Goal: Task Accomplishment & Management: Manage account settings

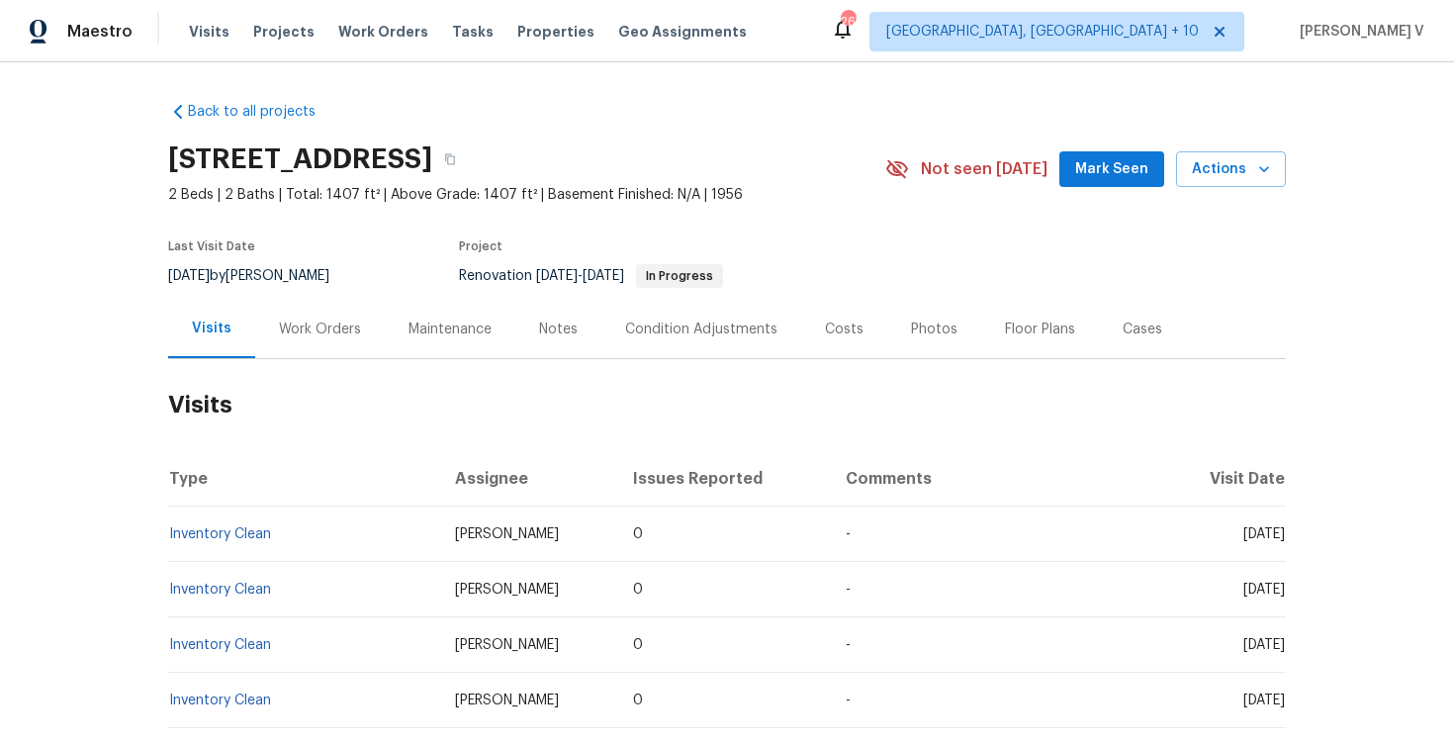
click at [324, 341] on div "Work Orders" at bounding box center [320, 329] width 130 height 58
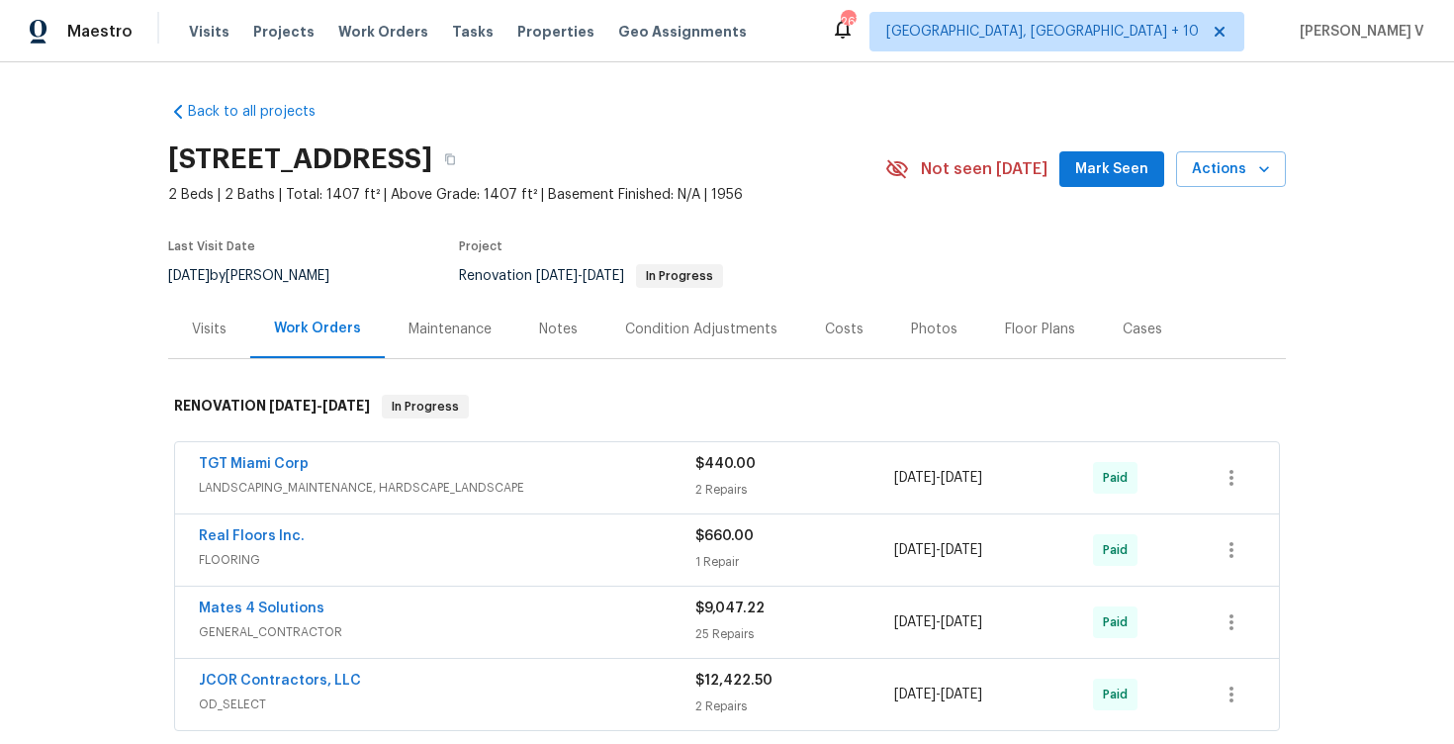
scroll to position [352, 0]
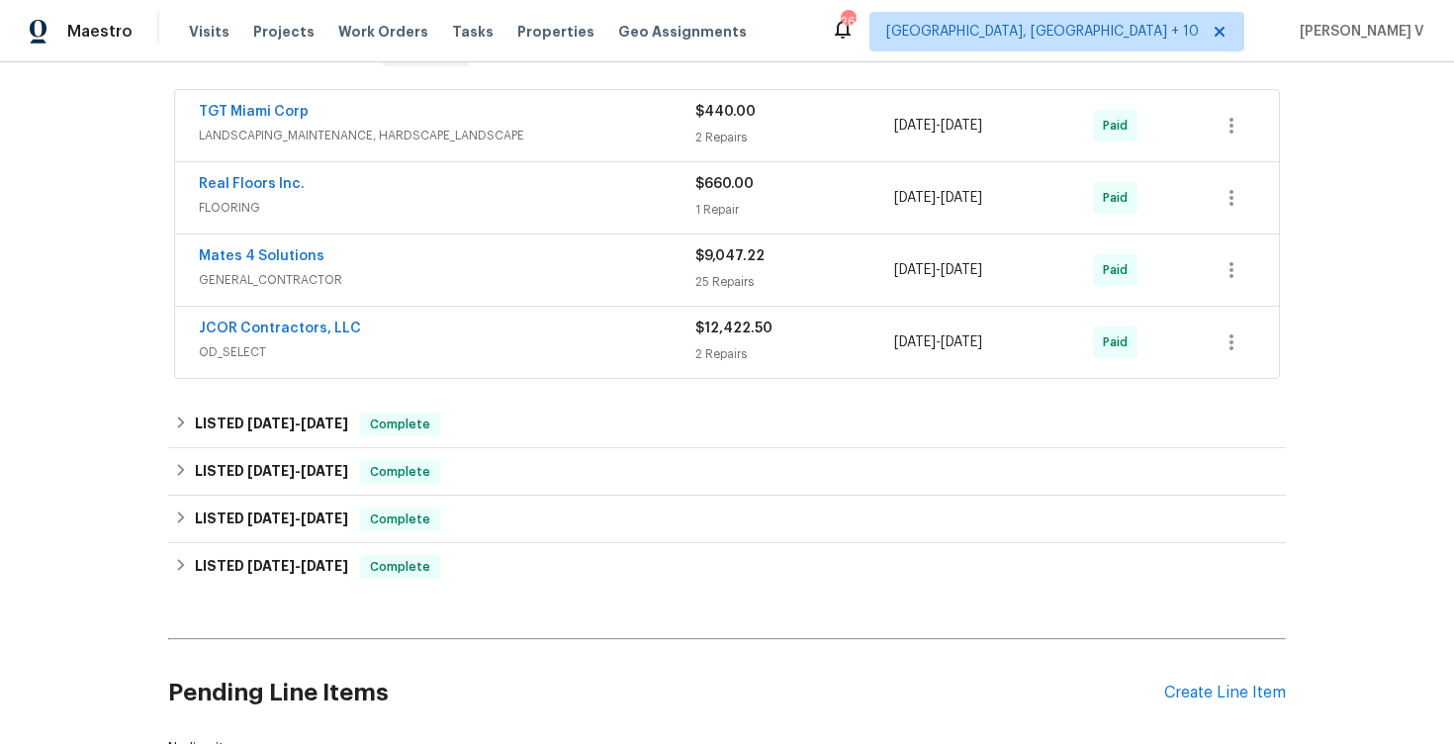
click at [348, 107] on div "TGT Miami Corp" at bounding box center [447, 114] width 496 height 24
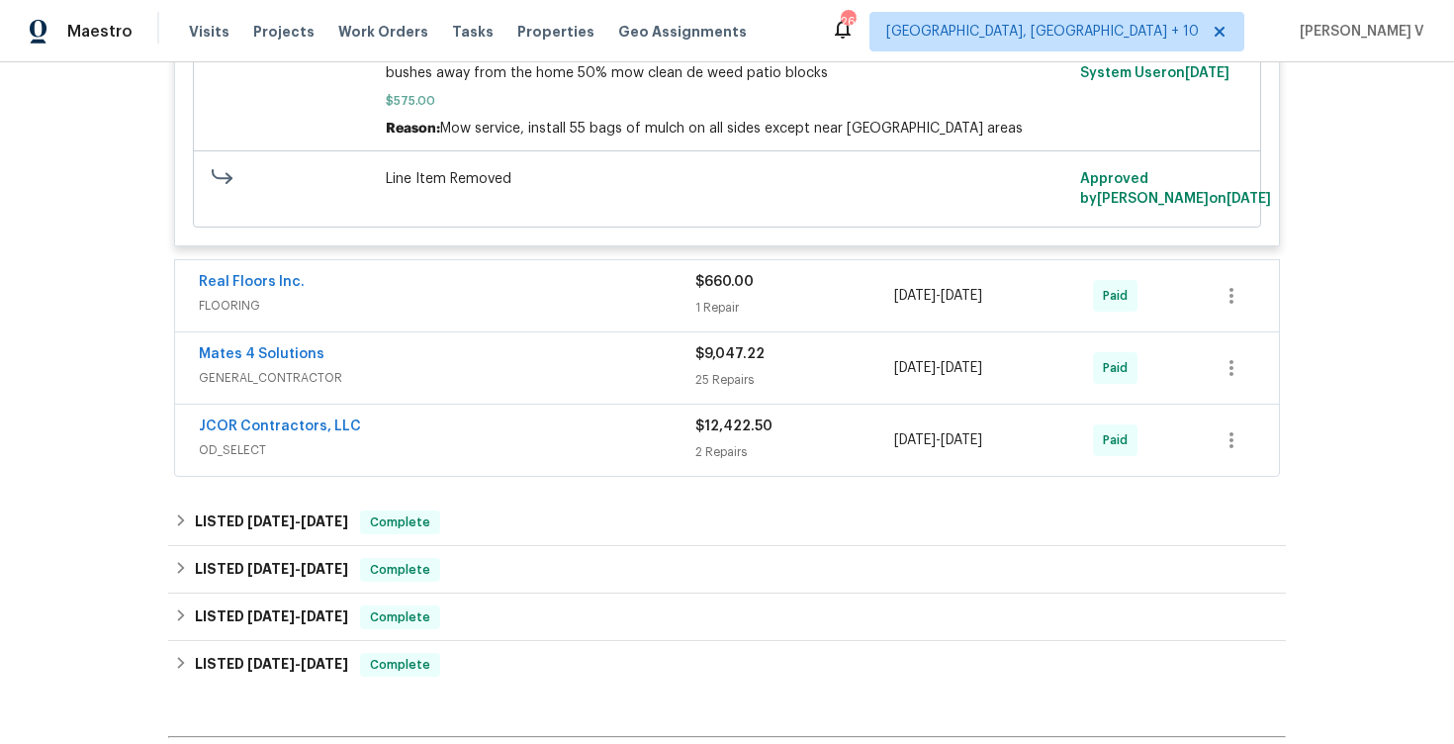
click at [520, 313] on span "FLOORING" at bounding box center [447, 306] width 496 height 20
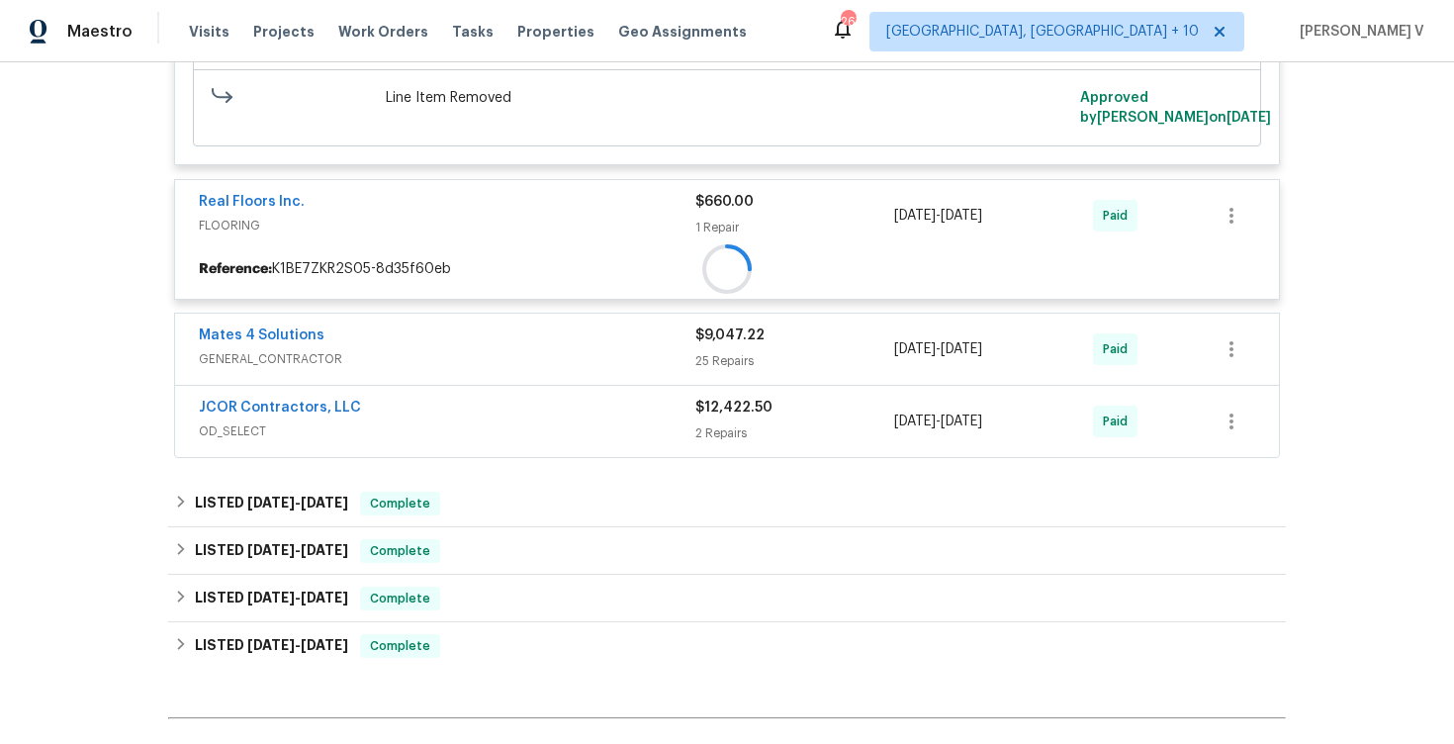
scroll to position [1577, 0]
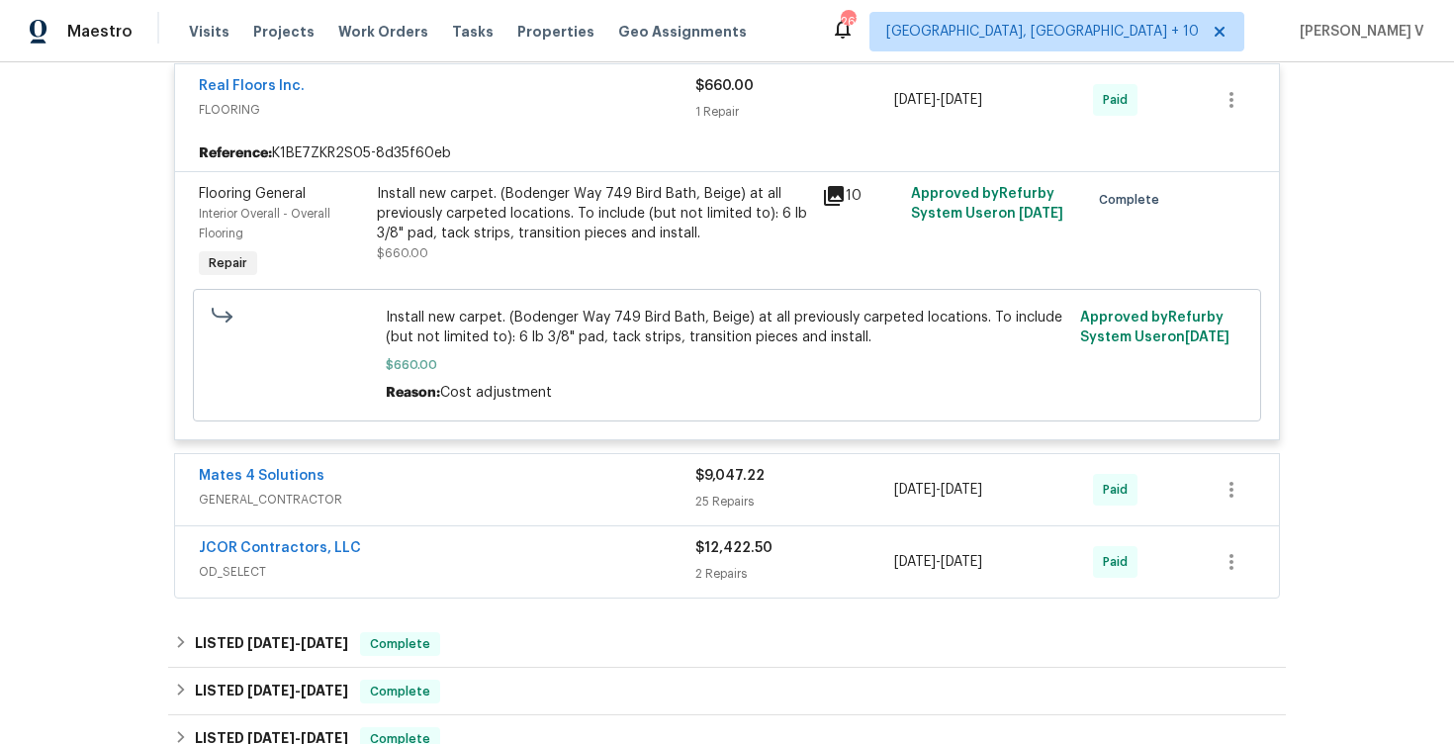
click at [537, 500] on span "GENERAL_CONTRACTOR" at bounding box center [447, 500] width 496 height 20
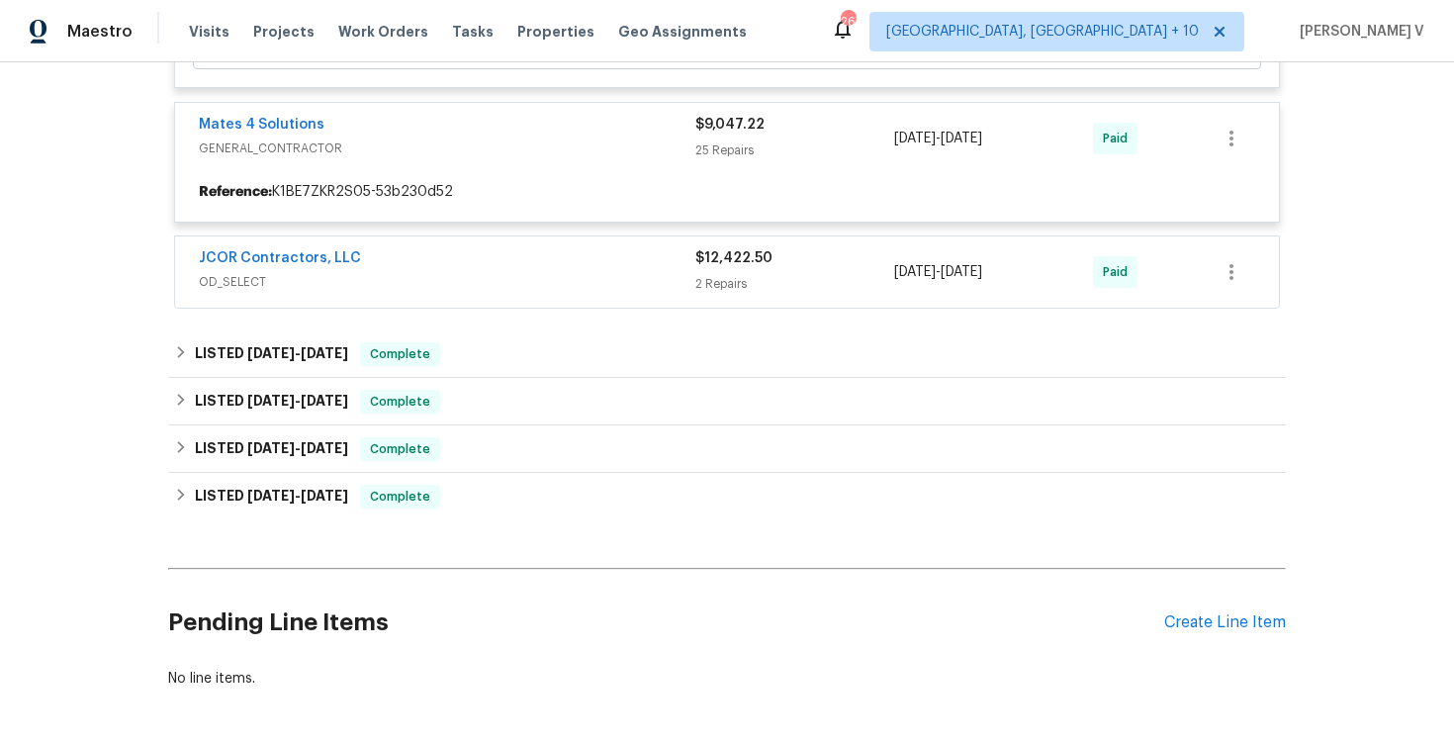
scroll to position [1964, 0]
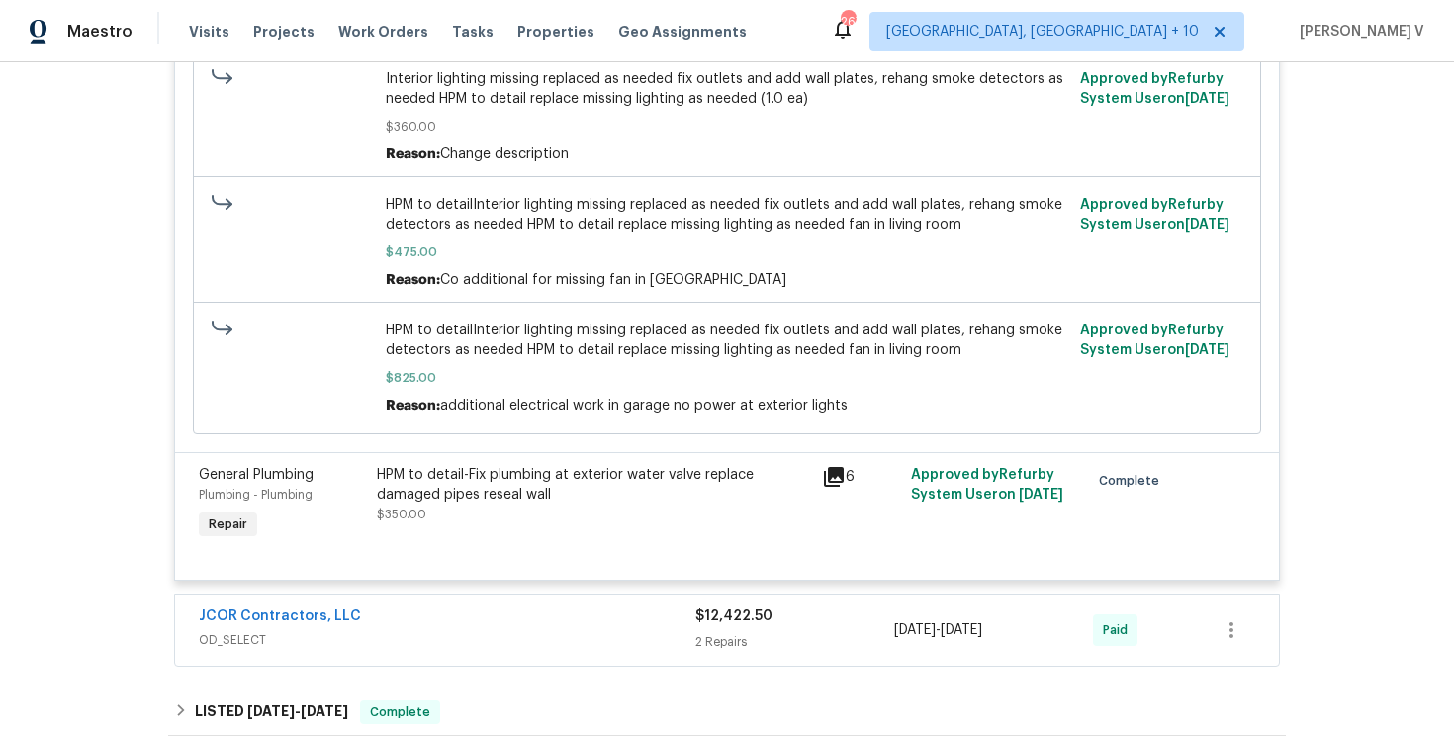
click at [513, 606] on div "JCOR Contractors, LLC" at bounding box center [447, 618] width 496 height 24
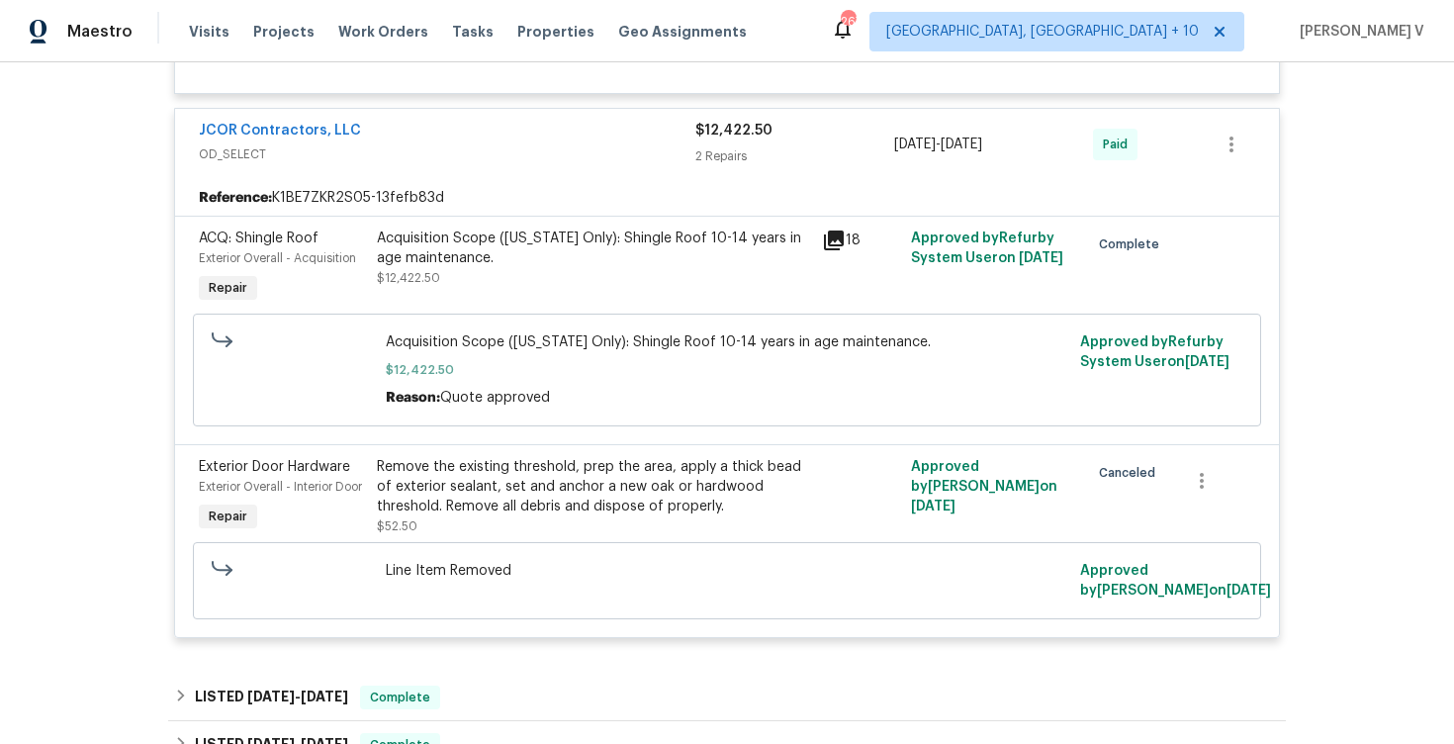
scroll to position [8781, 0]
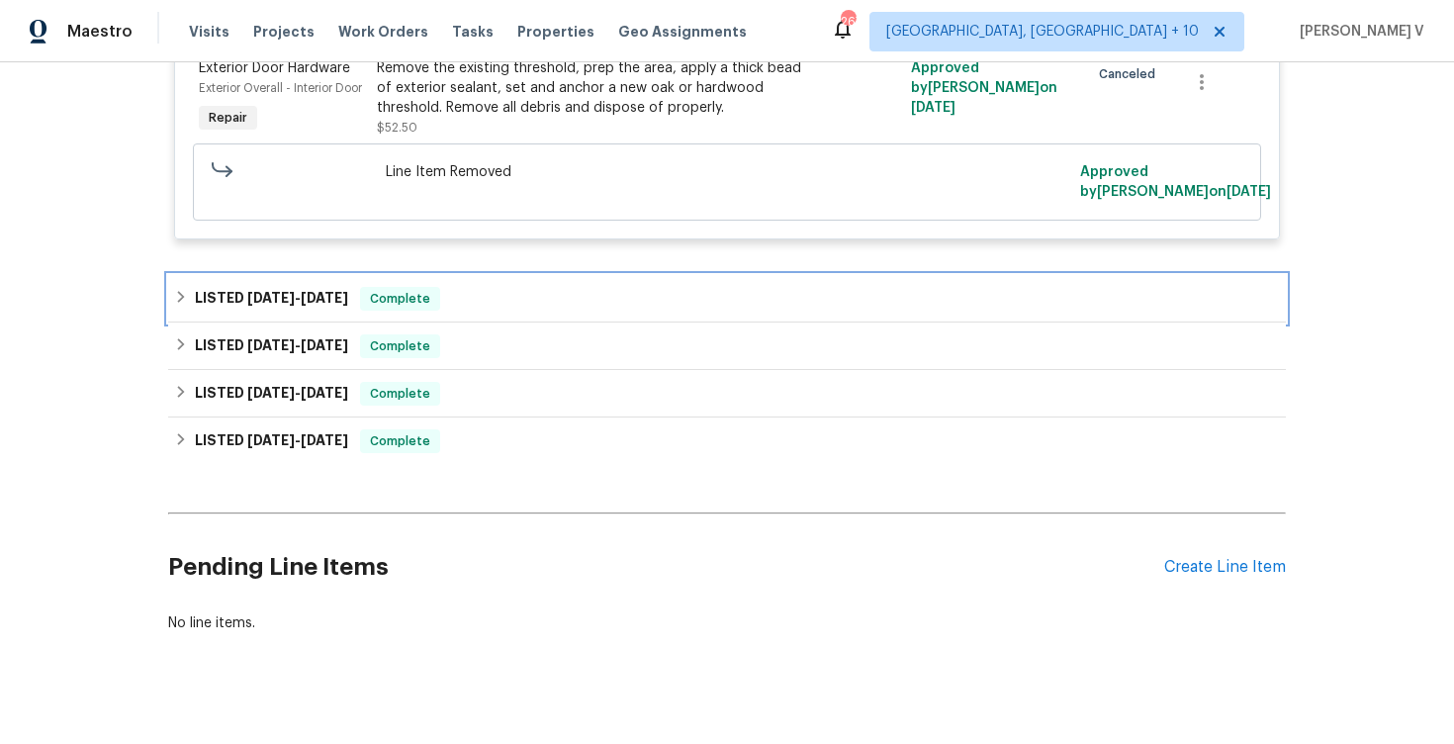
click at [575, 313] on div "LISTED 5/5/25 - 5/5/25 Complete" at bounding box center [726, 298] width 1117 height 47
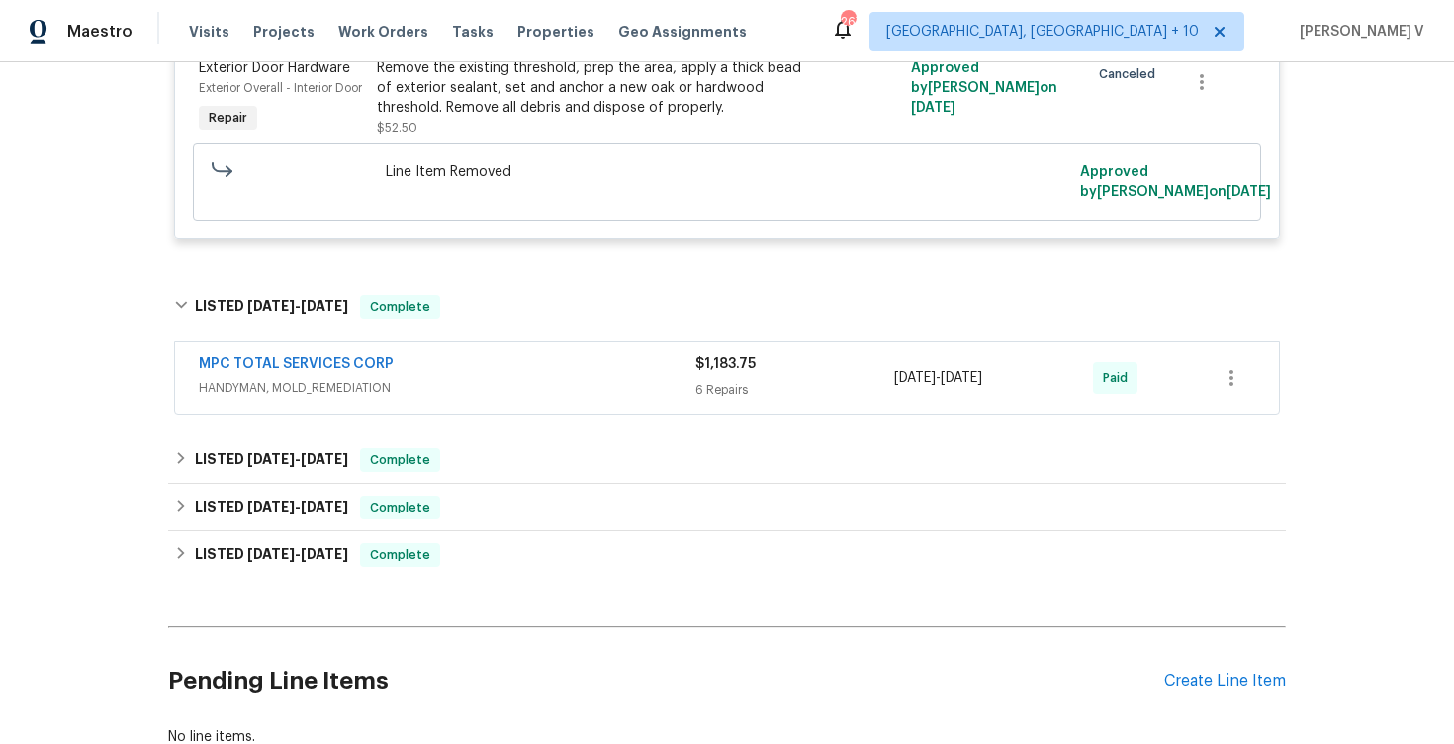
click at [562, 378] on div "MPC TOTAL SERVICES CORP" at bounding box center [447, 366] width 496 height 24
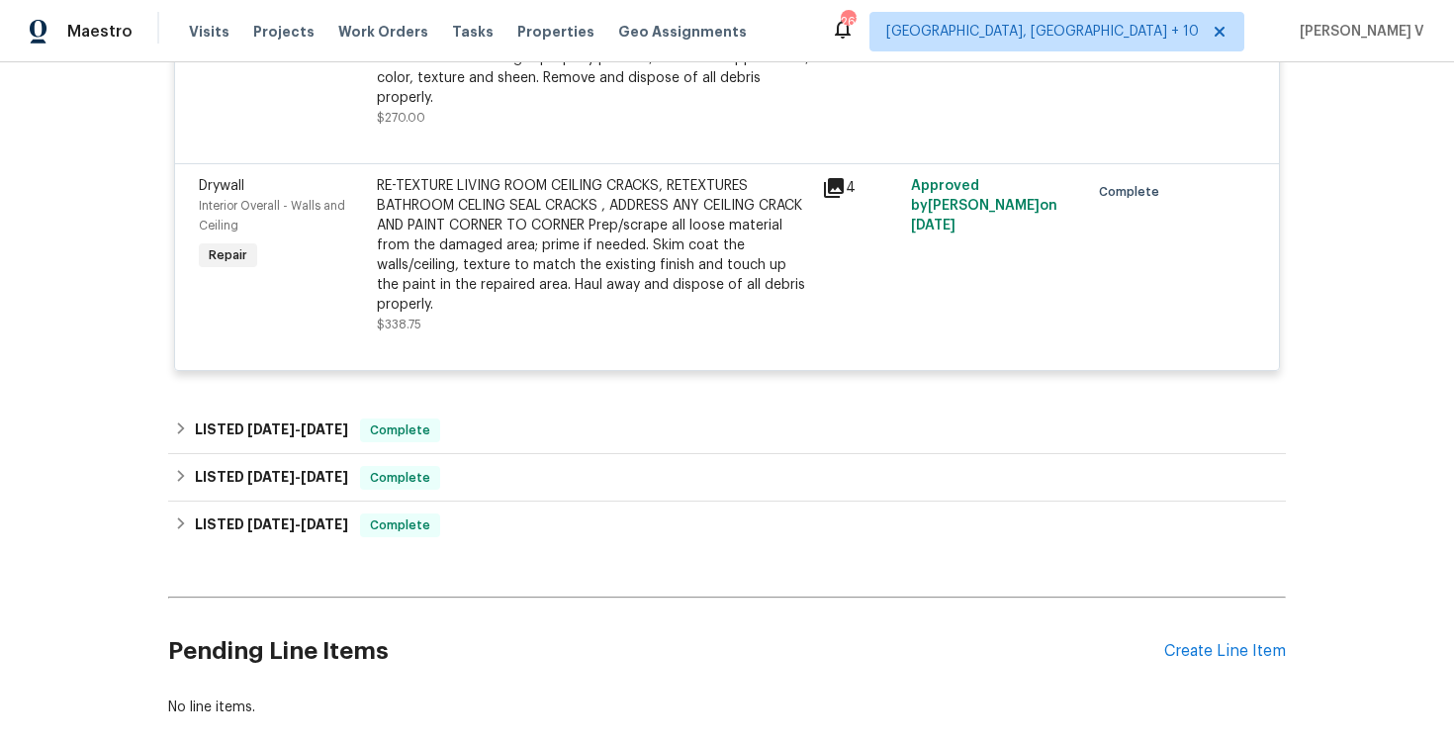
scroll to position [10447, 0]
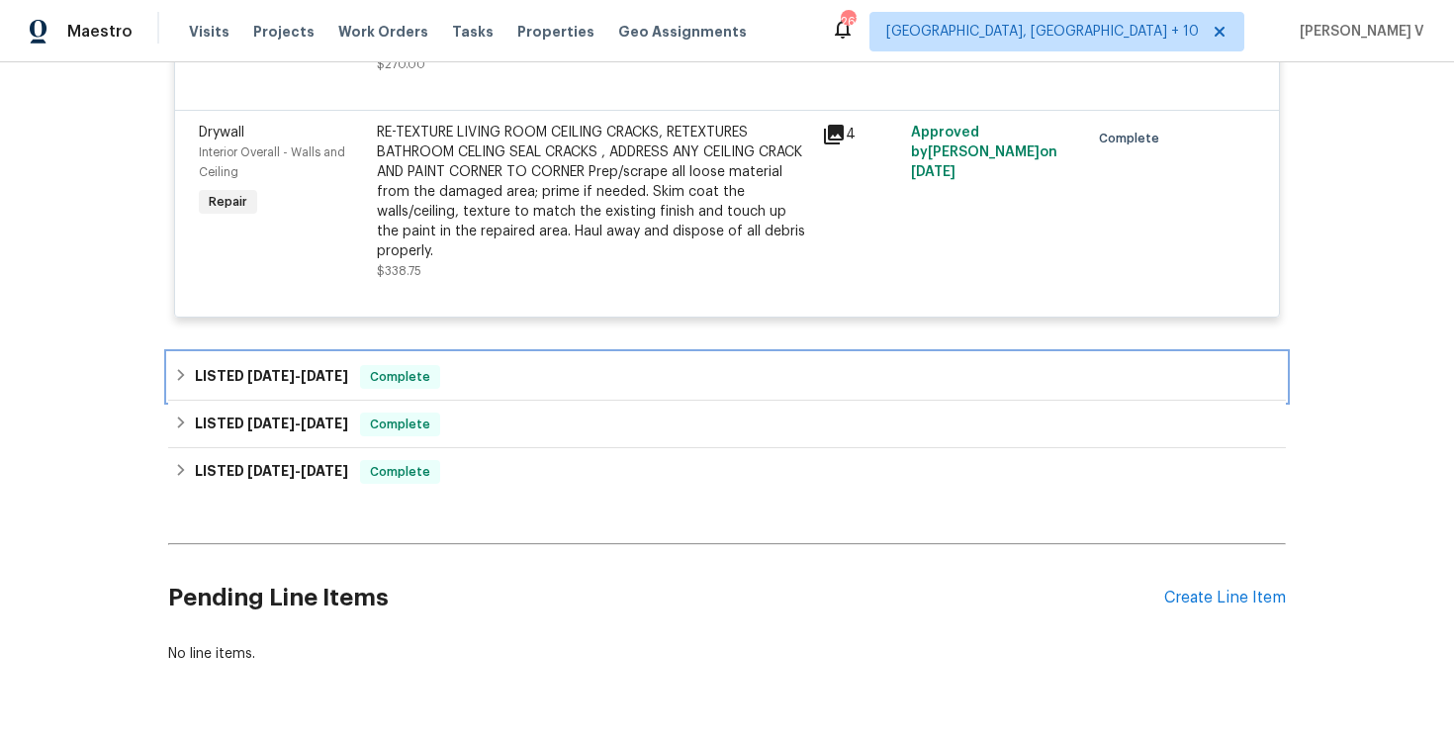
click at [547, 389] on div "LISTED 5/5/25 - 7/18/25 Complete" at bounding box center [727, 377] width 1106 height 24
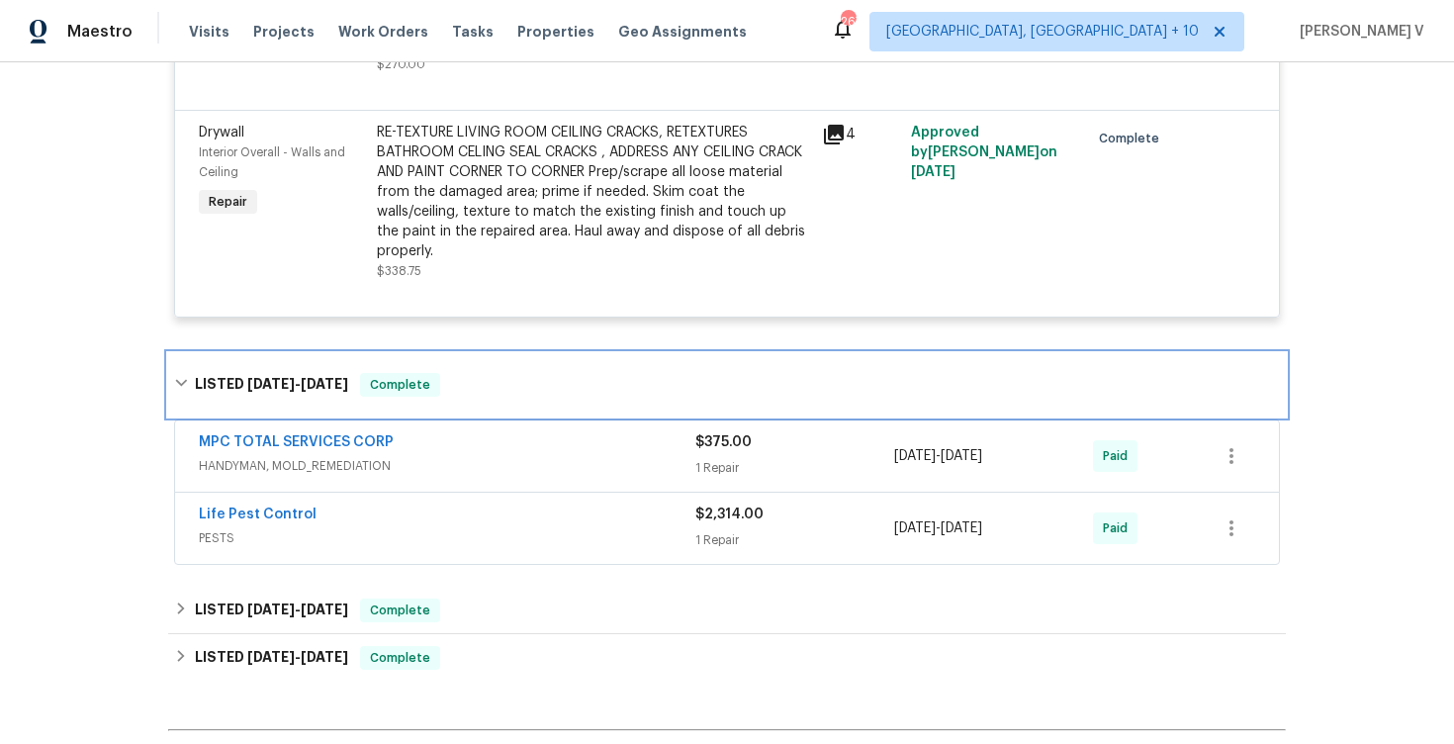
scroll to position [10599, 0]
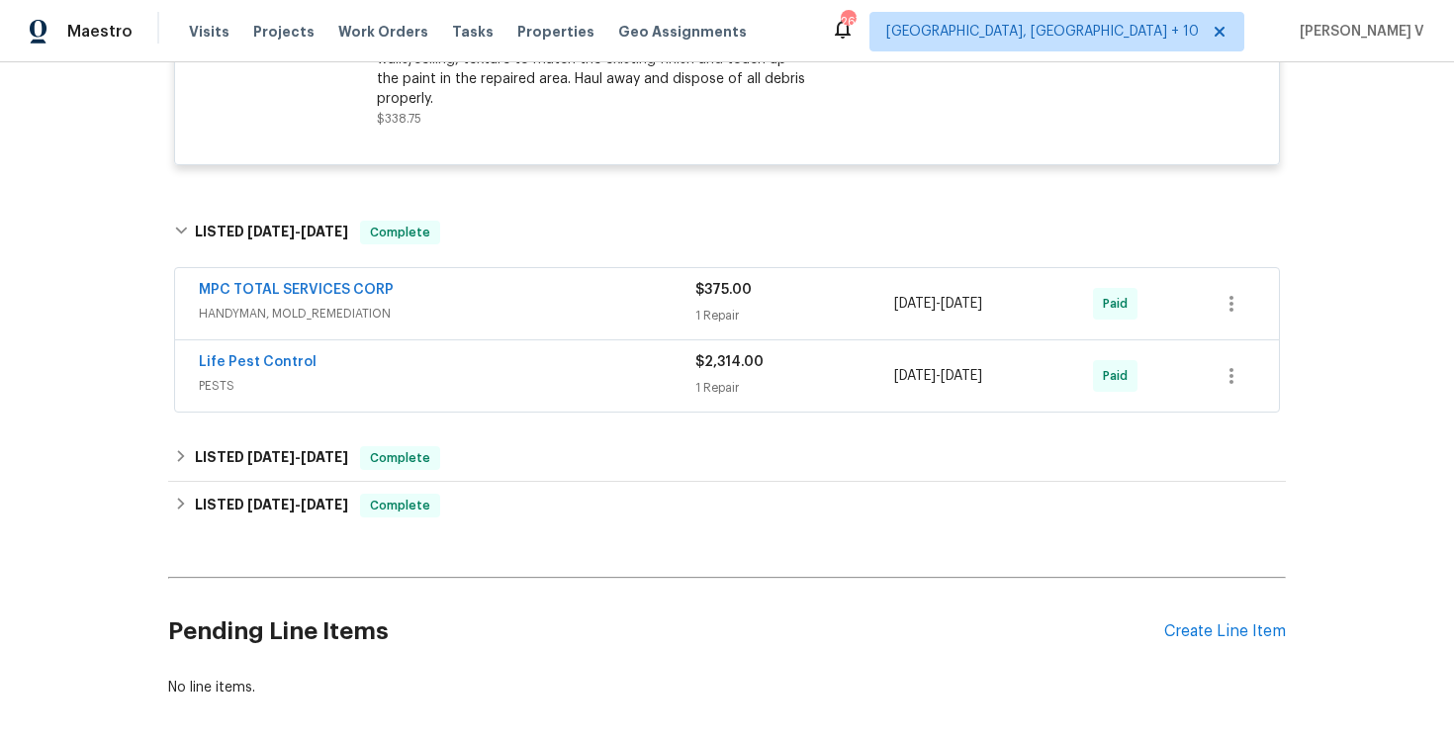
click at [548, 396] on span "PESTS" at bounding box center [447, 386] width 496 height 20
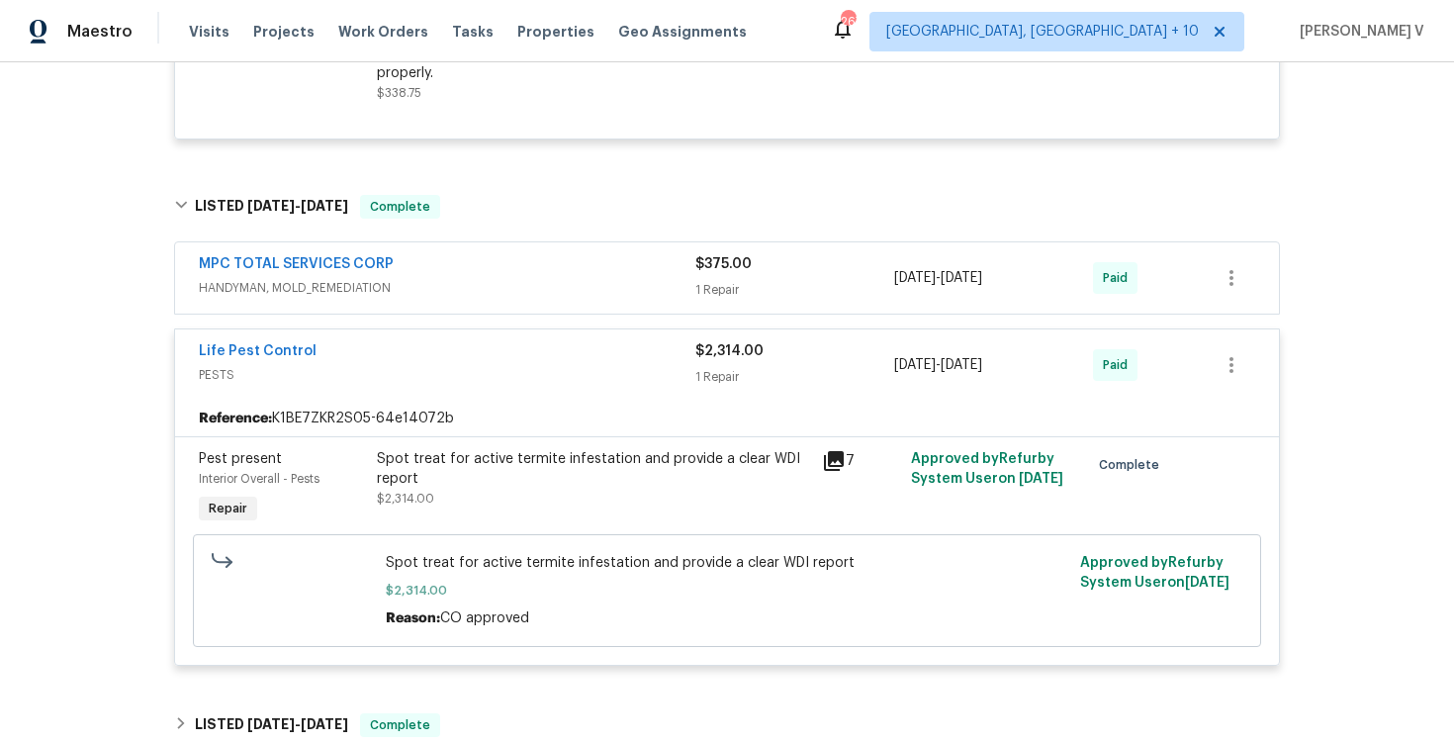
scroll to position [11013, 0]
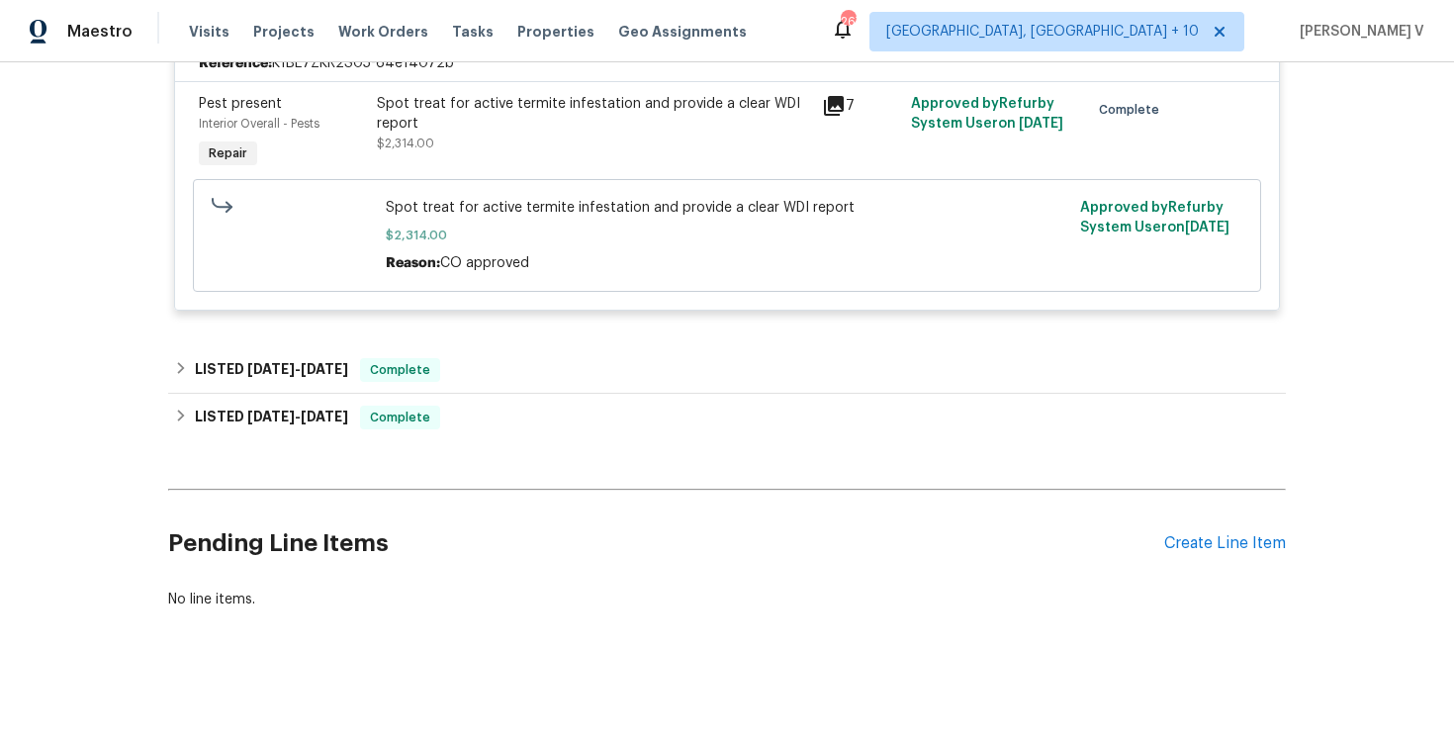
click at [1272, 554] on div "Pending Line Items Create Line Item" at bounding box center [726, 543] width 1117 height 92
click at [1218, 549] on div "Create Line Item" at bounding box center [1225, 543] width 122 height 19
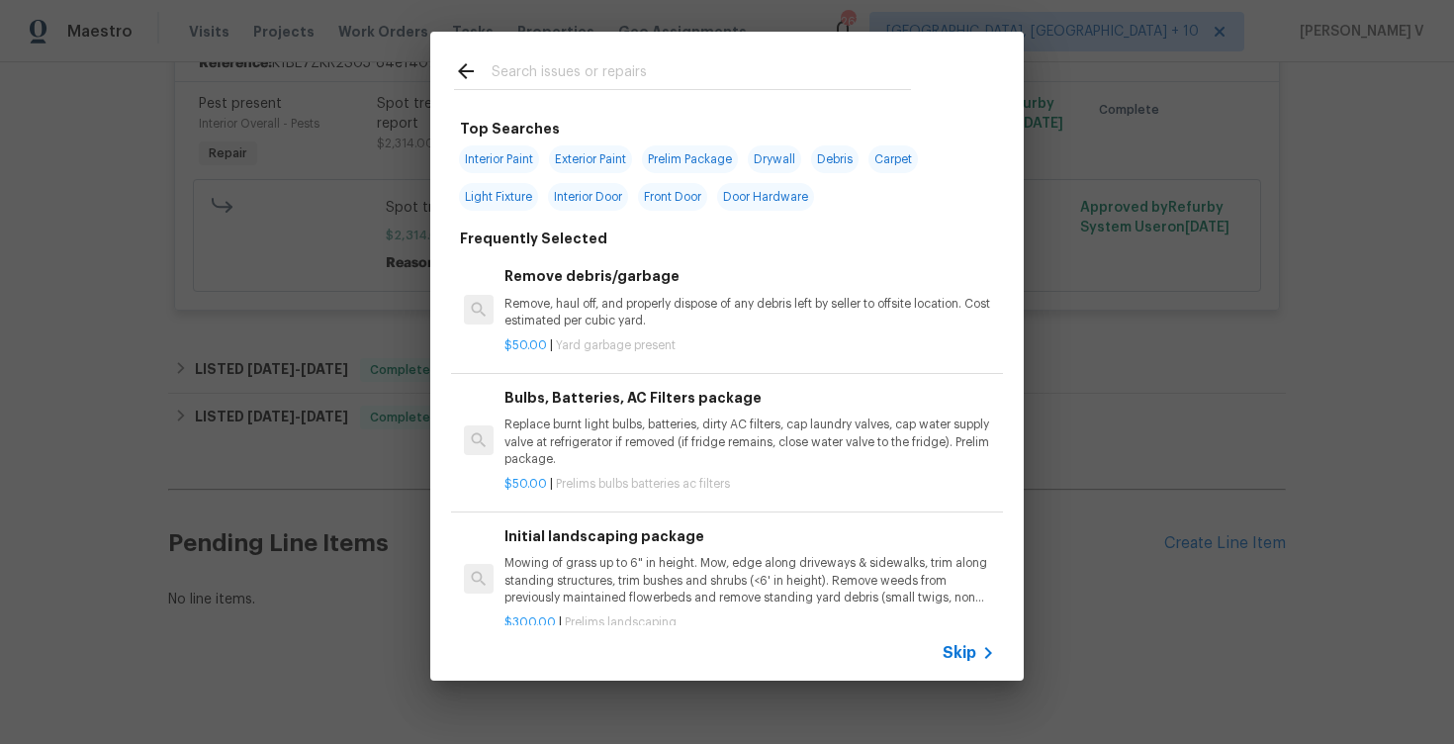
click at [971, 652] on span "Skip" at bounding box center [959, 653] width 34 height 20
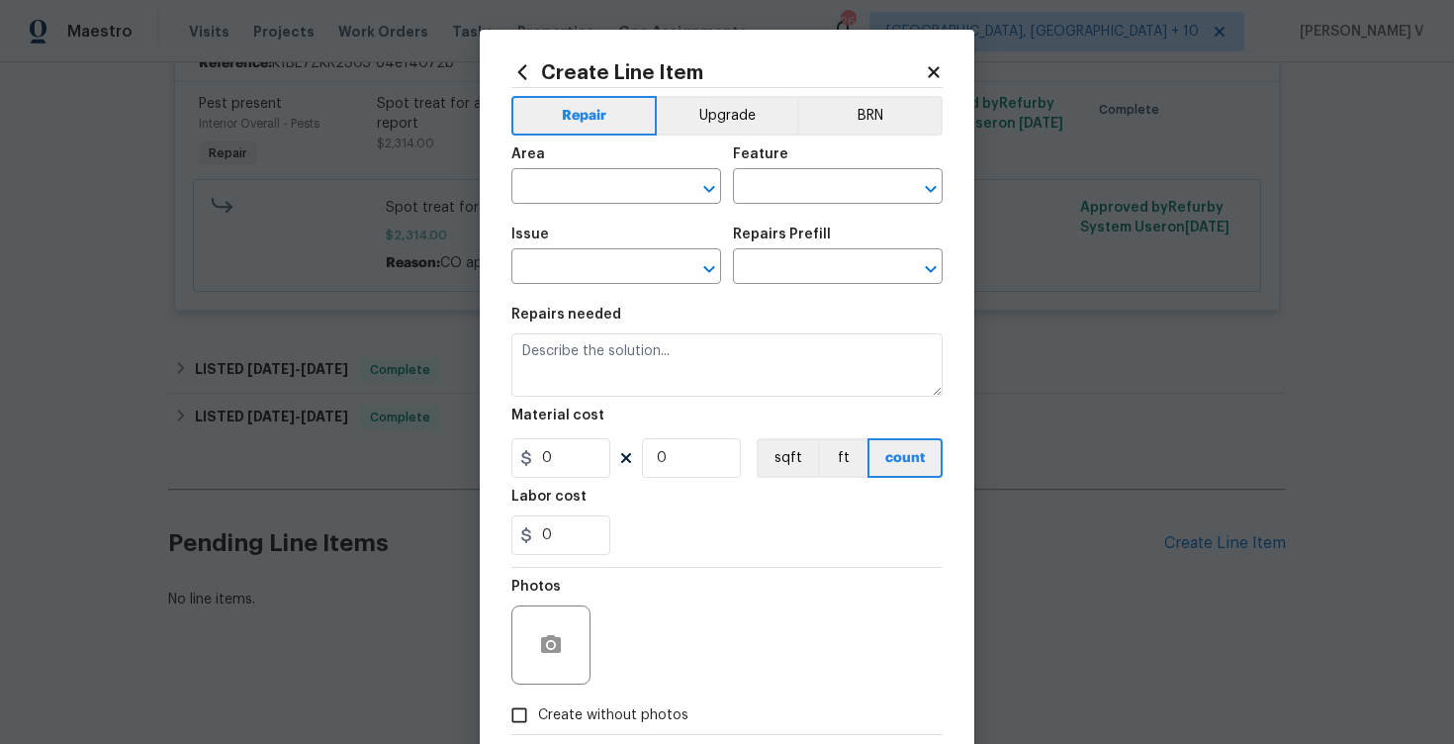
click at [670, 406] on section "Repairs needed Material cost 0 0 sqft ft count Labor cost 0" at bounding box center [726, 431] width 431 height 271
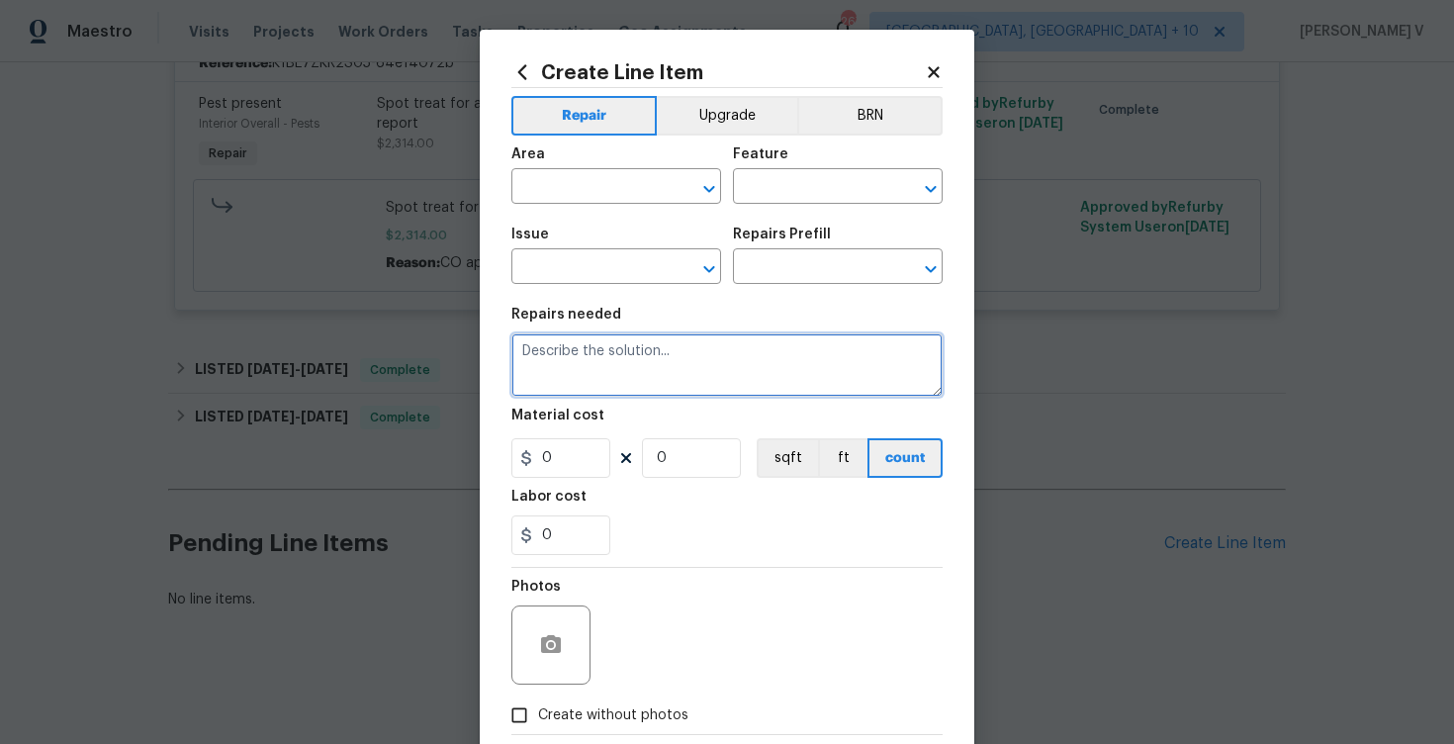
click at [665, 377] on textarea at bounding box center [726, 364] width 431 height 63
paste textarea "Rework: Received feedback that there is an evidence of existing WDO in the prop…"
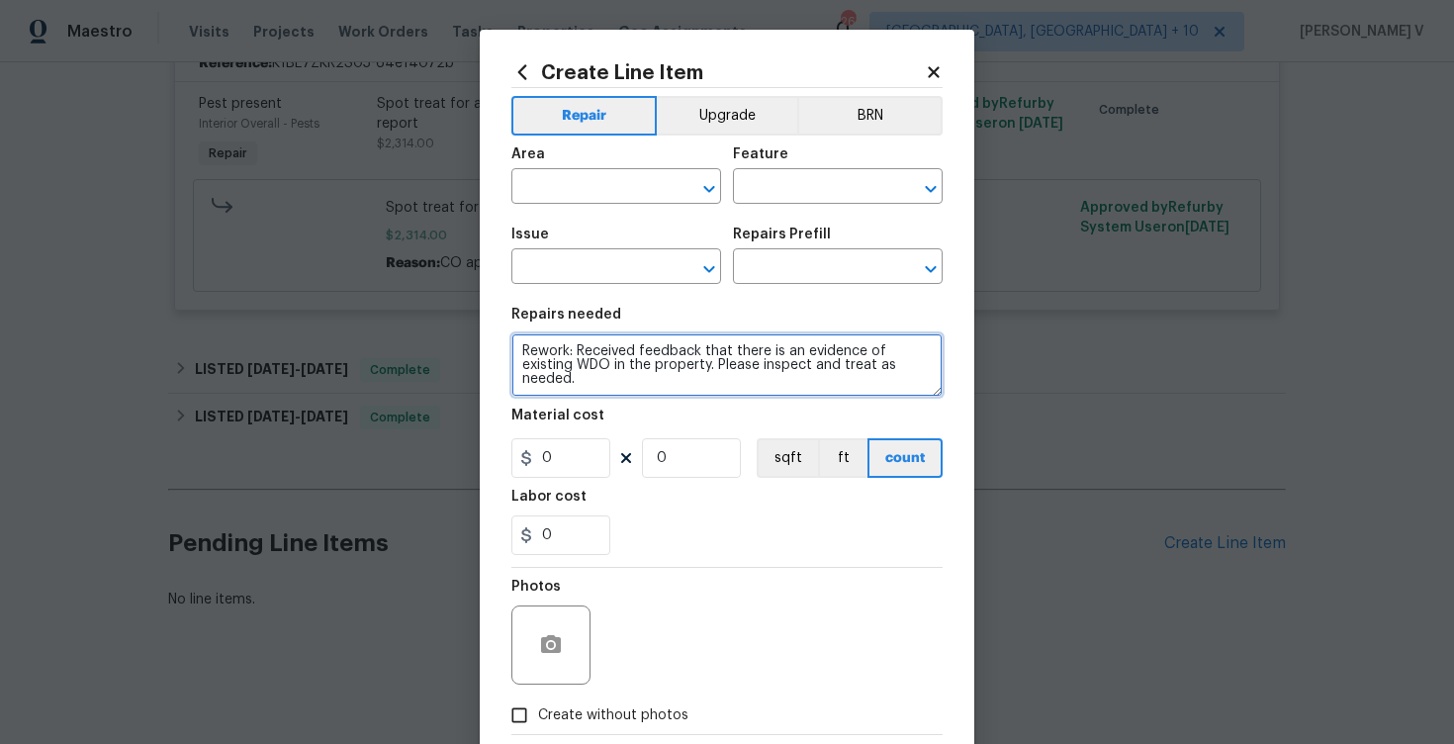
type textarea "Rework: Received feedback that there is an evidence of existing WDO in the prop…"
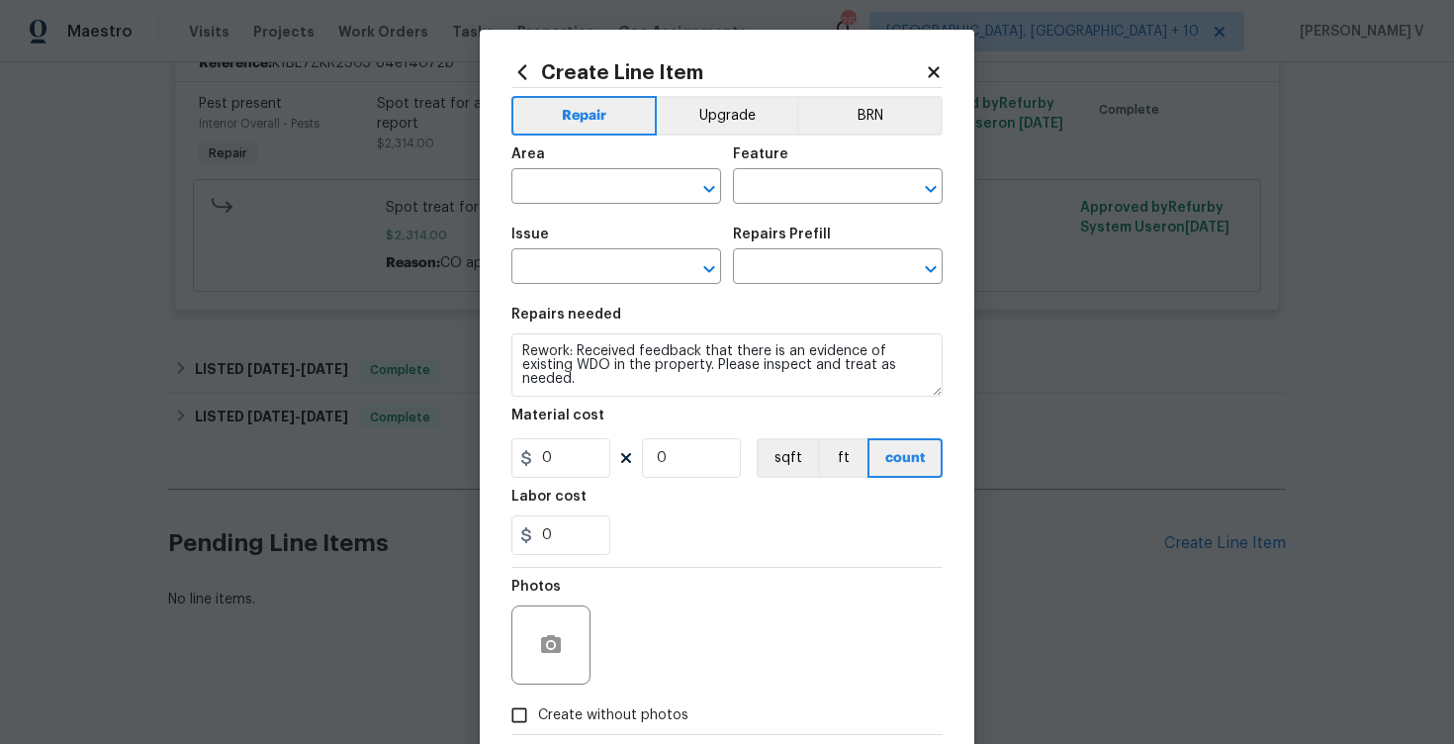
click at [601, 207] on span "Area ​" at bounding box center [616, 175] width 210 height 80
click at [594, 204] on span "Area ​" at bounding box center [616, 175] width 210 height 80
click at [587, 197] on input "text" at bounding box center [588, 188] width 154 height 31
click at [594, 275] on li "Interior Overall" at bounding box center [616, 265] width 210 height 33
type input "Interior Overall"
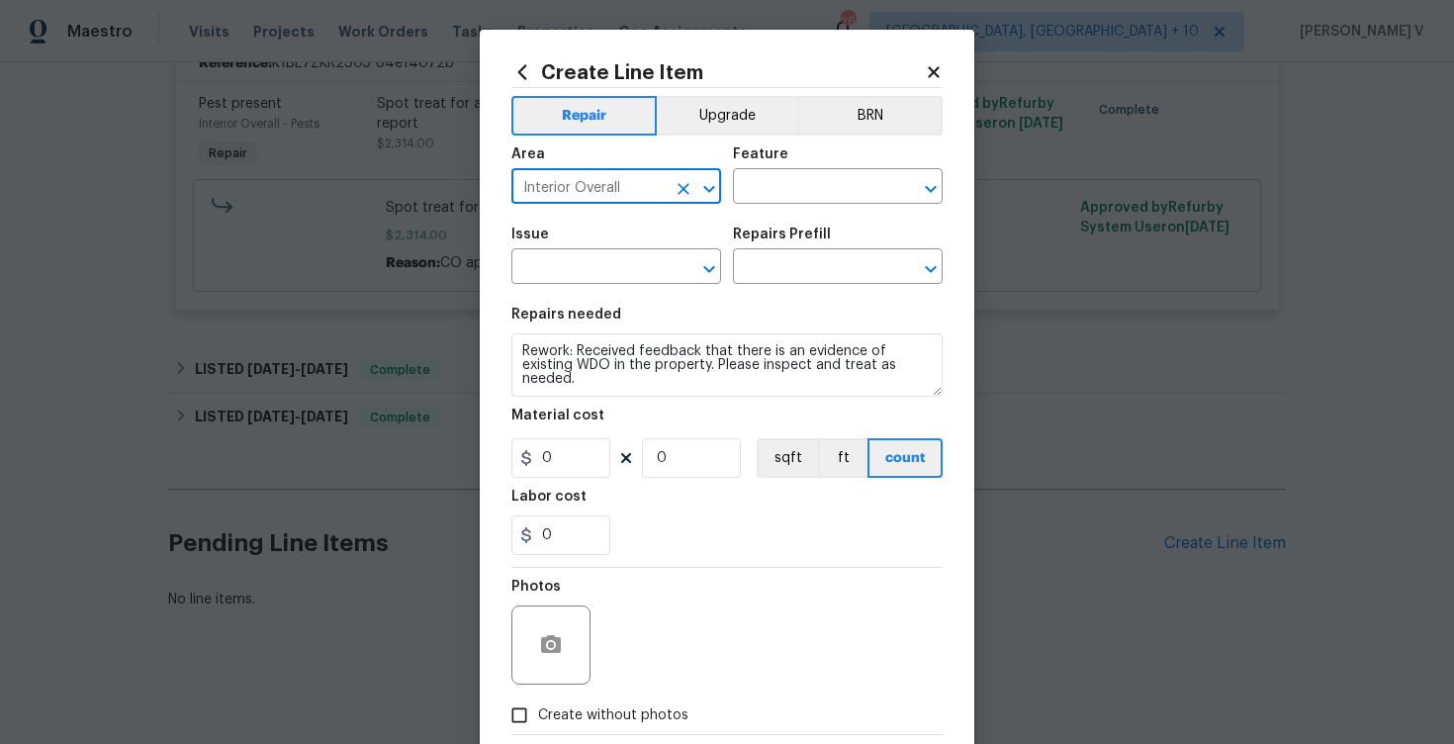
click at [817, 205] on div "Area Interior Overall ​ Feature ​" at bounding box center [726, 175] width 431 height 80
click at [834, 177] on input "text" at bounding box center [810, 188] width 154 height 31
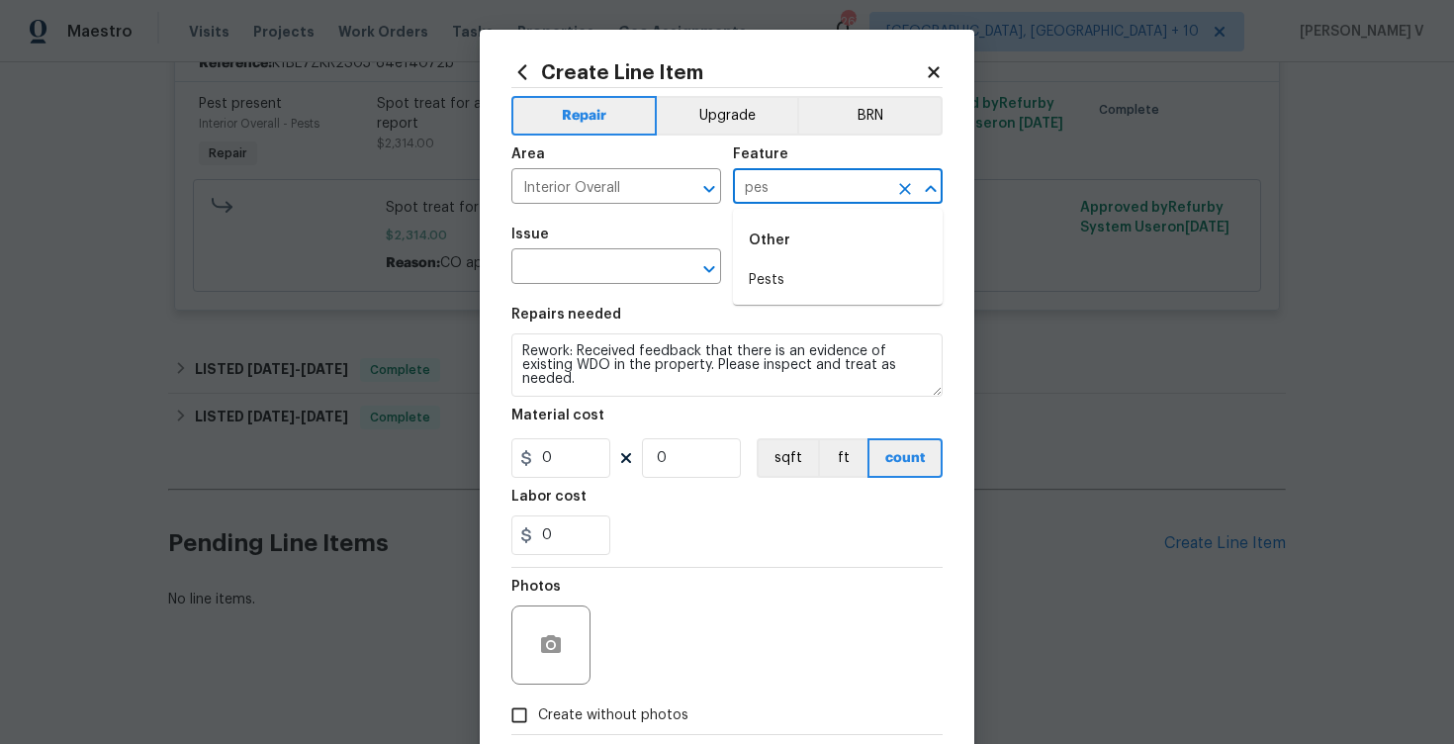
click at [805, 270] on li "Pests" at bounding box center [838, 280] width 210 height 33
type input "Pests"
click at [552, 261] on input "text" at bounding box center [588, 268] width 154 height 31
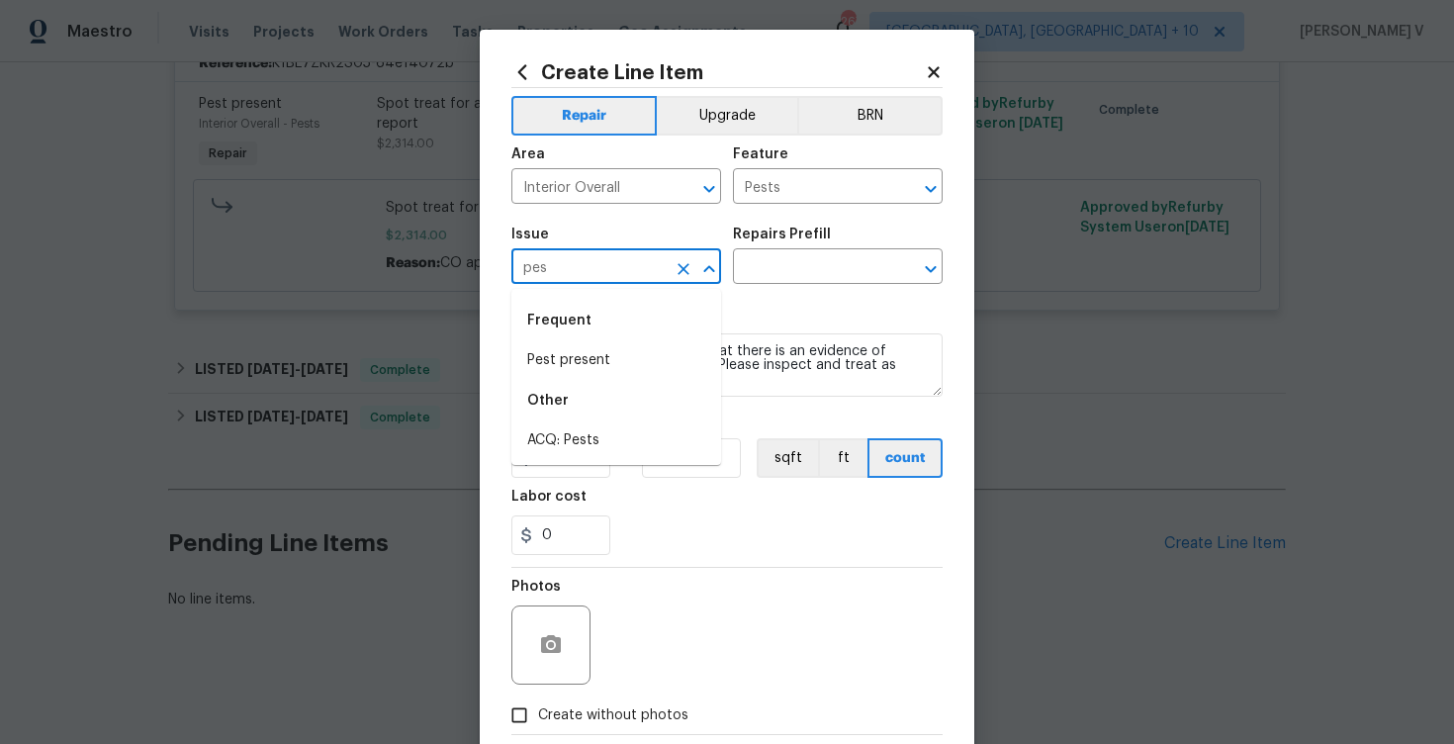
click at [566, 351] on li "Pest present" at bounding box center [616, 360] width 210 height 33
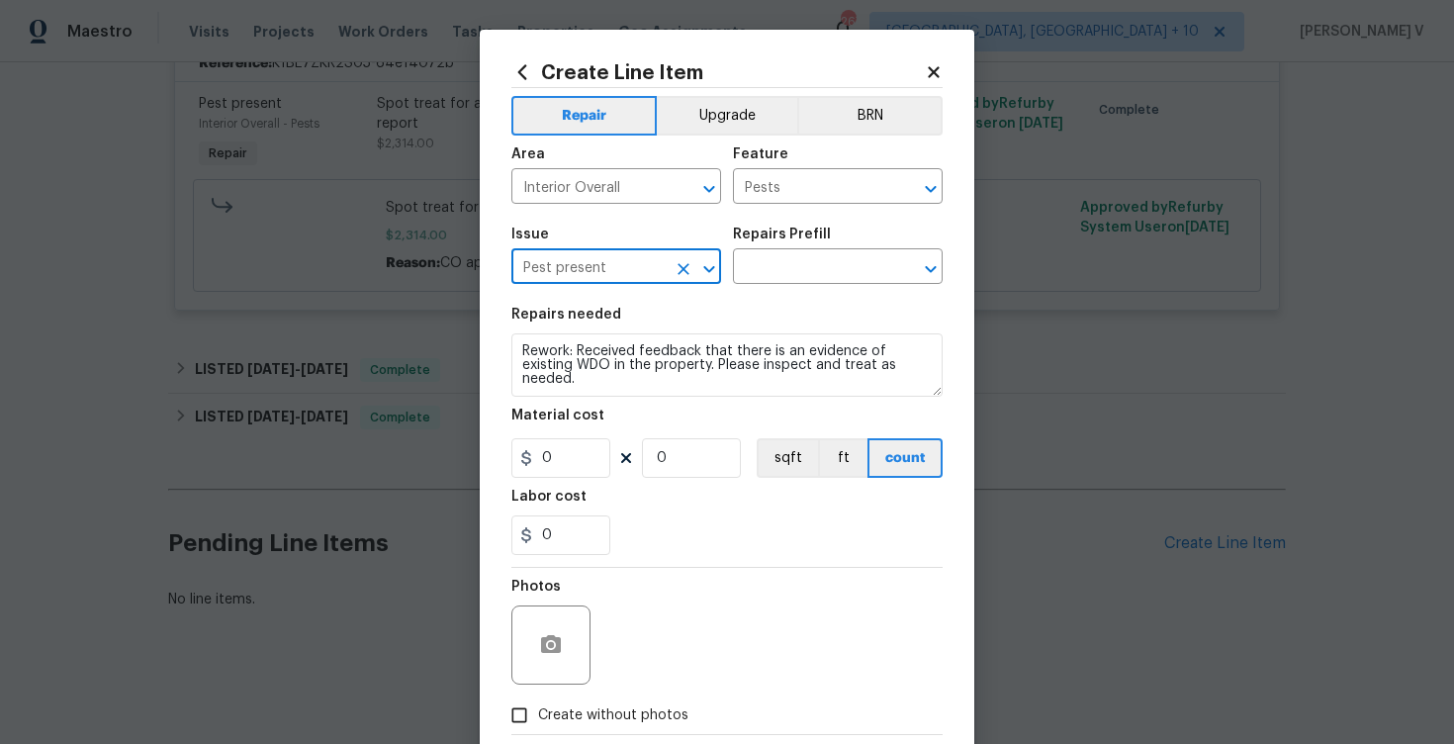
type input "Pest present"
click at [774, 292] on div "Issue Pest present ​ Repairs Prefill ​" at bounding box center [726, 256] width 431 height 80
click at [828, 263] on input "text" at bounding box center [810, 268] width 154 height 31
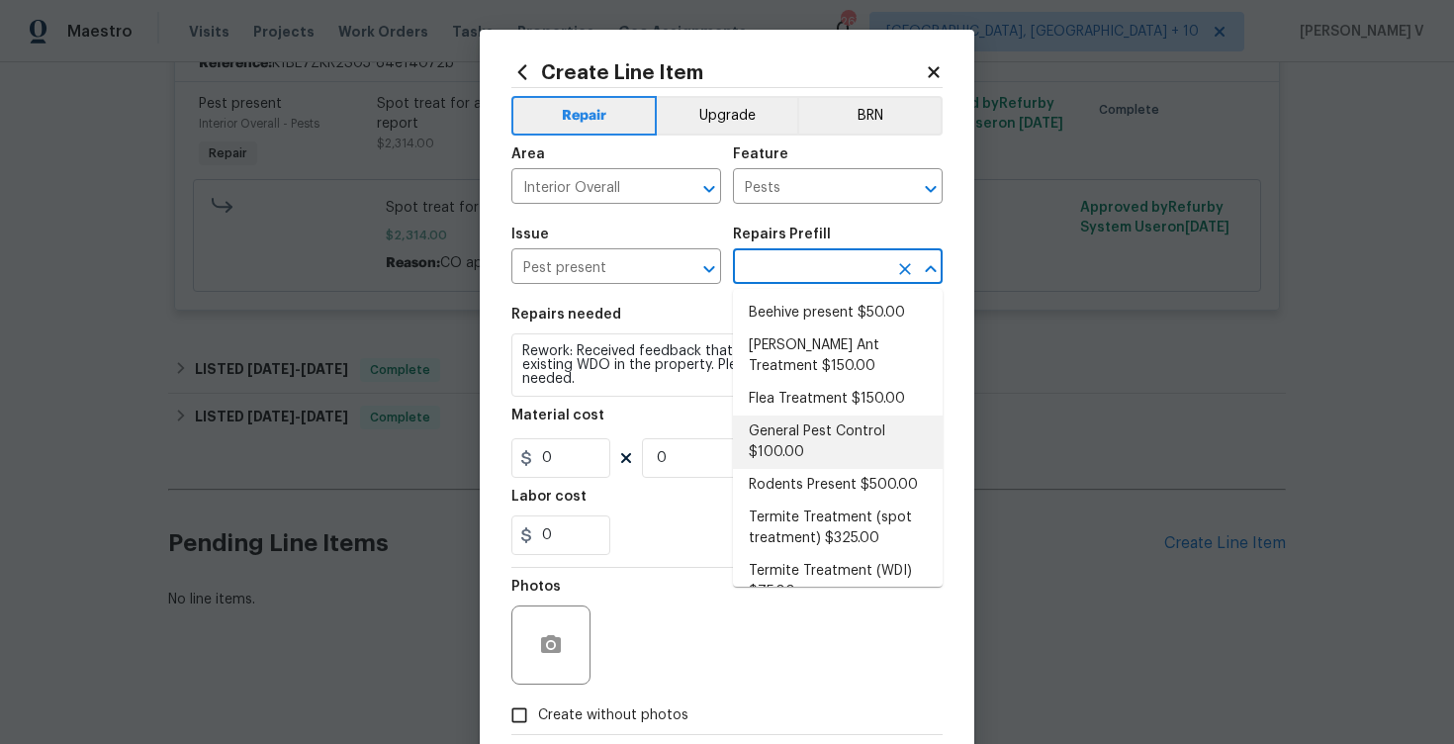
click at [799, 436] on li "General Pest Control $100.00" at bounding box center [838, 441] width 210 height 53
type input "General Pest Control $100.00"
type textarea "General pest treatment for active pest/insect infestation - non termite"
type input "100"
type input "1"
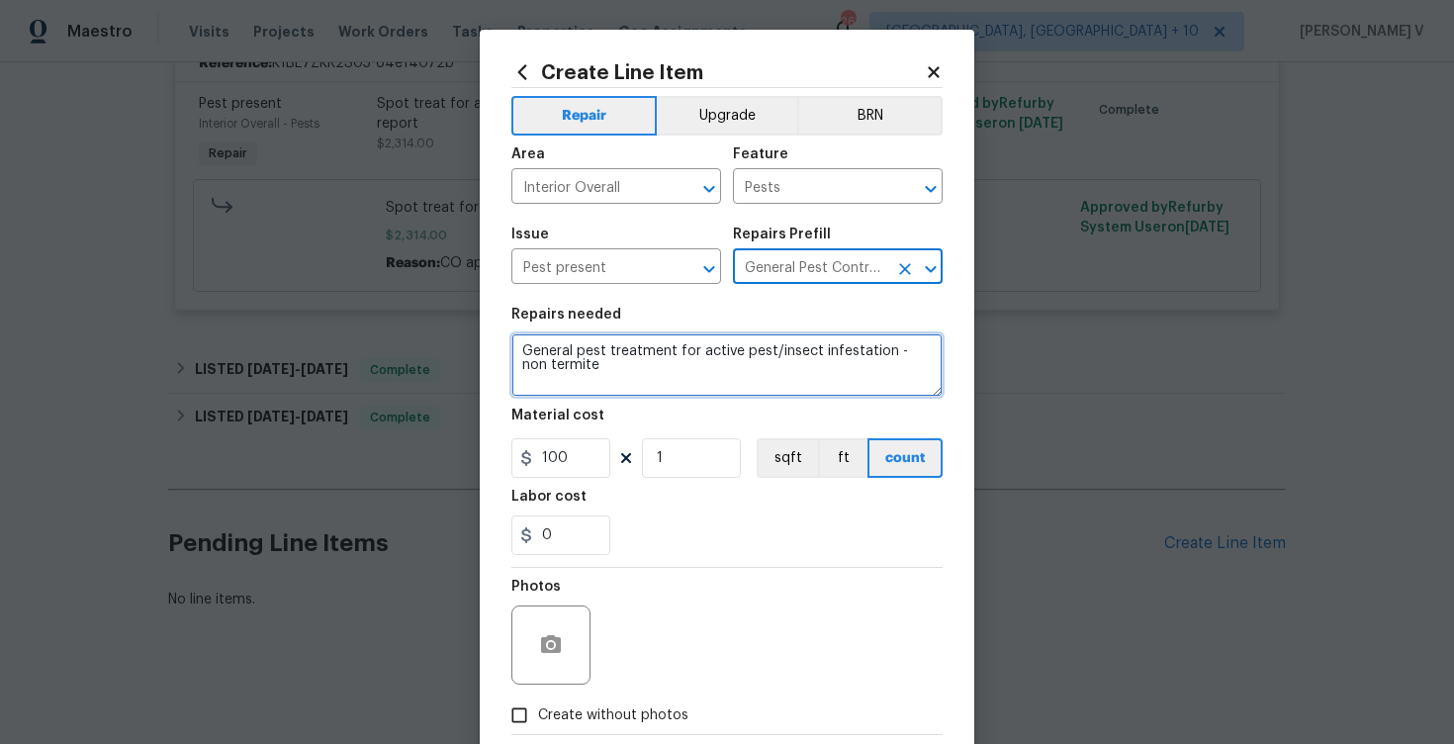
click at [631, 344] on textarea "General pest treatment for active pest/insect infestation - non termite" at bounding box center [726, 364] width 431 height 63
paste textarea "Rework: Received feedback that there is an evidence of existing WDO in the prop…"
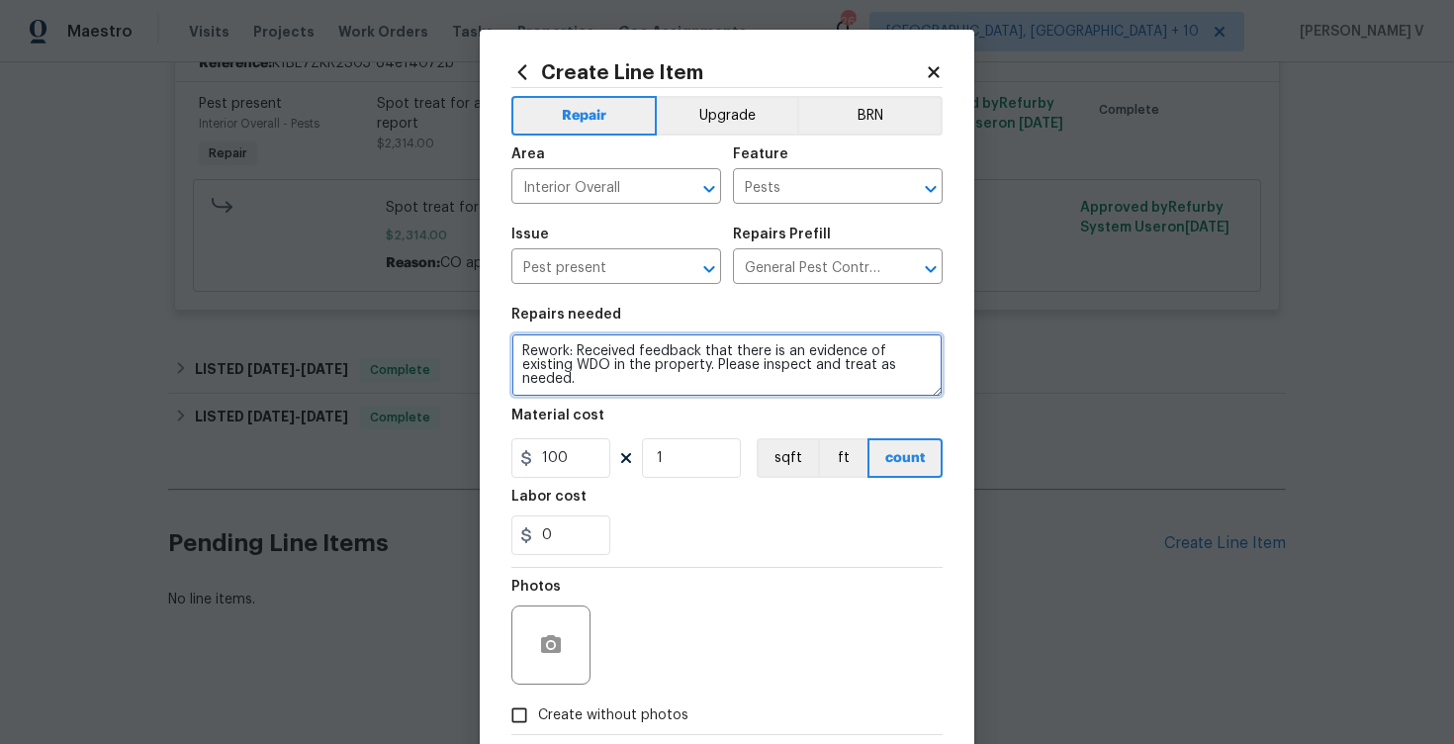
type textarea "Rework: Received feedback that there is an evidence of existing WDO in the prop…"
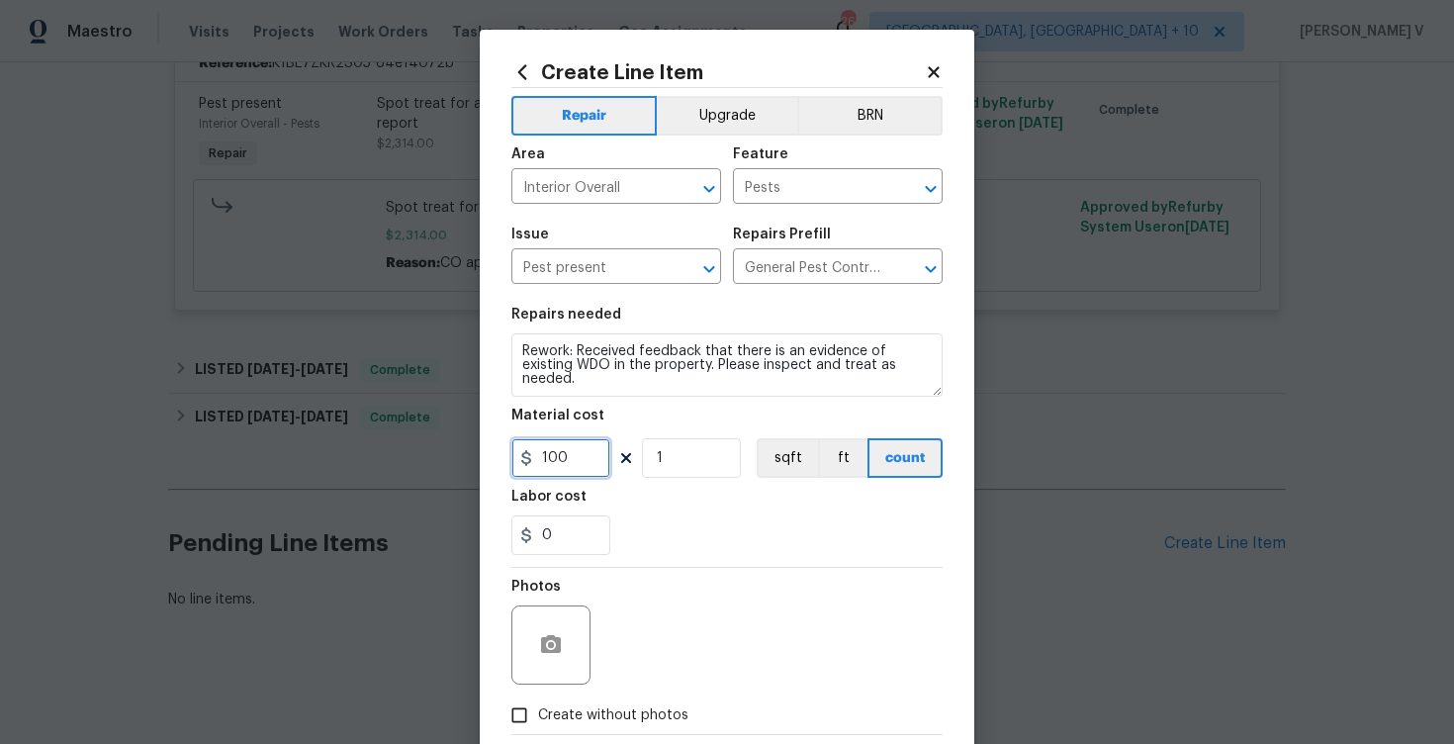
click at [553, 457] on input "100" at bounding box center [560, 458] width 99 height 40
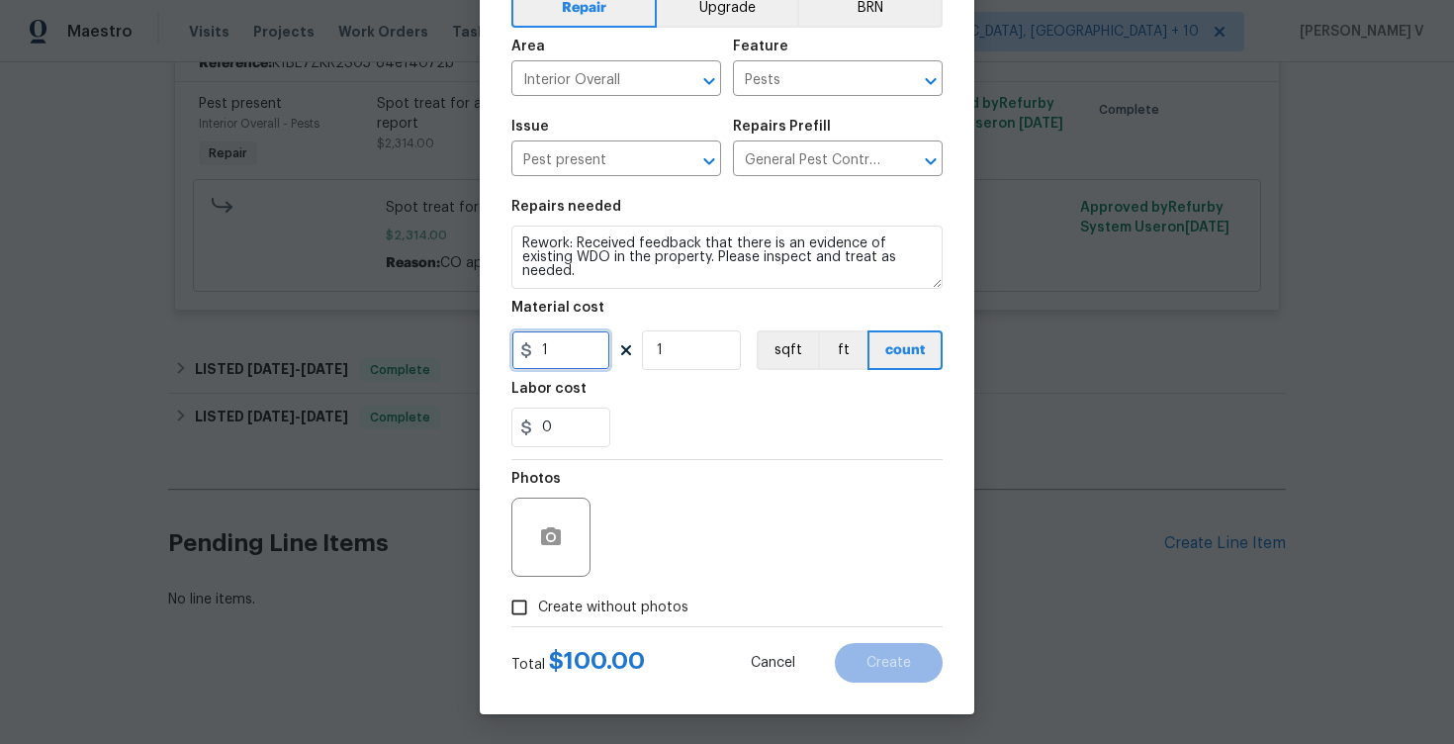
type input "1"
click at [558, 609] on span "Create without photos" at bounding box center [613, 607] width 150 height 21
click at [538, 609] on input "Create without photos" at bounding box center [519, 607] width 38 height 38
checkbox input "true"
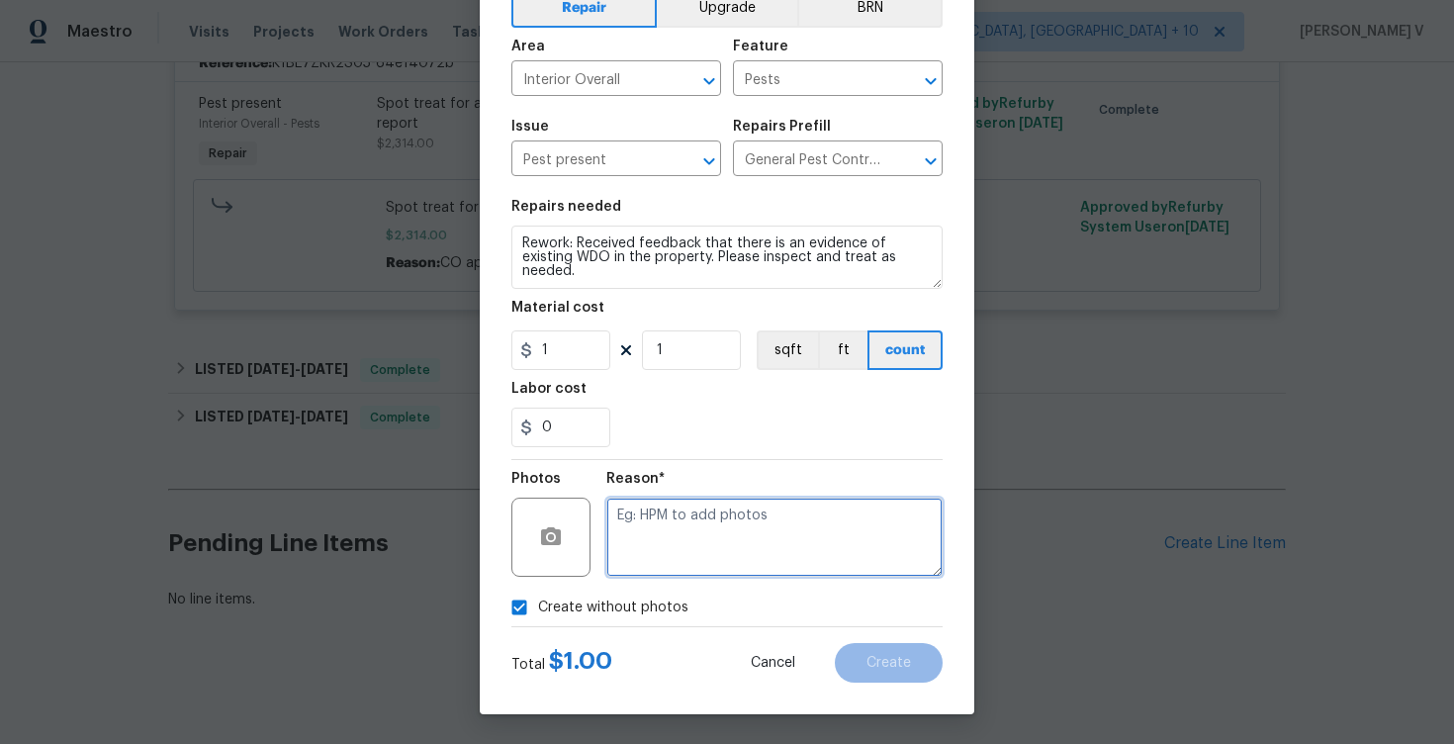
click at [705, 531] on textarea at bounding box center [774, 536] width 336 height 79
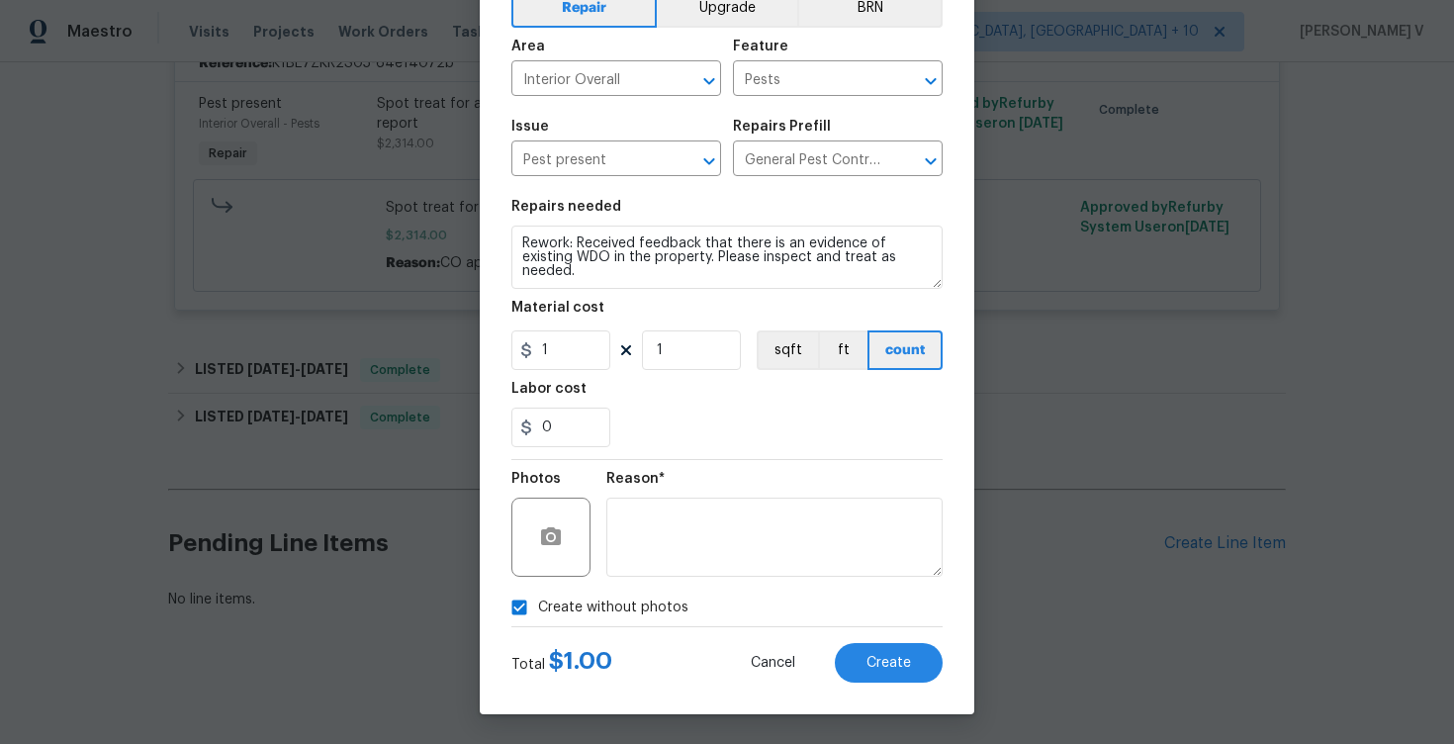
click at [874, 685] on div "Create Line Item Repair Upgrade BRN Area Interior Overall ​ Feature Pests ​ Iss…" at bounding box center [727, 318] width 494 height 792
click at [876, 670] on button "Create" at bounding box center [889, 663] width 108 height 40
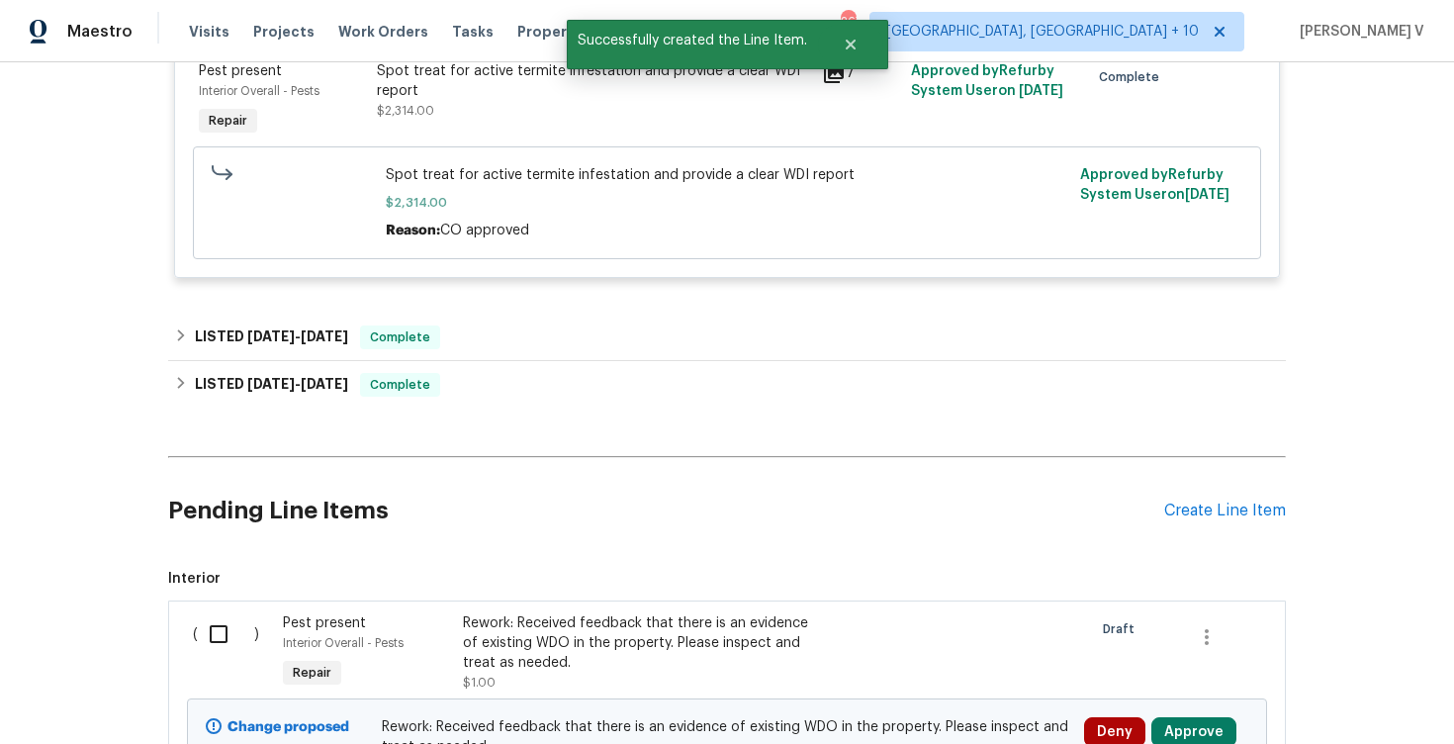
click at [230, 655] on input "checkbox" at bounding box center [226, 634] width 56 height 42
checkbox input "true"
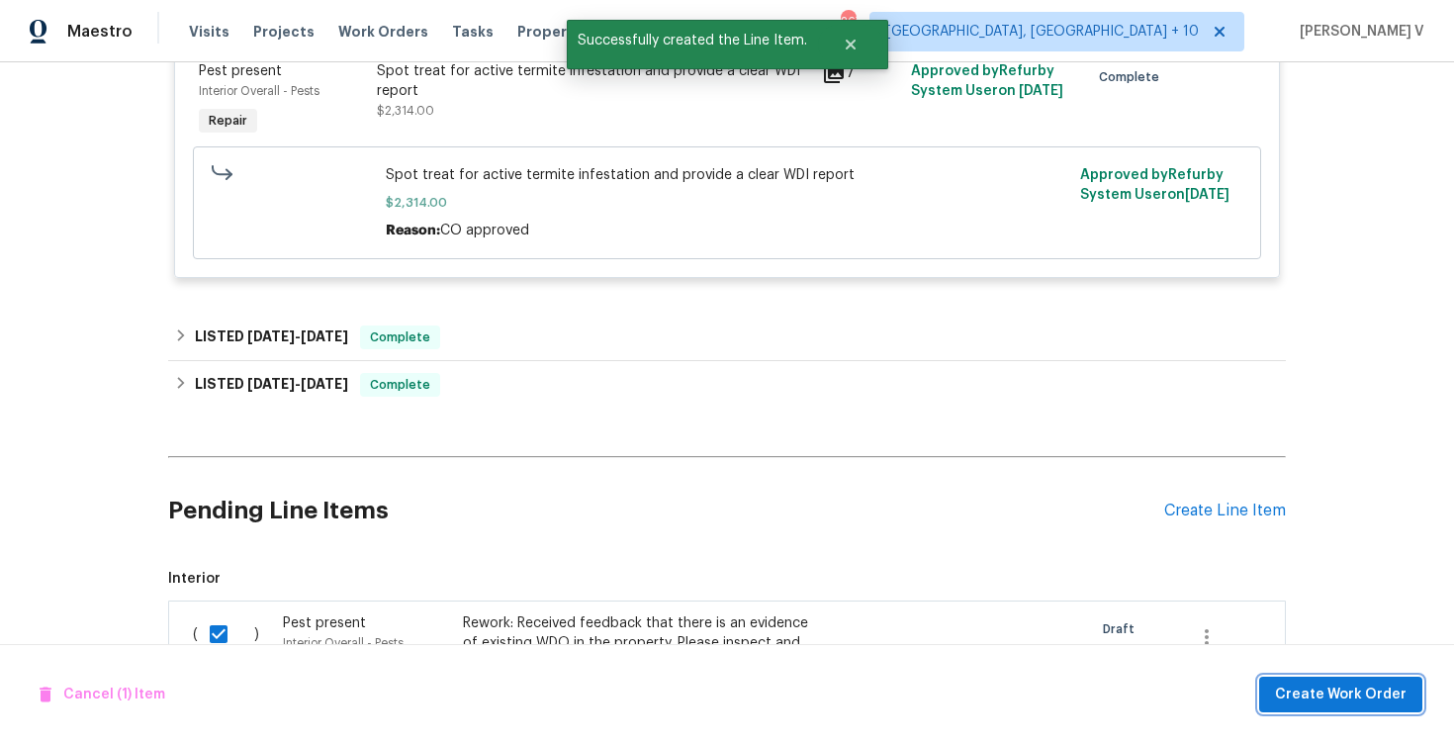
click at [1377, 697] on span "Create Work Order" at bounding box center [1341, 694] width 132 height 25
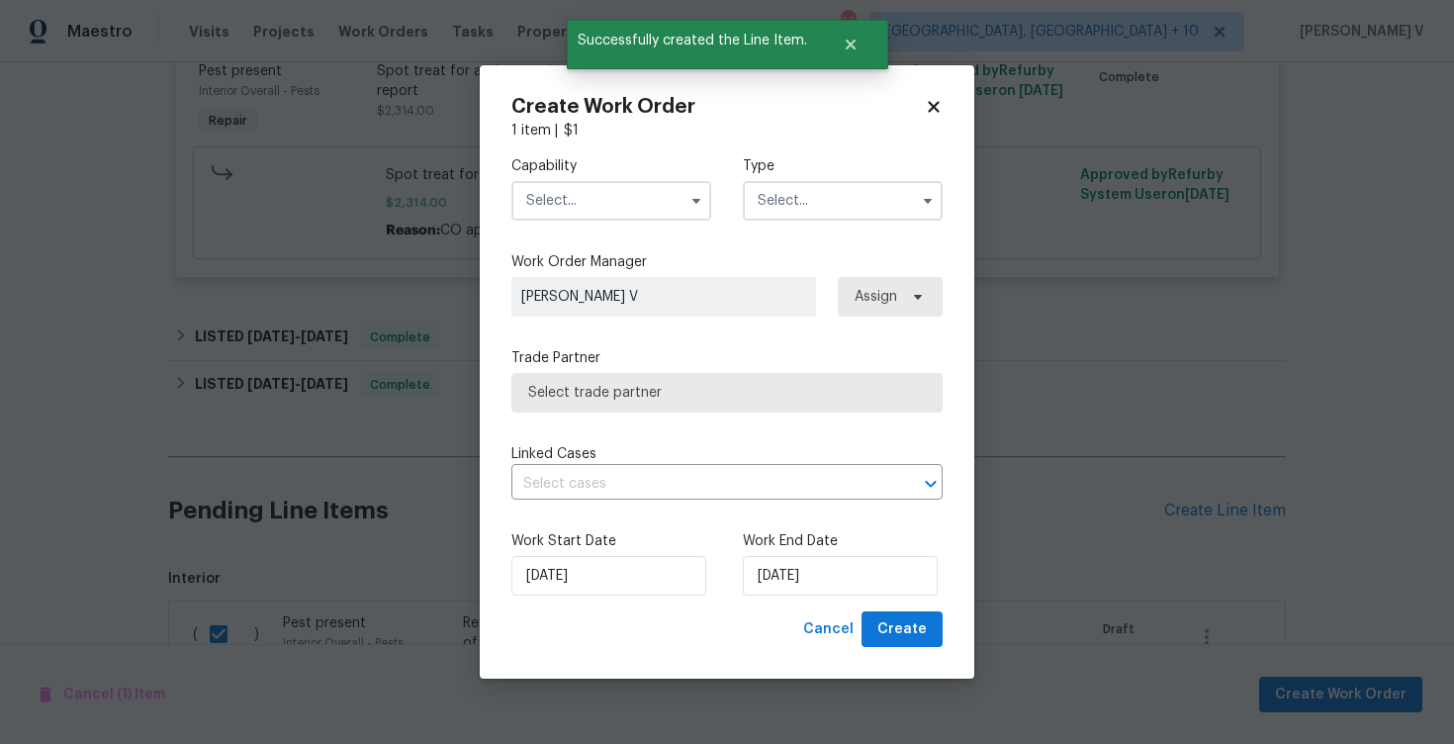
click at [589, 223] on div "Capability Type" at bounding box center [726, 188] width 431 height 96
click at [633, 206] on input "text" at bounding box center [611, 201] width 200 height 40
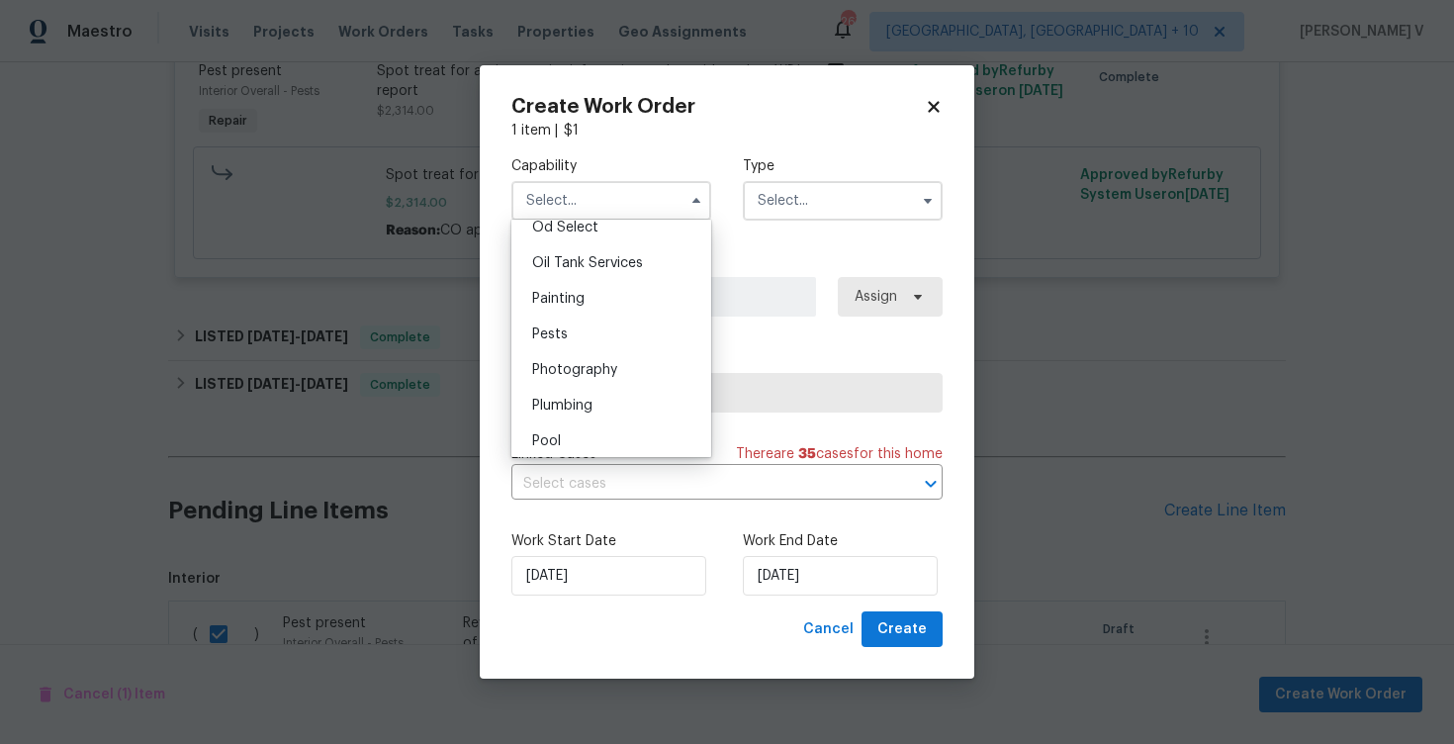
scroll to position [1618, 0]
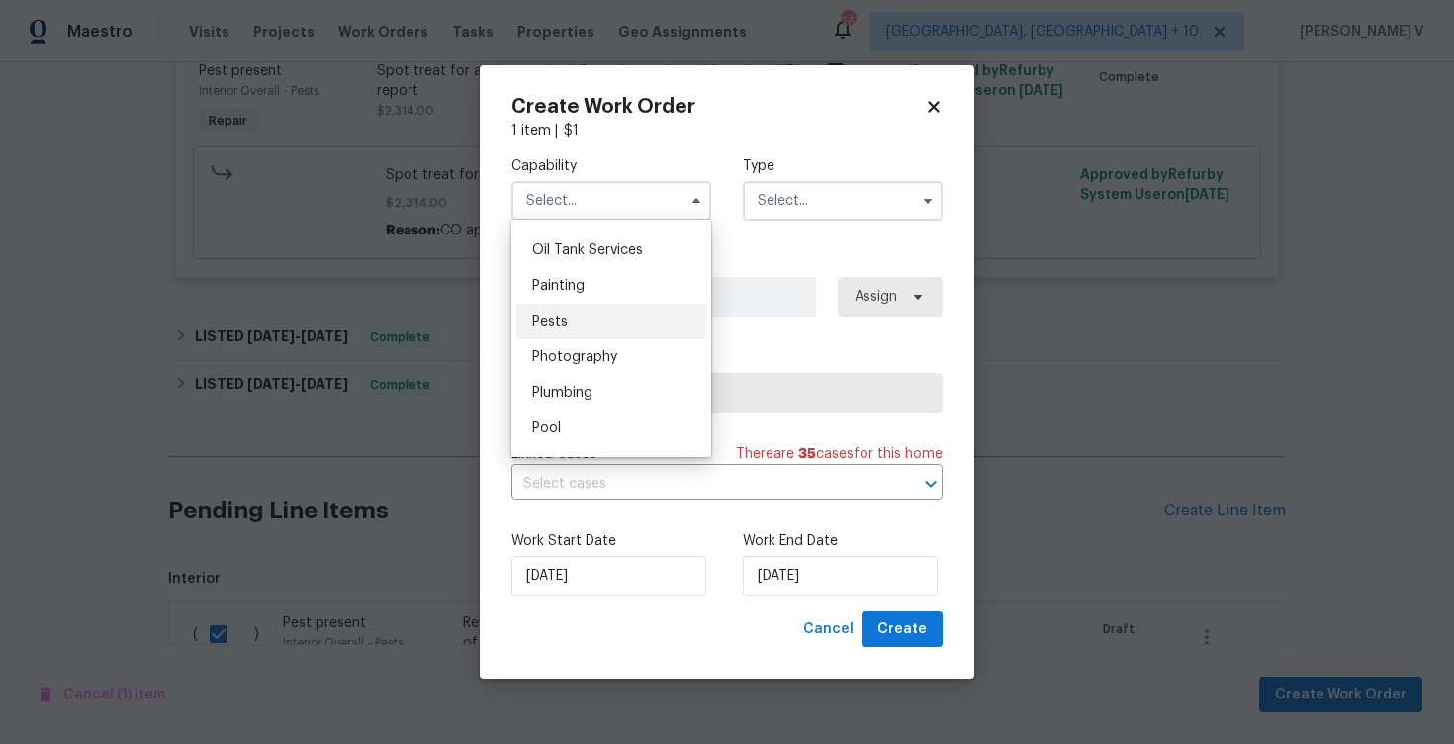
click at [605, 309] on div "Pests" at bounding box center [611, 322] width 190 height 36
type input "Pests"
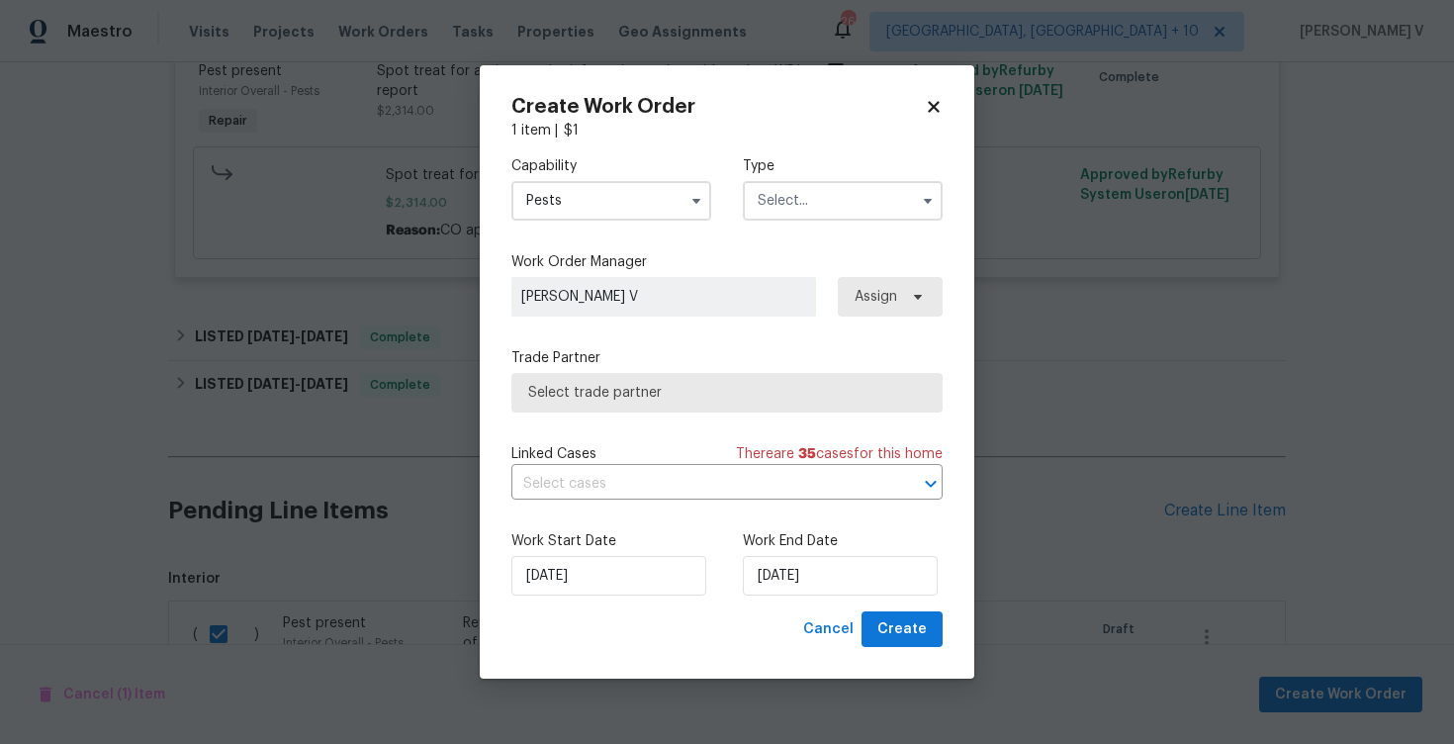
click at [849, 207] on input "text" at bounding box center [843, 201] width 200 height 40
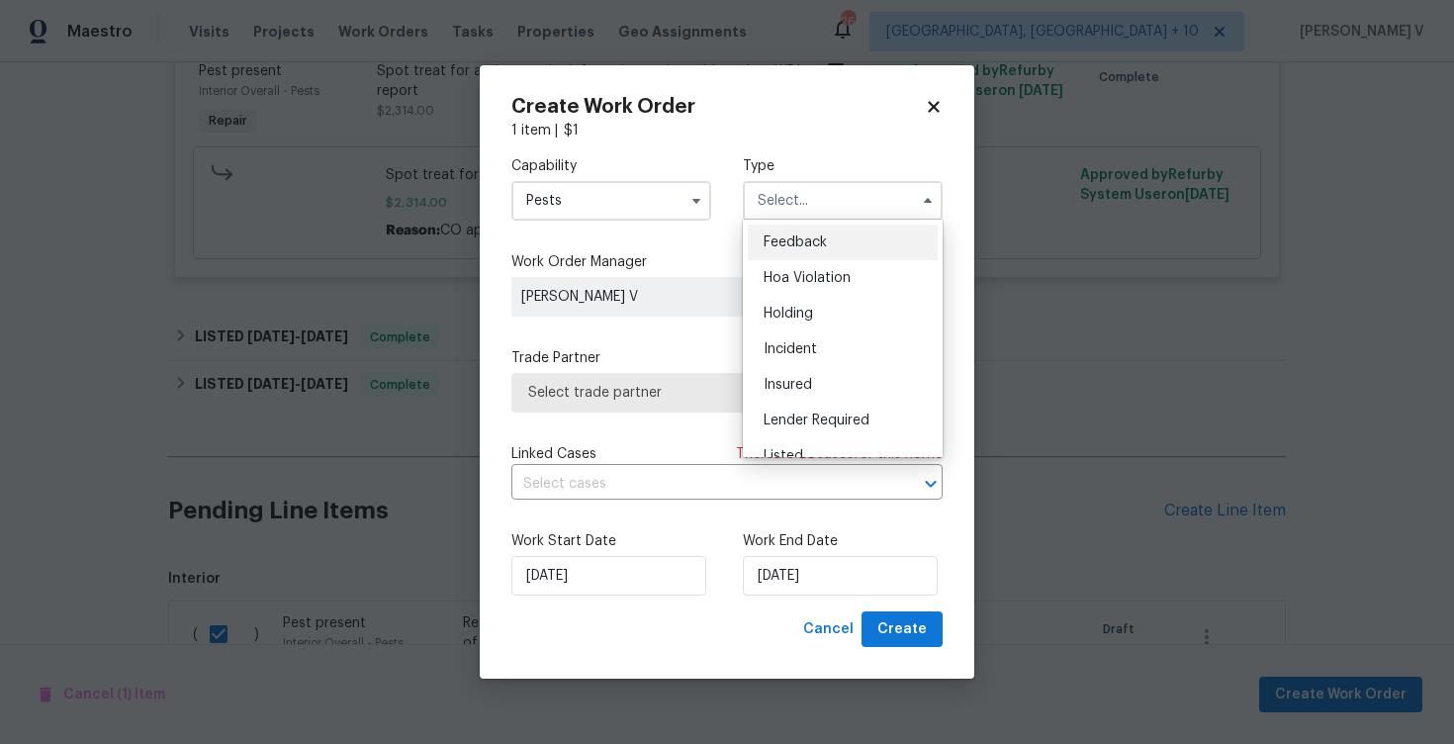
click at [807, 220] on ul "Feedback Hoa Violation Holding Incident Insured Lender Required Listed Lite Lwo…" at bounding box center [843, 338] width 200 height 237
click at [806, 229] on div "Feedback" at bounding box center [843, 242] width 190 height 36
type input "Feedback"
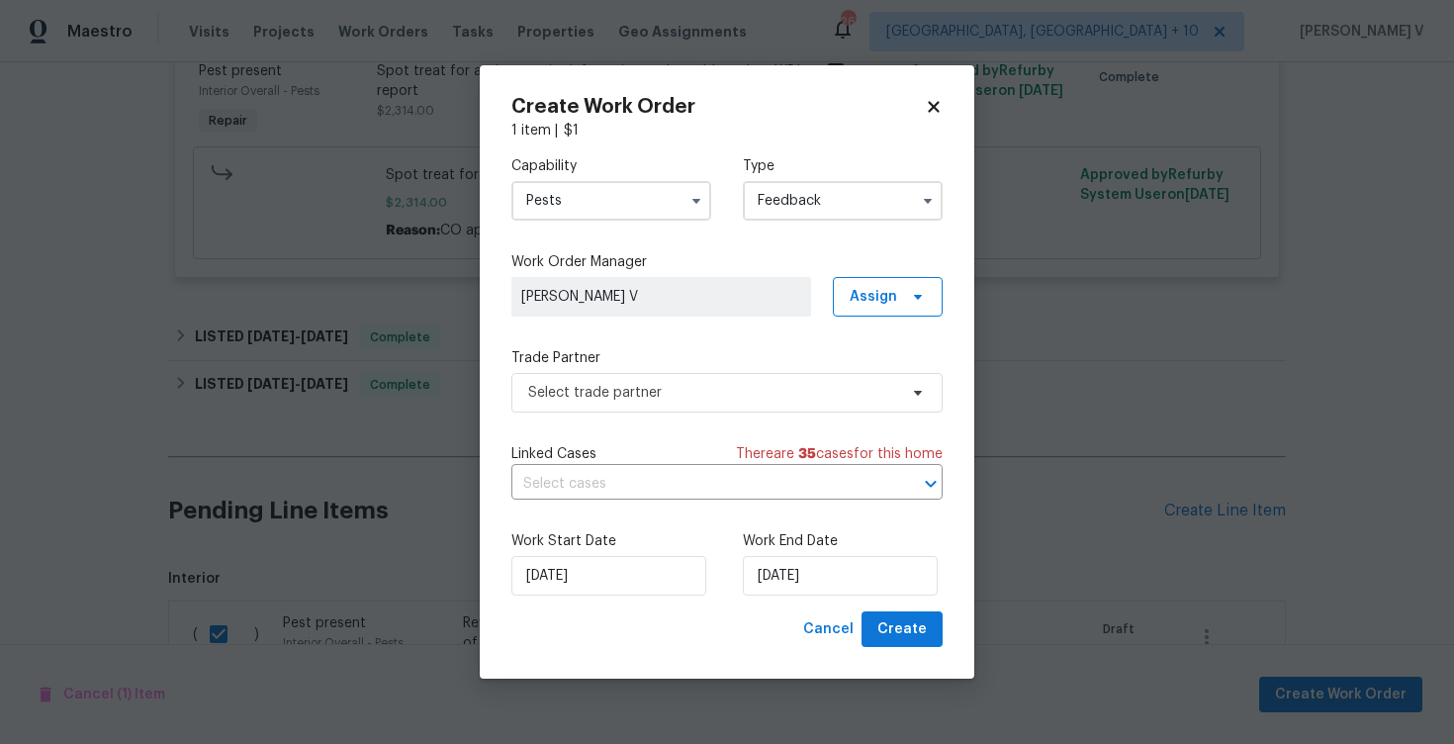
click at [716, 321] on div "Capability Pests Type Feedback Work Order Manager Divya Dharshini V Assign Trad…" at bounding box center [726, 375] width 431 height 471
click at [708, 361] on label "Trade Partner" at bounding box center [726, 358] width 431 height 20
click at [695, 393] on span "Select trade partner" at bounding box center [712, 393] width 369 height 20
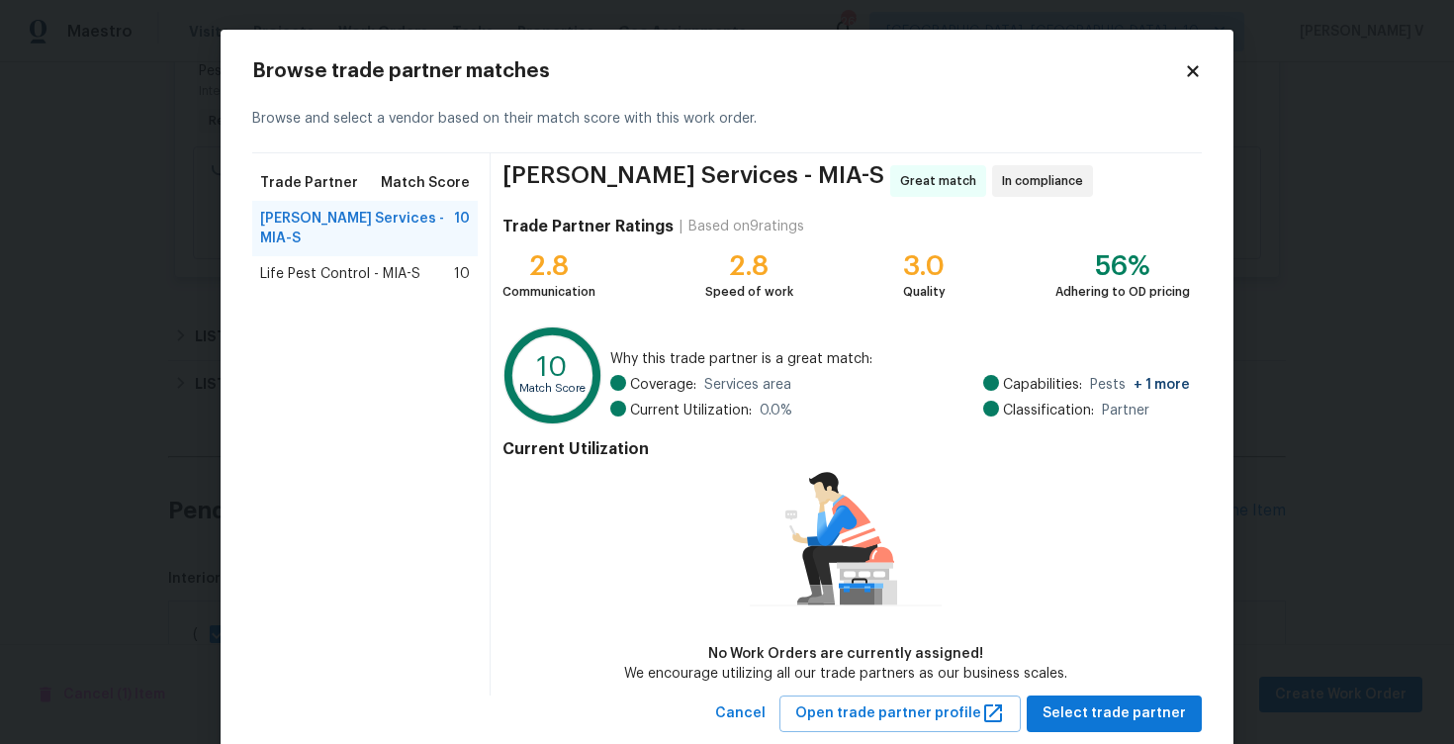
click at [308, 264] on span "Life Pest Control - MIA-S" at bounding box center [340, 274] width 160 height 20
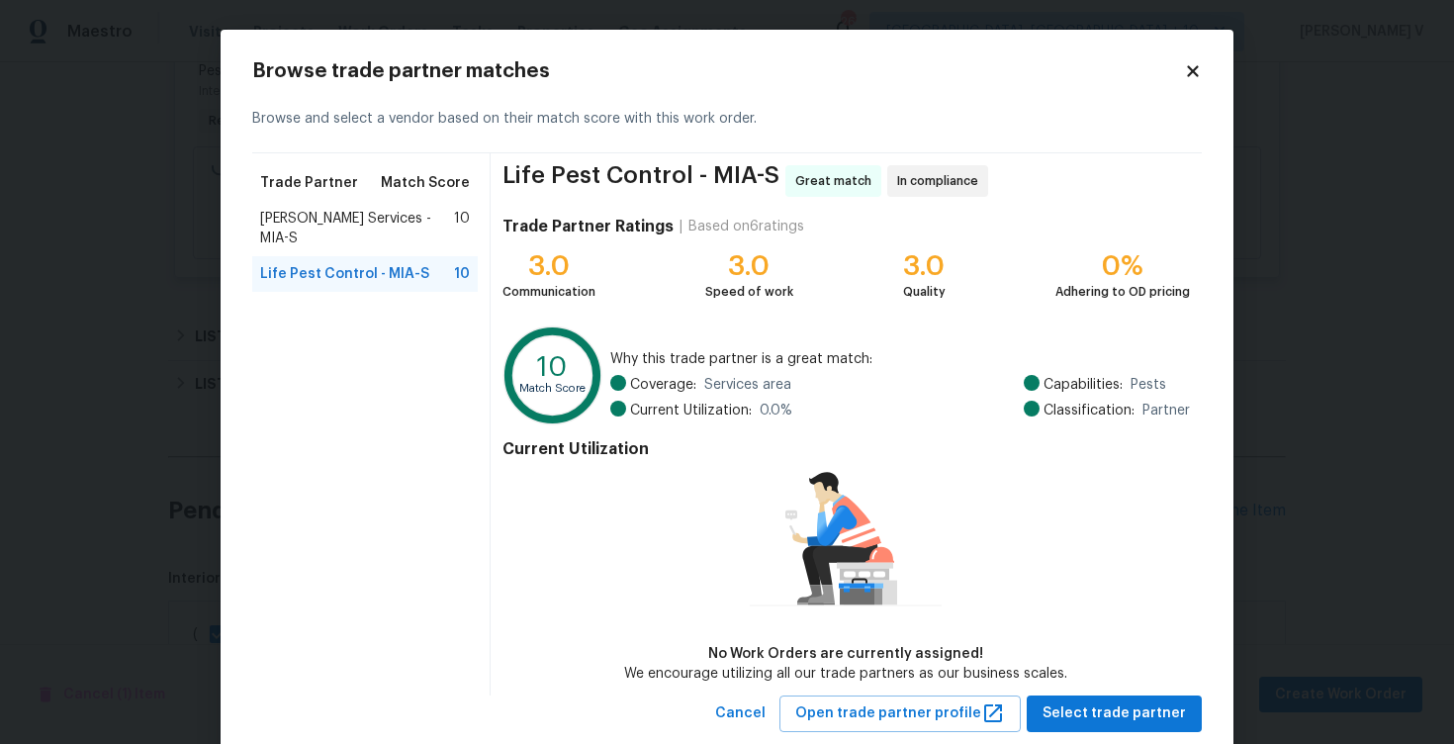
scroll to position [47, 0]
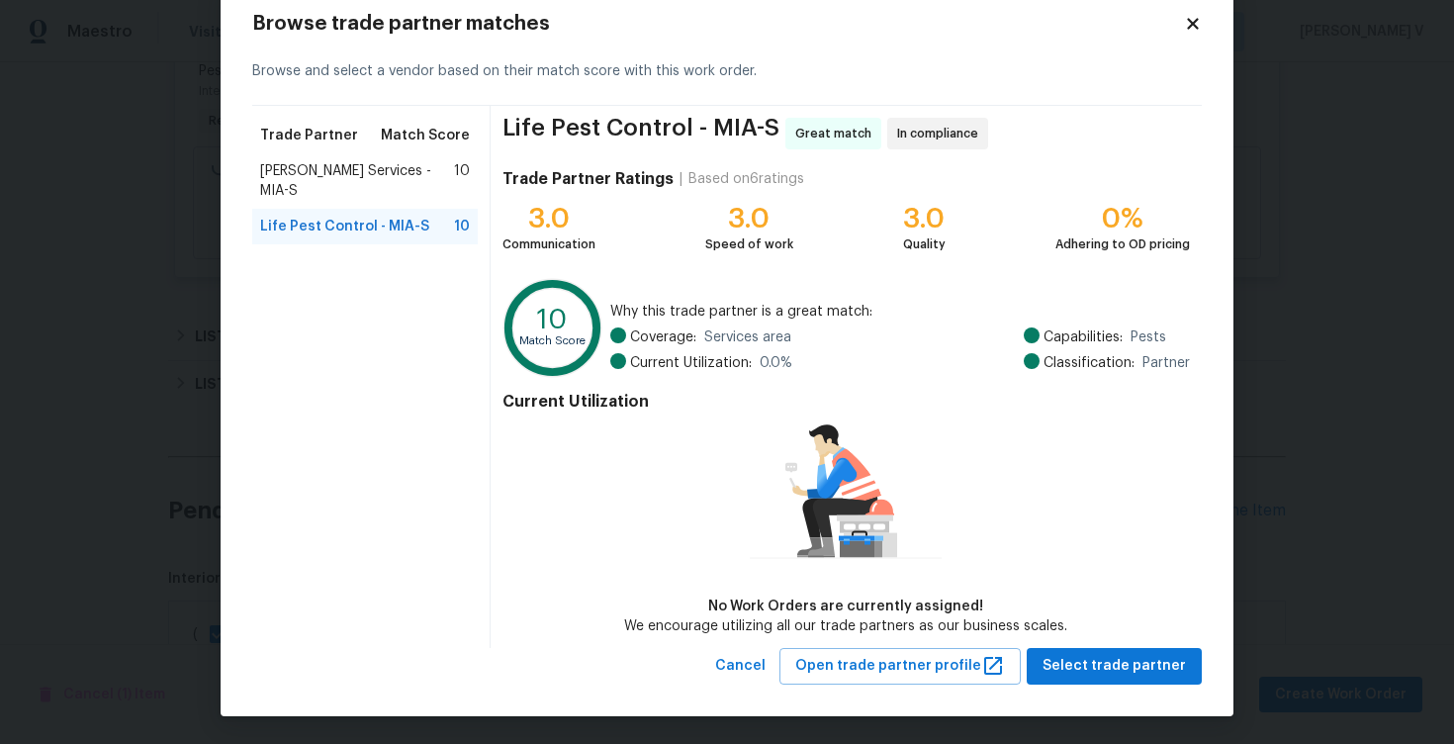
click at [1133, 682] on div "Cancel Open trade partner profile Select trade partner" at bounding box center [954, 666] width 494 height 37
click at [1116, 657] on span "Select trade partner" at bounding box center [1113, 666] width 143 height 25
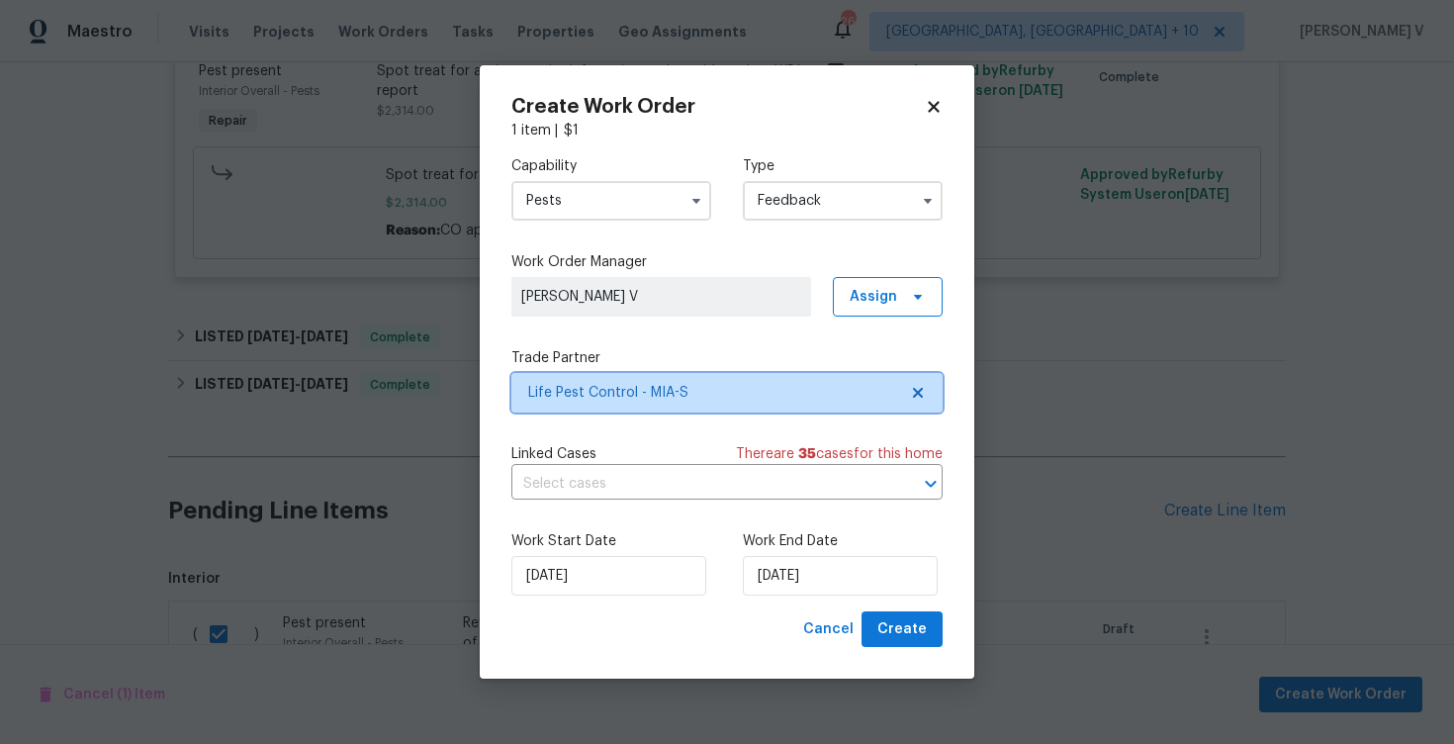
scroll to position [0, 0]
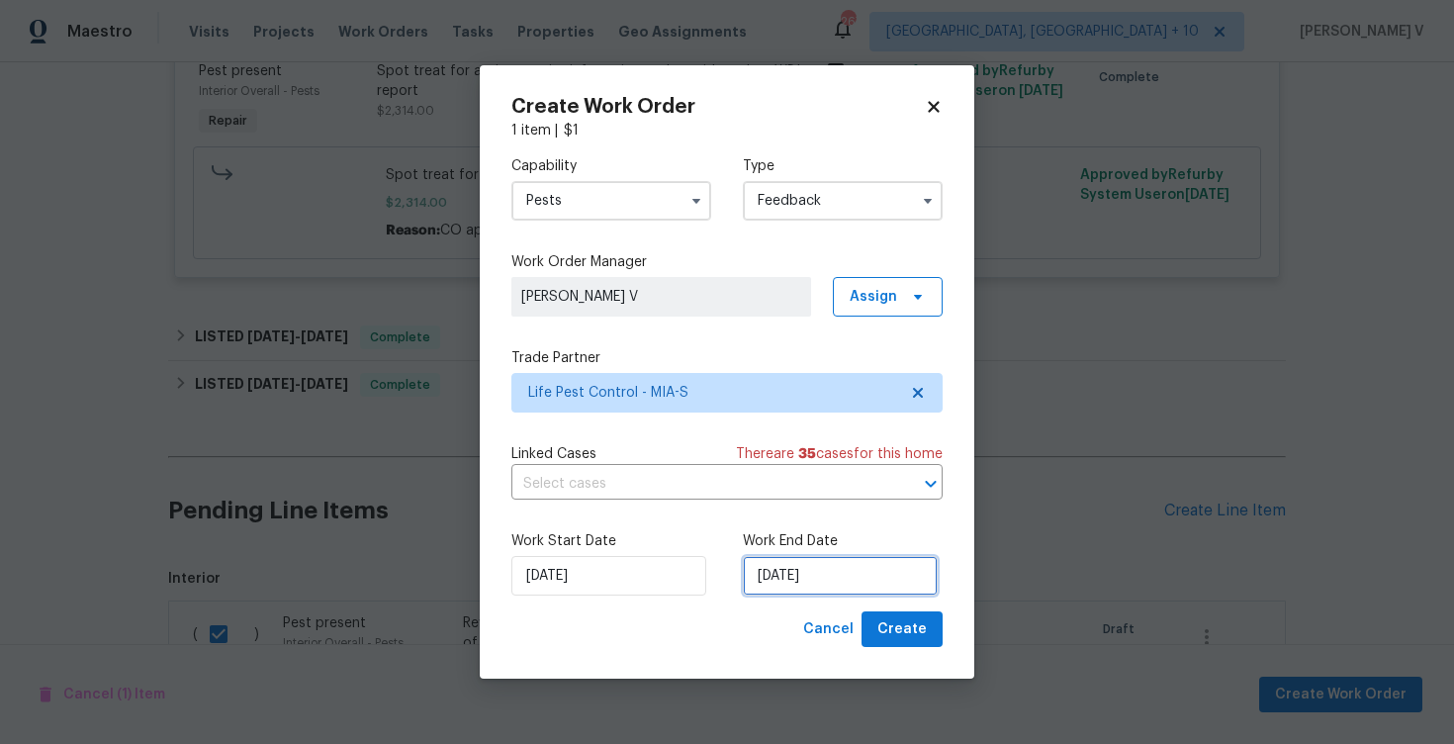
click at [869, 580] on input "20/08/2025" at bounding box center [840, 576] width 195 height 40
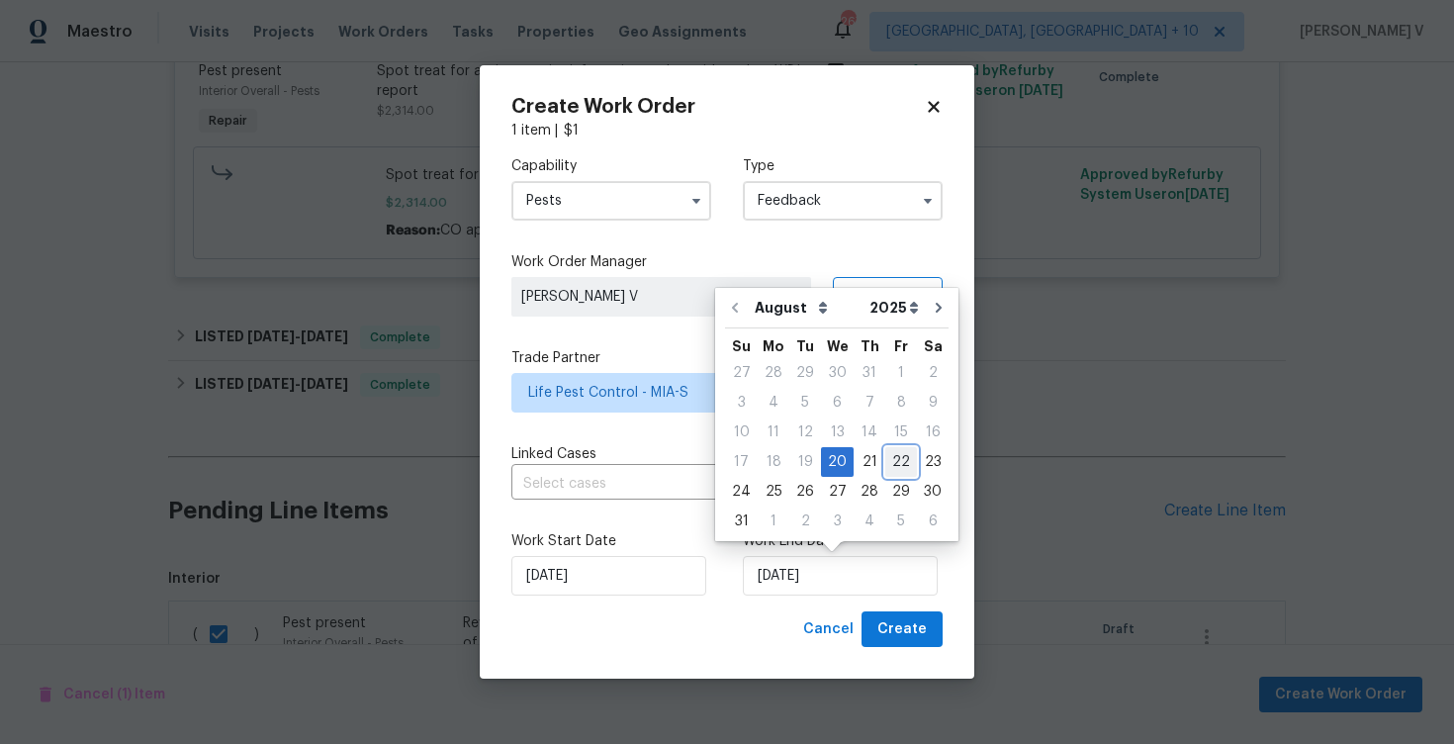
click at [889, 459] on div "22" at bounding box center [901, 462] width 32 height 28
type input "22/08/2025"
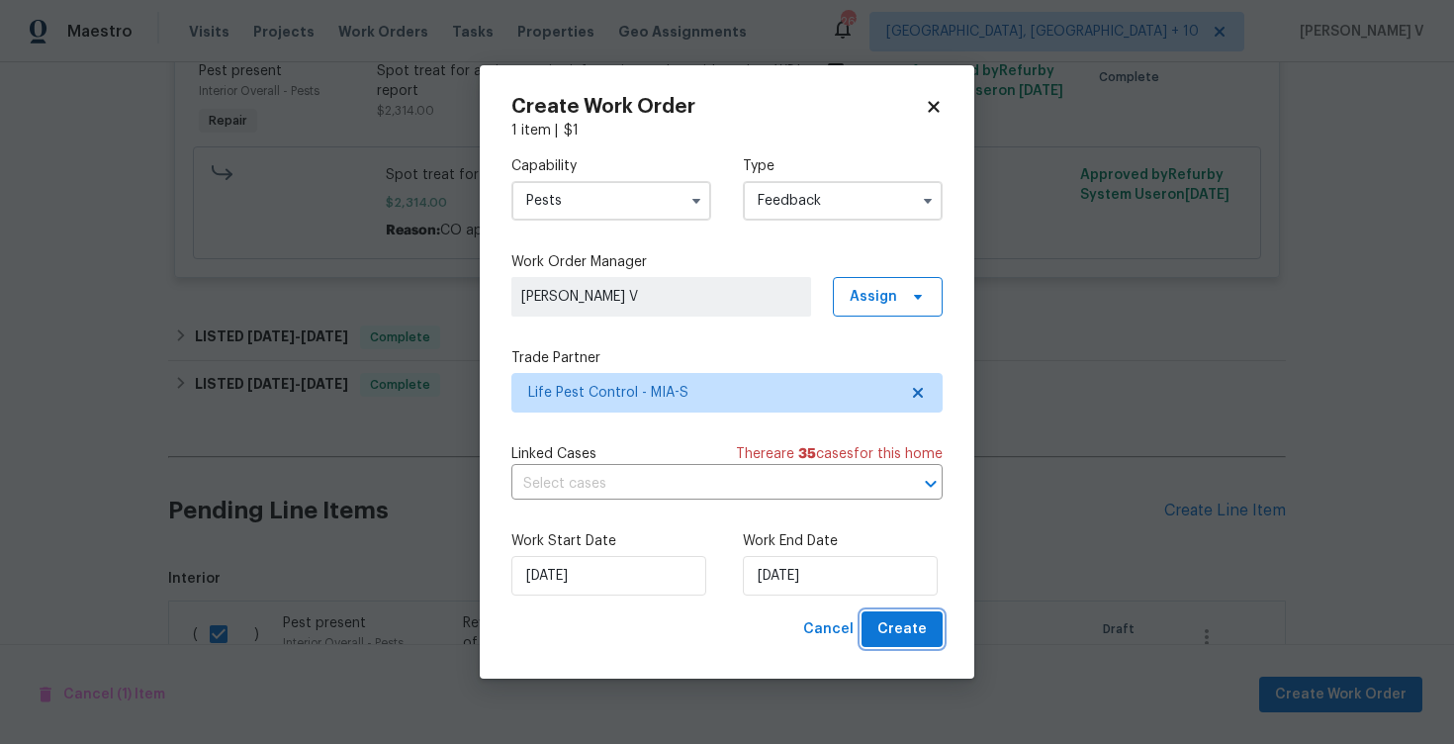
click at [914, 625] on span "Create" at bounding box center [901, 629] width 49 height 25
checkbox input "false"
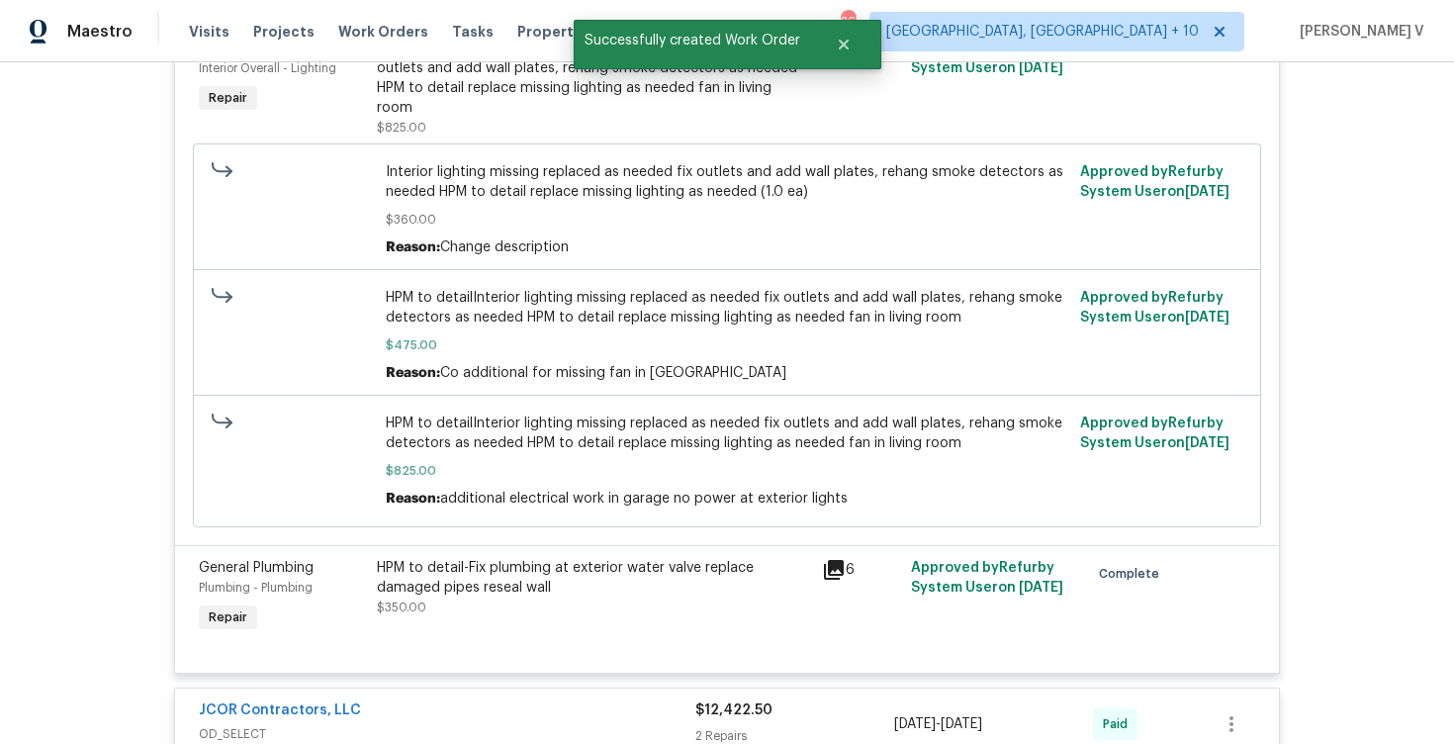
scroll to position [7249, 0]
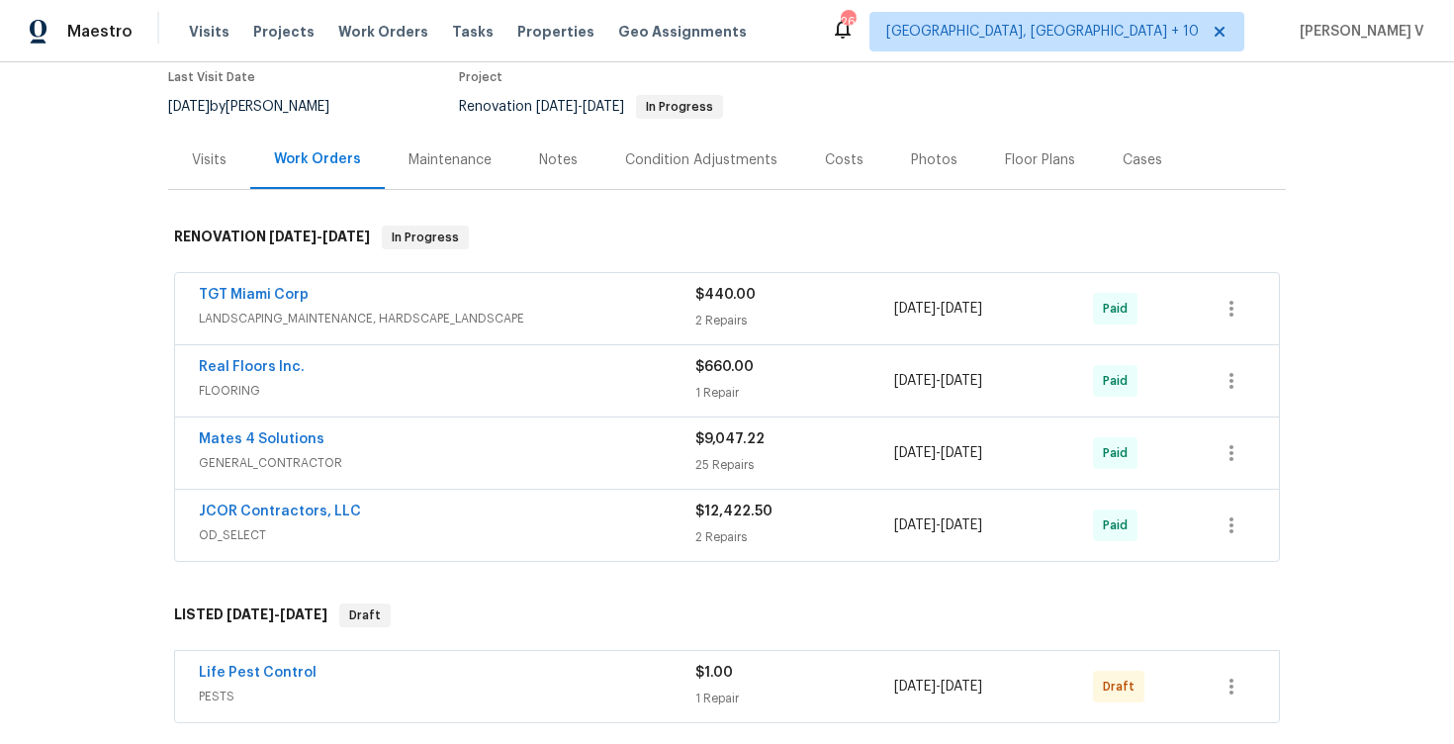
scroll to position [339, 0]
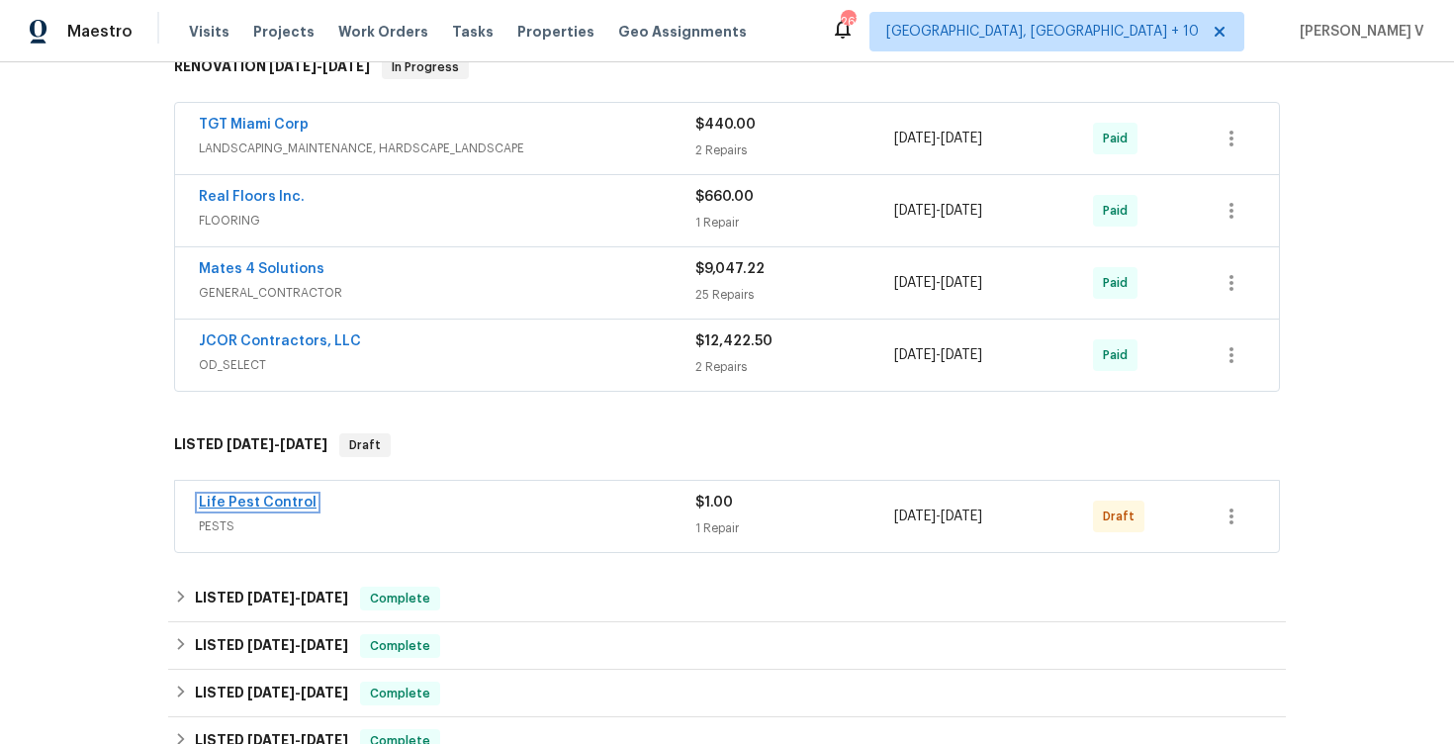
click at [281, 505] on link "Life Pest Control" at bounding box center [258, 502] width 118 height 14
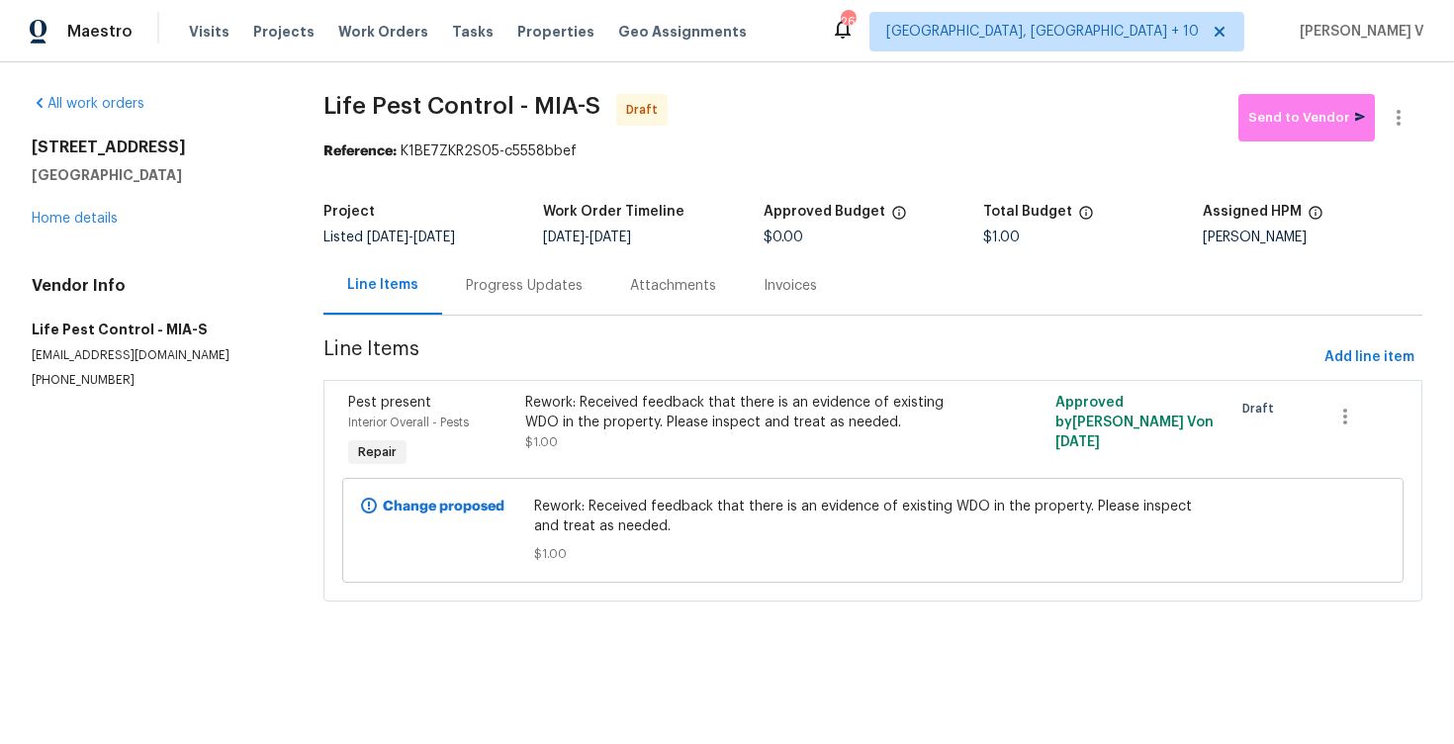
click at [539, 310] on div "Progress Updates" at bounding box center [524, 285] width 164 height 58
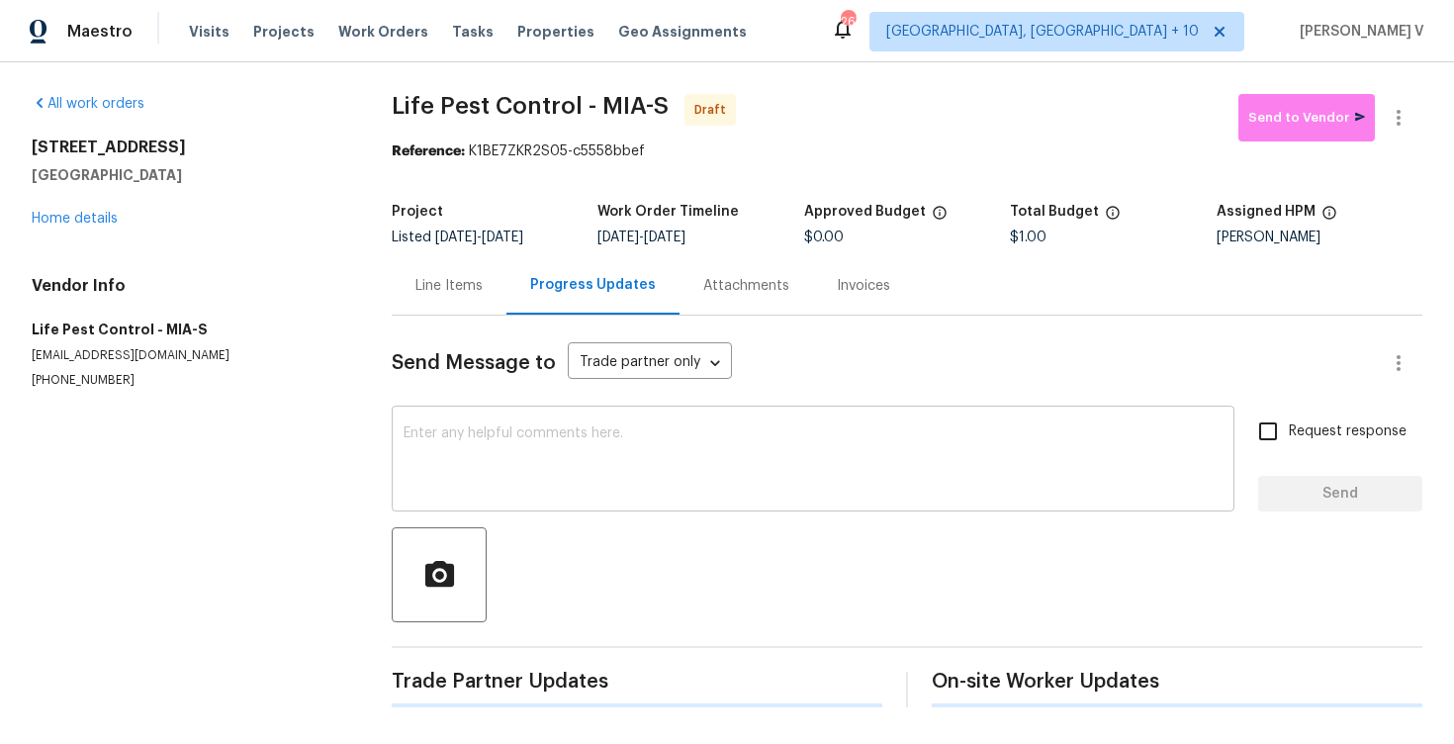
click at [566, 466] on textarea at bounding box center [812, 460] width 819 height 69
paste textarea "Hi, this is Divya with Opendoor. I’m confirming you received the WO for the pro…"
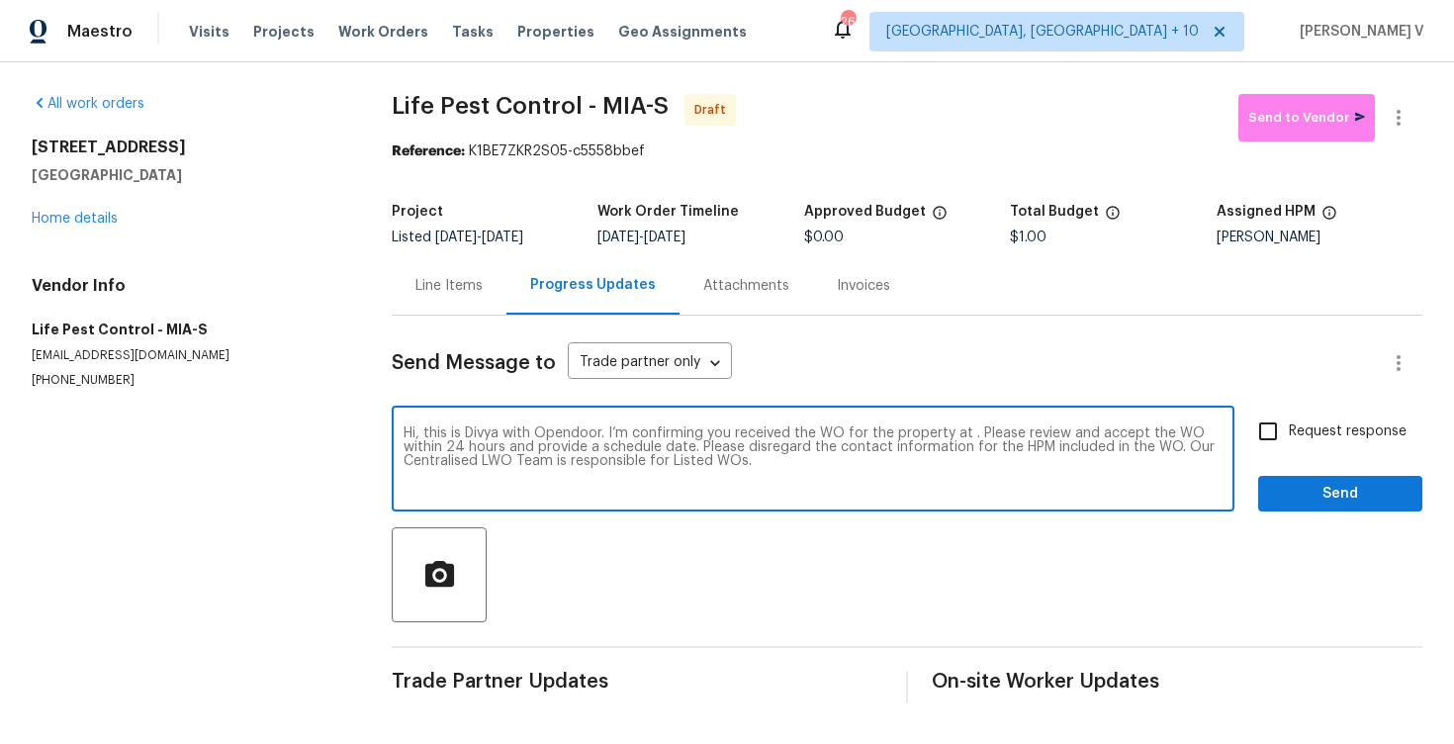
click at [968, 431] on textarea "Hi, this is Divya with Opendoor. I’m confirming you received the WO for the pro…" at bounding box center [812, 460] width 819 height 69
paste textarea "232 NW 25th St, Wilton Manors, FL 33311"
type textarea "Hi, this is Divya with Opendoor. I’m confirming you received the WO for the pro…"
click at [1298, 416] on label "Request response" at bounding box center [1326, 431] width 159 height 42
click at [1289, 416] on input "Request response" at bounding box center [1268, 431] width 42 height 42
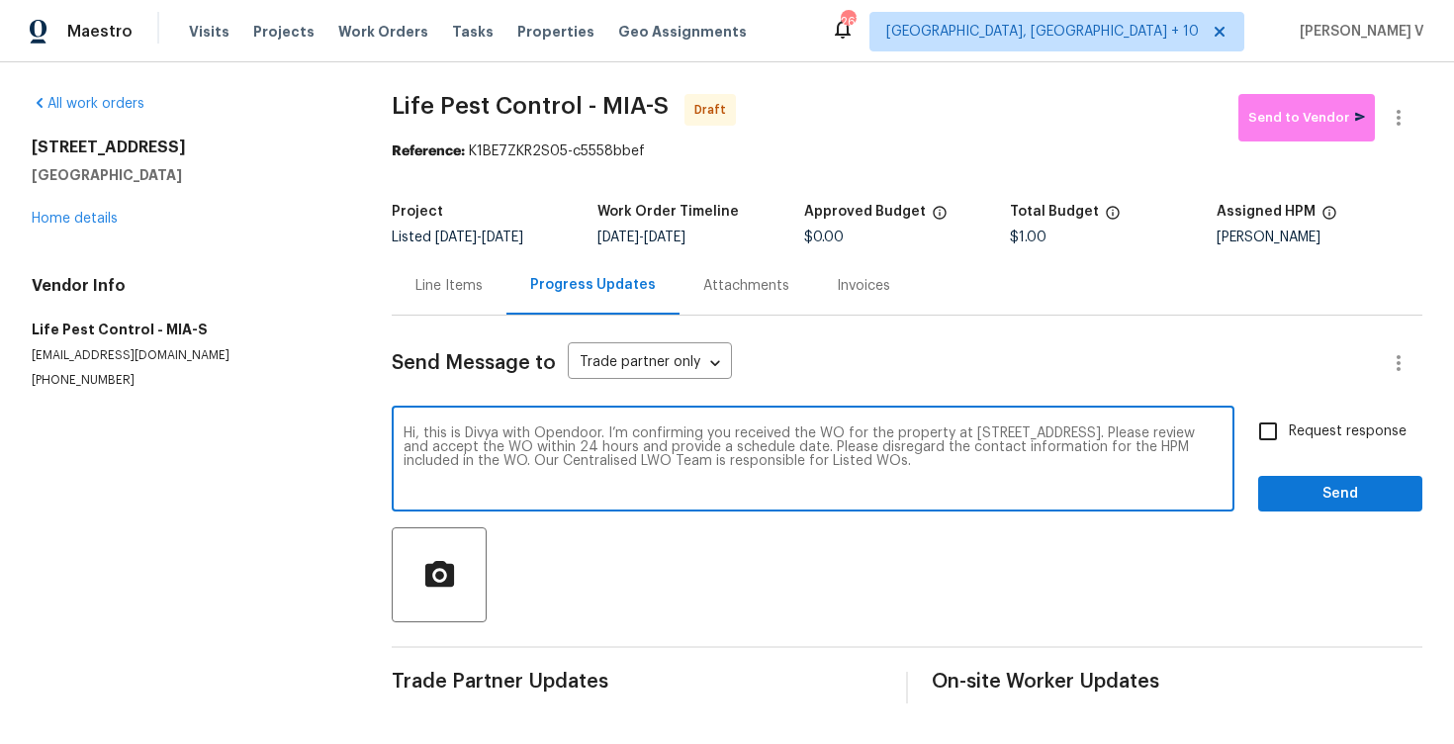
checkbox input "true"
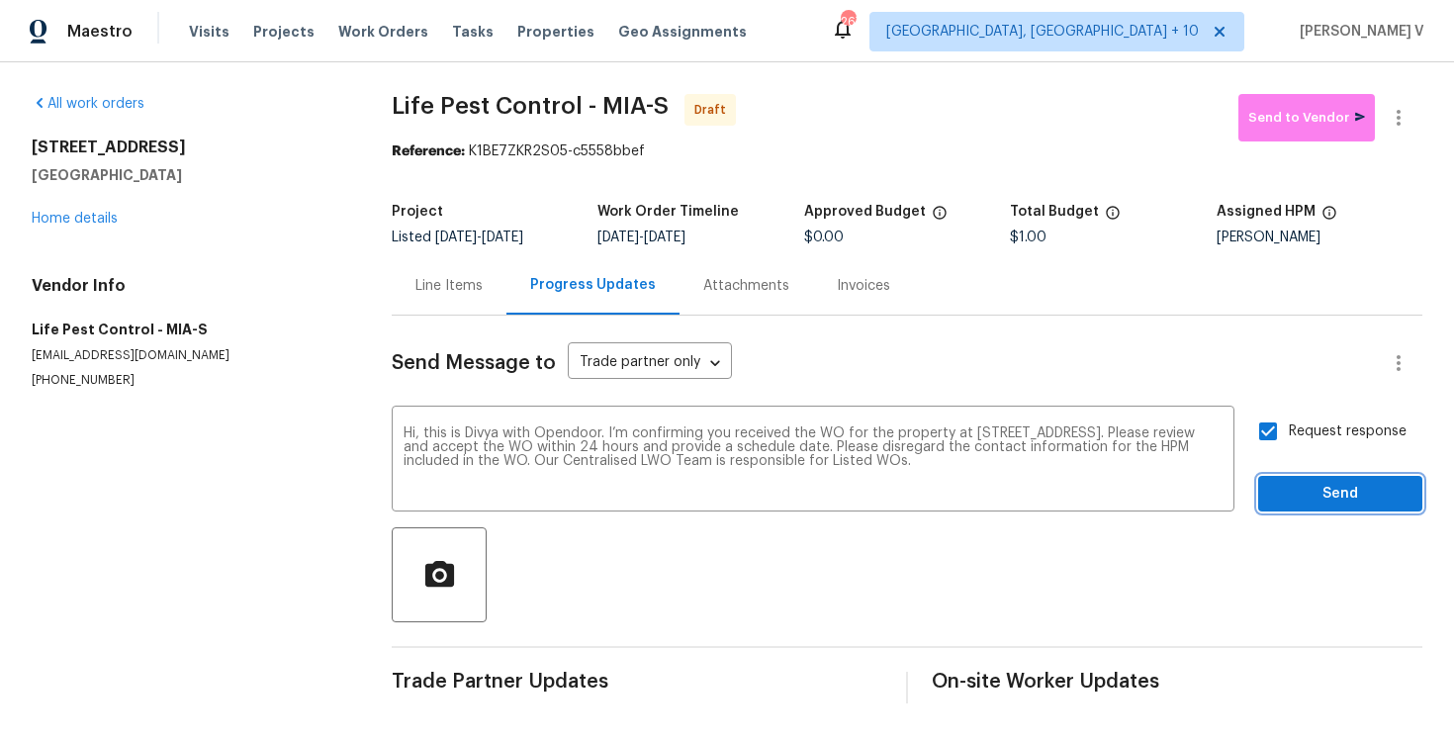
click at [1338, 494] on span "Send" at bounding box center [1340, 494] width 133 height 25
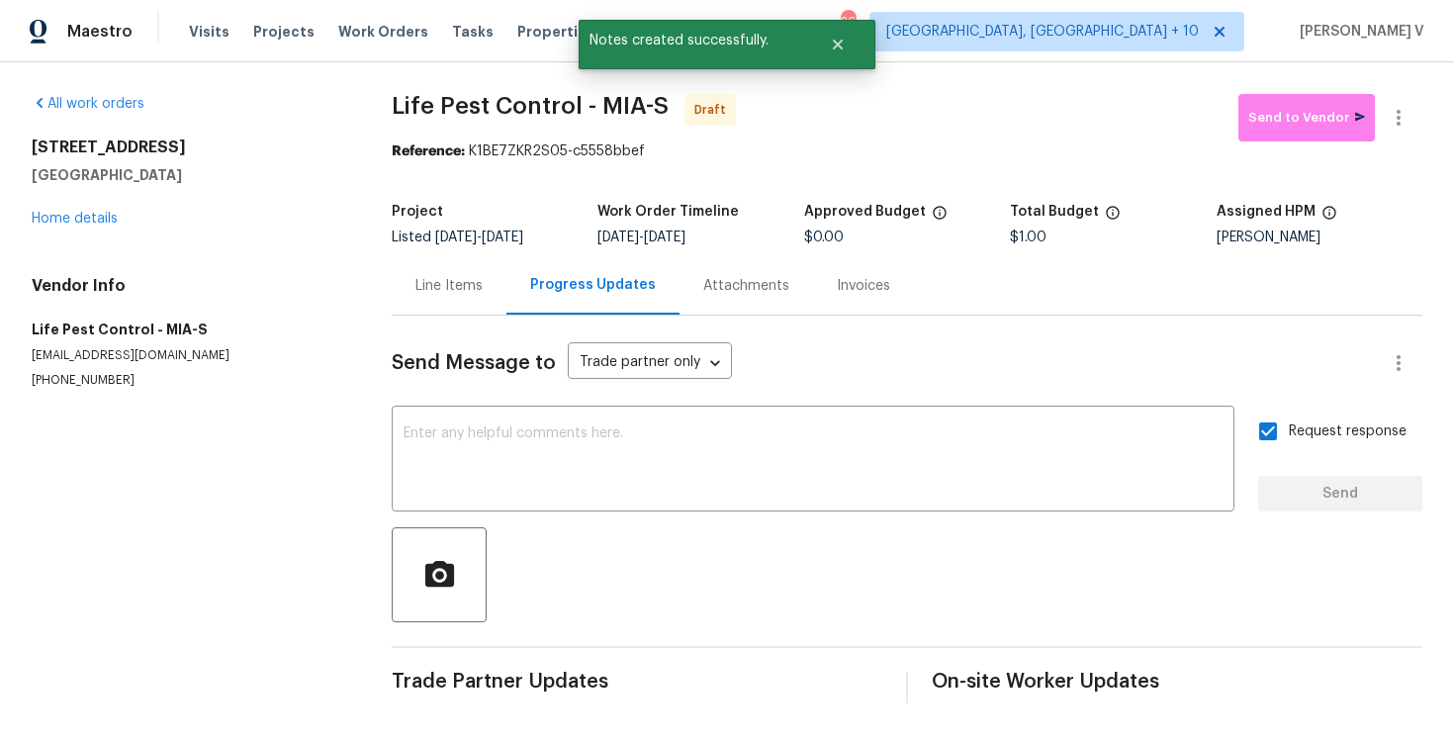
click at [1397, 143] on div "Reference: K1BE7ZKR2S05-c5558bbef" at bounding box center [907, 151] width 1030 height 20
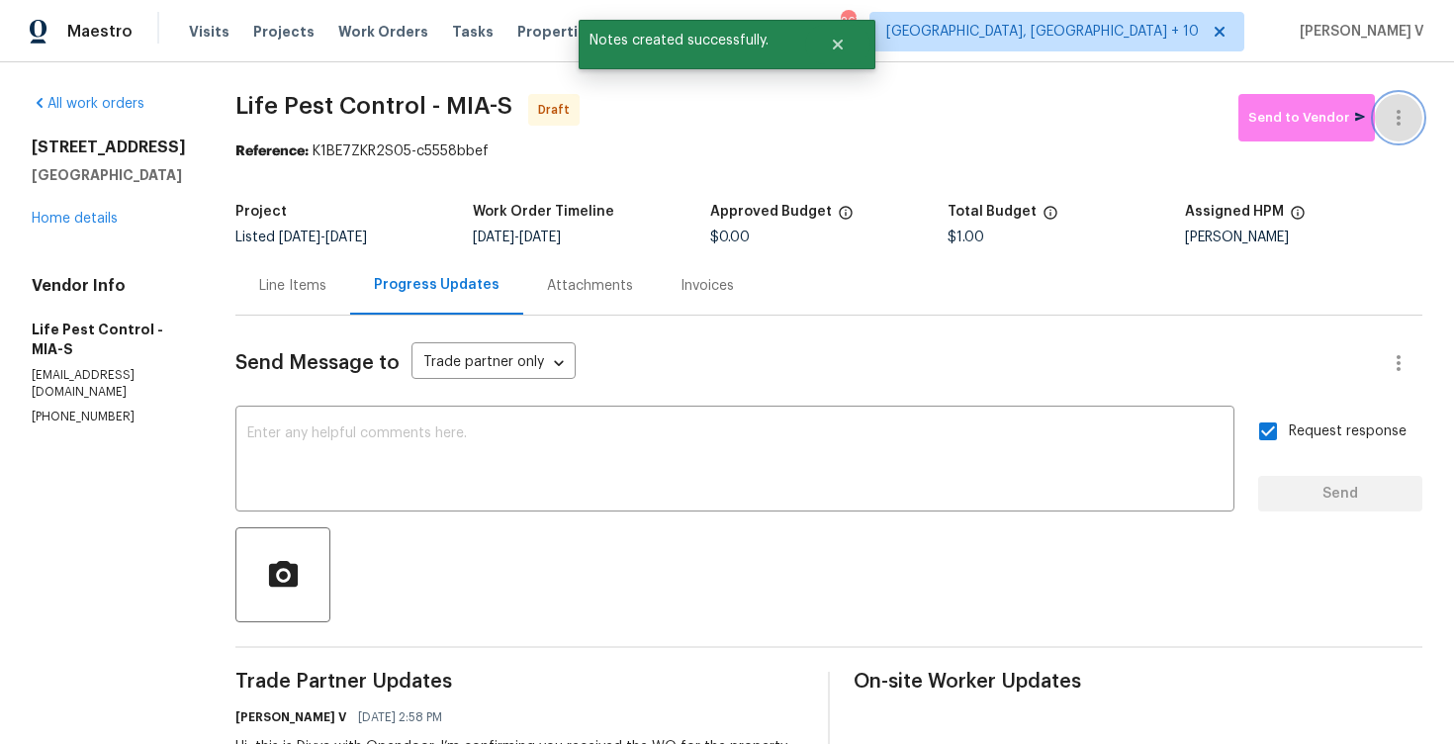
click at [1397, 132] on button "button" at bounding box center [1398, 117] width 47 height 47
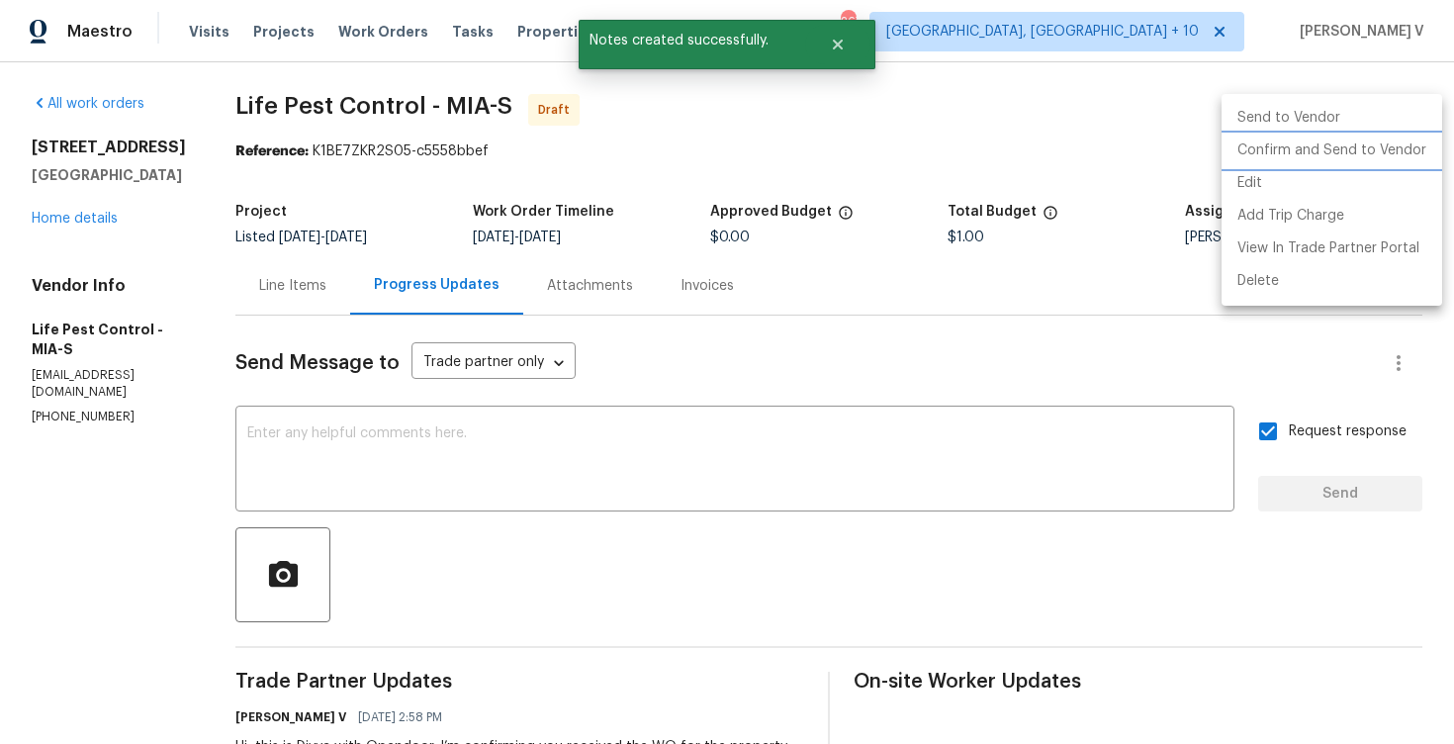
click at [1316, 141] on li "Confirm and Send to Vendor" at bounding box center [1331, 150] width 221 height 33
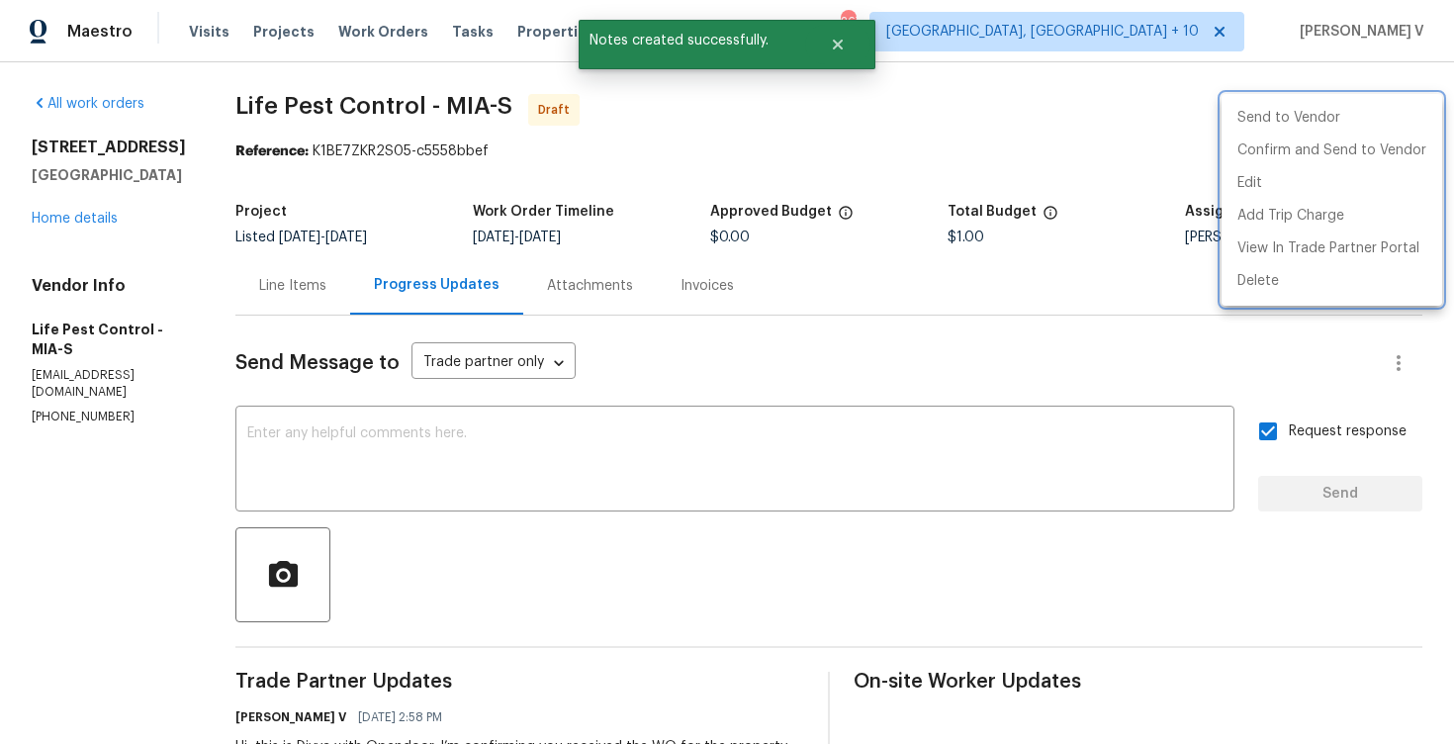
click at [266, 258] on div at bounding box center [727, 372] width 1454 height 744
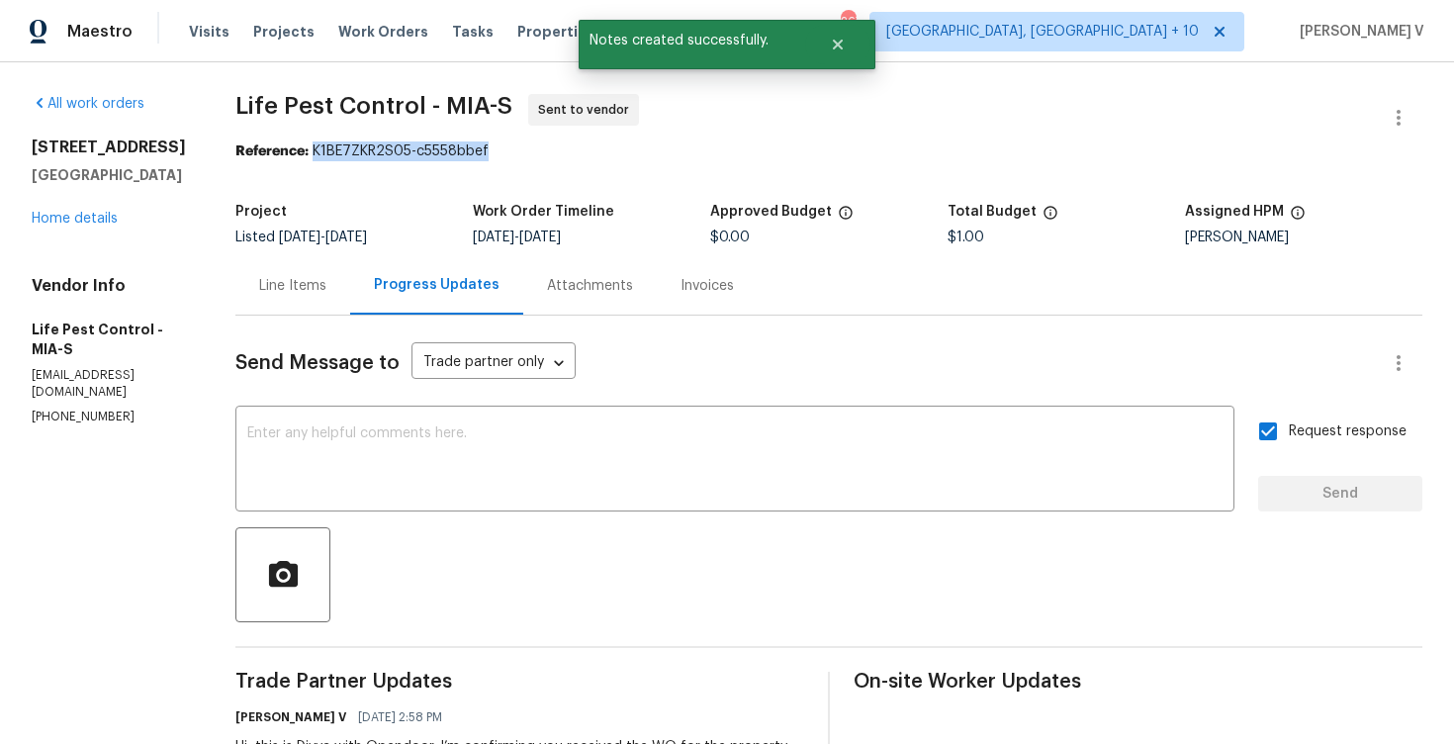
drag, startPoint x: 308, startPoint y: 150, endPoint x: 526, endPoint y: 155, distance: 218.6
click at [526, 155] on div "Reference: K1BE7ZKR2S05-c5558bbef" at bounding box center [828, 151] width 1187 height 20
copy div "K1BE7ZKR2S05-c5558bbef"
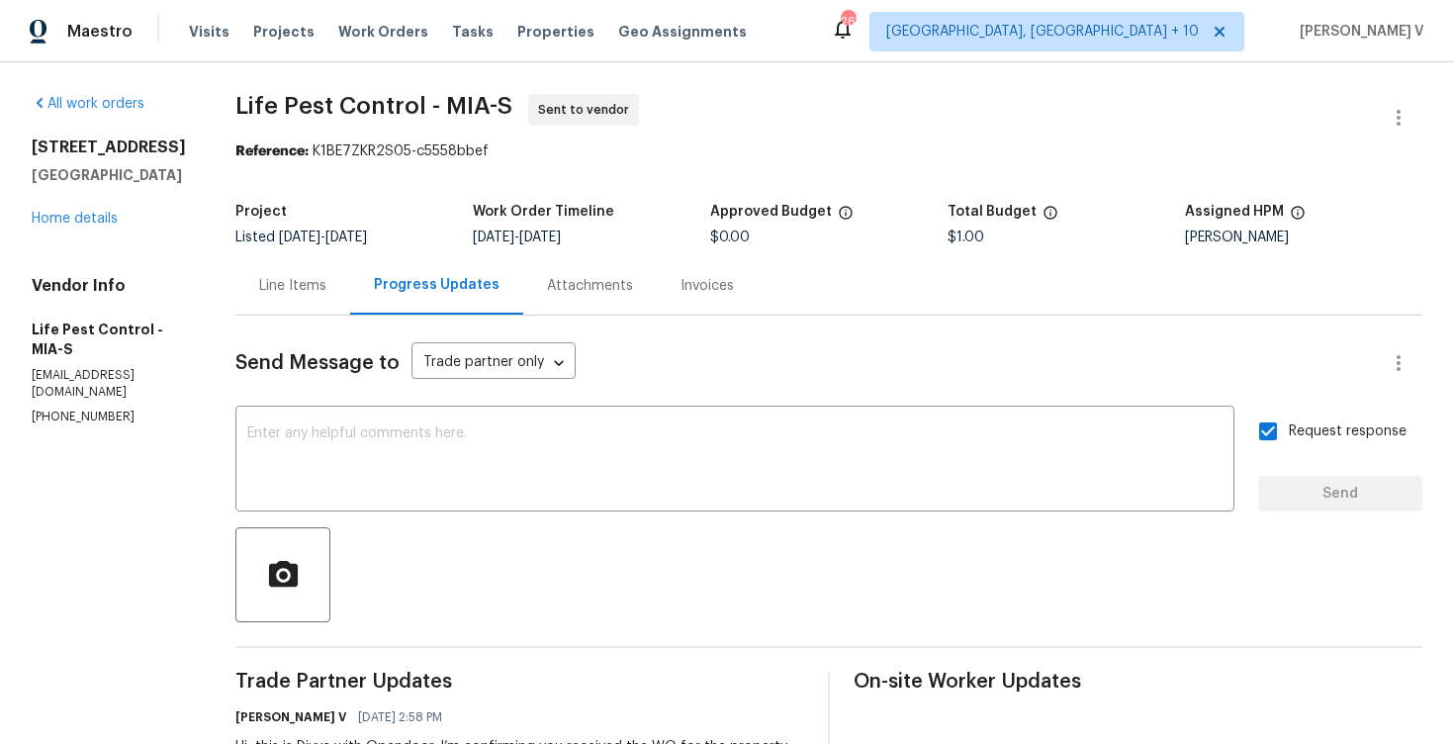
click at [107, 228] on div "232 NW 25th St Wilton Manors, FL 33311 Home details" at bounding box center [110, 182] width 156 height 91
click at [105, 225] on link "Home details" at bounding box center [75, 219] width 86 height 14
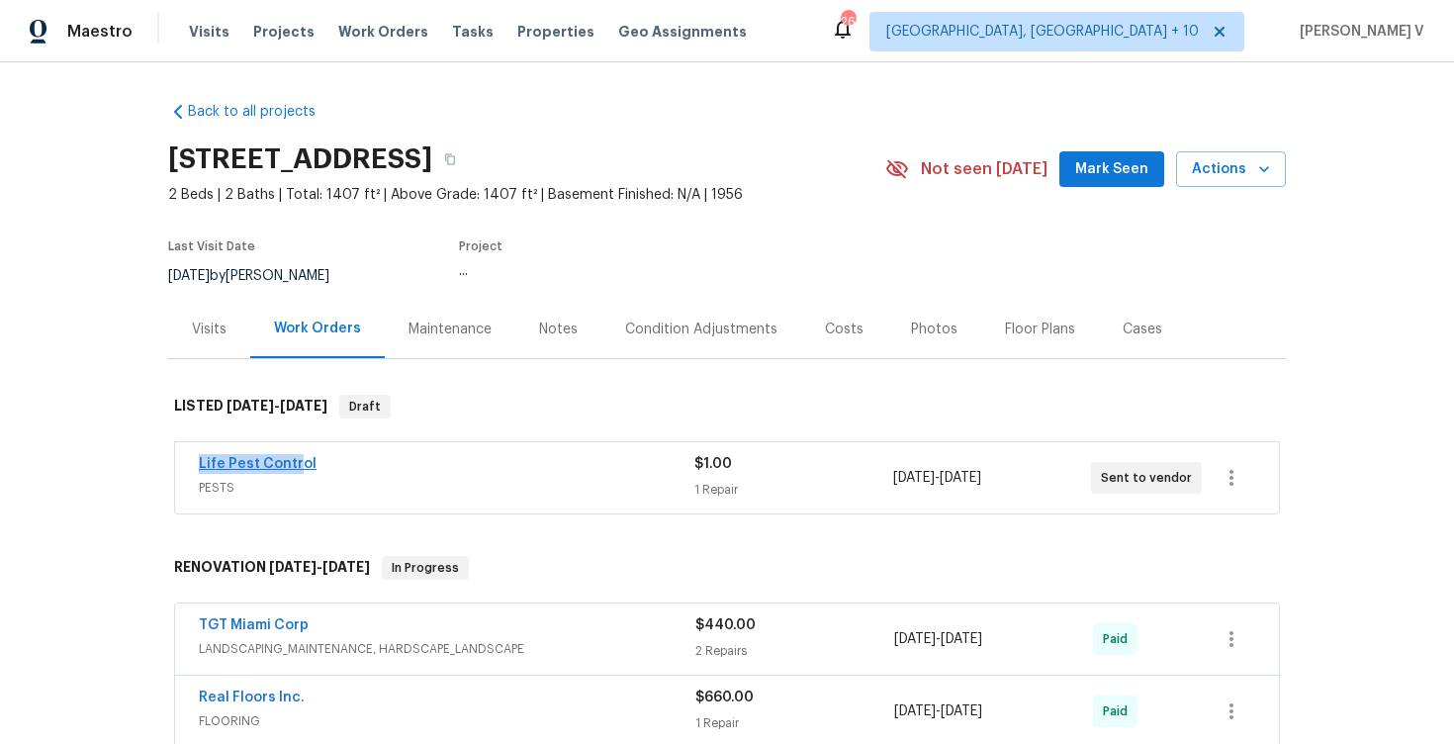
drag, startPoint x: 197, startPoint y: 457, endPoint x: 299, endPoint y: 457, distance: 101.9
click at [299, 457] on div "Life Pest Control PESTS $1.00 1 Repair 8/20/2025 - 8/22/2025 Sent to vendor" at bounding box center [727, 477] width 1104 height 71
copy link "Life Pest Contr"
click at [327, 461] on div "Life Pest Control" at bounding box center [446, 466] width 495 height 24
click at [327, 461] on div "Life Pest Control PESTS $1.00 1 Repair 8/20/2025 - 8/22/2025 Sent to vendor" at bounding box center [727, 477] width 1104 height 71
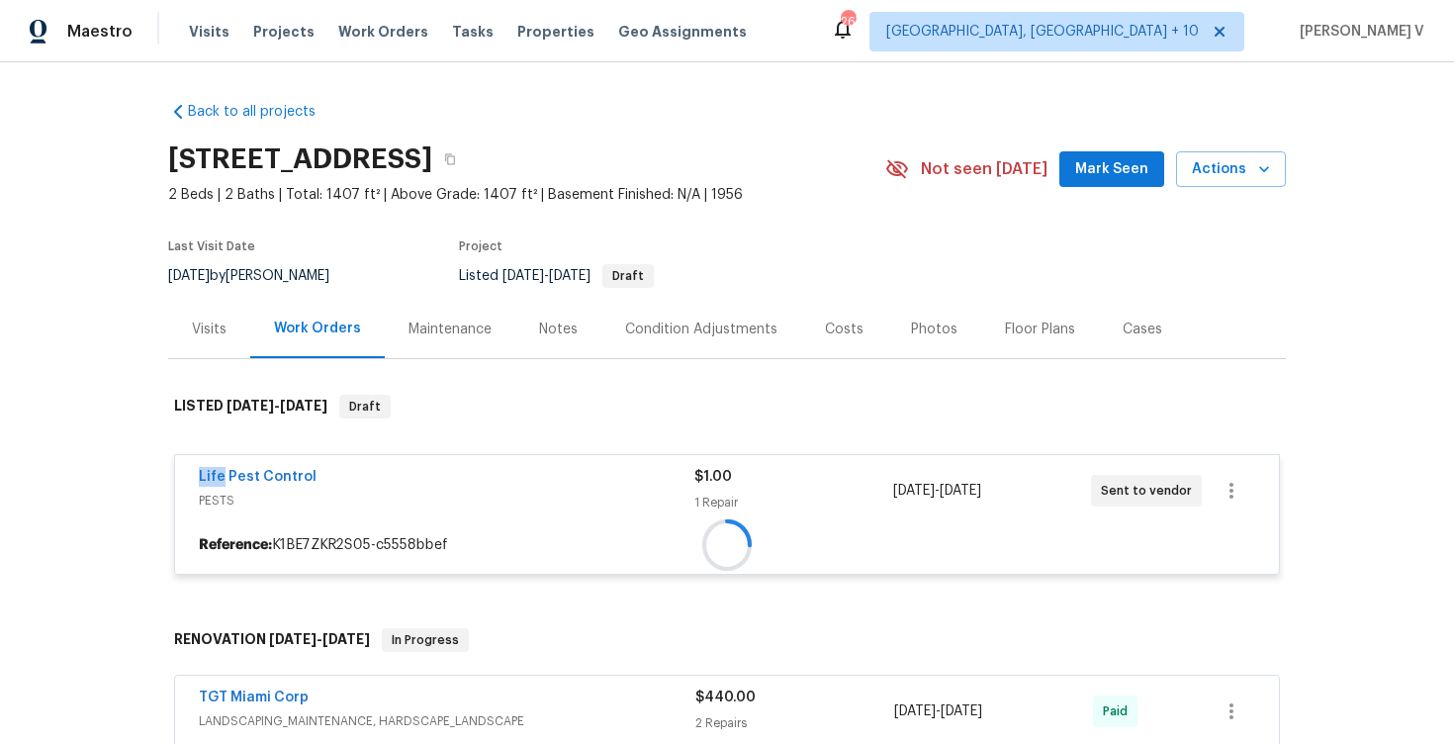
click at [327, 461] on div "Life Pest Control PESTS $1.00 1 Repair 8/20/2025 - 8/22/2025 Sent to vendor" at bounding box center [727, 490] width 1104 height 71
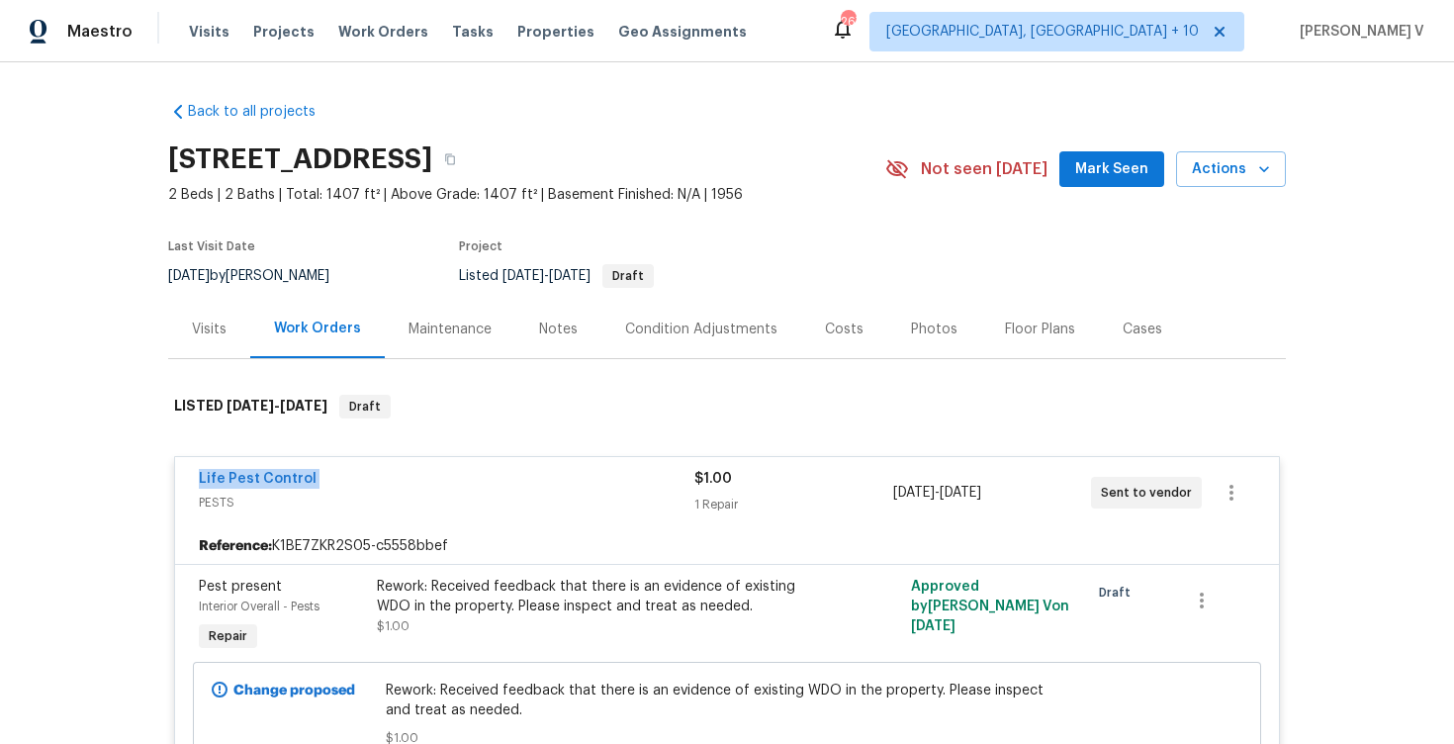
copy link "Life Pest Control"
click at [241, 485] on link "Life Pest Control" at bounding box center [258, 479] width 118 height 14
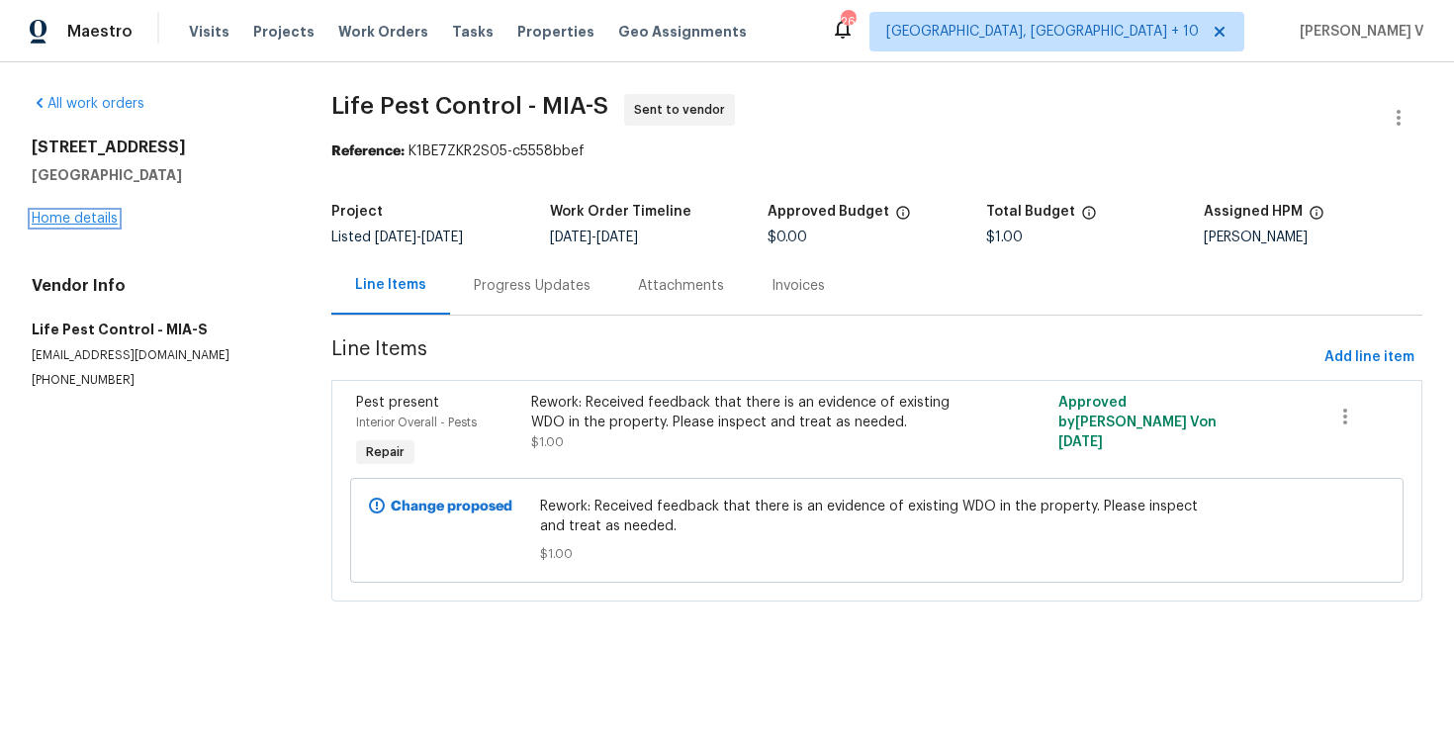
click at [80, 212] on link "Home details" at bounding box center [75, 219] width 86 height 14
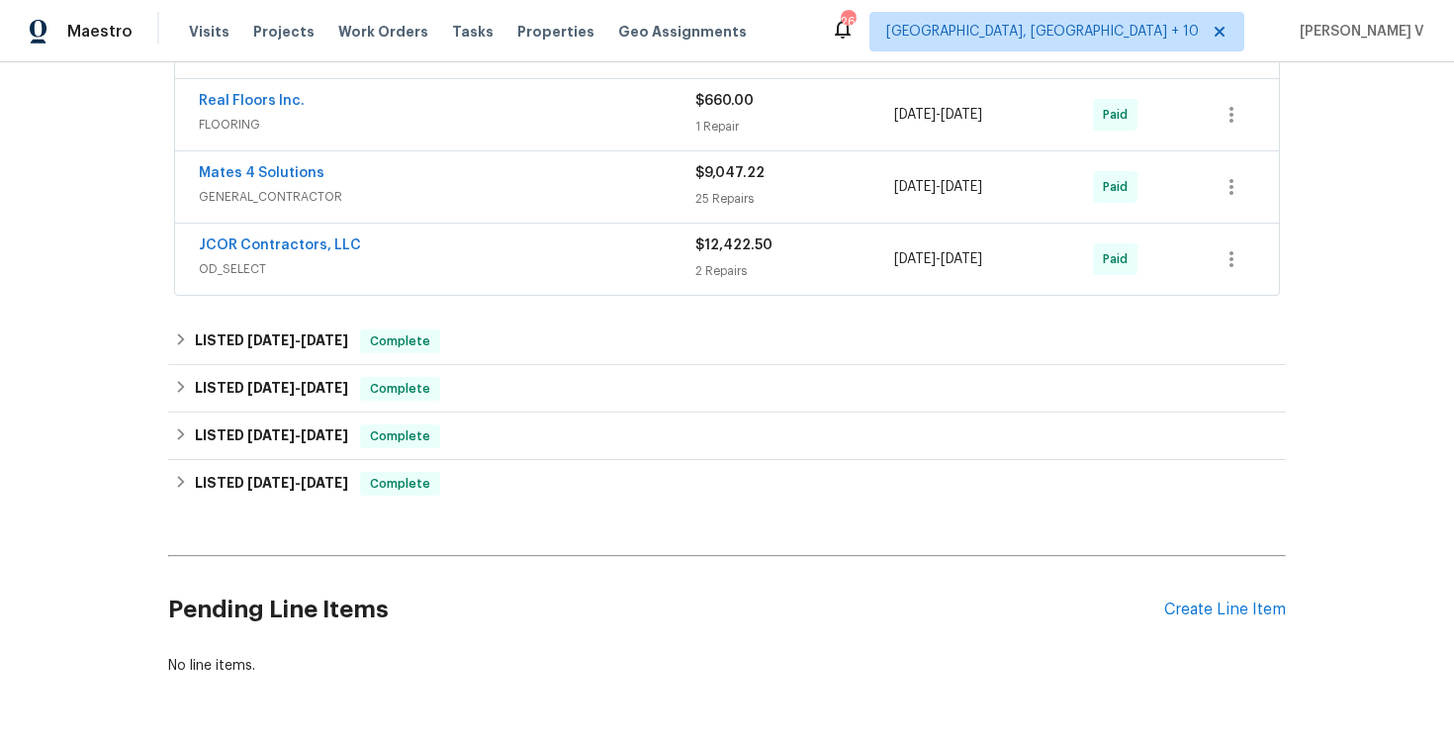
scroll to position [663, 0]
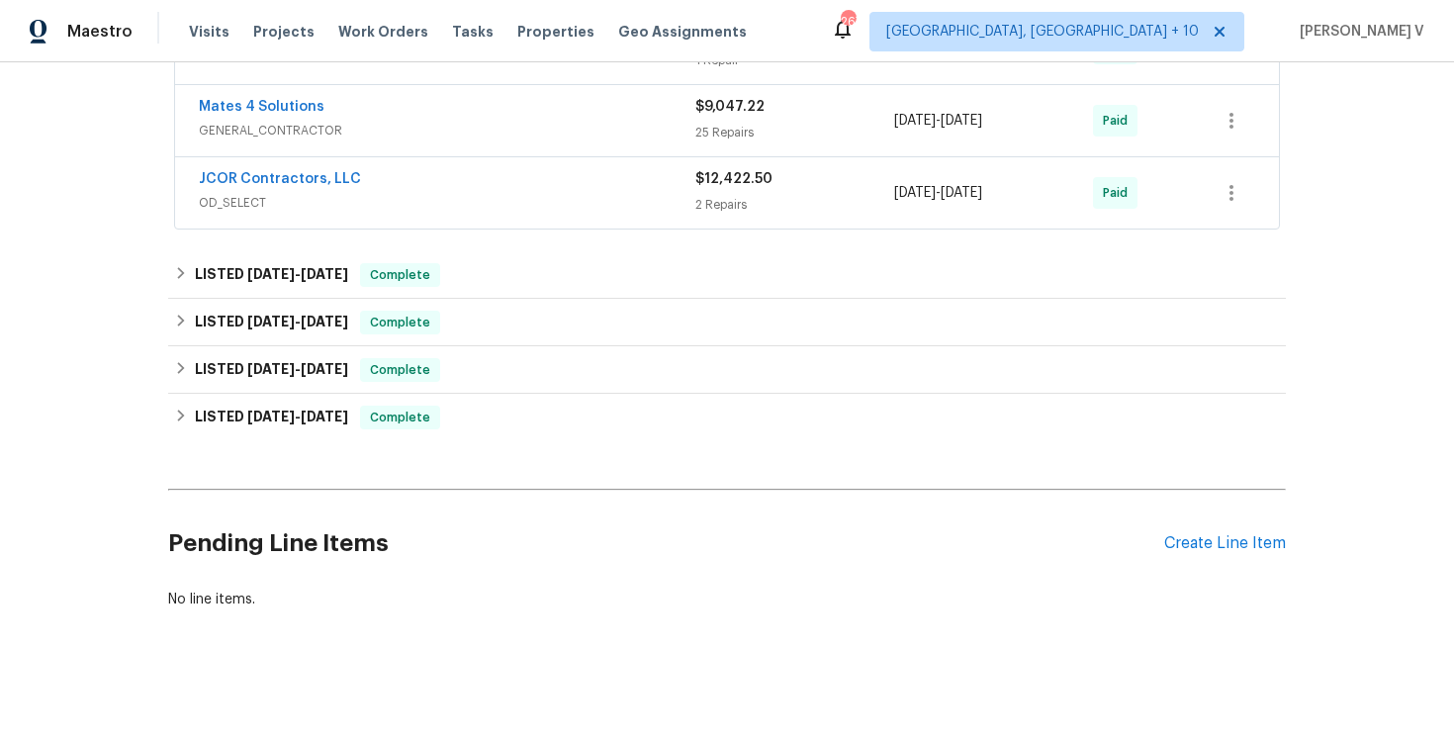
click at [1222, 554] on div "Pending Line Items Create Line Item" at bounding box center [726, 543] width 1117 height 92
click at [1219, 548] on div "Create Line Item" at bounding box center [1225, 543] width 122 height 19
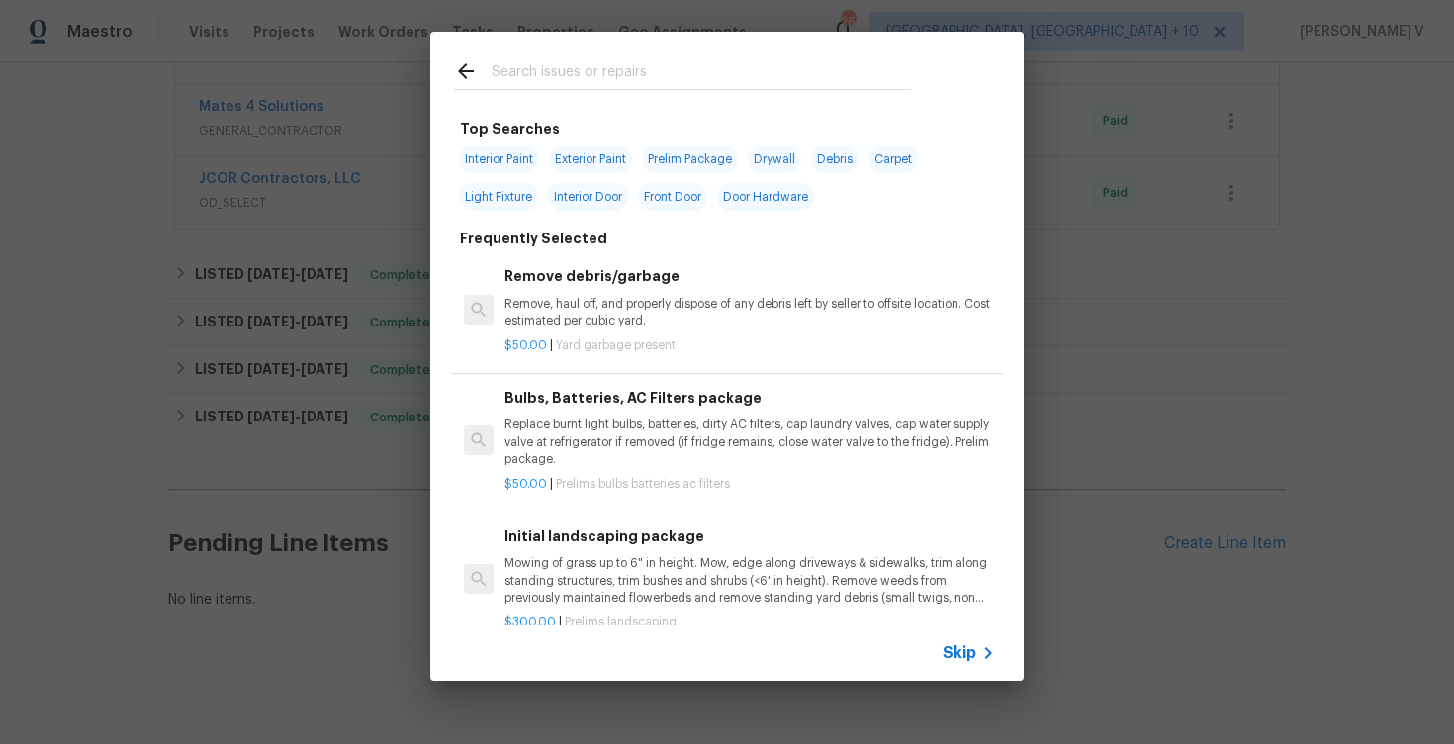
click at [960, 630] on div "Skip" at bounding box center [726, 652] width 593 height 55
click at [960, 645] on span "Skip" at bounding box center [959, 653] width 34 height 20
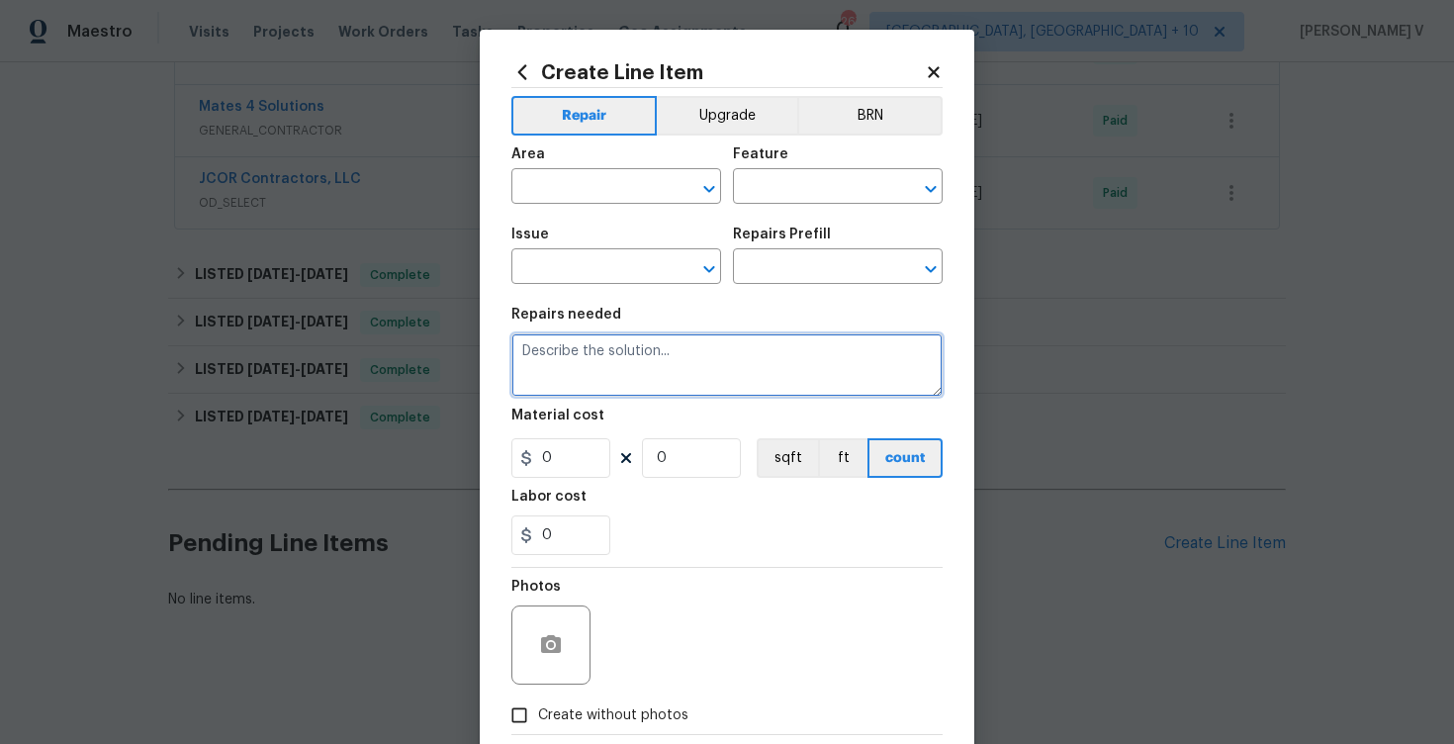
click at [698, 357] on textarea at bounding box center [726, 364] width 431 height 63
paste textarea "Inspect and repair water intrusion near French doors in primary bedroom."
type textarea "Inspect and repair water intrusion near French doors in primary bedroom."
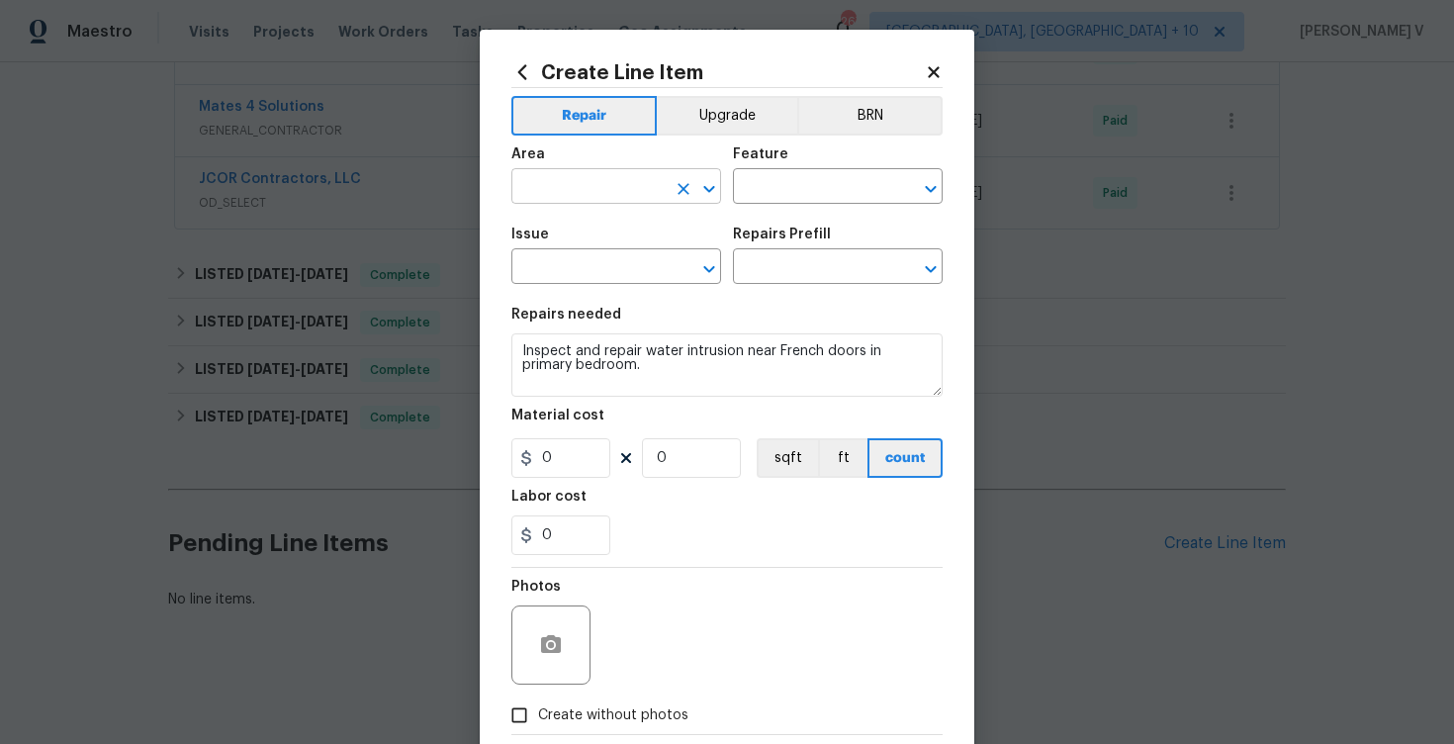
click at [549, 193] on input "text" at bounding box center [588, 188] width 154 height 31
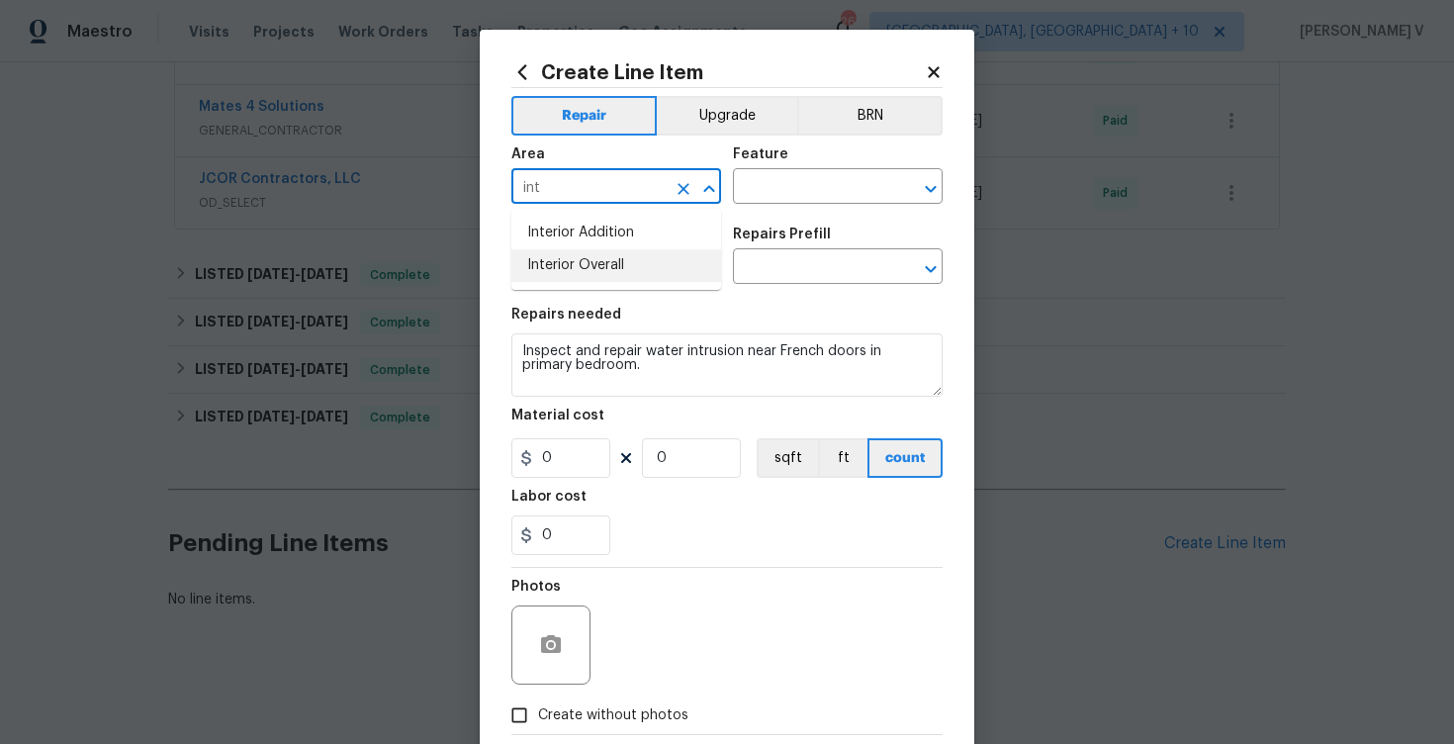
click at [565, 250] on li "Interior Overall" at bounding box center [616, 265] width 210 height 33
type input "Interior Overall"
click at [763, 199] on input "text" at bounding box center [810, 188] width 154 height 31
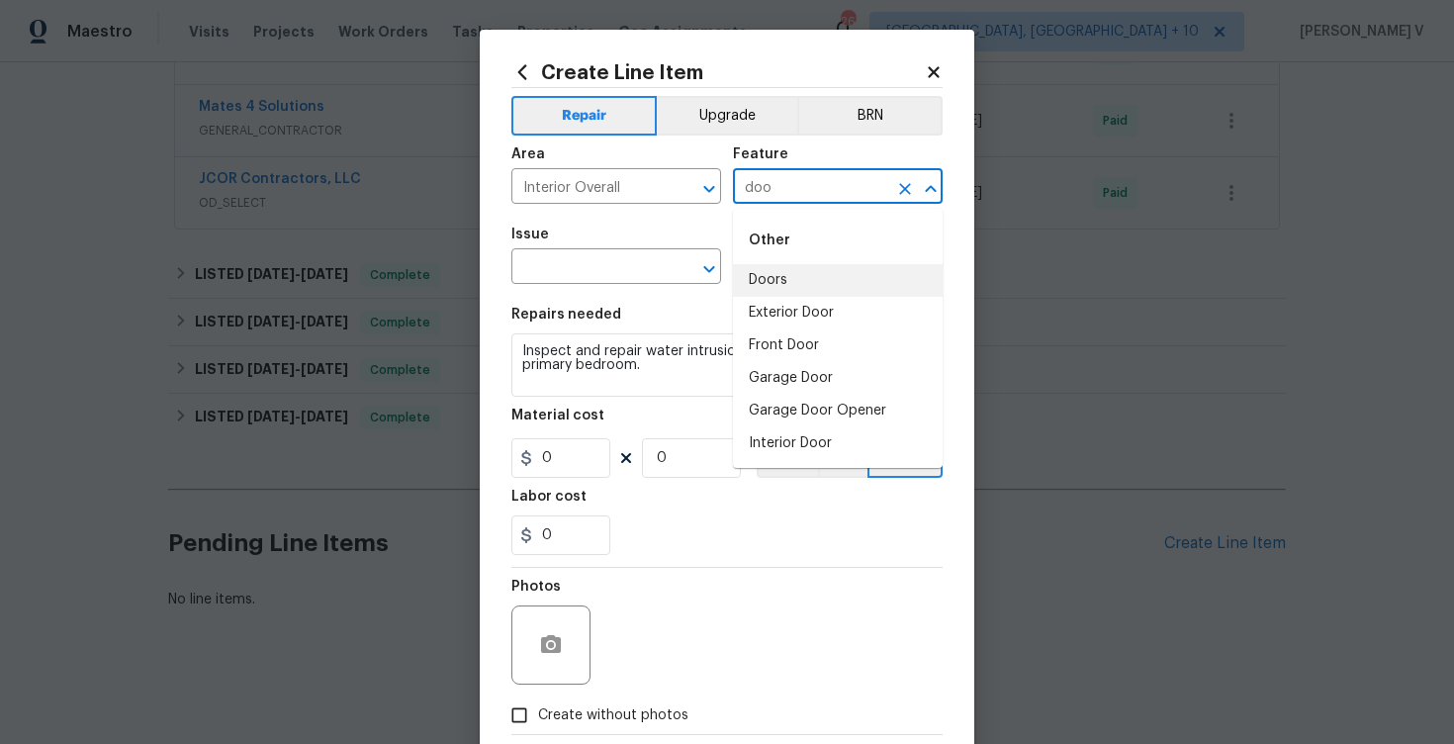
click at [780, 274] on li "Doors" at bounding box center [838, 280] width 210 height 33
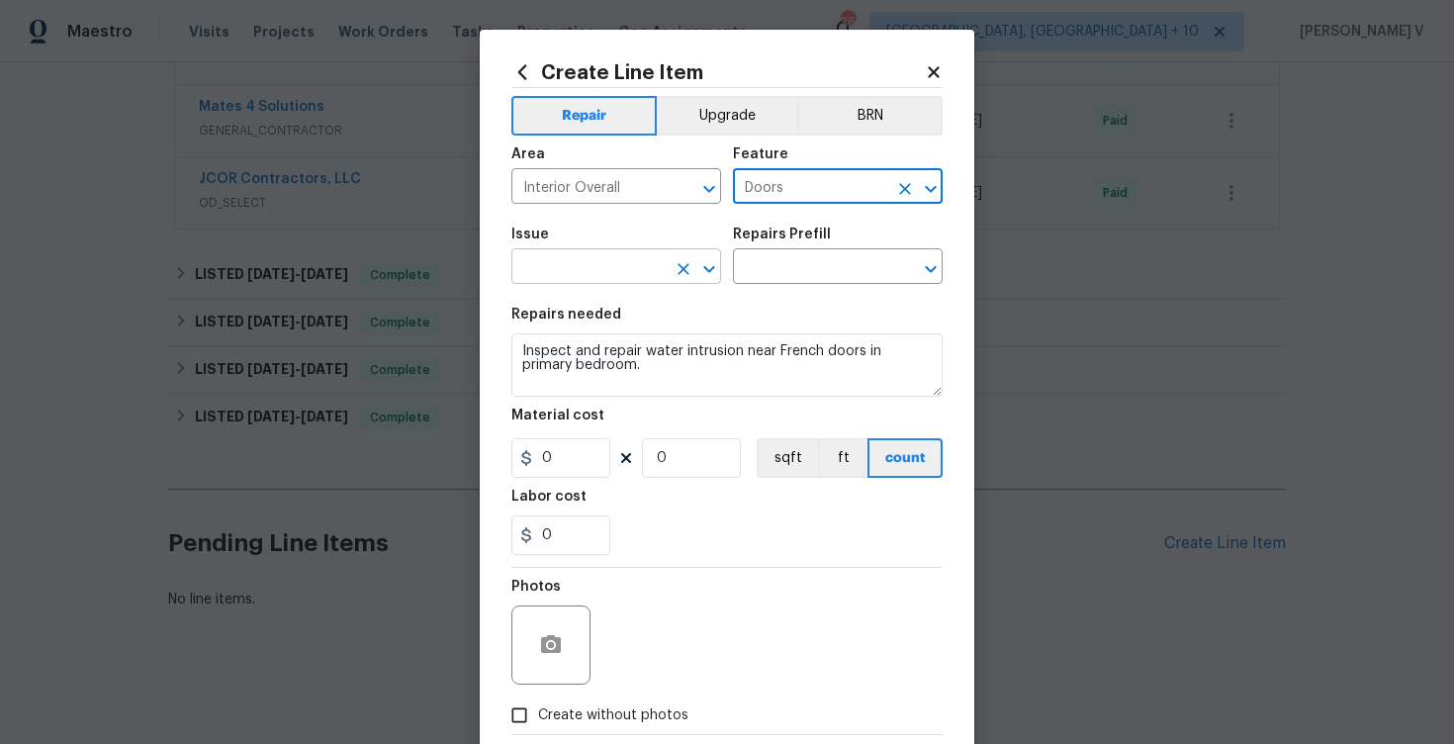
type input "Doors"
click at [630, 254] on input "text" at bounding box center [588, 268] width 154 height 31
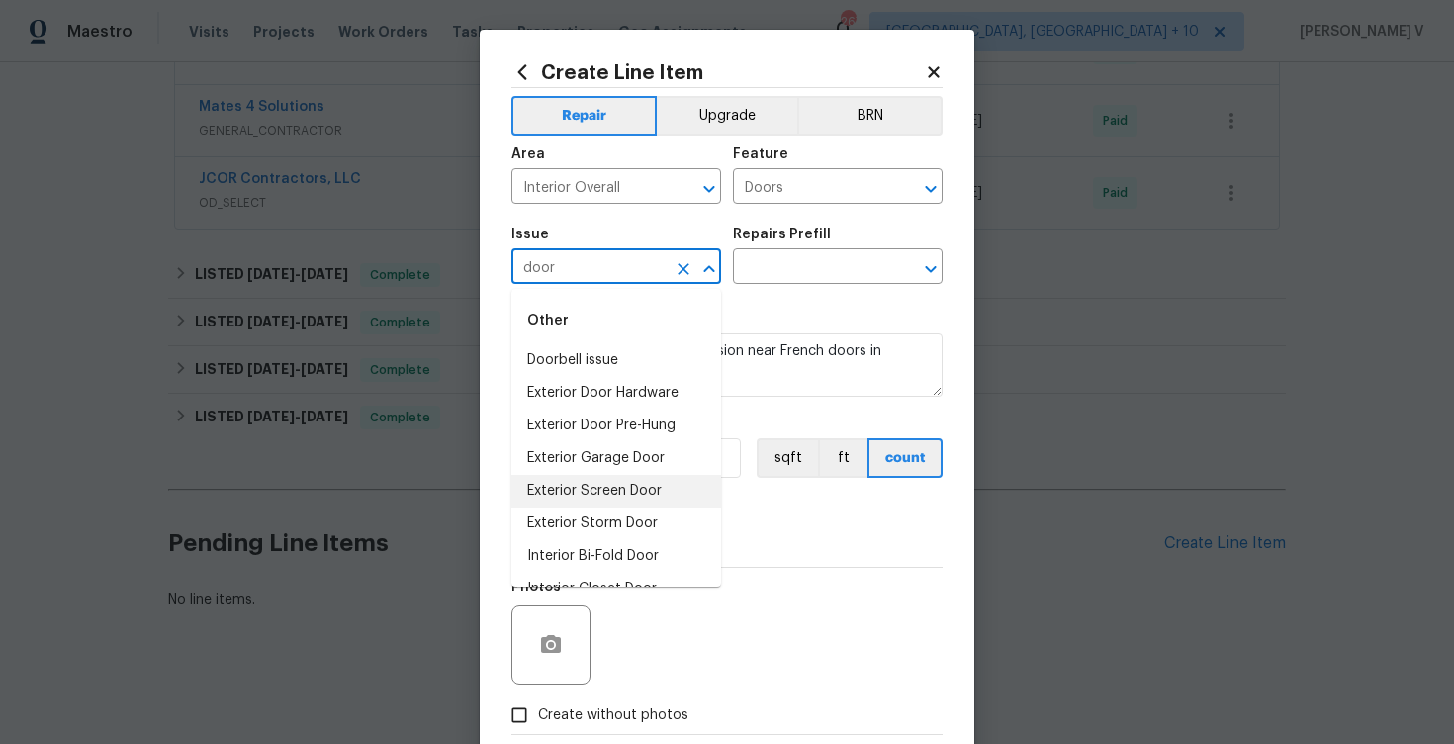
scroll to position [125, 0]
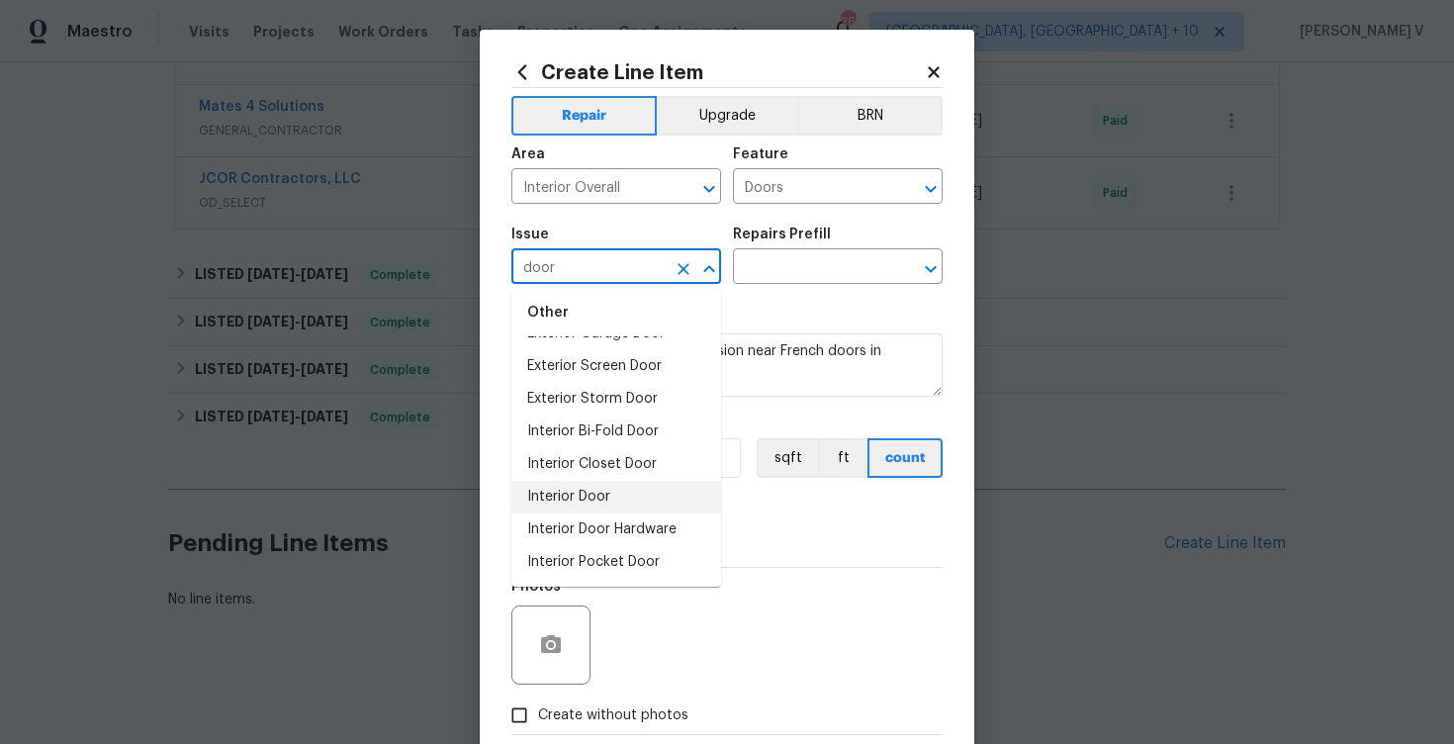
click at [588, 487] on li "Interior Door" at bounding box center [616, 497] width 210 height 33
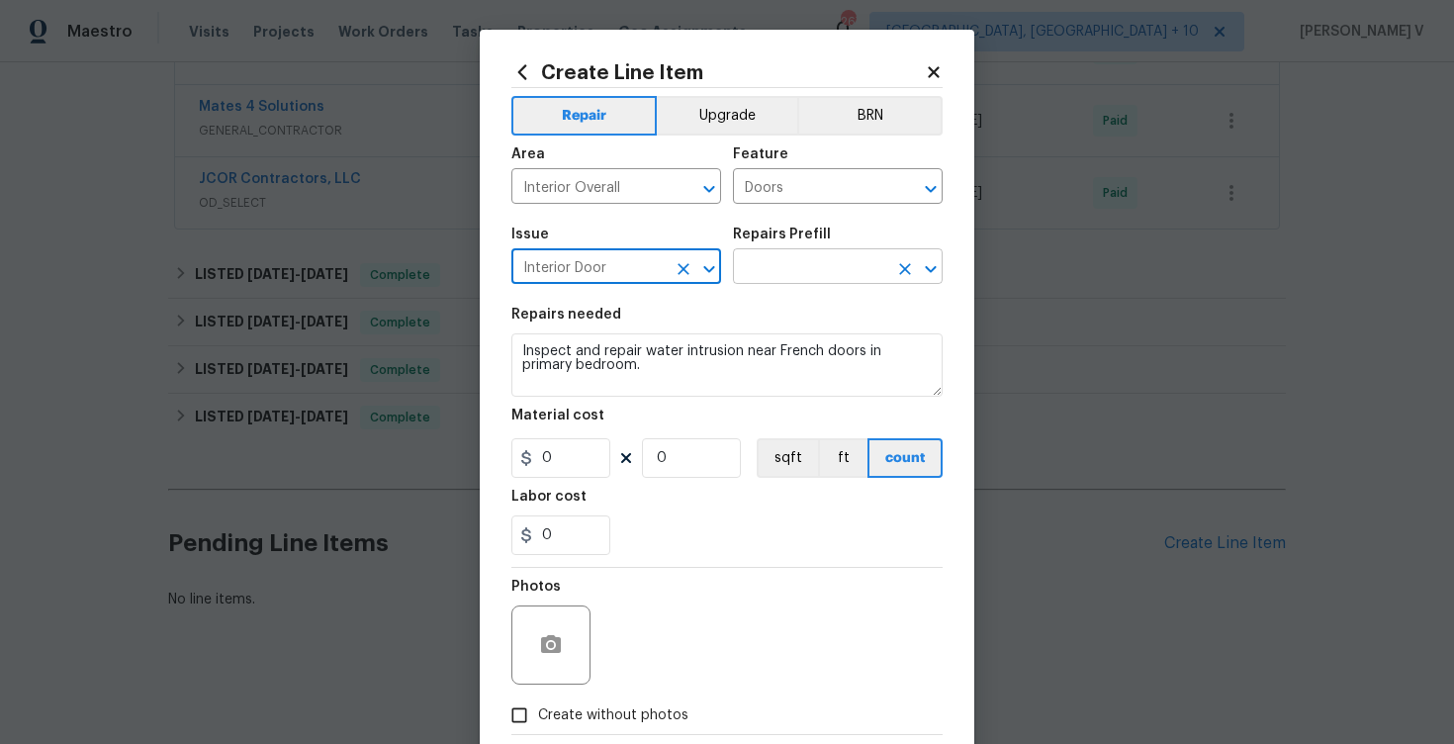
type input "Interior Door"
click at [830, 271] on input "text" at bounding box center [810, 268] width 154 height 31
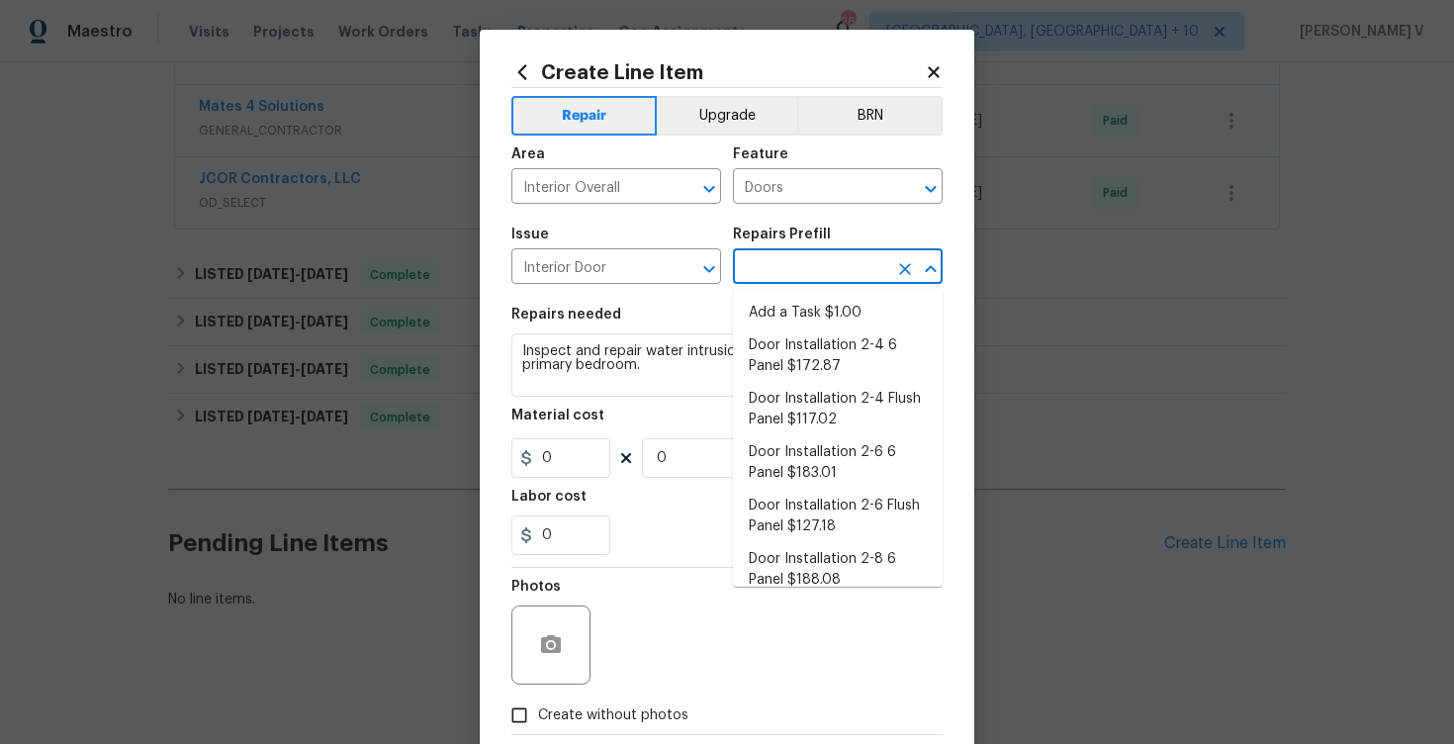
click at [795, 297] on li "Add a Task $1.00" at bounding box center [838, 313] width 210 height 33
type input "Interior Door"
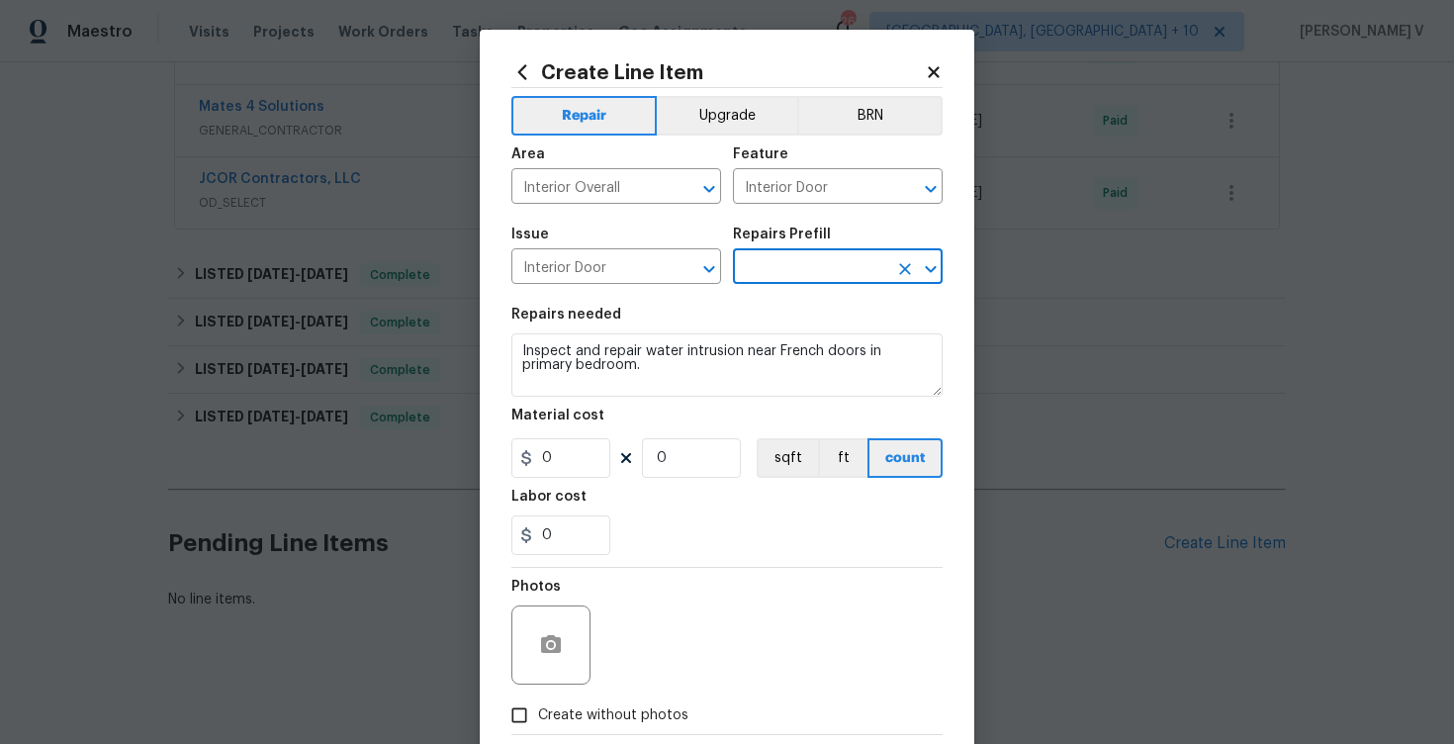
type input "Add a Task $1.00"
type textarea "HPM to detail"
type input "1"
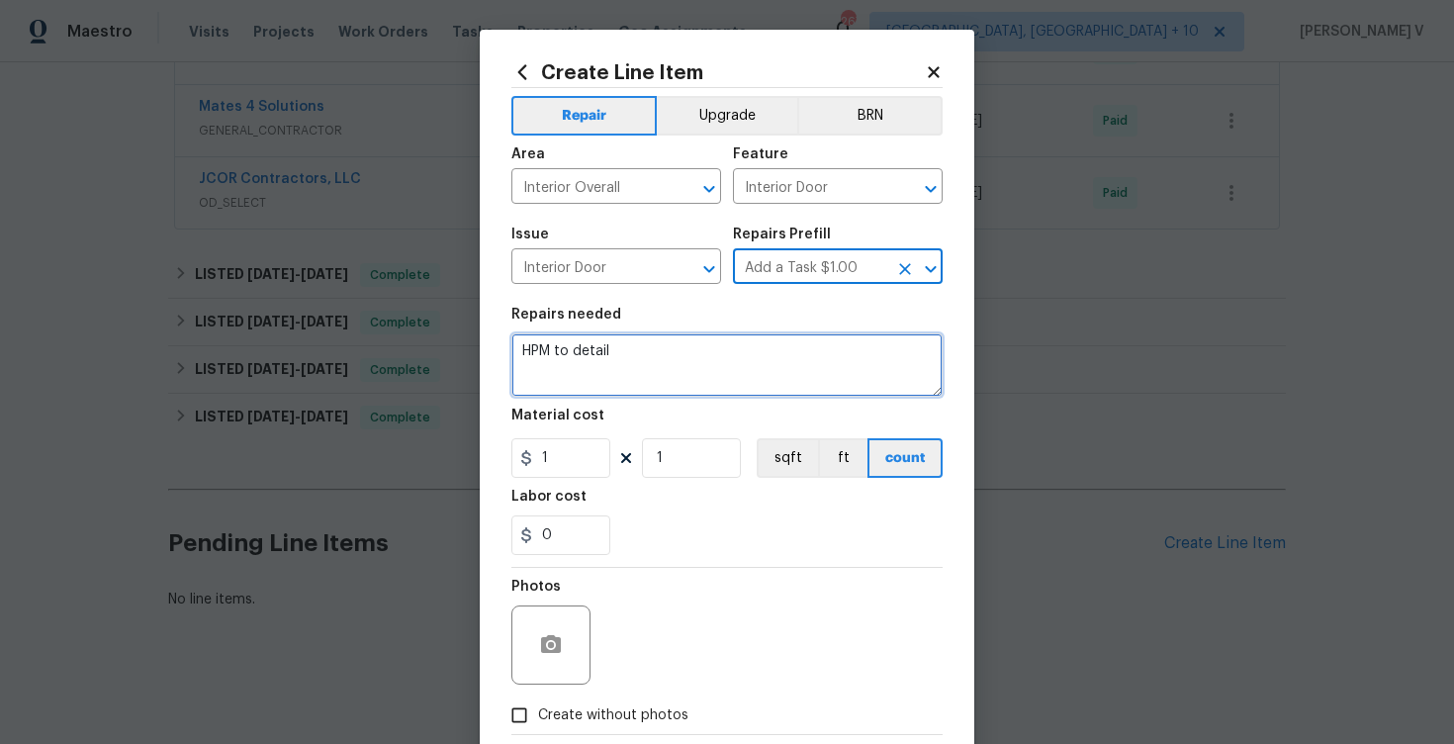
click at [700, 346] on textarea "HPM to detail" at bounding box center [726, 364] width 431 height 63
paste textarea "Inspect and repair water intrusion near French doors in primary bedroom."
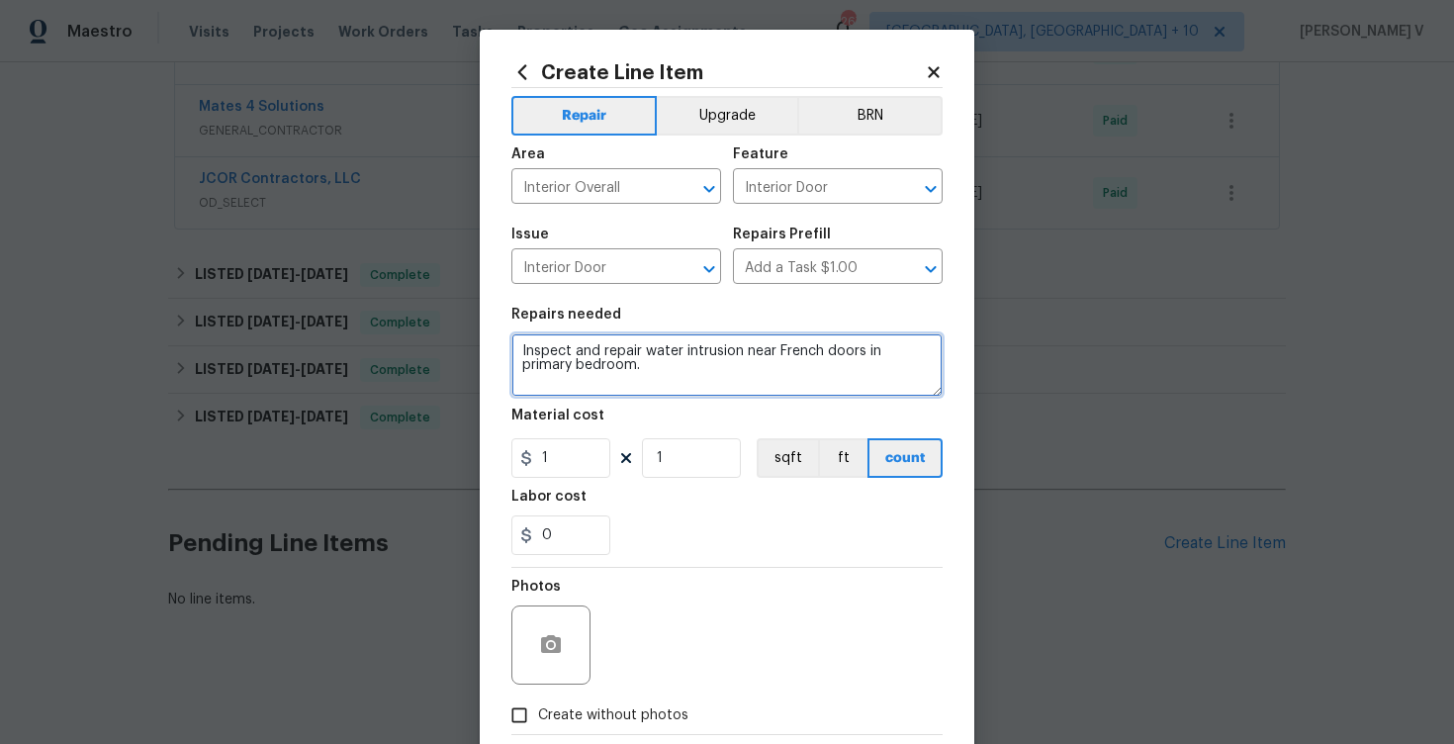
type textarea "Inspect and repair water intrusion near French doors in primary bedroom."
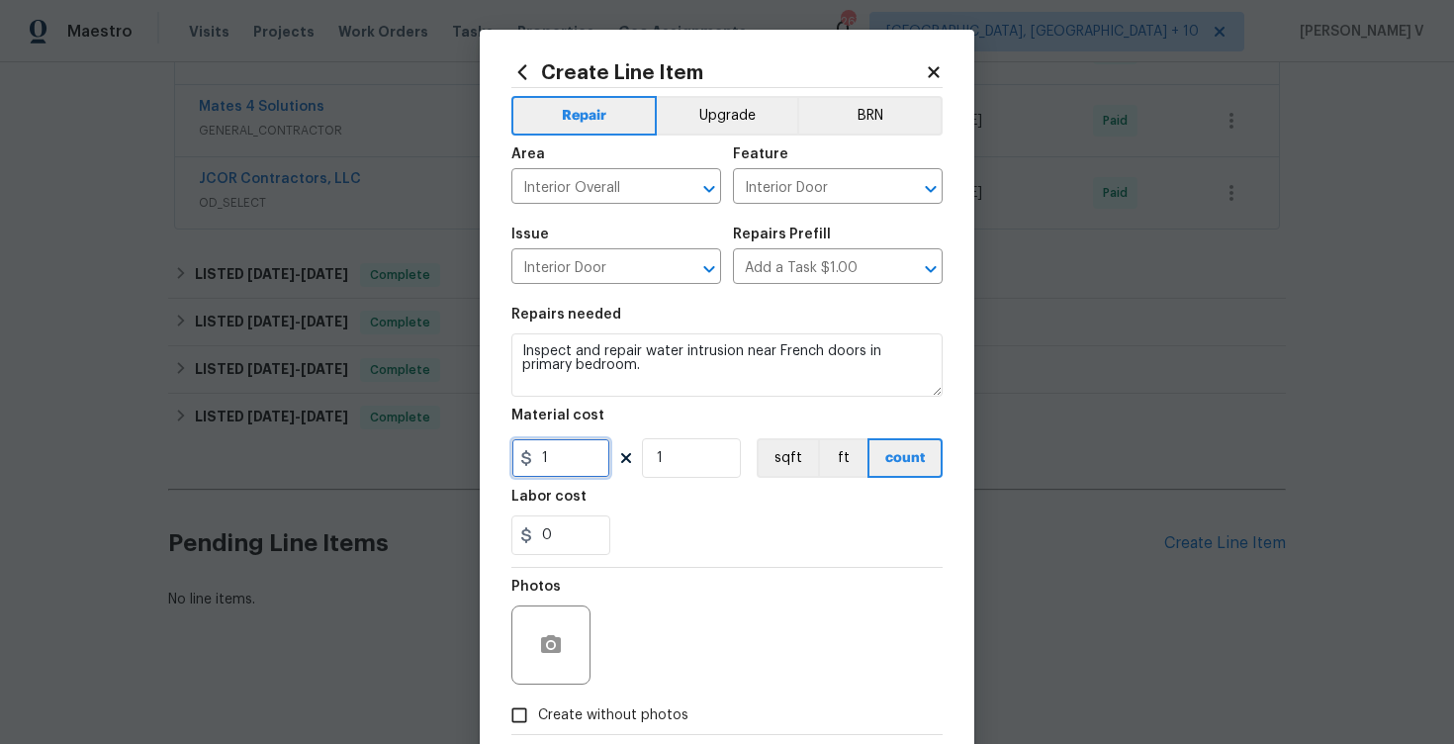
click at [523, 450] on input "1" at bounding box center [560, 458] width 99 height 40
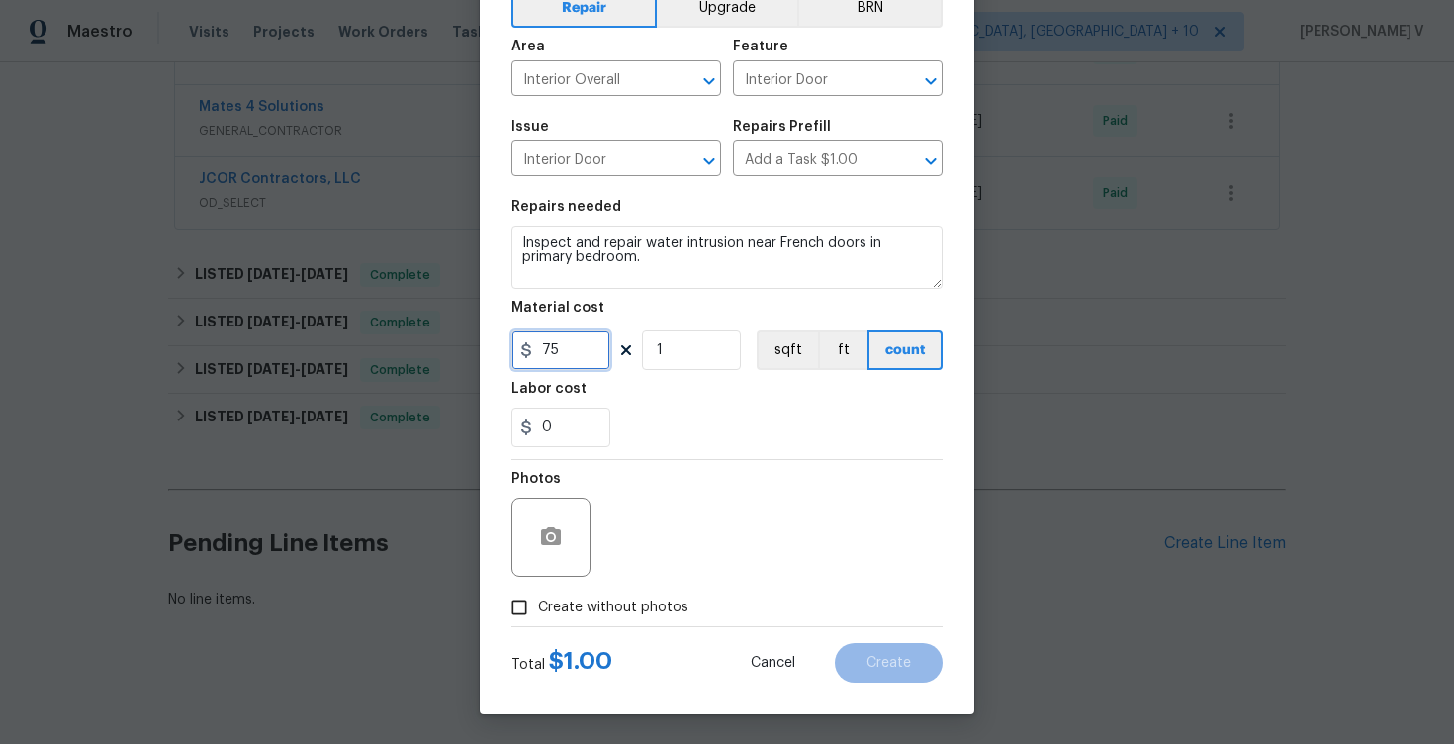
type input "75"
click at [532, 609] on input "Create without photos" at bounding box center [519, 607] width 38 height 38
checkbox input "true"
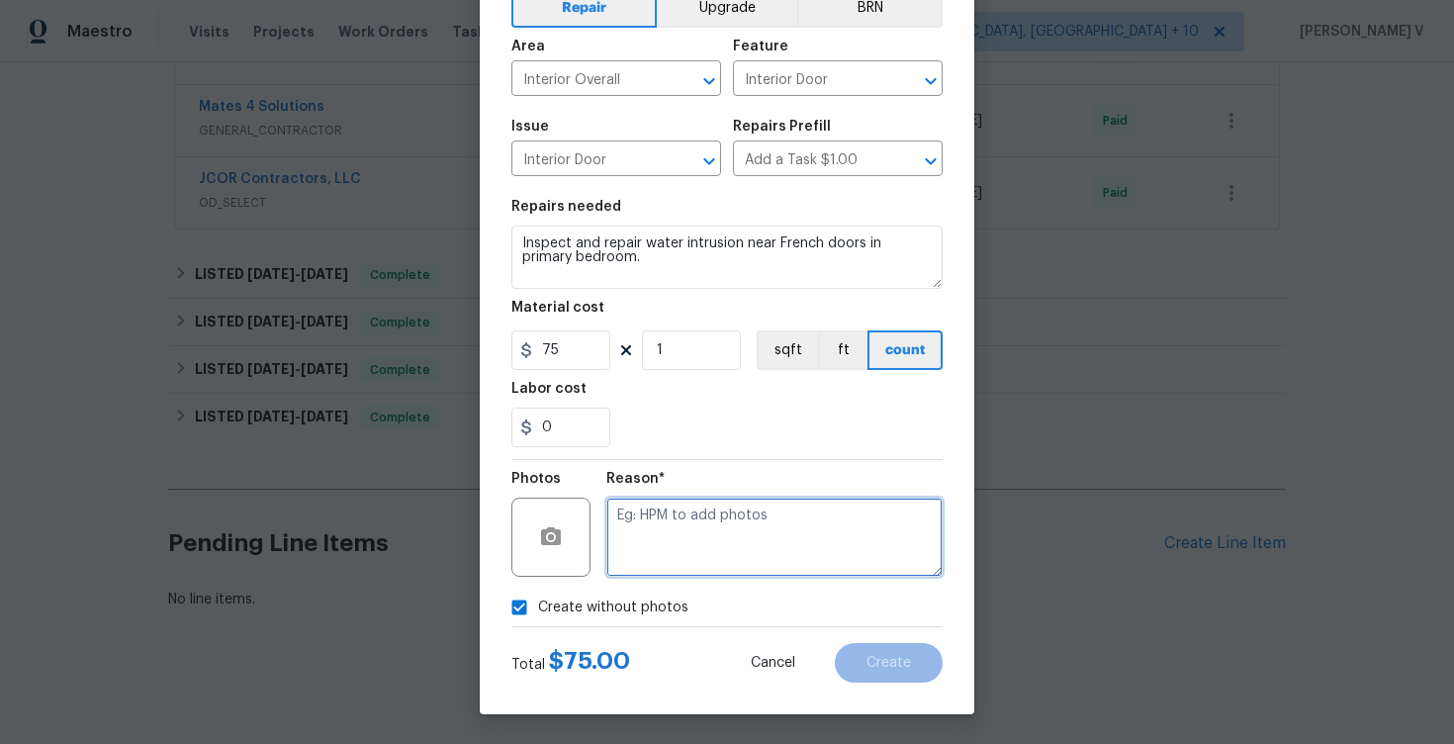
click at [701, 542] on textarea at bounding box center [774, 536] width 336 height 79
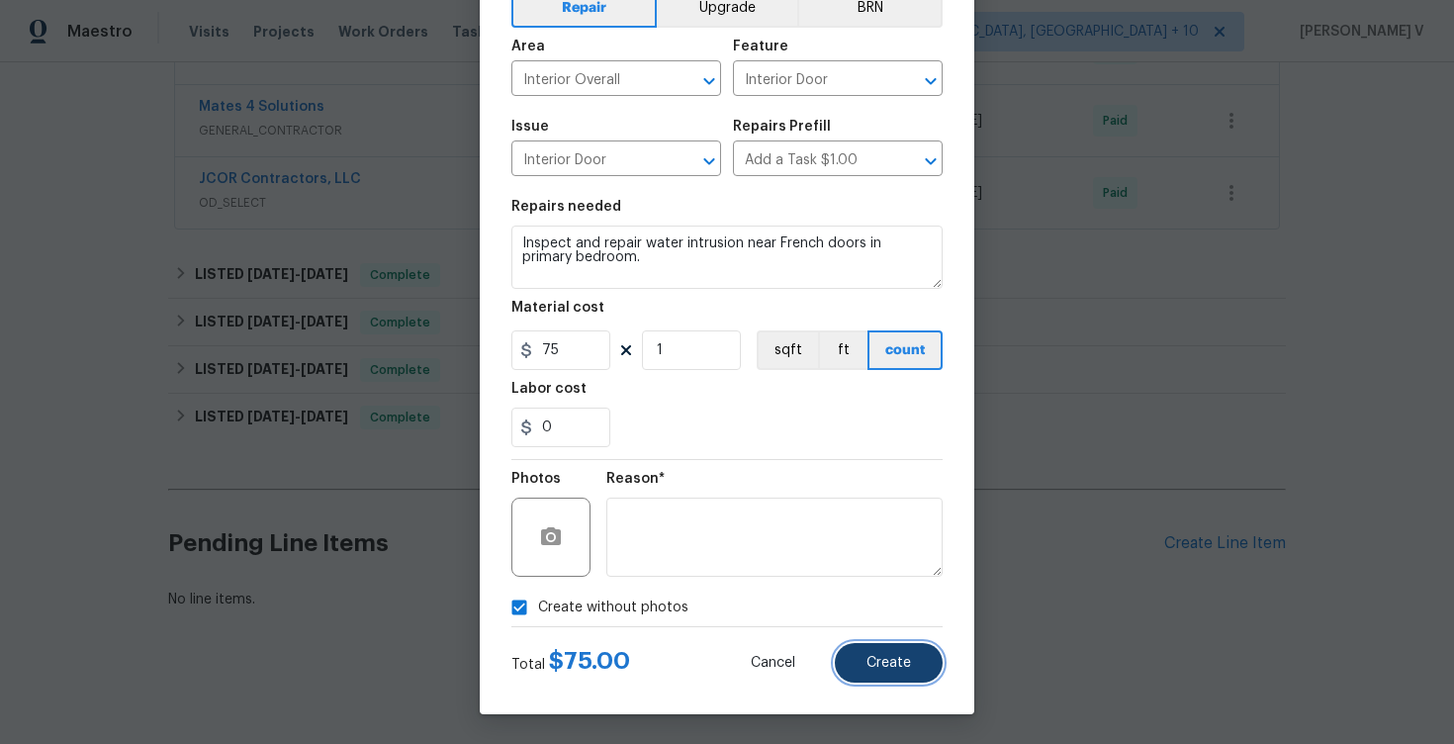
click at [865, 662] on button "Create" at bounding box center [889, 663] width 108 height 40
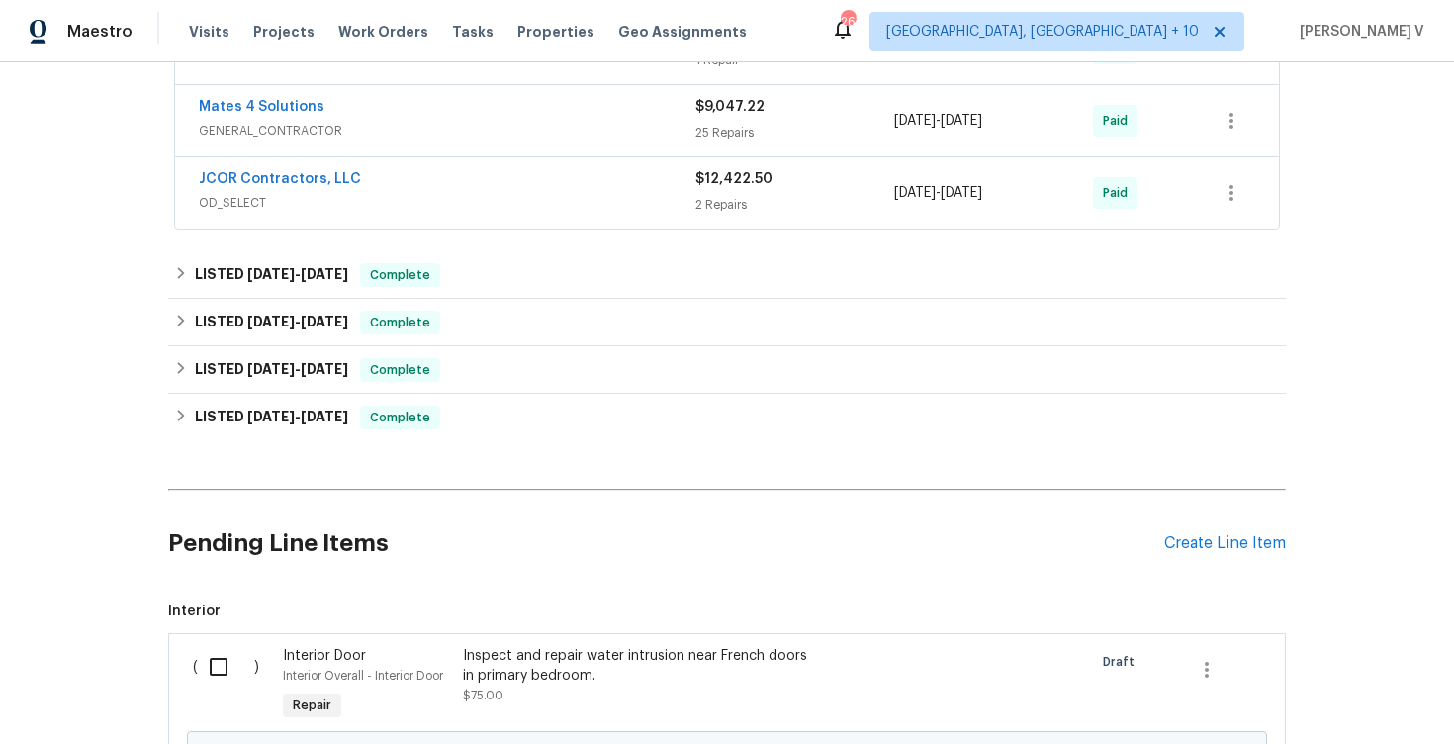
scroll to position [888, 0]
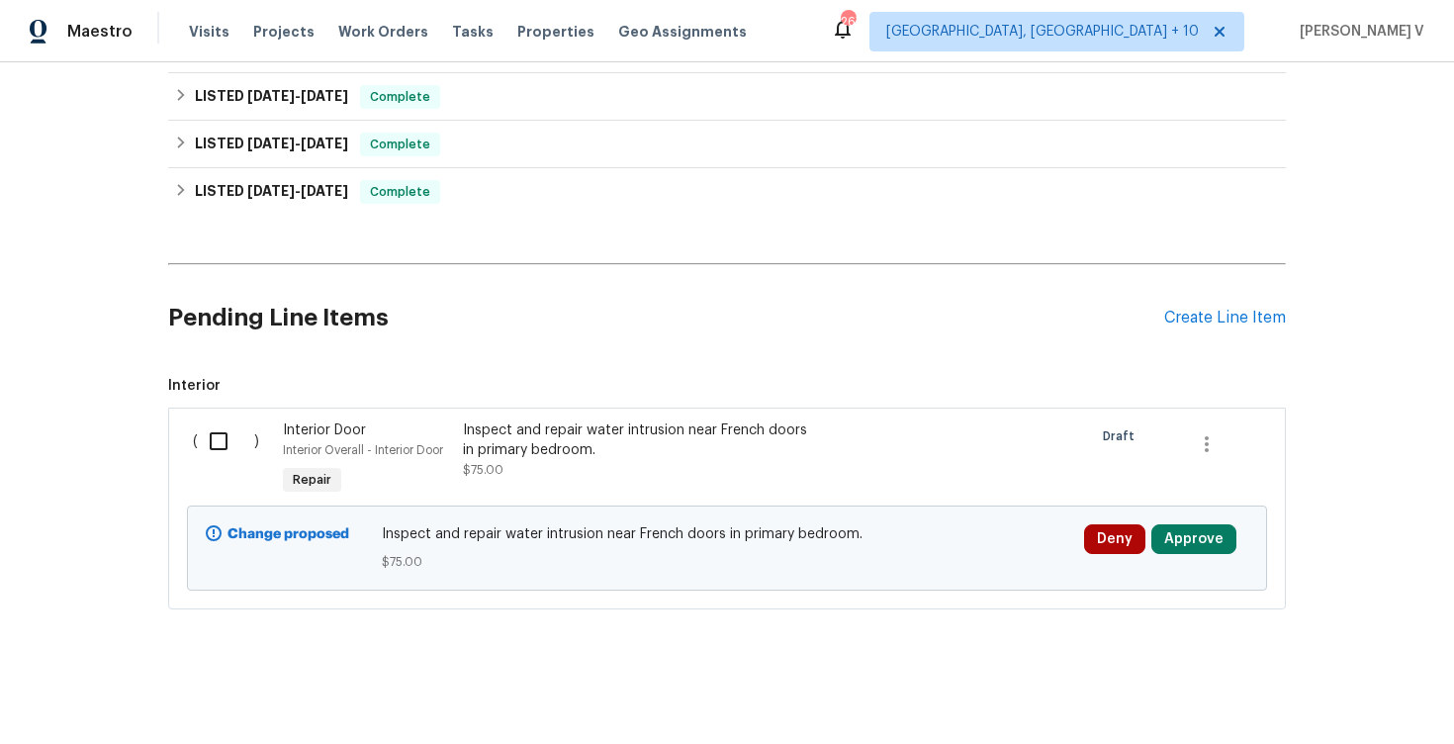
click at [231, 425] on input "checkbox" at bounding box center [226, 441] width 56 height 42
checkbox input "true"
click at [1360, 698] on span "Create Work Order" at bounding box center [1341, 694] width 132 height 25
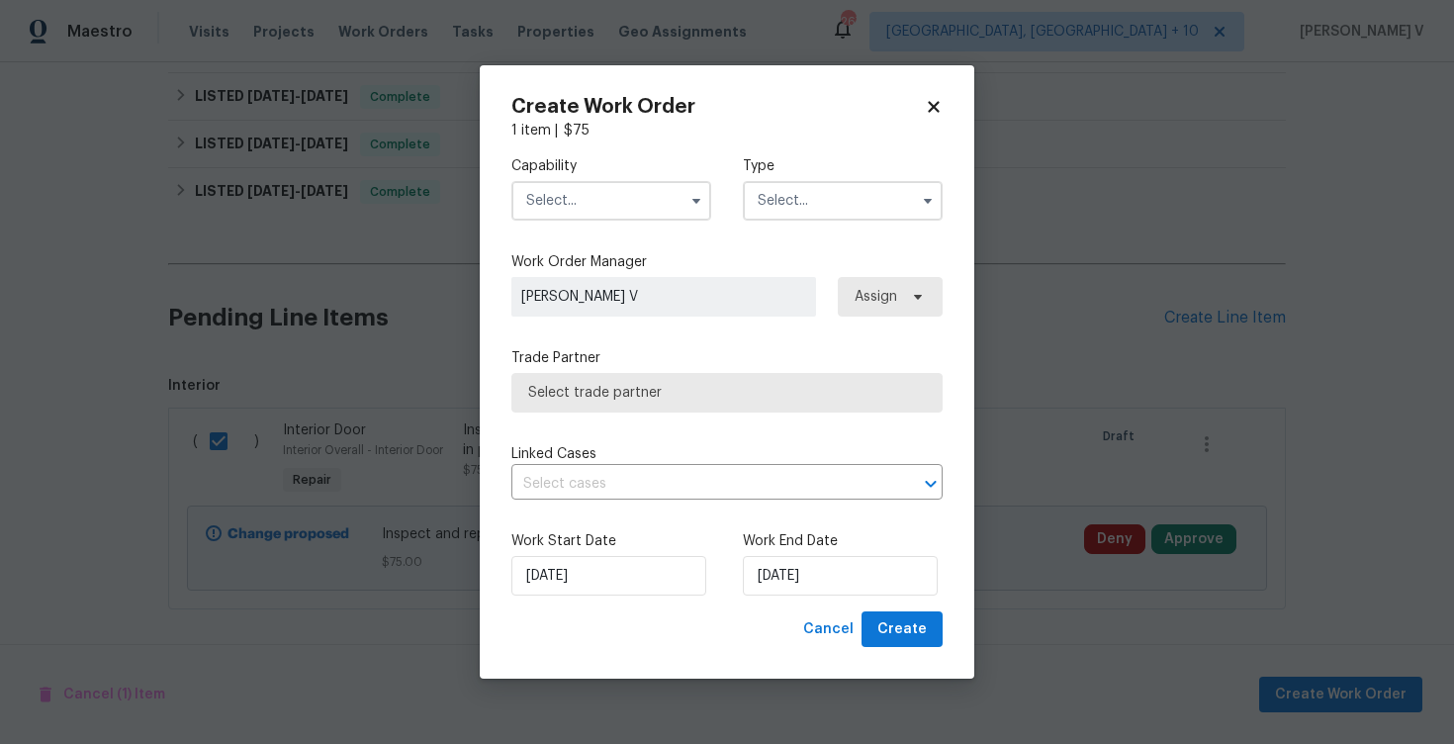
click at [674, 192] on input "text" at bounding box center [611, 201] width 200 height 40
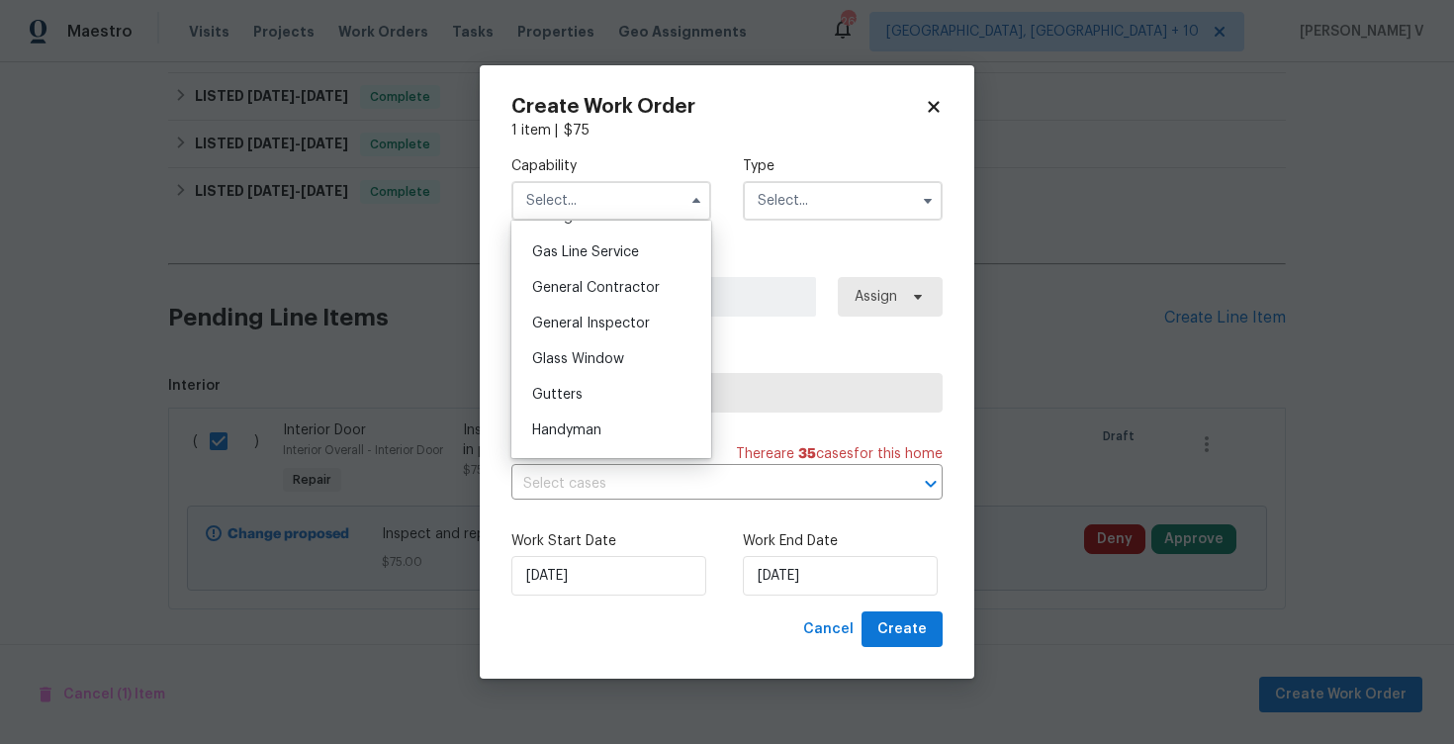
scroll to position [928, 0]
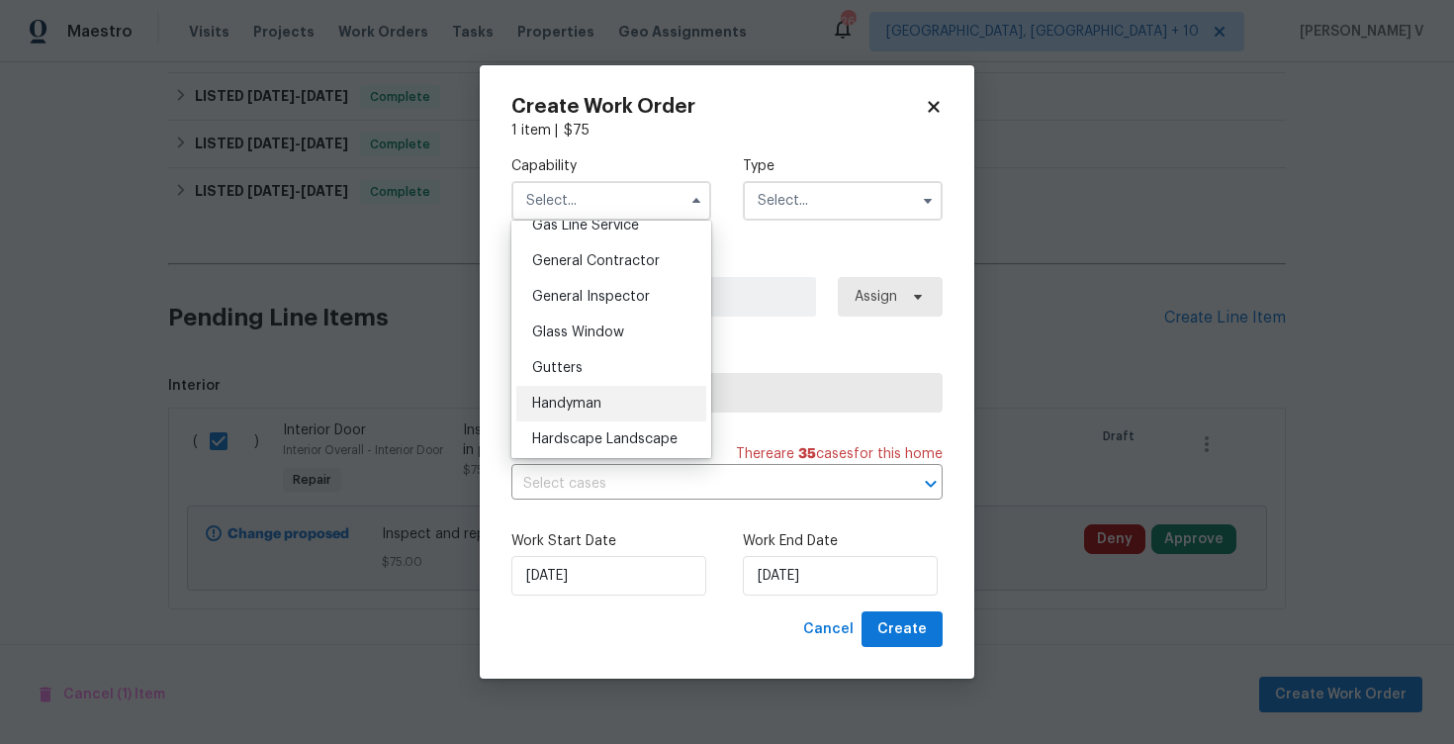
click at [609, 388] on div "Handyman" at bounding box center [611, 404] width 190 height 36
type input "Handyman"
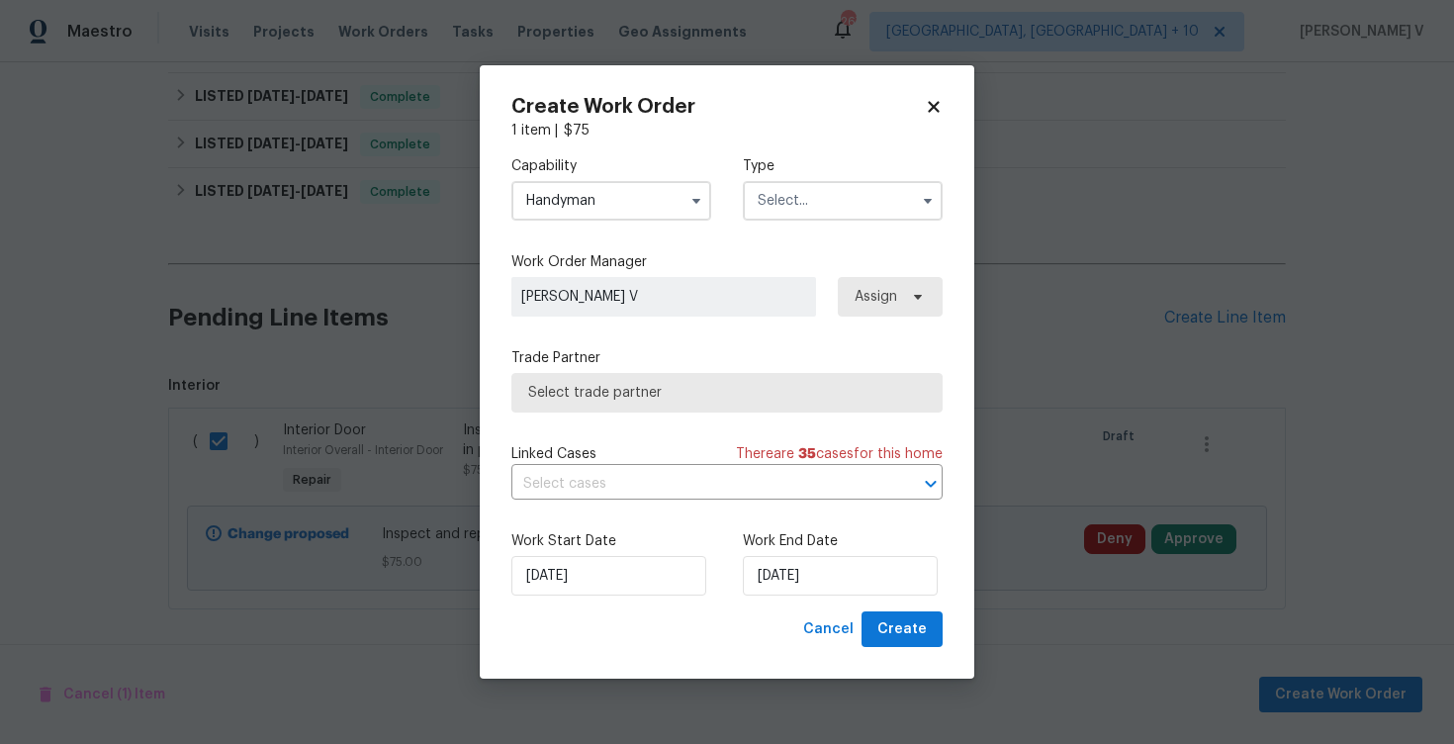
click at [868, 187] on input "text" at bounding box center [843, 201] width 200 height 40
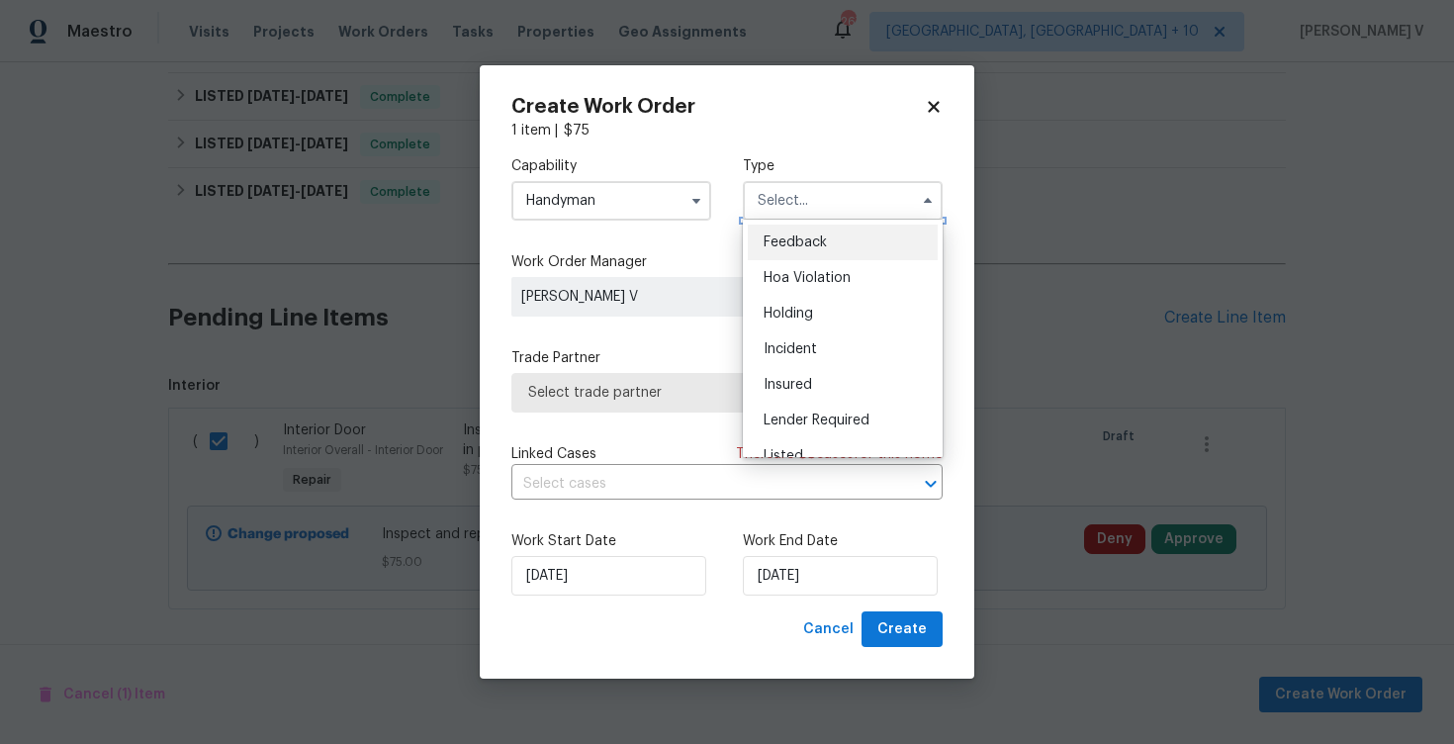
click at [831, 218] on input "text" at bounding box center [843, 201] width 200 height 40
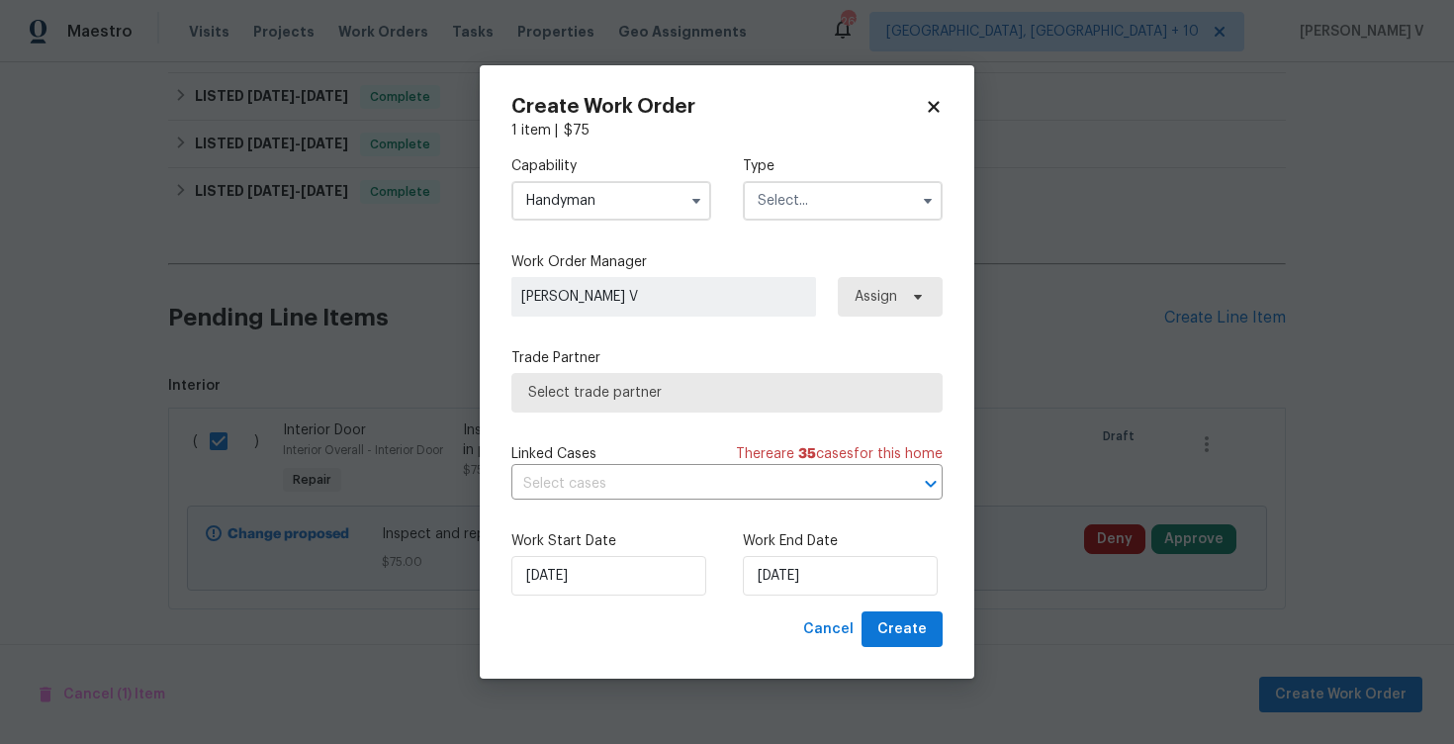
click at [808, 232] on div "Capability Handyman Type Feedback Hoa Violation Holding Incident Insured Lender…" at bounding box center [726, 188] width 431 height 96
click at [855, 209] on input "text" at bounding box center [843, 201] width 200 height 40
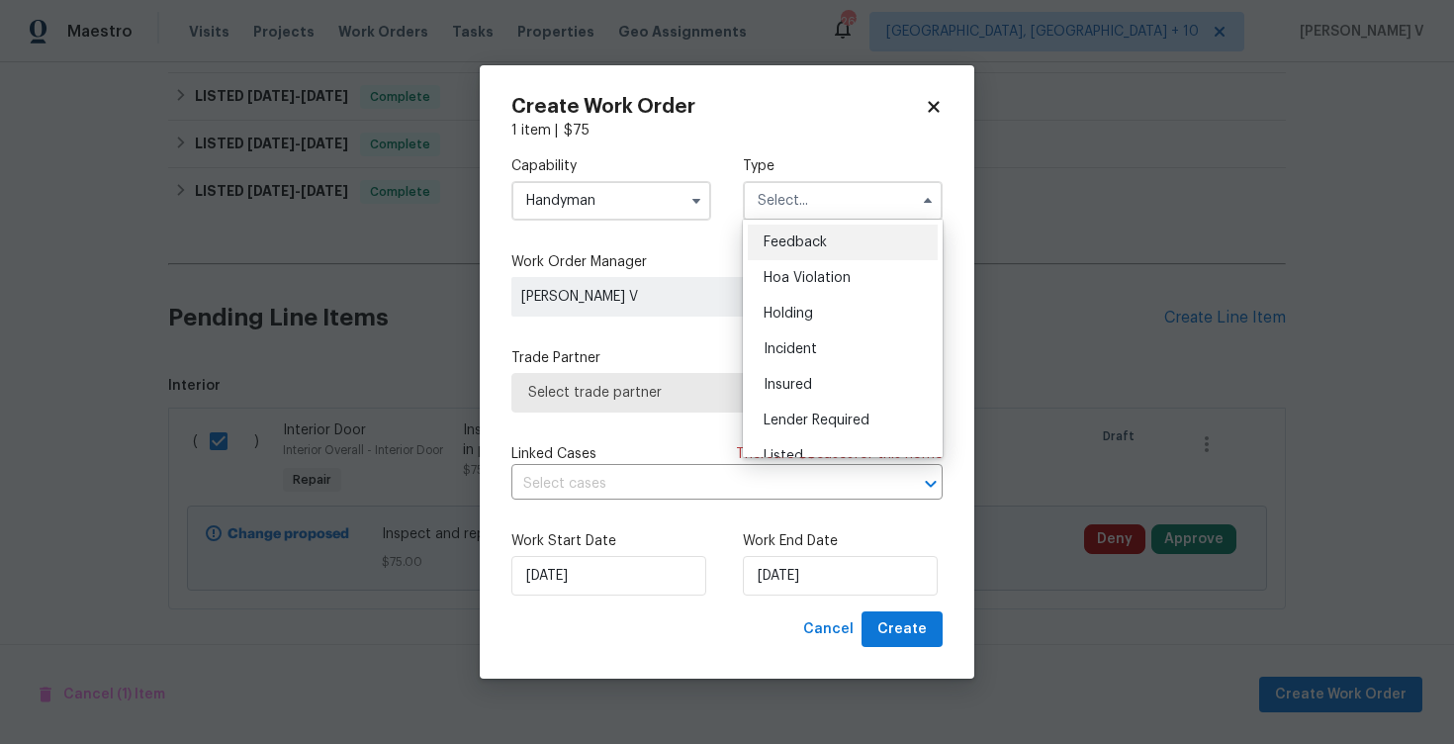
click at [807, 239] on span "Feedback" at bounding box center [794, 242] width 63 height 14
type input "Feedback"
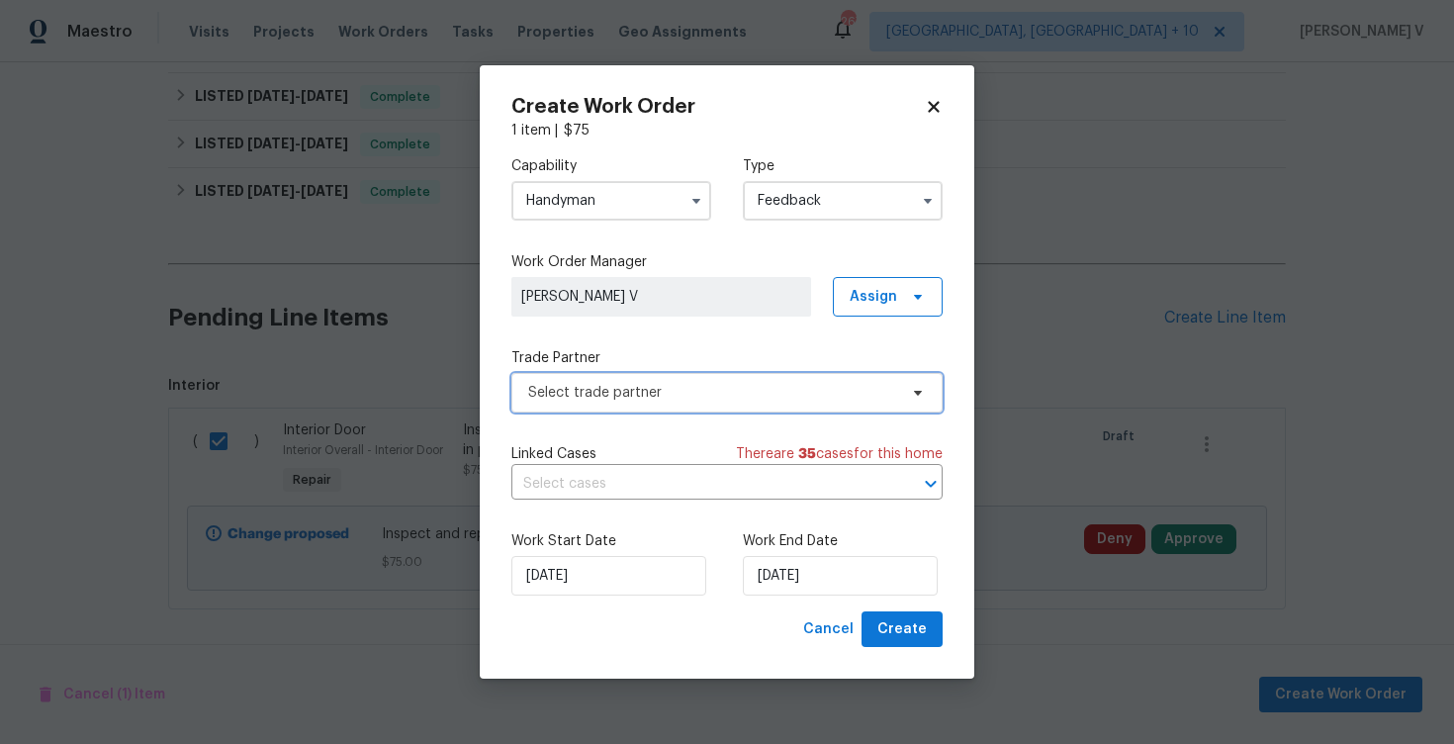
click at [690, 402] on span "Select trade partner" at bounding box center [712, 393] width 369 height 20
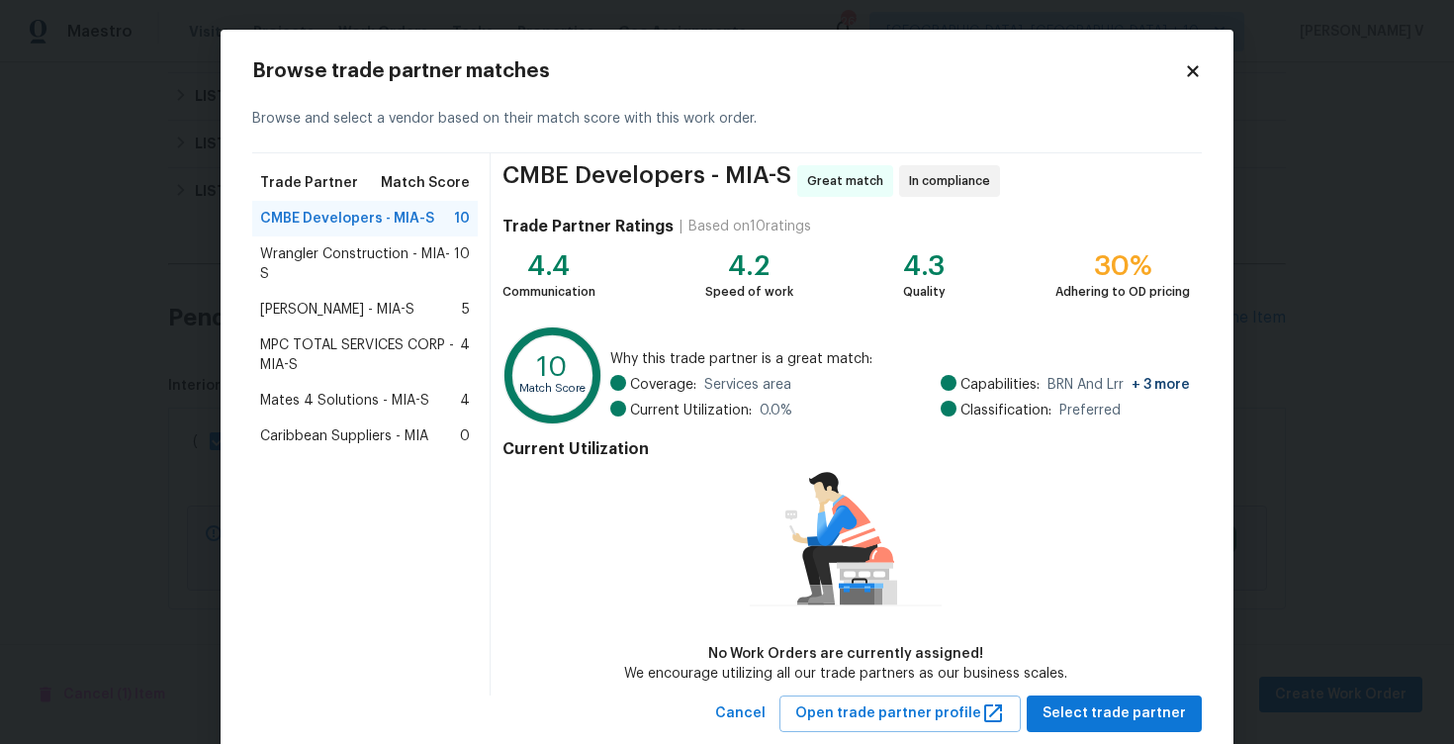
scroll to position [47, 0]
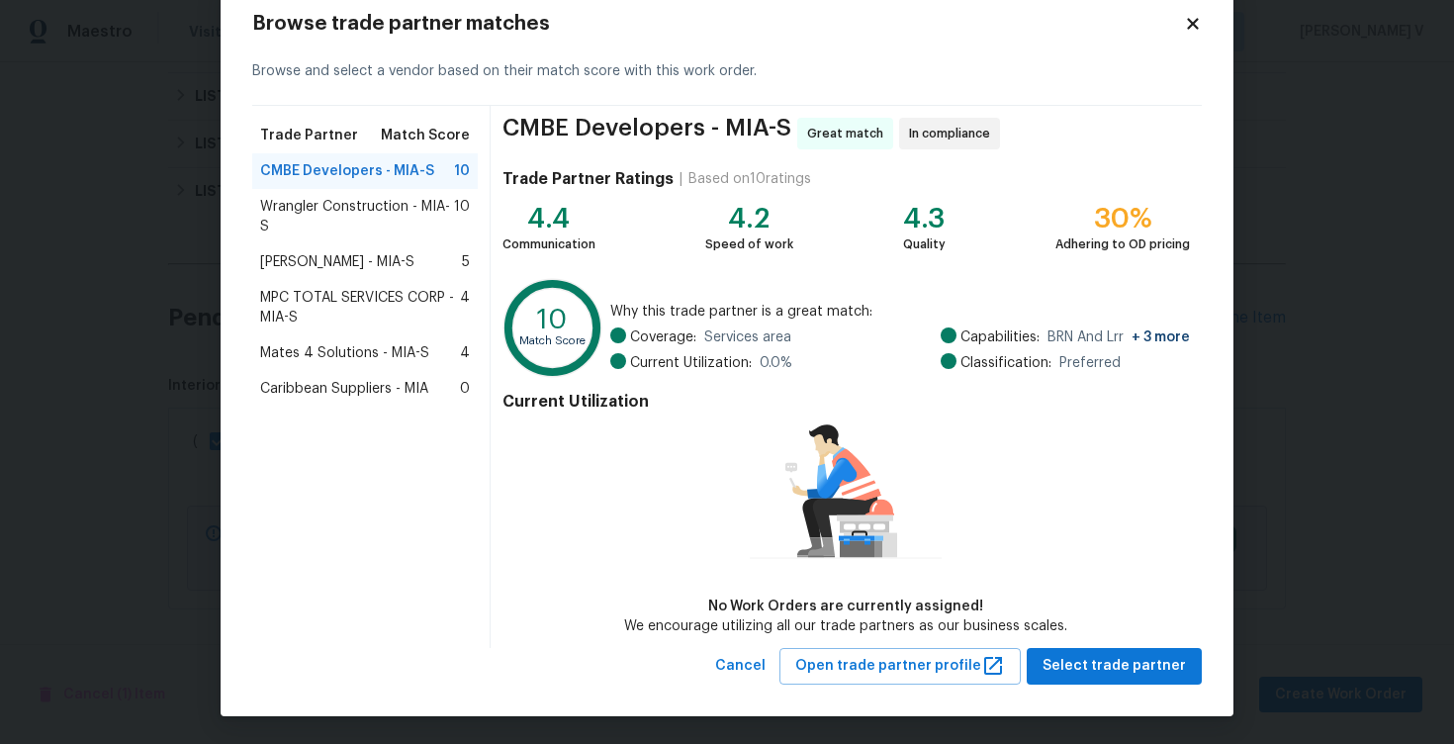
click at [69, 267] on body "Maestro Visits Projects Work Orders Tasks Properties Geo Assignments 267 Cincin…" at bounding box center [727, 372] width 1454 height 744
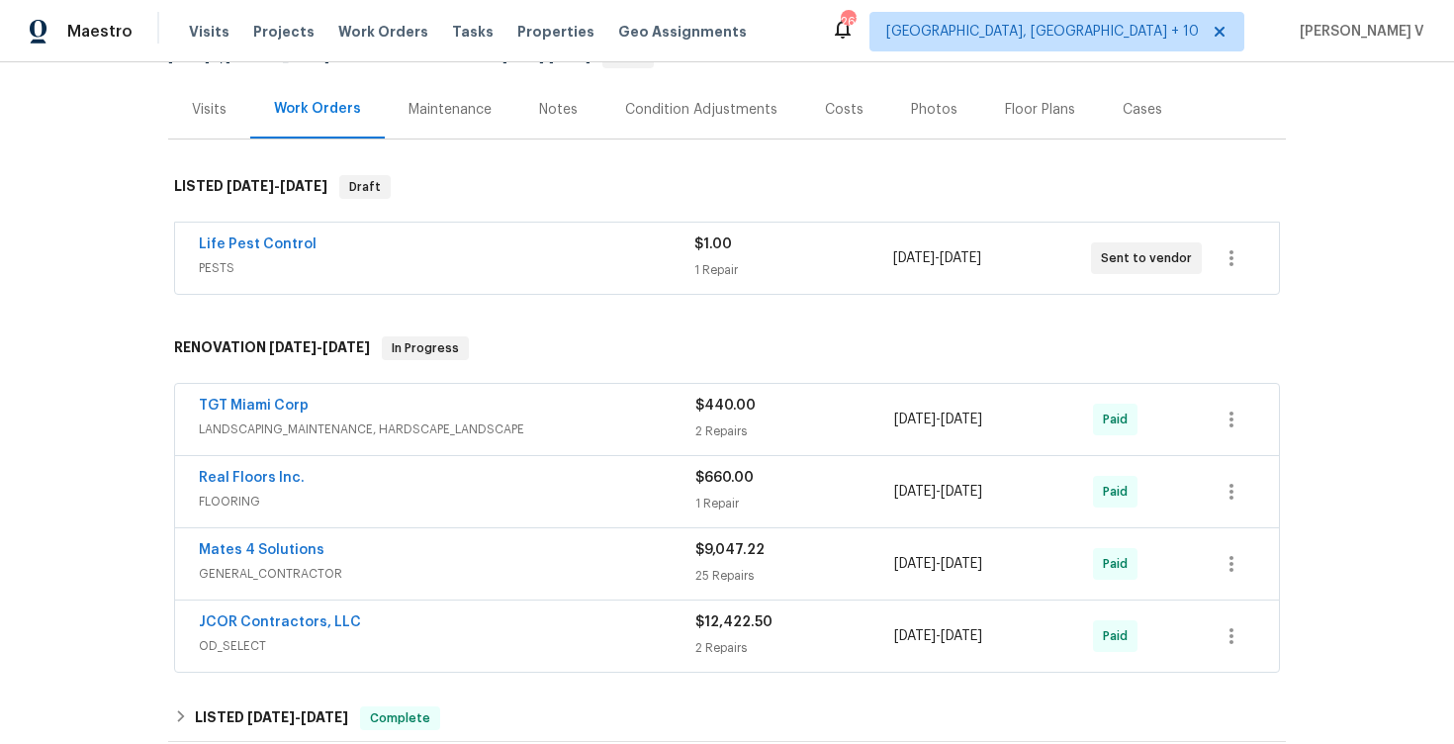
scroll to position [398, 0]
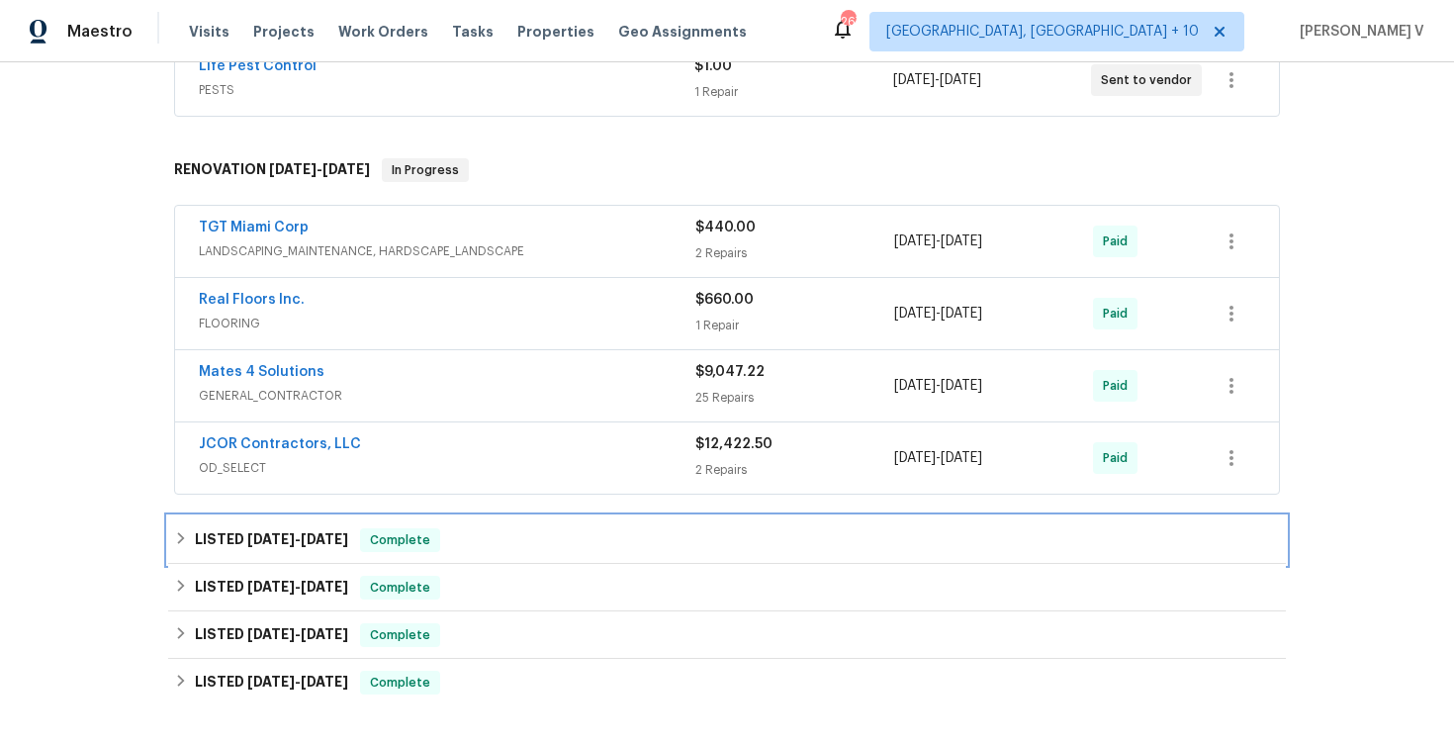
click at [364, 517] on div "LISTED 5/5/25 - 5/5/25 Complete" at bounding box center [726, 539] width 1117 height 47
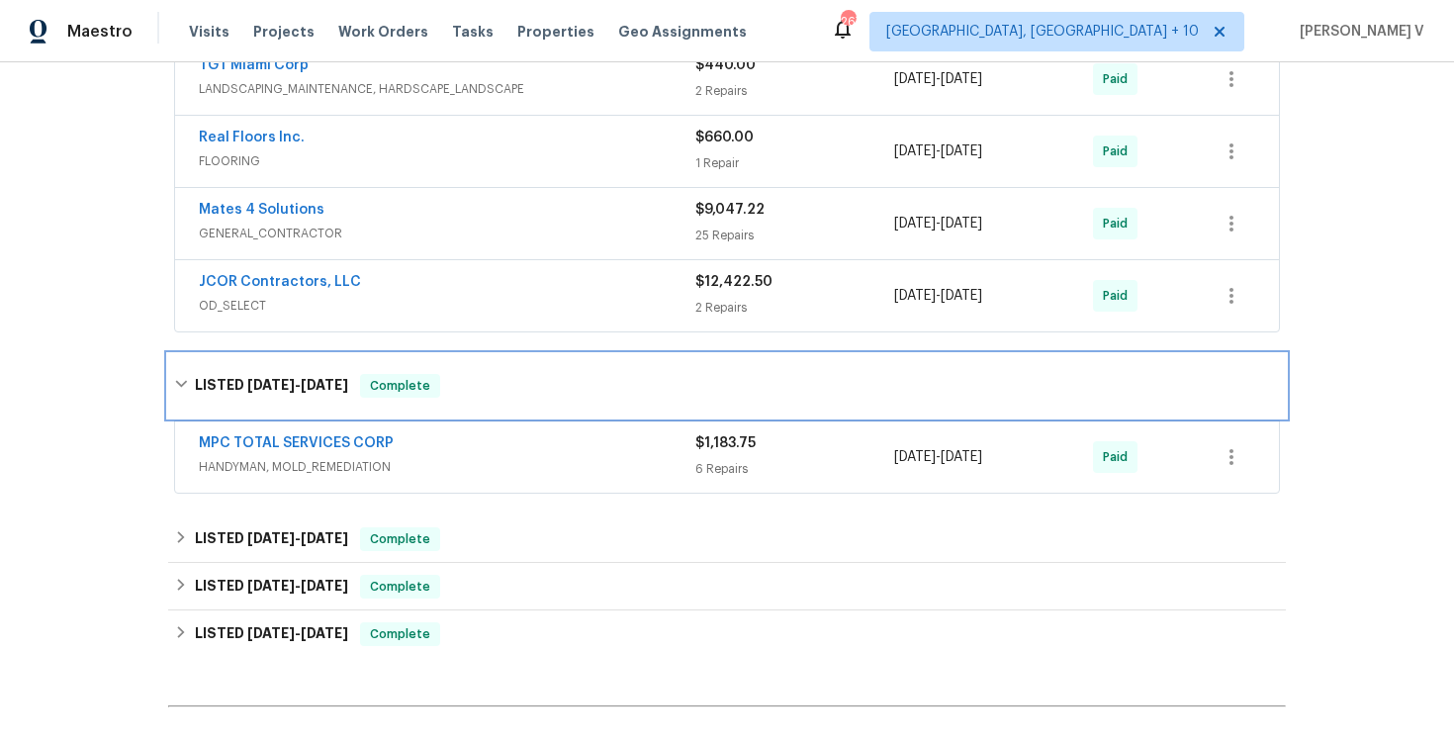
scroll to position [592, 0]
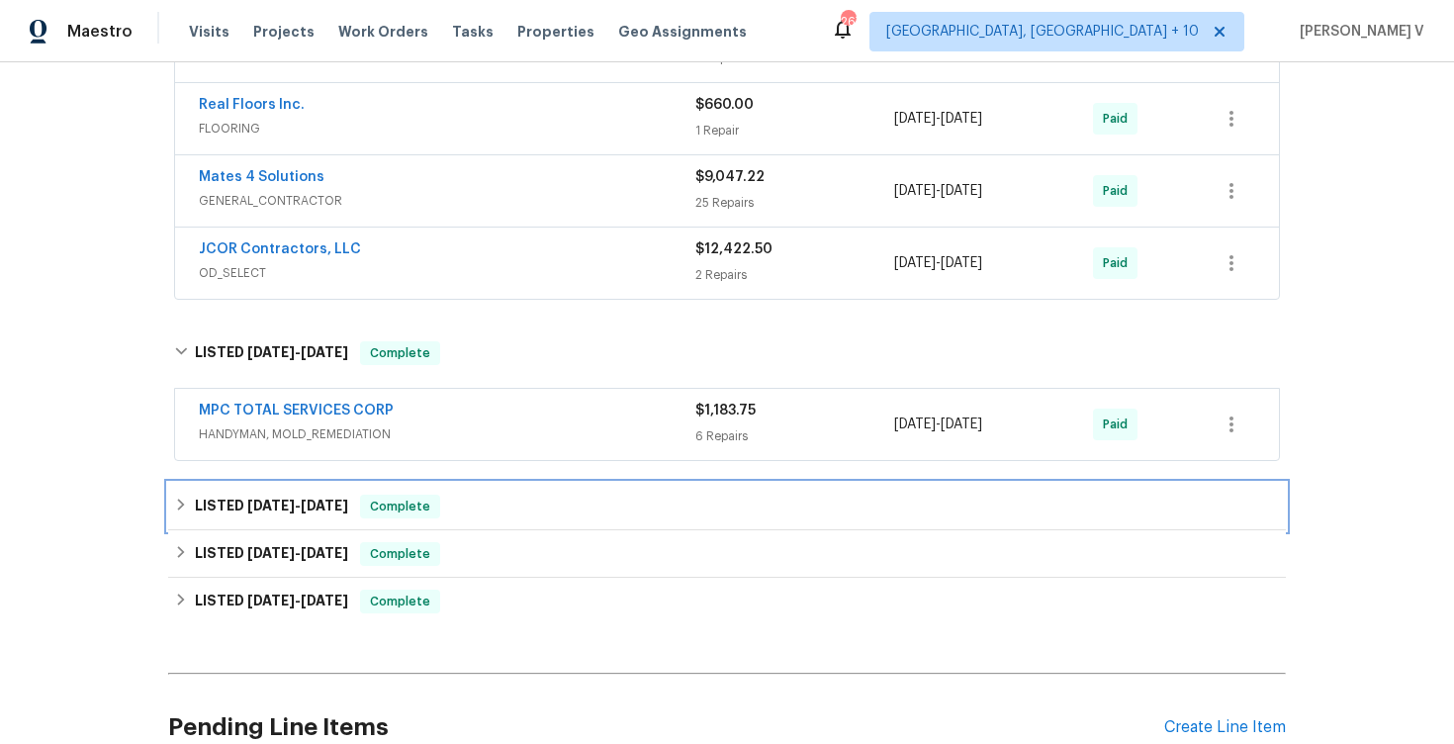
click at [404, 508] on span "Complete" at bounding box center [400, 506] width 76 height 20
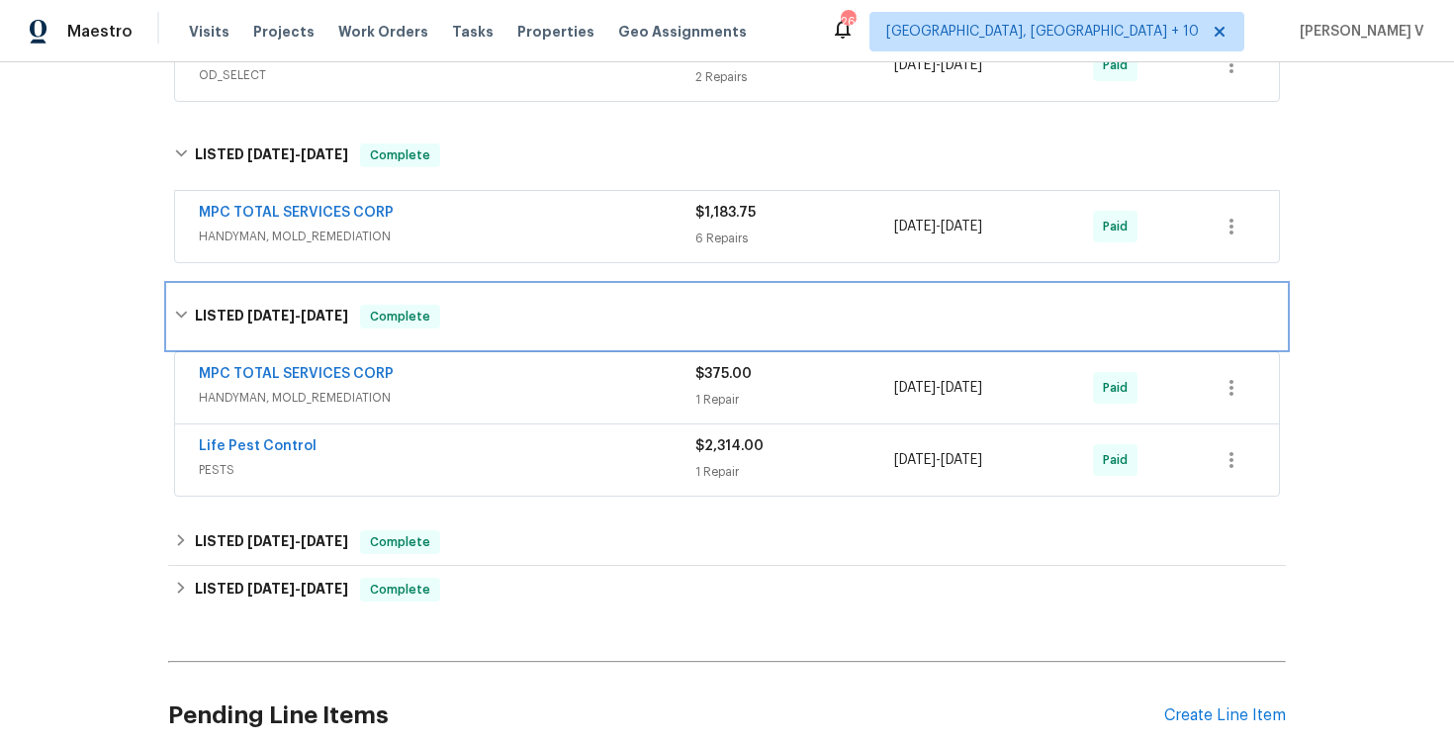
scroll to position [1188, 0]
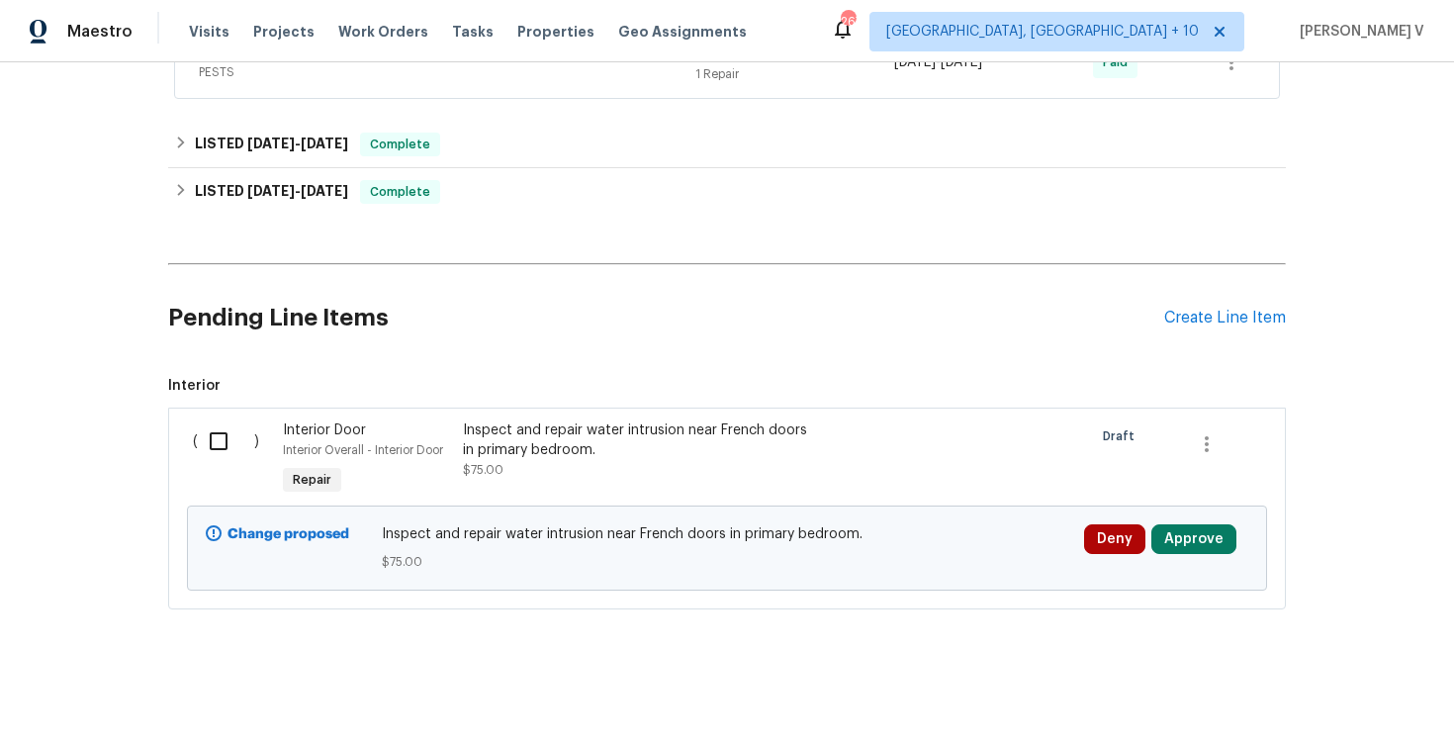
click at [247, 449] on input "checkbox" at bounding box center [226, 441] width 56 height 42
checkbox input "true"
click at [1328, 692] on span "Create Work Order" at bounding box center [1341, 694] width 132 height 25
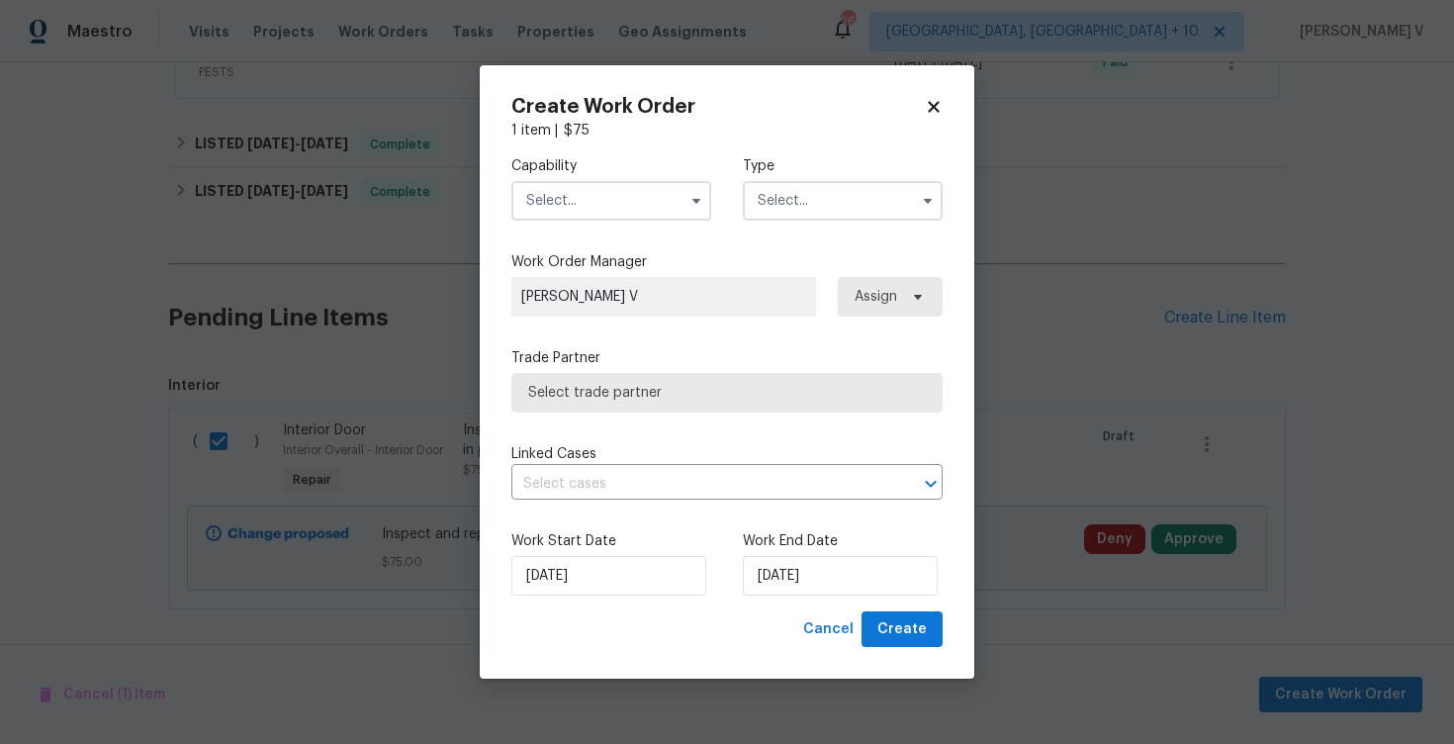
click at [631, 201] on input "text" at bounding box center [611, 201] width 200 height 40
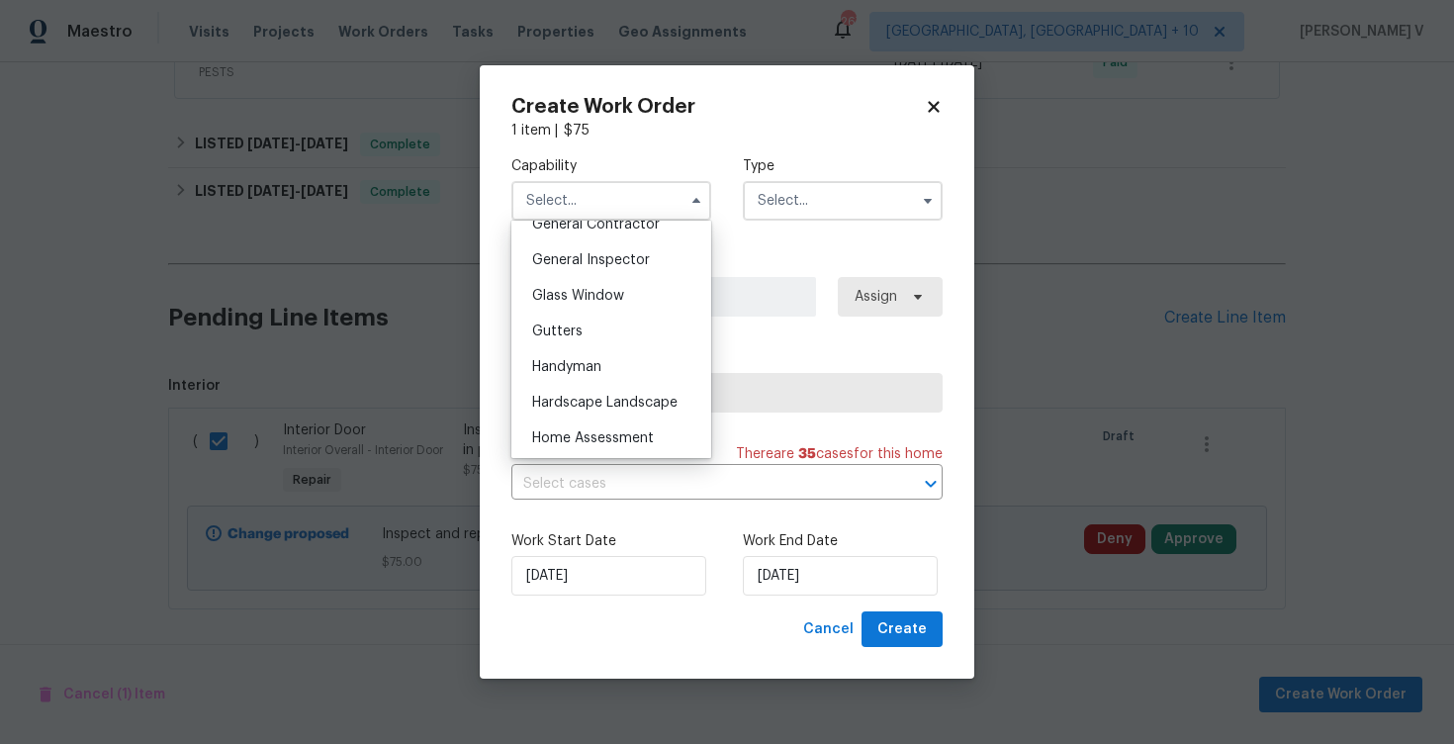
scroll to position [1030, 0]
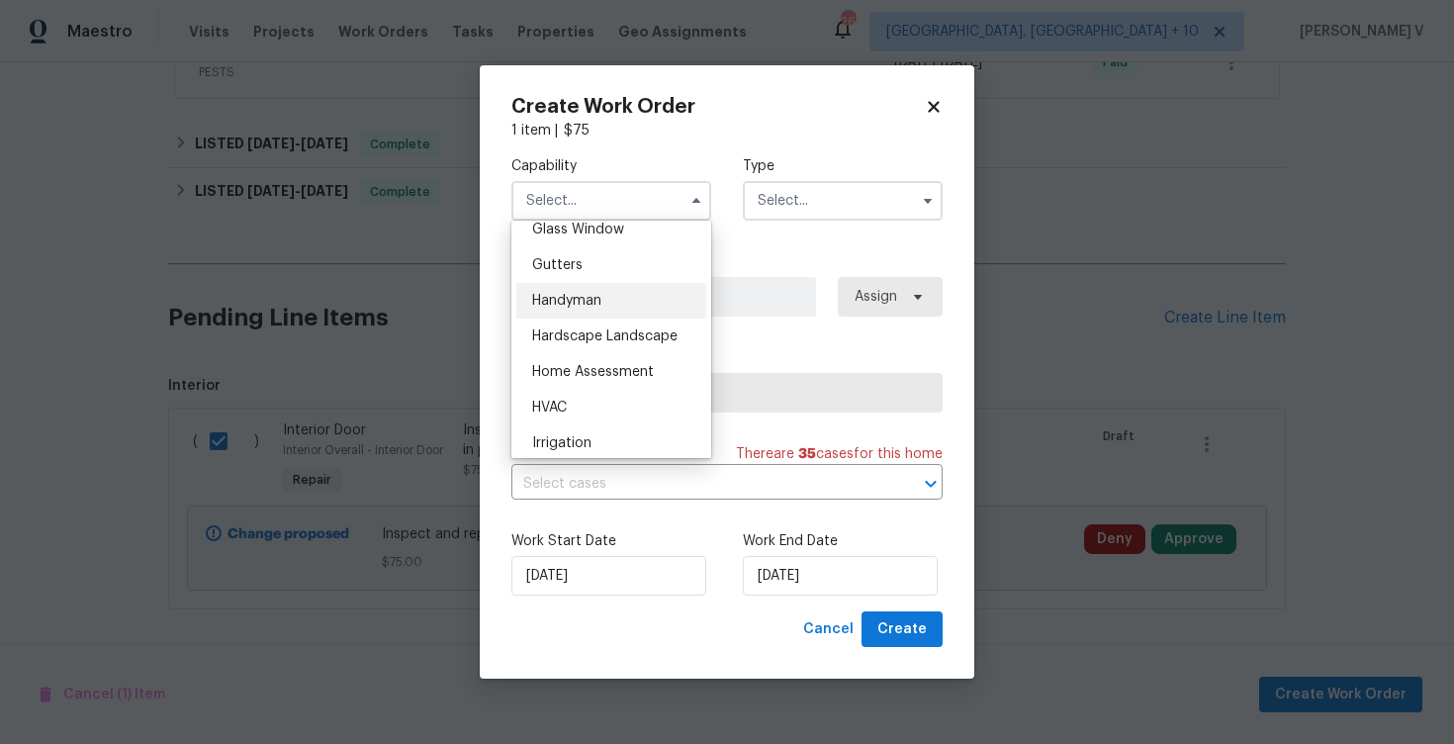
click at [590, 313] on div "Handyman" at bounding box center [611, 301] width 190 height 36
type input "Handyman"
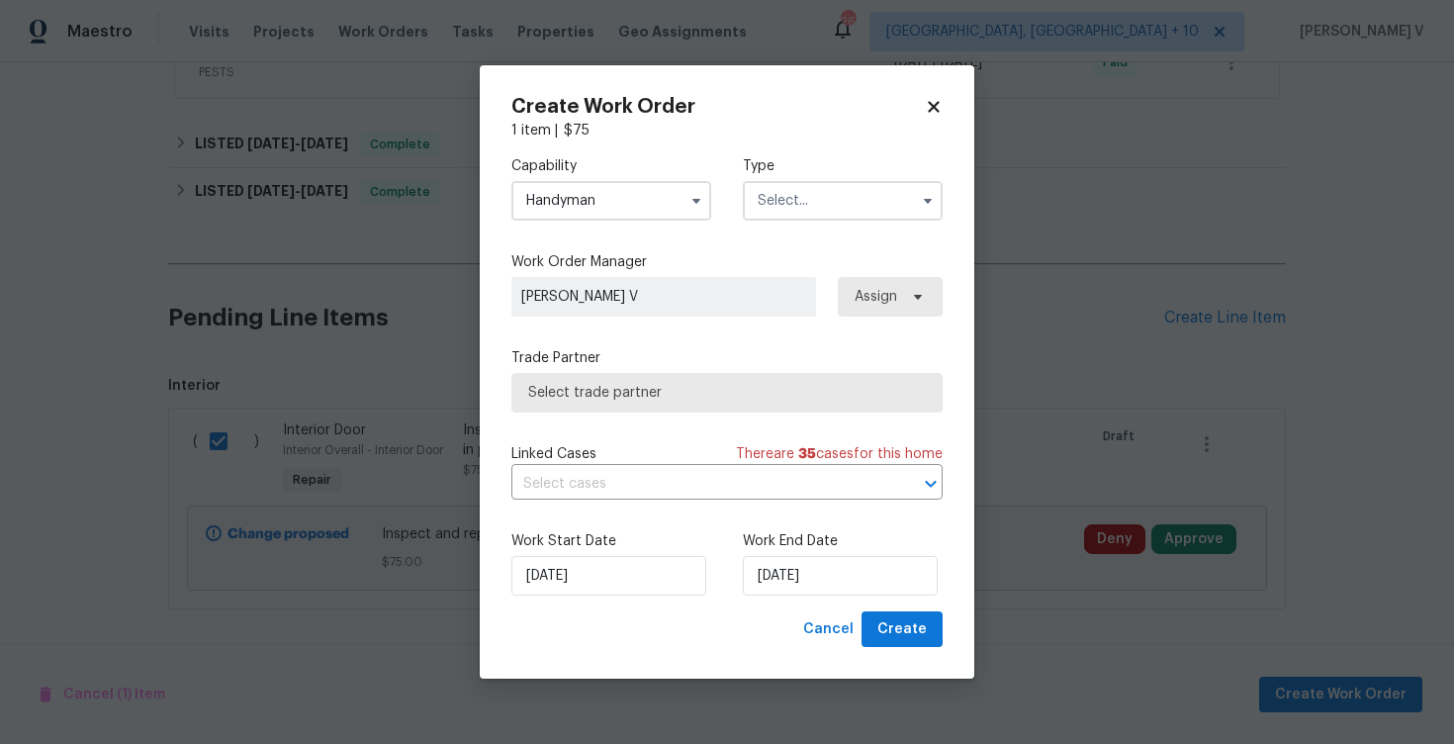
click at [842, 226] on div "Capability Handyman Agent Appliance Bathtub Resurfacing BRN And Lrr Broker Cabi…" at bounding box center [726, 188] width 431 height 96
click at [842, 216] on input "text" at bounding box center [843, 201] width 200 height 40
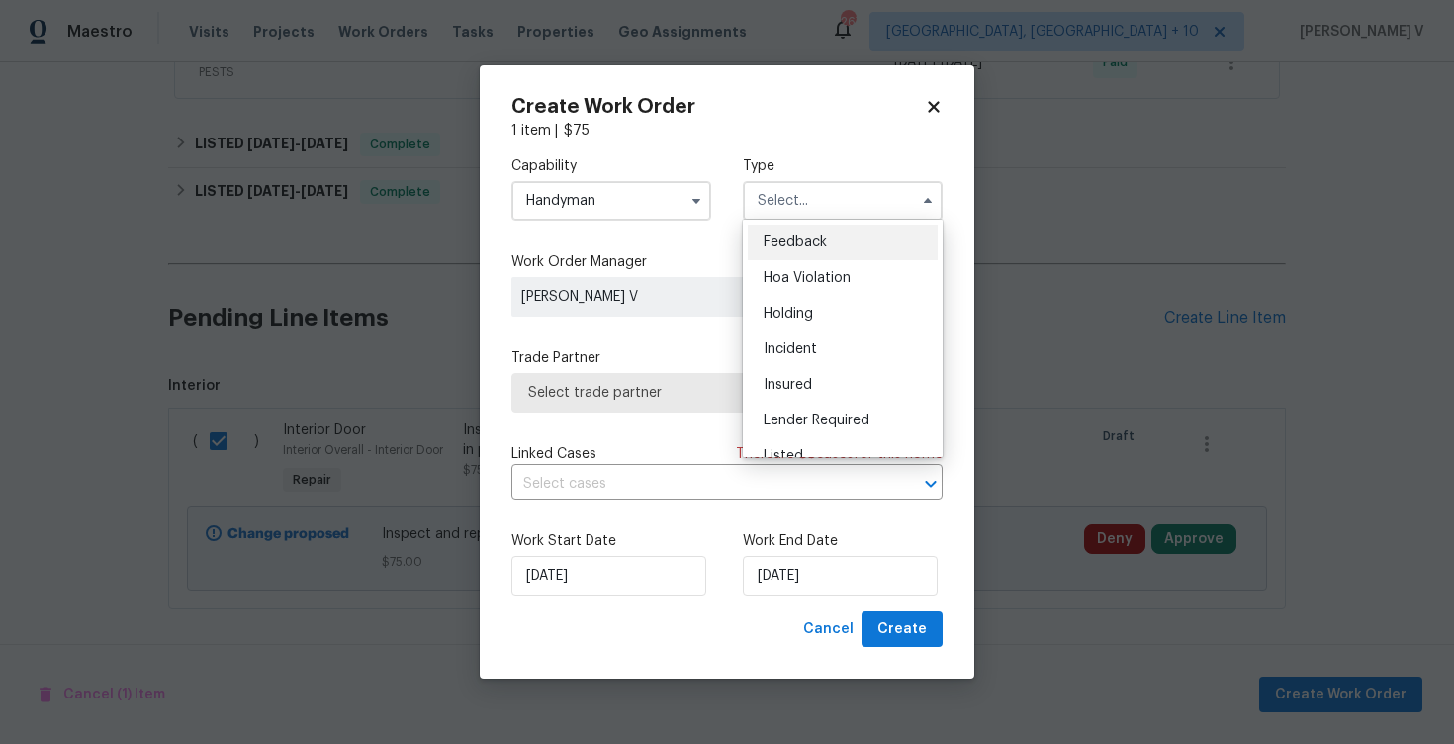
click at [808, 231] on div "Feedback" at bounding box center [843, 242] width 190 height 36
type input "Feedback"
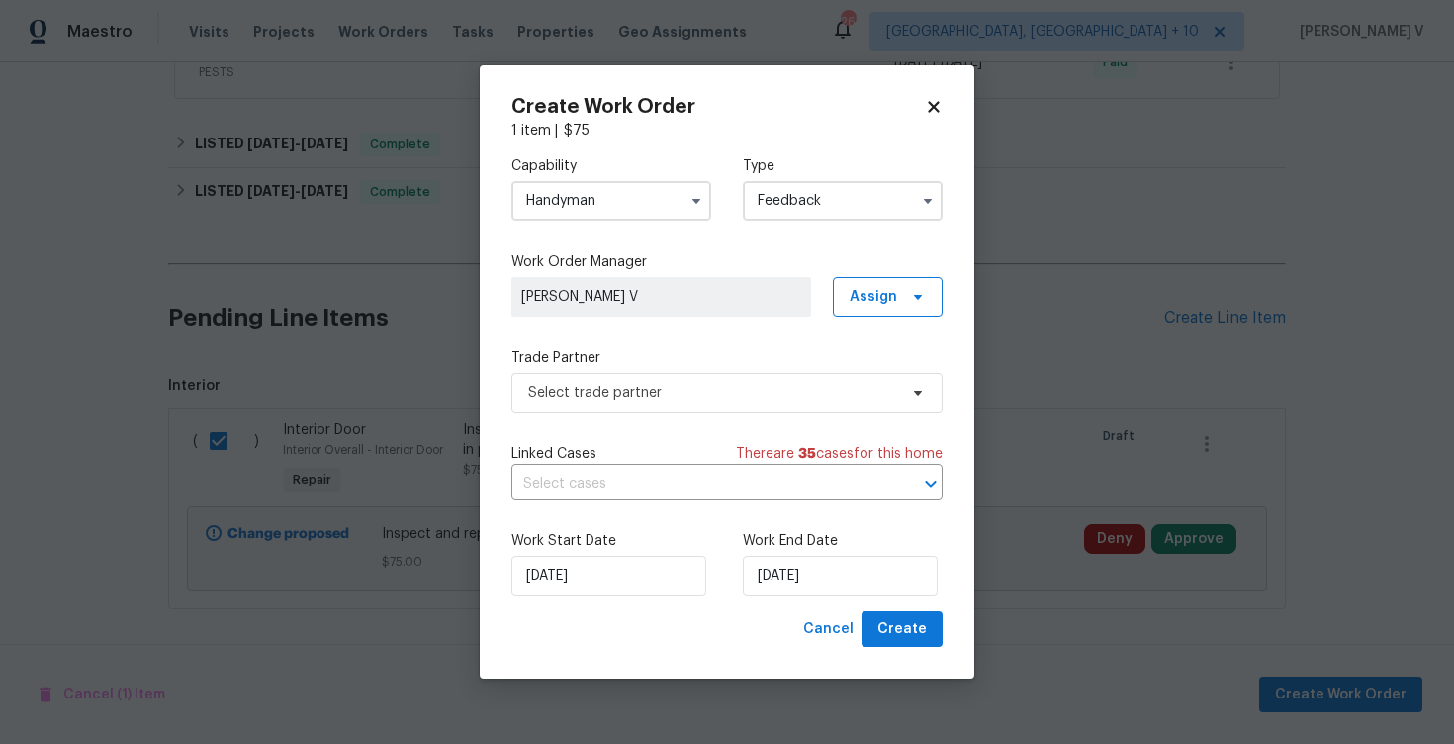
click at [732, 418] on div "Capability Handyman Type Feedback Work Order Manager Divya Dharshini V Assign T…" at bounding box center [726, 375] width 431 height 471
click at [743, 395] on span "Select trade partner" at bounding box center [712, 393] width 369 height 20
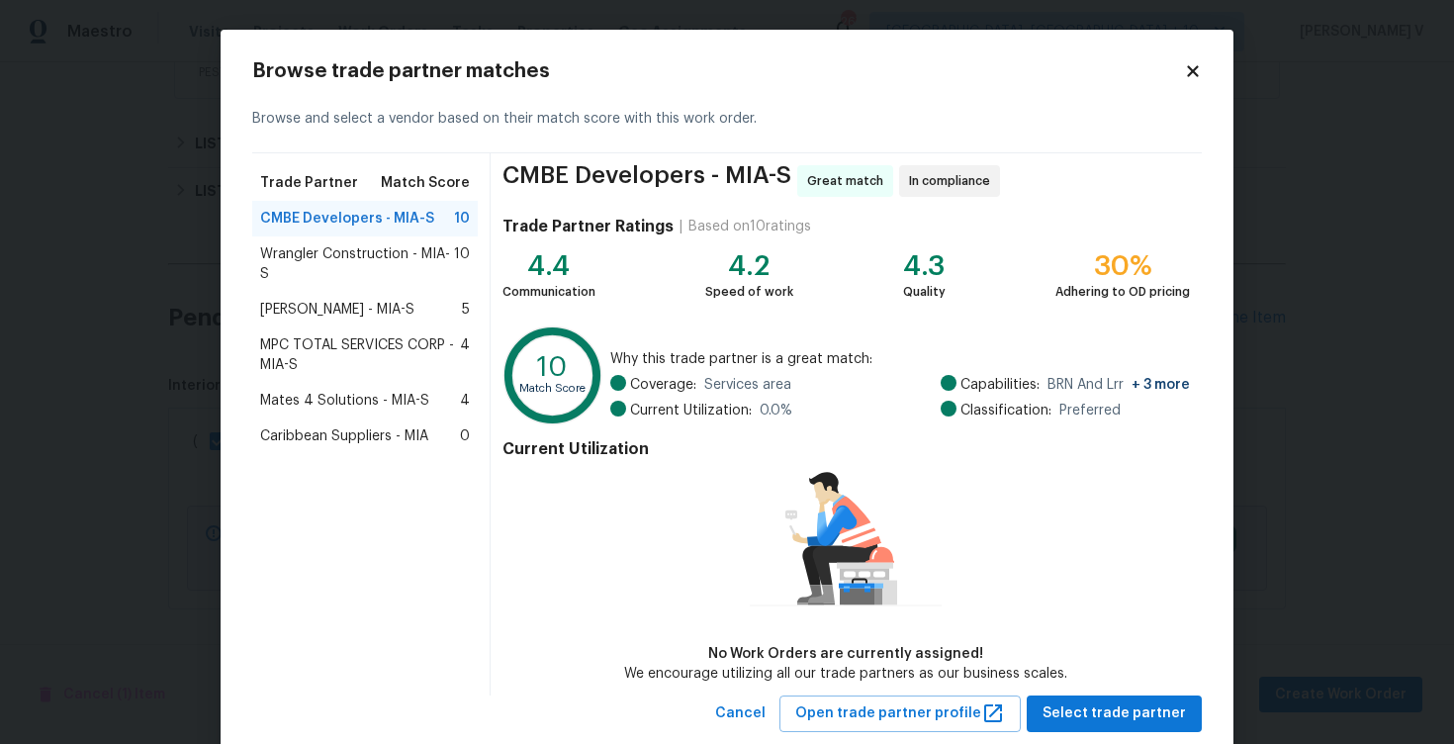
click at [370, 268] on span "Wrangler Construction - MIA-S" at bounding box center [357, 264] width 194 height 40
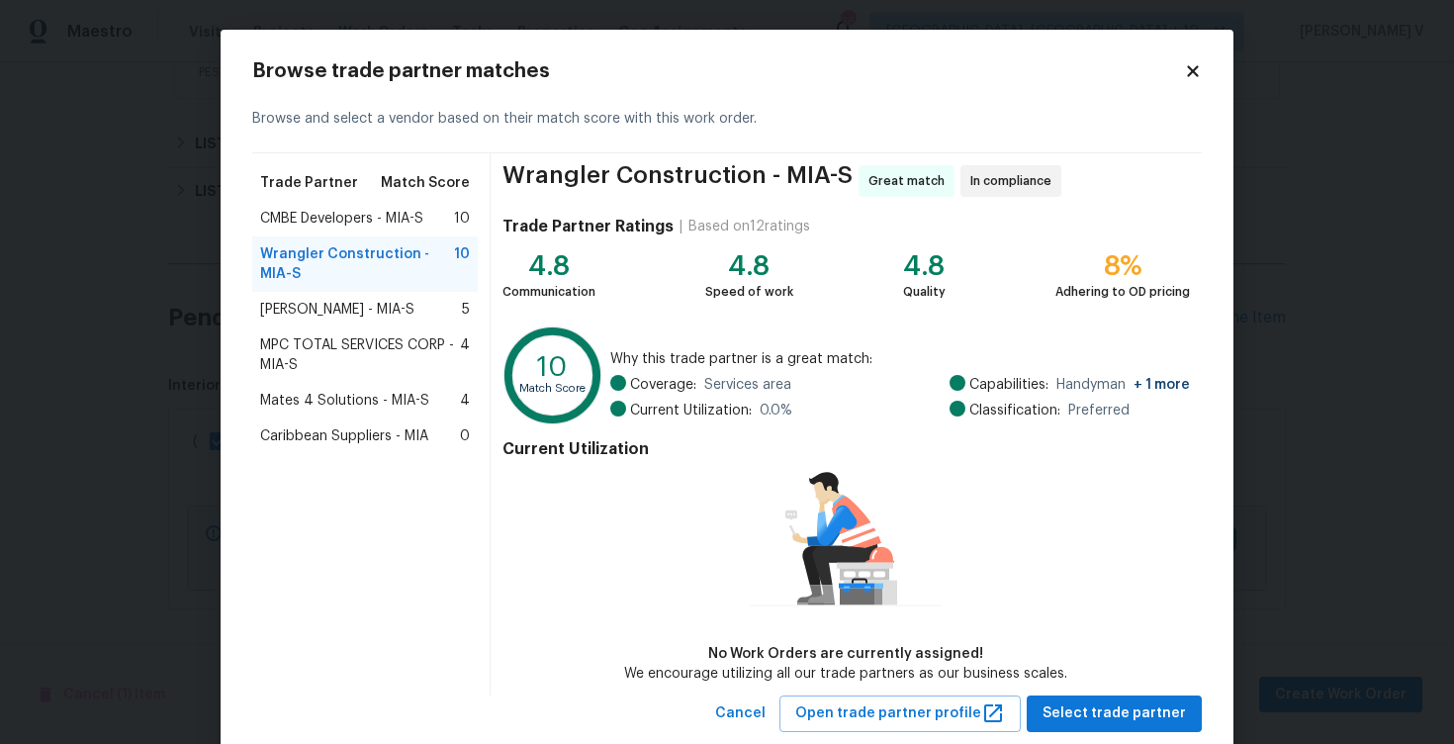
click at [359, 231] on div "CMBE Developers - MIA-S 10" at bounding box center [364, 219] width 225 height 36
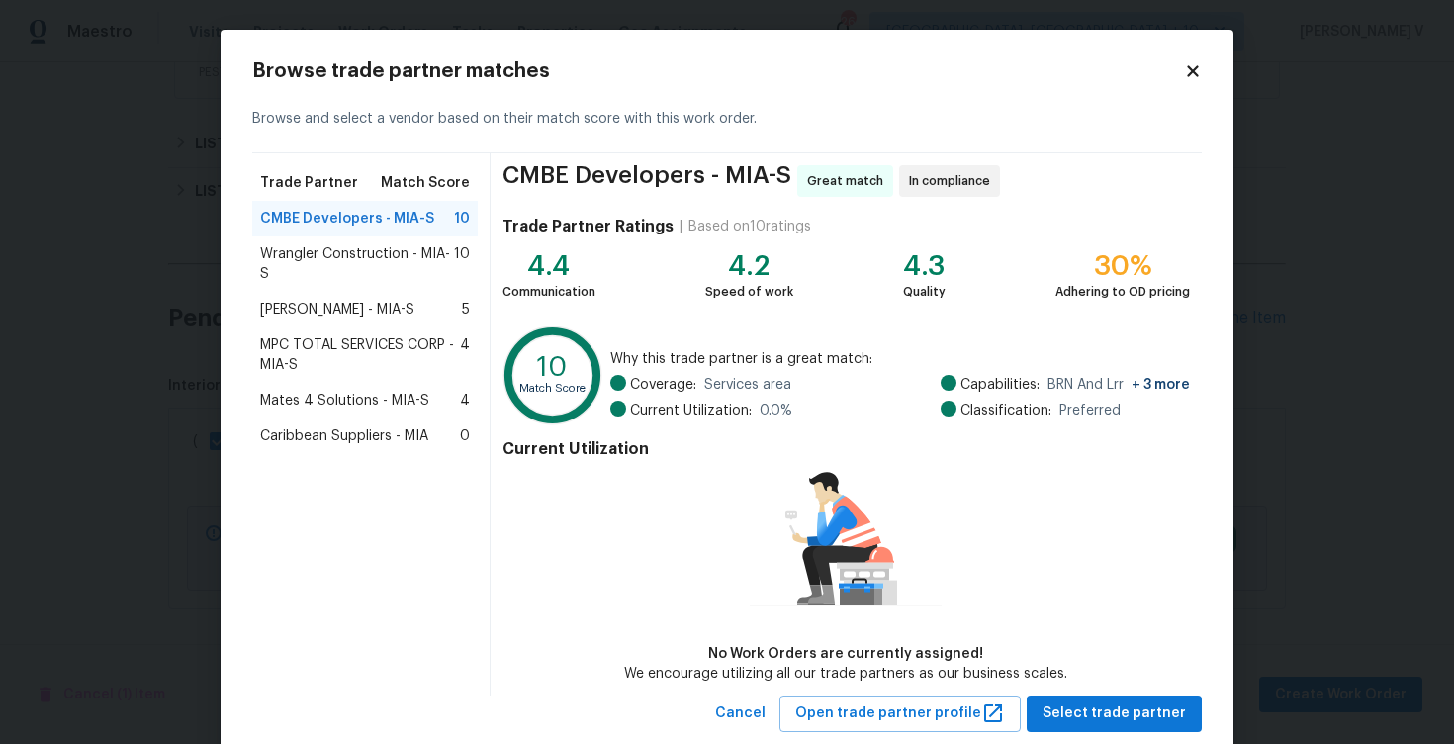
click at [371, 371] on span "MPC TOTAL SERVICES CORP - MIA-S" at bounding box center [360, 355] width 200 height 40
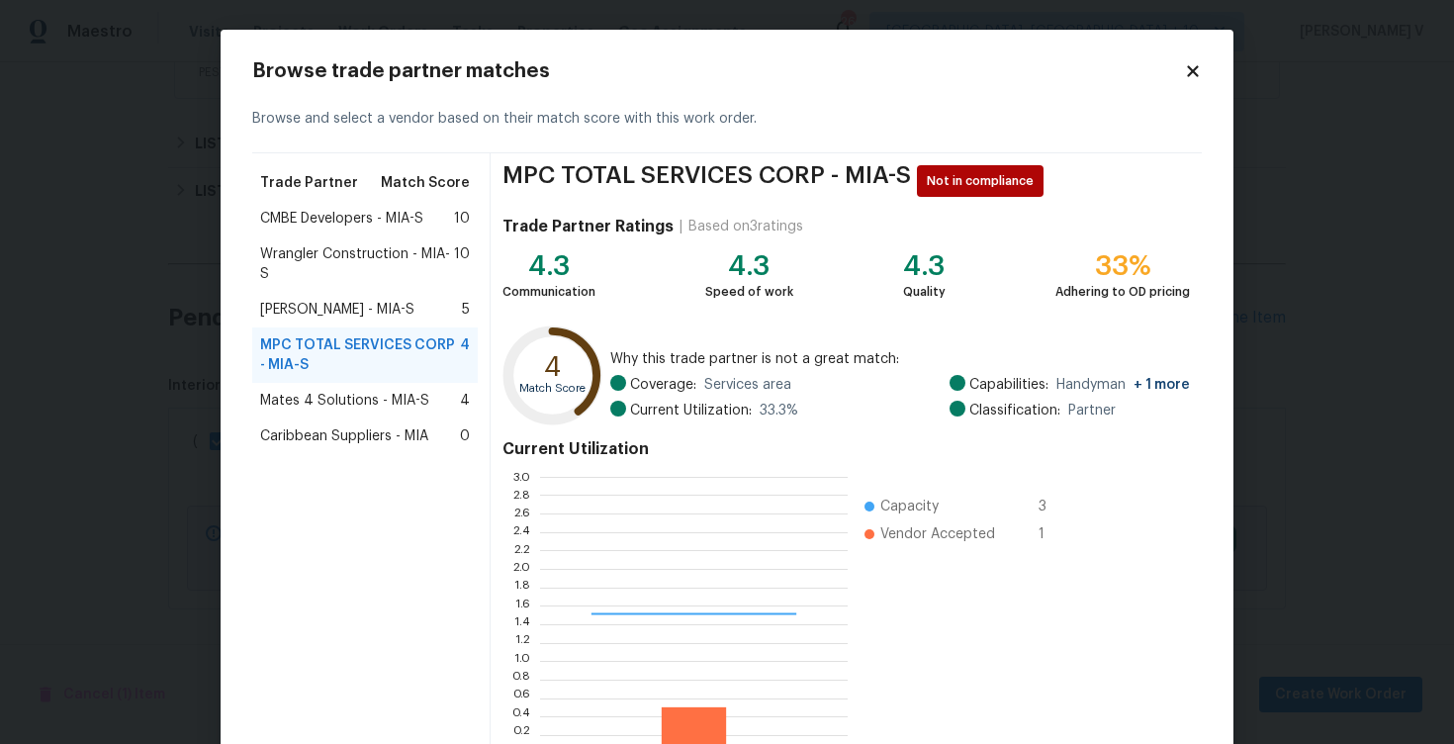
scroll to position [277, 308]
click at [380, 209] on span "CMBE Developers - MIA-S" at bounding box center [341, 219] width 163 height 20
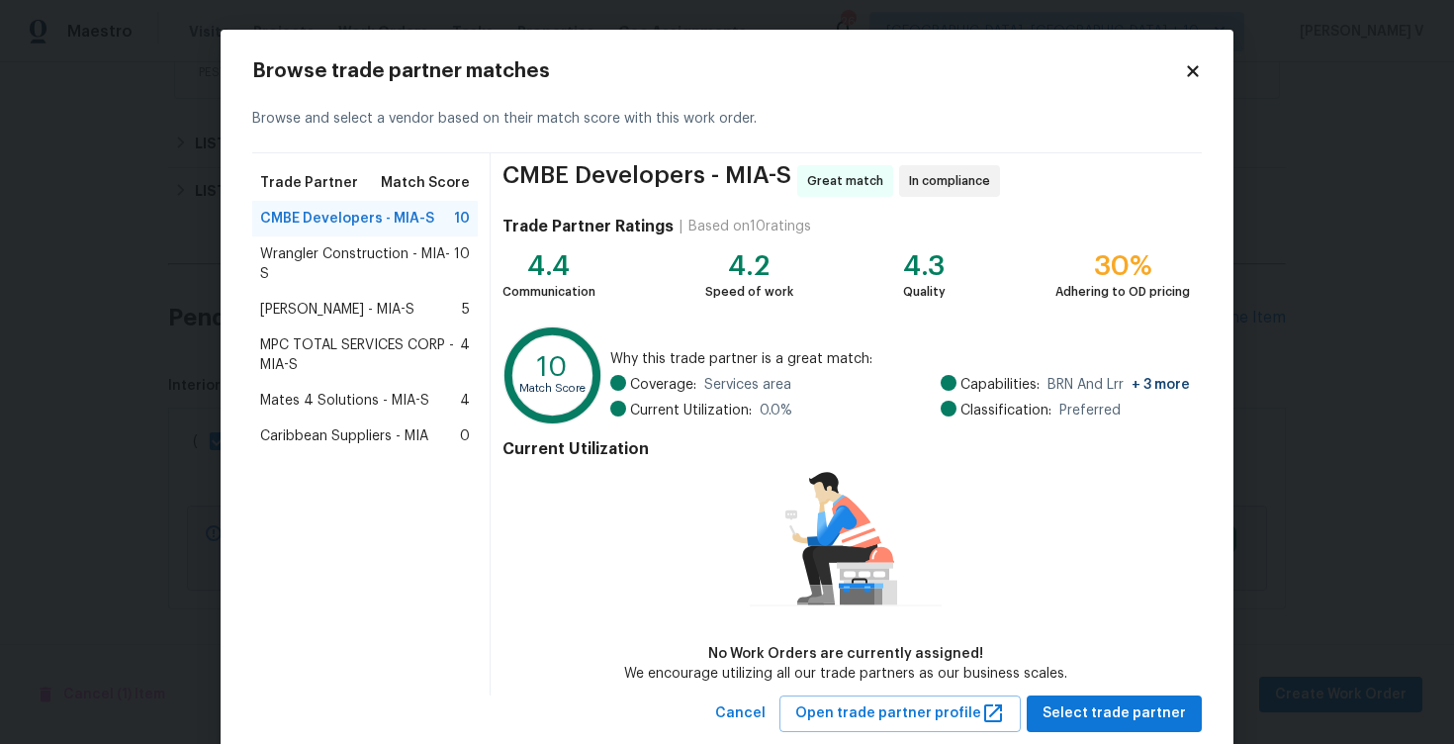
scroll to position [47, 0]
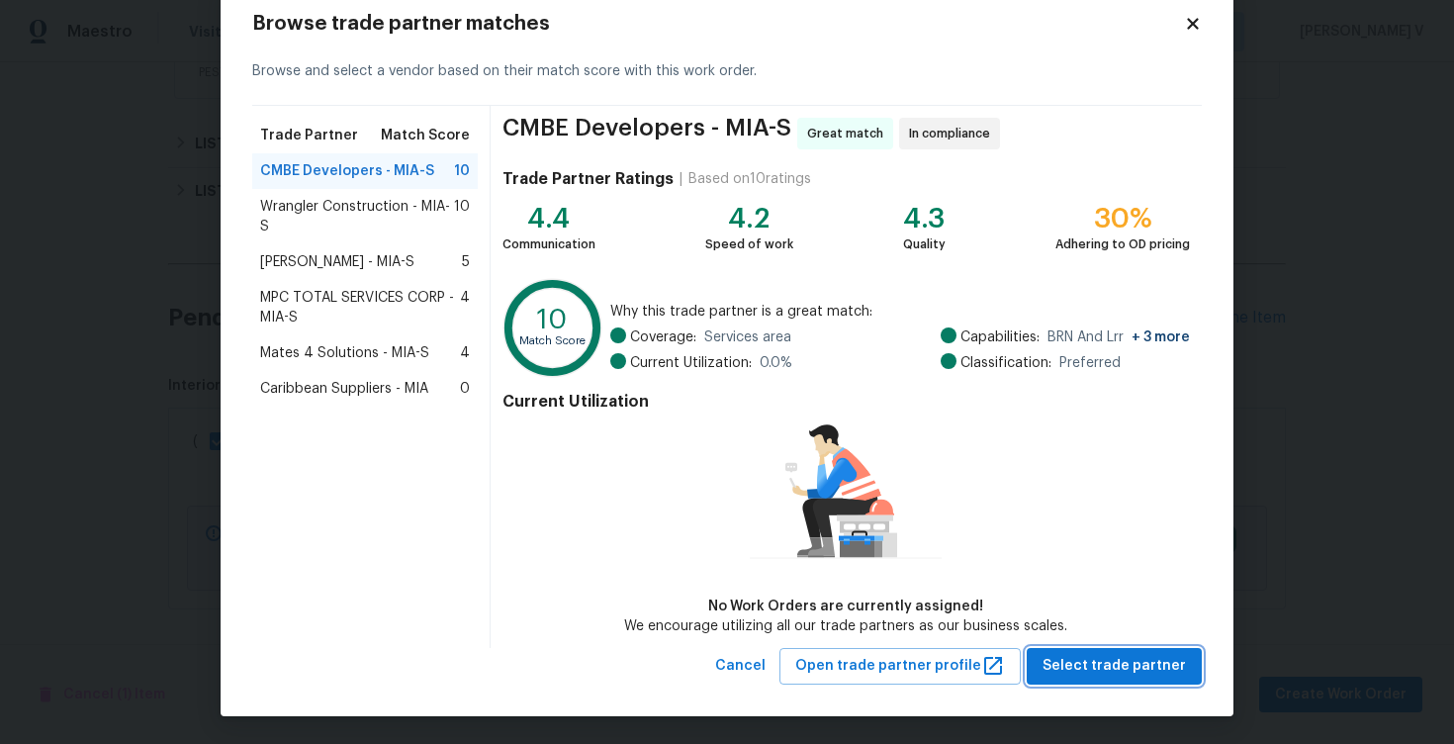
click at [1091, 654] on span "Select trade partner" at bounding box center [1113, 666] width 143 height 25
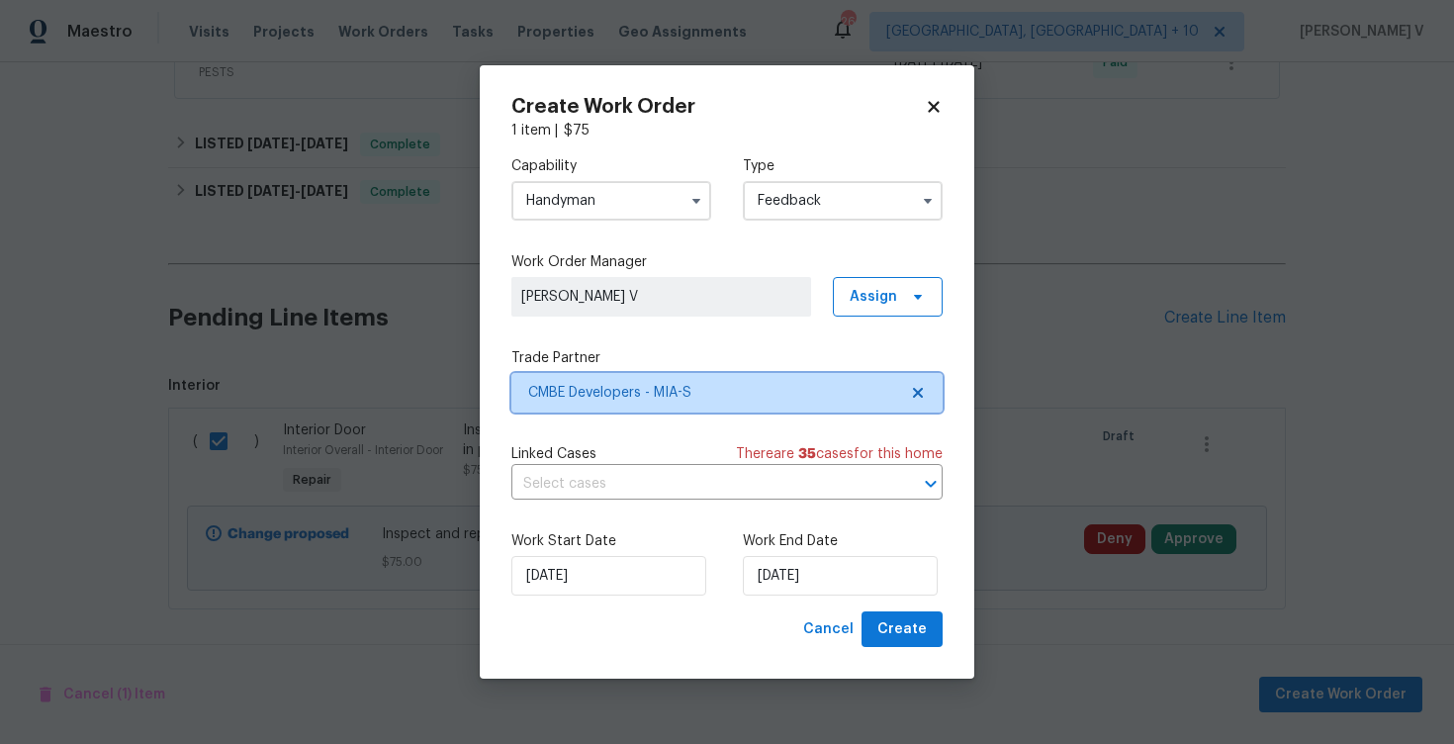
scroll to position [0, 0]
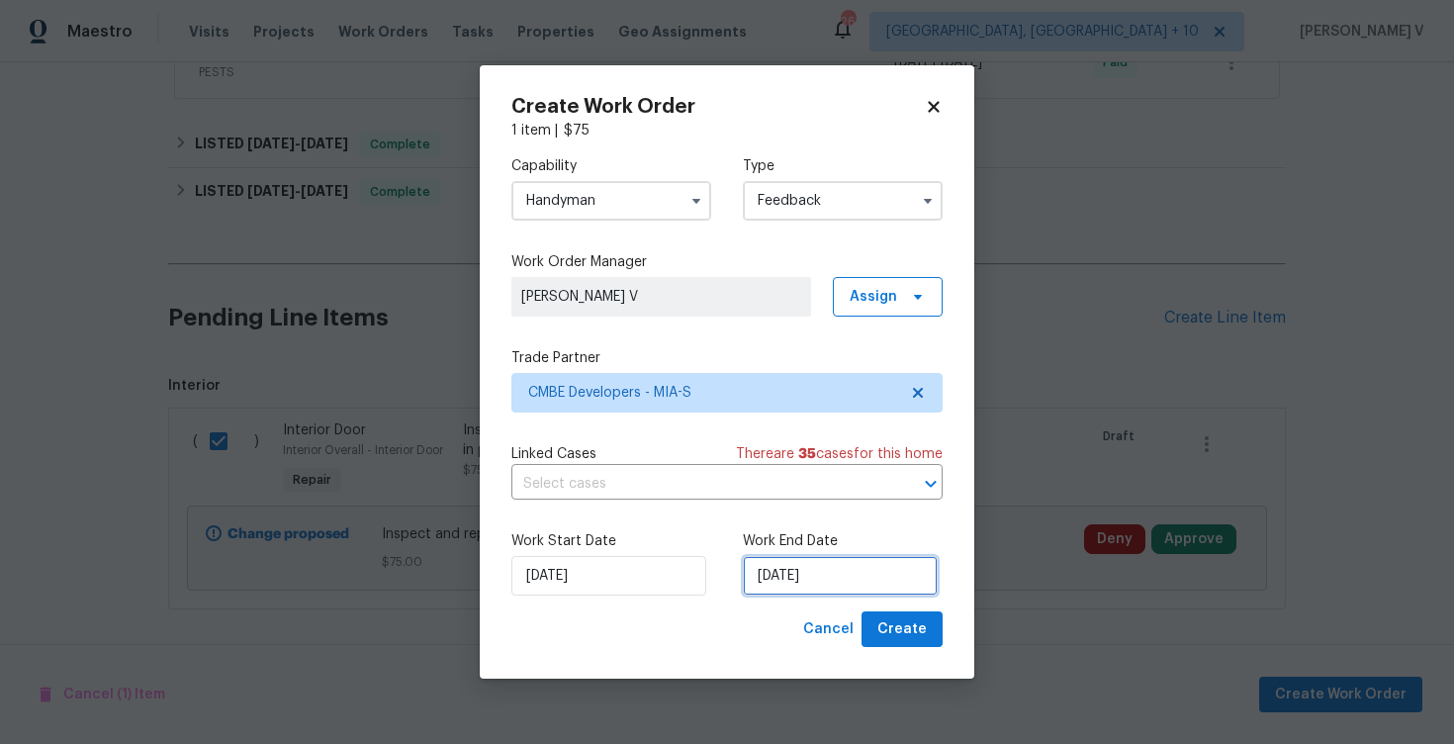
click at [746, 558] on input "20/08/2025" at bounding box center [840, 576] width 195 height 40
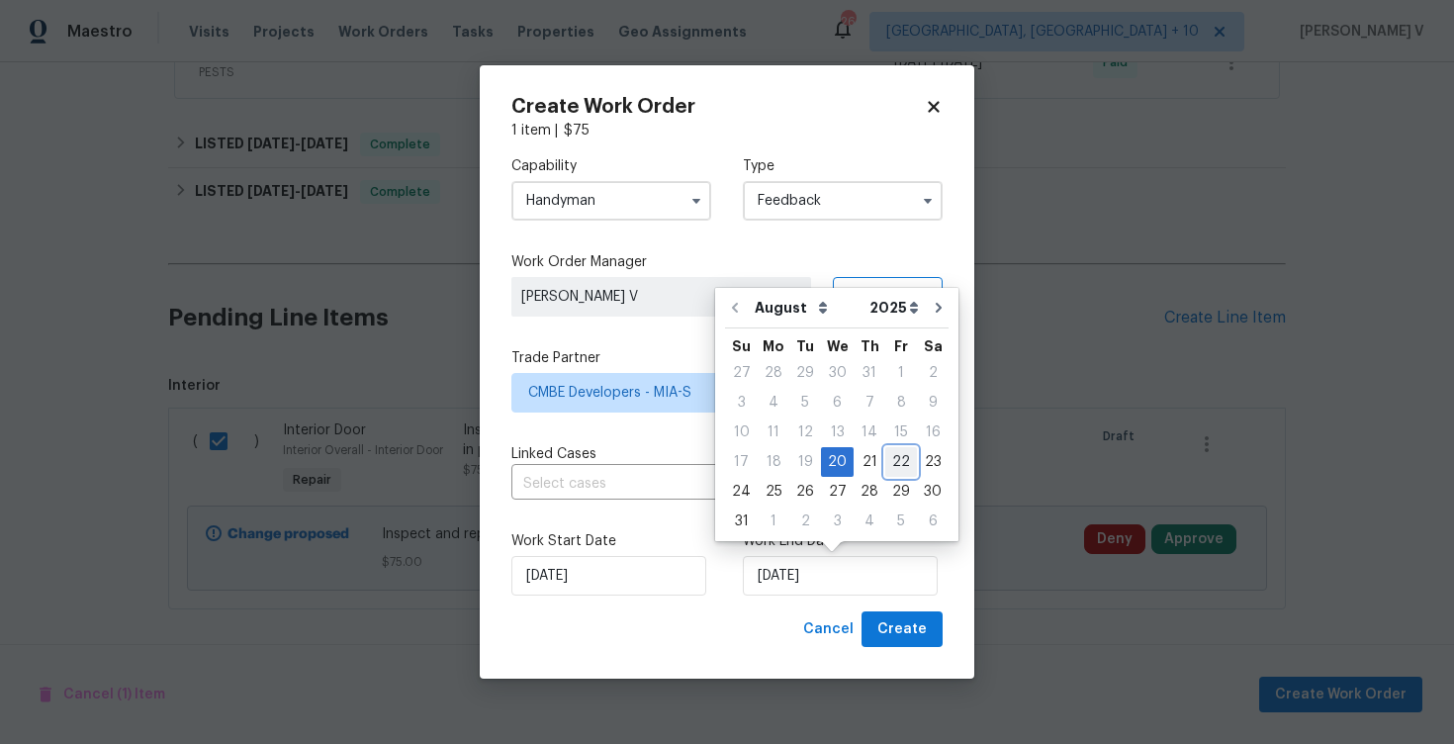
click at [887, 448] on div "22" at bounding box center [901, 462] width 32 height 28
type input "22/08/2025"
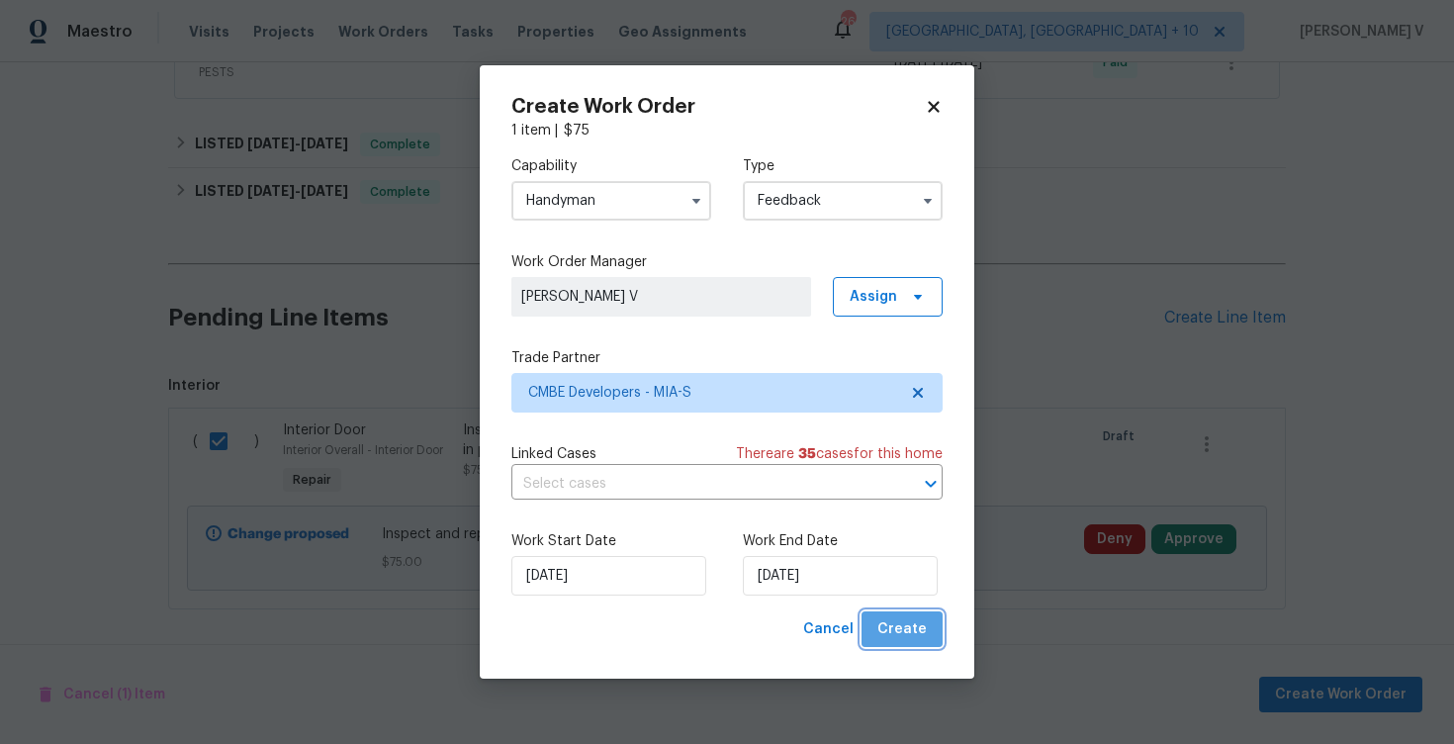
click at [933, 641] on button "Create" at bounding box center [901, 629] width 81 height 37
checkbox input "false"
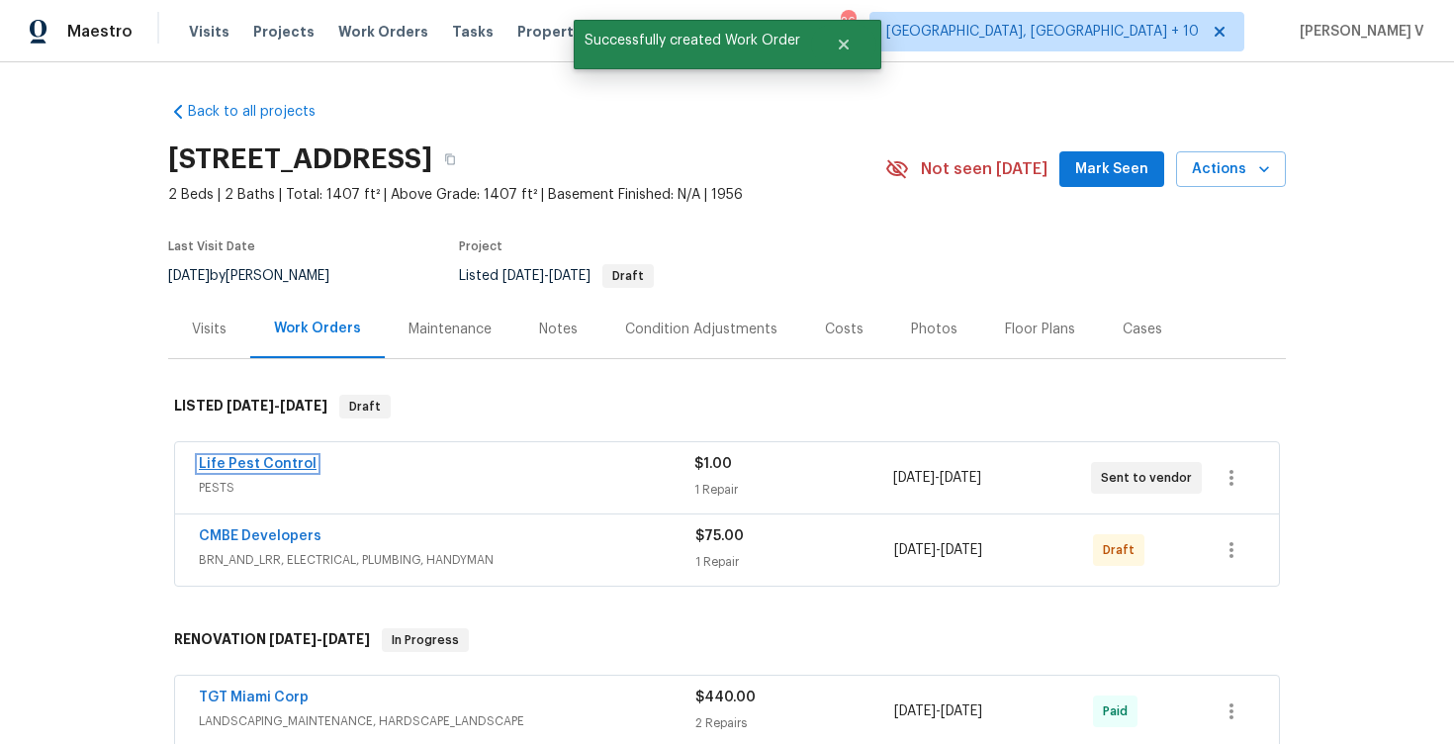
click at [278, 462] on link "Life Pest Control" at bounding box center [258, 464] width 118 height 14
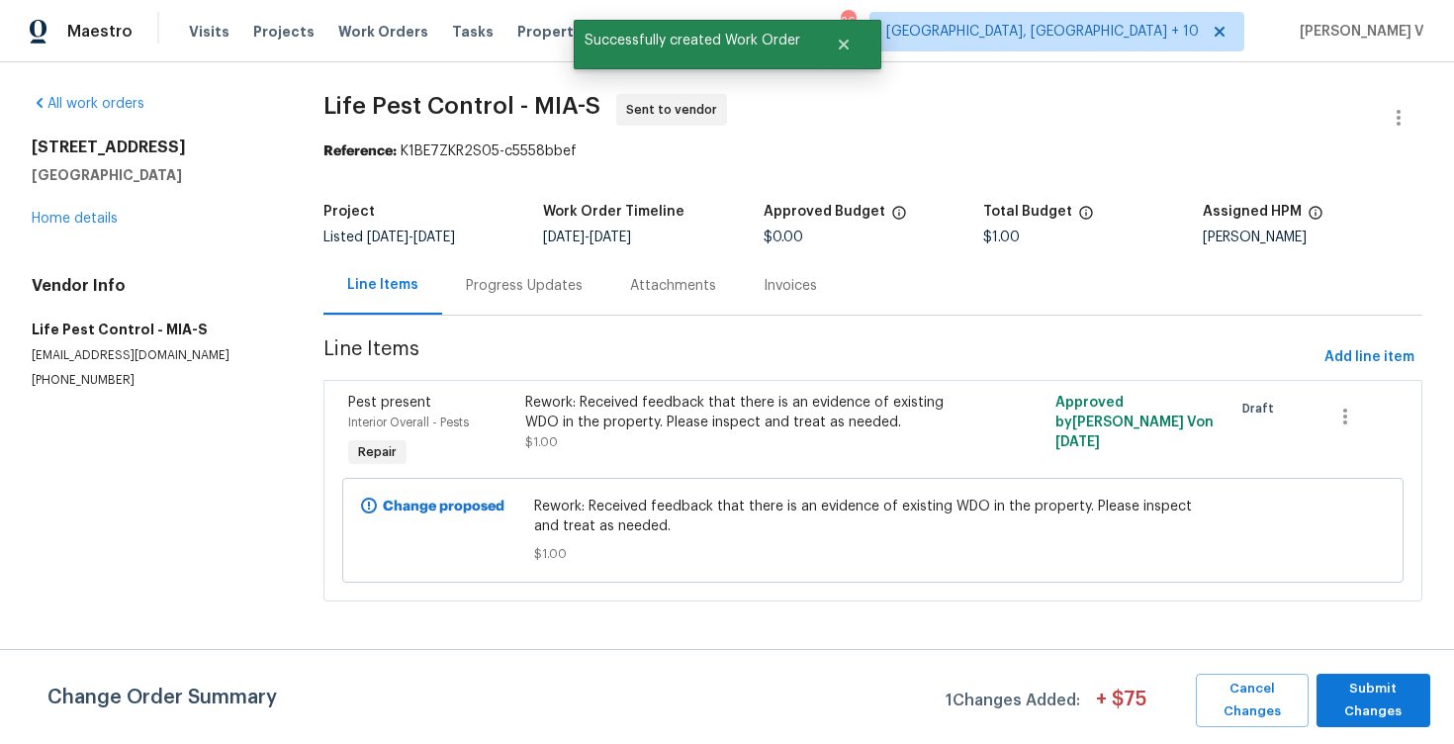
click at [564, 303] on div "Progress Updates" at bounding box center [524, 285] width 164 height 58
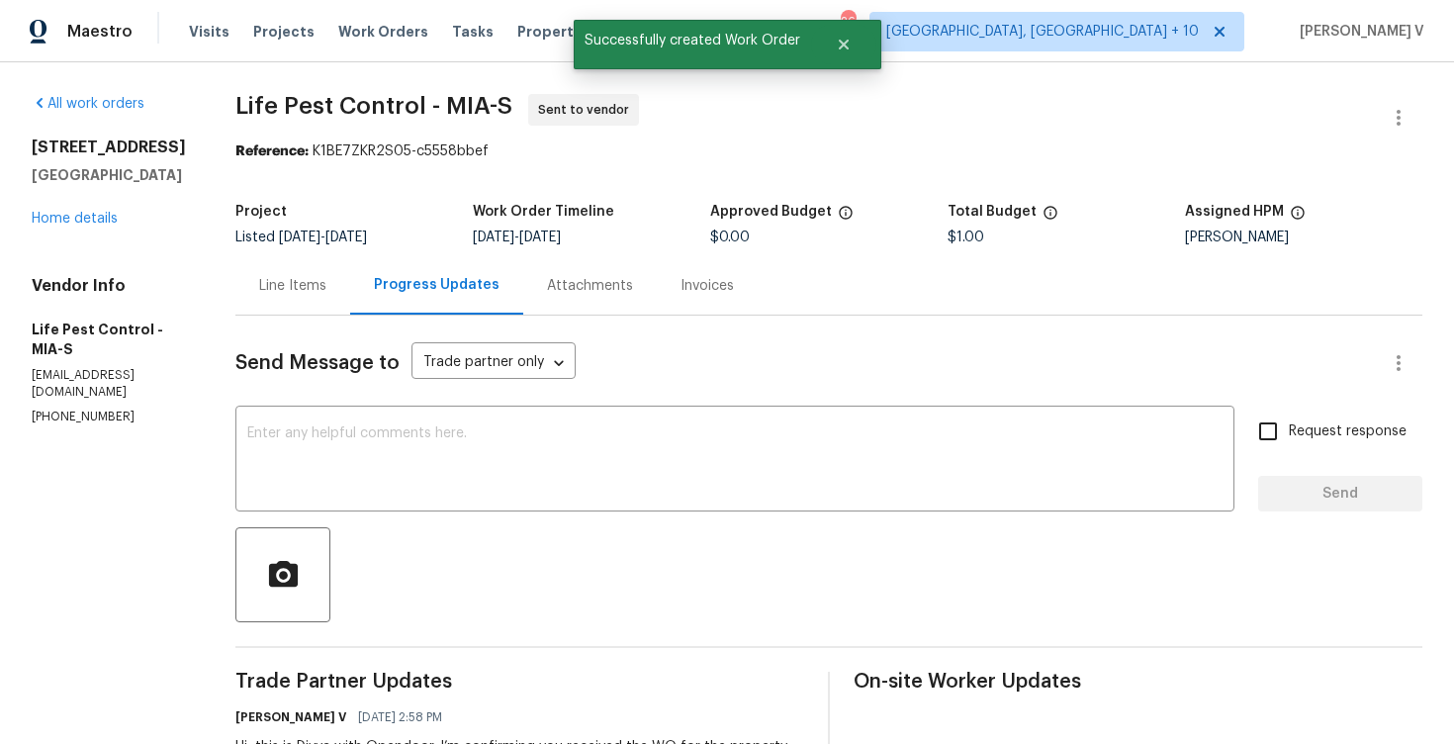
scroll to position [128, 0]
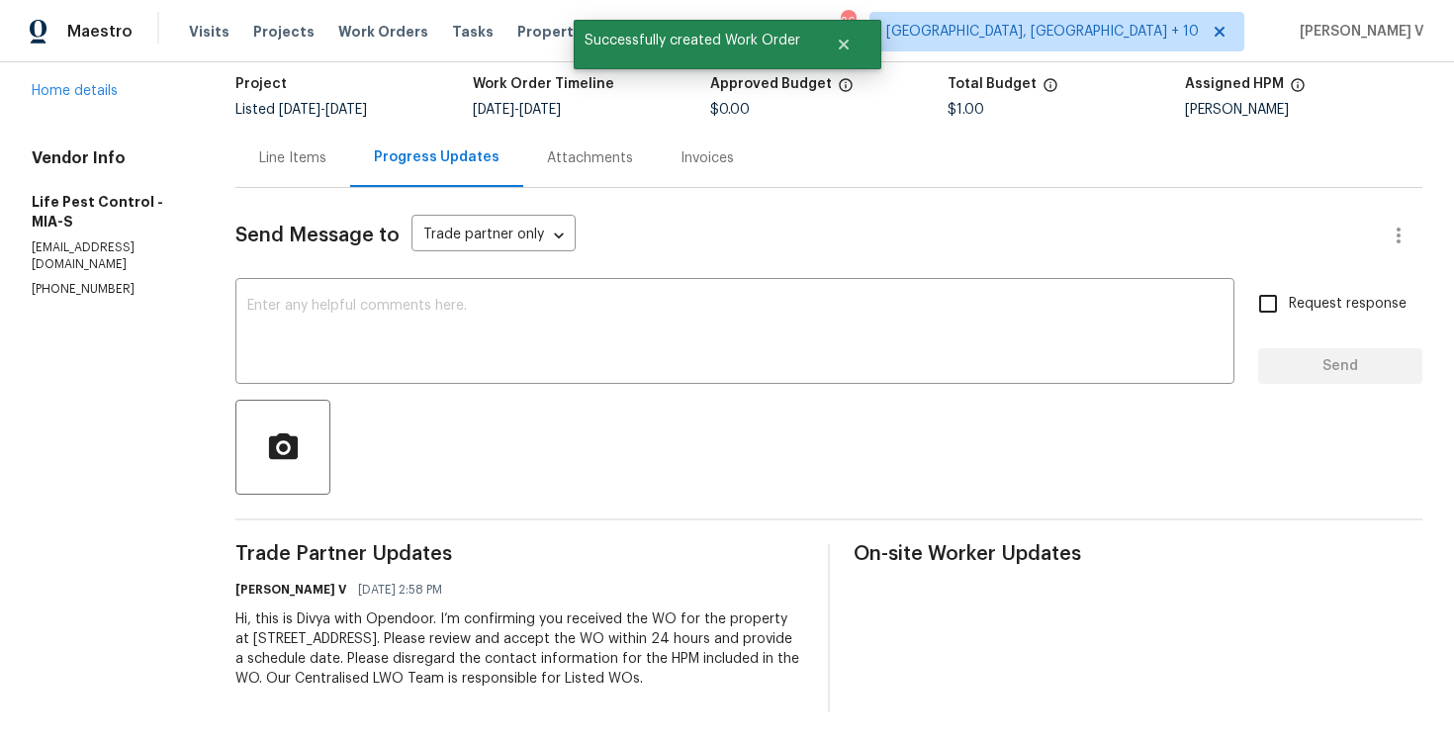
click at [408, 641] on div "Hi, this is Divya with Opendoor. I’m confirming you received the WO for the pro…" at bounding box center [519, 648] width 569 height 79
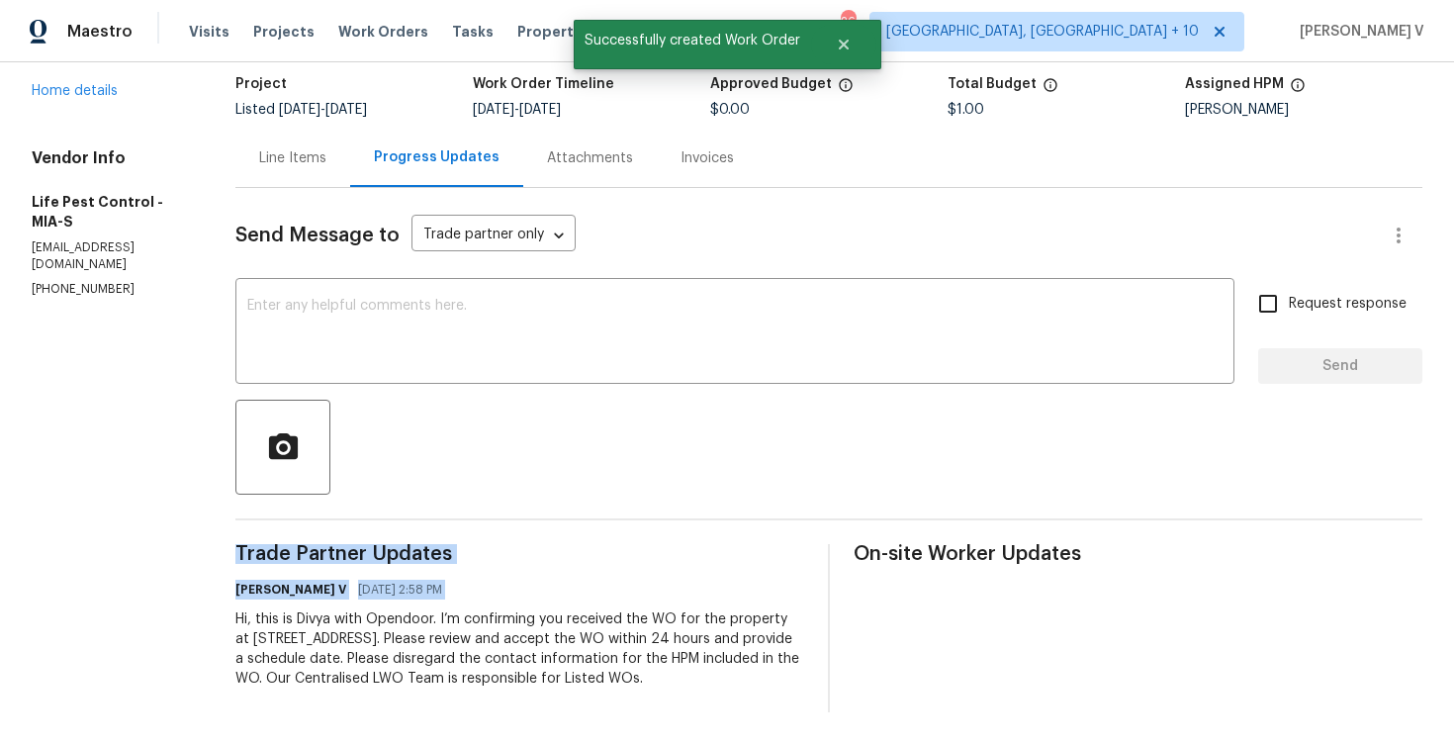
copy div "Trade Partner Updates Divya Dharshini V 08/20/2025 2:58 PM"
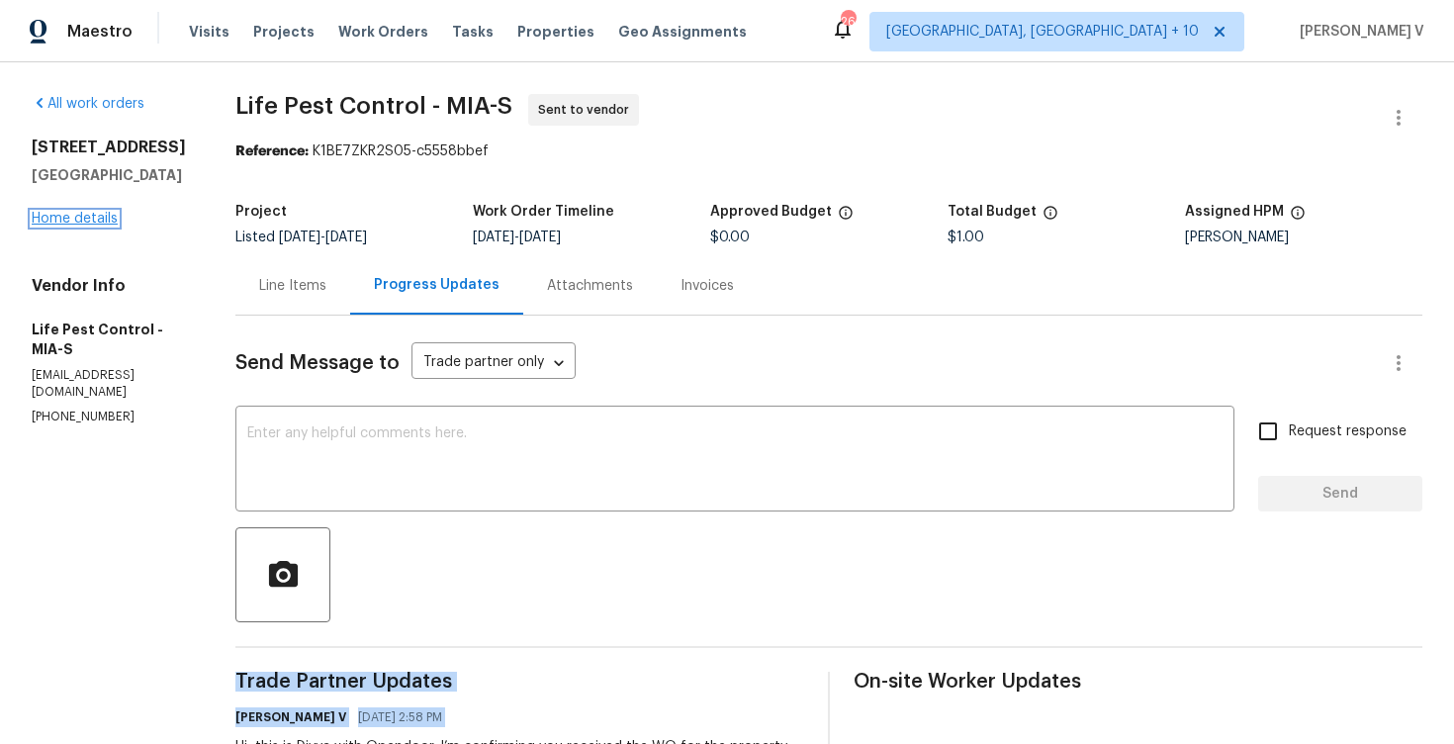
click at [92, 225] on link "Home details" at bounding box center [75, 219] width 86 height 14
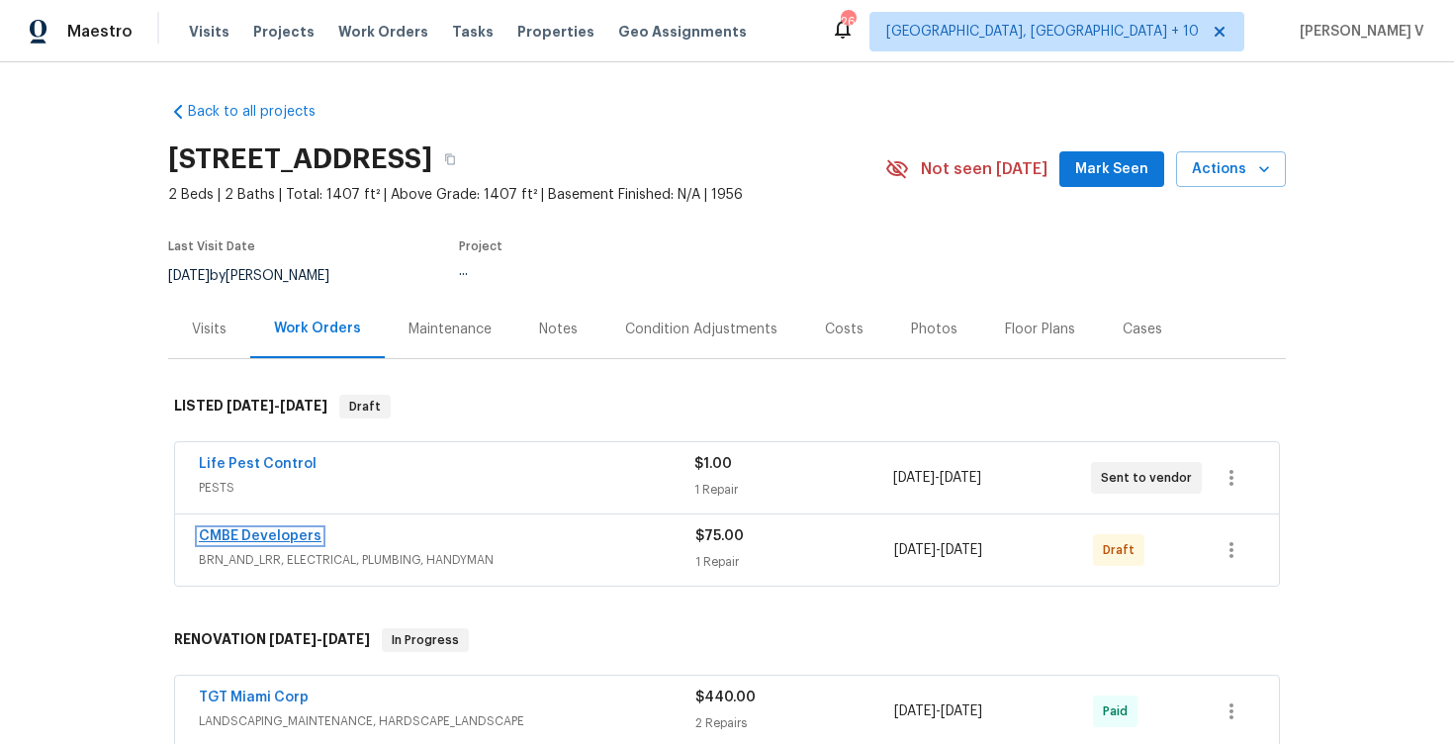
click at [302, 539] on link "CMBE Developers" at bounding box center [260, 536] width 123 height 14
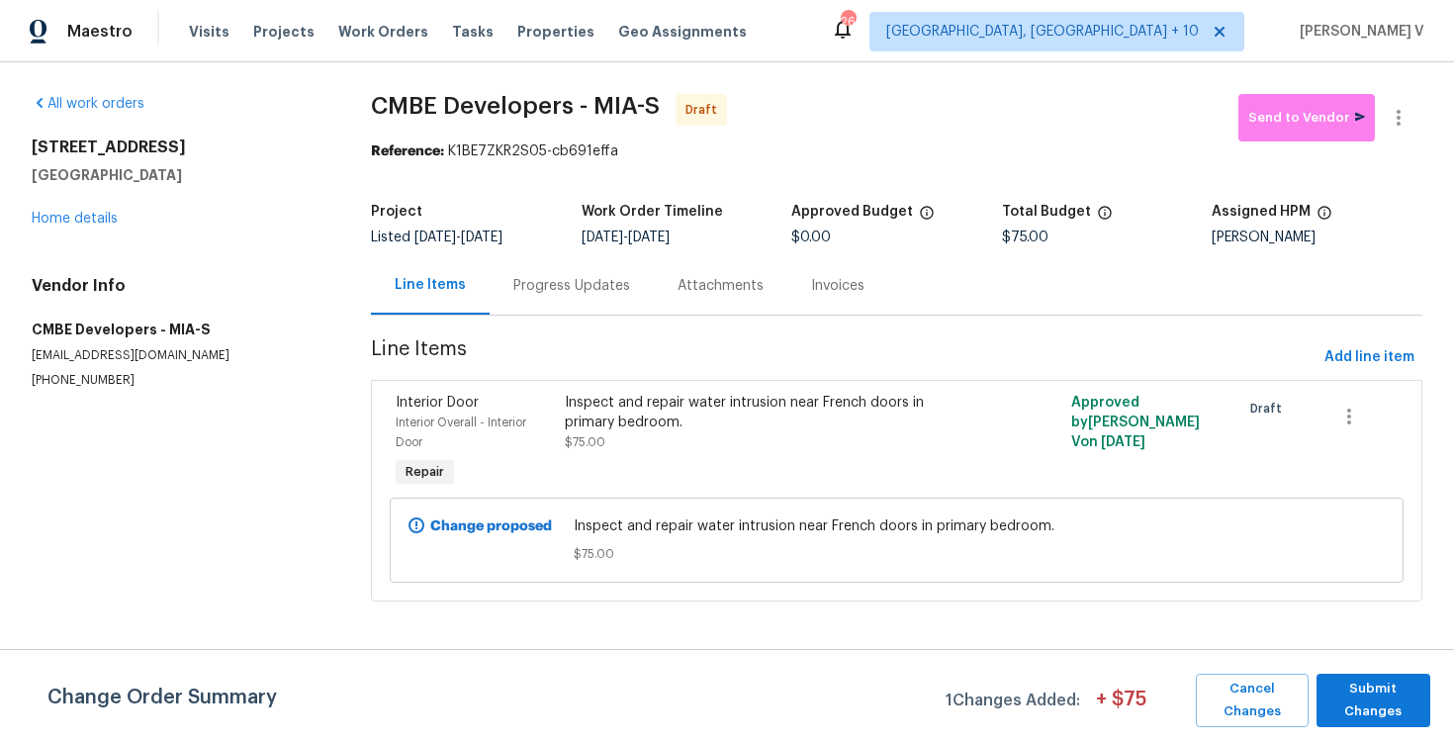
click at [541, 293] on div "Progress Updates" at bounding box center [571, 286] width 117 height 20
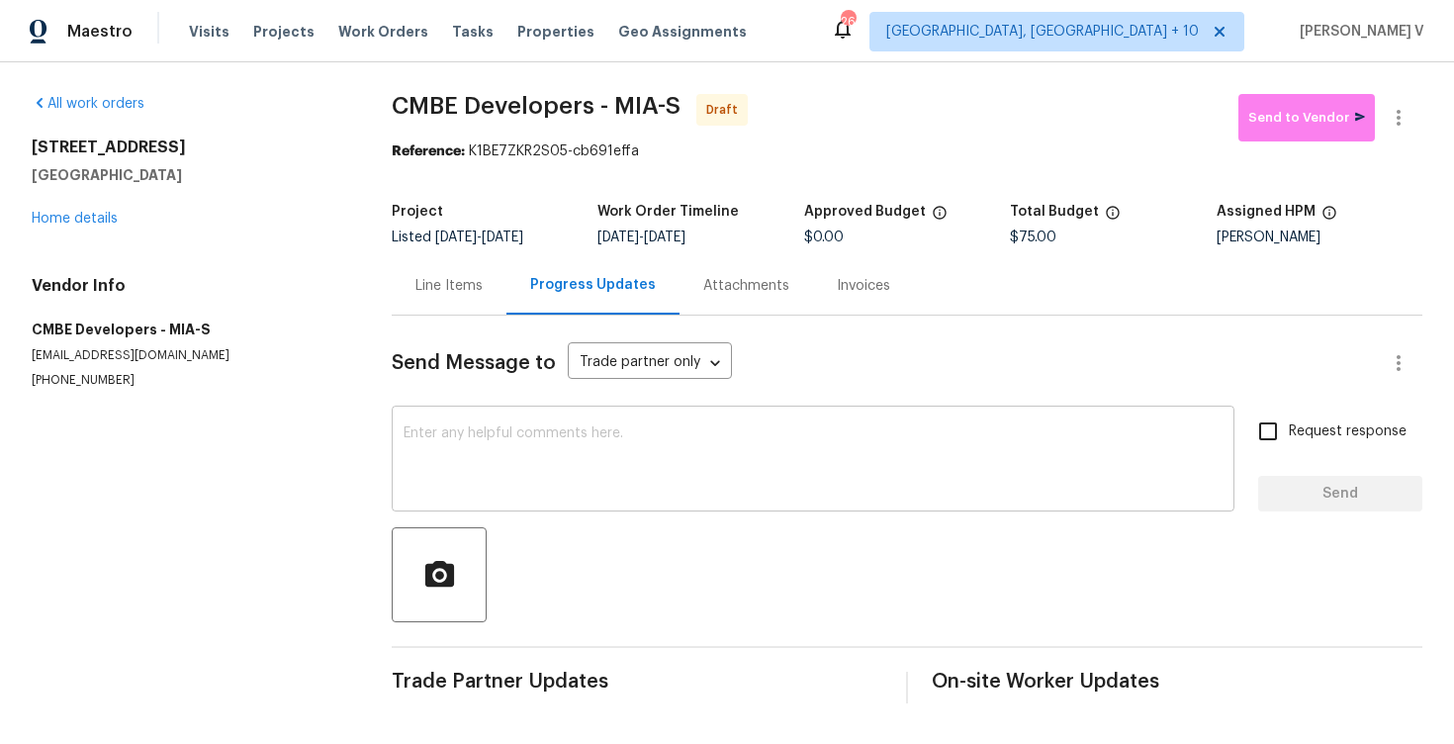
click at [572, 484] on textarea at bounding box center [812, 460] width 819 height 69
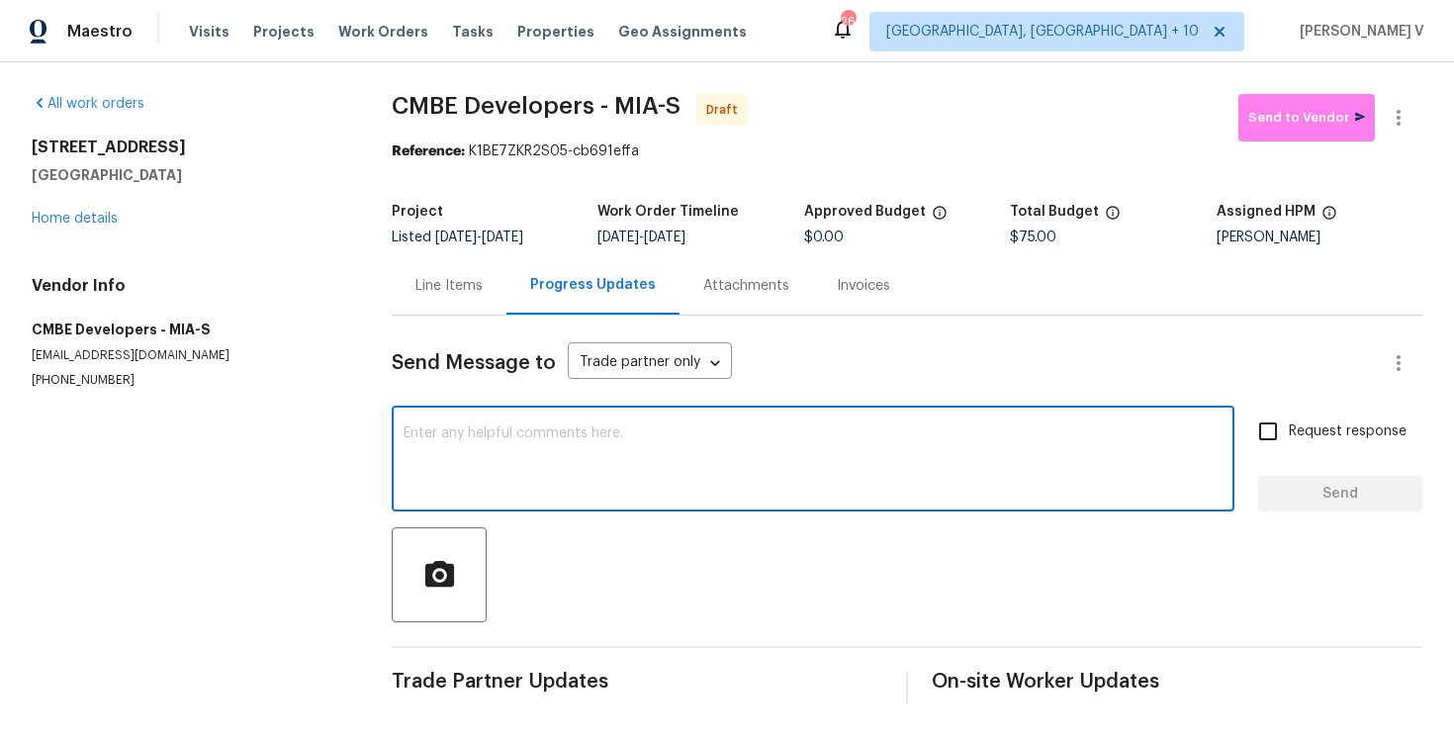
paste textarea "Hi, this is Divya with Opendoor. I’m confirming you received the WO for the pro…"
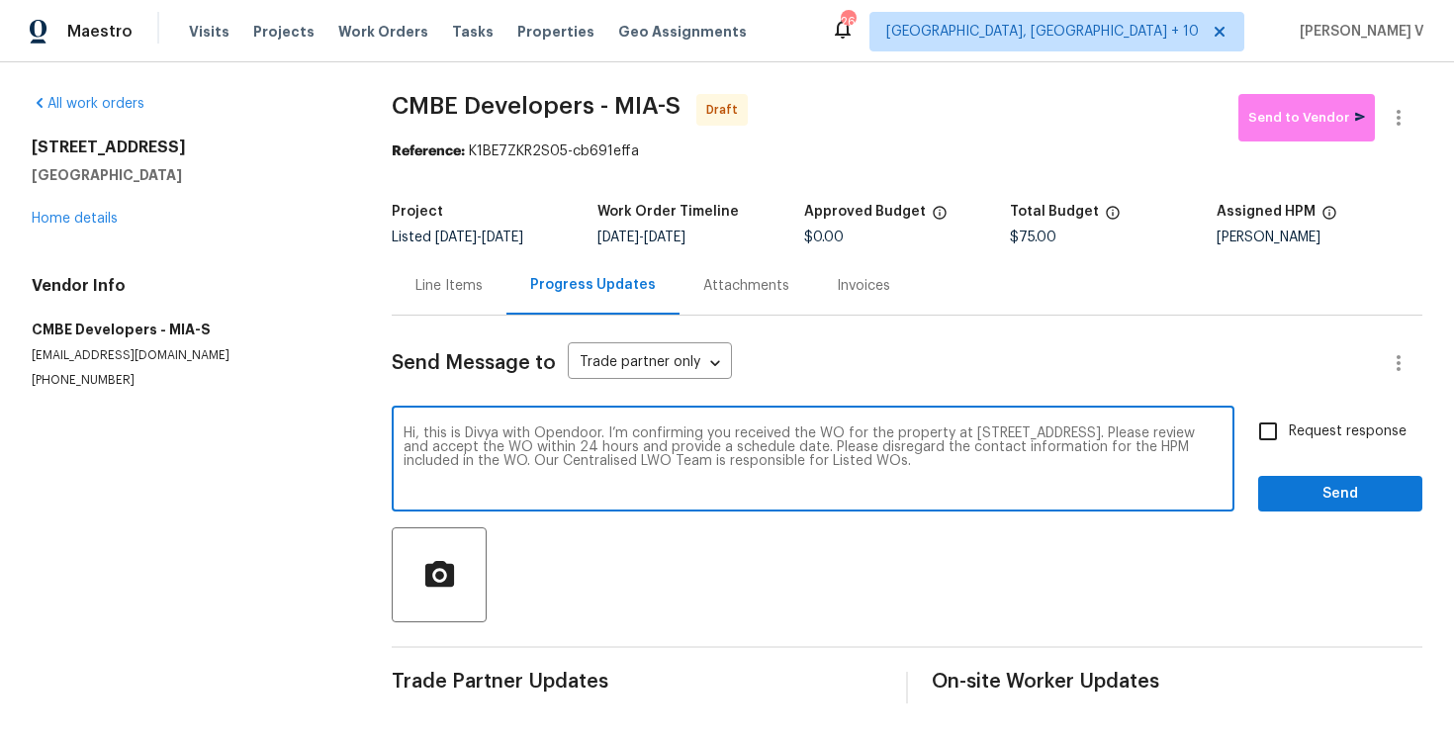
type textarea "Hi, this is Divya with Opendoor. I’m confirming you received the WO for the pro…"
click at [1317, 441] on span "Request response" at bounding box center [1348, 431] width 118 height 21
click at [1289, 441] on input "Request response" at bounding box center [1268, 431] width 42 height 42
checkbox input "true"
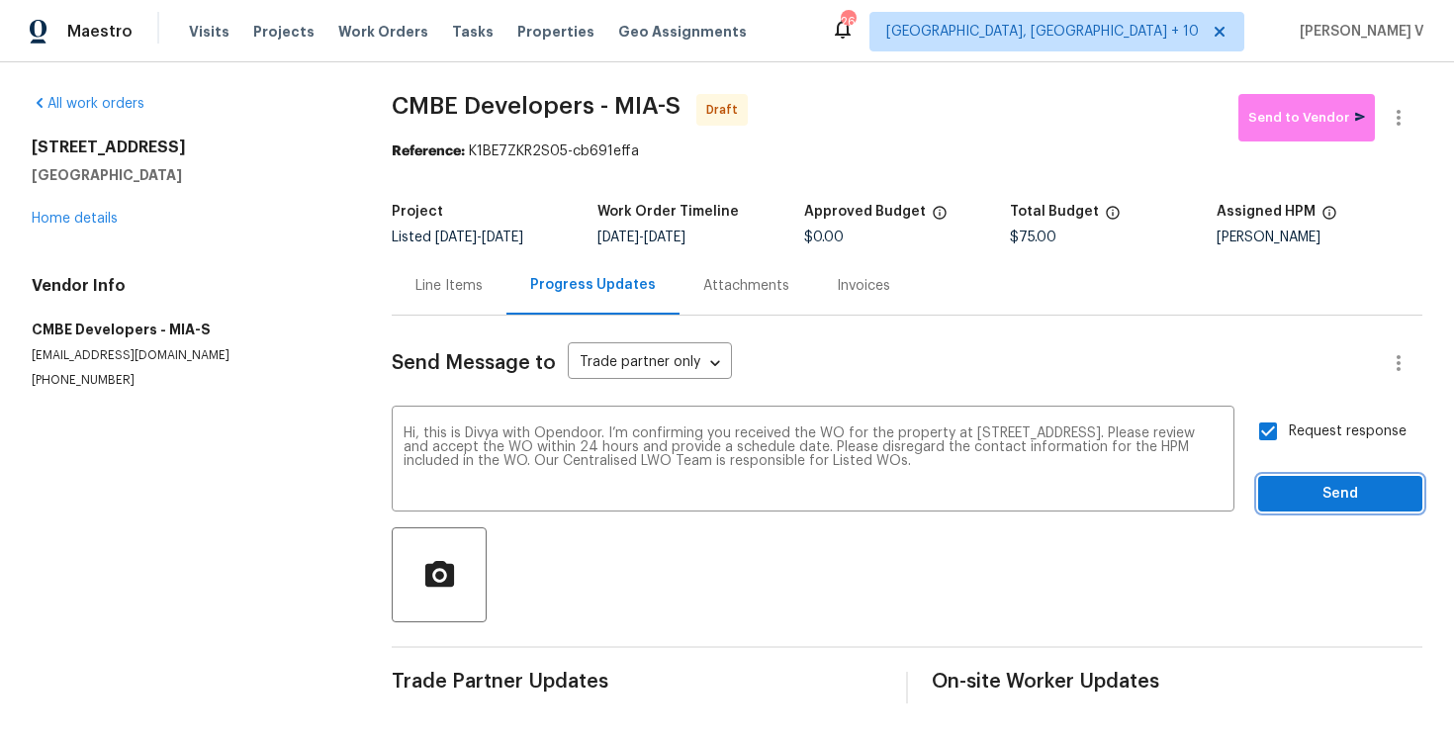
click at [1315, 504] on span "Send" at bounding box center [1340, 494] width 133 height 25
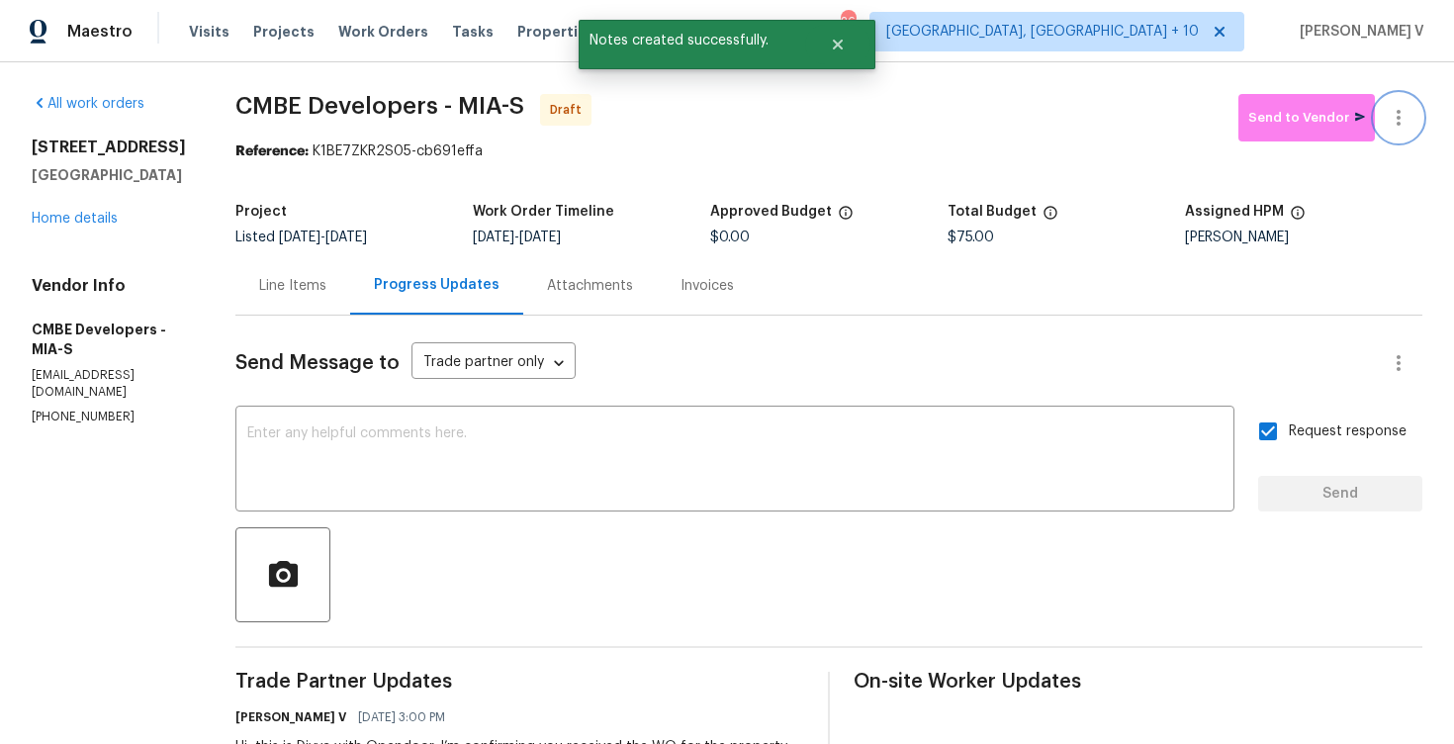
click at [1392, 124] on icon "button" at bounding box center [1398, 118] width 24 height 24
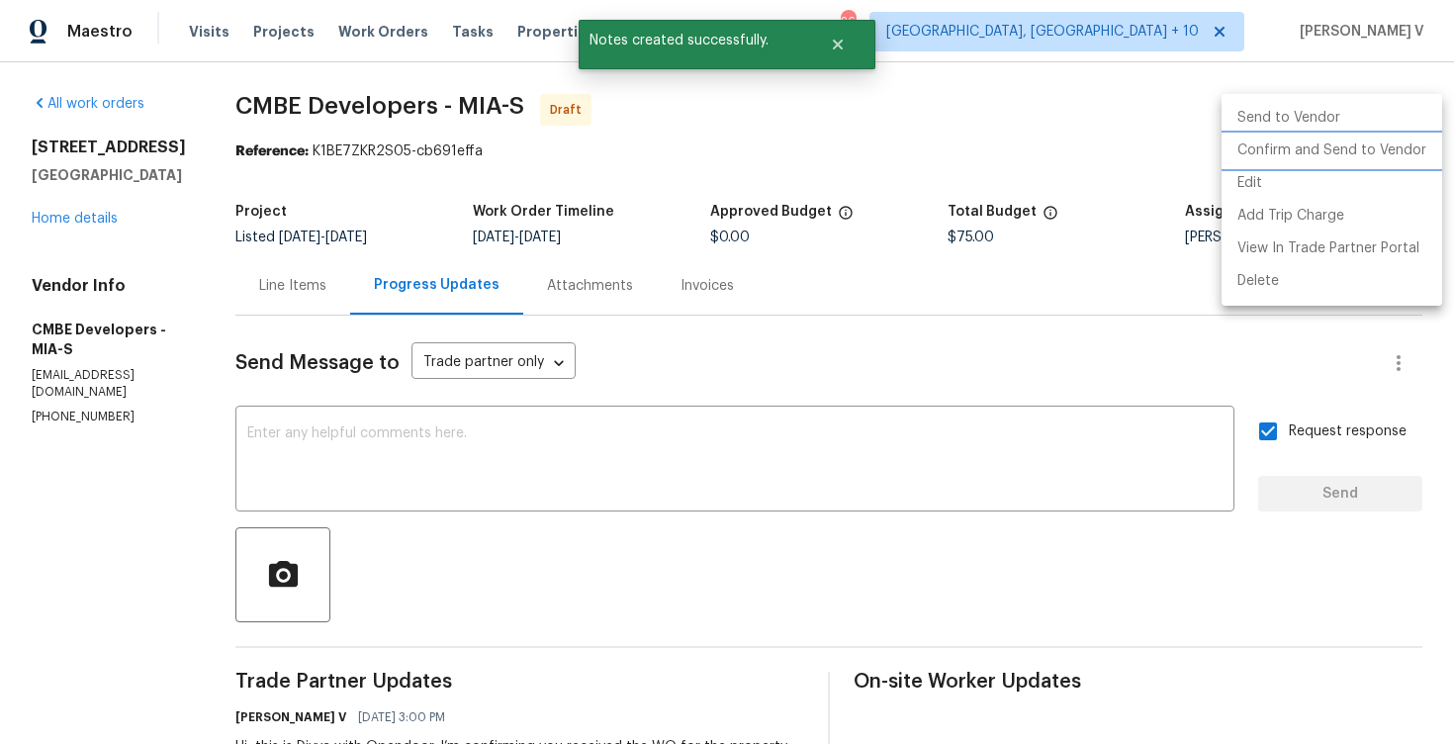
click at [1334, 151] on li "Confirm and Send to Vendor" at bounding box center [1331, 150] width 221 height 33
click at [529, 215] on div at bounding box center [727, 372] width 1454 height 744
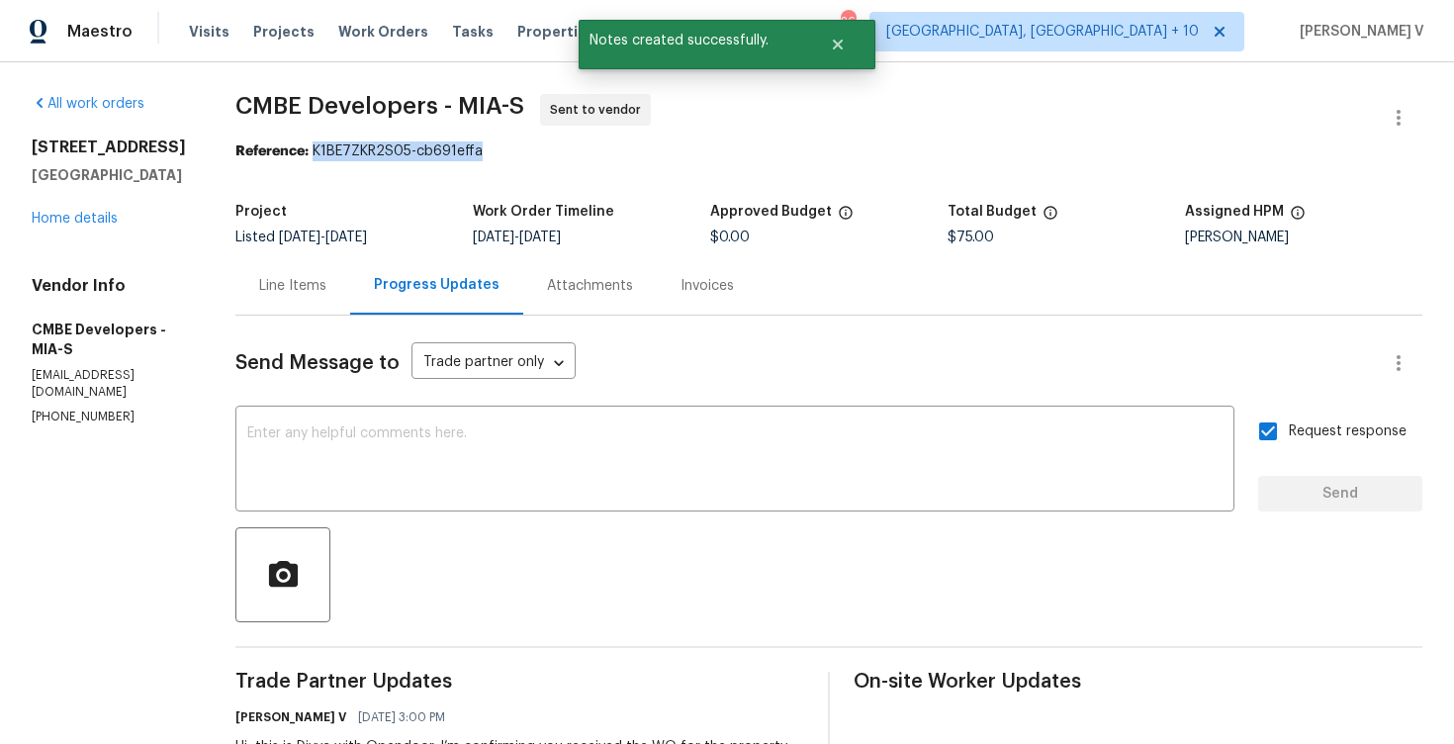
drag, startPoint x: 319, startPoint y: 152, endPoint x: 549, endPoint y: 153, distance: 229.4
click at [549, 154] on div "Reference: K1BE7ZKR2S05-cb691effa" at bounding box center [828, 151] width 1187 height 20
copy div "K1BE7ZKR2S05-cb691effa"
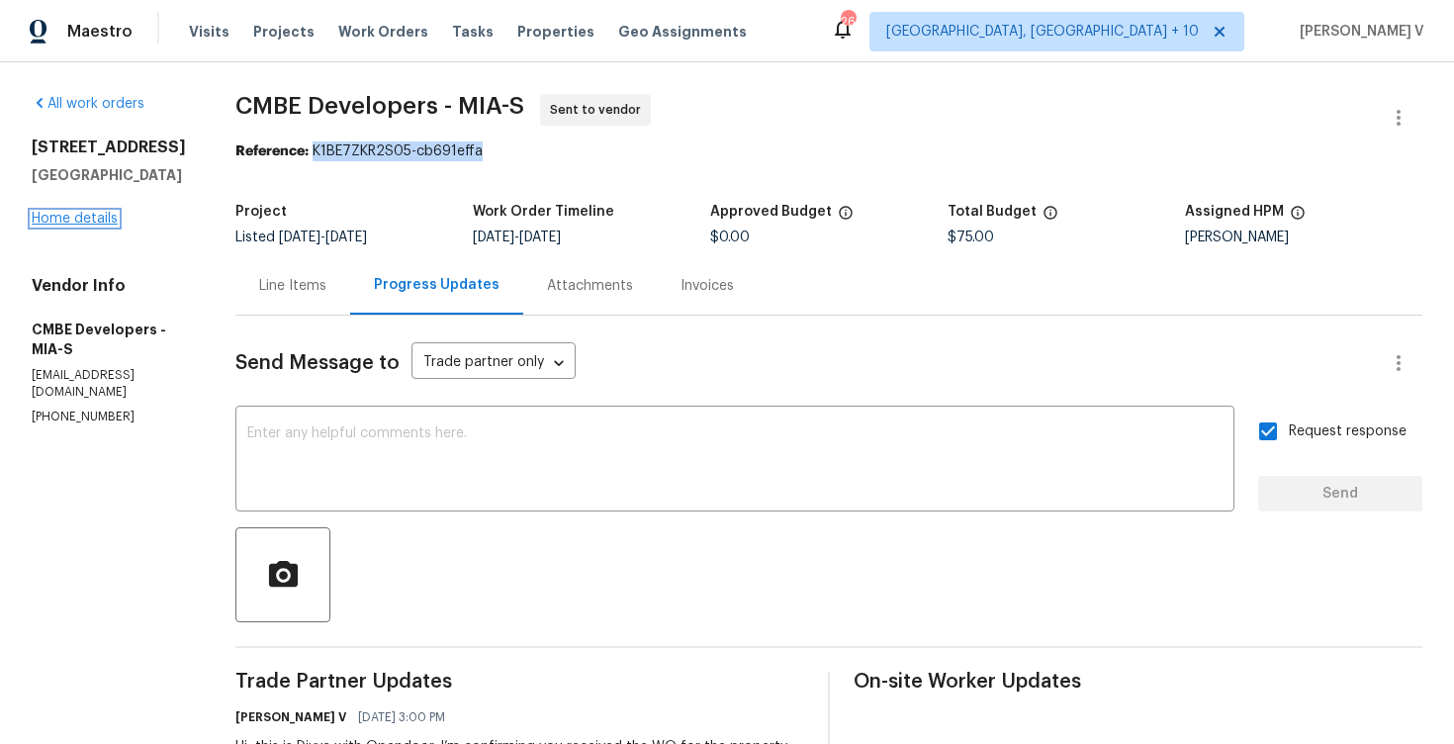
click at [74, 221] on link "Home details" at bounding box center [75, 219] width 86 height 14
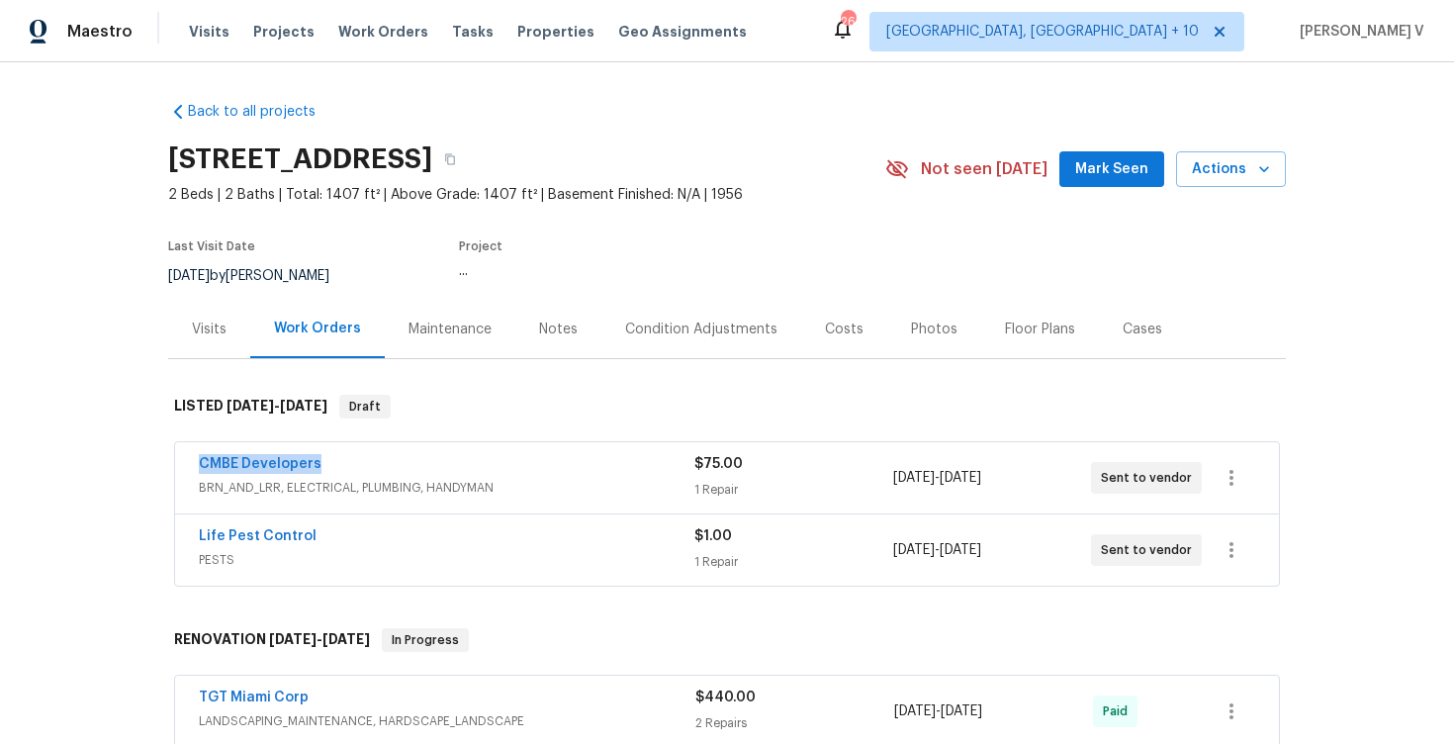
drag, startPoint x: 189, startPoint y: 457, endPoint x: 387, endPoint y: 457, distance: 197.8
click at [387, 457] on div "CMBE Developers BRN_AND_LRR, ELECTRICAL, PLUMBING, HANDYMAN $75.00 1 Repair 8/2…" at bounding box center [727, 477] width 1104 height 71
copy link "CMBE Developers"
drag, startPoint x: 326, startPoint y: 540, endPoint x: 166, endPoint y: 540, distance: 160.2
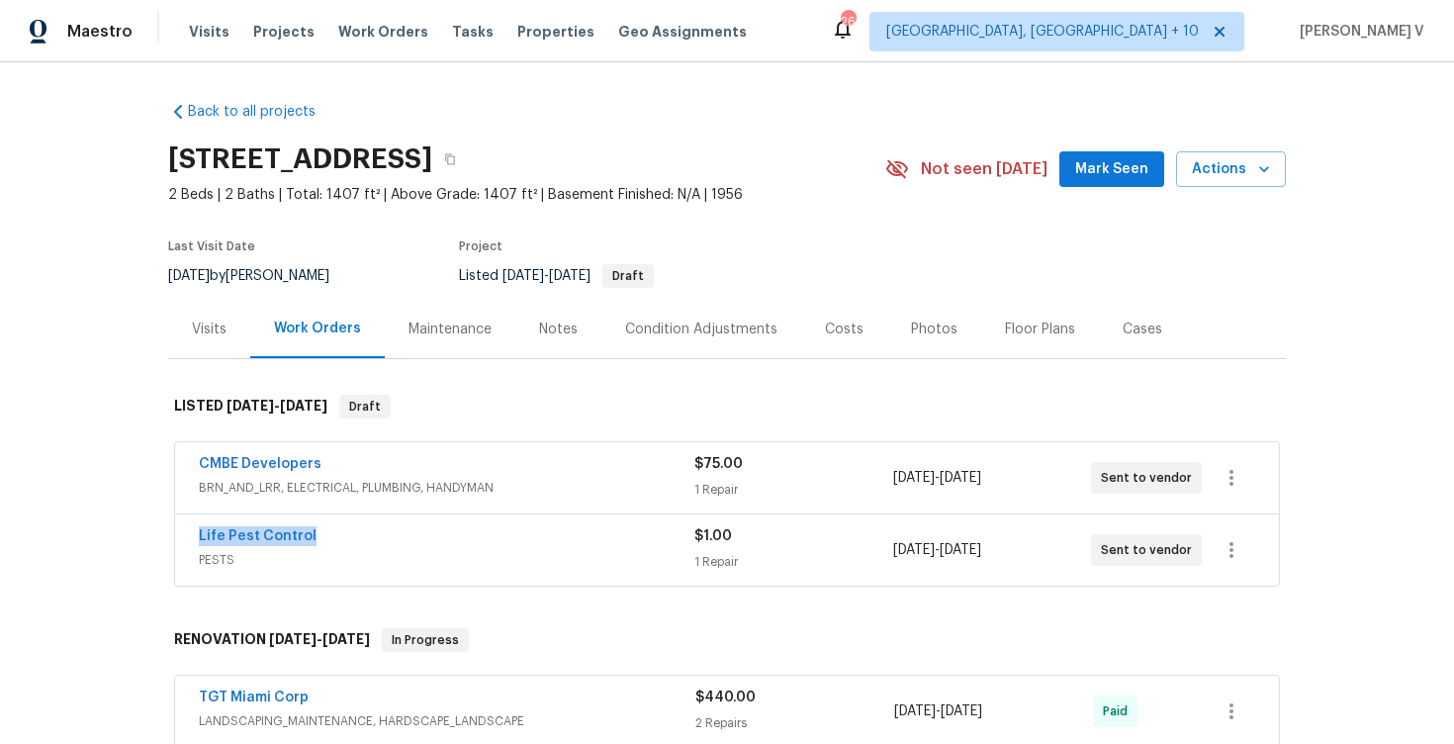
click at [166, 540] on div "Back to all projects 232 NW 25th St, Wilton Manors, FL 33311 2 Beds | 2 Baths |…" at bounding box center [727, 402] width 1454 height 681
copy link "Life Pest Control"
click at [243, 126] on div "Back to all projects 232 NW 25th St, Wilton Manors, FL 33311 2 Beds | 2 Baths |…" at bounding box center [726, 723] width 1117 height 1274
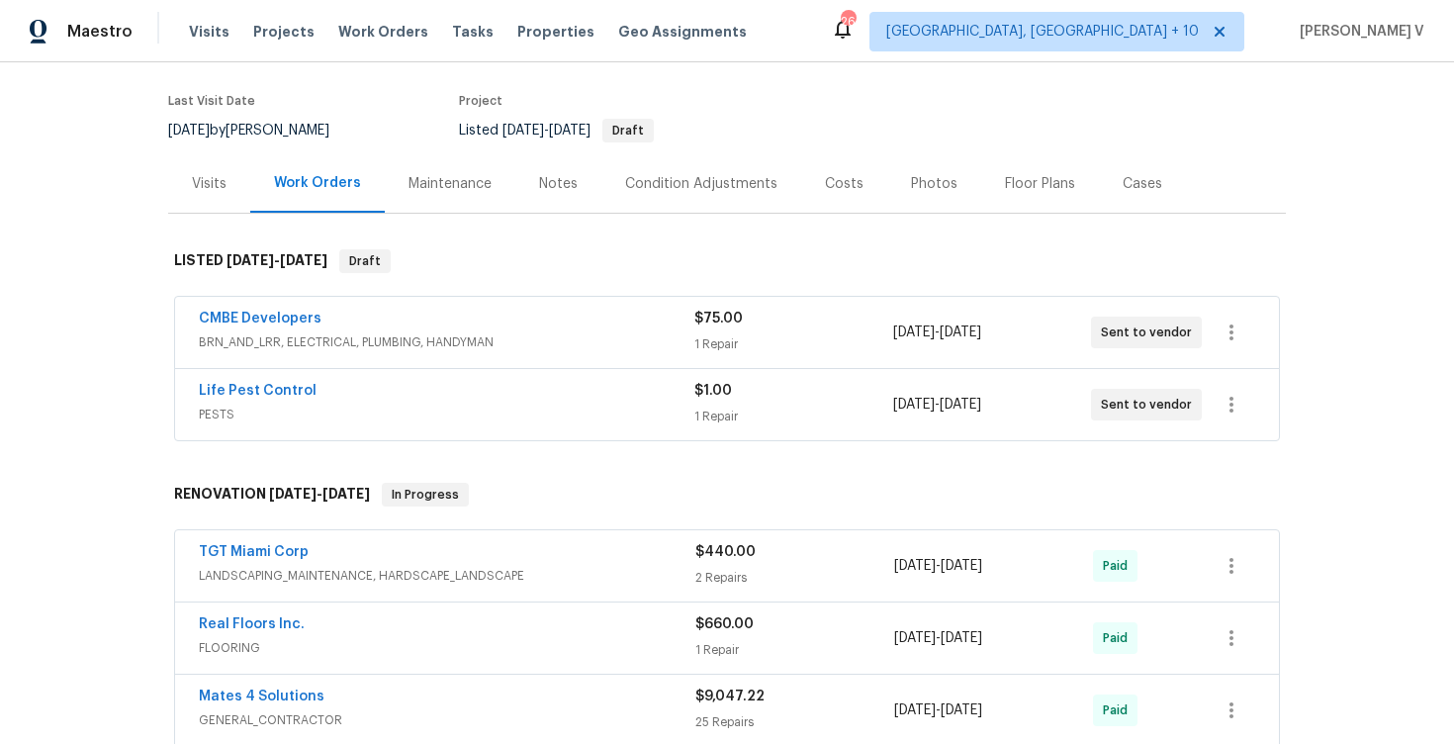
click at [563, 332] on span "BRN_AND_LRR, ELECTRICAL, PLUMBING, HANDYMAN" at bounding box center [446, 342] width 495 height 20
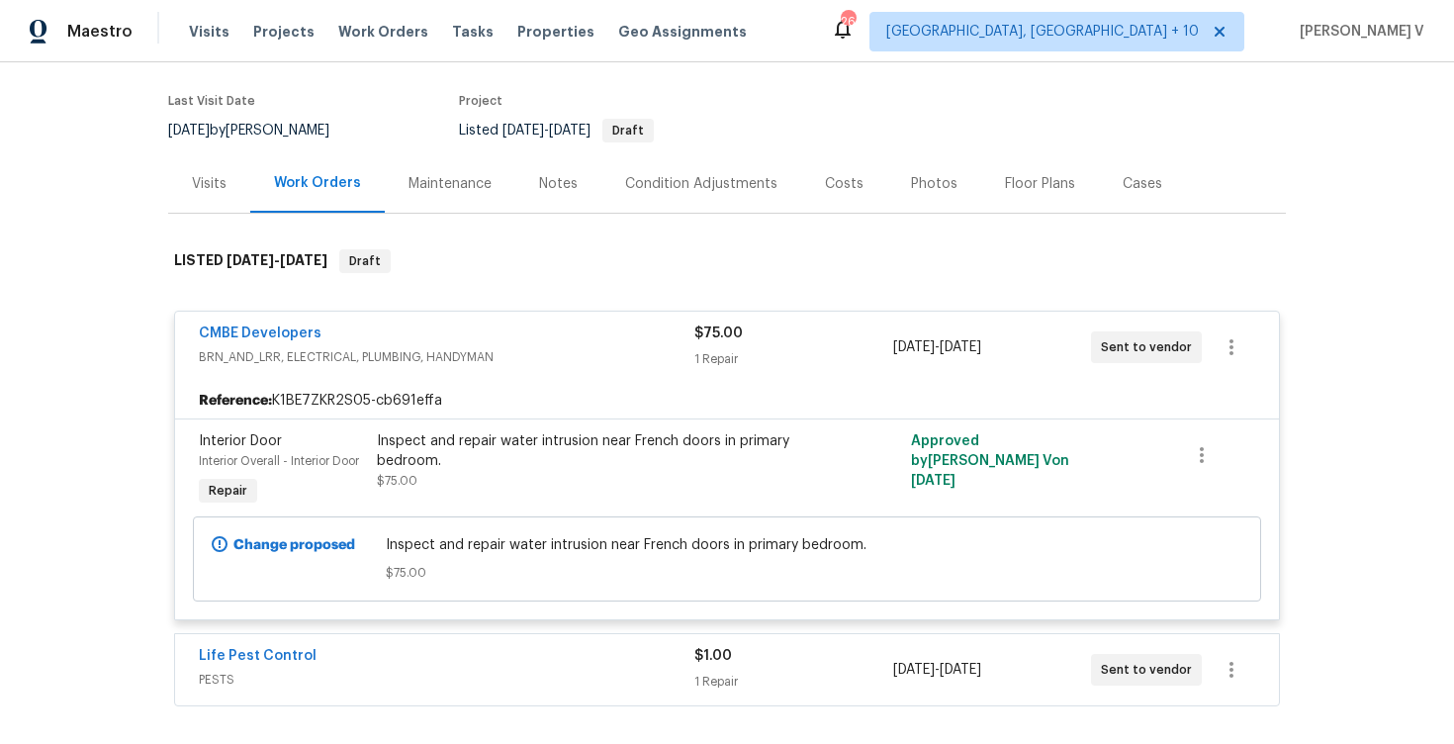
scroll to position [229, 0]
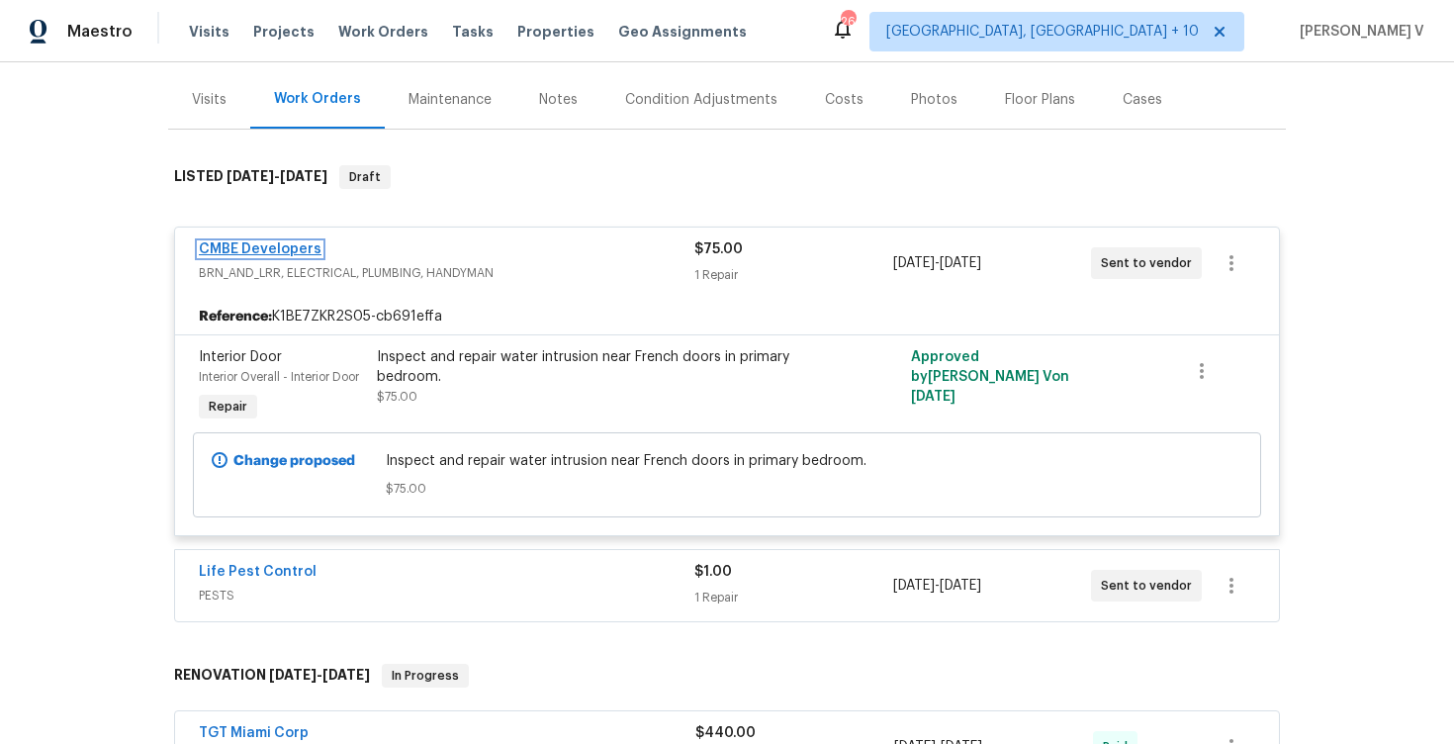
click at [298, 252] on link "CMBE Developers" at bounding box center [260, 249] width 123 height 14
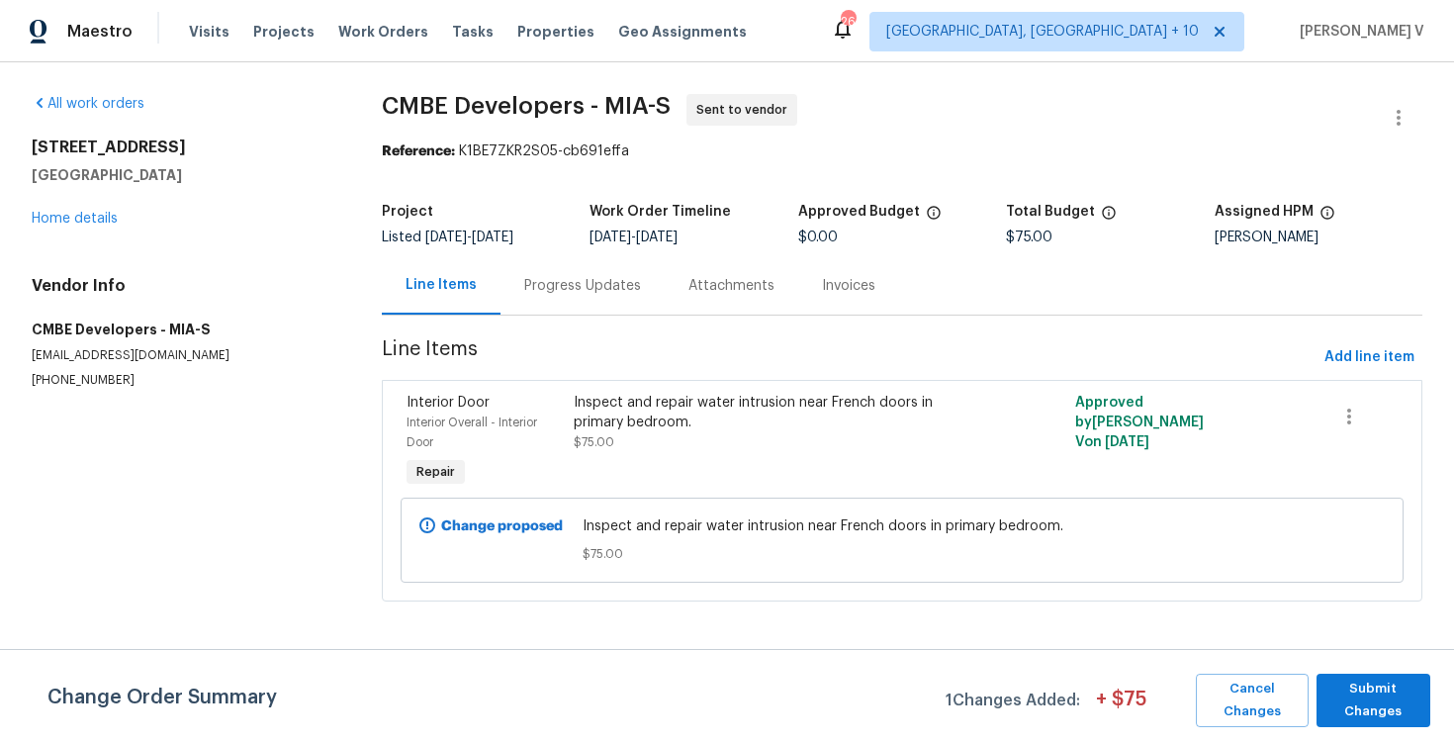
click at [1358, 334] on section "CMBE Developers - MIA-S Sent to vendor Reference: K1BE7ZKR2S05-cb691effa Projec…" at bounding box center [902, 359] width 1040 height 531
click at [1359, 380] on div "Interior Door Interior Overall - Interior Door Repair Inspect and repair water …" at bounding box center [902, 491] width 1040 height 222
click at [1355, 365] on span "Add line item" at bounding box center [1369, 357] width 90 height 25
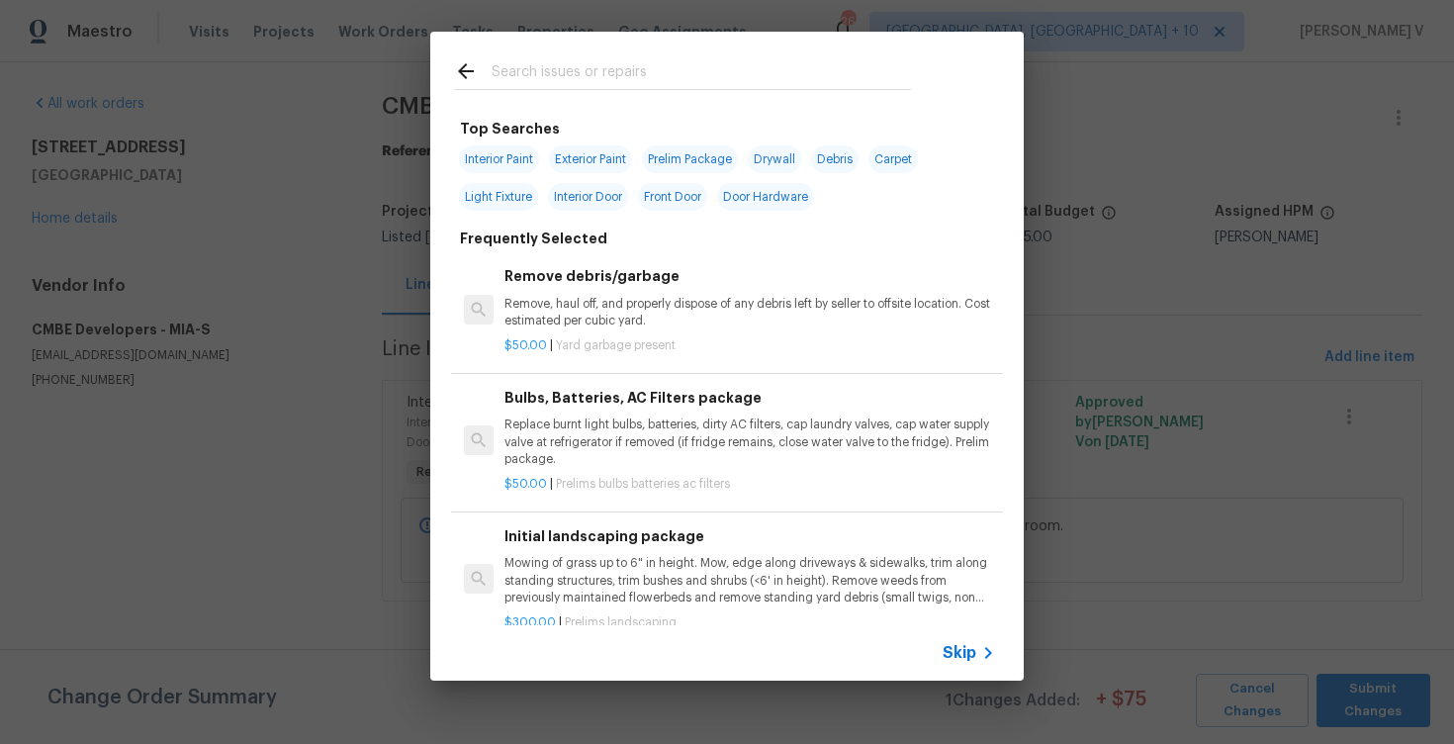
click at [971, 641] on div "Skip" at bounding box center [970, 653] width 57 height 24
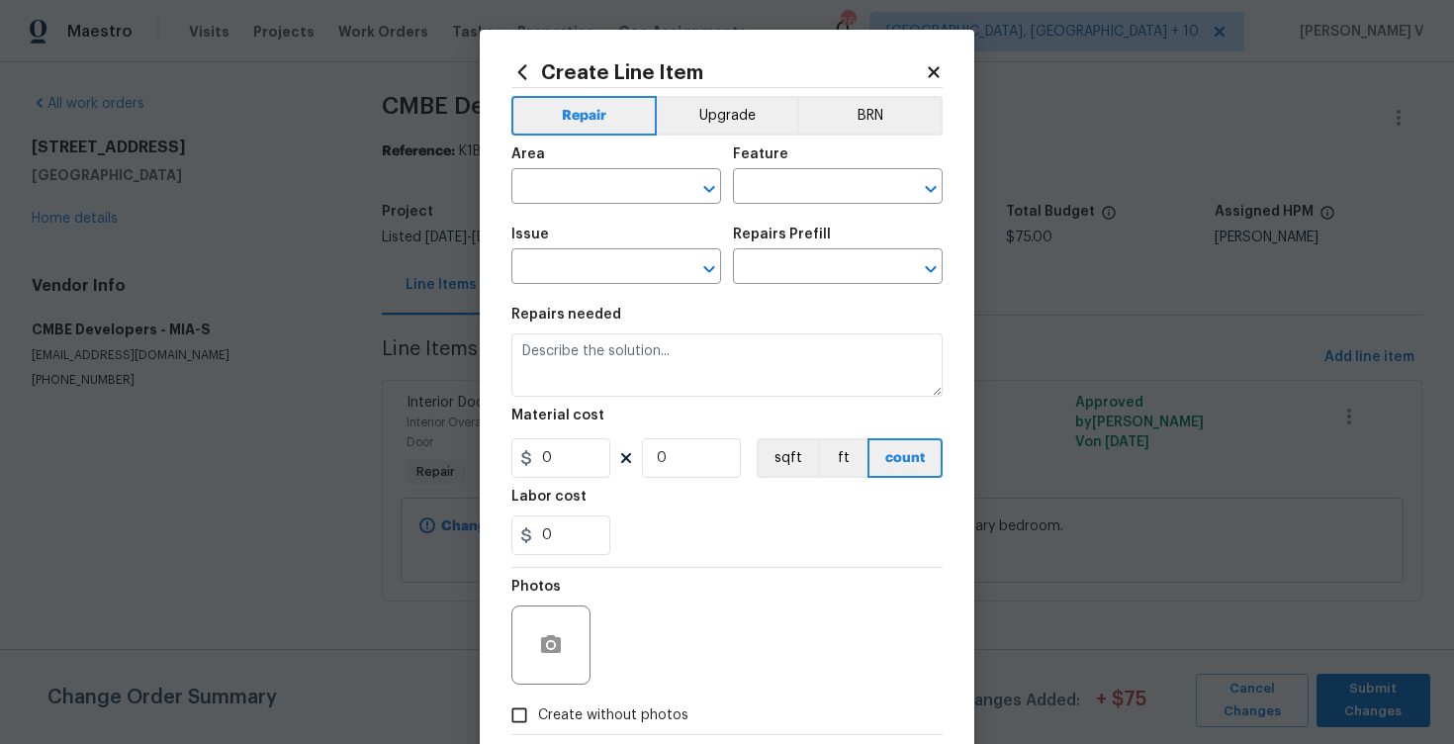
click at [716, 402] on section "Repairs needed Material cost 0 0 sqft ft count Labor cost 0" at bounding box center [726, 431] width 431 height 271
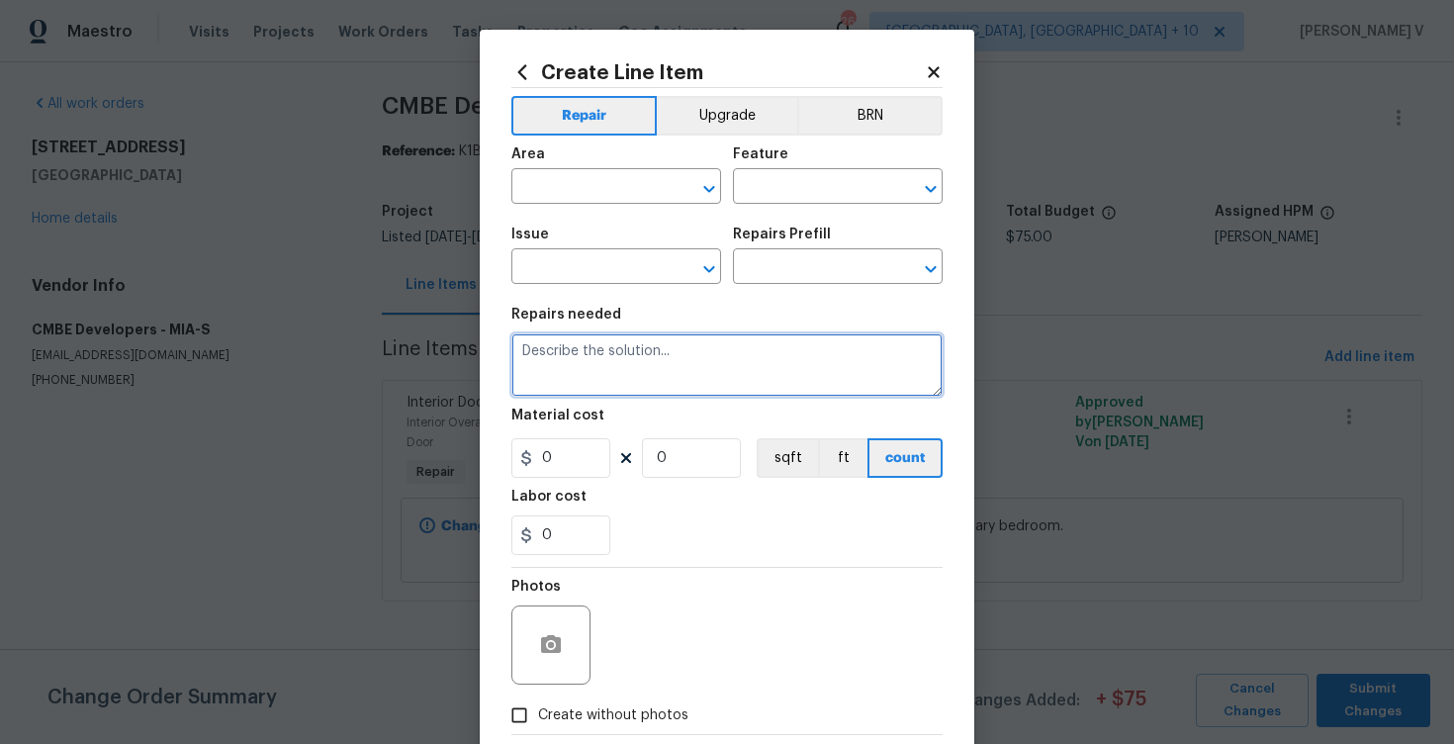
click at [698, 372] on textarea at bounding box center [726, 364] width 431 height 63
paste textarea "Inspect and repair/ replace cracked/broken sunroom window in living room."
type textarea "Inspect and repair/ replace cracked/broken sunroom window in living room."
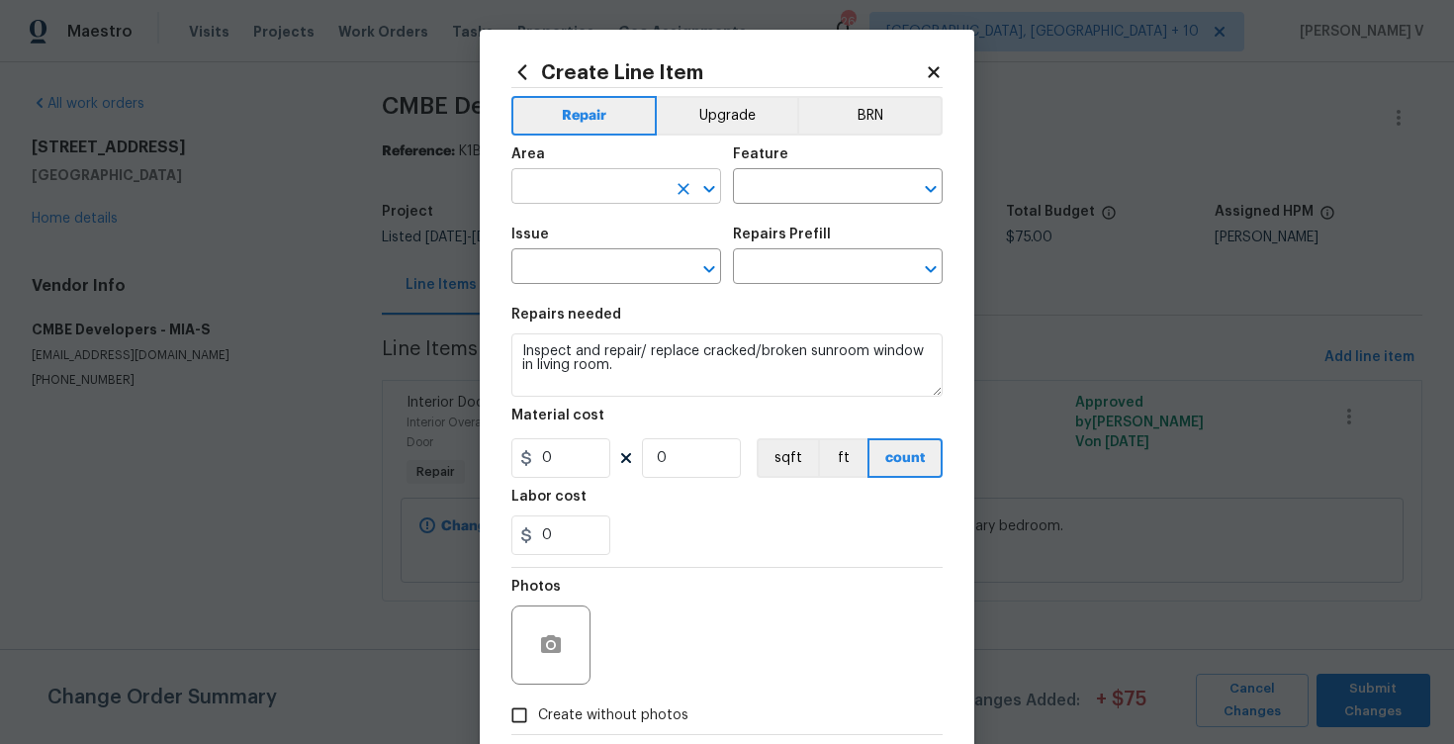
click at [579, 178] on input "text" at bounding box center [588, 188] width 154 height 31
click at [630, 188] on input "win" at bounding box center [588, 188] width 154 height 31
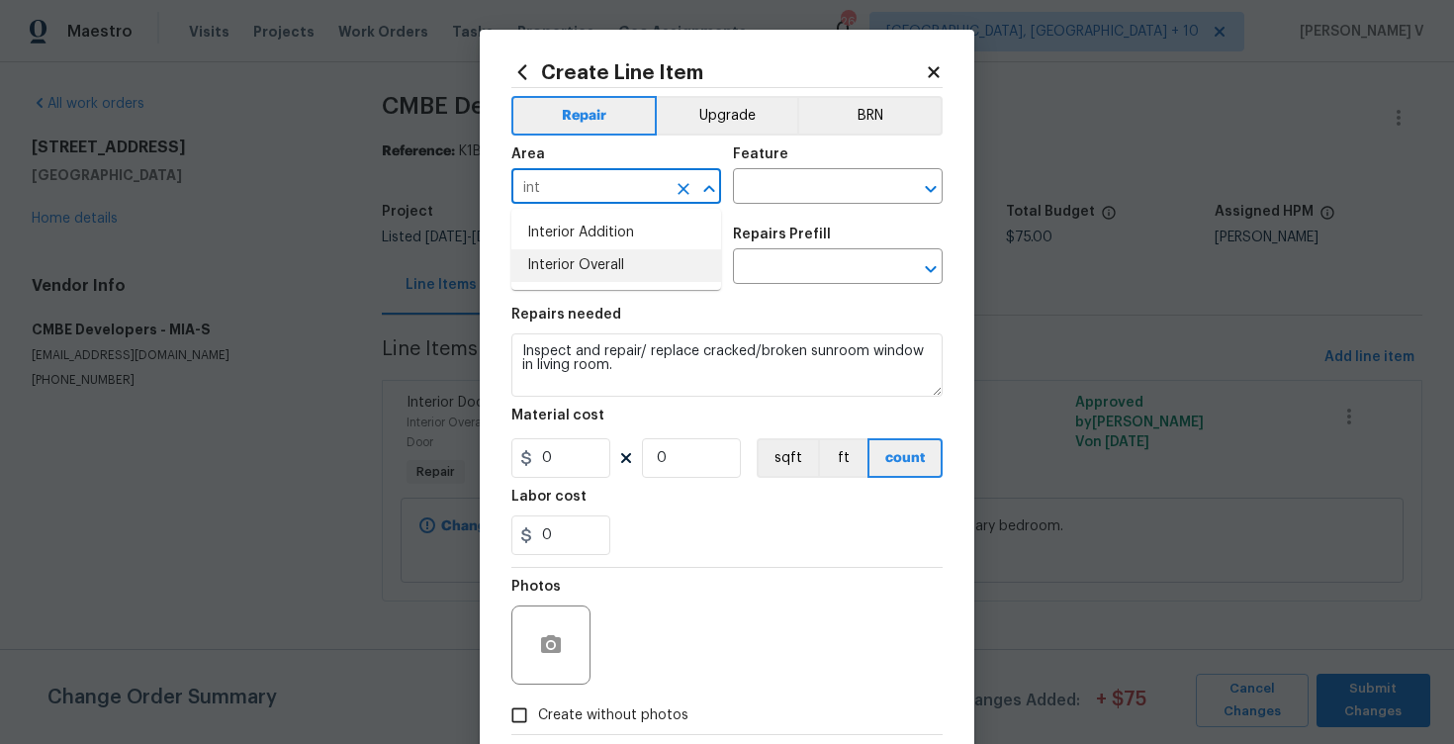
click at [650, 261] on li "Interior Overall" at bounding box center [616, 265] width 210 height 33
type input "Interior Overall"
click at [860, 187] on input "text" at bounding box center [810, 188] width 154 height 31
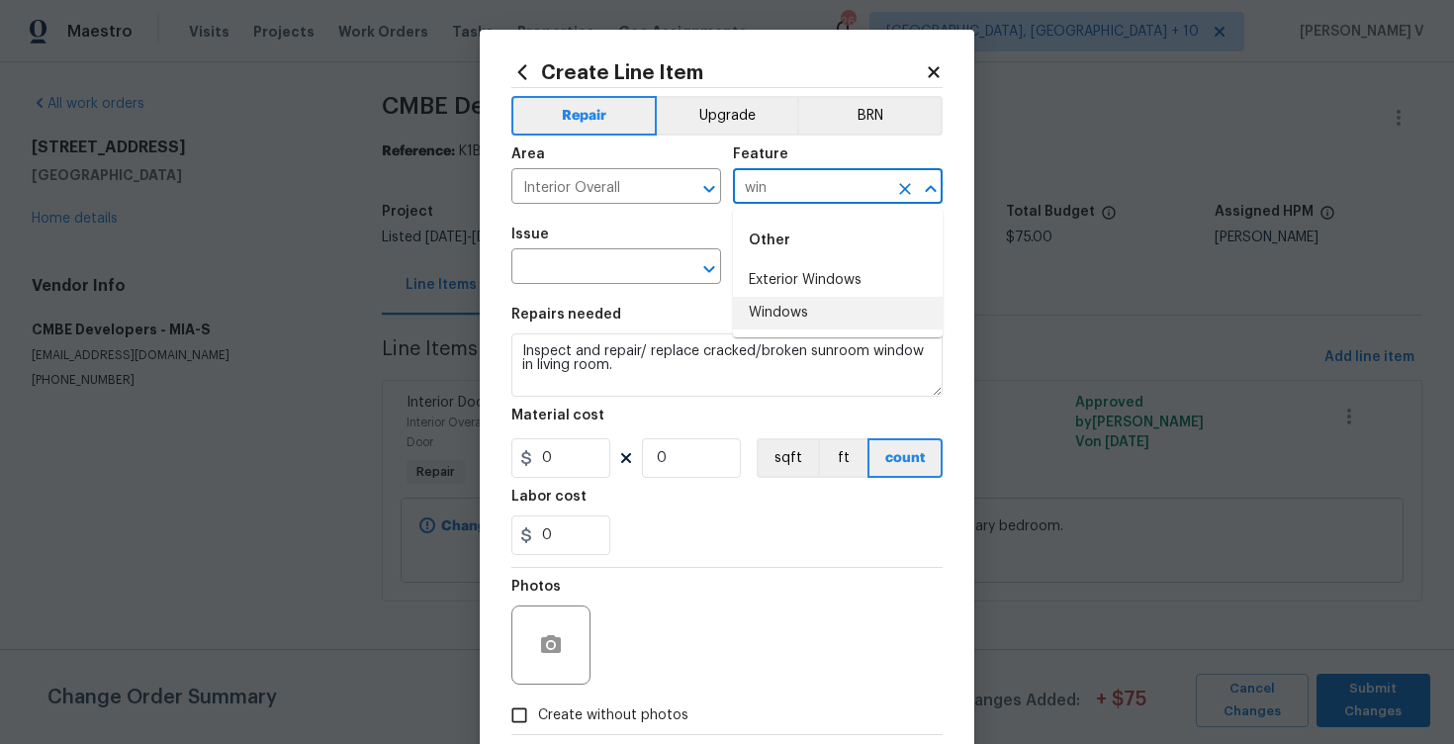
click at [835, 315] on li "Windows" at bounding box center [838, 313] width 210 height 33
type input "Windows"
click at [600, 263] on input "text" at bounding box center [588, 268] width 154 height 31
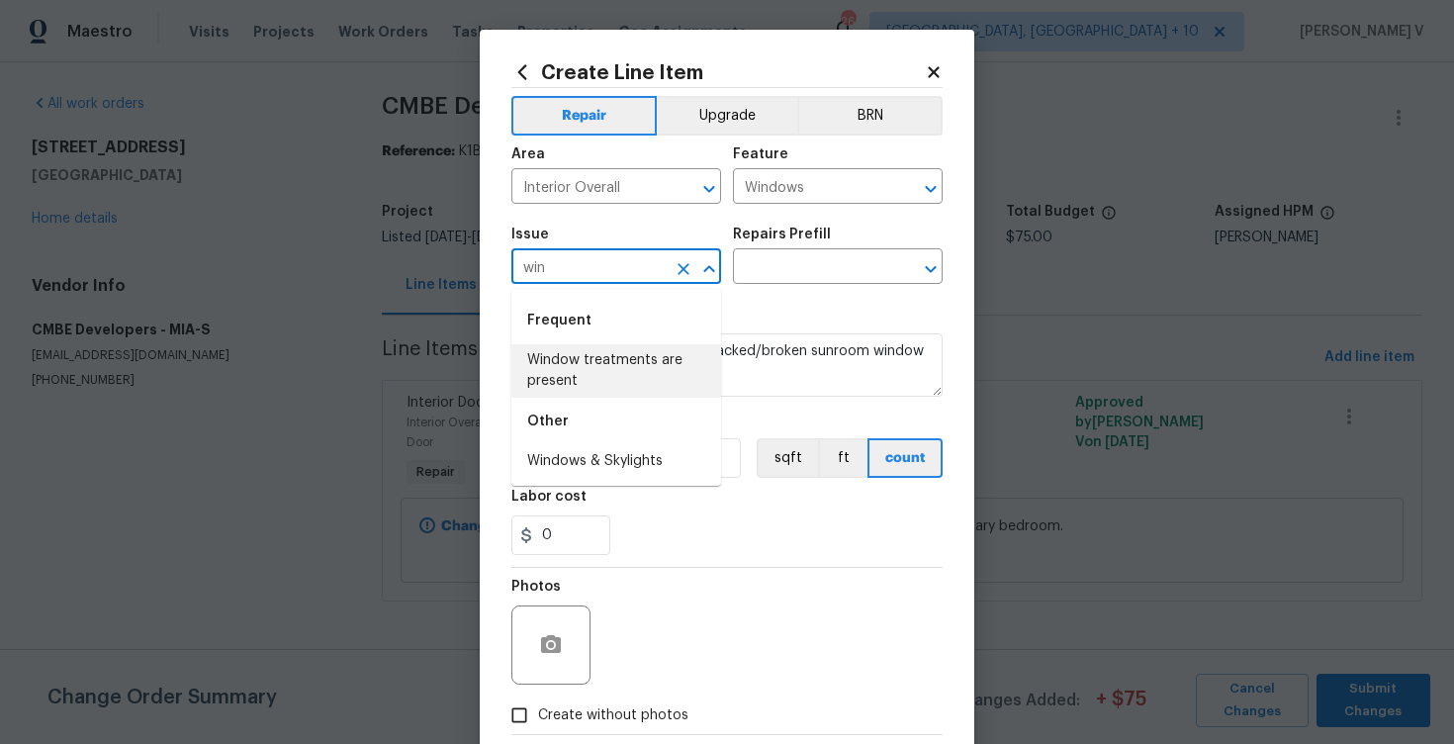
click at [626, 447] on li "Windows & Skylights" at bounding box center [616, 461] width 210 height 33
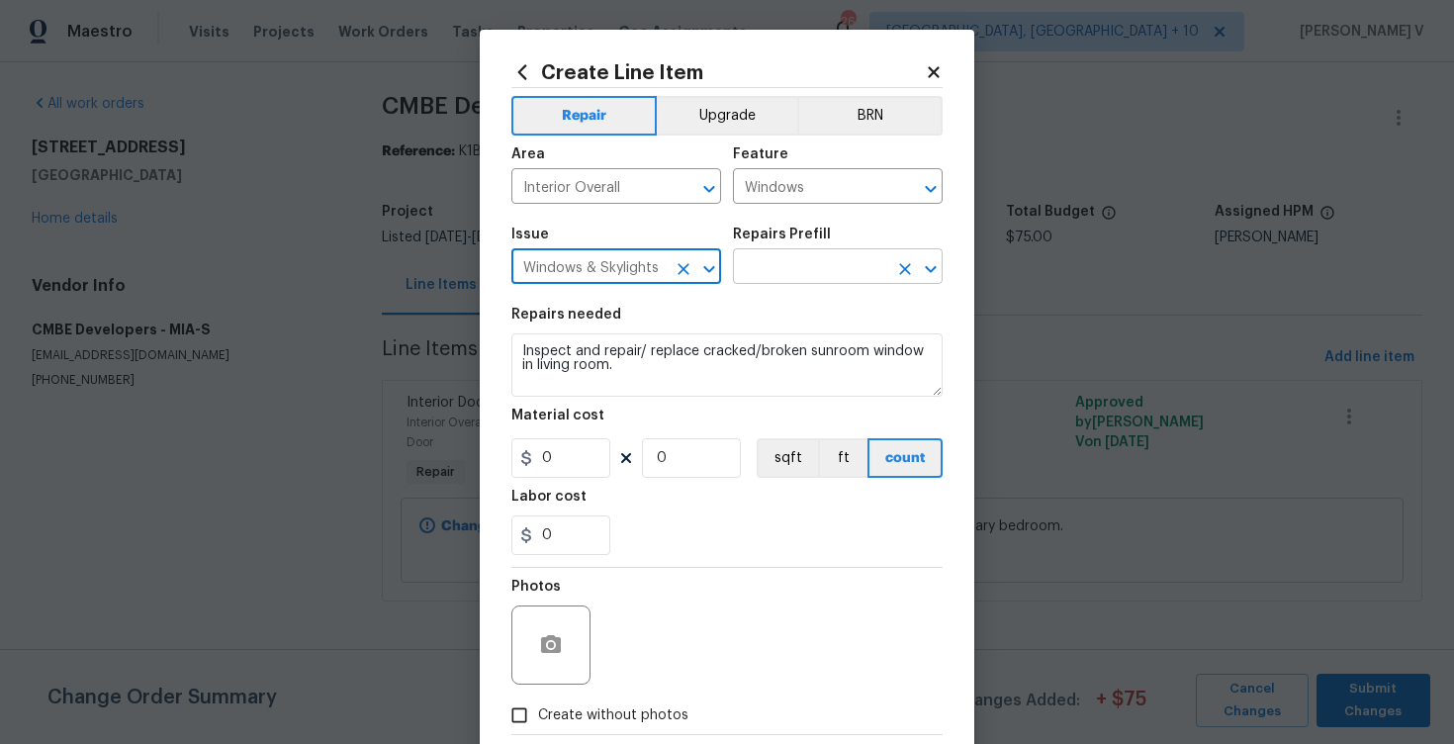
type input "Windows & Skylights"
click at [794, 277] on input "text" at bounding box center [810, 268] width 154 height 31
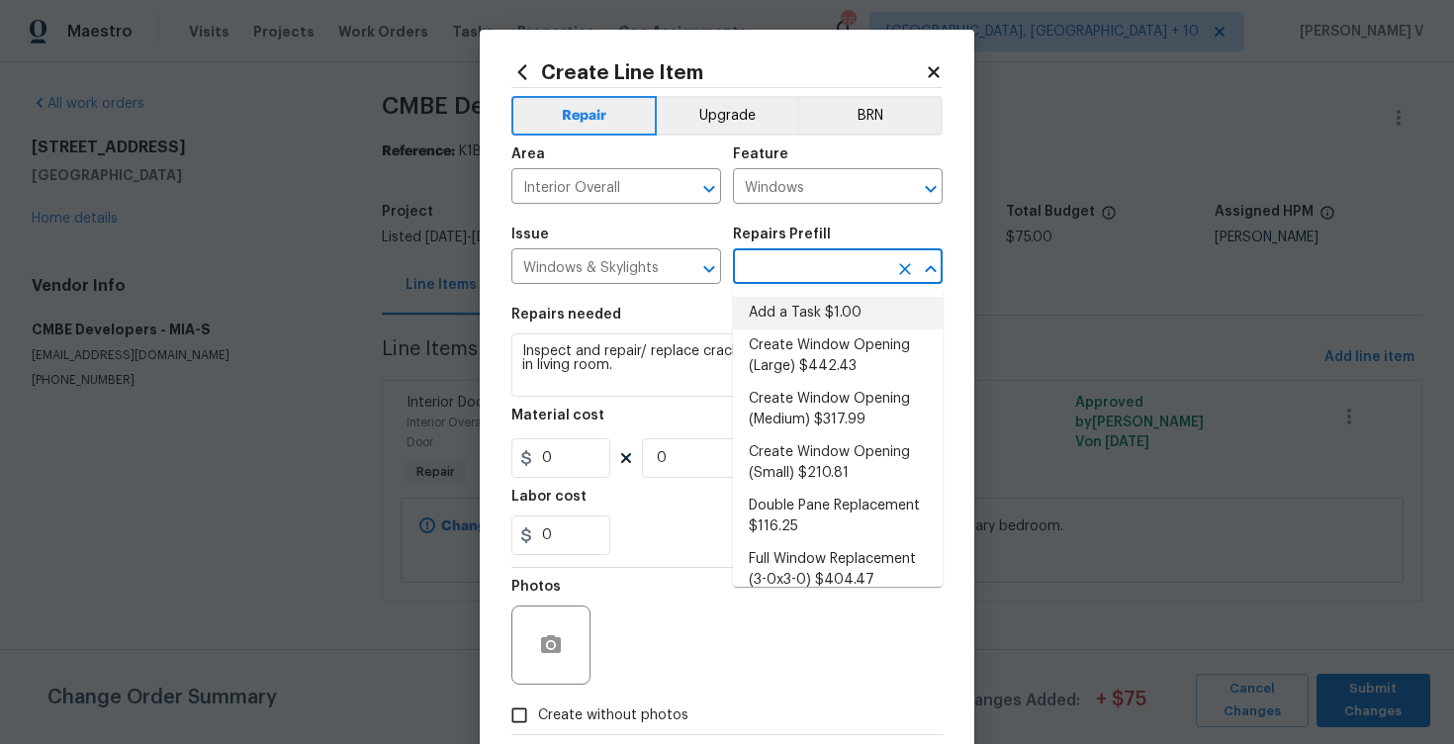
click at [784, 315] on li "Add a Task $1.00" at bounding box center [838, 313] width 210 height 33
type input "Add a Task $1.00"
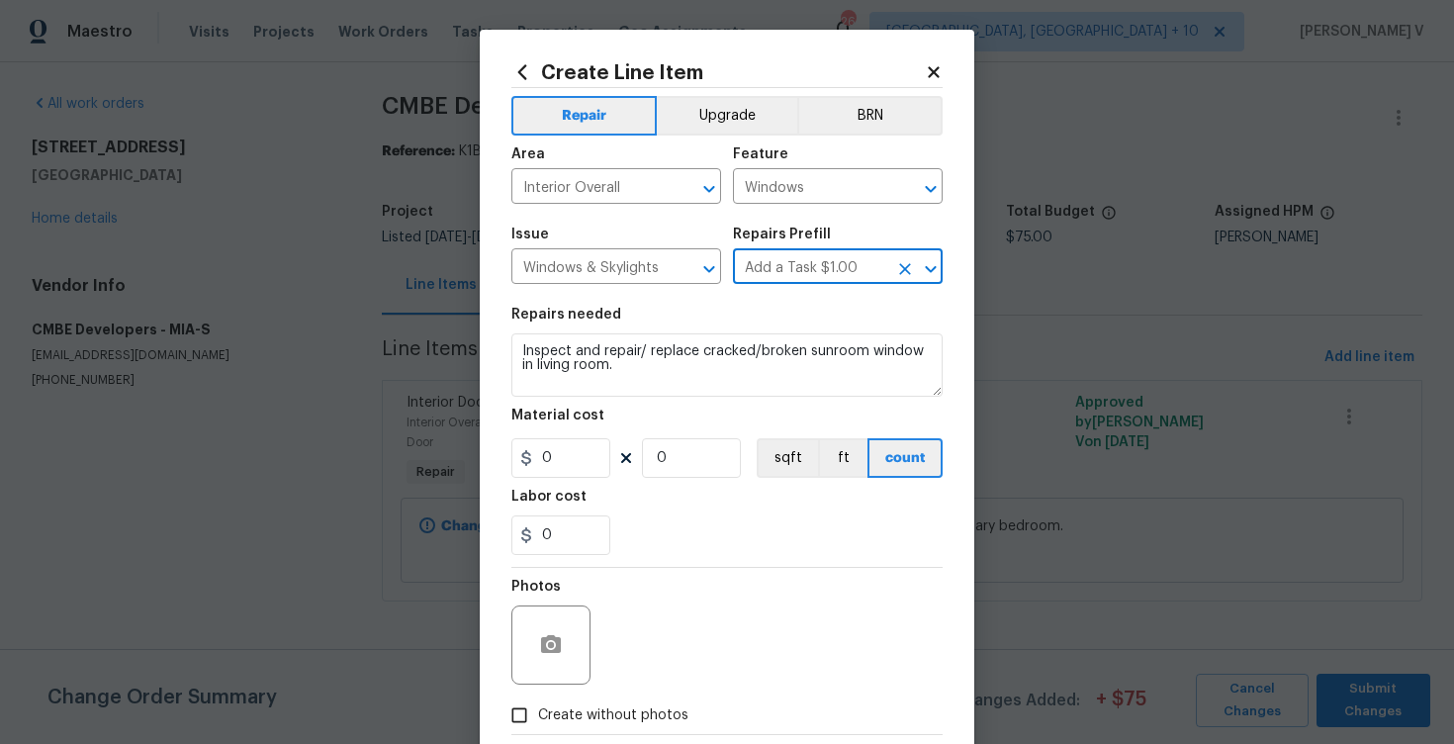
type textarea "HPM to detail"
type input "1"
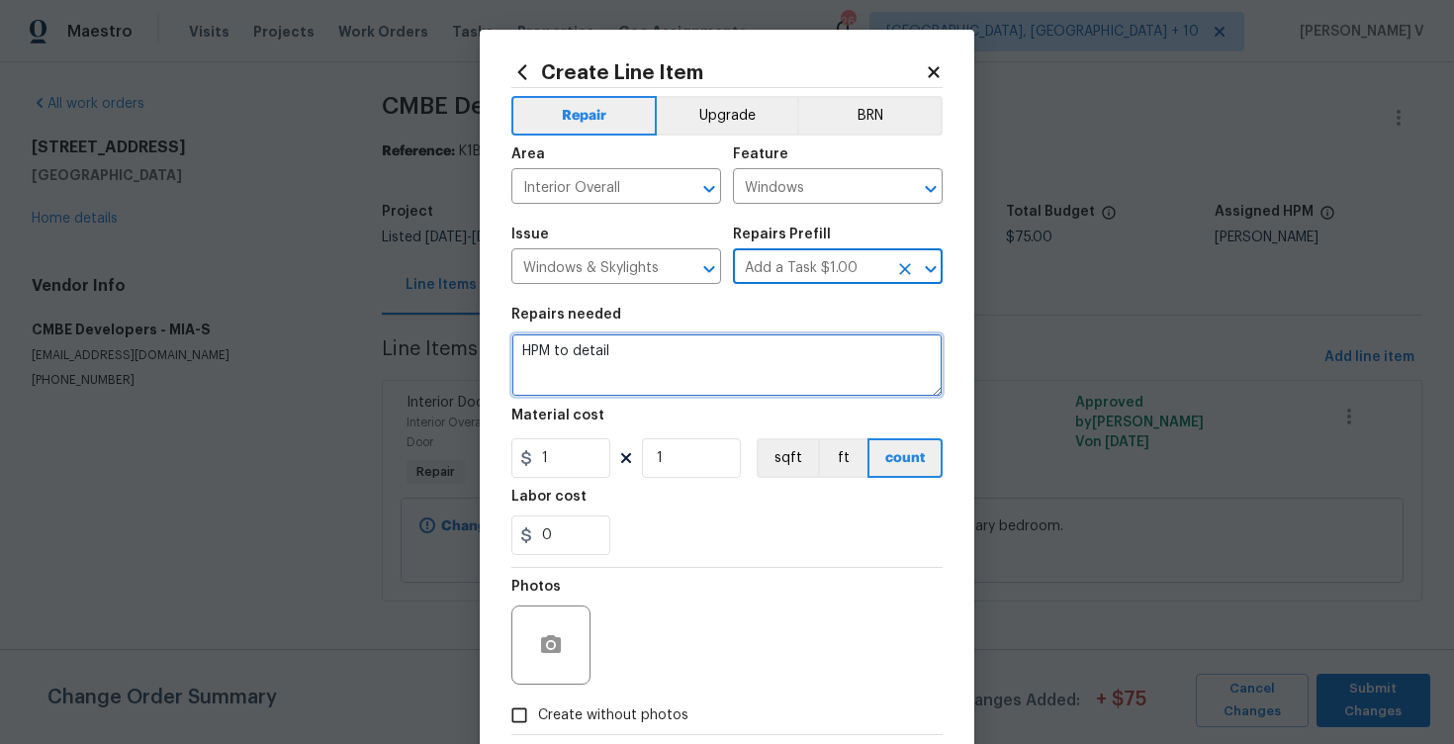
click at [658, 361] on textarea "HPM to detail" at bounding box center [726, 364] width 431 height 63
paste textarea "Inspect and repair/ replace cracked/broken sunroom window in living room."
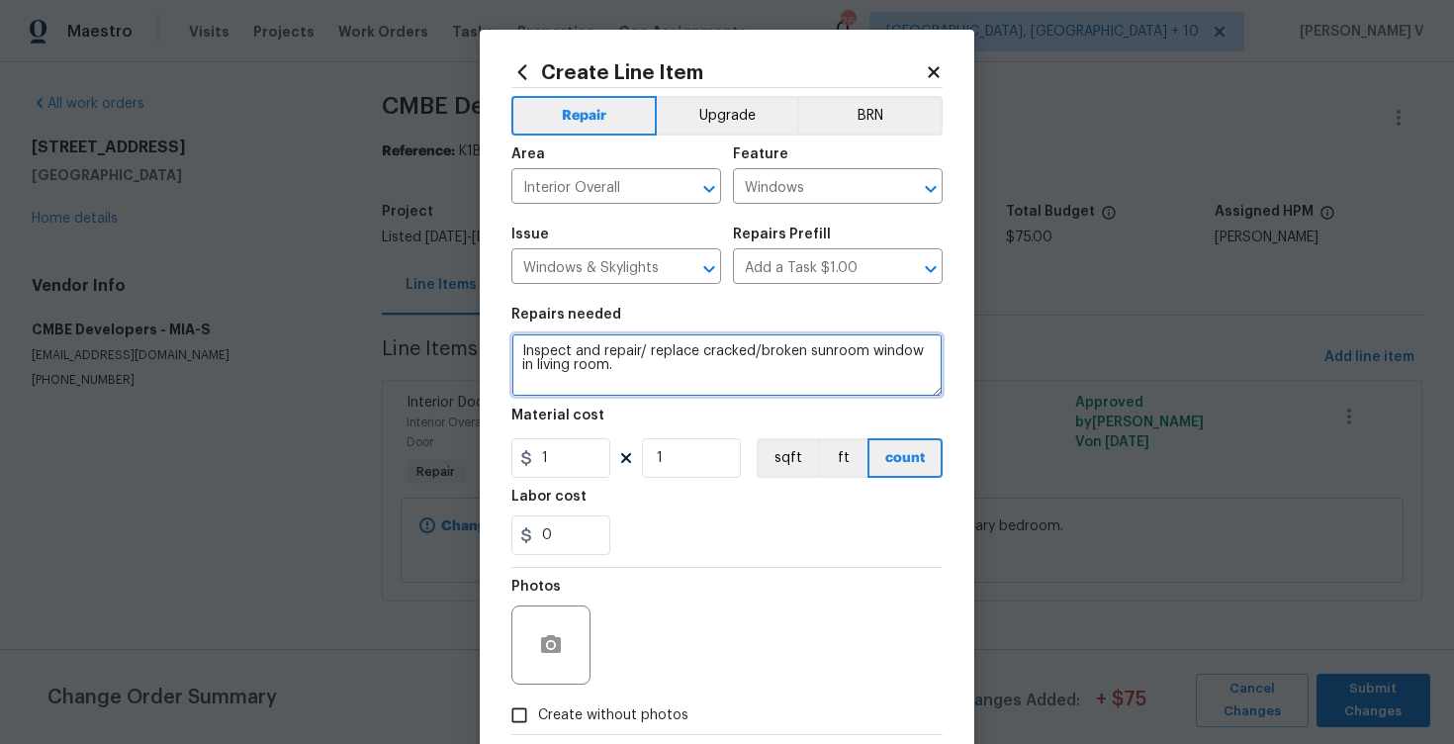
type textarea "Inspect and repair/ replace cracked/broken sunroom window in living room."
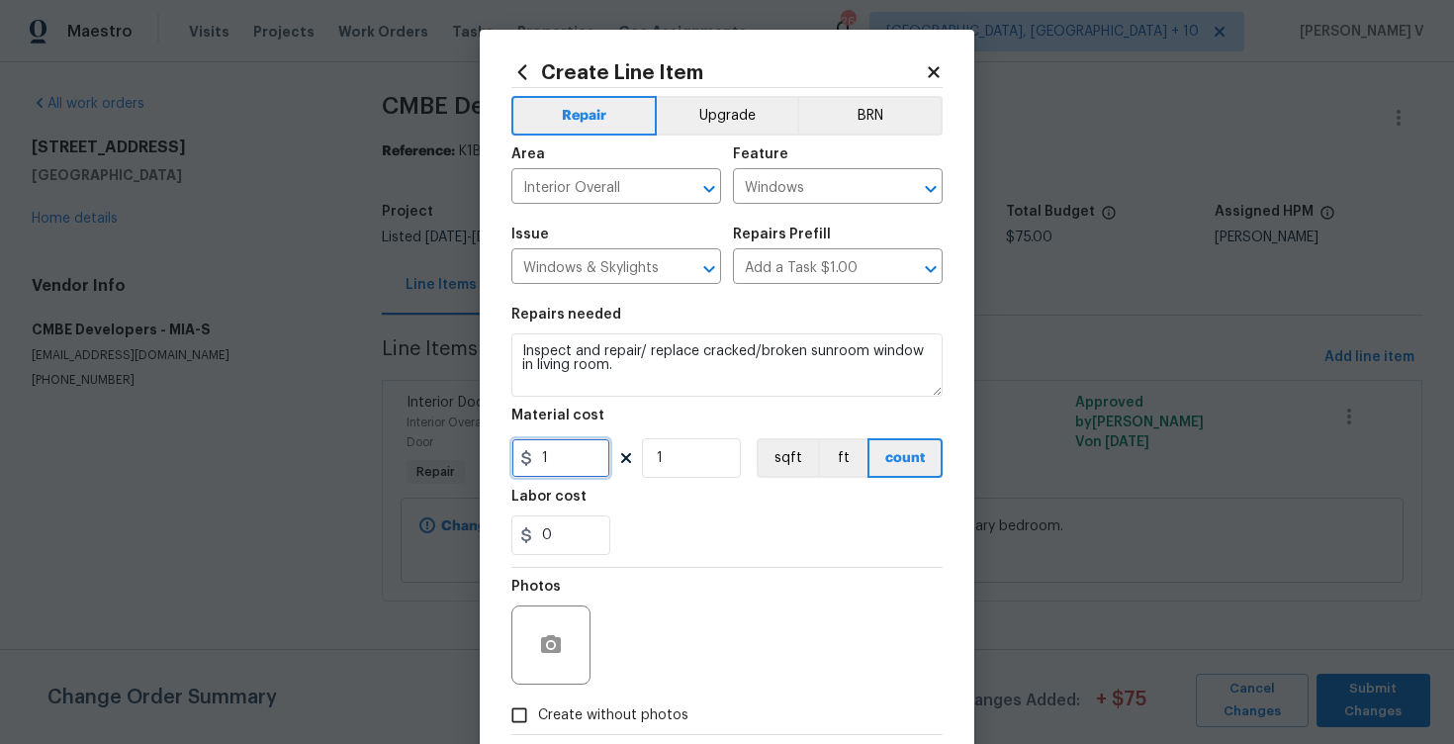
click at [584, 454] on input "1" at bounding box center [560, 458] width 99 height 40
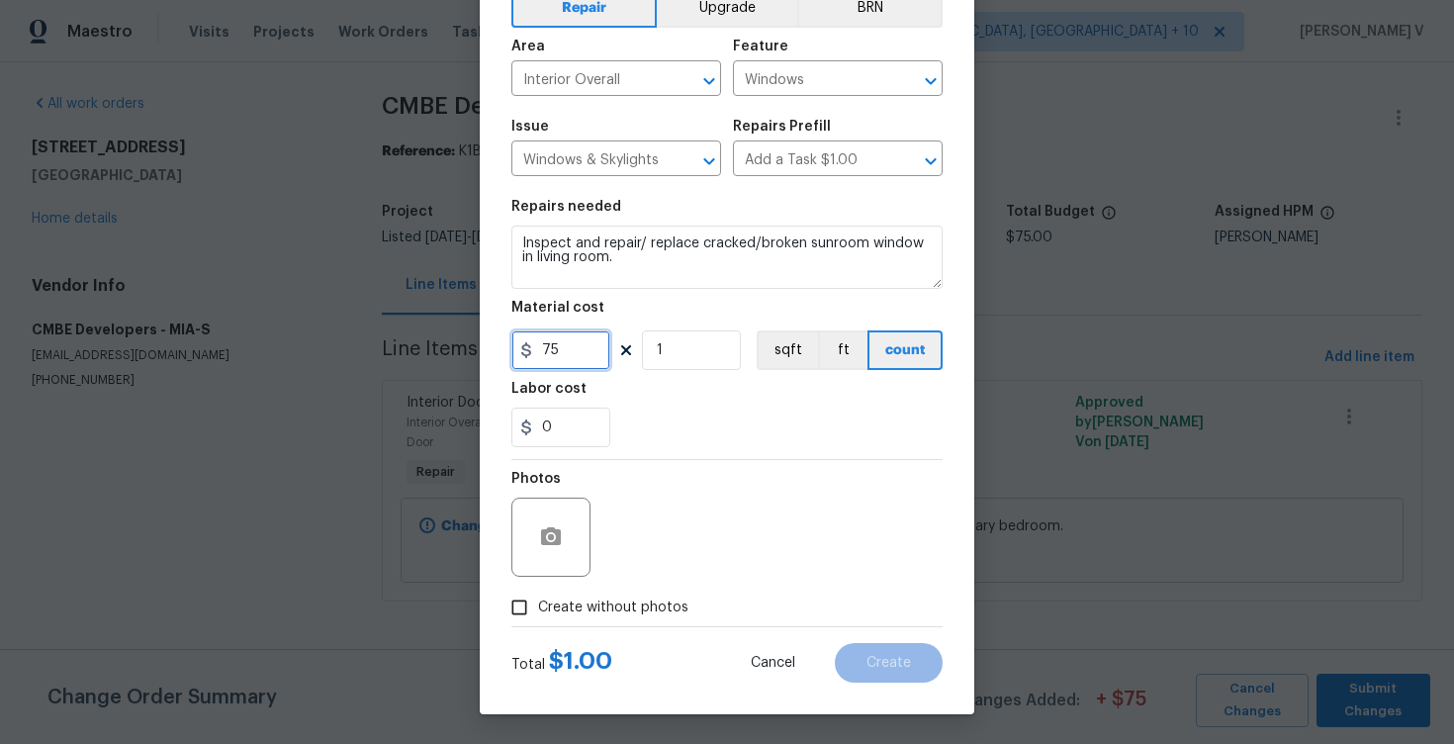
type input "75"
click at [542, 617] on label "Create without photos" at bounding box center [594, 607] width 188 height 38
click at [538, 617] on input "Create without photos" at bounding box center [519, 607] width 38 height 38
checkbox input "true"
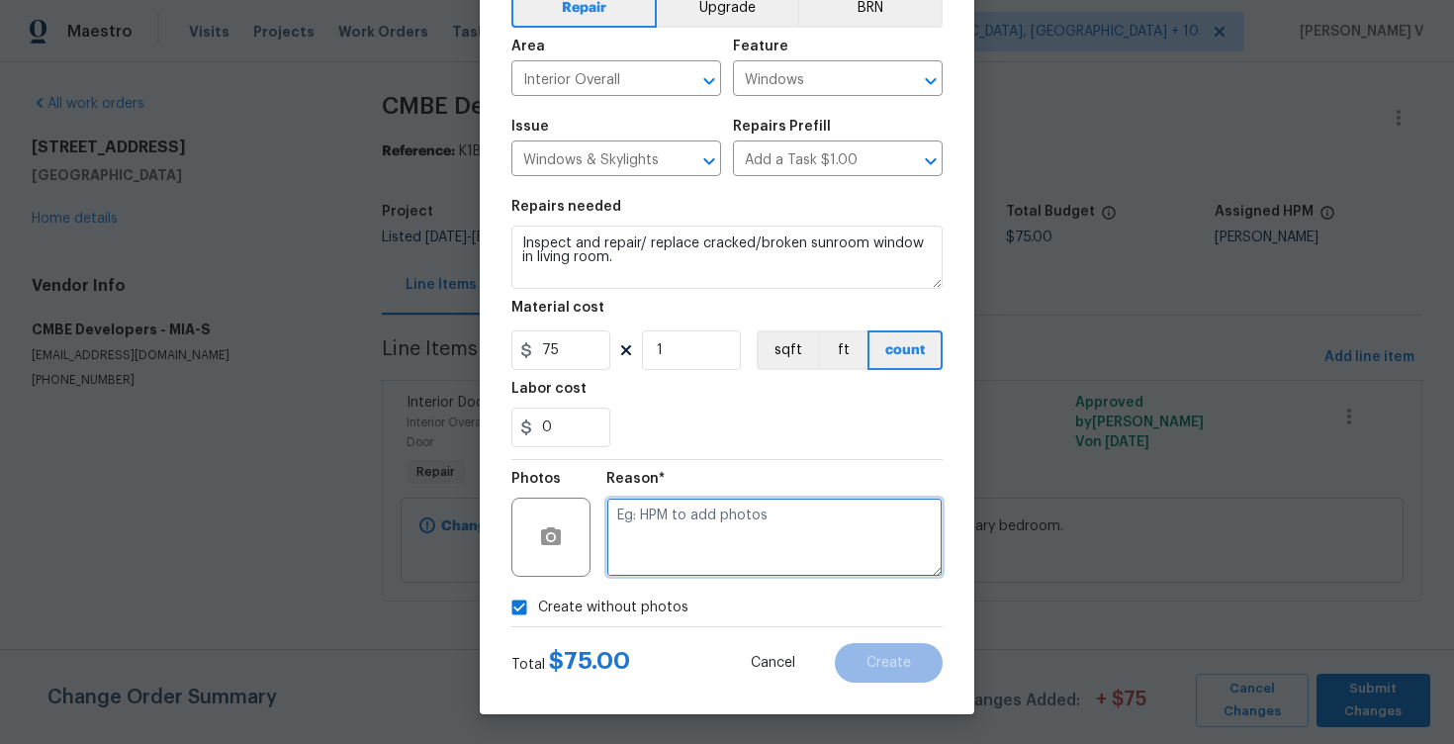
click at [759, 538] on textarea at bounding box center [774, 536] width 336 height 79
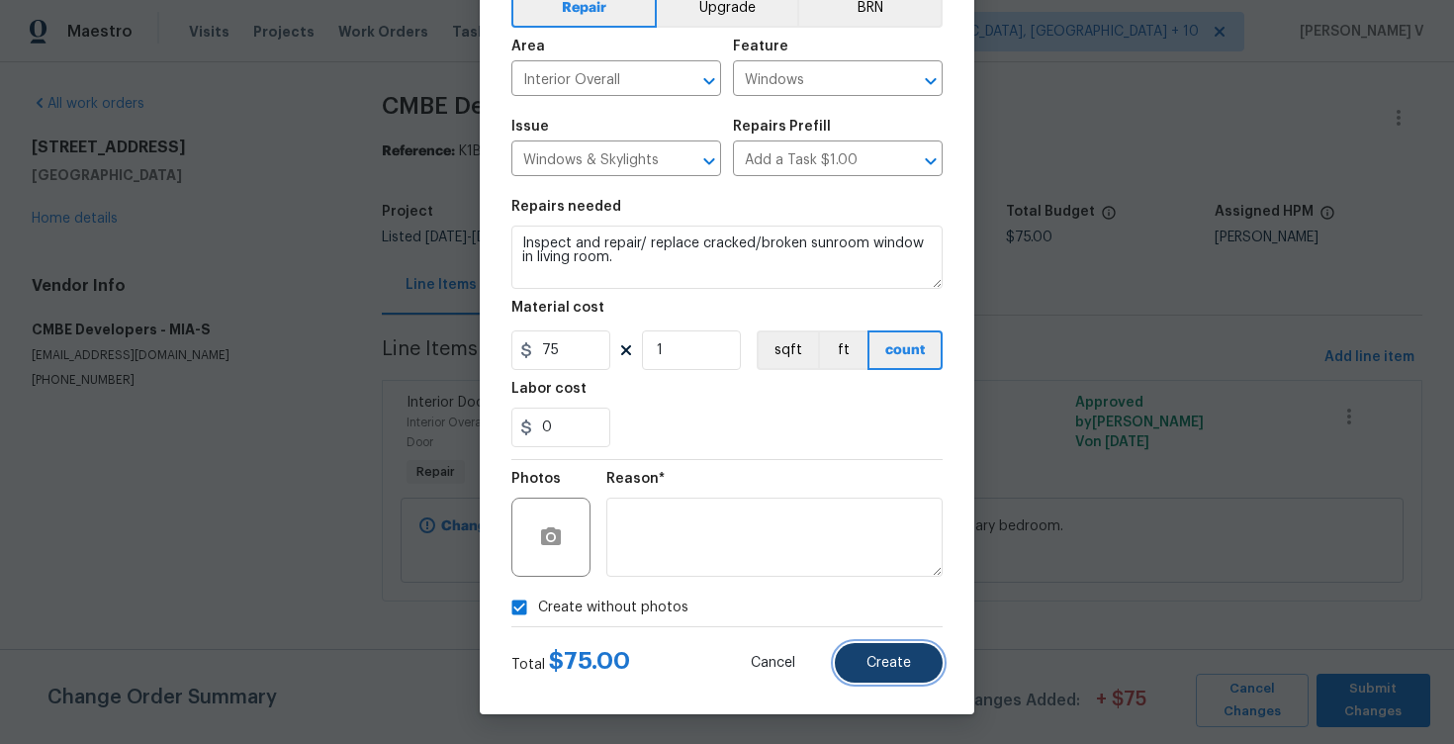
click at [901, 676] on button "Create" at bounding box center [889, 663] width 108 height 40
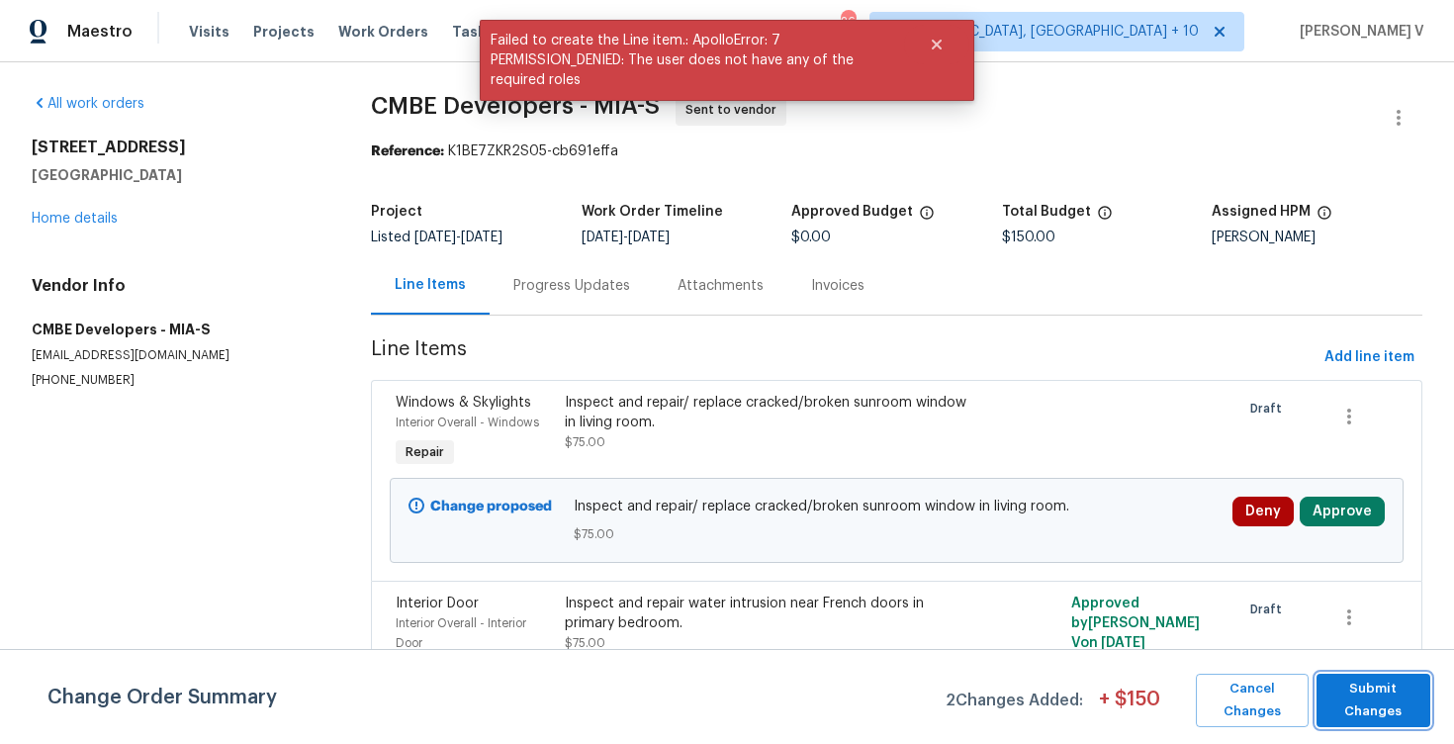
click at [1405, 714] on span "Submit Changes" at bounding box center [1373, 699] width 94 height 45
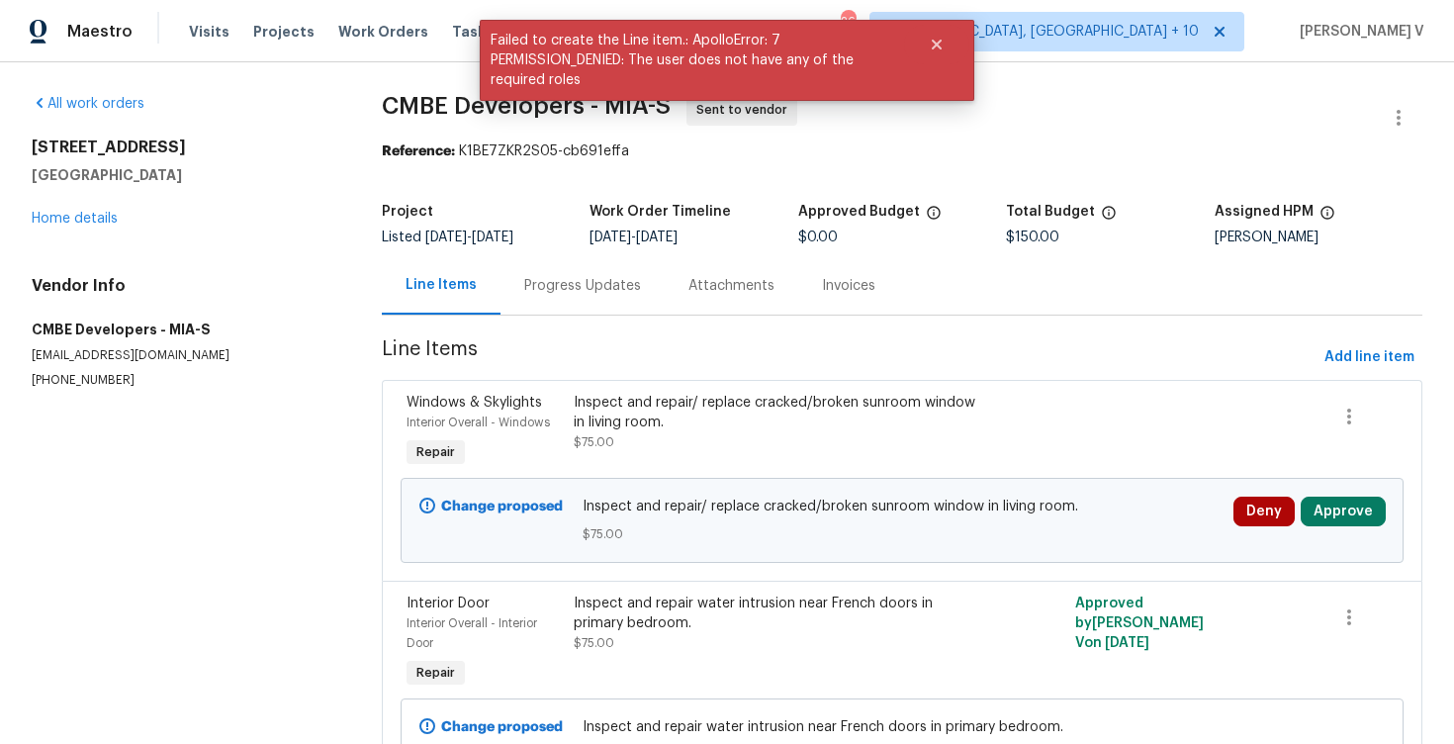
click at [513, 235] on span "8/22/2025" at bounding box center [493, 237] width 42 height 14
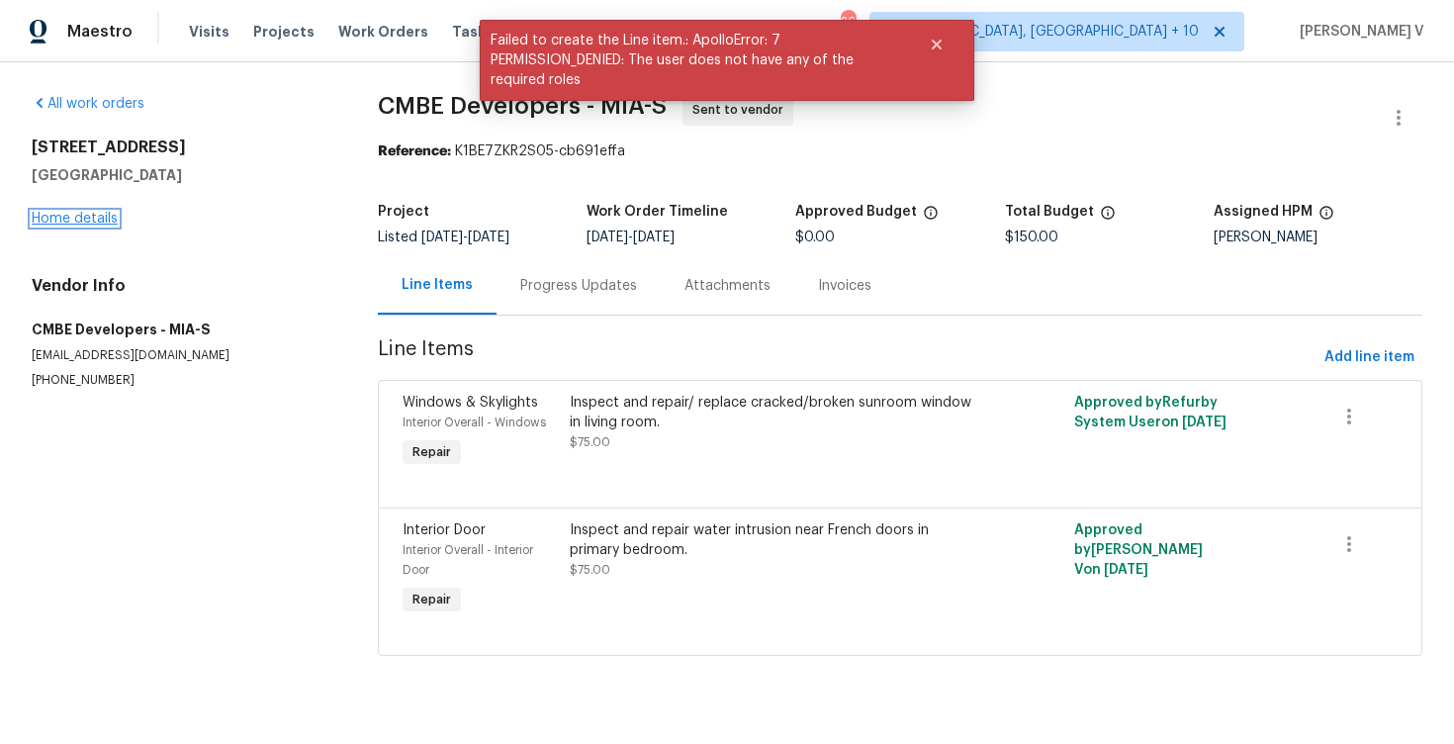
click at [93, 213] on link "Home details" at bounding box center [75, 219] width 86 height 14
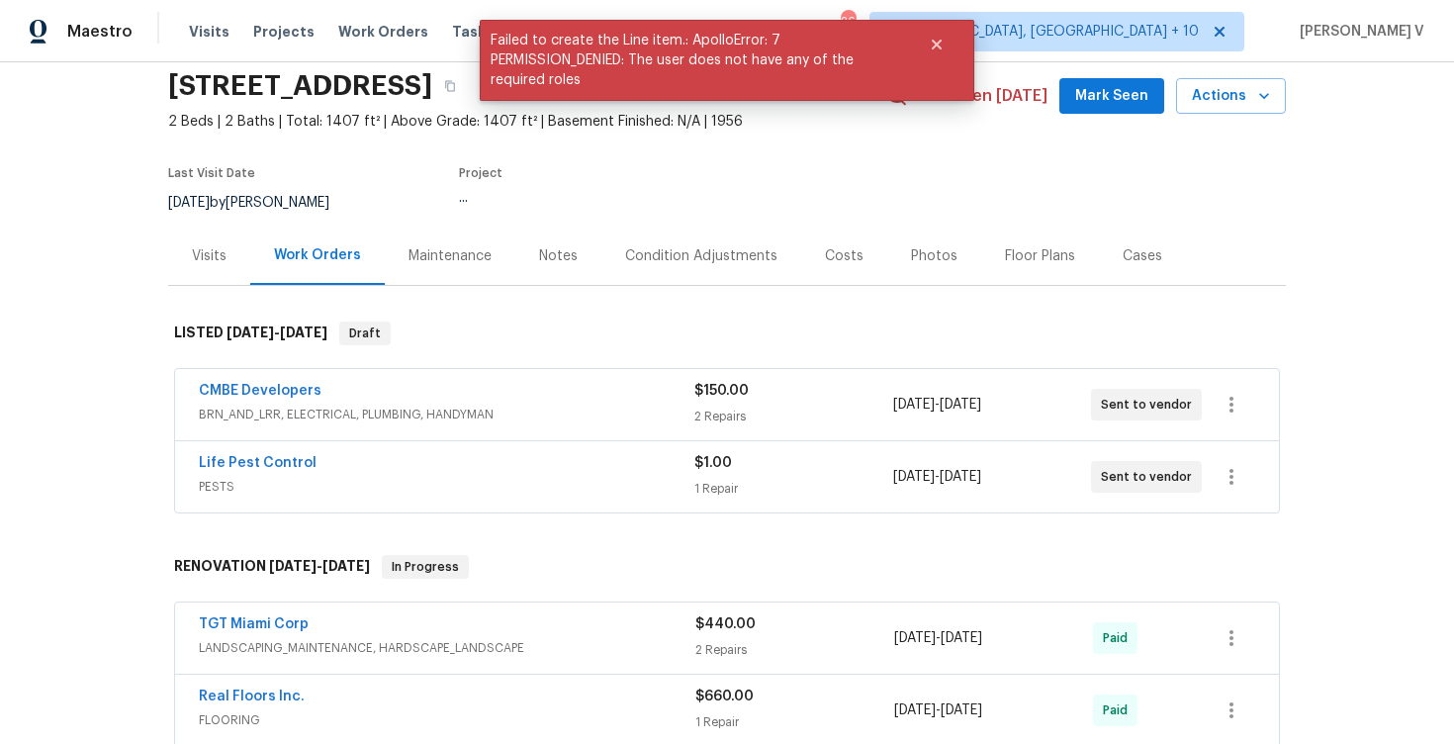
scroll to position [125, 0]
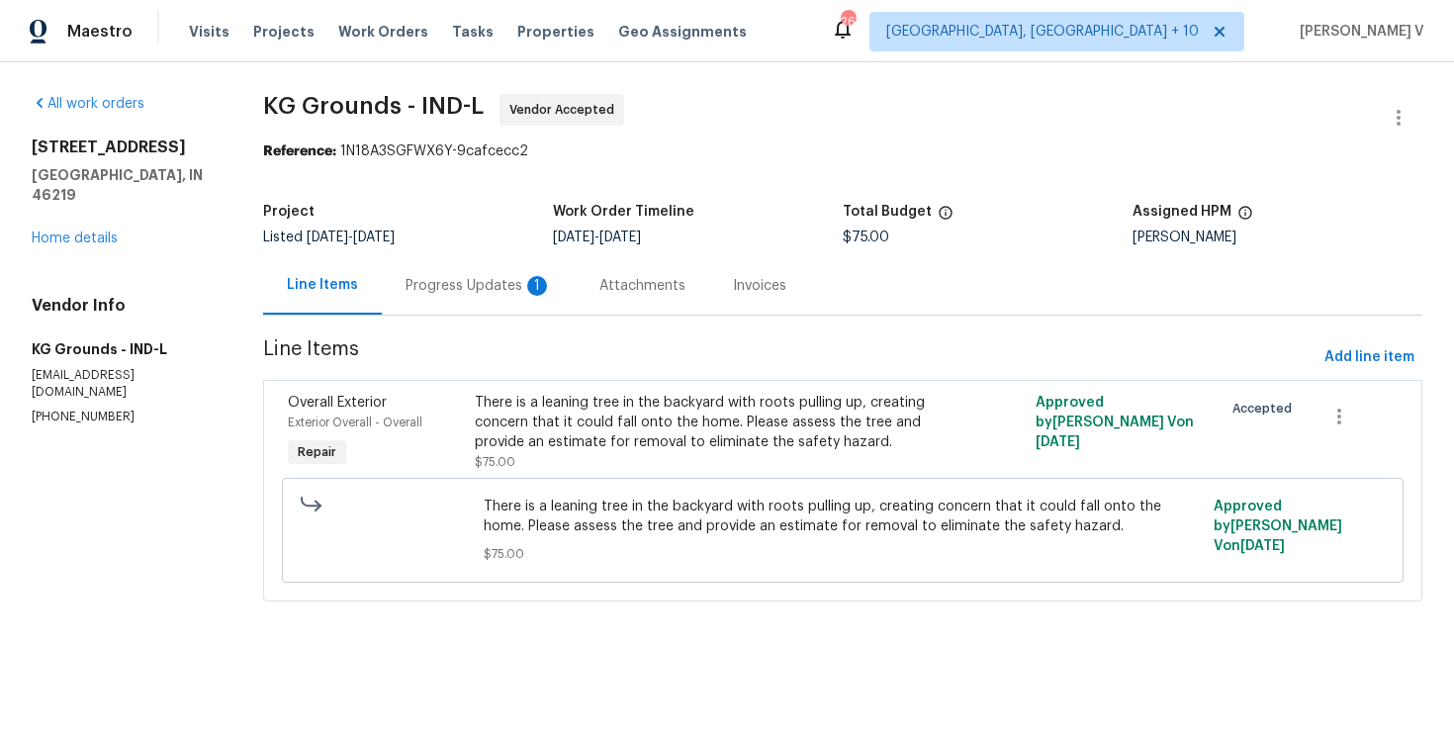
click at [500, 312] on div "Progress Updates 1" at bounding box center [479, 285] width 194 height 58
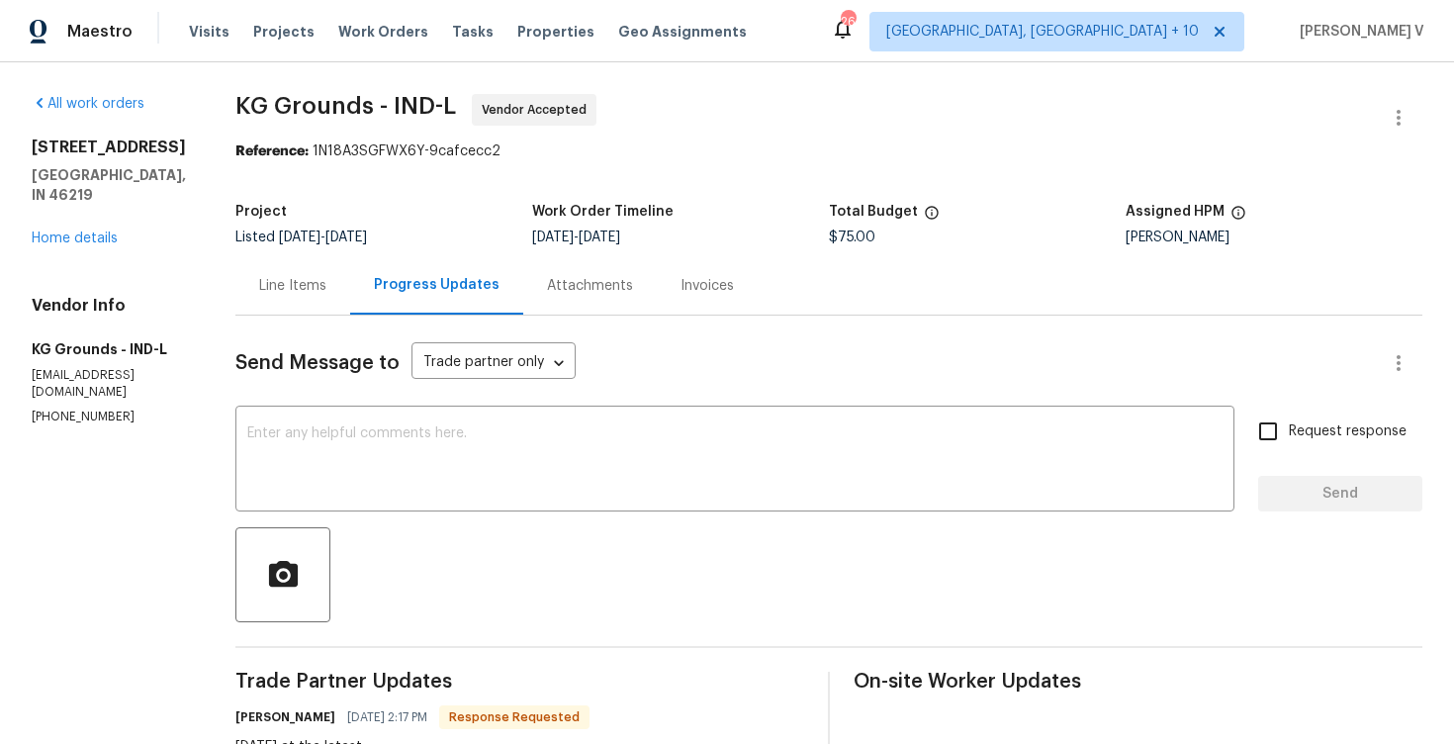
click at [305, 274] on div "Line Items" at bounding box center [292, 285] width 115 height 58
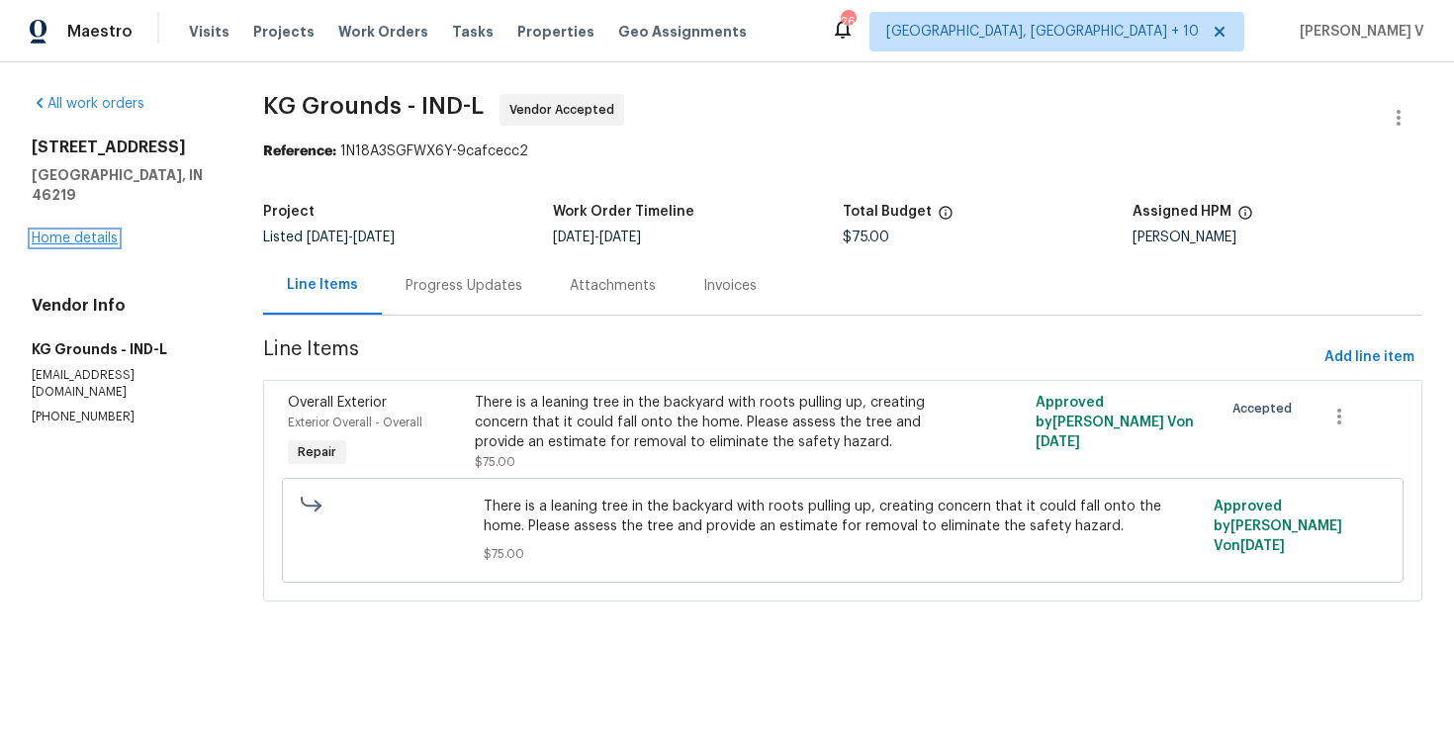
click at [87, 231] on link "Home details" at bounding box center [75, 238] width 86 height 14
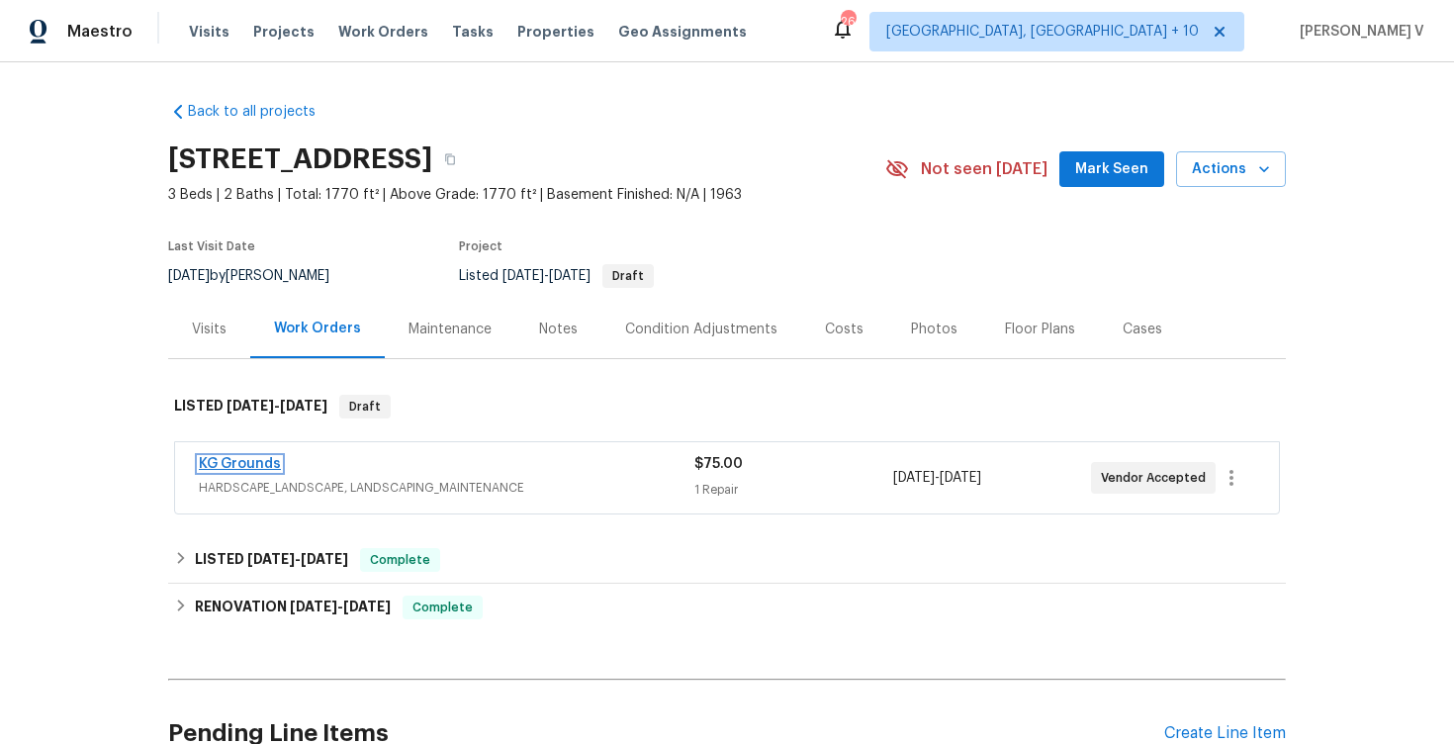
click at [250, 464] on link "KG Grounds" at bounding box center [240, 464] width 82 height 14
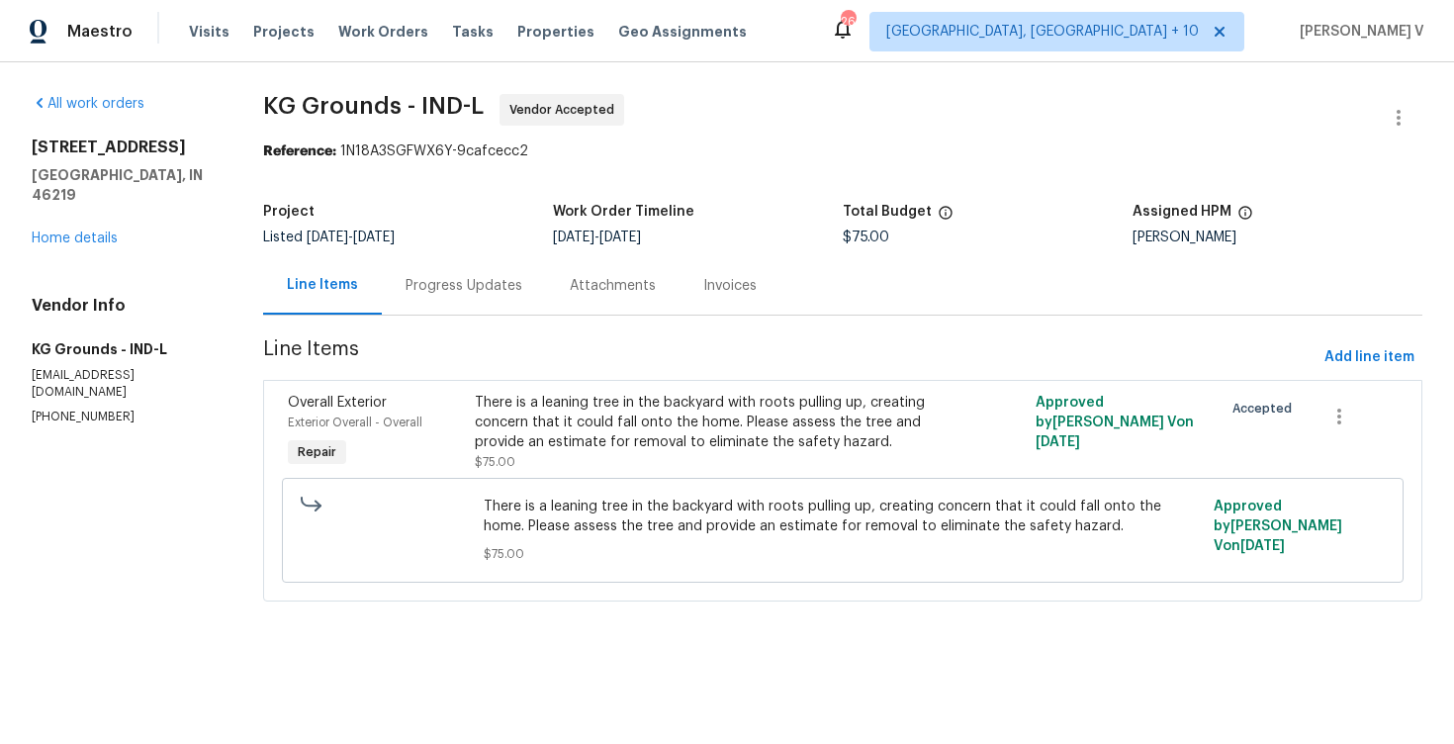
click at [522, 283] on div "Progress Updates" at bounding box center [464, 285] width 164 height 58
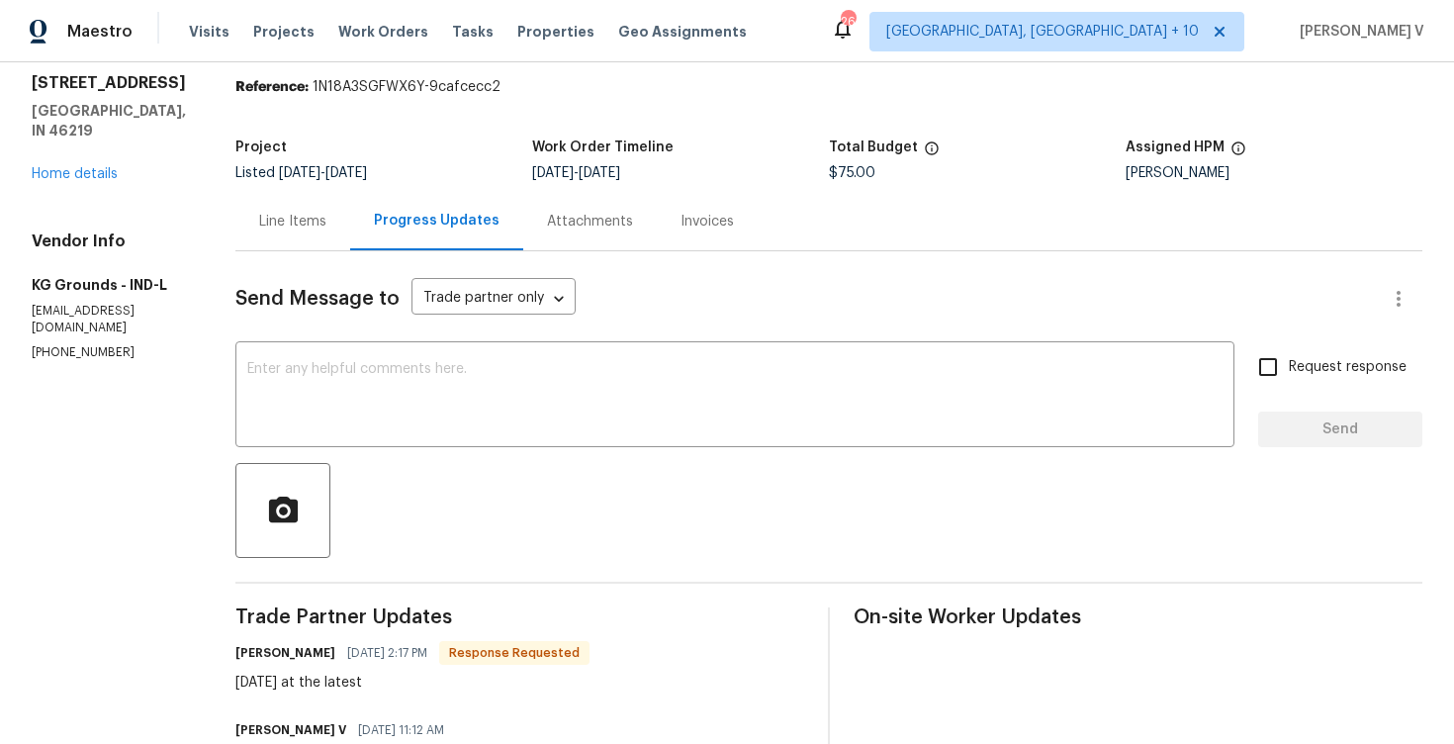
scroll to position [145, 0]
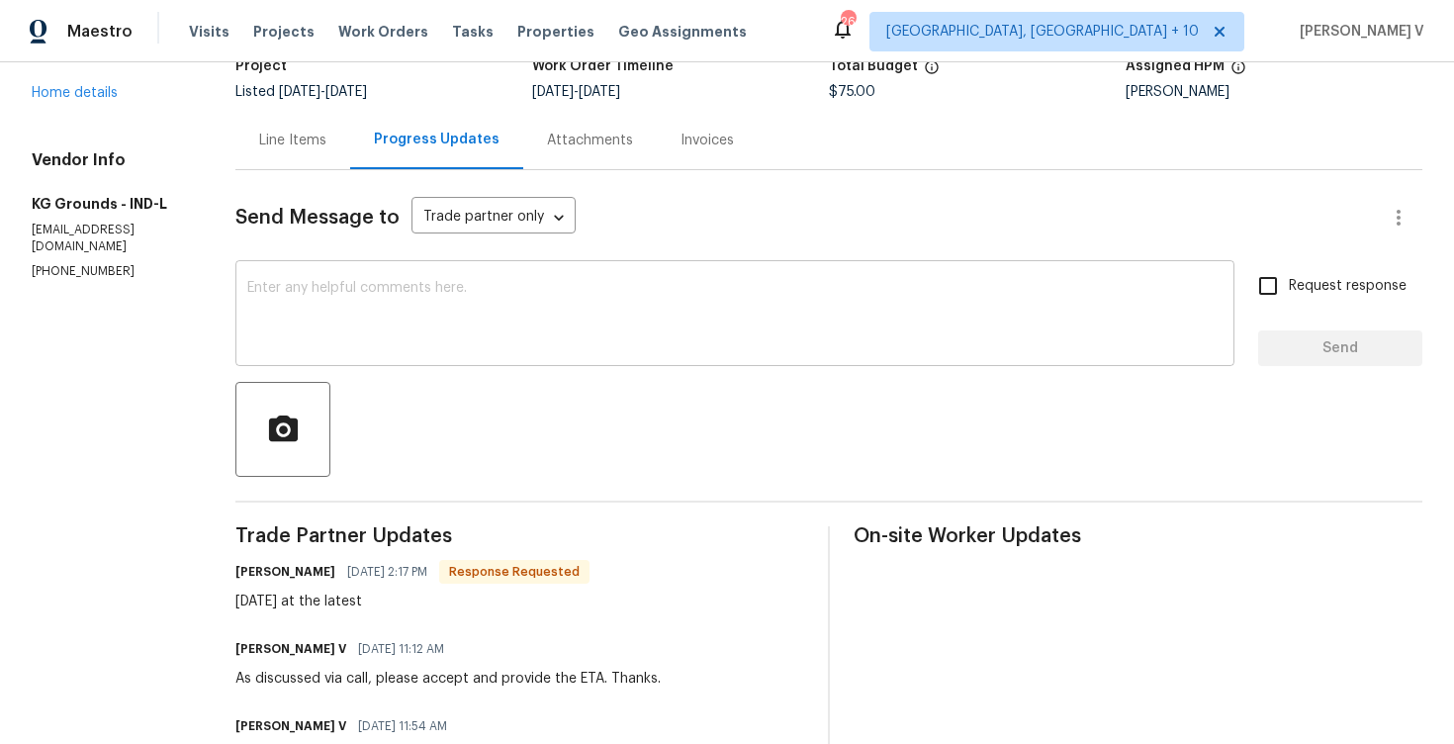
click at [434, 291] on textarea at bounding box center [734, 315] width 975 height 69
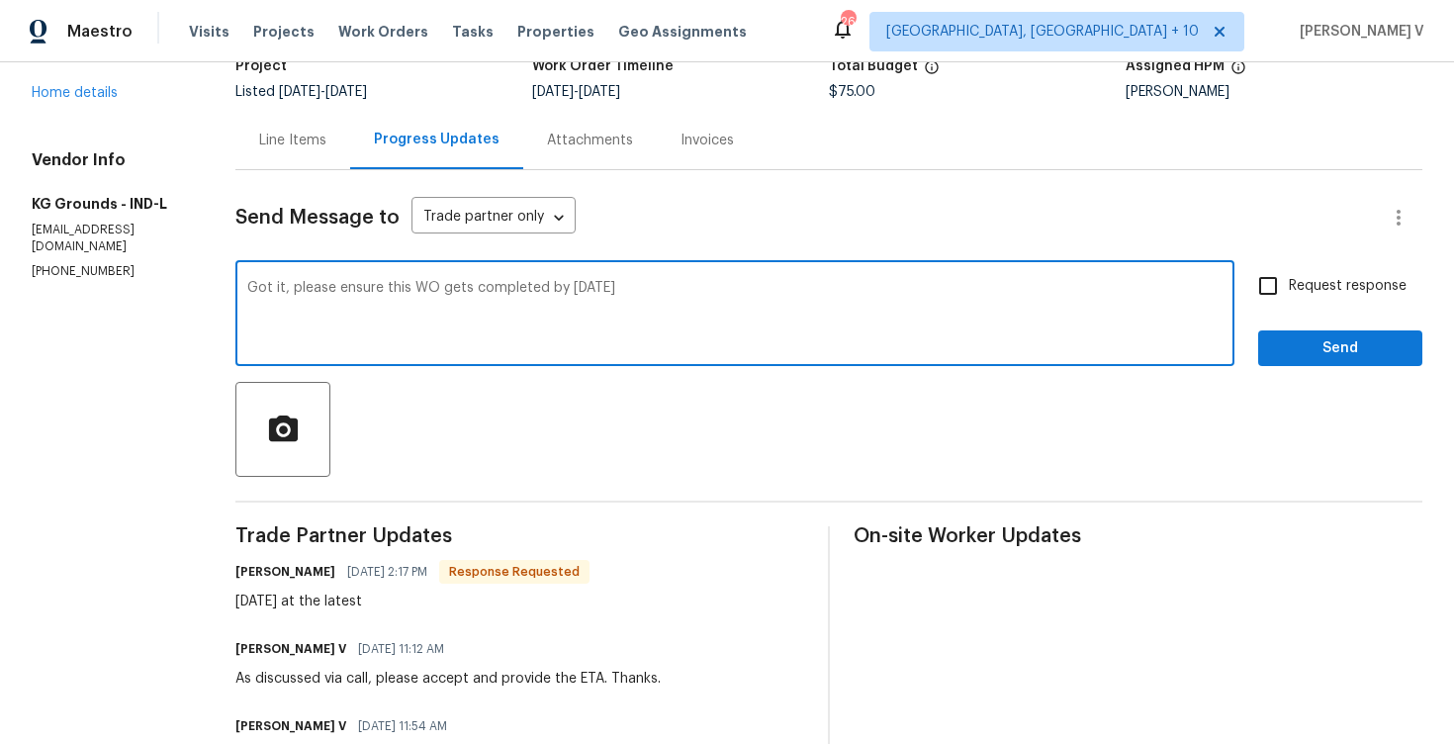
type textarea "Got it, please ensure this WO gets completed by sunday"
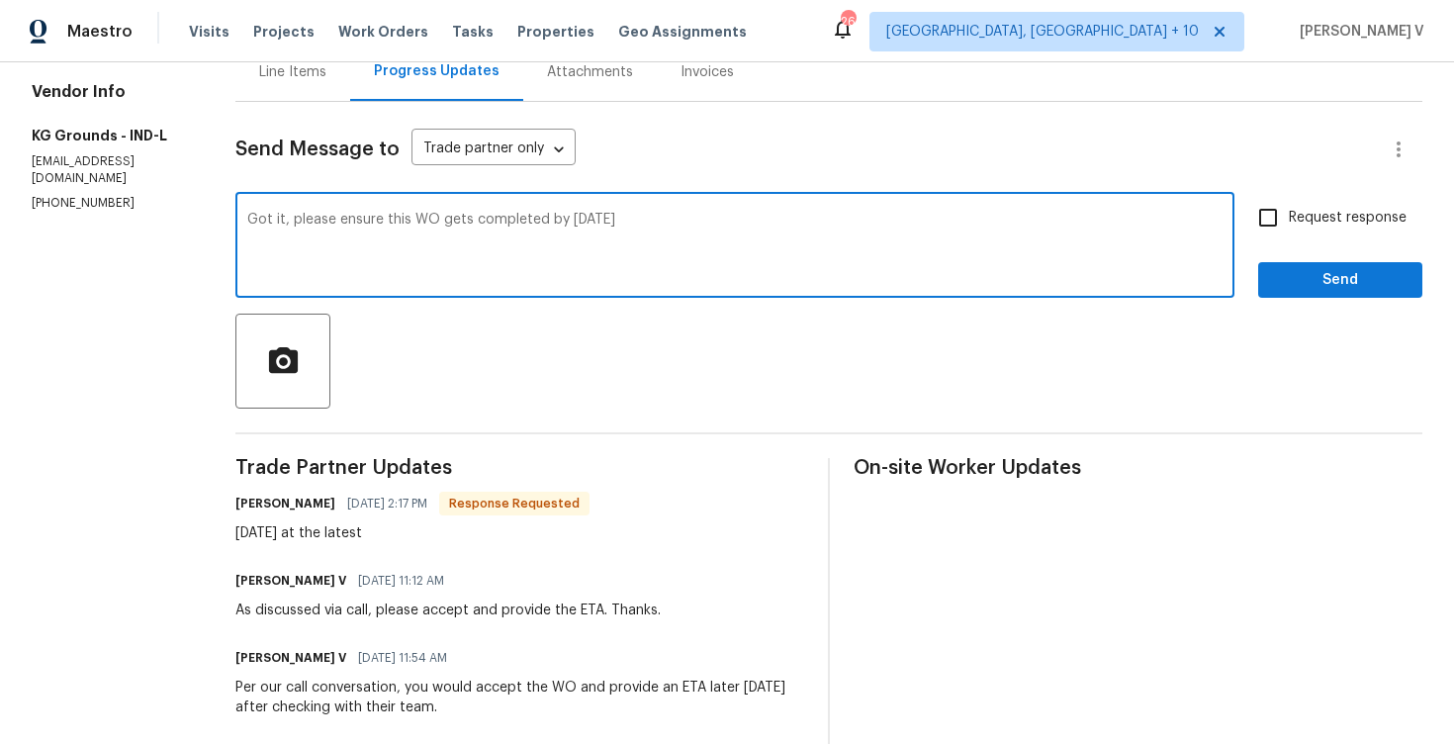
scroll to position [197, 0]
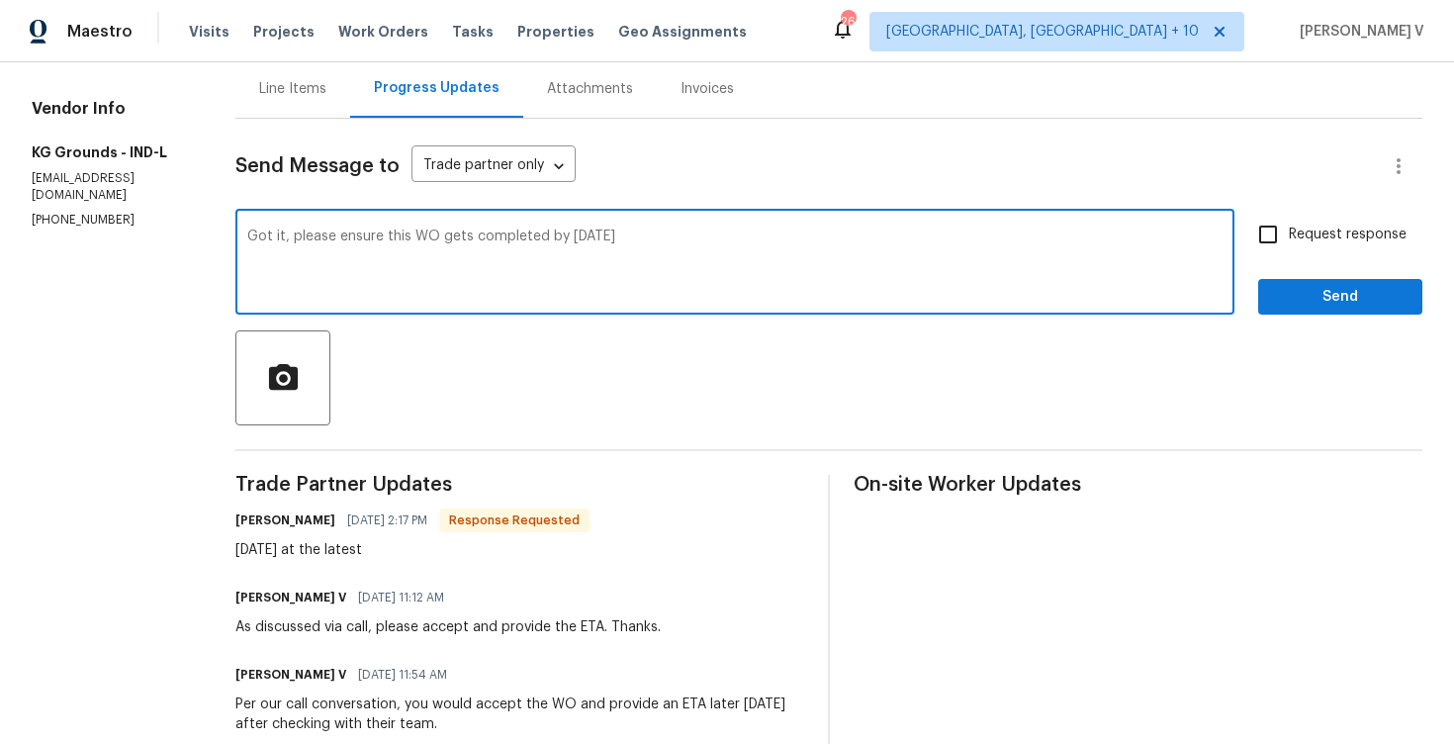
click at [287, 103] on div "Line Items" at bounding box center [292, 88] width 115 height 58
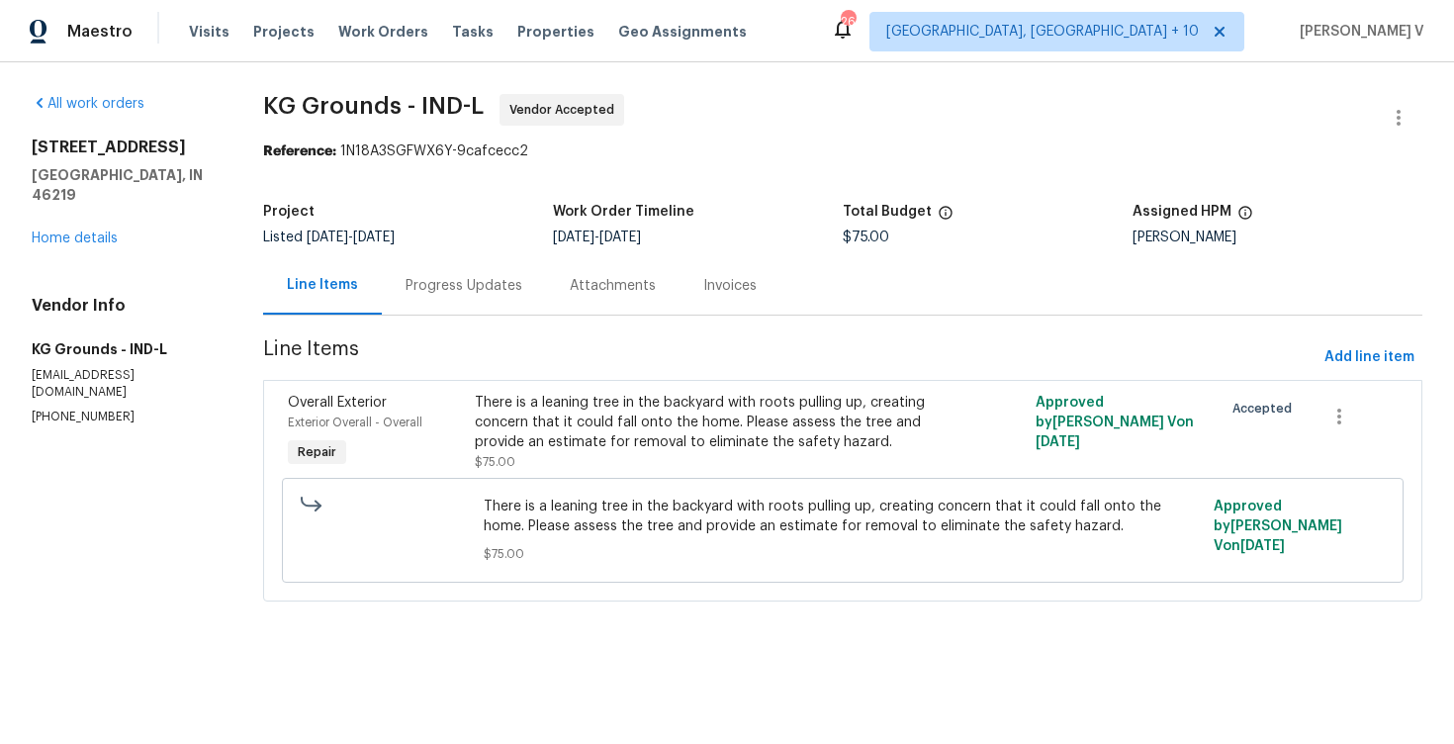
click at [471, 276] on div "Progress Updates" at bounding box center [463, 286] width 117 height 20
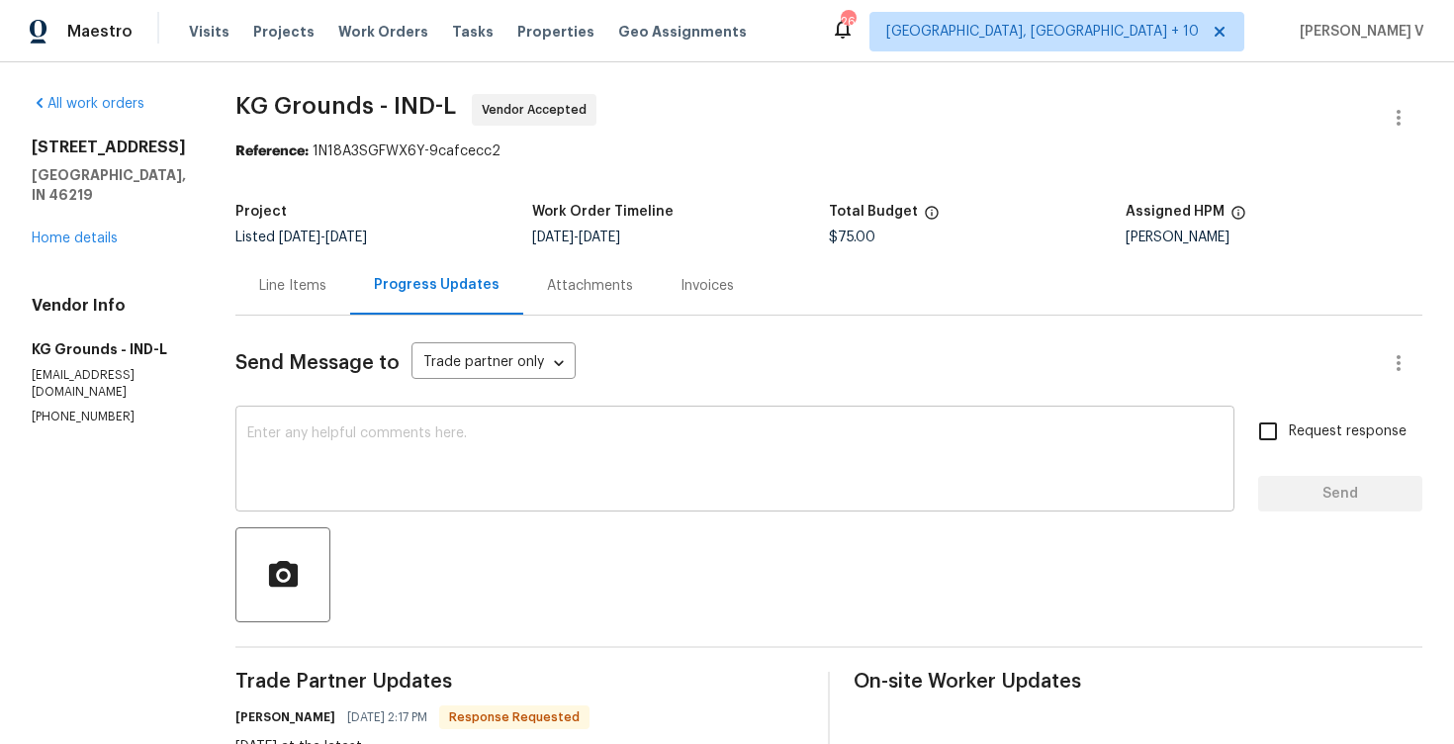
click at [415, 499] on div "x ​" at bounding box center [734, 460] width 999 height 101
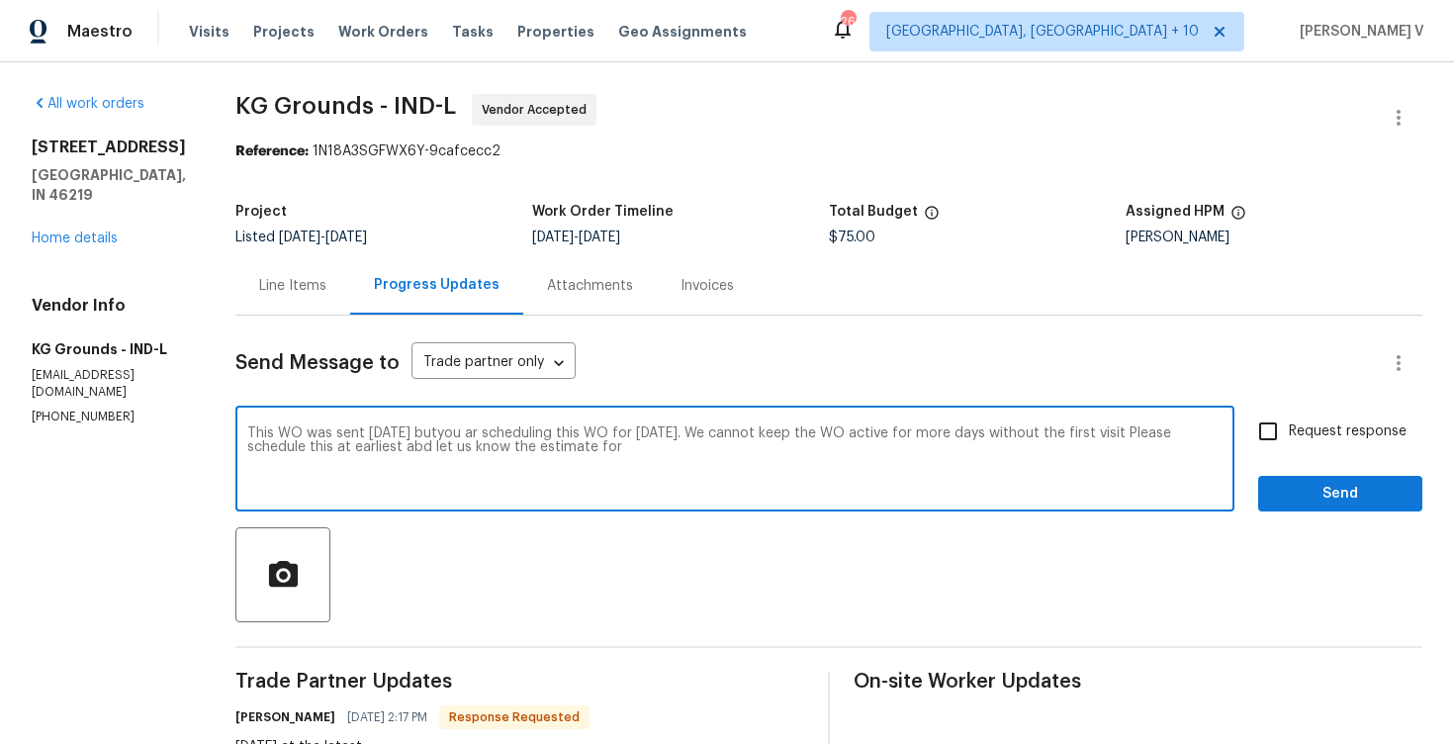
drag, startPoint x: 539, startPoint y: 448, endPoint x: 798, endPoint y: 447, distance: 259.1
click at [798, 447] on textarea "This WO was sent on monday butyou ar scheduling this WO for sunday. We cannot k…" at bounding box center [734, 460] width 975 height 69
paste textarea "provide an estimate for removal to eliminate the safety hazard."
drag, startPoint x: 607, startPoint y: 450, endPoint x: 541, endPoint y: 452, distance: 66.3
click at [541, 452] on textarea "This WO was sent on monday butyou ar scheduling this WO for sunday. We cannot k…" at bounding box center [734, 460] width 975 height 69
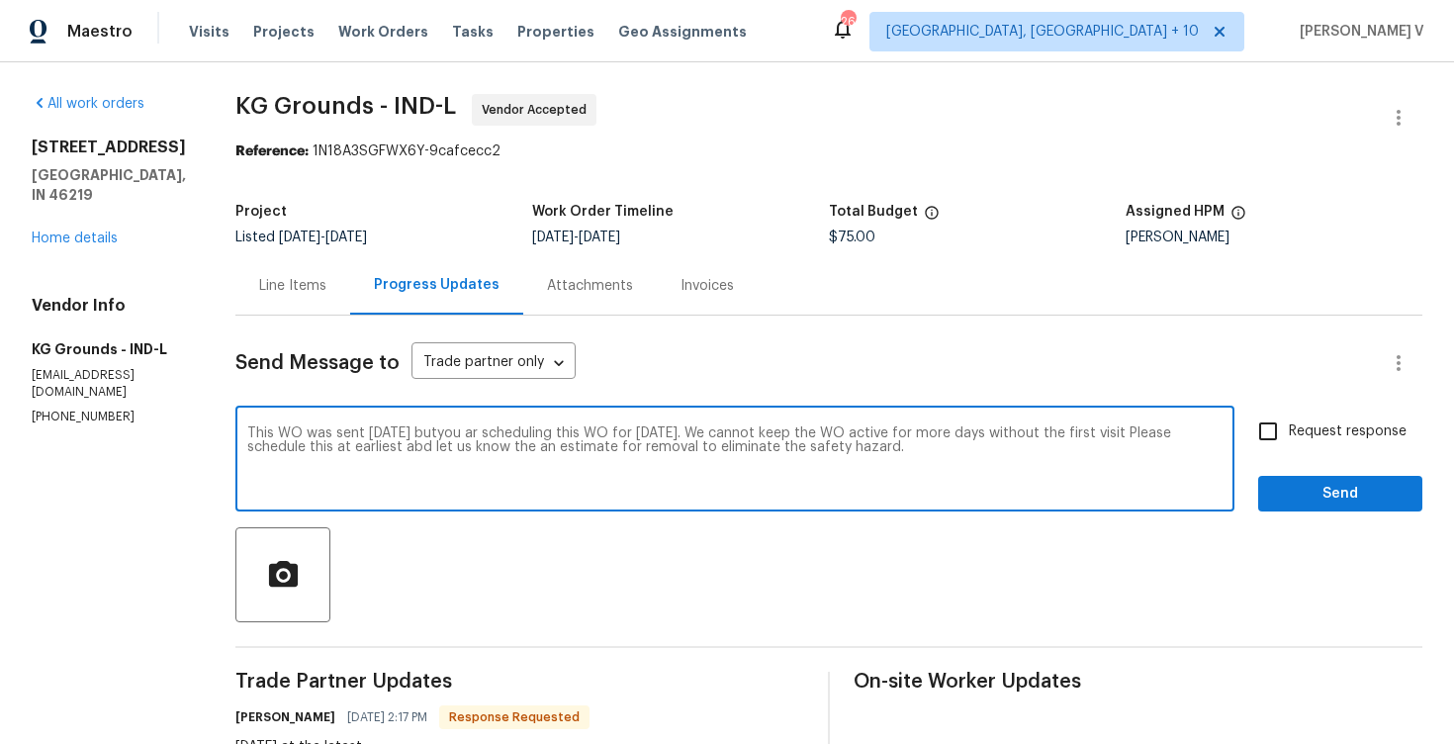
click at [943, 454] on textarea "This WO was sent on monday butyou ar scheduling this WO for sunday. We cannot k…" at bounding box center [734, 460] width 975 height 69
paste textarea "Monday, but you are scheduling it for Sunday. We cannot keep the WO open for so…"
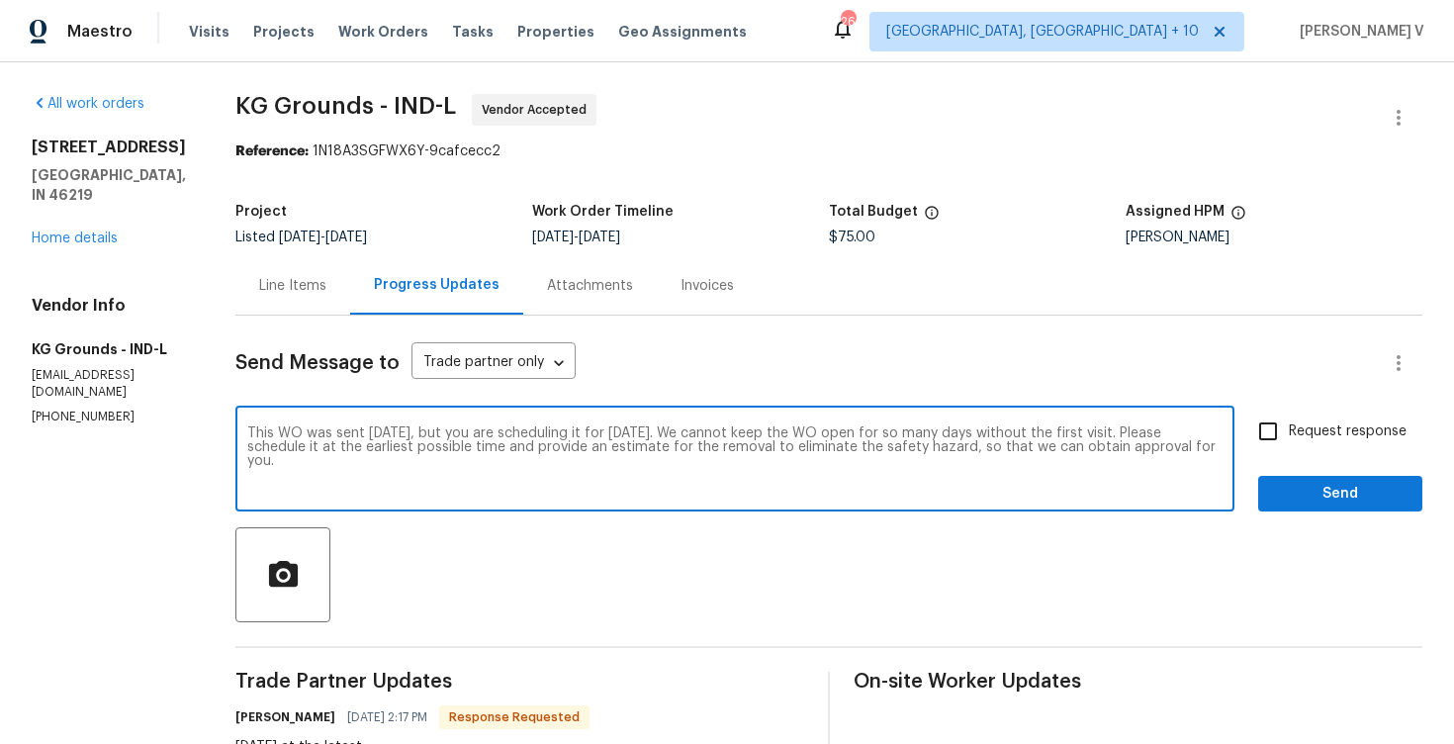
type textarea "This WO was sent on Monday, but you are scheduling it for Sunday. We cannot kee…"
click at [1318, 420] on label "Request response" at bounding box center [1326, 431] width 159 height 42
click at [1289, 420] on input "Request response" at bounding box center [1268, 431] width 42 height 42
checkbox input "true"
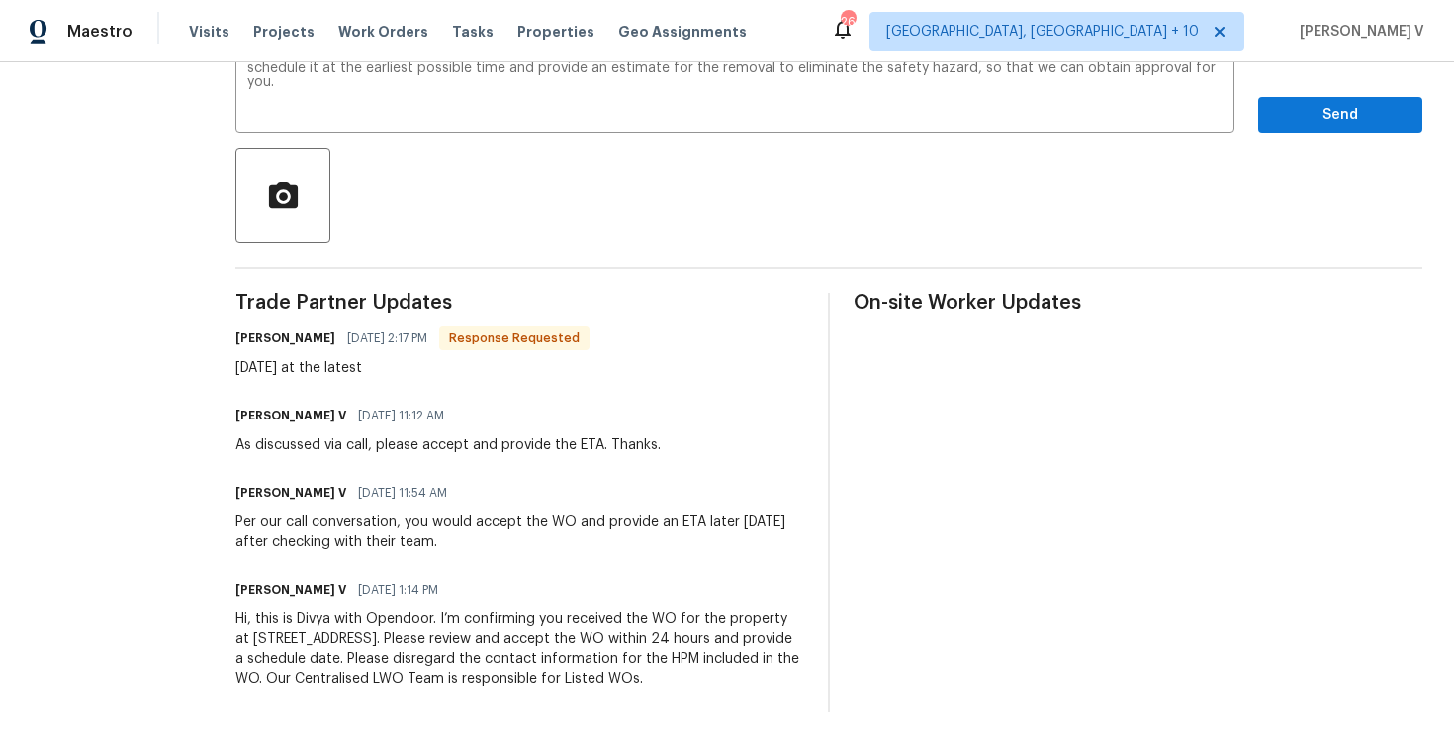
scroll to position [254, 0]
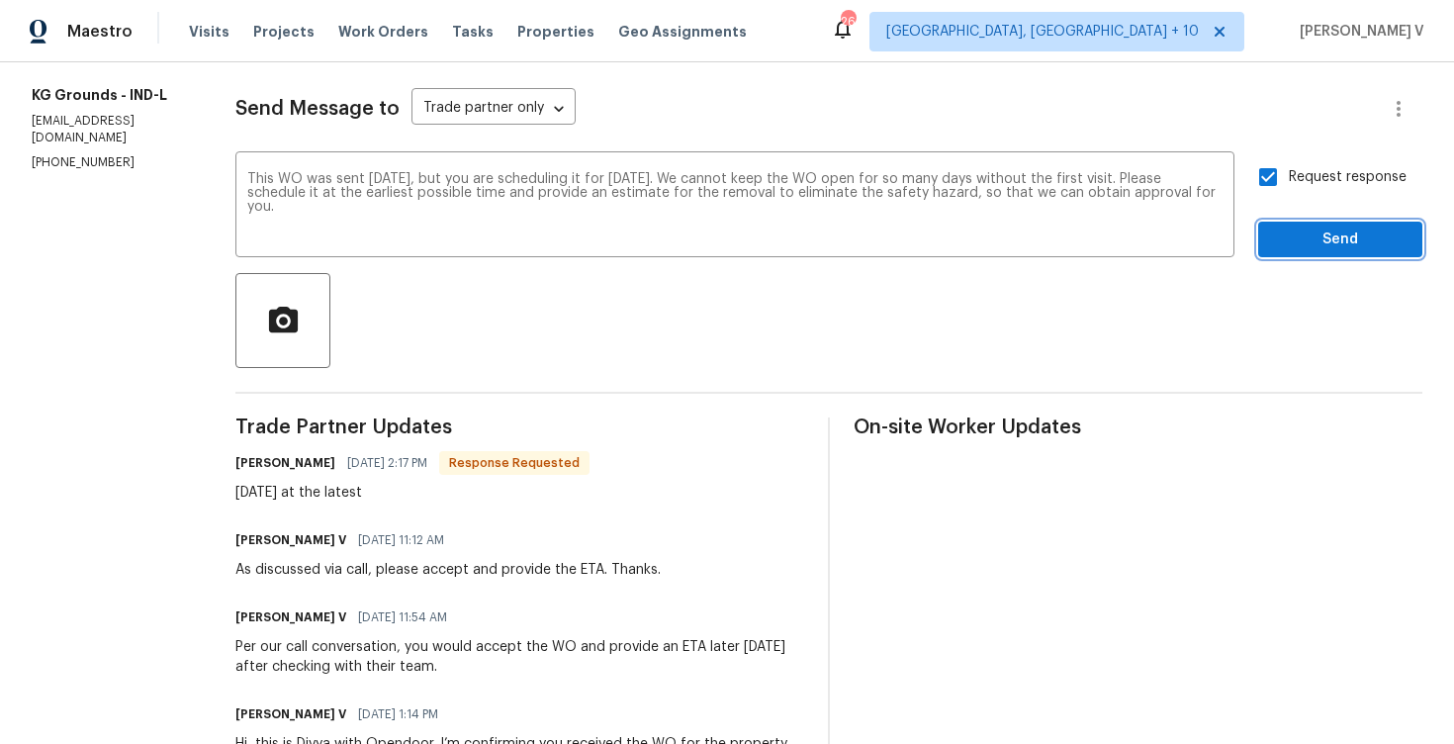
click at [1323, 246] on span "Send" at bounding box center [1340, 239] width 133 height 25
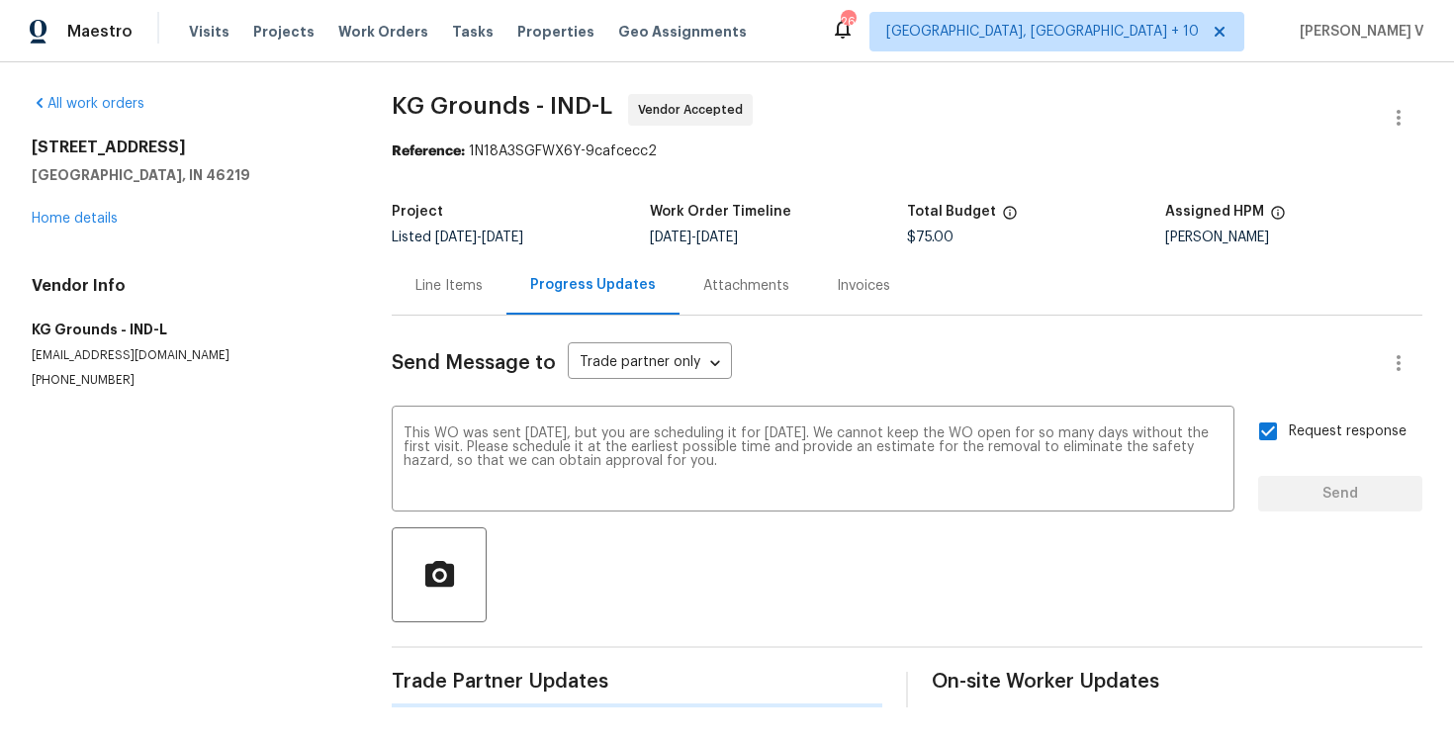
scroll to position [0, 0]
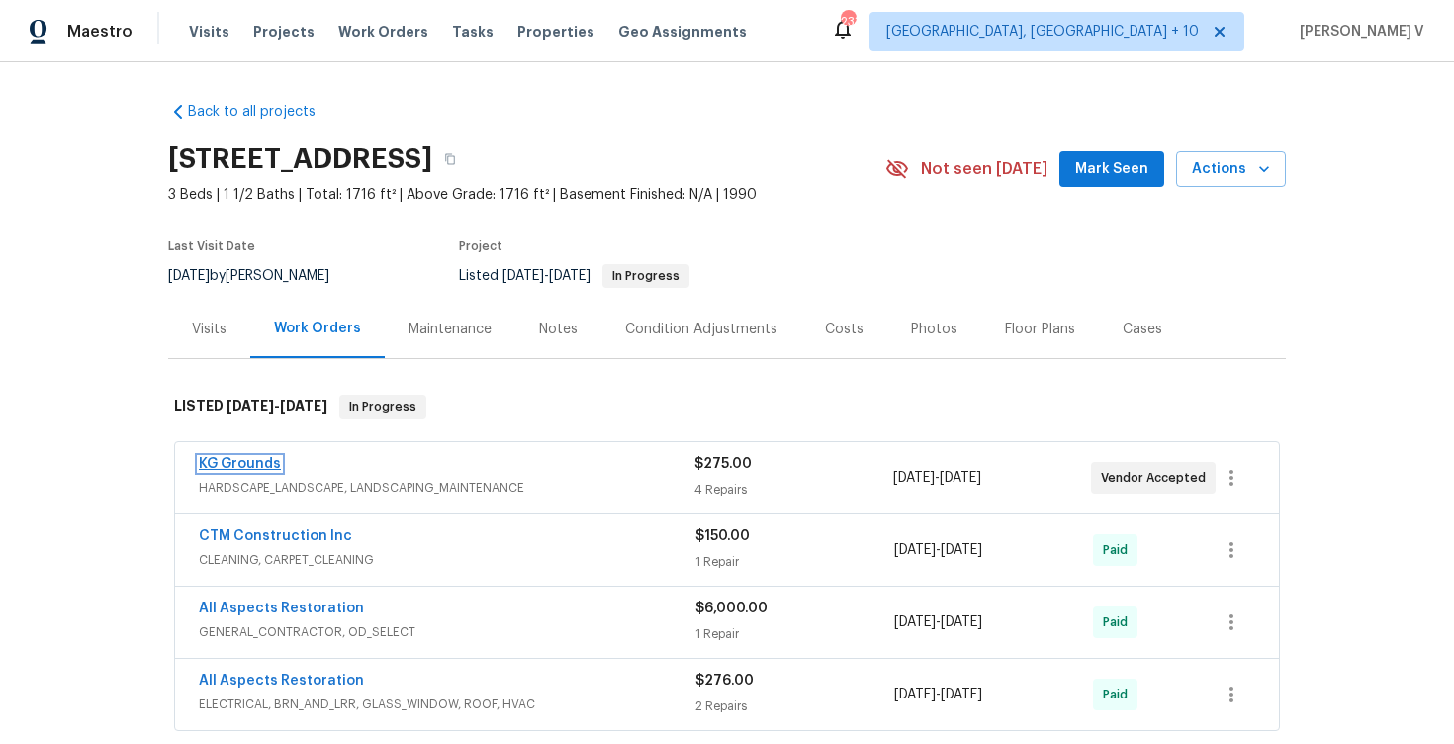
drag, startPoint x: 0, startPoint y: 0, endPoint x: 239, endPoint y: 464, distance: 521.9
click at [239, 464] on link "KG Grounds" at bounding box center [240, 464] width 82 height 14
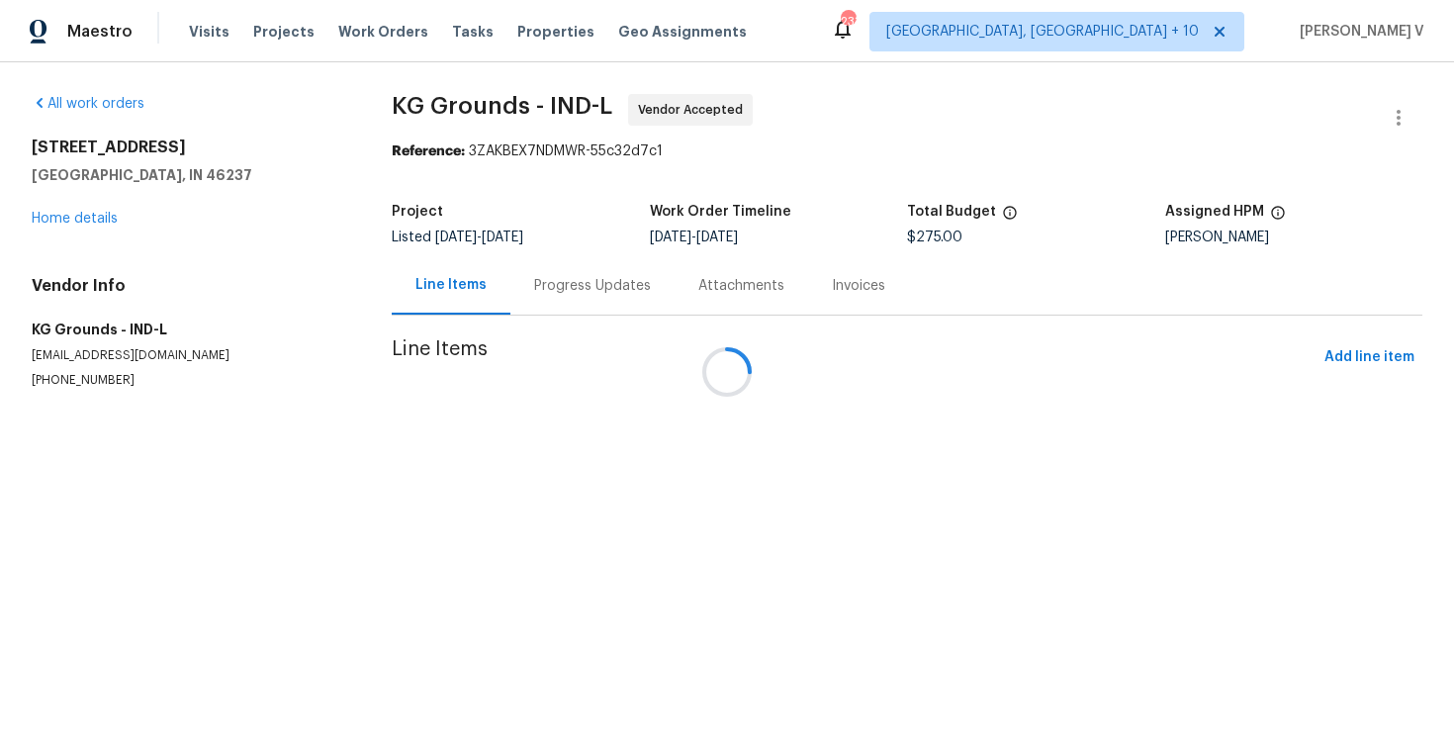
click at [541, 290] on div at bounding box center [727, 372] width 1454 height 744
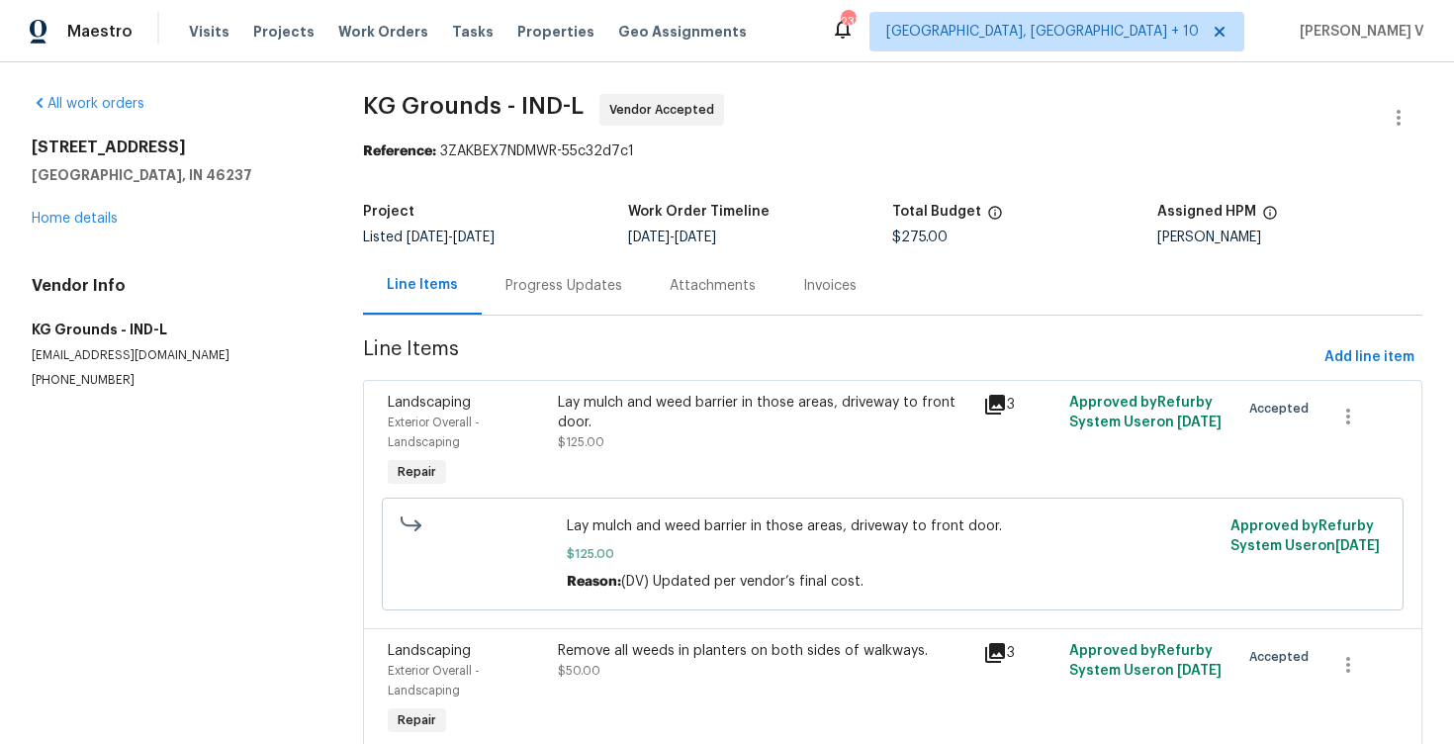
click at [541, 290] on div "Progress Updates" at bounding box center [563, 286] width 117 height 20
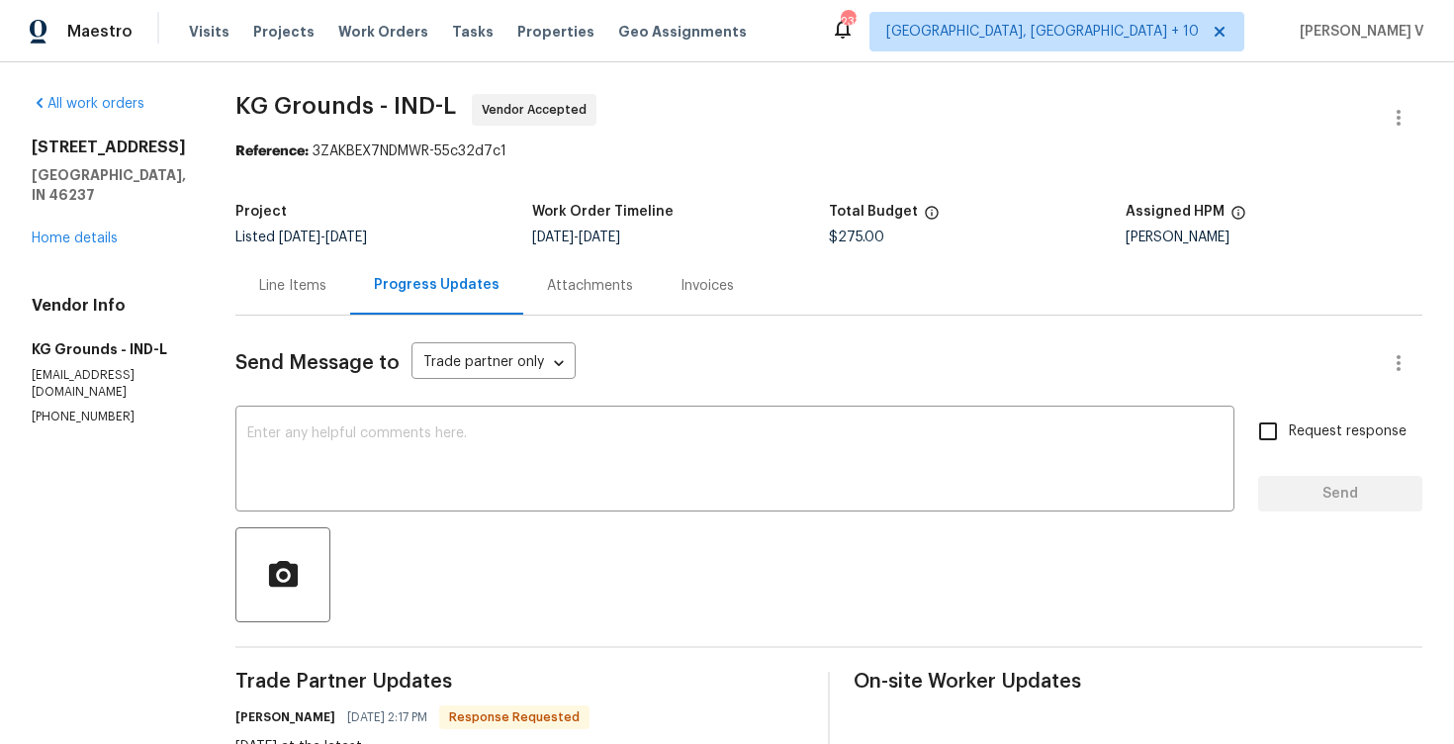
click at [342, 280] on div "Line Items" at bounding box center [292, 285] width 115 height 58
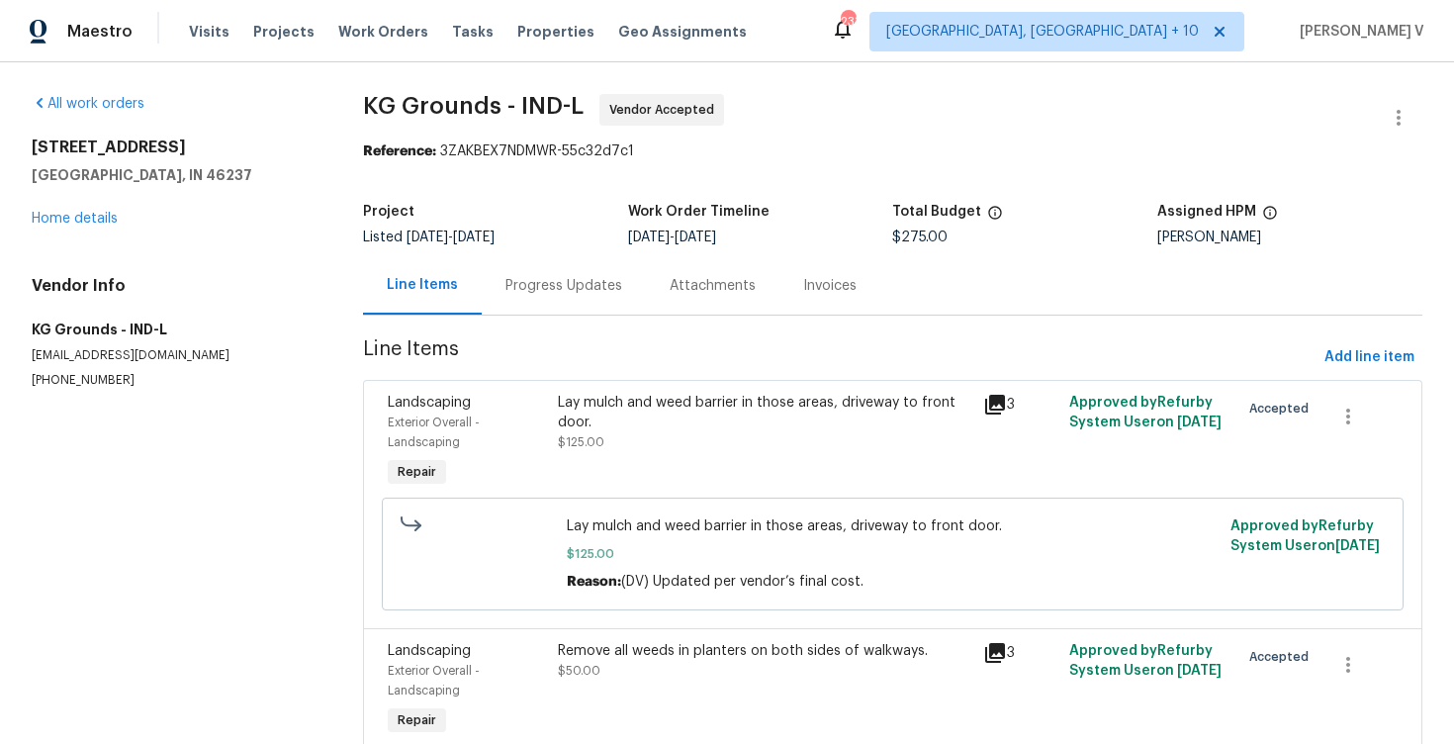
scroll to position [431, 0]
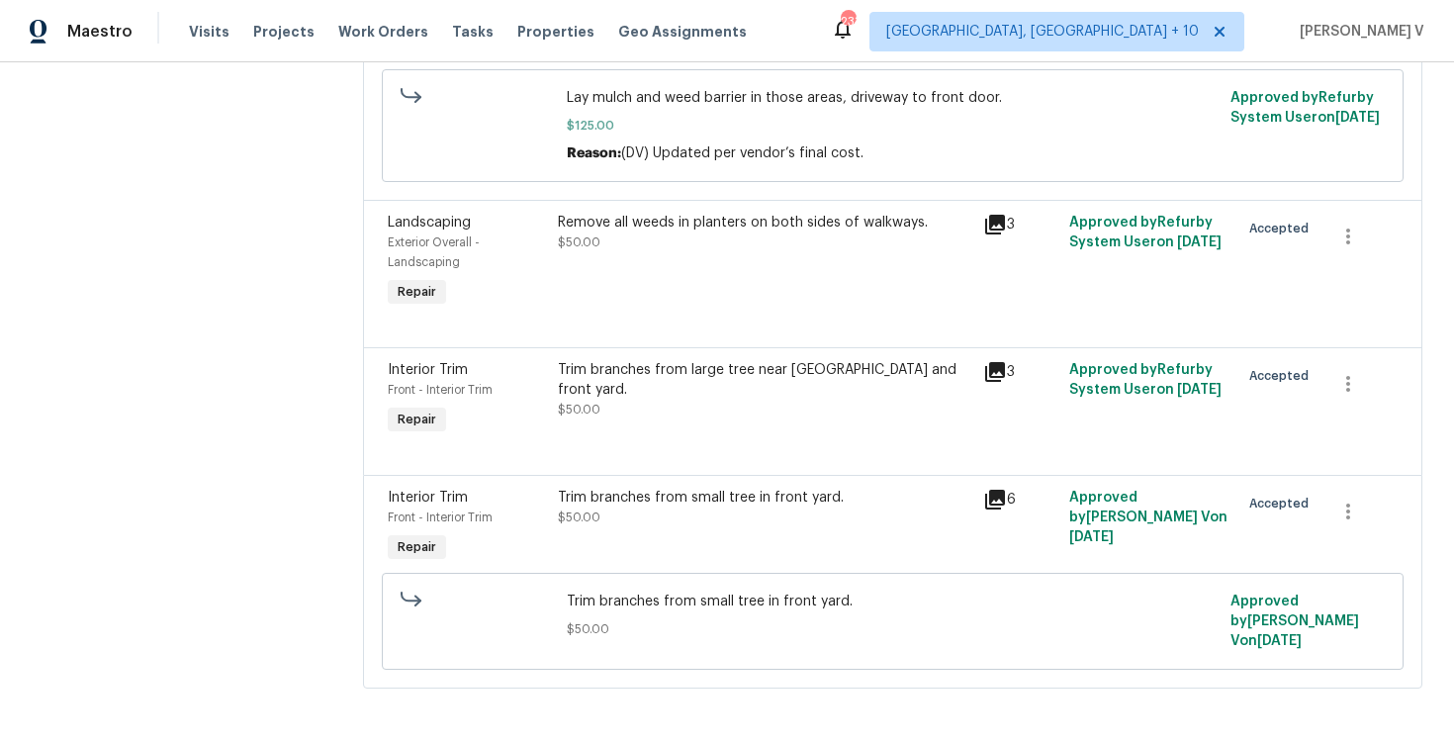
click at [589, 301] on div "Remove all weeds in planters on both sides of walkways. $50.00" at bounding box center [765, 262] width 426 height 111
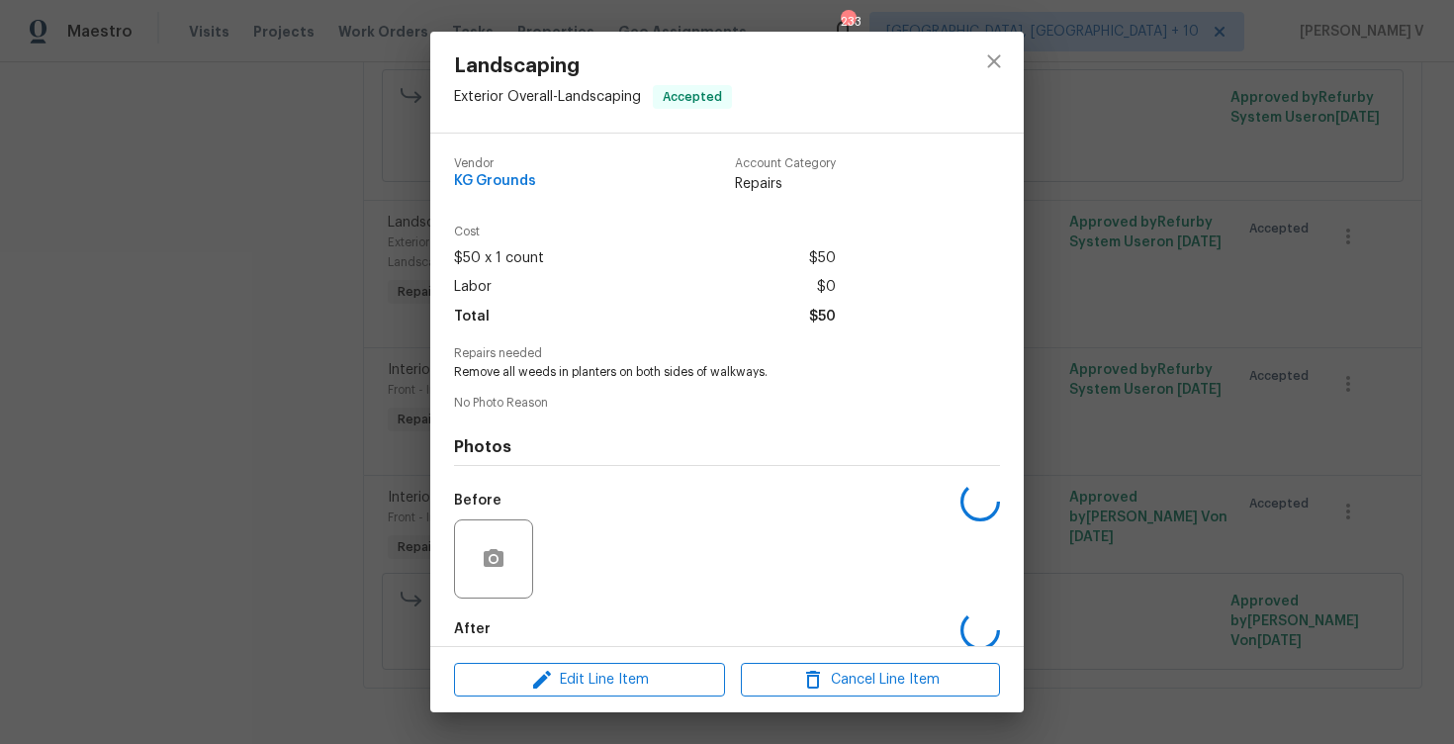
scroll to position [101, 0]
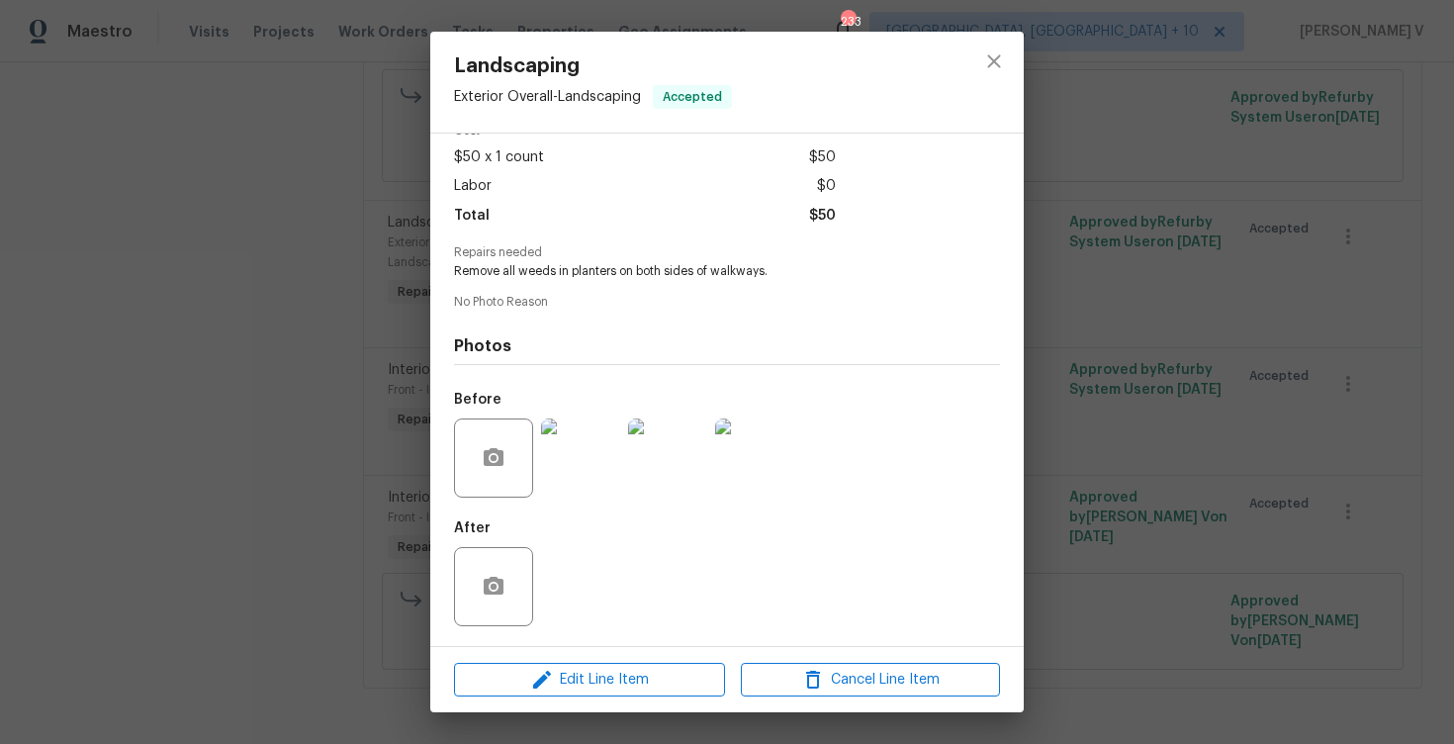
click at [334, 330] on div "Landscaping Exterior Overall - Landscaping Accepted Vendor KG Grounds Account C…" at bounding box center [727, 372] width 1454 height 744
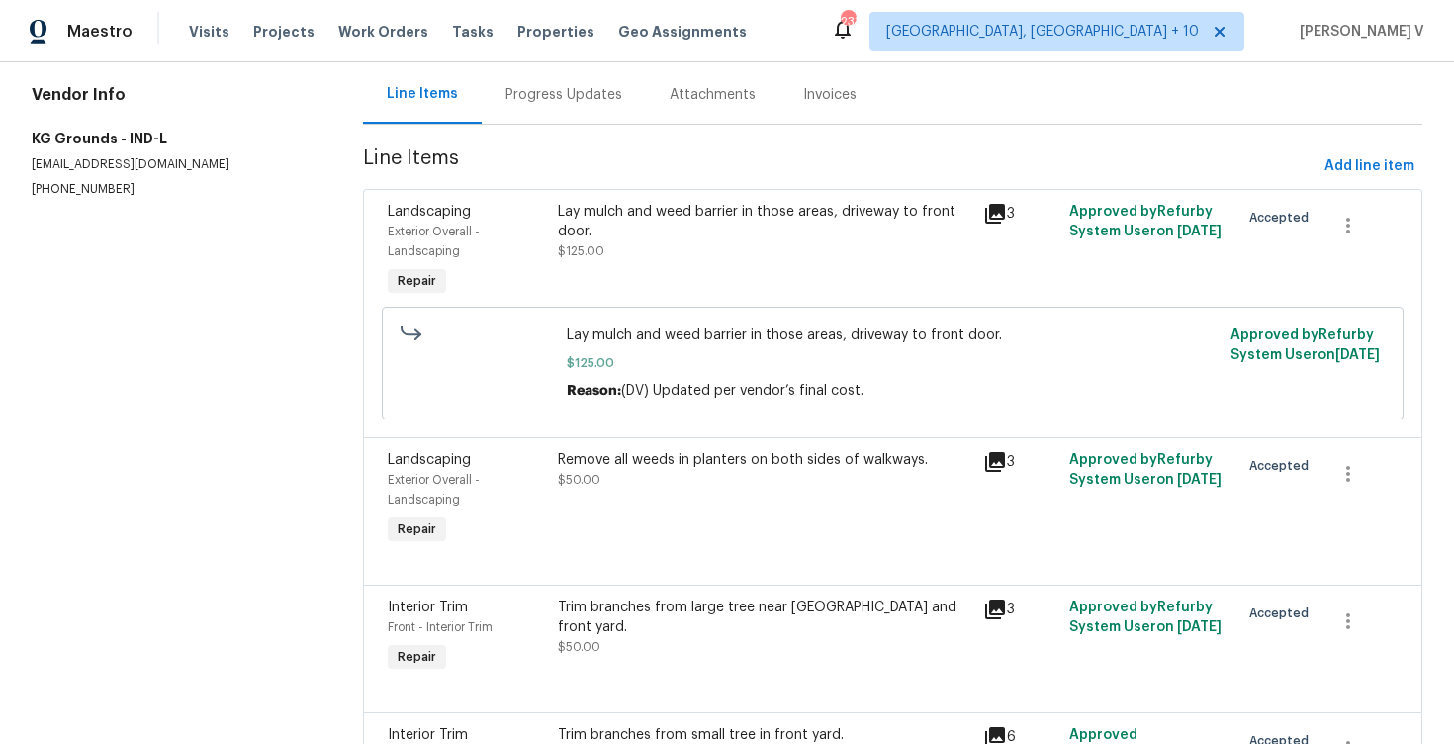
scroll to position [0, 0]
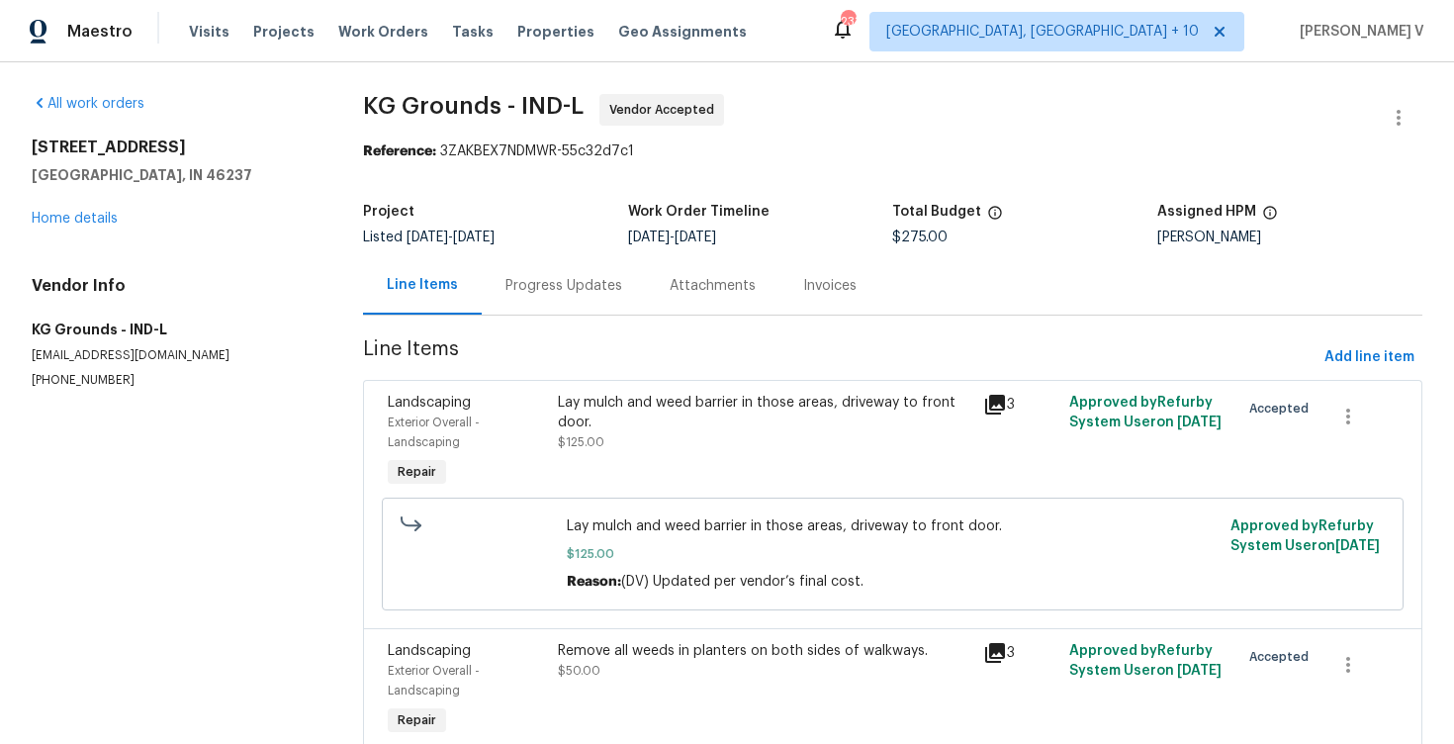
click at [590, 286] on div "Progress Updates" at bounding box center [563, 286] width 117 height 20
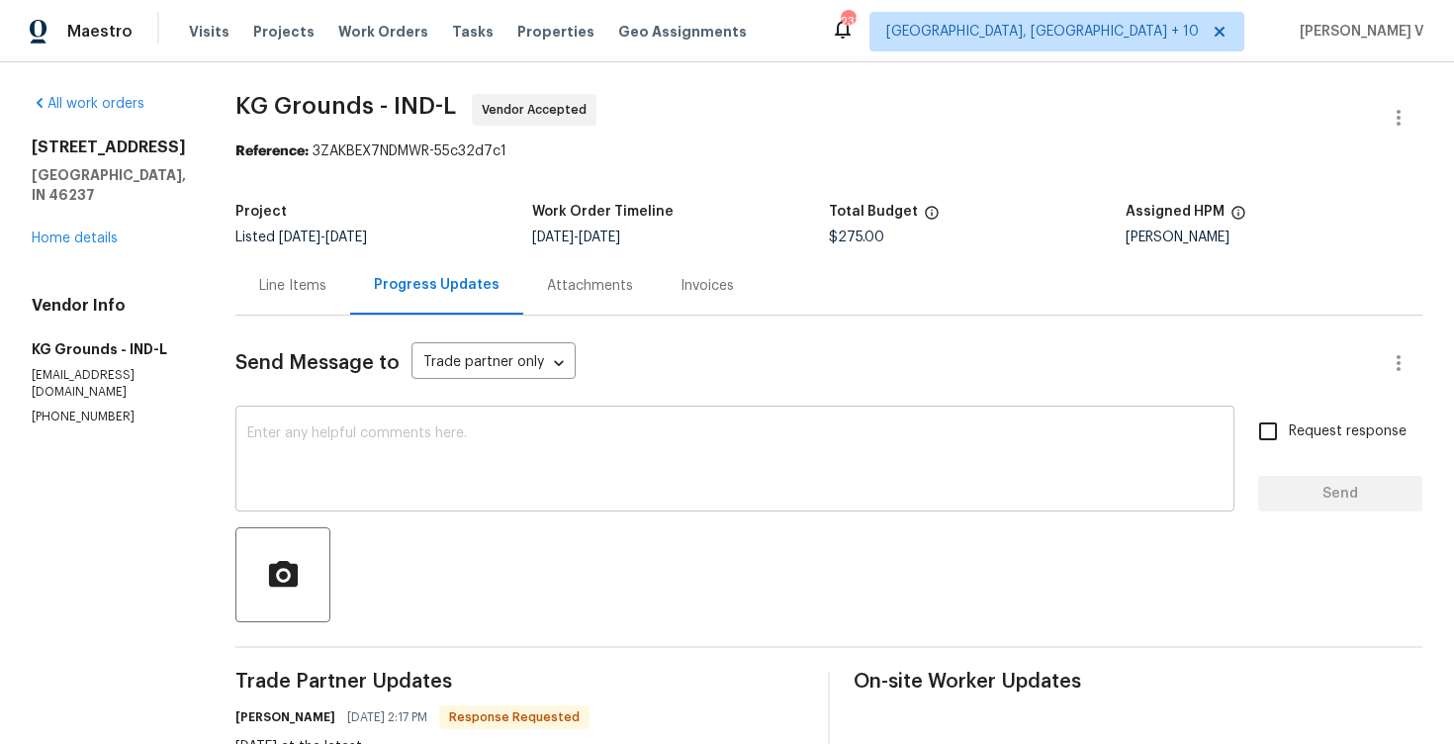
click at [348, 433] on textarea at bounding box center [734, 460] width 975 height 69
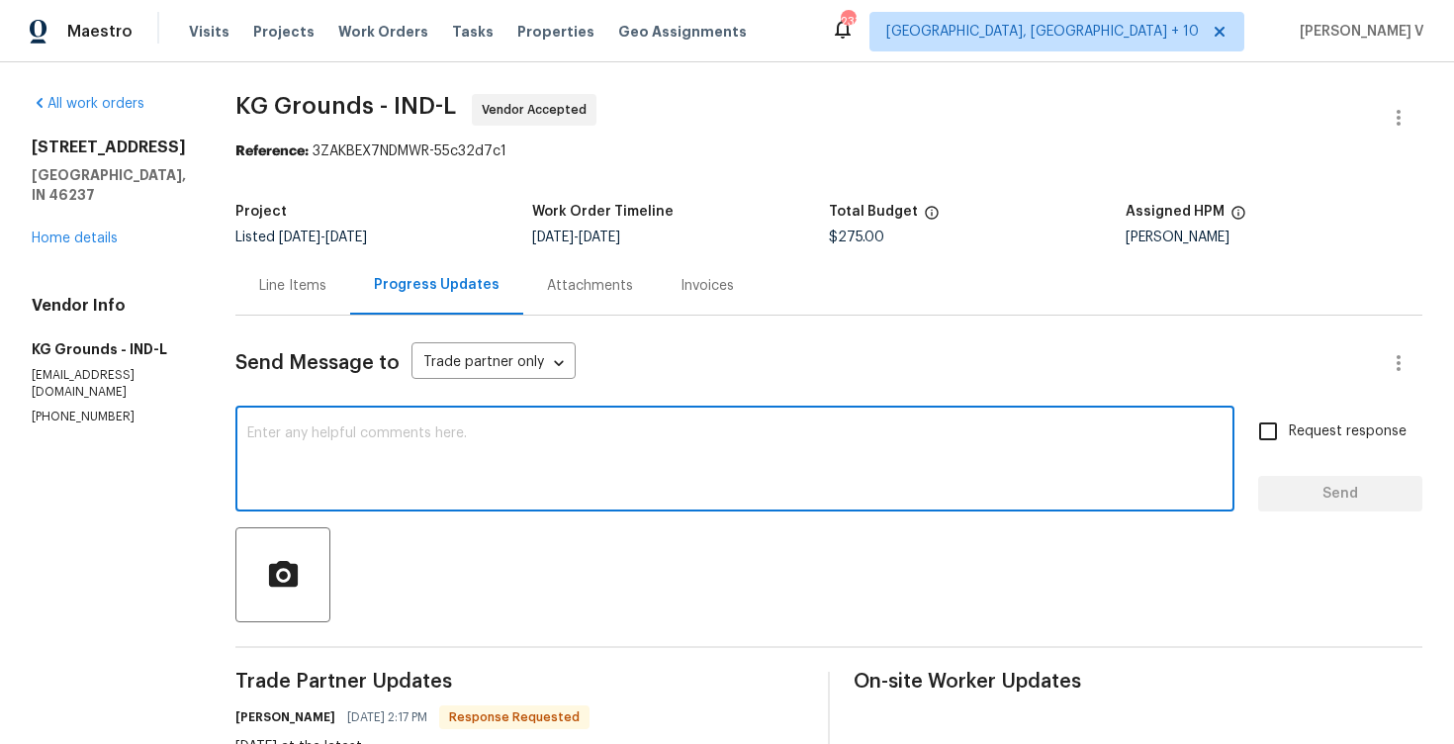
paste textarea "This WO was issued [DATE], but it is currently scheduled for [DATE]. Since we c…"
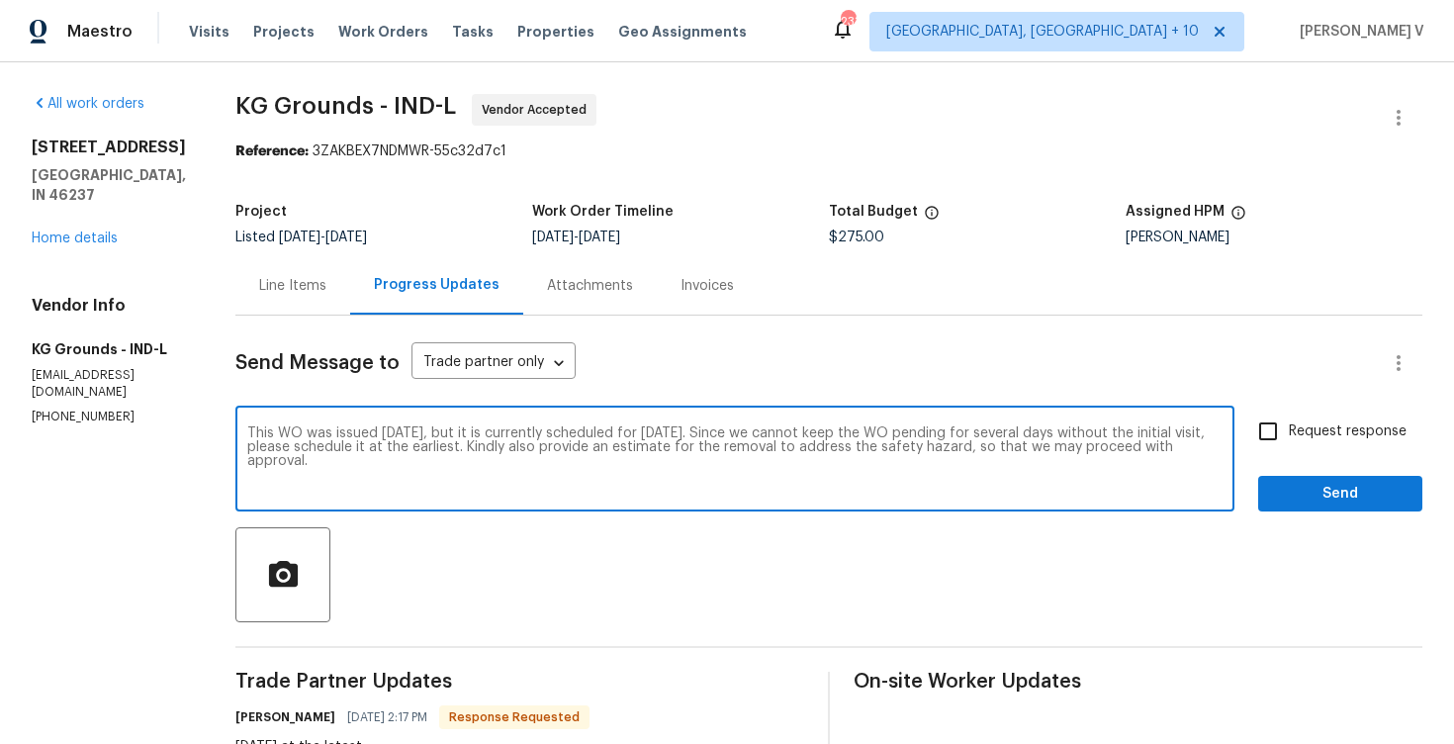
drag, startPoint x: 504, startPoint y: 449, endPoint x: 527, endPoint y: 540, distance: 93.8
type textarea "This WO was issued [DATE], but it is currently scheduled for [DATE]. Since we c…"
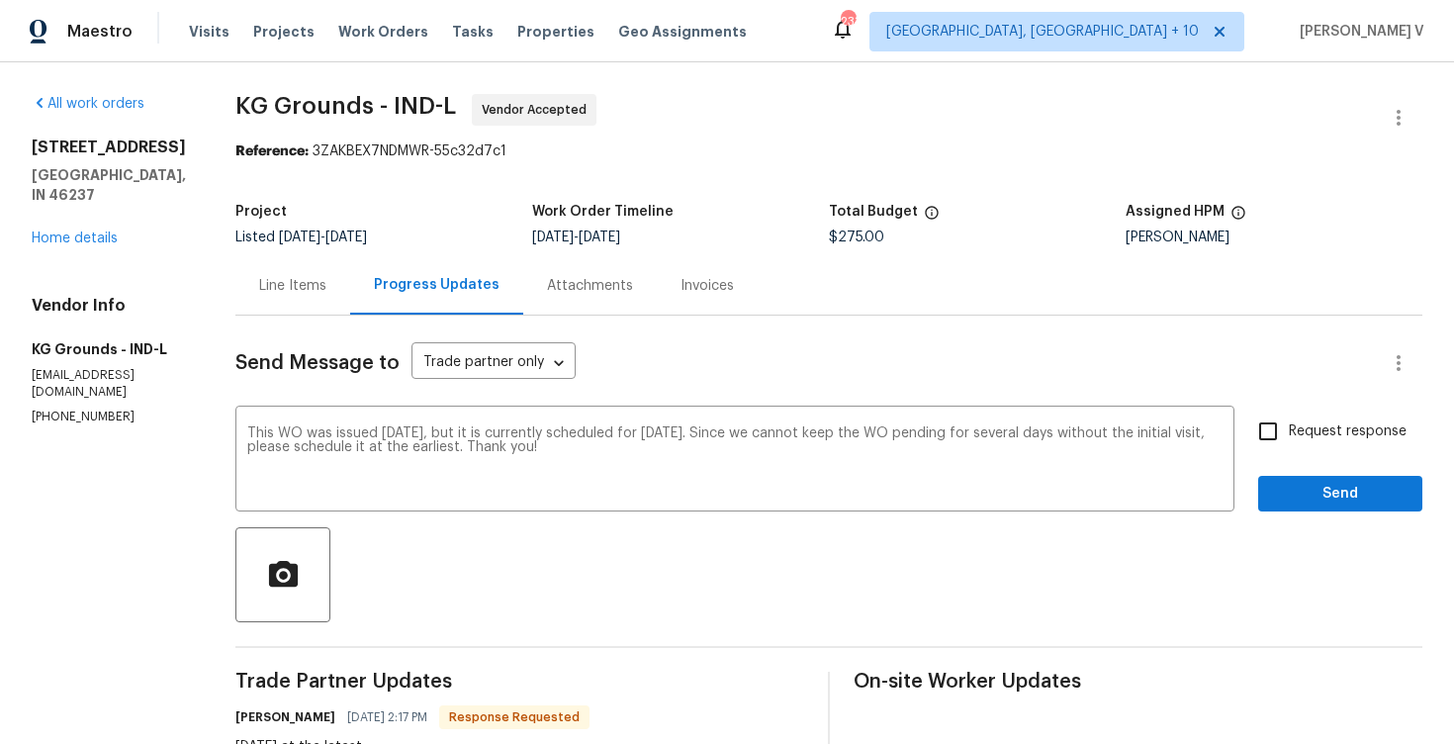
click at [1309, 421] on span "Request response" at bounding box center [1348, 431] width 118 height 21
click at [1289, 421] on input "Request response" at bounding box center [1268, 431] width 42 height 42
checkbox input "true"
click at [1328, 469] on div "Request response Send" at bounding box center [1340, 460] width 164 height 101
click at [1330, 488] on span "Send" at bounding box center [1340, 494] width 133 height 25
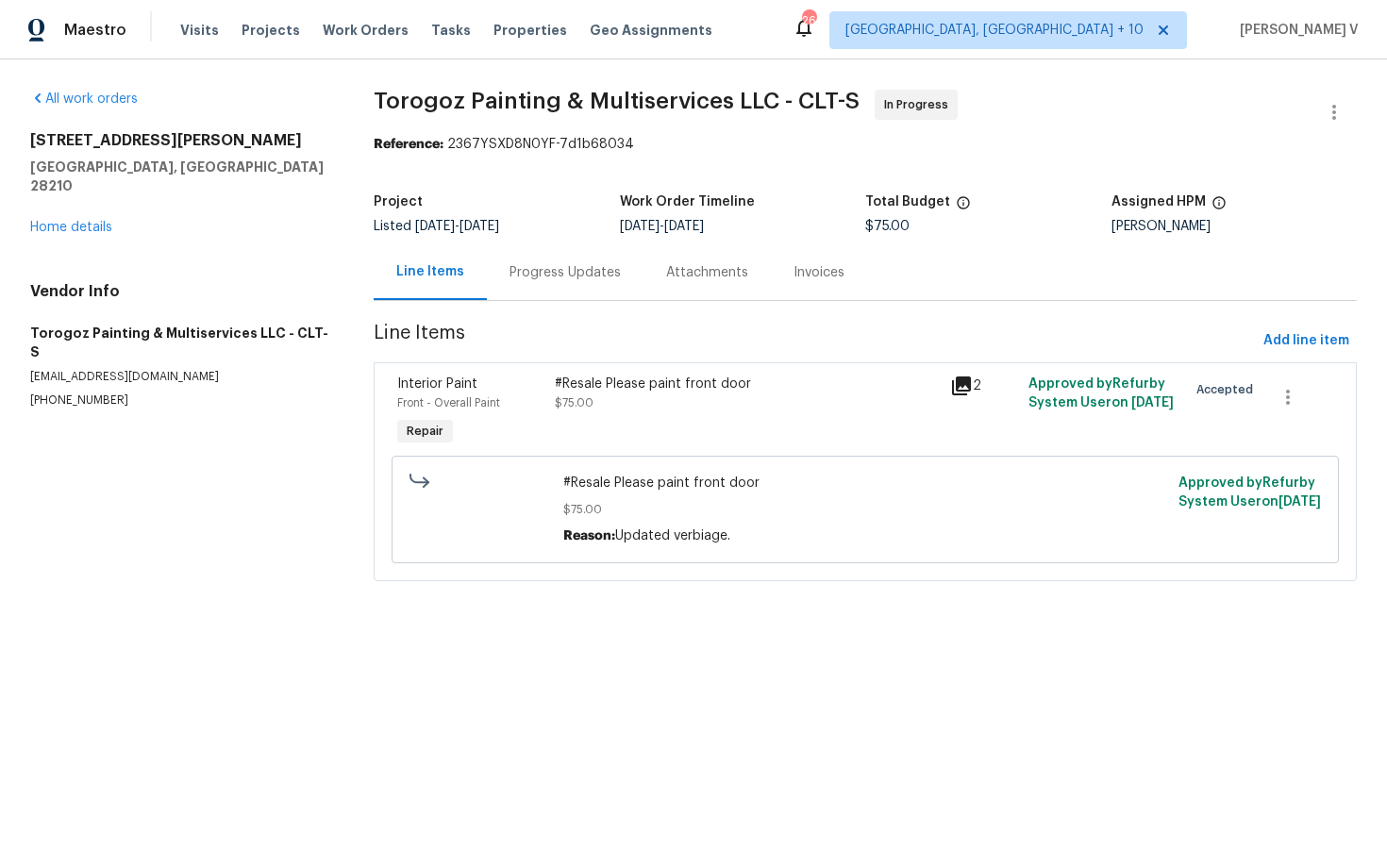
click at [530, 282] on div "Progress Updates" at bounding box center [565, 272] width 156 height 55
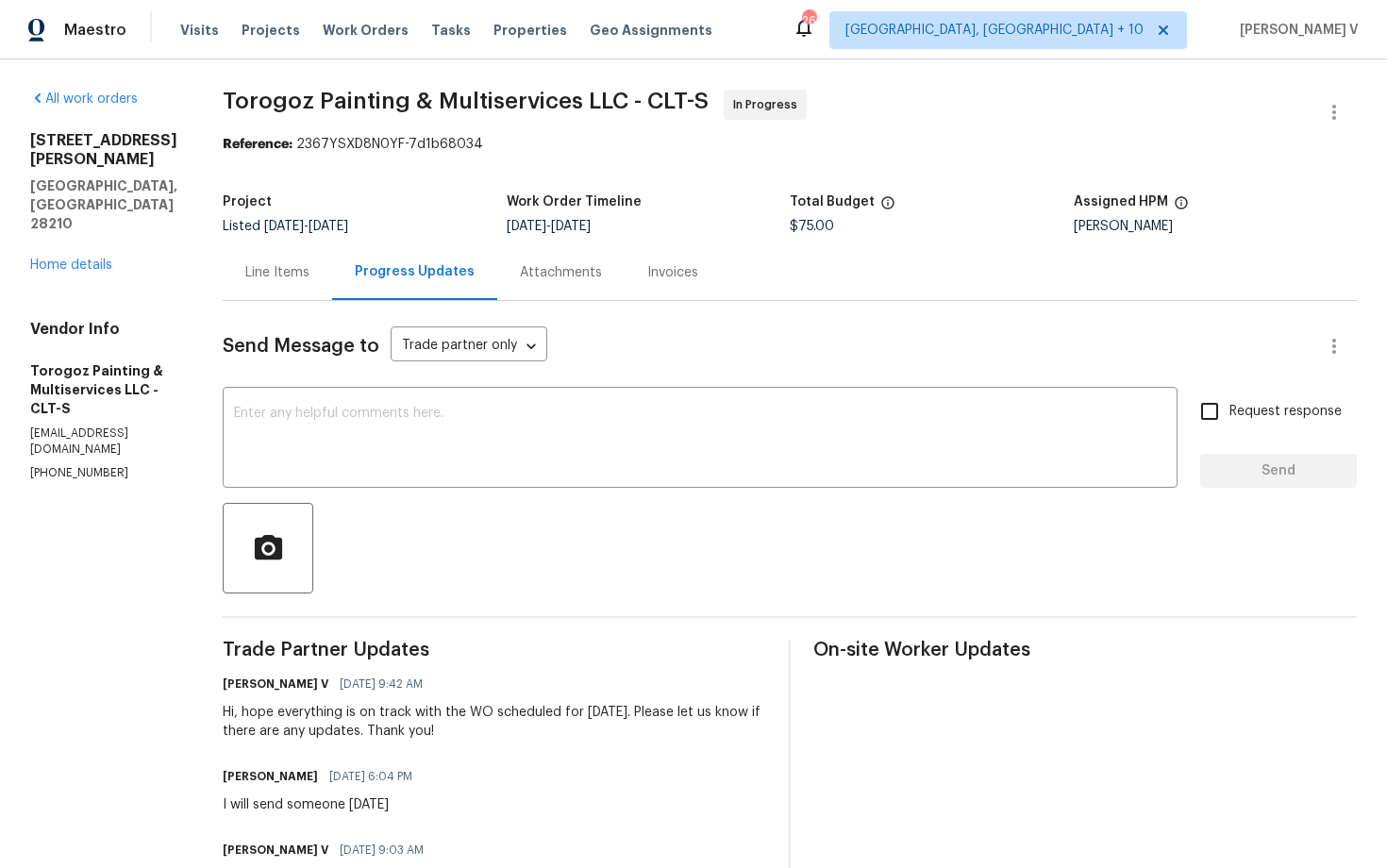
click at [52, 389] on section "All work orders [STREET_ADDRESS][PERSON_NAME] Home details Vendor Info Torogoz …" at bounding box center [104, 528] width 147 height 878
copy p "[PHONE_NUMBER]"
click at [307, 256] on div "Line Items" at bounding box center [277, 272] width 110 height 55
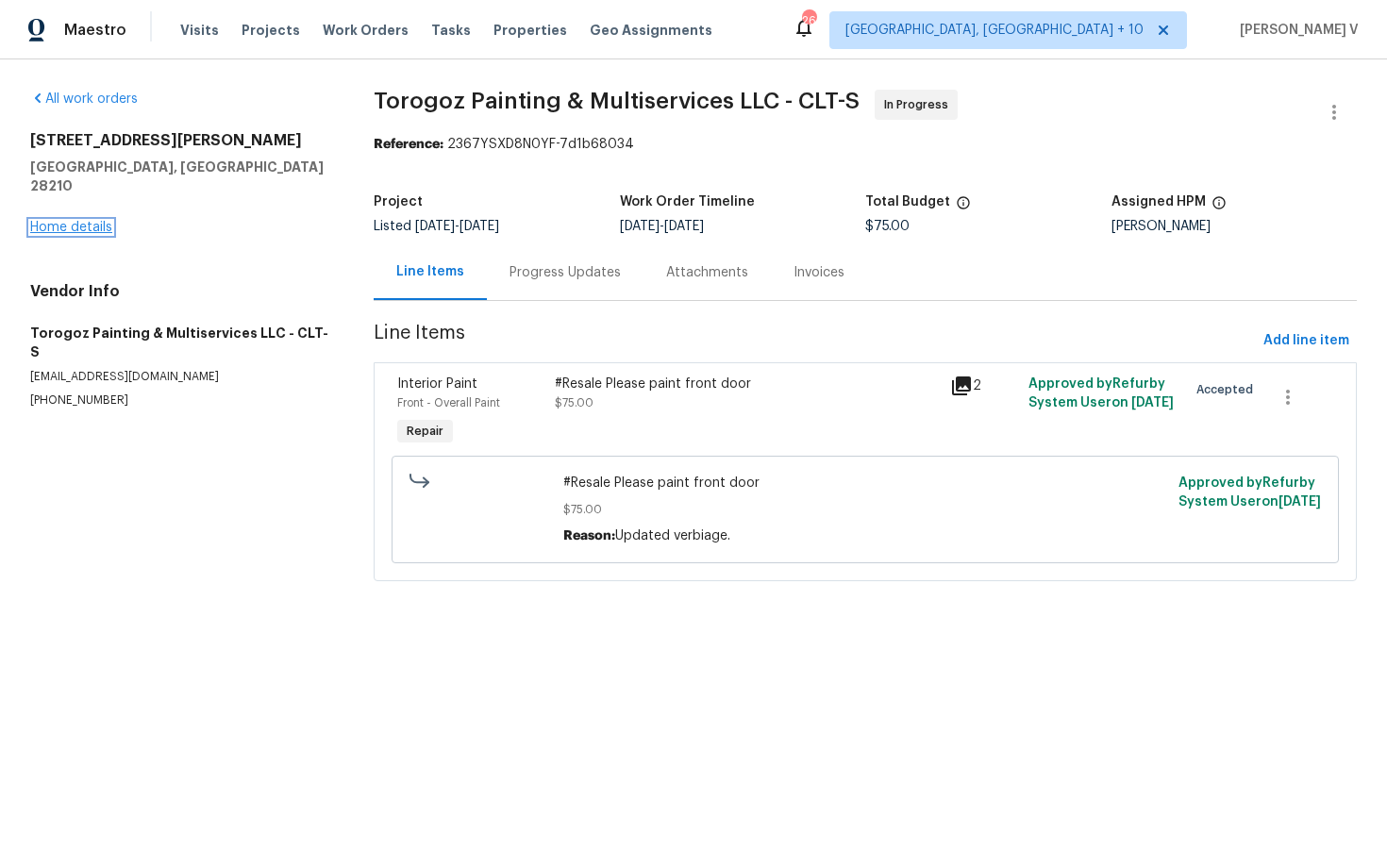
click at [82, 220] on link "Home details" at bounding box center [72, 227] width 82 height 13
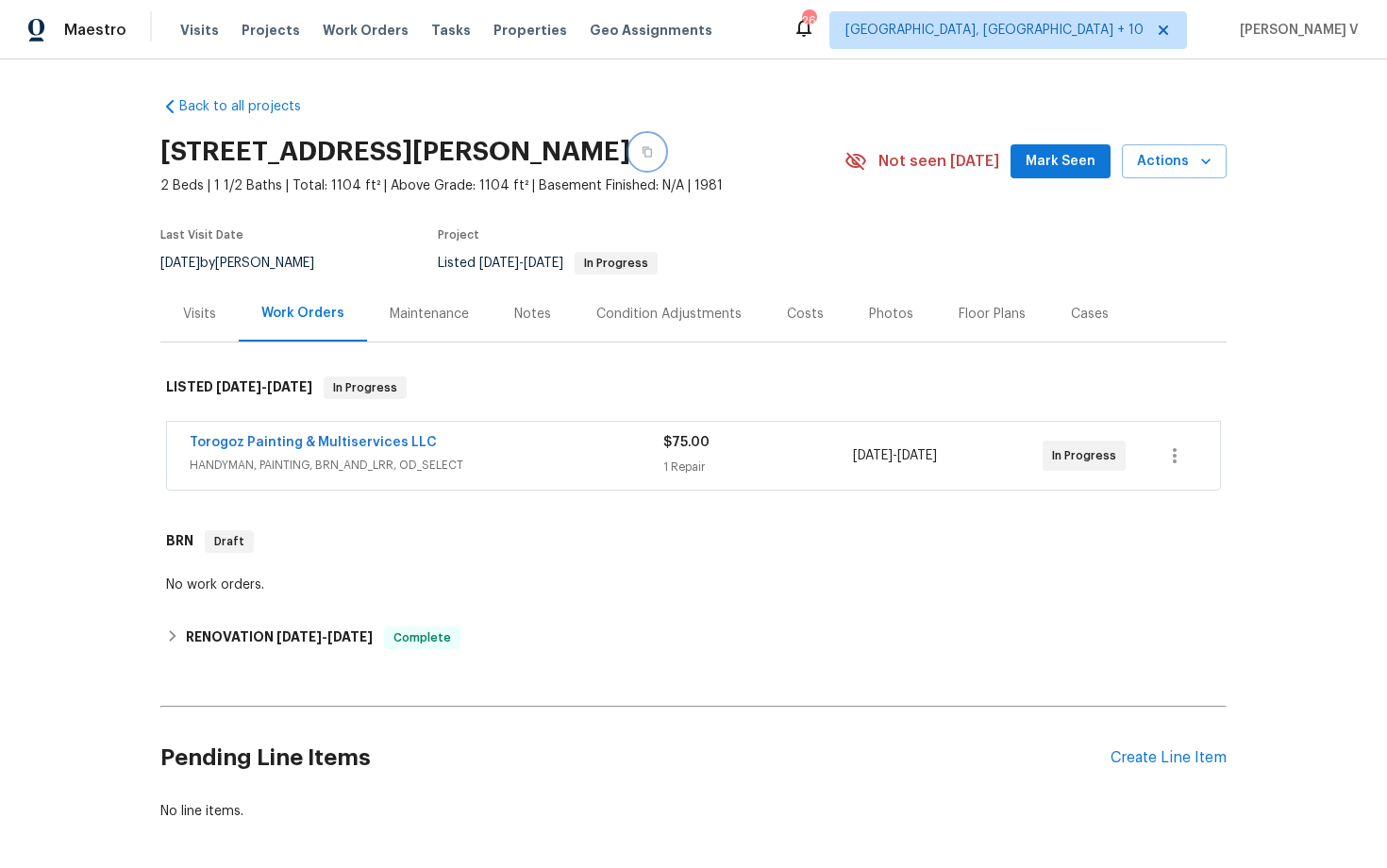
click at [652, 155] on icon "button" at bounding box center [647, 152] width 11 height 11
click at [327, 439] on link "Torogoz Painting & Multiservices LLC" at bounding box center [313, 443] width 247 height 13
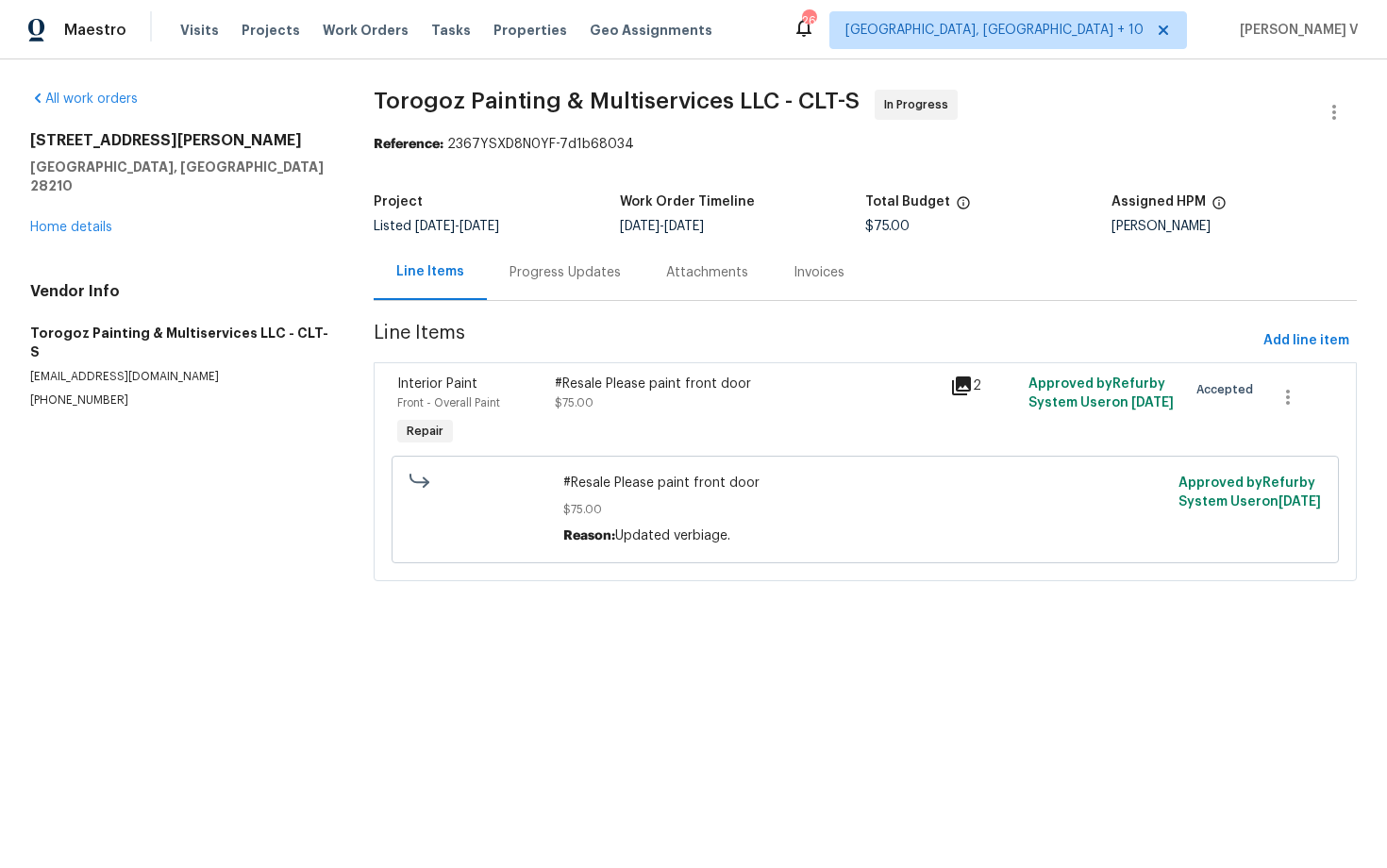
click at [645, 384] on div "#Resale Please paint front door" at bounding box center [746, 384] width 383 height 19
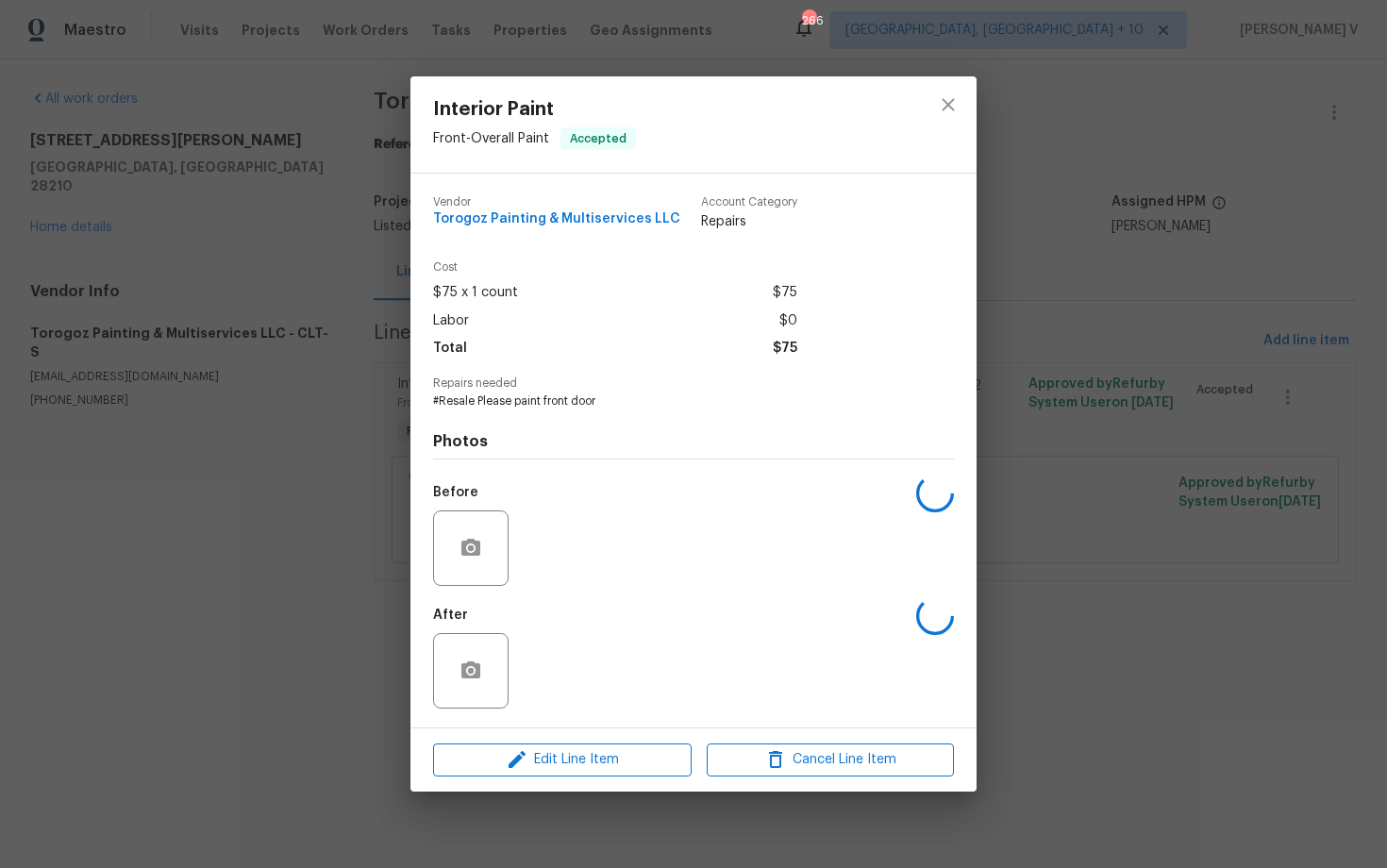
click at [645, 384] on span "Repairs needed" at bounding box center [694, 383] width 521 height 12
click at [538, 393] on span "#Resale Please paint front door" at bounding box center [667, 401] width 468 height 16
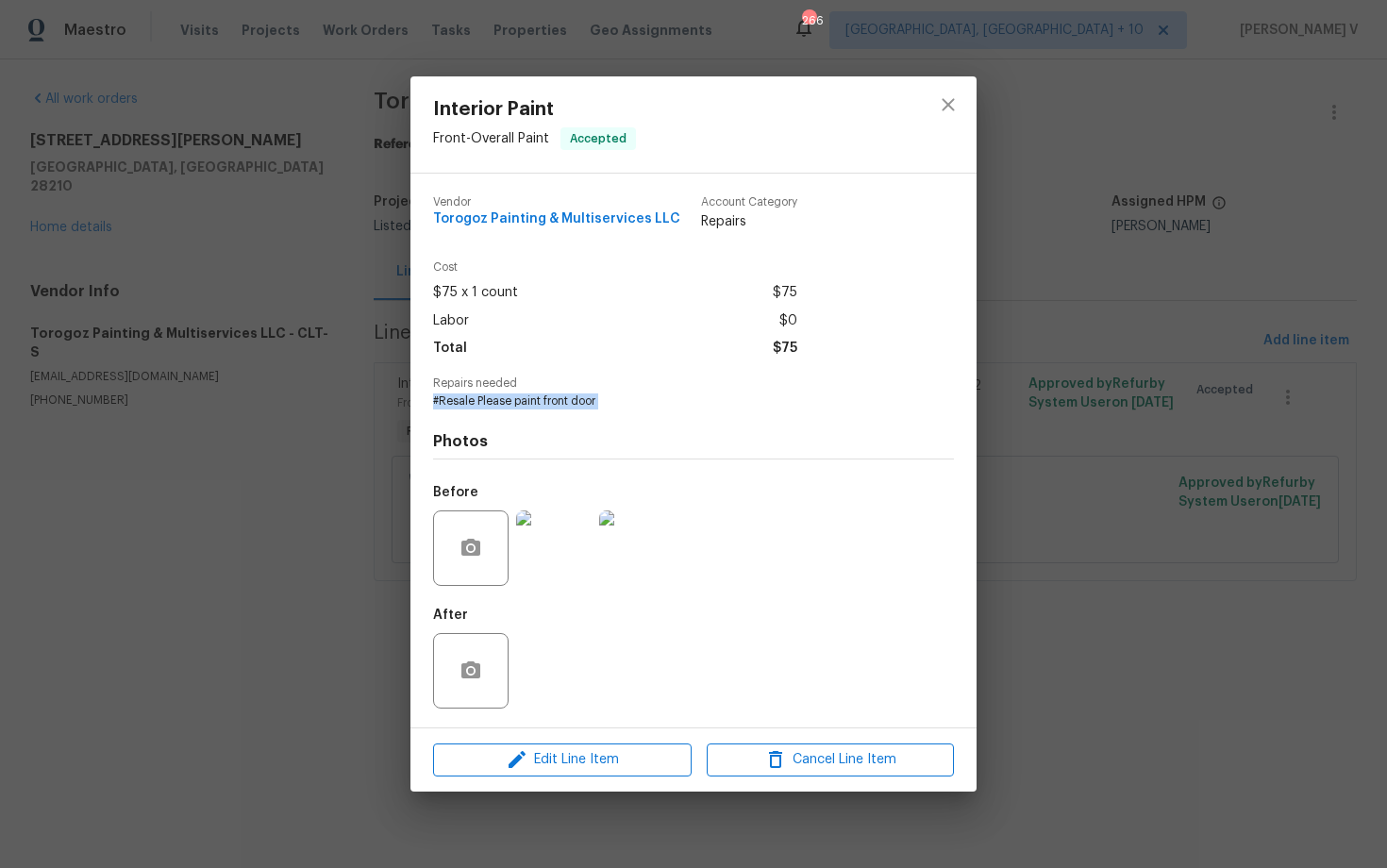
copy span "#Resale Please paint front door"
click at [199, 215] on div "Interior Paint Front - Overall Paint Accepted Vendor Torogoz Painting & Multise…" at bounding box center [694, 434] width 1387 height 868
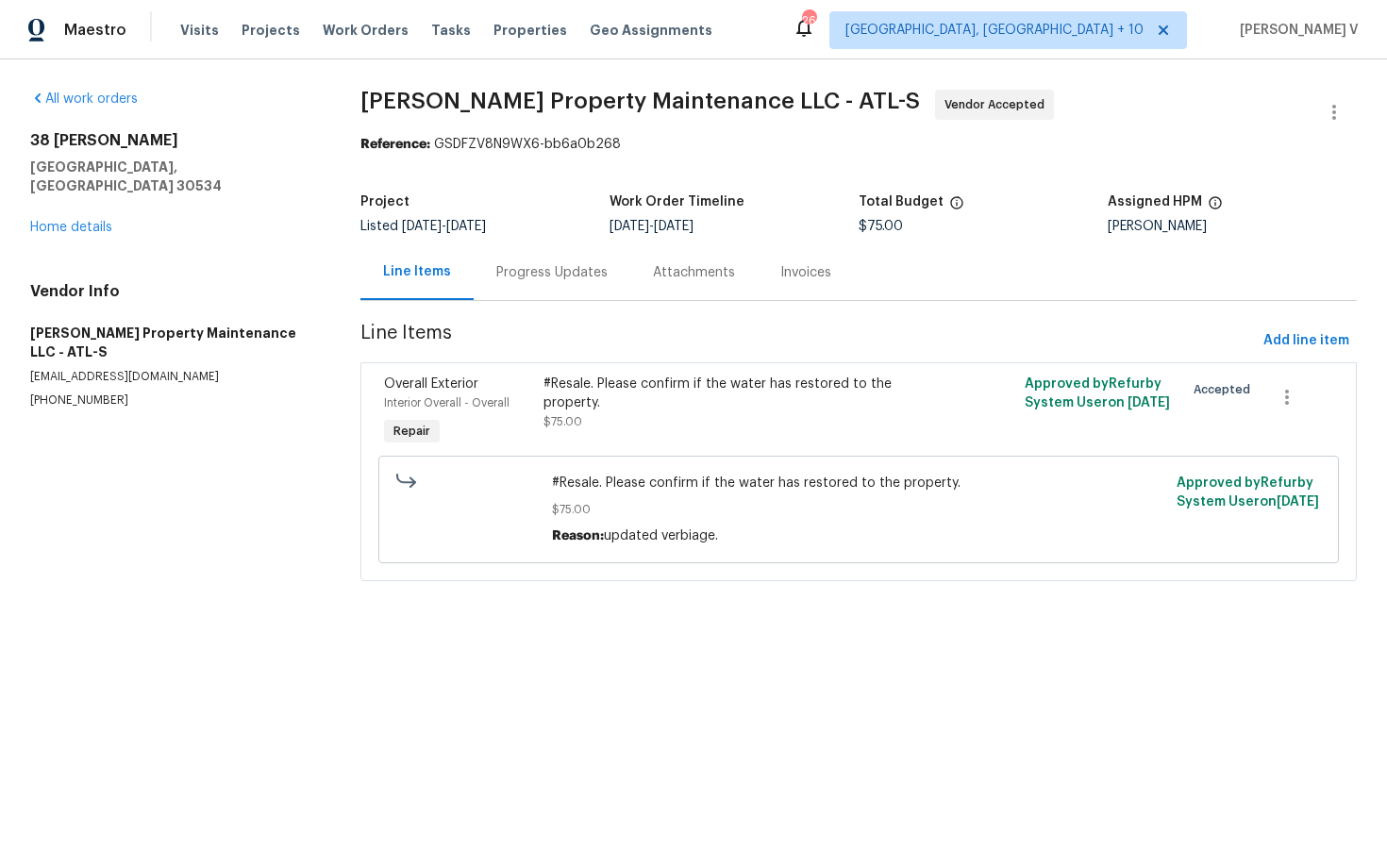
click at [569, 298] on div "Progress Updates" at bounding box center [551, 272] width 156 height 55
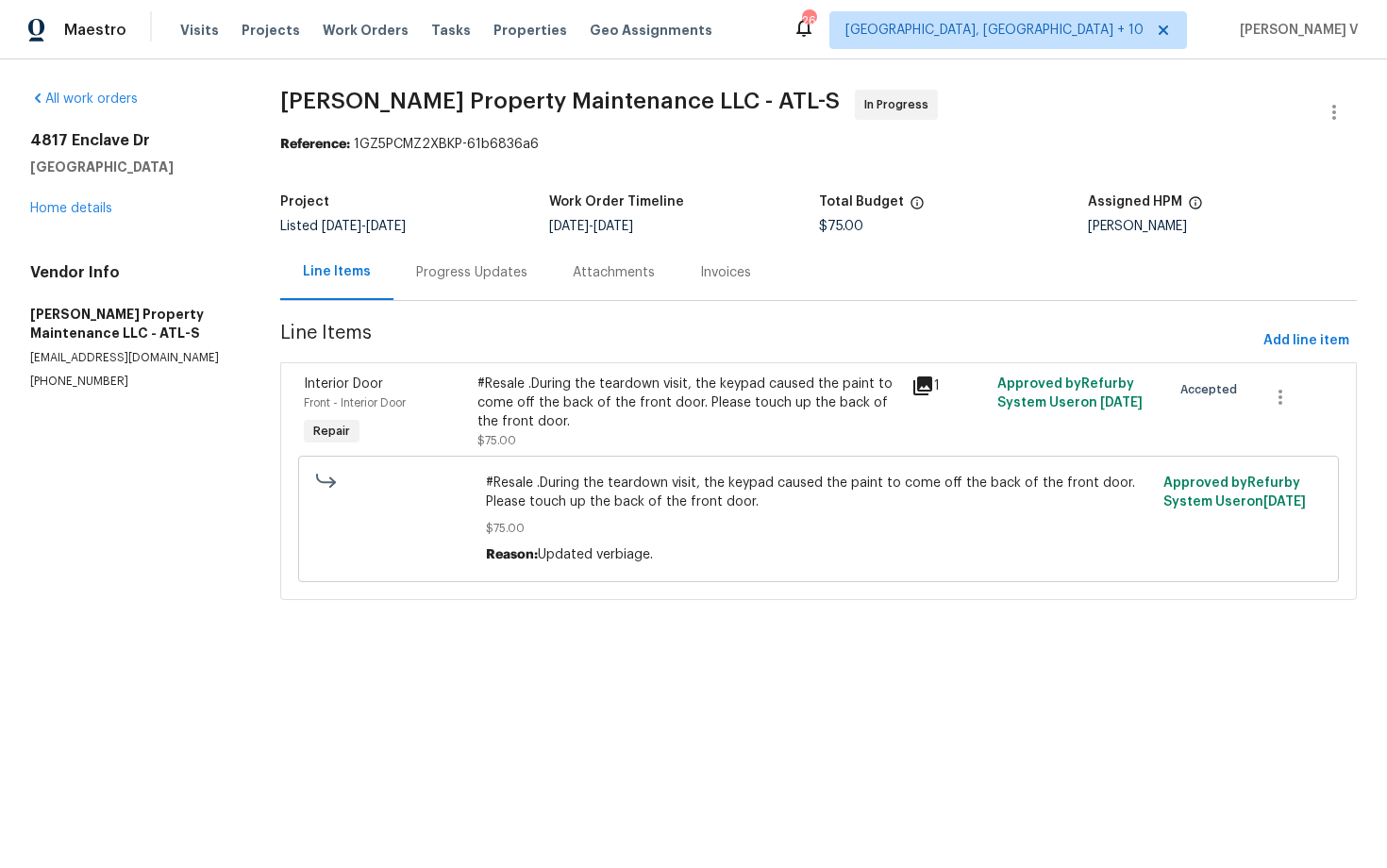
click at [518, 251] on div "Progress Updates" at bounding box center [471, 272] width 156 height 55
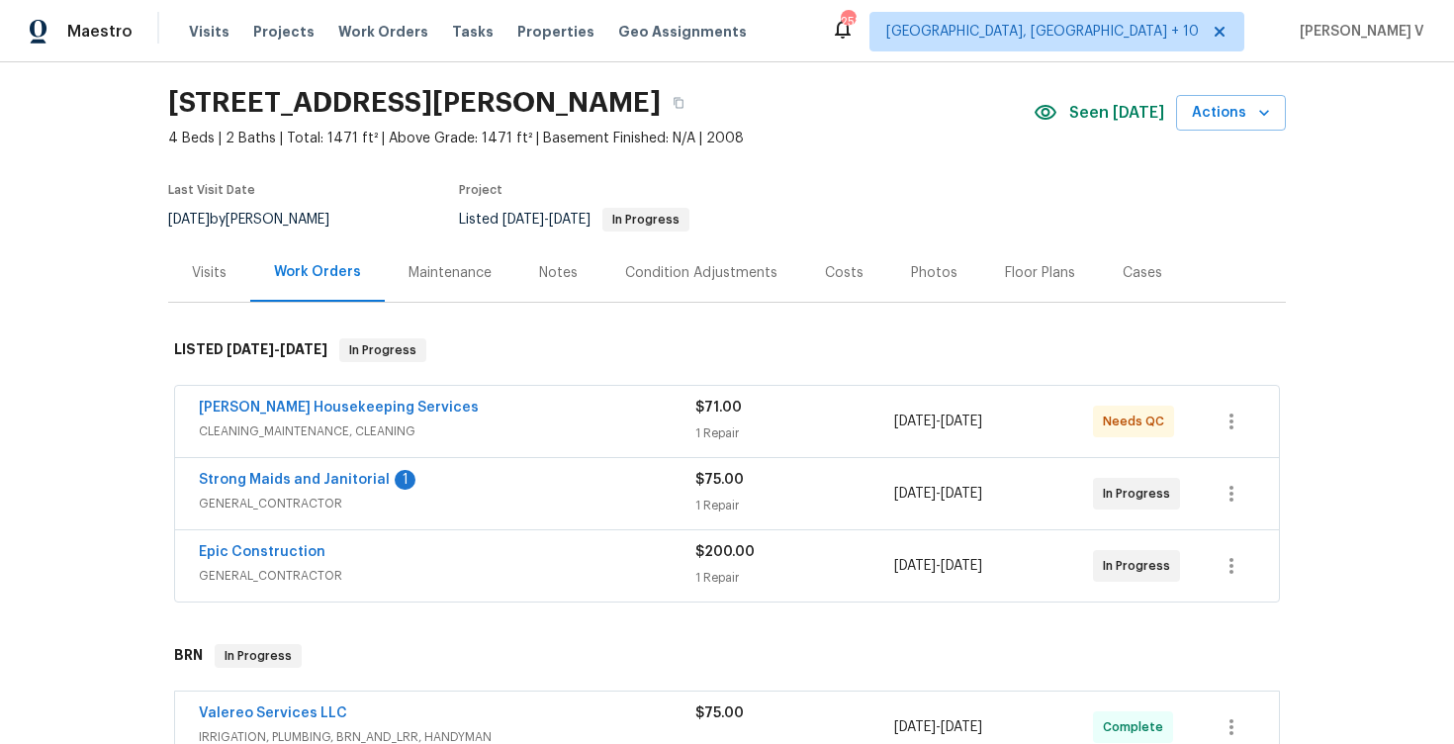
scroll to position [115, 0]
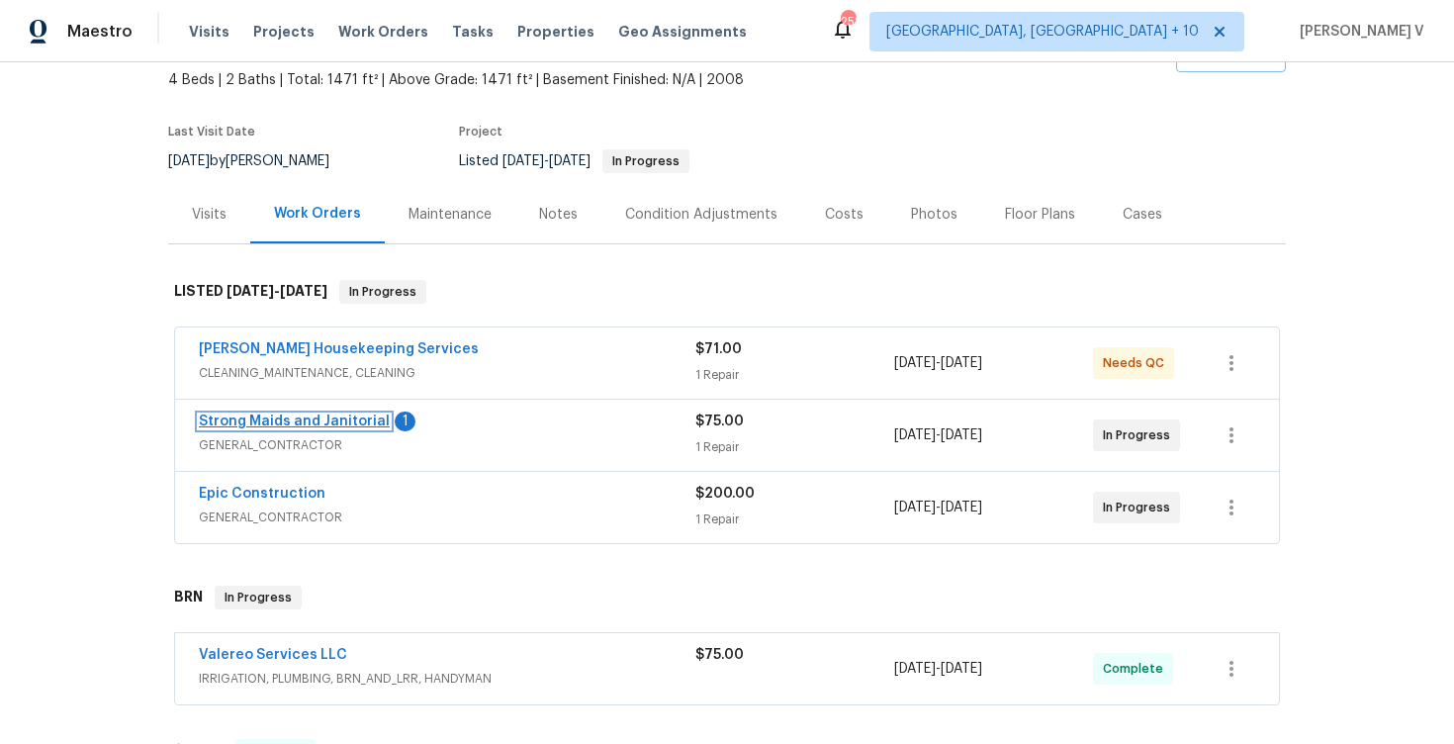
click at [248, 419] on link "Strong Maids and Janitorial" at bounding box center [294, 421] width 191 height 14
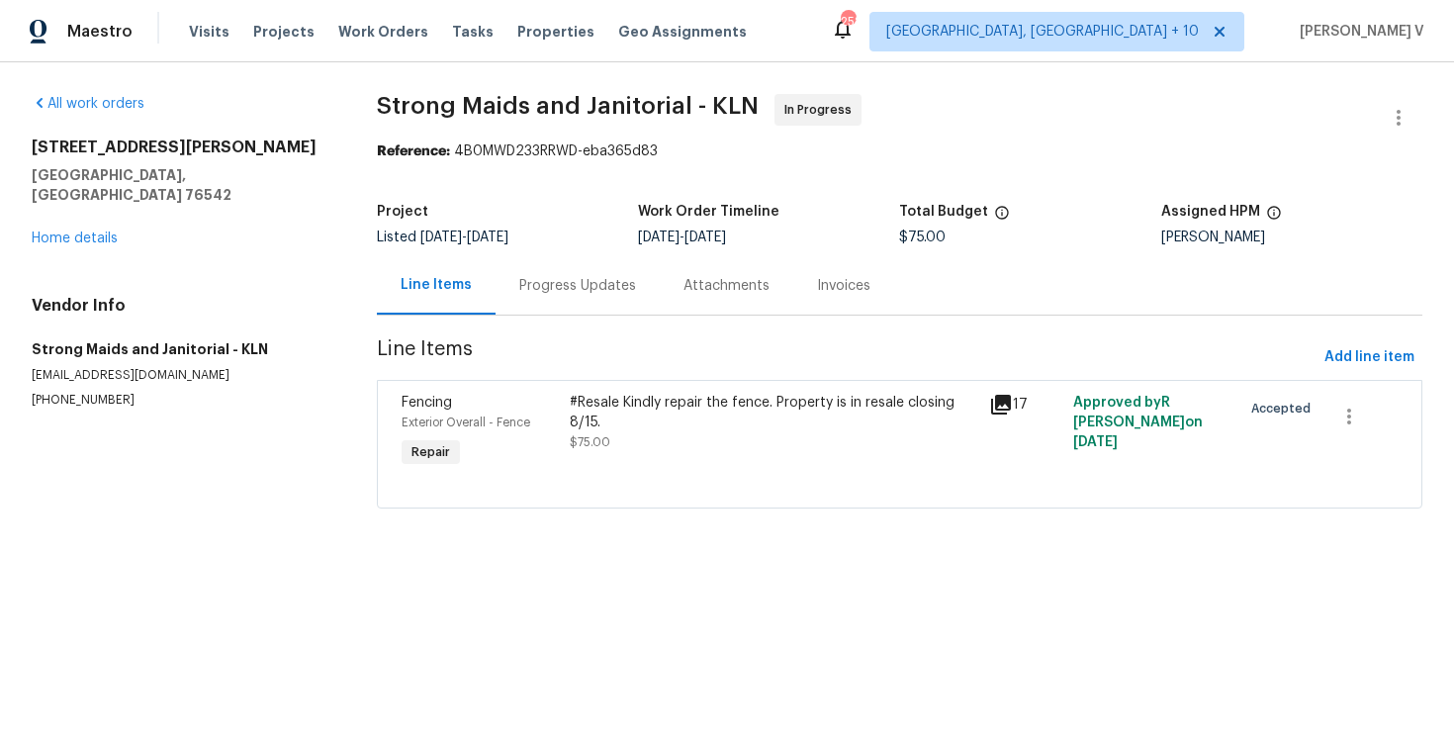
click at [520, 286] on div "Progress Updates" at bounding box center [577, 286] width 117 height 20
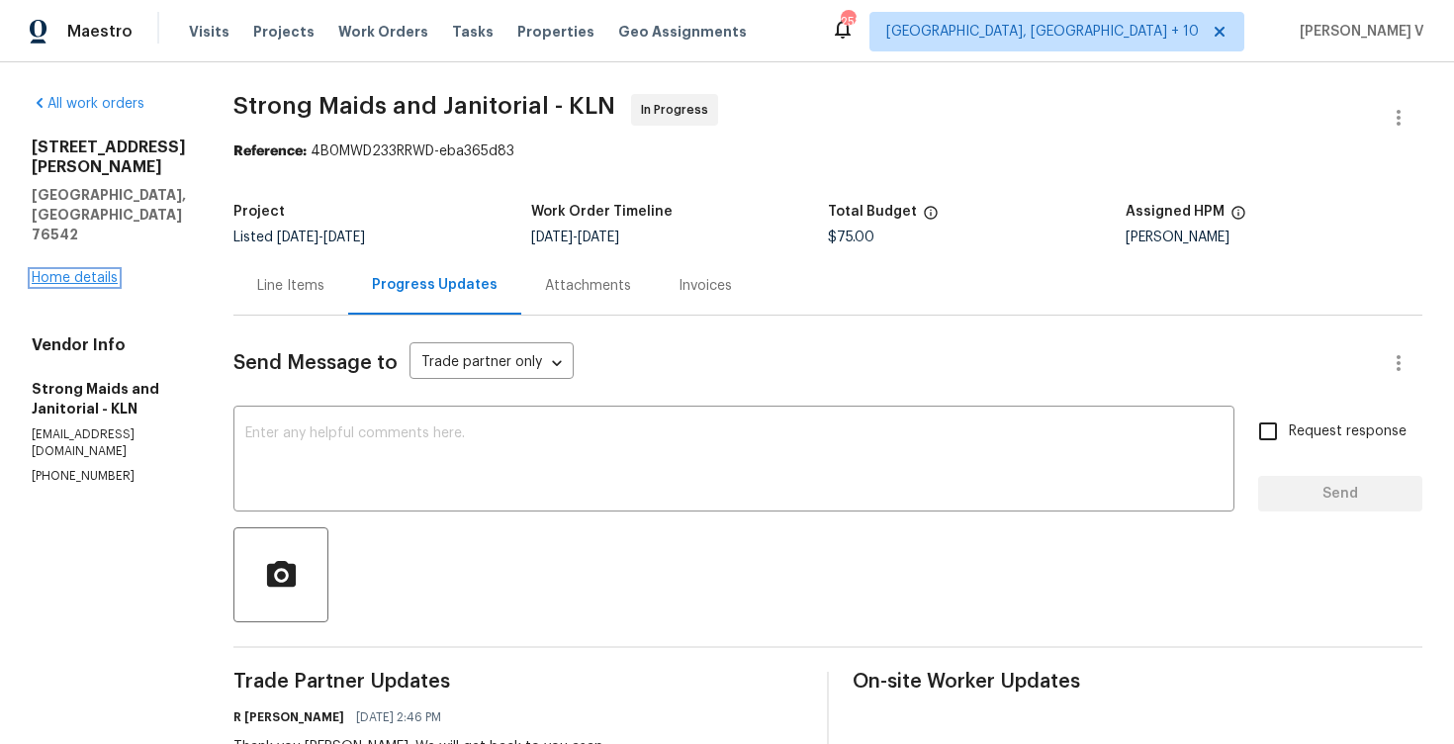
click at [93, 271] on link "Home details" at bounding box center [75, 278] width 86 height 14
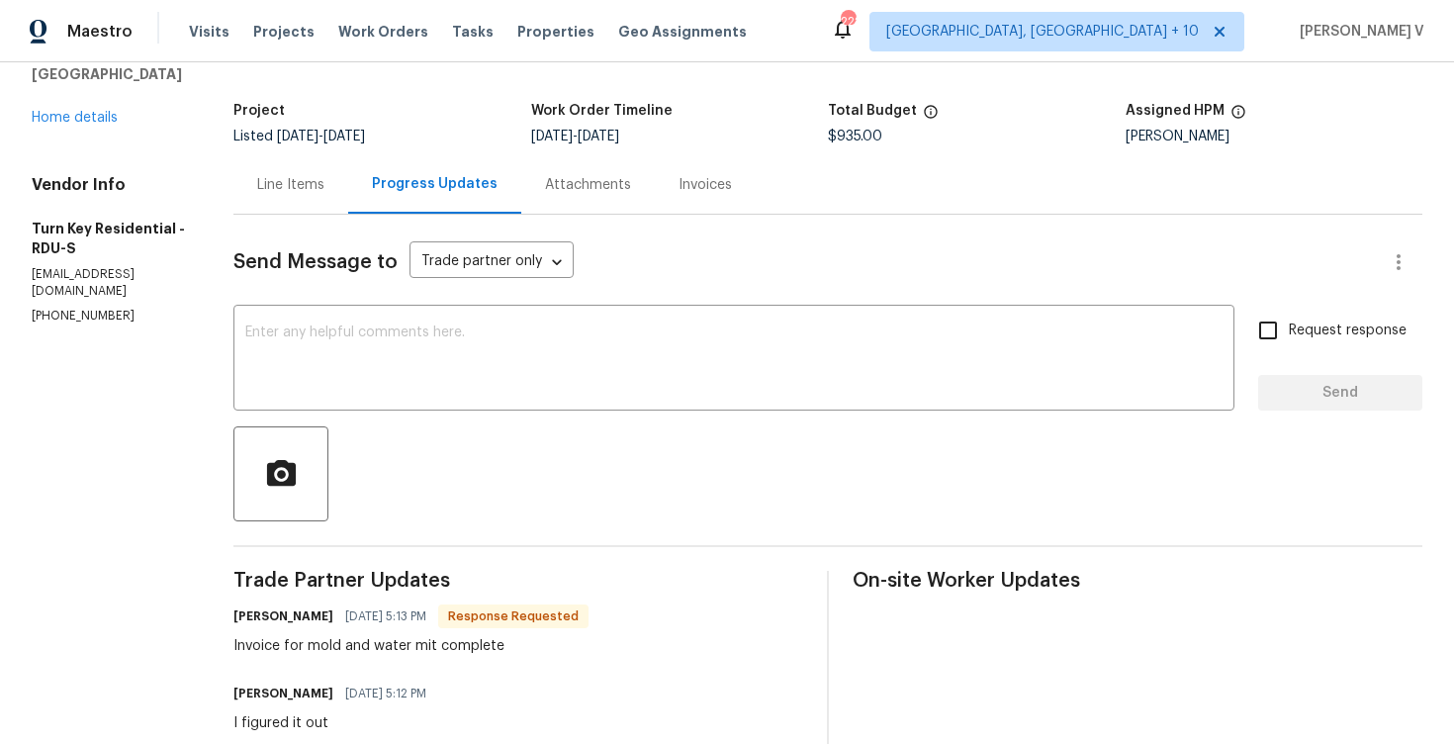
scroll to position [464, 0]
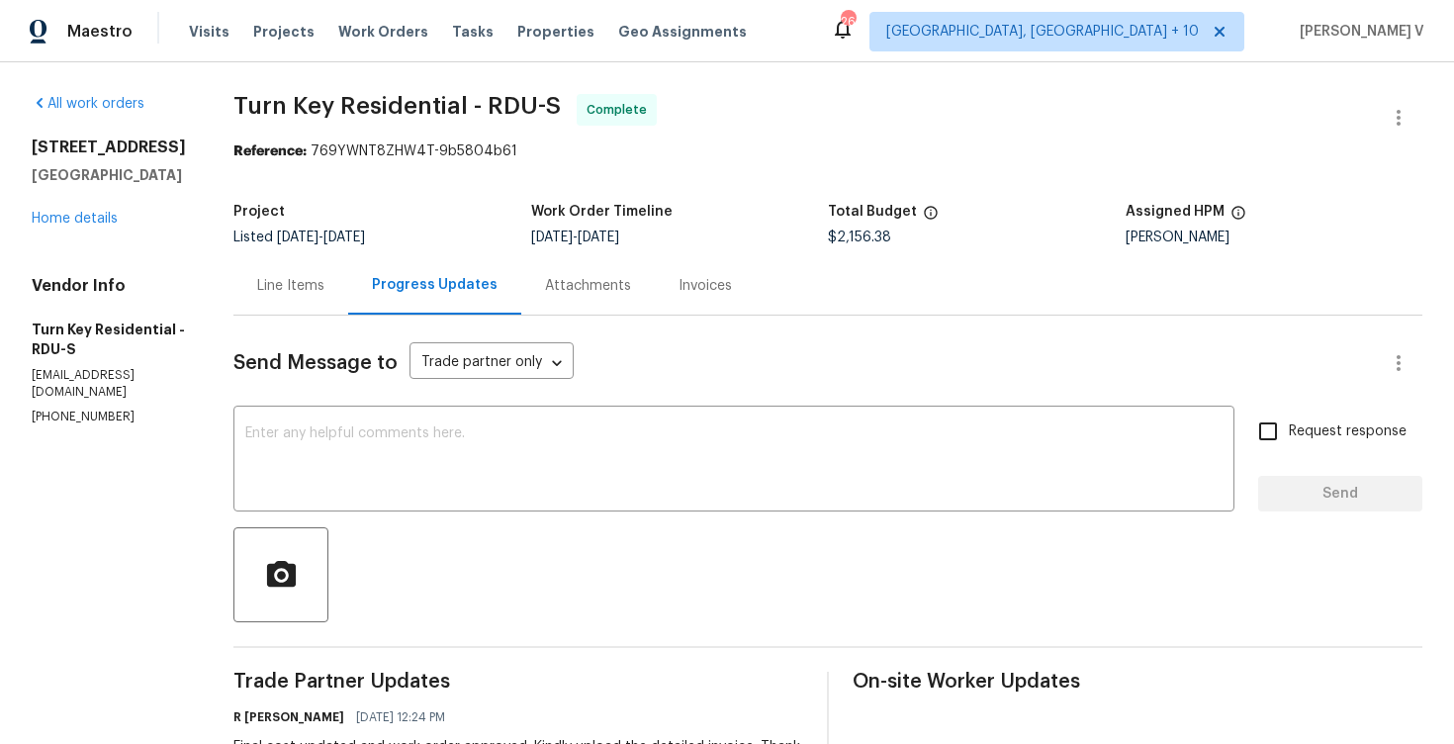
scroll to position [323, 0]
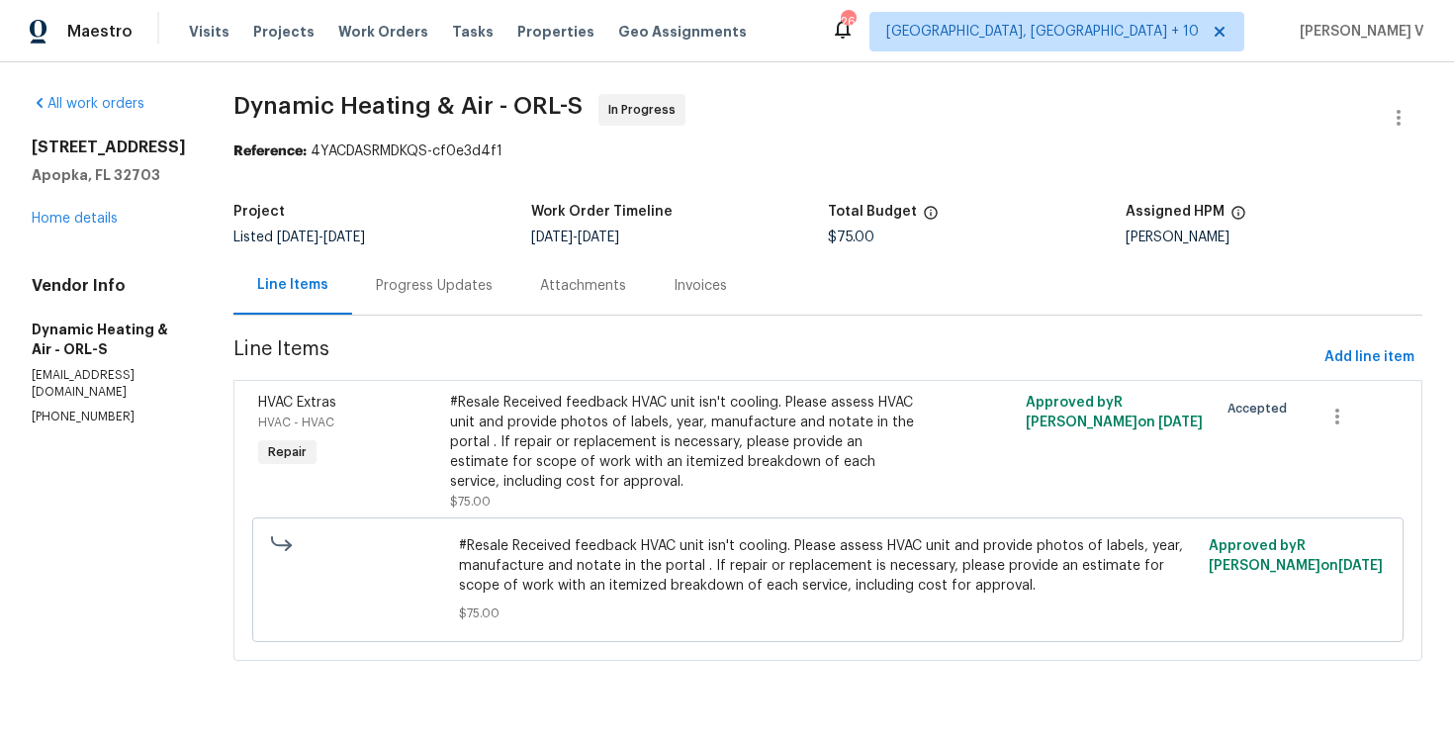
click at [467, 284] on div "Progress Updates" at bounding box center [434, 286] width 117 height 20
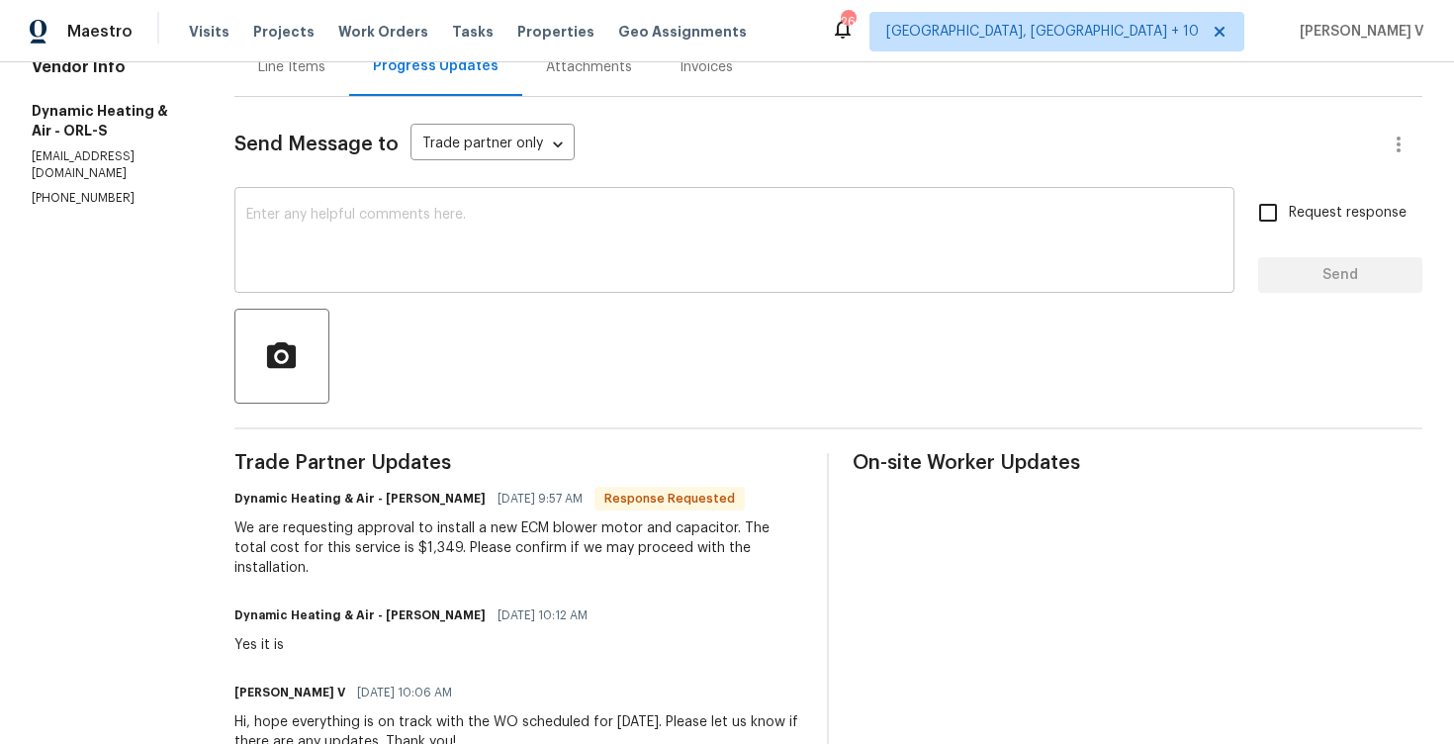
scroll to position [509, 0]
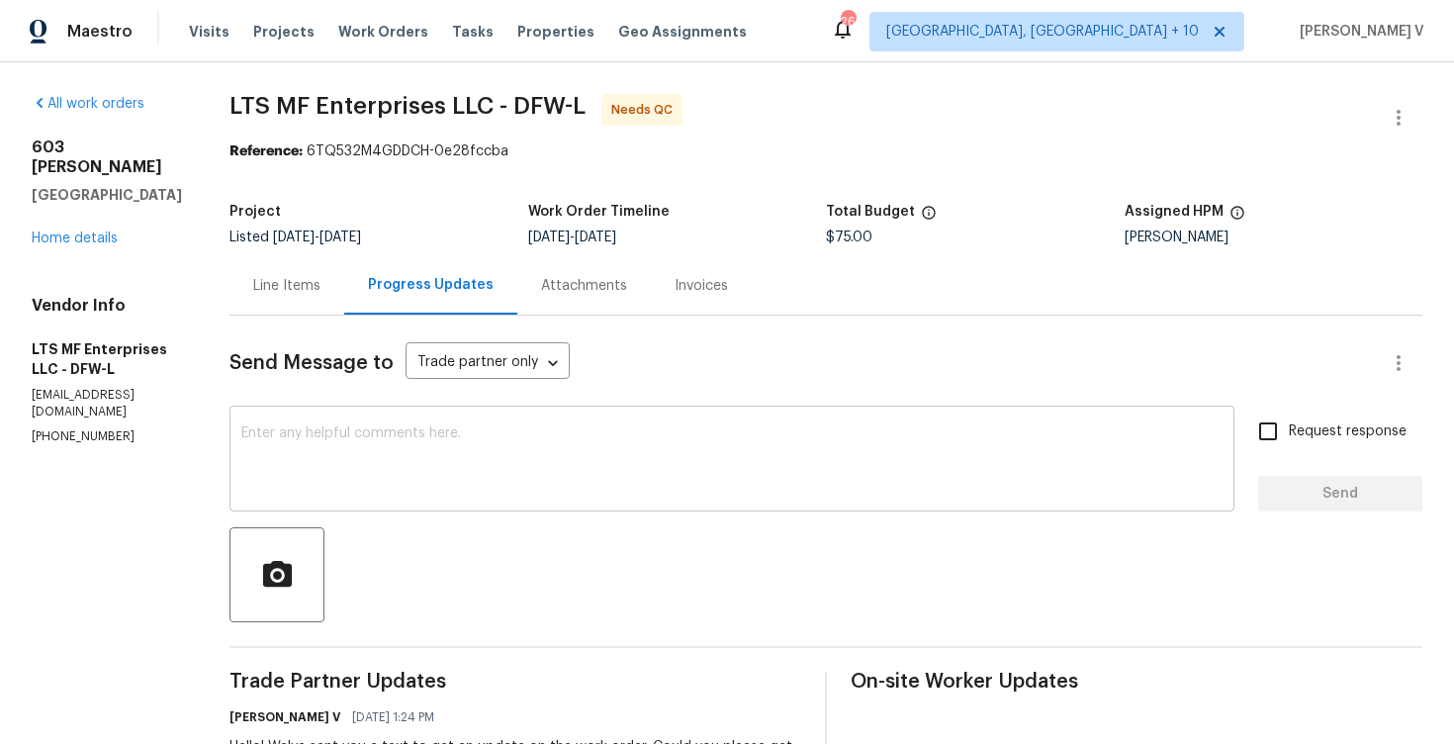
click at [354, 423] on div "x ​" at bounding box center [731, 460] width 1005 height 101
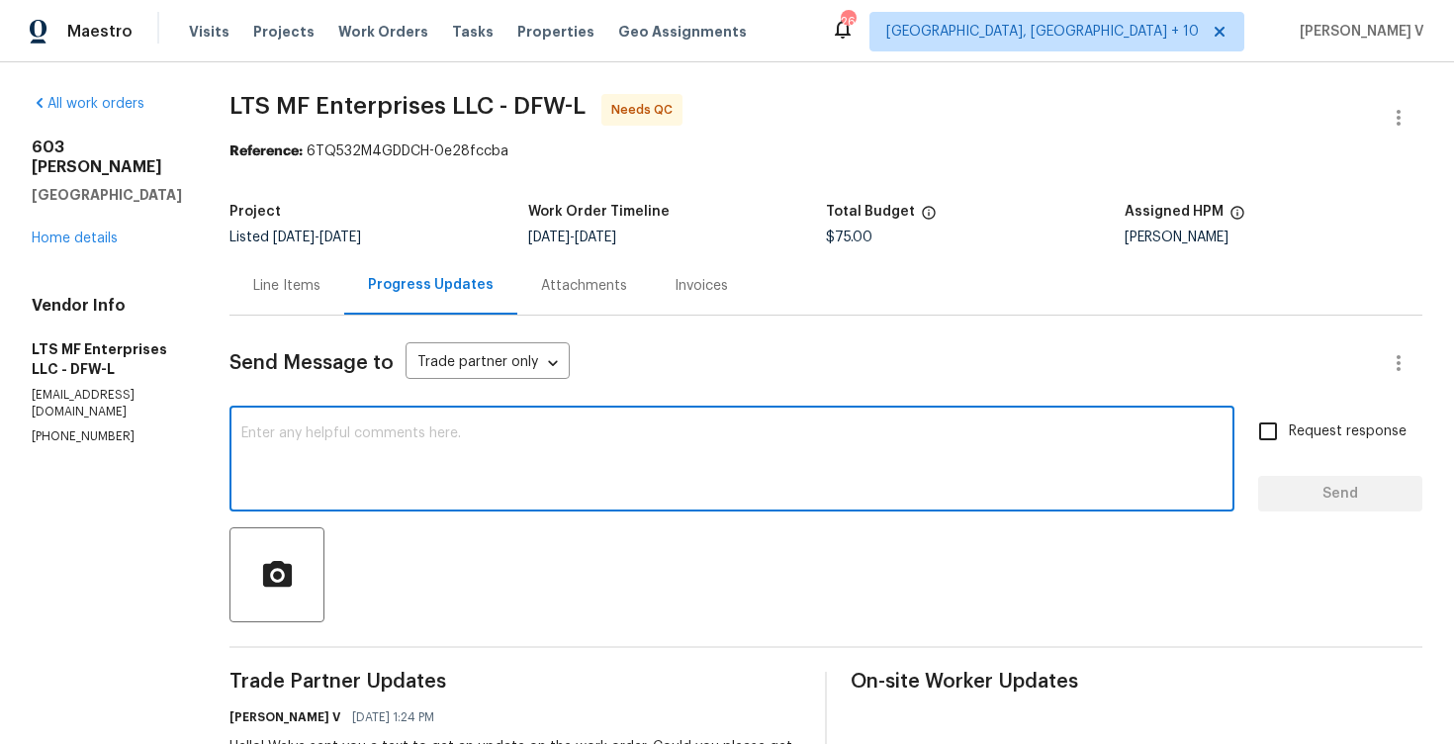
click at [1393, 86] on div "All work orders [STREET_ADDRESS][PERSON_NAME] Home details Vendor Info LTS MF E…" at bounding box center [727, 650] width 1454 height 1177
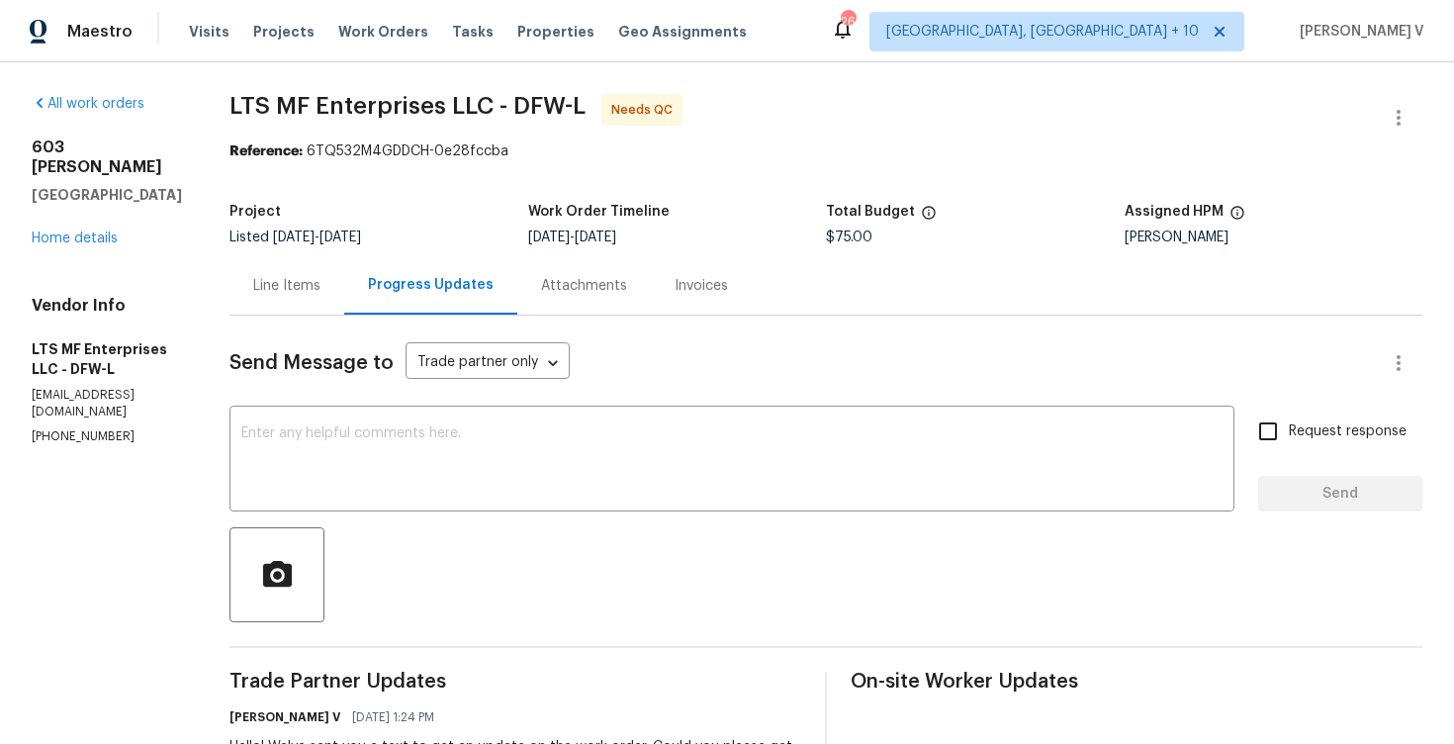
click at [1373, 110] on span "LTS MF Enterprises LLC - DFW-L Needs QC" at bounding box center [801, 117] width 1145 height 47
click at [1397, 110] on icon "button" at bounding box center [1398, 118] width 4 height 16
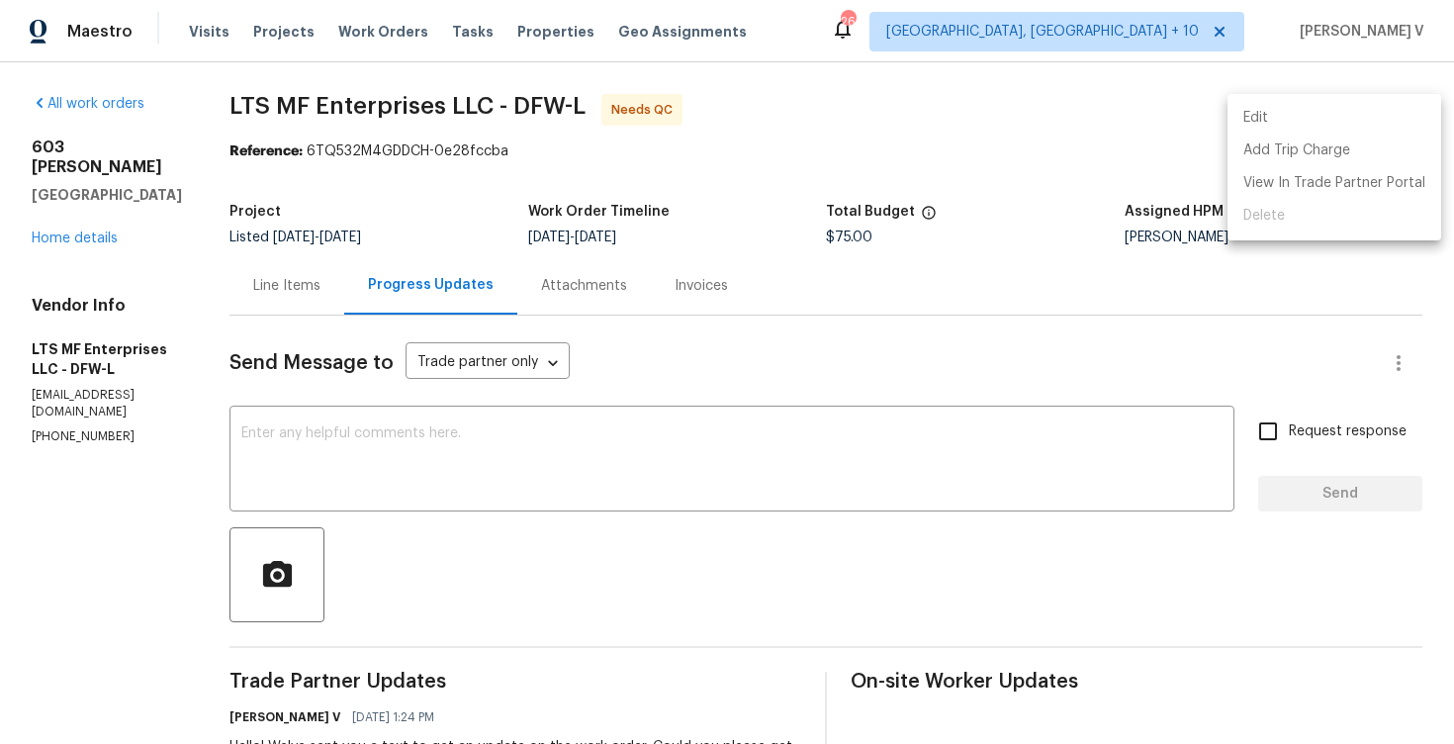
click at [1348, 115] on li "Edit" at bounding box center [1334, 118] width 214 height 33
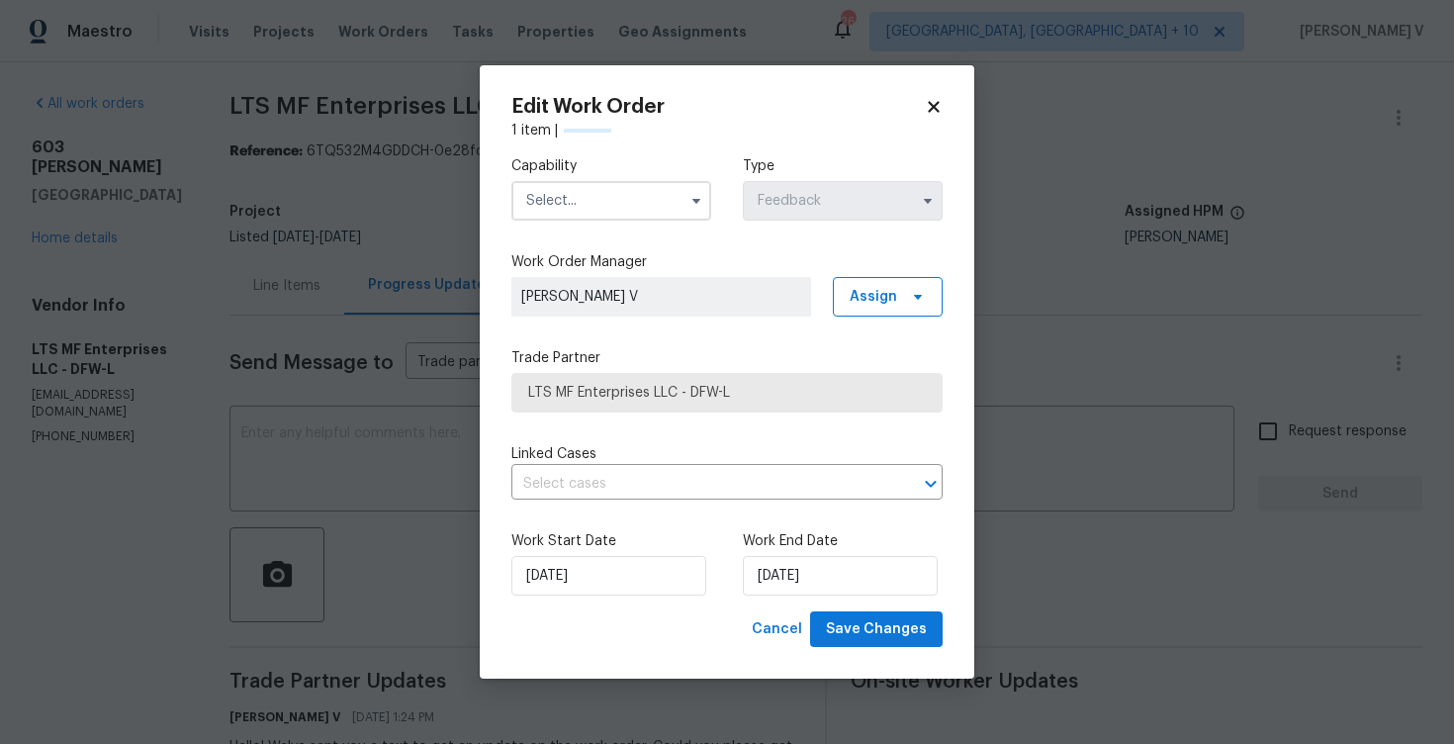
click at [547, 173] on label "Capability" at bounding box center [611, 166] width 200 height 20
click at [560, 201] on input "text" at bounding box center [611, 201] width 200 height 40
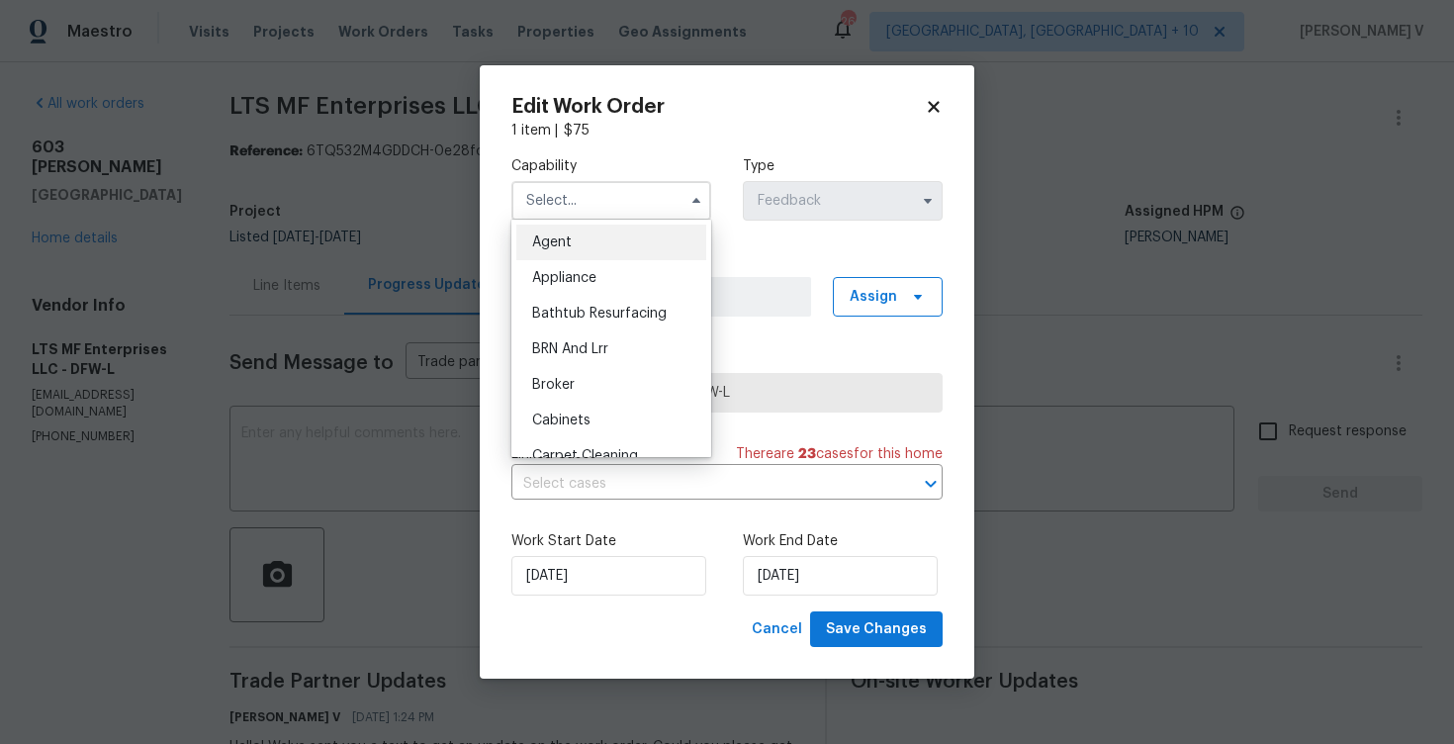
click at [558, 222] on ul "Agent Appliance Bathtub Resurfacing BRN And Lrr Broker Cabinets Carpet Cleaning…" at bounding box center [611, 338] width 200 height 237
click at [549, 233] on div "Agent" at bounding box center [611, 242] width 190 height 36
type input "Agent"
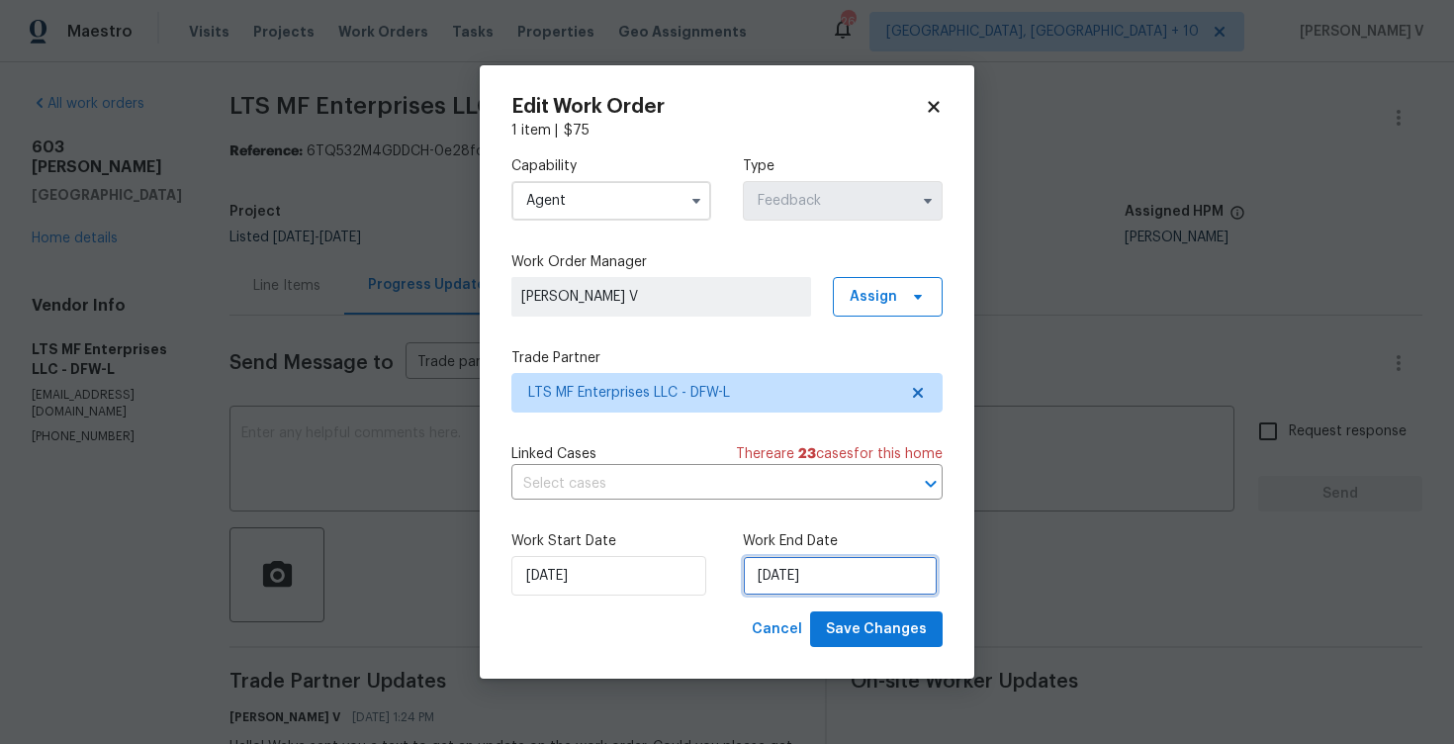
click at [805, 573] on input "[DATE]" at bounding box center [840, 576] width 195 height 40
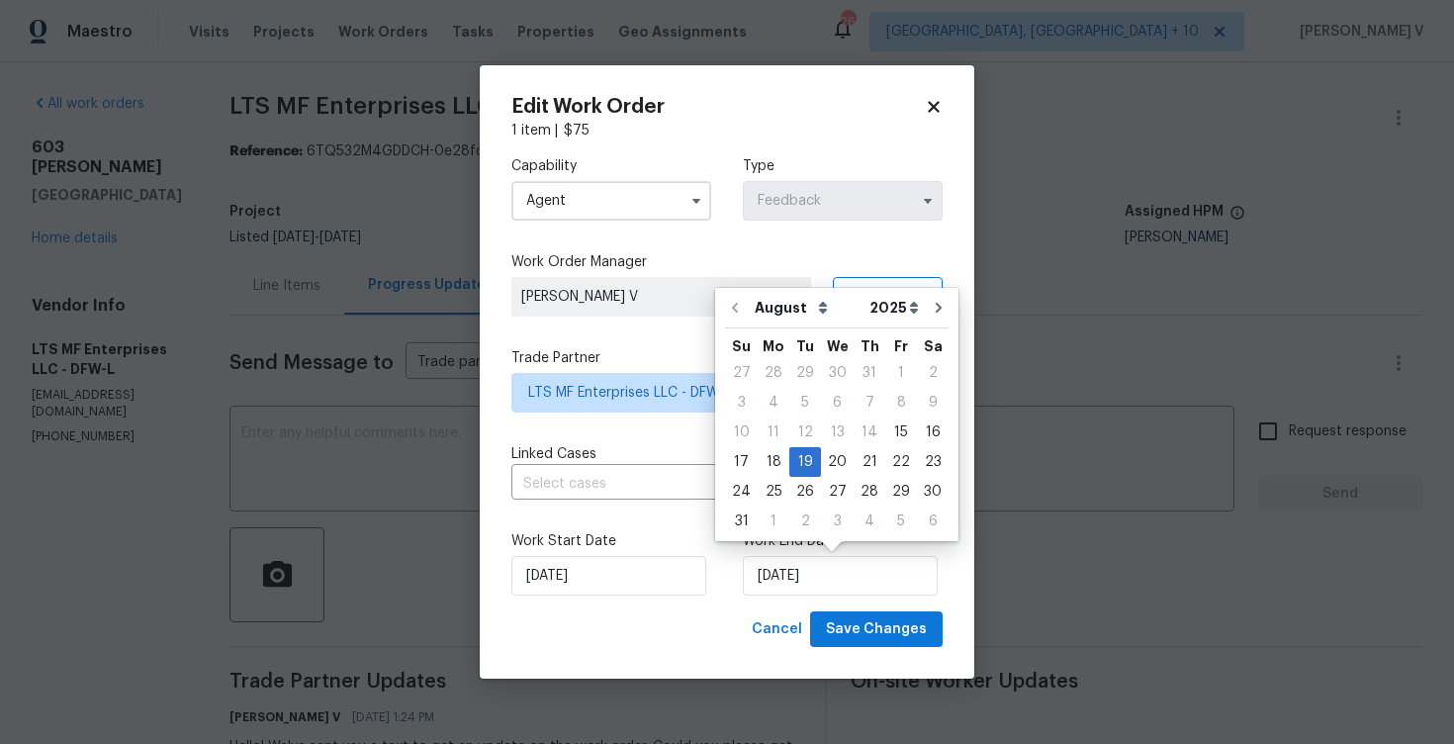
click at [609, 552] on div "Work Start Date 15/08/2025" at bounding box center [611, 563] width 200 height 64
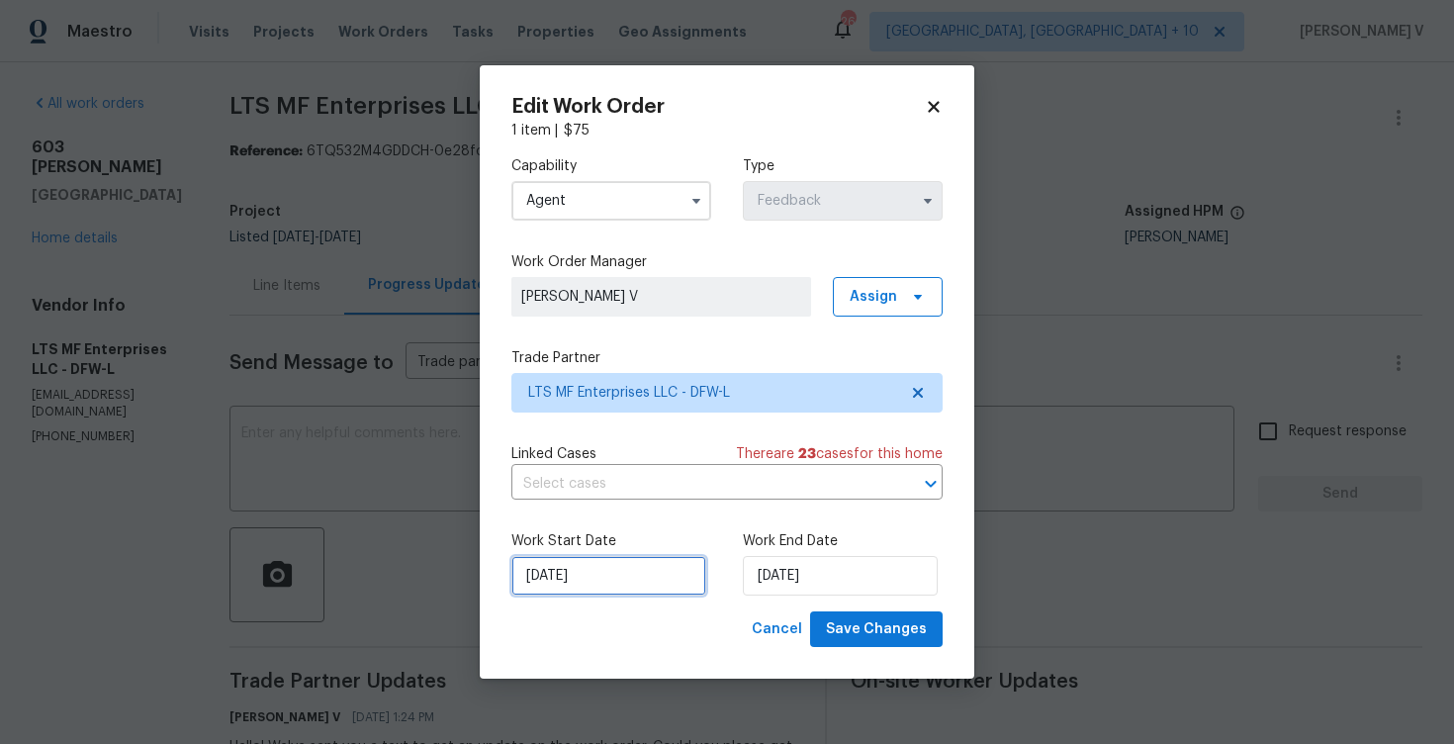
click at [589, 562] on input "15/08/2025" at bounding box center [608, 576] width 195 height 40
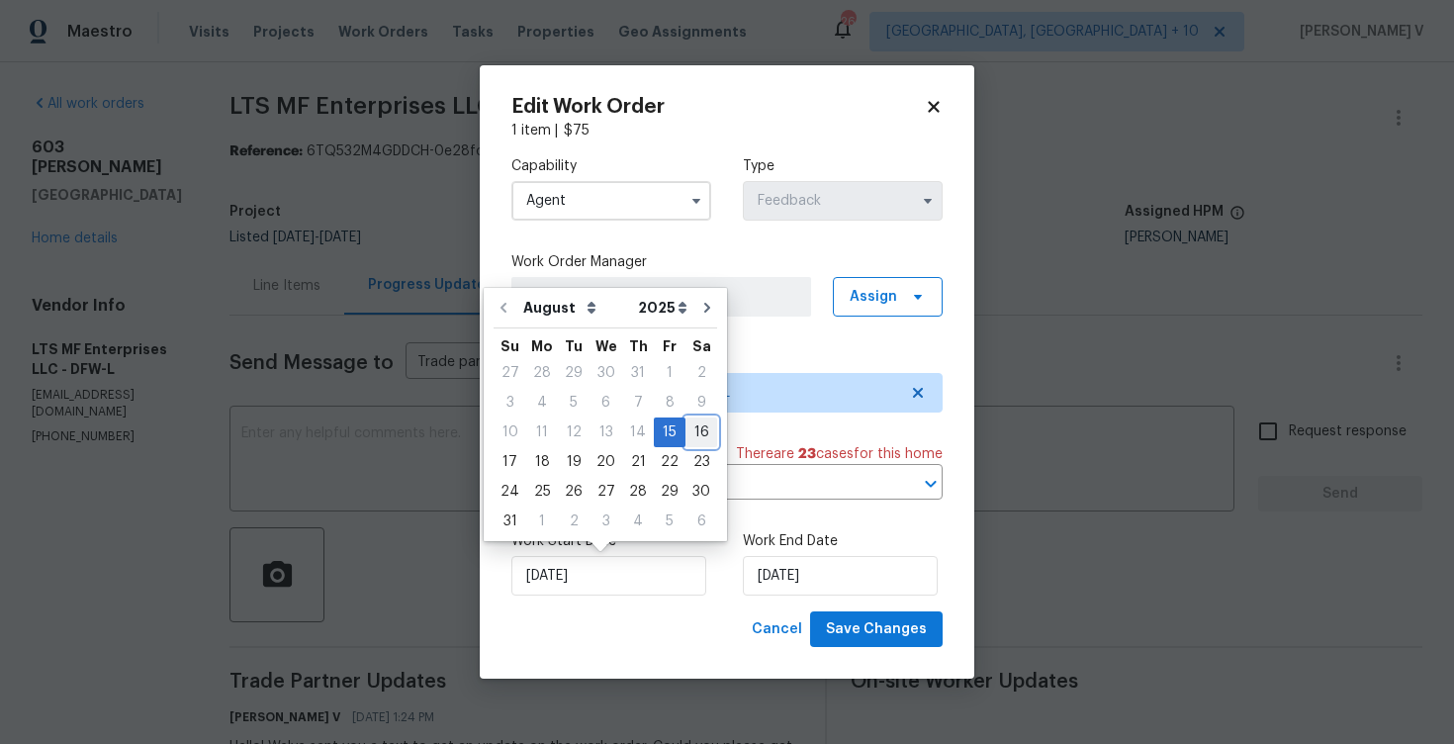
click at [693, 428] on div "16" at bounding box center [701, 432] width 32 height 28
type input "16/08/2025"
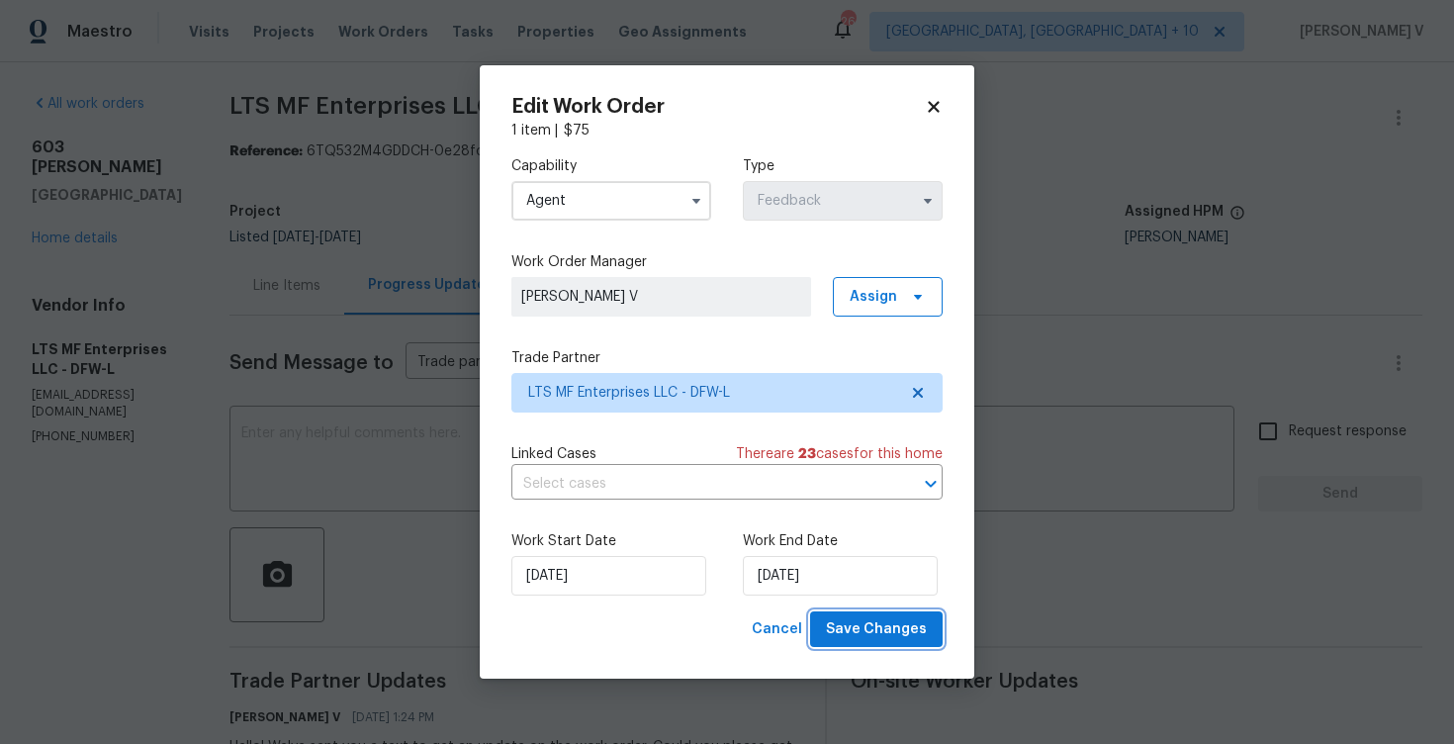
click at [867, 626] on span "Save Changes" at bounding box center [876, 629] width 101 height 25
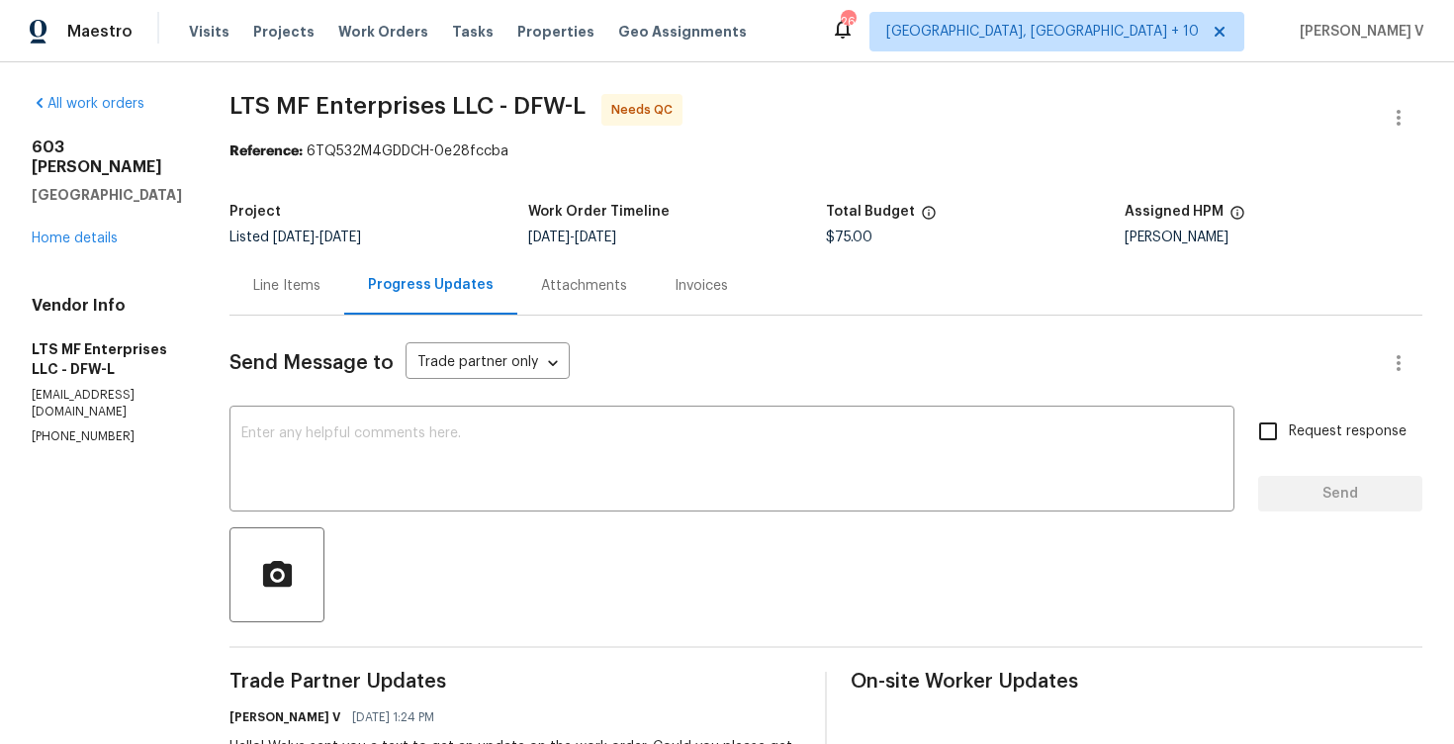
click at [329, 302] on div "Line Items" at bounding box center [286, 285] width 115 height 58
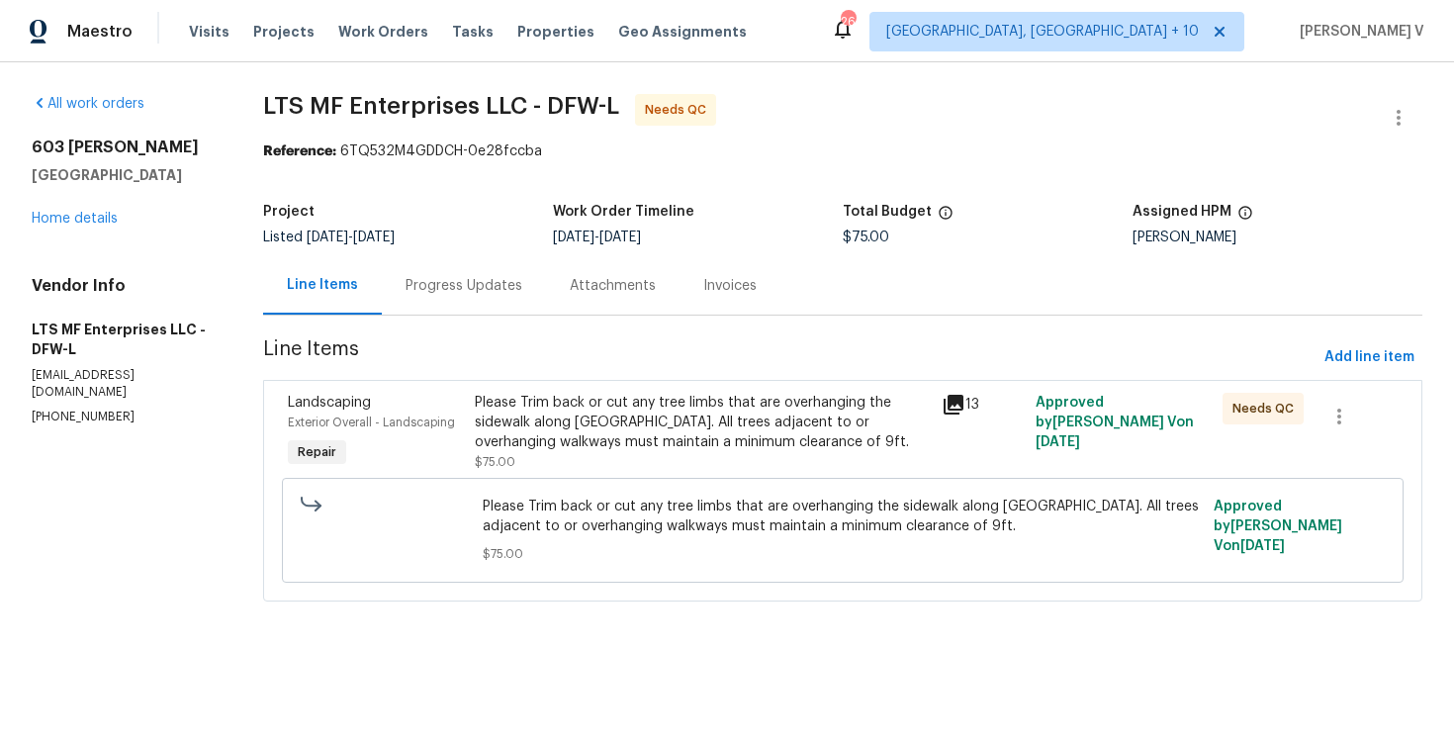
click at [543, 394] on div "Please Trim back or cut any tree limbs that are overhanging the sidewalk along …" at bounding box center [703, 422] width 456 height 59
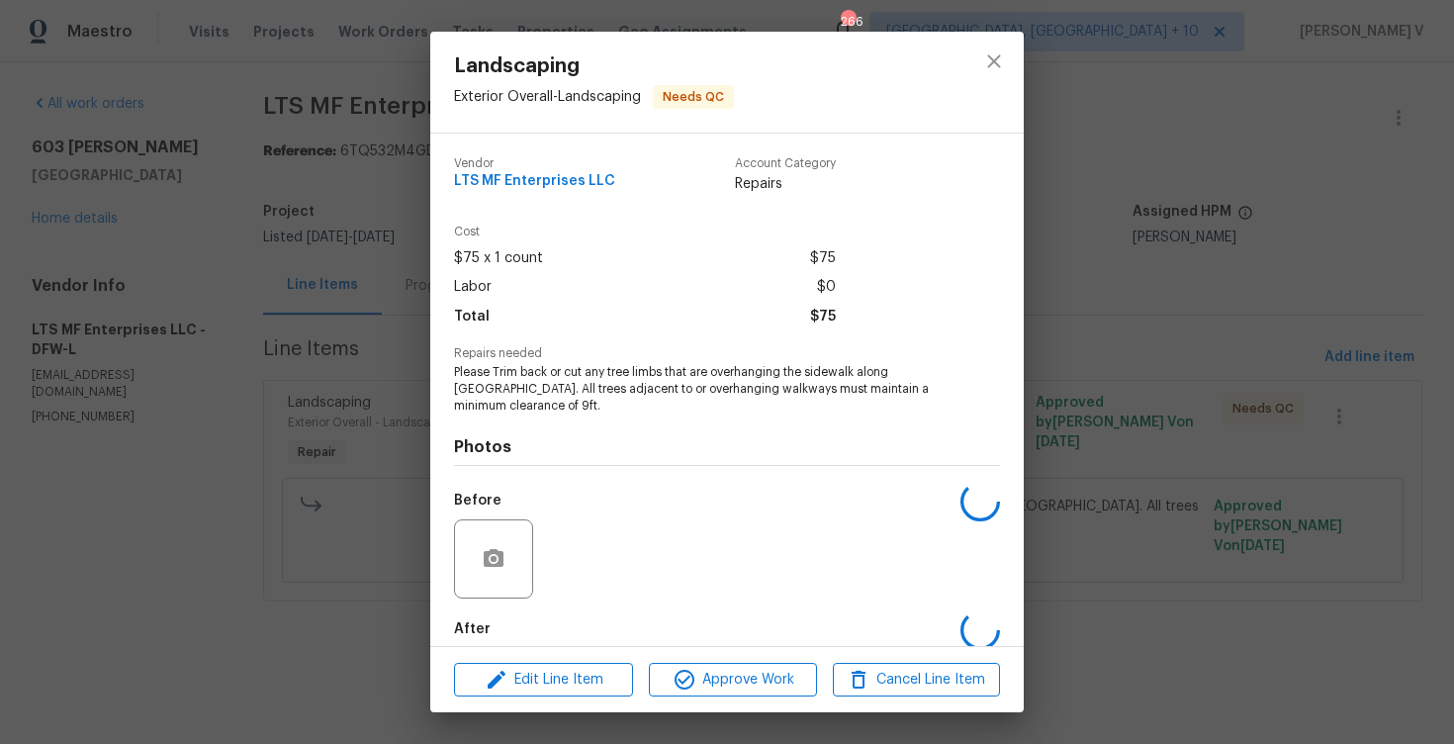
scroll to position [101, 0]
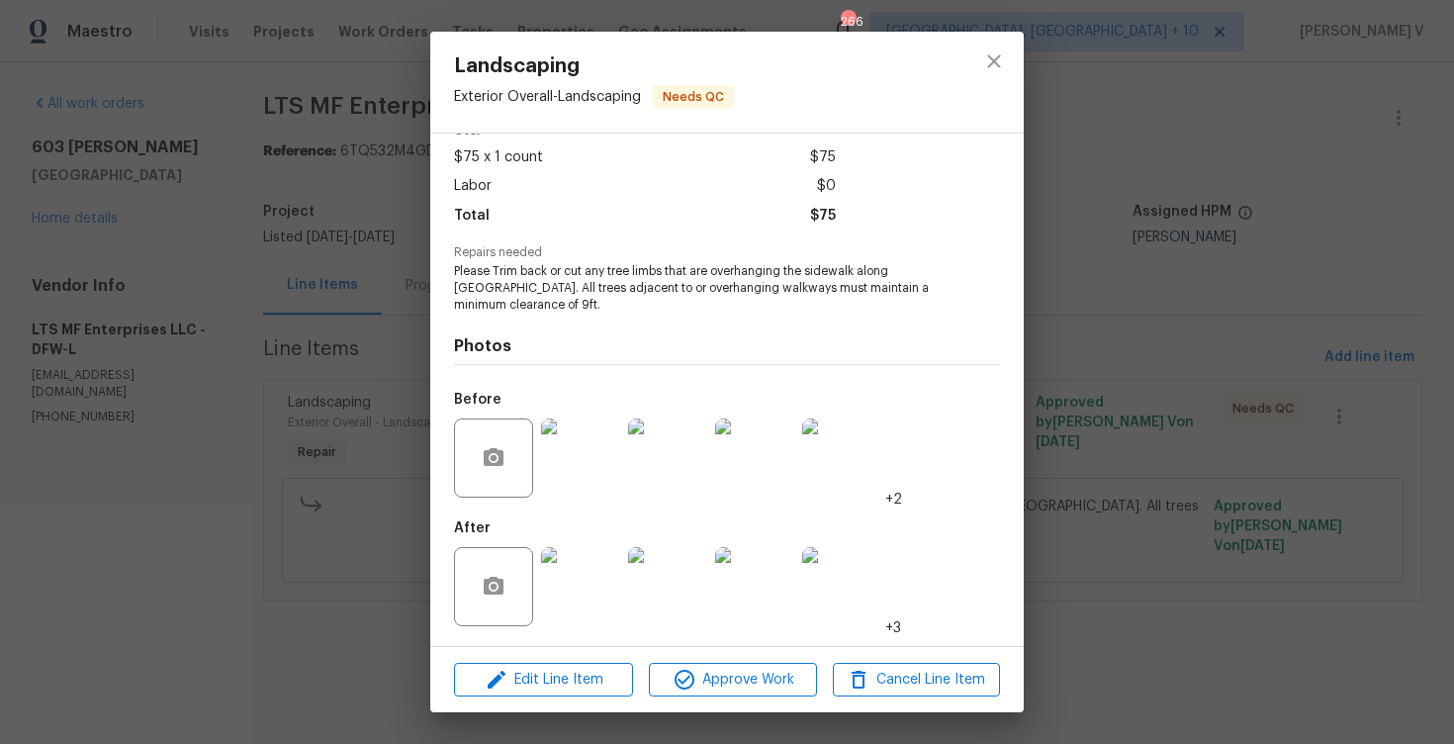
click at [602, 449] on img at bounding box center [580, 457] width 79 height 79
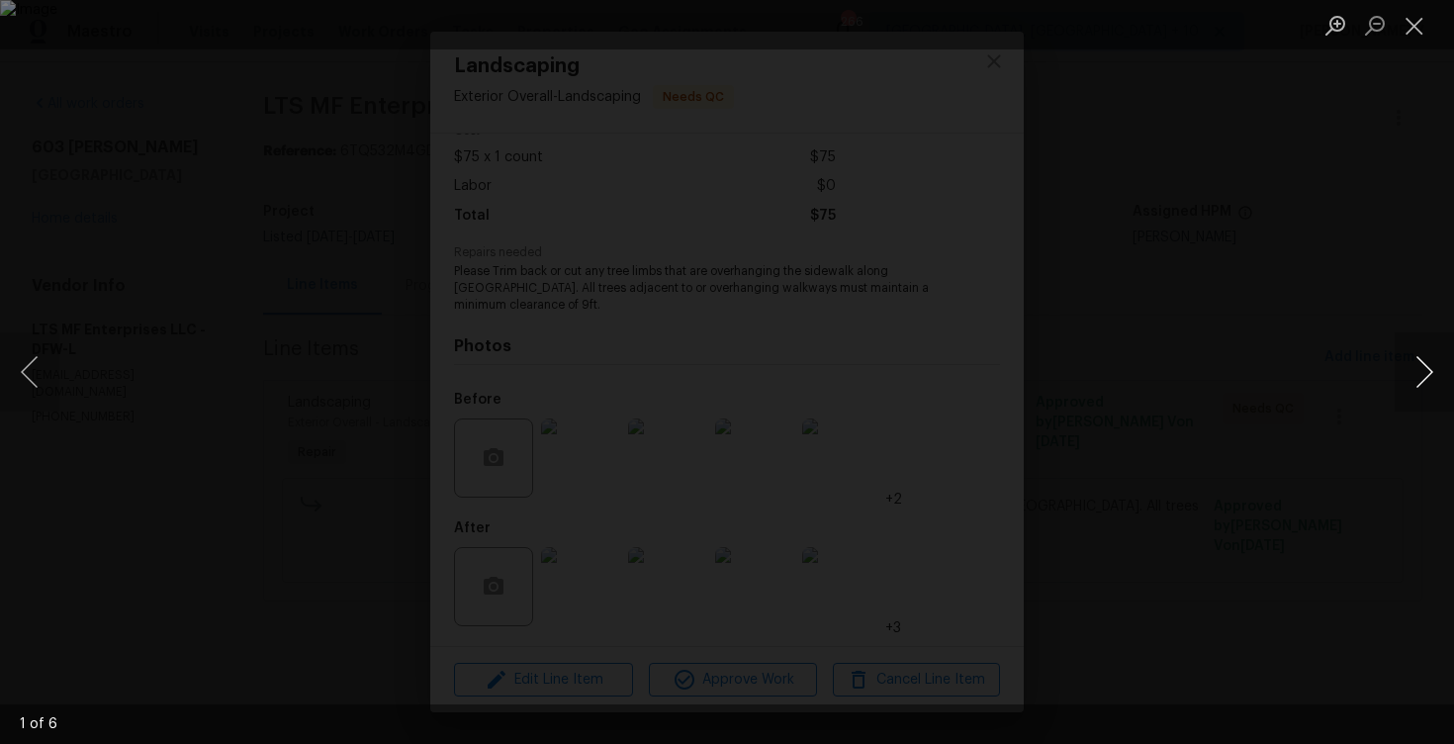
click at [1417, 355] on button "Next image" at bounding box center [1423, 371] width 59 height 79
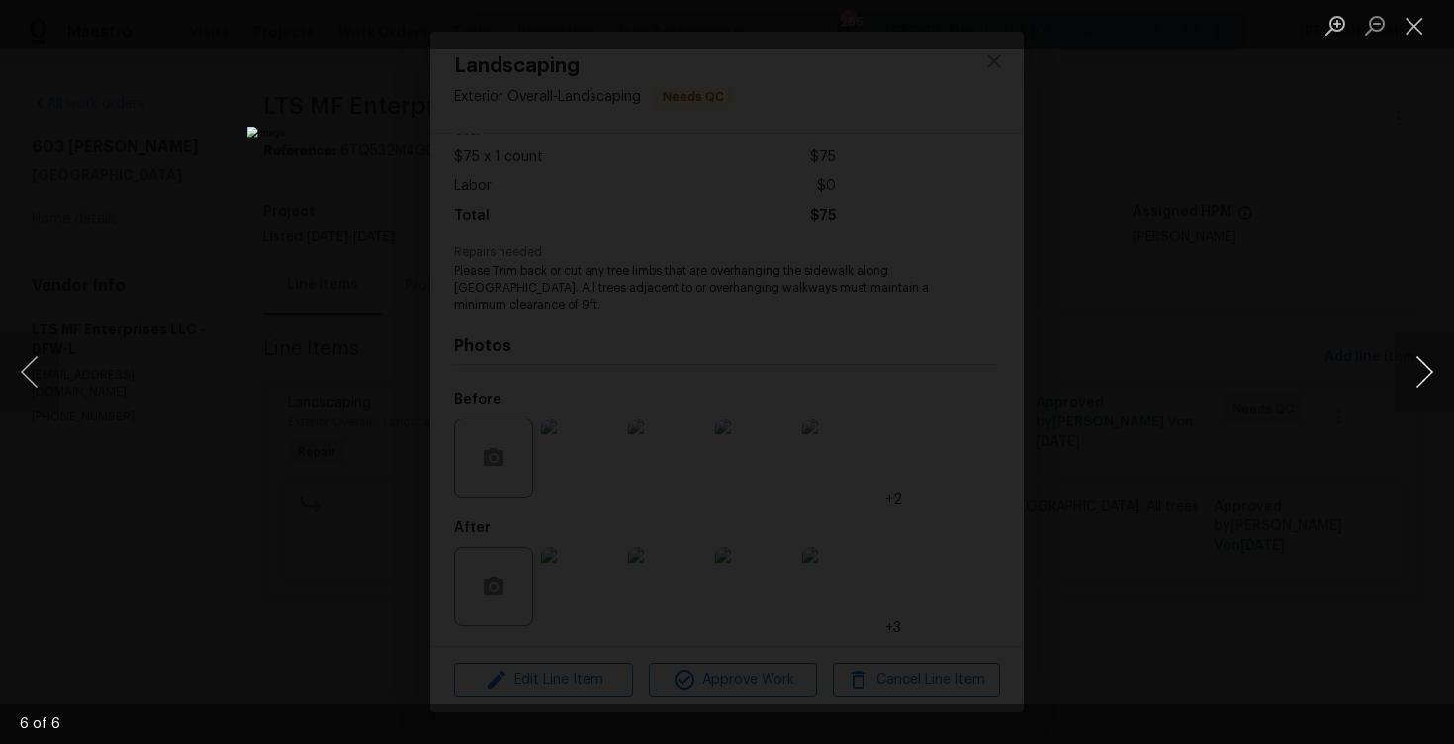
click at [1417, 355] on button "Next image" at bounding box center [1423, 371] width 59 height 79
click at [1338, 243] on div "Lightbox" at bounding box center [727, 372] width 1454 height 744
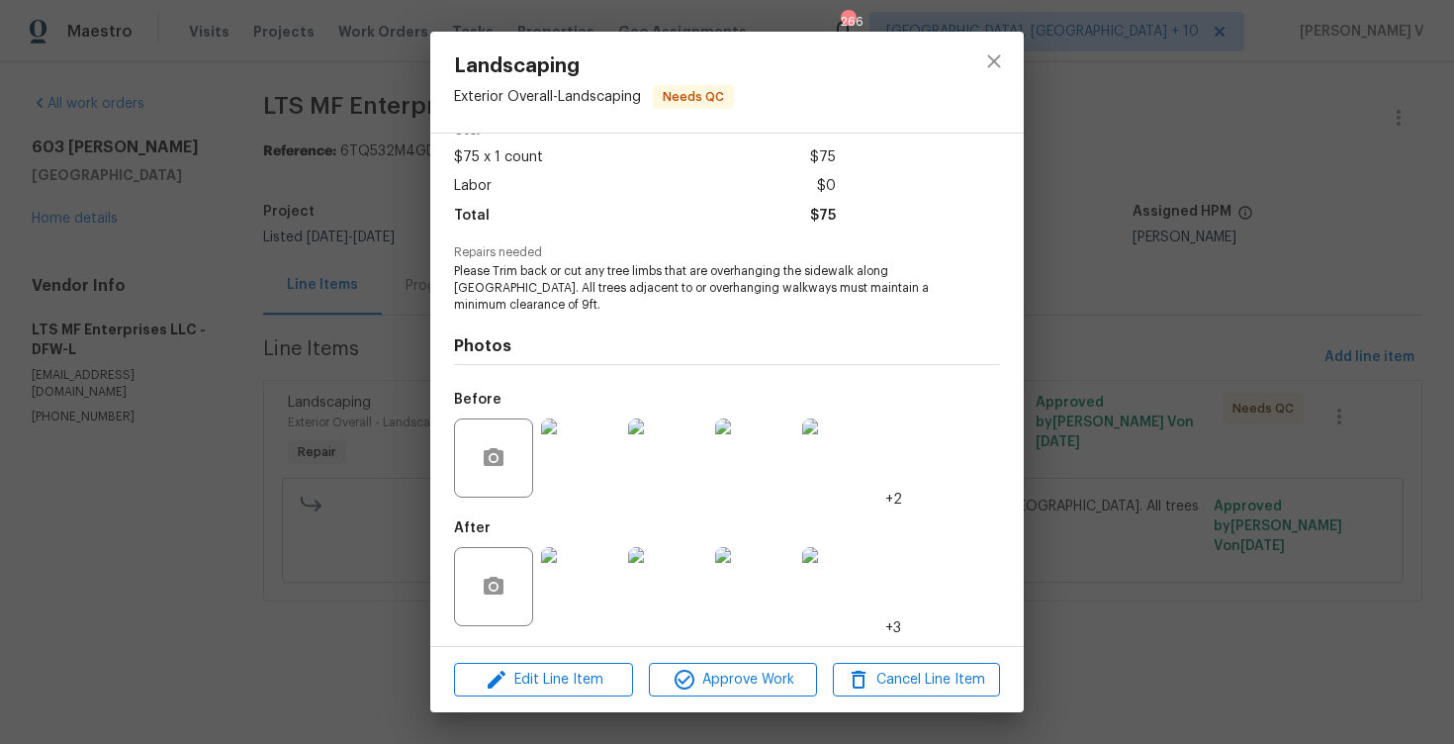
click at [599, 593] on img at bounding box center [580, 586] width 79 height 79
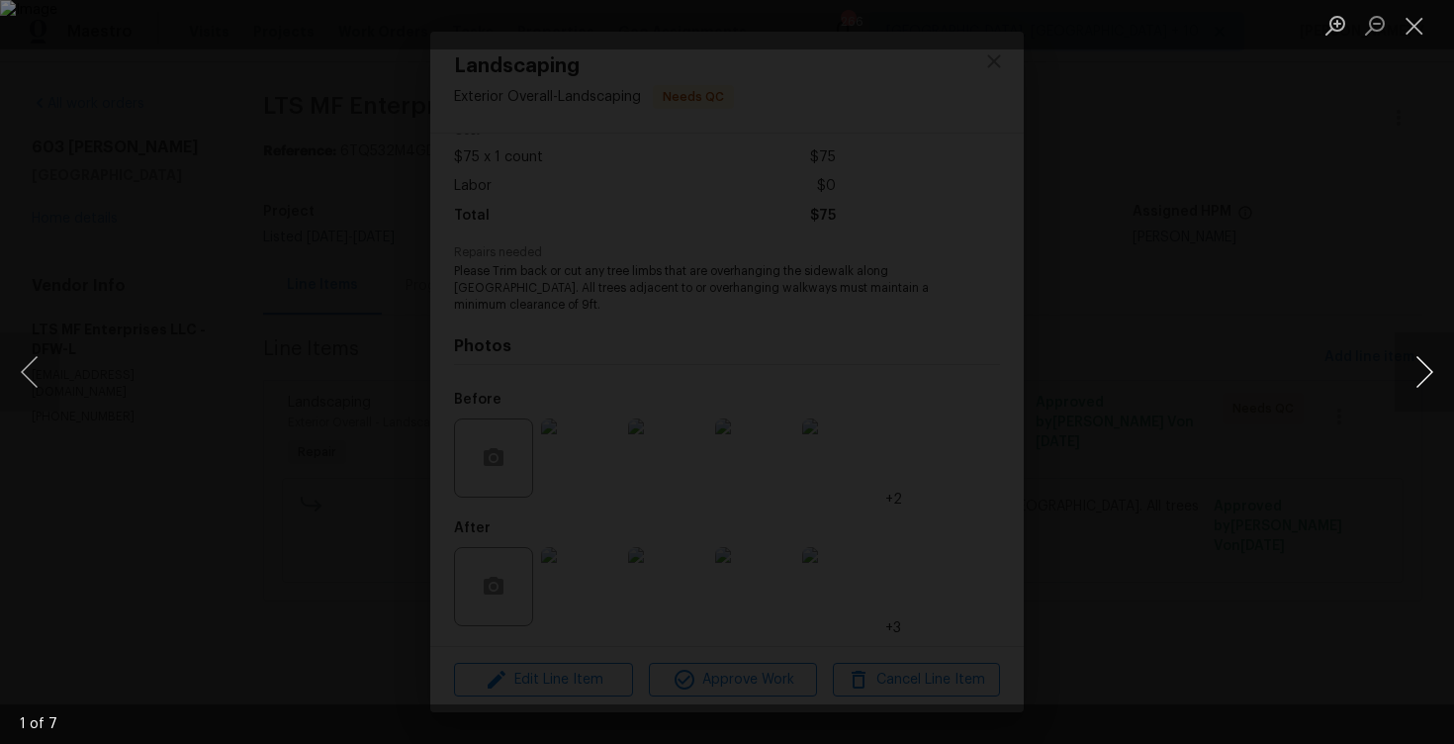
click at [1402, 372] on button "Next image" at bounding box center [1423, 371] width 59 height 79
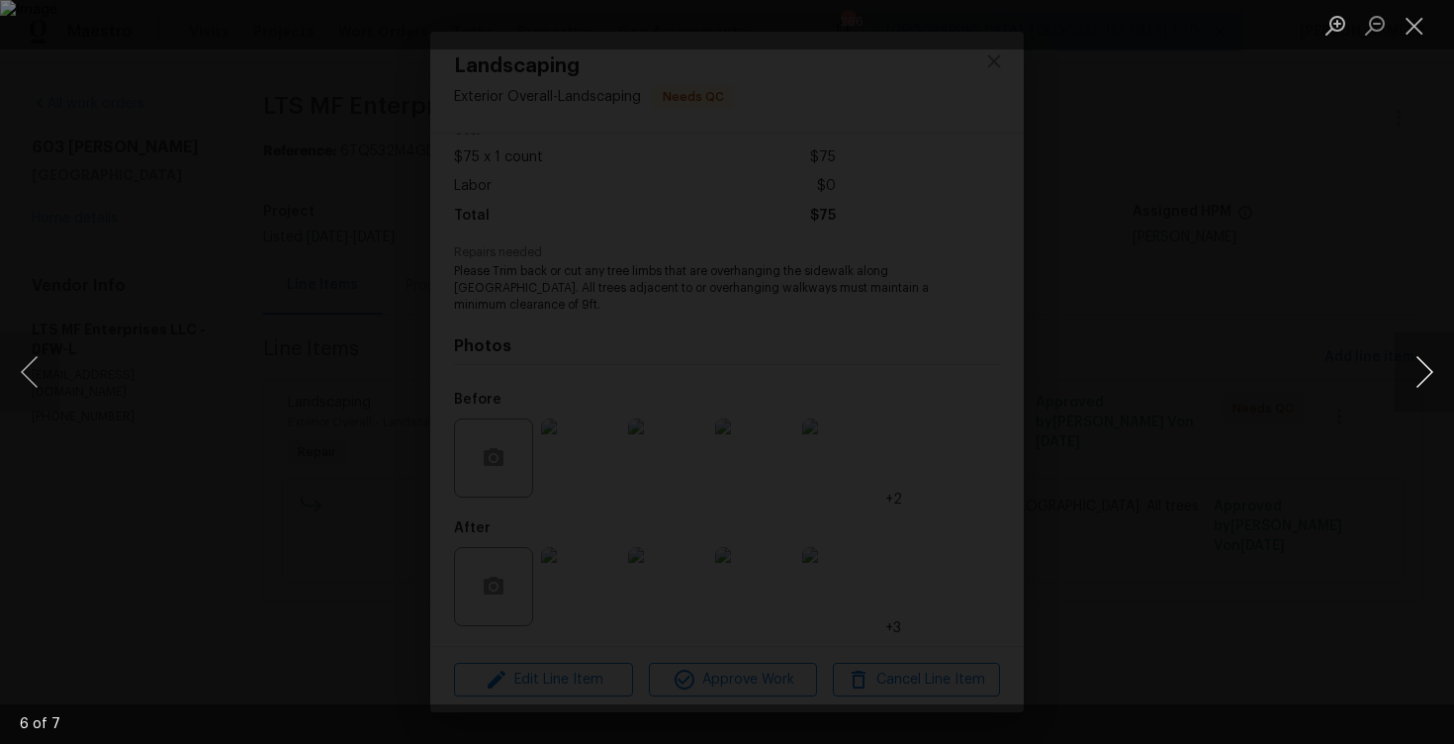
click at [1402, 372] on button "Next image" at bounding box center [1423, 371] width 59 height 79
click at [1375, 286] on div "Lightbox" at bounding box center [727, 372] width 1454 height 744
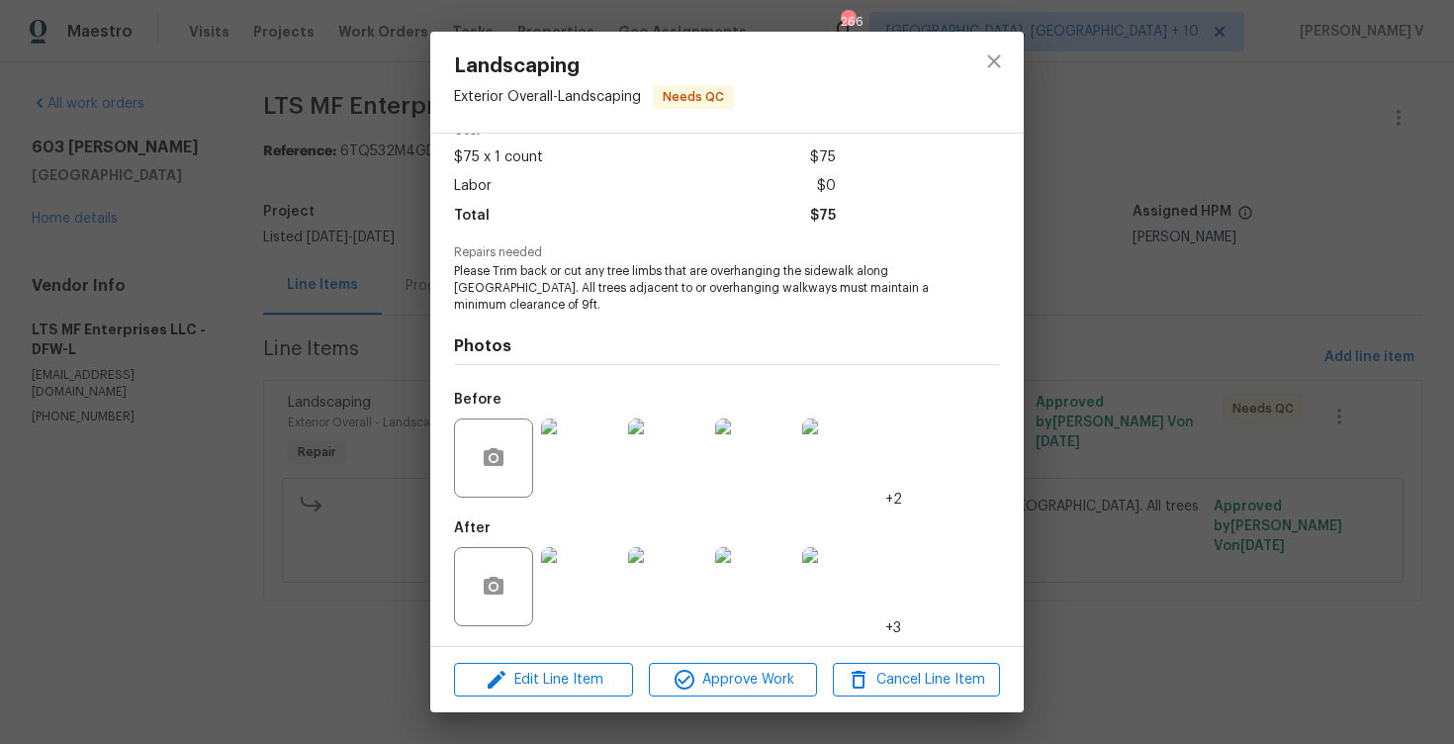
click at [749, 476] on img at bounding box center [754, 457] width 79 height 79
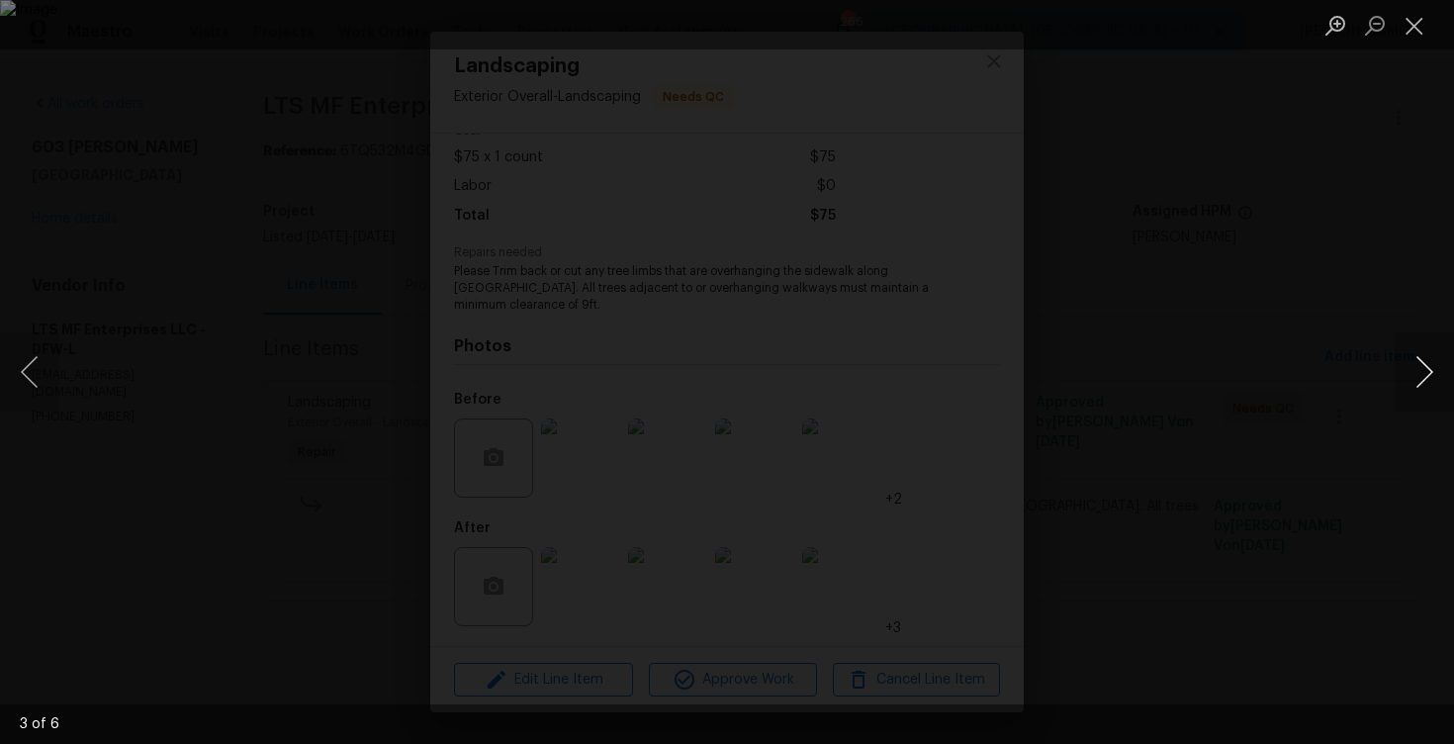
click at [1414, 359] on button "Next image" at bounding box center [1423, 371] width 59 height 79
click at [1259, 181] on div "Lightbox" at bounding box center [727, 372] width 1454 height 744
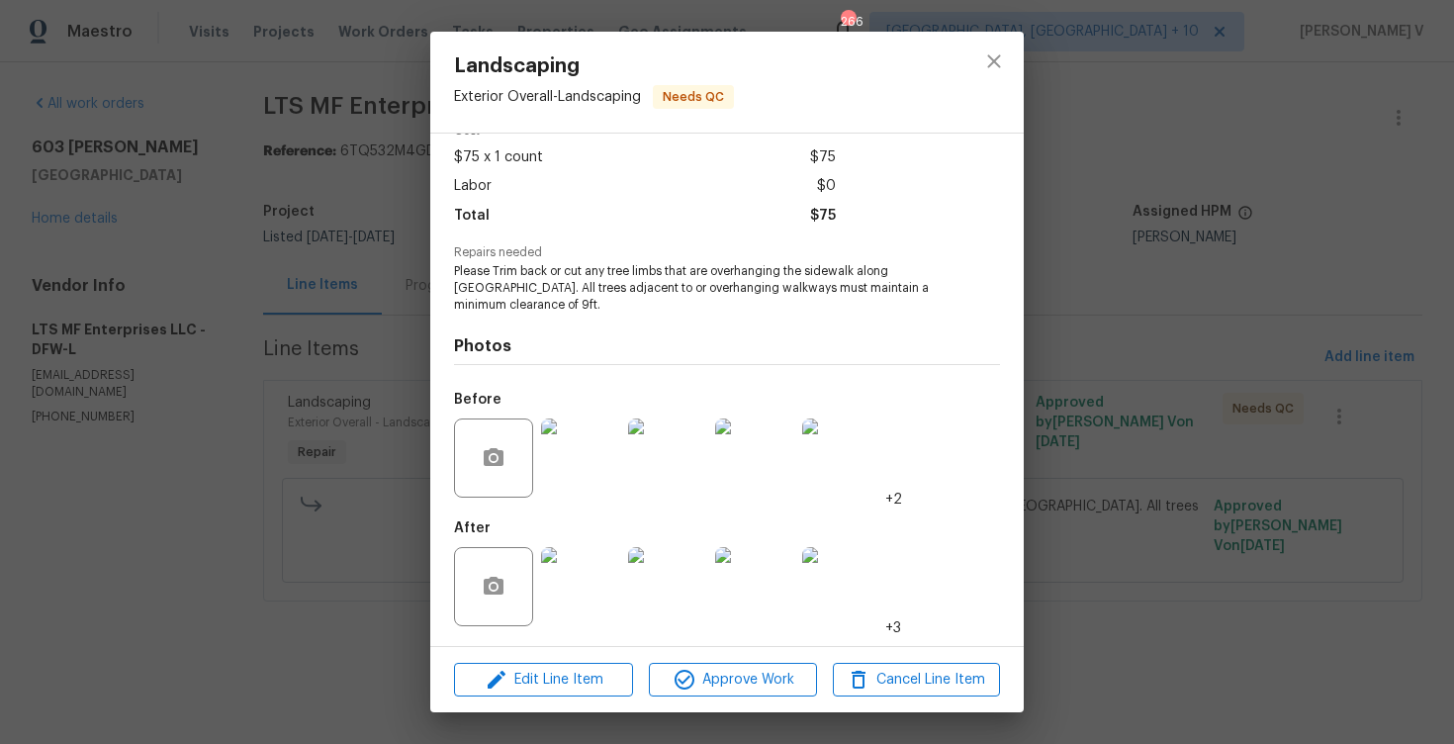
click at [1259, 181] on div "Landscaping Exterior Overall - Landscaping Needs QC Vendor LTS MF Enterprises L…" at bounding box center [727, 372] width 1454 height 744
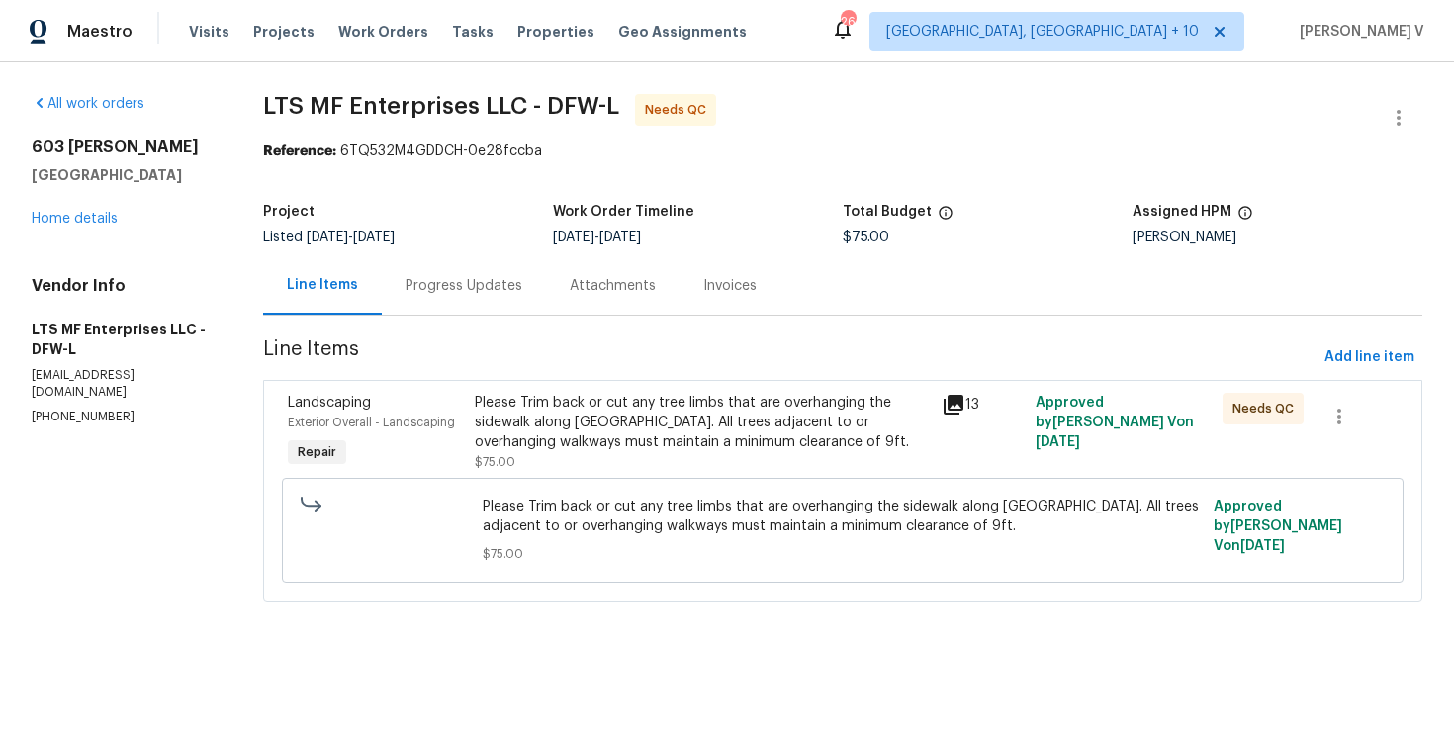
click at [466, 277] on div "Progress Updates" at bounding box center [463, 286] width 117 height 20
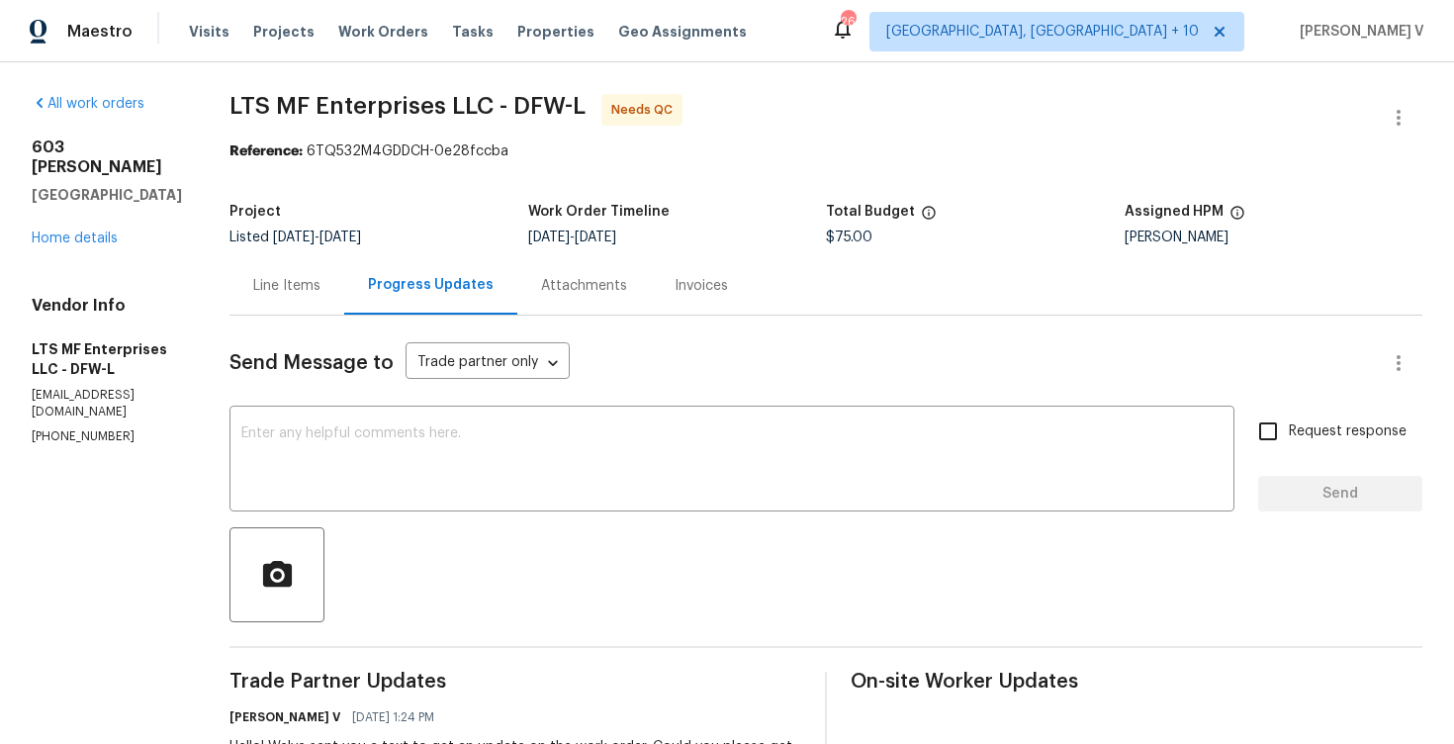
click at [335, 270] on div "Line Items" at bounding box center [286, 285] width 115 height 58
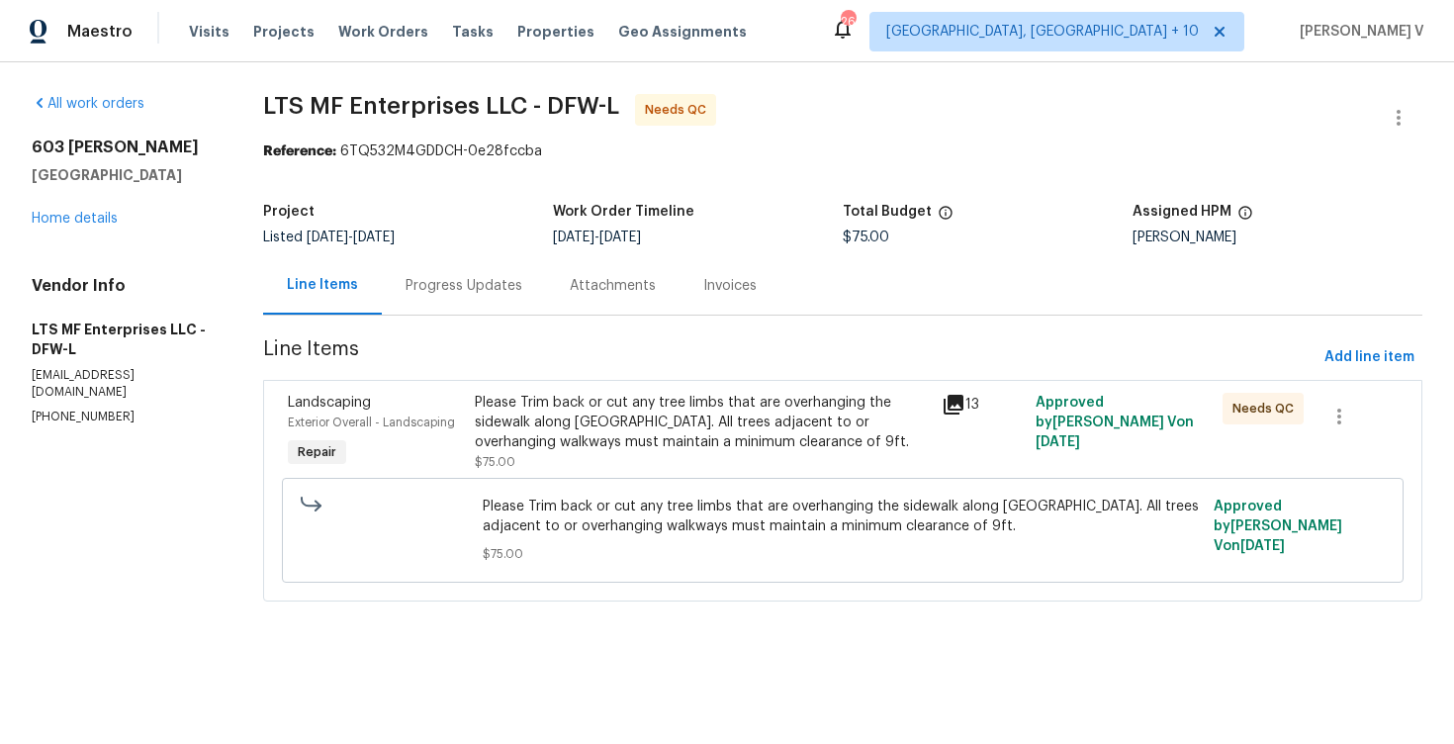
click at [488, 266] on div "Progress Updates" at bounding box center [464, 285] width 164 height 58
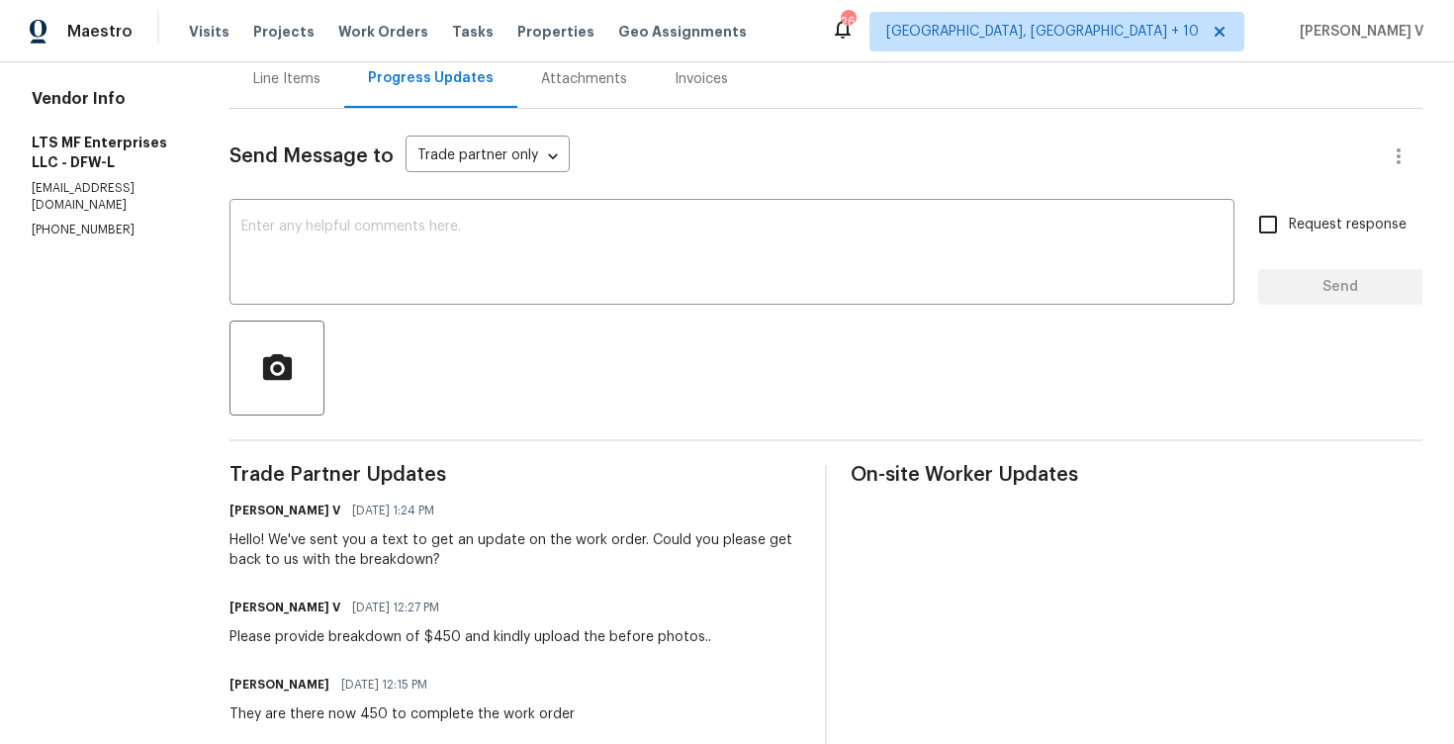
scroll to position [205, 0]
click at [298, 103] on div "Line Items" at bounding box center [286, 80] width 115 height 58
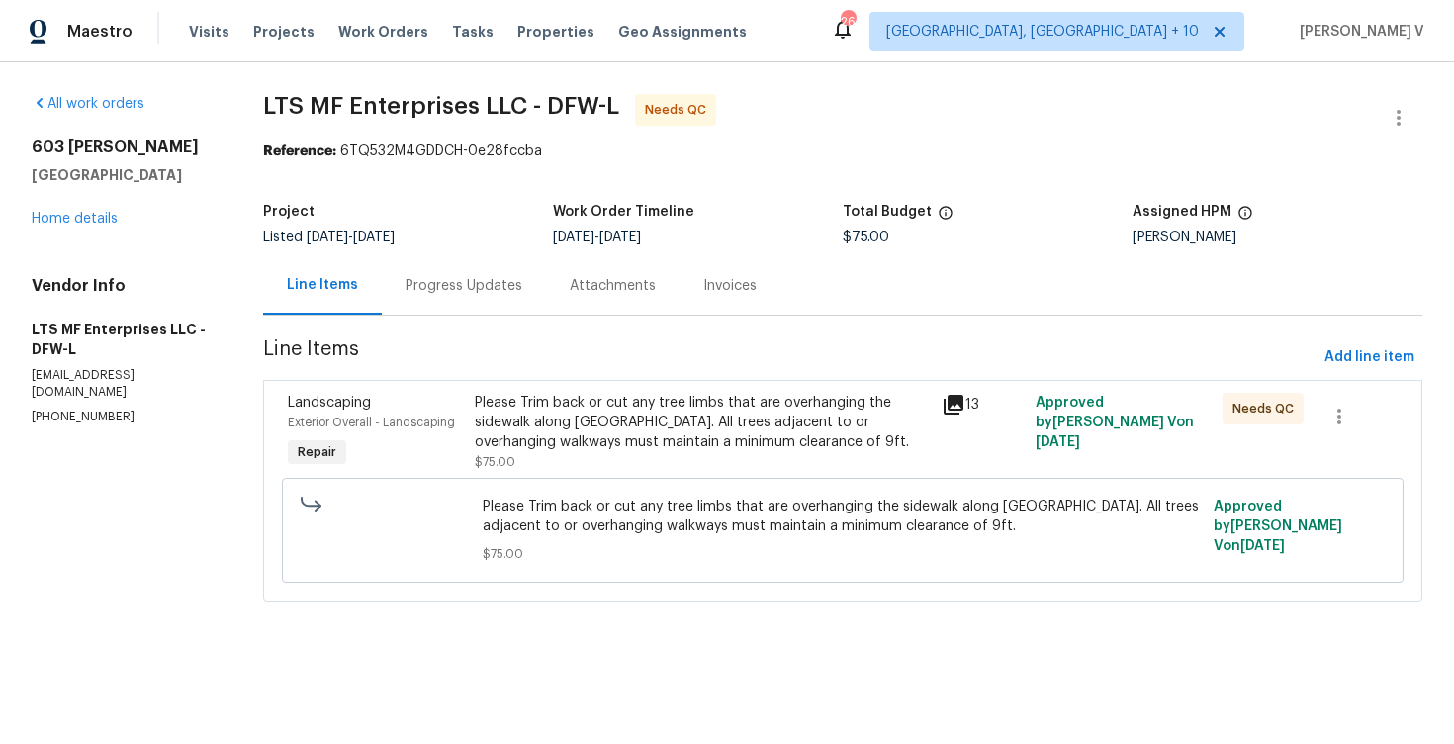
click at [649, 362] on span "Line Items" at bounding box center [789, 357] width 1053 height 37
click at [684, 510] on span "Please Trim back or cut any tree limbs that are overhanging the sidewalk along …" at bounding box center [842, 516] width 719 height 40
click at [763, 442] on div "Please Trim back or cut any tree limbs that are overhanging the sidewalk along …" at bounding box center [703, 422] width 456 height 59
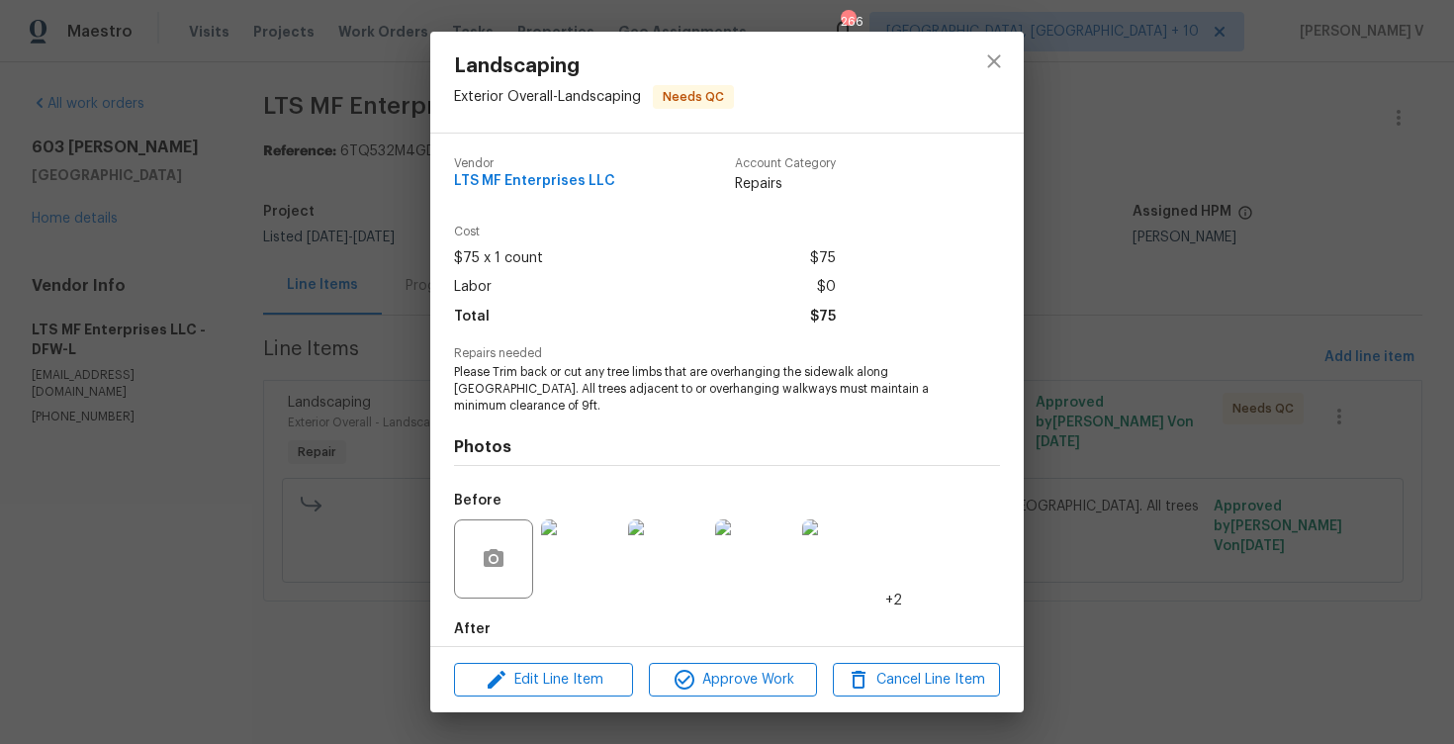
scroll to position [101, 0]
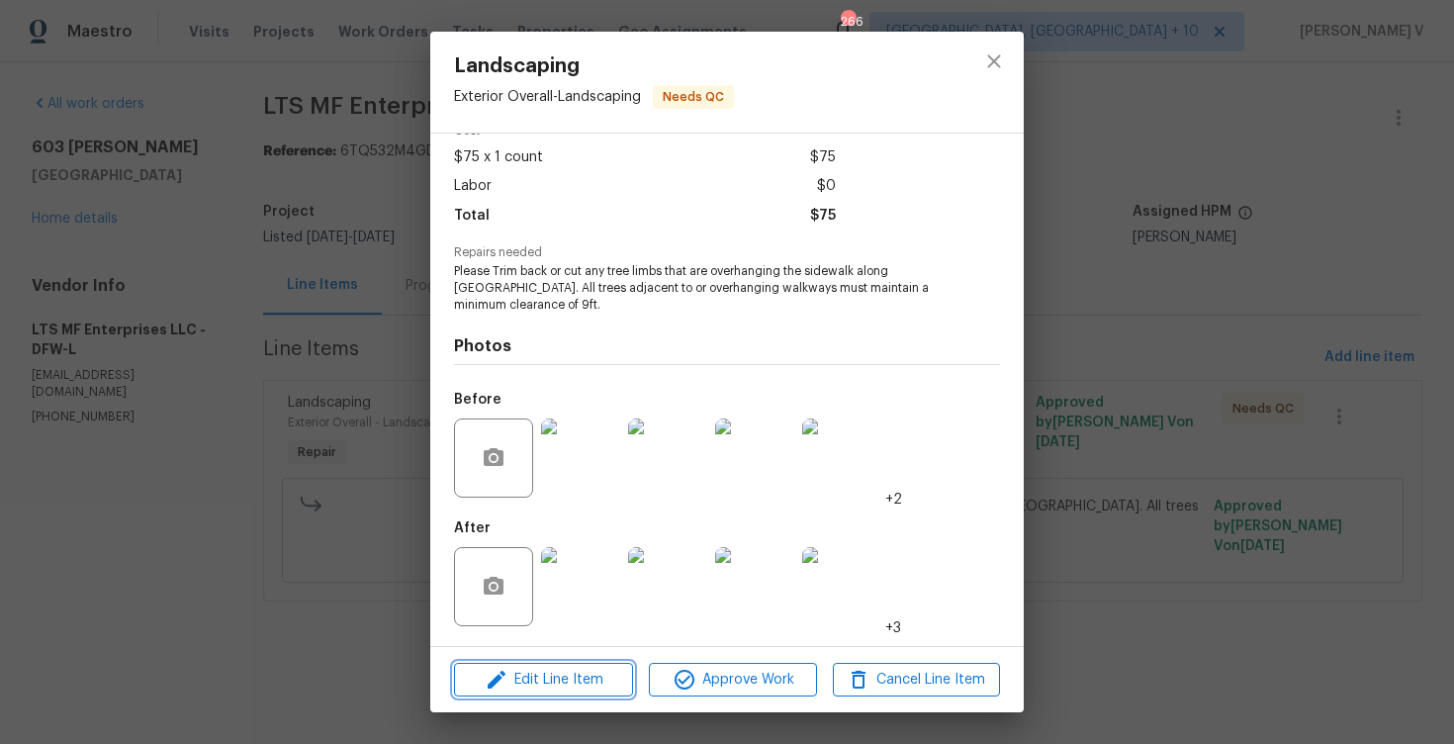
click at [567, 681] on span "Edit Line Item" at bounding box center [543, 680] width 167 height 25
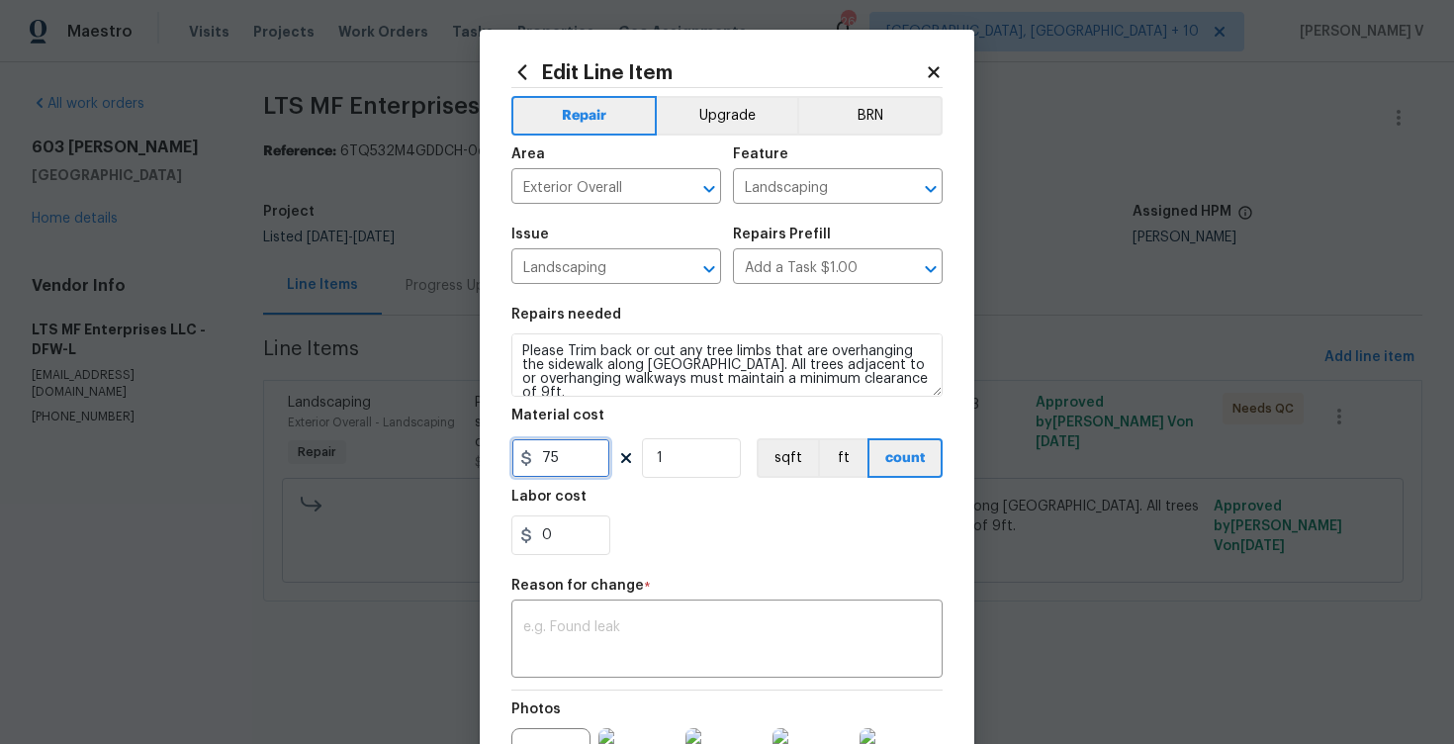
click at [591, 472] on input "75" at bounding box center [560, 458] width 99 height 40
type input "450"
click at [590, 667] on div "x ​" at bounding box center [726, 640] width 431 height 73
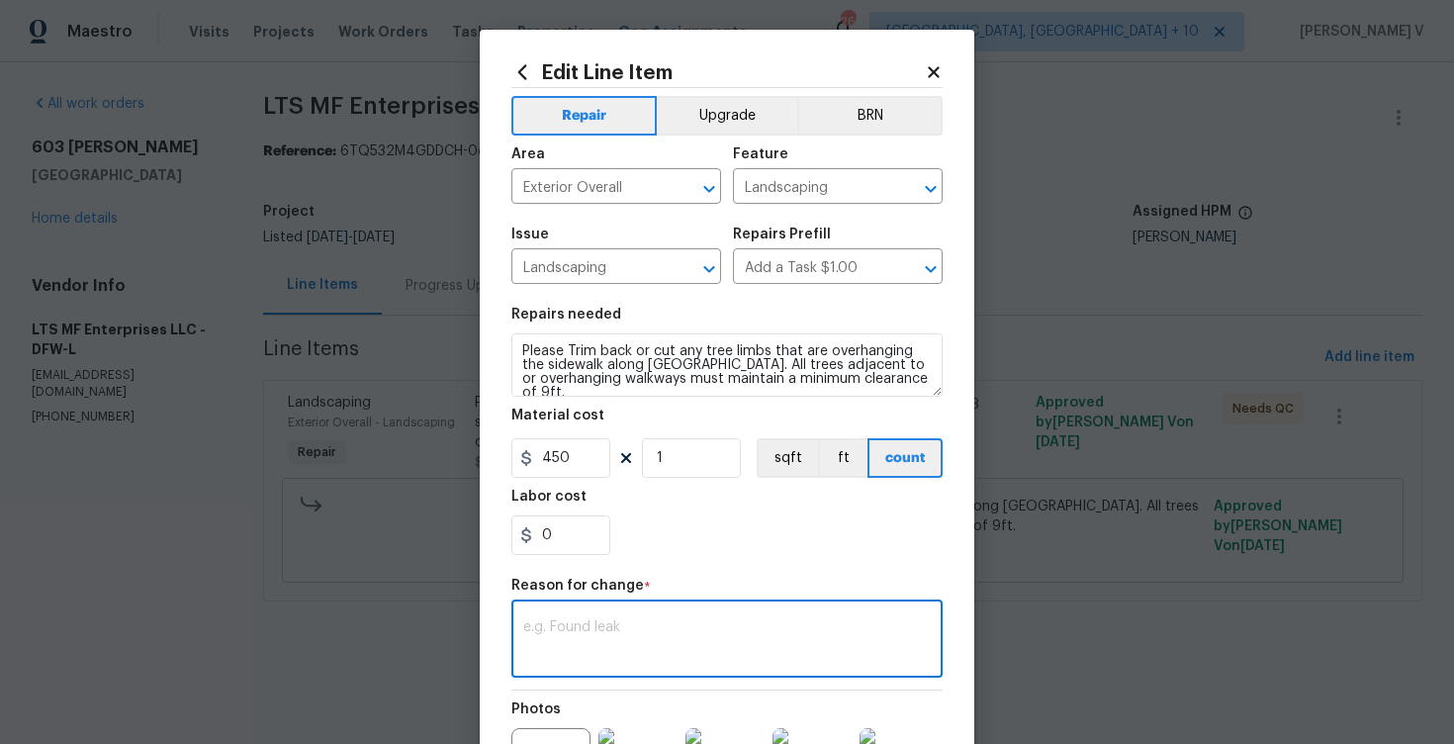
paste textarea "(DV) Updated per vendor’s final cost."
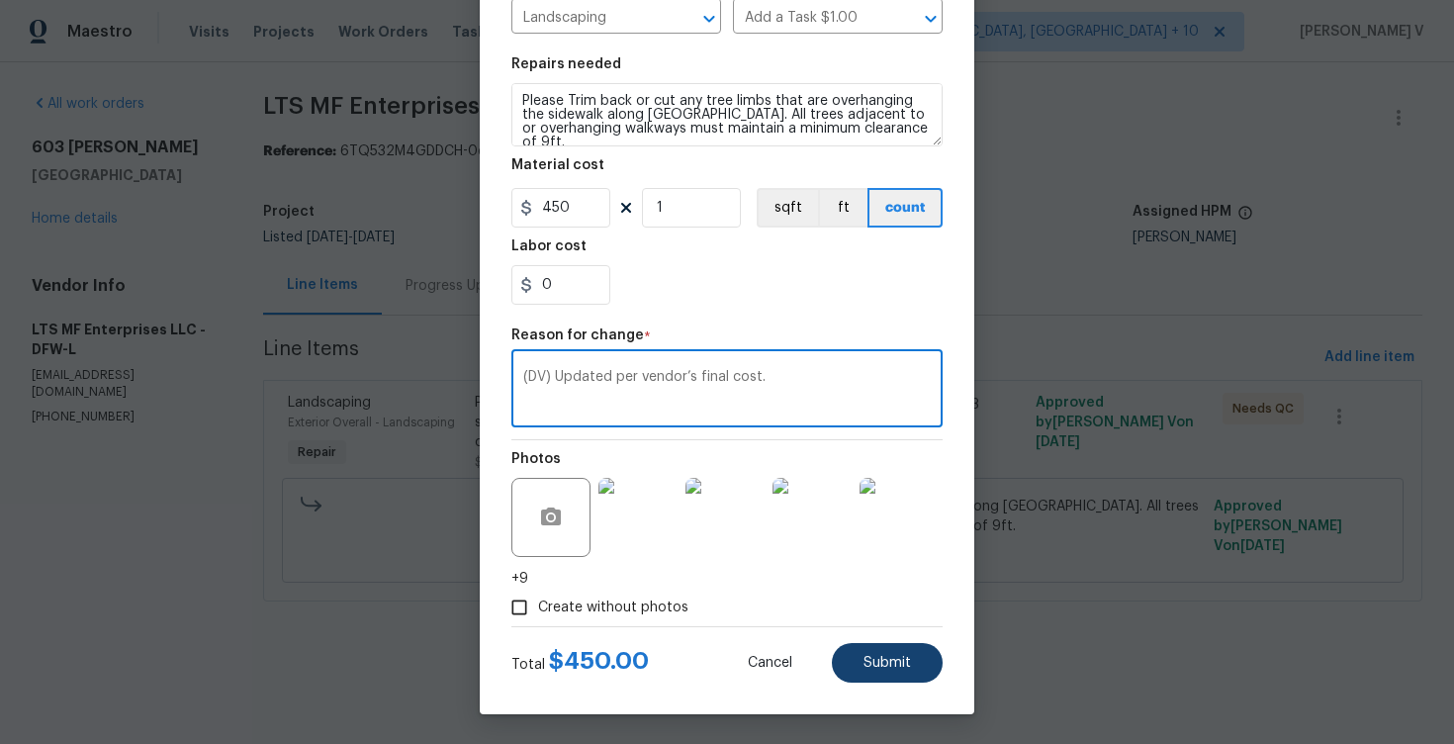
type textarea "(DV) Updated per vendor’s final cost."
click at [909, 669] on span "Submit" at bounding box center [886, 663] width 47 height 15
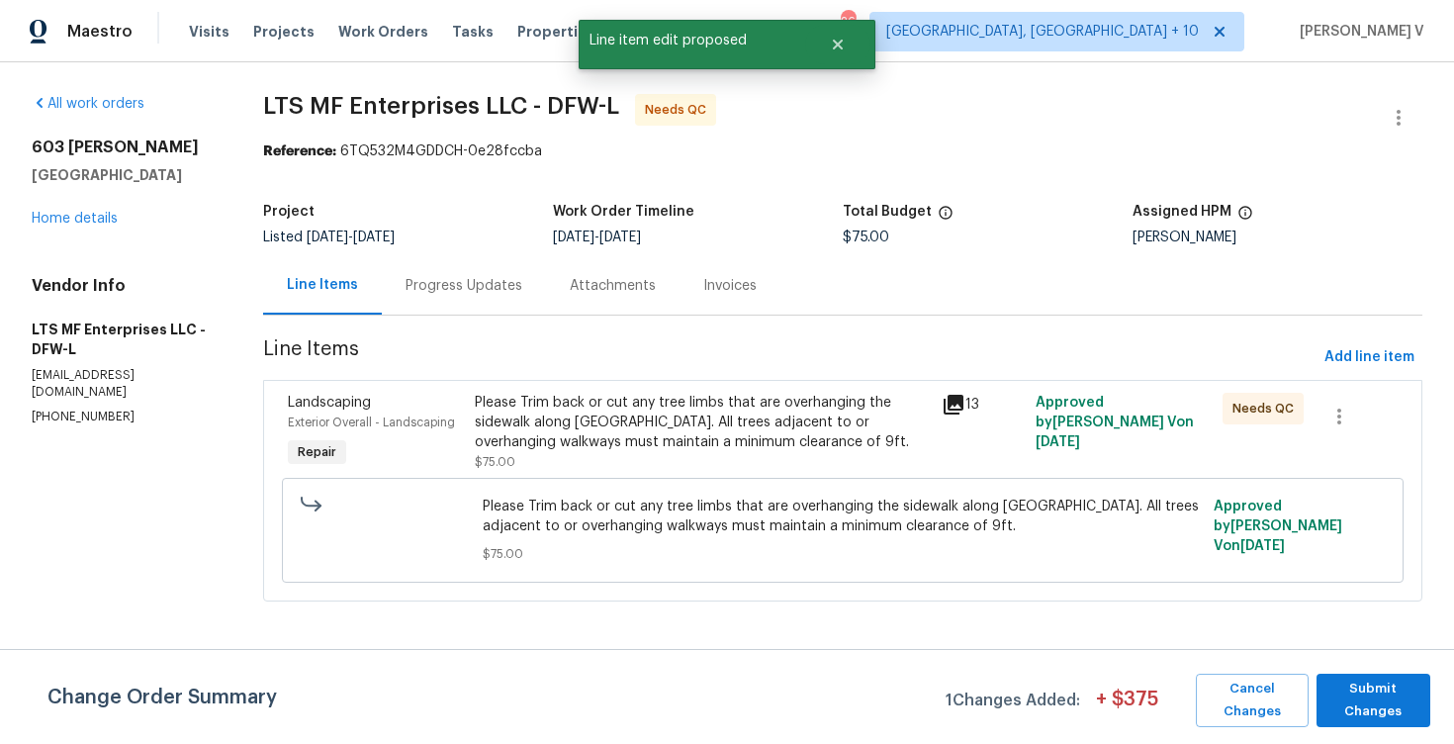
scroll to position [0, 0]
click at [1400, 705] on span "Submit Changes" at bounding box center [1373, 699] width 94 height 45
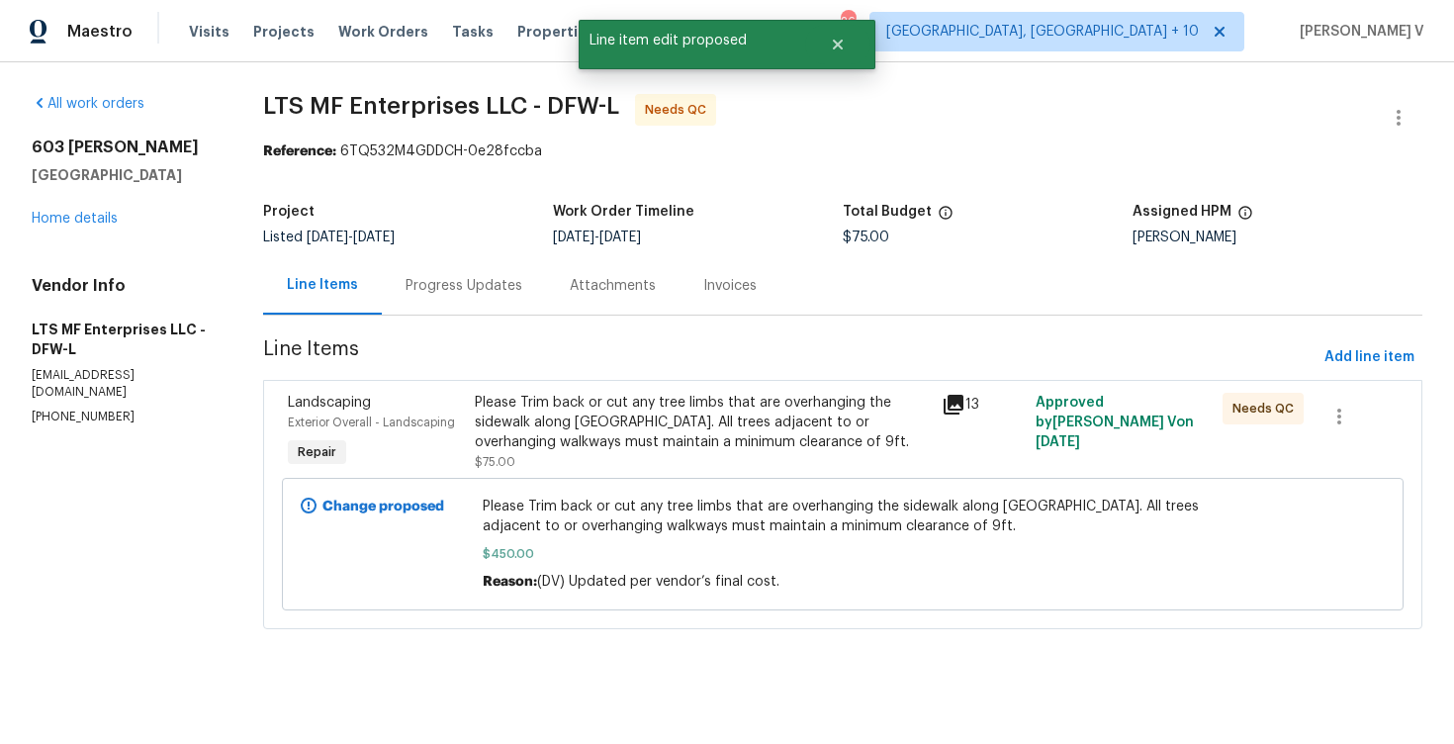
click at [444, 281] on div "Progress Updates" at bounding box center [463, 286] width 117 height 20
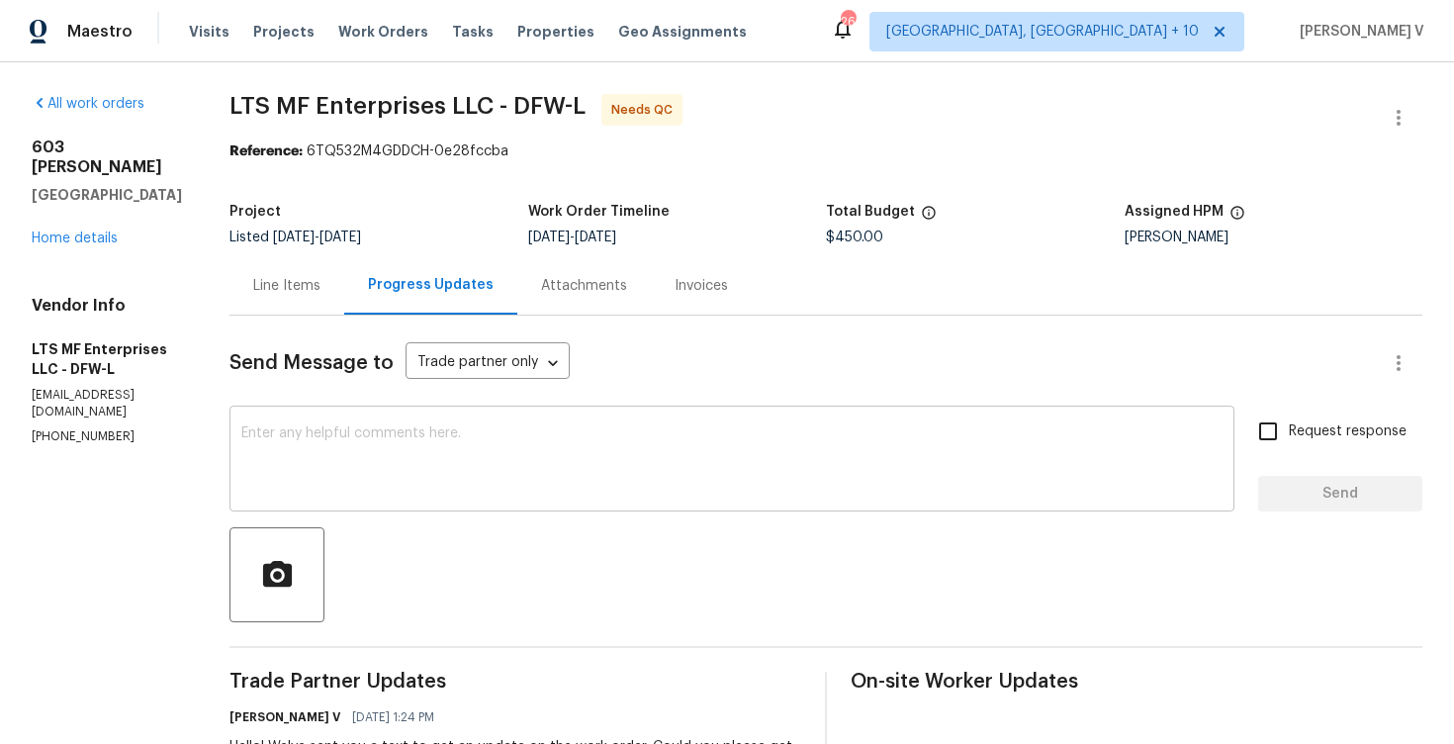
scroll to position [46, 0]
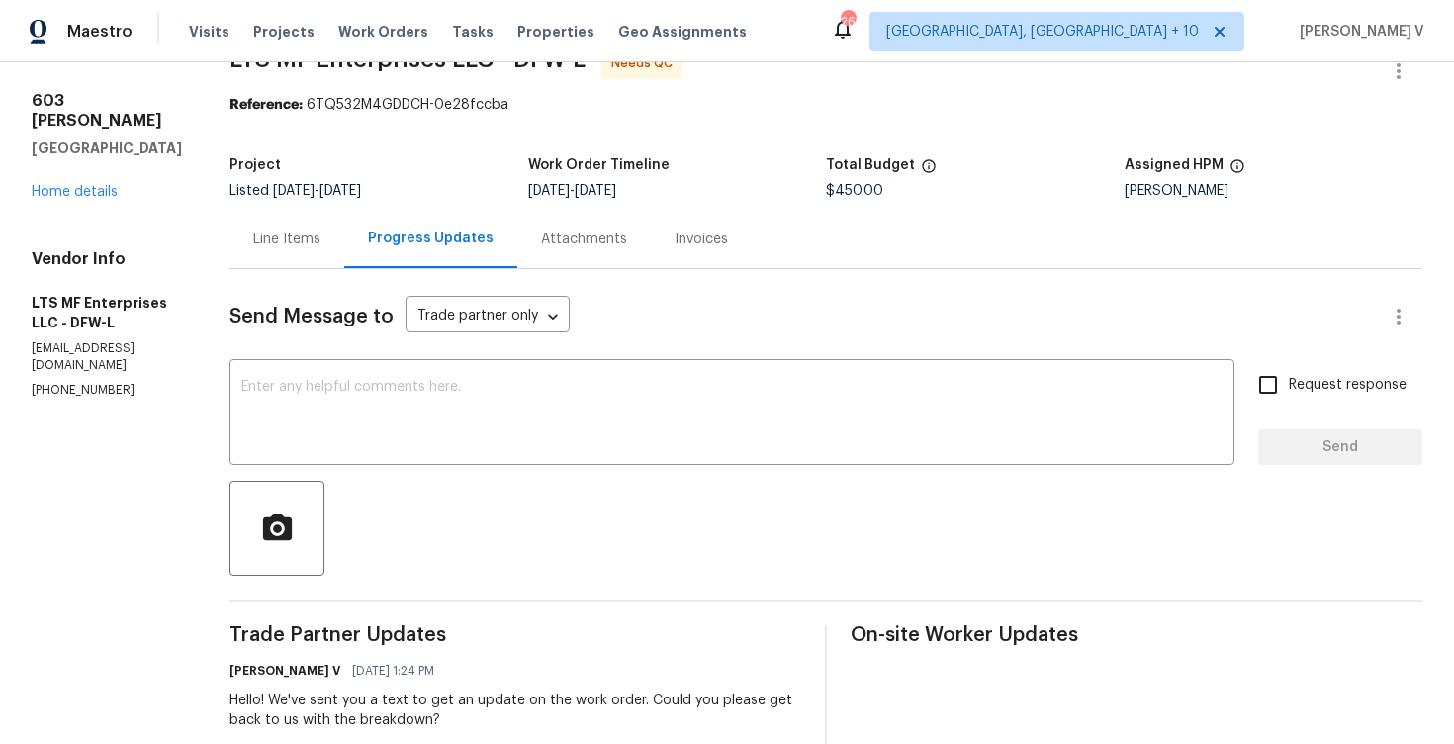
click at [367, 248] on div "Progress Updates" at bounding box center [430, 239] width 173 height 58
click at [301, 251] on div "Line Items" at bounding box center [286, 239] width 115 height 58
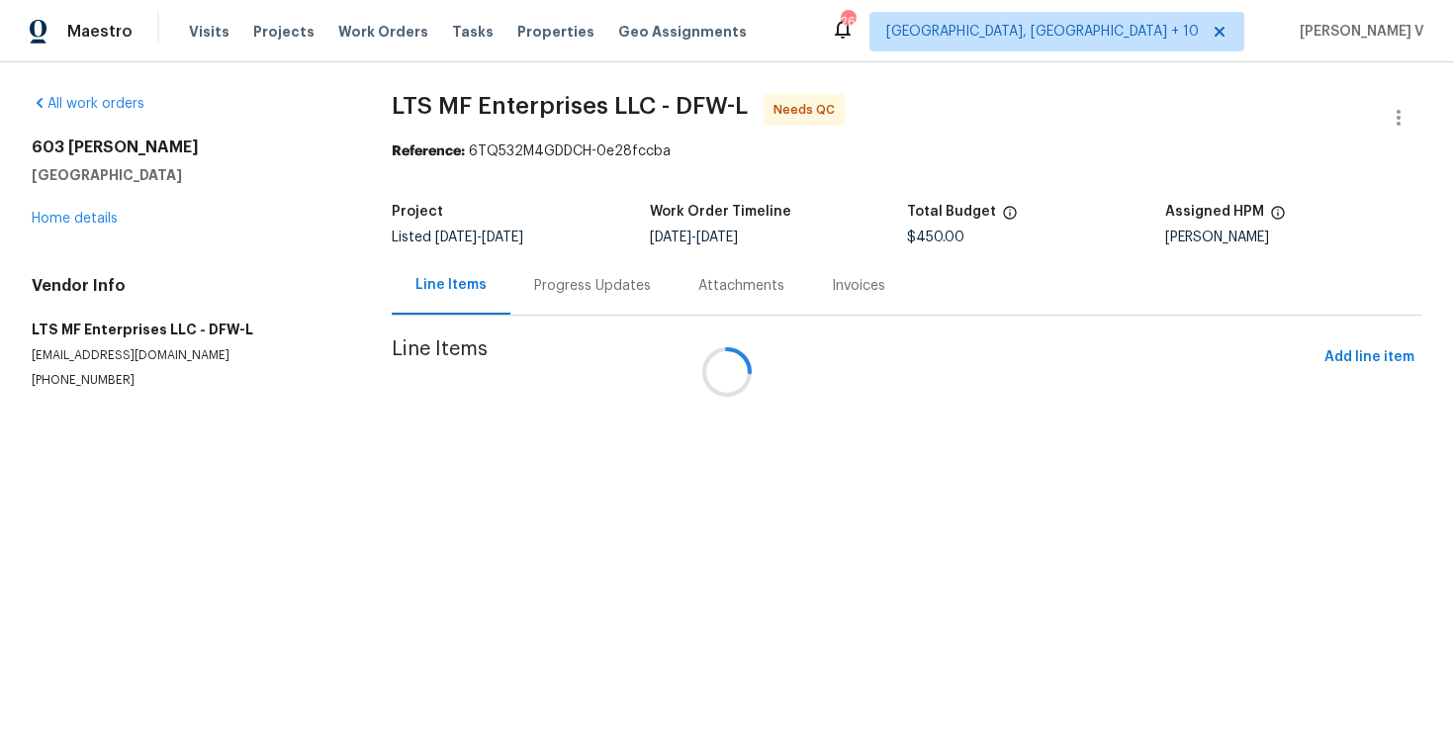
click at [640, 406] on div at bounding box center [727, 372] width 1454 height 744
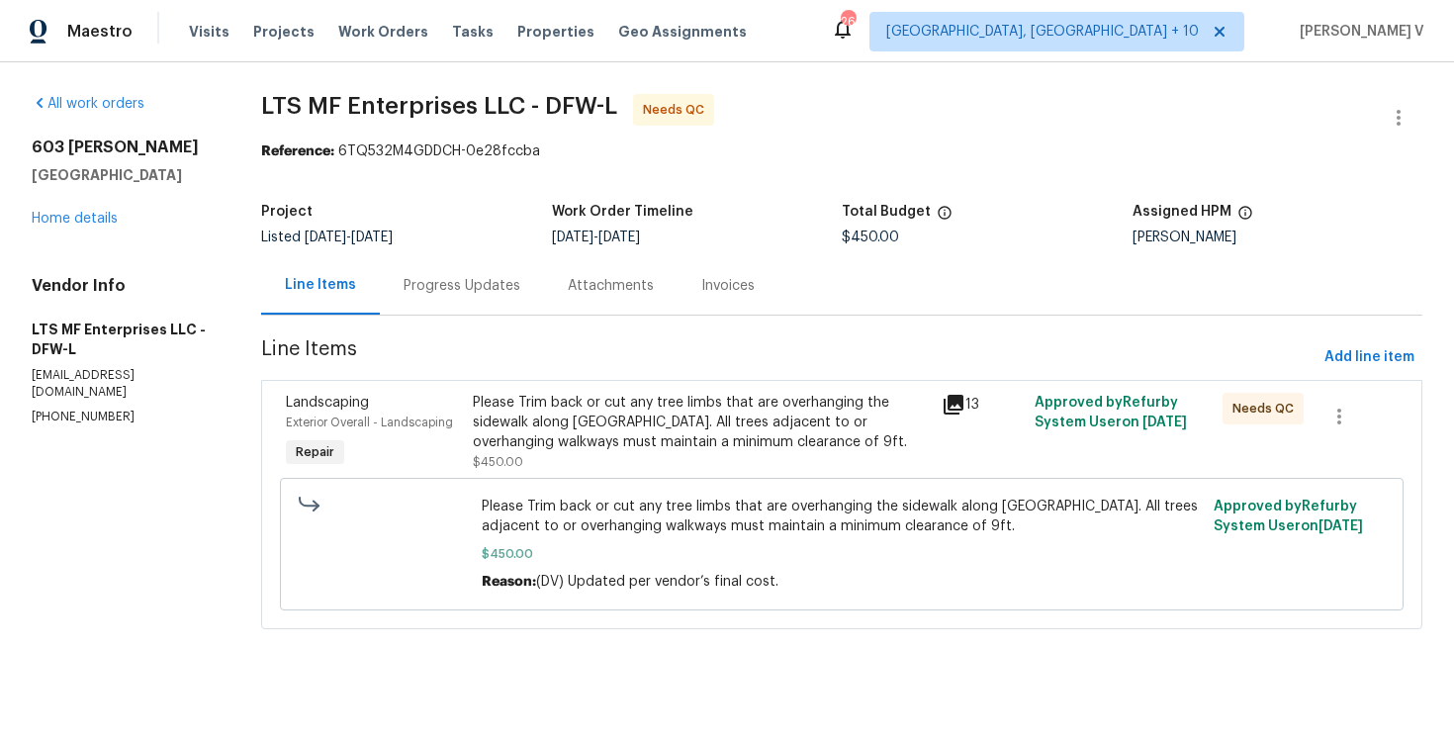
click at [446, 272] on div "Progress Updates" at bounding box center [462, 285] width 164 height 58
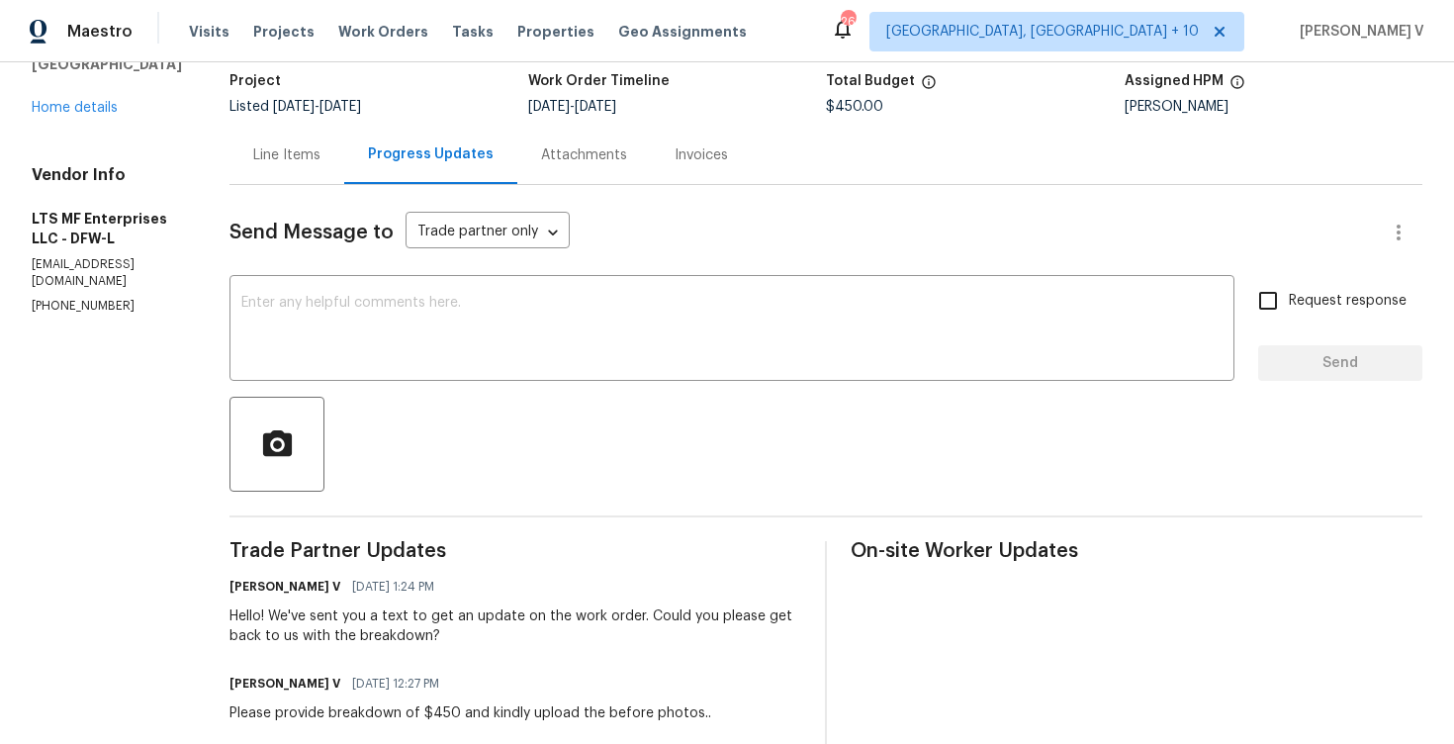
scroll to position [27, 0]
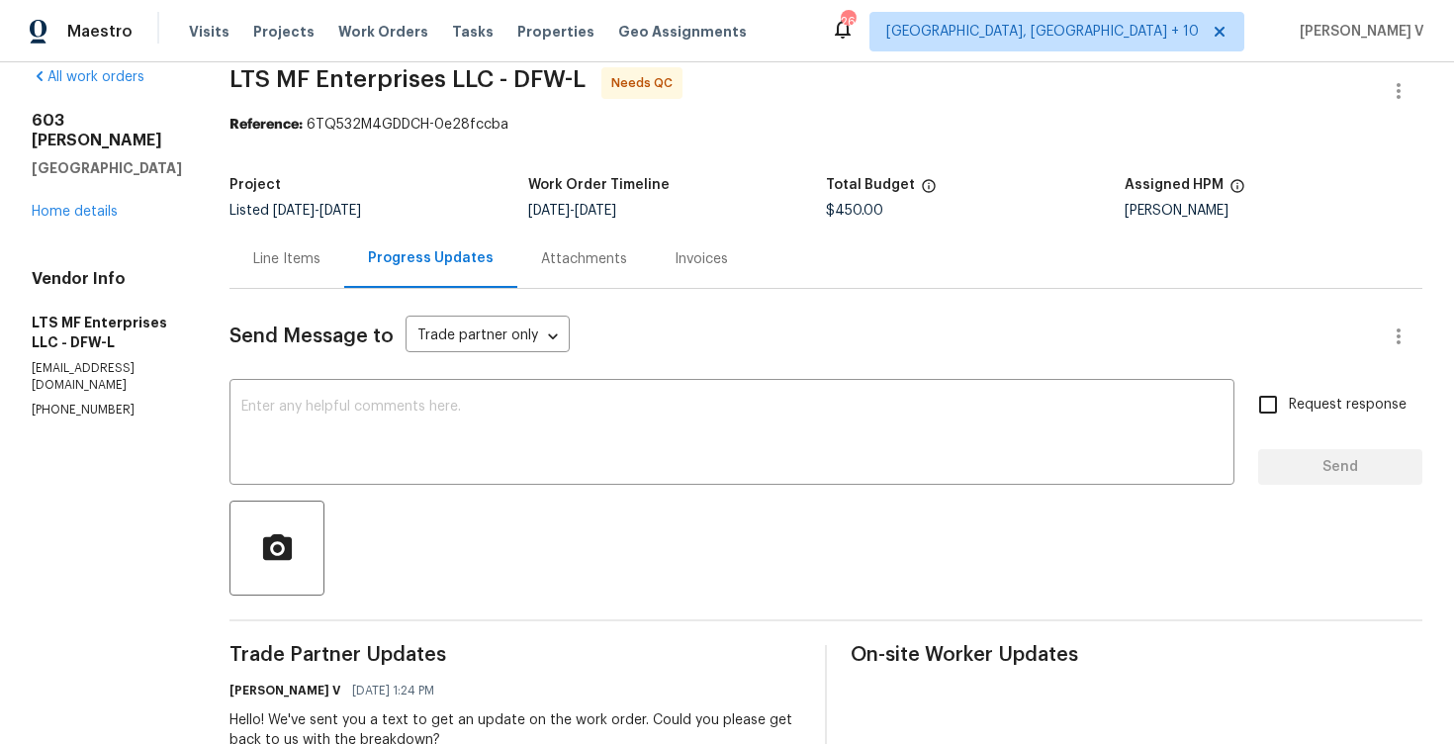
click at [296, 228] on div "Project Listed 8/15/2025 - 8/19/2025 Work Order Timeline 8/16/2025 - 8/19/2025 …" at bounding box center [825, 197] width 1193 height 63
click at [296, 256] on div "Line Items" at bounding box center [286, 259] width 67 height 20
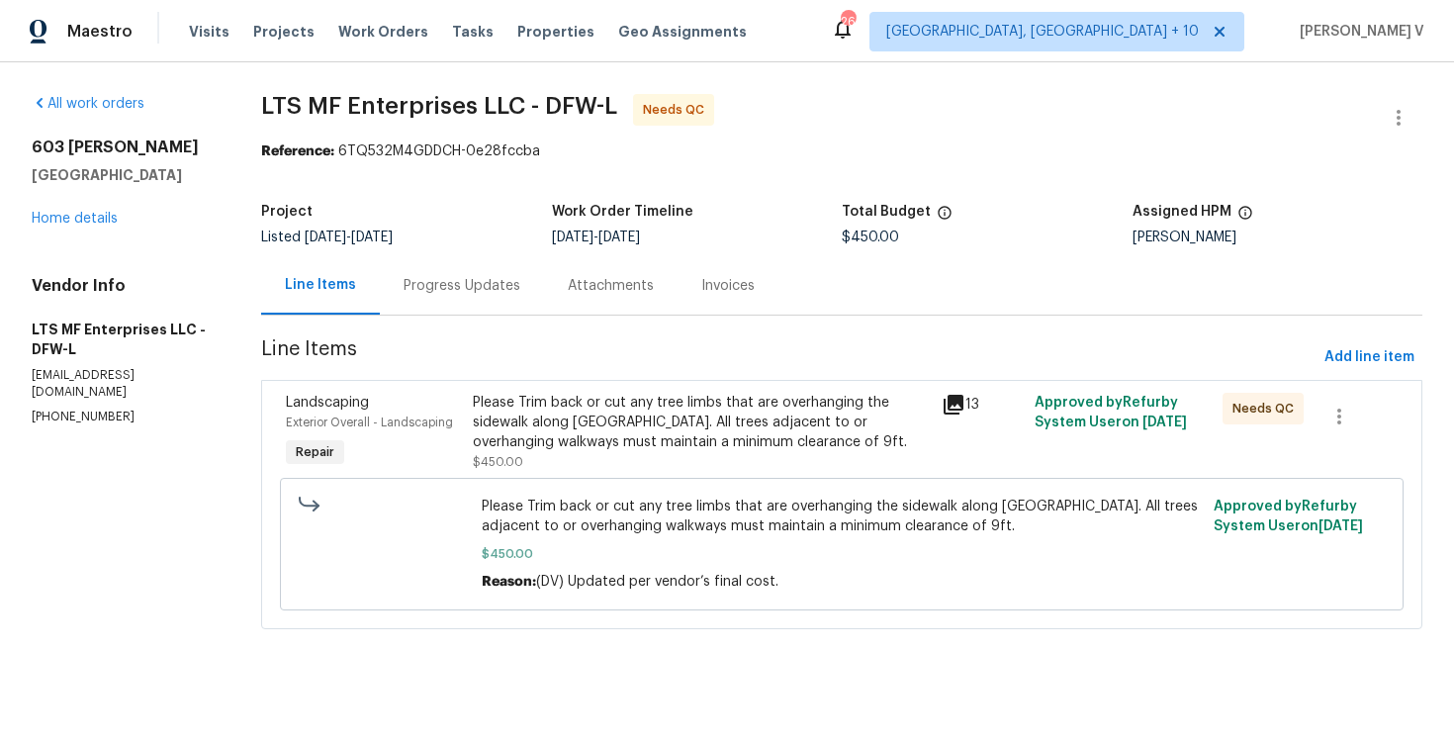
click at [635, 393] on div "Please Trim back or cut any tree limbs that are overhanging the sidewalk along …" at bounding box center [701, 422] width 456 height 59
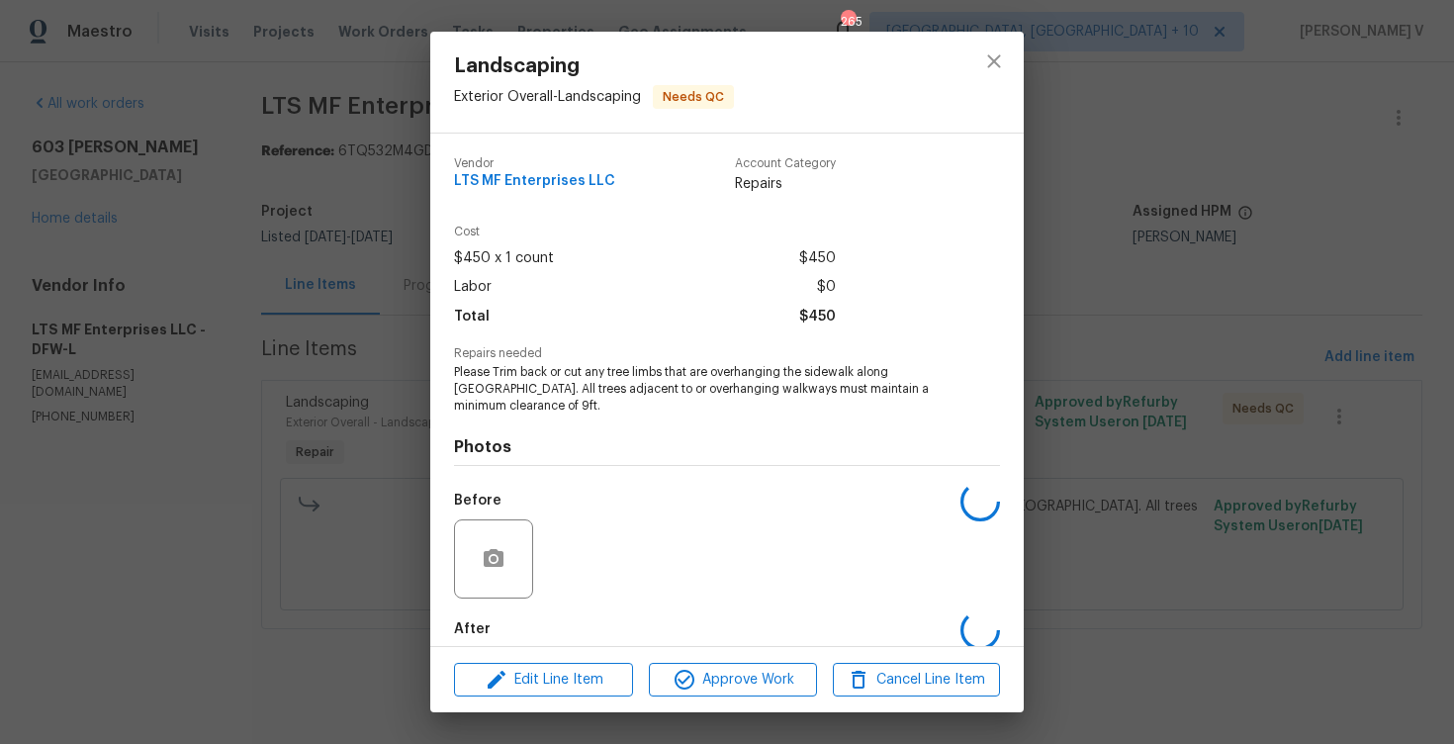
scroll to position [101, 0]
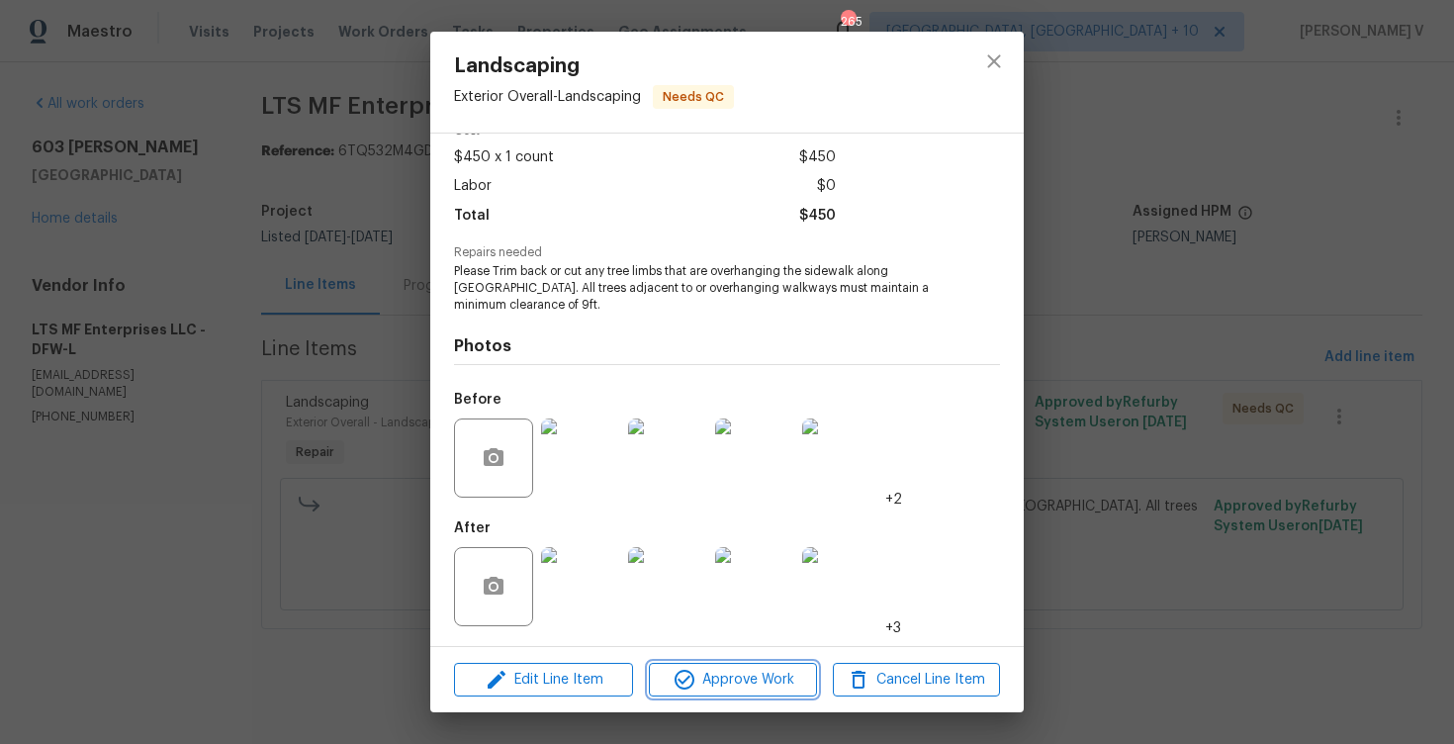
click at [738, 663] on button "Approve Work" at bounding box center [732, 680] width 167 height 35
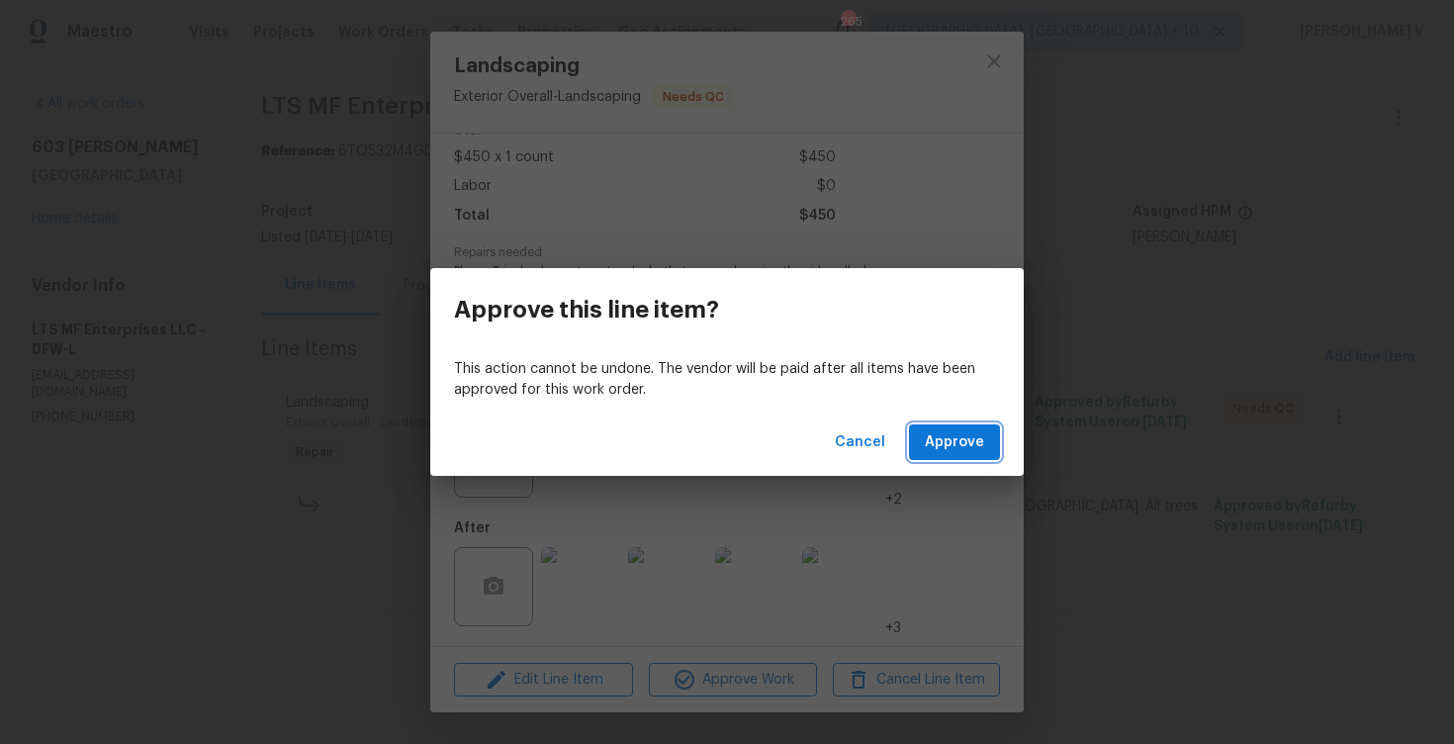
click at [988, 436] on button "Approve" at bounding box center [954, 442] width 91 height 37
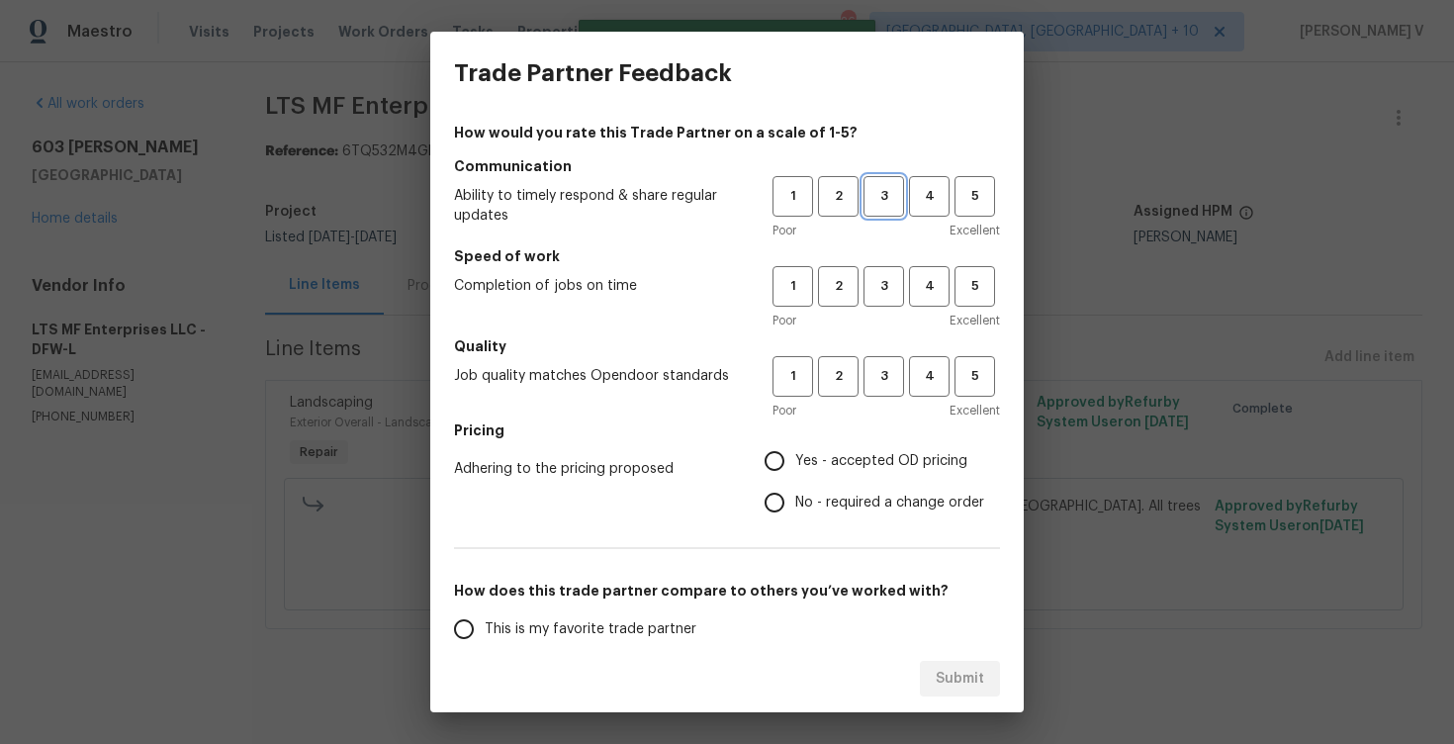
click at [888, 192] on span "3" at bounding box center [883, 196] width 37 height 23
click at [893, 294] on span "3" at bounding box center [883, 286] width 37 height 23
click at [883, 373] on span "3" at bounding box center [883, 376] width 37 height 23
click at [812, 458] on span "Yes - accepted OD pricing" at bounding box center [881, 461] width 172 height 21
click at [795, 458] on input "Yes - accepted OD pricing" at bounding box center [775, 461] width 42 height 42
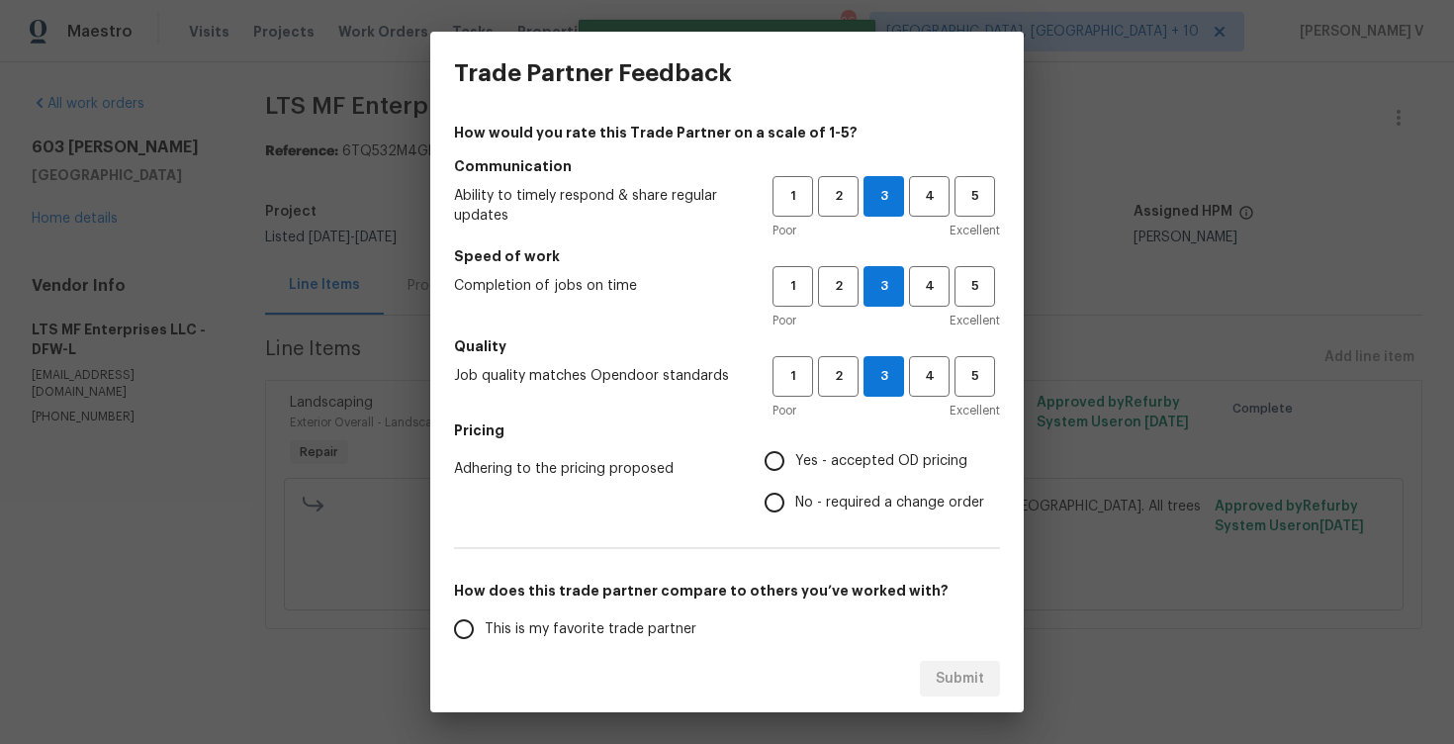
radio input "true"
click at [798, 480] on label "Yes - accepted OD pricing" at bounding box center [869, 461] width 230 height 42
click at [795, 480] on input "Yes - accepted OD pricing" at bounding box center [775, 461] width 42 height 42
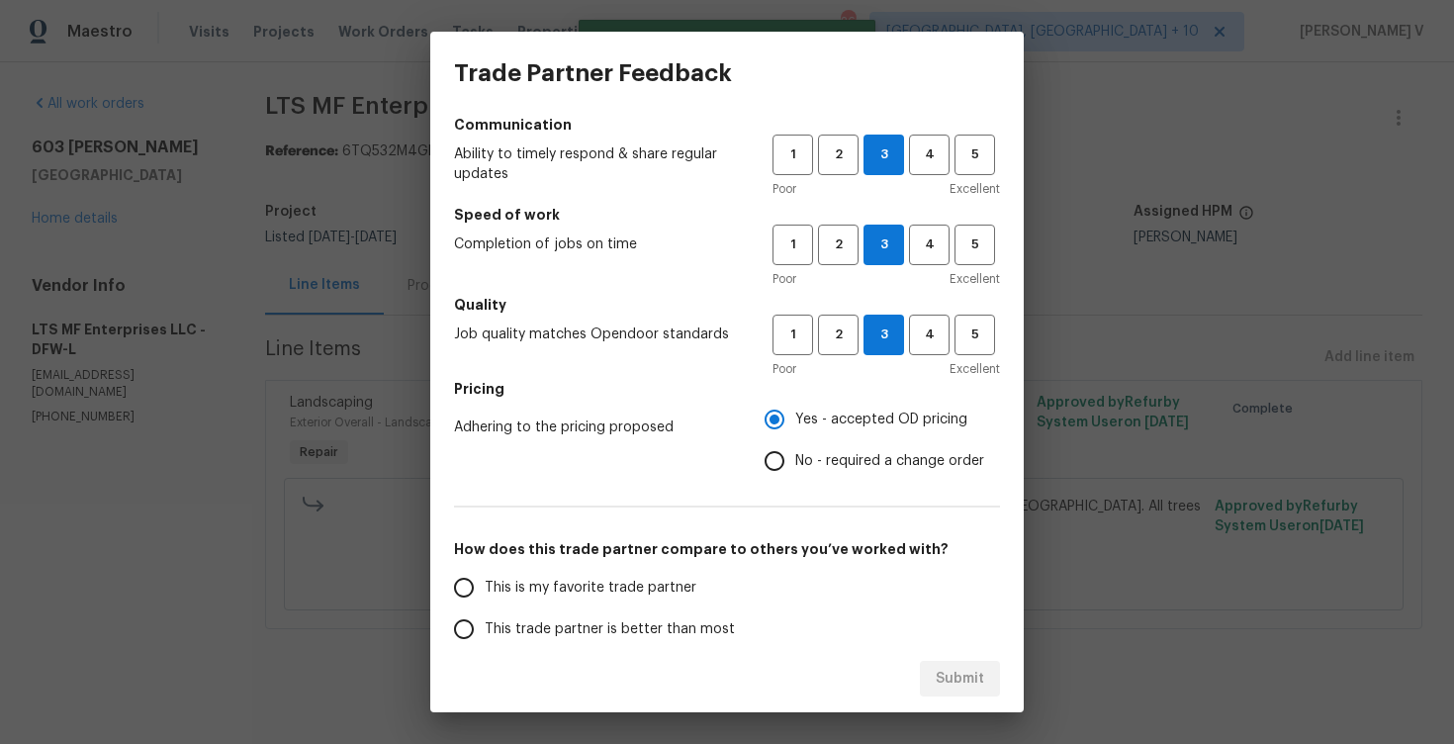
scroll to position [91, 0]
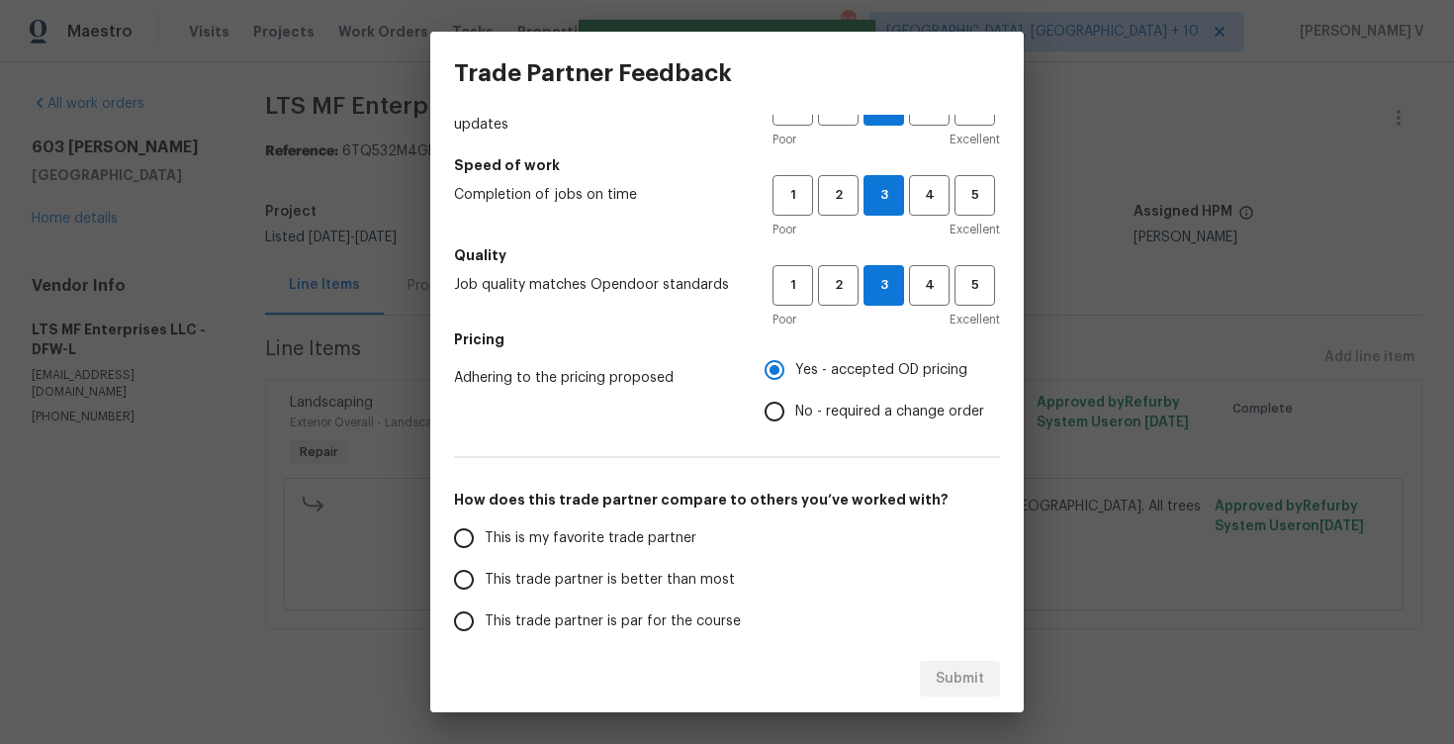
click at [795, 408] on input "No - required a change order" at bounding box center [775, 412] width 42 height 42
radio input "true"
click at [604, 570] on span "This trade partner is better than most" at bounding box center [610, 580] width 250 height 21
click at [485, 570] on input "This trade partner is better than most" at bounding box center [464, 580] width 42 height 42
radio input "false"
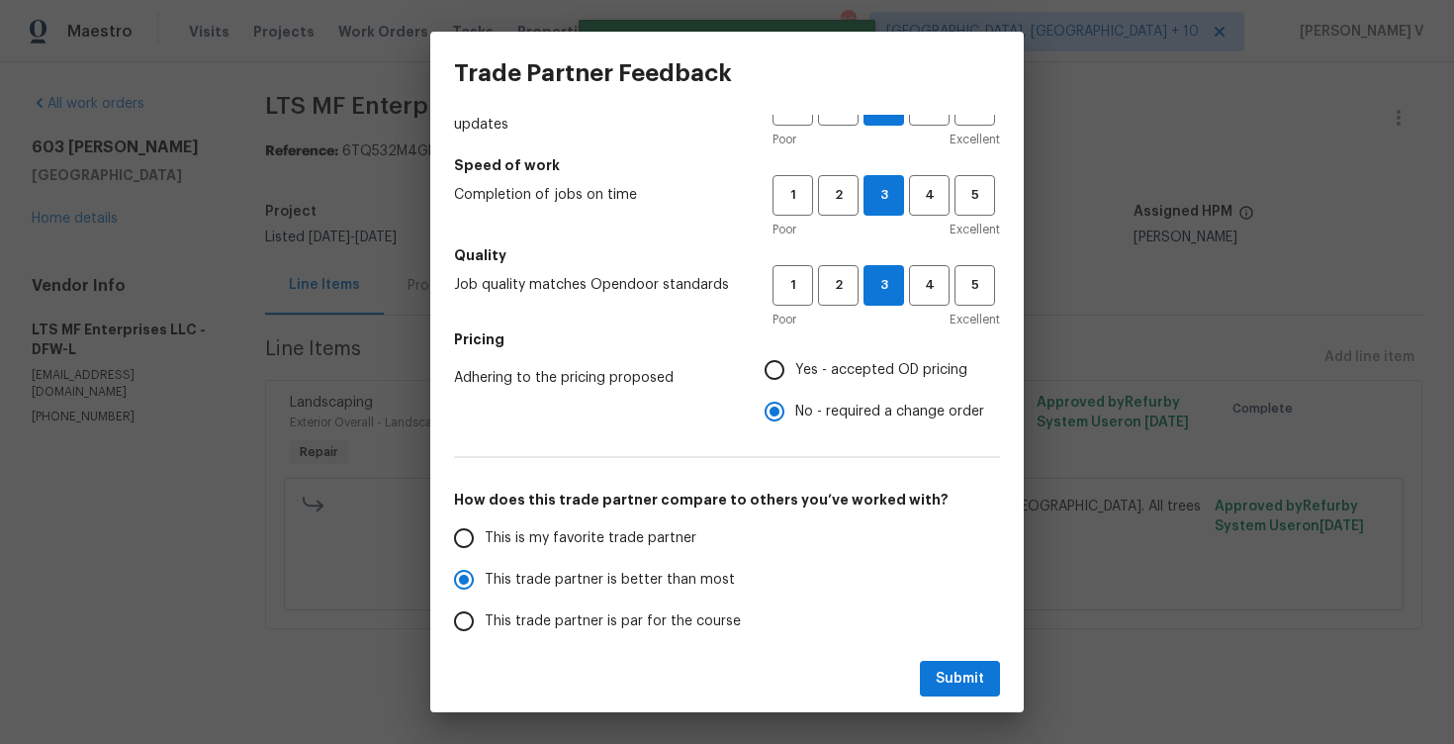
scroll to position [161, 0]
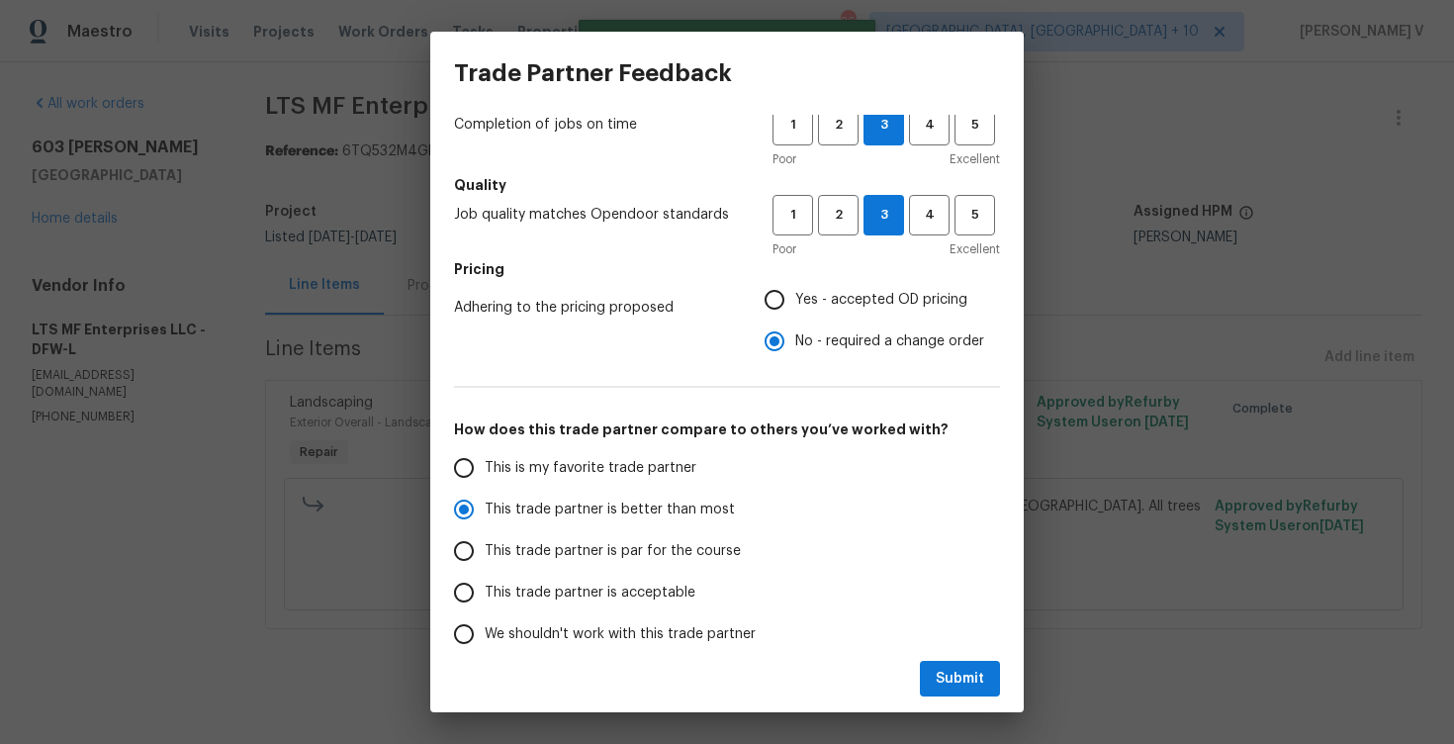
click at [604, 545] on span "This trade partner is par for the course" at bounding box center [613, 551] width 256 height 21
click at [485, 545] on input "This trade partner is par for the course" at bounding box center [464, 551] width 42 height 42
click at [964, 696] on div "Submit" at bounding box center [726, 679] width 593 height 68
click at [964, 683] on span "Submit" at bounding box center [960, 679] width 48 height 25
radio input "true"
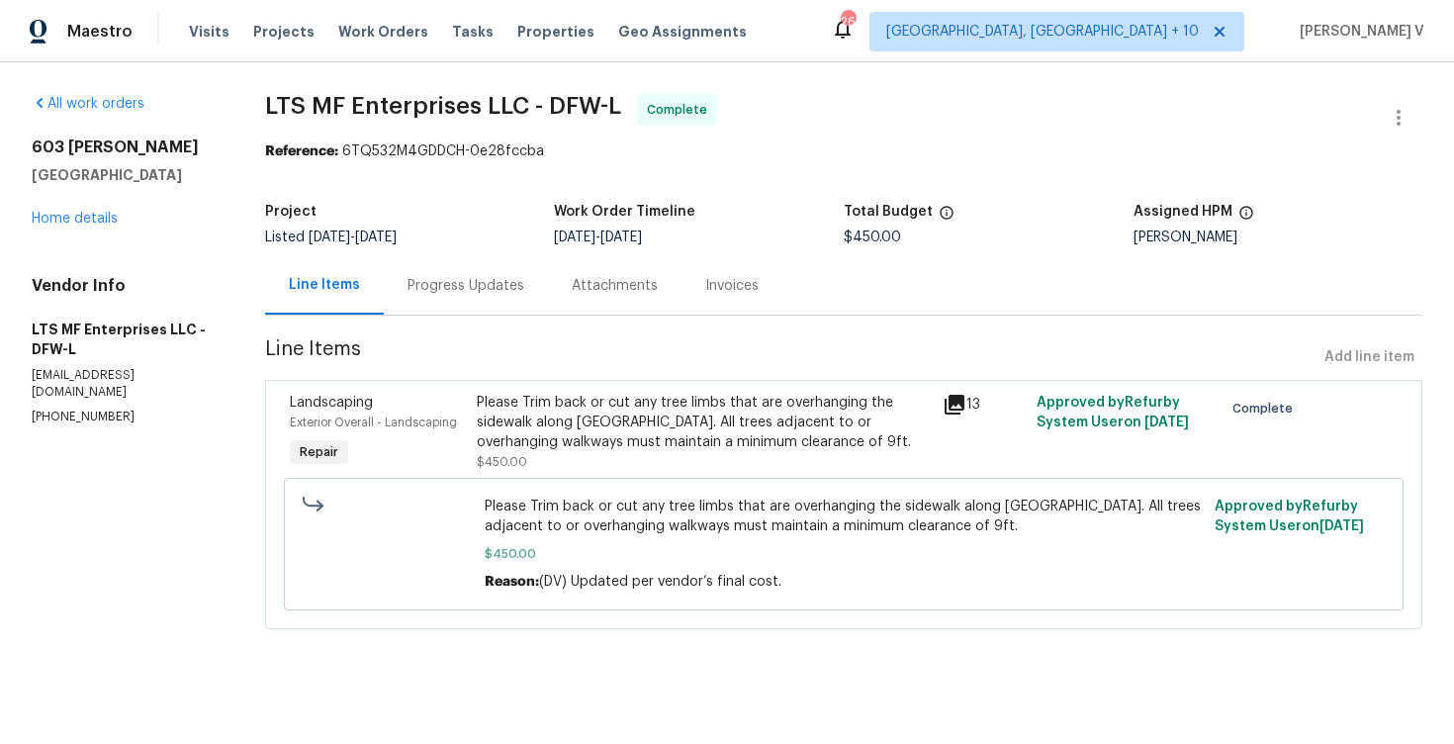
click at [95, 228] on div "All work orders 603 Jamie Ln Mansfield, TX 76063 Home details Vendor Info LTS M…" at bounding box center [125, 259] width 186 height 331
click at [95, 223] on link "Home details" at bounding box center [75, 219] width 86 height 14
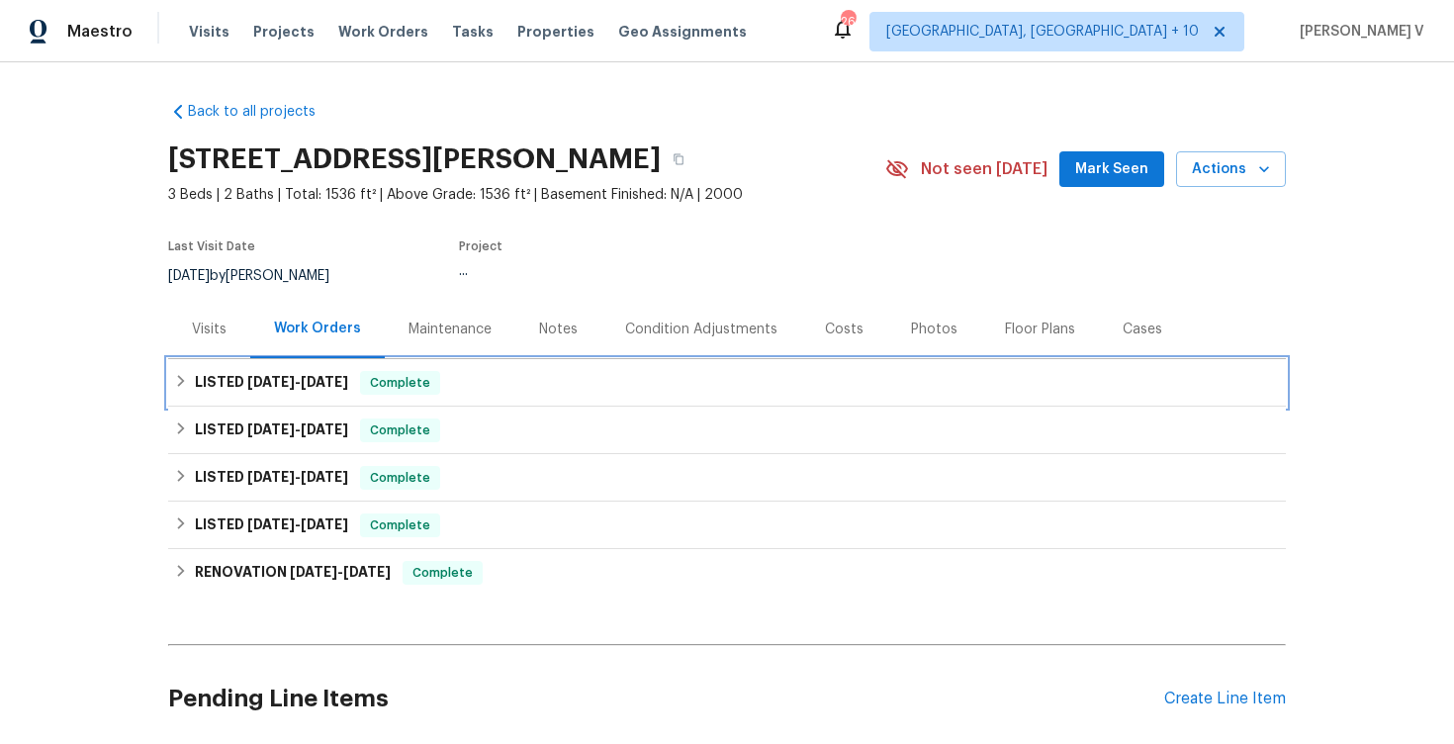
click at [181, 399] on div "LISTED 8/15/25 - 8/19/25 Complete" at bounding box center [726, 382] width 1117 height 47
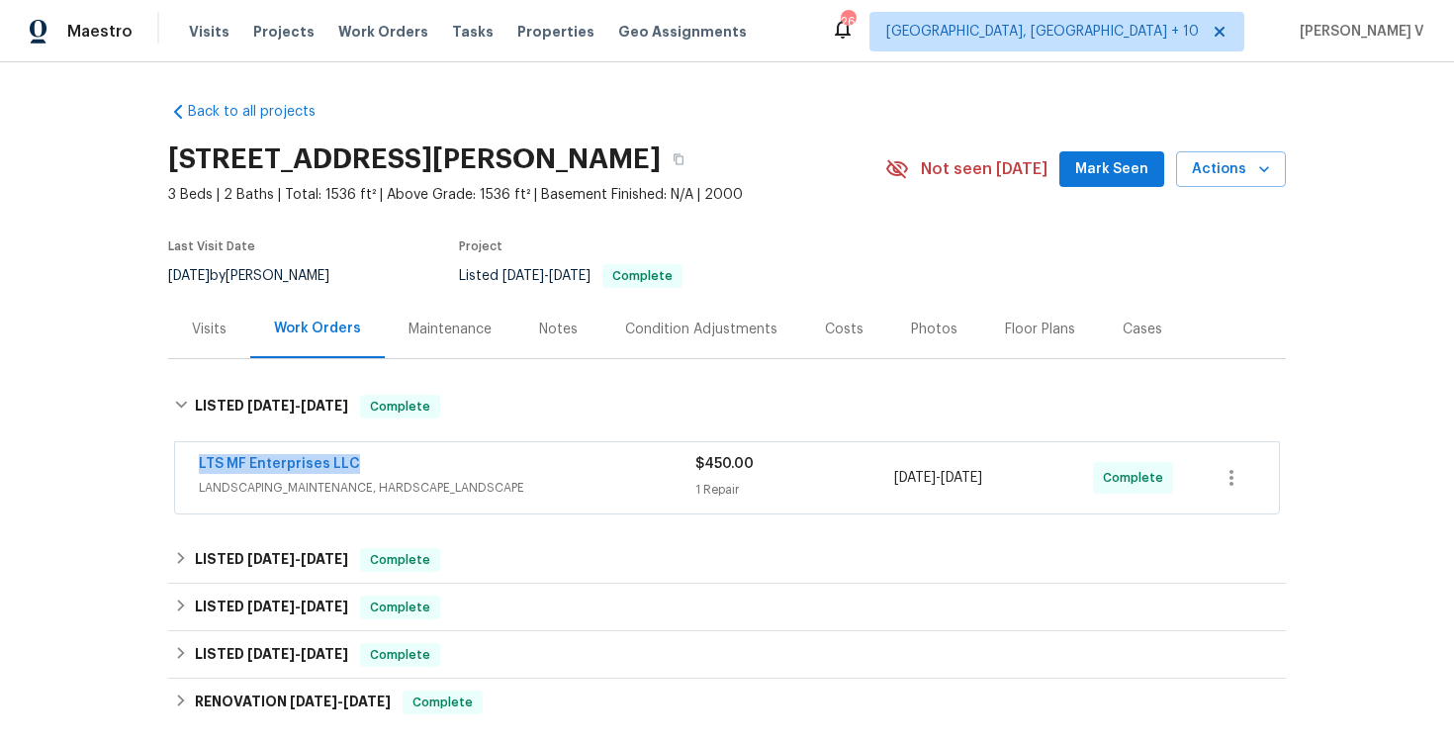
drag, startPoint x: 163, startPoint y: 462, endPoint x: 493, endPoint y: 462, distance: 330.3
click at [493, 462] on div "Back to all projects 603 Jamie Ln, Mansfield, TX 76063 3 Beds | 2 Baths | Total…" at bounding box center [727, 402] width 1454 height 681
copy link "LTS MF Enterprises LLC"
click at [315, 472] on span "LTS MF Enterprises LLC" at bounding box center [279, 464] width 161 height 20
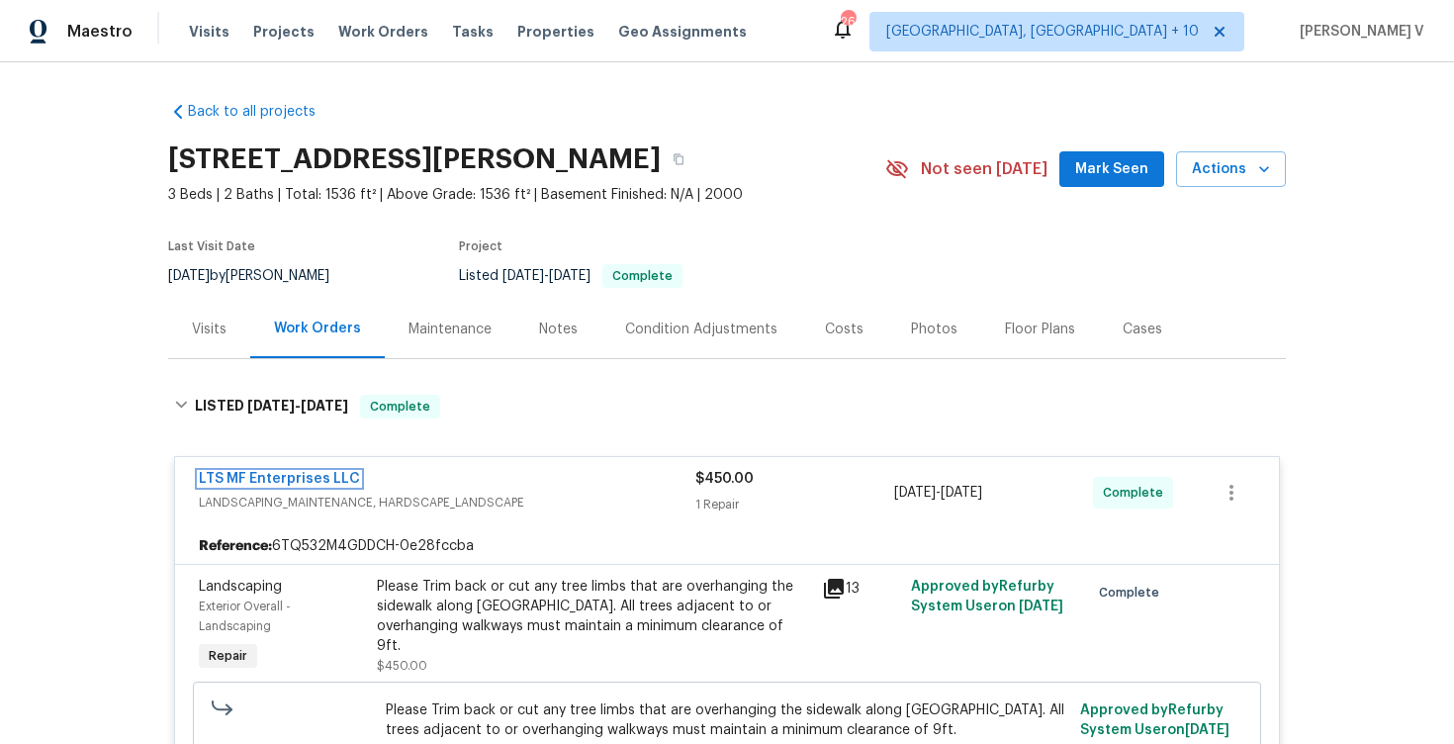
click at [314, 477] on link "LTS MF Enterprises LLC" at bounding box center [279, 479] width 161 height 14
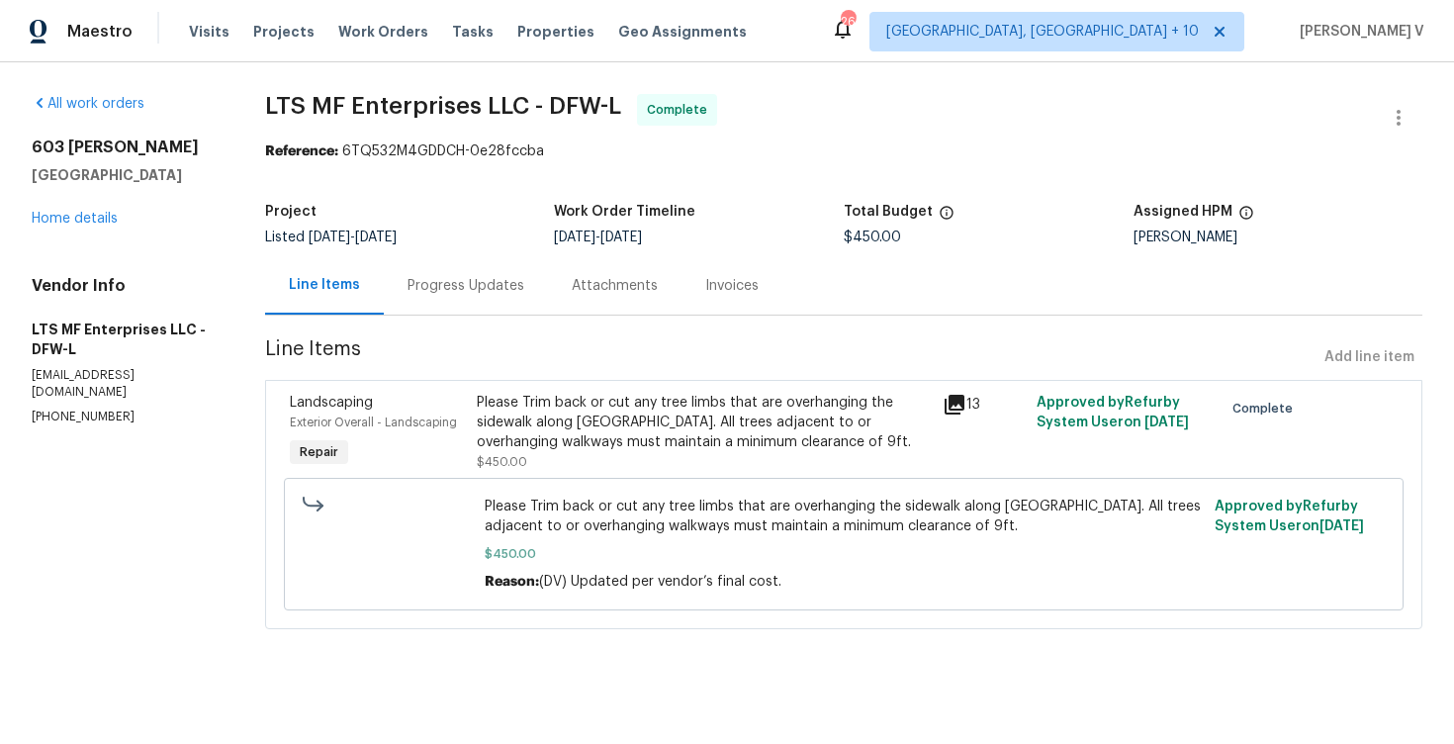
click at [531, 393] on div "Please Trim back or cut any tree limbs that are overhanging the sidewalk along …" at bounding box center [704, 422] width 455 height 59
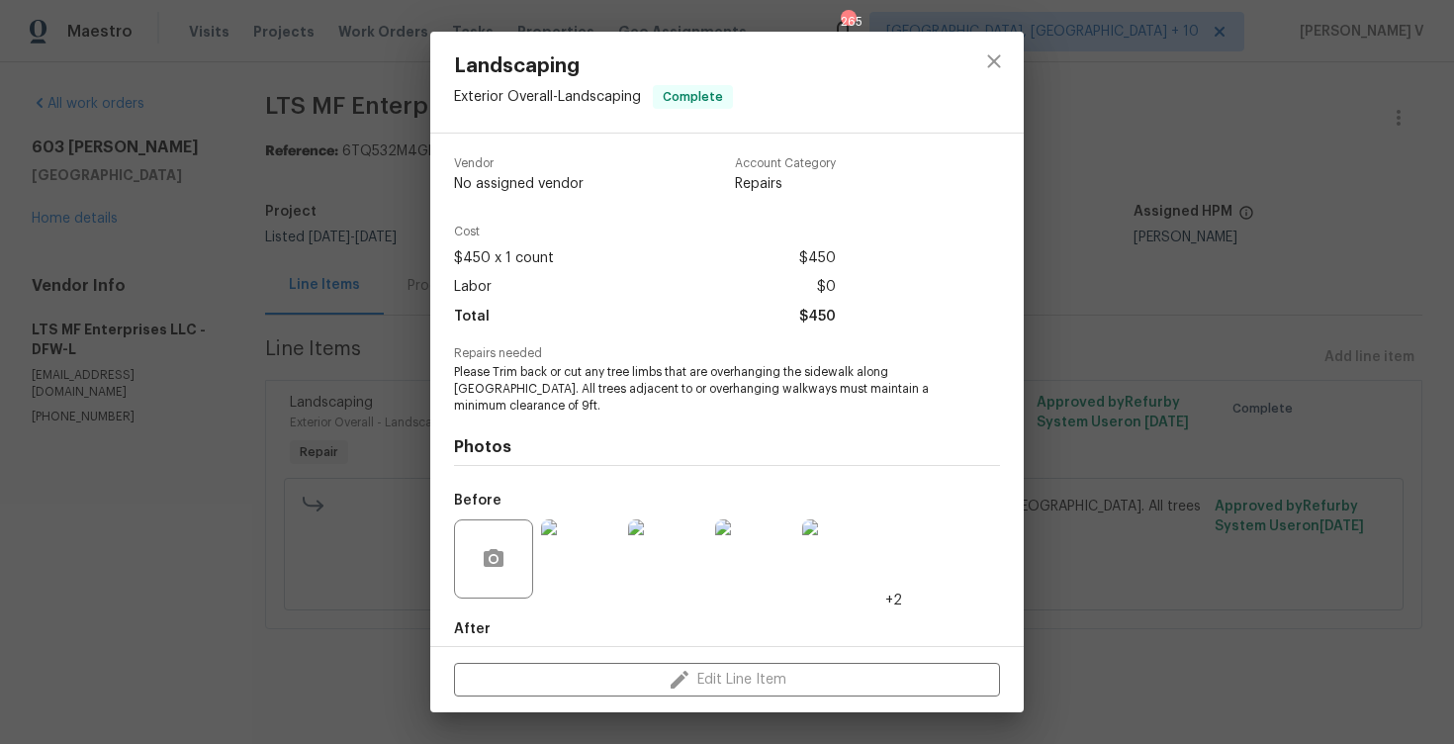
click at [531, 392] on span "Please Trim back or cut any tree limbs that are overhanging the sidewalk along …" at bounding box center [699, 388] width 491 height 49
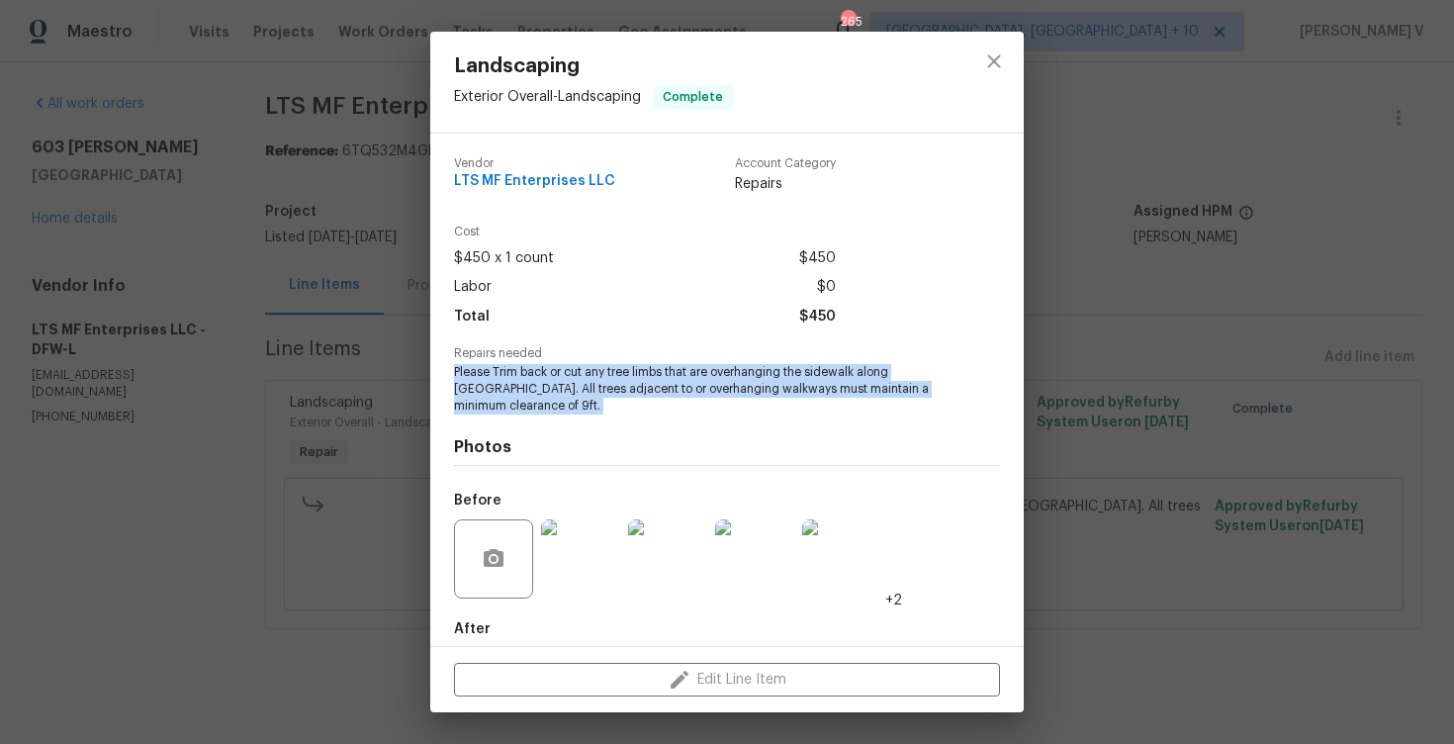
click at [531, 392] on span "Please Trim back or cut any tree limbs that are overhanging the sidewalk along …" at bounding box center [699, 388] width 491 height 49
copy span "Please Trim back or cut any tree limbs that are overhanging the sidewalk along …"
click at [429, 263] on div "Landscaping Exterior Overall - Landscaping Complete Vendor LTS MF Enterprises L…" at bounding box center [727, 372] width 1454 height 744
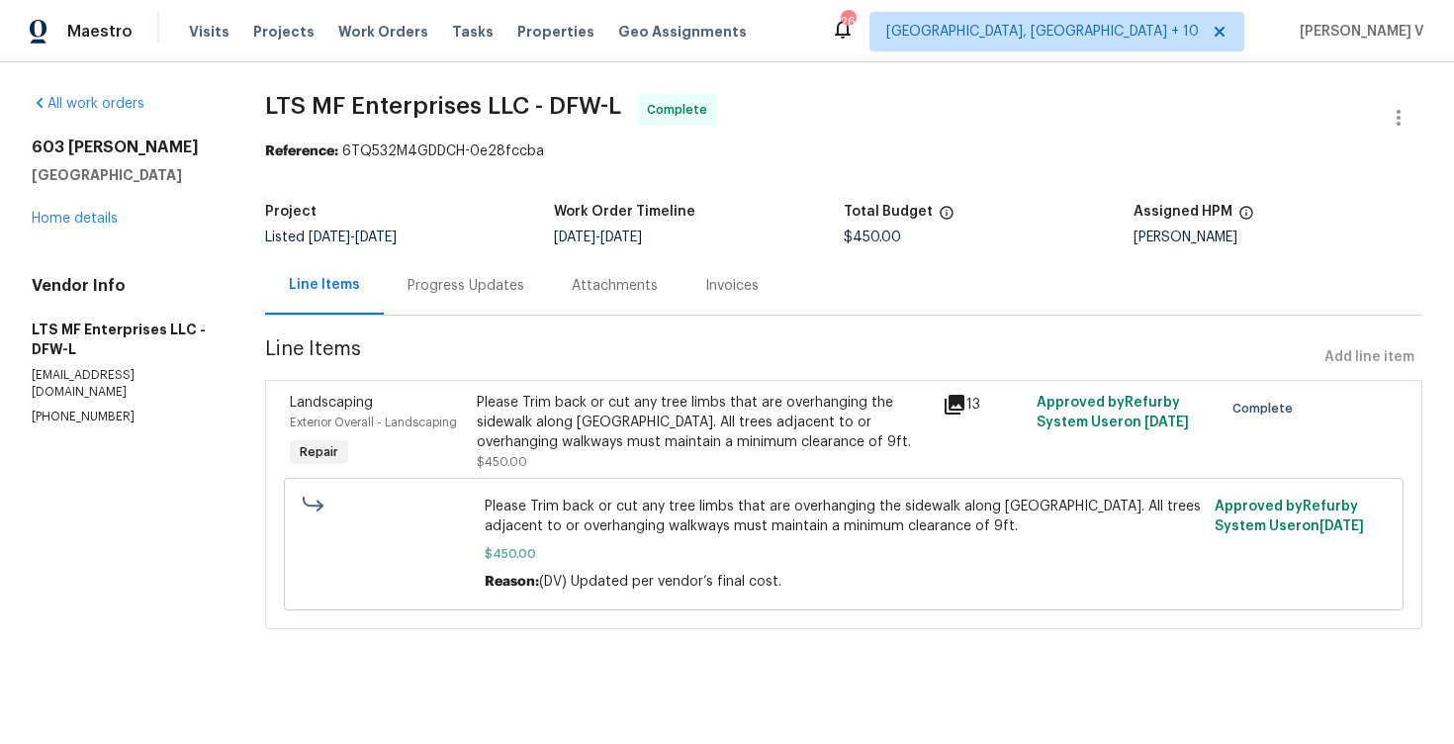
click at [382, 267] on div "Line Items" at bounding box center [324, 285] width 119 height 58
click at [476, 299] on div "Progress Updates" at bounding box center [466, 285] width 164 height 58
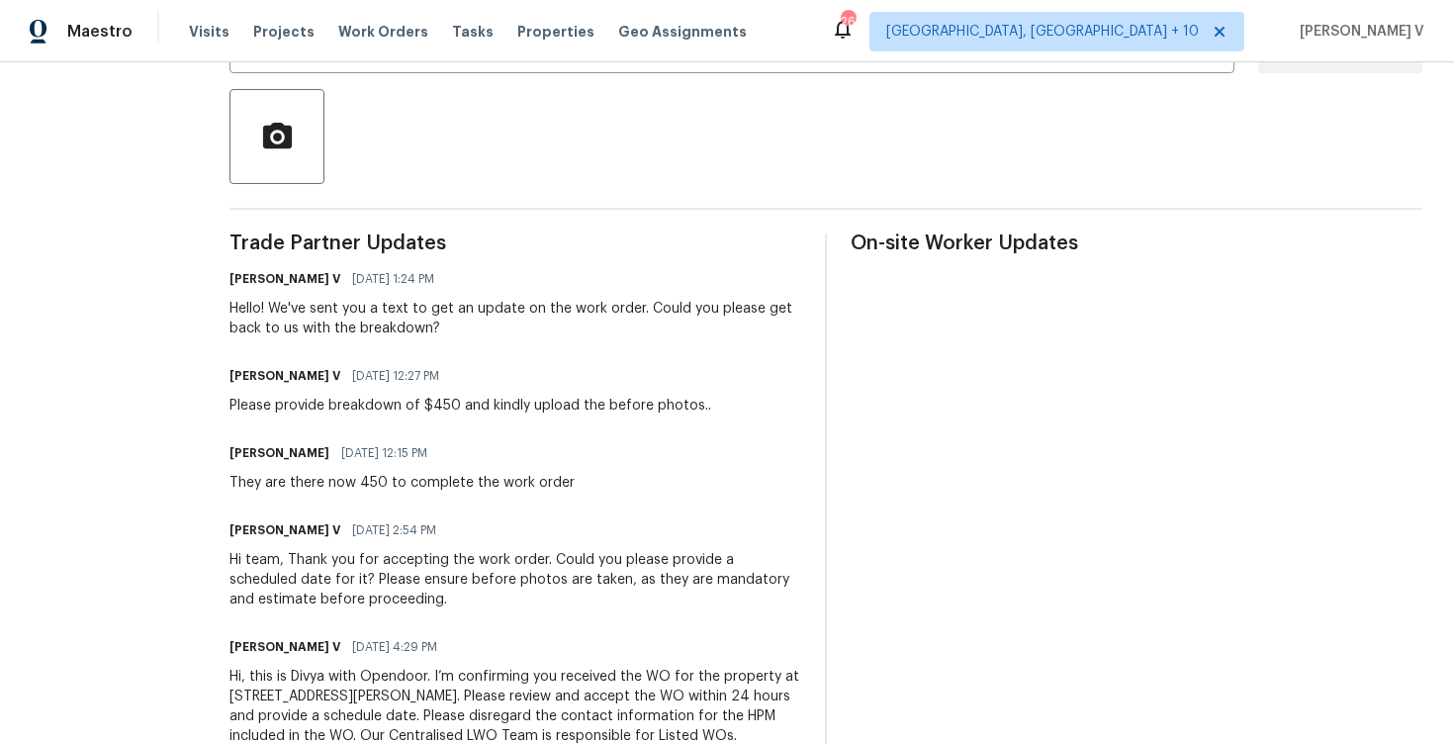
scroll to position [495, 0]
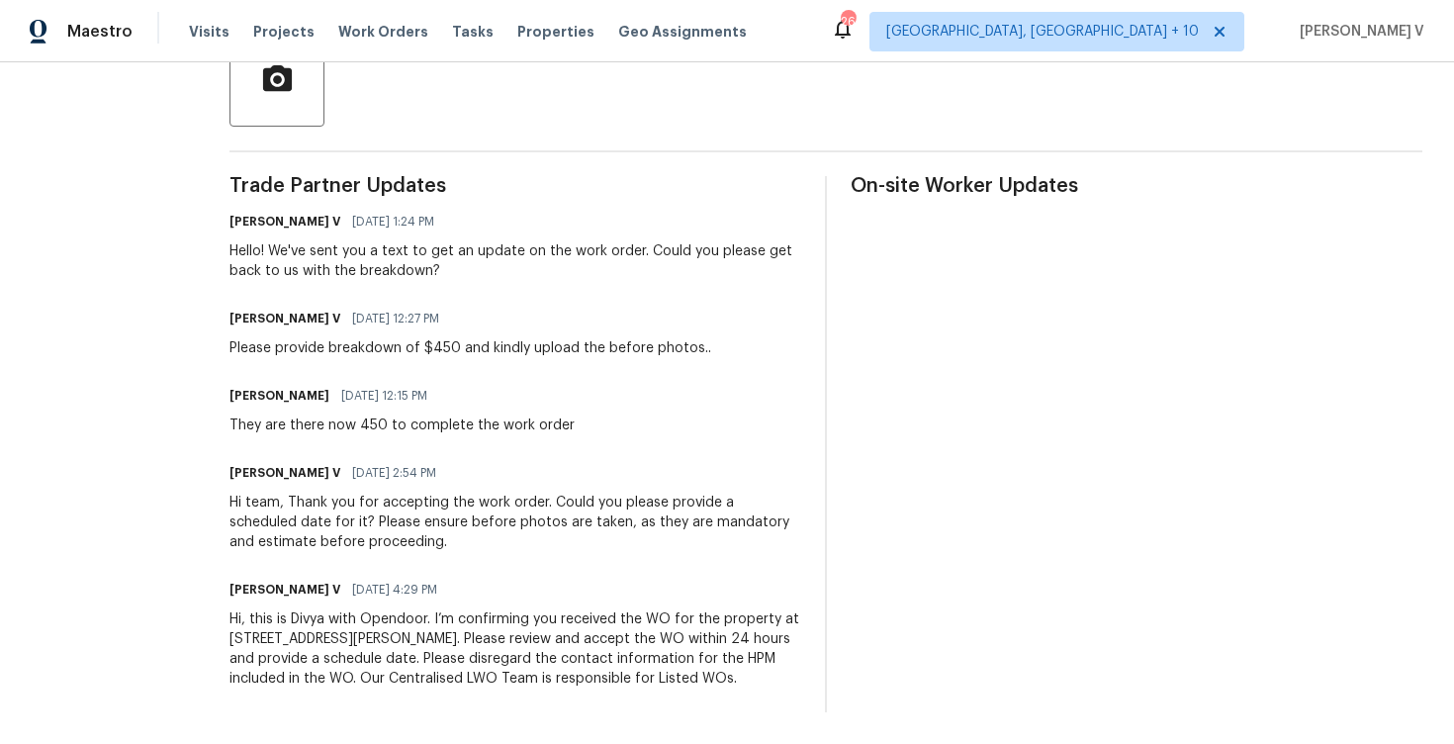
click at [400, 424] on div "They are there now 450 to complete the work order" at bounding box center [401, 425] width 345 height 20
copy div "They are there now 450 to complete the work order"
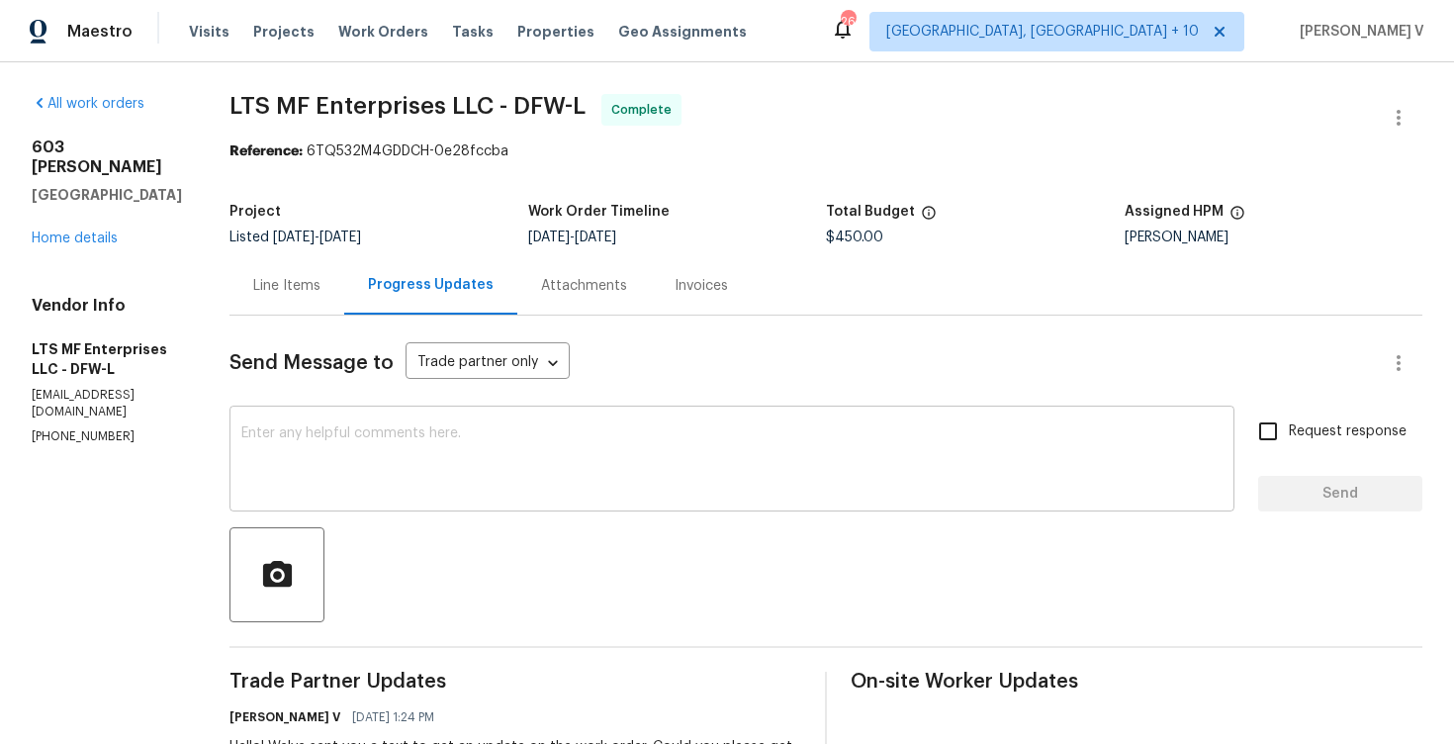
click at [416, 425] on div "x ​" at bounding box center [731, 460] width 1005 height 101
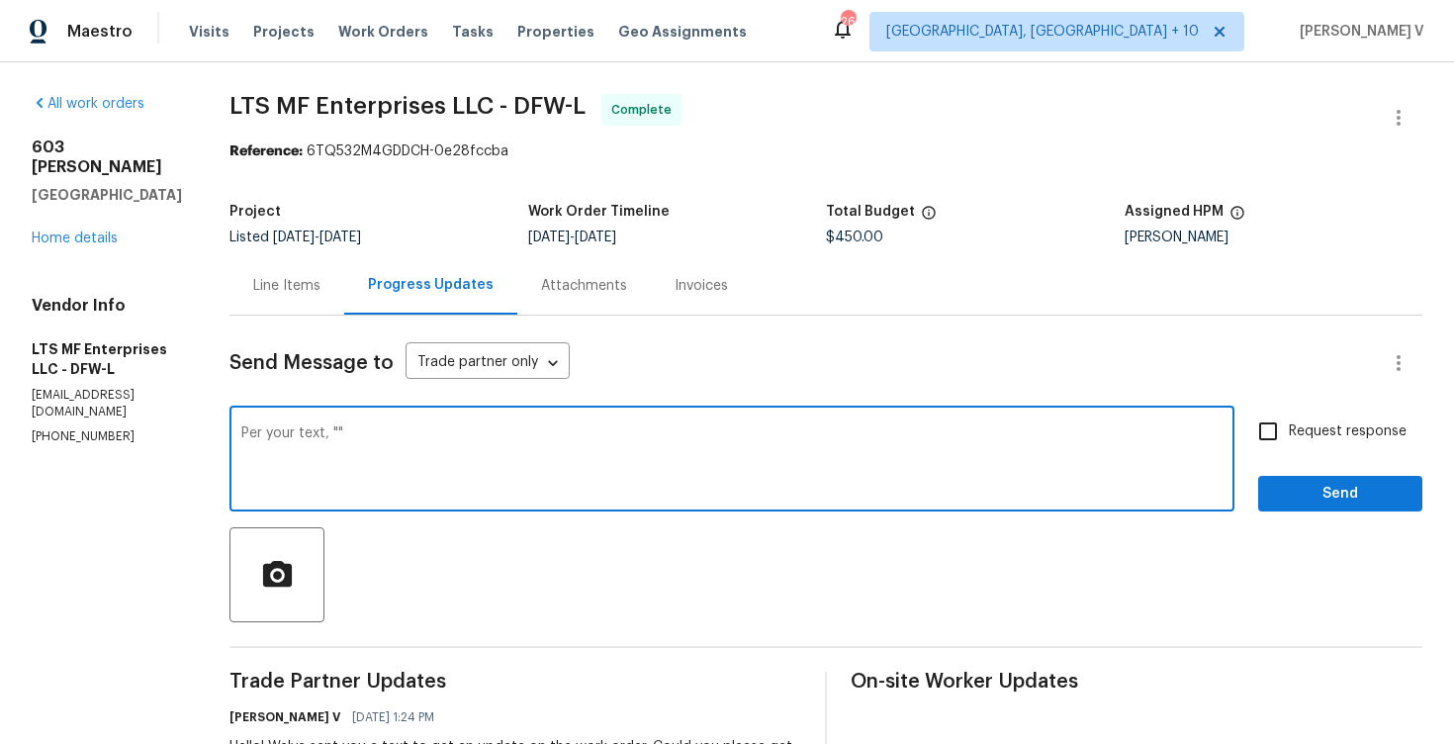
paste textarea "Service call and the work preformed"
click at [327, 432] on textarea "Per your text, "Service call and the work preformed "" at bounding box center [731, 460] width 981 height 69
click at [728, 430] on textarea "Per your text for the breakdown, "Service call and the work preformed "" at bounding box center [731, 460] width 981 height 69
type textarea "Per your text for the breakdown, "Service call and the work preformed""
click at [1307, 501] on span "Send" at bounding box center [1340, 494] width 133 height 25
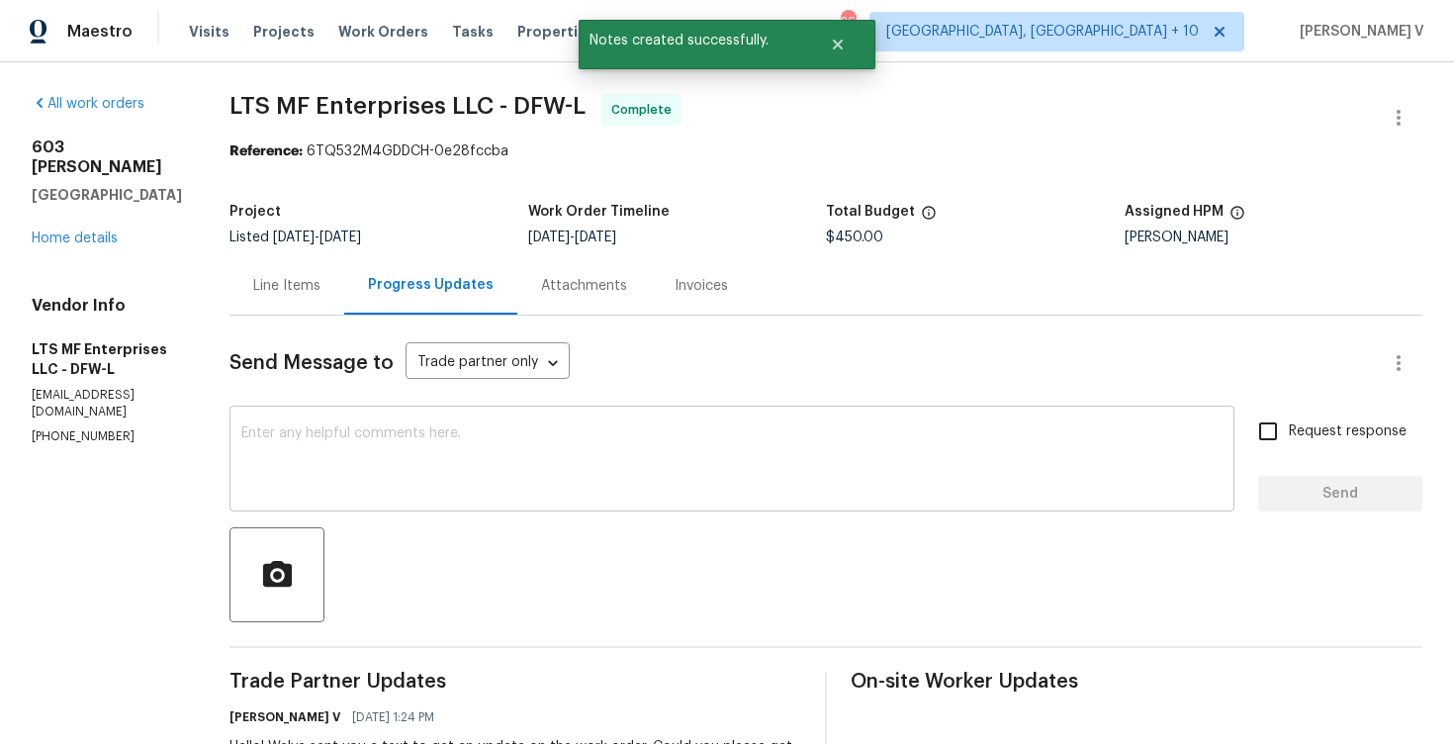
click at [565, 452] on textarea at bounding box center [731, 460] width 981 height 69
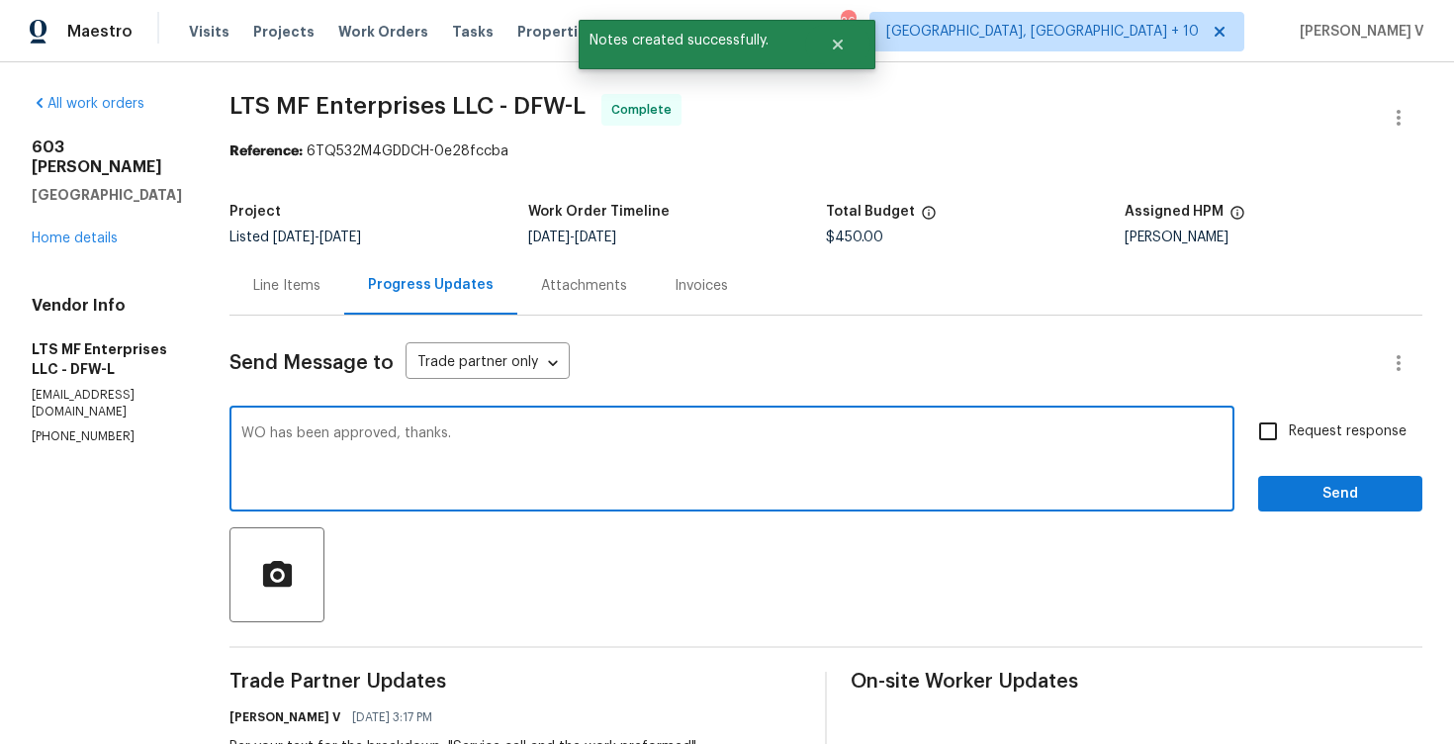
type textarea "WO has been approved, thanks."
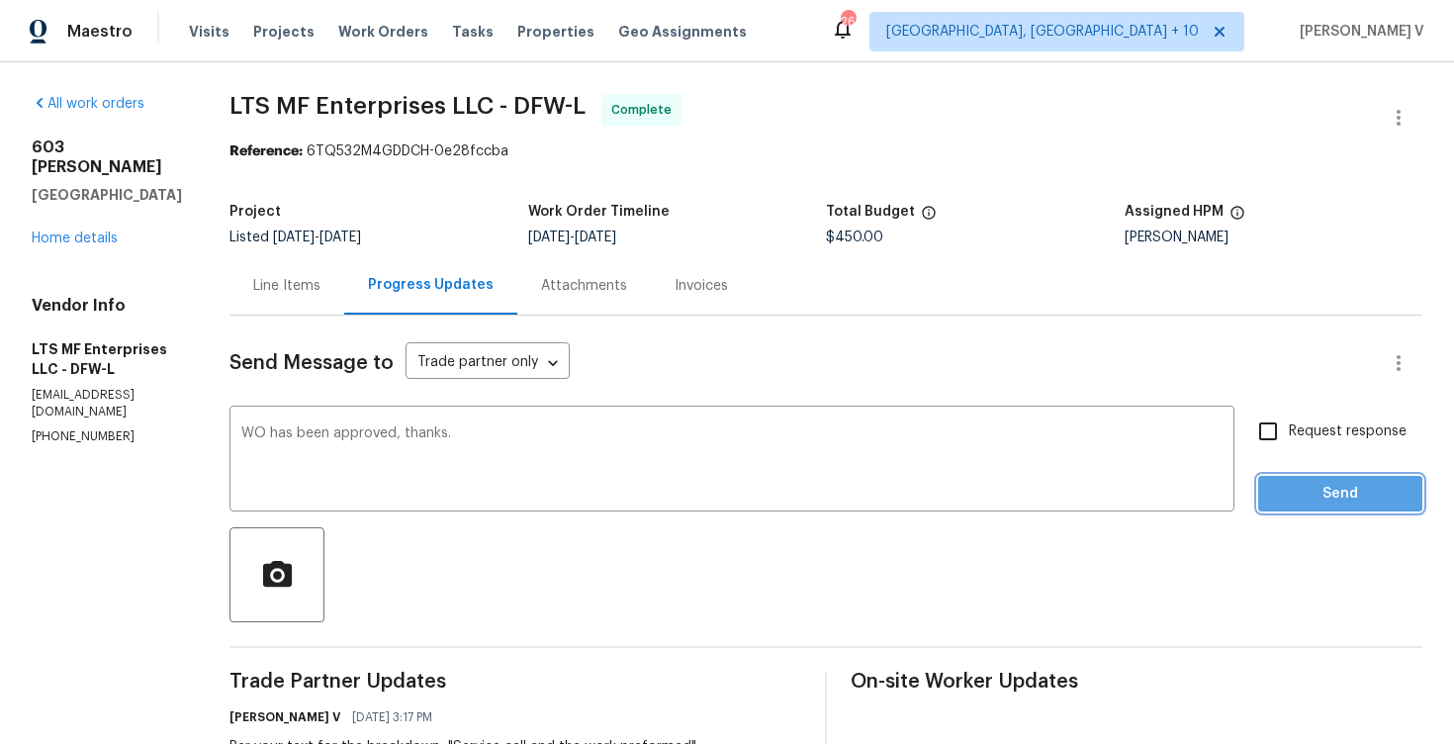
click at [1315, 487] on span "Send" at bounding box center [1340, 494] width 133 height 25
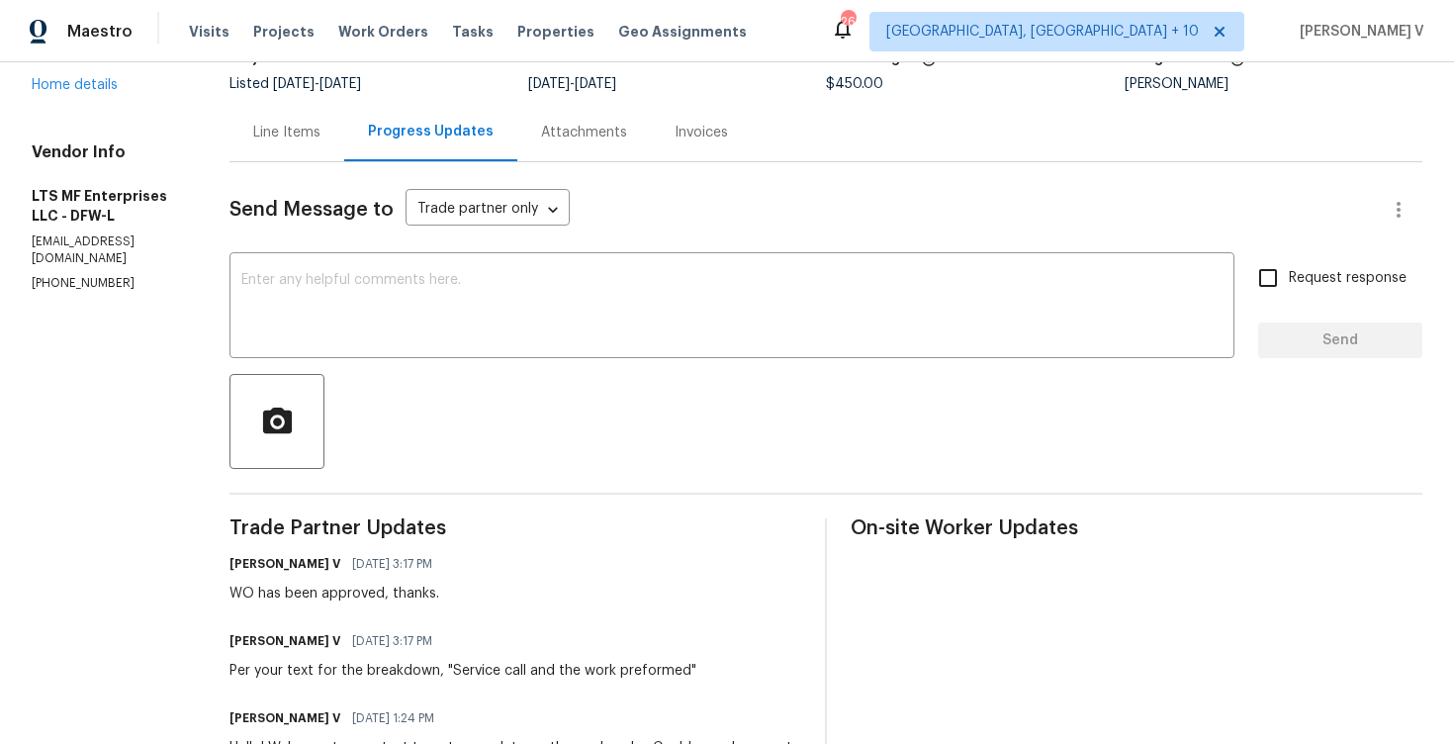
scroll to position [29, 0]
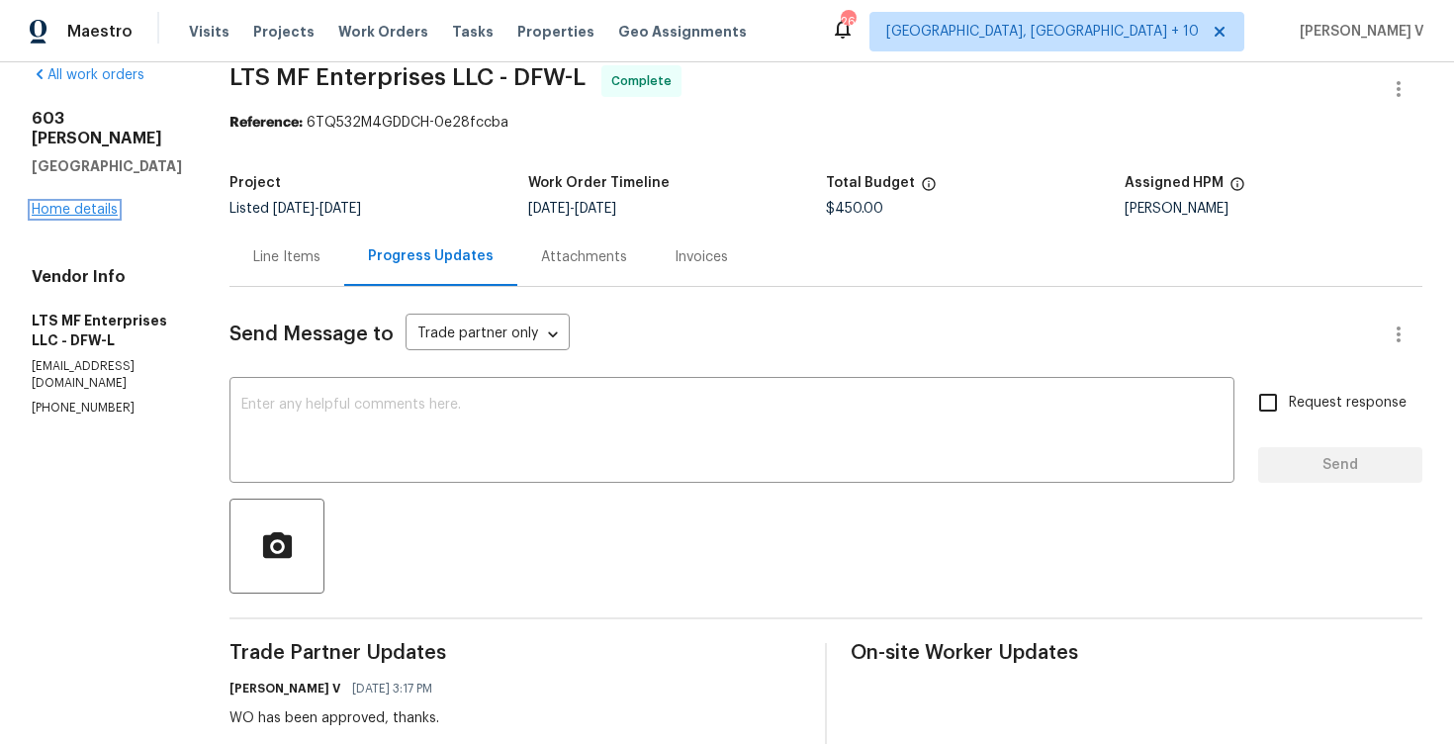
click at [83, 203] on link "Home details" at bounding box center [75, 210] width 86 height 14
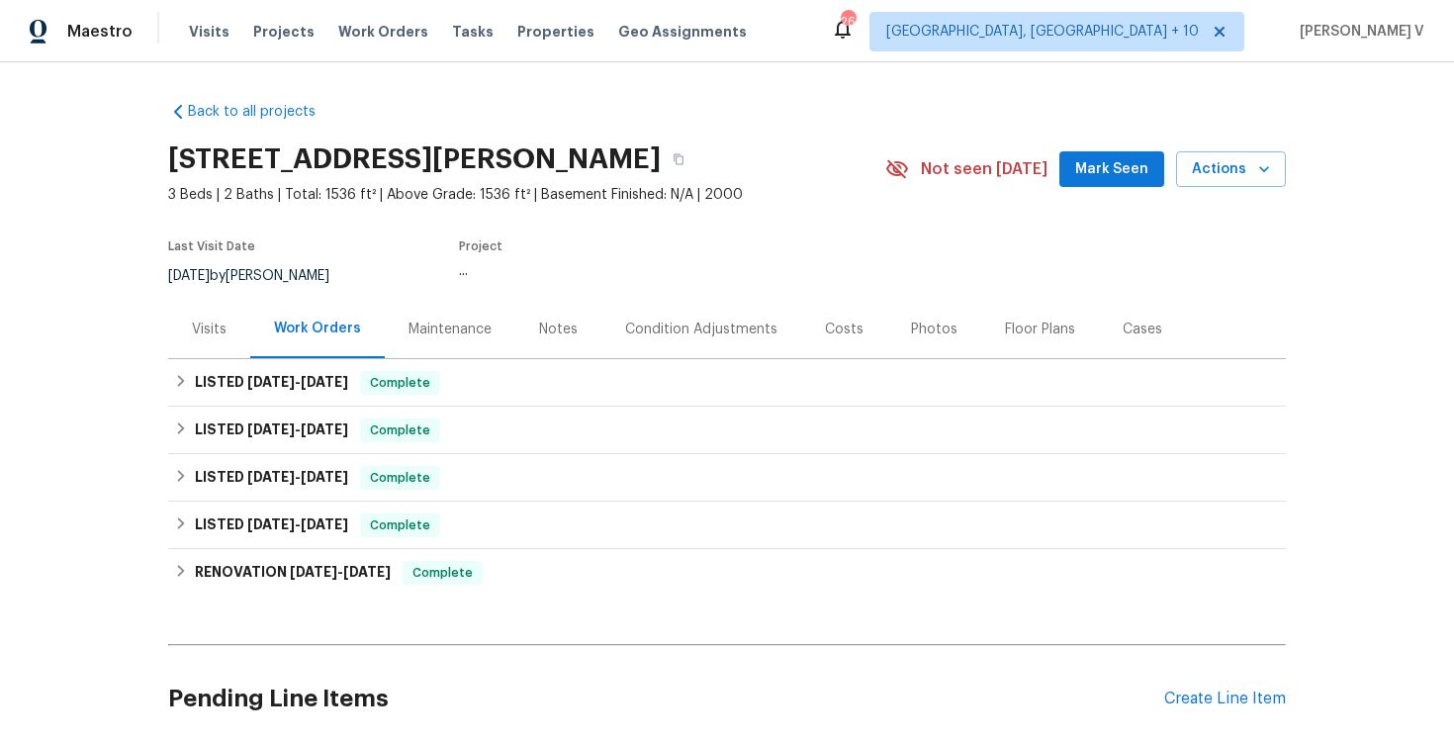
scroll to position [155, 0]
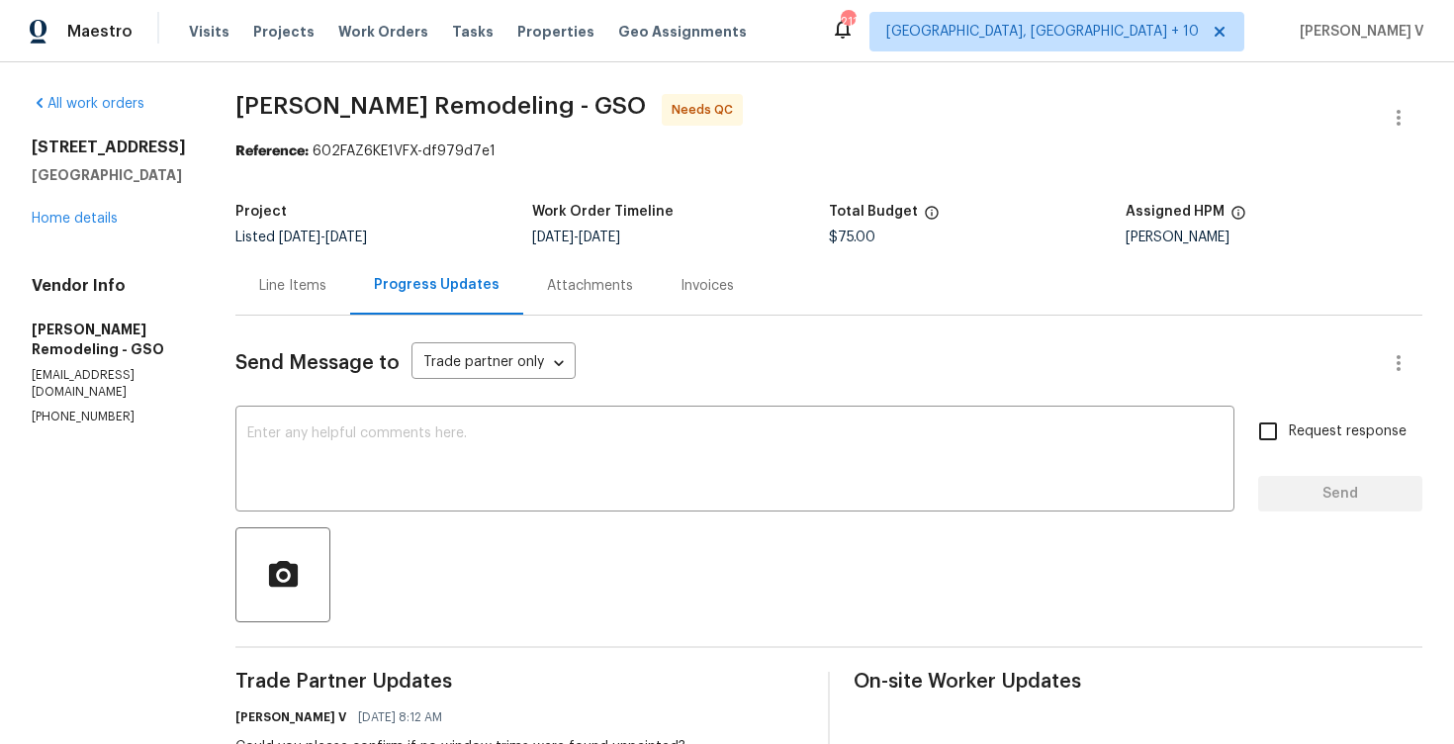
scroll to position [61, 0]
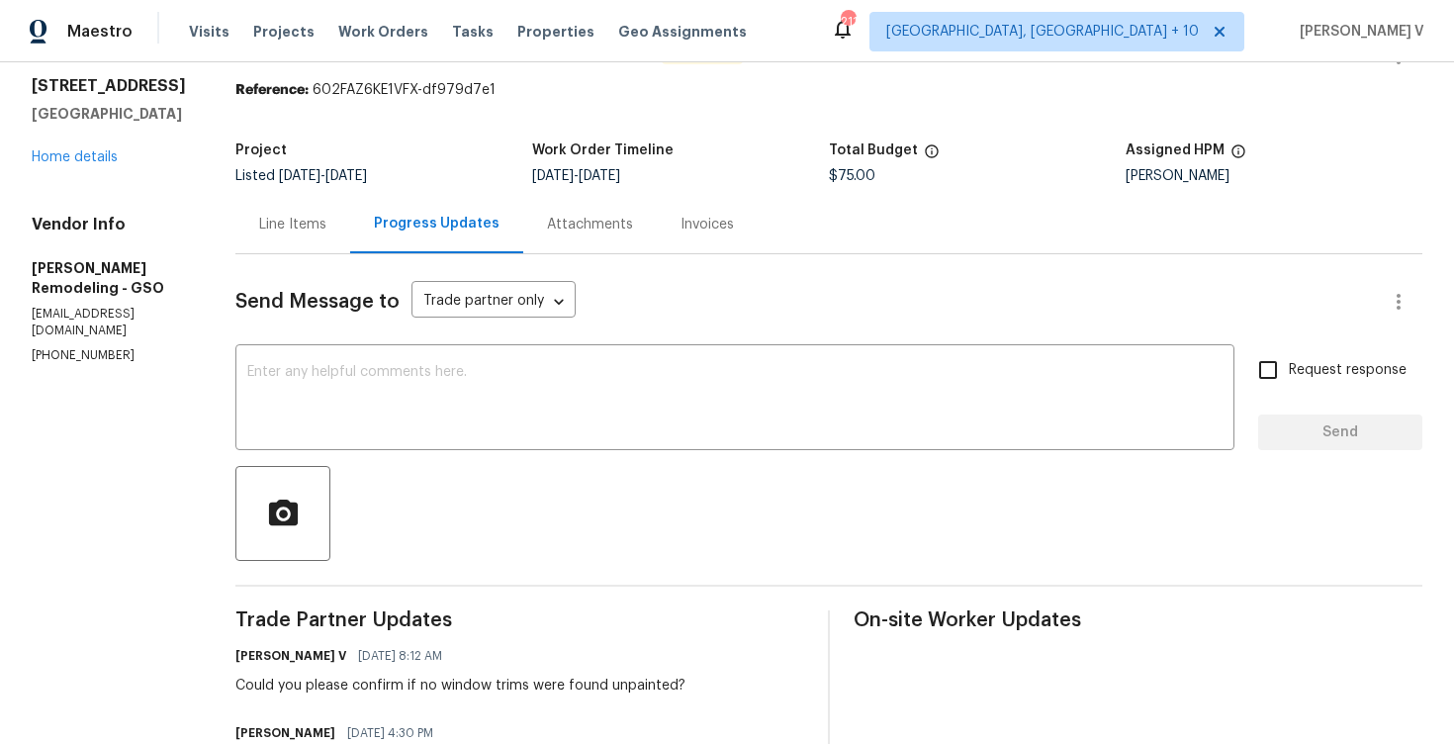
click at [88, 347] on p "[PHONE_NUMBER]" at bounding box center [110, 355] width 156 height 17
copy p "[PHONE_NUMBER]"
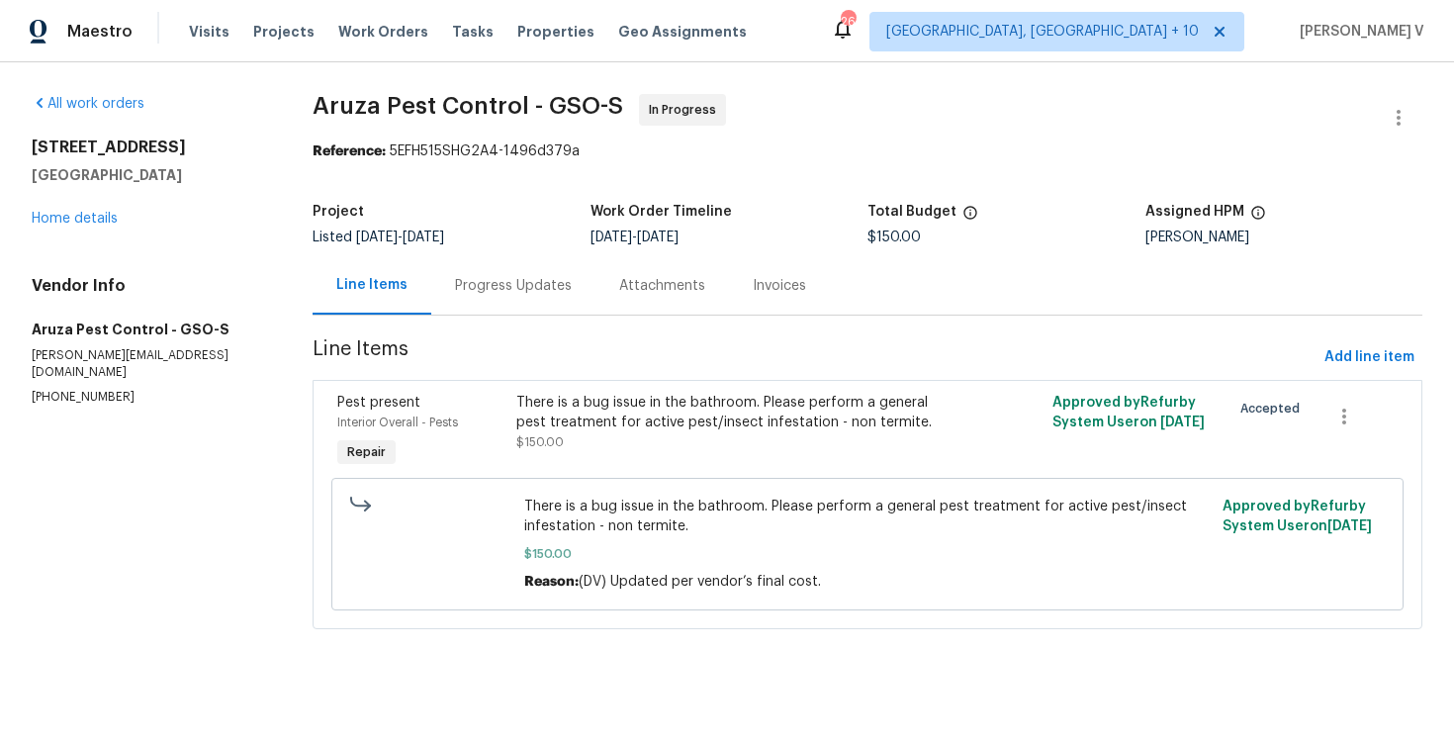
click at [522, 297] on div "Progress Updates" at bounding box center [513, 285] width 164 height 58
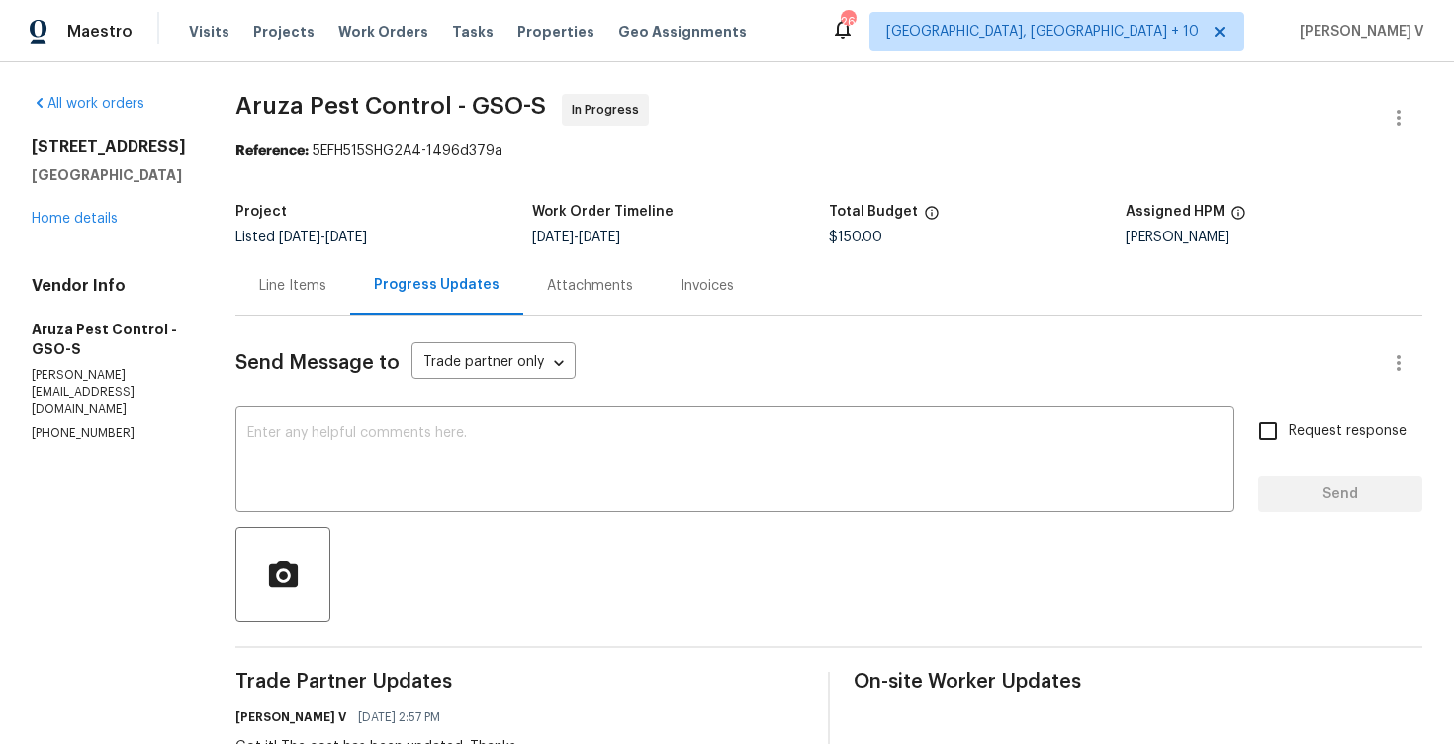
scroll to position [143, 0]
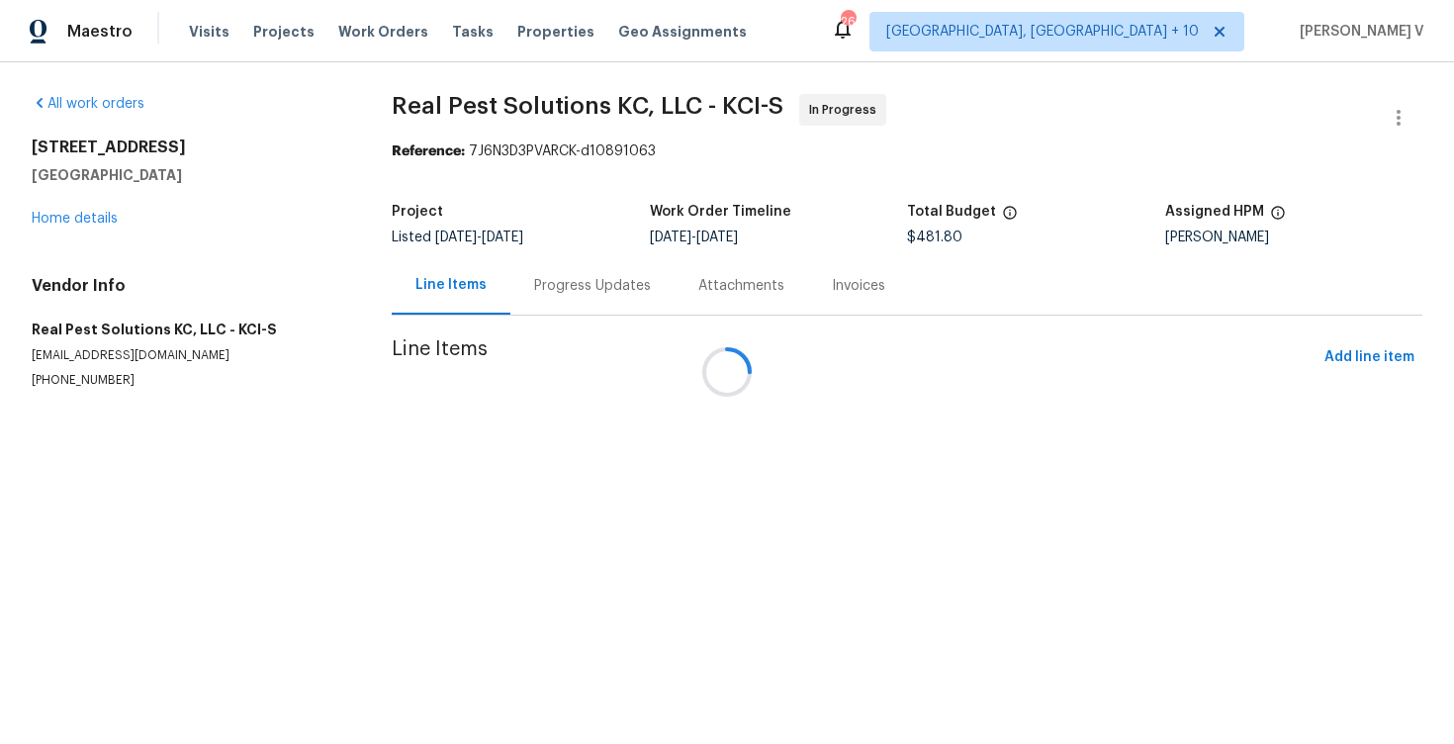
click at [562, 292] on div at bounding box center [727, 372] width 1454 height 744
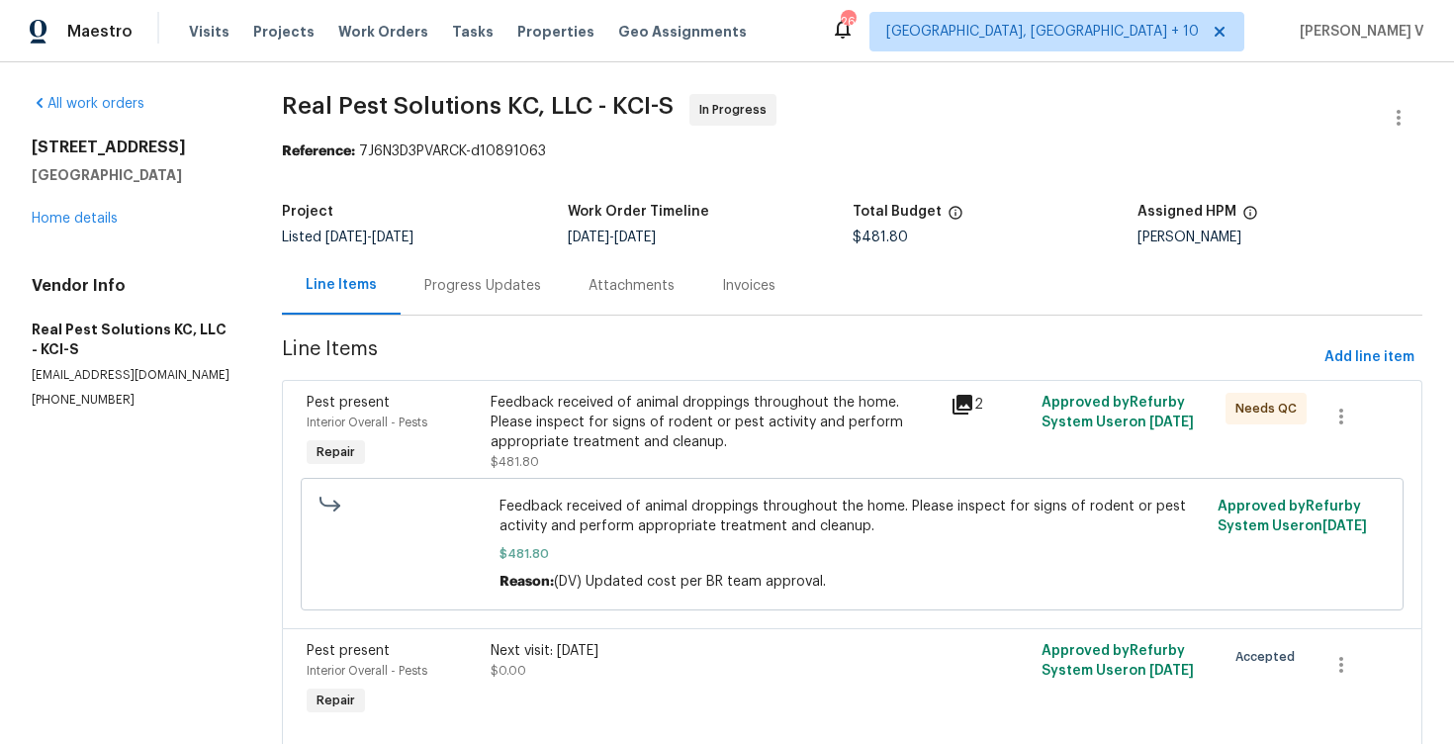
click at [565, 292] on div "Attachments" at bounding box center [632, 285] width 134 height 58
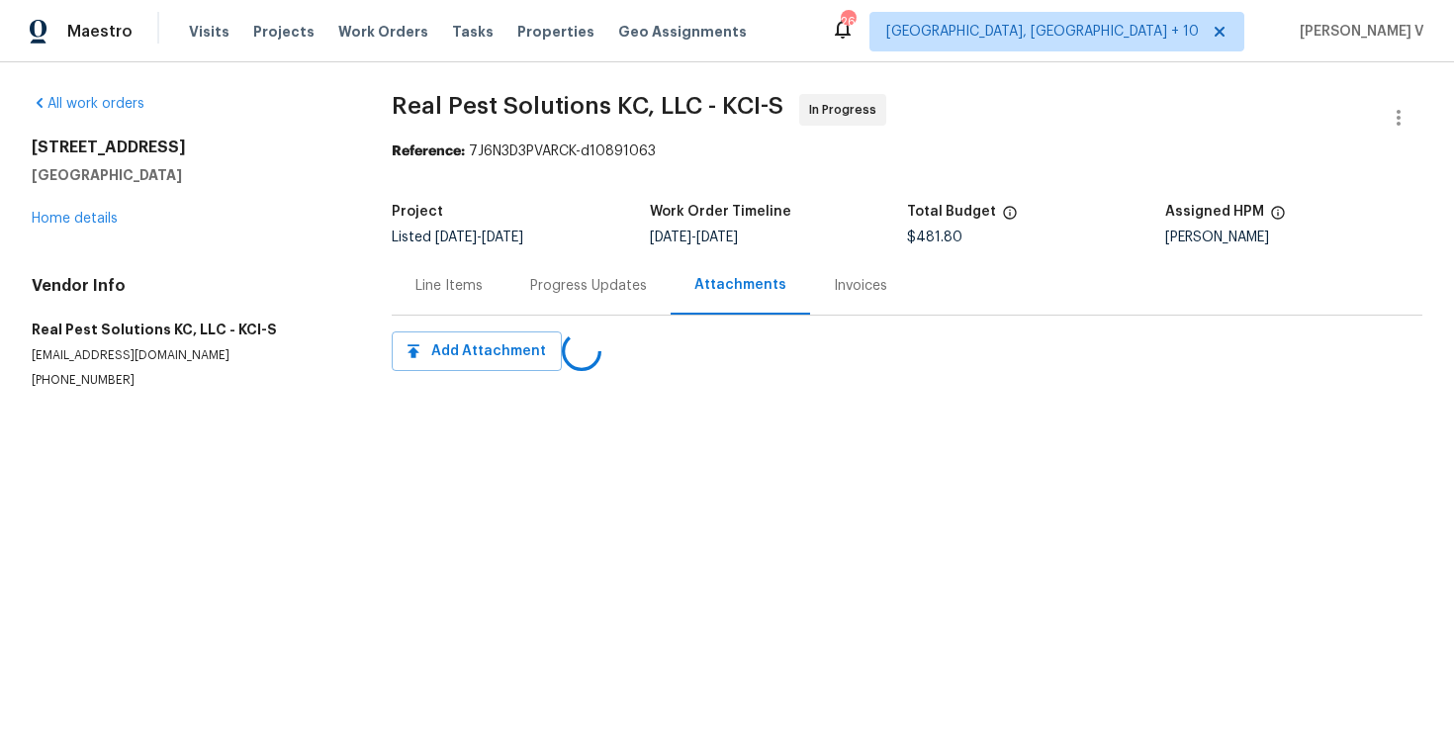
click at [562, 292] on div "Progress Updates" at bounding box center [588, 286] width 117 height 20
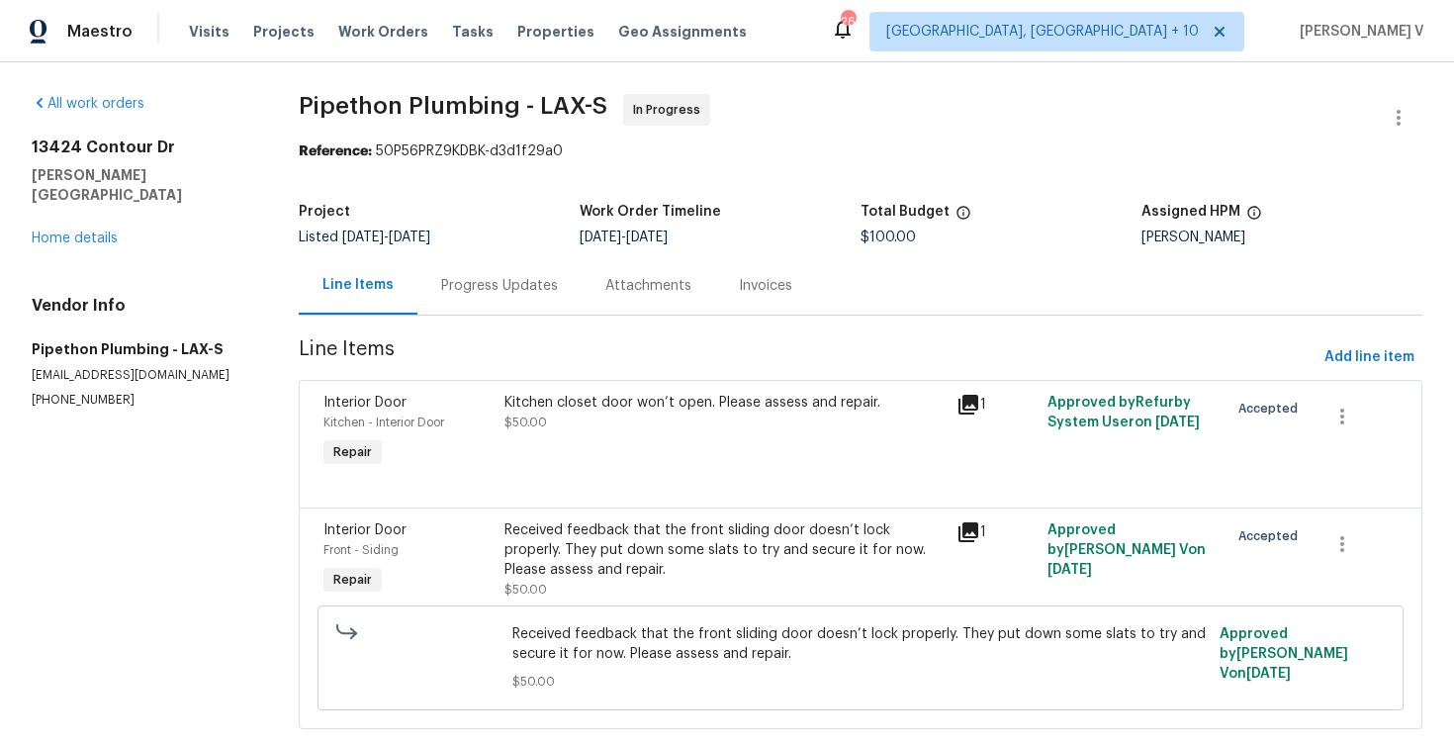
click at [467, 300] on div "Progress Updates" at bounding box center [499, 285] width 164 height 58
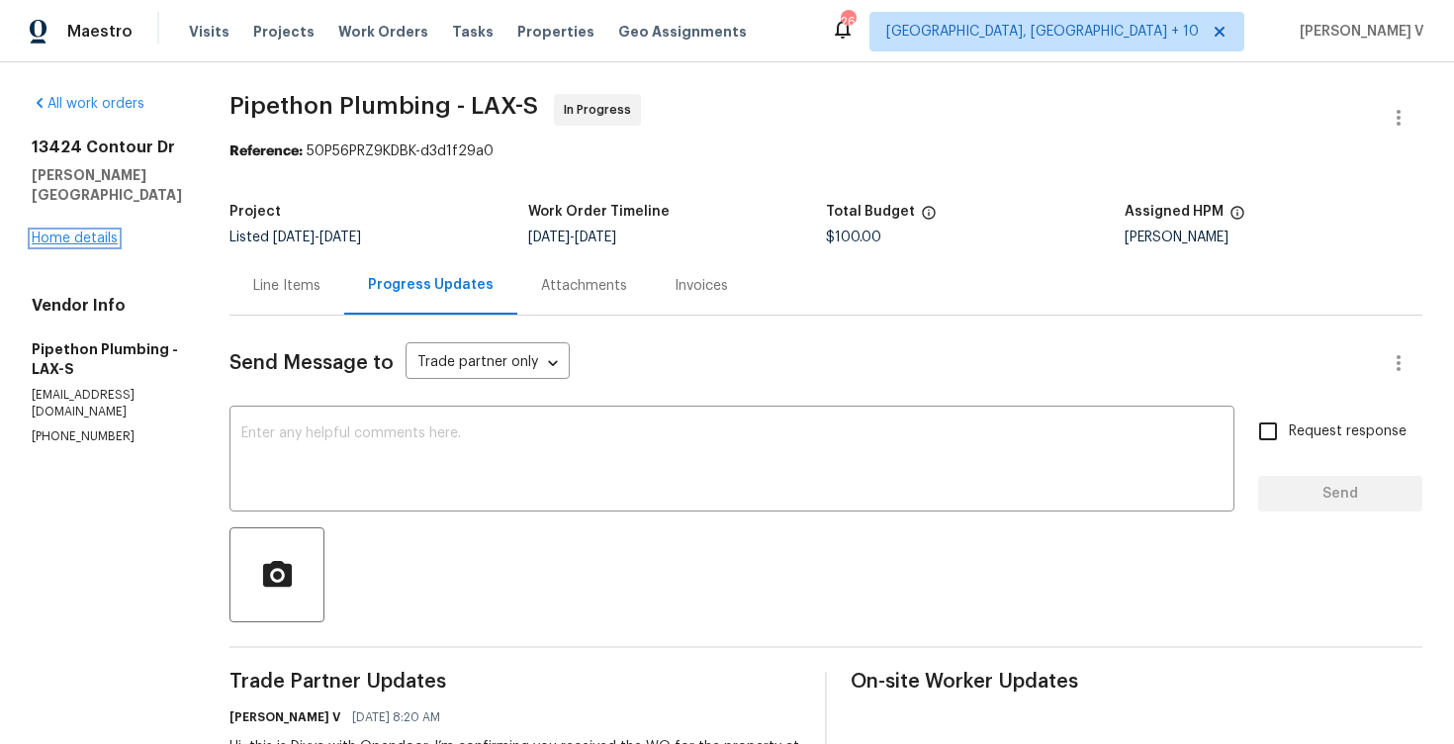
click at [94, 231] on link "Home details" at bounding box center [75, 238] width 86 height 14
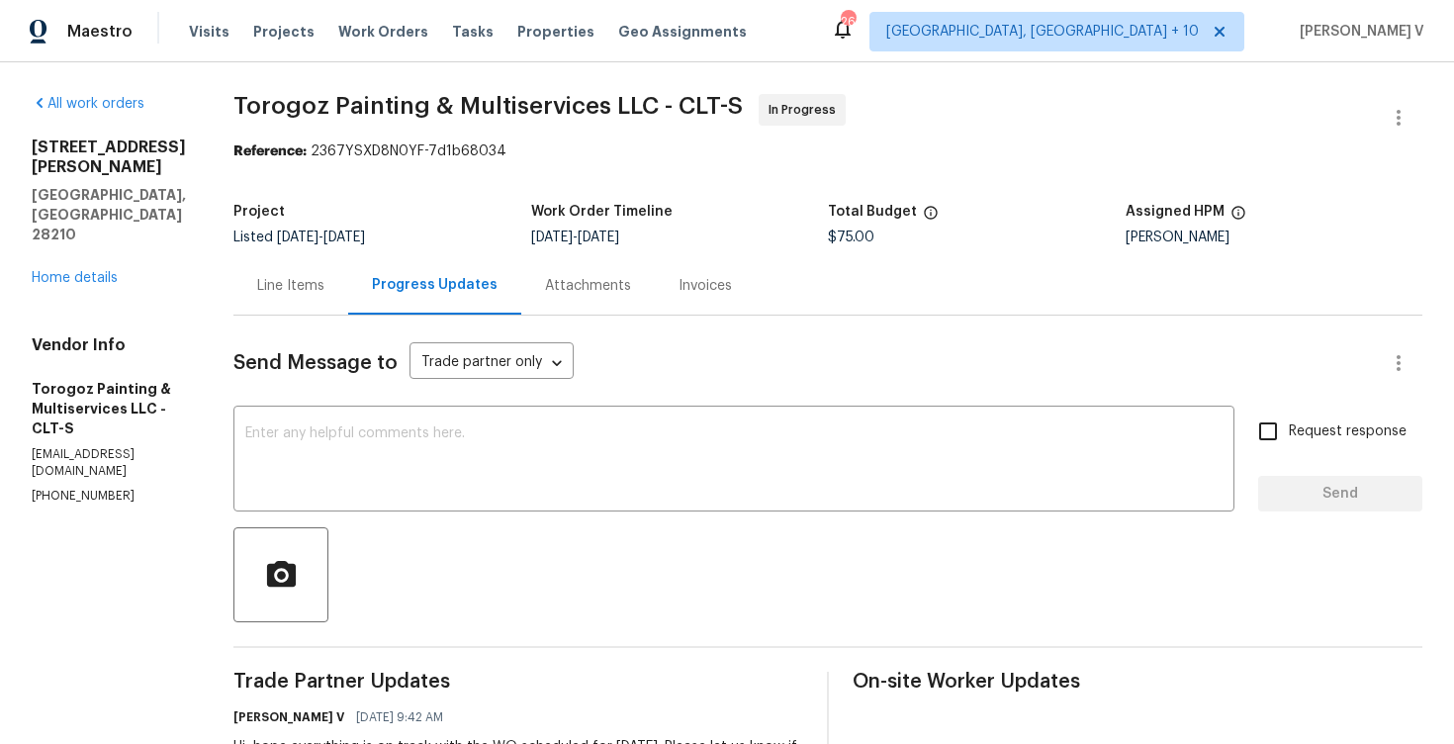
click at [61, 488] on p "(704) 218-9374" at bounding box center [109, 496] width 154 height 17
click at [61, 488] on p "[PHONE_NUMBER]" at bounding box center [109, 496] width 154 height 17
click at [61, 488] on p "(704) 218-9374" at bounding box center [109, 496] width 154 height 17
copy p "(704) 218-9374"
click at [121, 150] on h2 "6108 Heath Ridge Ct" at bounding box center [109, 157] width 154 height 40
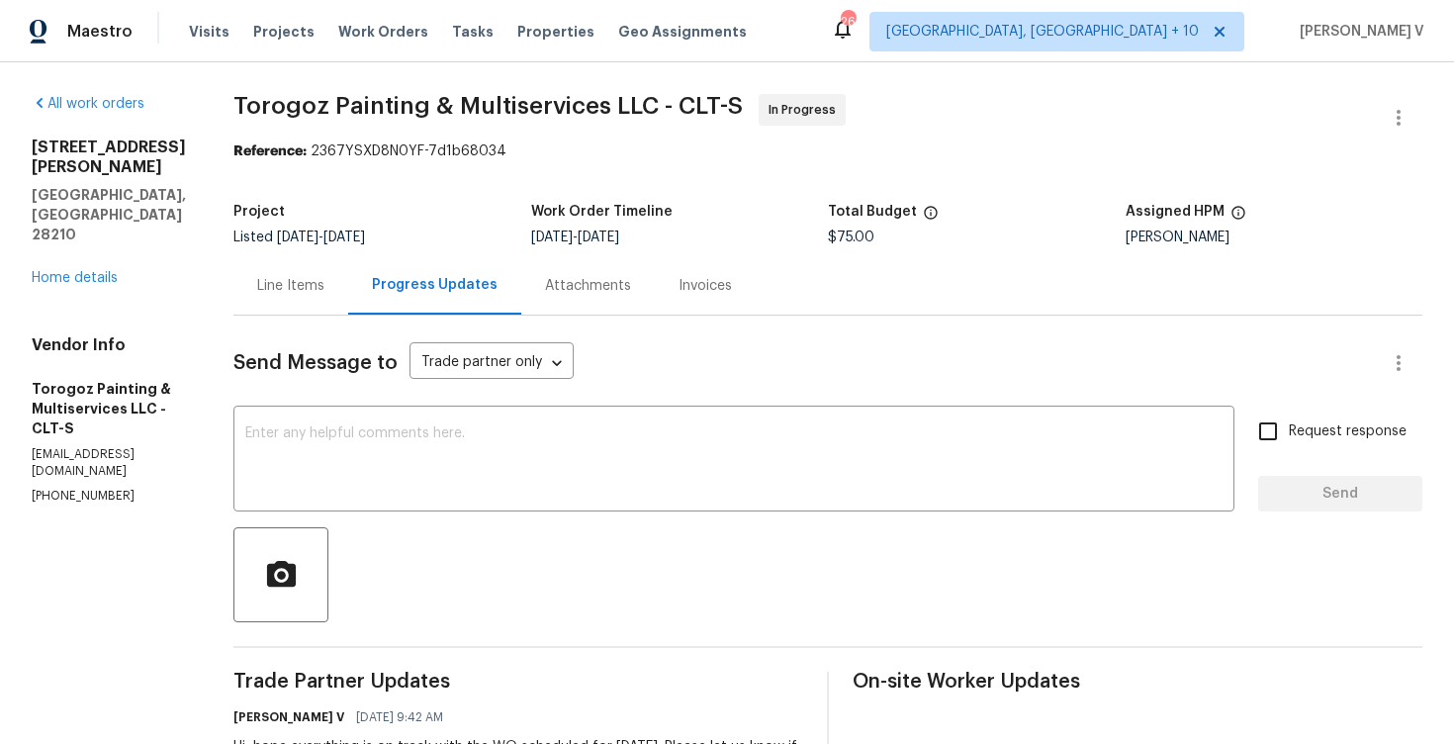
click at [121, 150] on h2 "6108 Heath Ridge Ct" at bounding box center [109, 157] width 154 height 40
copy h2 "6108 Heath Ridge Ct"
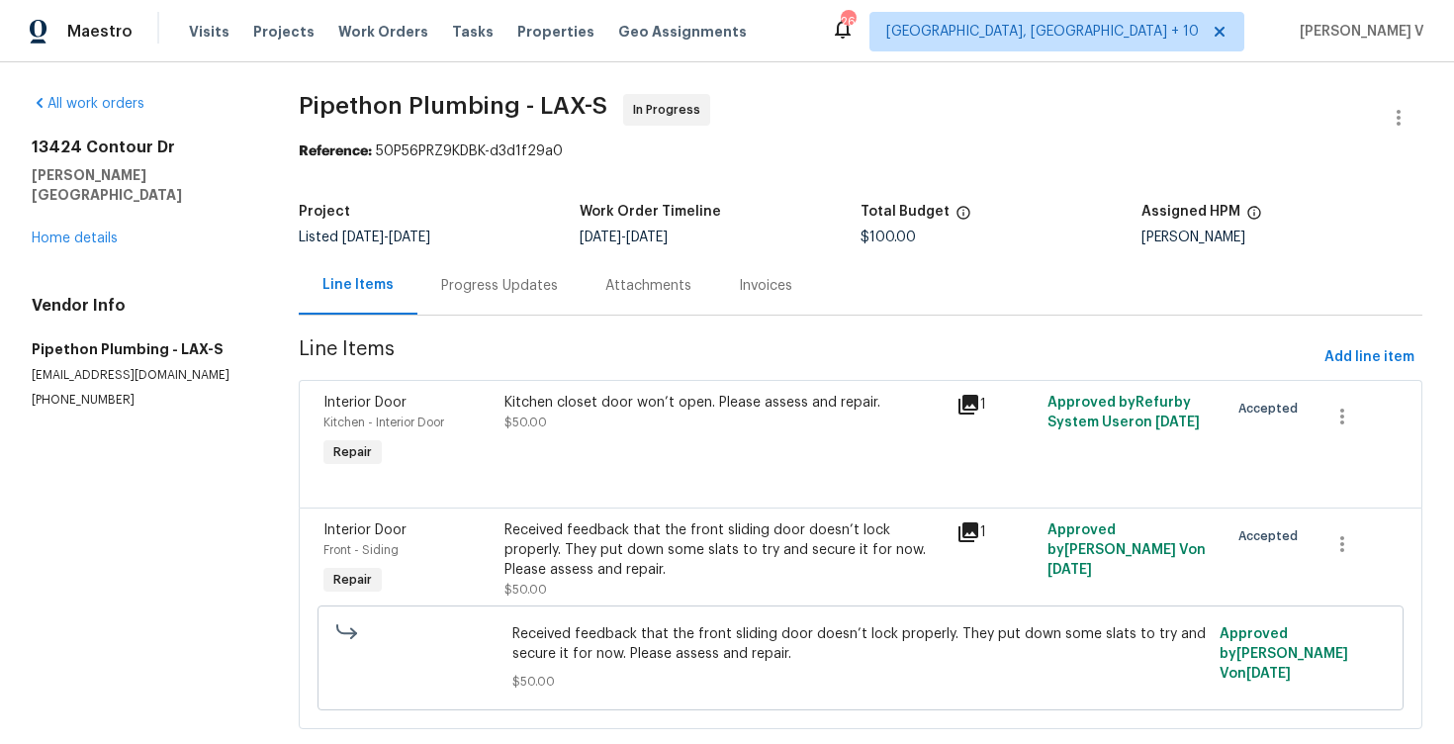
click at [545, 324] on section "Pipethon Plumbing - LAX-S In Progress Reference: 50P56PRZ9KDBK-d3d1f29a0 Projec…" at bounding box center [860, 423] width 1123 height 659
click at [532, 297] on div "Progress Updates" at bounding box center [499, 285] width 164 height 58
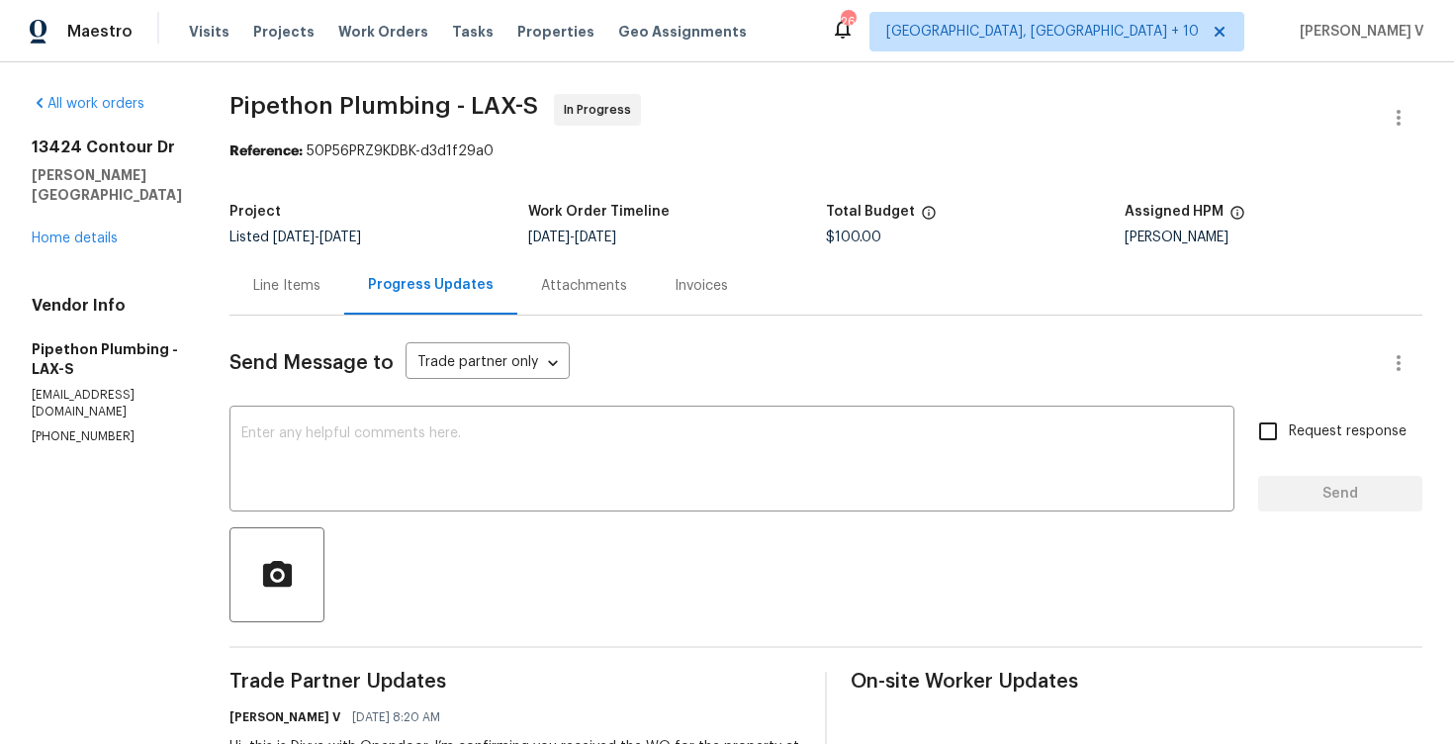
scroll to position [147, 0]
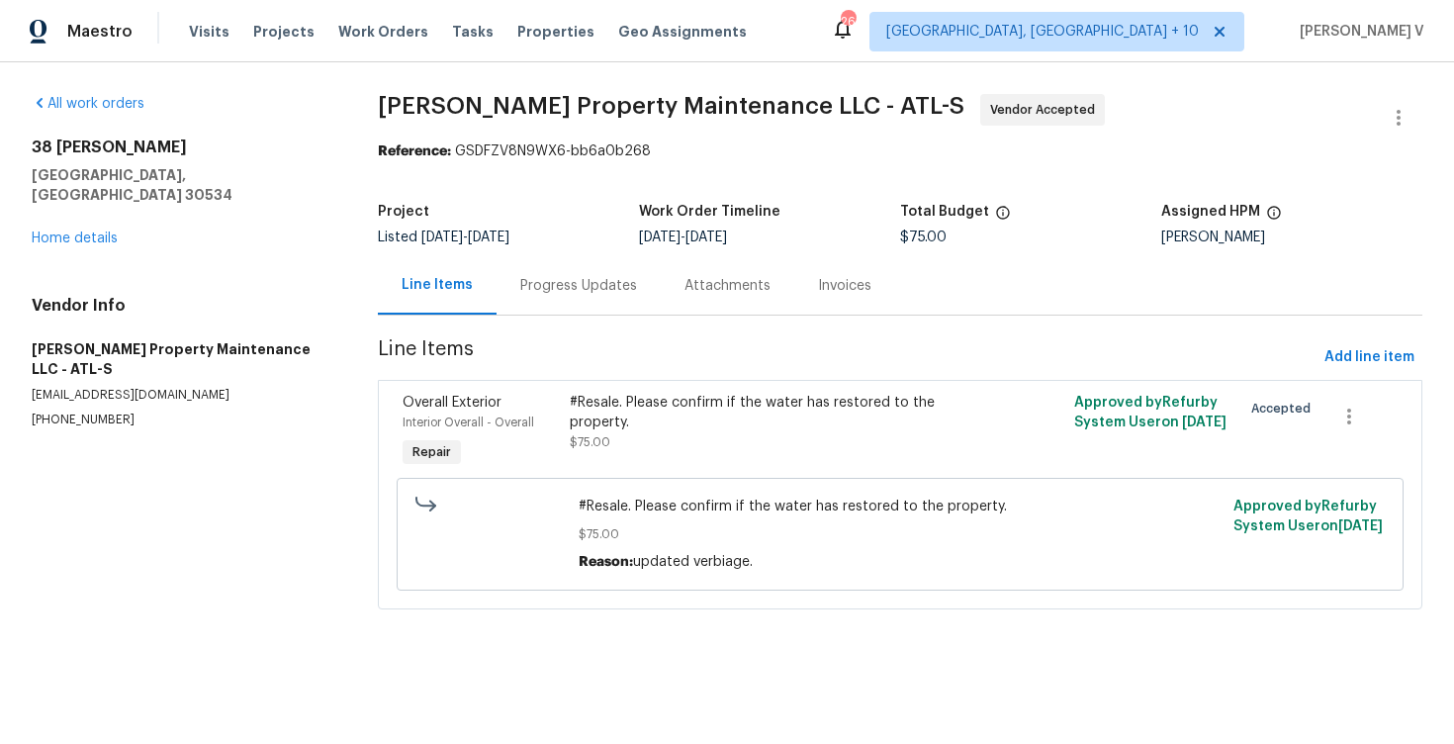
click at [542, 332] on section "[PERSON_NAME] Property Maintenance LLC - ATL-S Vendor Accepted Reference: GSDFZ…" at bounding box center [900, 363] width 1044 height 539
click at [567, 297] on div "Progress Updates" at bounding box center [578, 285] width 164 height 58
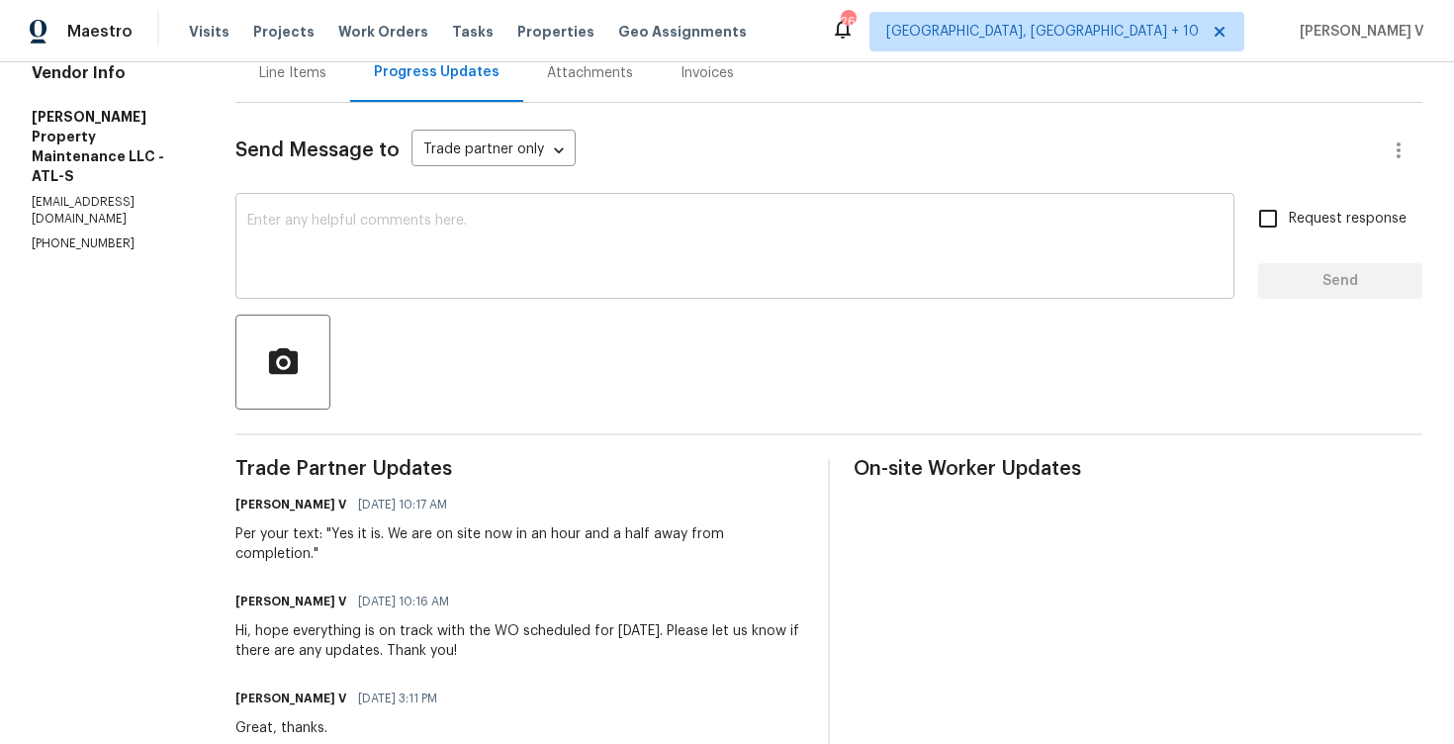
scroll to position [289, 0]
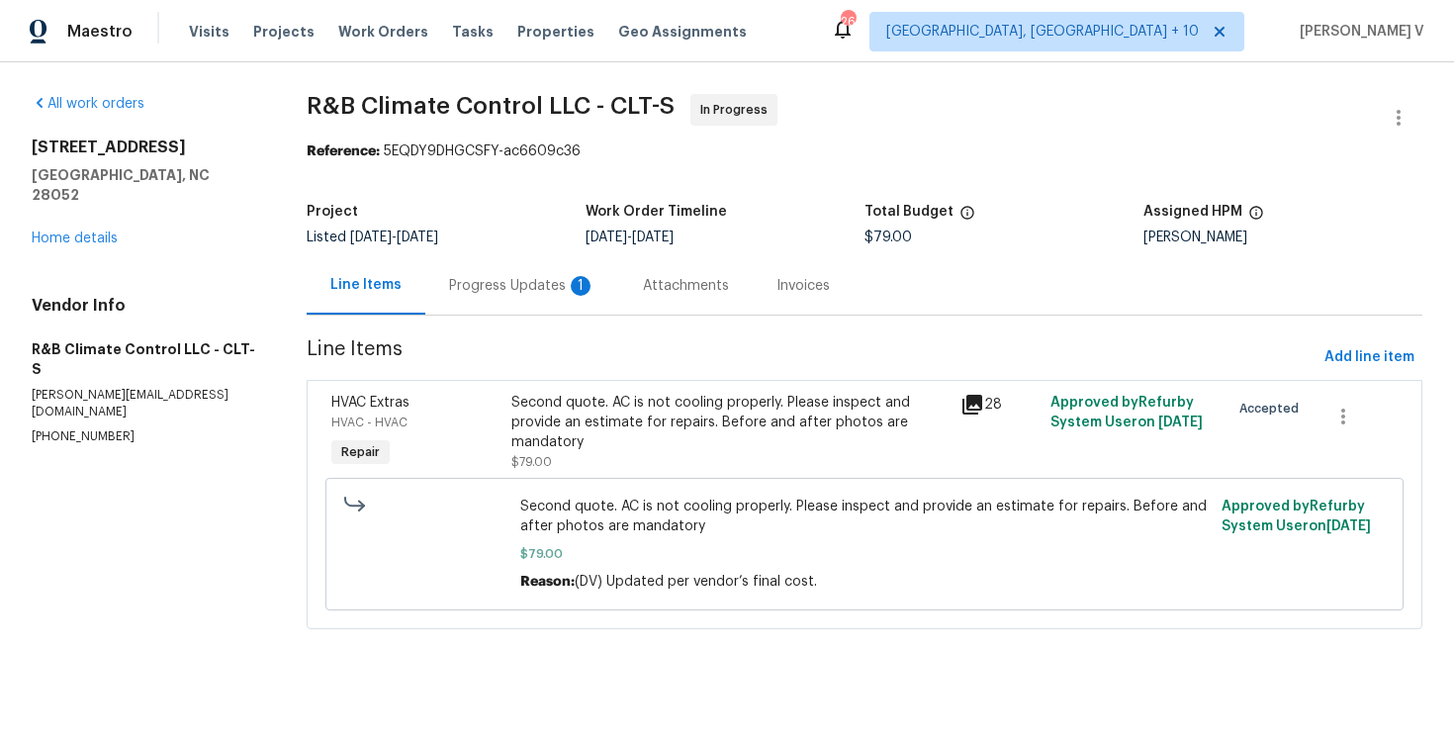
click at [517, 279] on div "Progress Updates 1" at bounding box center [522, 286] width 146 height 20
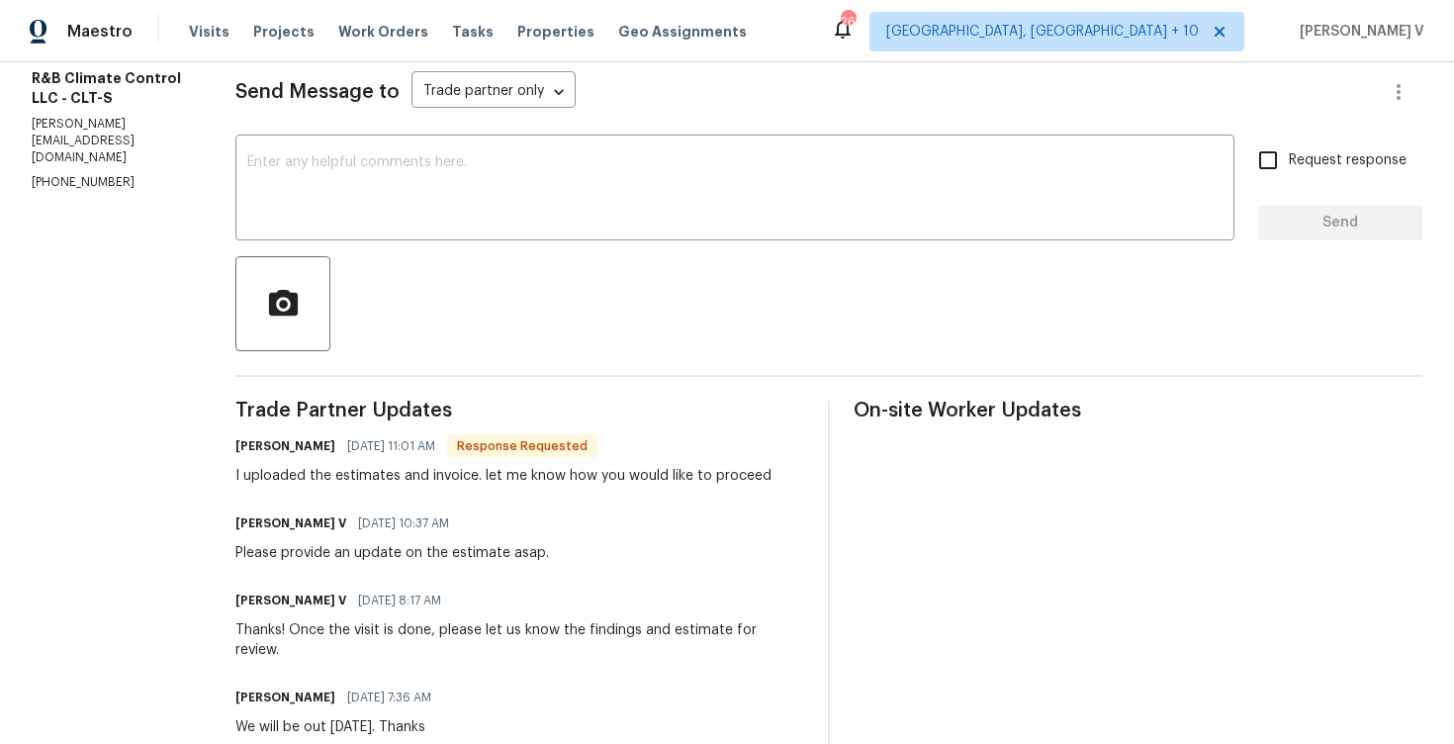
scroll to position [160, 0]
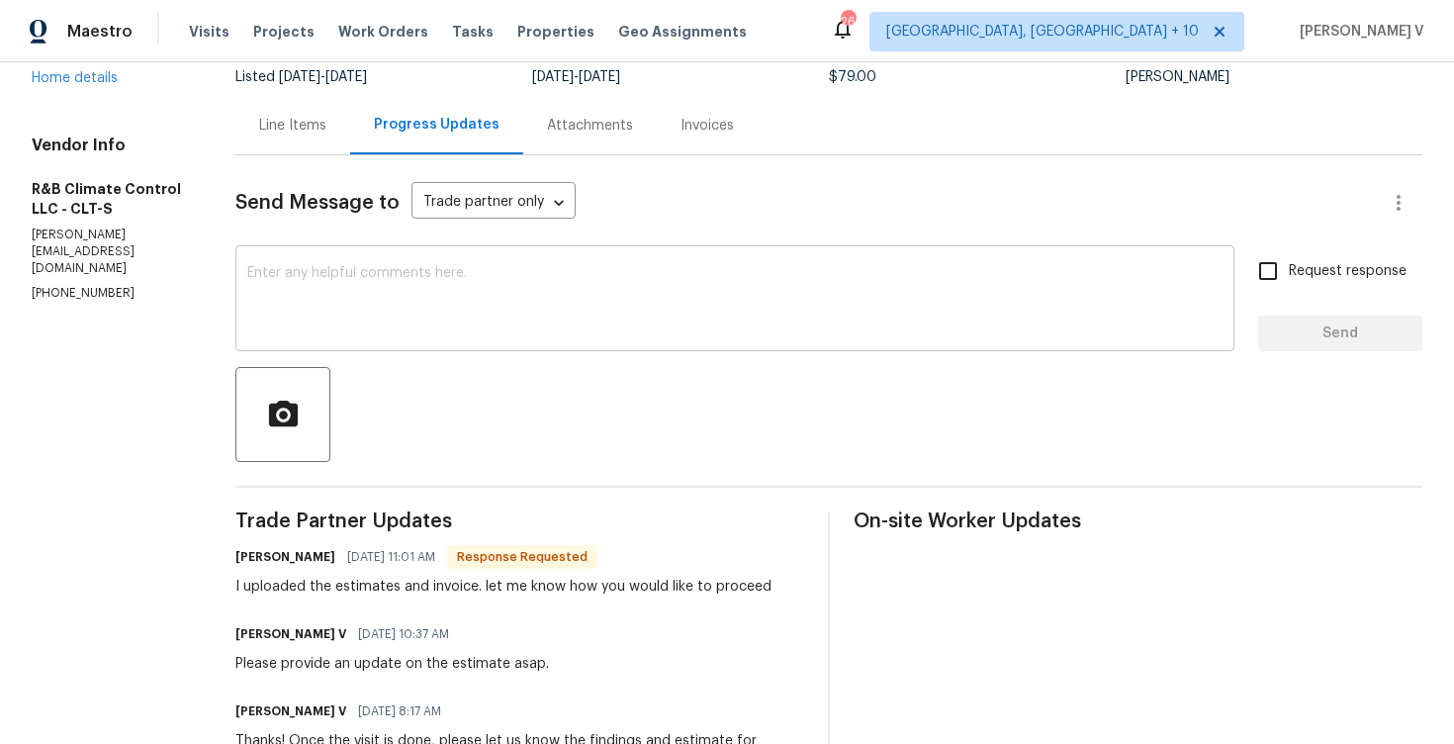
click at [399, 285] on textarea at bounding box center [734, 300] width 975 height 69
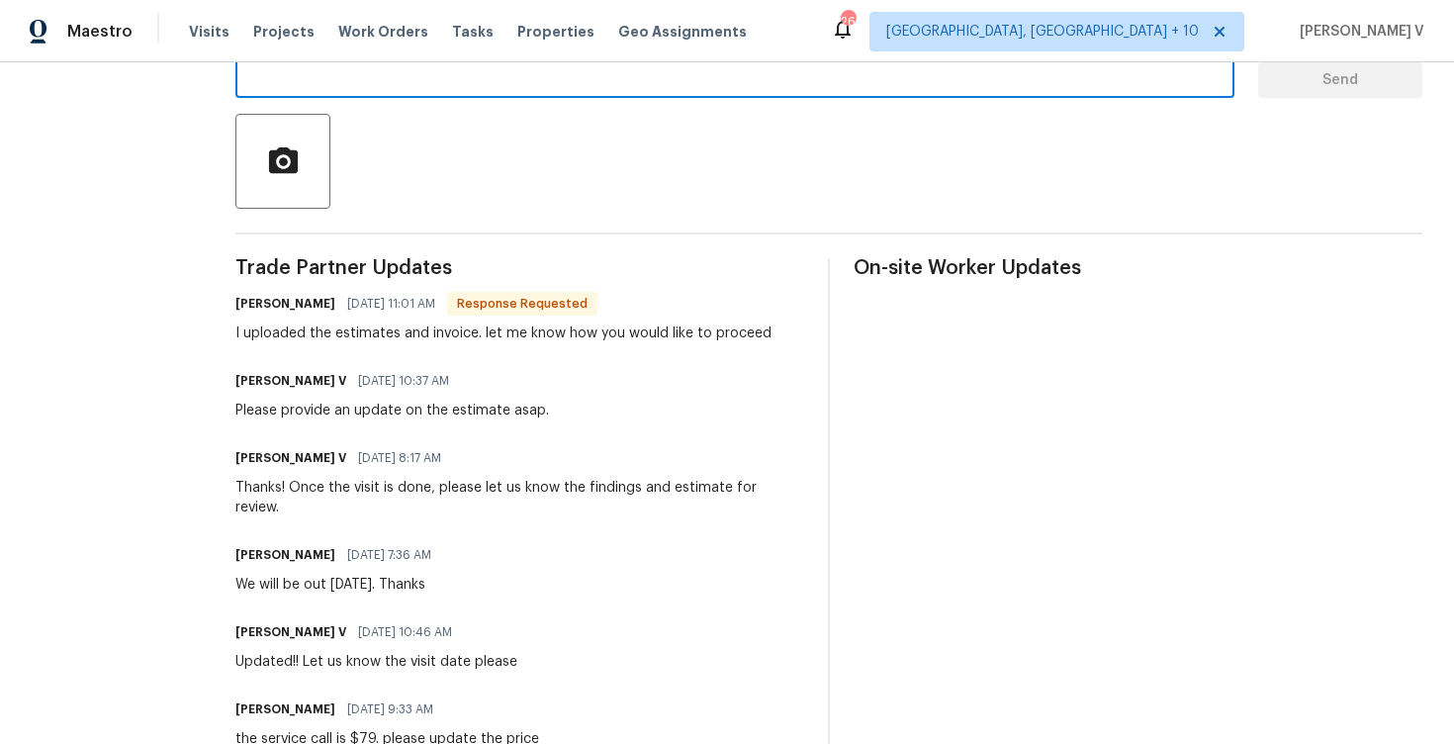
scroll to position [281, 0]
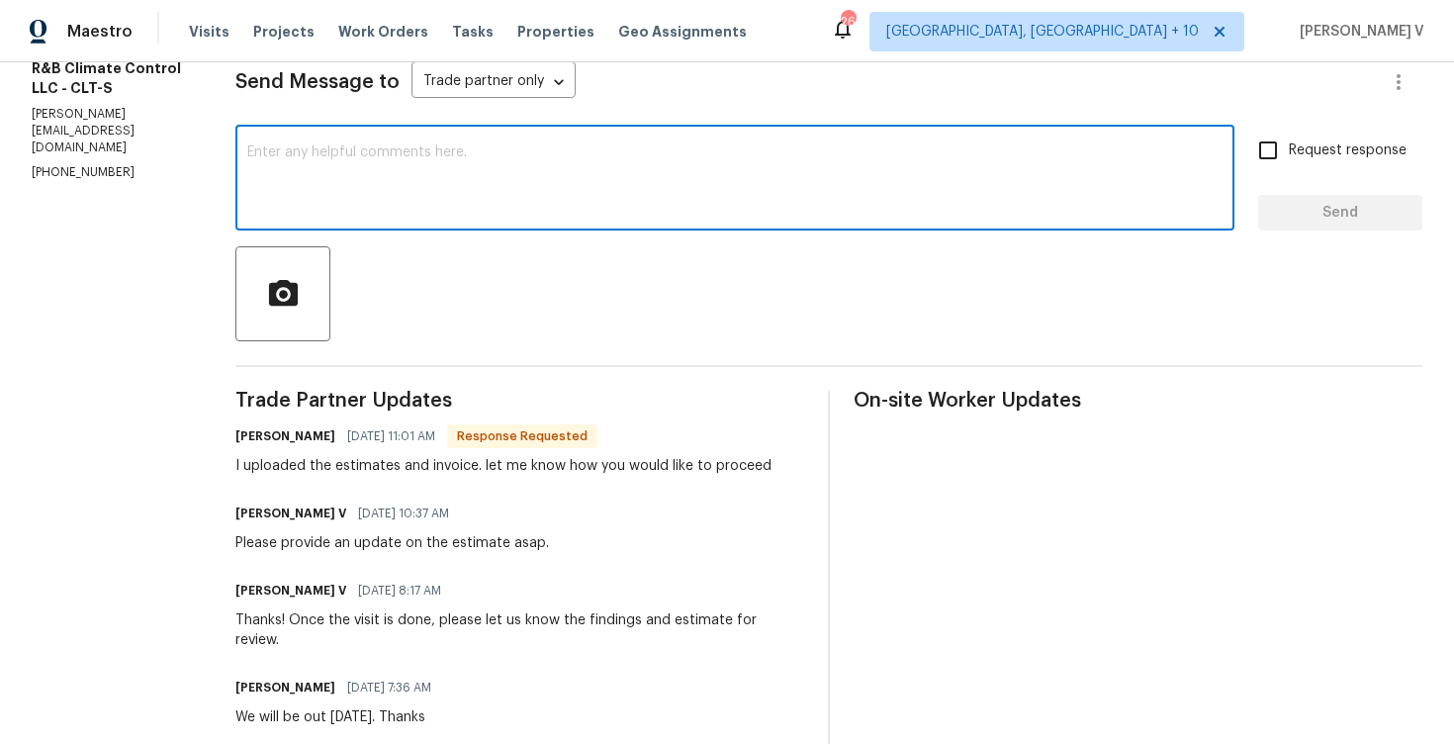
click at [702, 181] on textarea at bounding box center [734, 179] width 975 height 69
paste textarea "Hey thanks! We will review and get back to you."
click at [1219, 170] on textarea "Hey thanks! We will review and get back to you." at bounding box center [734, 179] width 975 height 69
type textarea "Hey thanks! We will review and get back to you."
click at [1300, 165] on label "Request response" at bounding box center [1326, 151] width 159 height 42
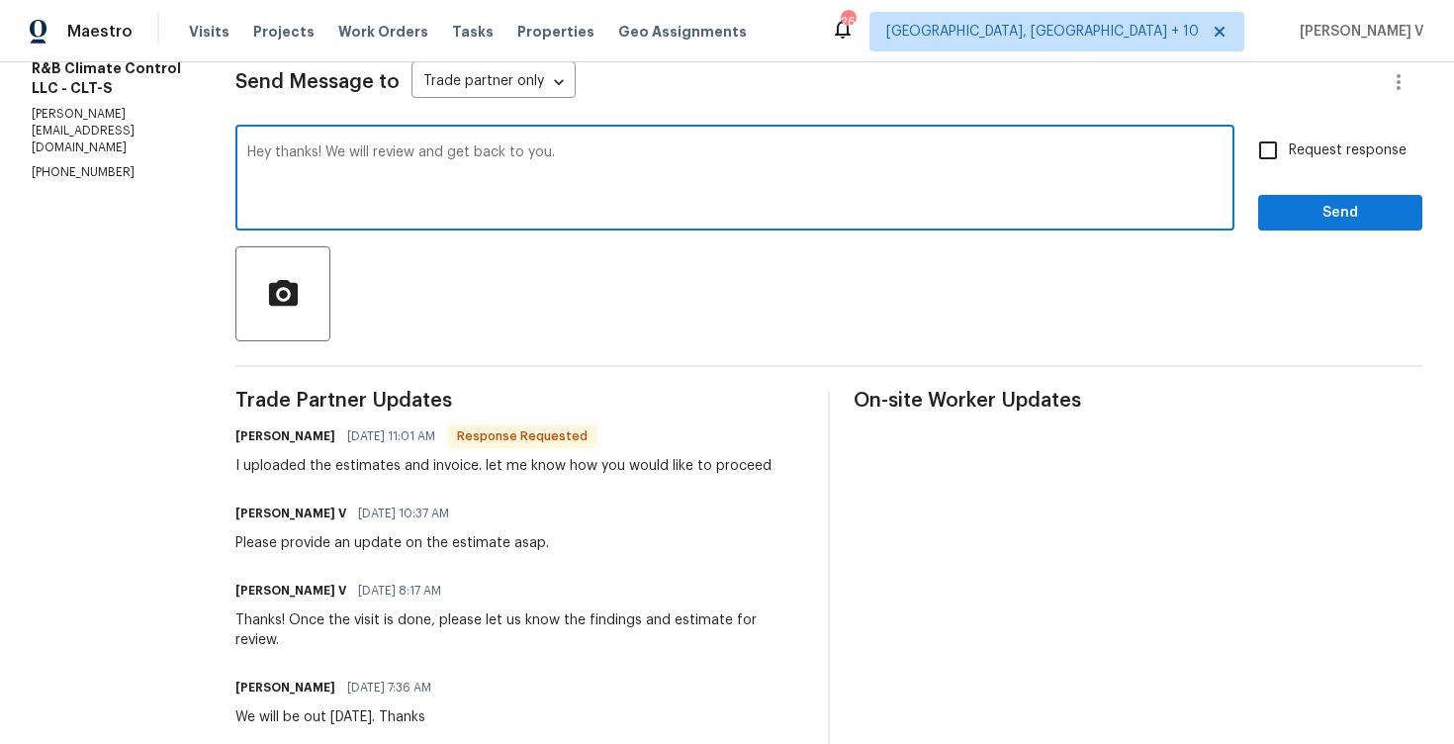
click at [1289, 165] on input "Request response" at bounding box center [1268, 151] width 42 height 42
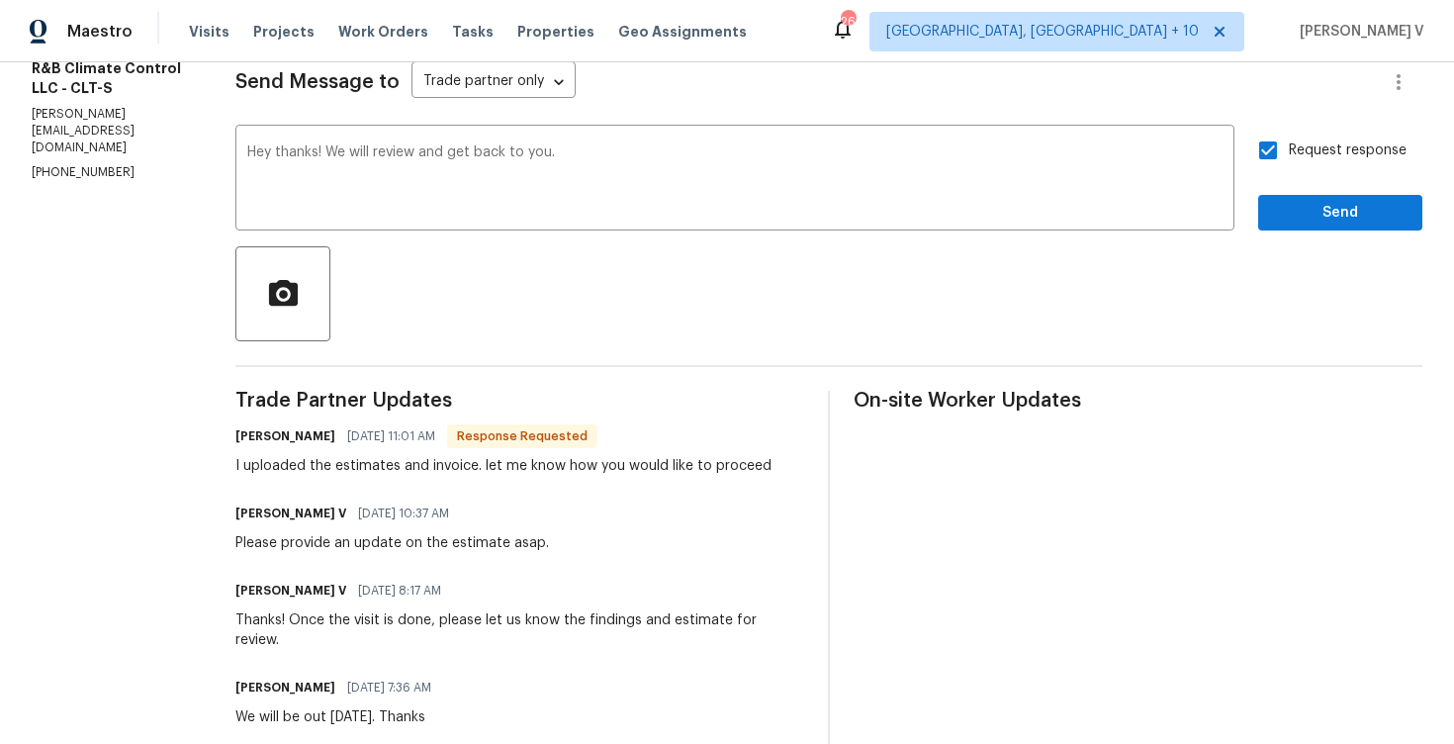
click at [1304, 165] on label "Request response" at bounding box center [1326, 151] width 159 height 42
click at [1289, 165] on input "Request response" at bounding box center [1268, 151] width 42 height 42
checkbox input "false"
click at [1305, 211] on span "Send" at bounding box center [1340, 213] width 133 height 25
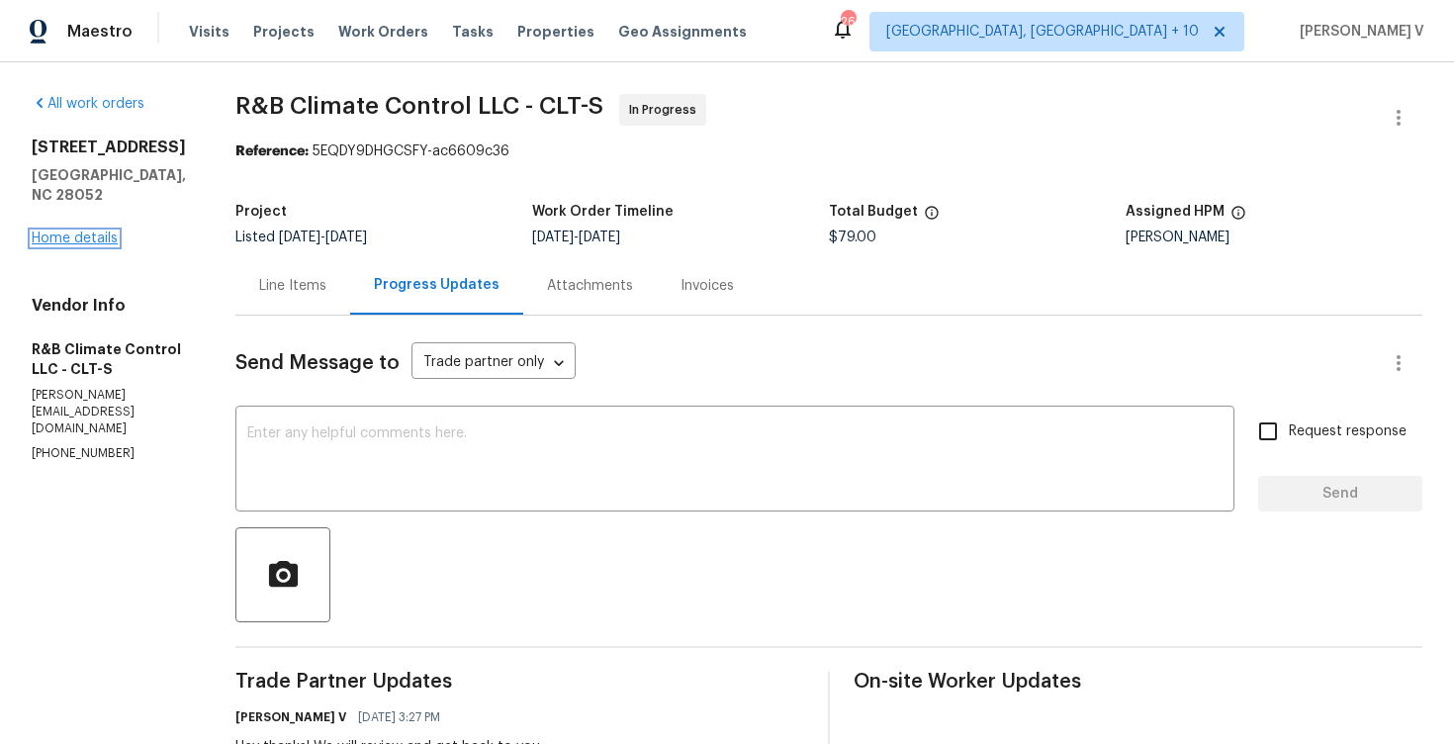
click at [93, 236] on link "Home details" at bounding box center [75, 238] width 86 height 14
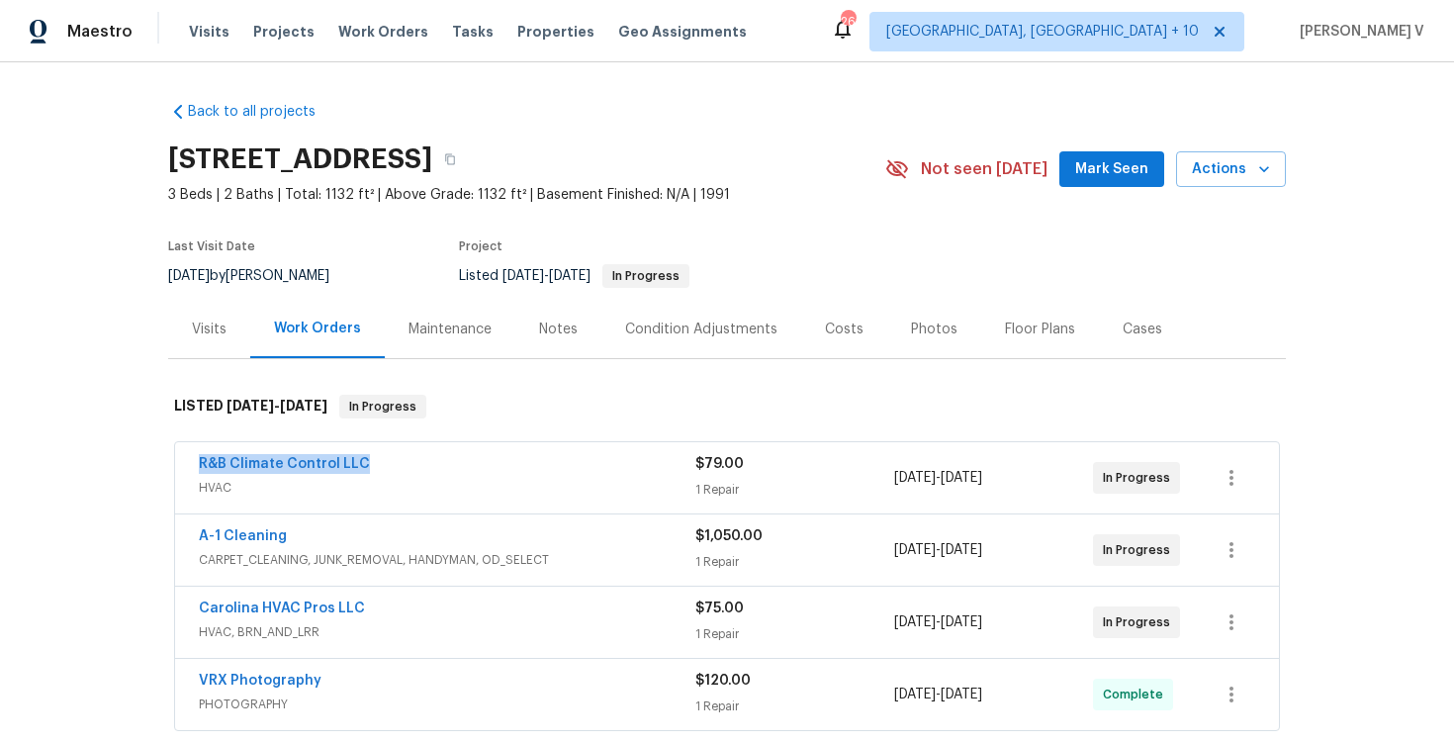
drag, startPoint x: 189, startPoint y: 455, endPoint x: 397, endPoint y: 455, distance: 207.7
click at [397, 455] on div "R&B Climate Control LLC HVAC $79.00 1 Repair [DATE] - [DATE] In Progress" at bounding box center [727, 477] width 1104 height 71
copy link "R&B Climate Control LLC"
click at [311, 455] on span "R&B Climate Control LLC" at bounding box center [284, 464] width 171 height 20
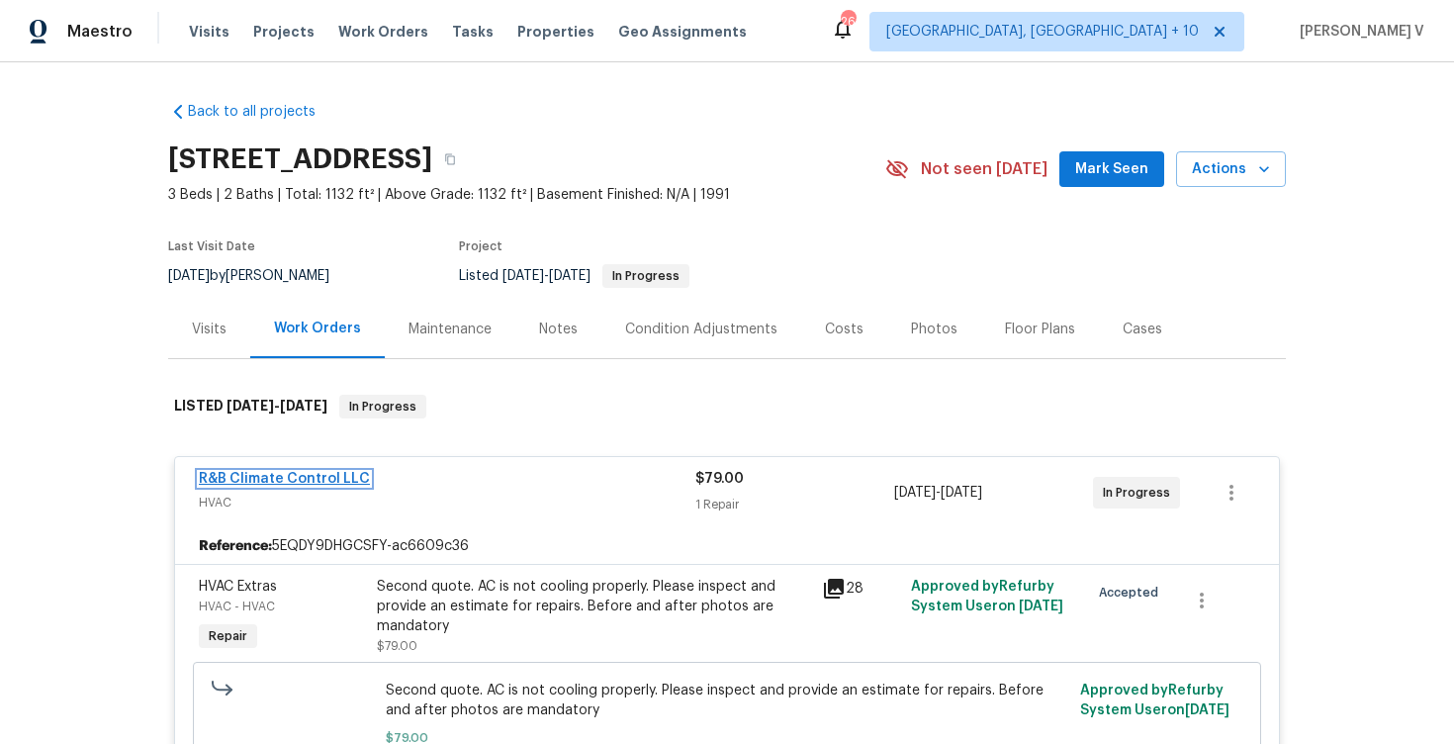
click at [293, 472] on link "R&B Climate Control LLC" at bounding box center [284, 479] width 171 height 14
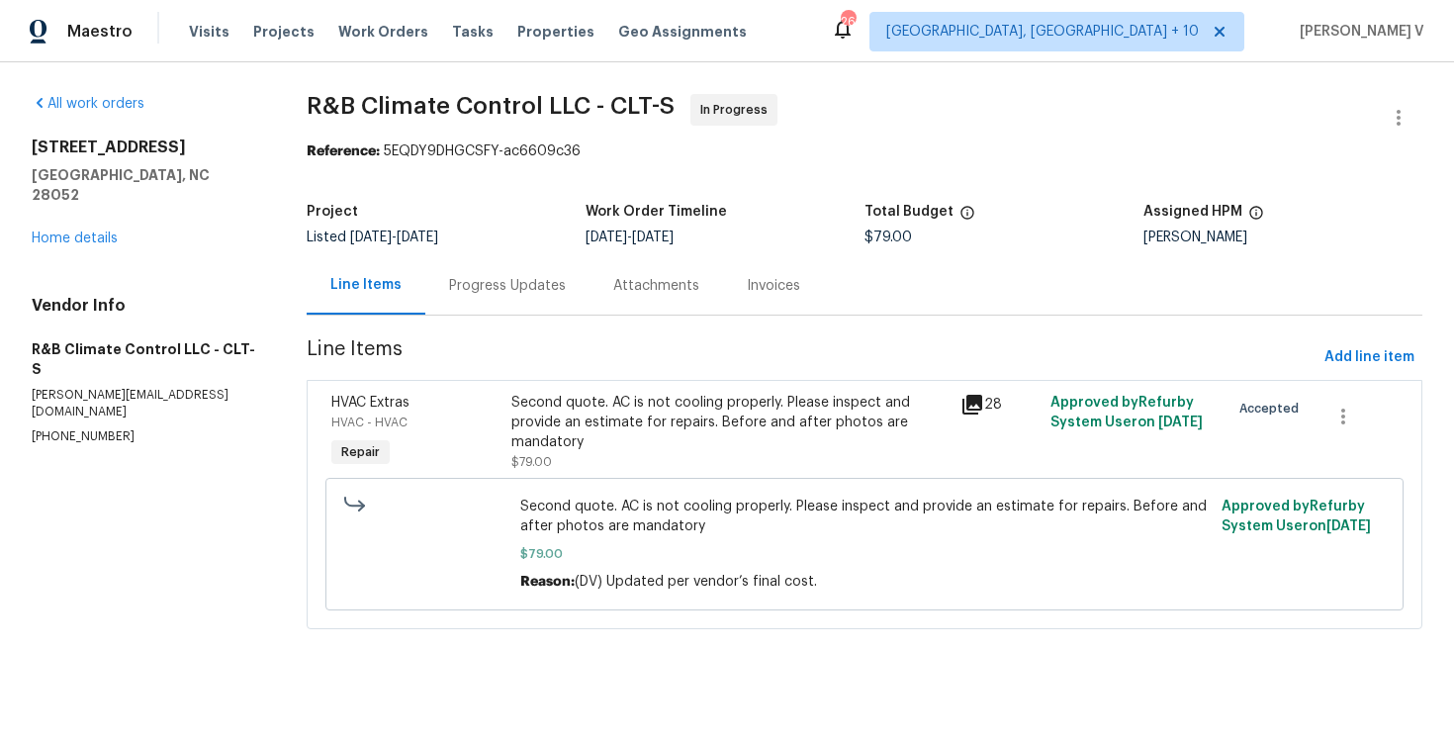
click at [510, 312] on div "Progress Updates" at bounding box center [507, 285] width 164 height 58
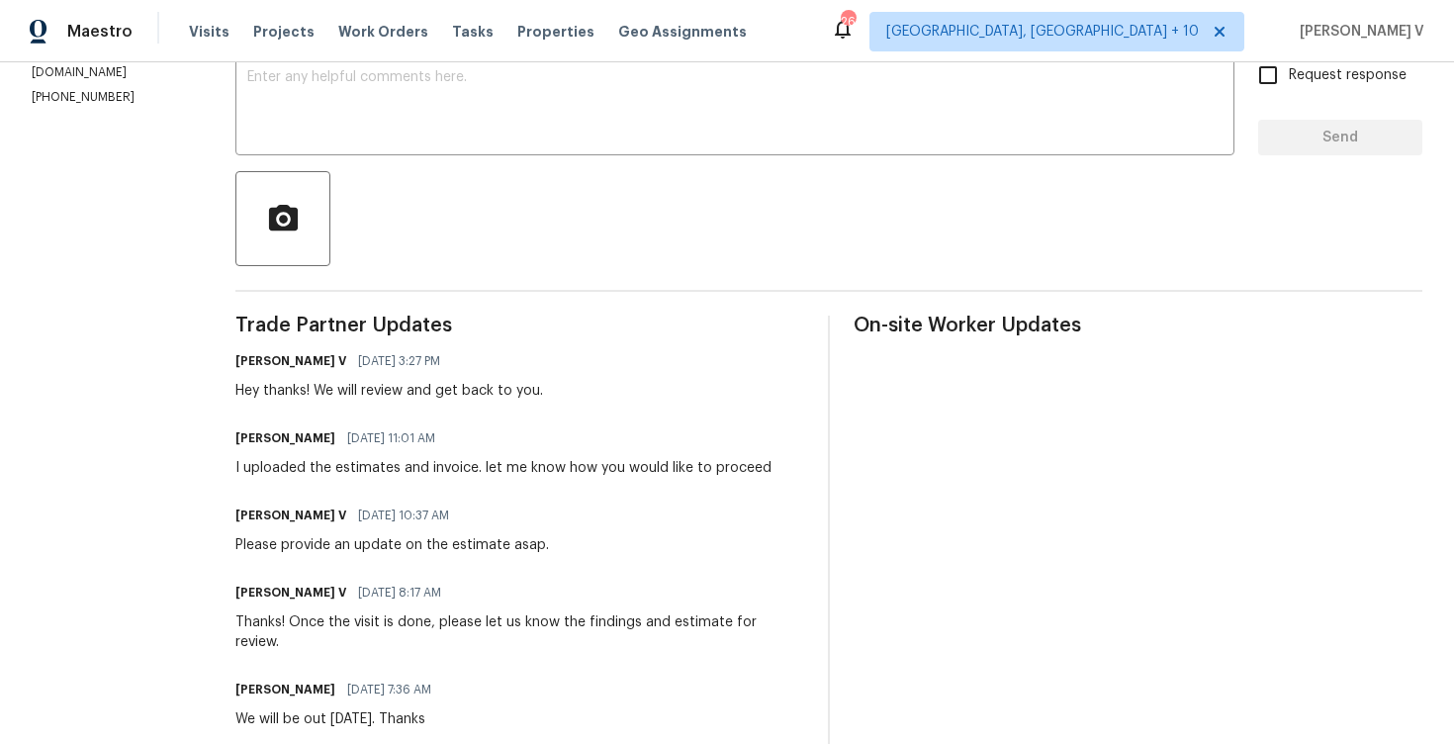
scroll to position [422, 0]
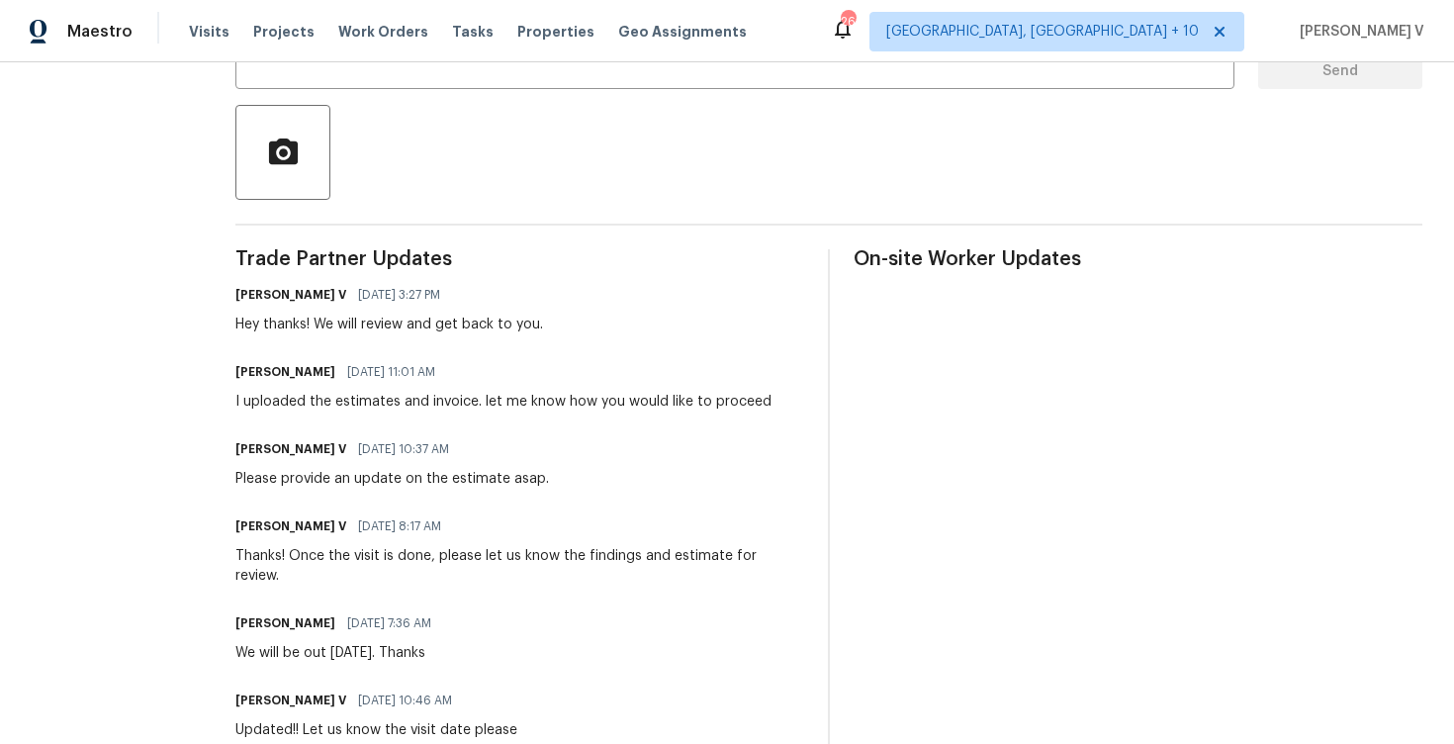
click at [417, 392] on div "I uploaded the estimates and invoice. let me know how you would like to proceed" at bounding box center [503, 402] width 536 height 20
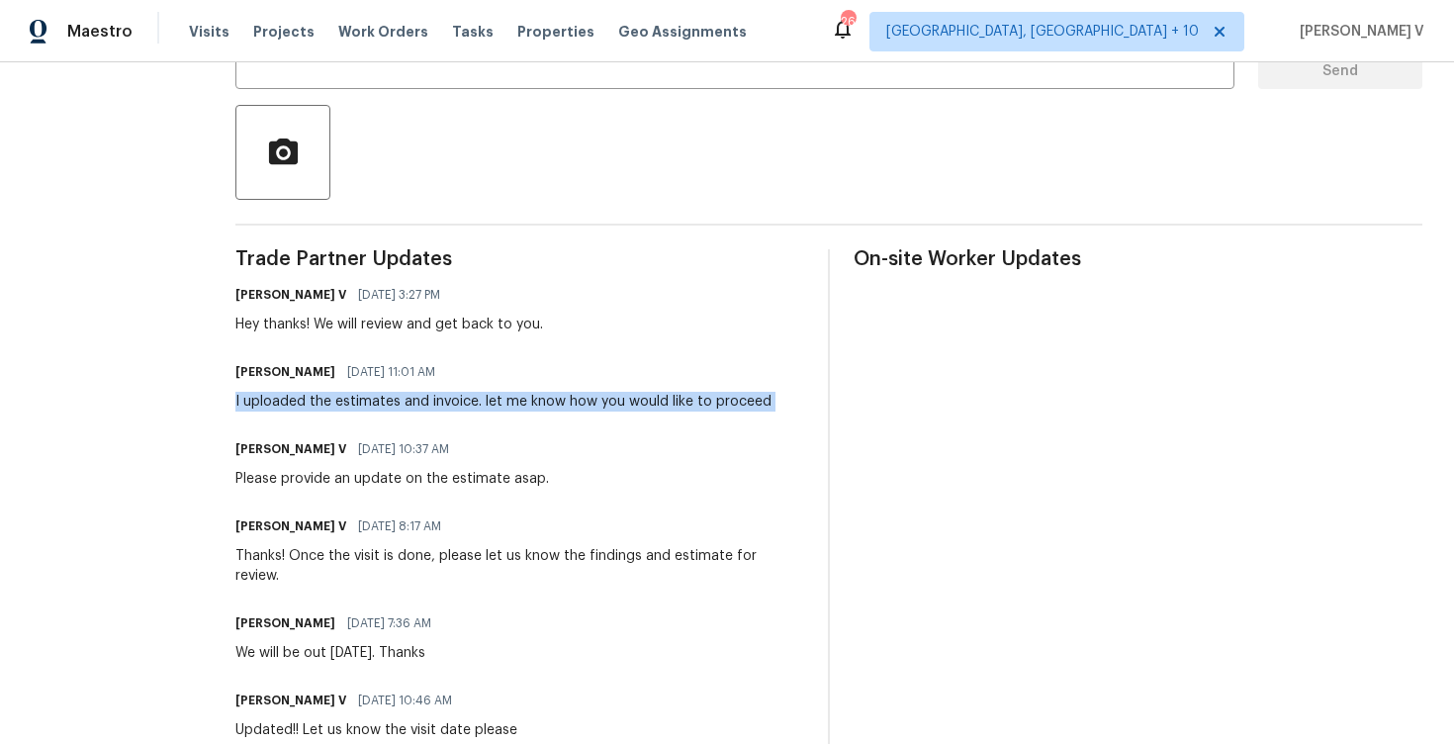
click at [343, 413] on div "Trade Partner Updates Divya Dharshini V 08/20/2025 3:27 PM Hey thanks! We will …" at bounding box center [519, 681] width 569 height 864
drag, startPoint x: 240, startPoint y: 403, endPoint x: 469, endPoint y: 402, distance: 228.4
click at [470, 402] on div "I uploaded the estimates and invoice. let me know how you would like to proceed" at bounding box center [503, 402] width 536 height 20
copy div "ploaded the estimates and invoice."
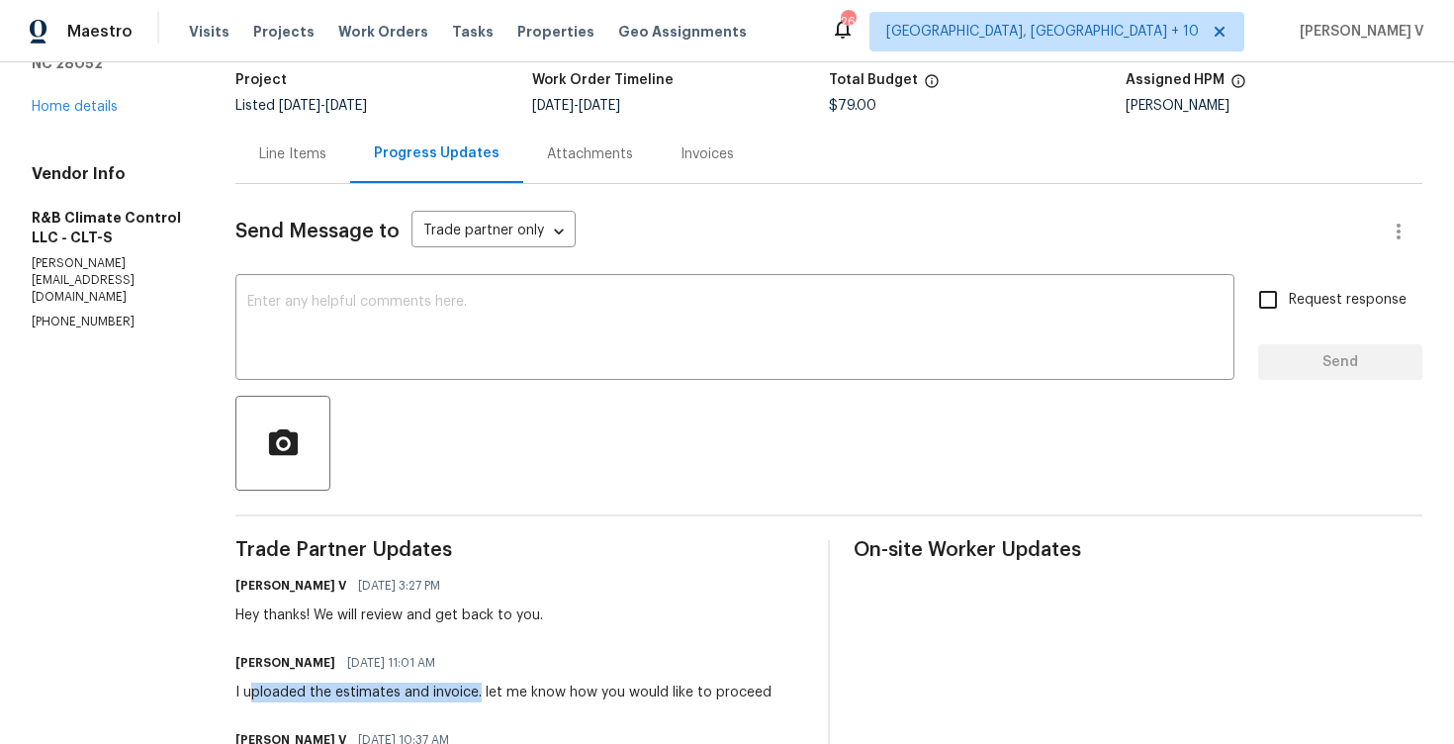
scroll to position [0, 0]
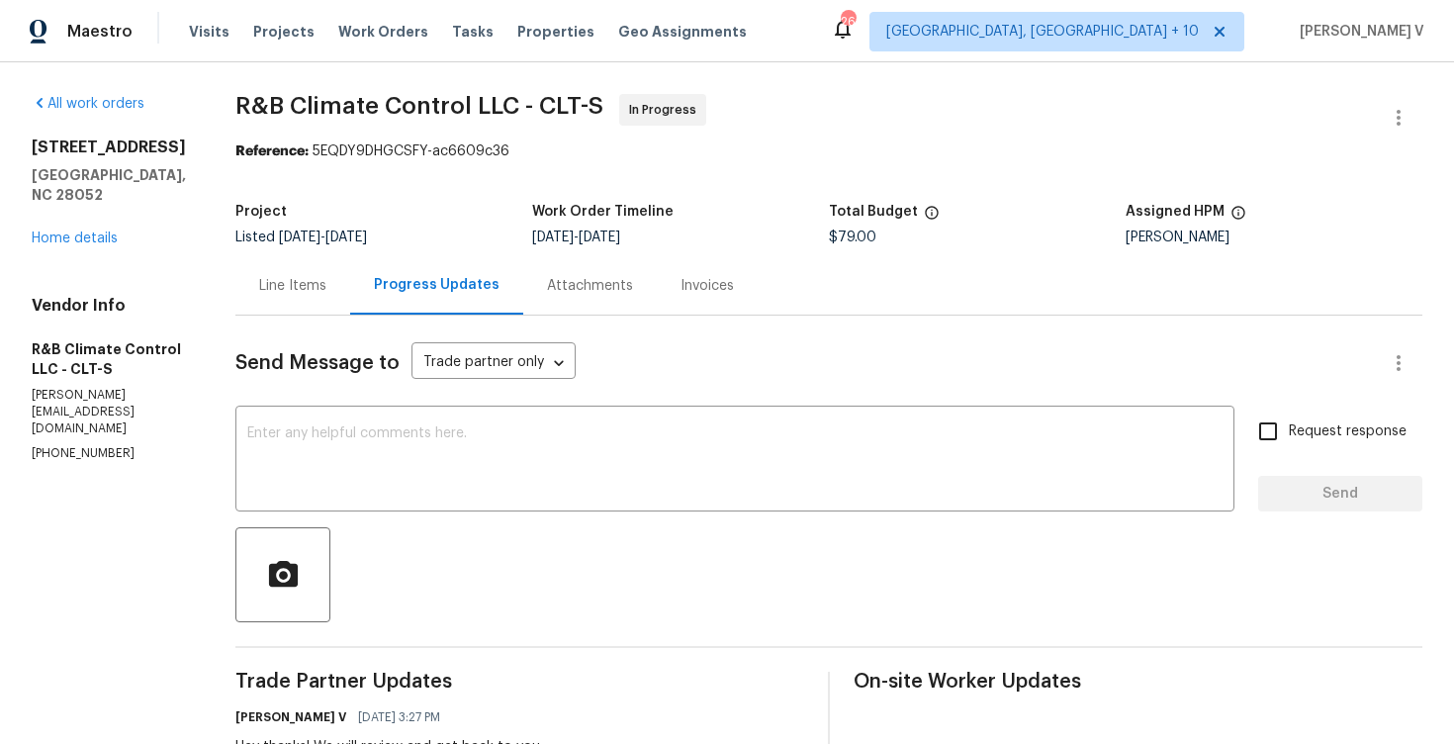
click at [297, 292] on div "Line Items" at bounding box center [292, 286] width 67 height 20
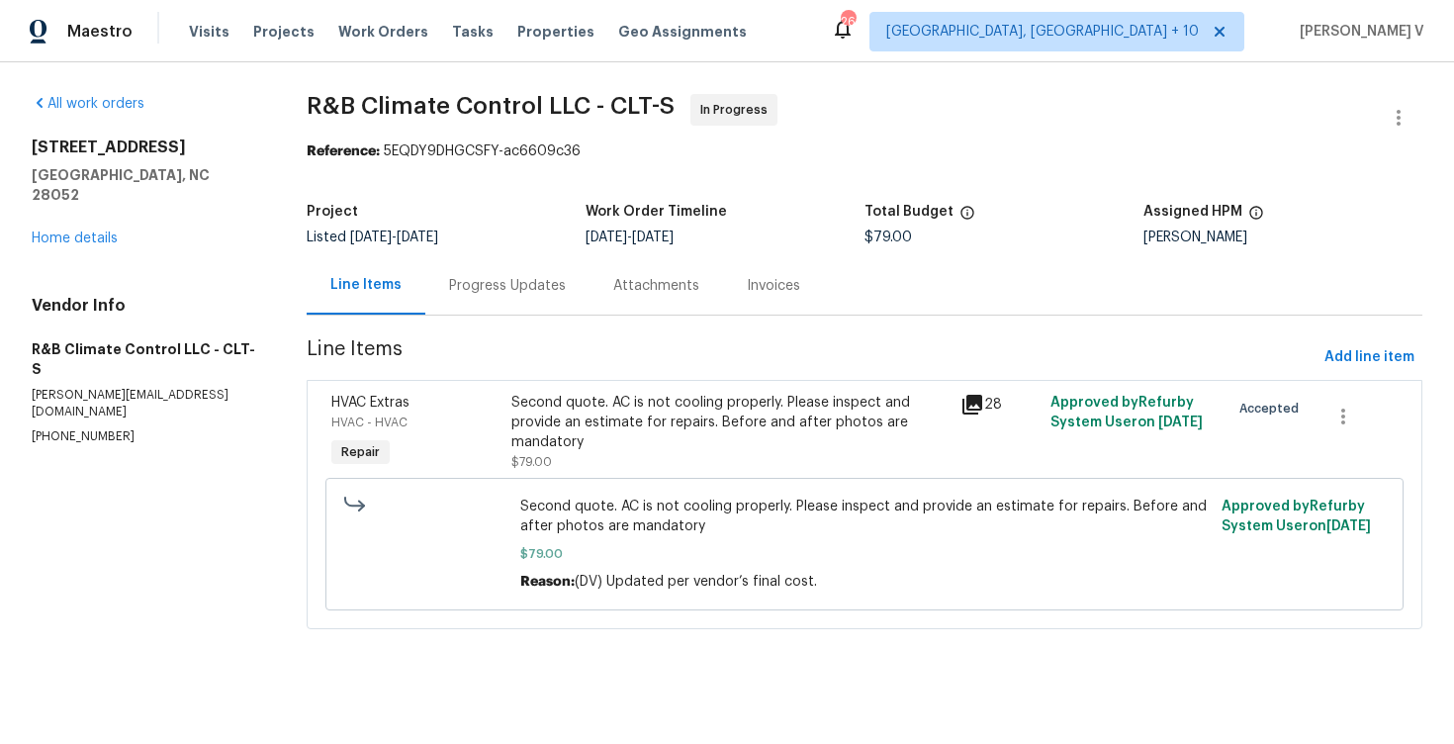
click at [630, 449] on div "Second quote. AC is not cooling properly. Please inspect and provide an estimat…" at bounding box center [729, 422] width 437 height 59
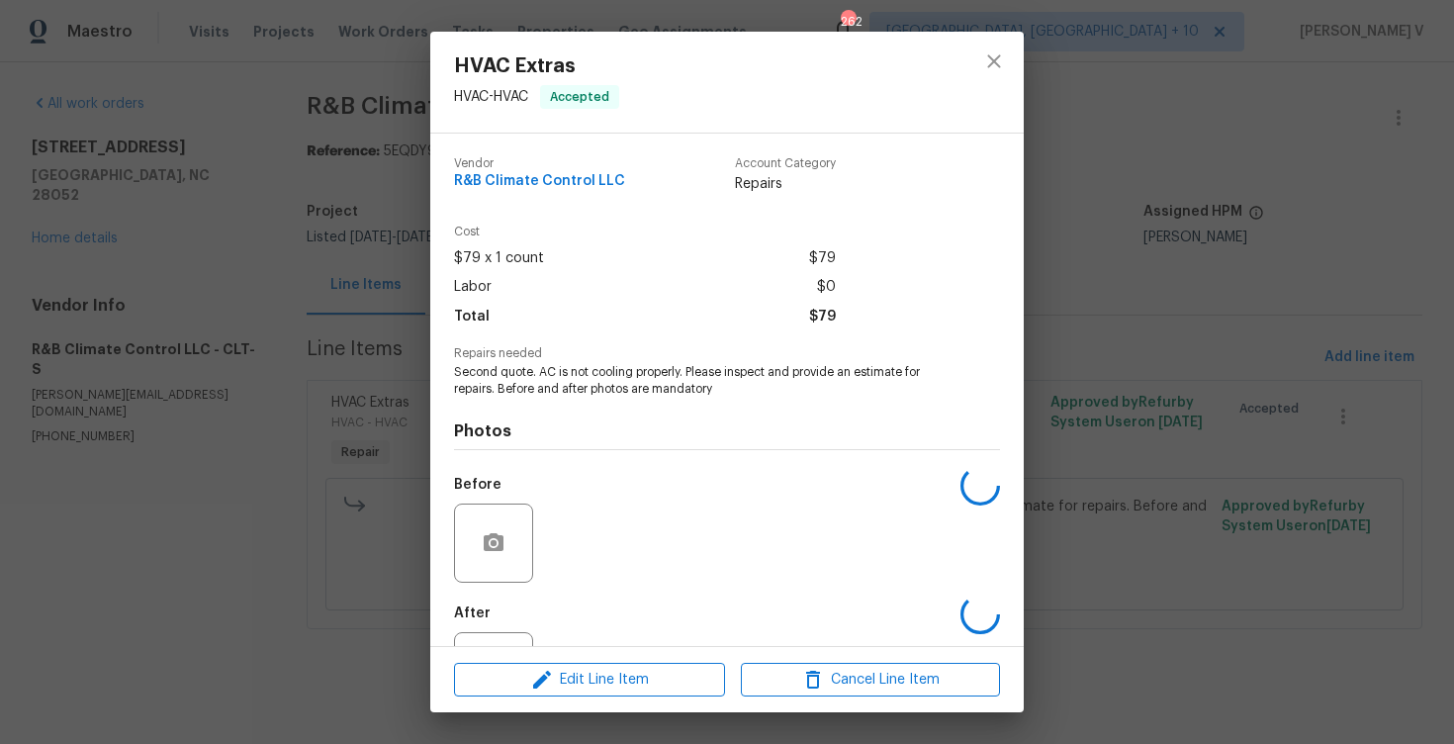
scroll to position [85, 0]
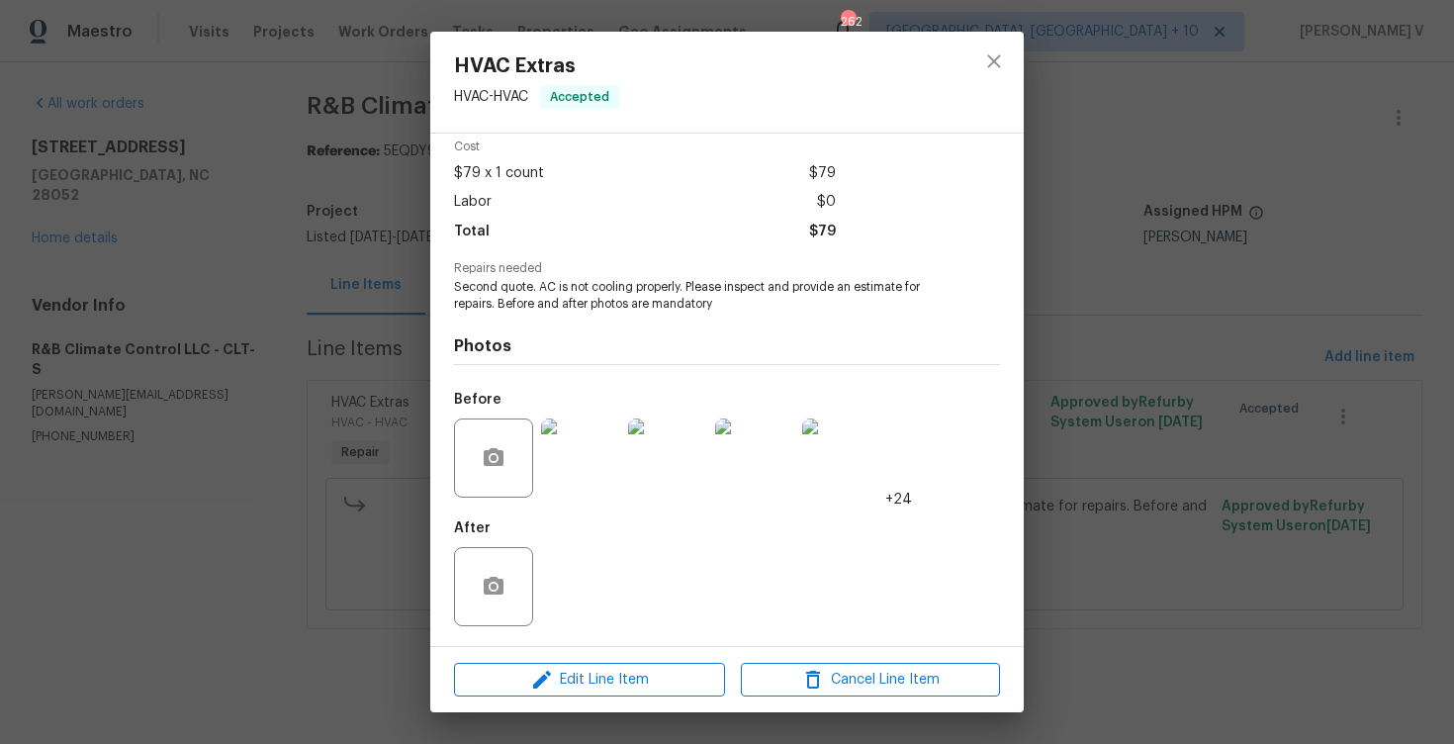
click at [557, 462] on img at bounding box center [580, 457] width 79 height 79
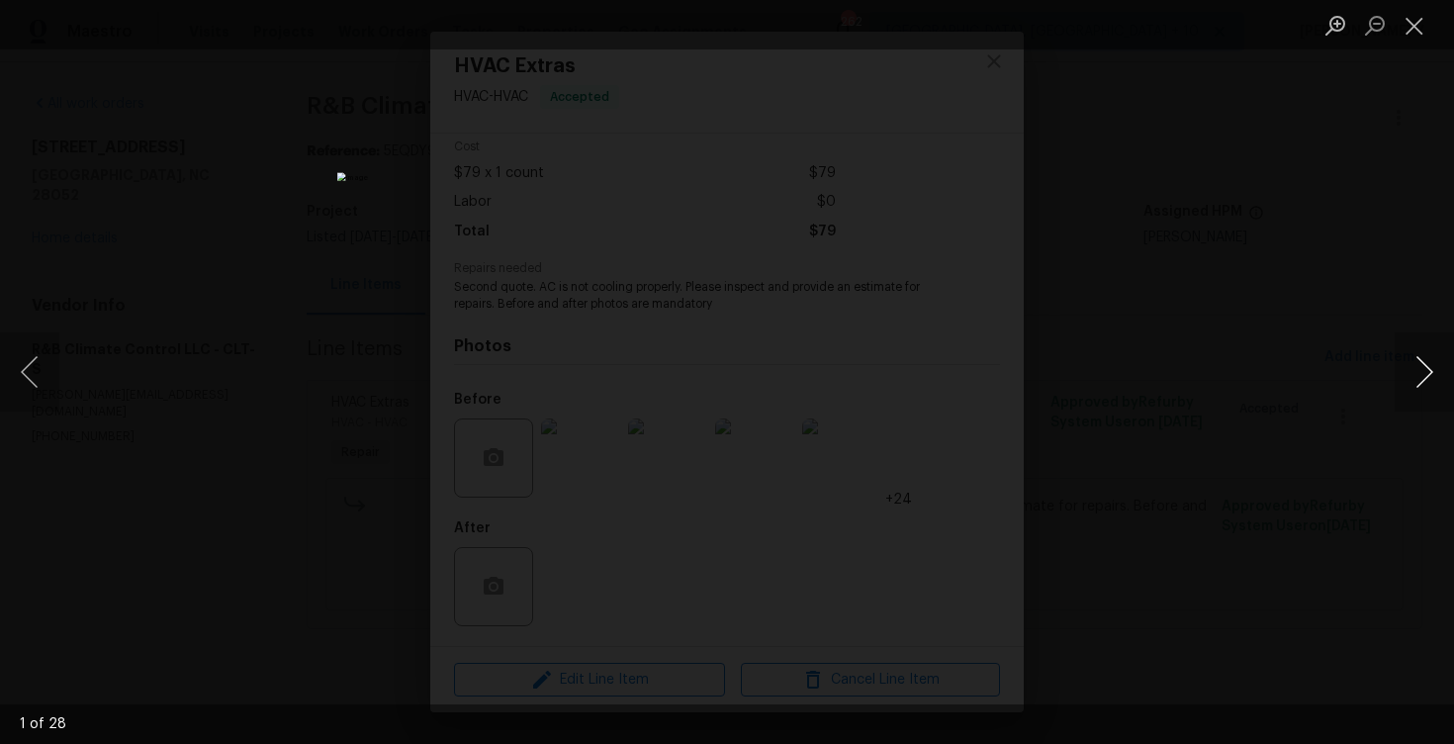
click at [1438, 383] on button "Next image" at bounding box center [1423, 371] width 59 height 79
click at [385, 102] on div "Lightbox" at bounding box center [727, 372] width 1454 height 744
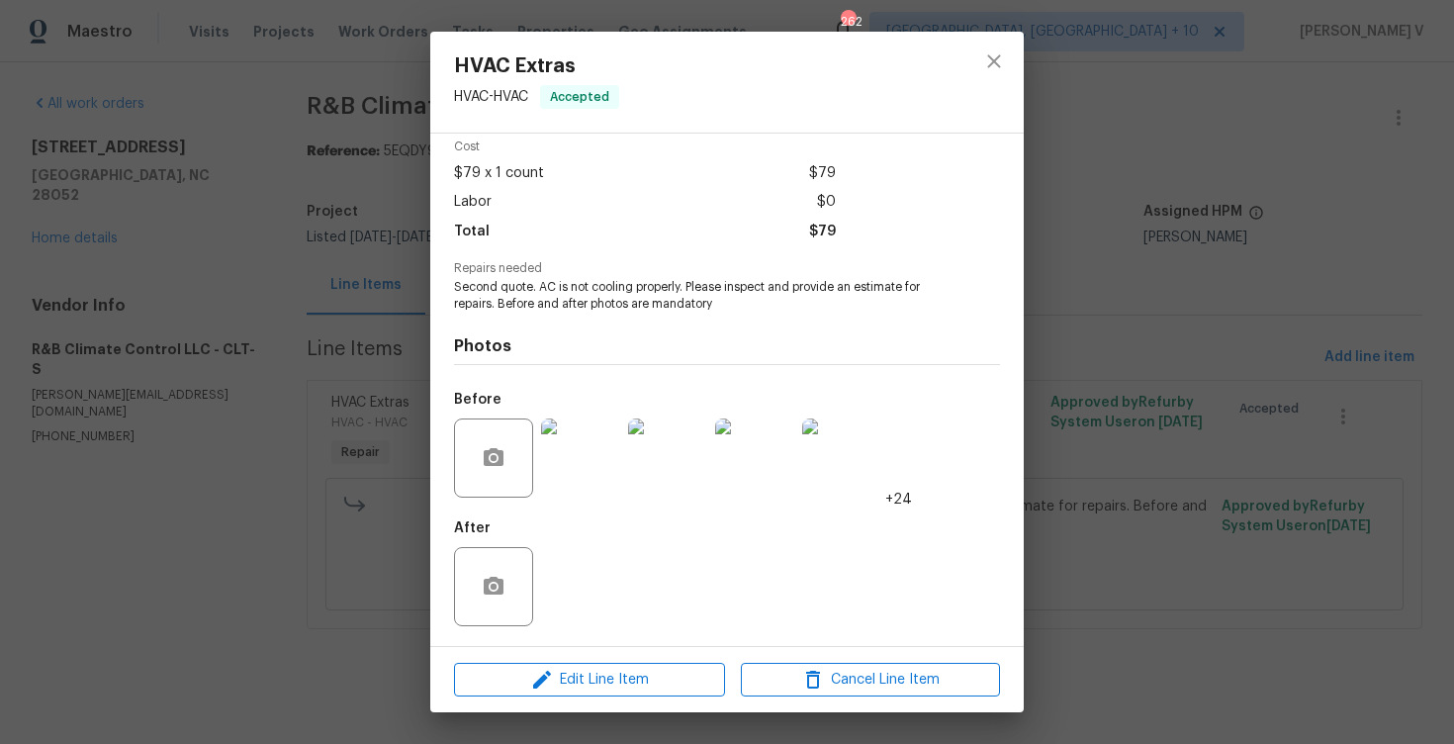
click at [394, 40] on div "HVAC Extras HVAC - HVAC Accepted Vendor R&B Climate Control LLC Account Categor…" at bounding box center [727, 372] width 1454 height 744
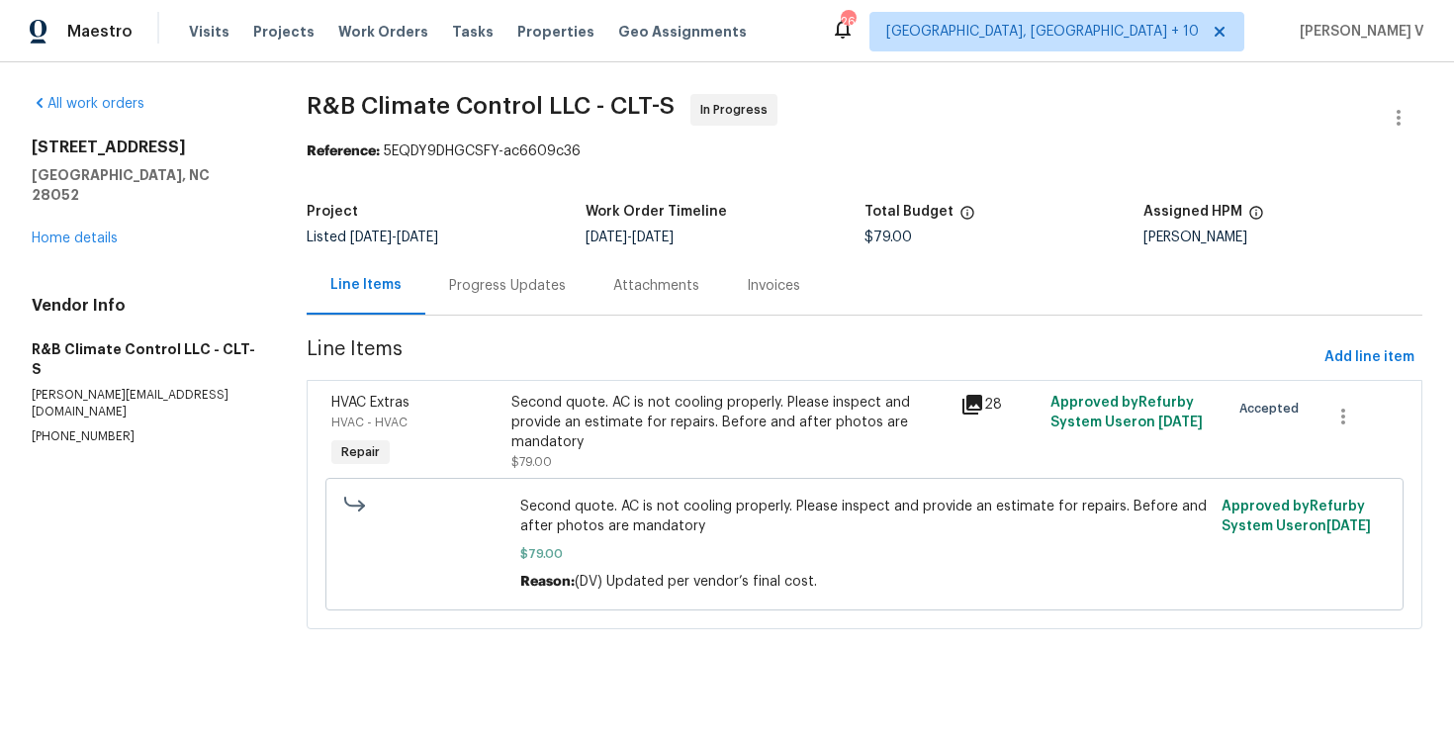
click at [506, 315] on section "R&B Climate Control LLC - CLT-S In Progress Reference: 5EQDY9DHGCSFY-ac6609c36 …" at bounding box center [865, 373] width 1116 height 559
click at [520, 292] on div "Progress Updates" at bounding box center [507, 286] width 117 height 20
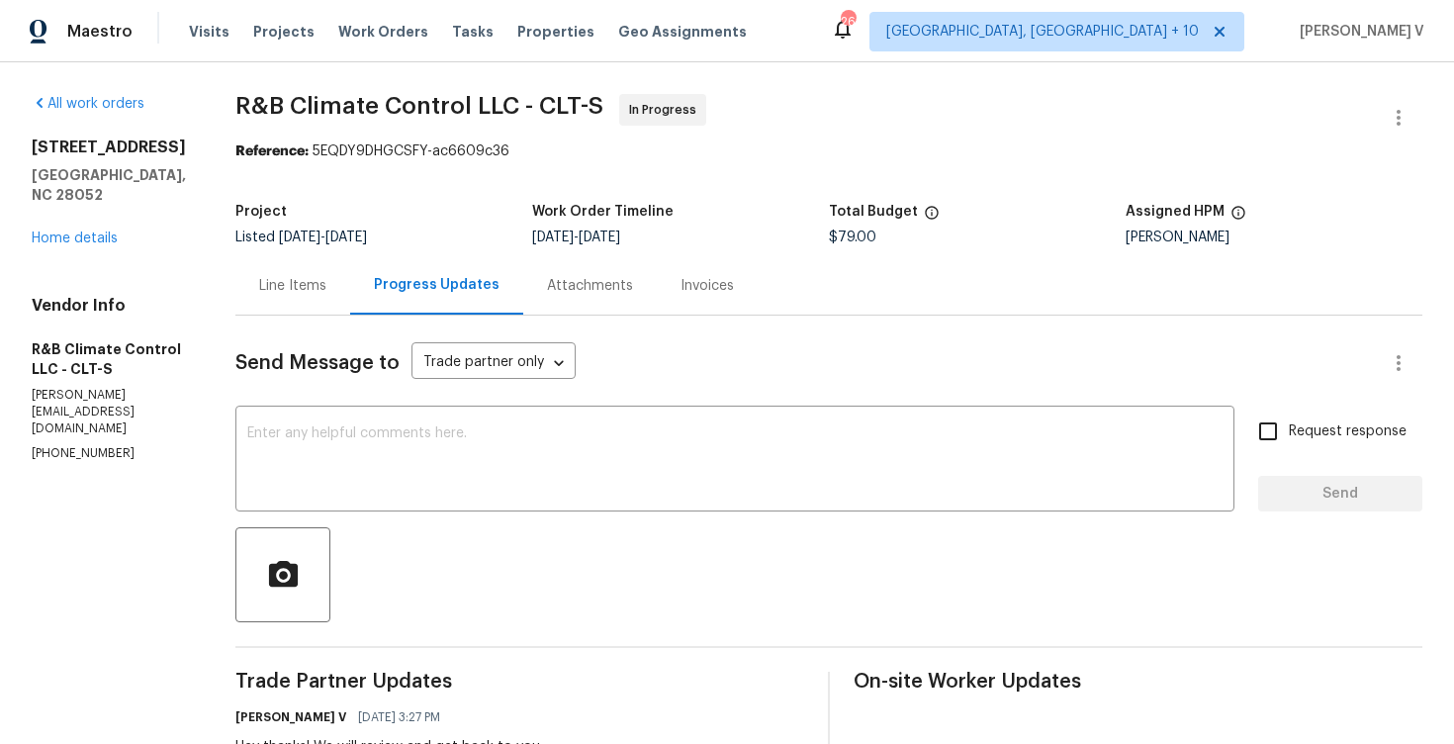
scroll to position [197, 0]
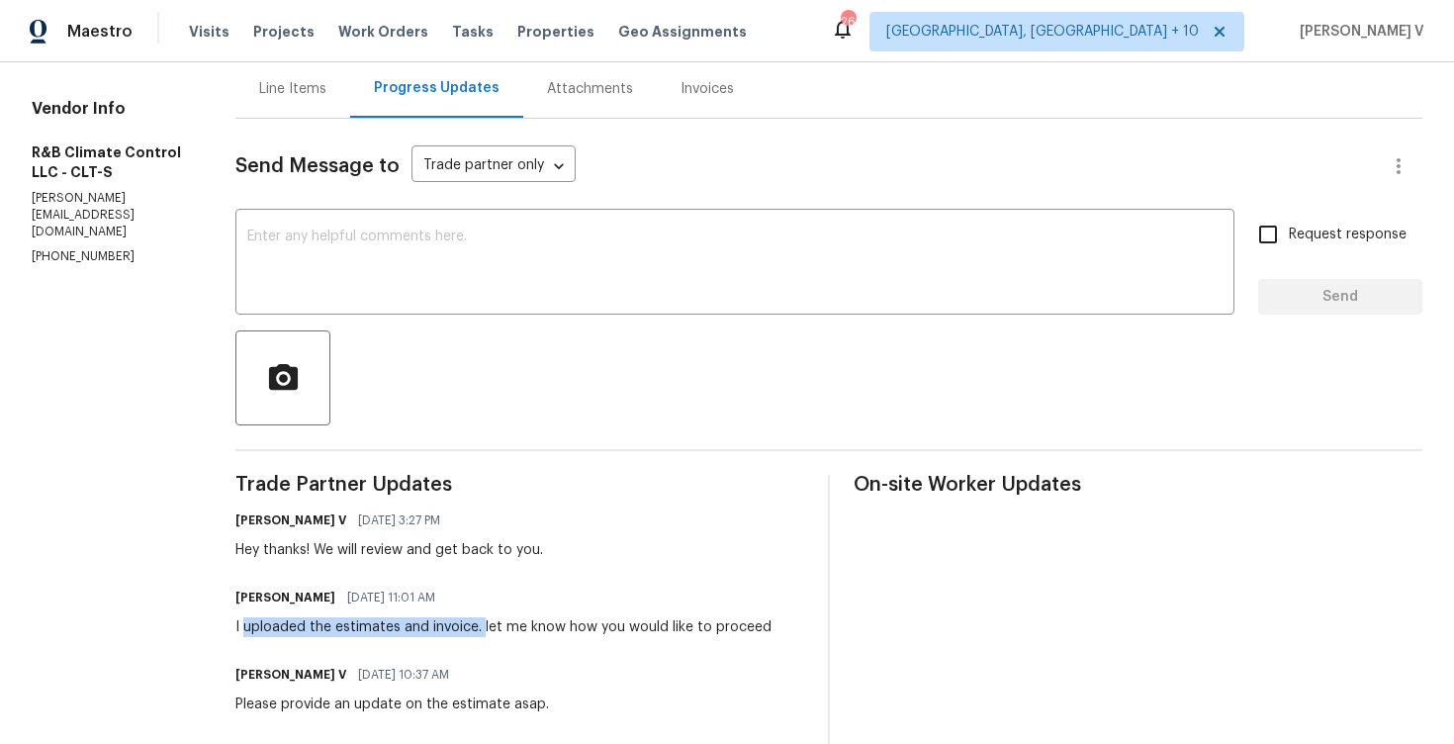
drag, startPoint x: 248, startPoint y: 629, endPoint x: 472, endPoint y: 626, distance: 223.5
click at [472, 626] on div "I uploaded the estimates and invoice. let me know how you would like to proceed" at bounding box center [503, 627] width 536 height 20
copy div "uploaded the estimates and invoice."
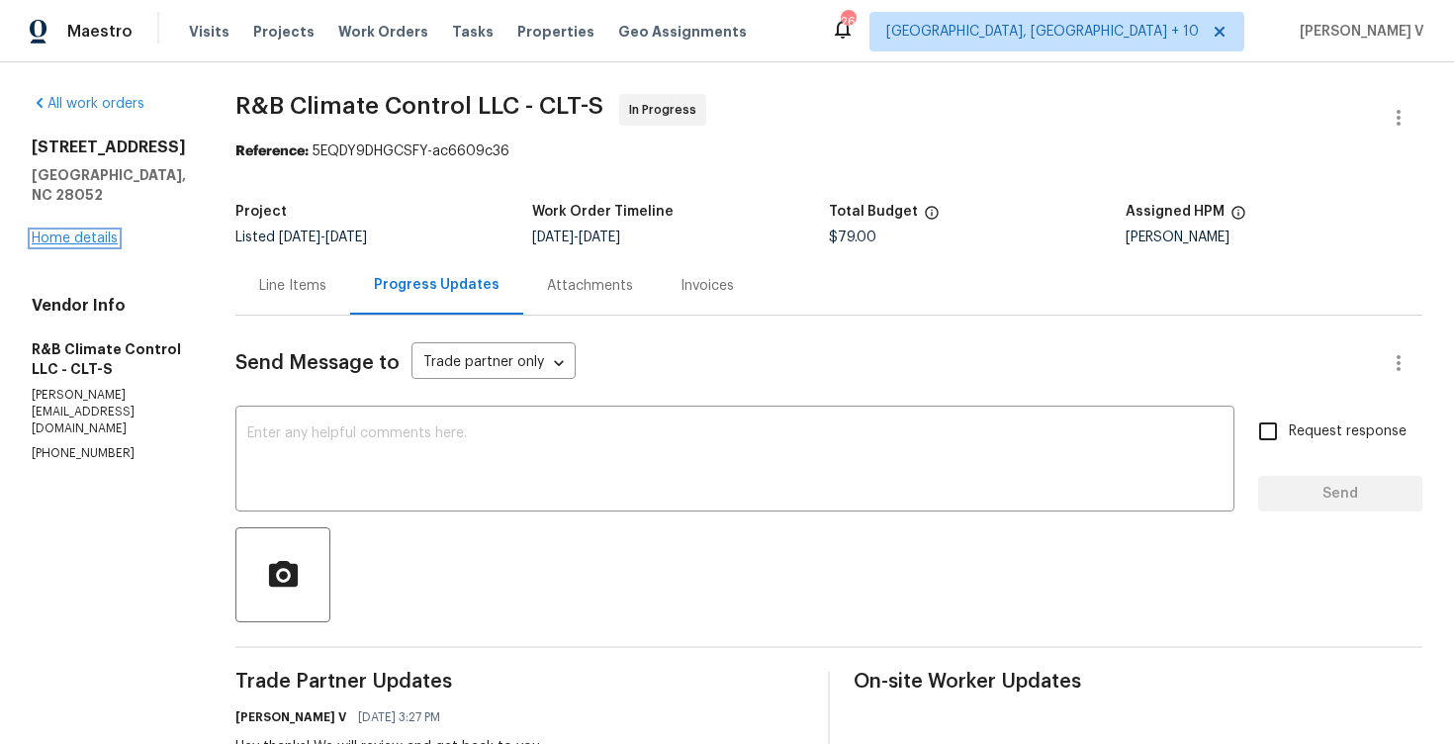
click at [105, 235] on link "Home details" at bounding box center [75, 238] width 86 height 14
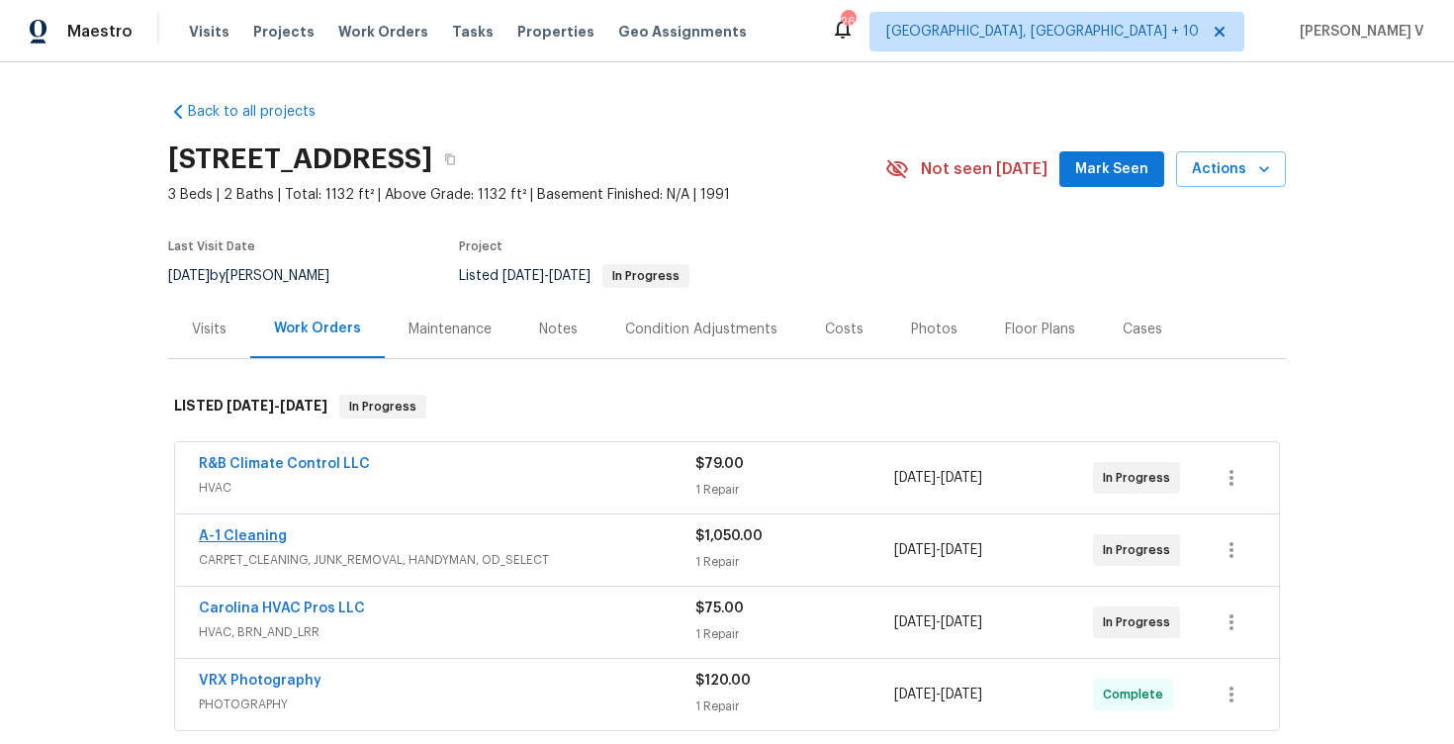
scroll to position [43, 0]
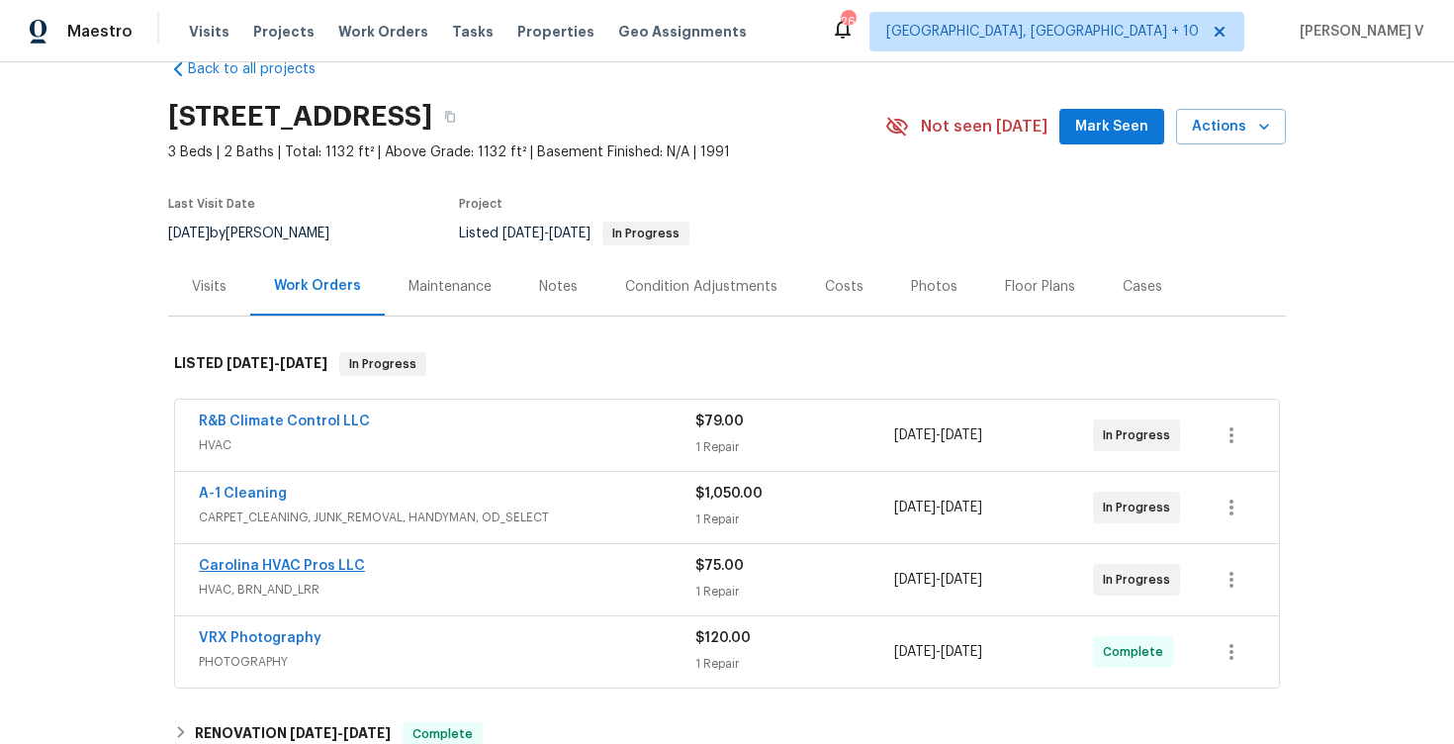
click at [302, 558] on span "Carolina HVAC Pros LLC" at bounding box center [282, 566] width 166 height 20
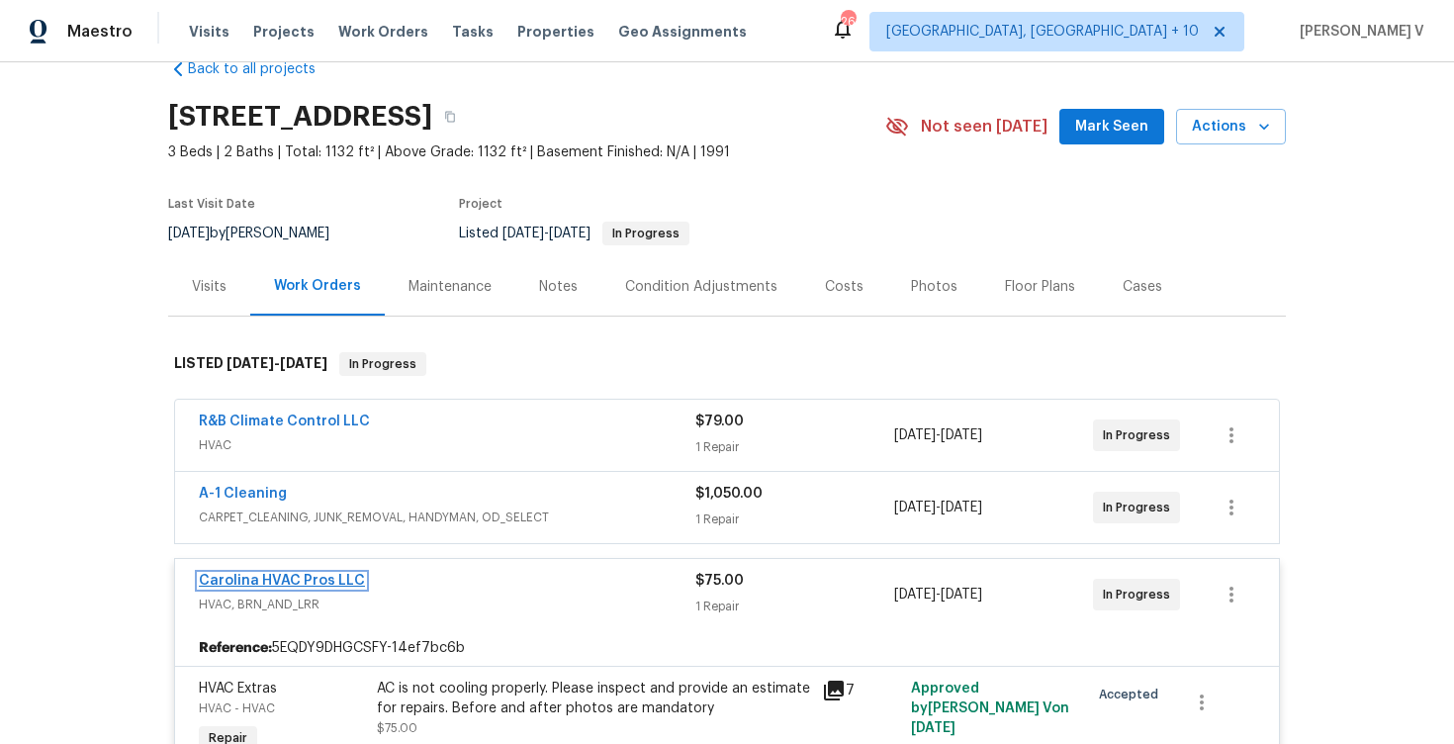
click at [318, 580] on link "Carolina HVAC Pros LLC" at bounding box center [282, 581] width 166 height 14
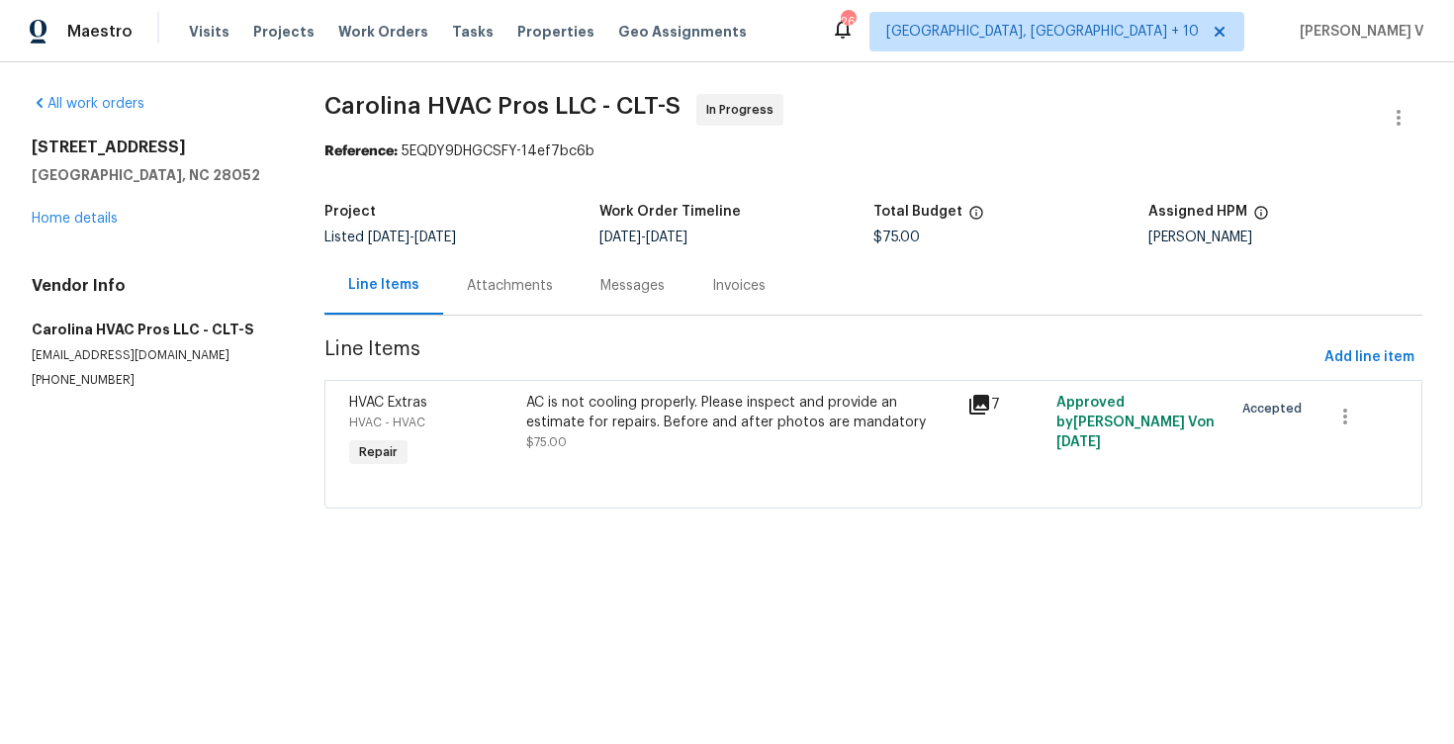
click at [577, 274] on div "Messages" at bounding box center [633, 285] width 112 height 58
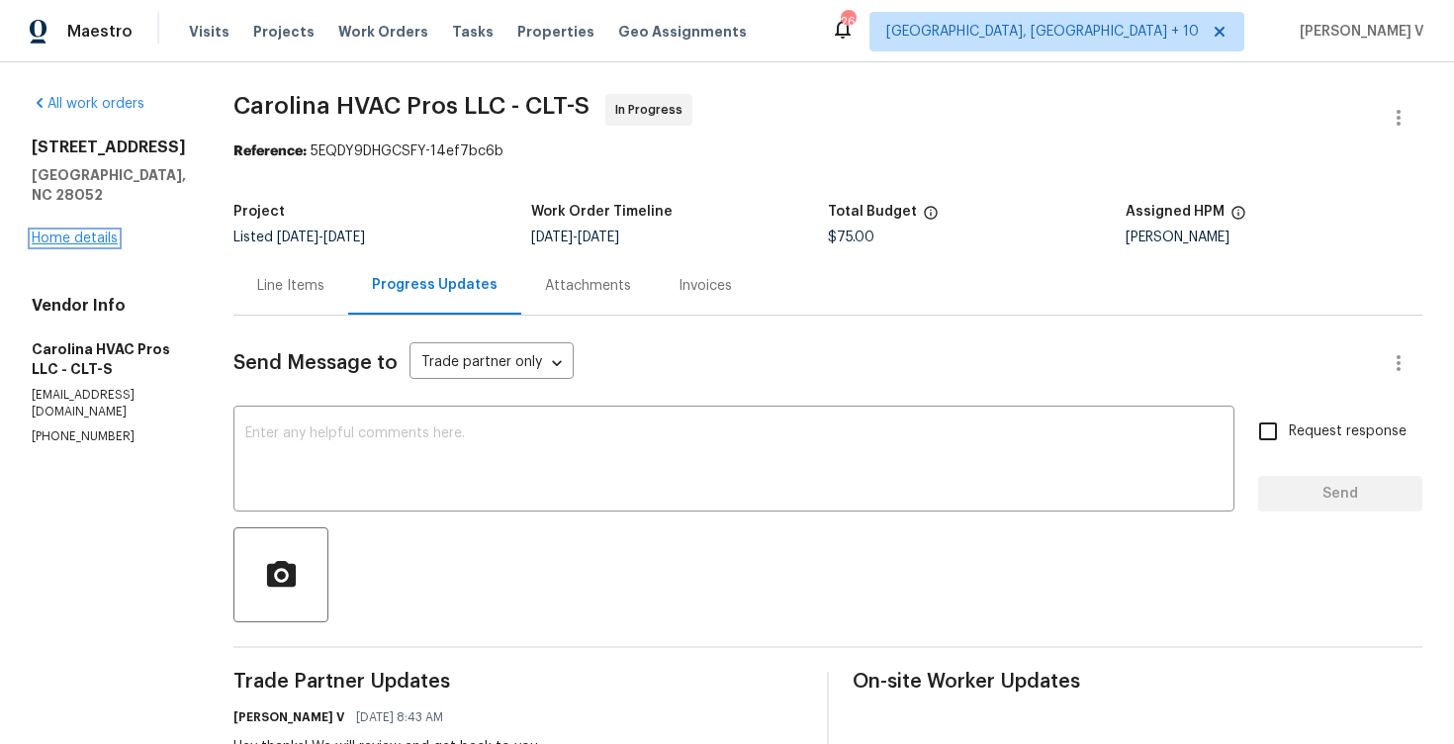
click at [85, 231] on link "Home details" at bounding box center [75, 238] width 86 height 14
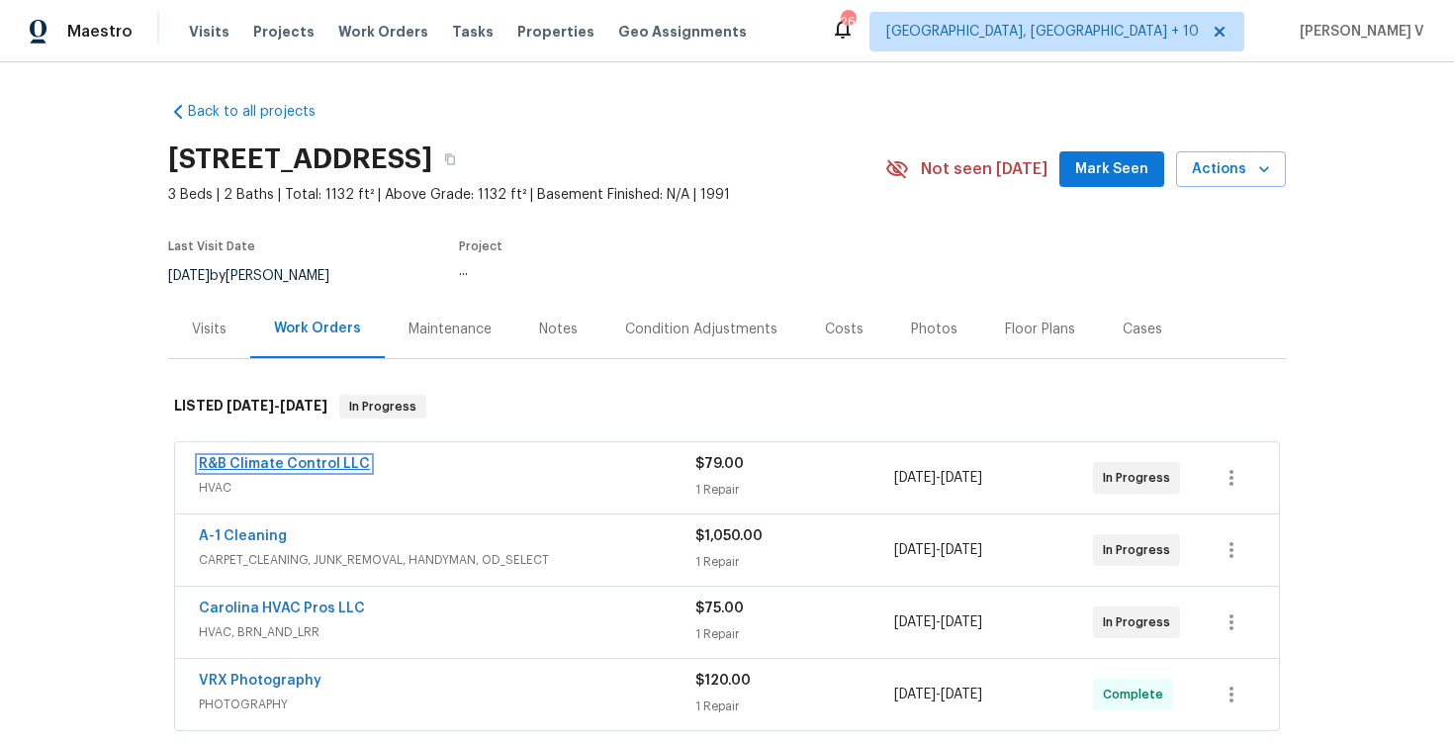
click at [247, 468] on link "R&B Climate Control LLC" at bounding box center [284, 464] width 171 height 14
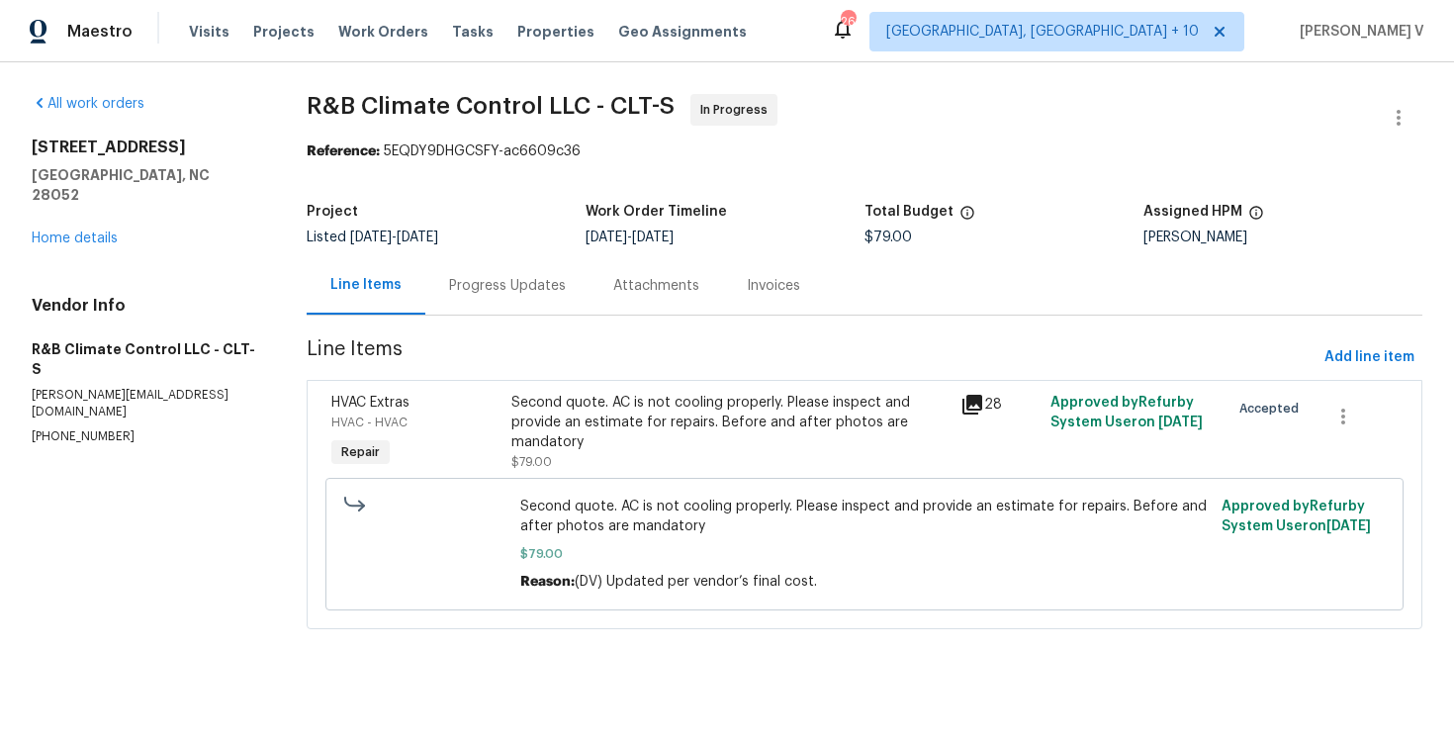
click at [513, 285] on div "Progress Updates" at bounding box center [507, 286] width 117 height 20
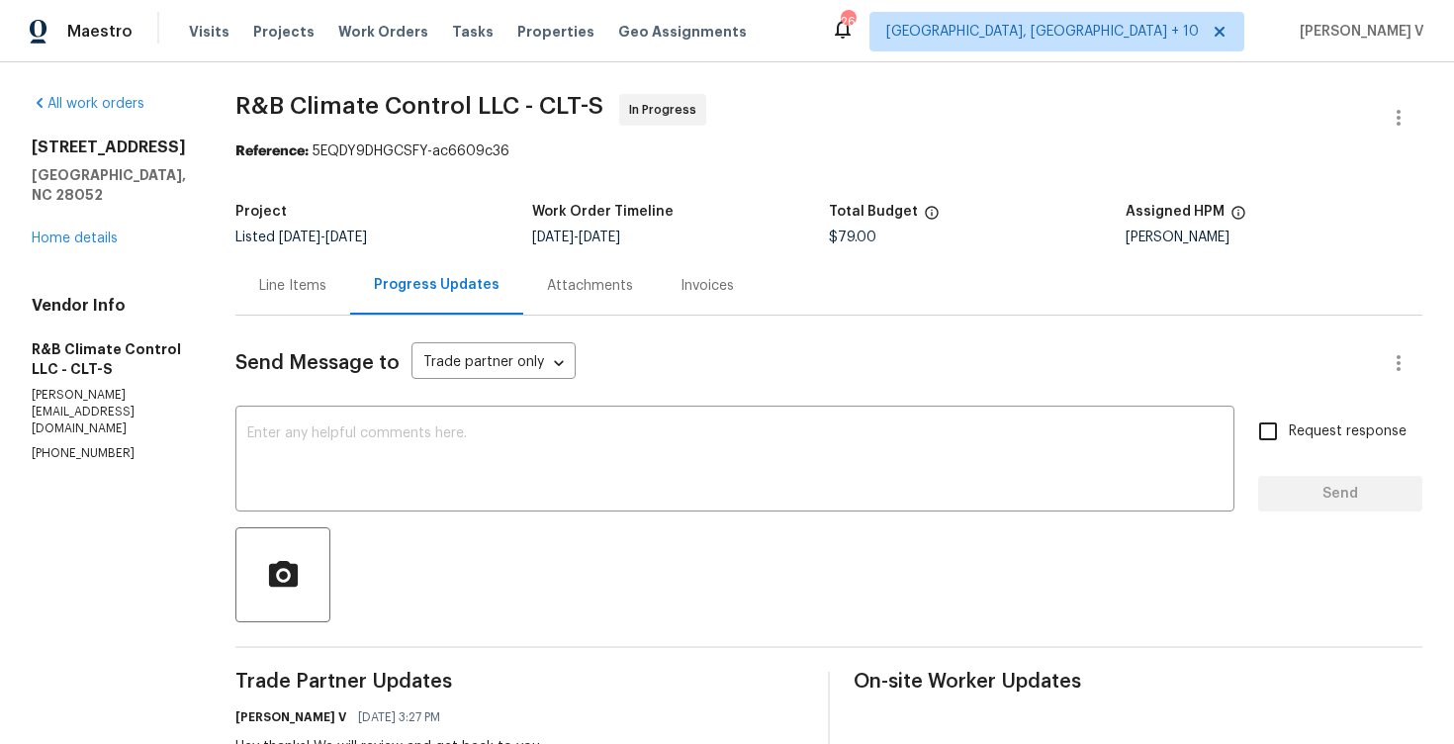
scroll to position [300, 0]
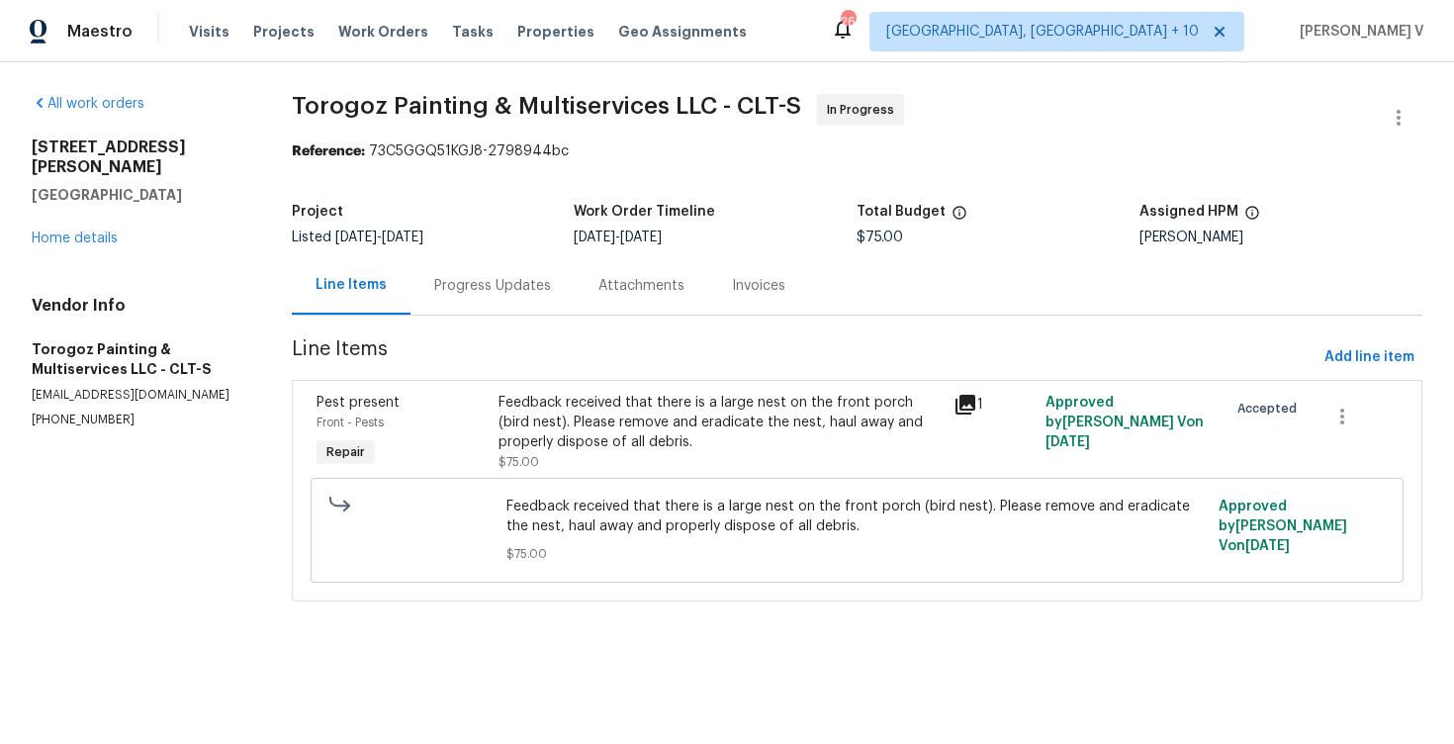
click at [558, 299] on div "Progress Updates" at bounding box center [492, 285] width 164 height 58
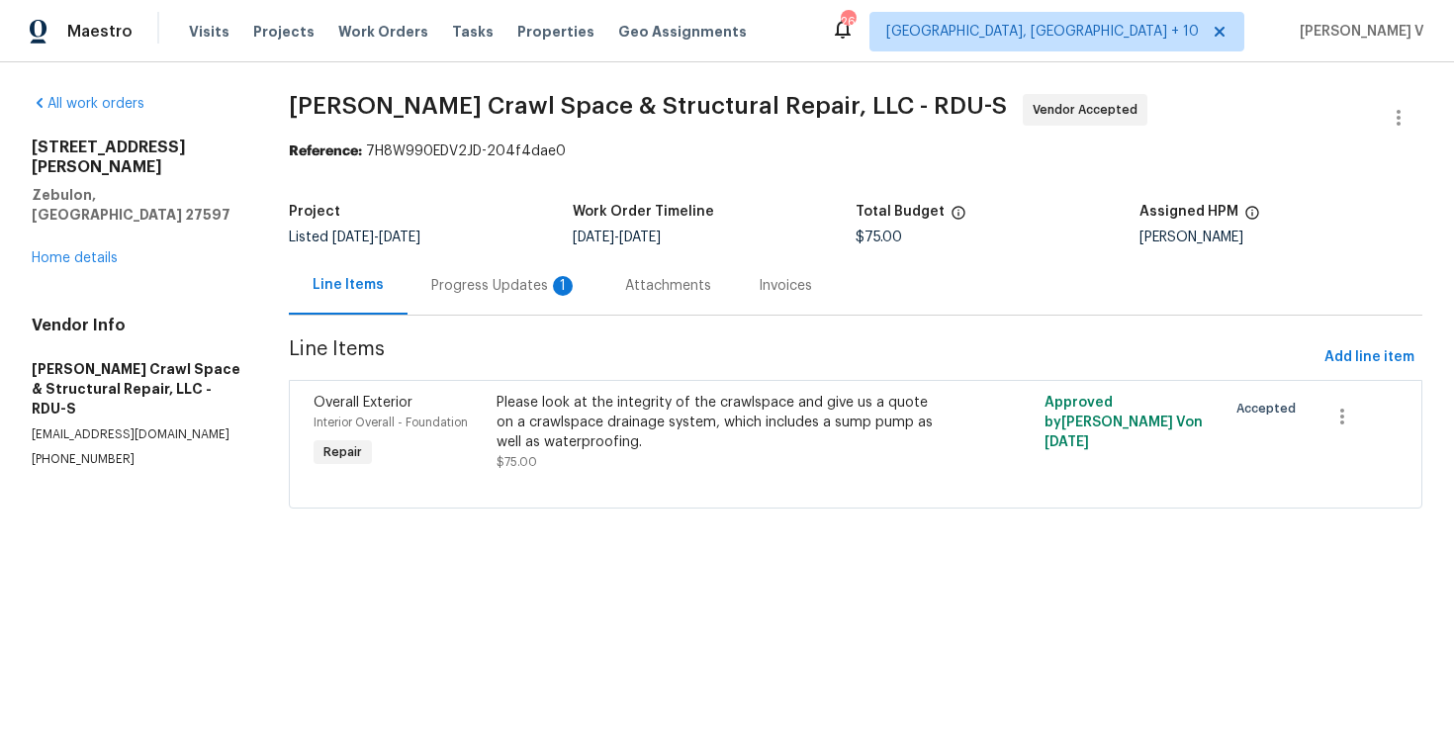
click at [521, 263] on div "Progress Updates 1" at bounding box center [504, 285] width 194 height 58
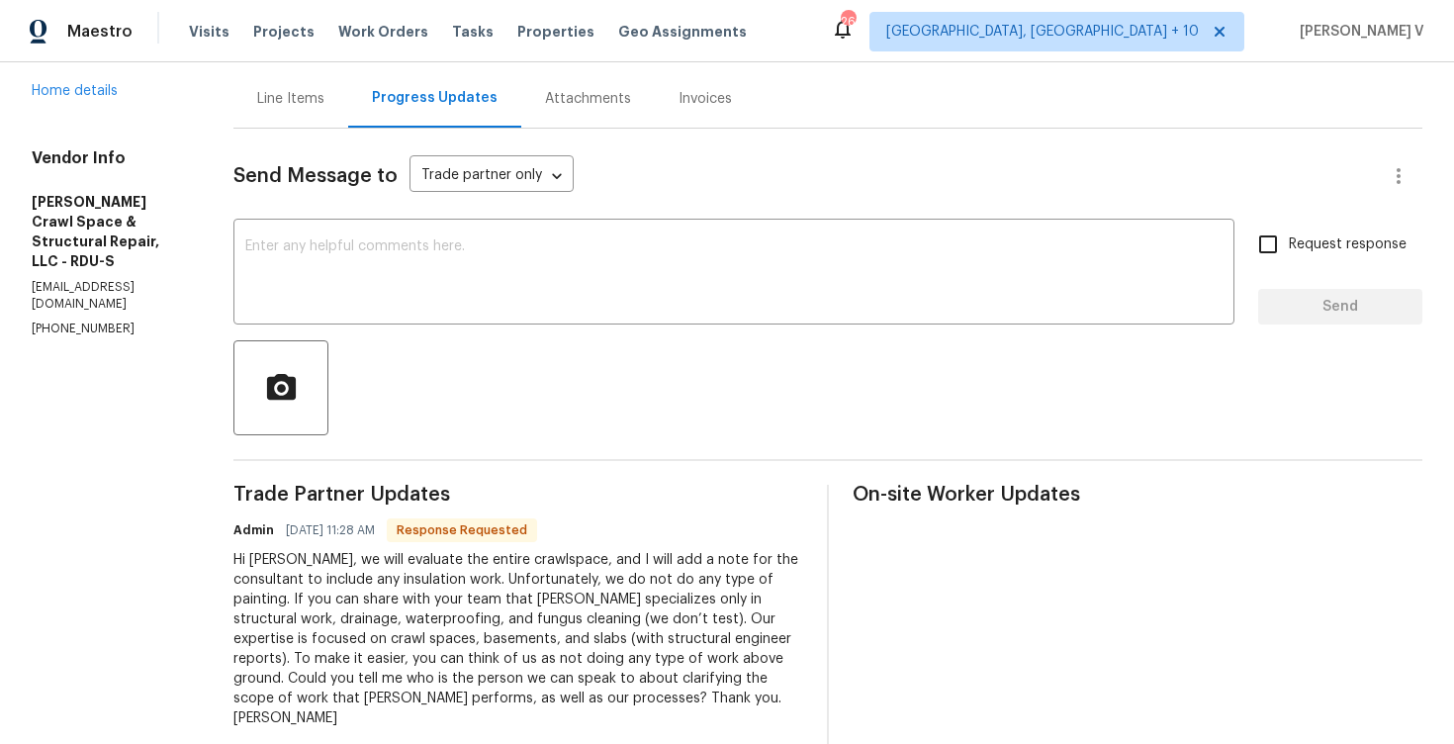
scroll to position [382, 0]
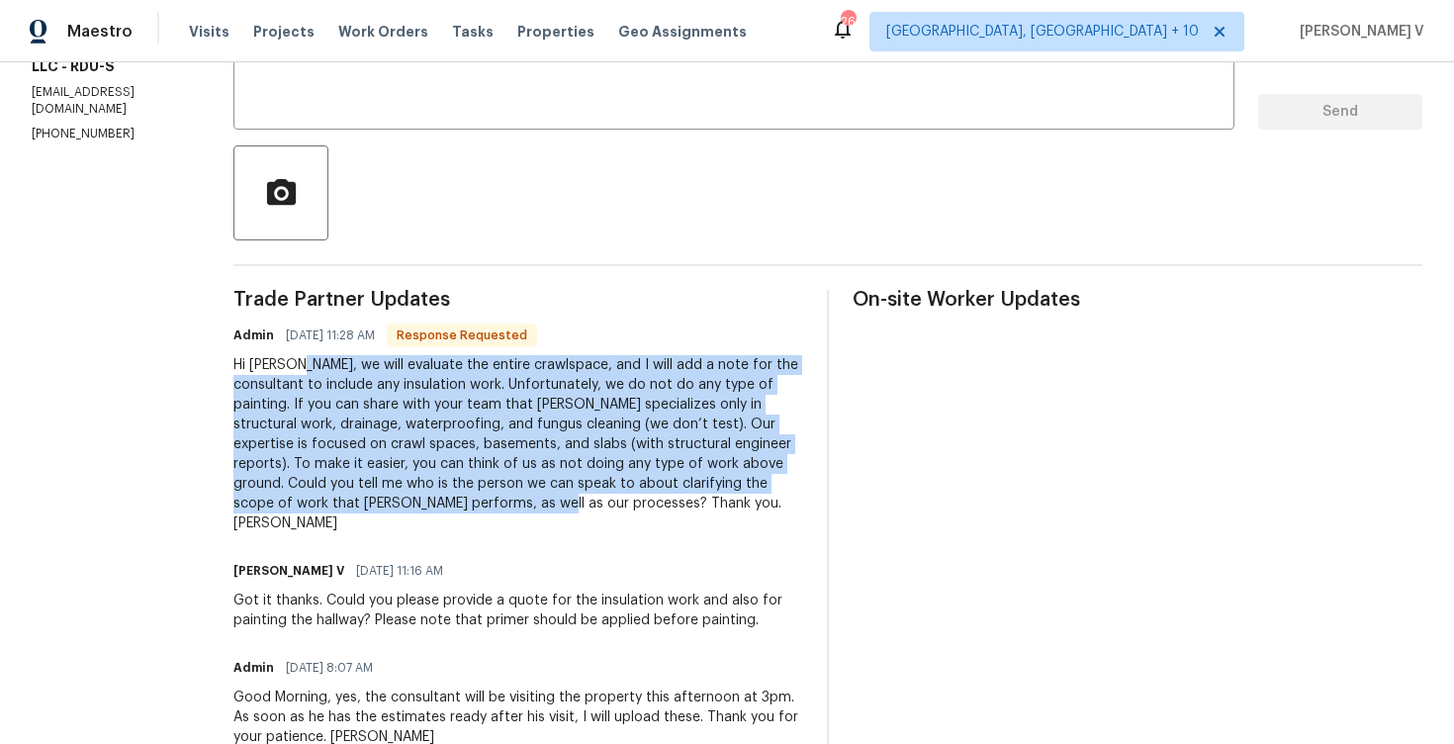
drag, startPoint x: 312, startPoint y: 364, endPoint x: 538, endPoint y: 503, distance: 265.1
click at [538, 503] on div "Hi [PERSON_NAME], we will evaluate the entire crawlspace, and I will add a note…" at bounding box center [518, 444] width 570 height 178
copy div "we will evaluate the entire crawlspace, and I will add a note for the consultan…"
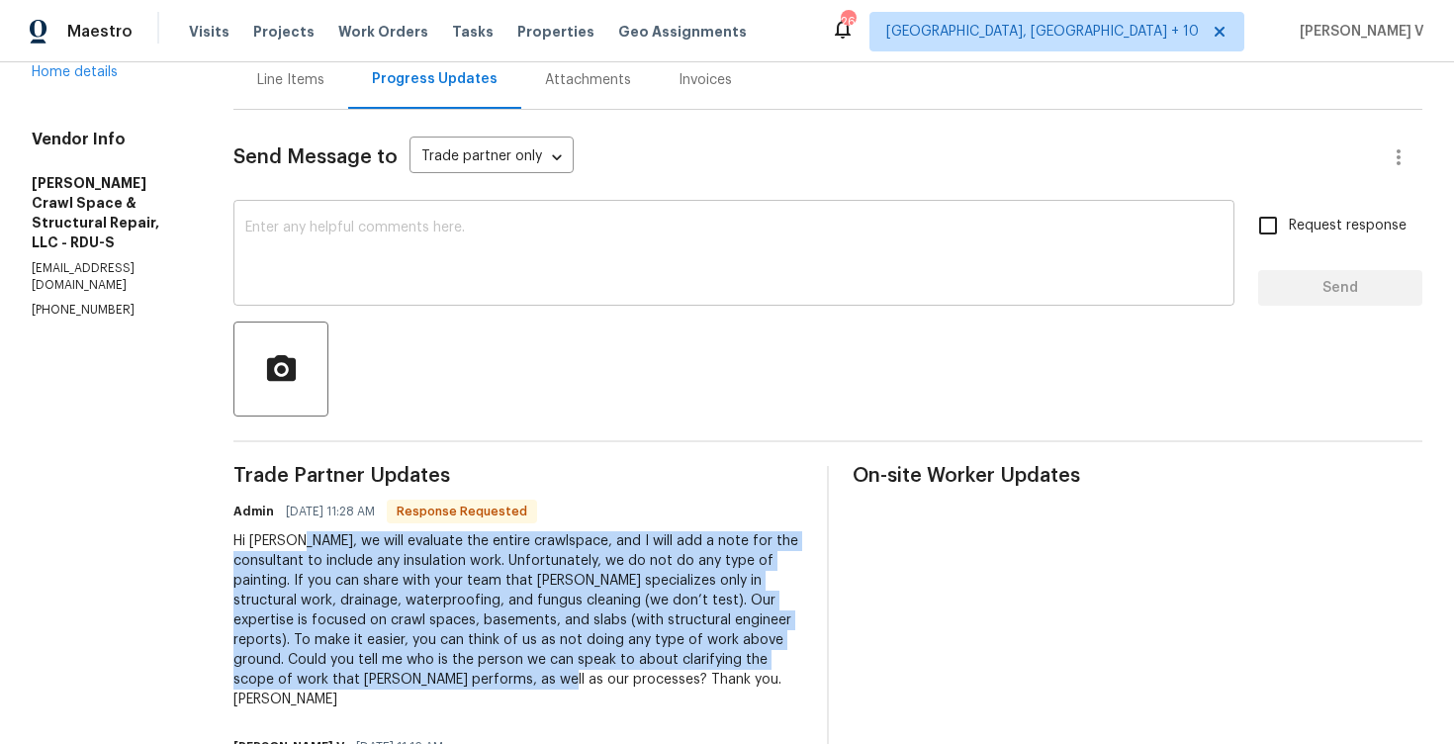
click at [394, 210] on div "x ​" at bounding box center [733, 255] width 1001 height 101
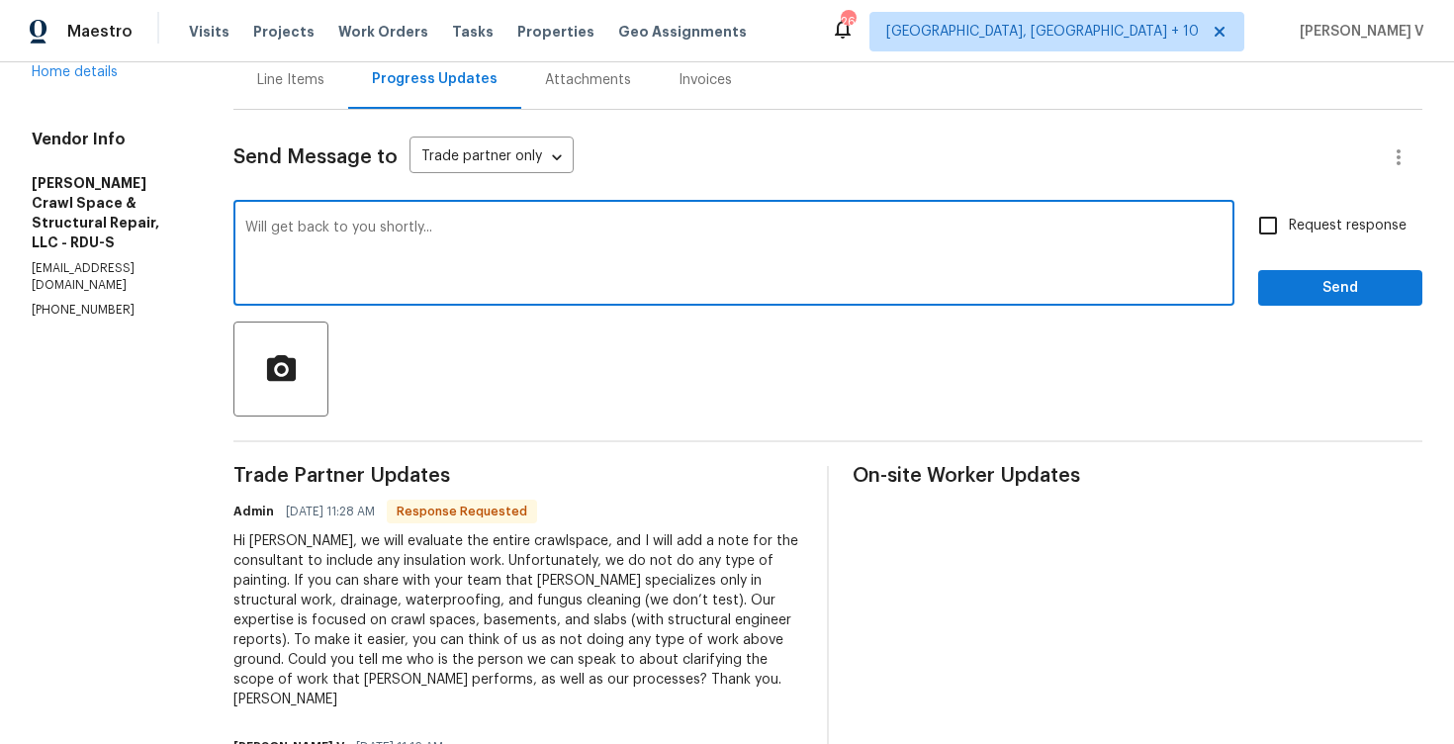
type textarea "Will get back to you shortly..."
click at [1302, 289] on span "Send" at bounding box center [1340, 288] width 133 height 25
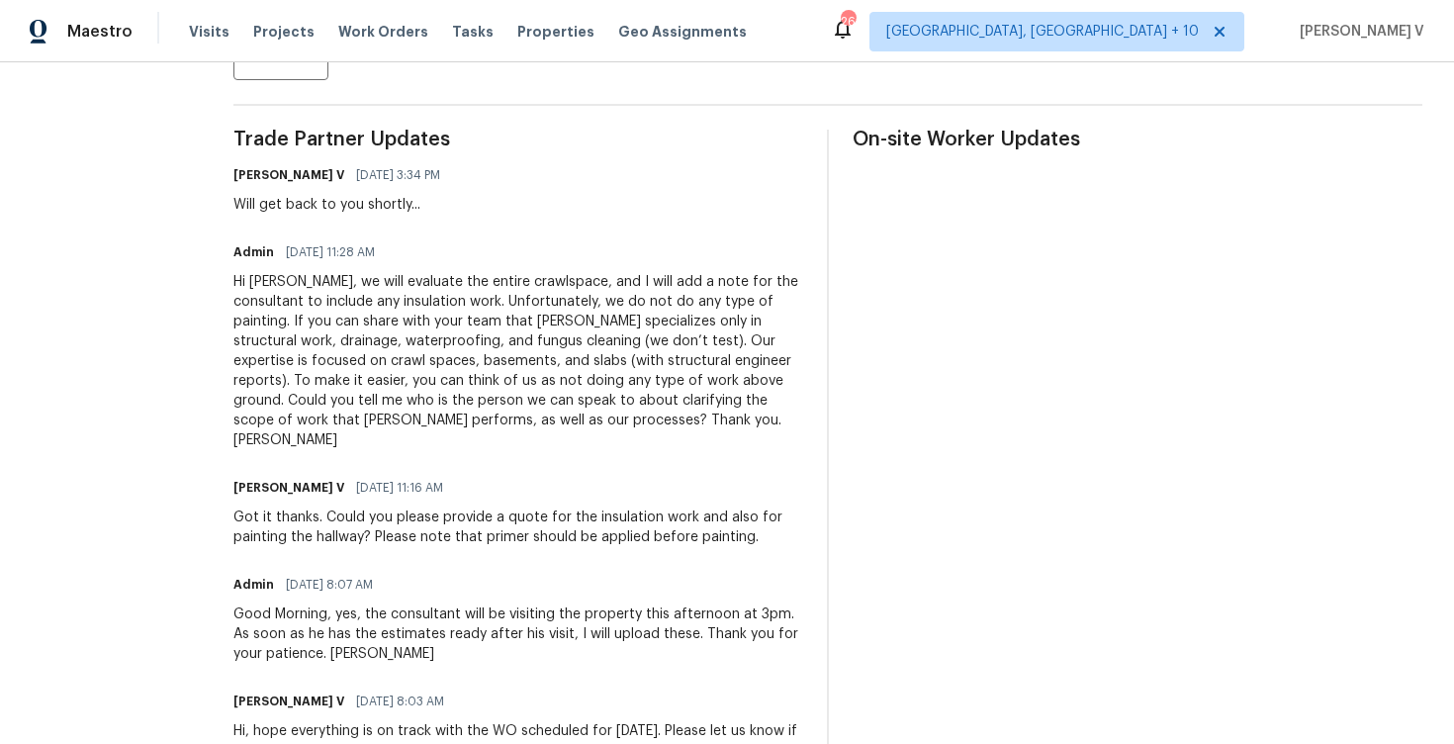
scroll to position [504, 0]
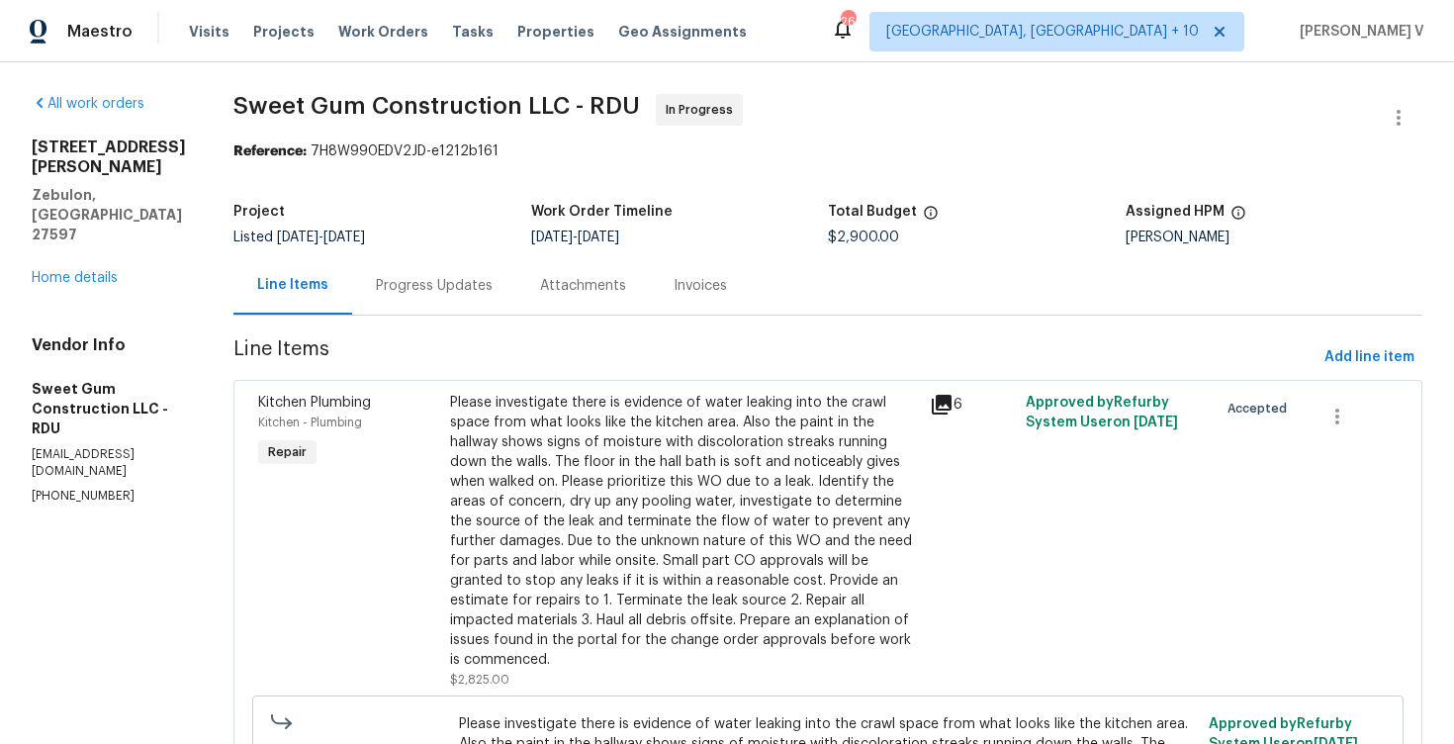
click at [492, 284] on div "Progress Updates" at bounding box center [434, 286] width 117 height 20
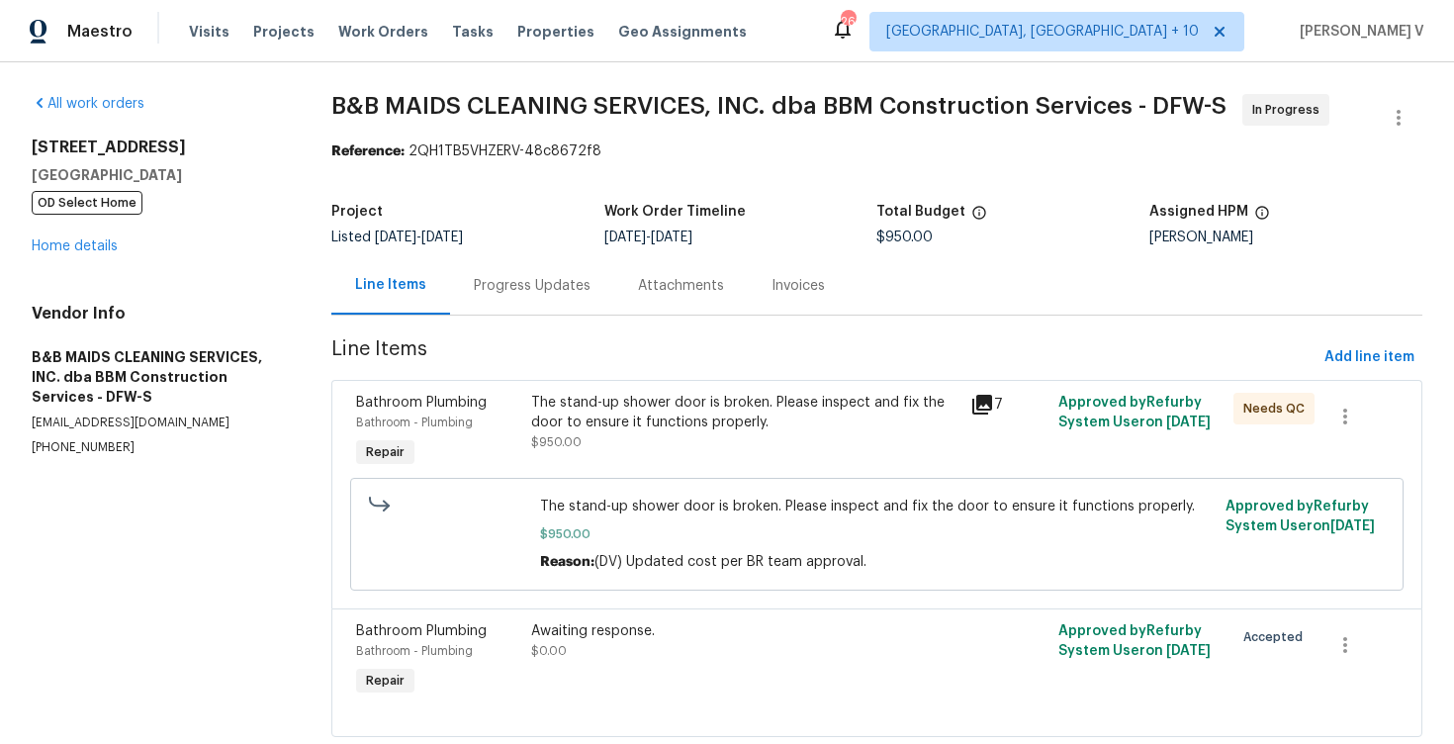
click at [531, 282] on div "Progress Updates" at bounding box center [532, 286] width 117 height 20
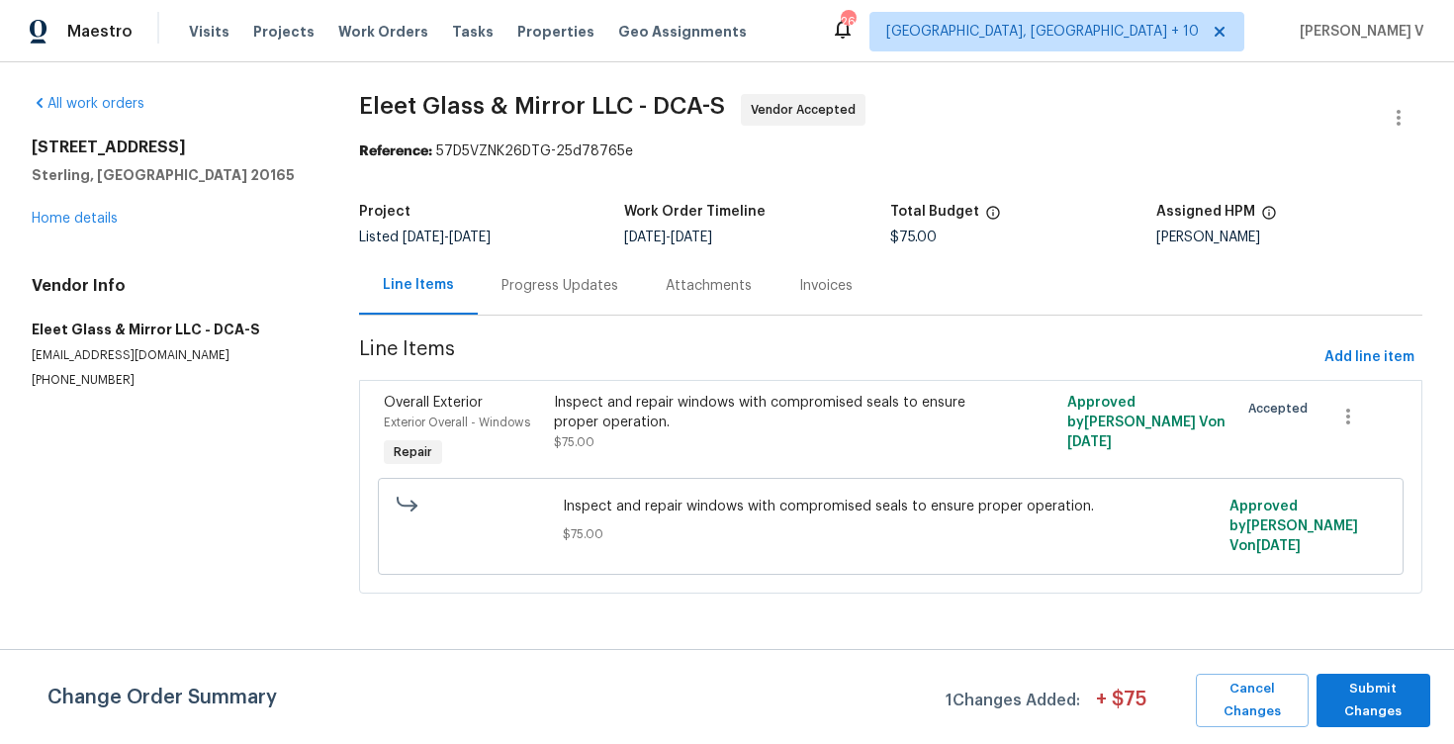
click at [522, 285] on div "Progress Updates" at bounding box center [559, 286] width 117 height 20
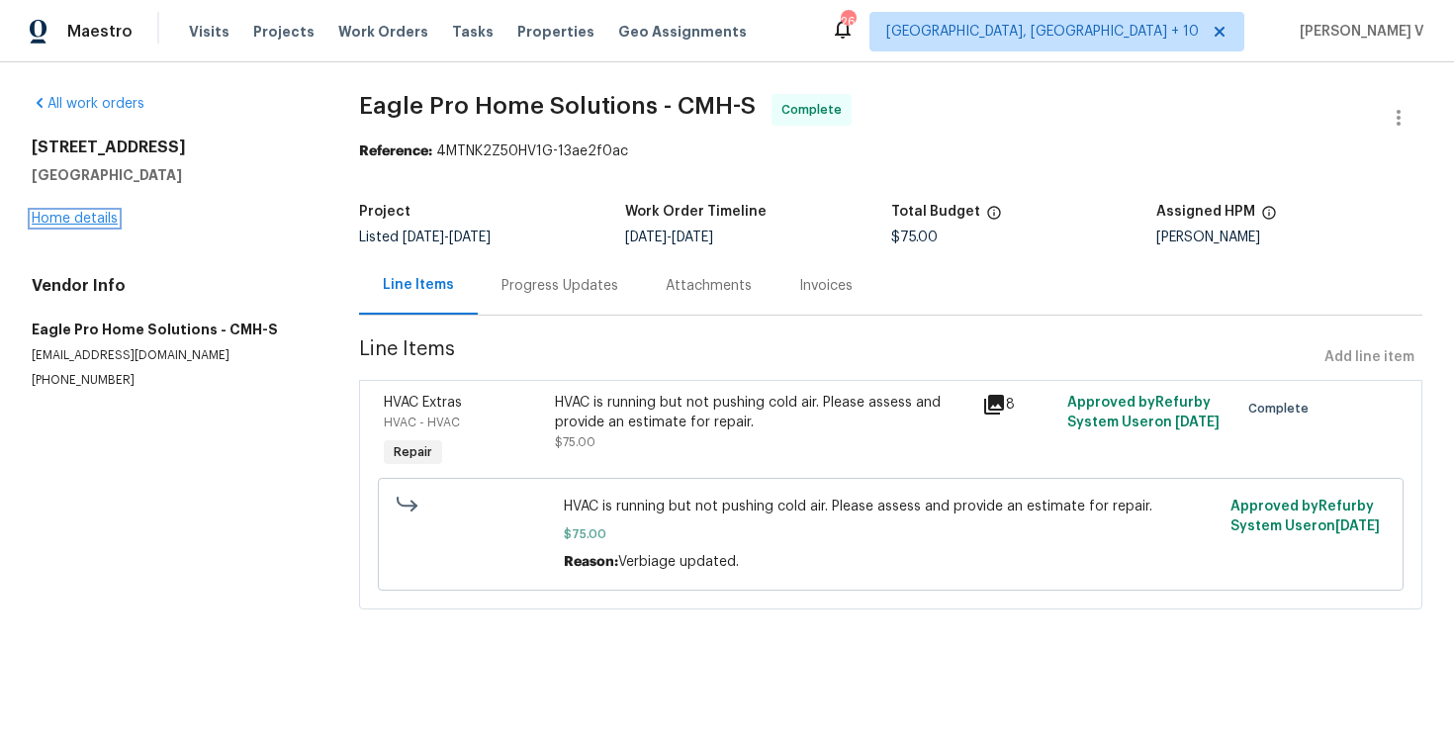
click at [82, 214] on link "Home details" at bounding box center [75, 219] width 86 height 14
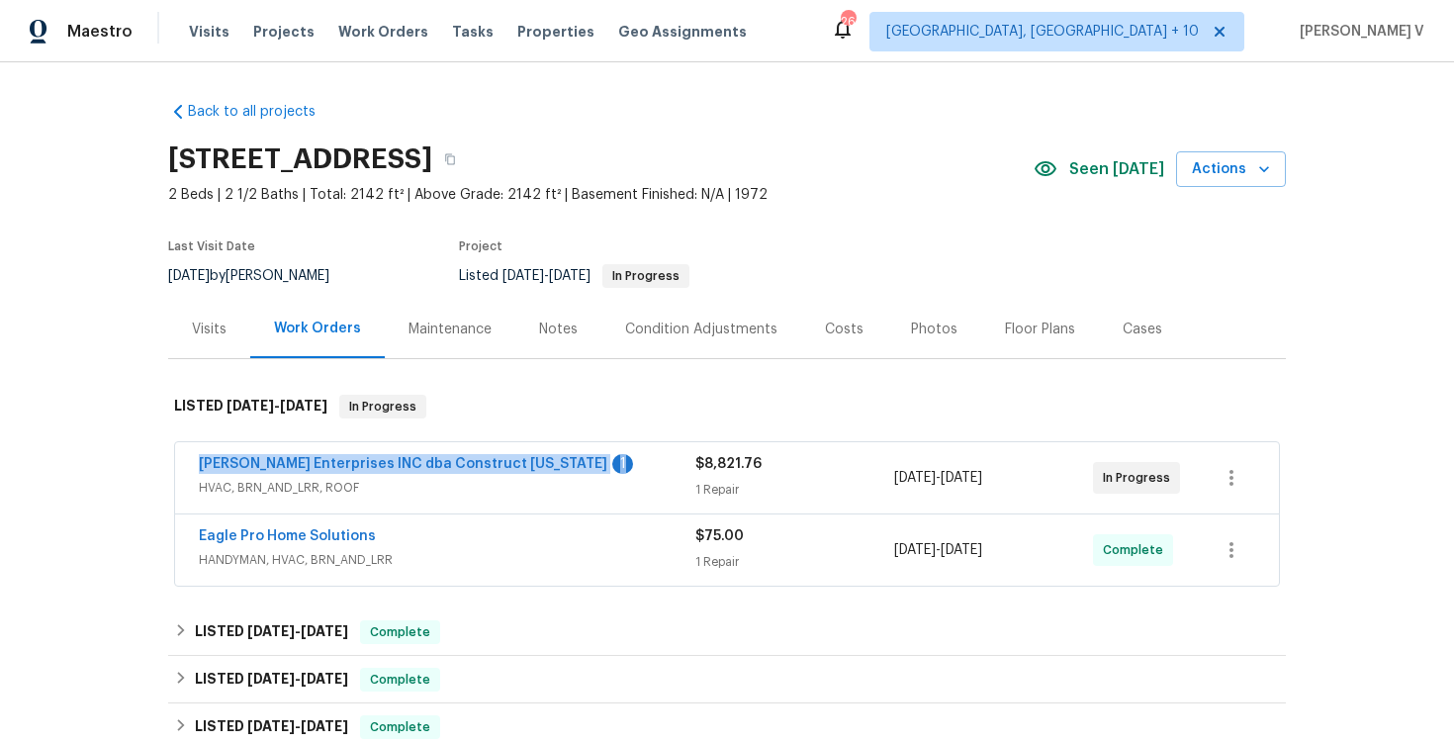
drag, startPoint x: 167, startPoint y: 459, endPoint x: 516, endPoint y: 453, distance: 349.1
click at [518, 454] on div "Strick Enterprises INC dba Construct Ohio 1 HVAC, BRN_AND_LRR, ROOF $8,821.76 1…" at bounding box center [726, 515] width 1117 height 154
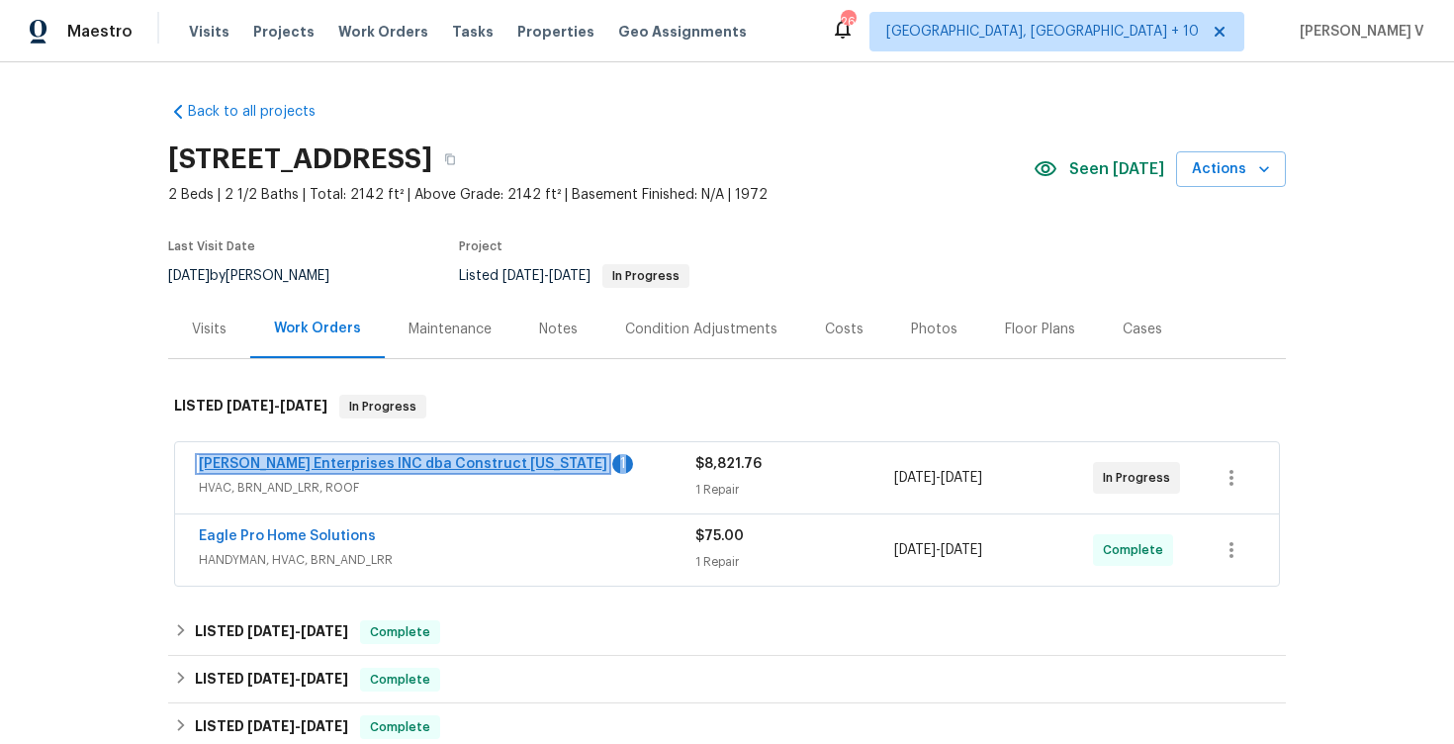
click at [396, 470] on link "Strick Enterprises INC dba Construct Ohio" at bounding box center [403, 464] width 408 height 14
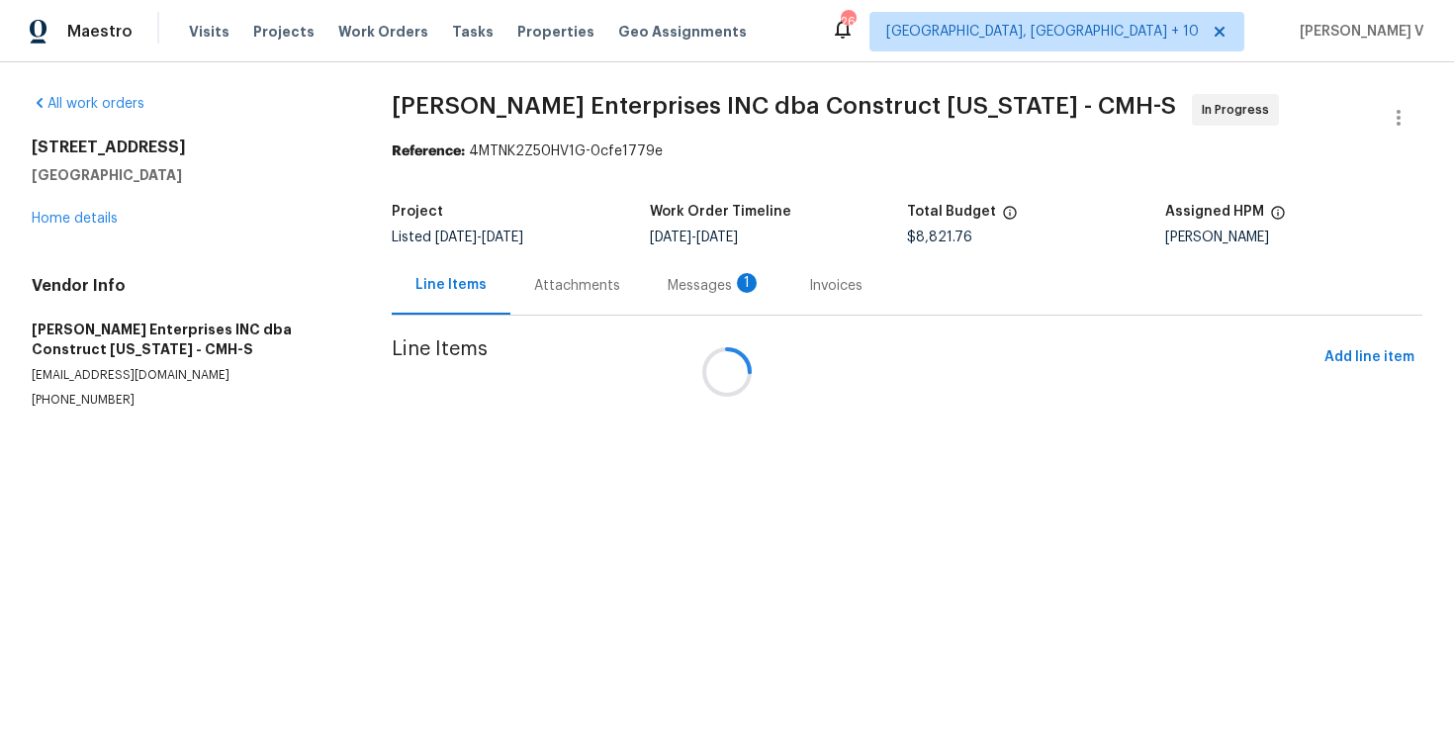
click at [636, 251] on div at bounding box center [727, 372] width 1454 height 744
click at [565, 281] on div "Progress Updates 1" at bounding box center [607, 286] width 146 height 20
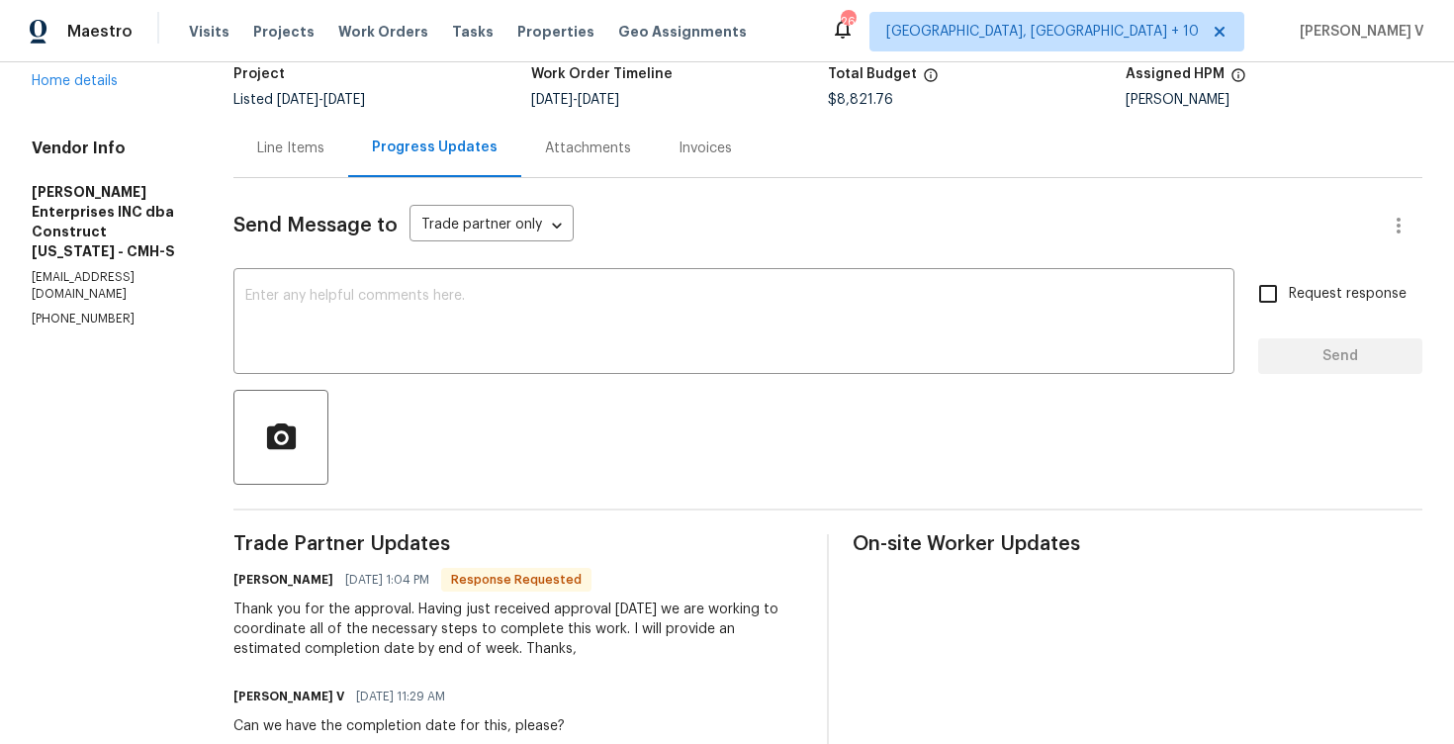
scroll to position [196, 0]
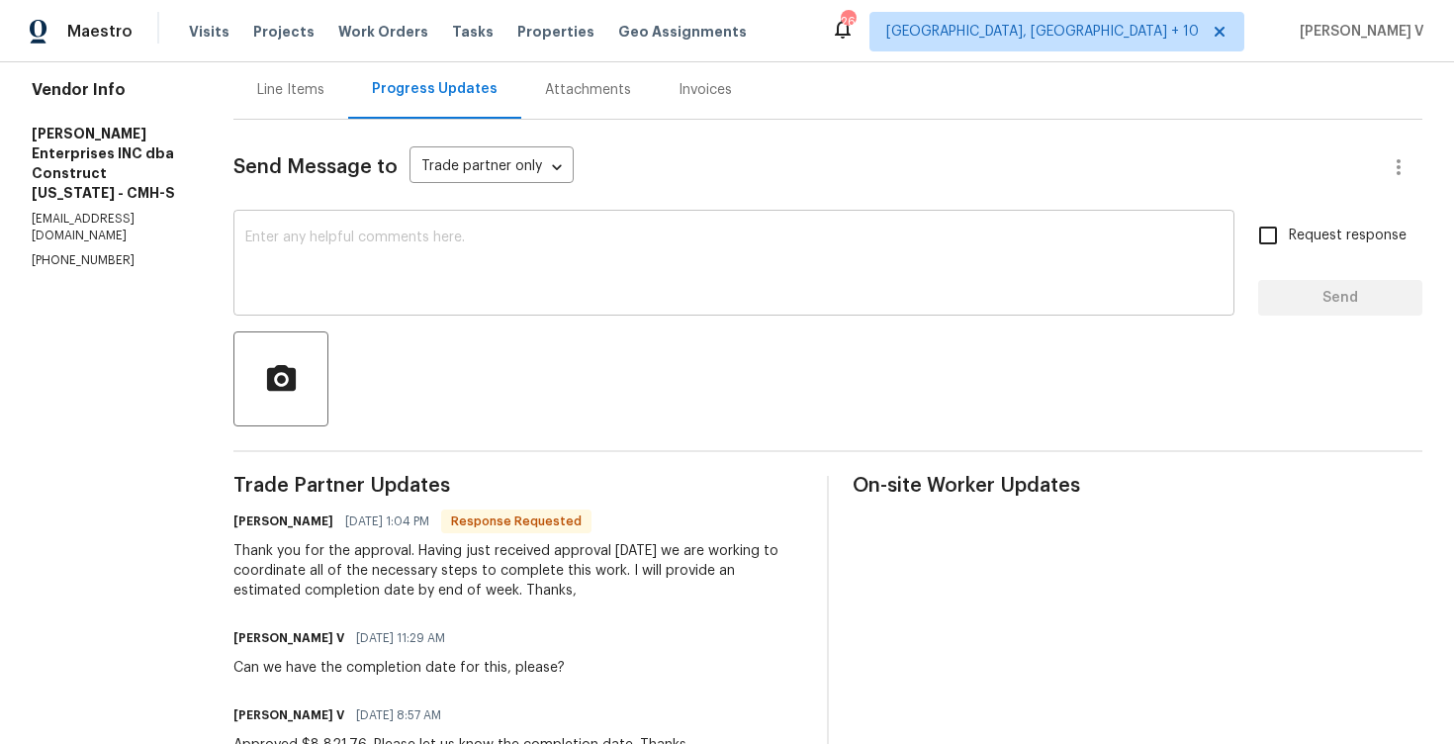
click at [540, 279] on textarea at bounding box center [733, 264] width 977 height 69
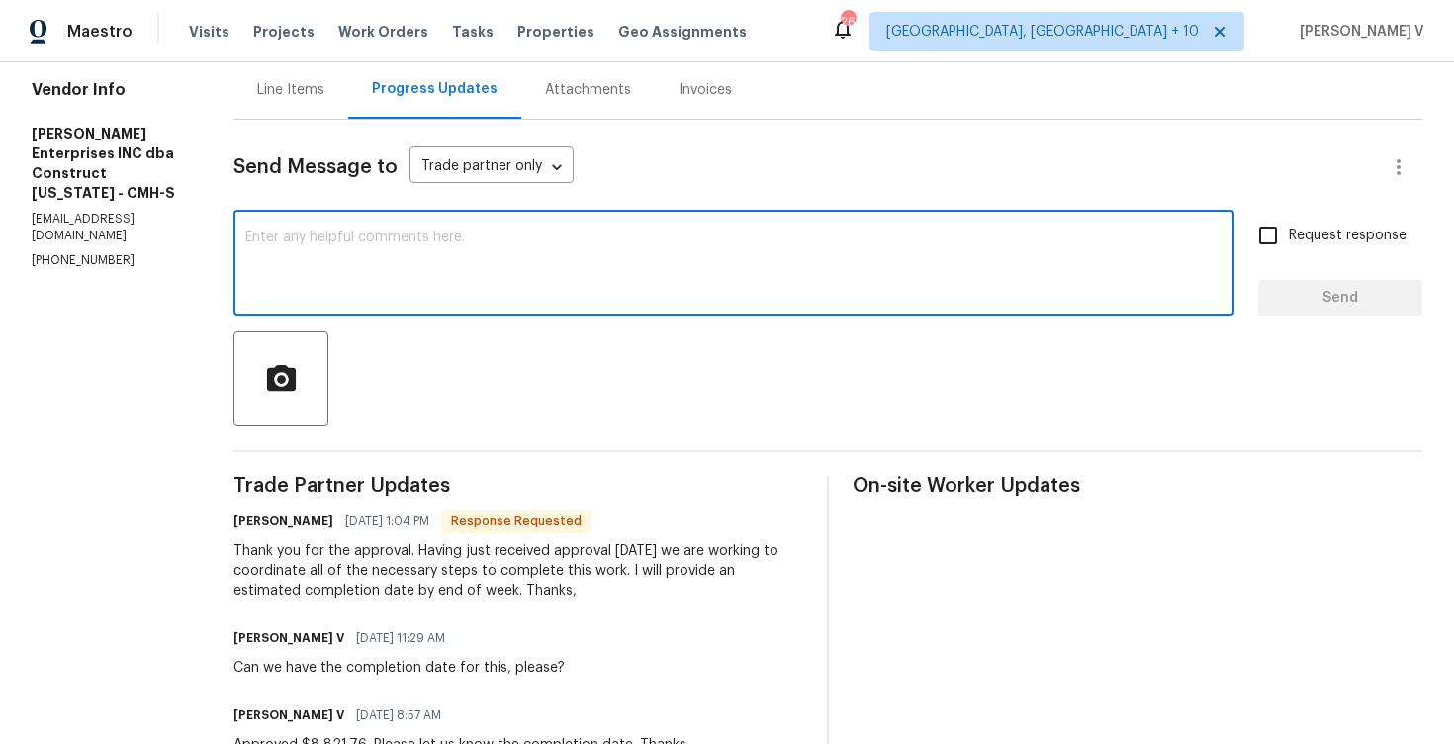
scroll to position [0, 0]
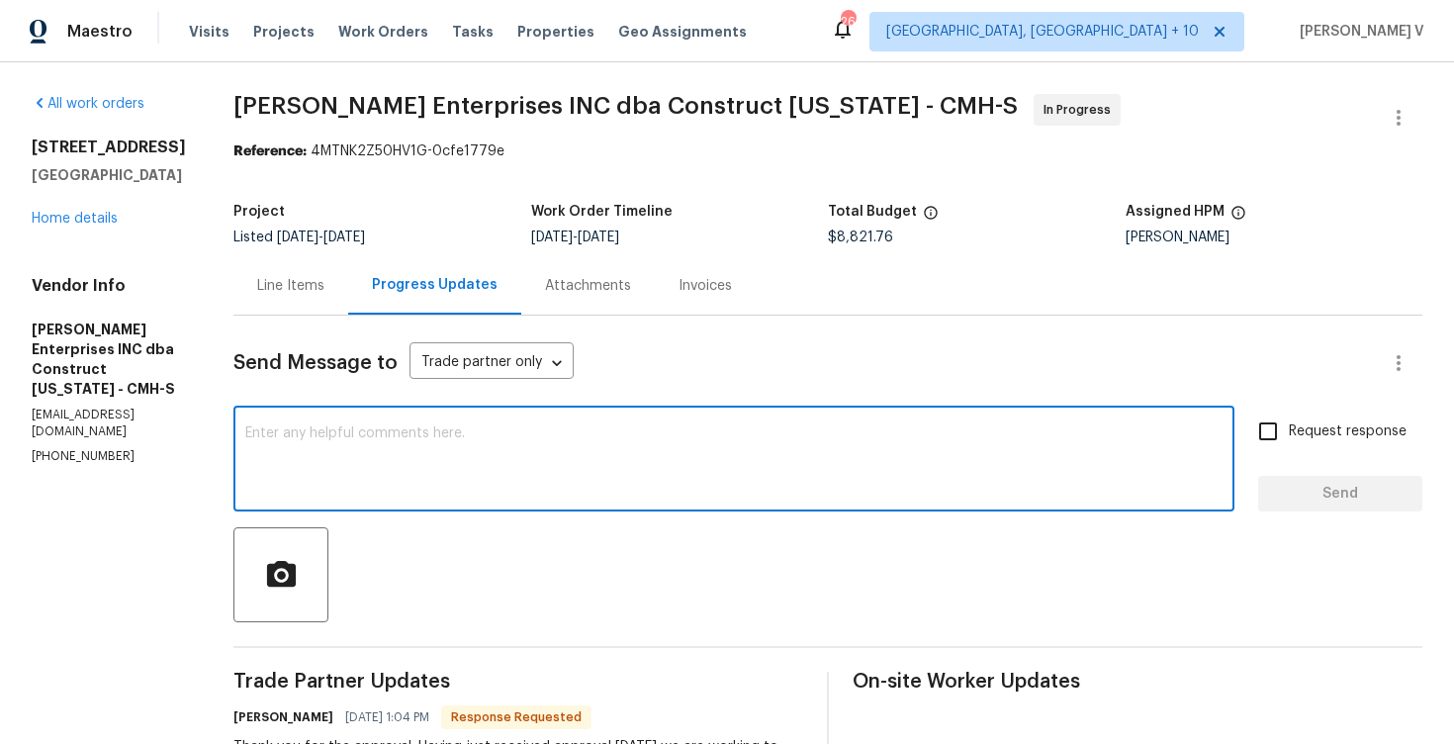
click at [308, 282] on div "Line Items" at bounding box center [290, 286] width 67 height 20
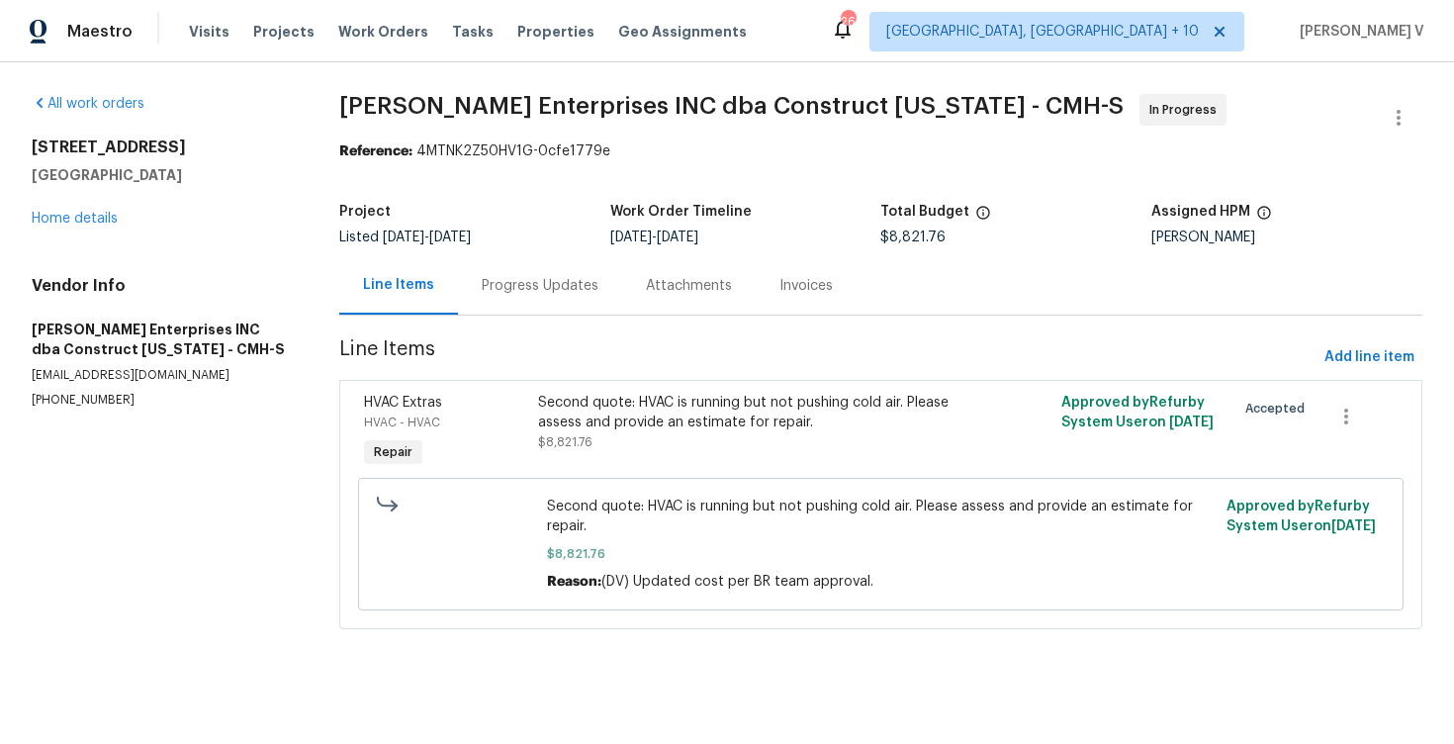
click at [494, 299] on div "Progress Updates" at bounding box center [540, 285] width 164 height 58
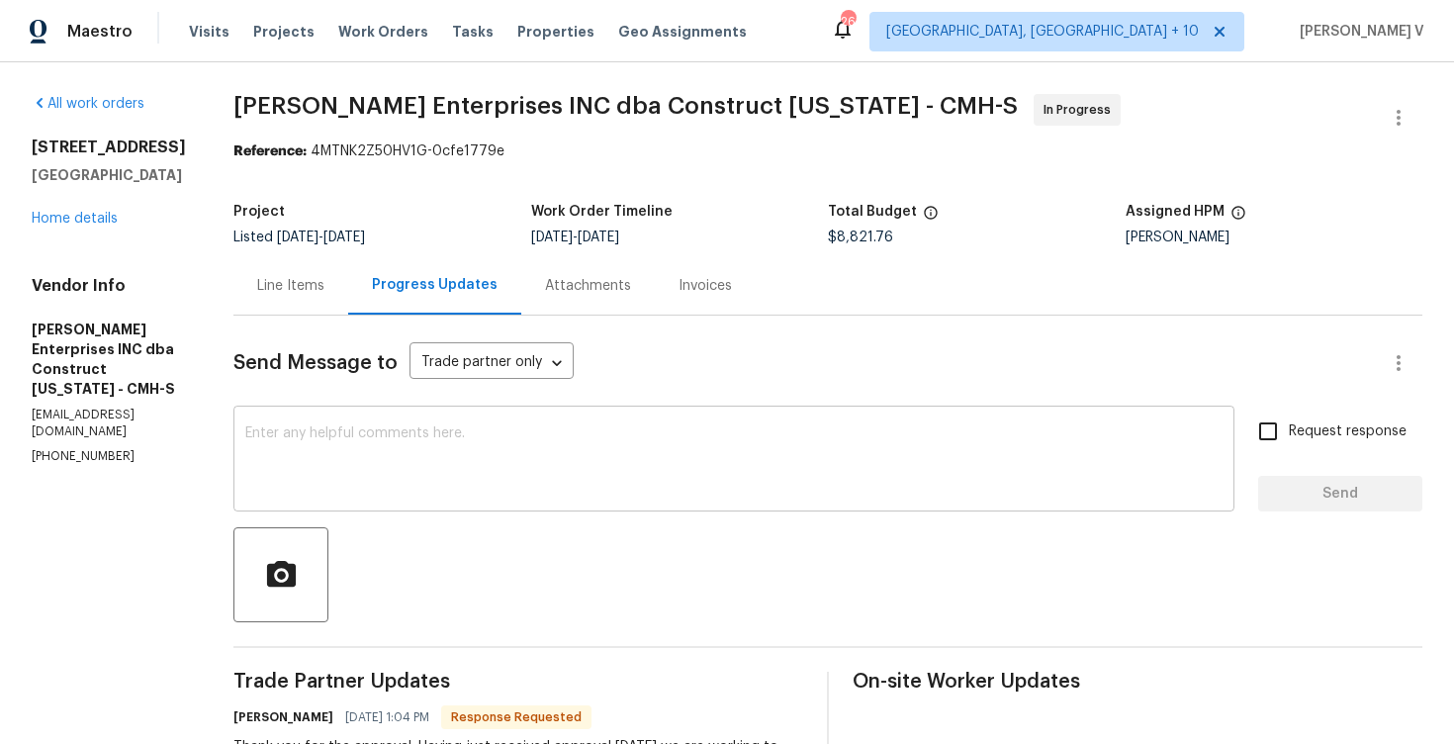
click at [442, 447] on textarea at bounding box center [733, 460] width 977 height 69
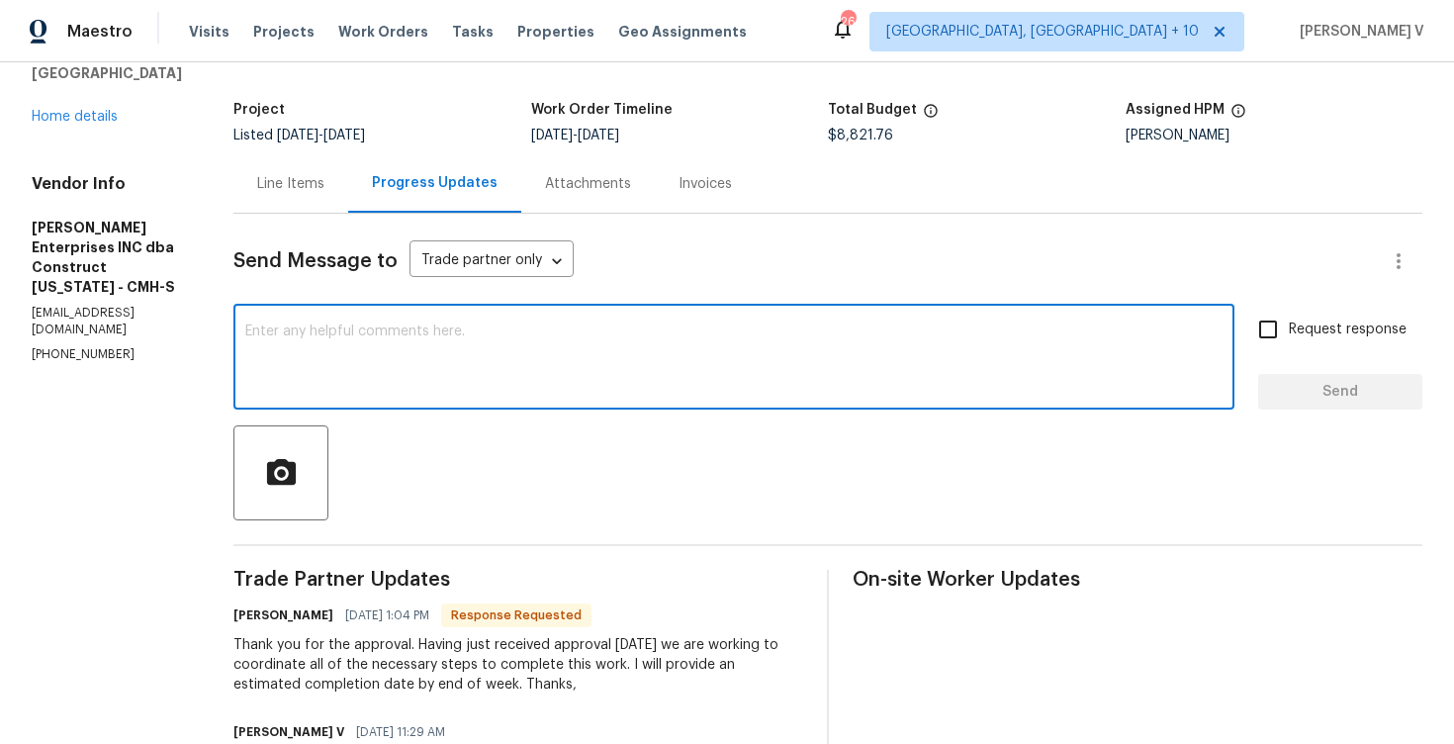
scroll to position [242, 0]
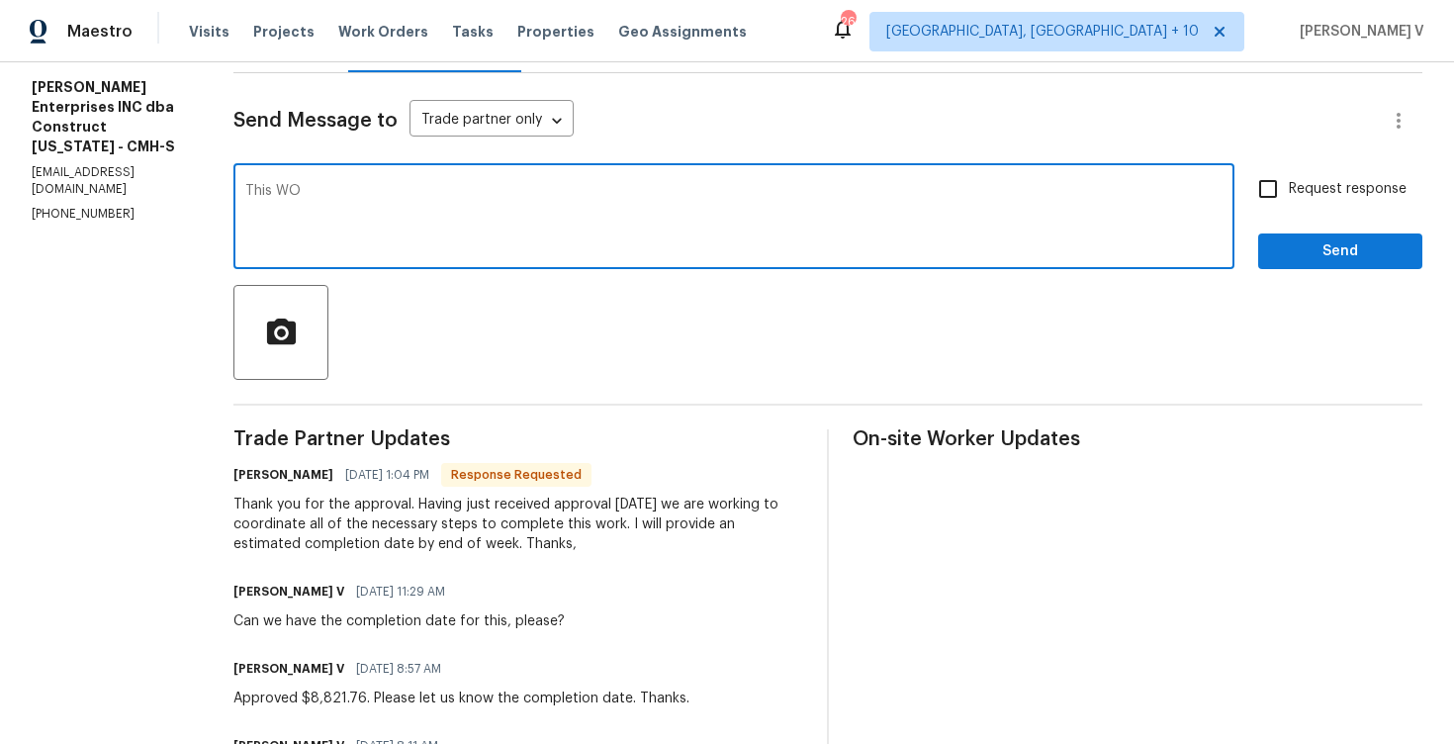
click at [456, 256] on div "This WO x ​" at bounding box center [733, 218] width 1001 height 101
click at [395, 192] on textarea "This WO" at bounding box center [733, 218] width 977 height 69
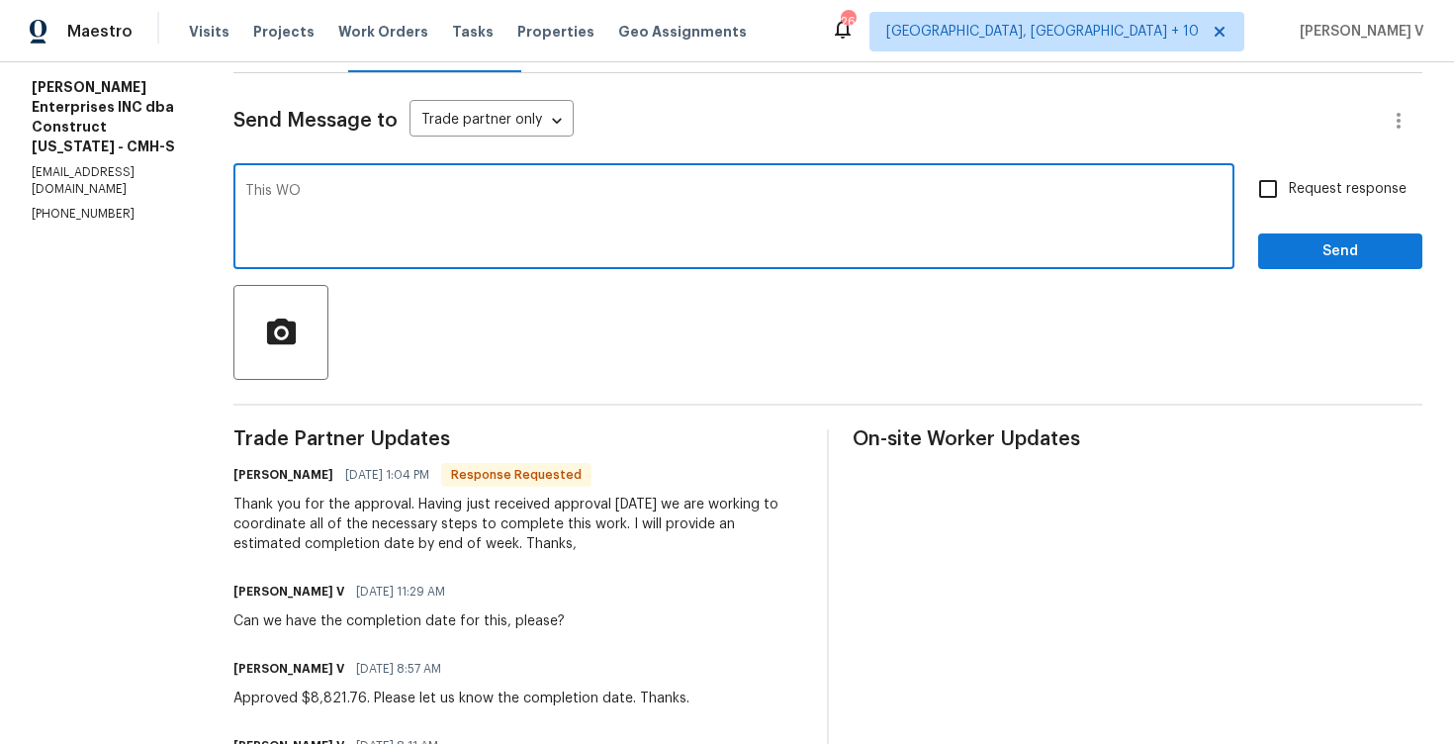
click at [395, 192] on textarea "This WO" at bounding box center [733, 218] width 977 height 69
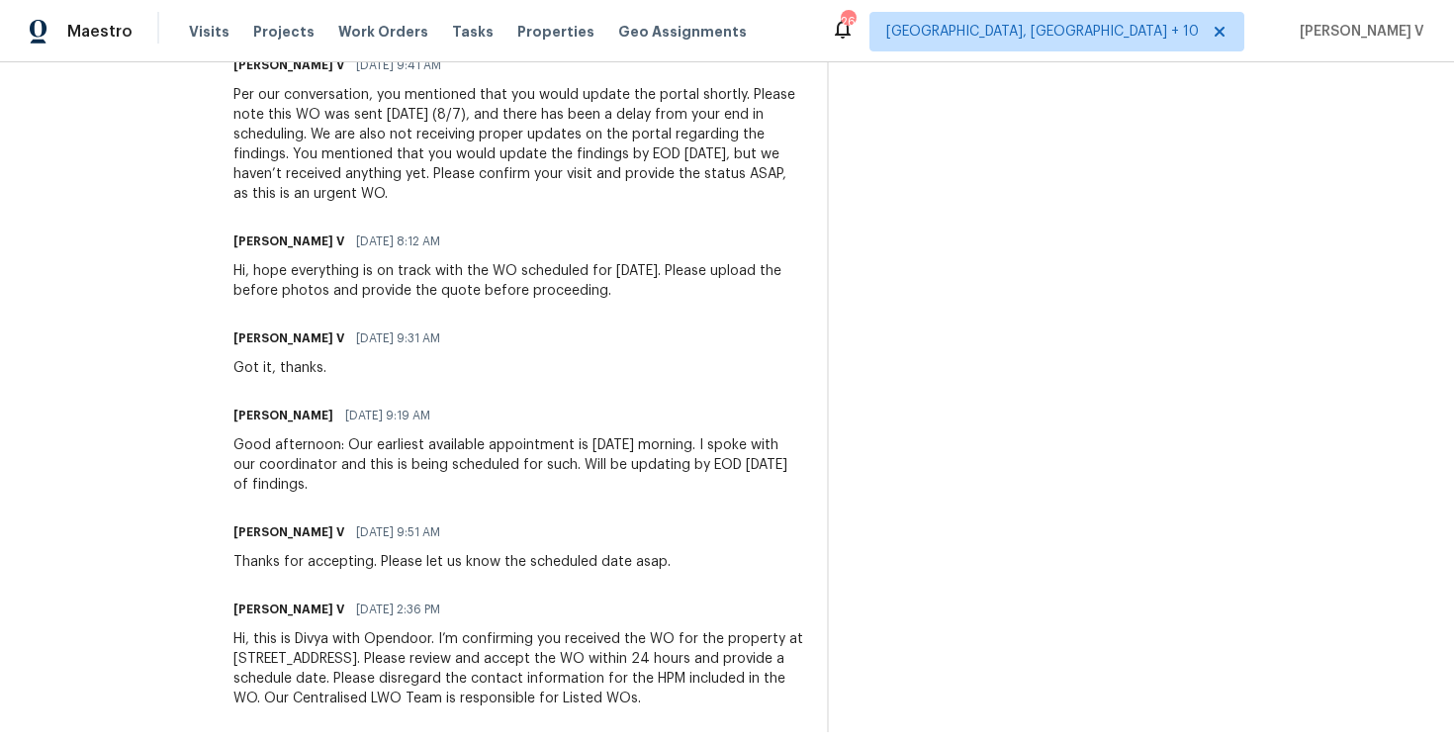
scroll to position [0, 0]
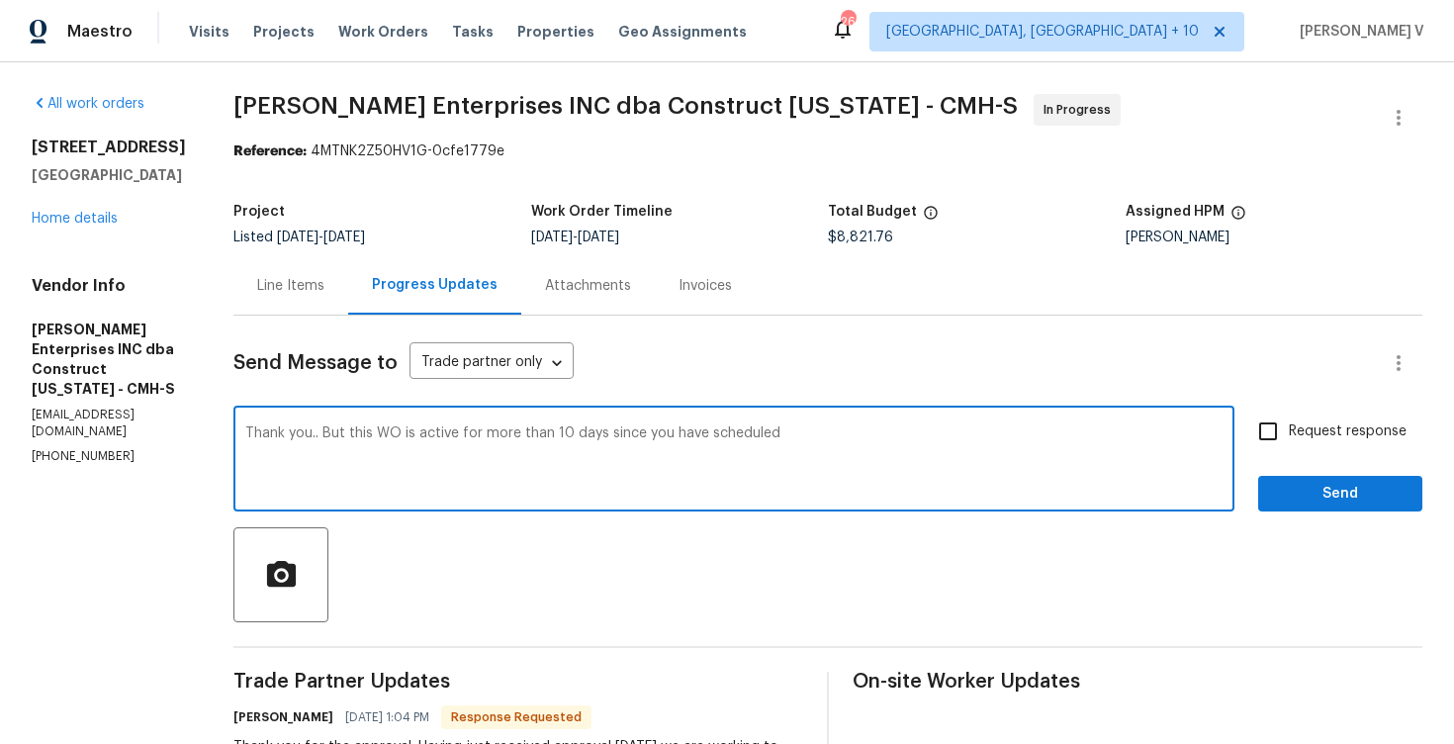
click at [712, 433] on textarea "Thank you.. But this WO is active for more than 10 days since you have scheduled" at bounding box center [733, 460] width 977 height 69
drag, startPoint x: 707, startPoint y: 433, endPoint x: 678, endPoint y: 428, distance: 29.1
click at [678, 430] on textarea "Thank you.. But this WO is active for more than 10 days since you have scheduled" at bounding box center [733, 460] width 977 height 69
click at [848, 436] on textarea "Thank you.. But this WO is active for more than 10 days since you delayed in sc…" at bounding box center [733, 460] width 977 height 69
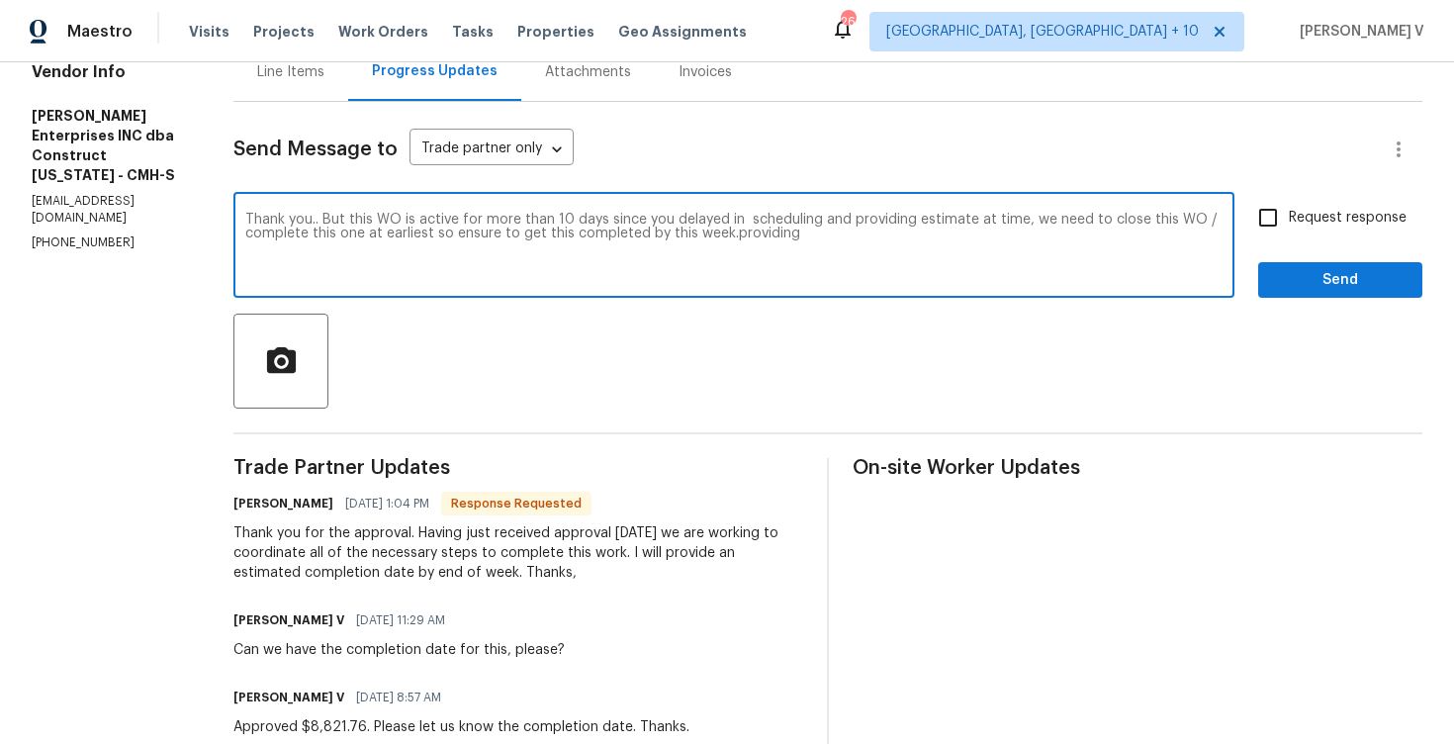
scroll to position [292, 0]
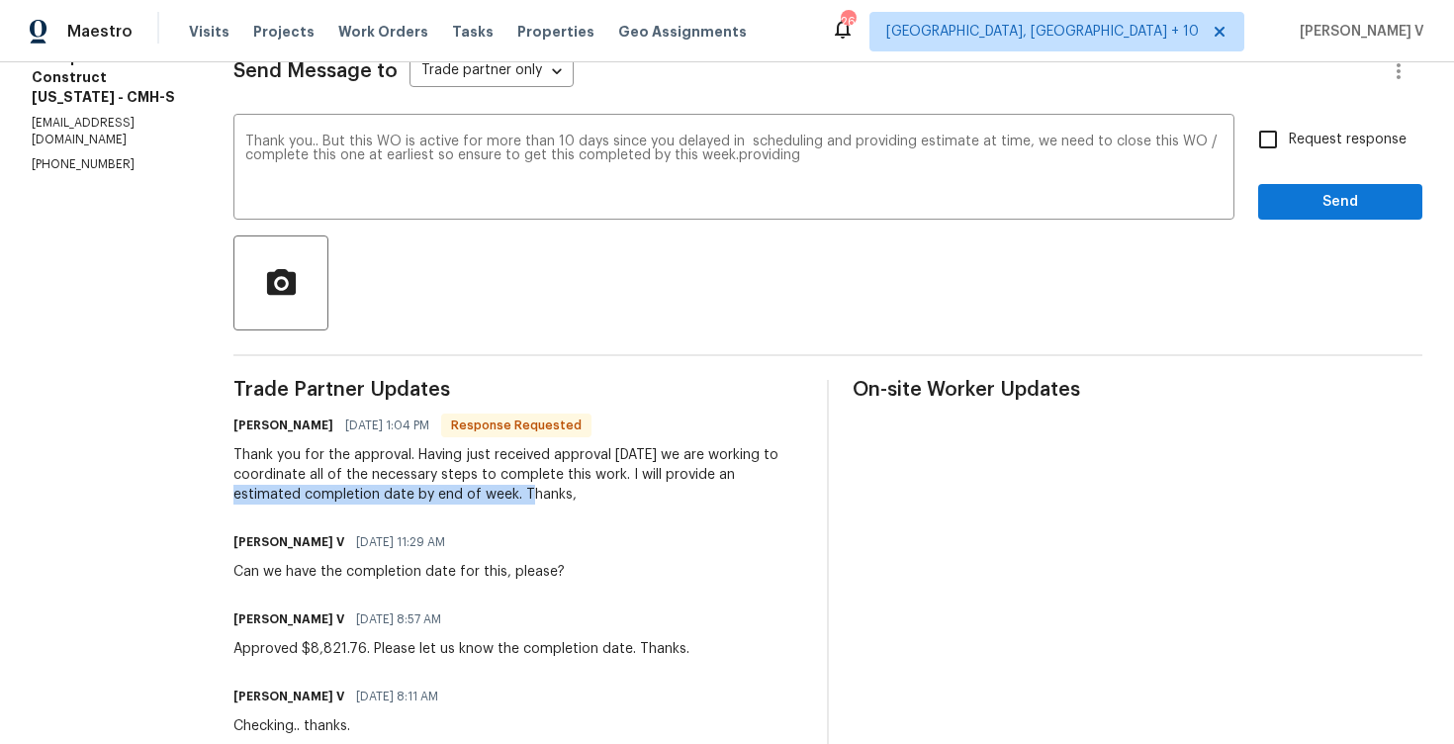
drag, startPoint x: 718, startPoint y: 474, endPoint x: 456, endPoint y: 499, distance: 263.3
click at [456, 499] on div "Thank you for the approval. Having just received approval yesterday we are work…" at bounding box center [518, 474] width 570 height 59
copy div "an estimated completion date by end of week."
click at [878, 185] on textarea "Thank you.. But this WO is active for more than 10 days since you delayed in sc…" at bounding box center [733, 168] width 977 height 69
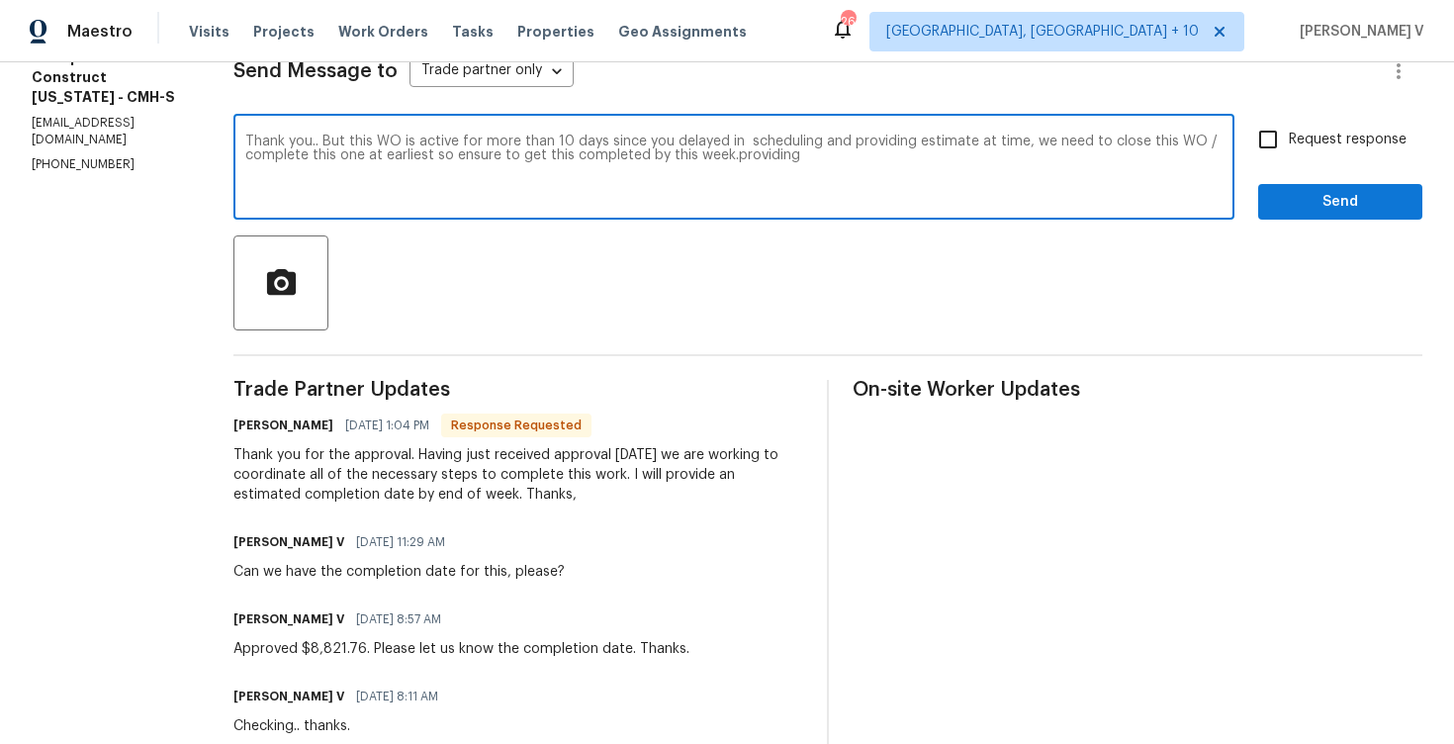
paste textarea "an estimated completion date by end of week."
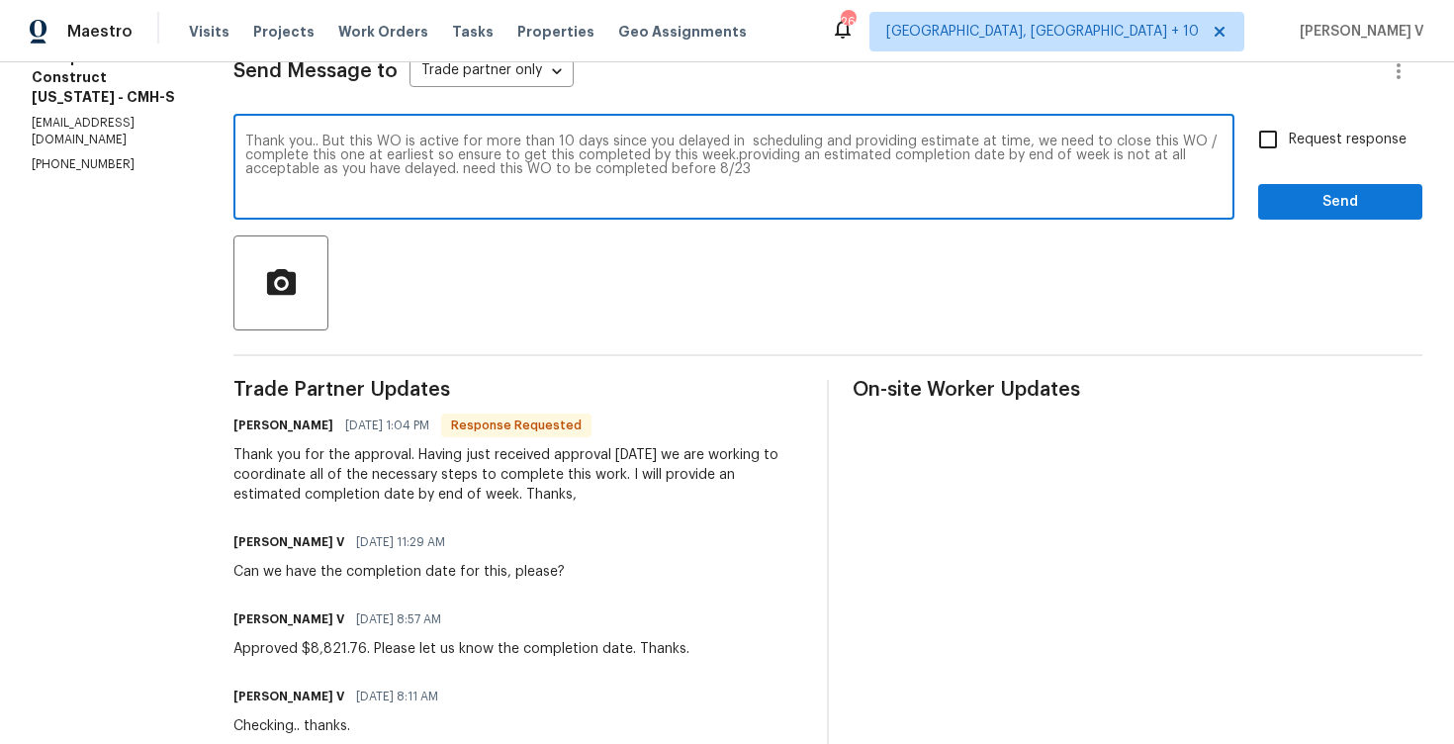
click at [809, 166] on textarea "Thank you.. But this WO is active for more than 10 days since you delayed in sc…" at bounding box center [733, 168] width 977 height 69
drag, startPoint x: 720, startPoint y: 170, endPoint x: 799, endPoint y: 170, distance: 79.1
click at [799, 170] on textarea "Thank you.. But this WO is active for more than 10 days since you delayed in sc…" at bounding box center [733, 168] width 977 height 69
click at [321, 498] on div "Thank you for the approval. Having just received approval yesterday we are work…" at bounding box center [518, 474] width 570 height 59
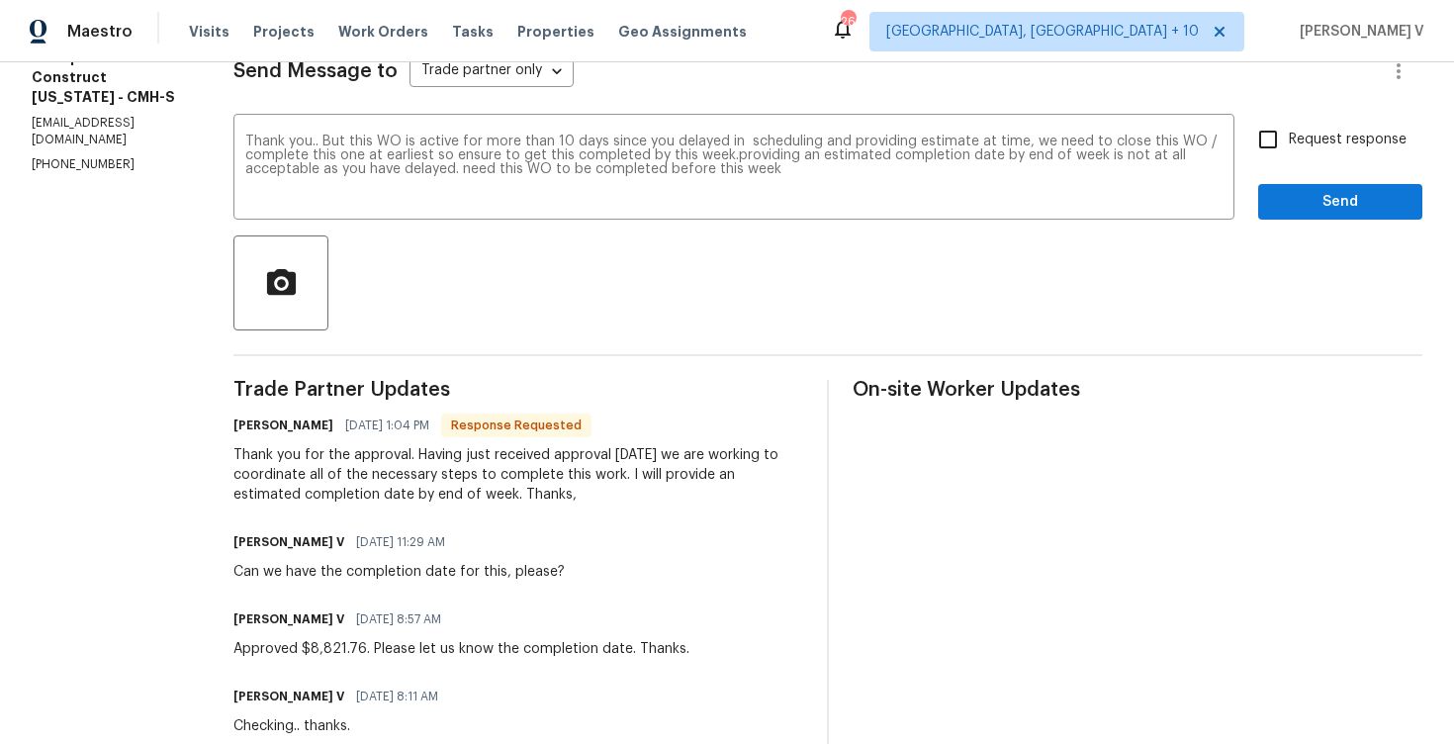
click at [321, 498] on div "Thank you for the approval. Having just received approval yesterday we are work…" at bounding box center [518, 474] width 570 height 59
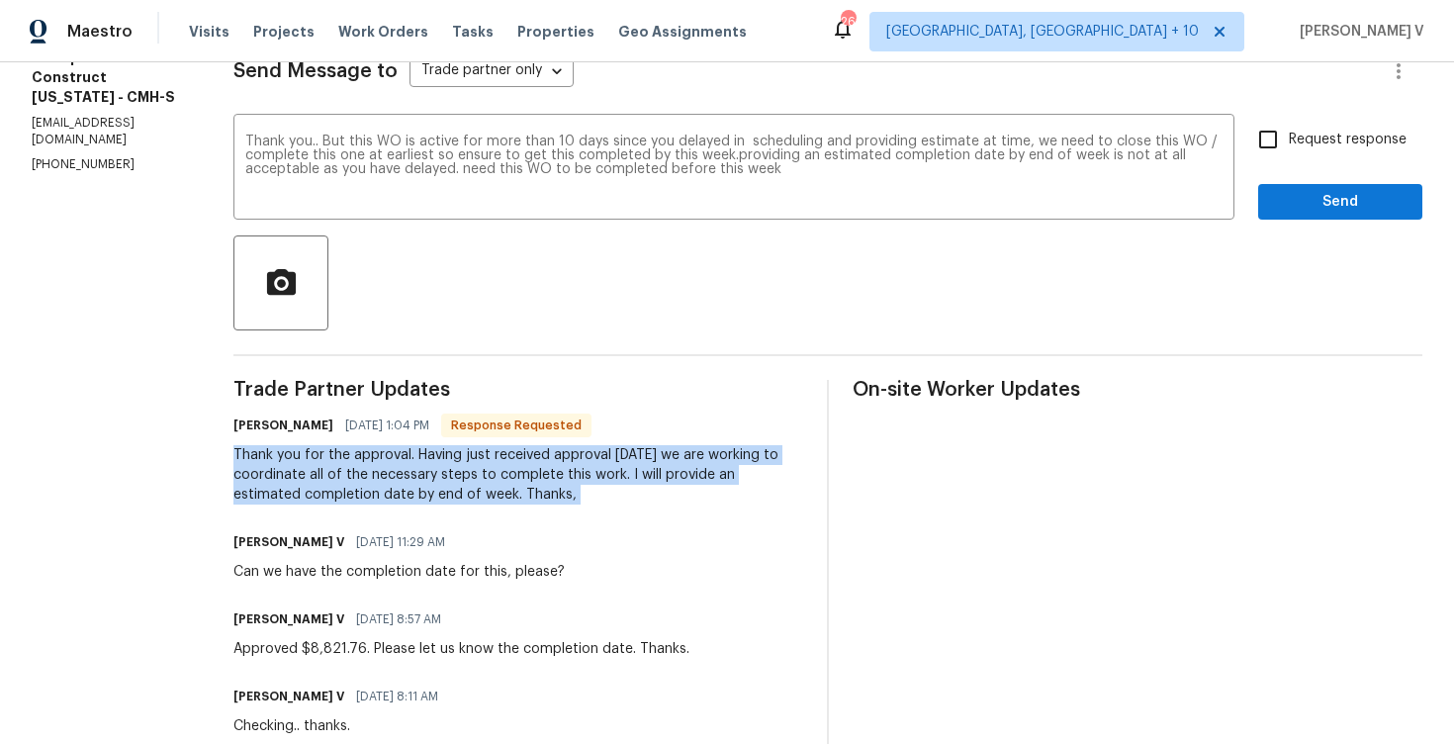
copy div "Thank you for the approval. Having just received approval yesterday we are work…"
click at [451, 144] on textarea "Thank you.. But this WO is active for more than 10 days since you delayed in sc…" at bounding box center [733, 168] width 977 height 69
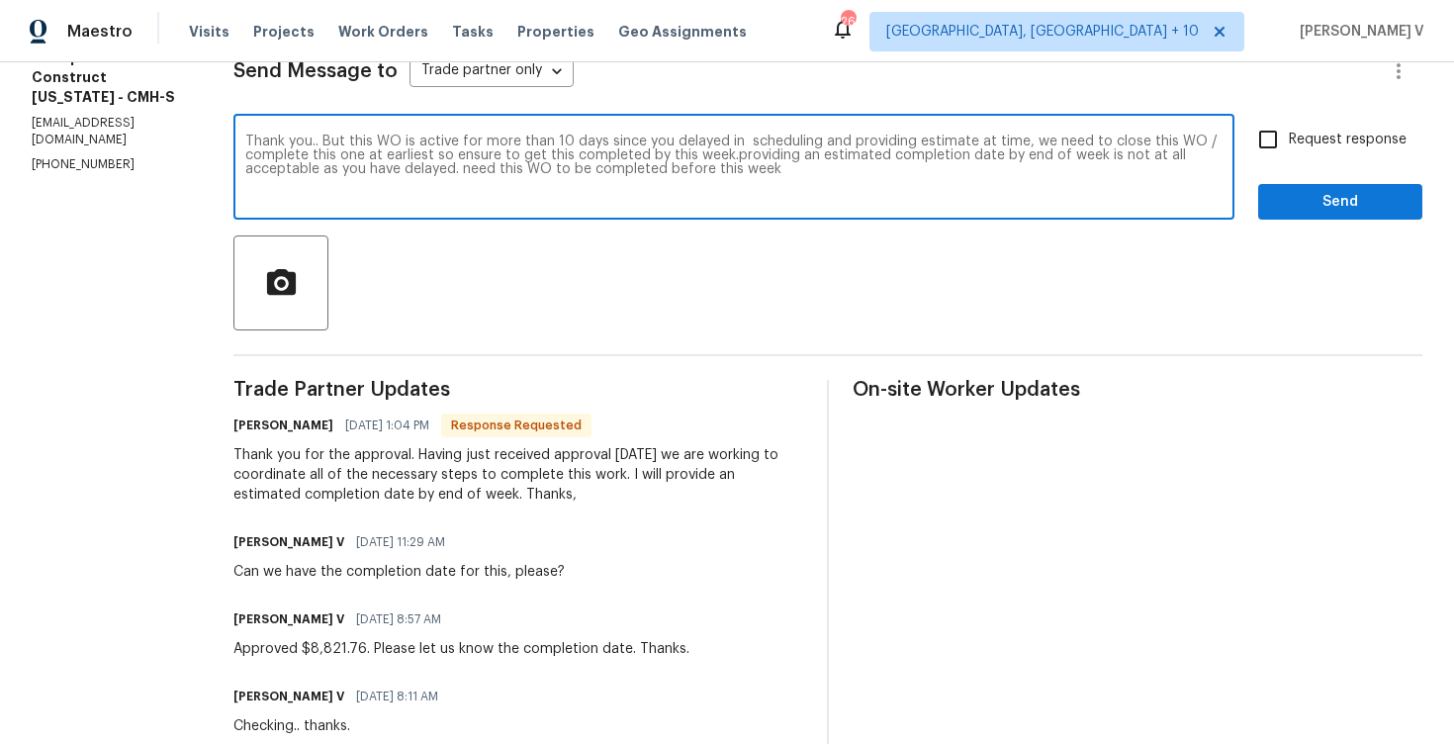
click at [451, 144] on textarea "Thank you.. But this WO is active for more than 10 days since you delayed in sc…" at bounding box center [733, 168] width 977 height 69
paste textarea "for your note. Since this WO has been open for more than 10 days already due to…"
drag, startPoint x: 831, startPoint y: 155, endPoint x: 845, endPoint y: 182, distance: 30.1
click at [845, 182] on textarea "Thank you for your note. Since this WO has been open for more than 10 days alre…" at bounding box center [733, 168] width 977 height 69
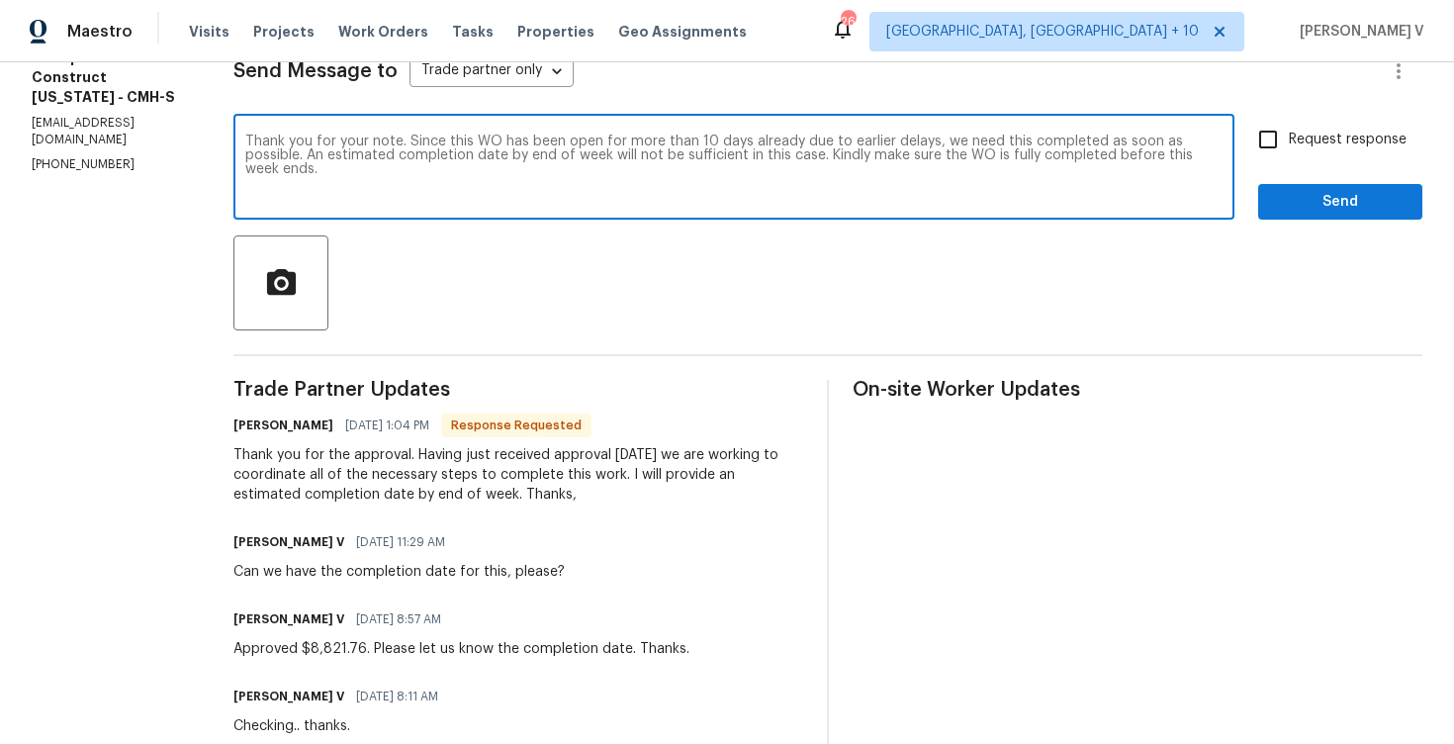
paste textarea "Please prioritize this and ensure the WO is fully completed before the end of t…"
click at [831, 157] on textarea "Thank you for your note. Since this WO has been open for more than 10 days alre…" at bounding box center [733, 168] width 977 height 69
type textarea "Thank you for your note. Since this WO has been open for more than 10 days alre…"
click at [1296, 151] on label "Request response" at bounding box center [1326, 140] width 159 height 42
click at [1289, 151] on input "Request response" at bounding box center [1268, 140] width 42 height 42
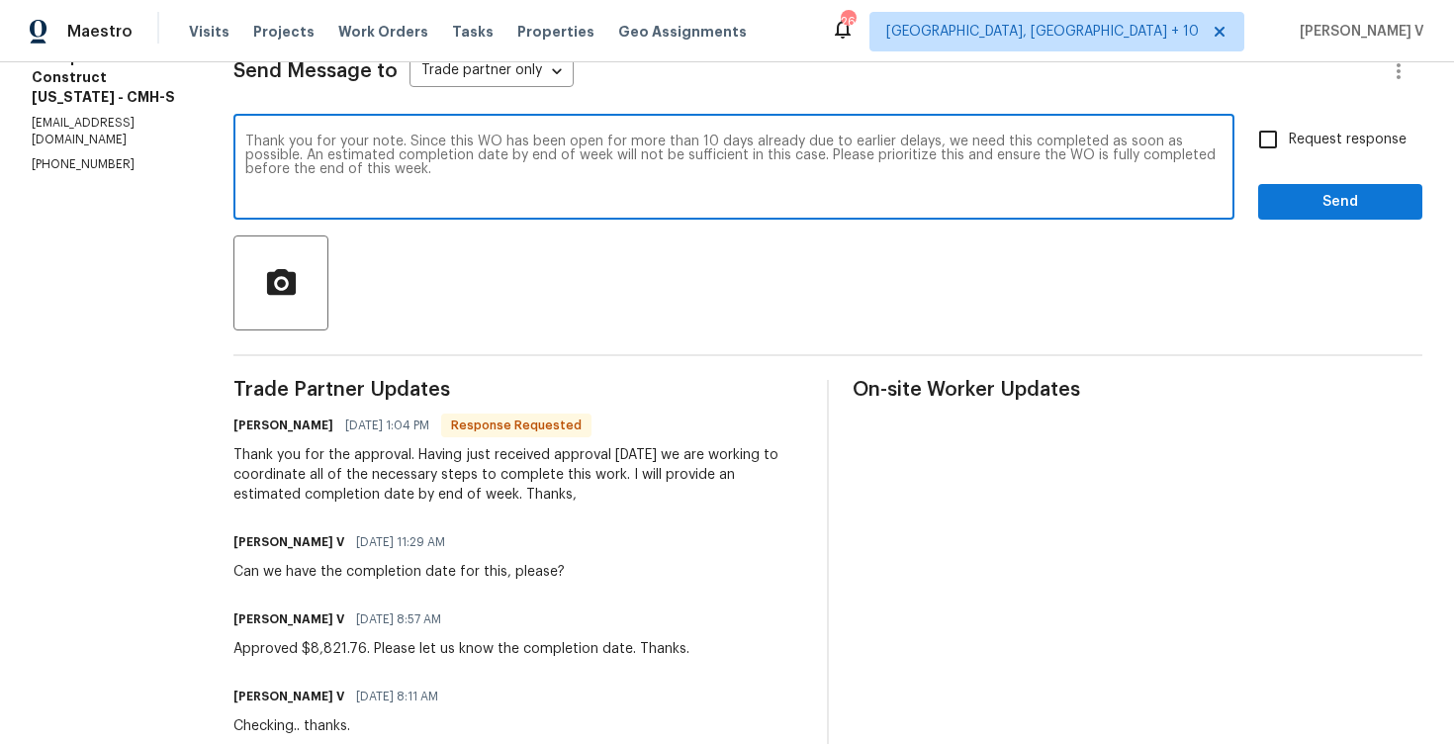
checkbox input "true"
drag, startPoint x: 416, startPoint y: 142, endPoint x: 314, endPoint y: 159, distance: 103.2
click at [314, 159] on textarea "Thank you for your note. Since this WO has been open for more than 10 days alre…" at bounding box center [733, 168] width 977 height 69
paste textarea "However, this WO has already been active for more than 10 days due to delays in…"
type textarea "Thank you for your note. However, this WO has already been active for more than…"
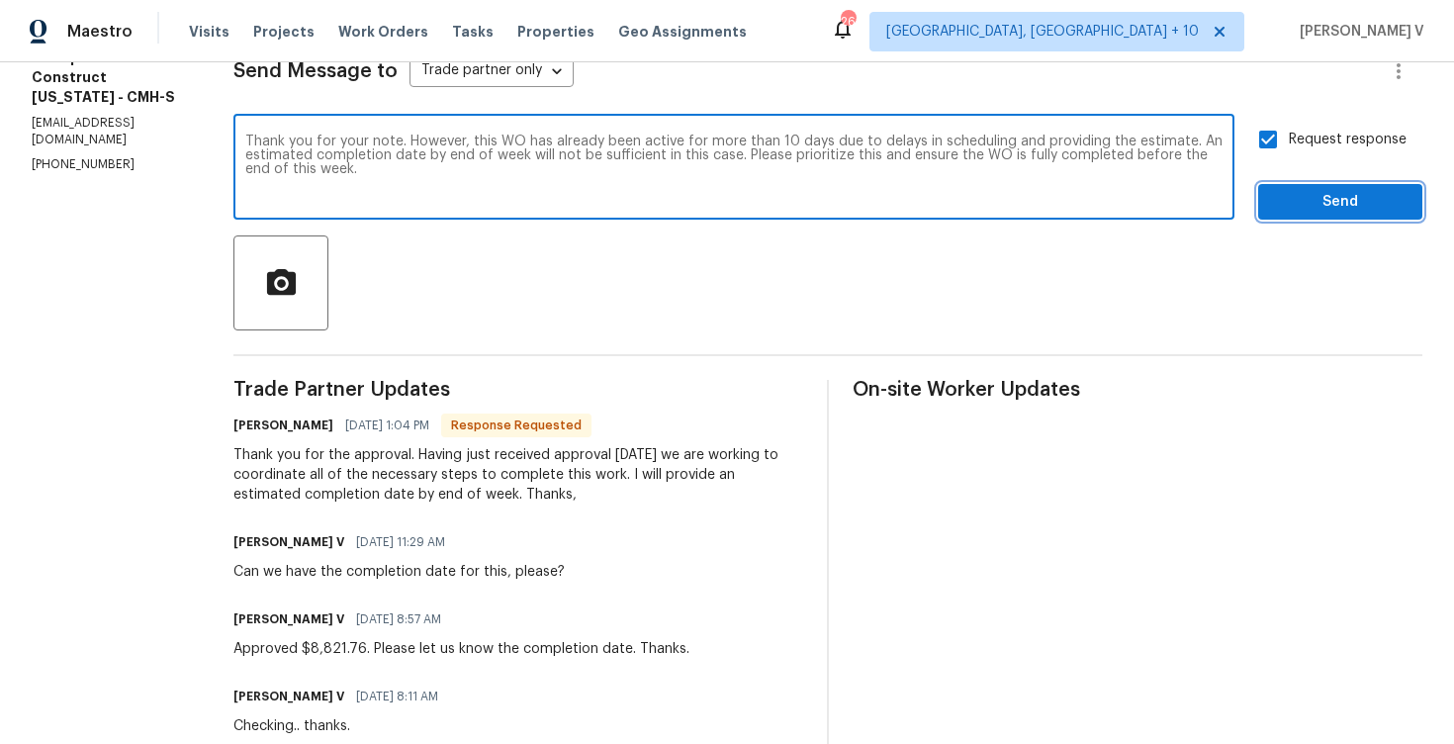
click at [1304, 204] on span "Send" at bounding box center [1340, 202] width 133 height 25
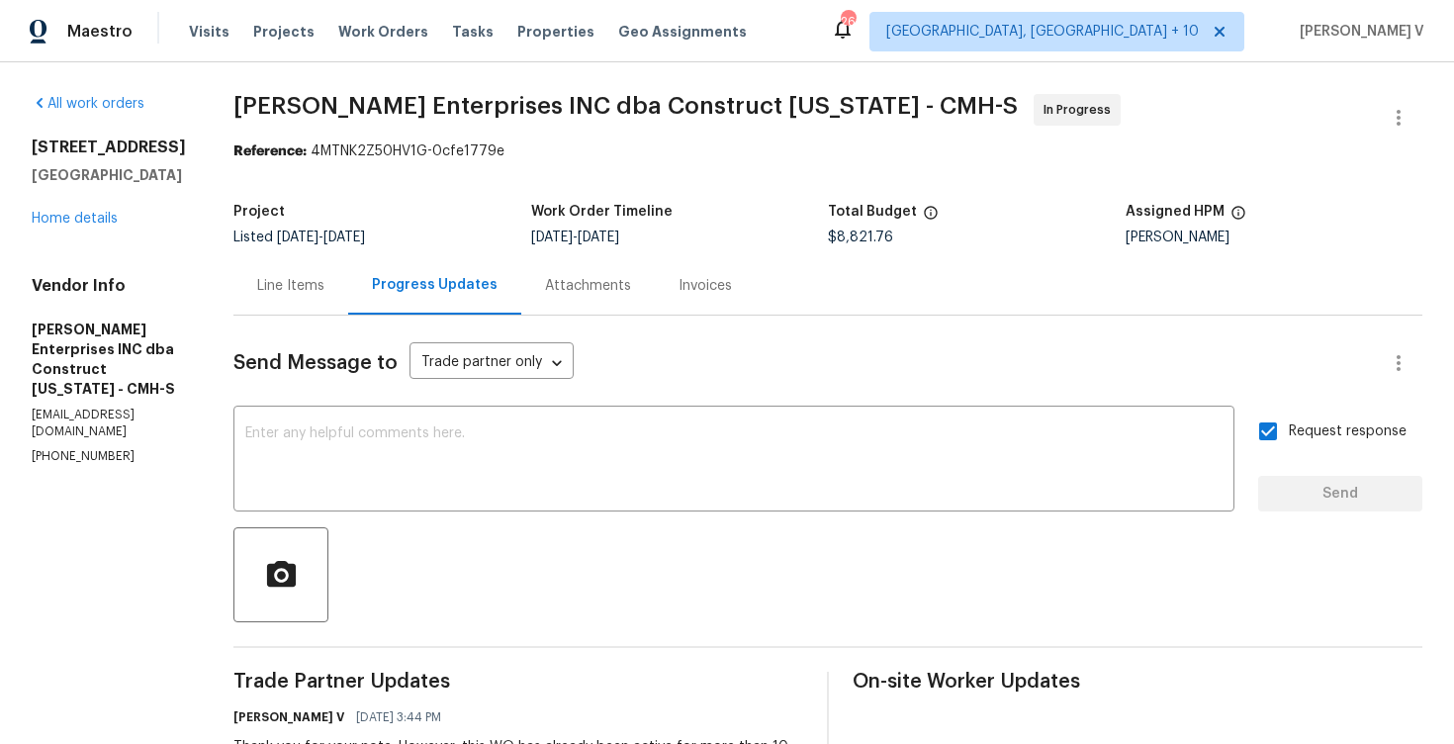
scroll to position [315, 0]
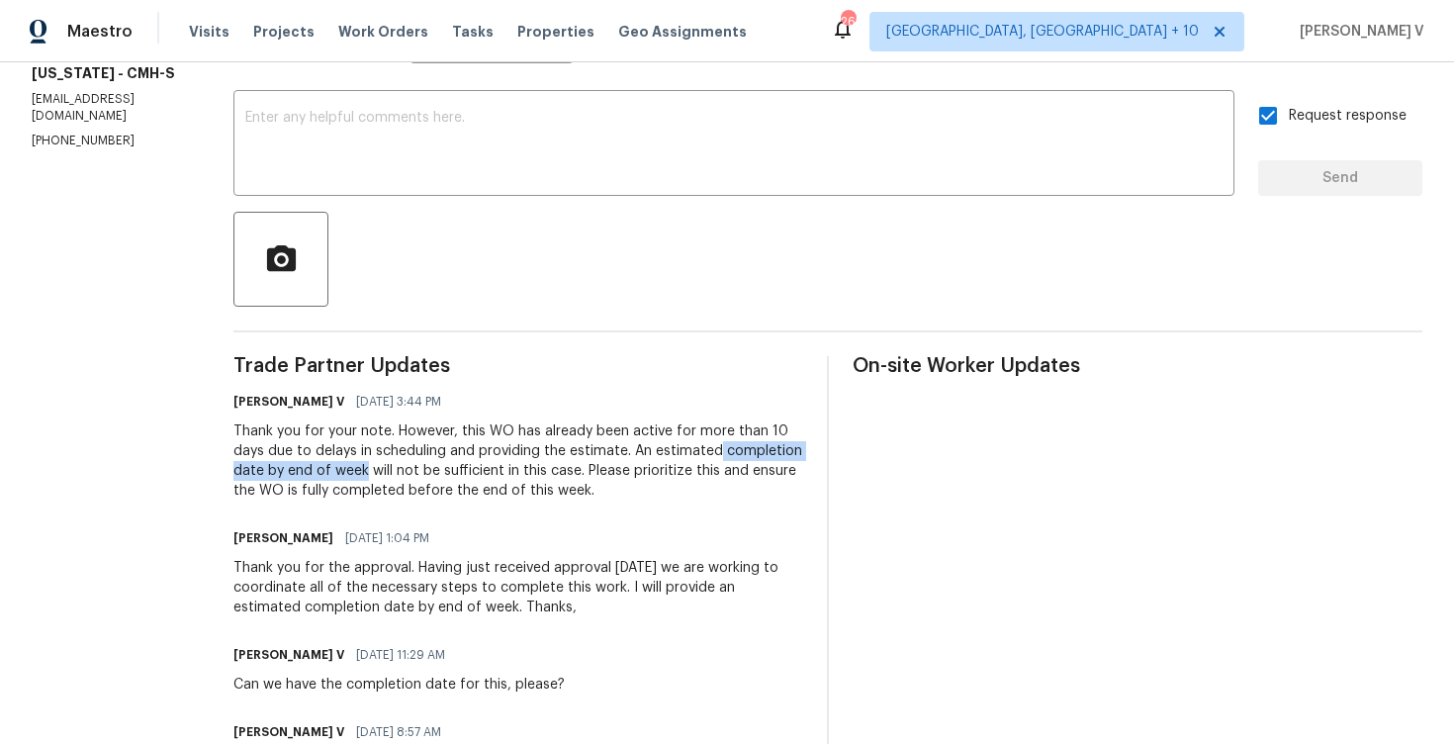
drag, startPoint x: 726, startPoint y: 448, endPoint x: 374, endPoint y: 469, distance: 352.7
click at [374, 469] on div "Thank you for your note. However, this WO has already been active for more than…" at bounding box center [518, 460] width 570 height 79
copy div "completion date by end of week"
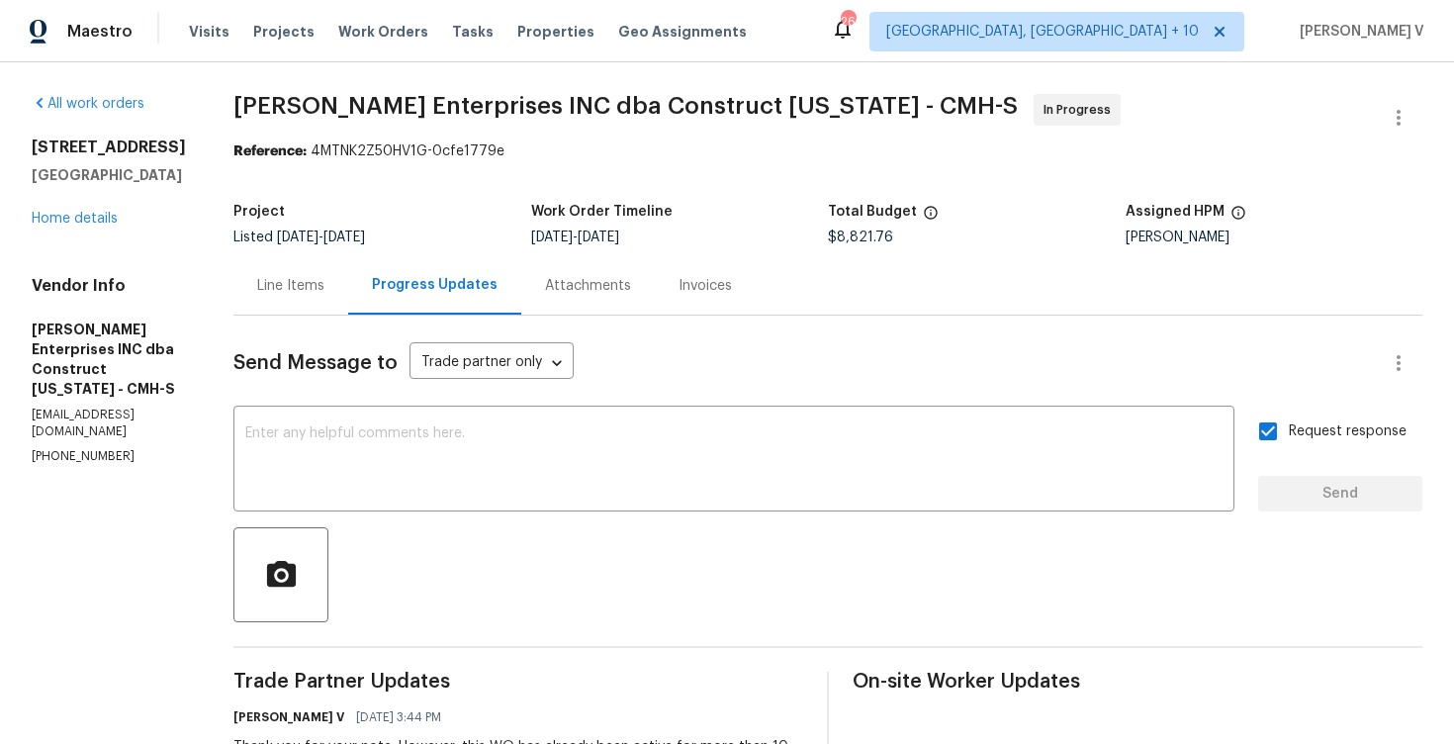
click at [85, 210] on div "3526 Rue De Fleur Columbus, OH 43221 Home details" at bounding box center [109, 182] width 154 height 91
click at [86, 225] on div "3526 Rue De Fleur Columbus, OH 43221 Home details" at bounding box center [109, 182] width 154 height 91
click at [93, 212] on link "Home details" at bounding box center [75, 219] width 86 height 14
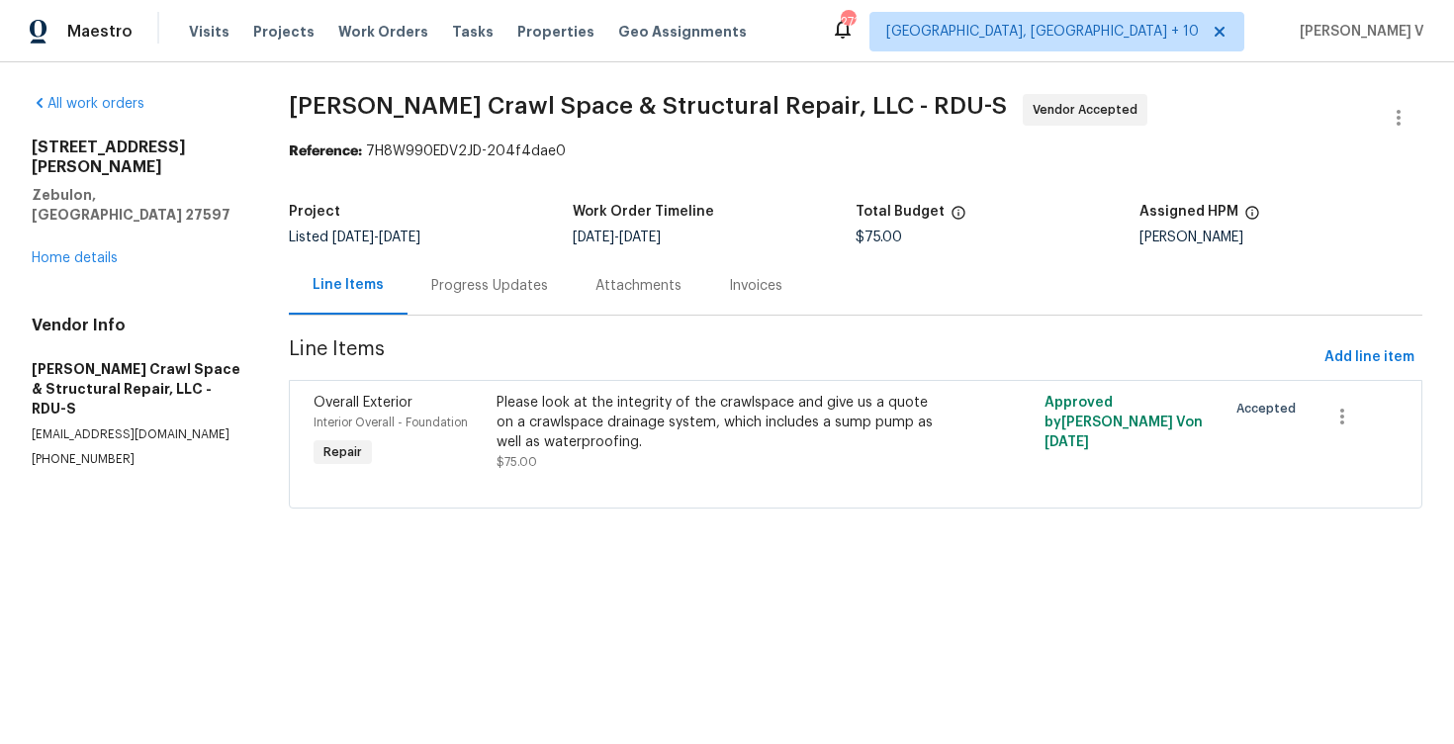
click at [517, 292] on div "Progress Updates" at bounding box center [489, 286] width 117 height 20
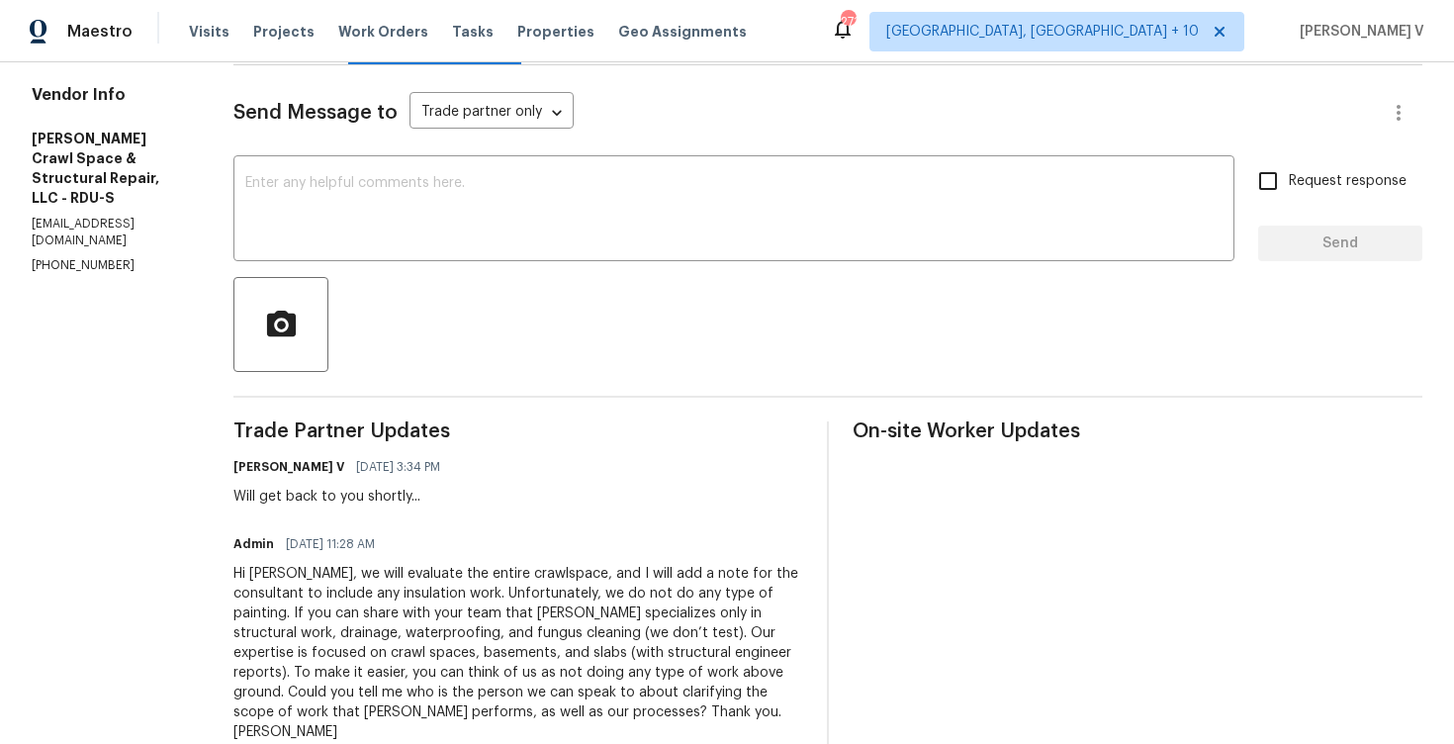
scroll to position [198, 0]
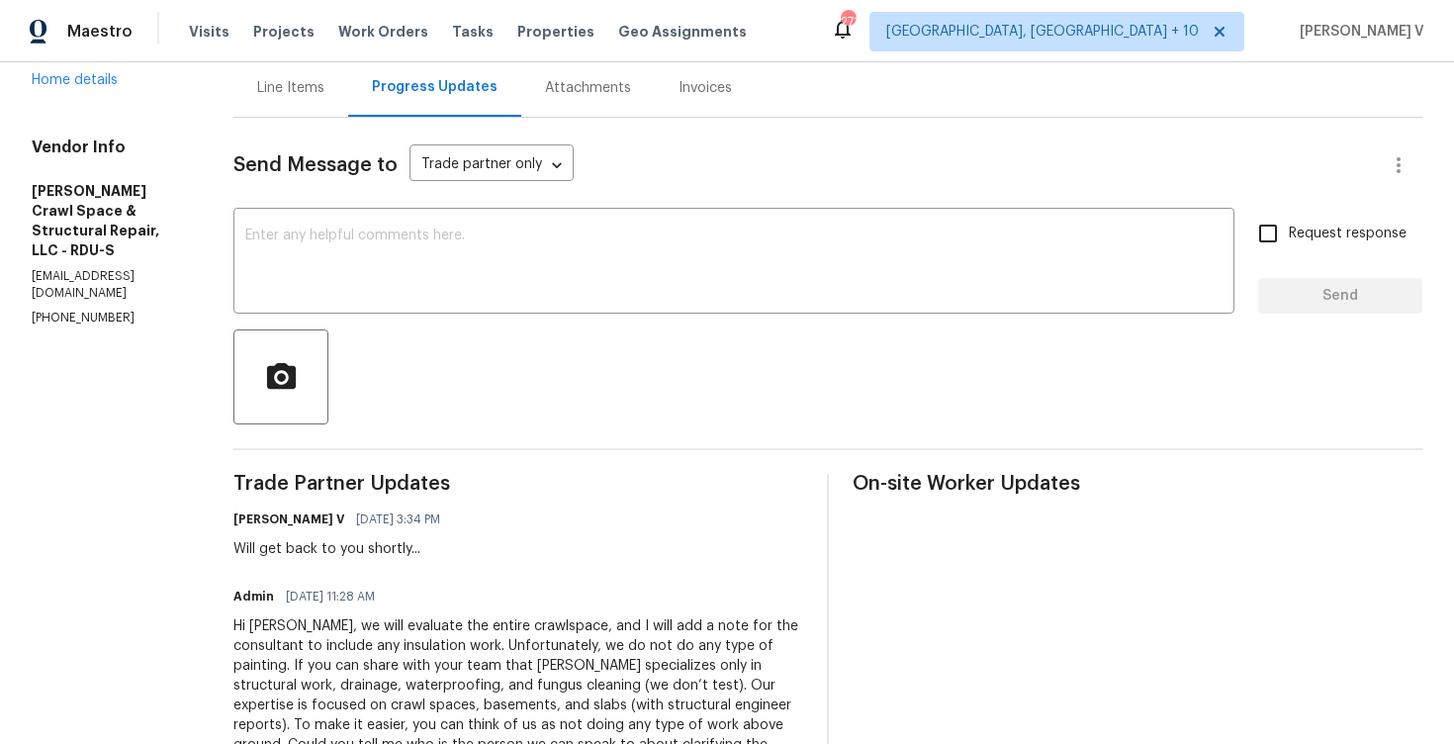
click at [315, 110] on div "Line Items" at bounding box center [290, 87] width 115 height 58
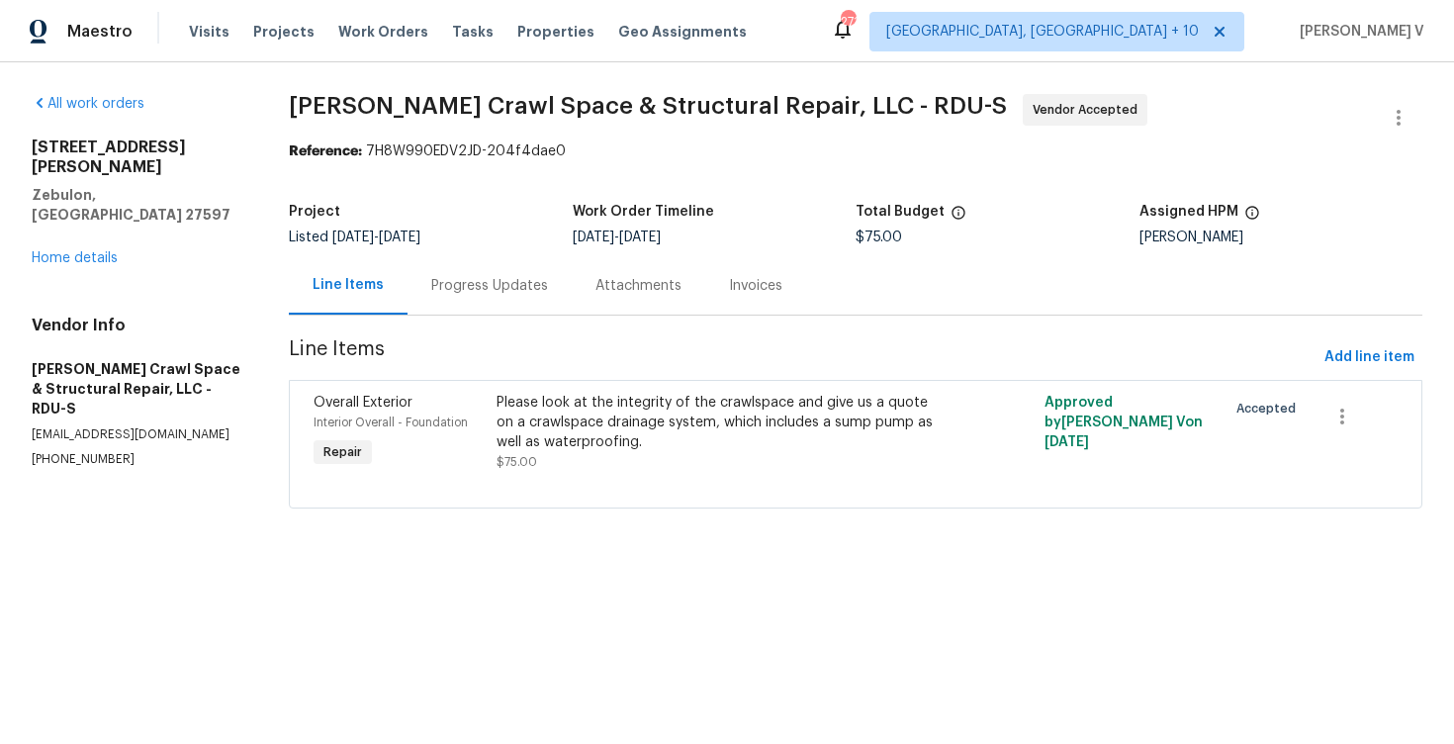
click at [494, 300] on div "Progress Updates" at bounding box center [489, 285] width 164 height 58
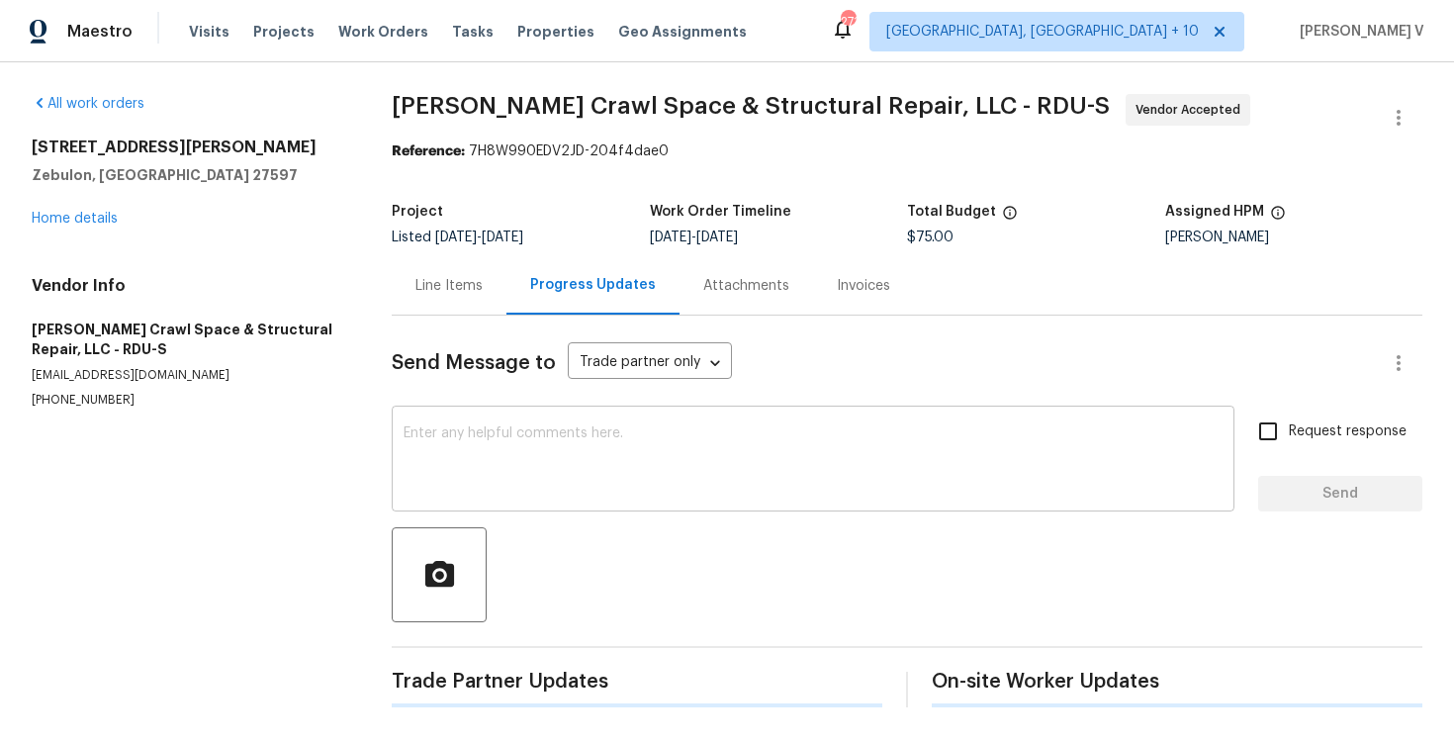
click at [504, 464] on textarea at bounding box center [812, 460] width 819 height 69
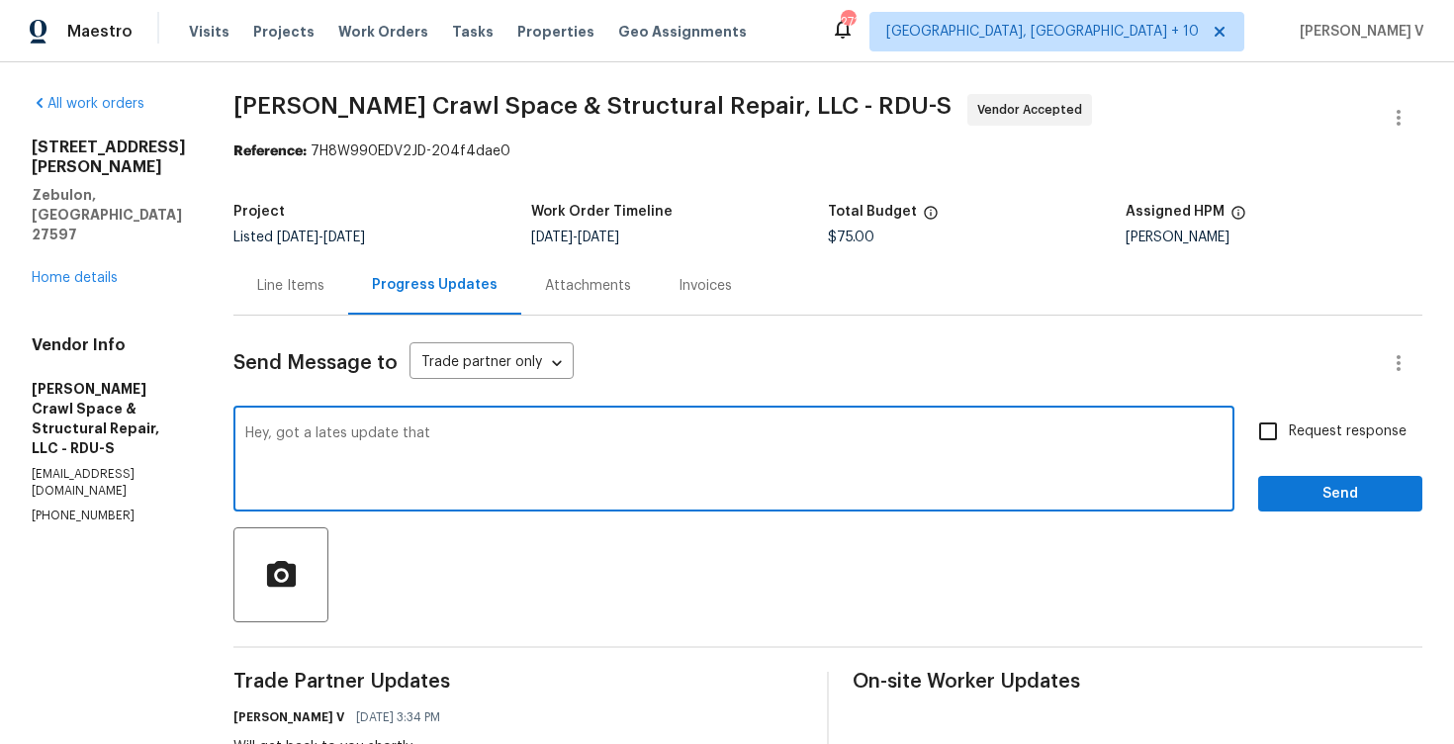
paste textarea "You are approved for the structural inspection only. Once your inspection is co…"
click at [441, 437] on textarea "Hey, got a lates update that You are approved for the structural inspection onl…" at bounding box center [733, 460] width 977 height 69
drag, startPoint x: 467, startPoint y: 434, endPoint x: 451, endPoint y: 434, distance: 15.8
click at [451, 434] on textarea "Hey, got a lates update that are approved for the structural inspection only. O…" at bounding box center [733, 460] width 977 height 69
click at [482, 453] on textarea "Hey, got a lates update that for now we got approved for the structural inspect…" at bounding box center [733, 460] width 977 height 69
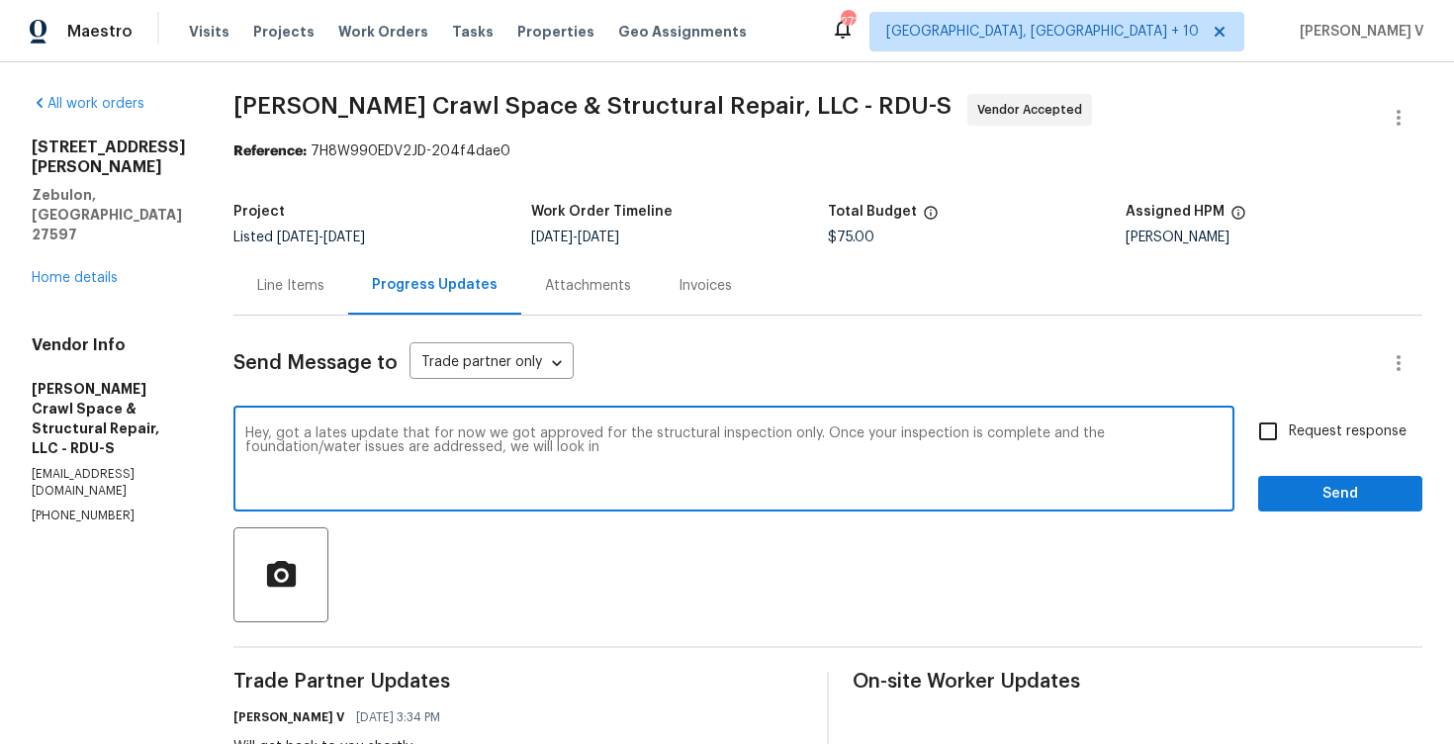
drag, startPoint x: 835, startPoint y: 434, endPoint x: 842, endPoint y: 458, distance: 24.7
click at [842, 458] on textarea "Hey, got a lates update that for now we got approved for the structural inspect…" at bounding box center [733, 460] width 977 height 69
click at [832, 440] on textarea "Hey, got a lates update that for now we got approved for the structural inspect…" at bounding box center [733, 460] width 977 height 69
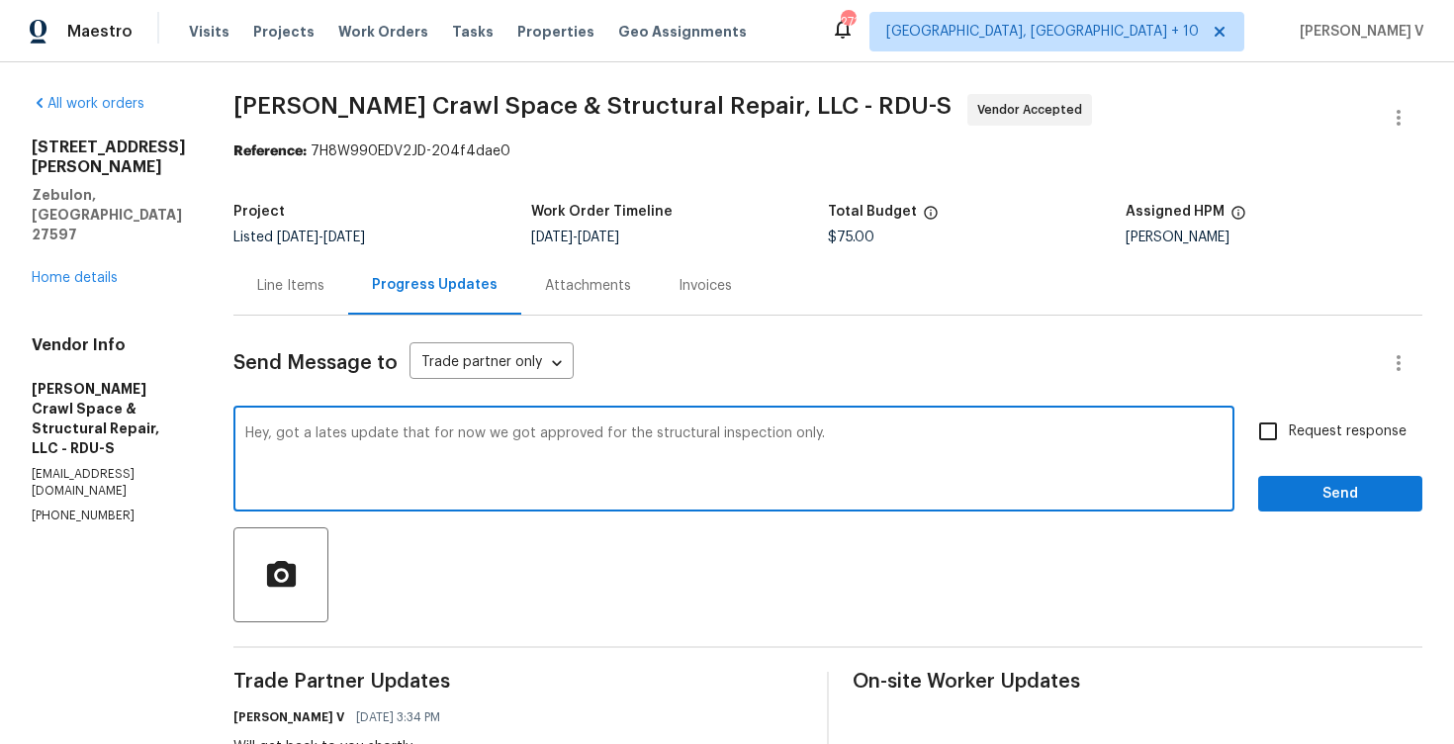
paste textarea "just wanted to share the latest update — for now, we’ve received approval for t…"
drag, startPoint x: 821, startPoint y: 436, endPoint x: 817, endPoint y: 497, distance: 61.4
click at [821, 437] on textarea "Hey, just wanted to share the latest update — for now, we’ve received approval …" at bounding box center [733, 460] width 977 height 69
click at [824, 430] on textarea "Hey, just wanted to share the latest update — for now, we’ve received approval …" at bounding box center [733, 460] width 977 height 69
type textarea "Hey, just wanted to share the latest update — for now, we’ve received approval …"
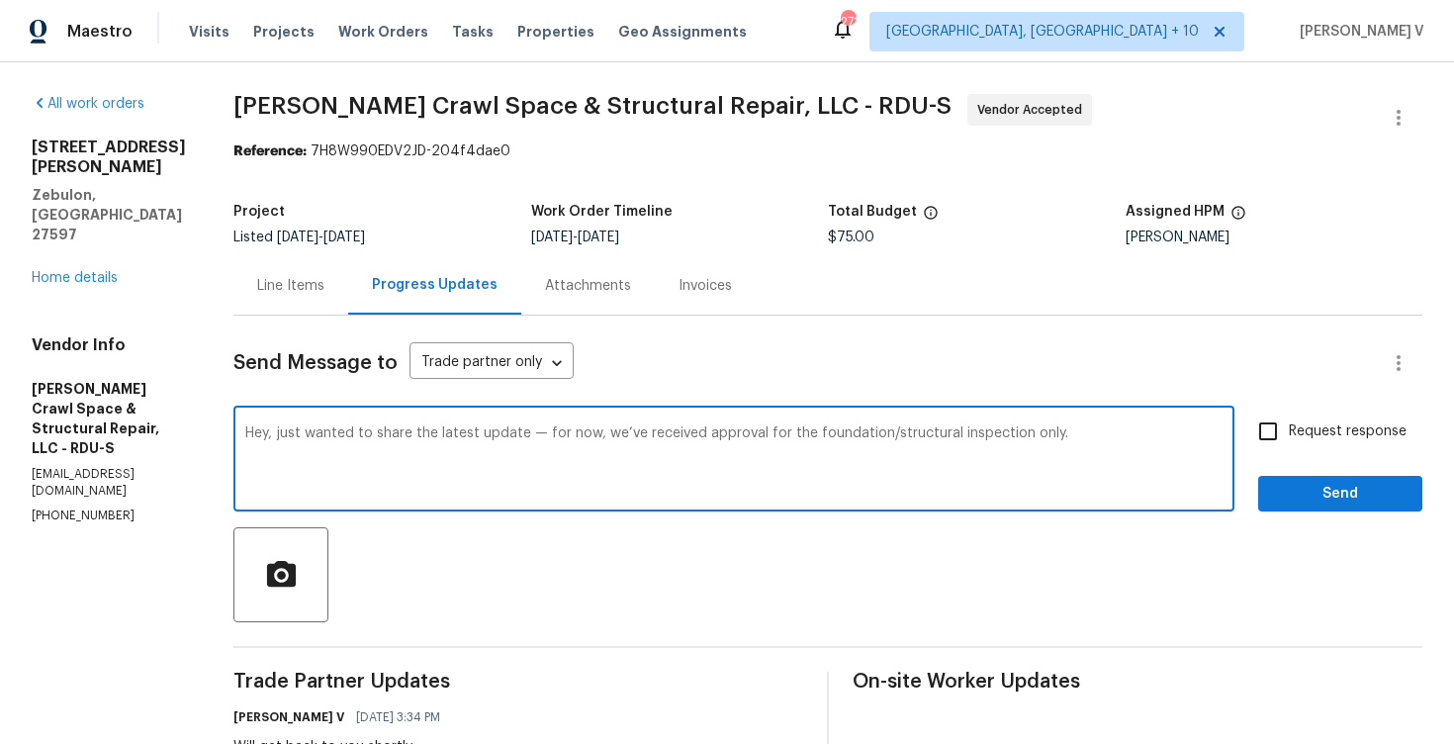
click at [1325, 422] on span "Request response" at bounding box center [1348, 431] width 118 height 21
click at [1289, 422] on input "Request response" at bounding box center [1268, 431] width 42 height 42
checkbox input "true"
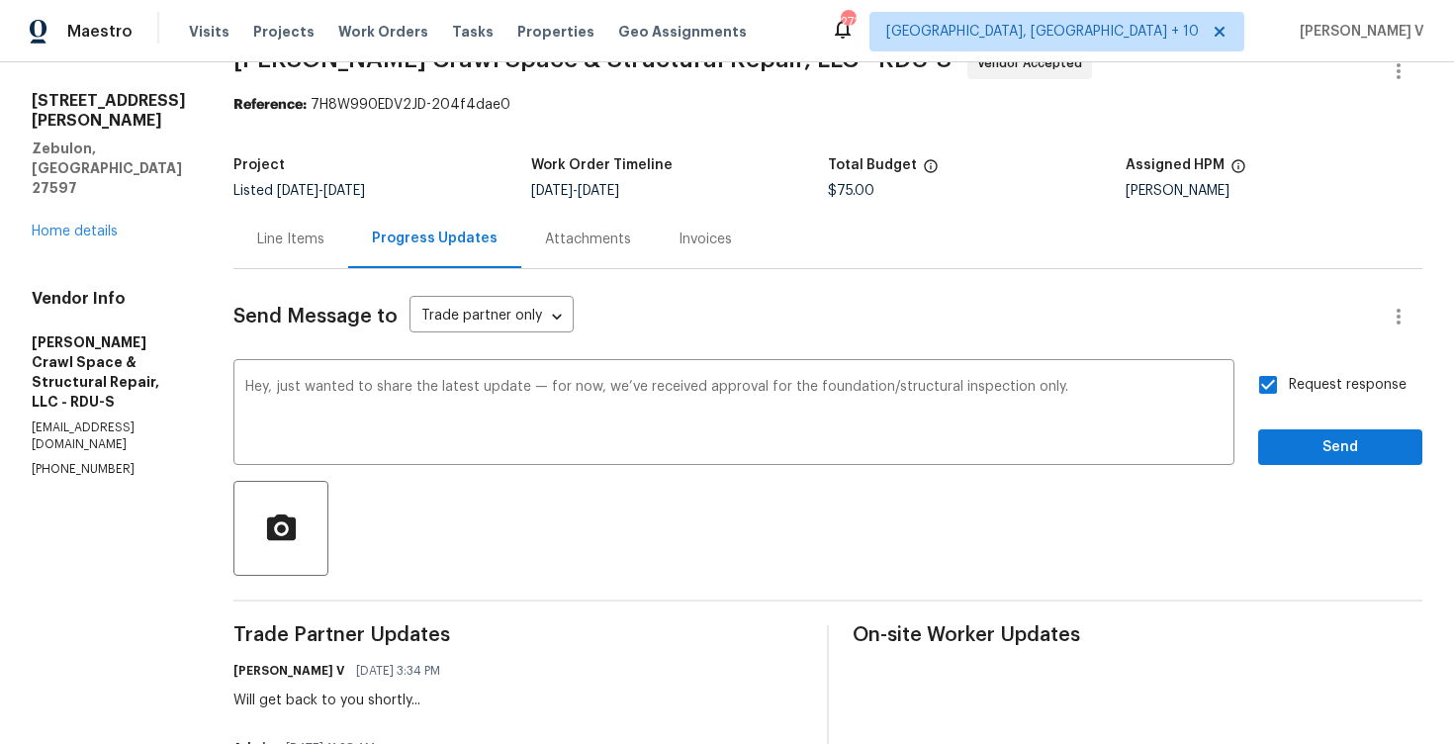
scroll to position [105, 0]
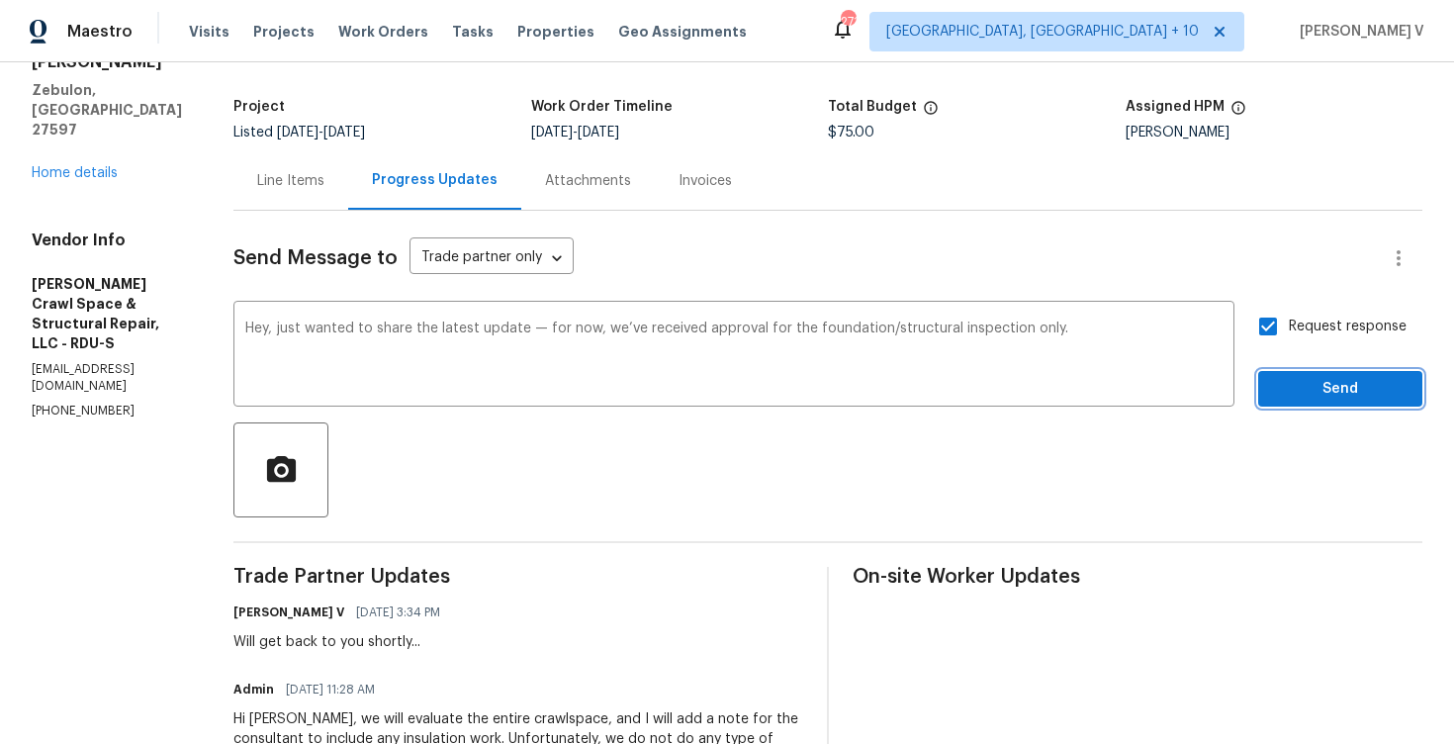
click at [1312, 385] on span "Send" at bounding box center [1340, 389] width 133 height 25
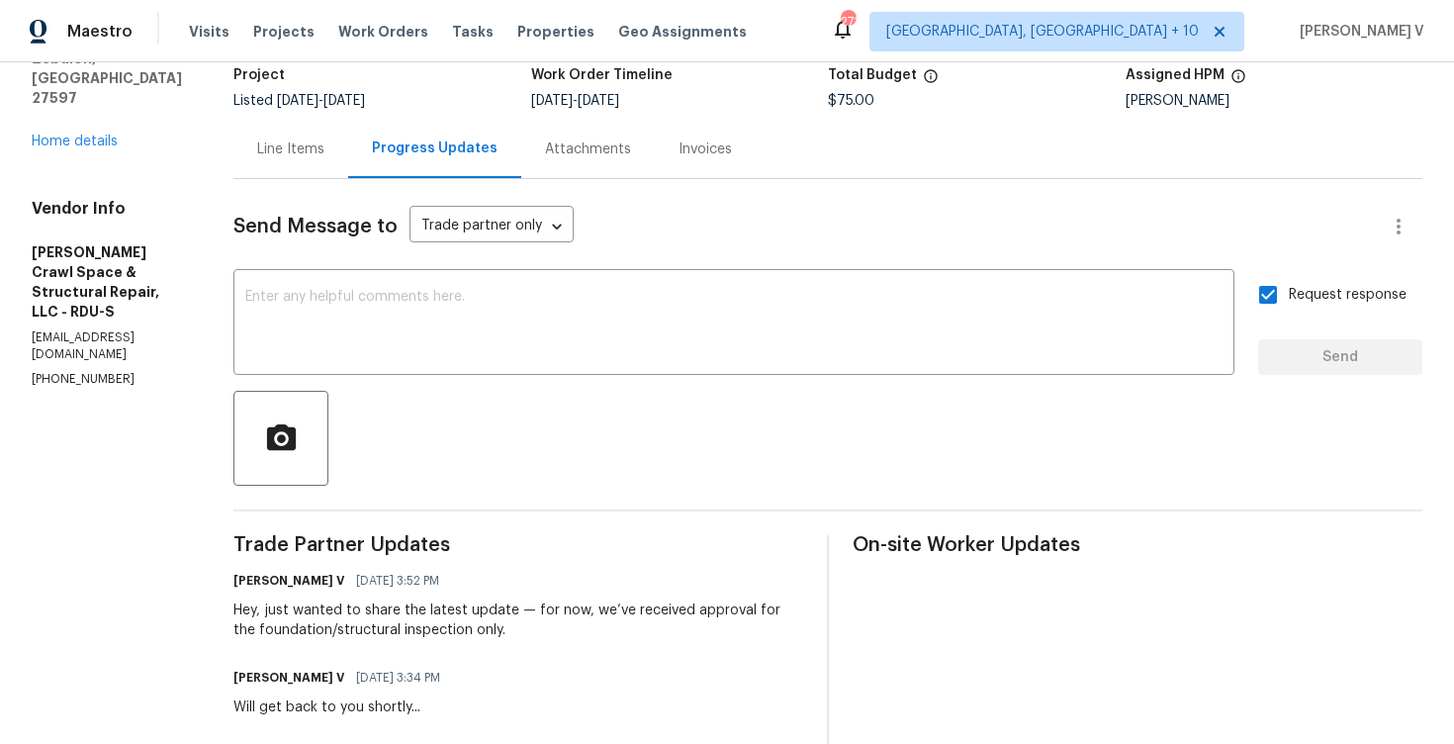
scroll to position [0, 0]
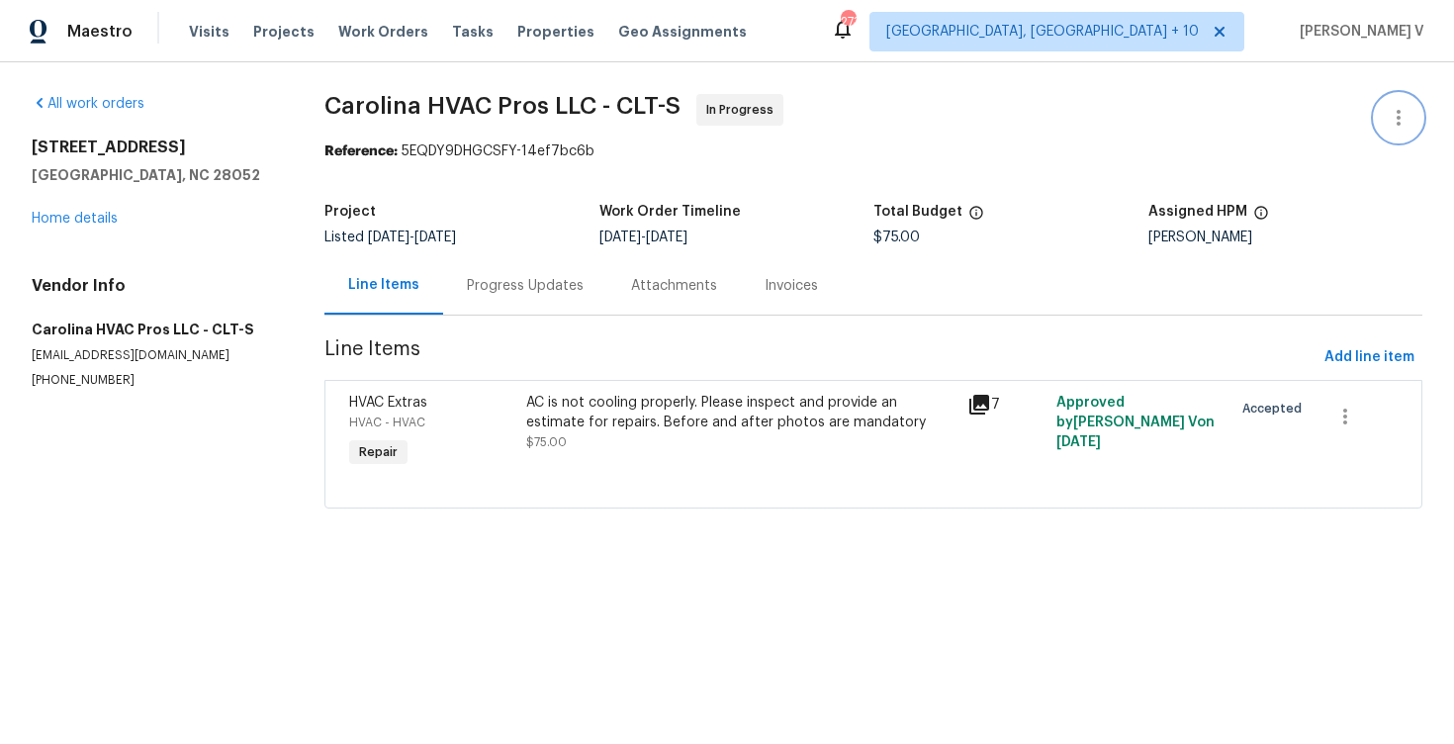
click at [1394, 108] on icon "button" at bounding box center [1398, 118] width 24 height 24
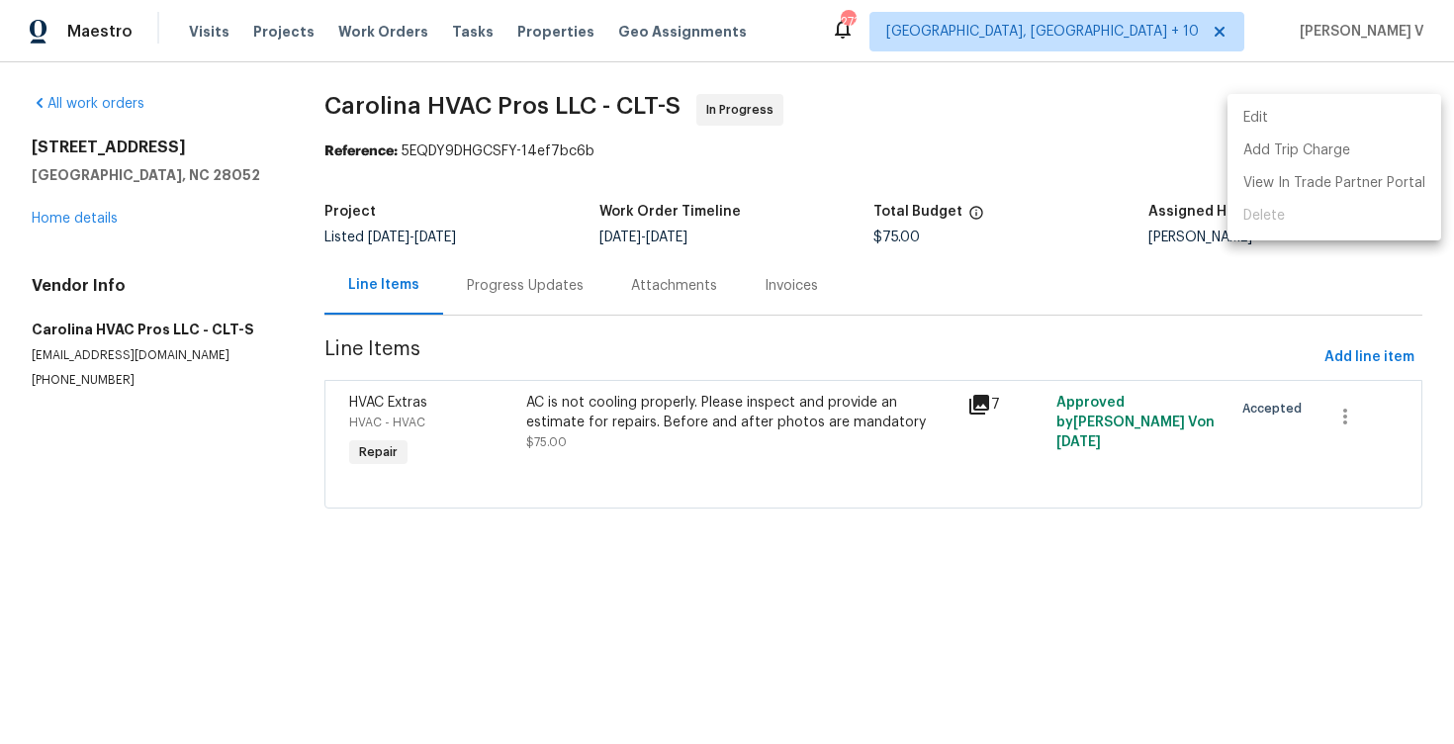
click at [1394, 108] on li "Edit" at bounding box center [1334, 118] width 214 height 33
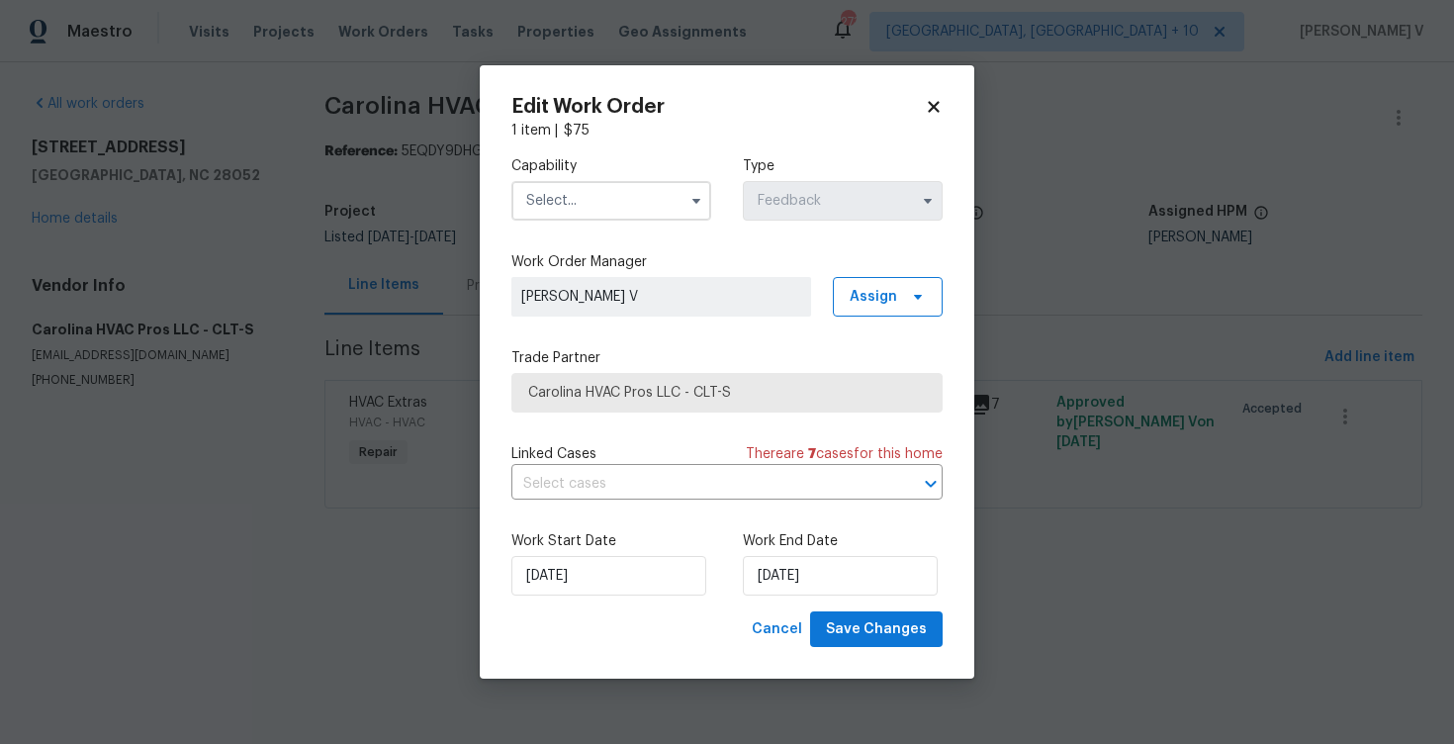
click at [578, 208] on input "text" at bounding box center [611, 201] width 200 height 40
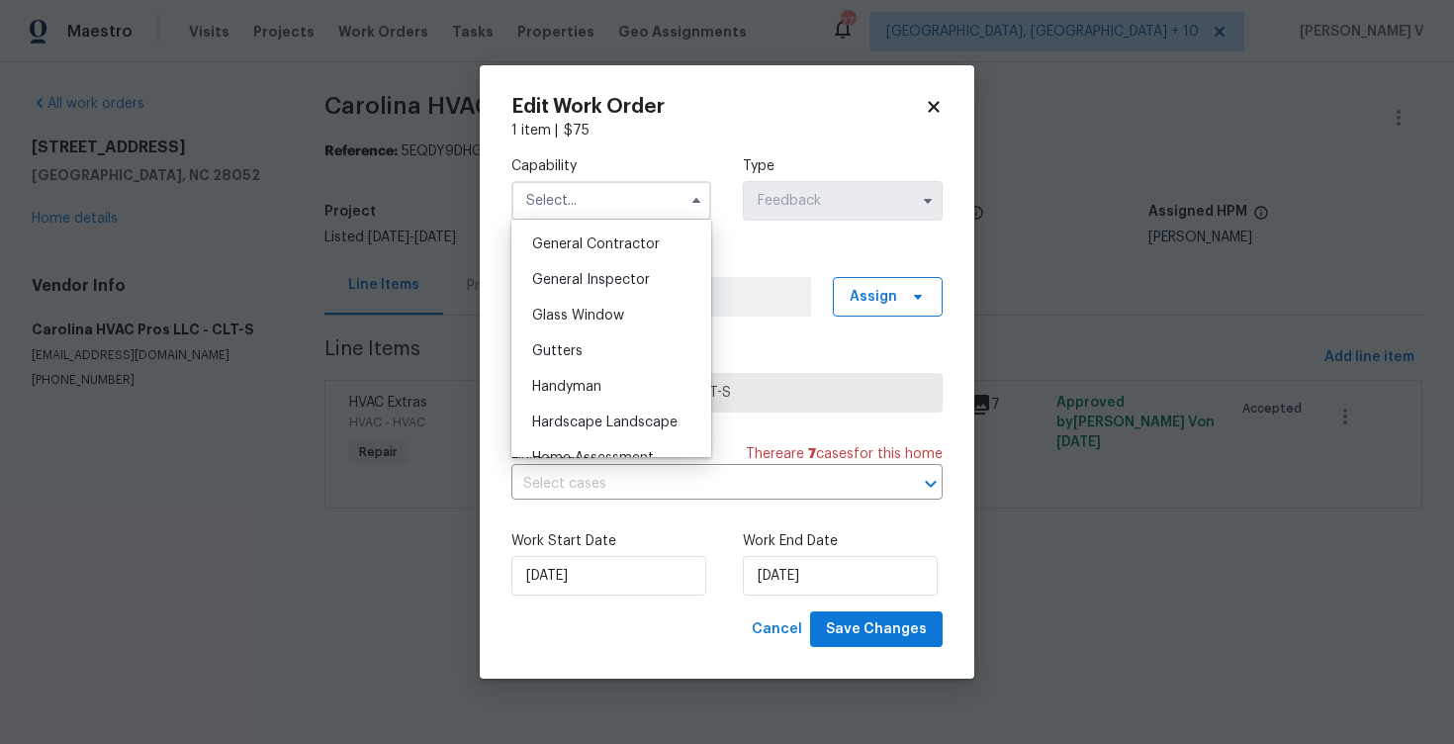
scroll to position [1053, 0]
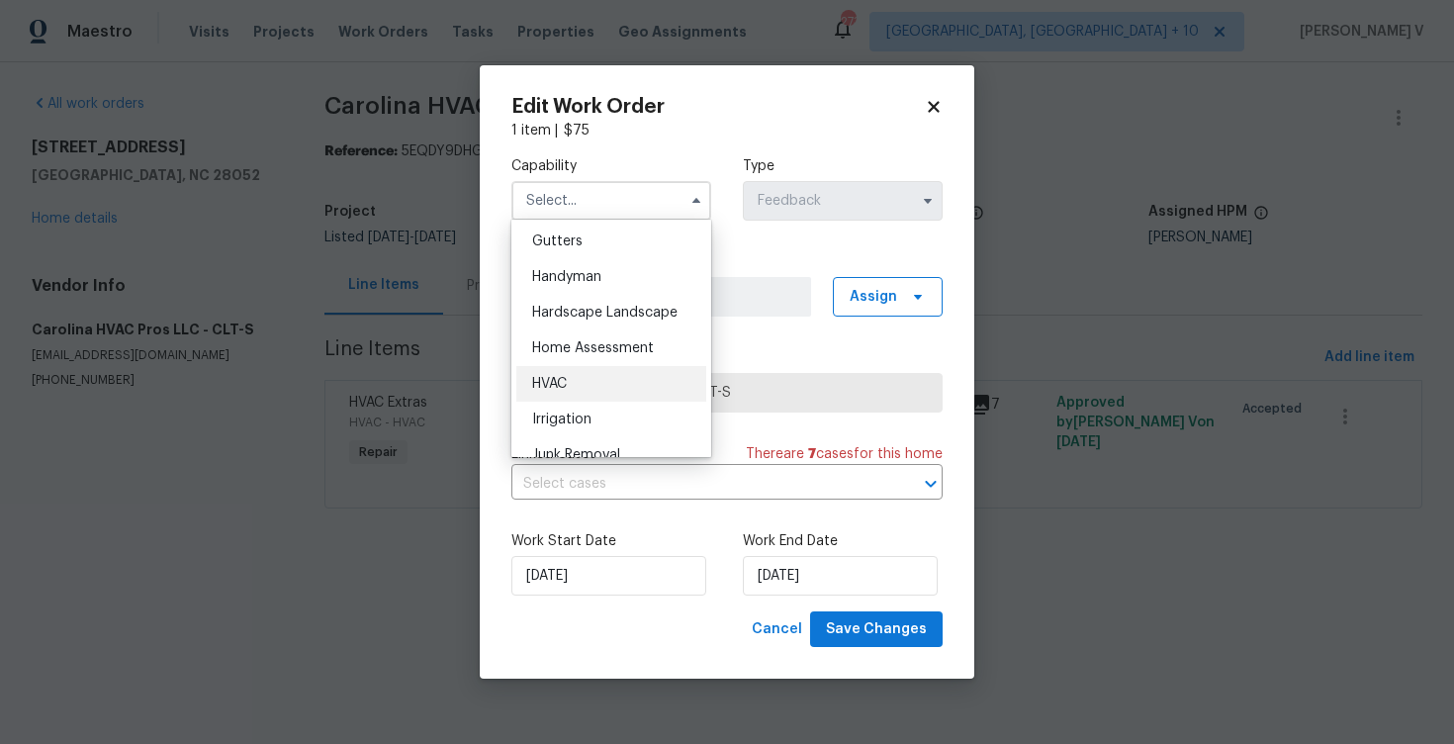
click at [567, 384] on span "HVAC" at bounding box center [549, 384] width 35 height 14
type input "HVAC"
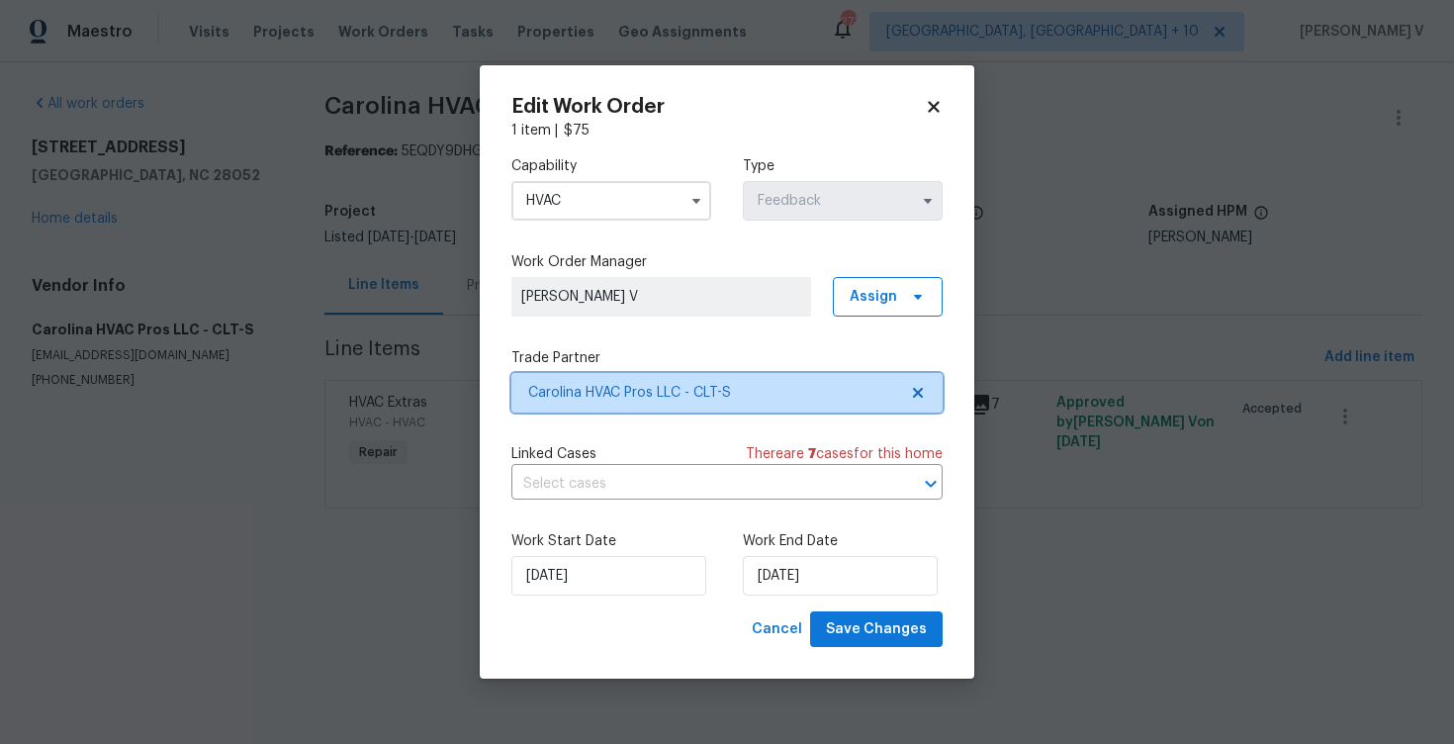
click at [909, 395] on span at bounding box center [915, 393] width 22 height 16
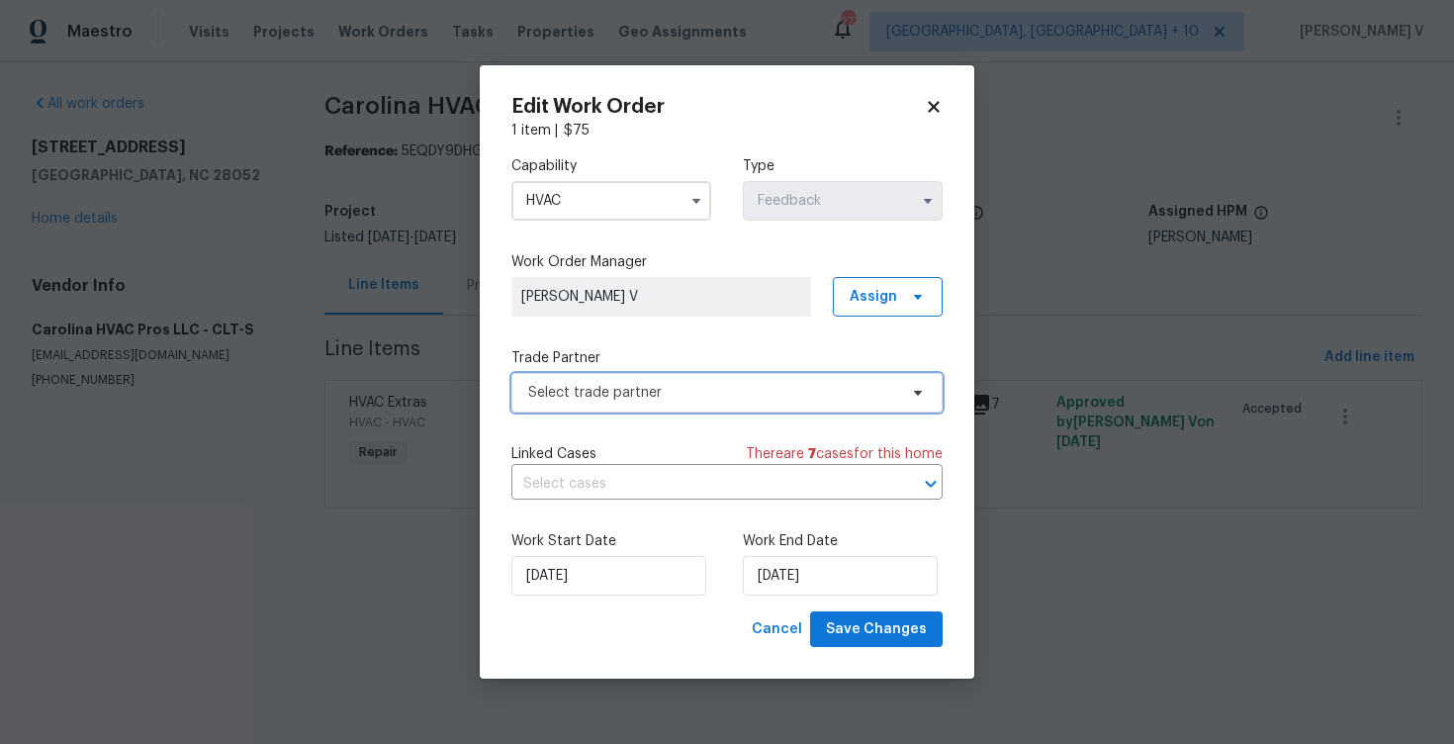
click at [909, 395] on span at bounding box center [915, 393] width 22 height 16
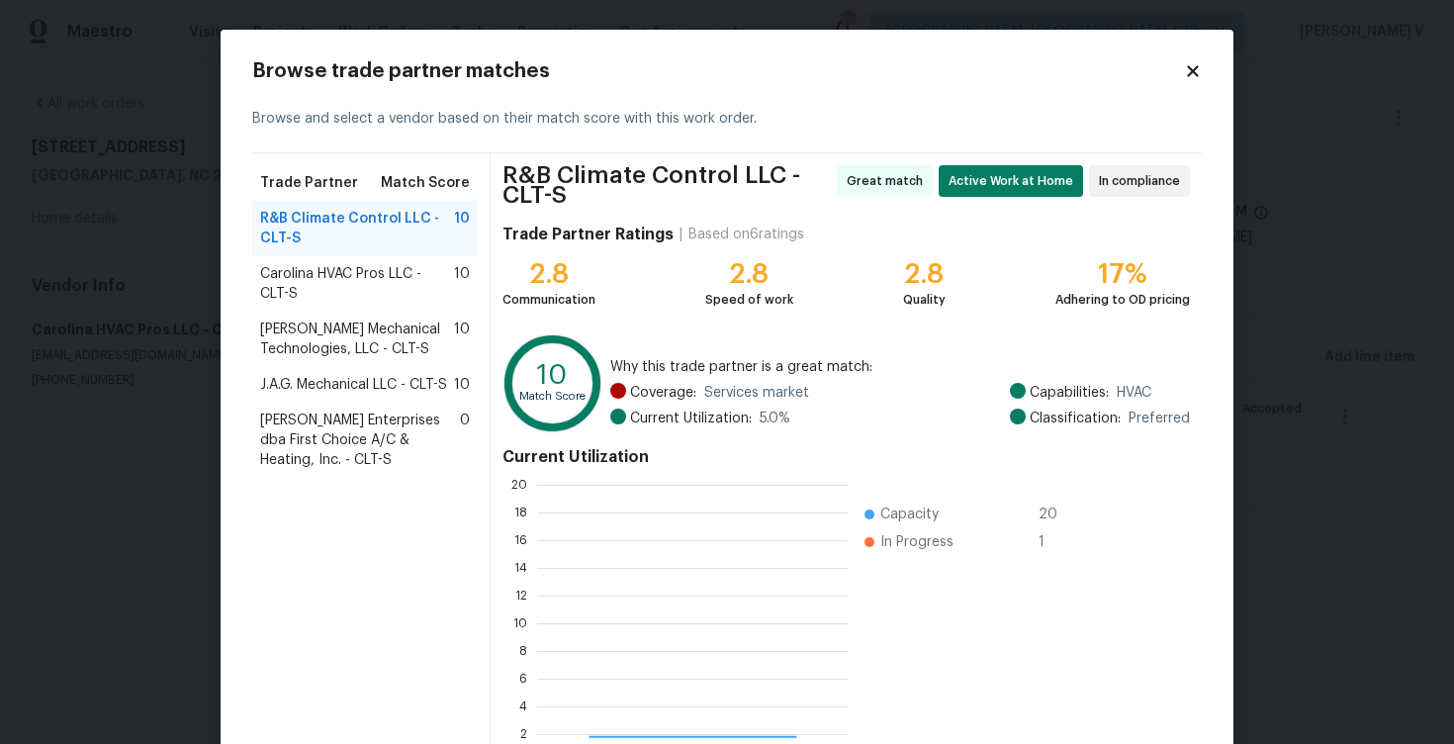
scroll to position [277, 312]
click at [393, 349] on span "Johnson's Mechanical Technologies, LLC - CLT-S" at bounding box center [357, 339] width 194 height 40
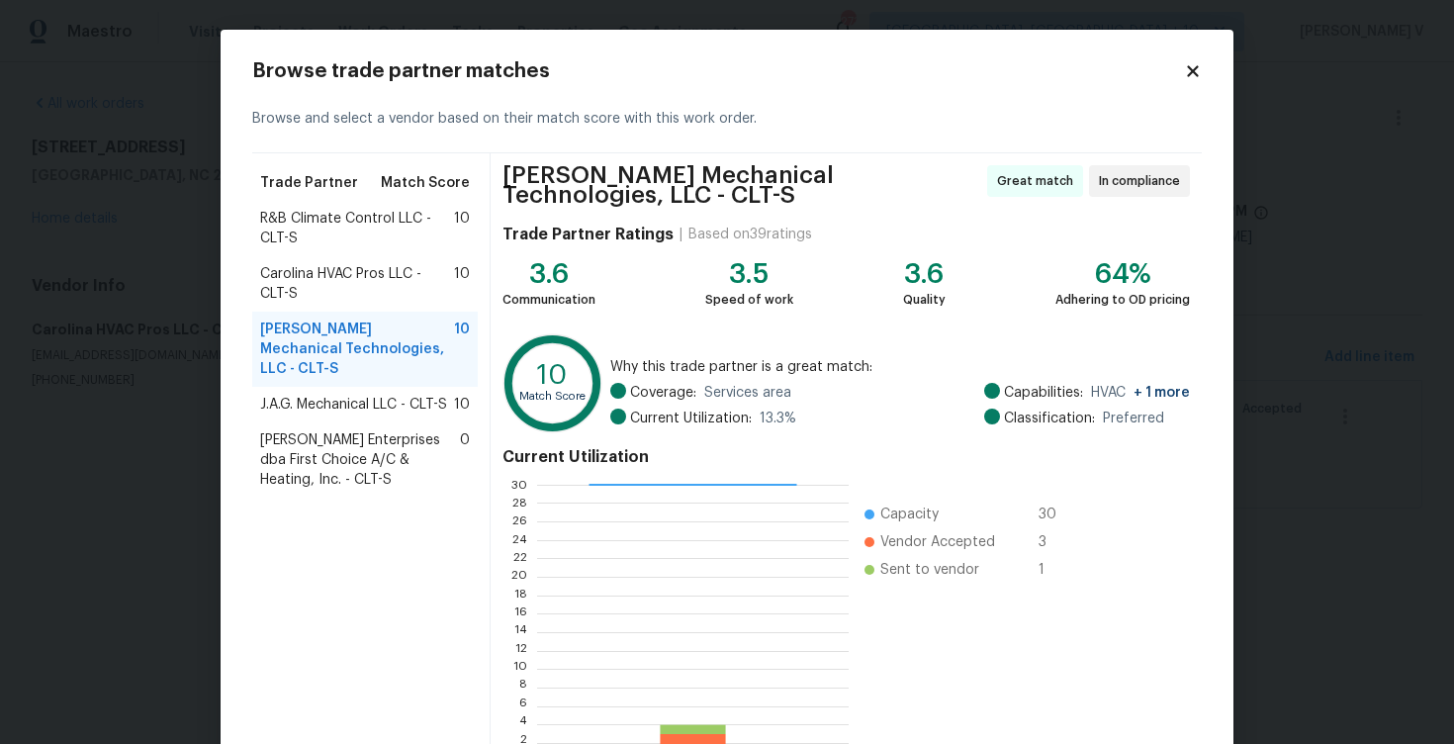
scroll to position [136, 0]
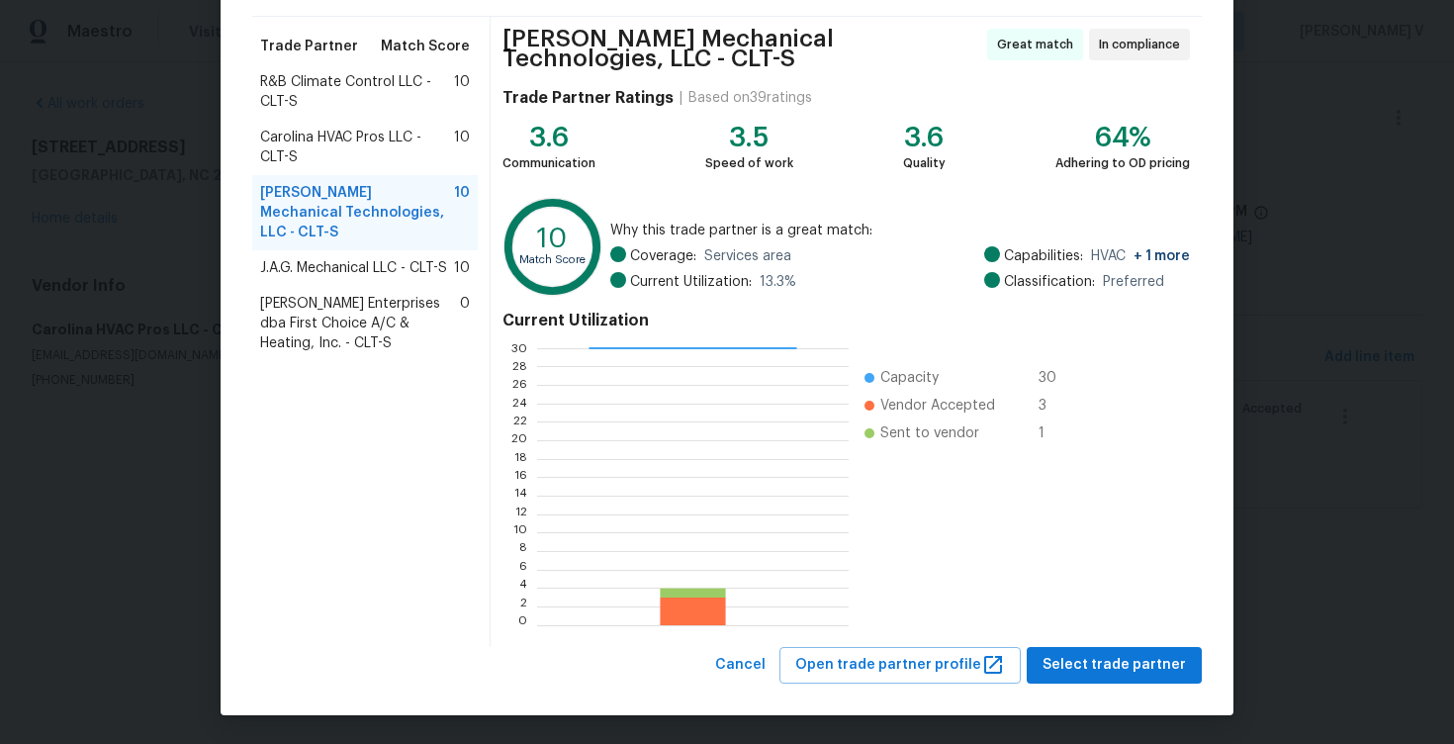
click at [396, 259] on div "J.A.G. Mechanical LLC - CLT-S 10" at bounding box center [364, 268] width 225 height 36
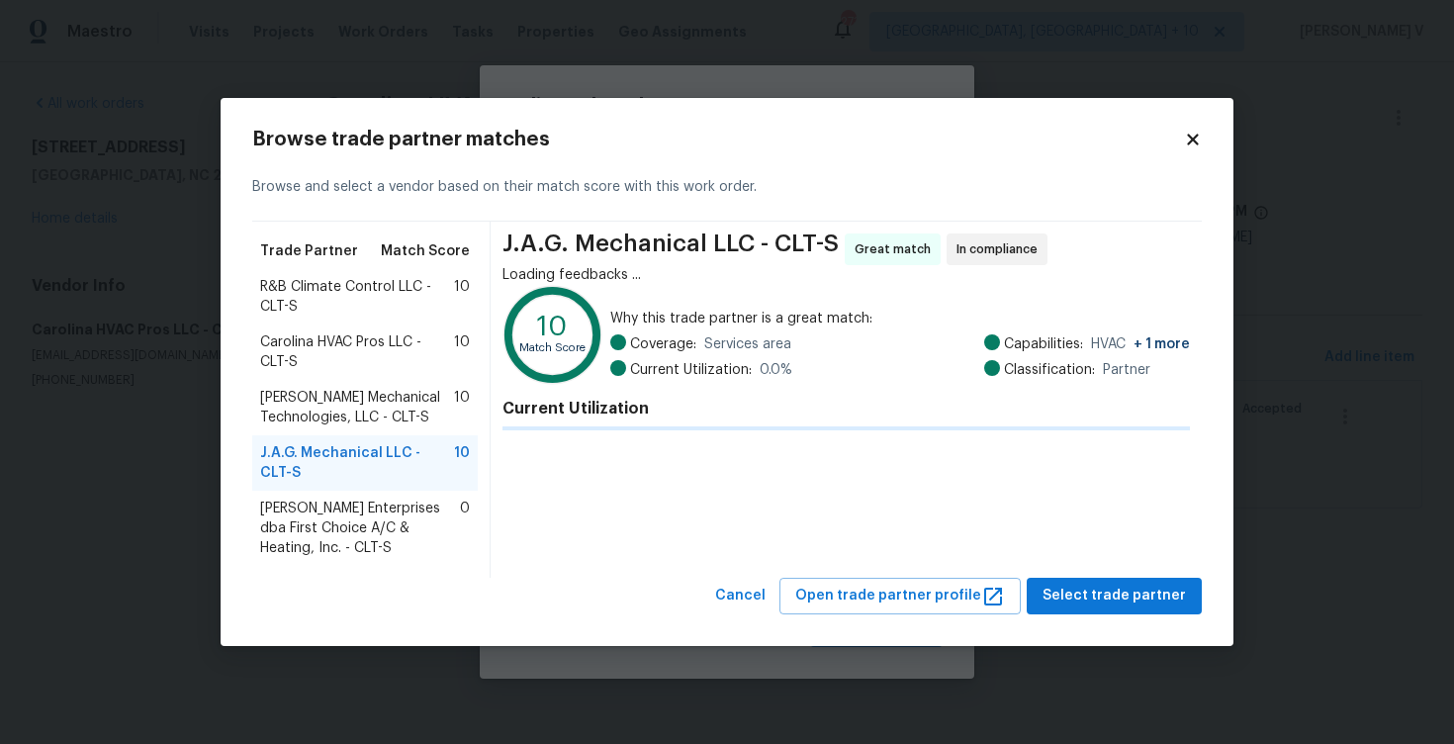
scroll to position [0, 0]
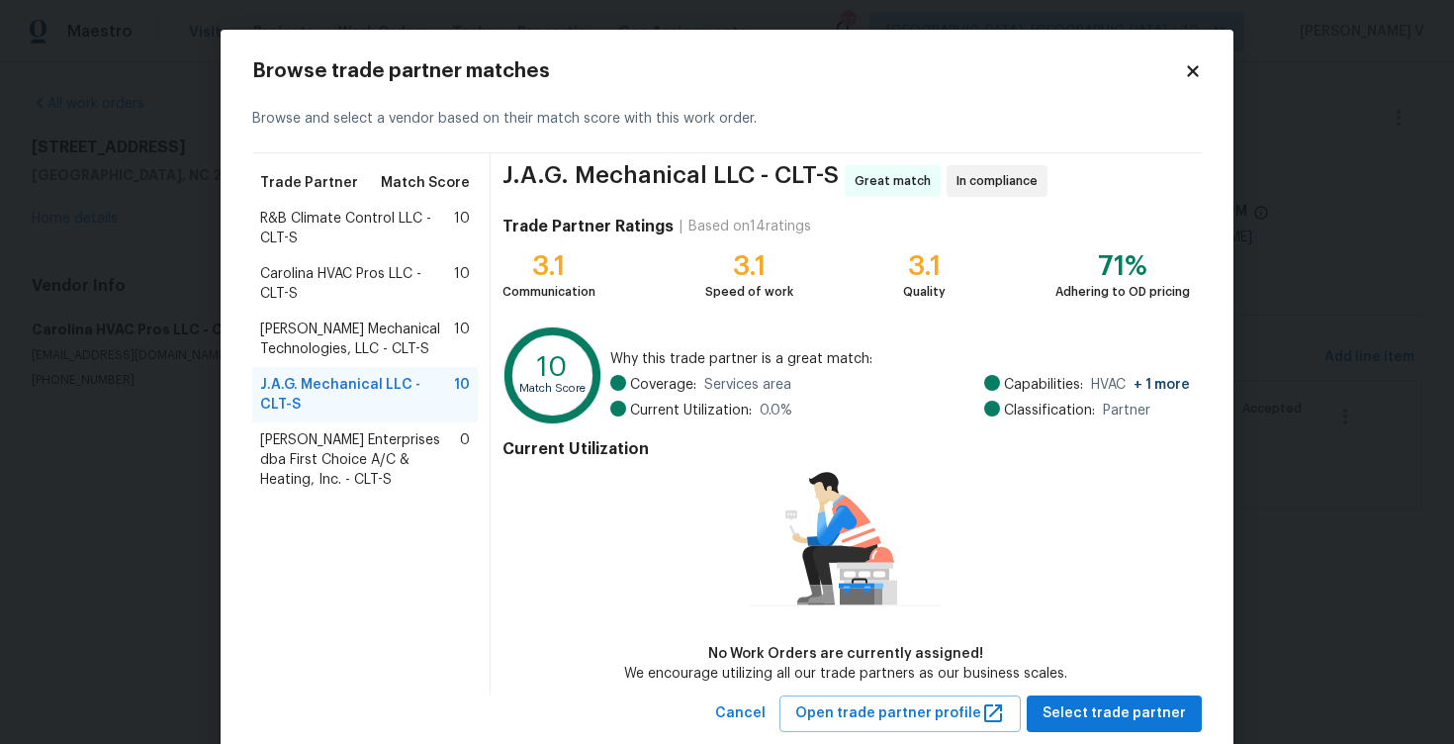
click at [380, 354] on span "Johnson's Mechanical Technologies, LLC - CLT-S" at bounding box center [357, 339] width 194 height 40
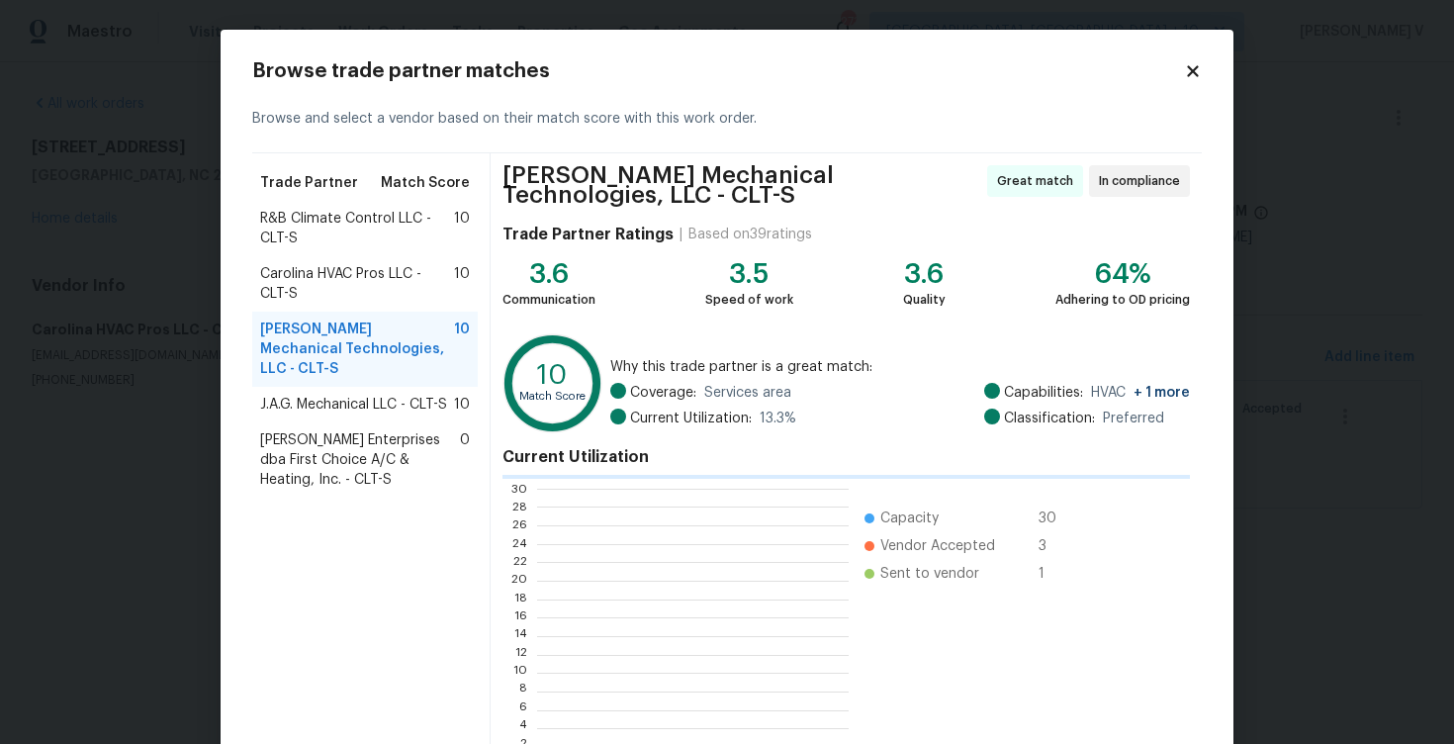
scroll to position [277, 311]
click at [128, 291] on body "Maestro Visits Projects Work Orders Tasks Properties Geo Assignments 273 Cincin…" at bounding box center [727, 282] width 1454 height 564
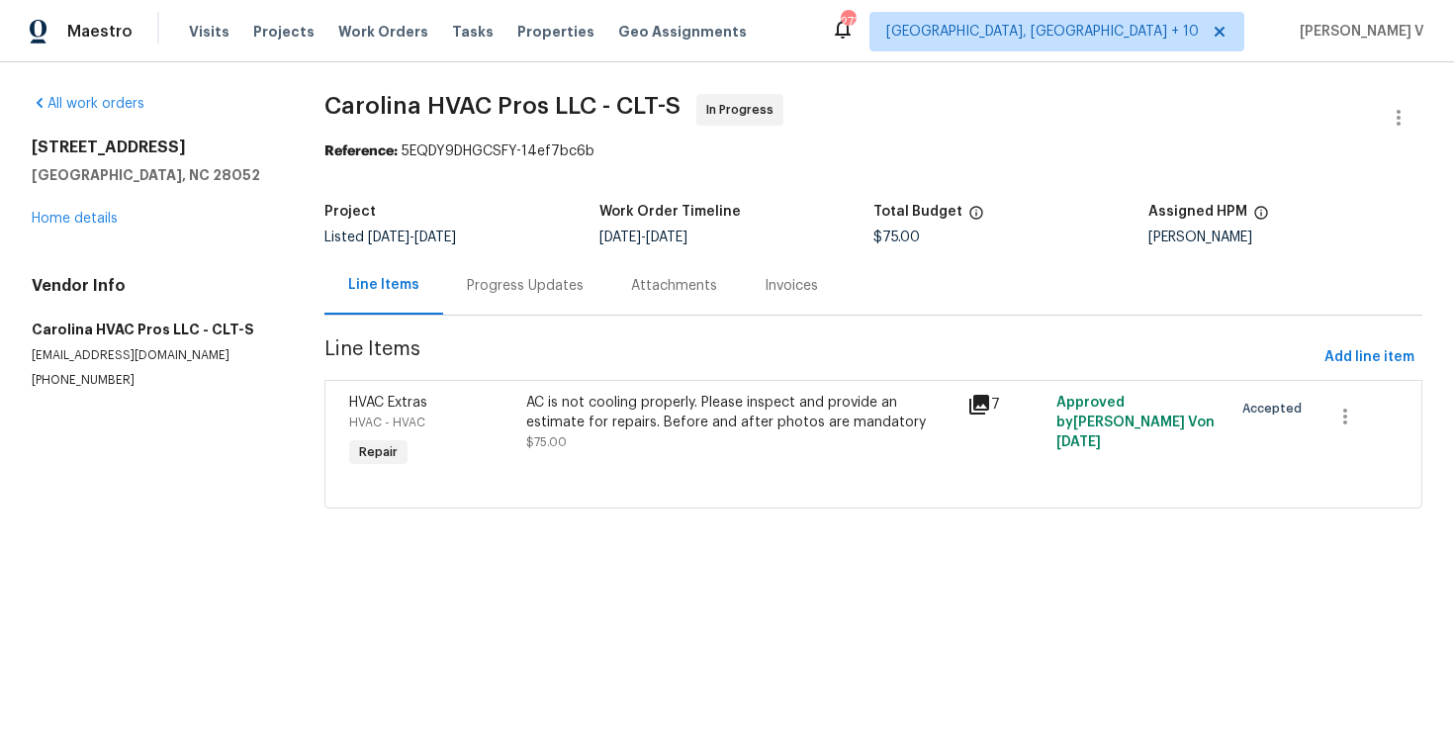
click at [128, 291] on body "Maestro Visits Projects Work Orders Tasks Properties Geo Assignments 273 Cincin…" at bounding box center [727, 282] width 1454 height 564
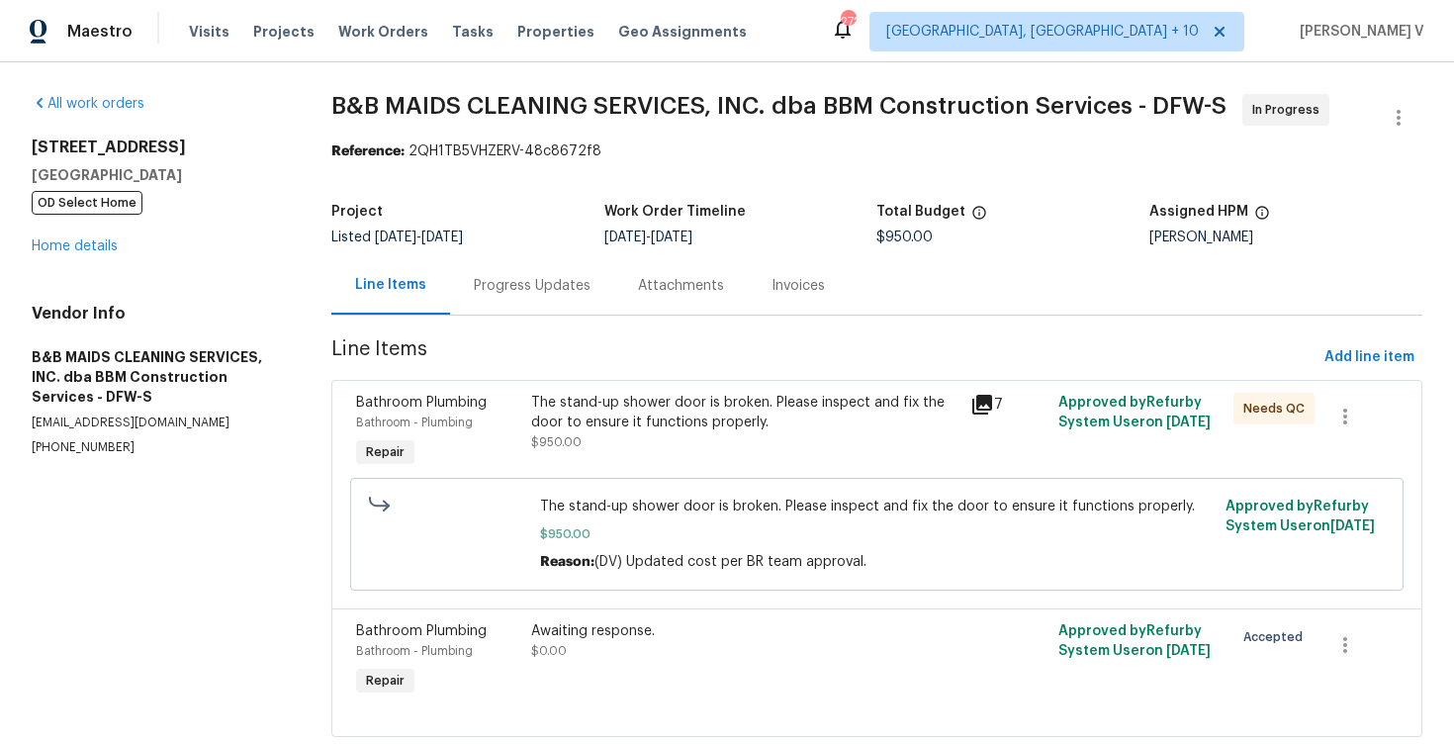
click at [511, 287] on div "Progress Updates" at bounding box center [532, 286] width 117 height 20
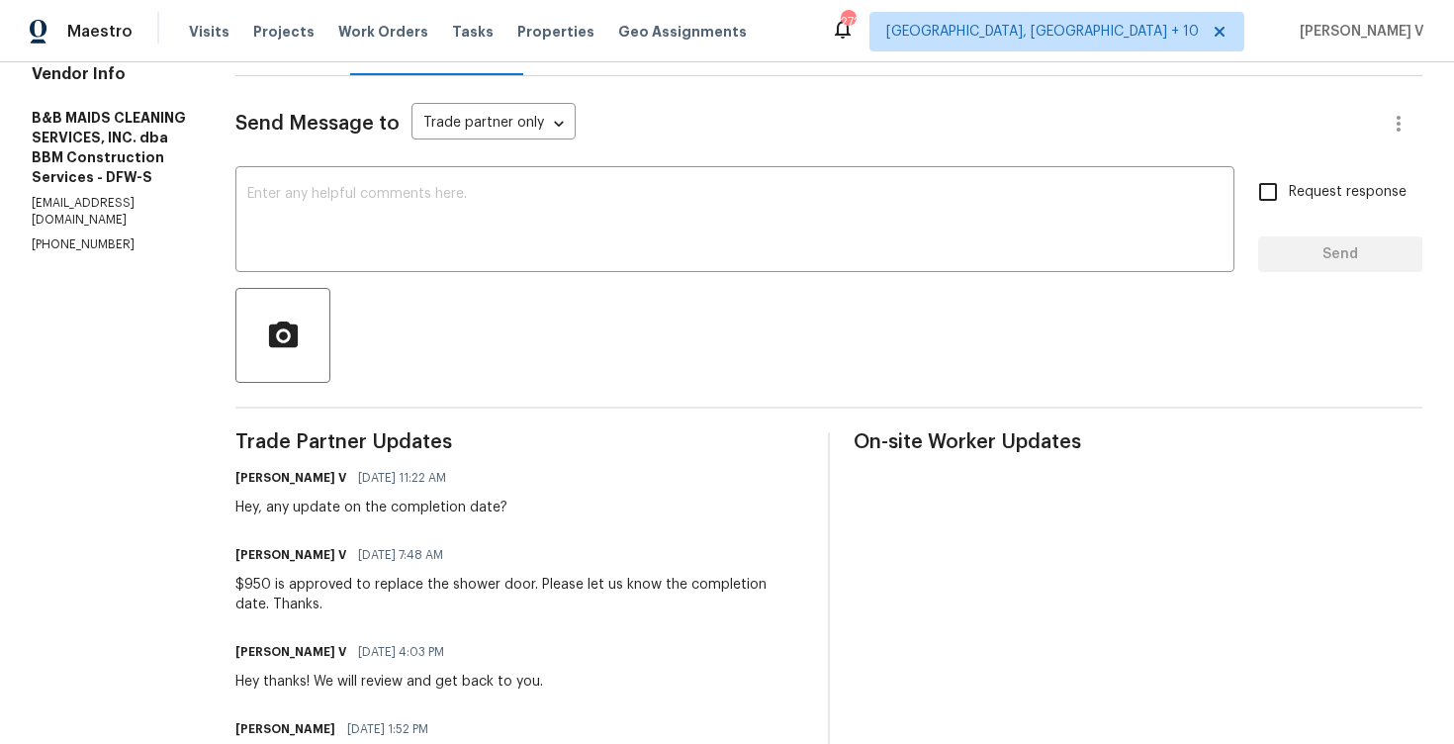
scroll to position [391, 0]
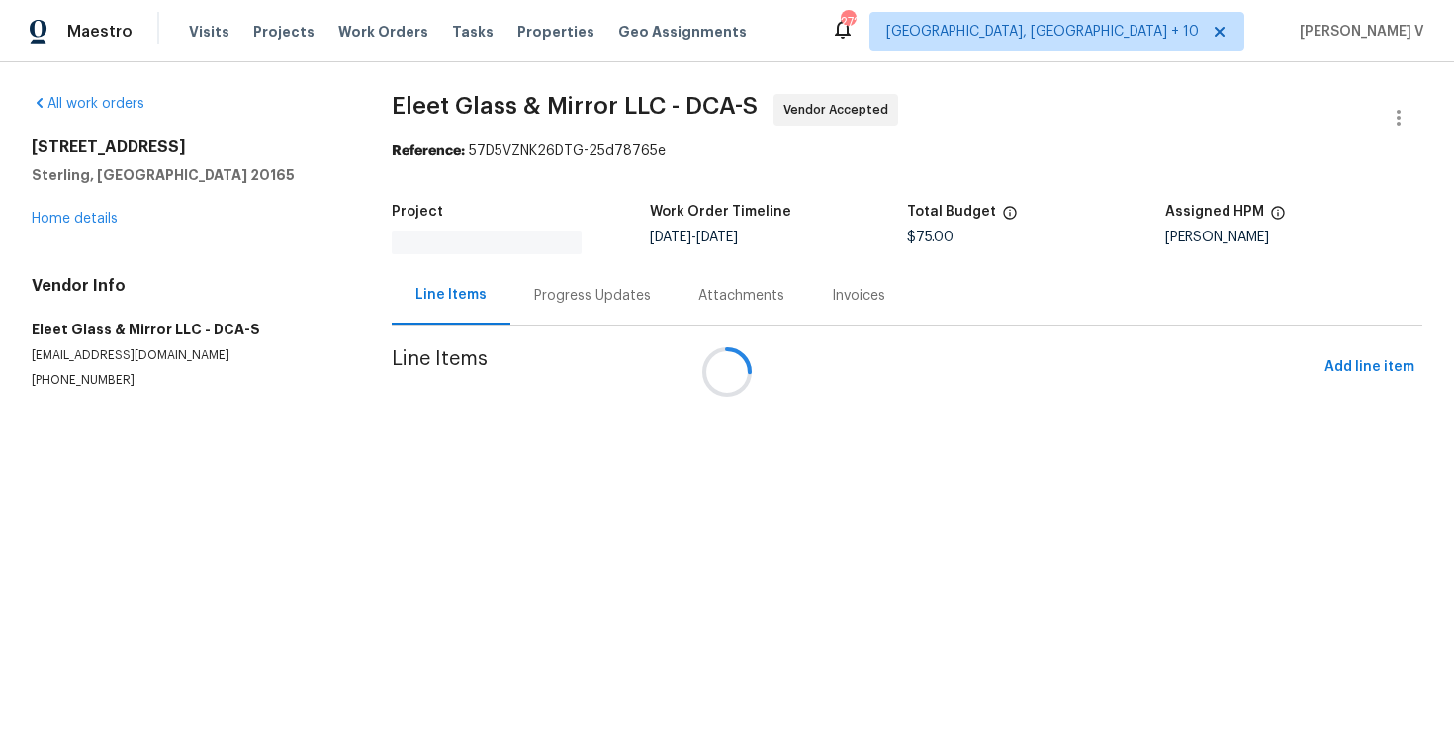
click at [519, 283] on div at bounding box center [727, 372] width 1454 height 744
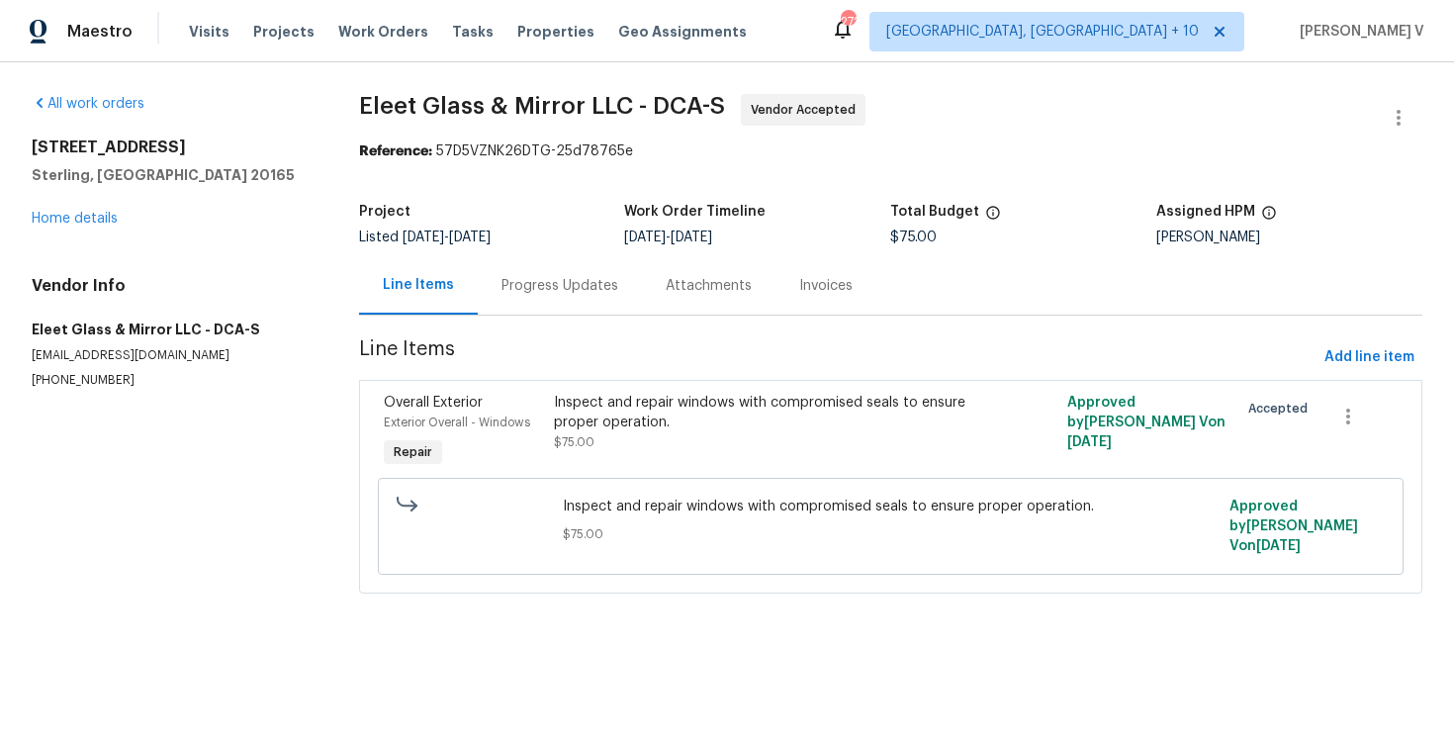
click at [519, 283] on div "Progress Updates" at bounding box center [559, 286] width 117 height 20
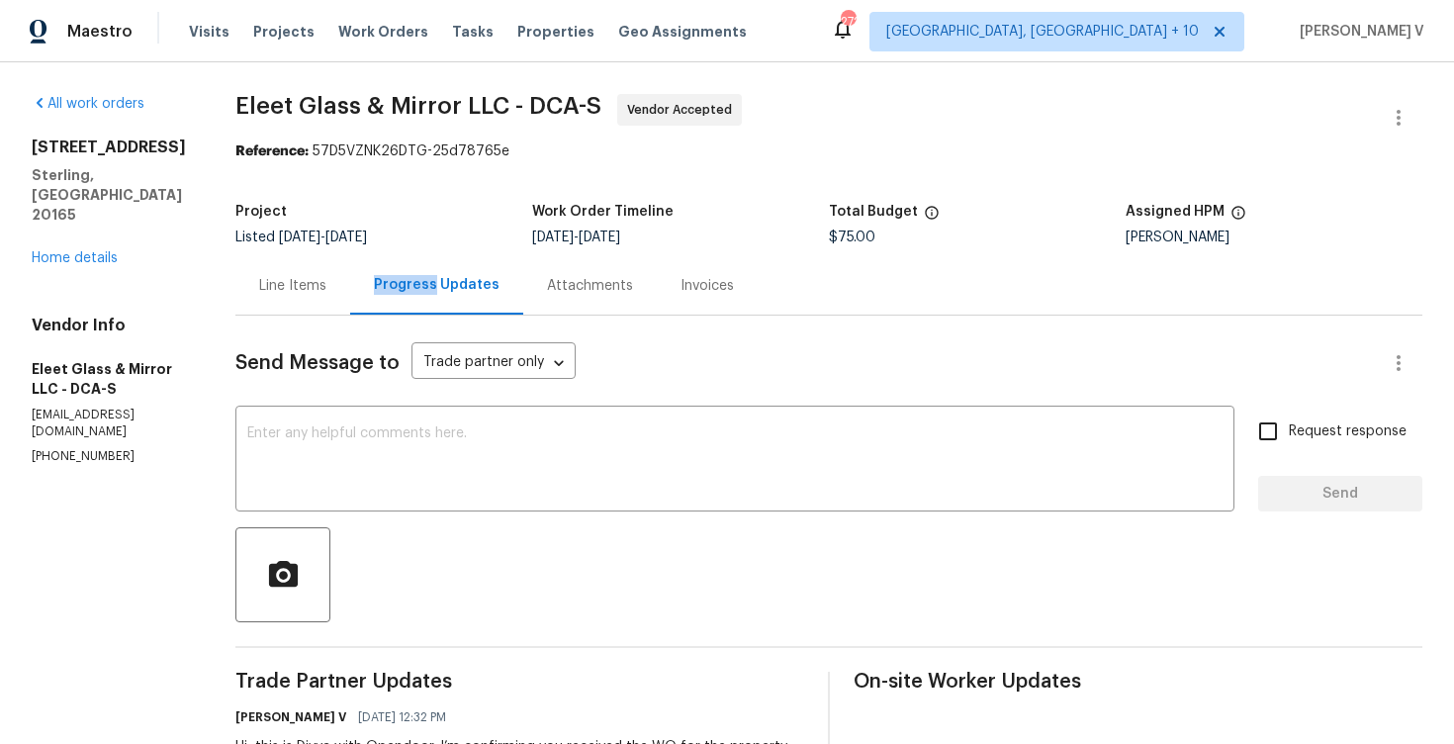
scroll to position [128, 0]
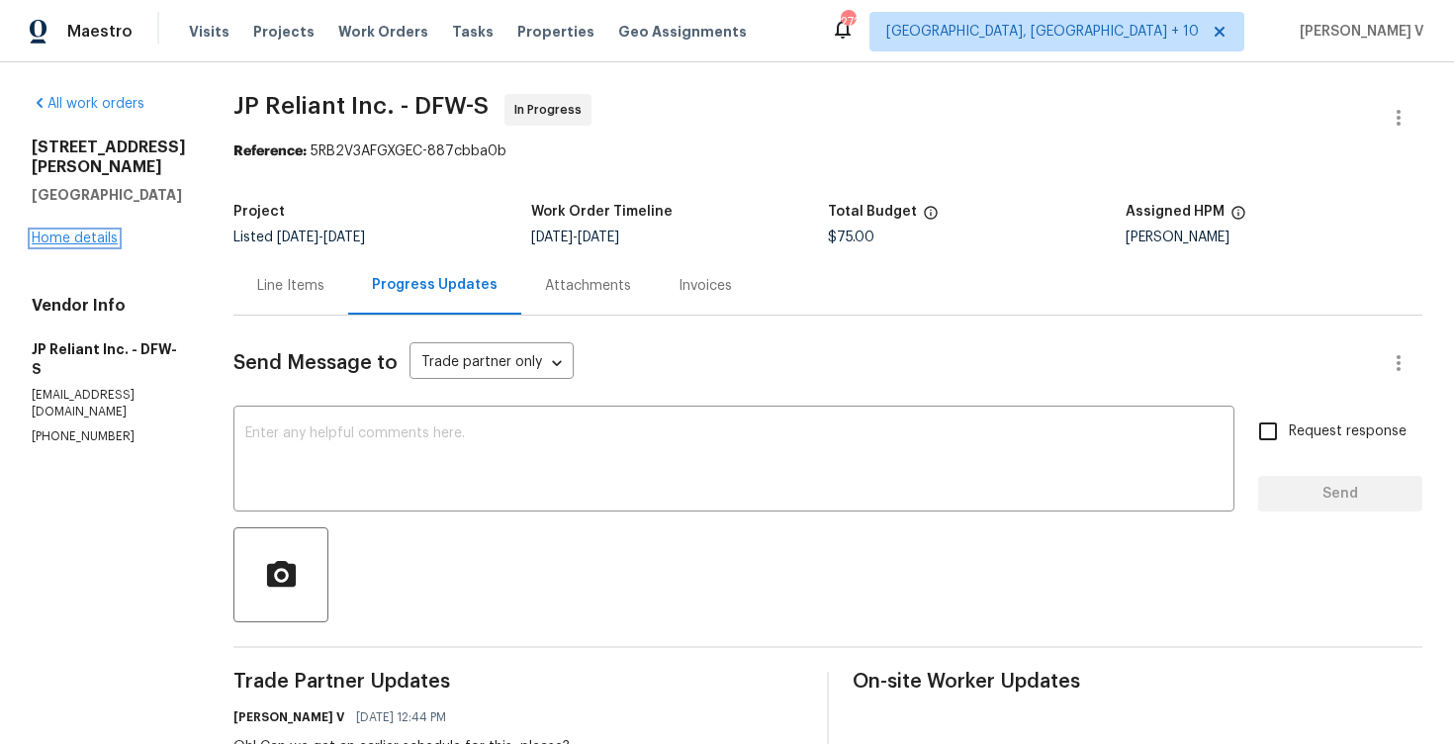
click at [81, 239] on link "Home details" at bounding box center [75, 238] width 86 height 14
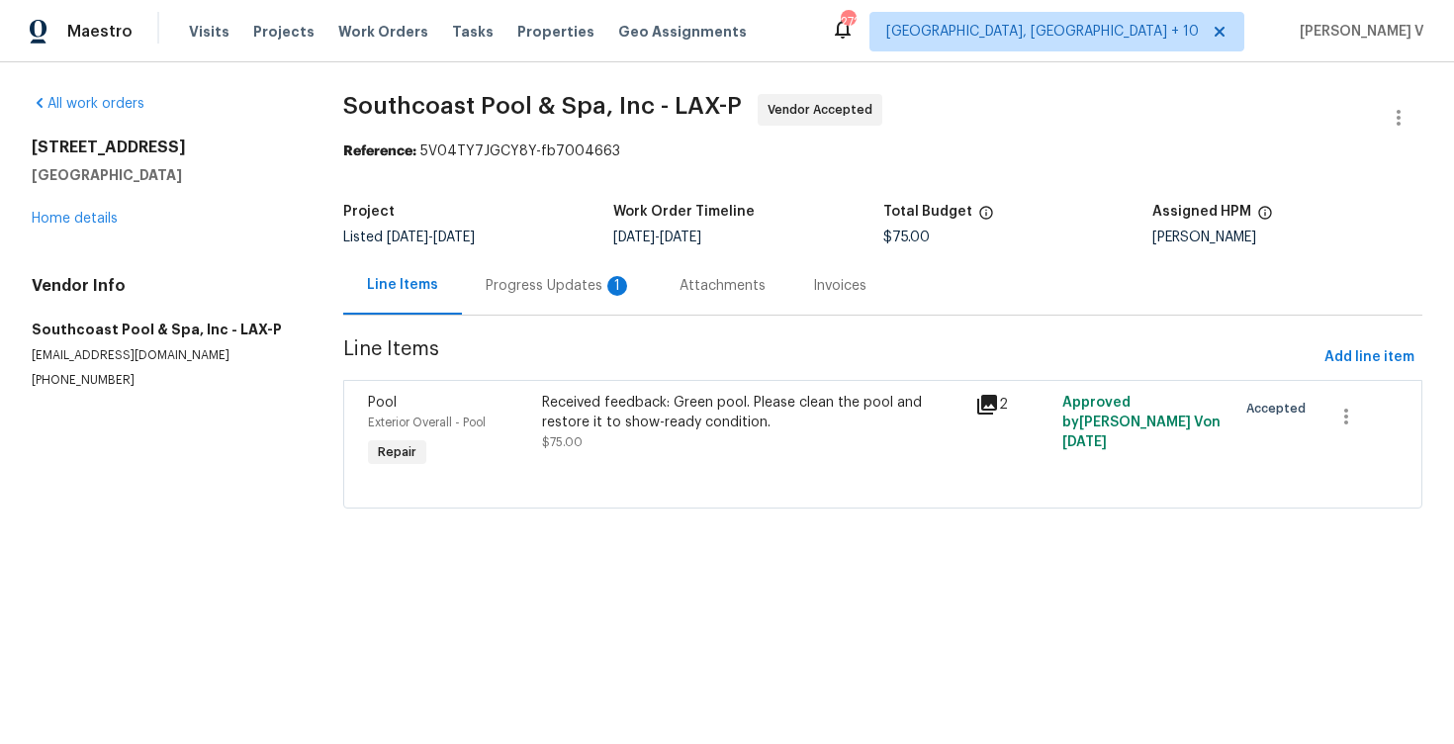
click at [495, 285] on div "Progress Updates 1" at bounding box center [559, 286] width 146 height 20
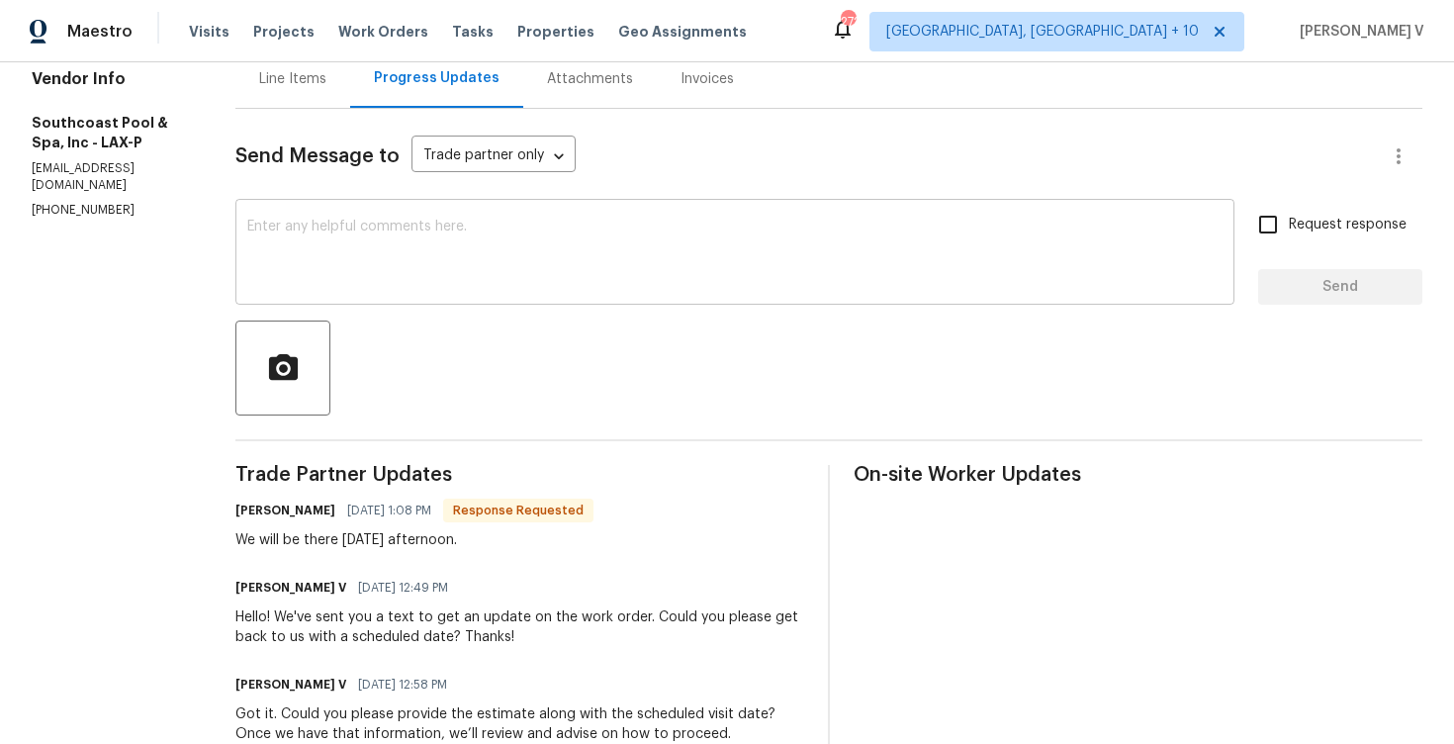
scroll to position [208, 0]
click at [413, 251] on textarea at bounding box center [734, 253] width 975 height 69
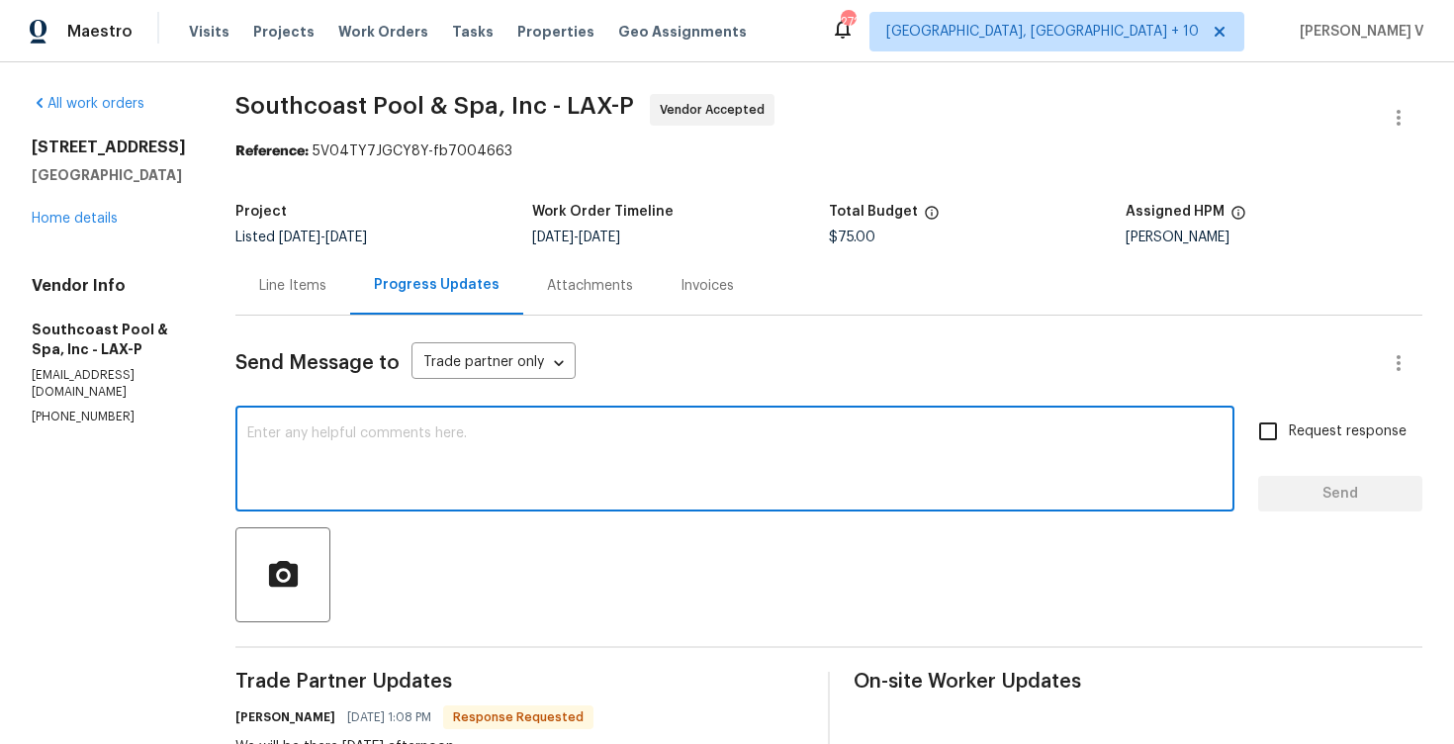
scroll to position [261, 0]
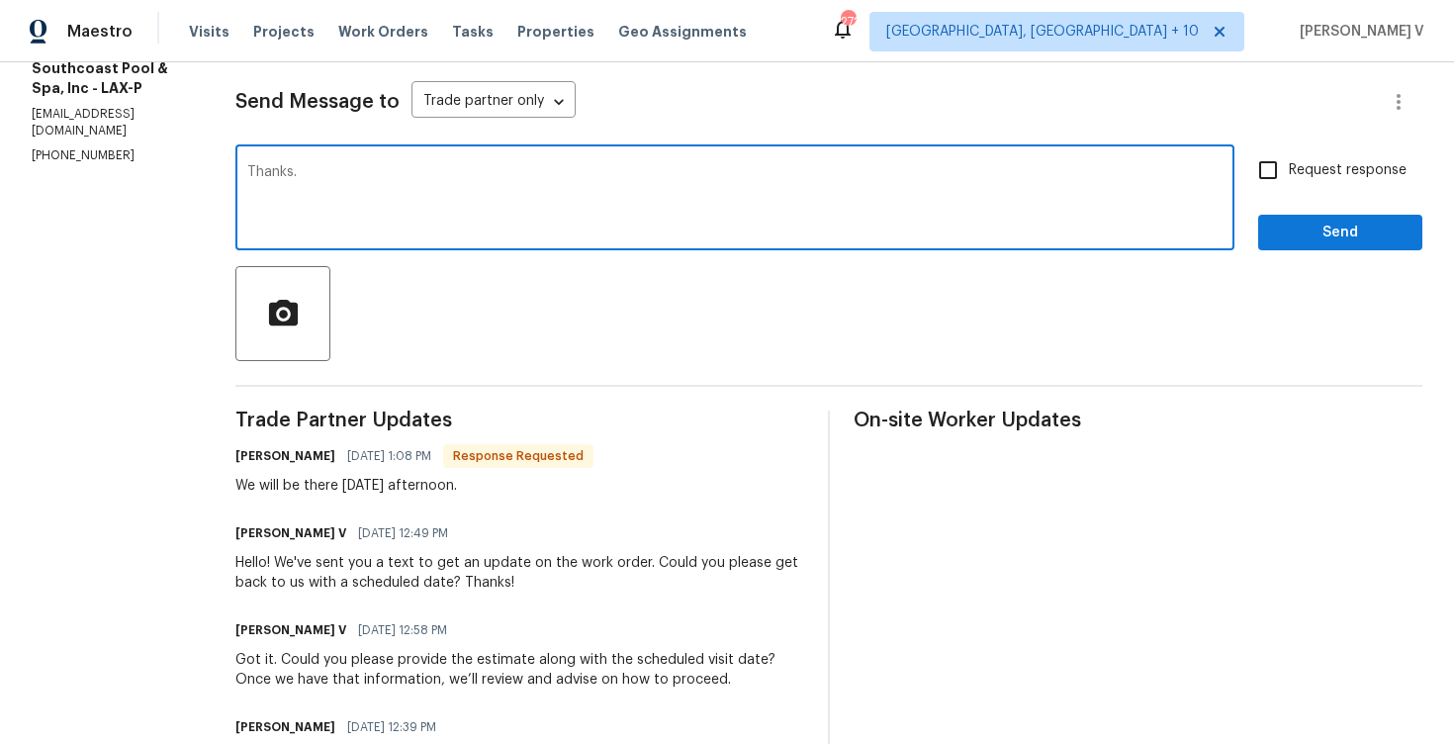
type textarea "Thanks."
click at [1305, 216] on button "Send" at bounding box center [1340, 233] width 164 height 37
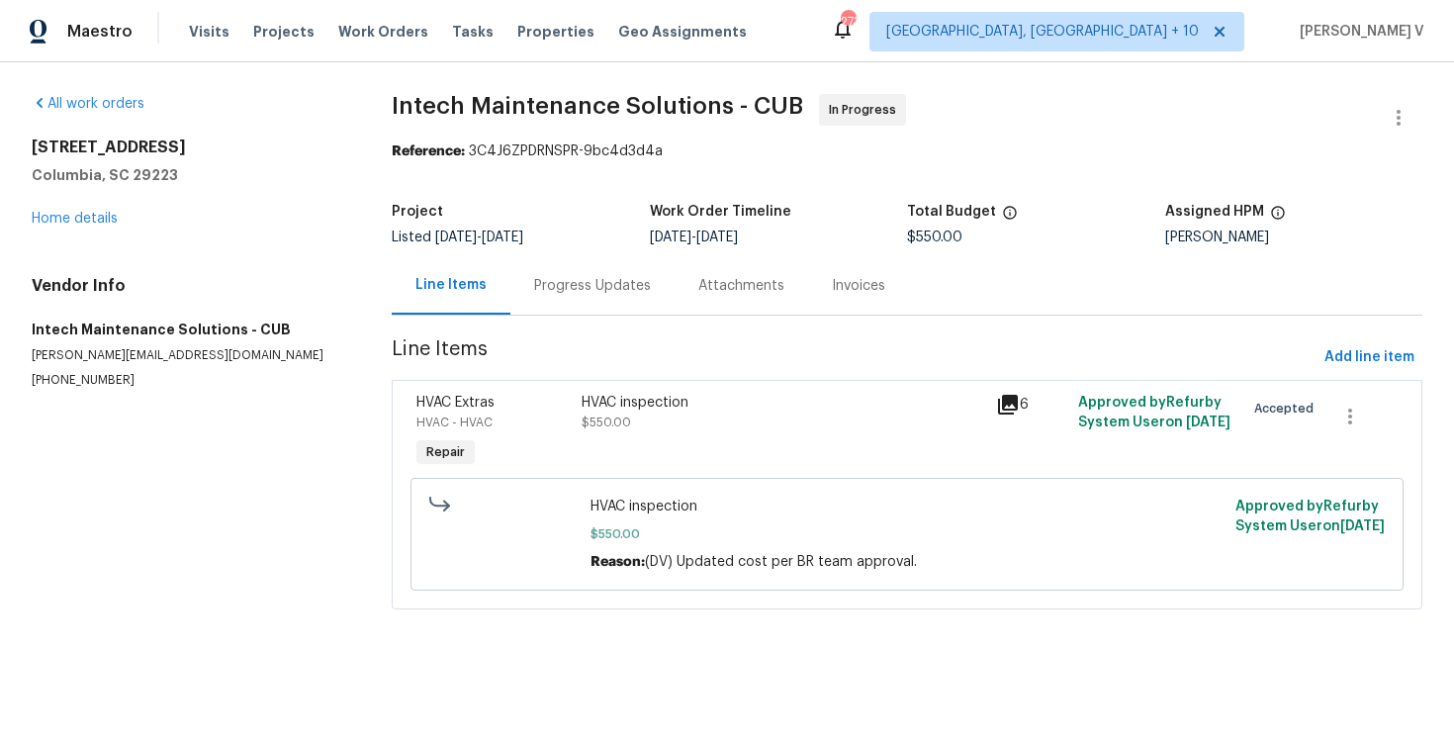
click at [565, 289] on div "Progress Updates" at bounding box center [592, 286] width 117 height 20
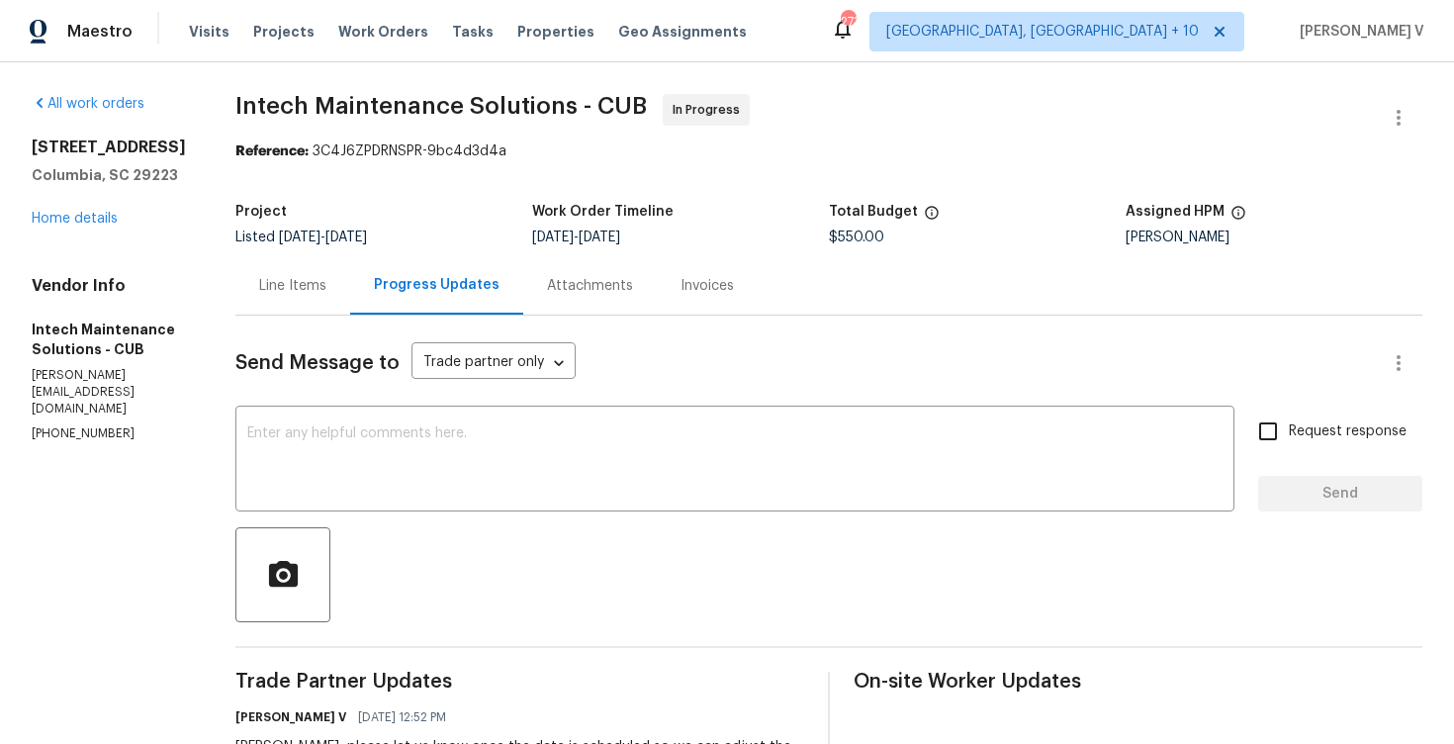
scroll to position [388, 0]
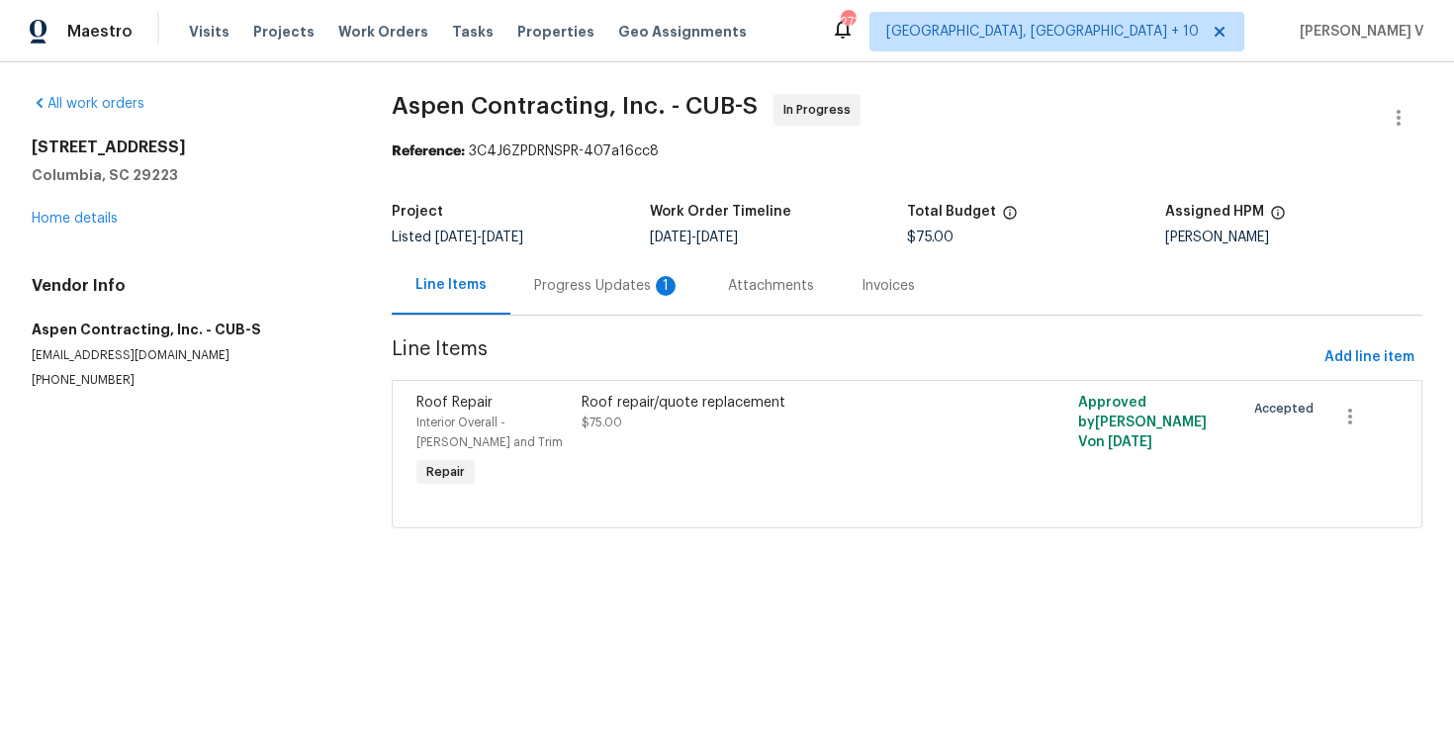
click at [582, 289] on div "Progress Updates 1" at bounding box center [607, 286] width 146 height 20
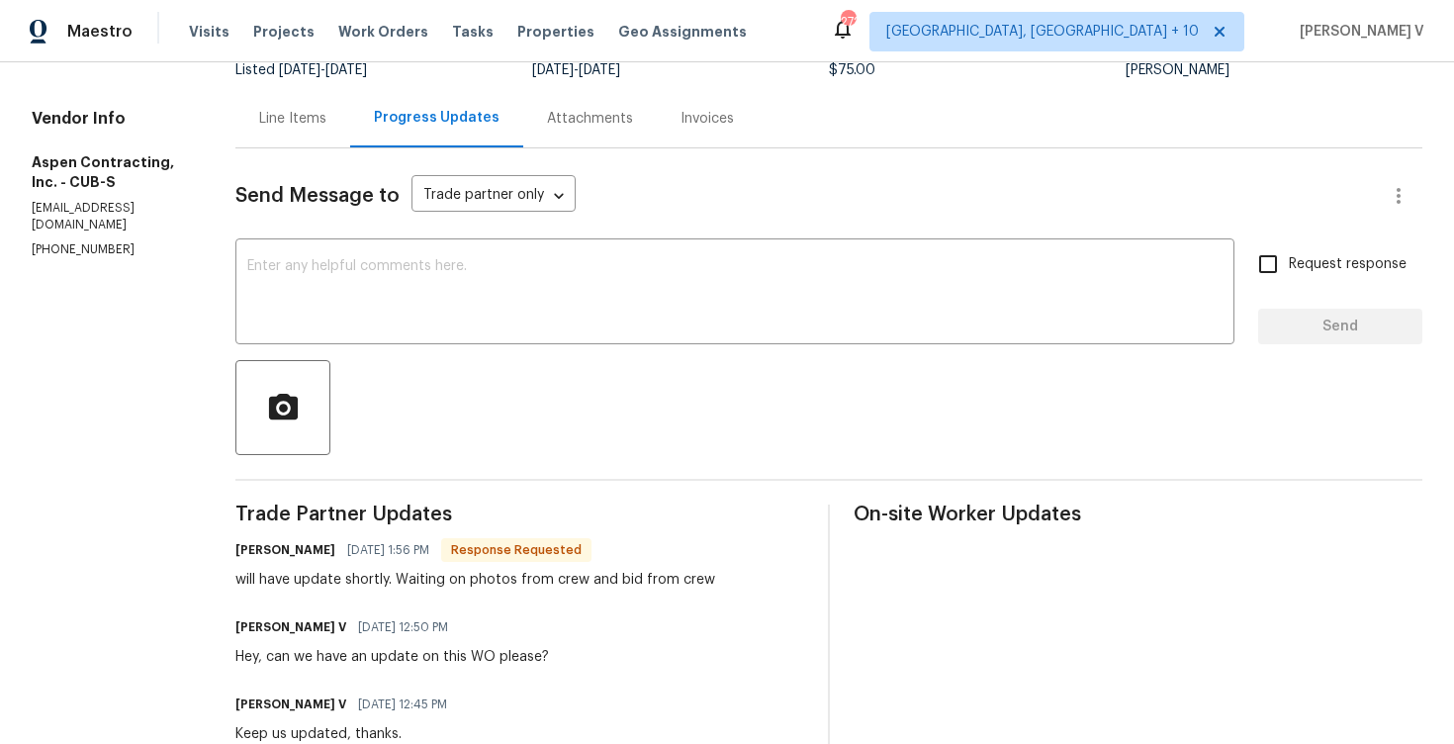
scroll to position [113, 0]
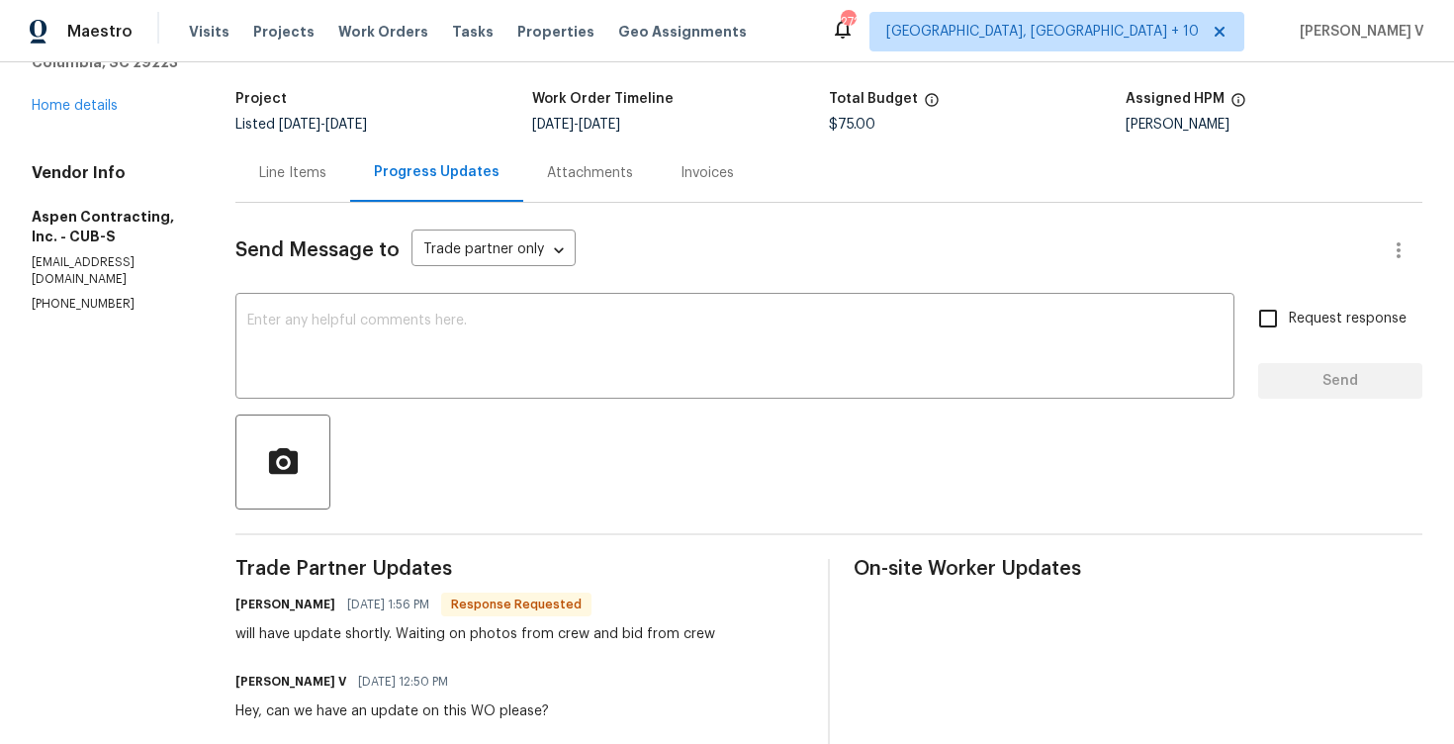
click at [314, 189] on div "Line Items" at bounding box center [292, 172] width 115 height 58
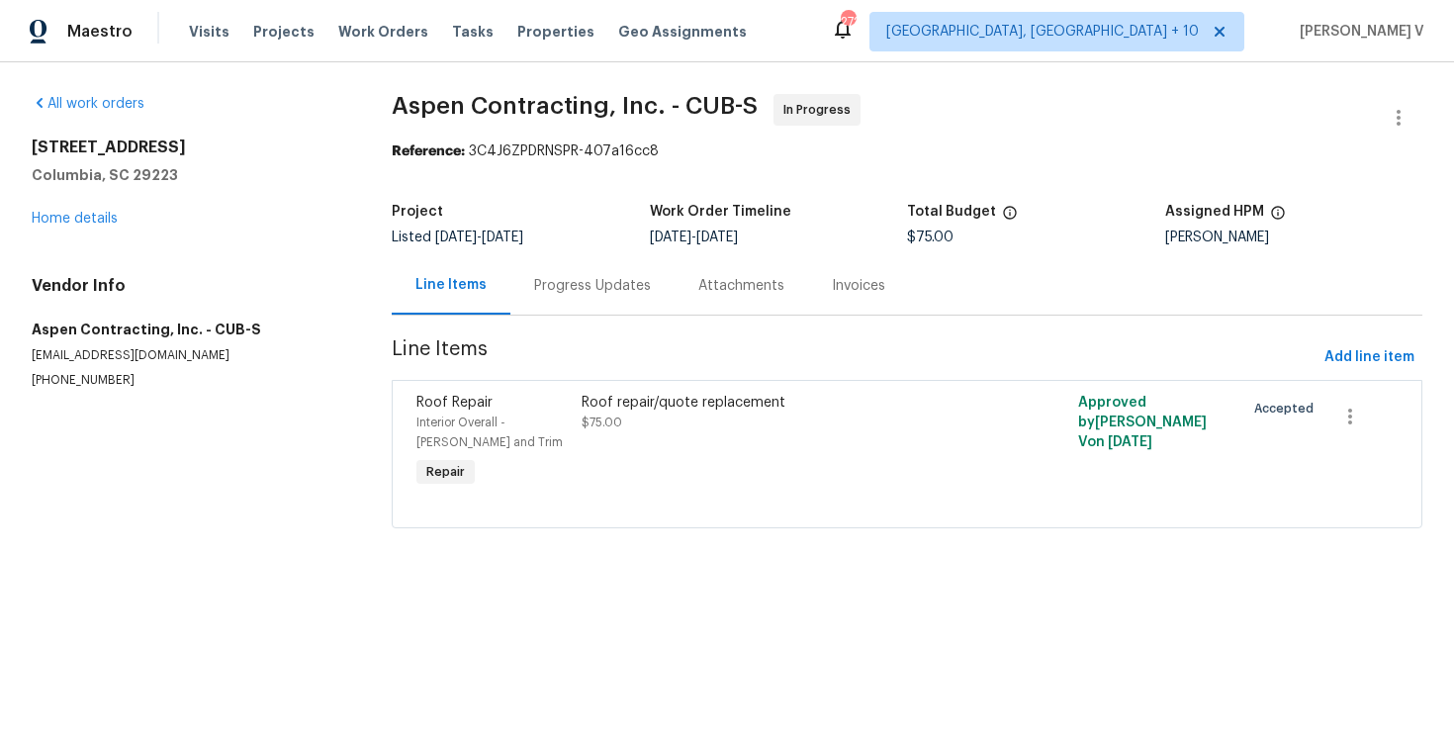
click at [576, 295] on div "Progress Updates" at bounding box center [592, 286] width 117 height 20
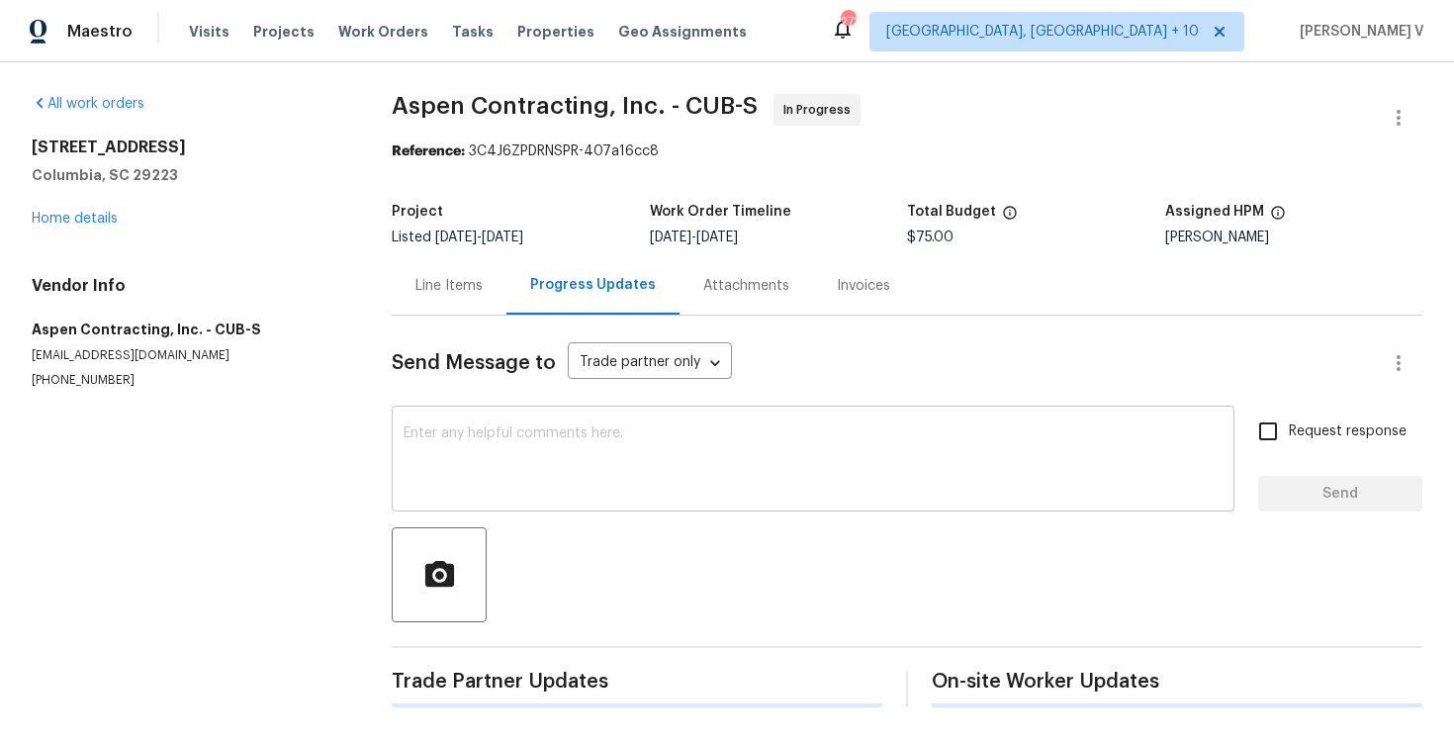
click at [537, 453] on textarea at bounding box center [812, 460] width 819 height 69
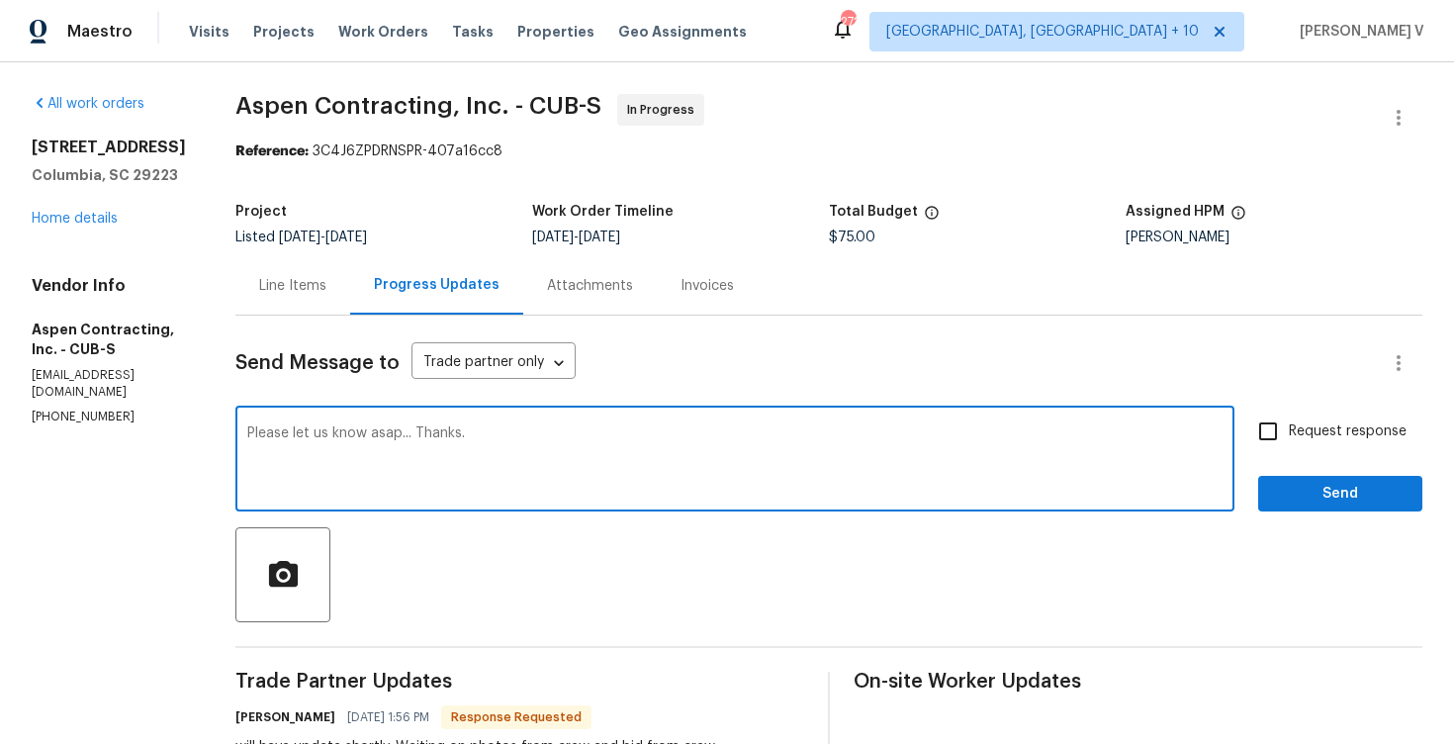
type textarea "Please let us know asap... Thanks."
click at [1314, 509] on button "Send" at bounding box center [1340, 494] width 164 height 37
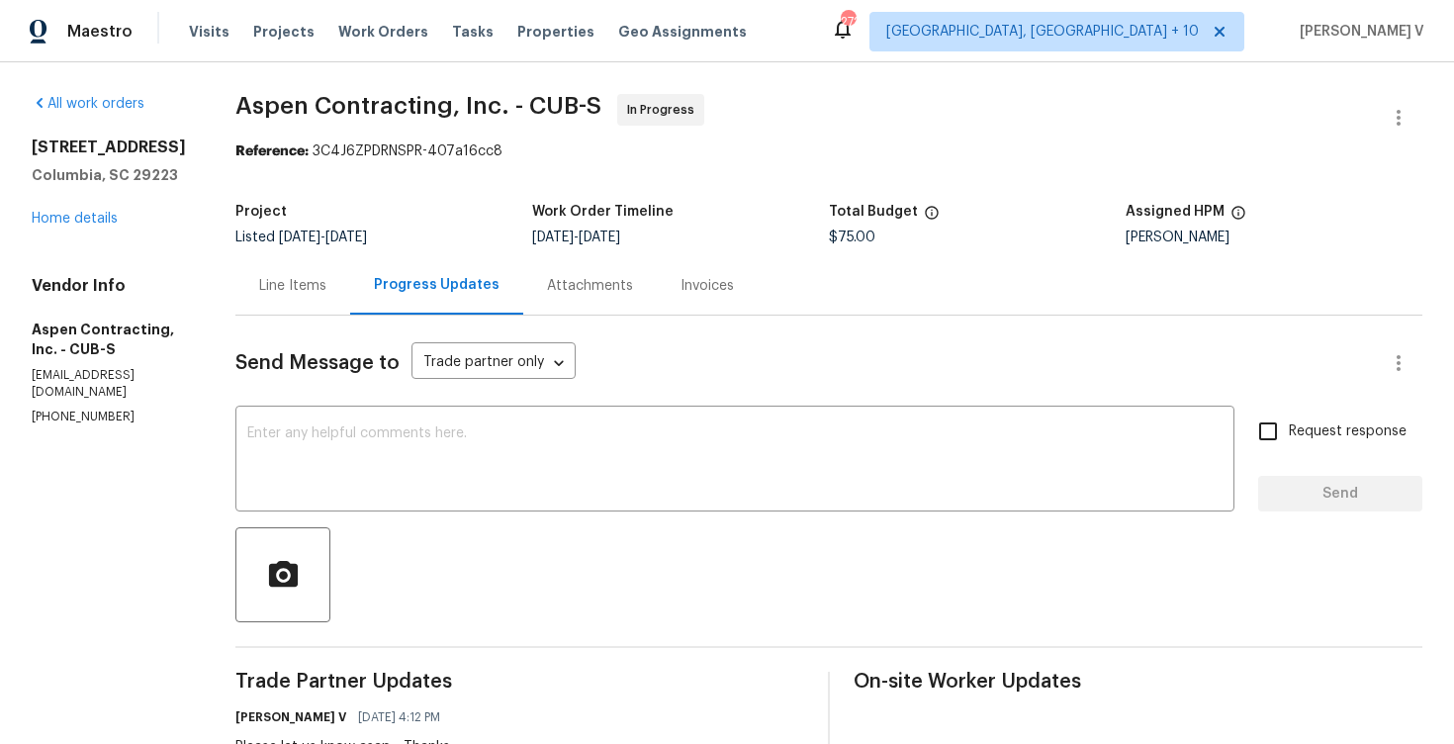
scroll to position [581, 0]
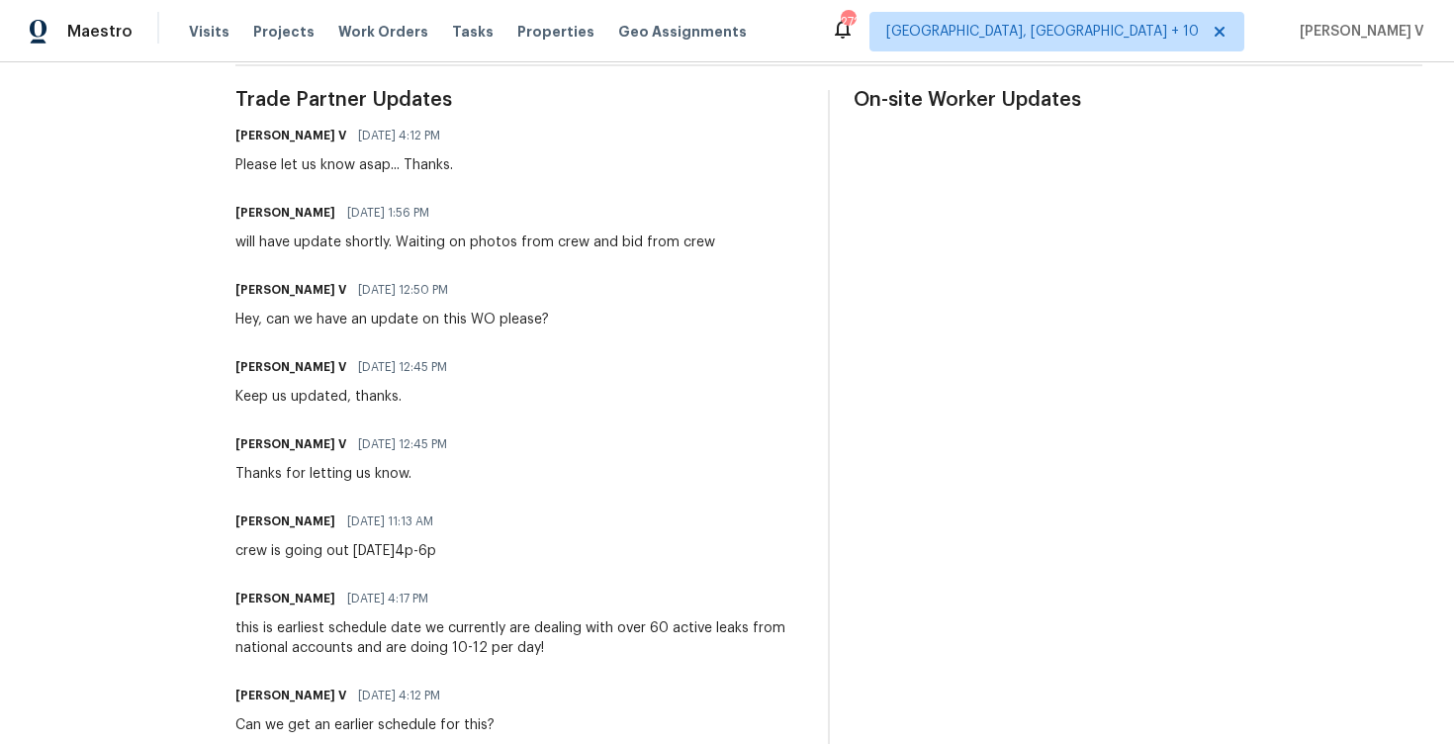
click at [389, 242] on div "will have update shortly. Waiting on photos from crew and bid from crew" at bounding box center [475, 242] width 480 height 20
copy div "will have update shortly. Waiting on photos from crew and bid from crew"
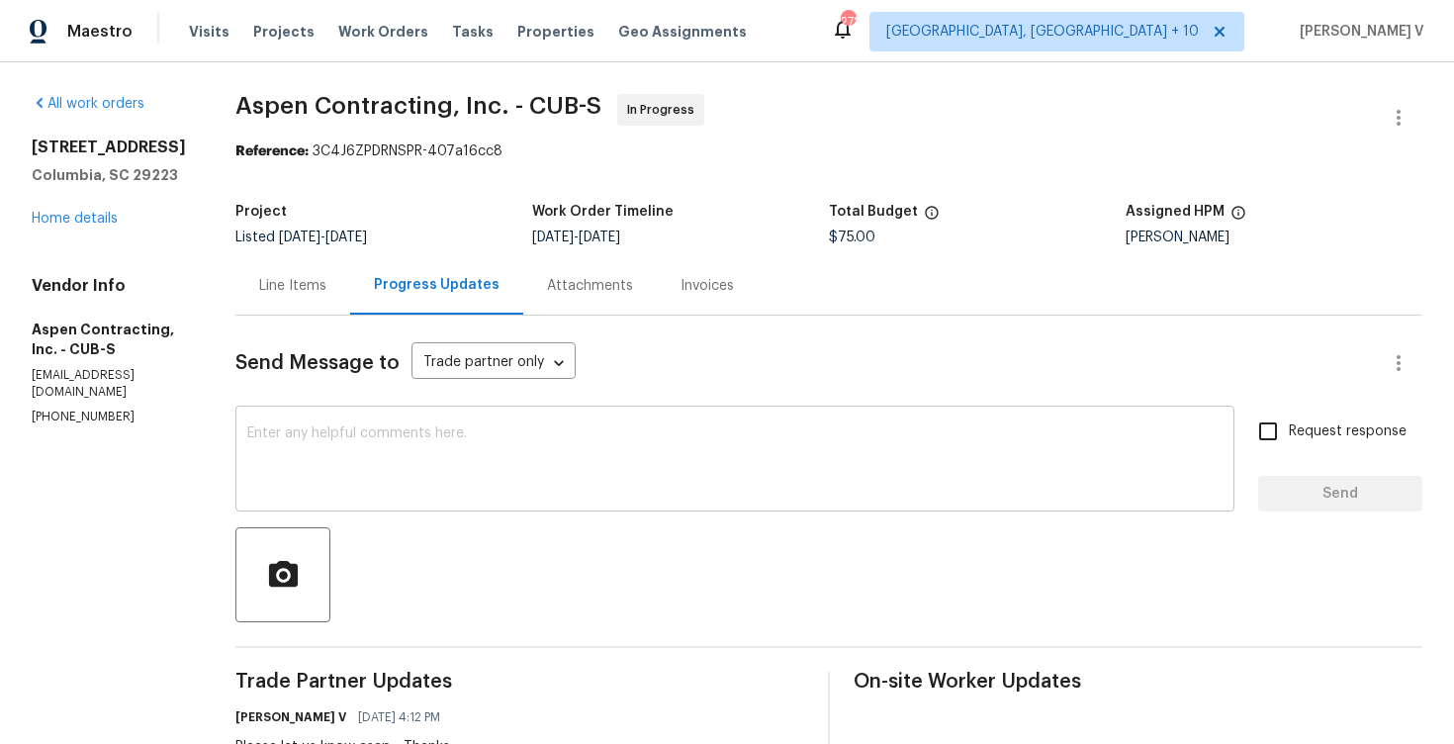
scroll to position [249, 0]
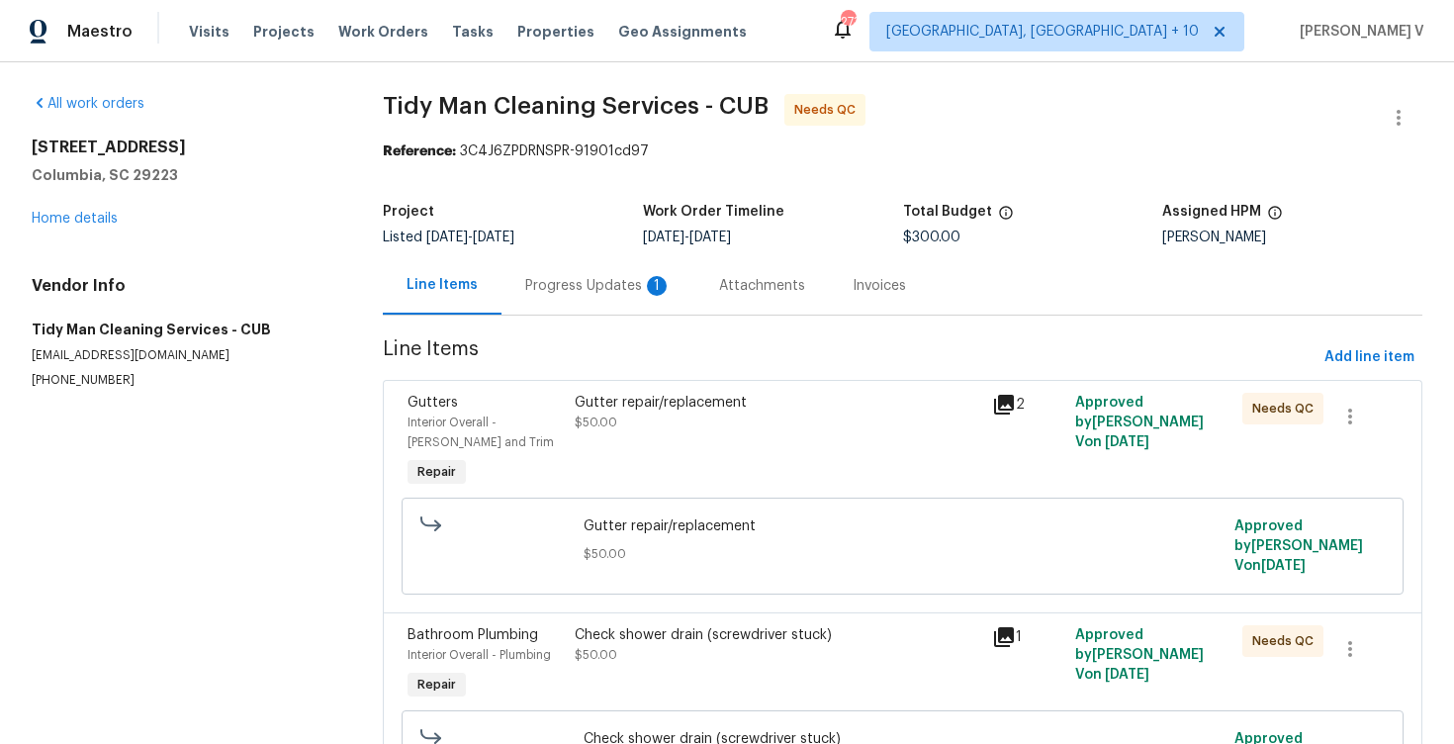
click at [601, 280] on div "Progress Updates 1" at bounding box center [598, 286] width 146 height 20
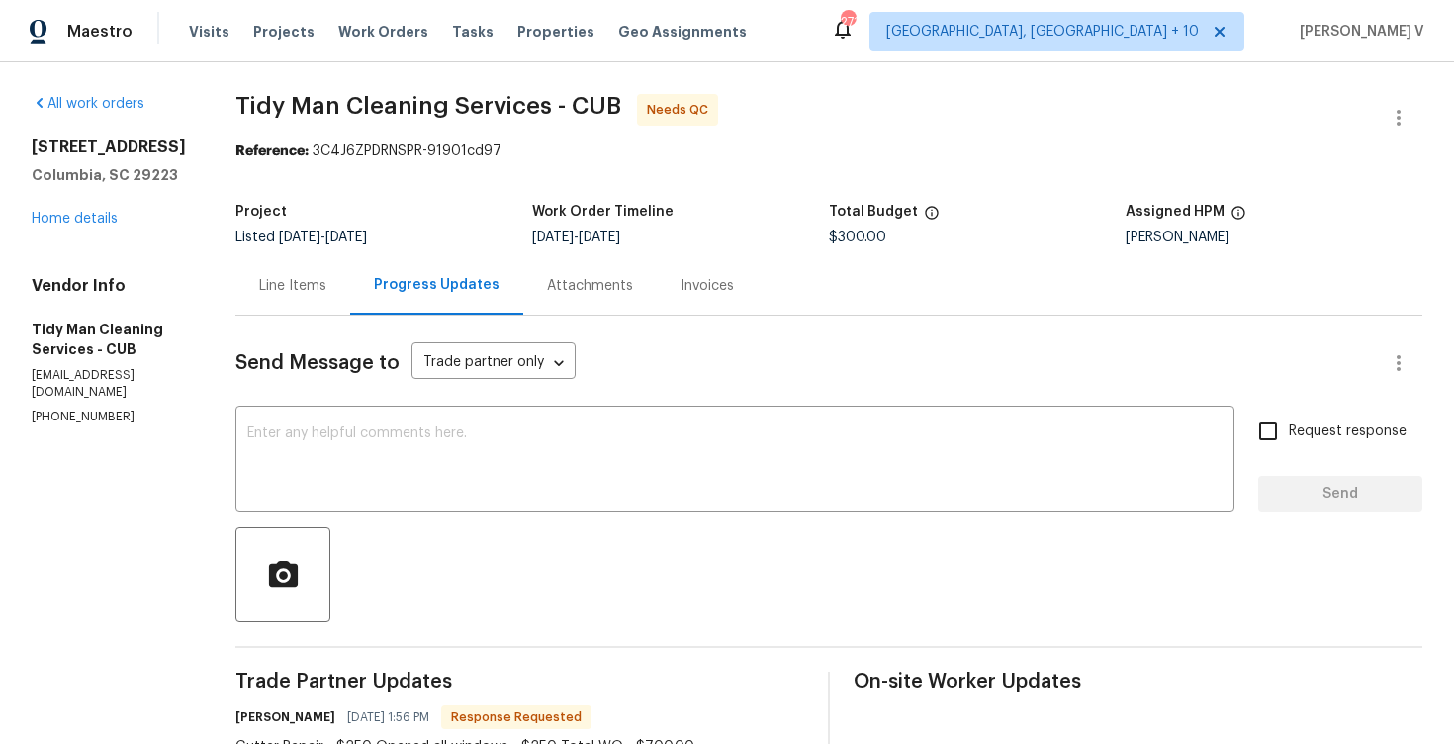
click at [296, 289] on div "Line Items" at bounding box center [292, 286] width 67 height 20
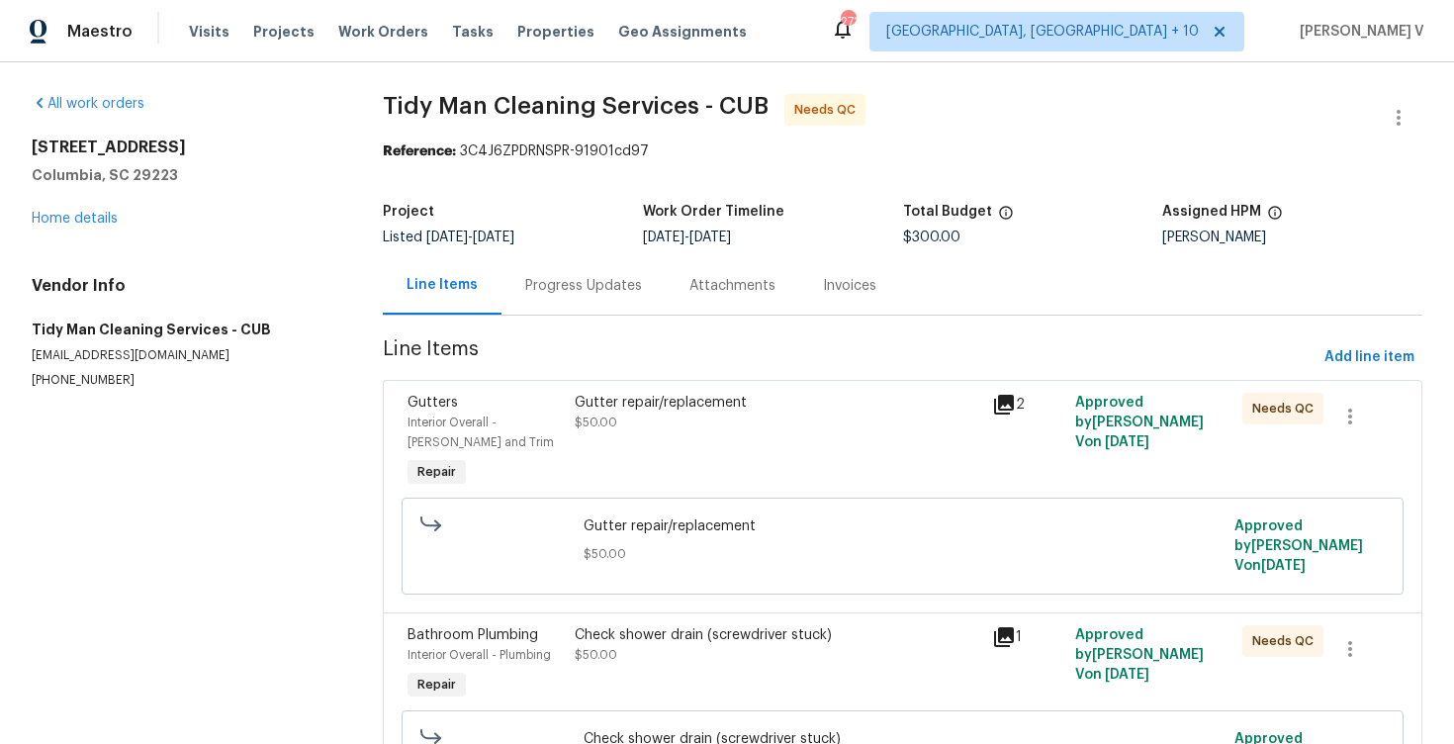
click at [595, 278] on div "Progress Updates" at bounding box center [583, 286] width 117 height 20
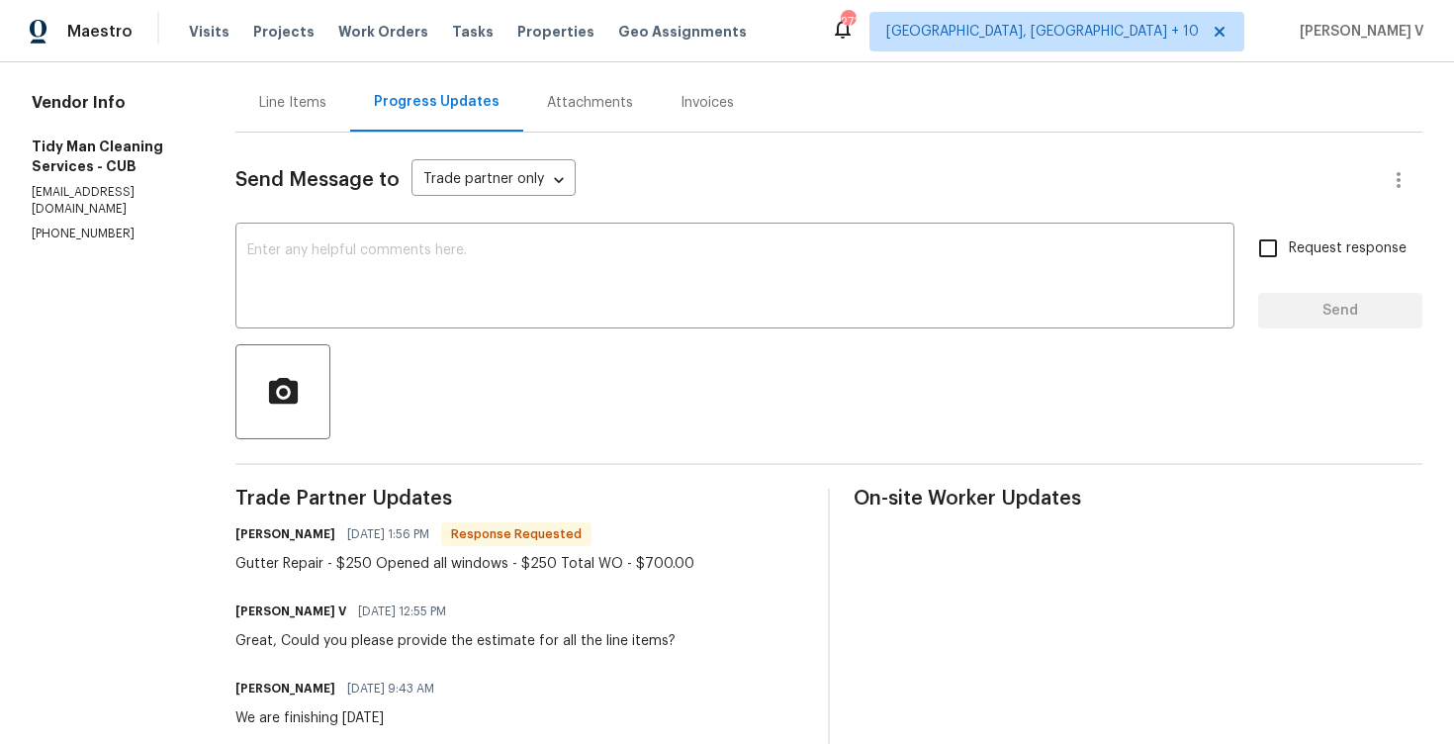
scroll to position [178, 0]
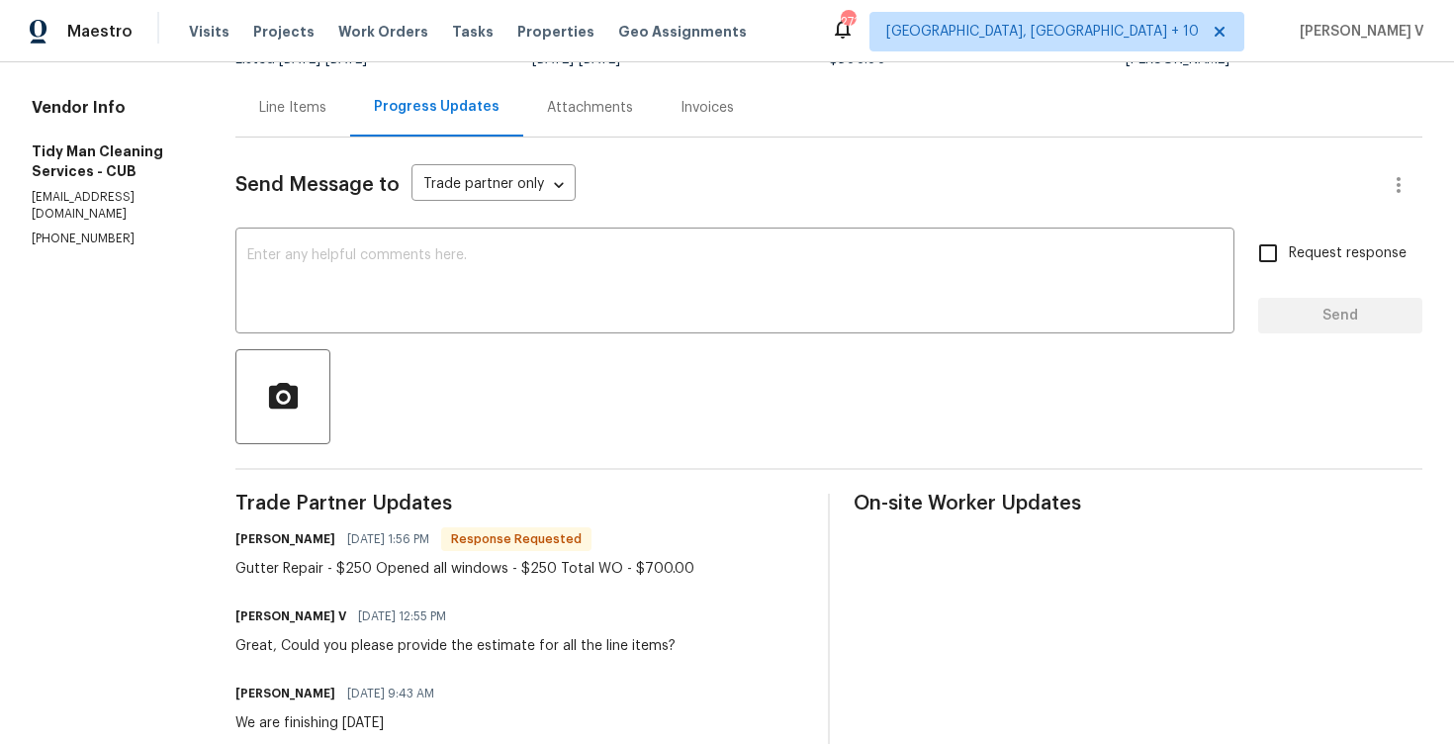
click at [304, 132] on div "Line Items" at bounding box center [292, 107] width 115 height 58
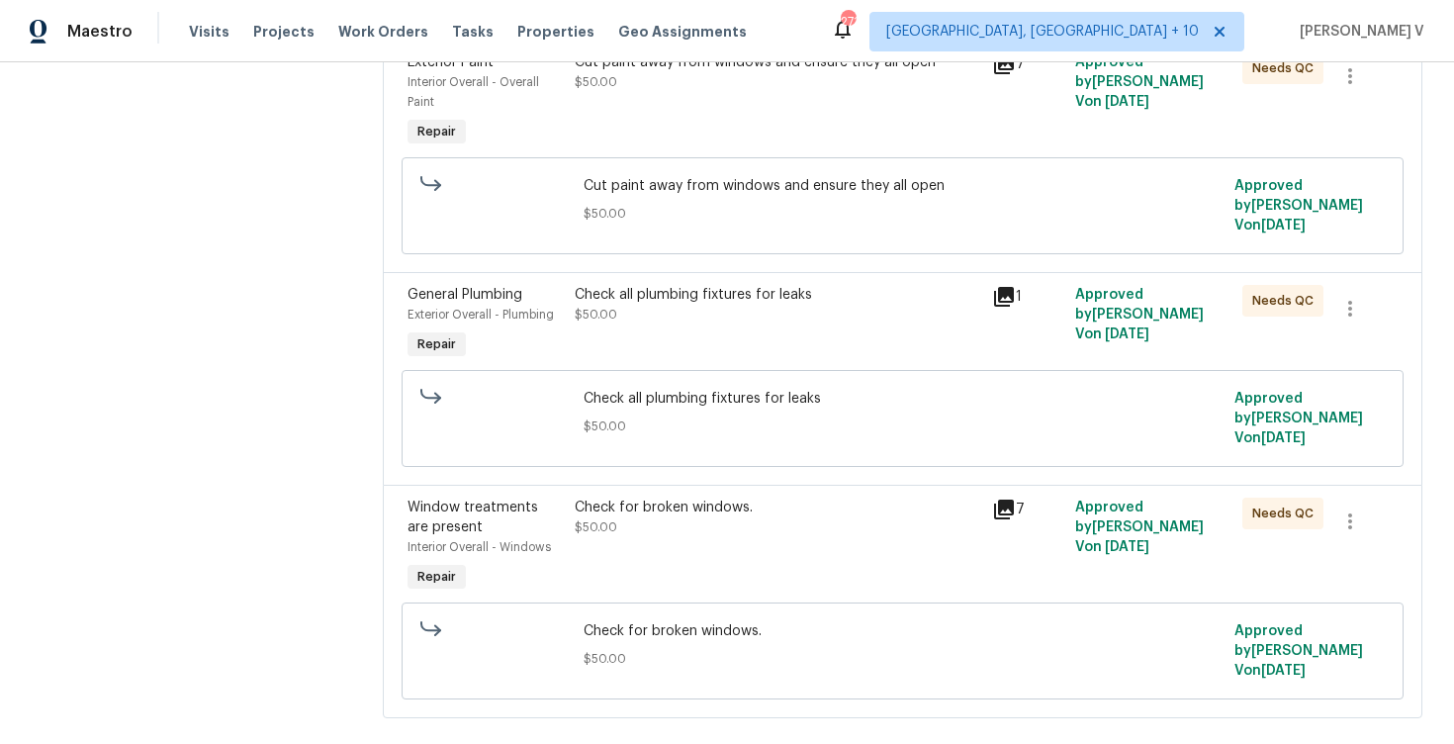
scroll to position [1016, 0]
click at [845, 295] on div "Check all plumbing fixtures for leaks" at bounding box center [777, 297] width 405 height 20
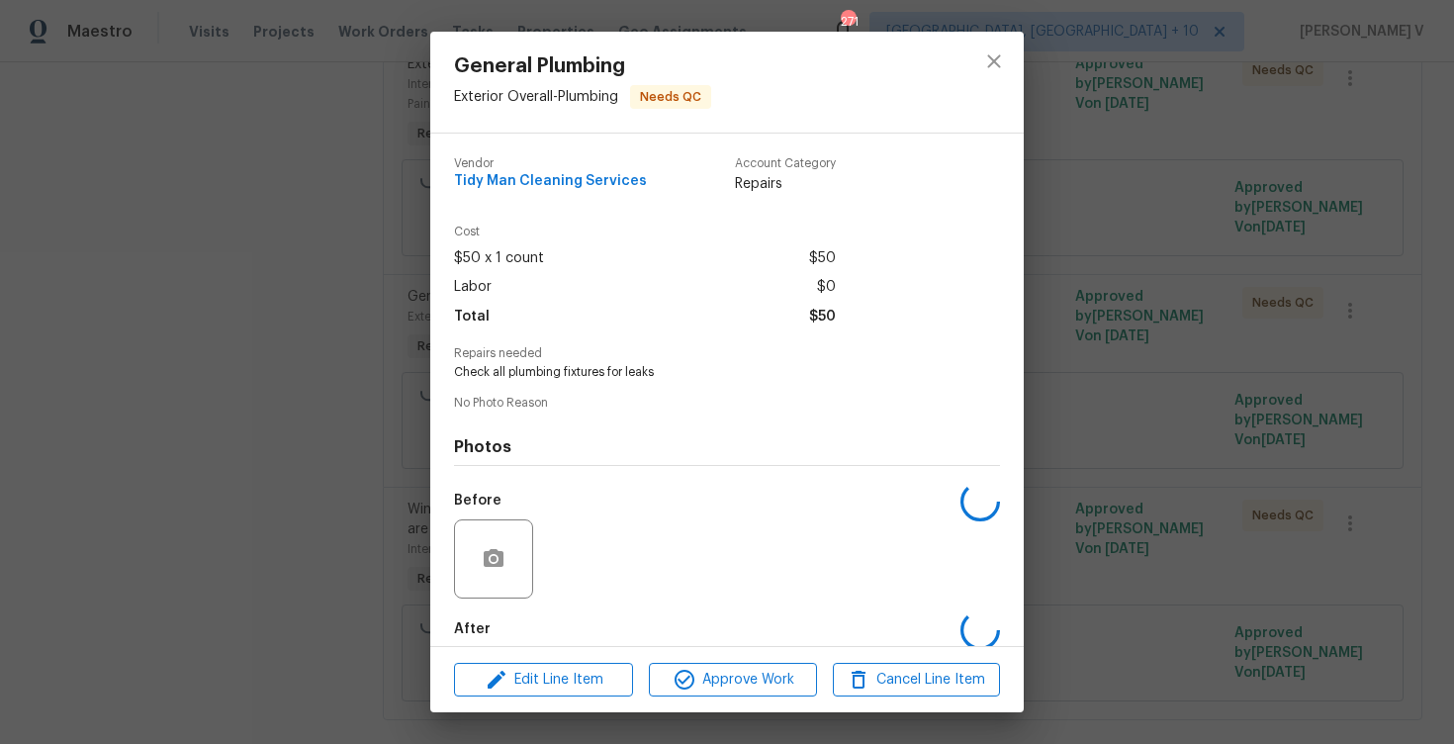
scroll to position [101, 0]
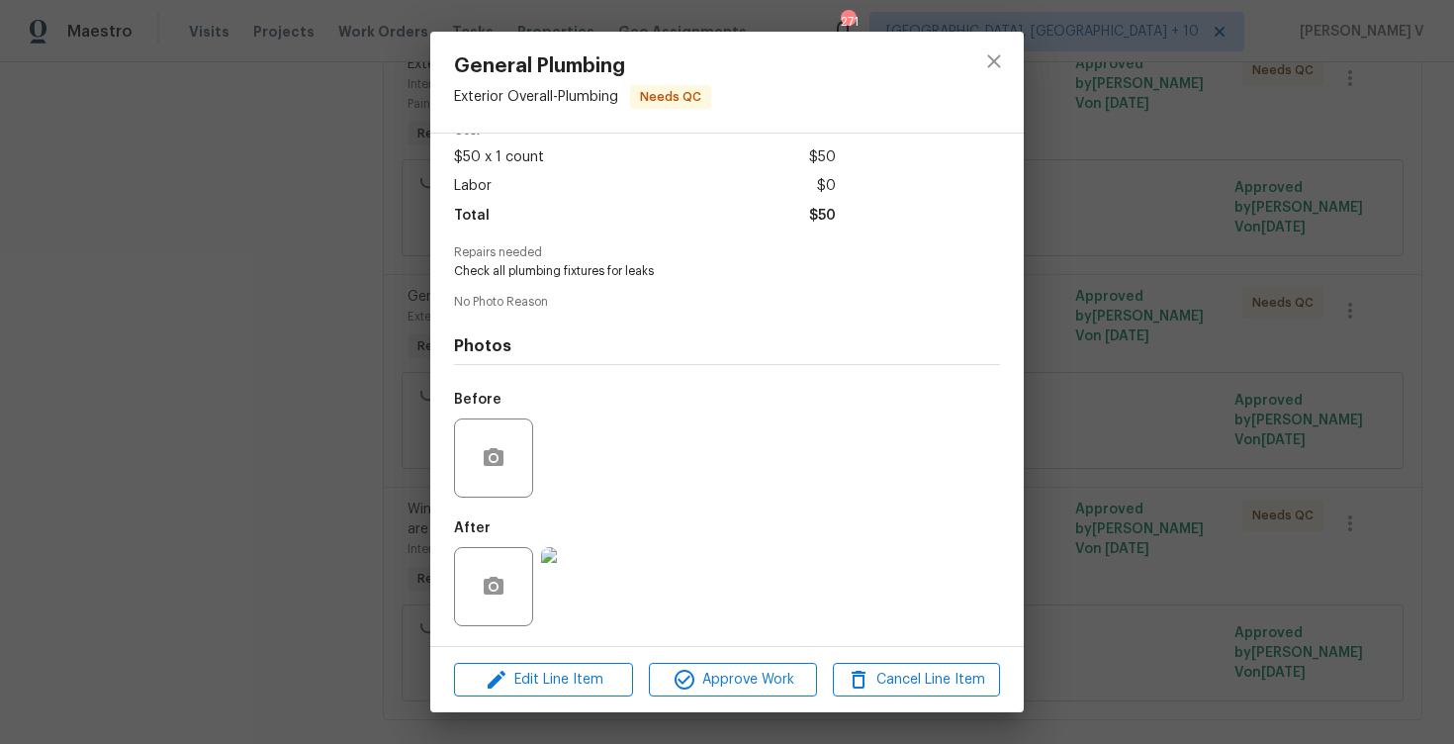
click at [577, 536] on div at bounding box center [580, 586] width 87 height 103
click at [577, 565] on img at bounding box center [580, 586] width 79 height 79
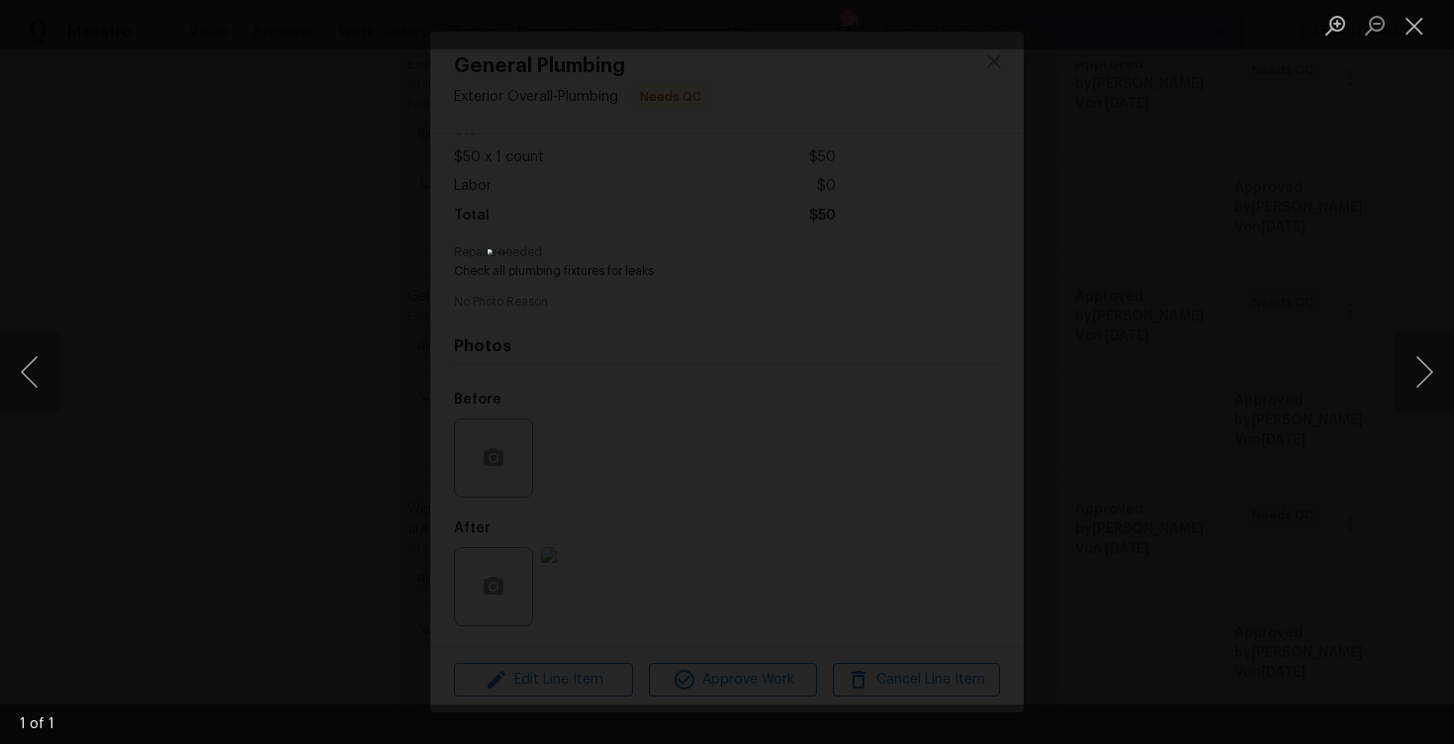
click at [1071, 214] on div "Lightbox" at bounding box center [727, 372] width 1454 height 744
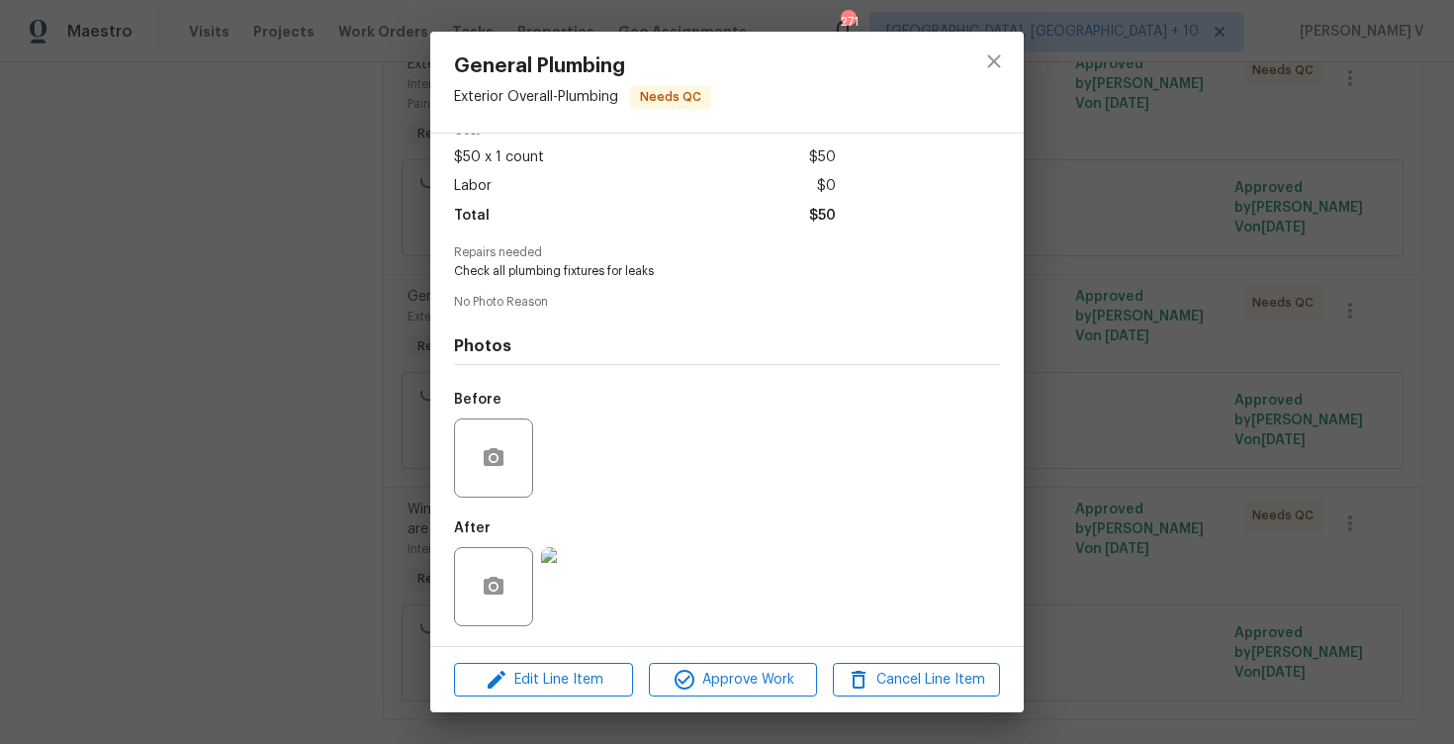
click at [1146, 340] on div "General Plumbing Exterior Overall - Plumbing Needs QC Vendor Tidy Man Cleaning …" at bounding box center [727, 372] width 1454 height 744
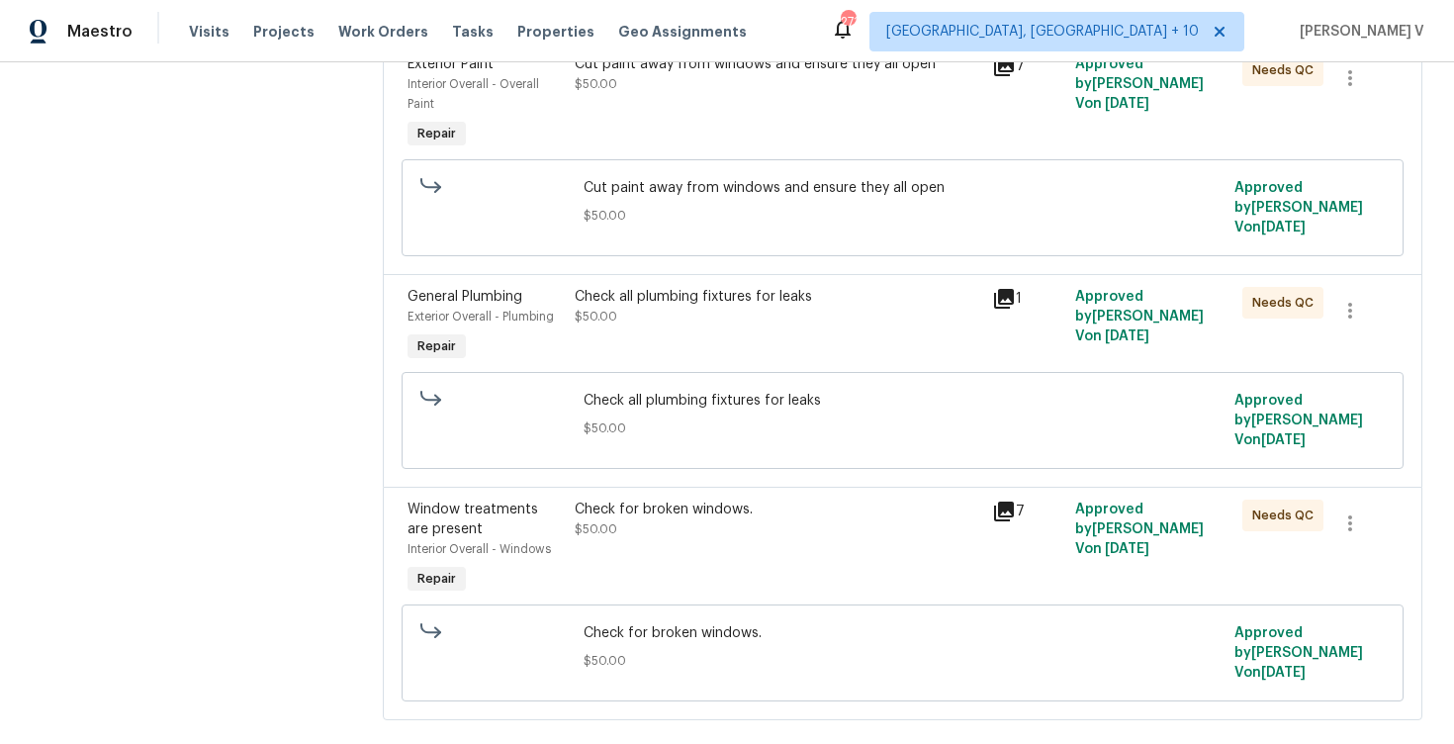
scroll to position [1051, 0]
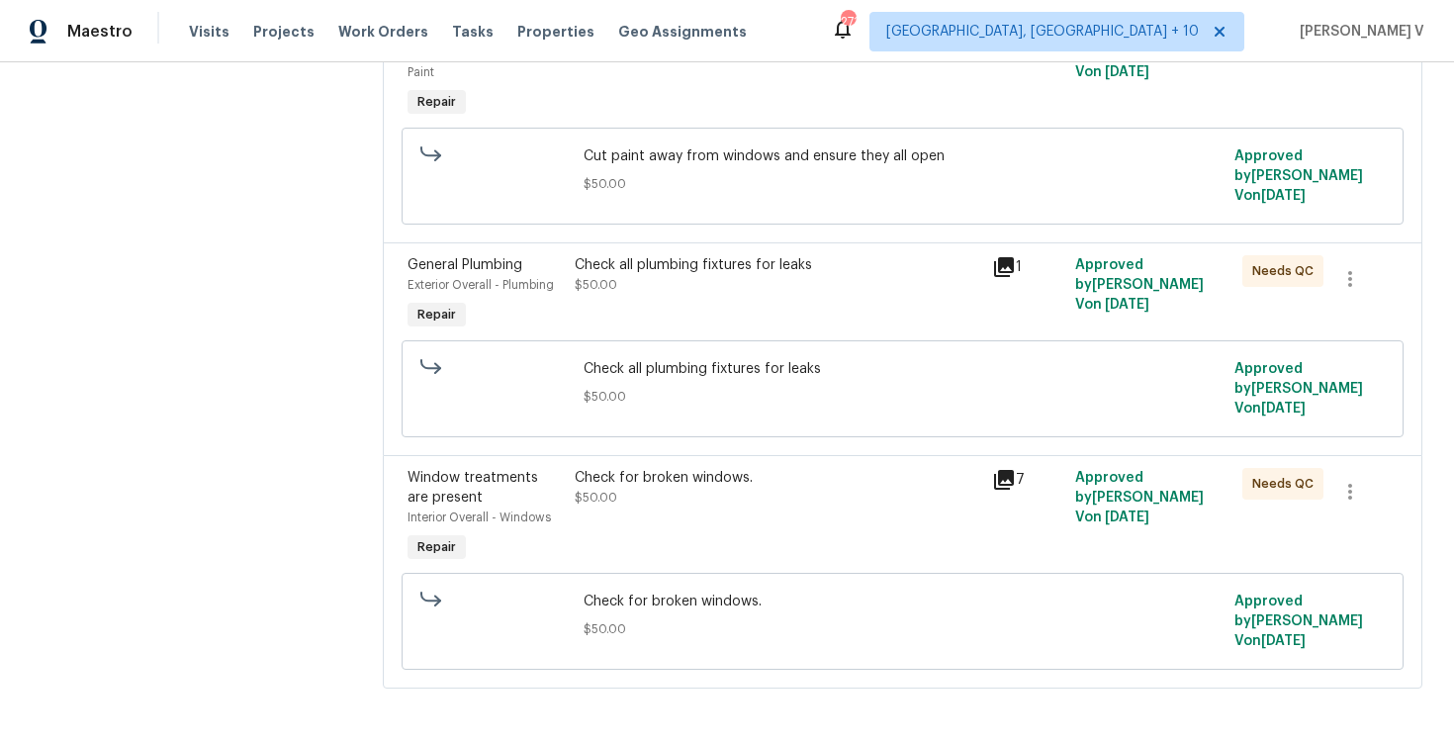
click at [759, 473] on div "Check for broken windows." at bounding box center [777, 478] width 405 height 20
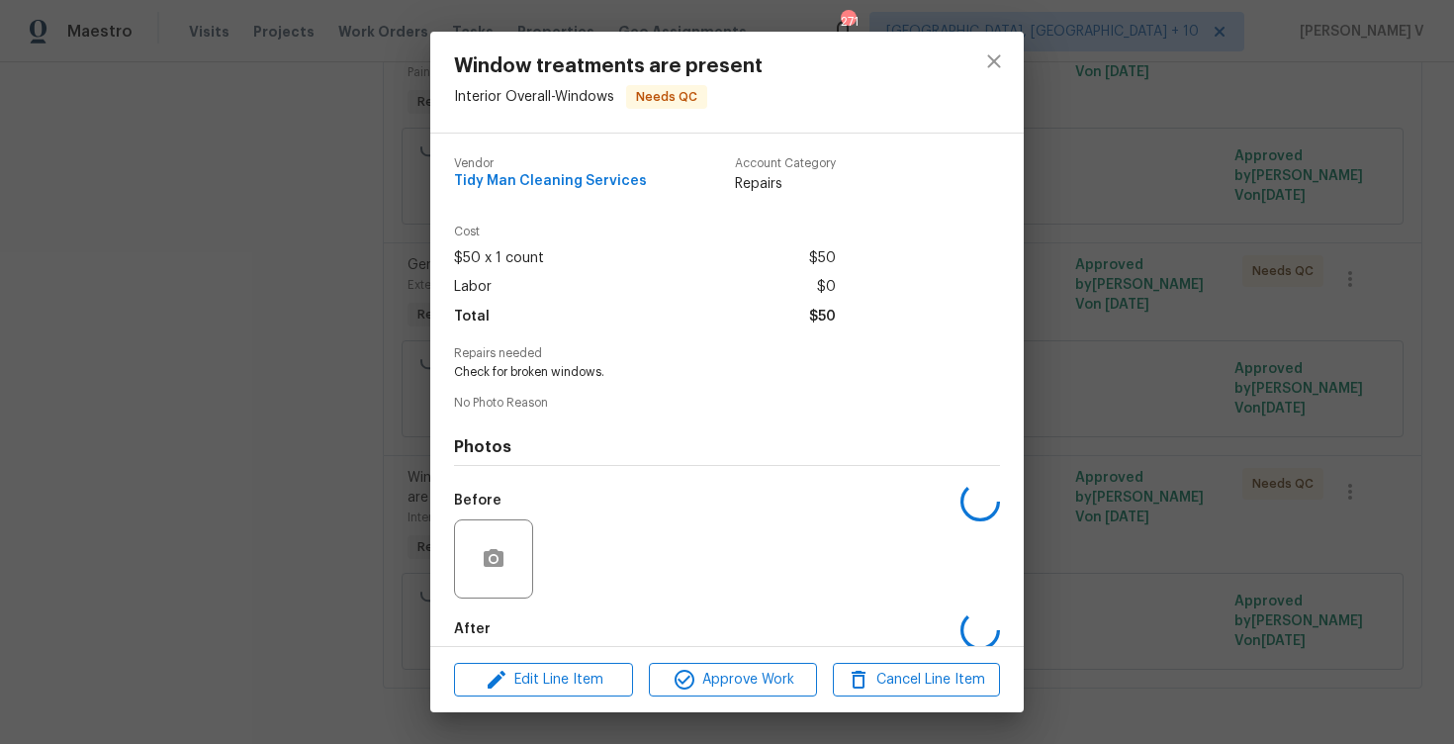
scroll to position [101, 0]
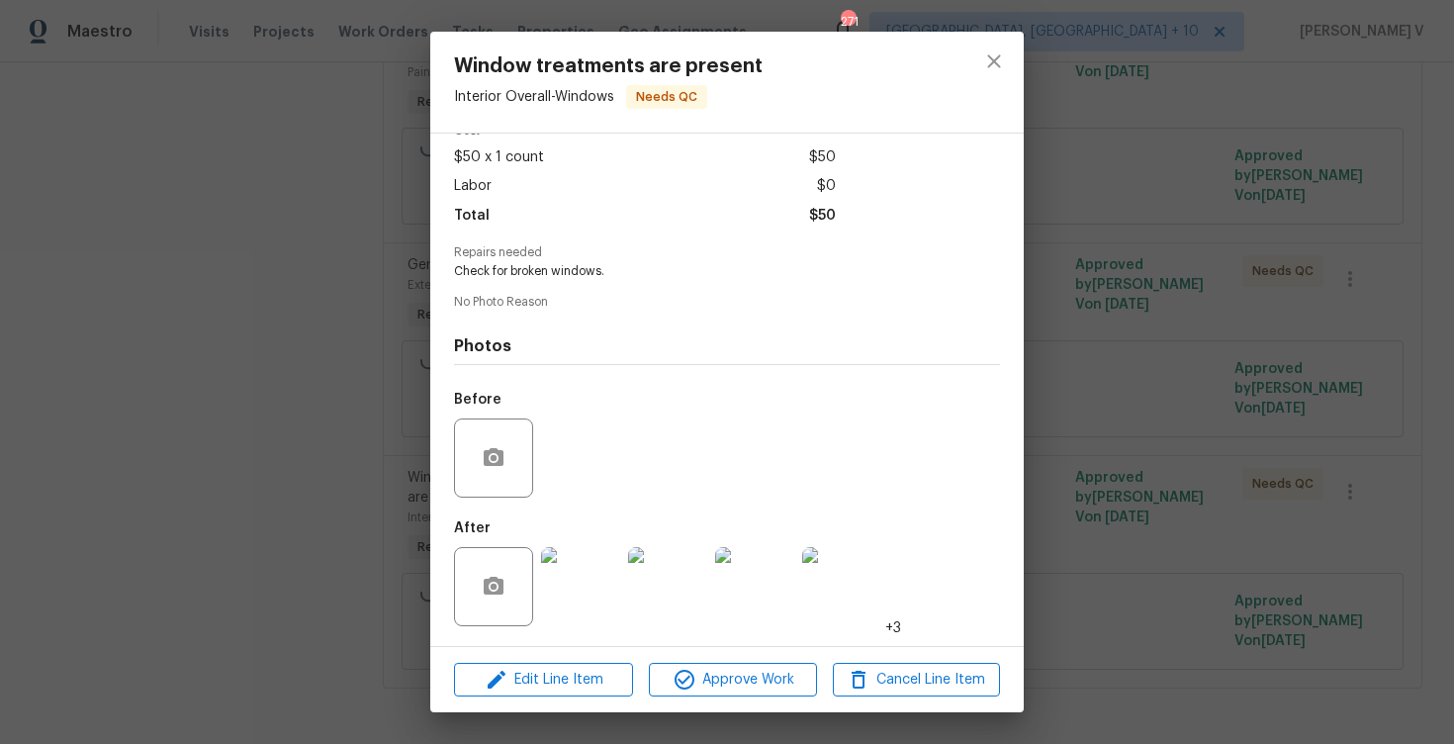
click at [582, 586] on img at bounding box center [580, 586] width 79 height 79
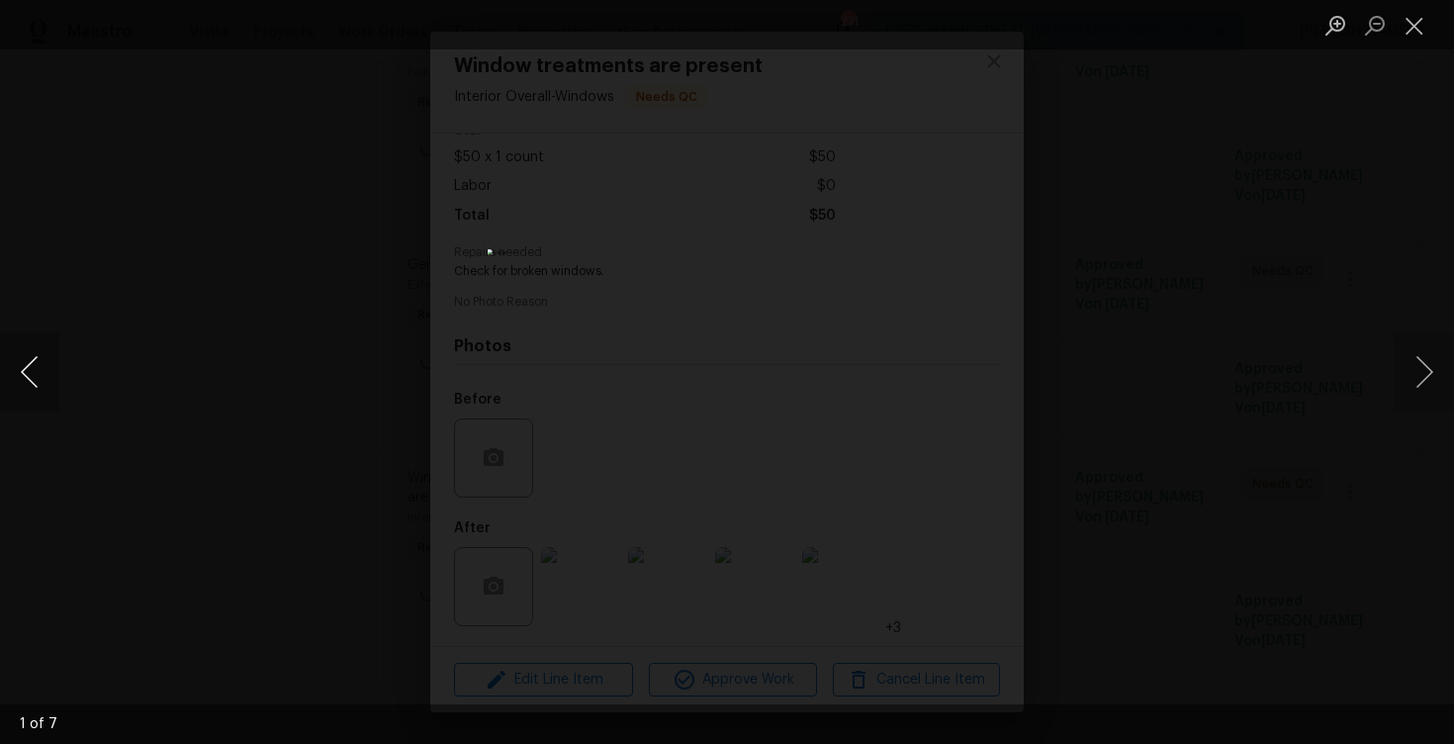
click at [37, 355] on button "Previous image" at bounding box center [29, 371] width 59 height 79
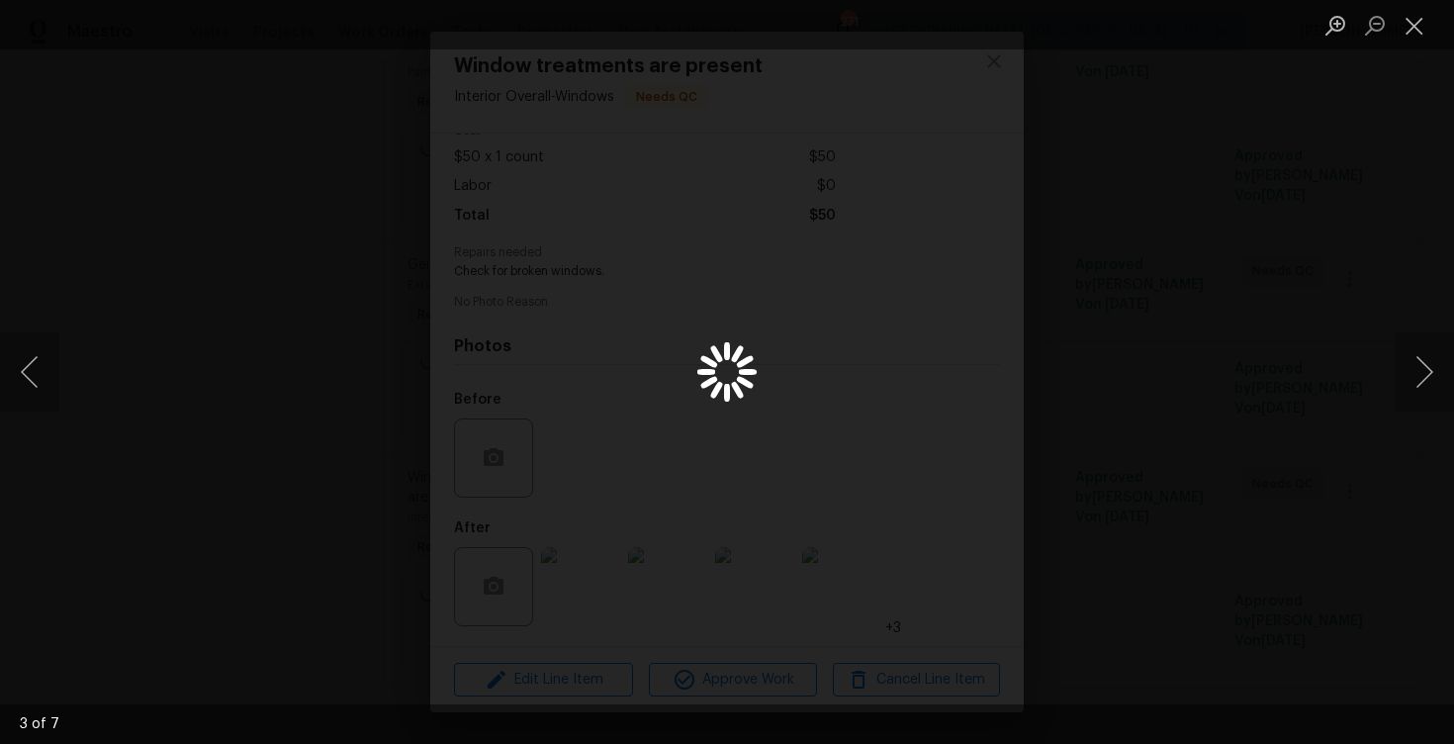
click at [392, 261] on div "Lightbox" at bounding box center [727, 372] width 1454 height 744
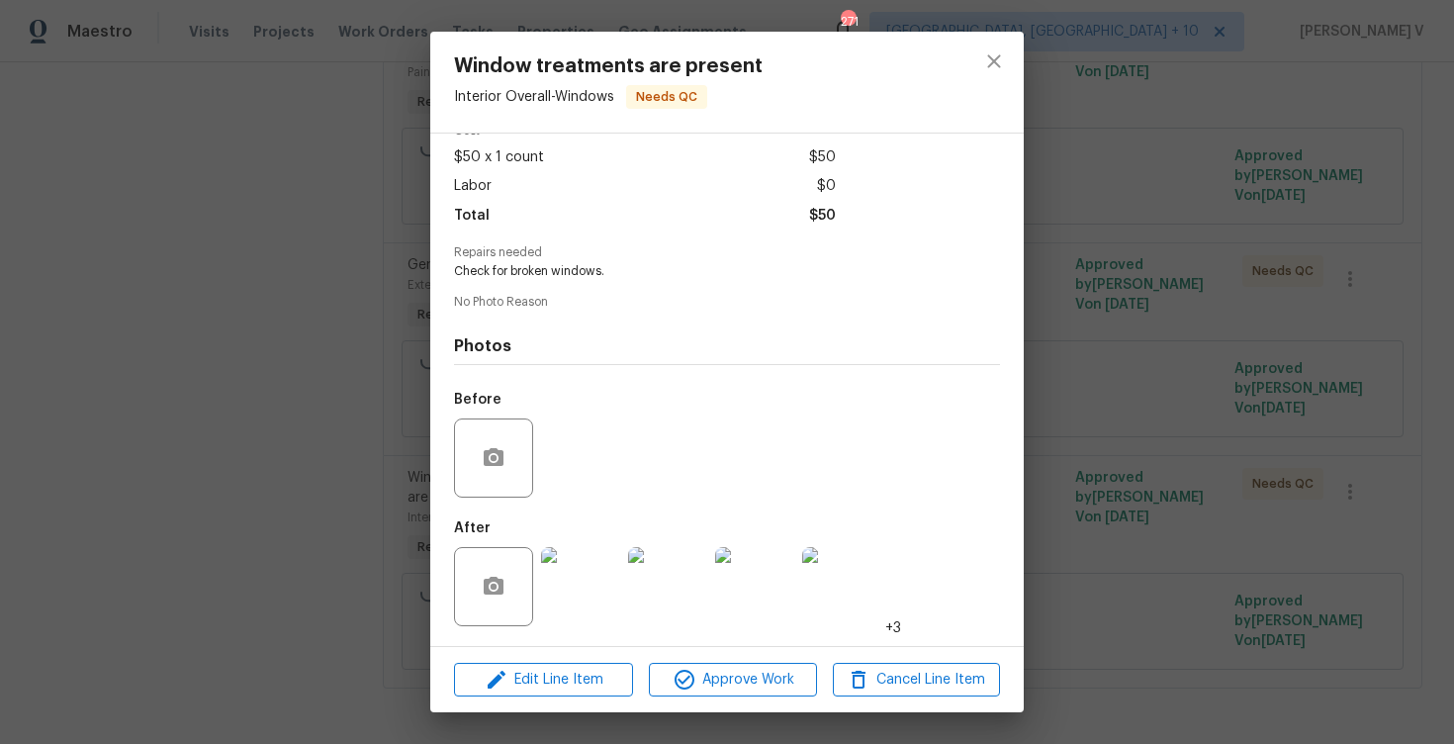
click at [392, 261] on div "Window treatments are present Interior Overall - Windows Needs QC Vendor Tidy M…" at bounding box center [727, 372] width 1454 height 744
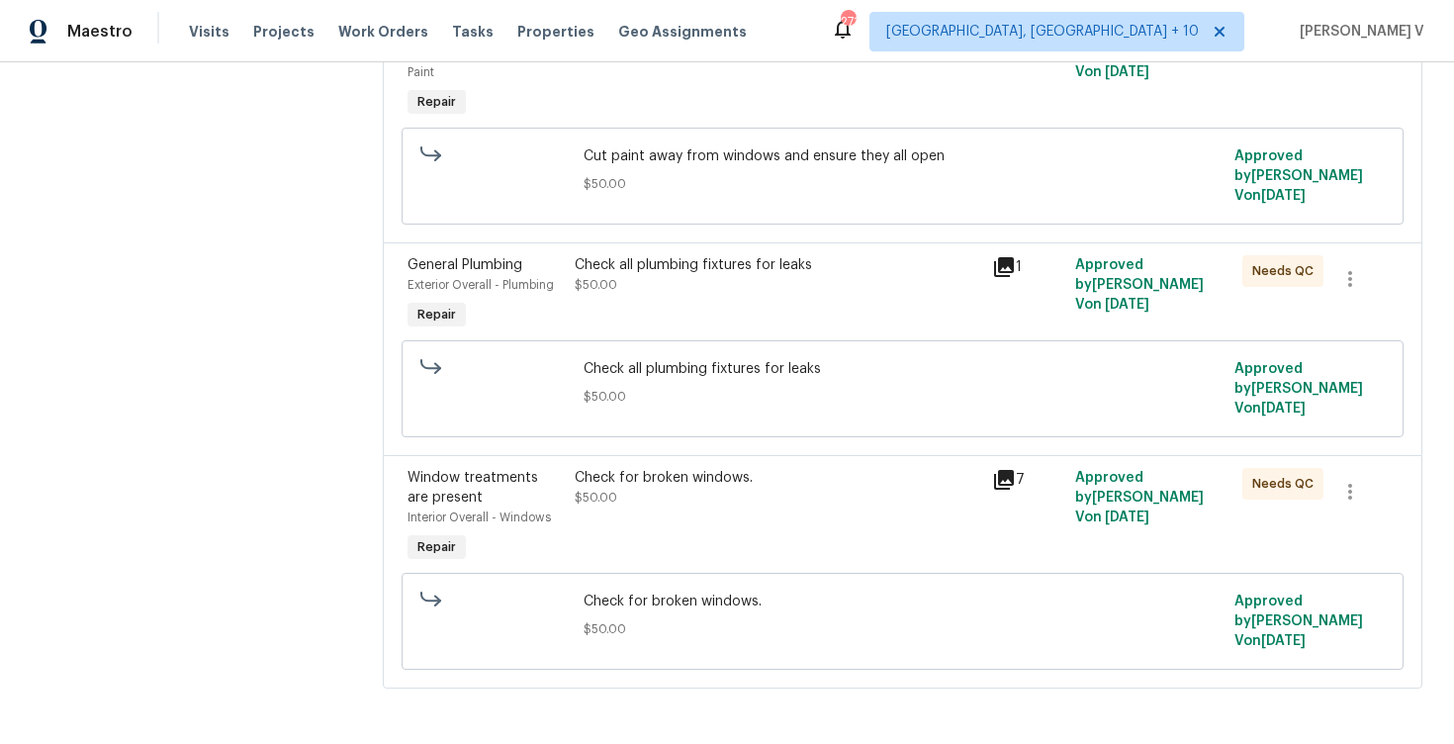
scroll to position [0, 0]
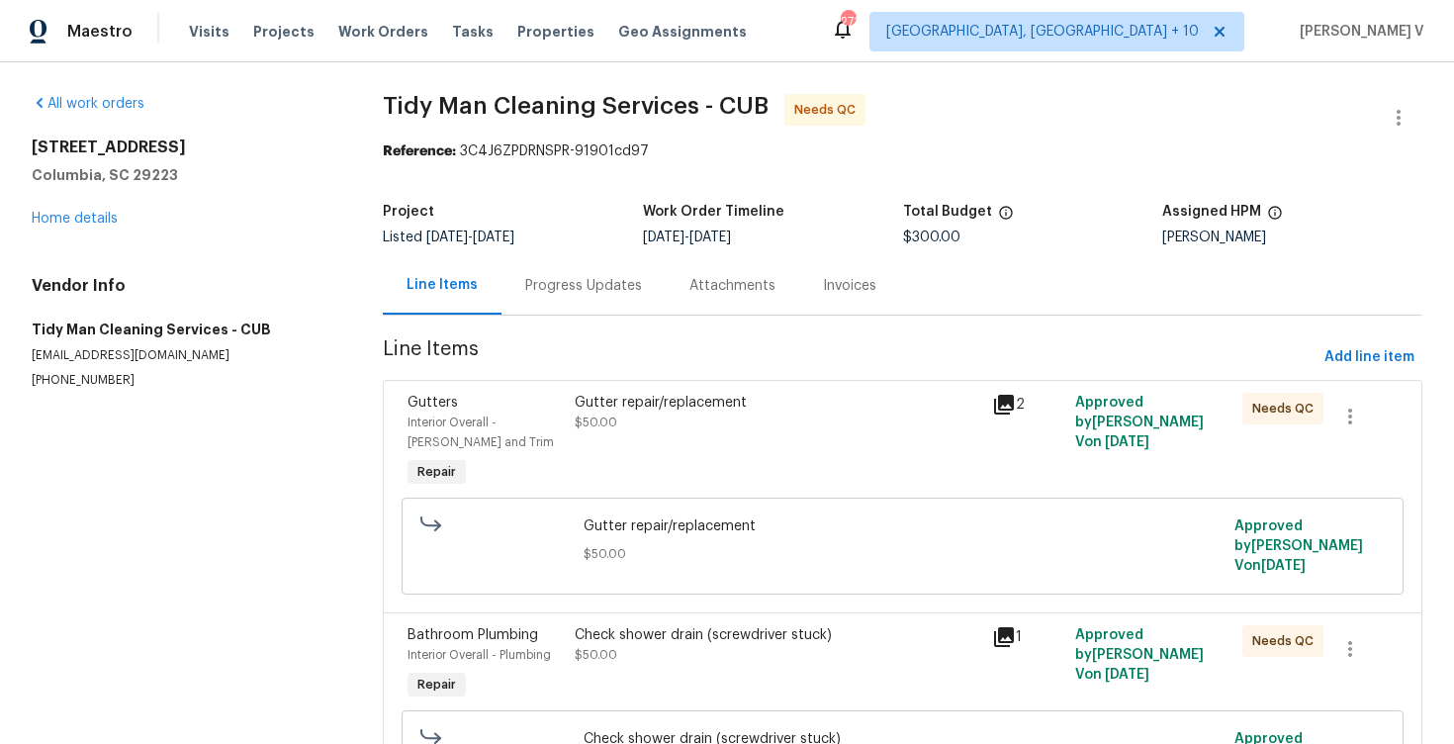
click at [95, 139] on h2 "[STREET_ADDRESS]" at bounding box center [184, 147] width 304 height 20
copy h2 "[STREET_ADDRESS]"
click at [574, 296] on div "Progress Updates" at bounding box center [583, 285] width 164 height 58
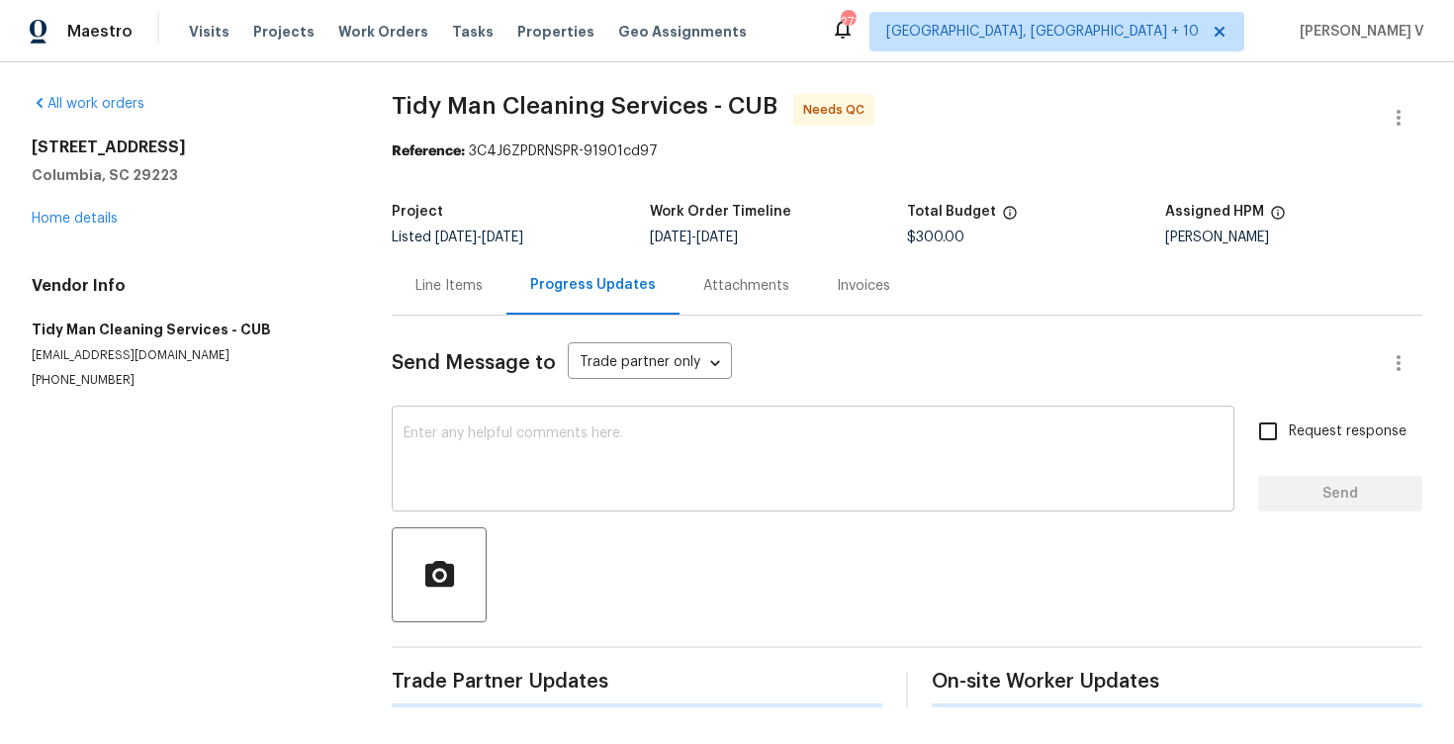
click at [558, 499] on div "x ​" at bounding box center [813, 460] width 843 height 101
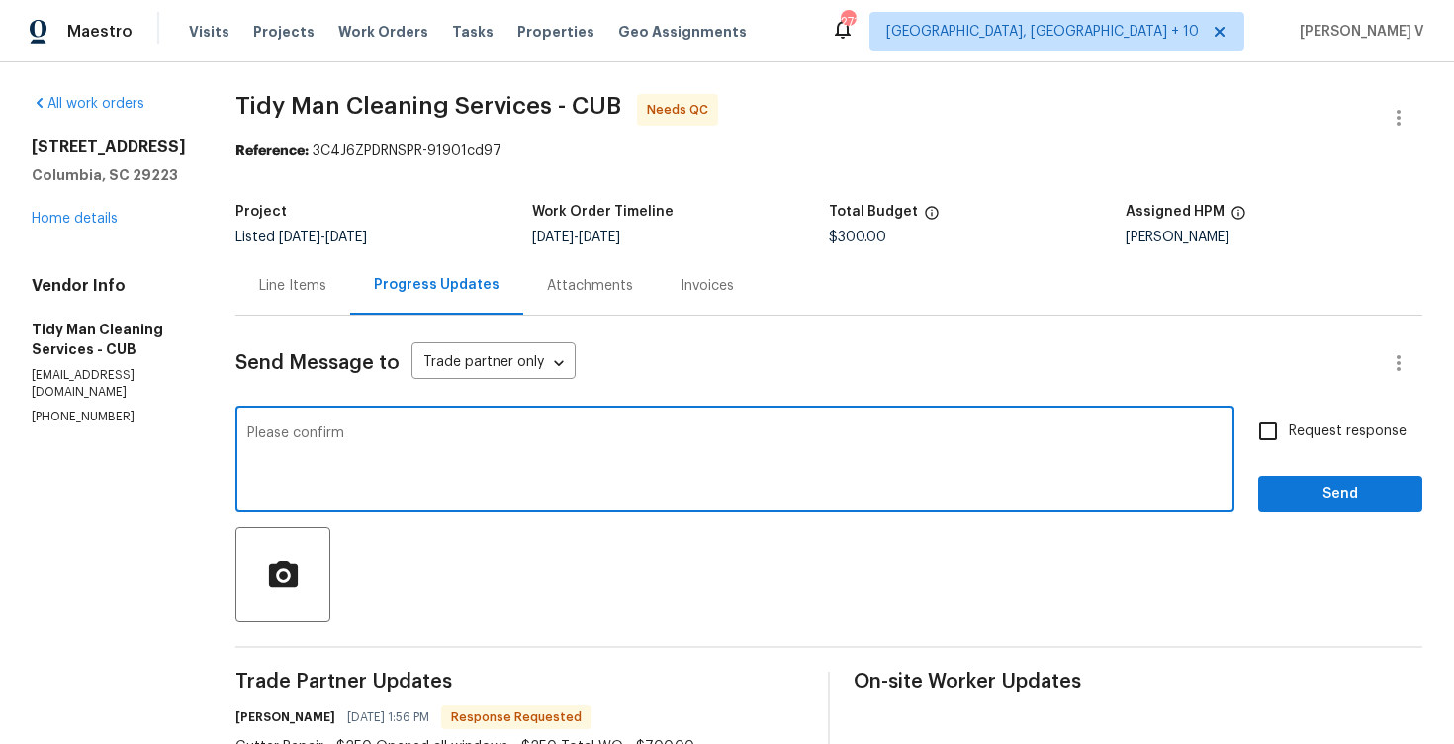
click at [558, 499] on div "Please confirm x ​" at bounding box center [734, 460] width 999 height 101
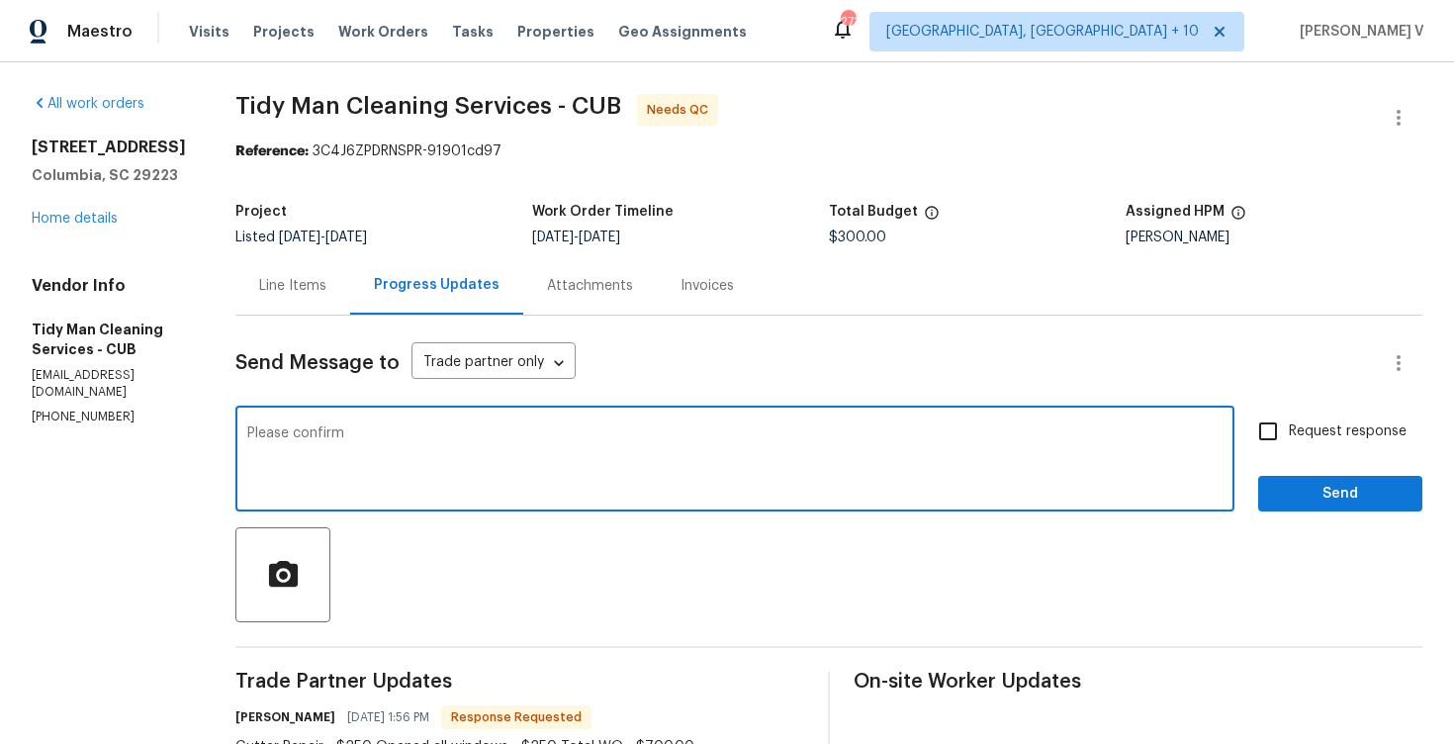
click at [530, 447] on textarea "Please confirm" at bounding box center [734, 460] width 975 height 69
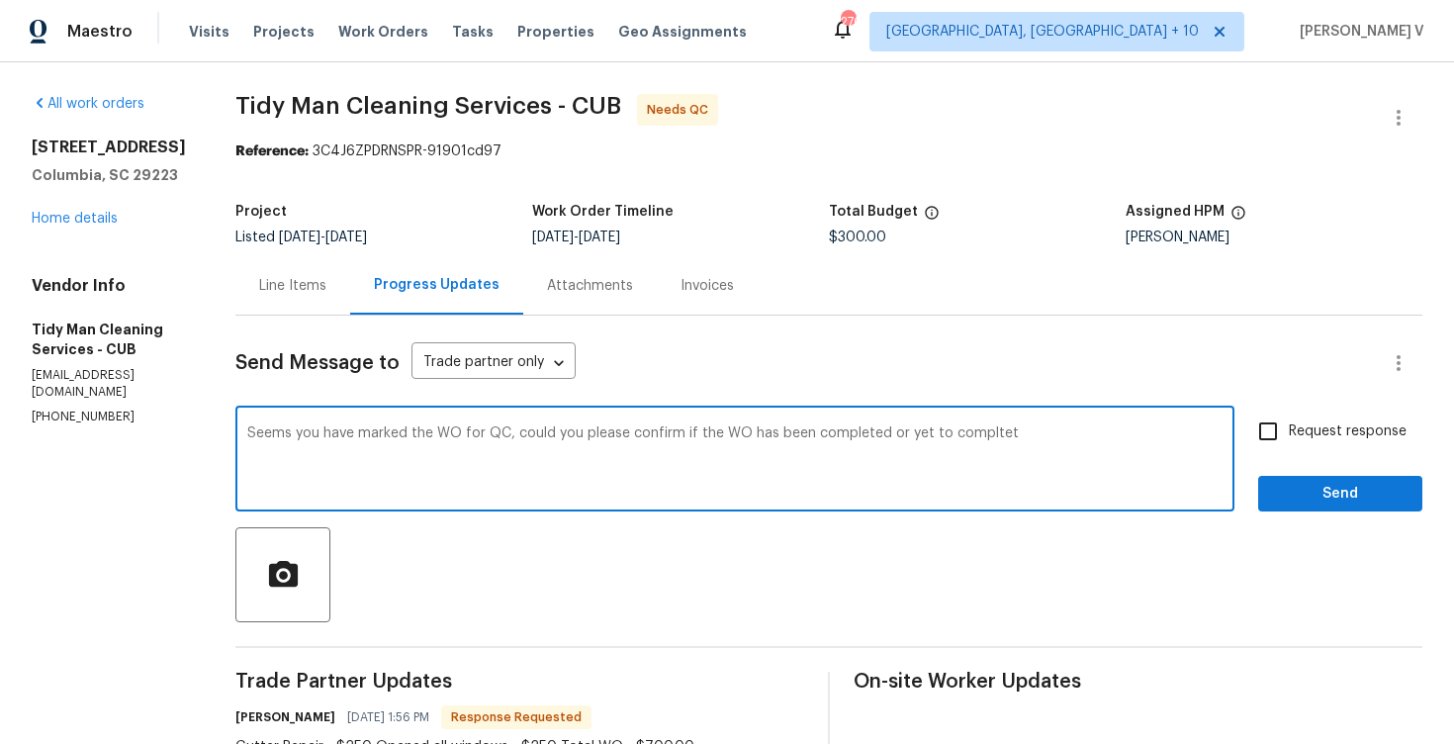
click at [759, 448] on textarea "Seems you have marked the WO for QC, could you please confirm if the WO has bee…" at bounding box center [734, 460] width 975 height 69
paste textarea "1. Cut paint away from windows and ensure they all open"
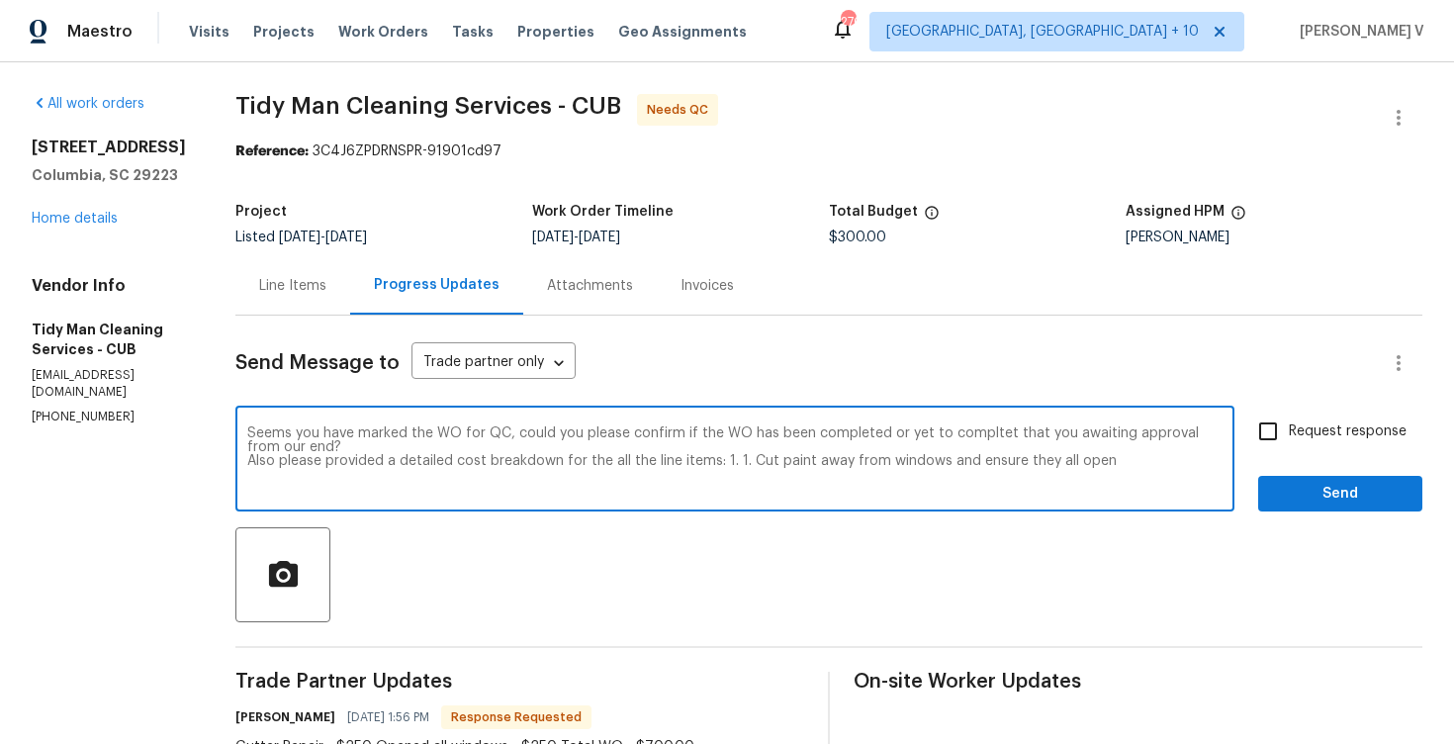
type textarea "Seems you have marked the WO for QC, could you please confirm if the WO has bee…"
click at [471, 463] on textarea "Seems you have marked the WO for QC, could you please confirm if the WO has bee…" at bounding box center [734, 460] width 975 height 69
click at [300, 294] on div "Line Items" at bounding box center [292, 286] width 67 height 20
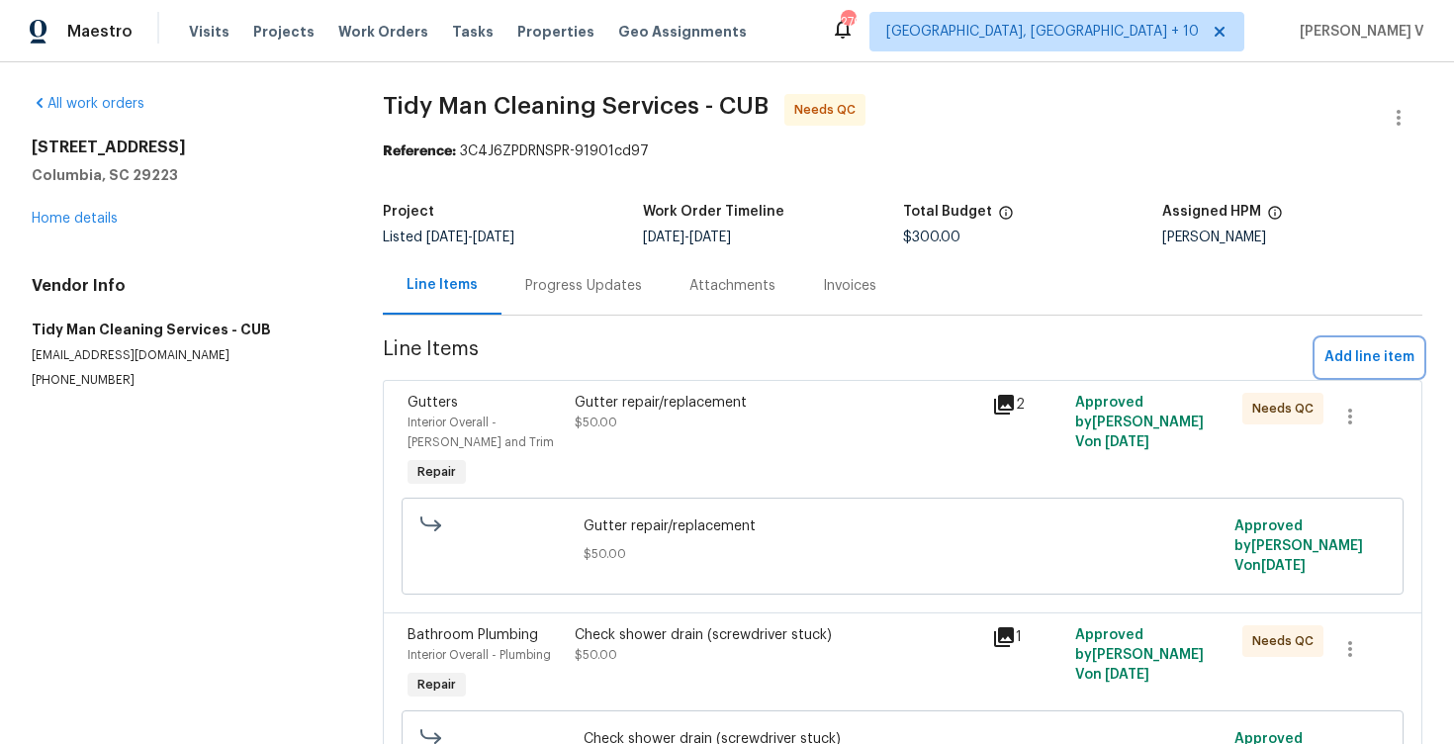
click at [1350, 361] on span "Add line item" at bounding box center [1369, 357] width 90 height 25
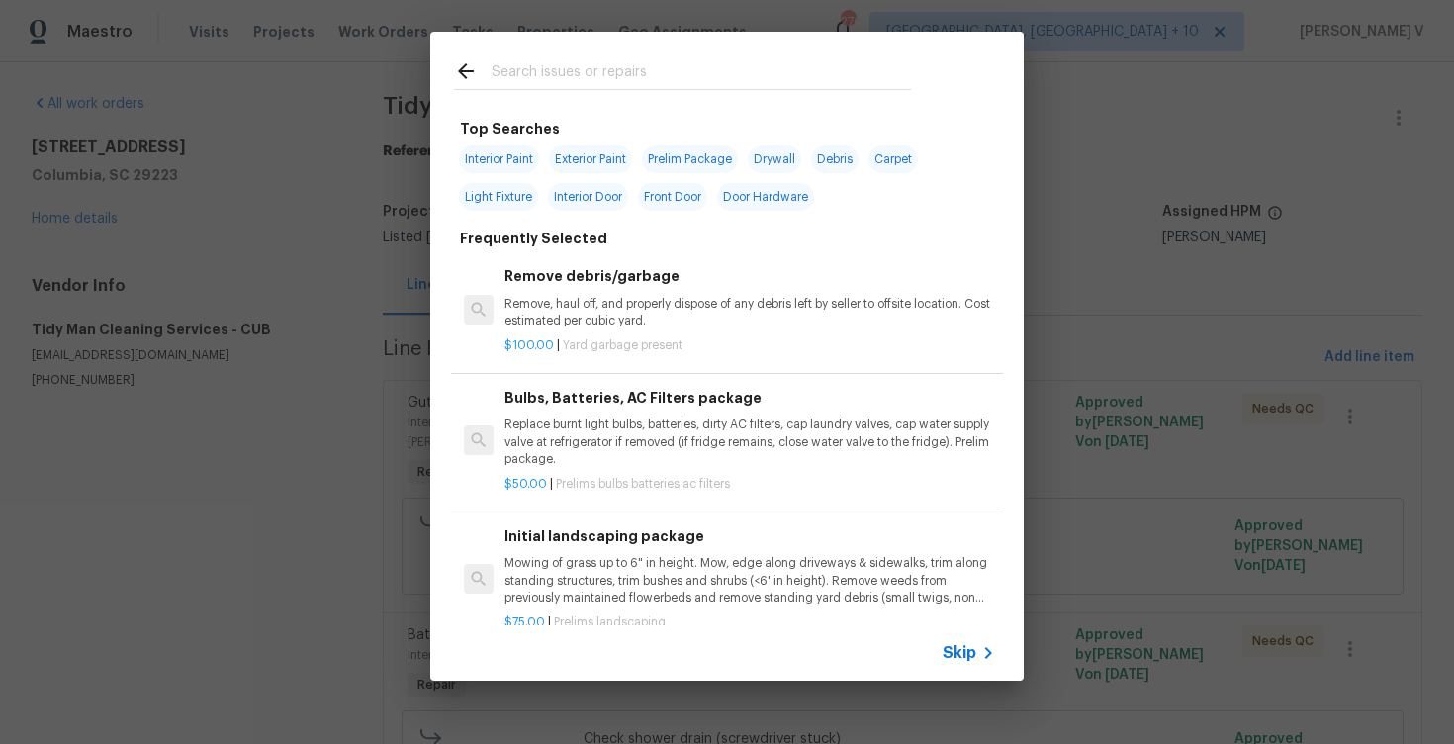
click at [963, 649] on span "Skip" at bounding box center [959, 653] width 34 height 20
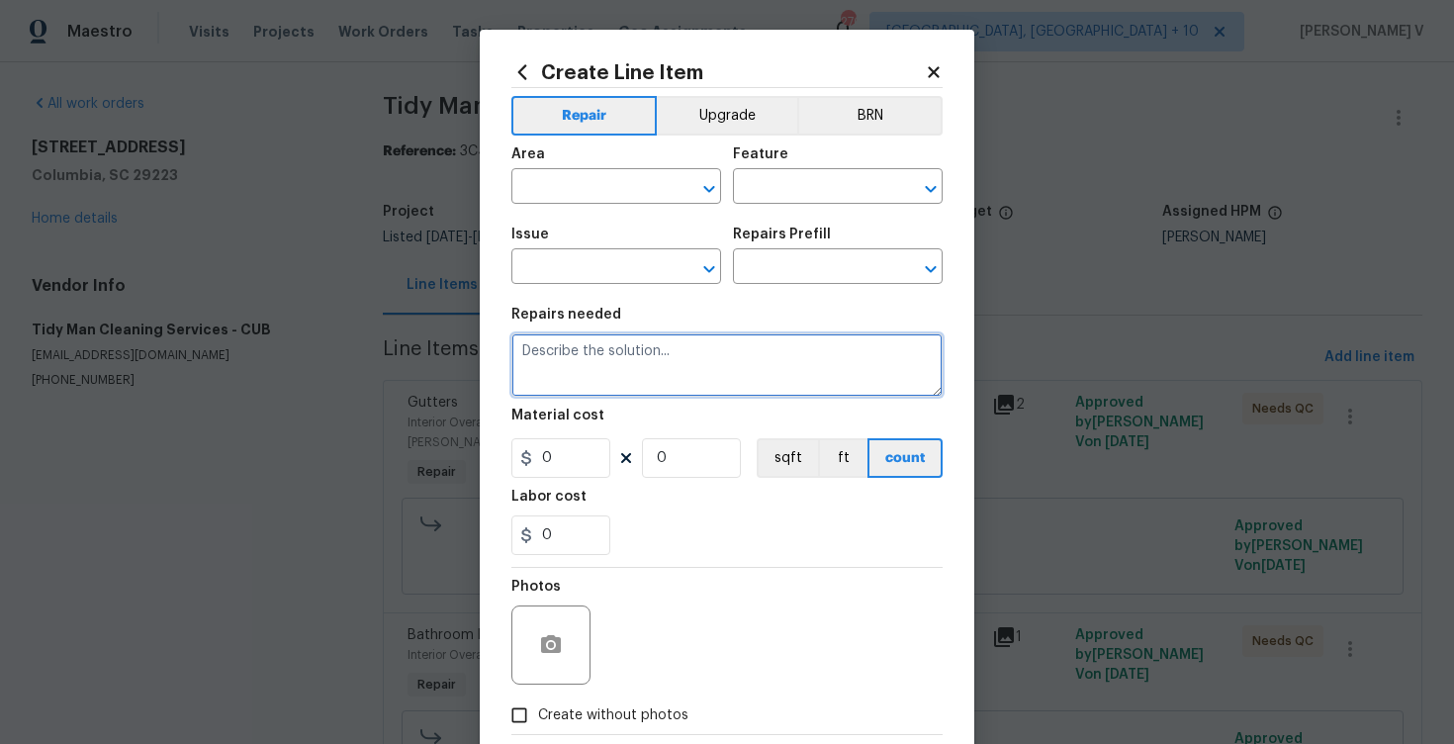
click at [736, 374] on textarea at bounding box center [726, 364] width 431 height 63
paste textarea "Seal cracks and paint firebox black"
type textarea "Seal cracks and paint firebox black"
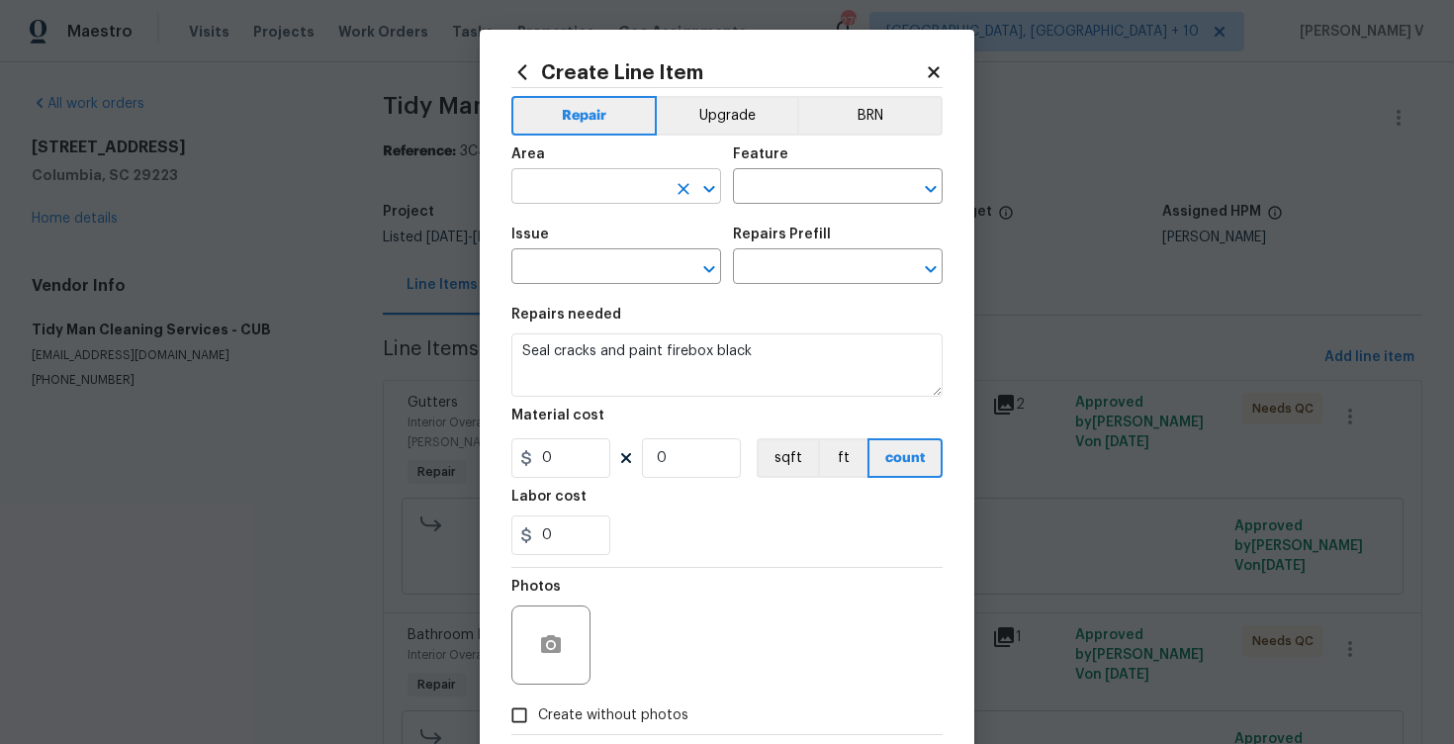
click at [607, 187] on input "text" at bounding box center [588, 188] width 154 height 31
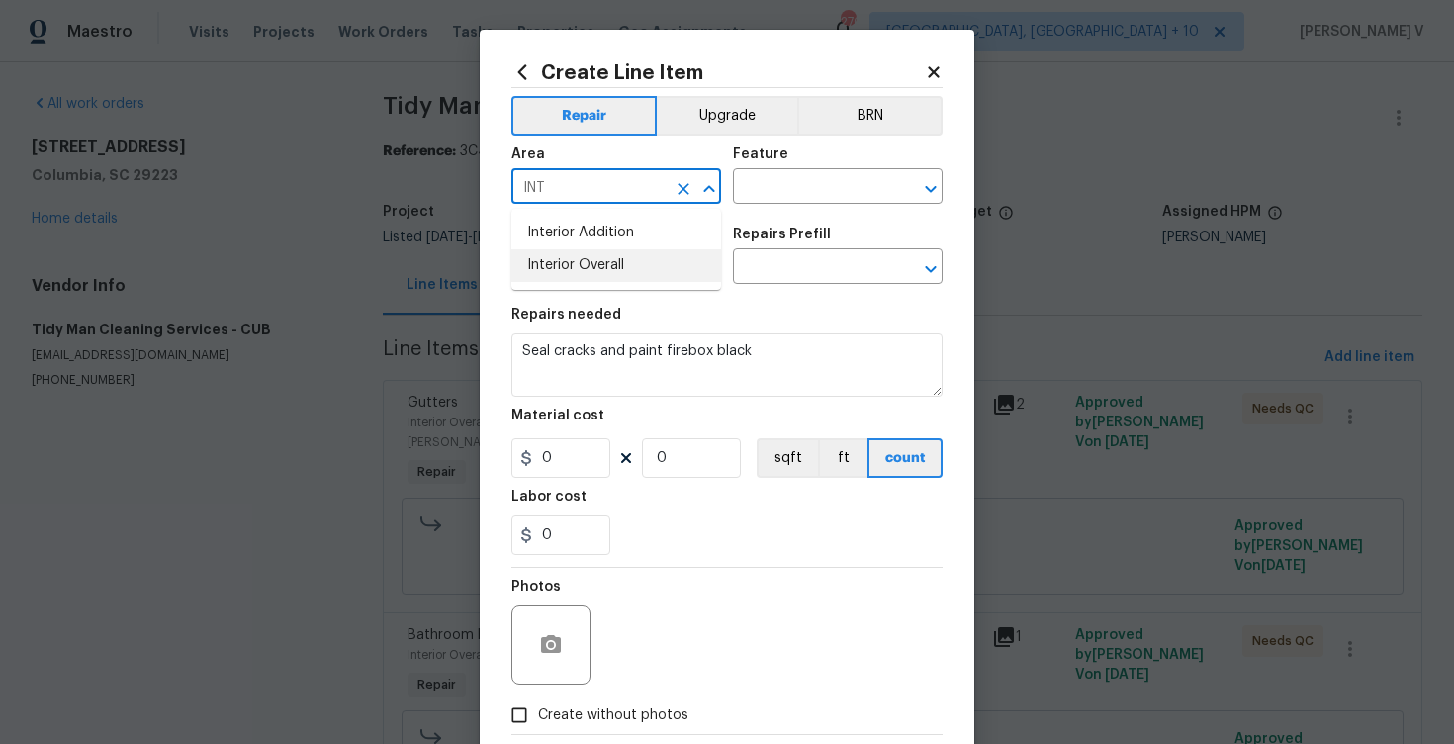
click at [623, 261] on li "Interior Overall" at bounding box center [616, 265] width 210 height 33
type input "Interior Overall"
click at [825, 192] on input "text" at bounding box center [810, 188] width 154 height 31
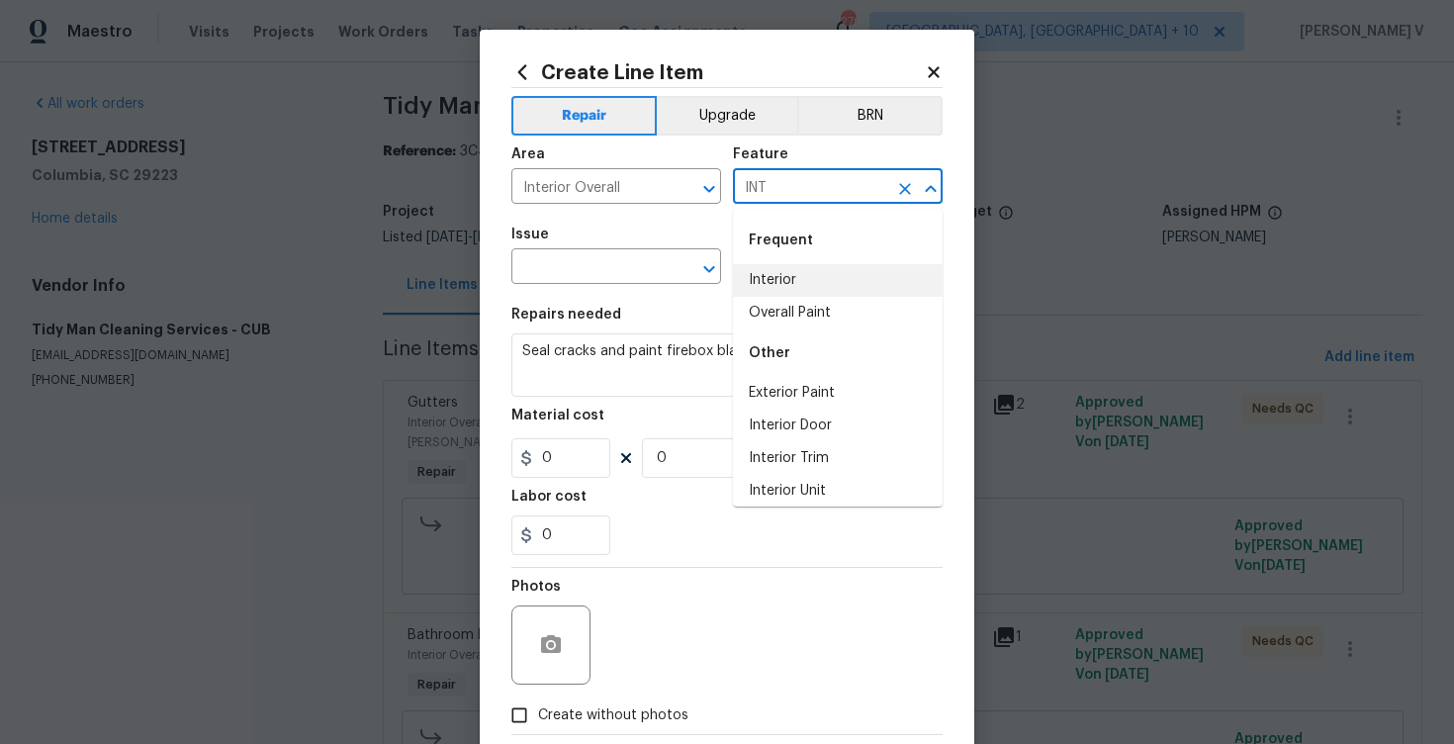
click at [816, 269] on li "Interior" at bounding box center [838, 280] width 210 height 33
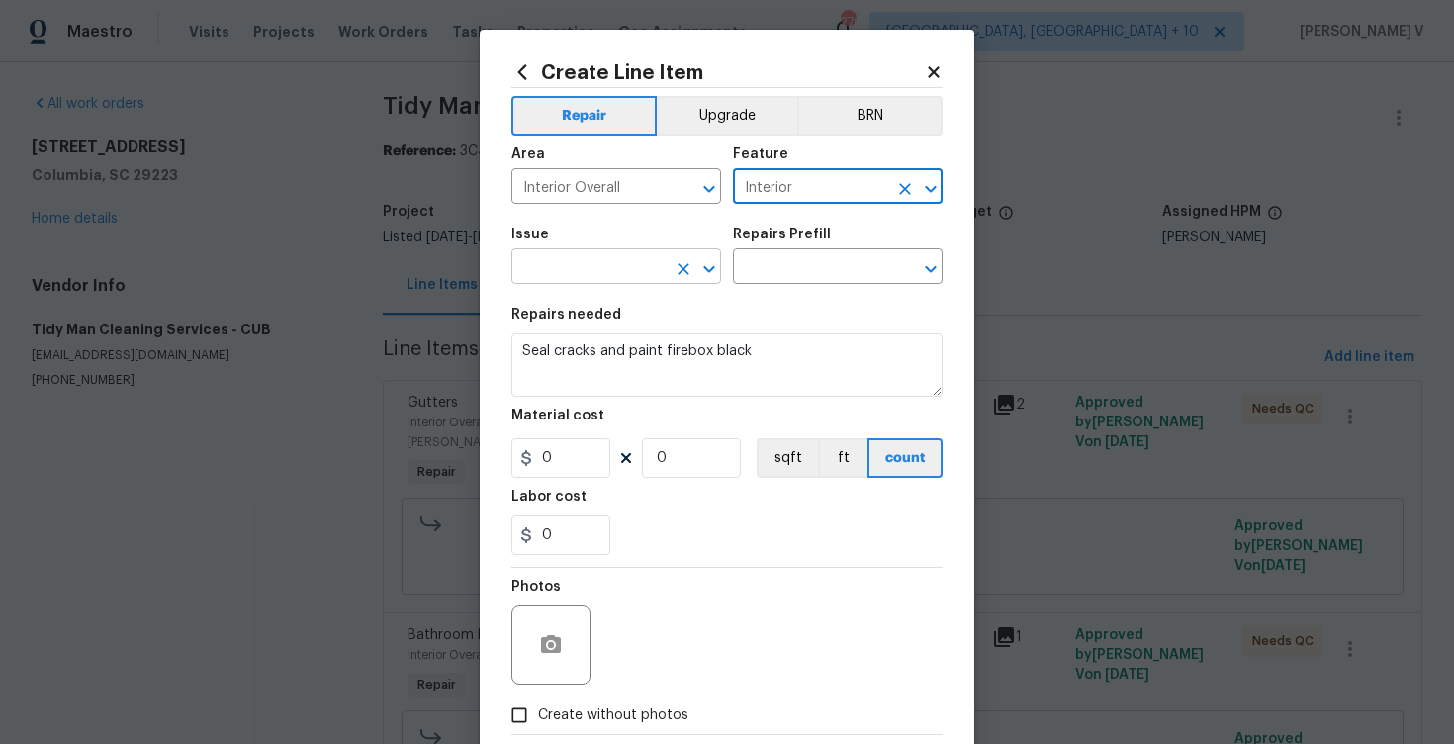
type input "Interior"
click at [583, 271] on input "text" at bounding box center [588, 268] width 154 height 31
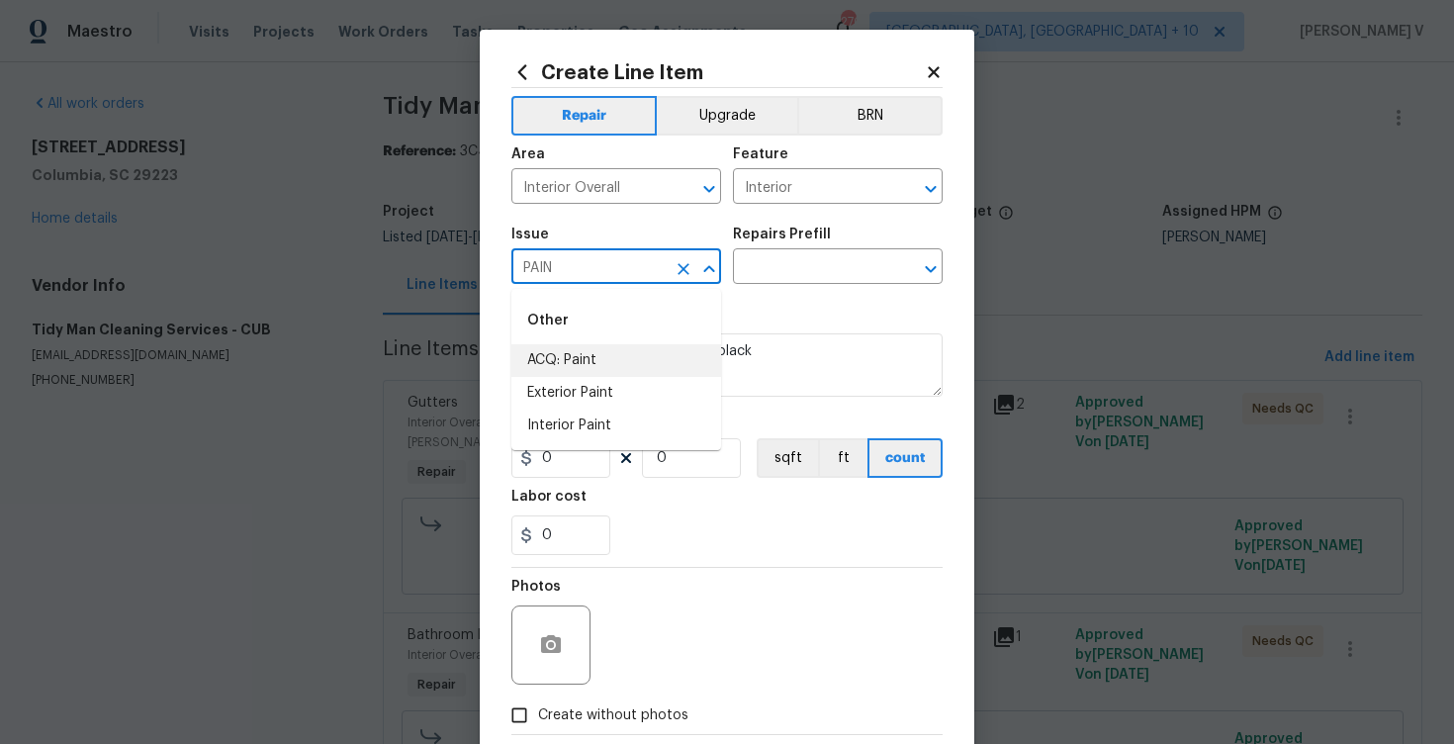
click at [594, 399] on li "Exterior Paint" at bounding box center [616, 393] width 210 height 33
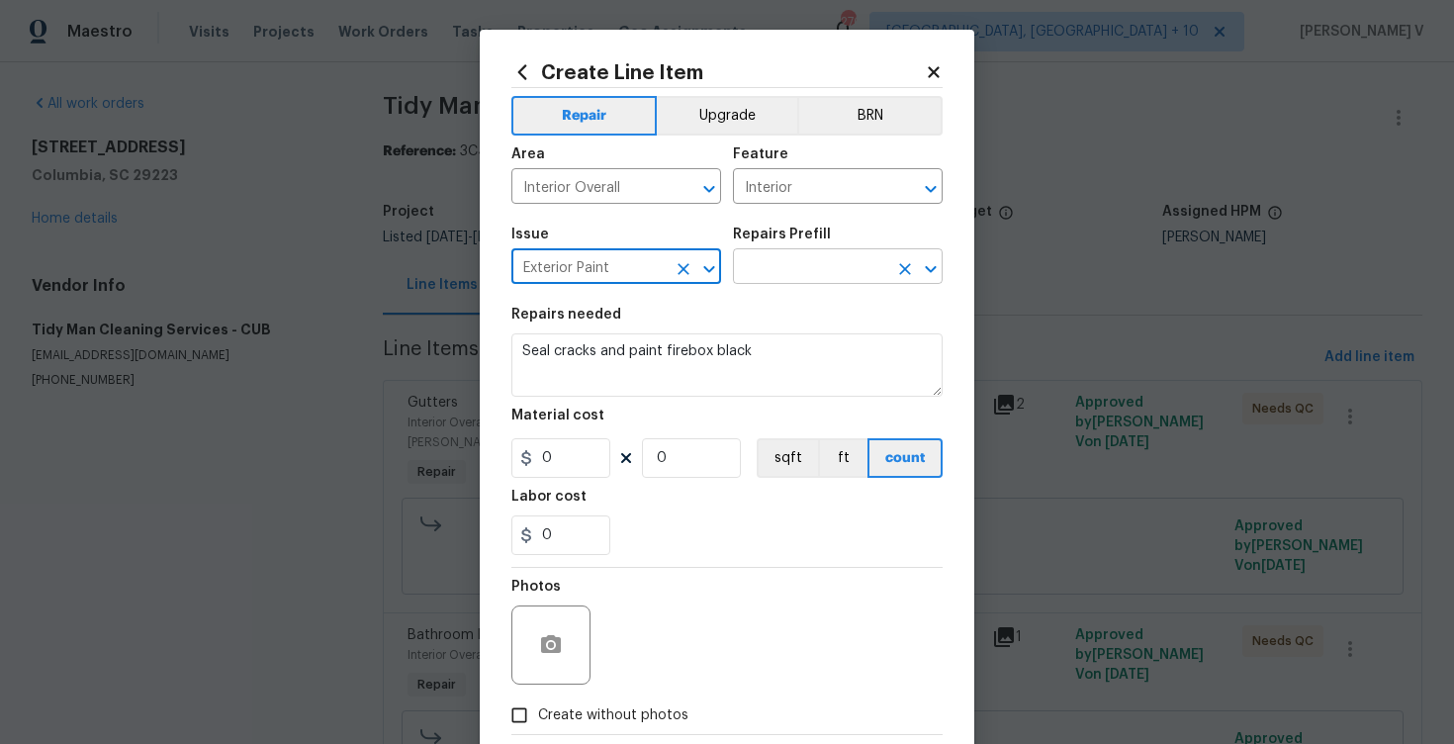
type input "Exterior Paint"
click at [790, 273] on input "text" at bounding box center [810, 268] width 154 height 31
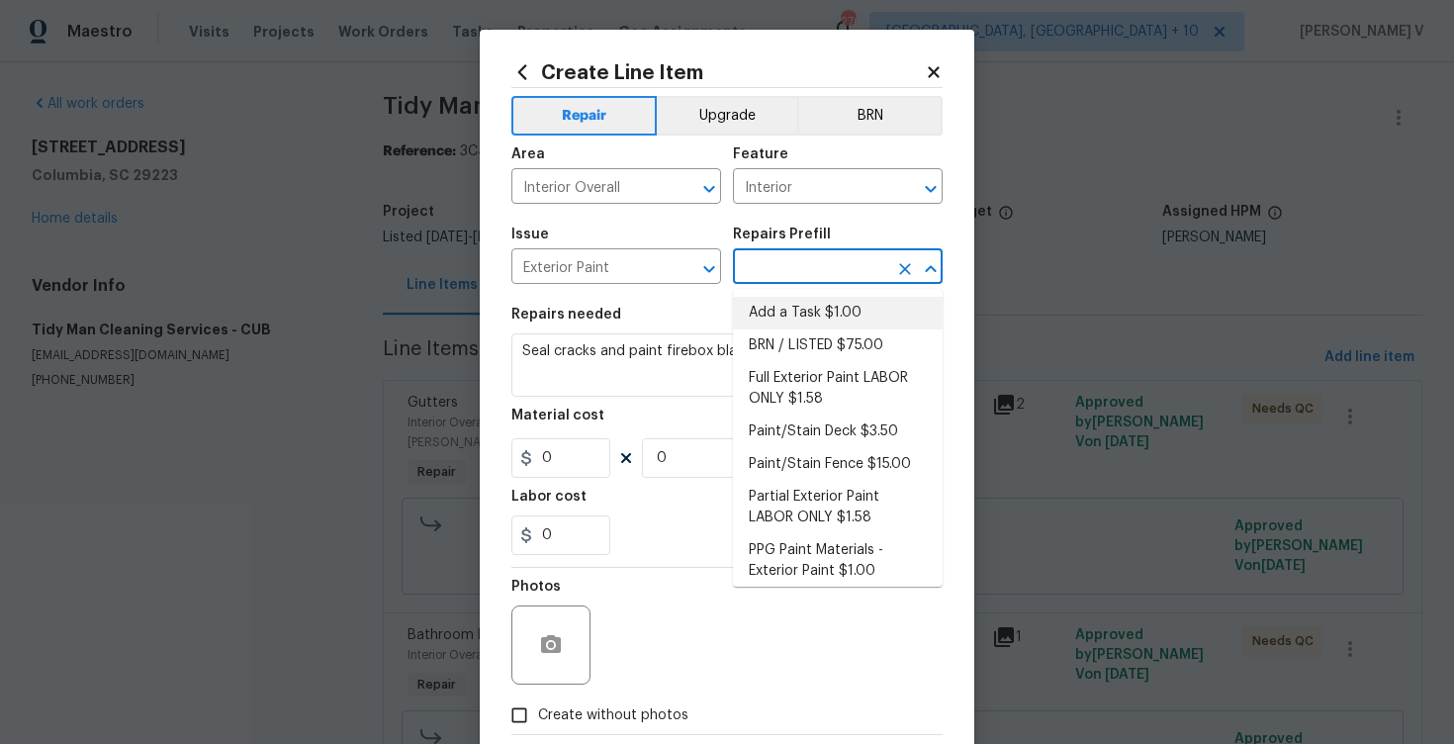
click at [783, 312] on li "Add a Task $1.00" at bounding box center [838, 313] width 210 height 33
type input "Overall Paint"
type textarea "HPM to detail"
type input "1"
type input "Add a Task $1.00"
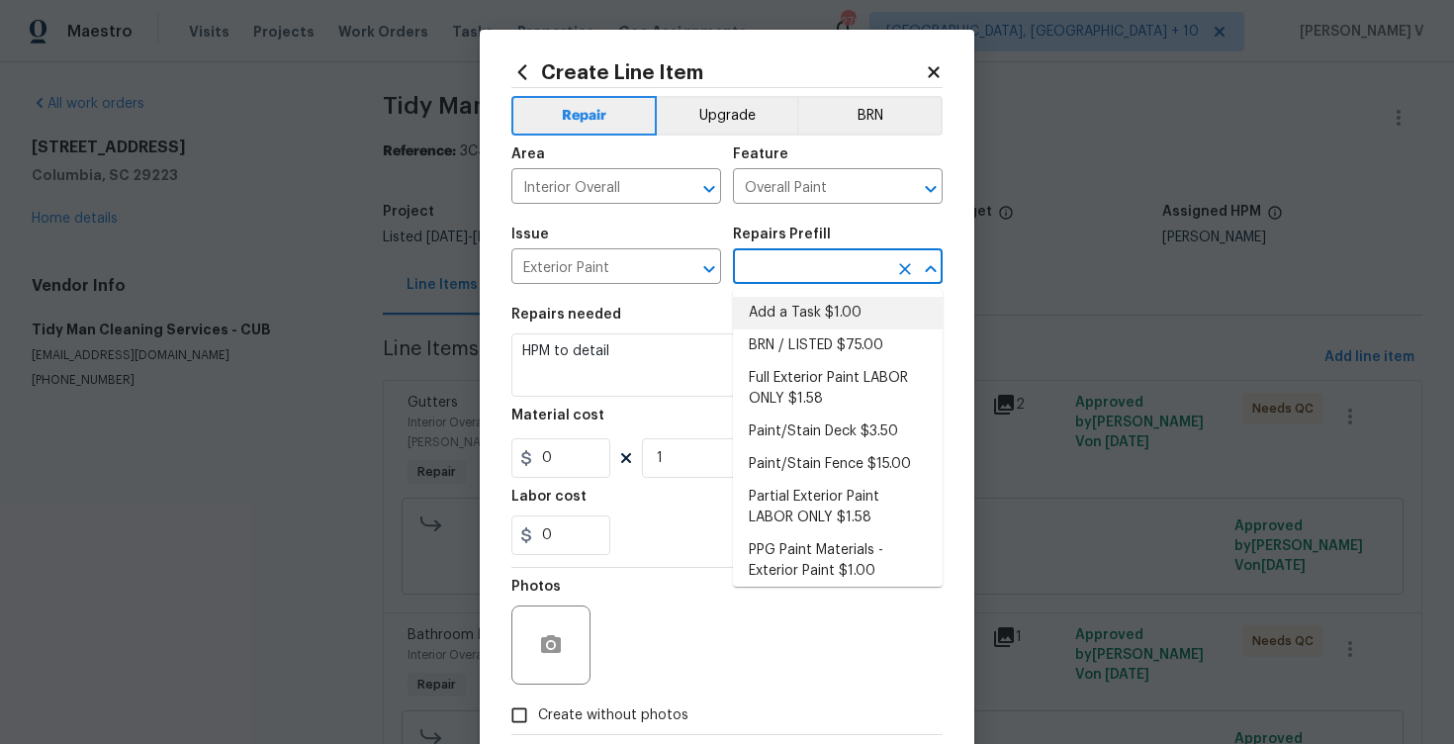
type input "1"
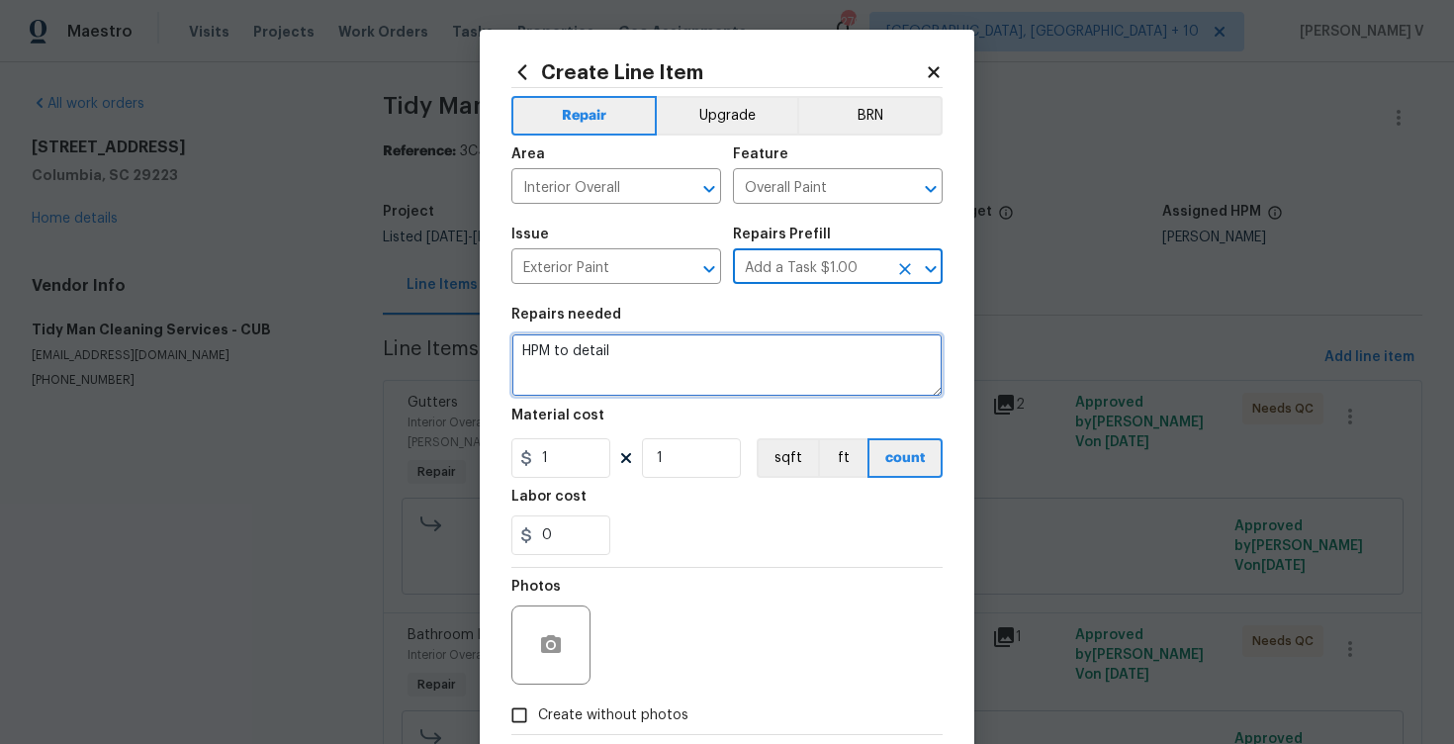
click at [633, 366] on textarea "HPM to detail" at bounding box center [726, 364] width 431 height 63
paste textarea "Seal cracks and paint firebox black"
type textarea "Seal cracks and paint firebox black"
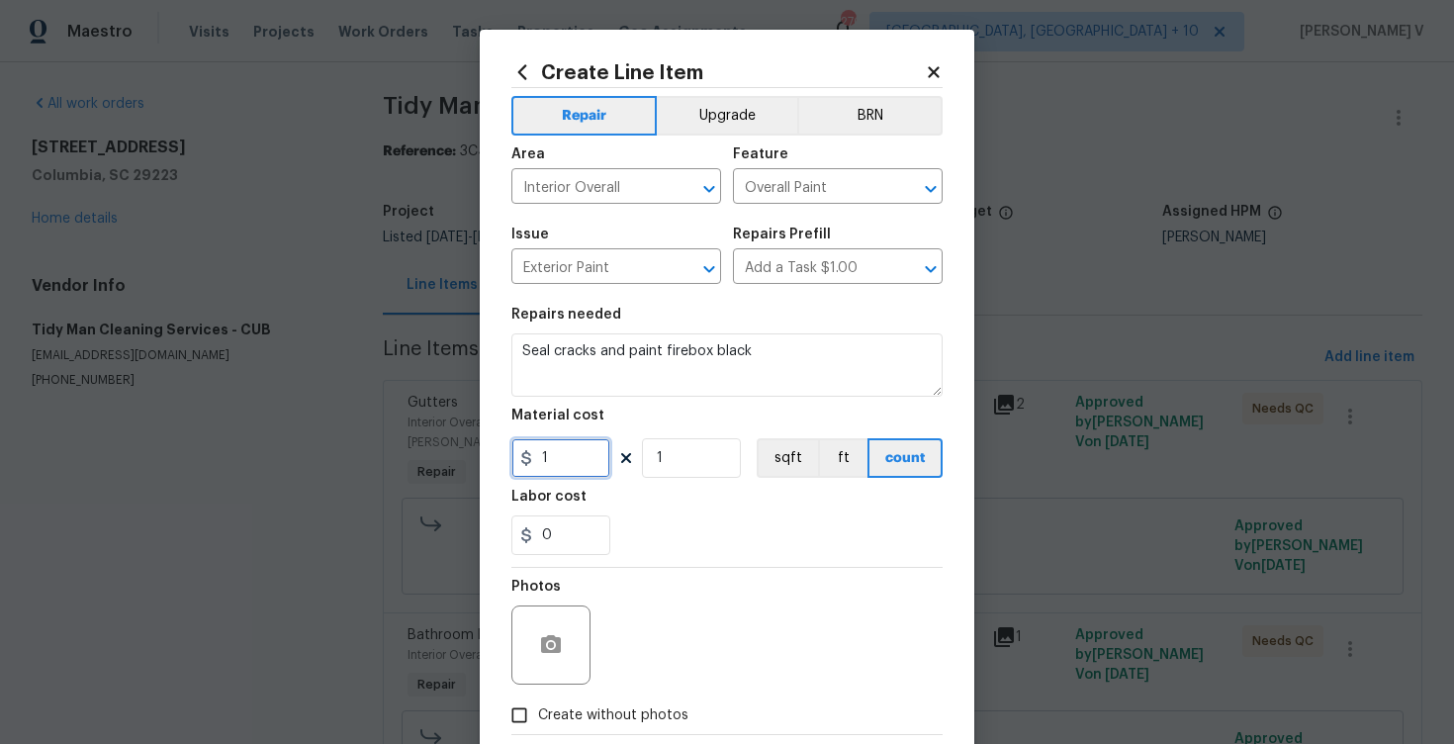
click at [566, 461] on input "1" at bounding box center [560, 458] width 99 height 40
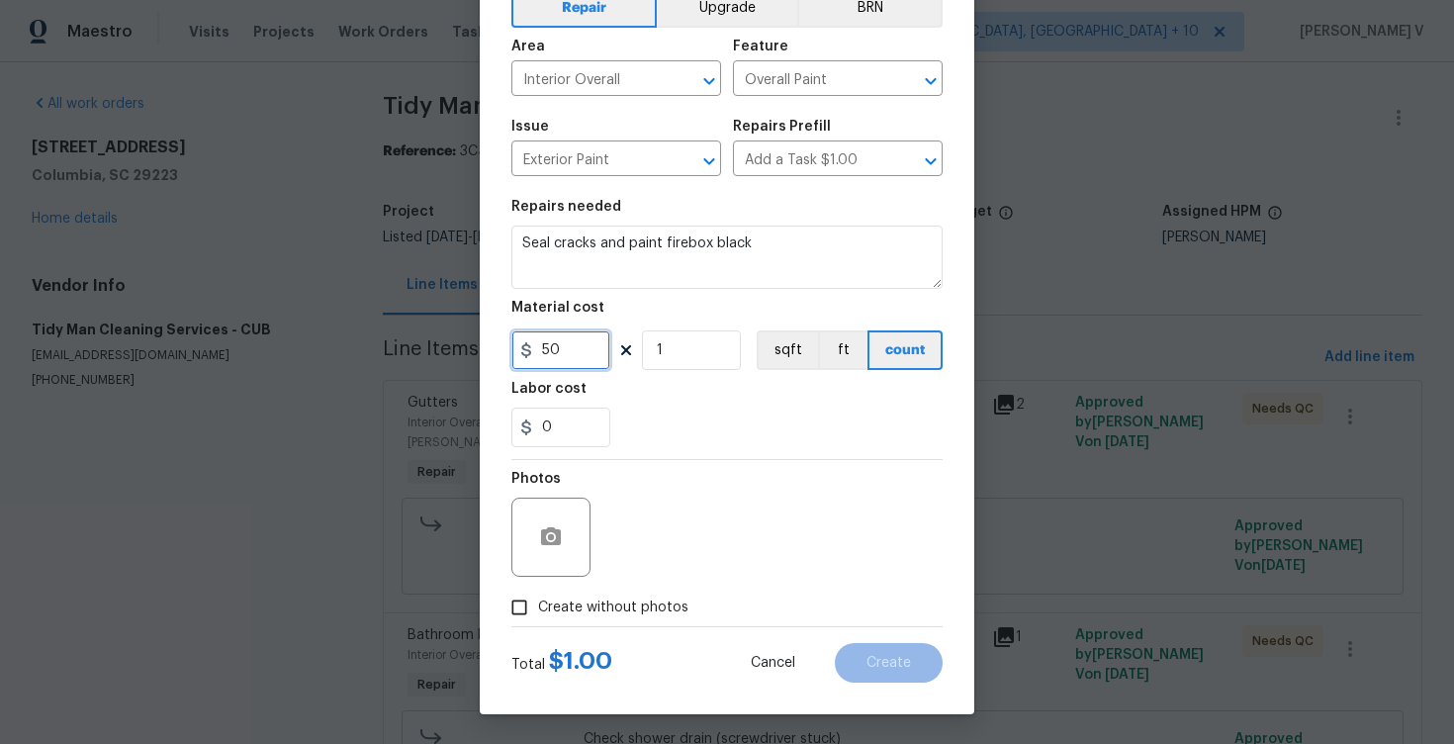
type input "50"
click at [543, 615] on span "Create without photos" at bounding box center [613, 607] width 150 height 21
click at [538, 615] on input "Create without photos" at bounding box center [519, 607] width 38 height 38
checkbox input "true"
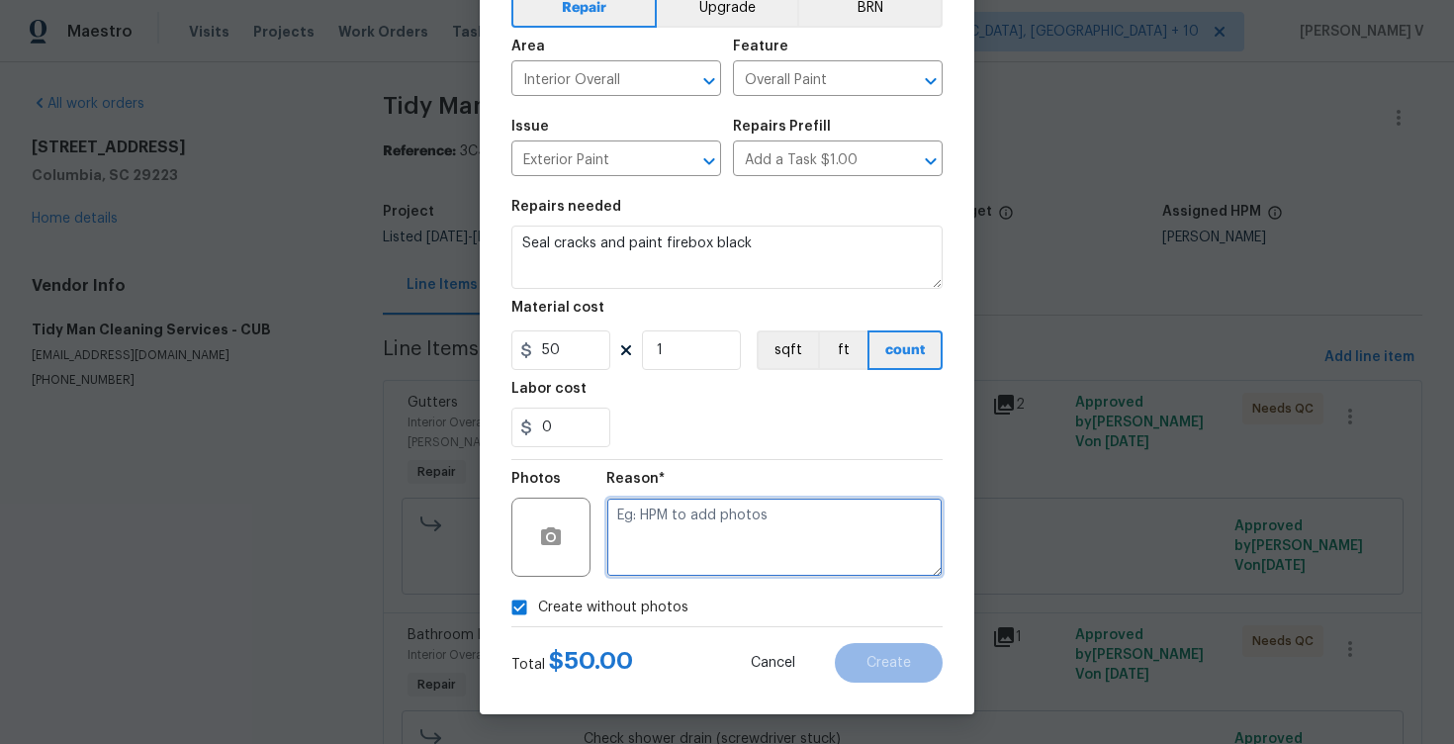
click at [742, 522] on textarea at bounding box center [774, 536] width 336 height 79
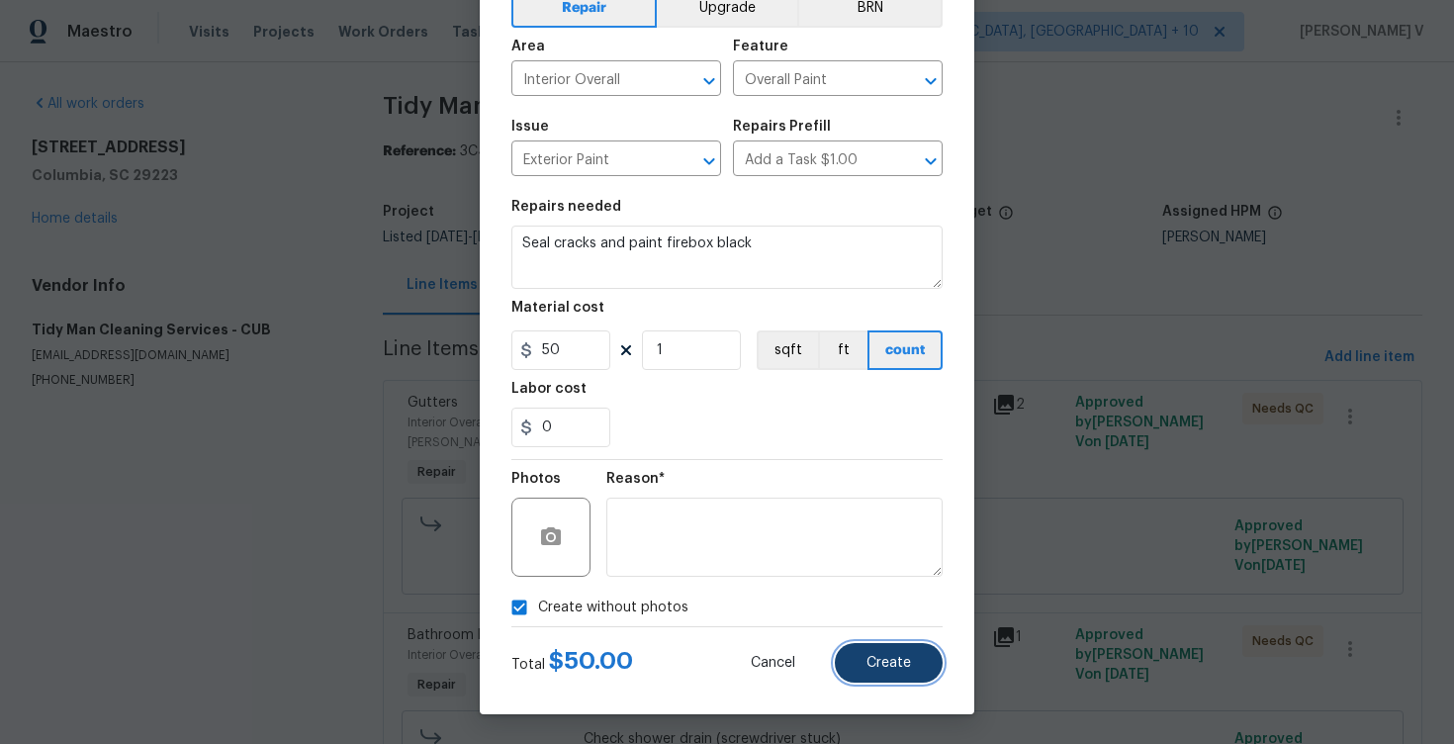
click at [903, 646] on button "Create" at bounding box center [889, 663] width 108 height 40
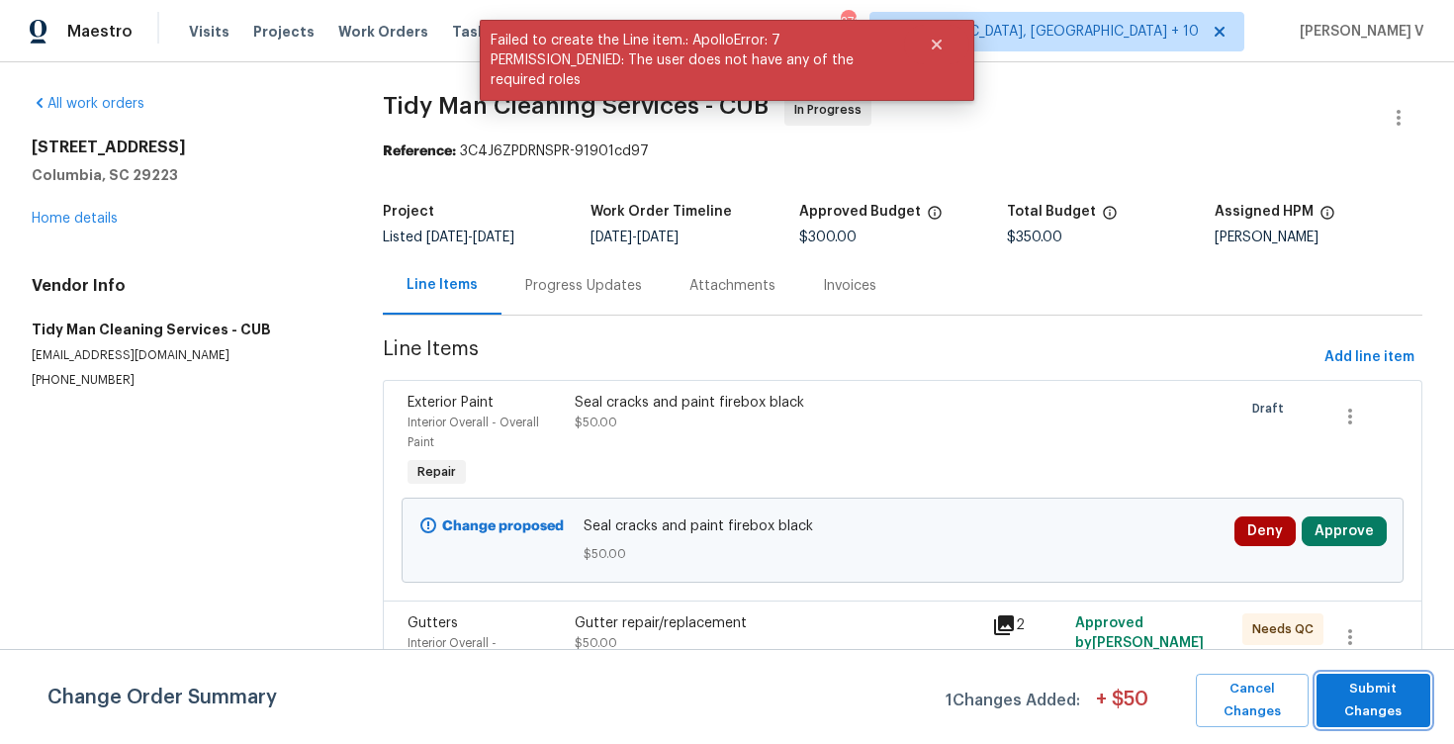
click at [1359, 681] on span "Submit Changes" at bounding box center [1373, 699] width 94 height 45
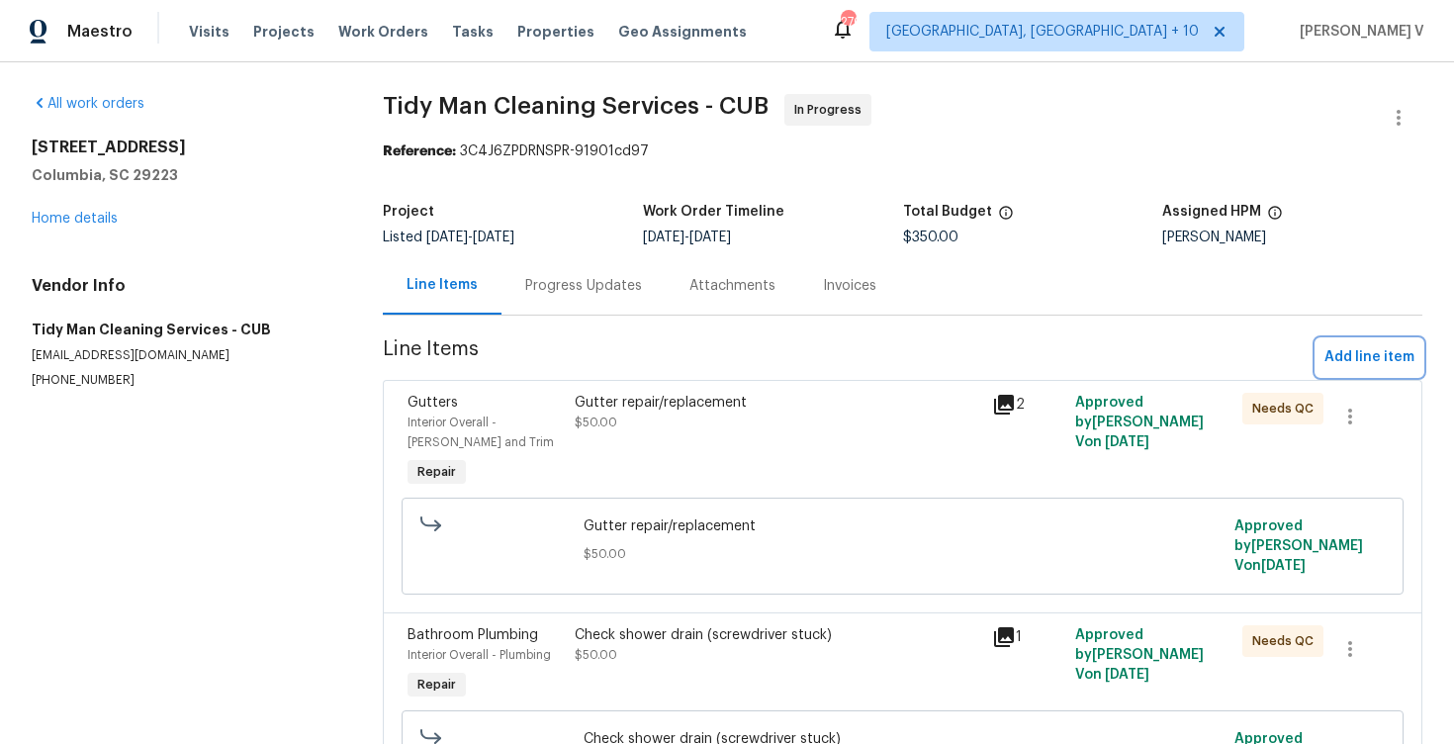
click at [1399, 358] on span "Add line item" at bounding box center [1369, 357] width 90 height 25
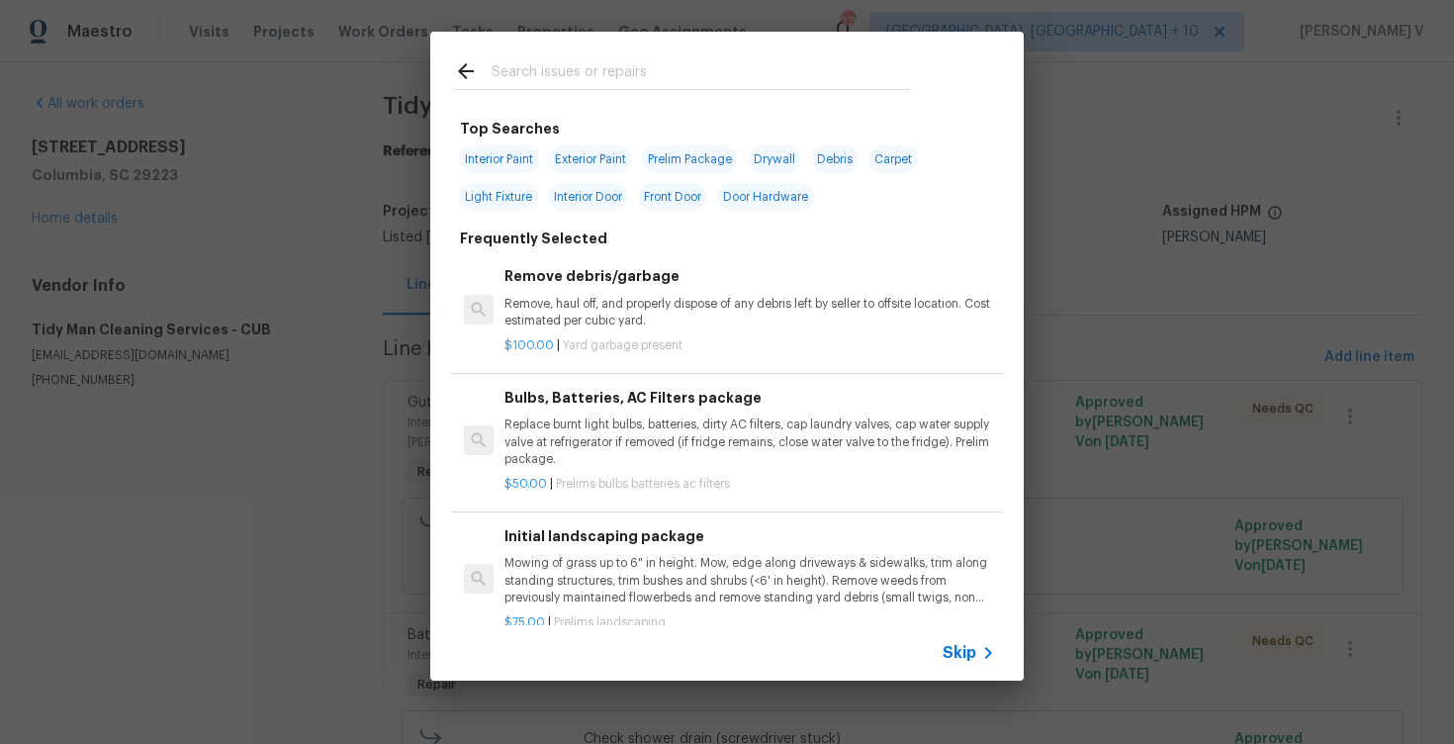
click at [930, 627] on div "Skip" at bounding box center [726, 652] width 593 height 55
click at [955, 638] on div "Skip" at bounding box center [726, 652] width 593 height 55
click at [957, 661] on span "Skip" at bounding box center [959, 653] width 34 height 20
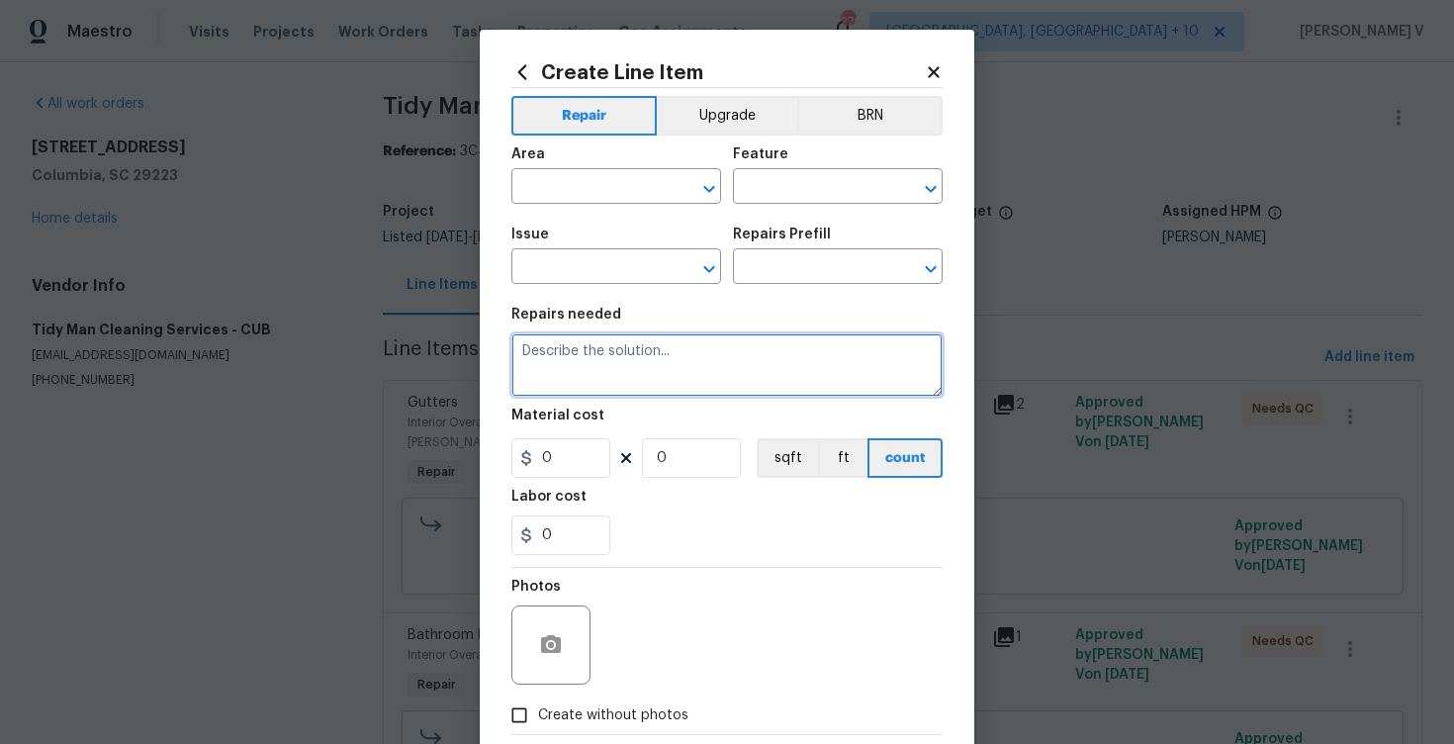
click at [748, 389] on textarea at bounding box center [726, 364] width 431 height 63
paste textarea "Install battery operated smoke detectors"
type textarea "Install battery operated smoke detectors"
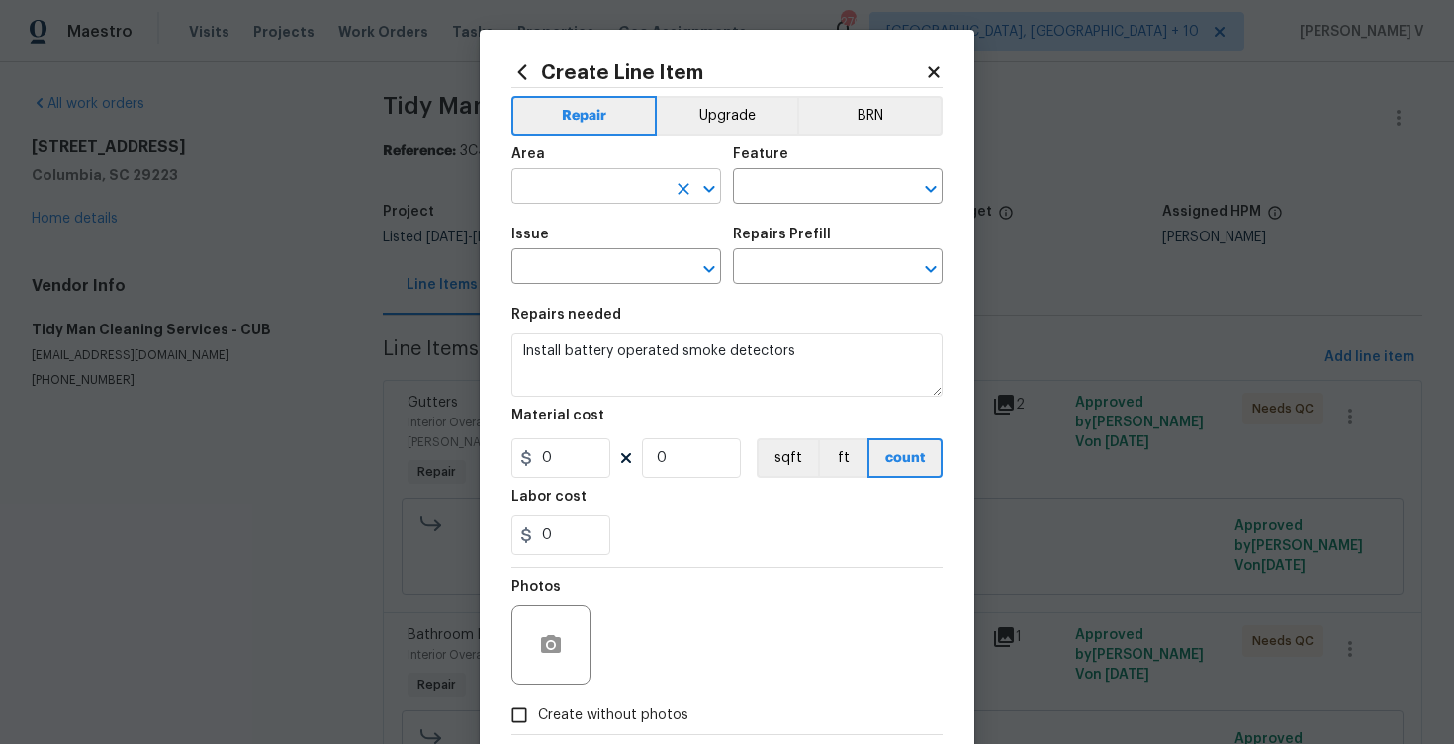
click at [591, 197] on input "text" at bounding box center [588, 188] width 154 height 31
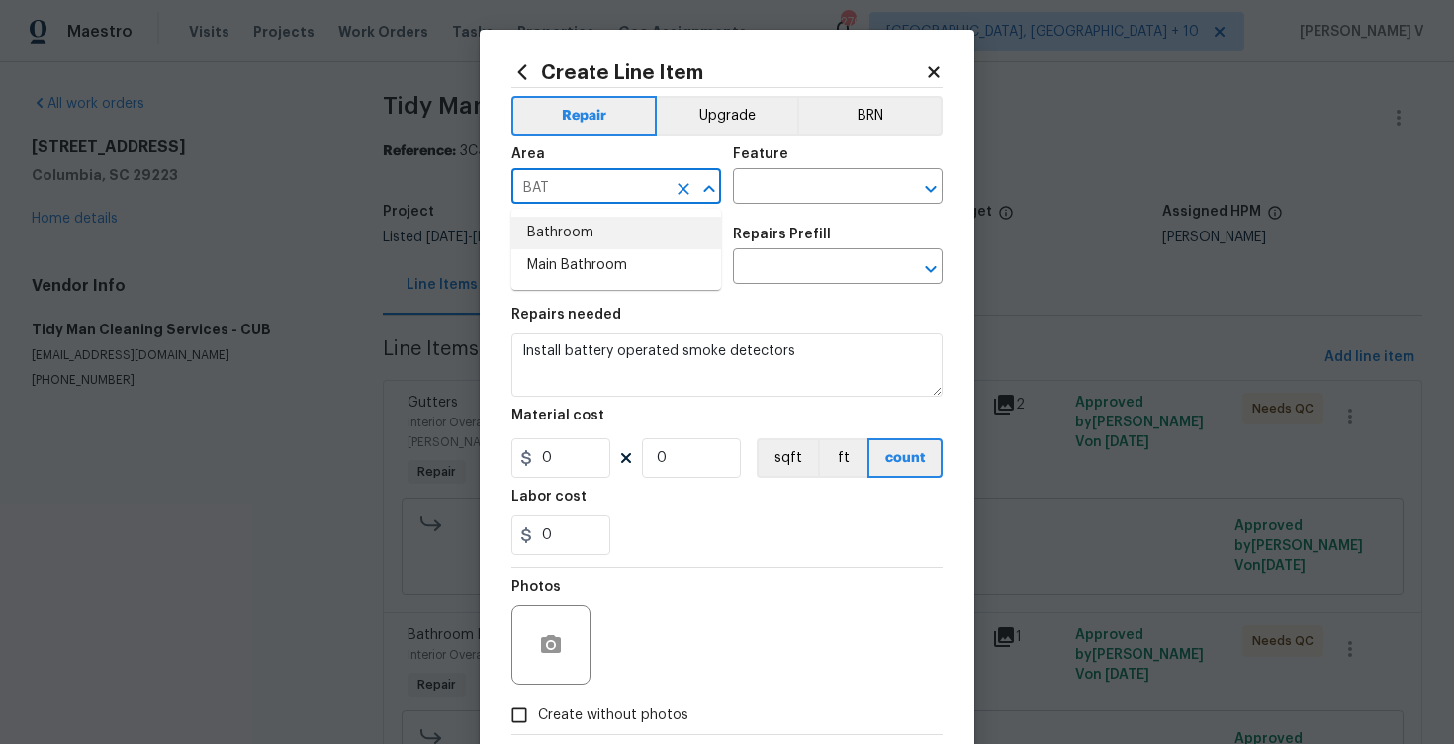
type input "BAT"
click at [599, 163] on div "Area" at bounding box center [616, 160] width 210 height 26
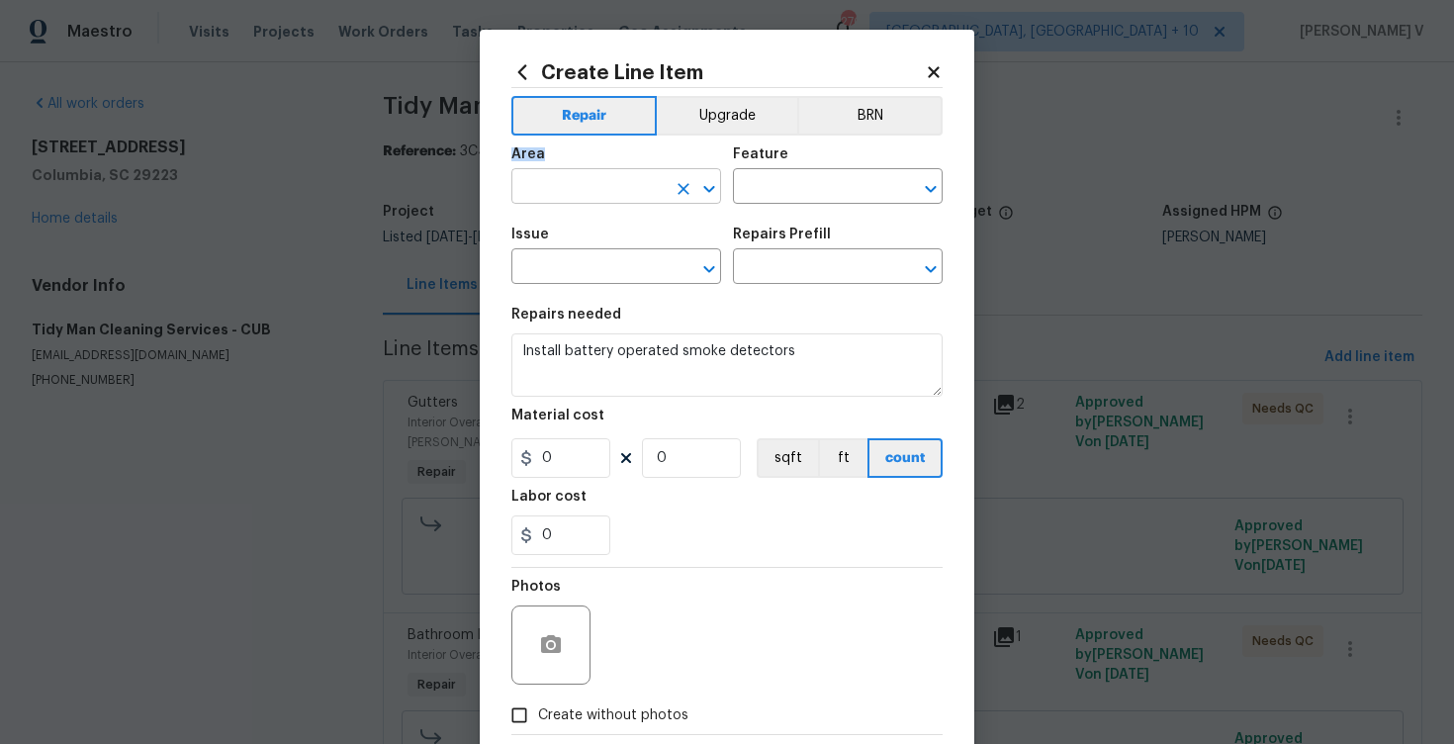
click at [581, 177] on input "text" at bounding box center [588, 188] width 154 height 31
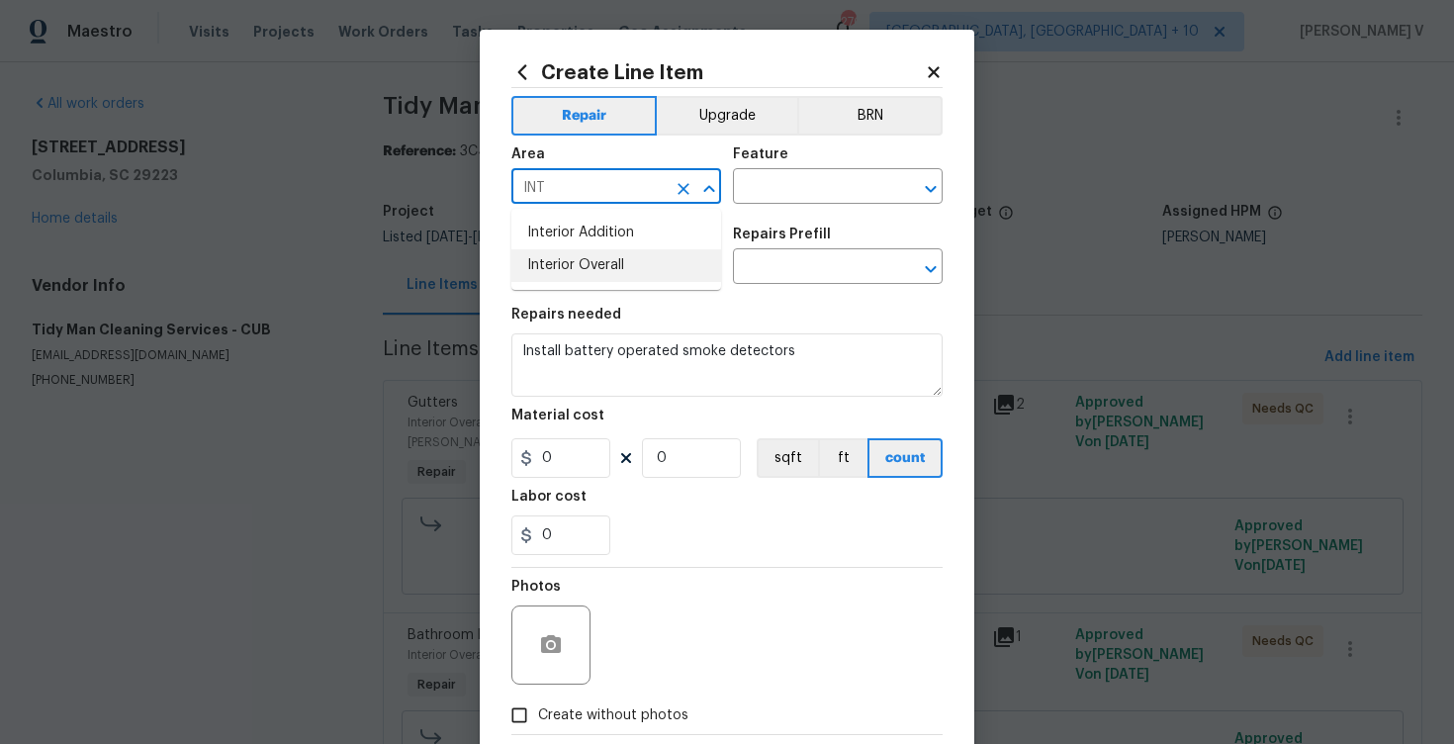
click at [591, 277] on li "Interior Overall" at bounding box center [616, 265] width 210 height 33
type input "Interior Overall"
click at [798, 198] on input "text" at bounding box center [810, 188] width 154 height 31
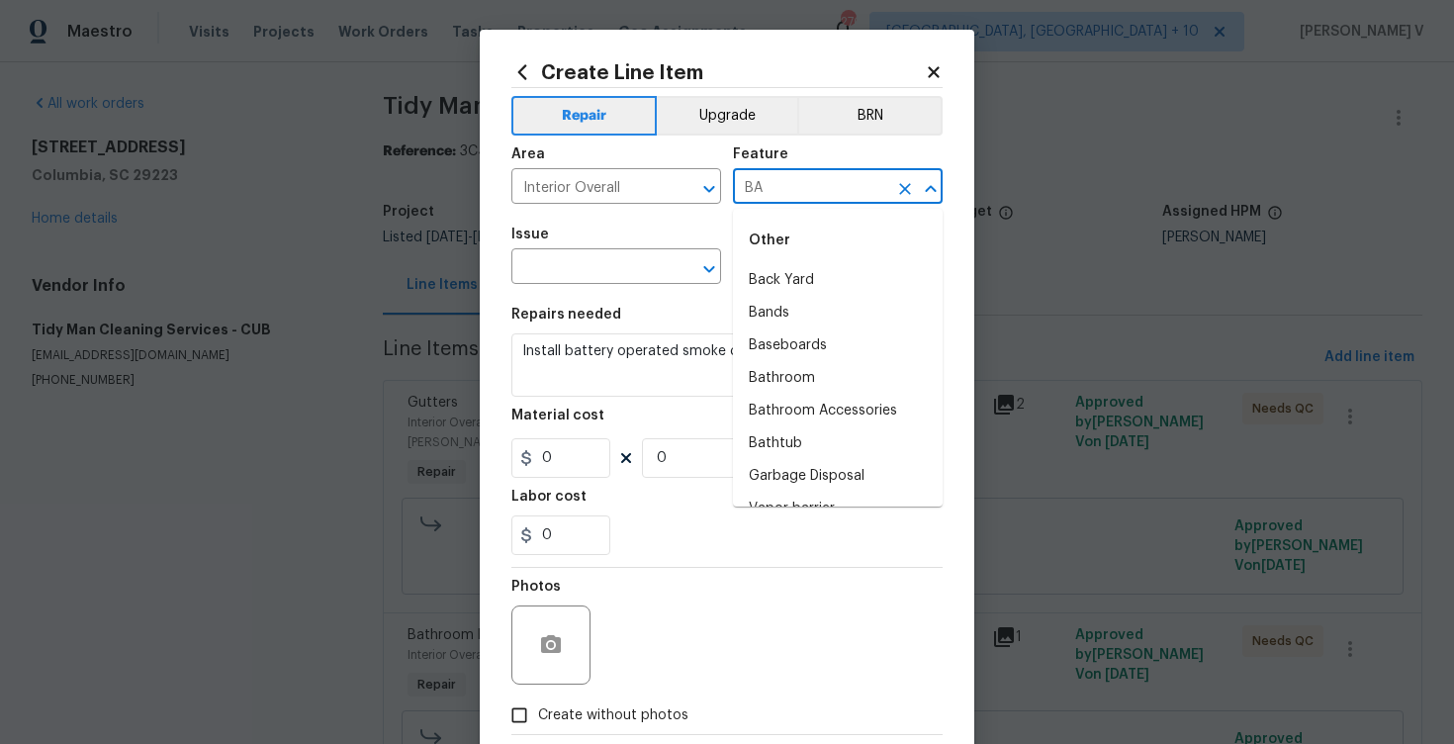
type input "B"
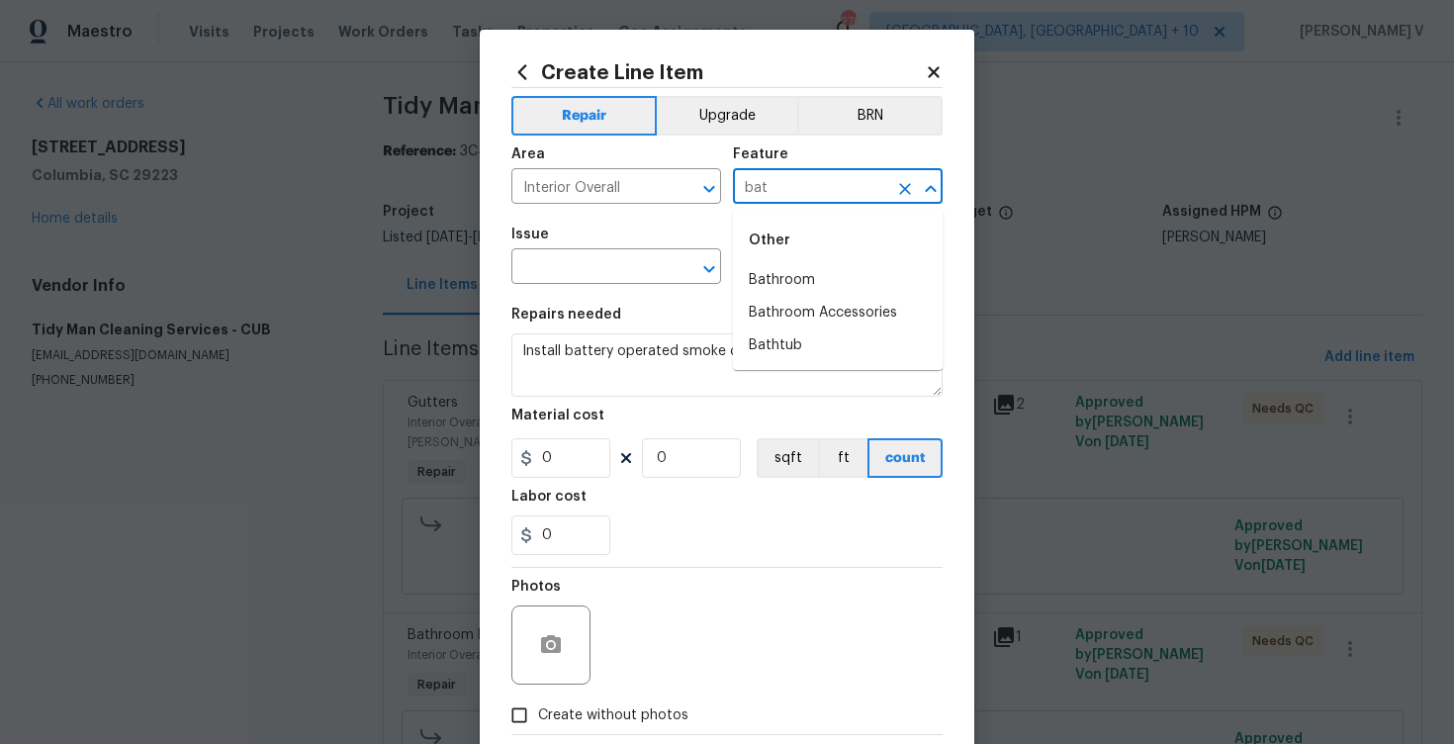
click at [783, 181] on input "bat" at bounding box center [810, 188] width 154 height 31
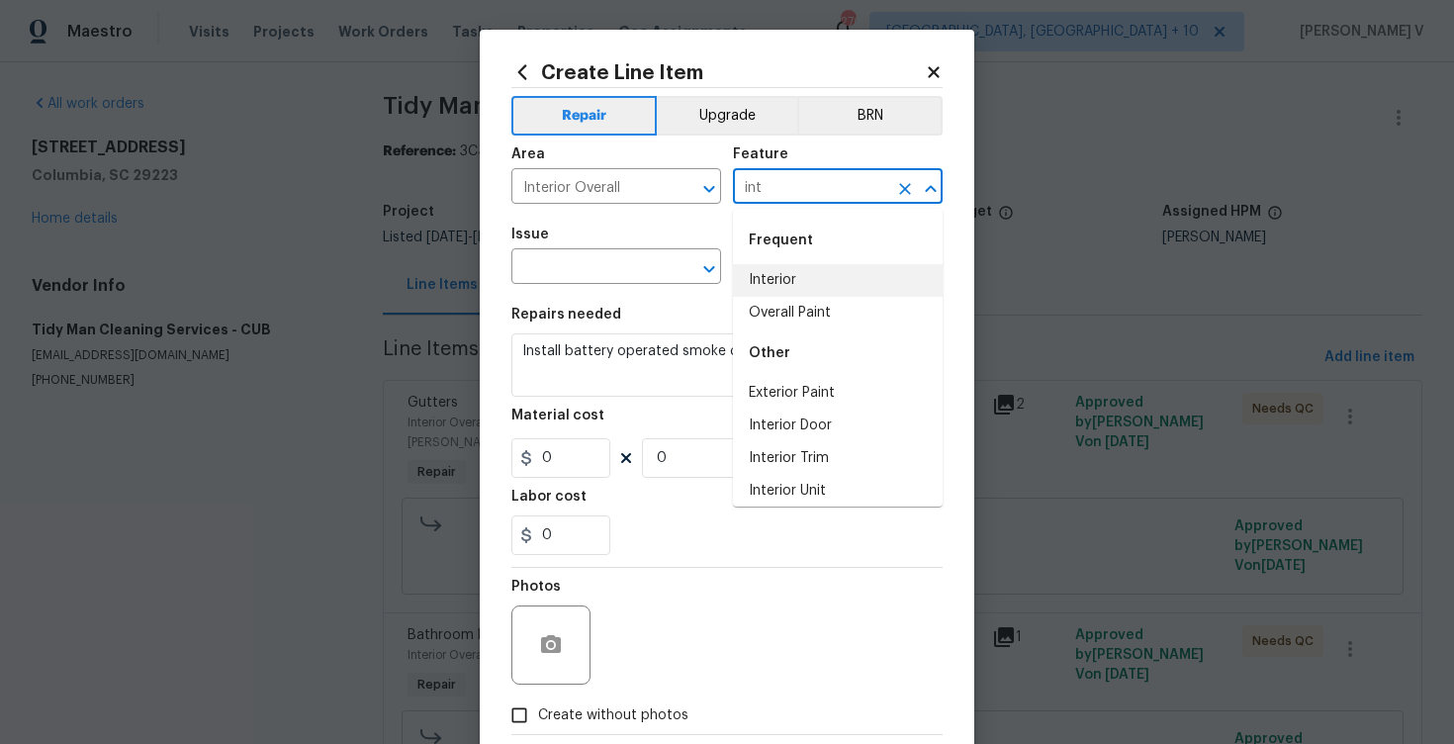
click at [804, 273] on li "Interior" at bounding box center [838, 280] width 210 height 33
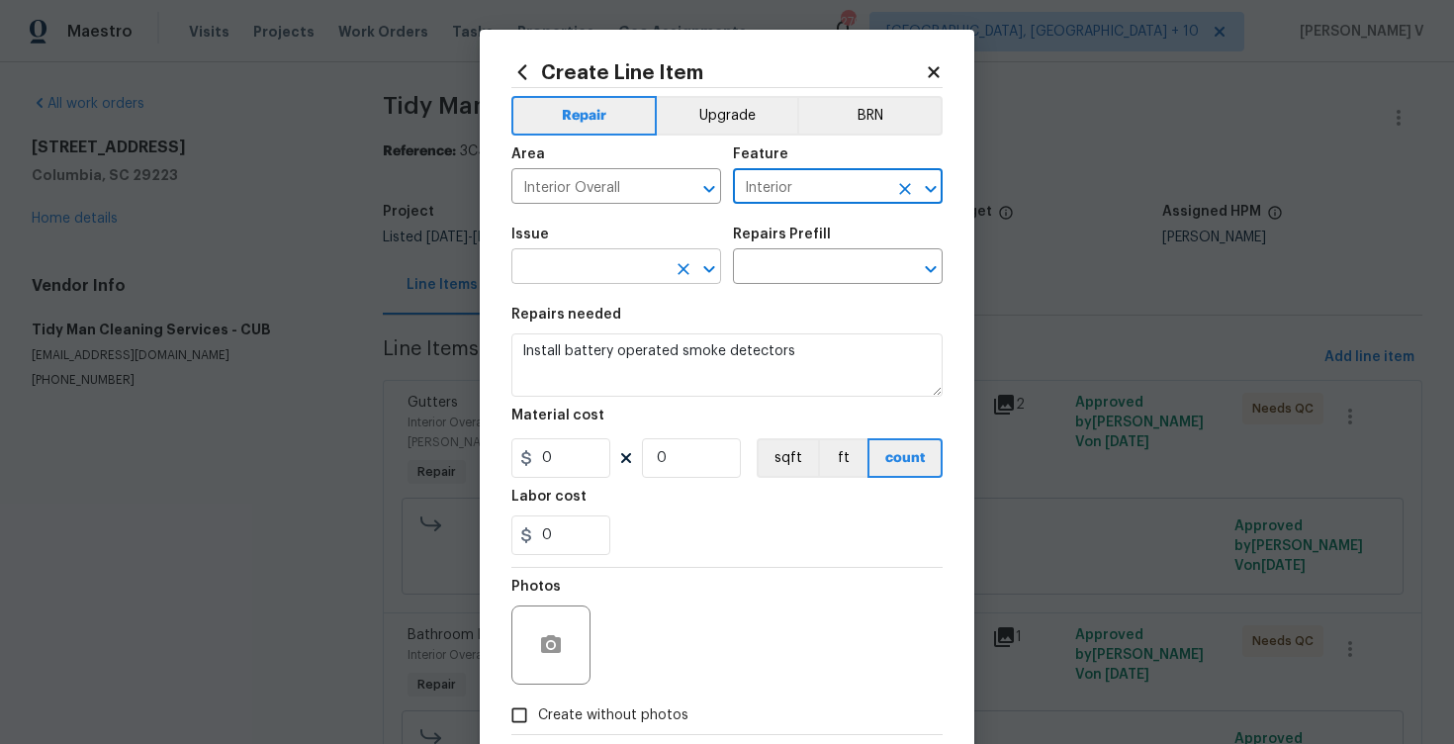
type input "Interior"
click at [609, 261] on input "text" at bounding box center [588, 268] width 154 height 31
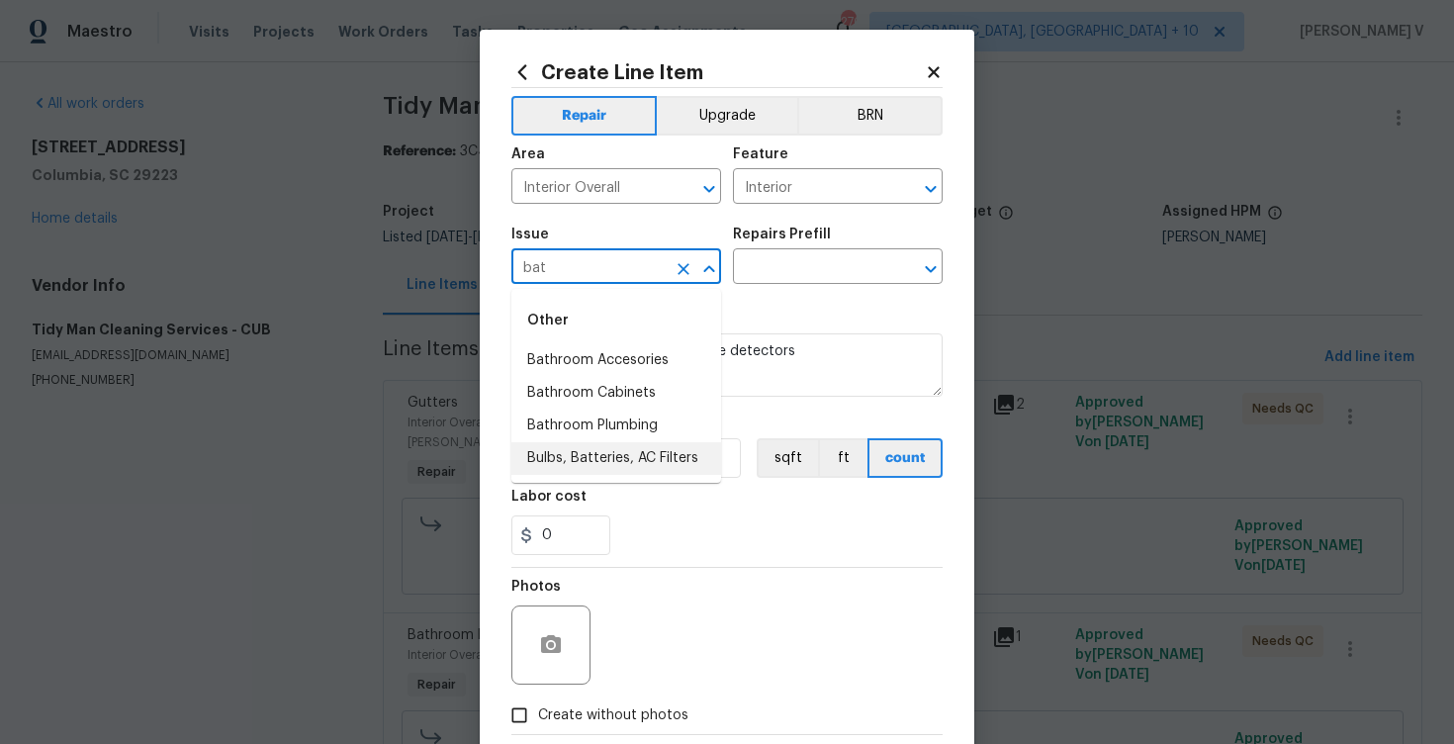
click at [580, 452] on li "Bulbs, Batteries, AC Filters" at bounding box center [616, 458] width 210 height 33
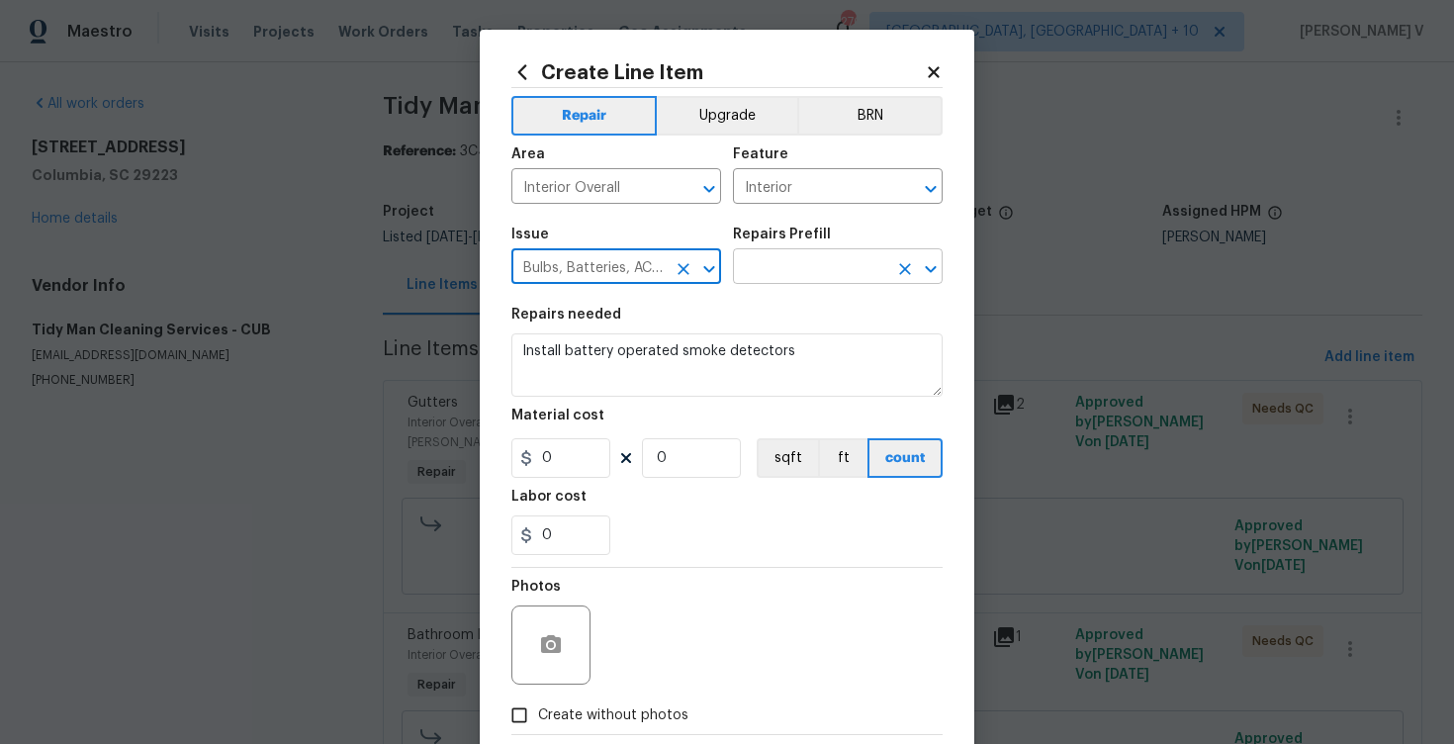
type input "Bulbs, Batteries, AC Filters"
click at [826, 263] on input "text" at bounding box center [810, 268] width 154 height 31
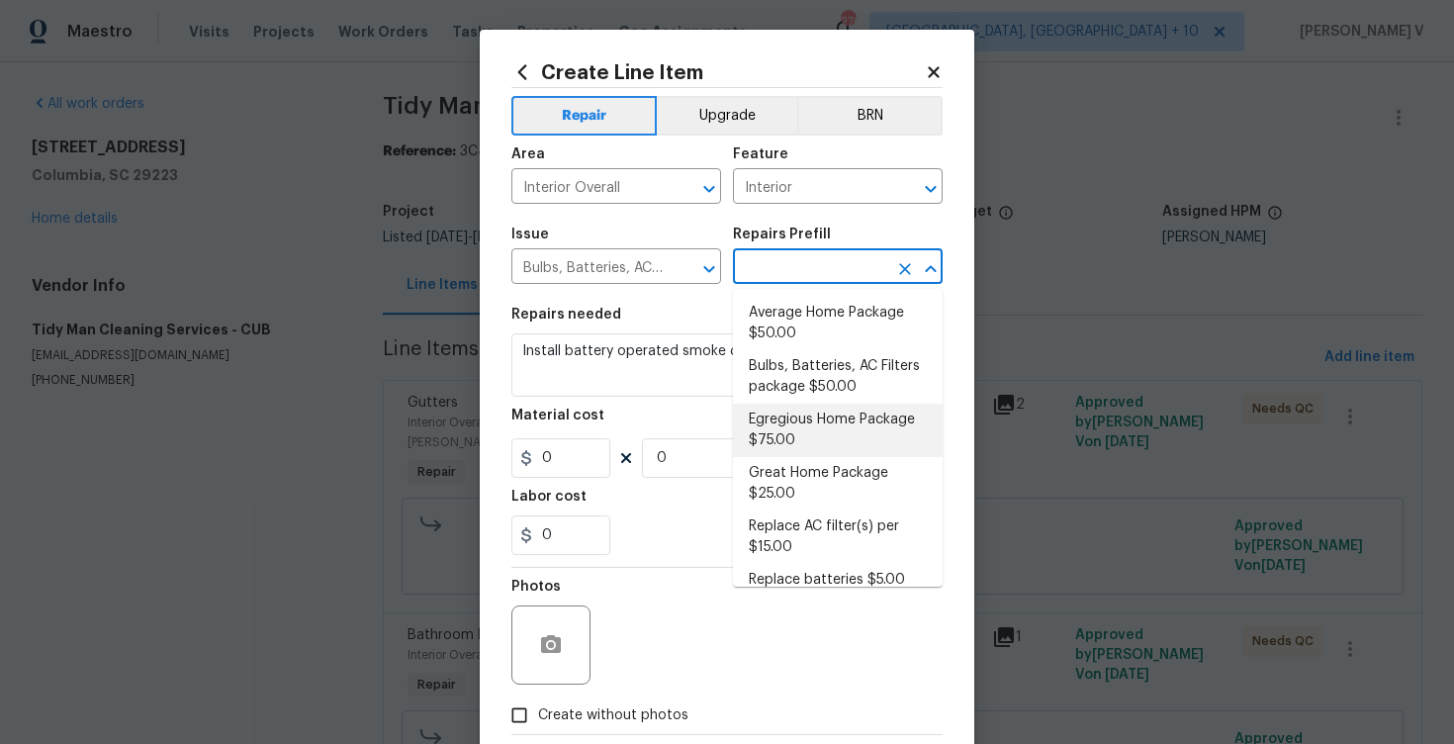
scroll to position [71, 0]
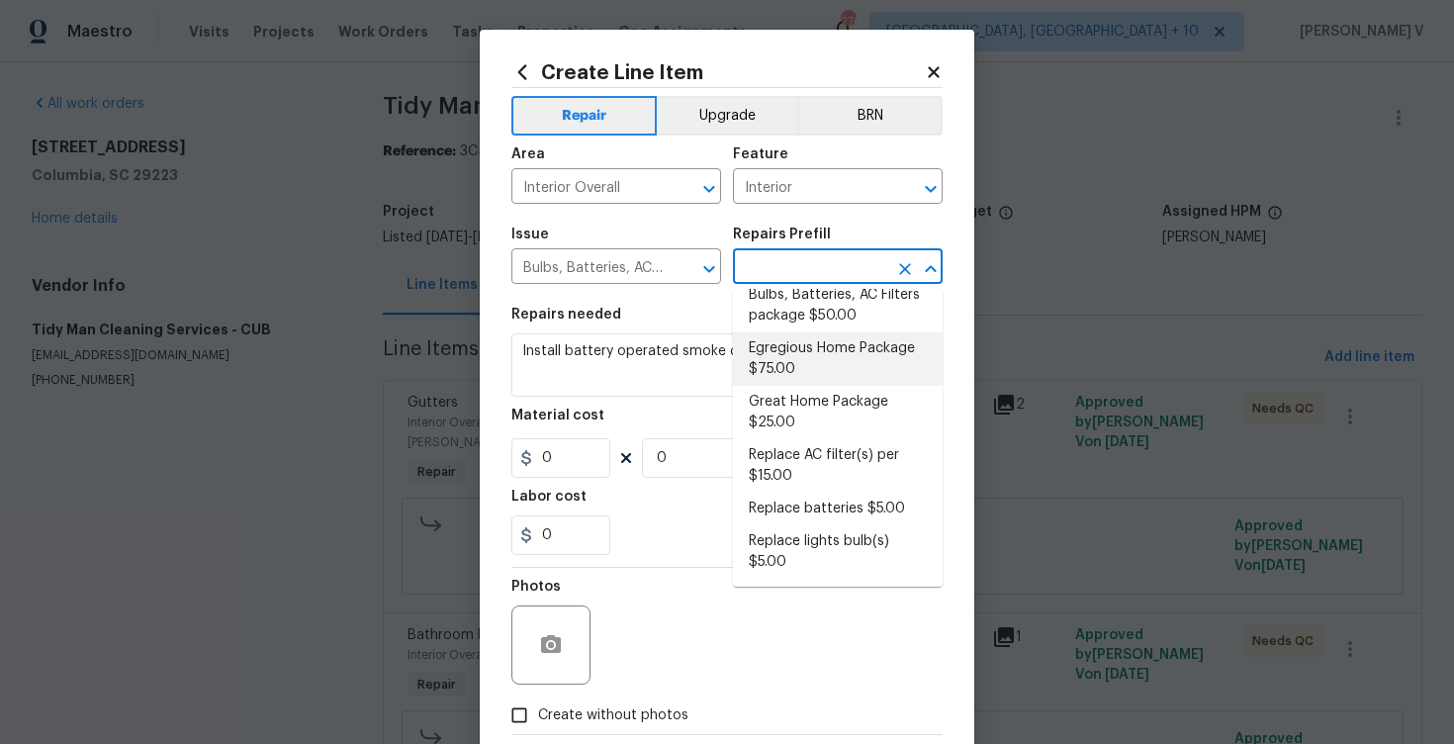
click at [737, 355] on li "Egregious Home Package $75.00" at bounding box center [838, 358] width 210 height 53
type input "Home Readiness Packages"
type input "Egregious Home Package $75.00"
type textarea "1. Replace all missing and/or damaged door stops and strike plates. 2. Remove a…"
type input "75"
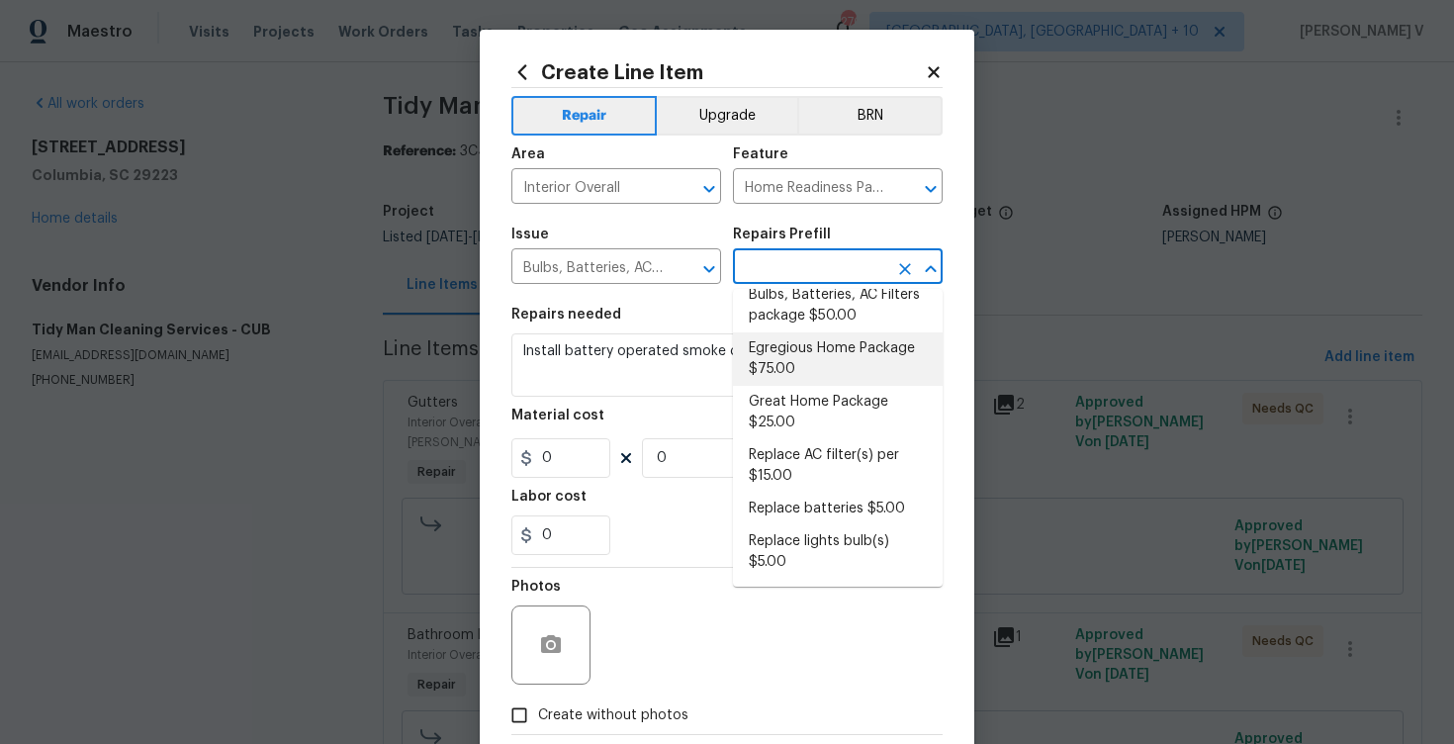
type input "1"
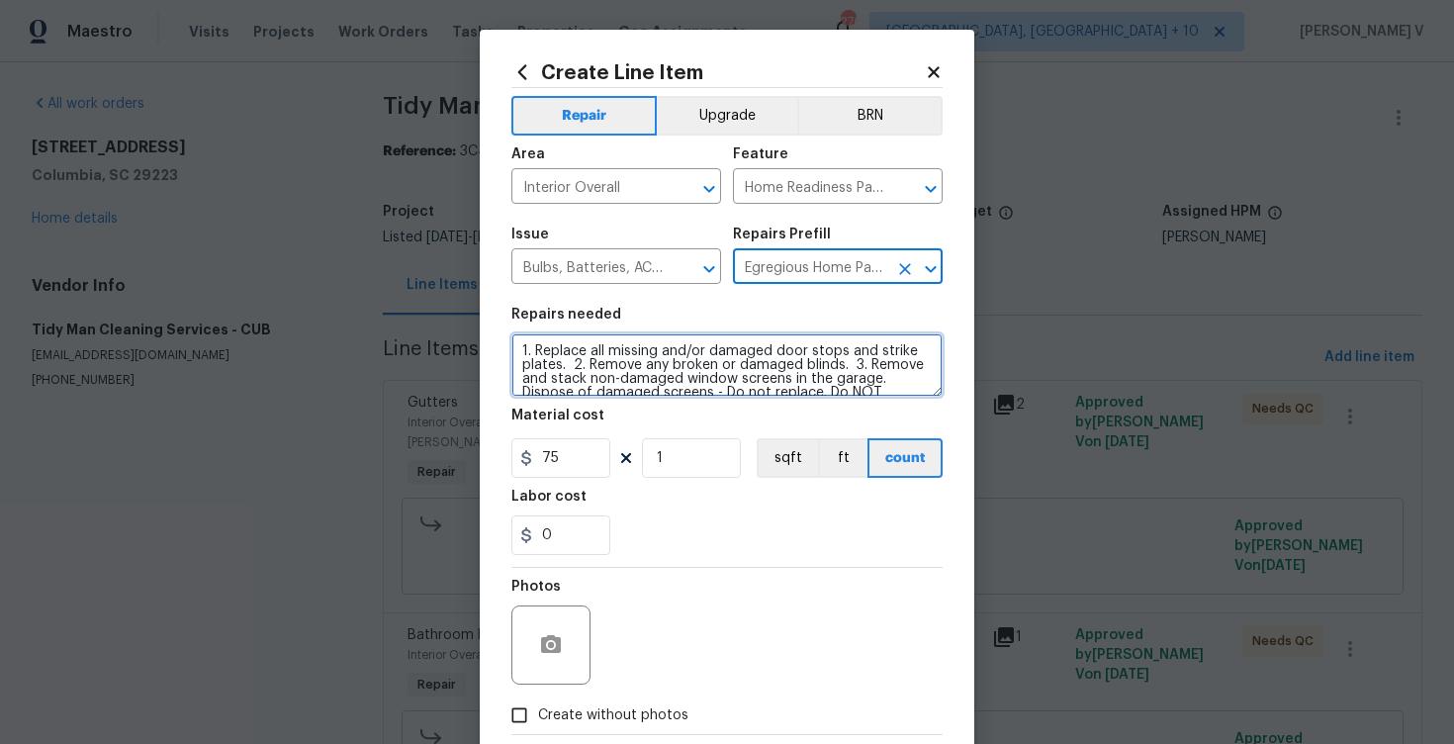
click at [737, 355] on textarea "1. Replace all missing and/or damaged door stops and strike plates. 2. Remove a…" at bounding box center [726, 364] width 431 height 63
click at [926, 259] on icon "Open" at bounding box center [931, 269] width 24 height 24
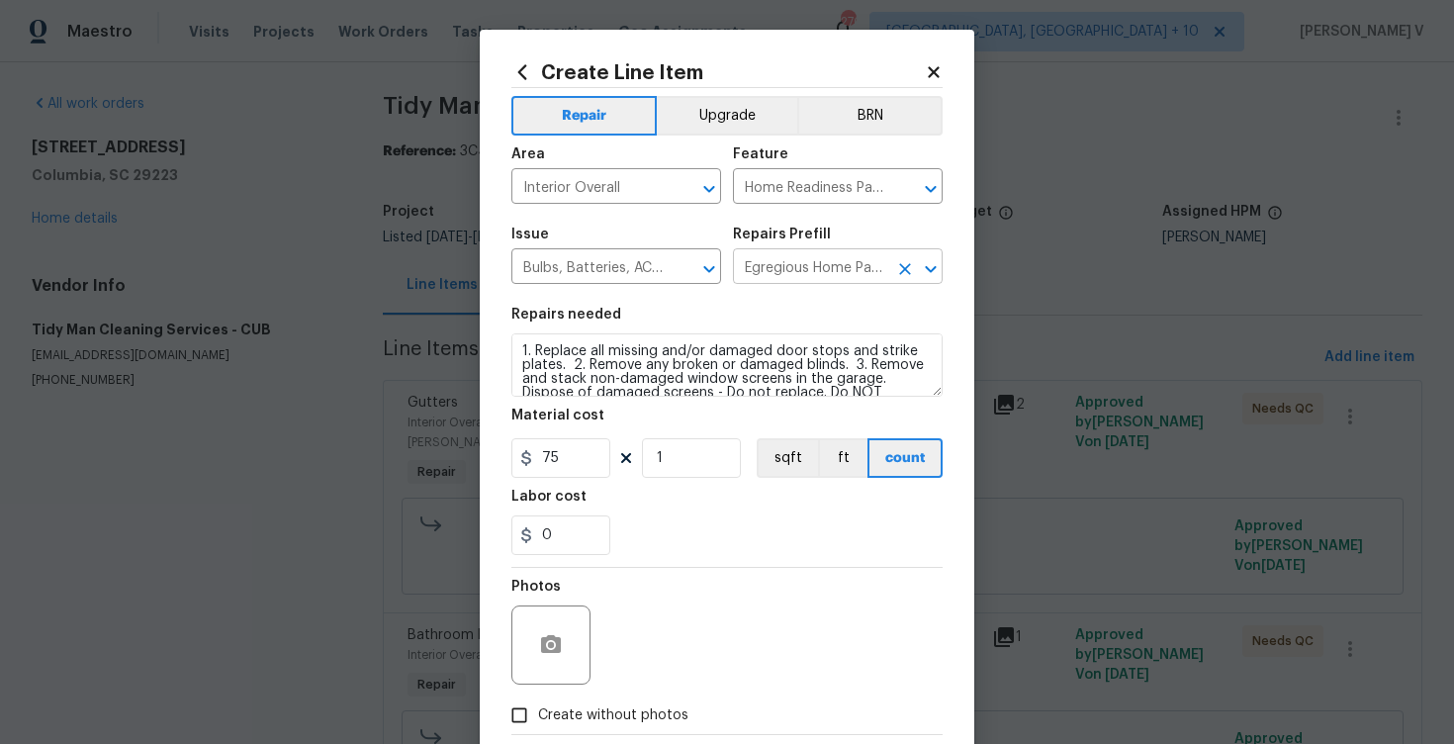
scroll to position [0, 72]
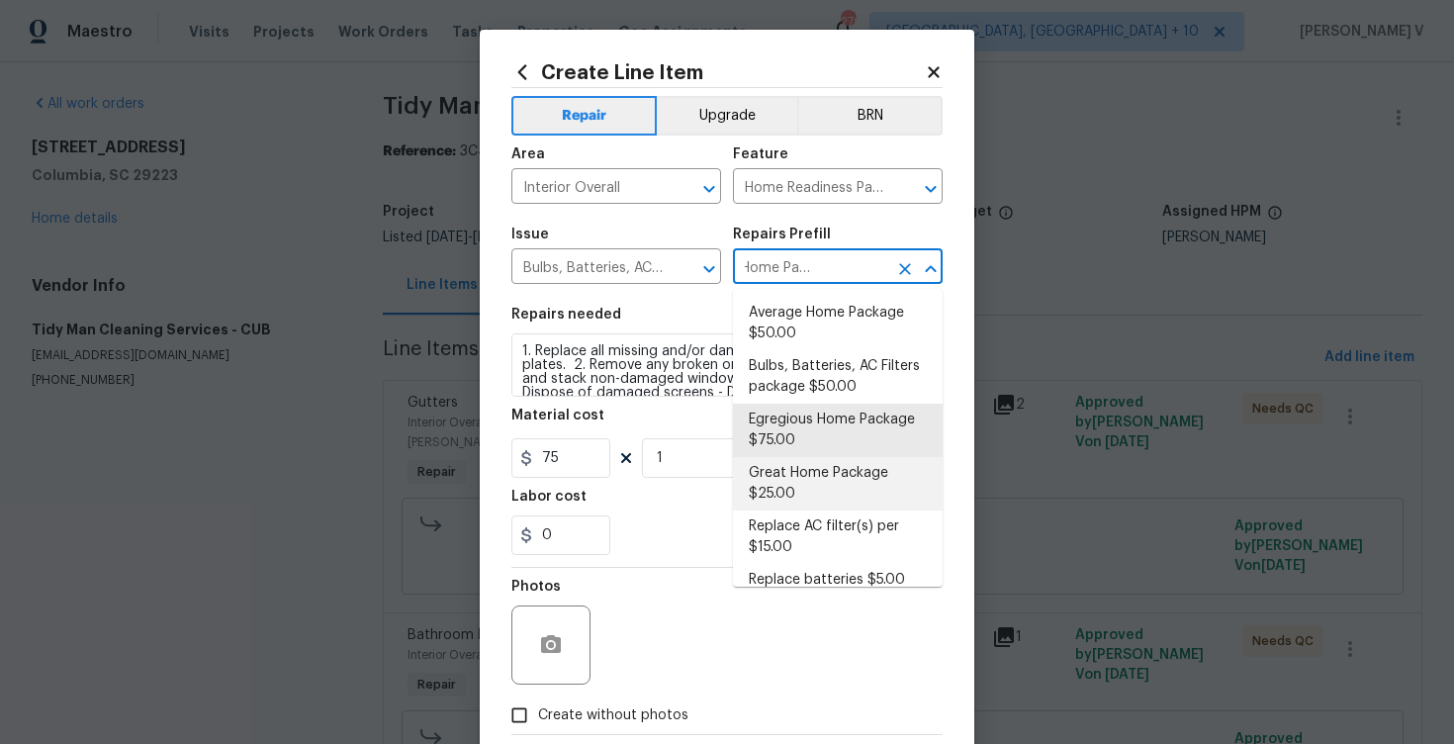
click at [819, 461] on li "Great Home Package $25.00" at bounding box center [838, 483] width 210 height 53
type input "Great Home Package $25.00"
type input "25"
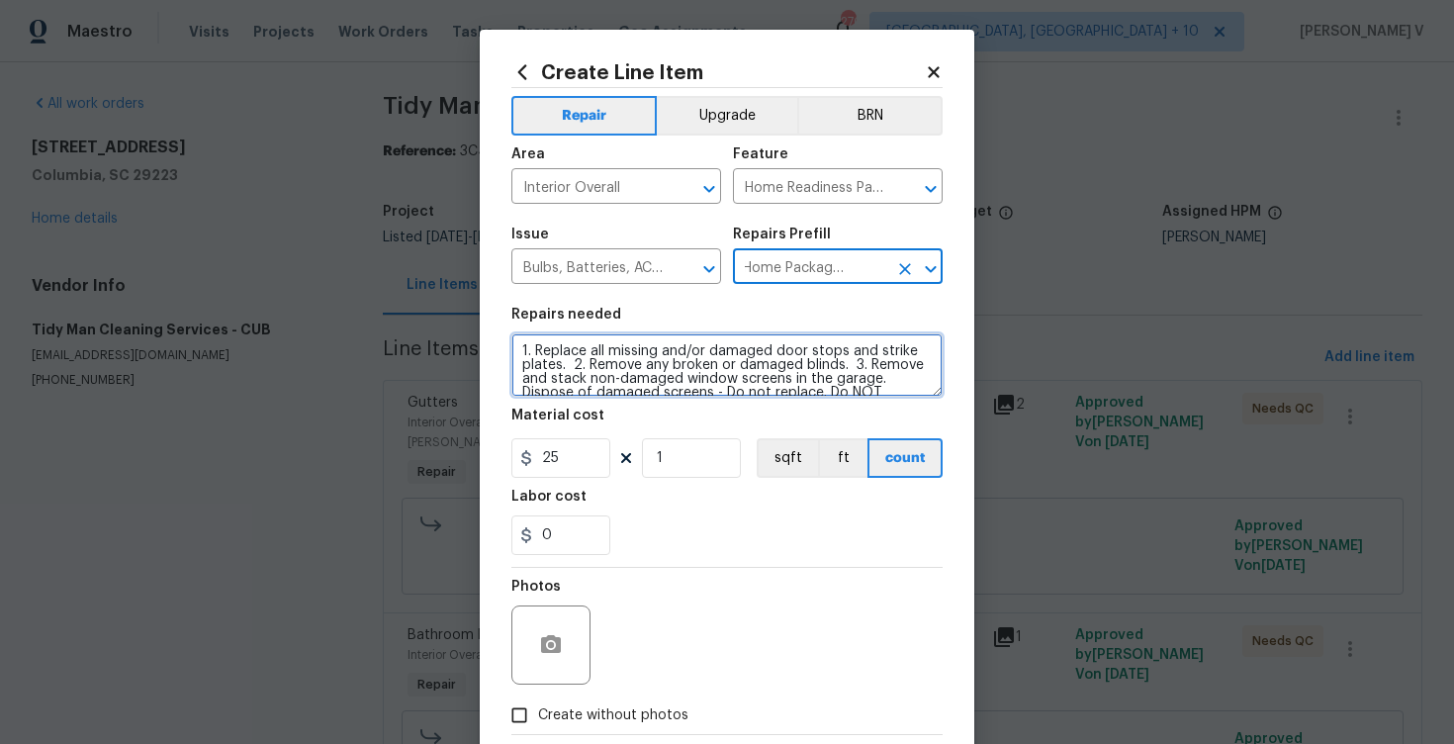
click at [709, 379] on textarea "1. Replace all missing and/or damaged door stops and strike plates. 2. Remove a…" at bounding box center [726, 364] width 431 height 63
paste textarea "Install battery operated smoke detecto"
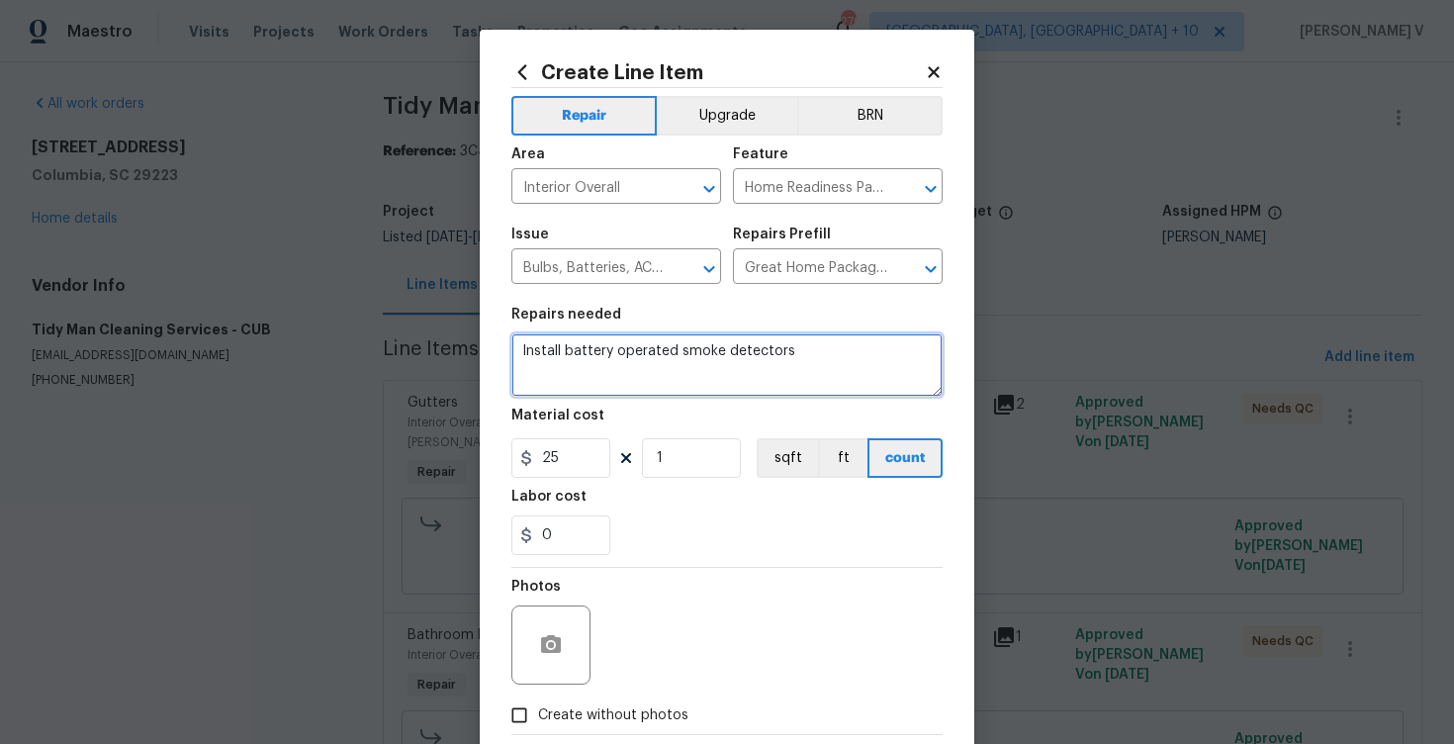
scroll to position [109, 0]
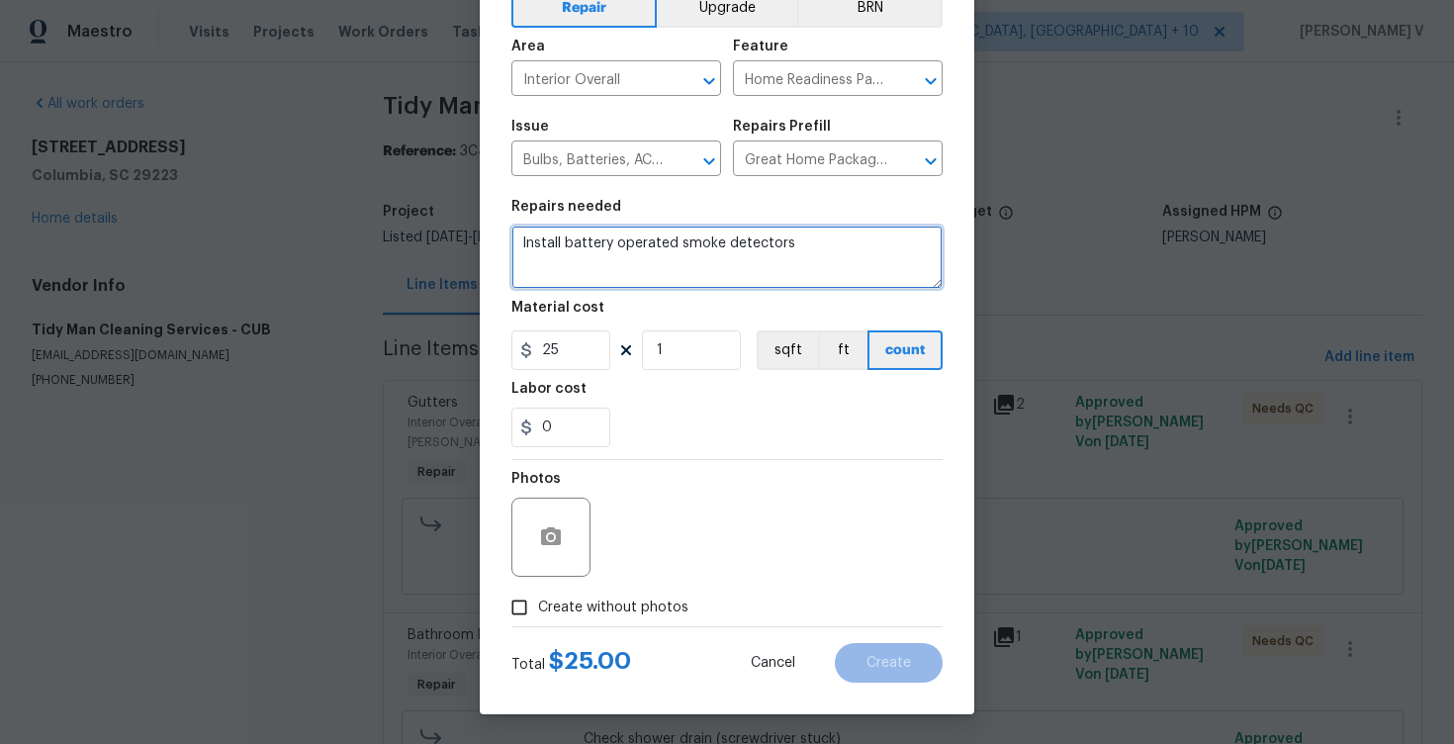
type textarea "Install battery operated smoke detectors"
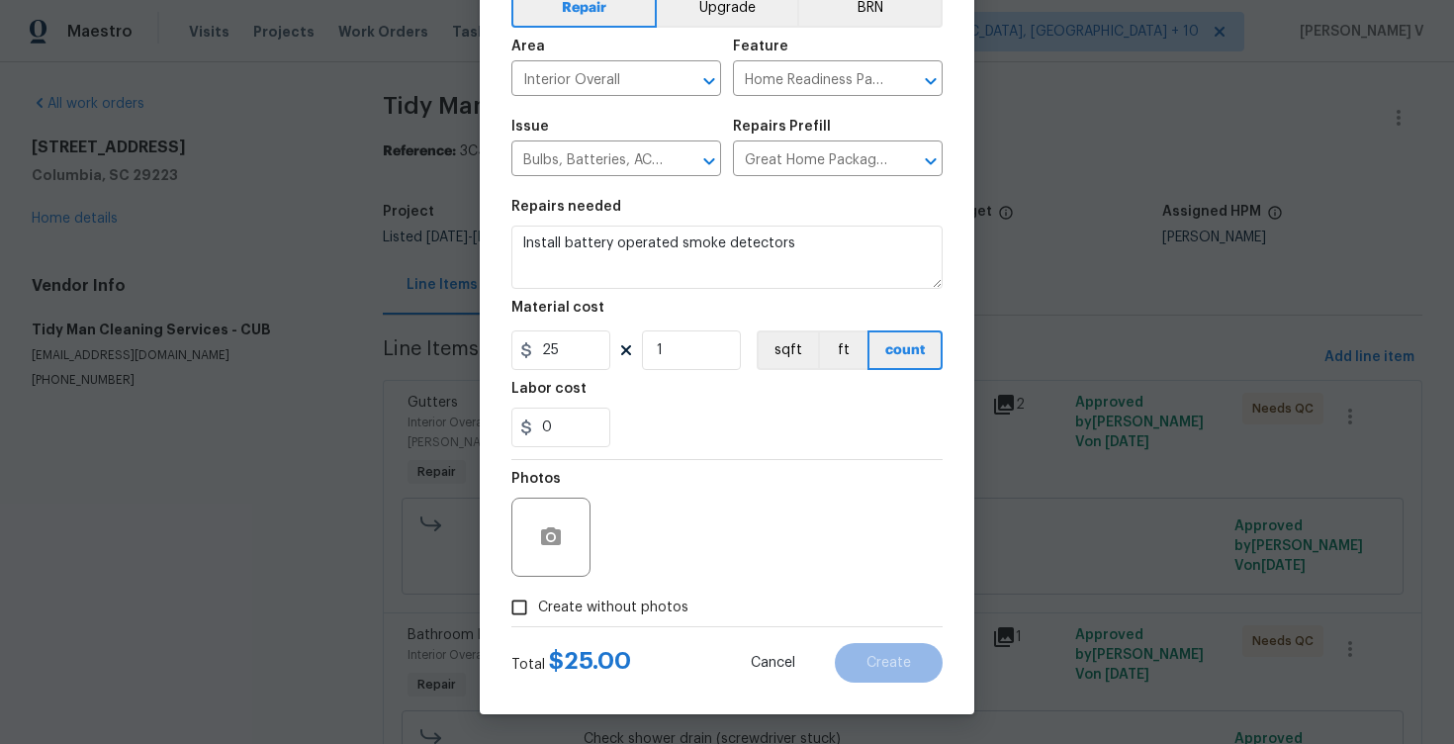
click at [526, 610] on input "Create without photos" at bounding box center [519, 607] width 38 height 38
checkbox input "true"
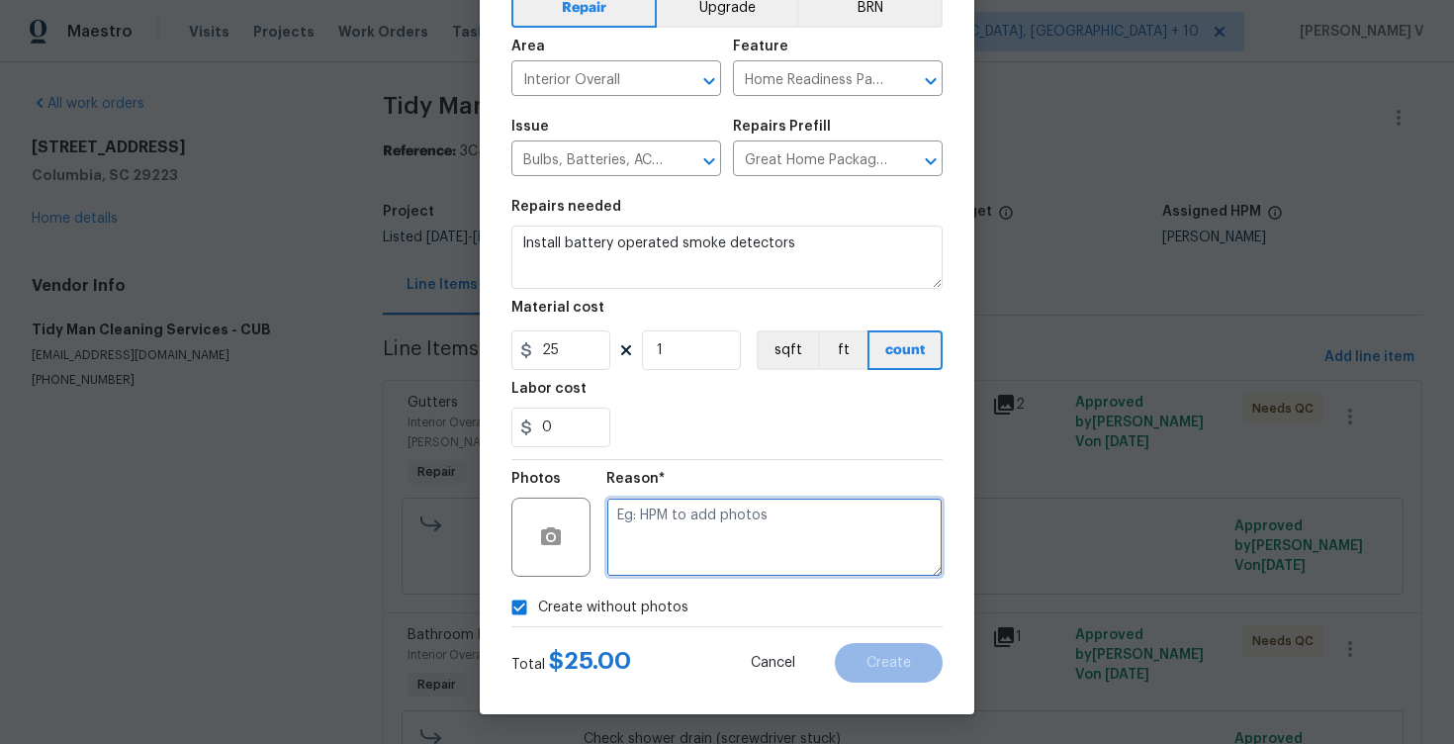
click at [742, 534] on textarea at bounding box center [774, 536] width 336 height 79
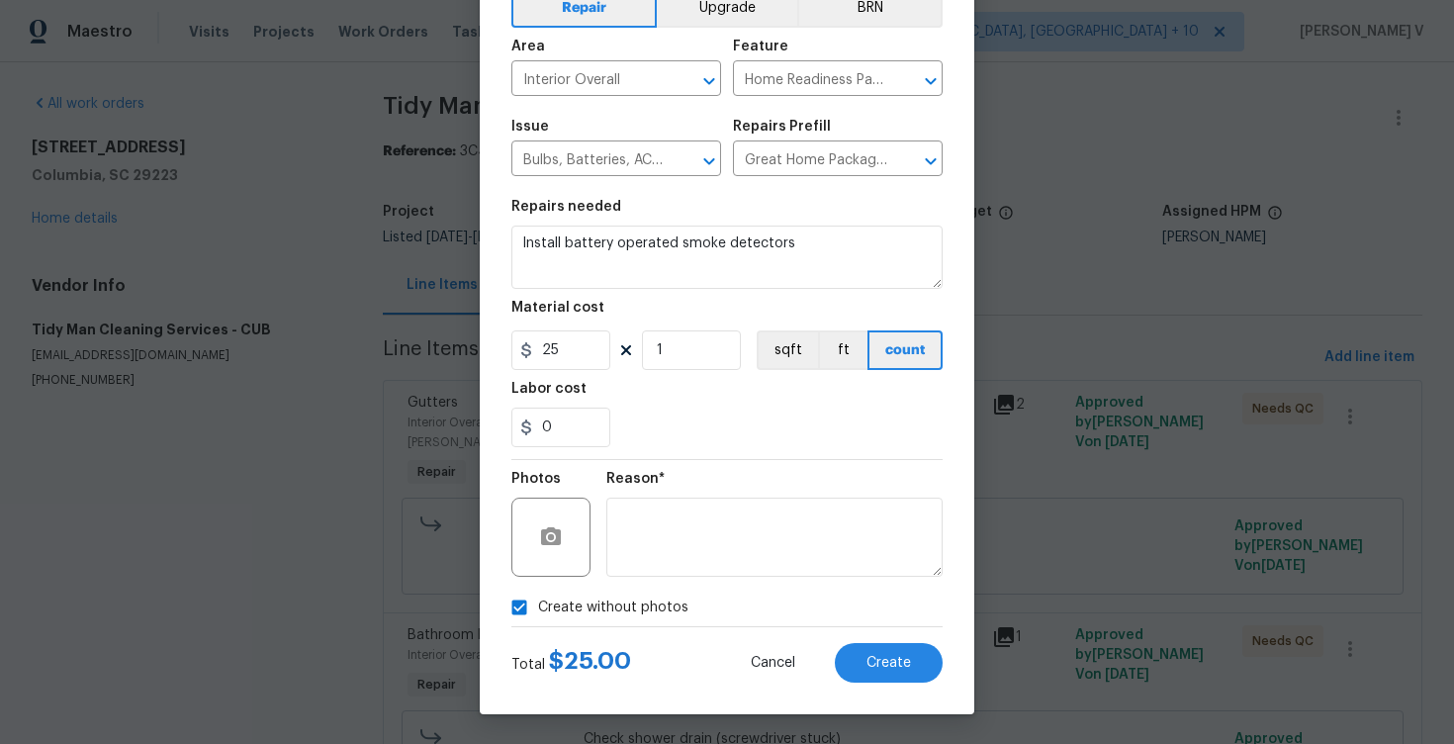
click at [901, 638] on div "Total $ 25.00 Cancel Create" at bounding box center [726, 654] width 431 height 55
click at [900, 666] on span "Create" at bounding box center [888, 663] width 45 height 15
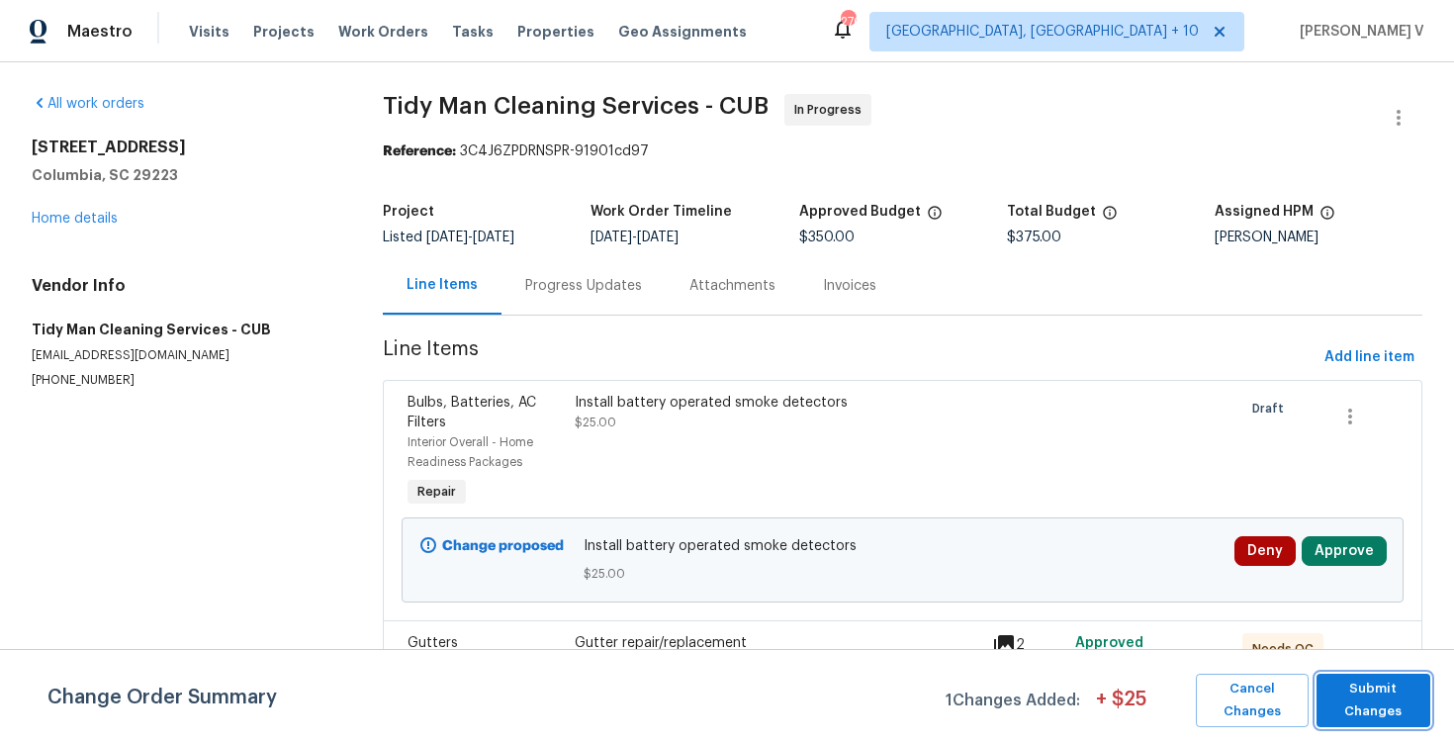
click at [1388, 714] on span "Submit Changes" at bounding box center [1373, 699] width 94 height 45
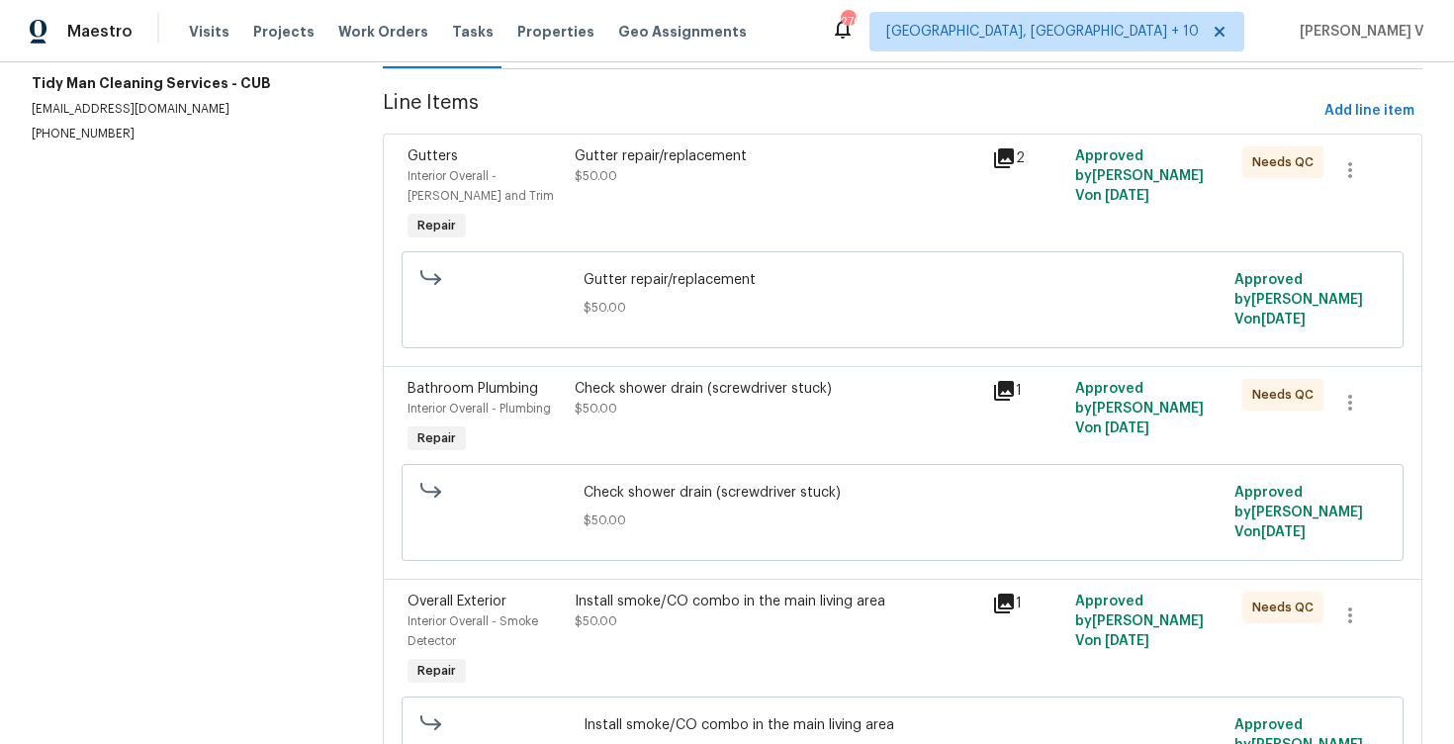
scroll to position [0, 0]
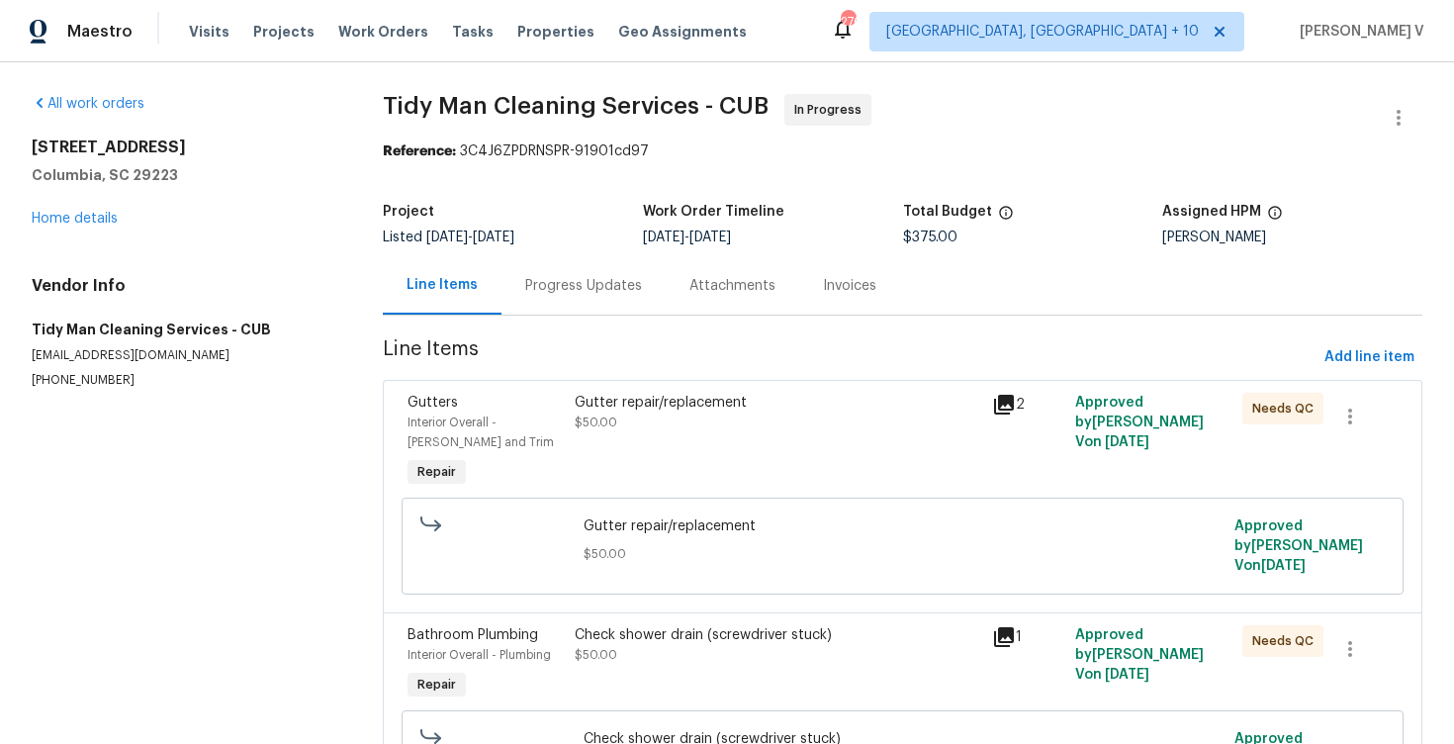
click at [545, 297] on div "Progress Updates" at bounding box center [583, 285] width 164 height 58
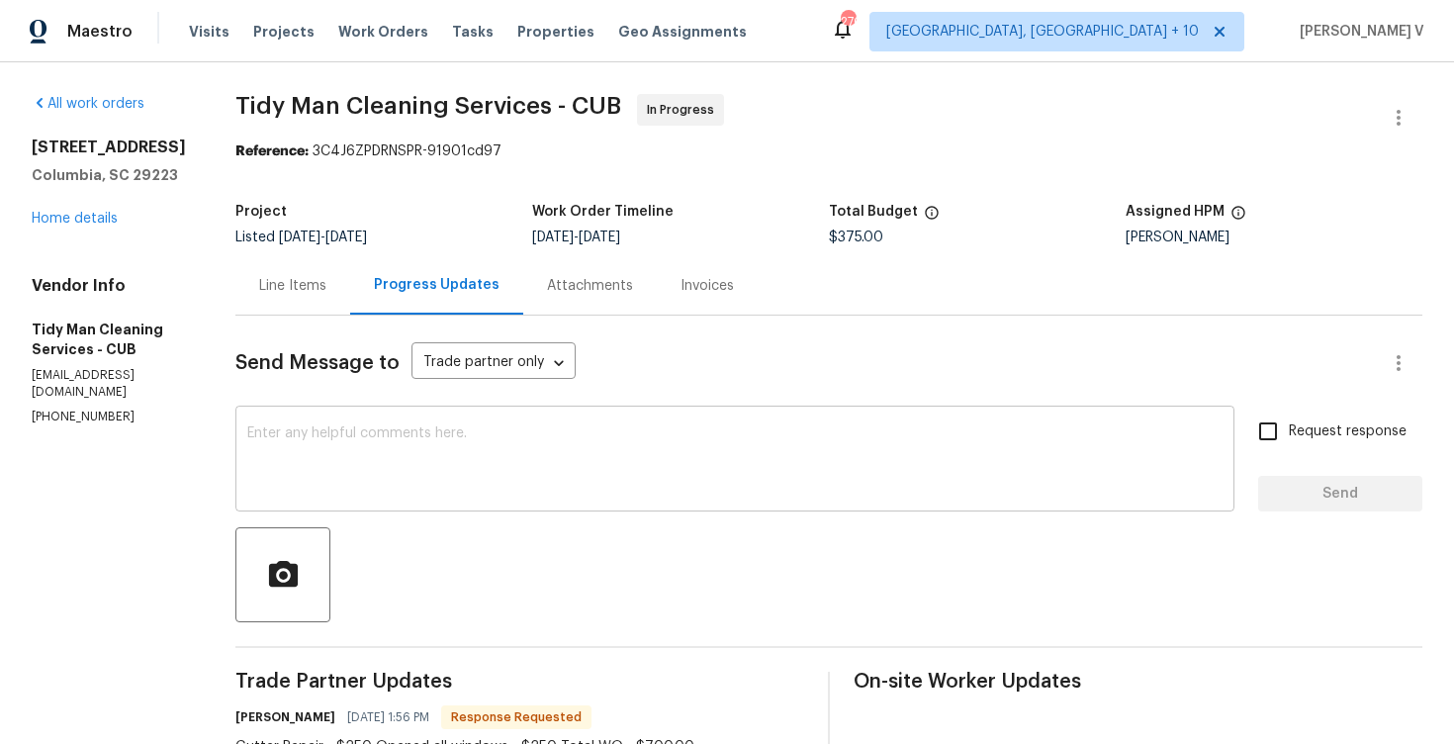
click at [437, 438] on textarea at bounding box center [734, 460] width 975 height 69
paste textarea "Seems you have marked the WO for QC, could you please confirm if the WO has bee…"
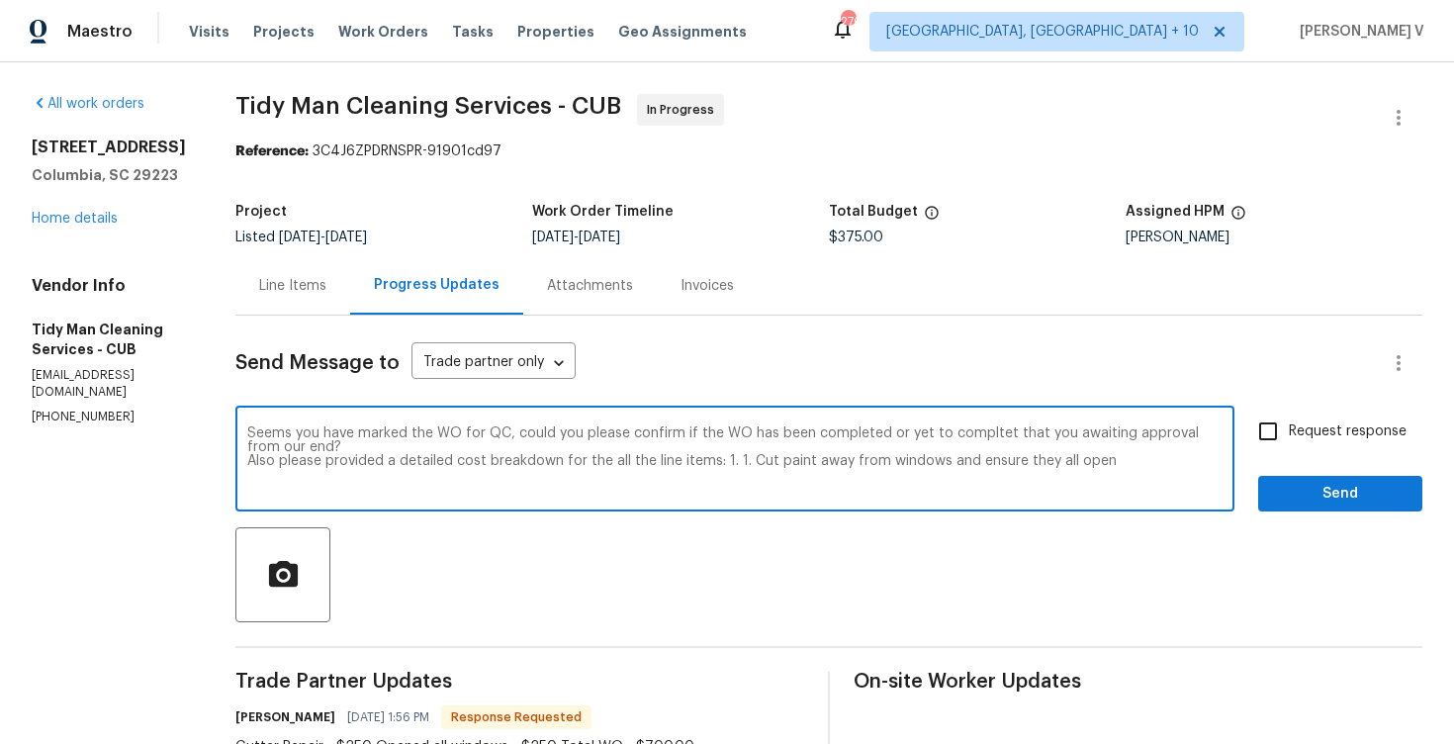
click at [724, 456] on textarea "Seems you have marked the WO for QC, could you please confirm if the WO has bee…" at bounding box center [734, 460] width 975 height 69
click at [1122, 458] on textarea "Seems you have marked the WO for QC, could you please confirm if the WO has bee…" at bounding box center [734, 460] width 975 height 69
paste textarea "2. Seal cracks and paint firebox black 3. Install battery operated smoke detect…"
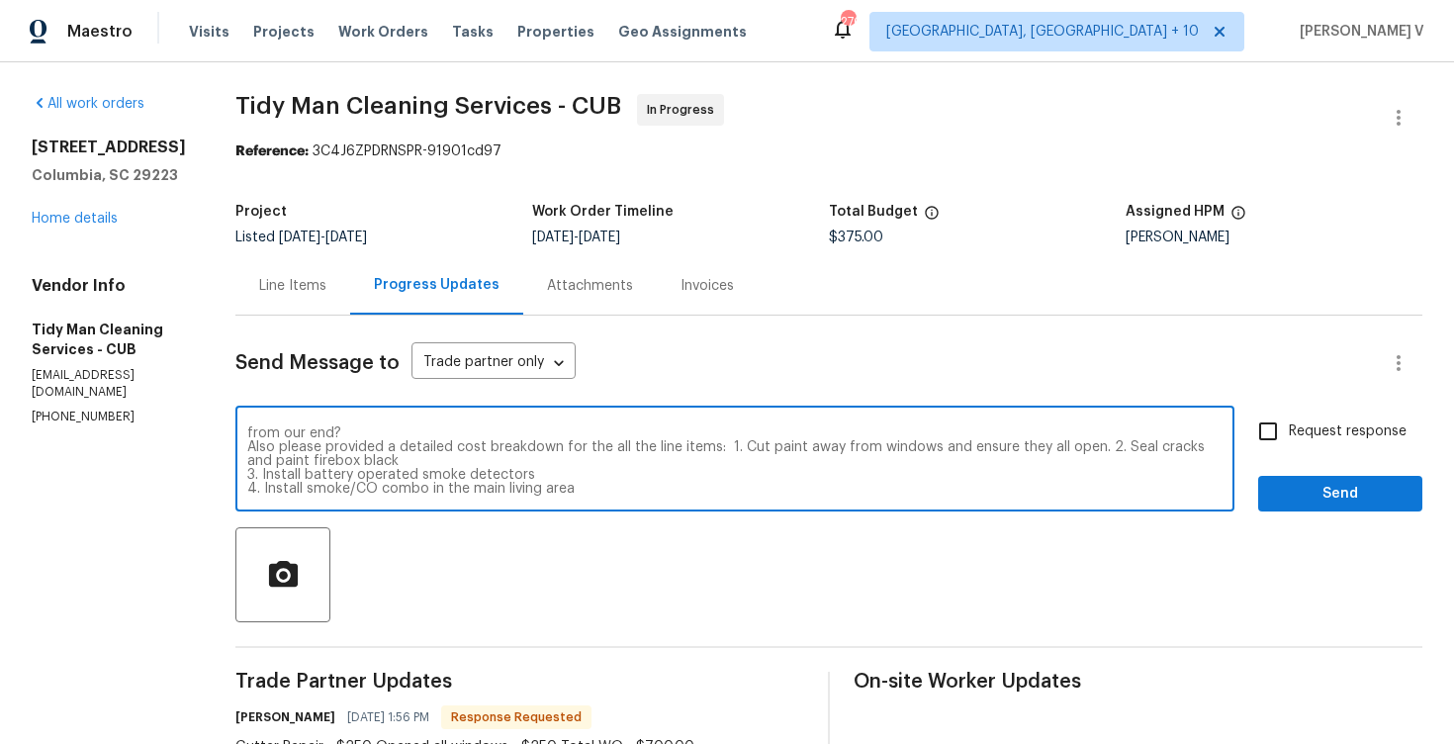
click at [385, 461] on textarea "Seems you have marked the WO for QC, could you please confirm if the WO has bee…" at bounding box center [734, 460] width 975 height 69
click at [535, 476] on textarea "Seems you have marked the WO for QC, could you please confirm if the WO has bee…" at bounding box center [734, 460] width 975 height 69
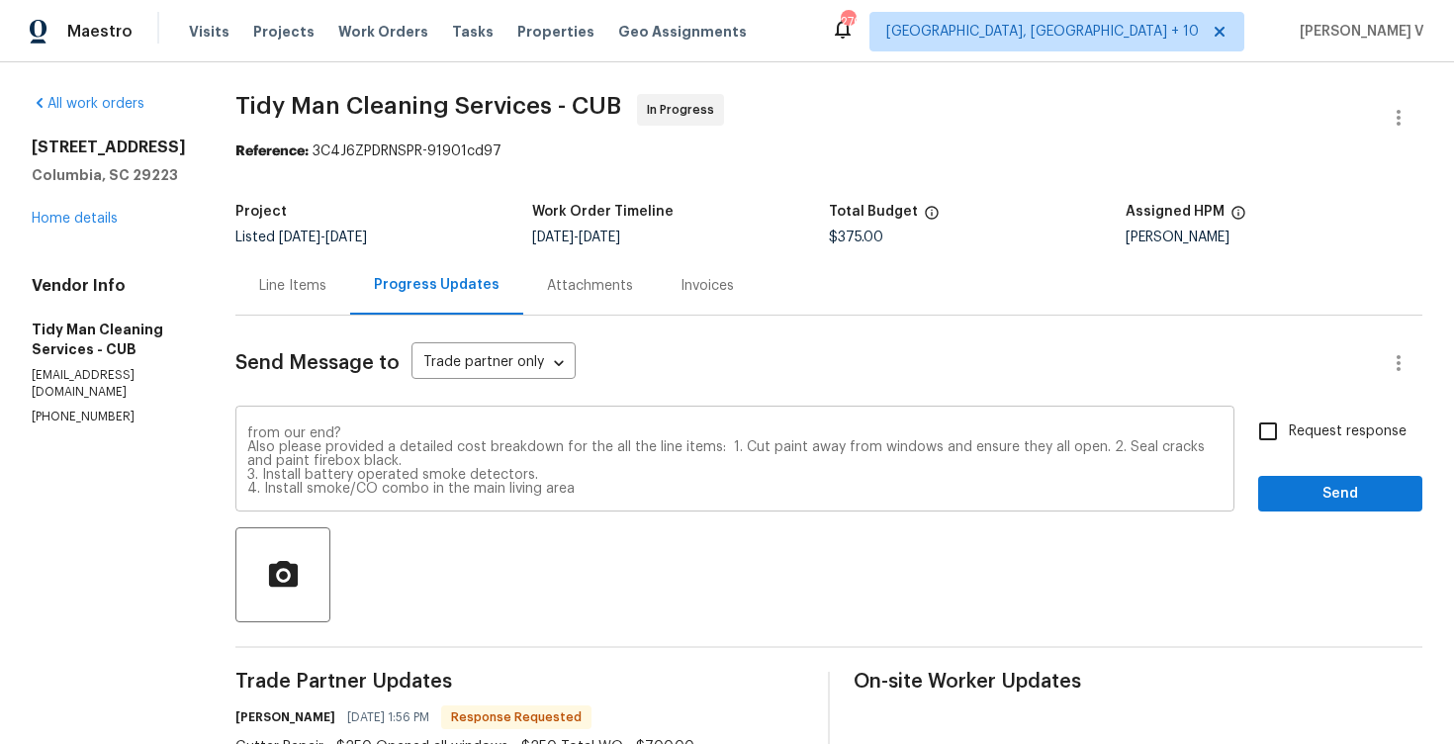
click at [580, 502] on div "Seems you have marked the WO for QC, could you please confirm if the WO has bee…" at bounding box center [734, 460] width 999 height 101
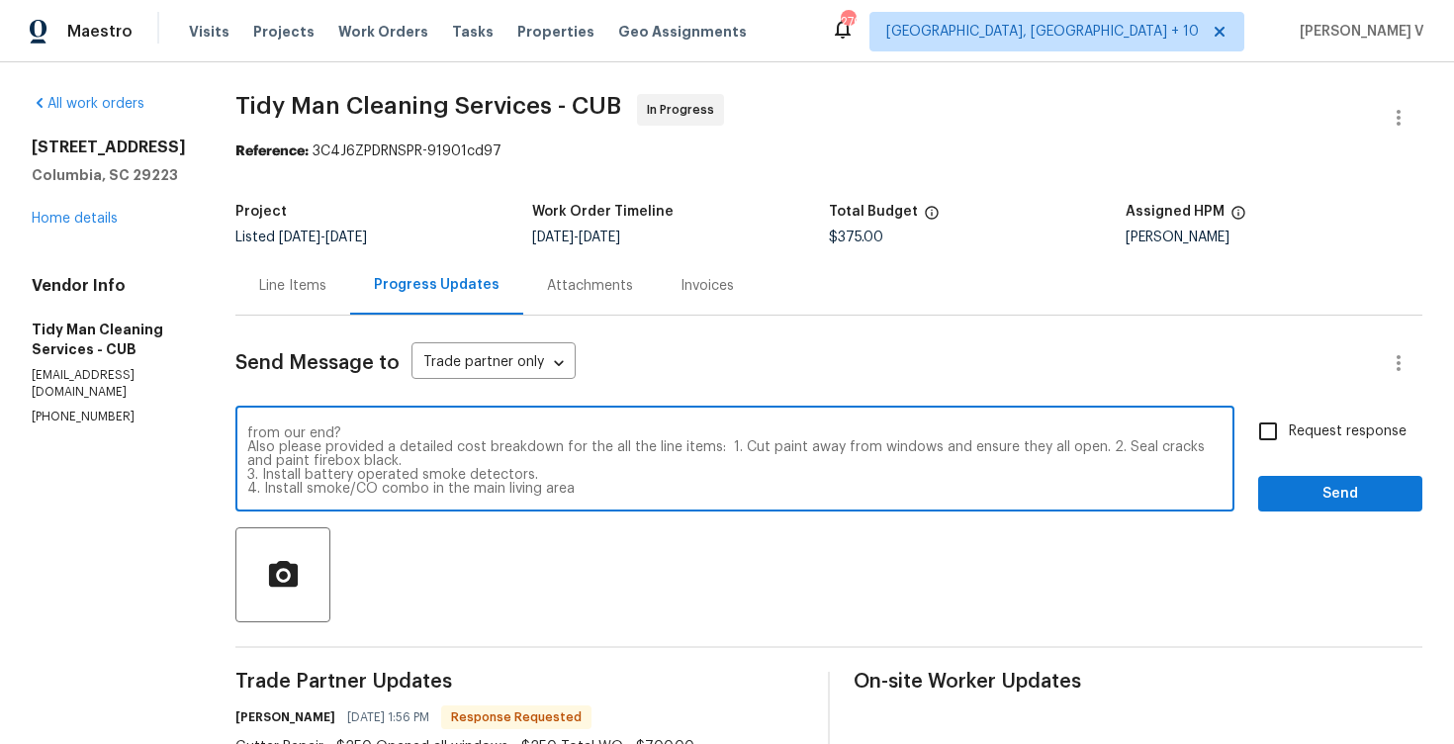
click at [577, 490] on textarea "Seems you have marked the WO for QC, could you please confirm if the WO has bee…" at bounding box center [734, 460] width 975 height 69
paste textarea "6. Gutter repair/replacement"
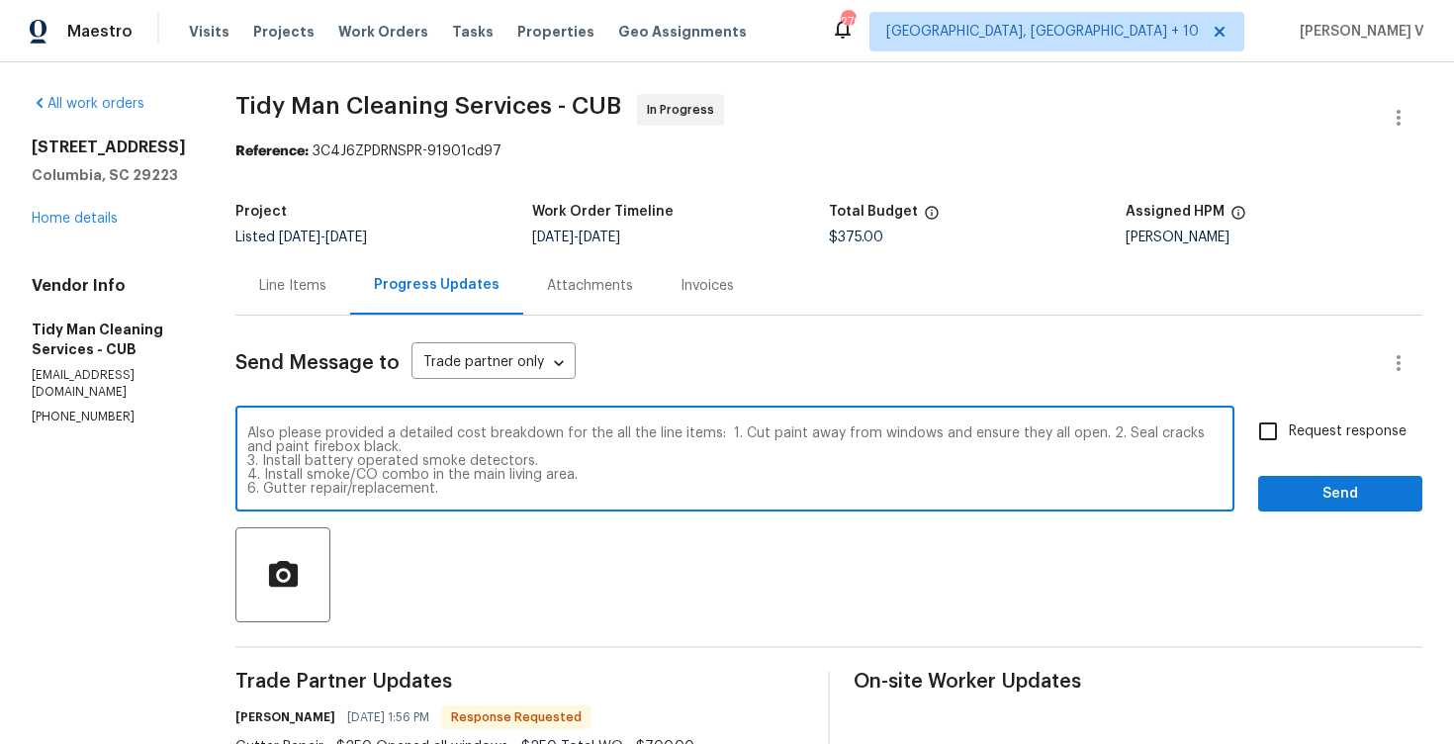
scroll to position [42, 0]
paste textarea "8. Check shower drain (screwdriver stuck)"
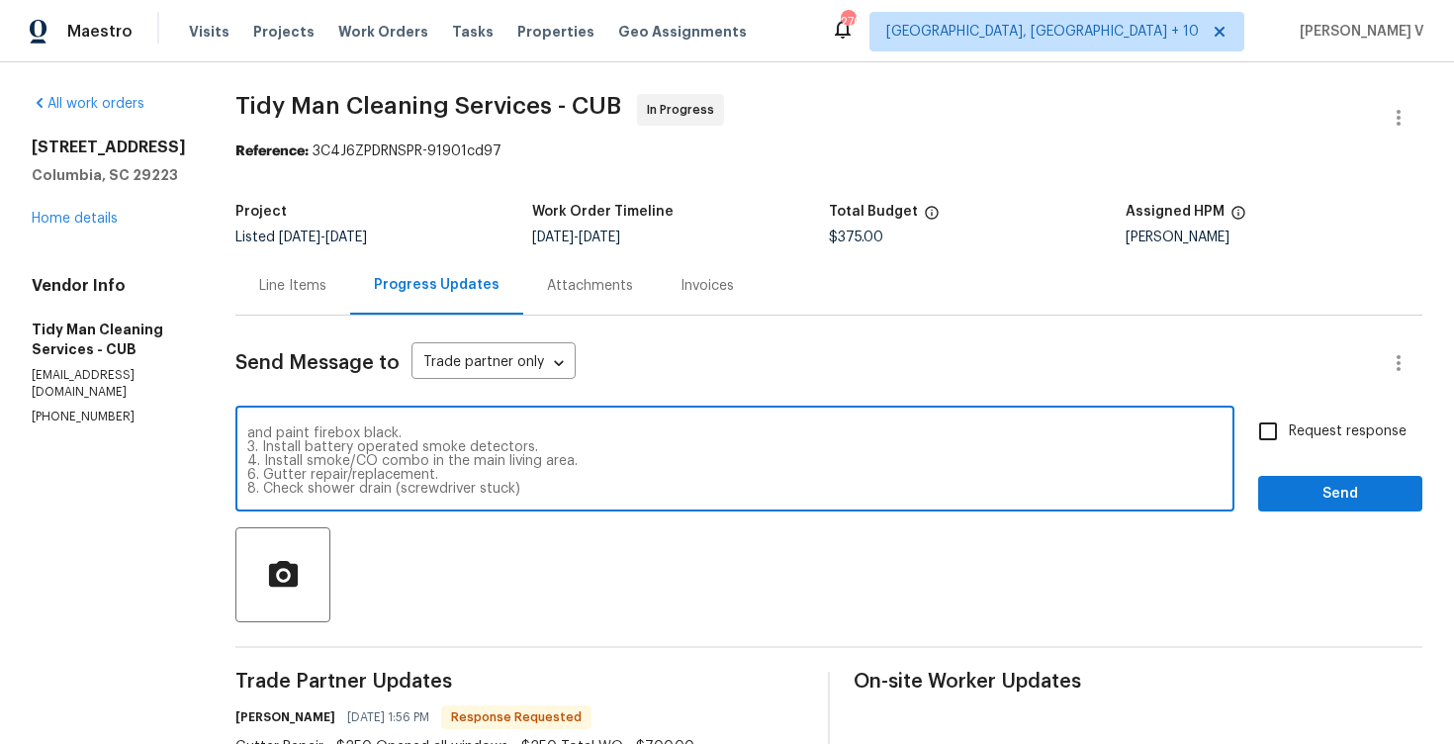
paste textarea "9. Check all plumbing fixtures for leaks 10. Check for broken windows"
click at [529, 452] on textarea "Seems you have marked the WO for QC, could you please confirm if the WO has bee…" at bounding box center [734, 460] width 975 height 69
click at [528, 466] on textarea "Seems you have marked the WO for QC, could you please confirm if the WO has bee…" at bounding box center [734, 460] width 975 height 69
click at [536, 470] on textarea "Seems you have marked the WO for QC, could you please confirm if the WO has bee…" at bounding box center [734, 460] width 975 height 69
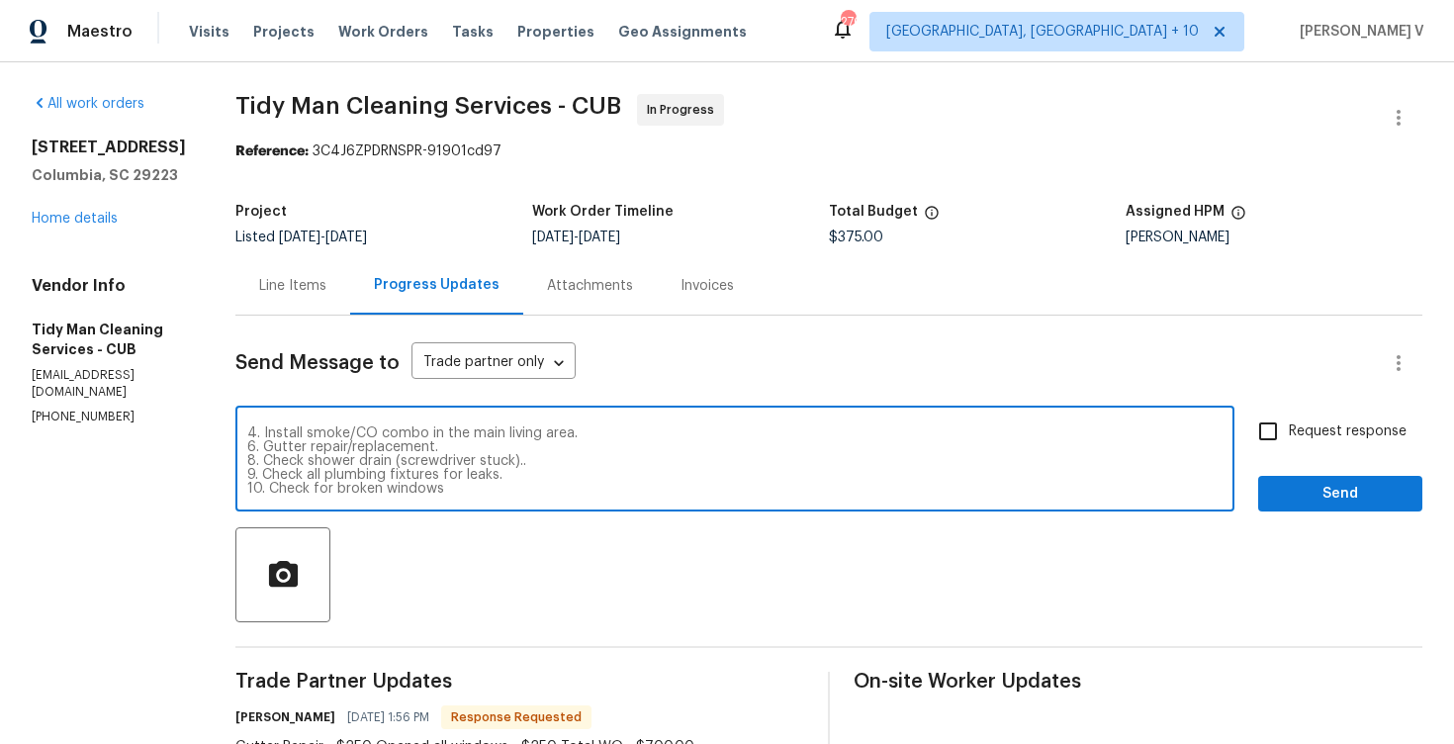
click at [498, 490] on textarea "Seems you have marked the WO for QC, could you please confirm if the WO has bee…" at bounding box center [734, 460] width 975 height 69
paste textarea "It looks like the WO has been marked for QC. Could you please confirm whether t…"
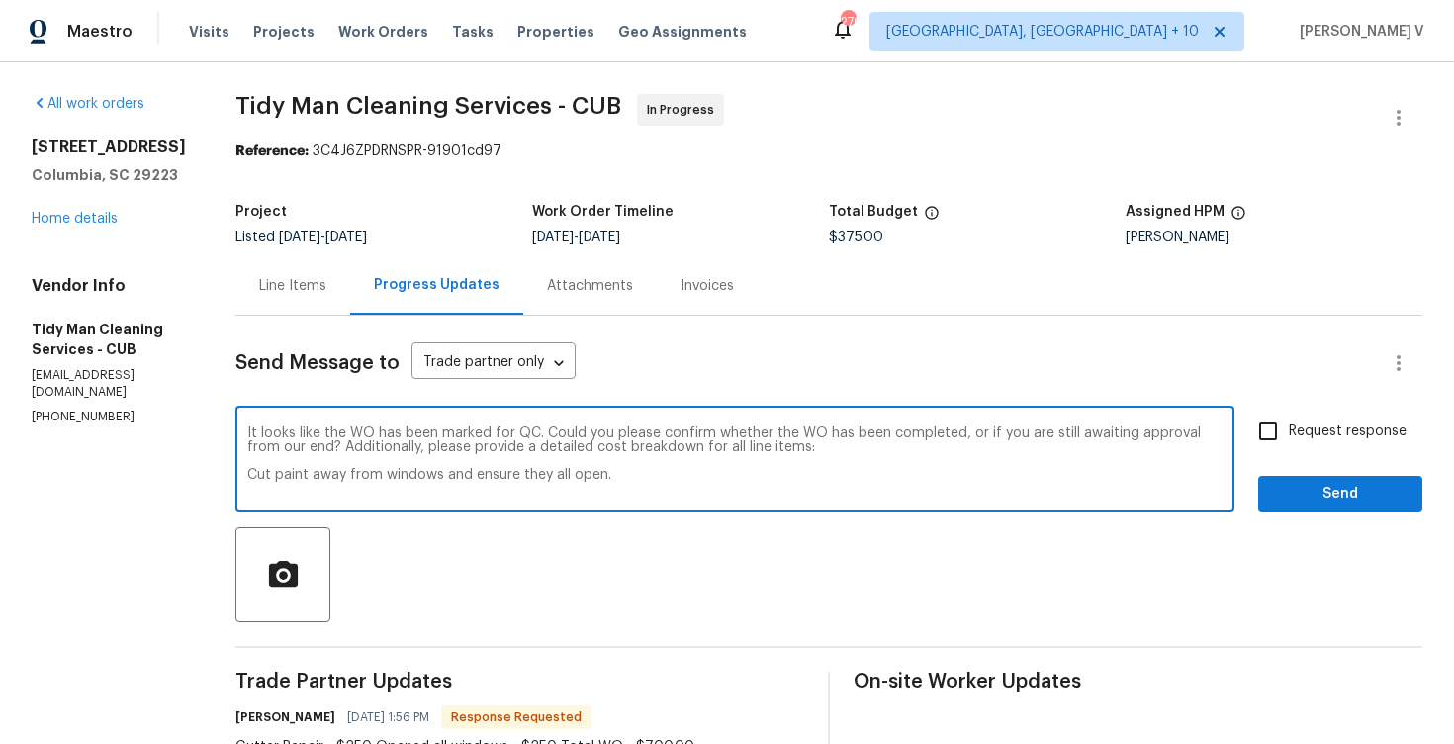
click at [247, 475] on textarea "It looks like the WO has been marked for QC. Could you please confirm whether t…" at bounding box center [734, 460] width 975 height 69
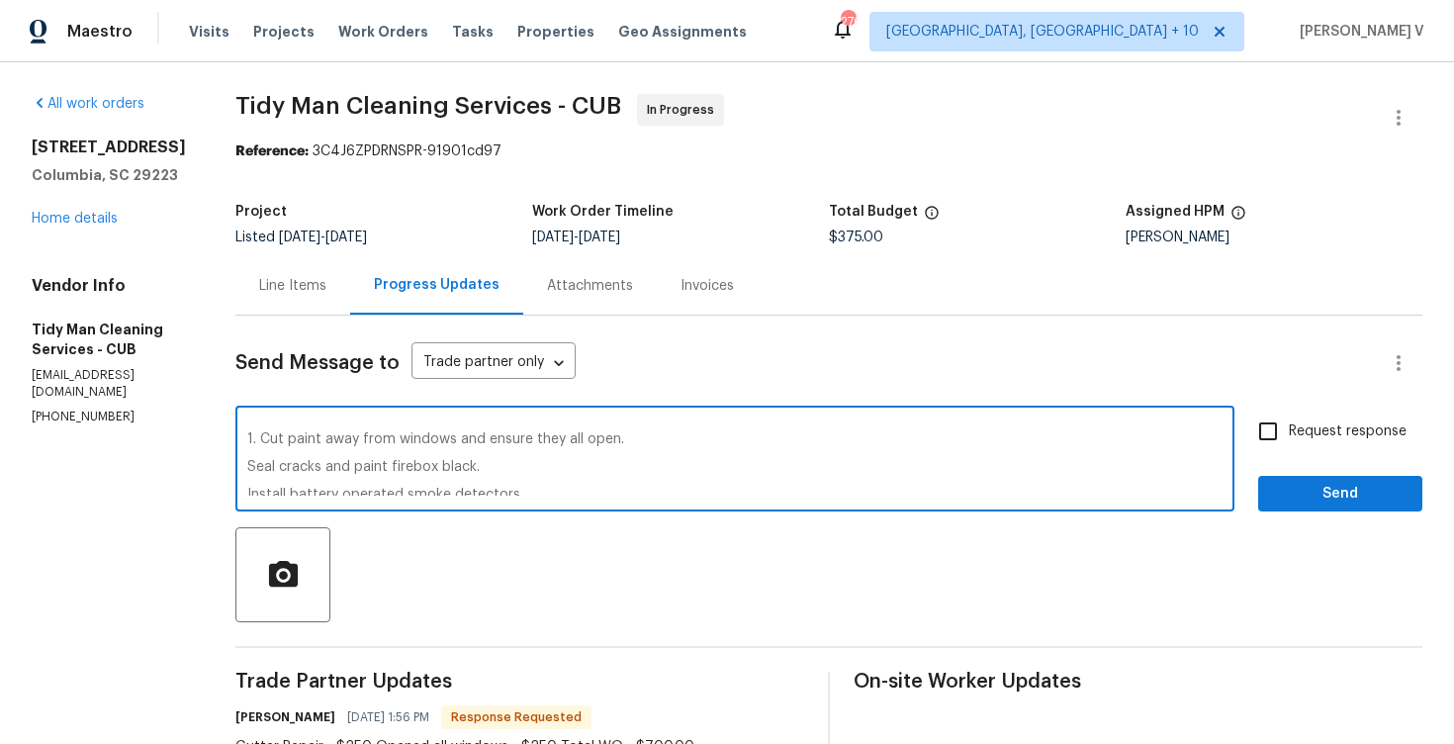
click at [247, 460] on textarea "It looks like the WO has been marked for QC. Could you please confirm whether t…" at bounding box center [734, 460] width 975 height 69
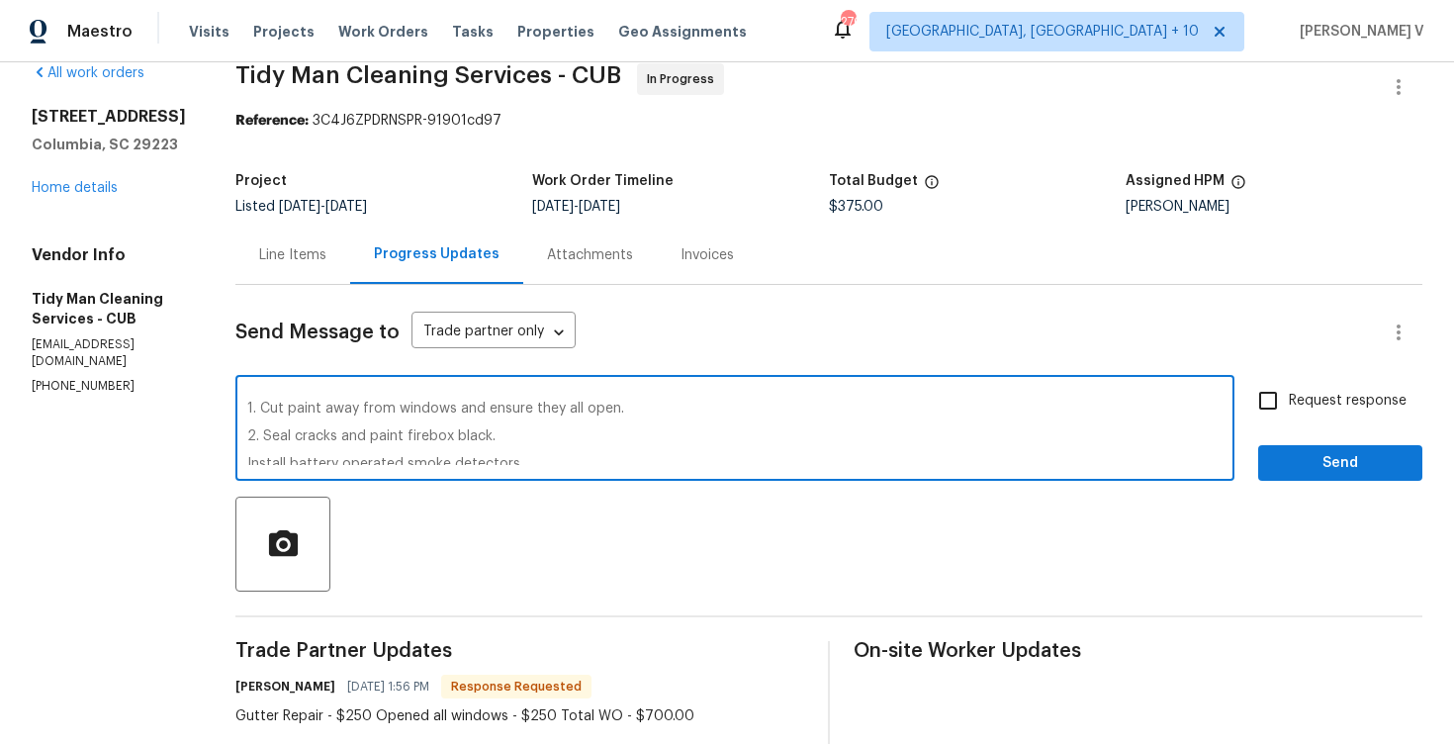
scroll to position [43, 0]
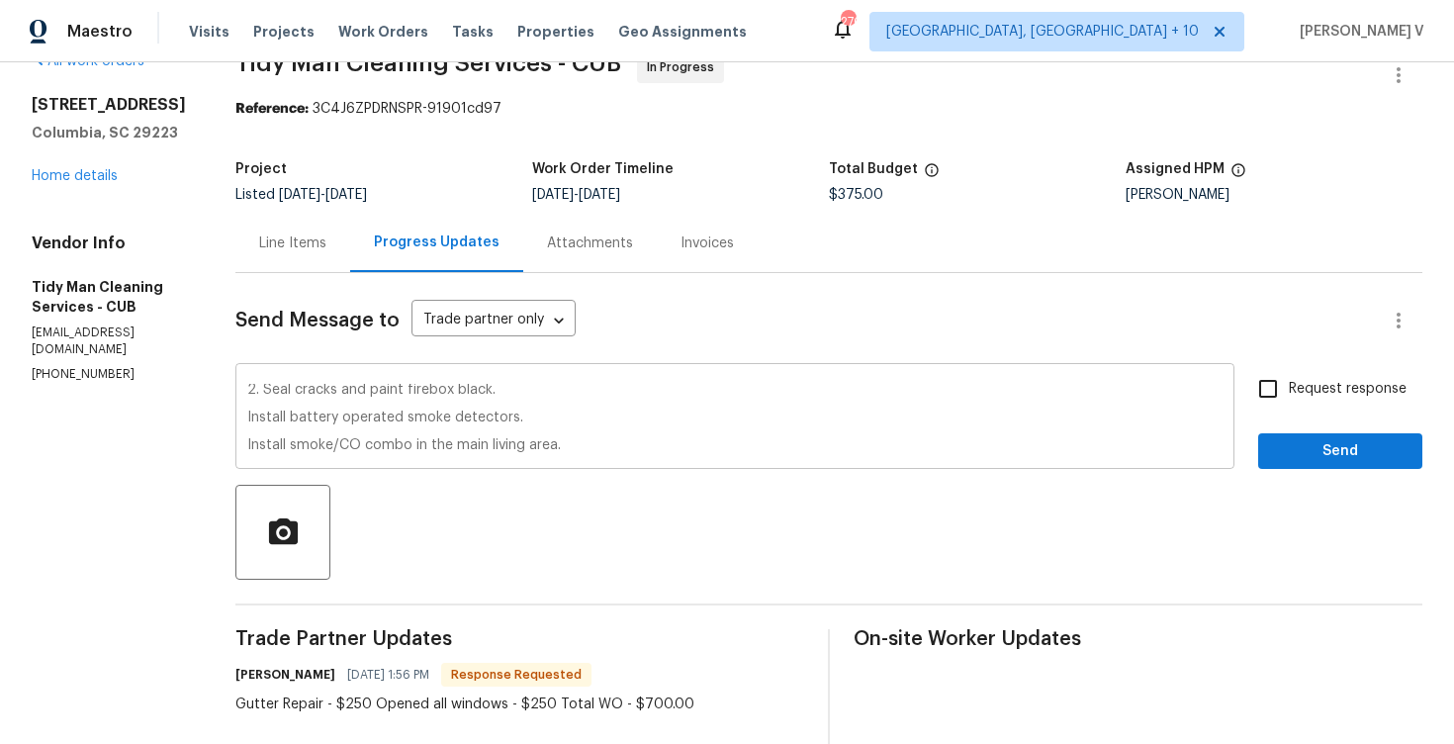
click at [235, 417] on div "It looks like the WO has been marked for QC. Could you please confirm whether t…" at bounding box center [734, 418] width 999 height 101
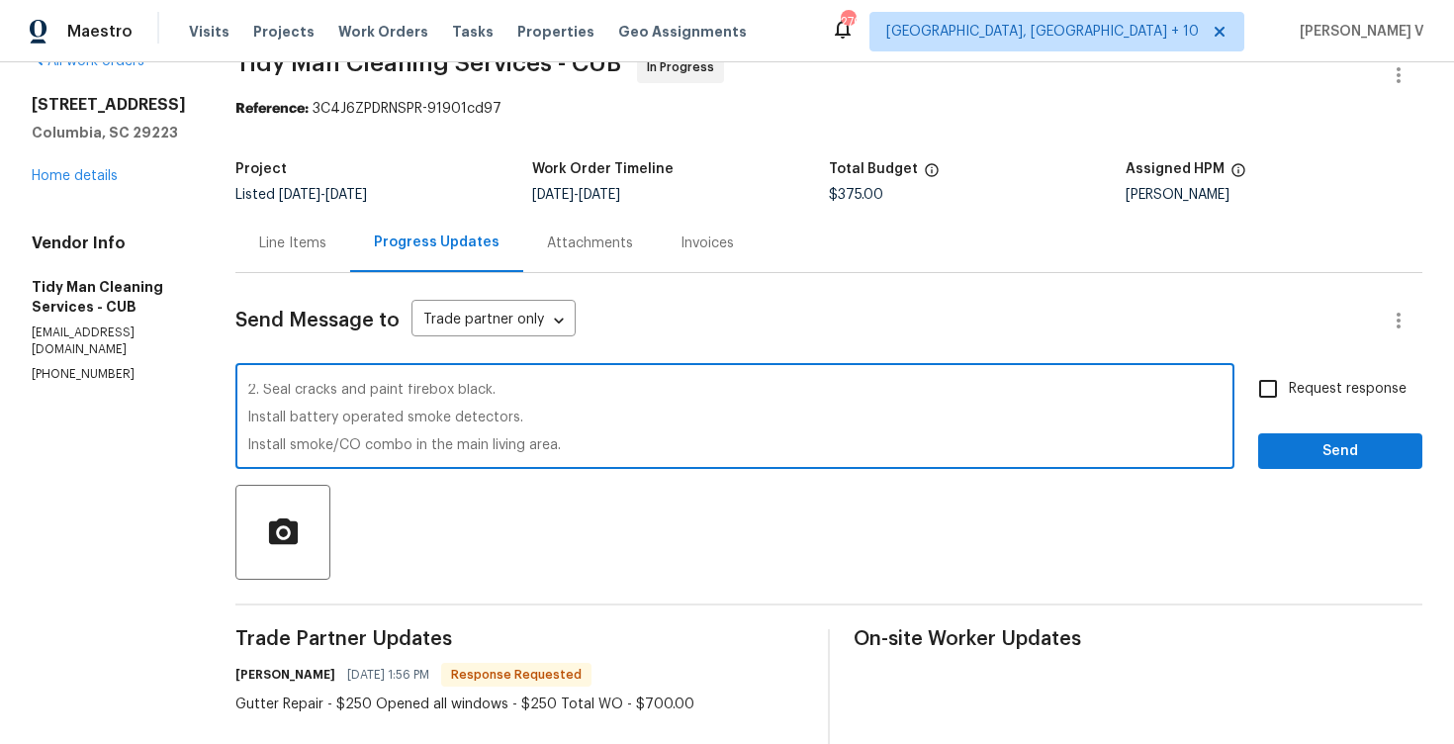
scroll to position [69, 0]
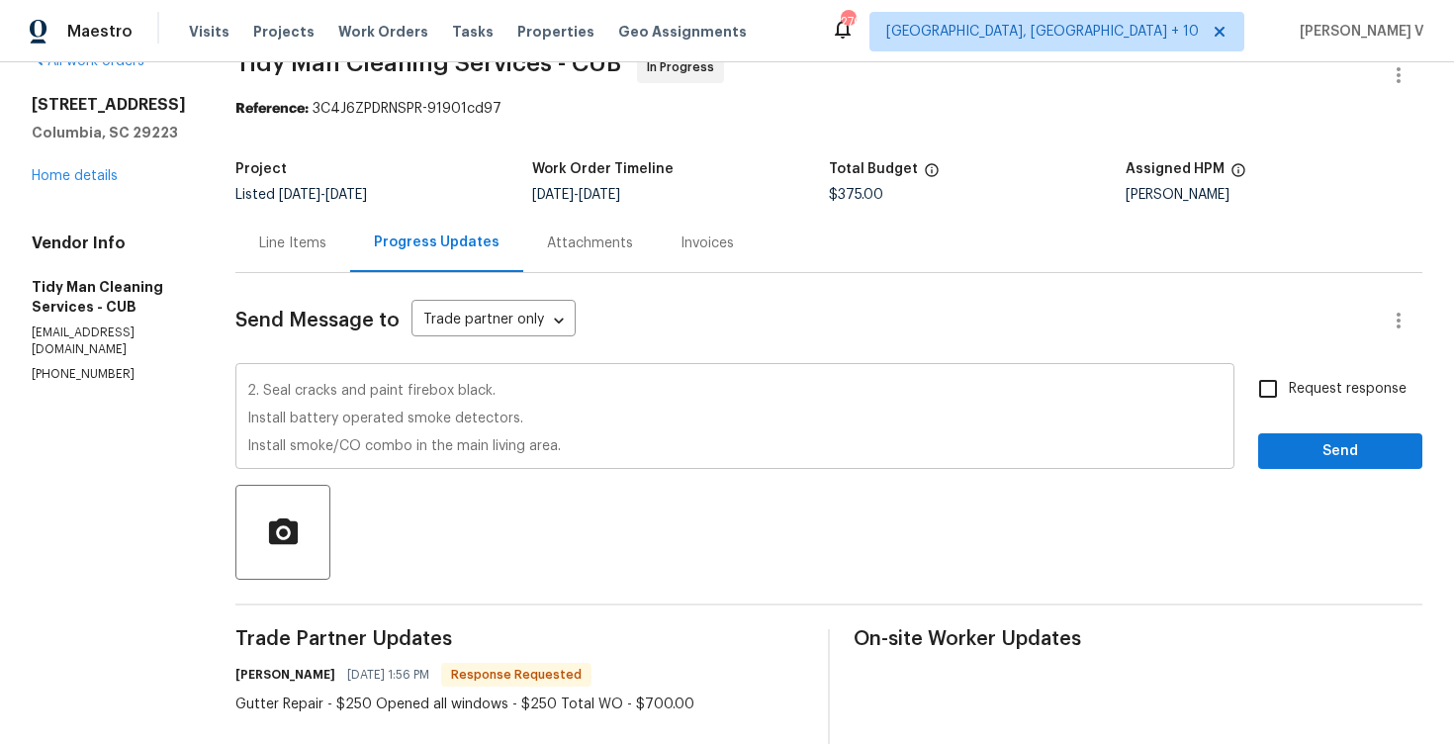
click at [238, 420] on div "It looks like the WO has been marked for QC. Could you please confirm whether t…" at bounding box center [734, 418] width 999 height 101
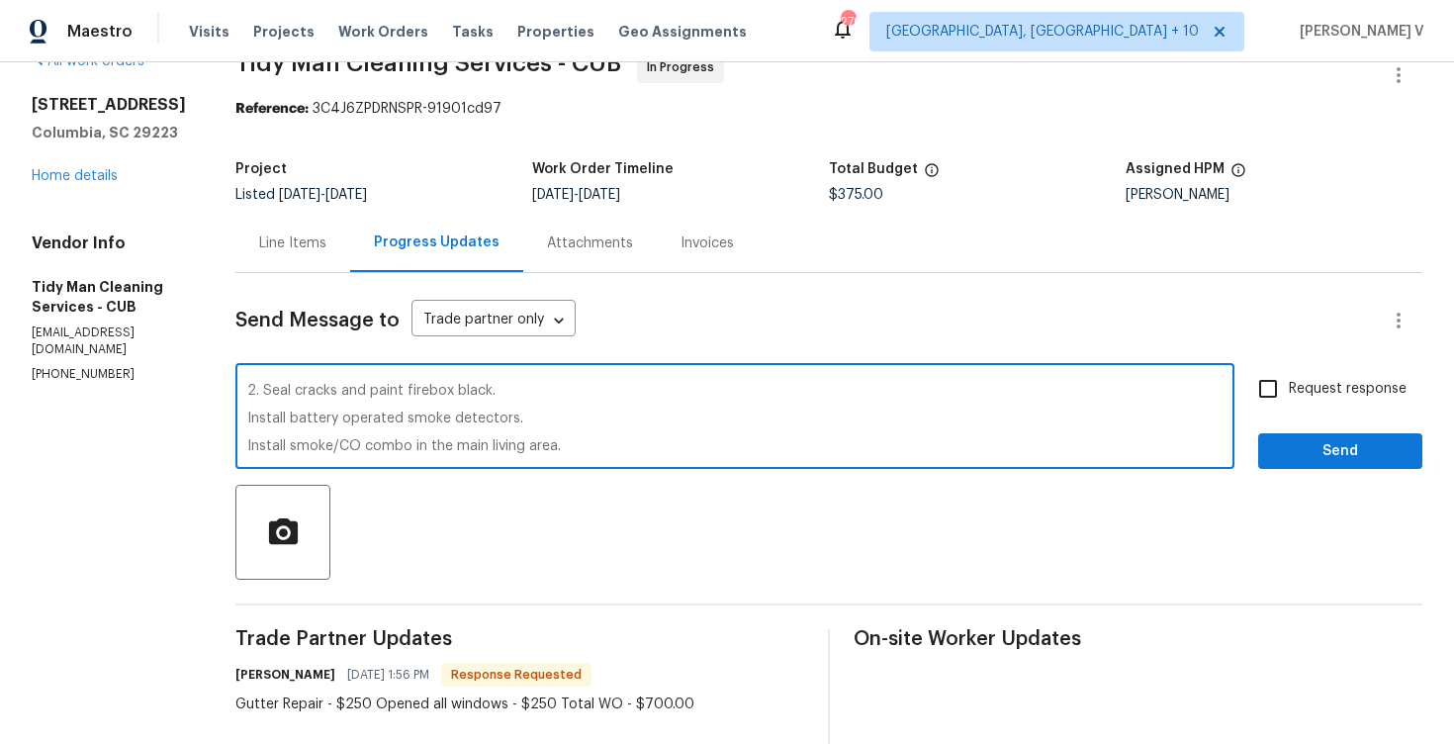
click at [247, 416] on textarea "It looks like the WO has been marked for QC. Could you please confirm whether t…" at bounding box center [734, 418] width 975 height 69
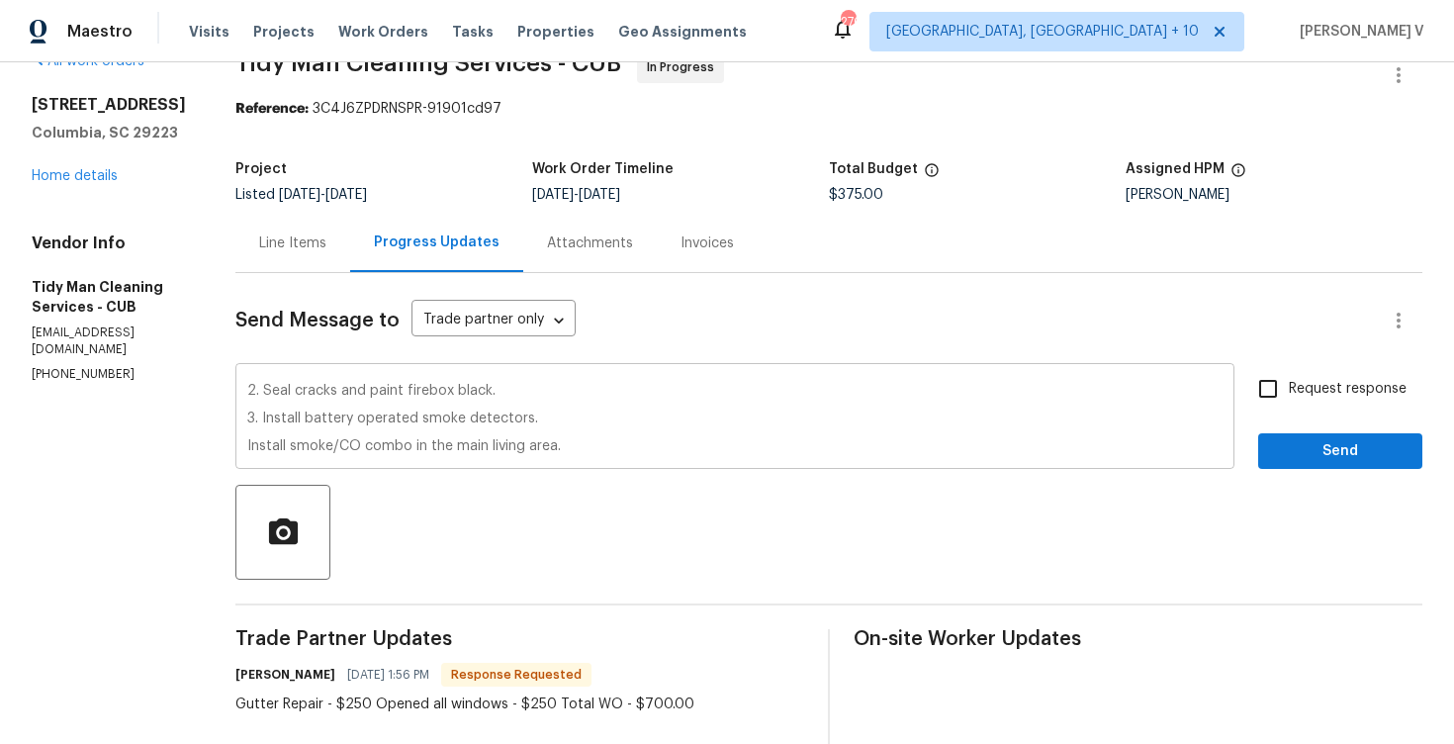
click at [239, 446] on div "It looks like the WO has been marked for QC. Could you please confirm whether t…" at bounding box center [734, 418] width 999 height 101
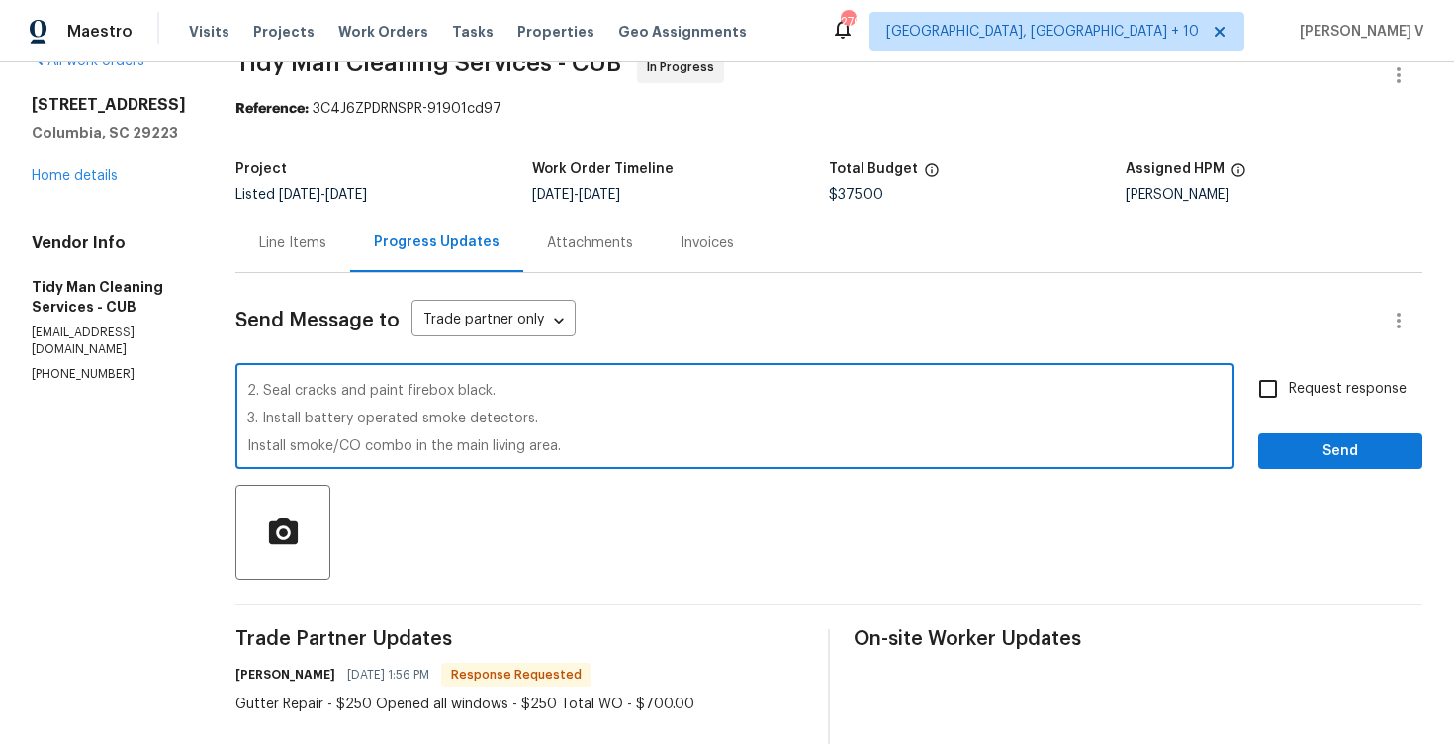
click at [247, 444] on textarea "It looks like the WO has been marked for QC. Could you please confirm whether t…" at bounding box center [734, 418] width 975 height 69
click at [247, 414] on textarea "It looks like the WO has been marked for QC. Could you please confirm whether t…" at bounding box center [734, 418] width 975 height 69
click at [247, 445] on textarea "It looks like the WO has been marked for QC. Could you please confirm whether t…" at bounding box center [734, 418] width 975 height 69
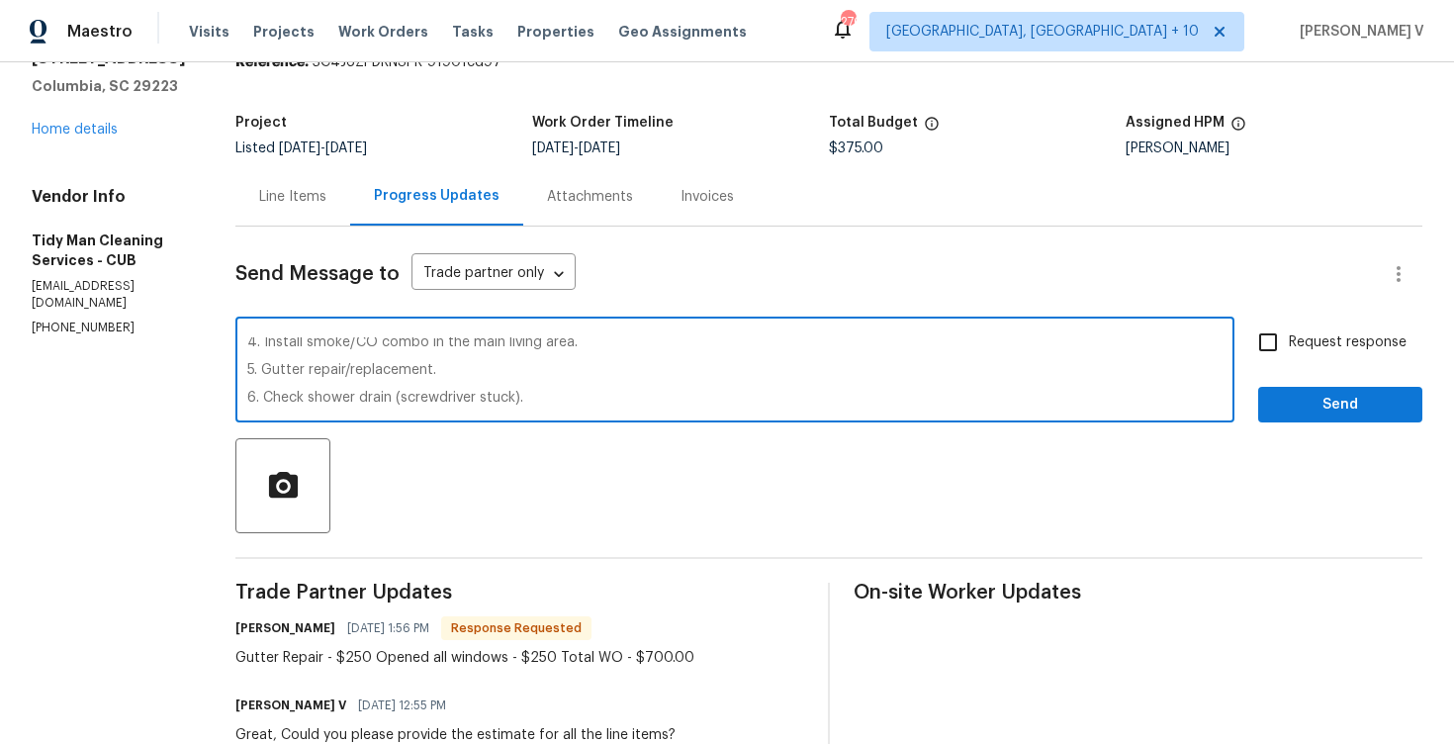
scroll to position [180, 0]
click at [247, 376] on textarea "It looks like the WO has been marked for QC. Could you please confirm whether t…" at bounding box center [734, 371] width 975 height 69
click at [247, 402] on textarea "It looks like the WO has been marked for QC. Could you please confirm whether t…" at bounding box center [734, 371] width 975 height 69
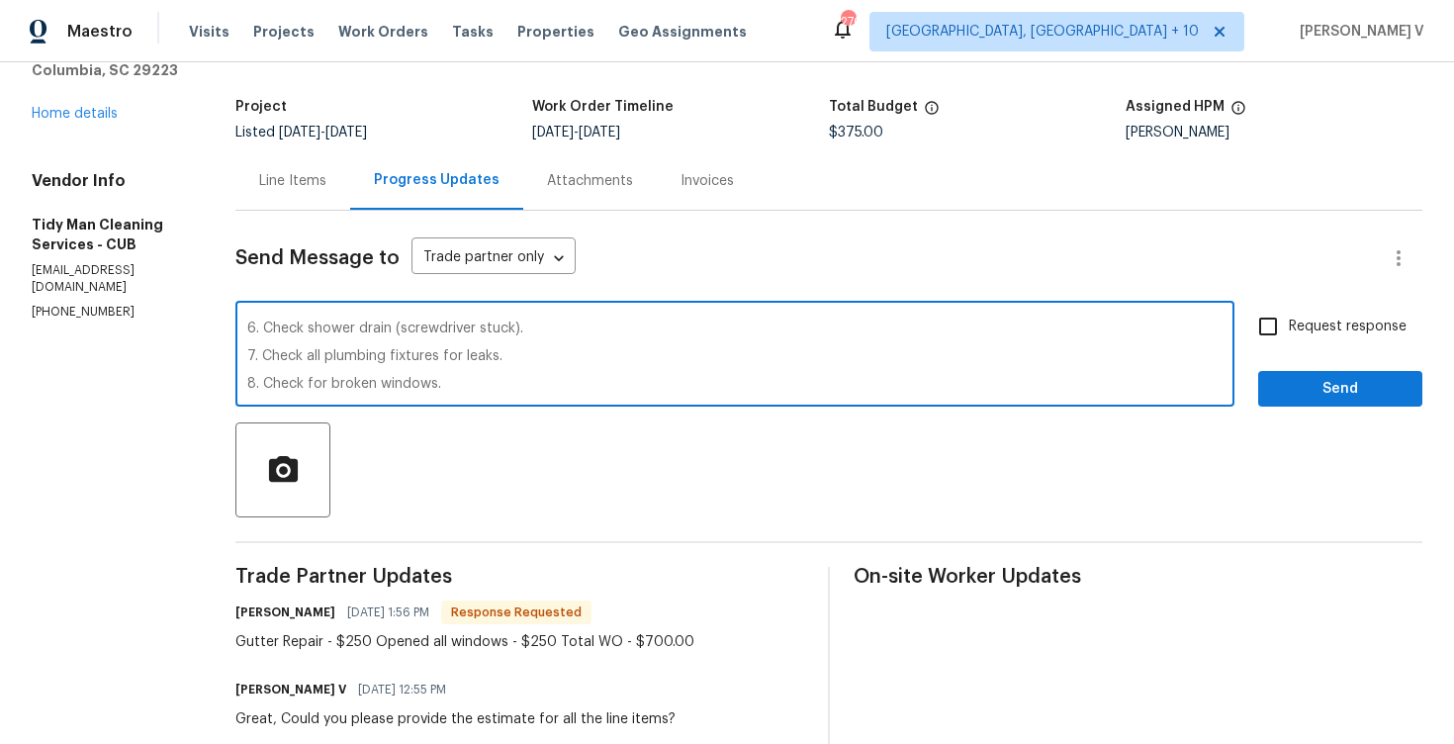
scroll to position [163, 0]
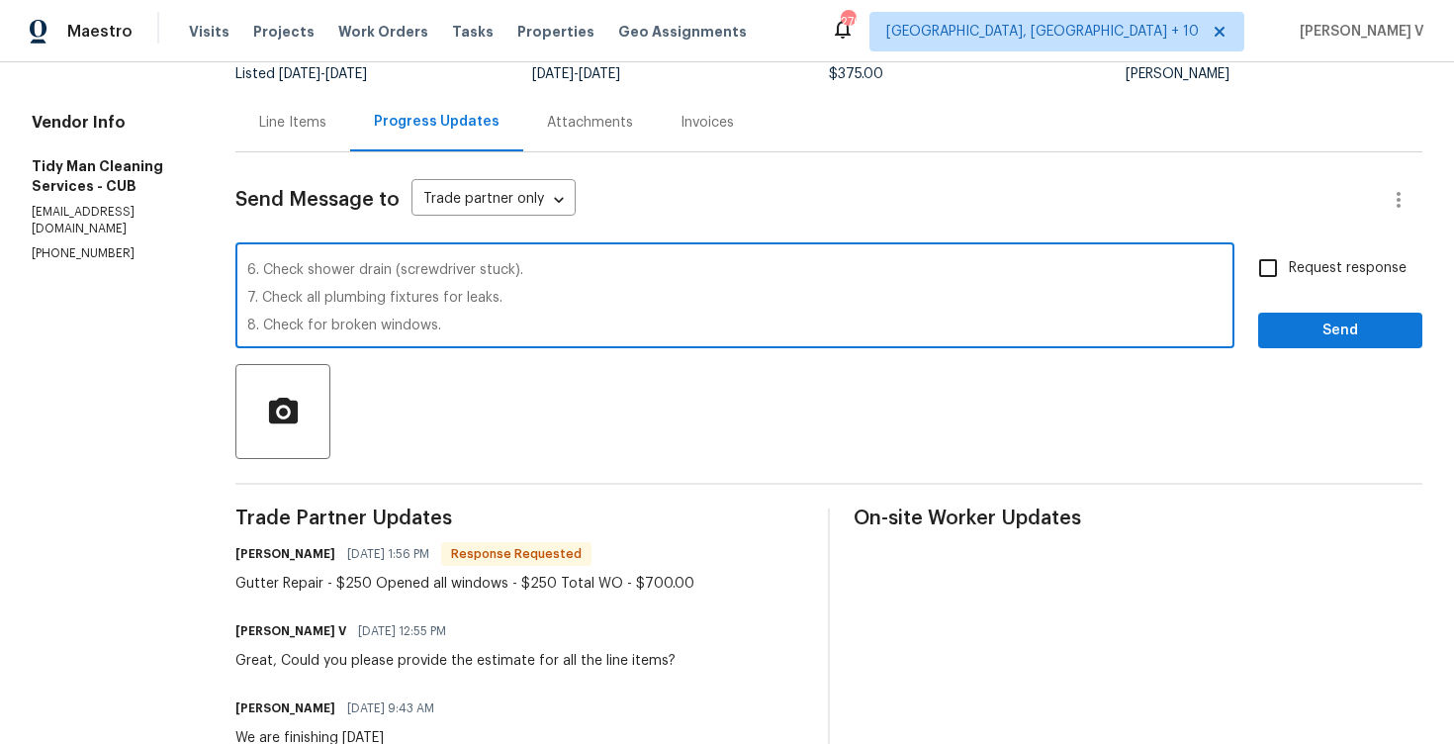
type textarea "It looks like the WO has been marked for QC. Could you please confirm whether t…"
click at [1285, 274] on input "Request response" at bounding box center [1268, 268] width 42 height 42
checkbox input "true"
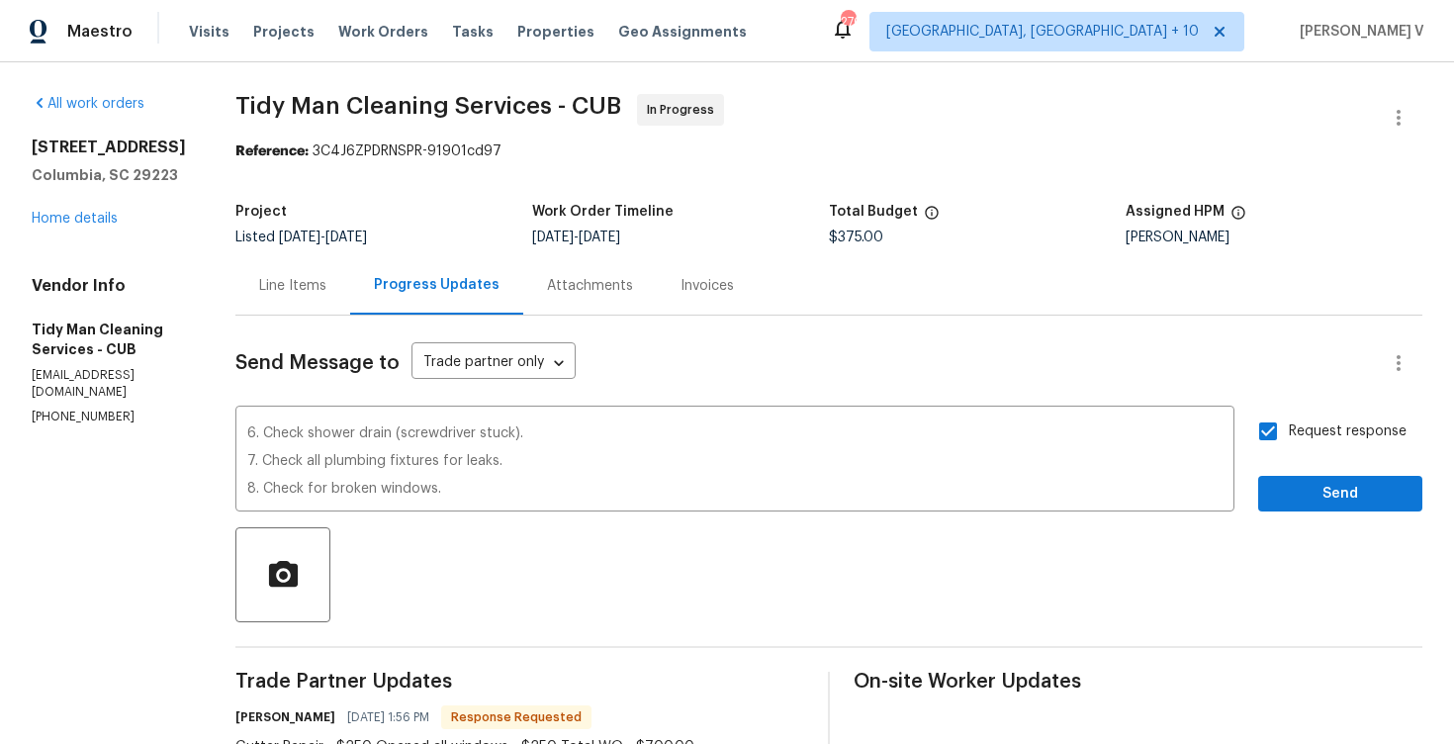
scroll to position [255, 0]
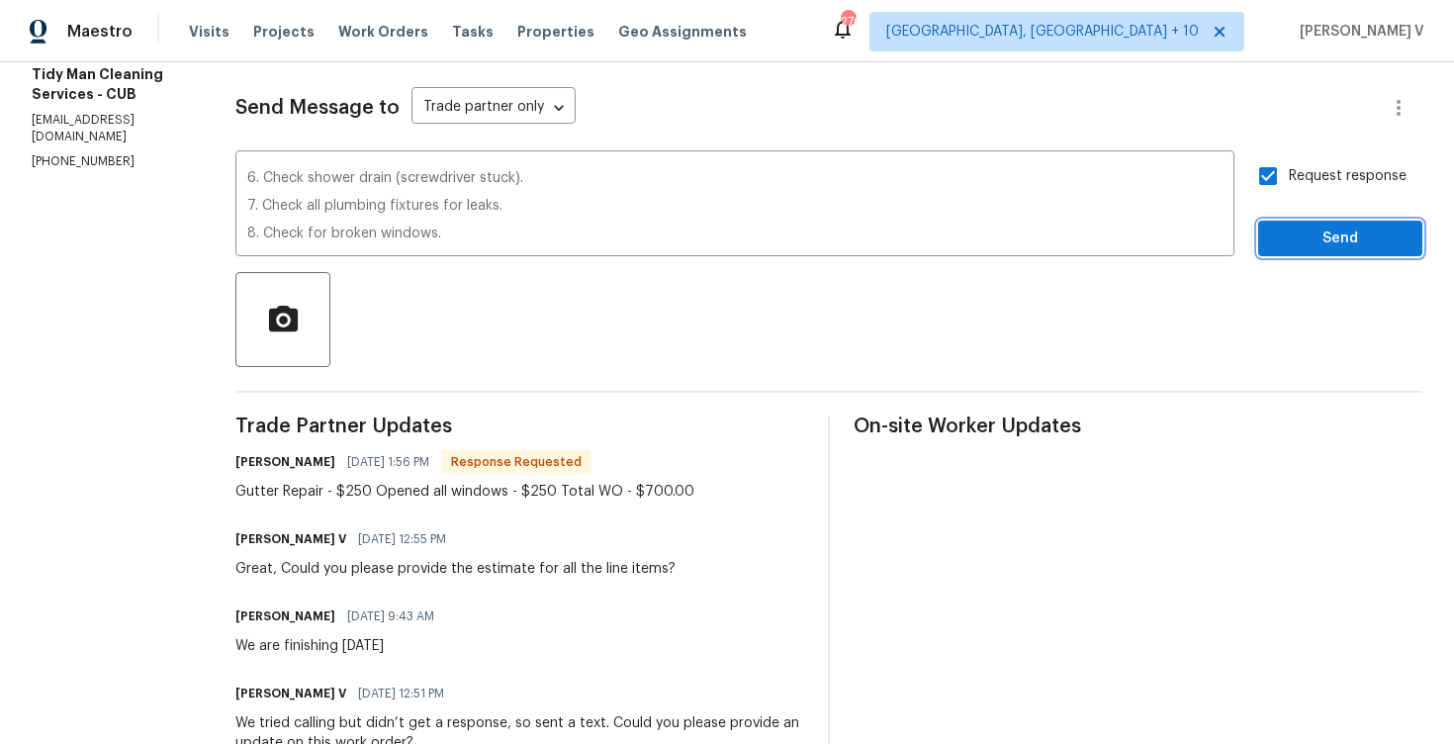
click at [1300, 226] on span "Send" at bounding box center [1340, 238] width 133 height 25
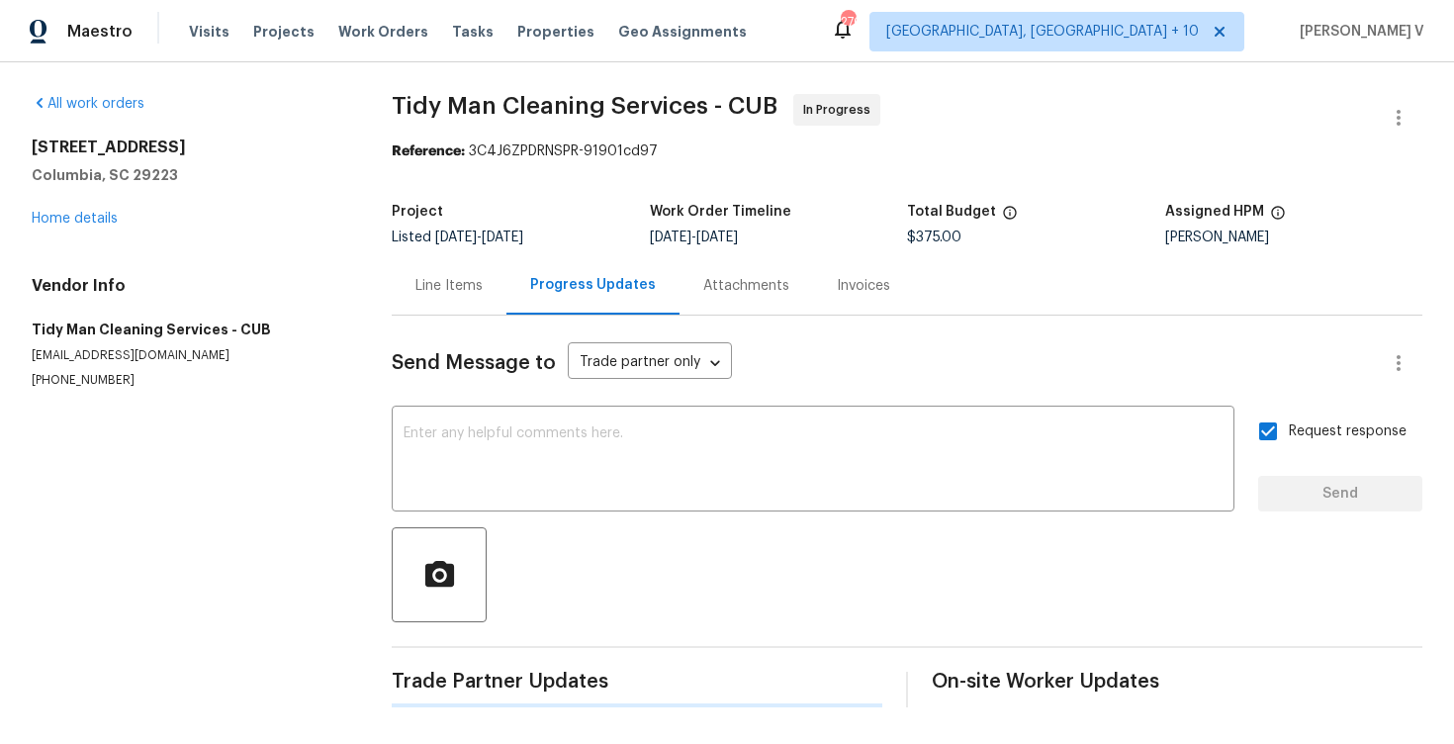
scroll to position [0, 0]
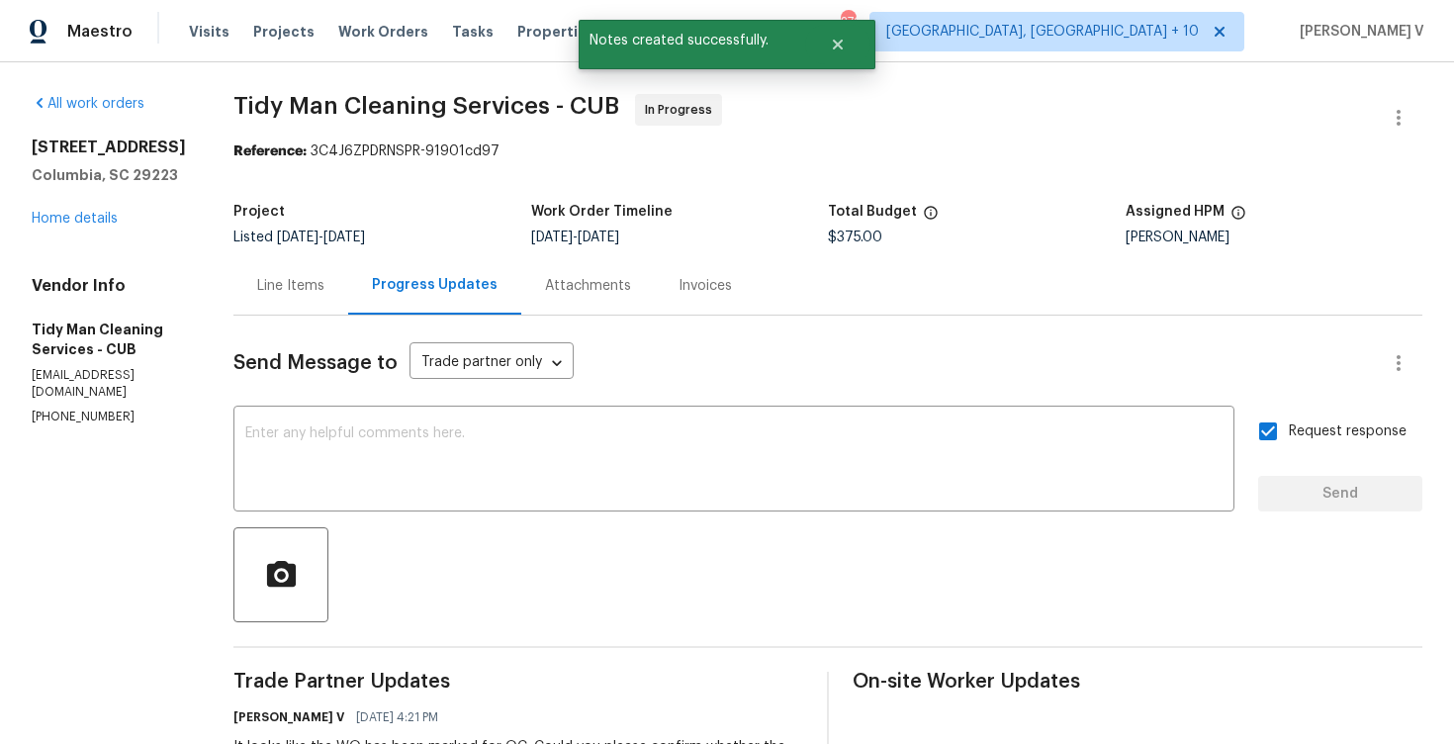
click at [105, 425] on p "(803) 665-5958" at bounding box center [109, 416] width 154 height 17
copy p "(803) 665-5958"
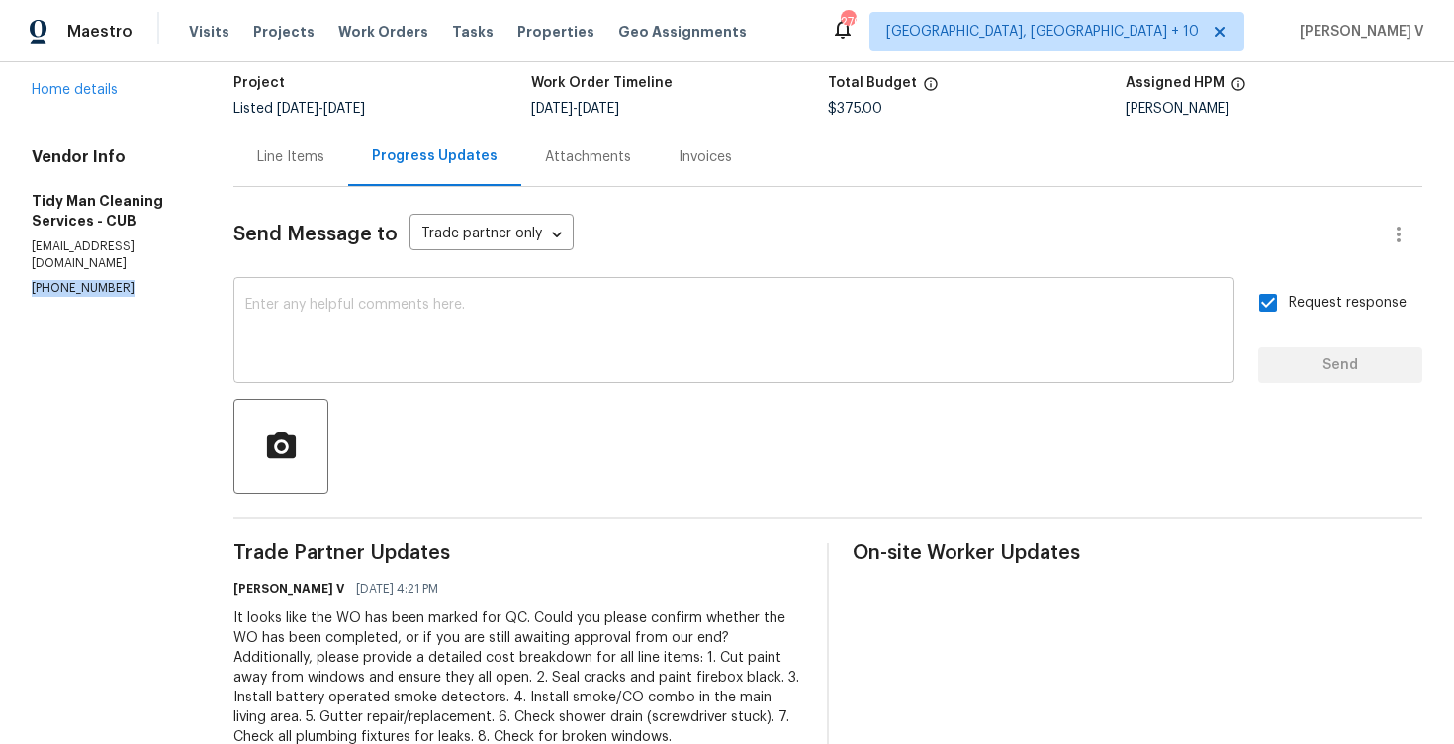
scroll to position [202, 0]
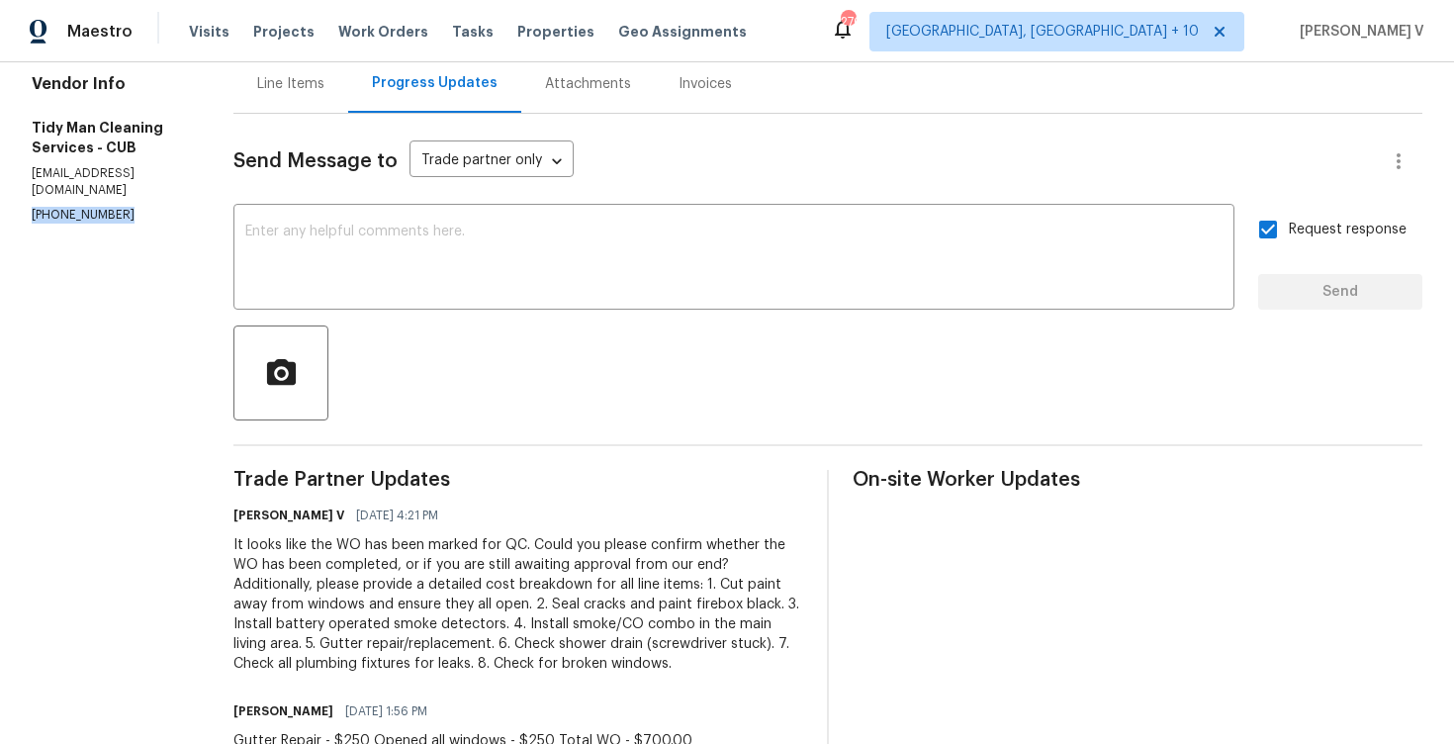
click at [304, 566] on div "It looks like the WO has been marked for QC. Could you please confirm whether t…" at bounding box center [518, 604] width 570 height 138
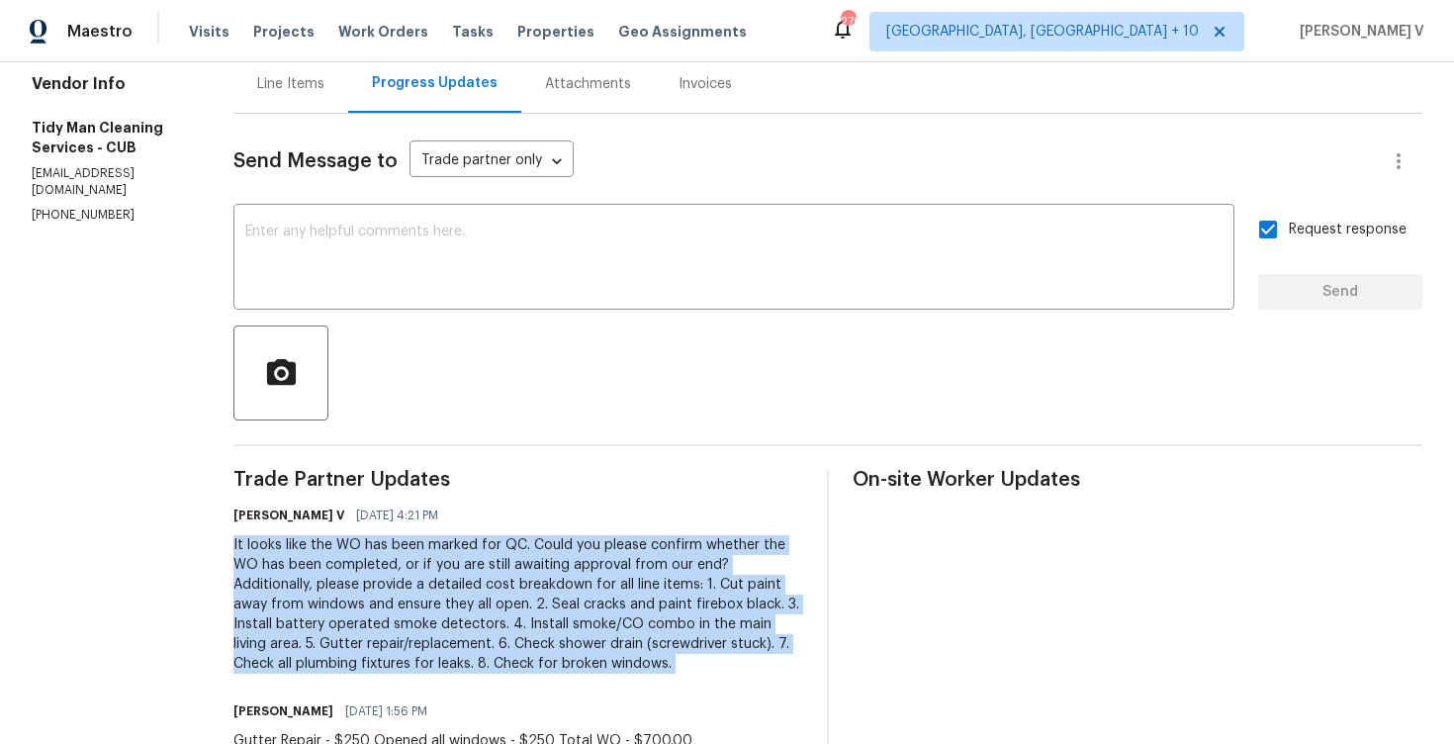
copy div "It looks like the WO has been marked for QC. Could you please confirm whether t…"
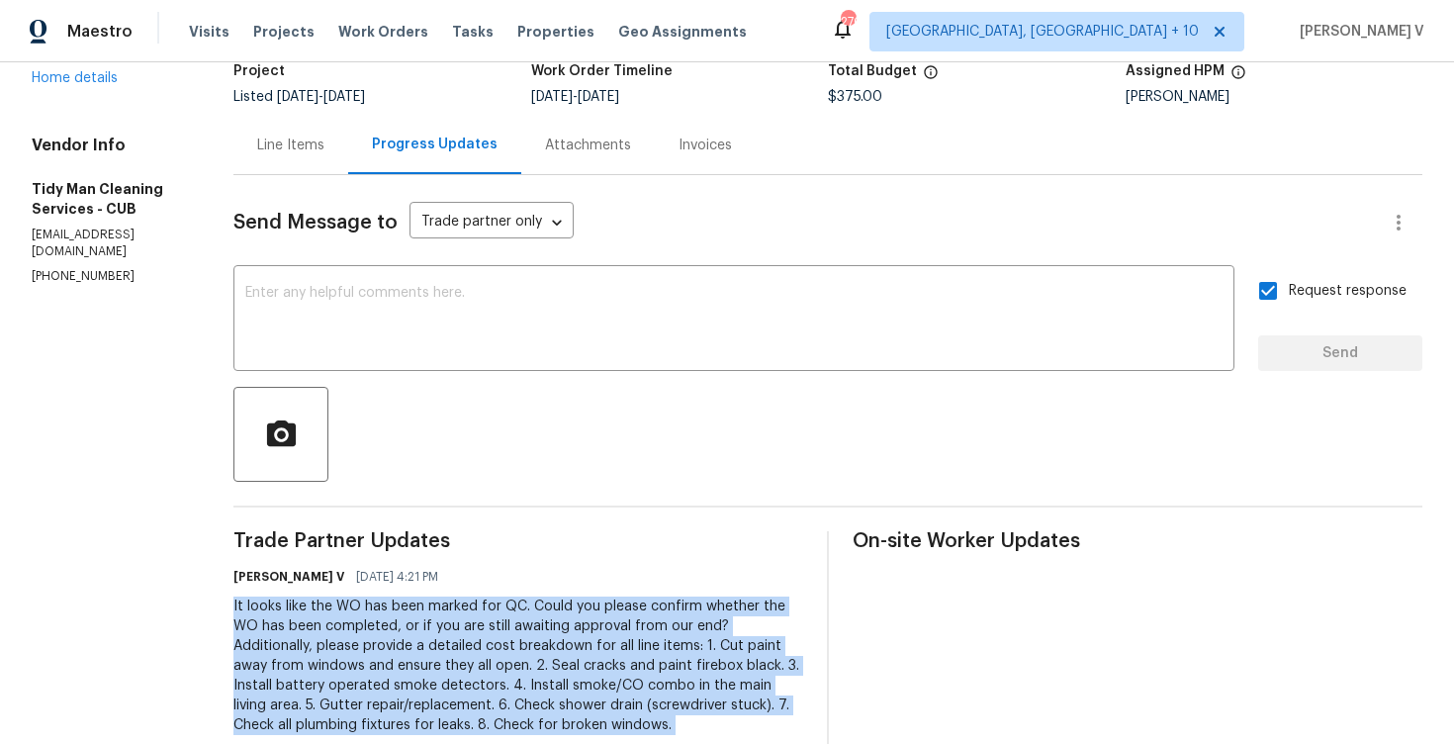
scroll to position [0, 0]
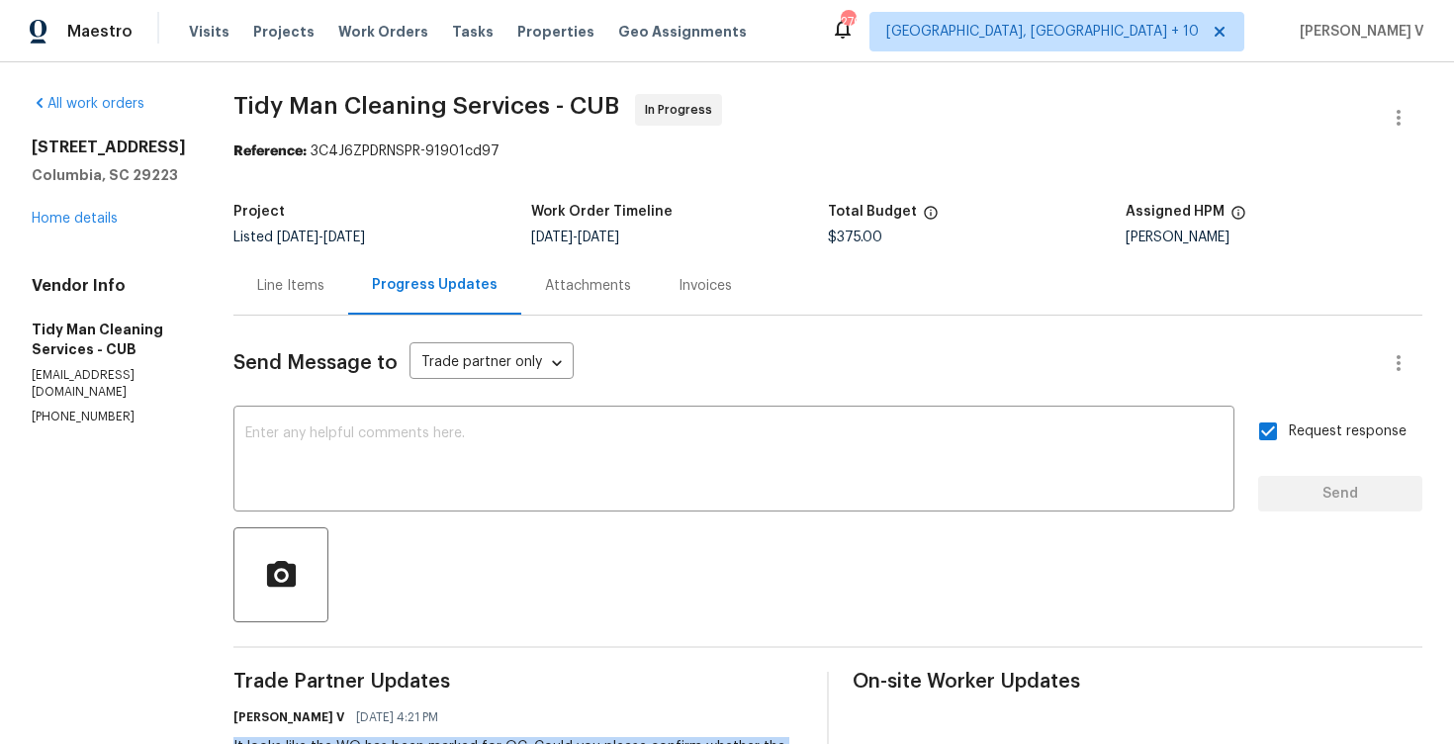
click at [257, 294] on div "Line Items" at bounding box center [290, 286] width 67 height 20
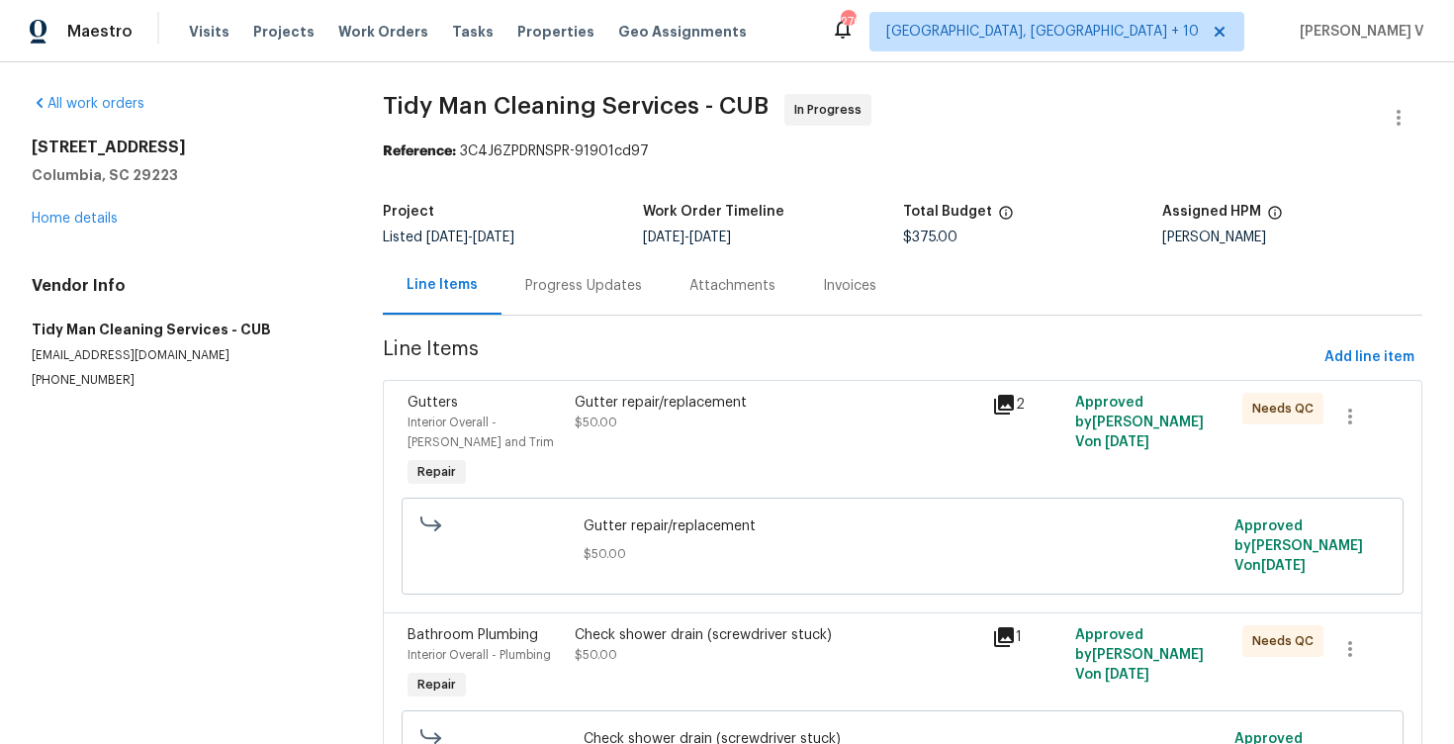
click at [630, 465] on div "Gutter repair/replacement $50.00" at bounding box center [777, 442] width 417 height 111
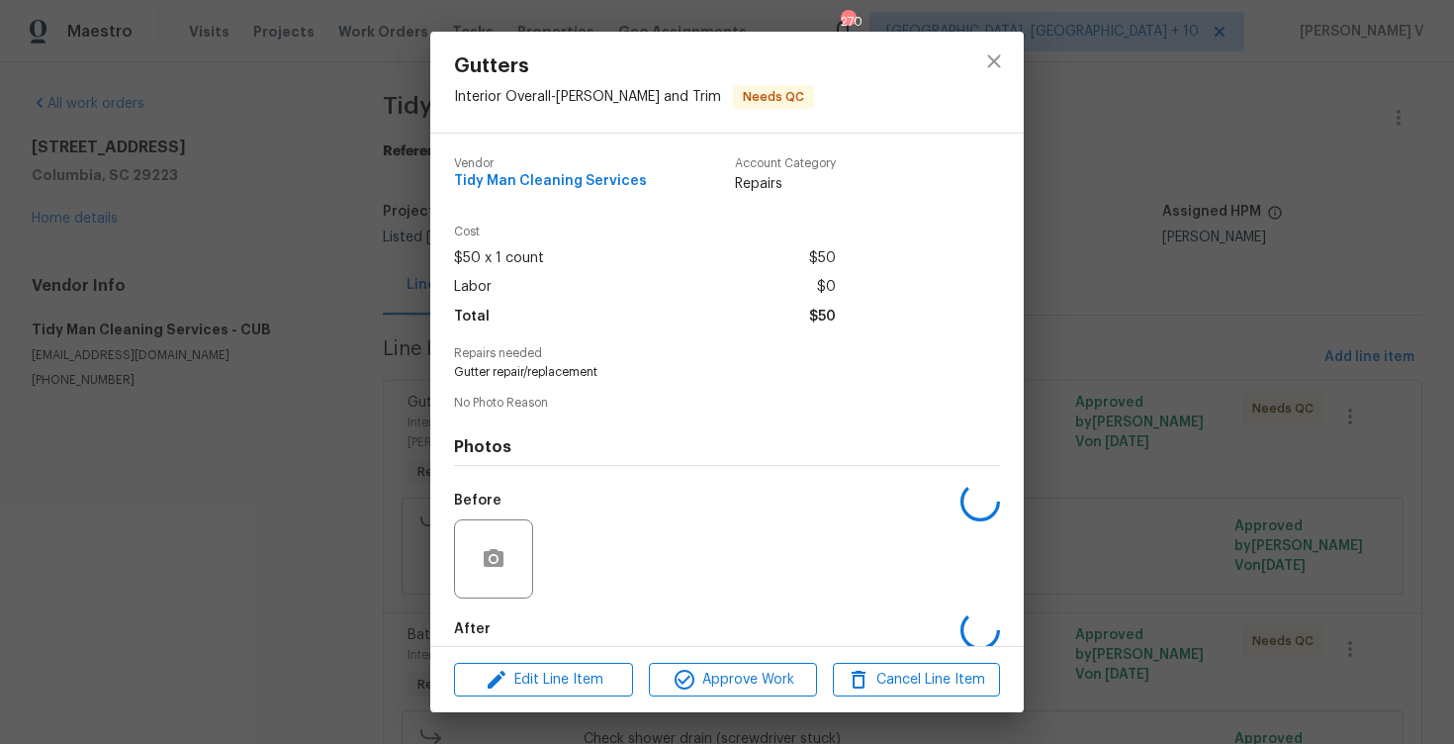
scroll to position [101, 0]
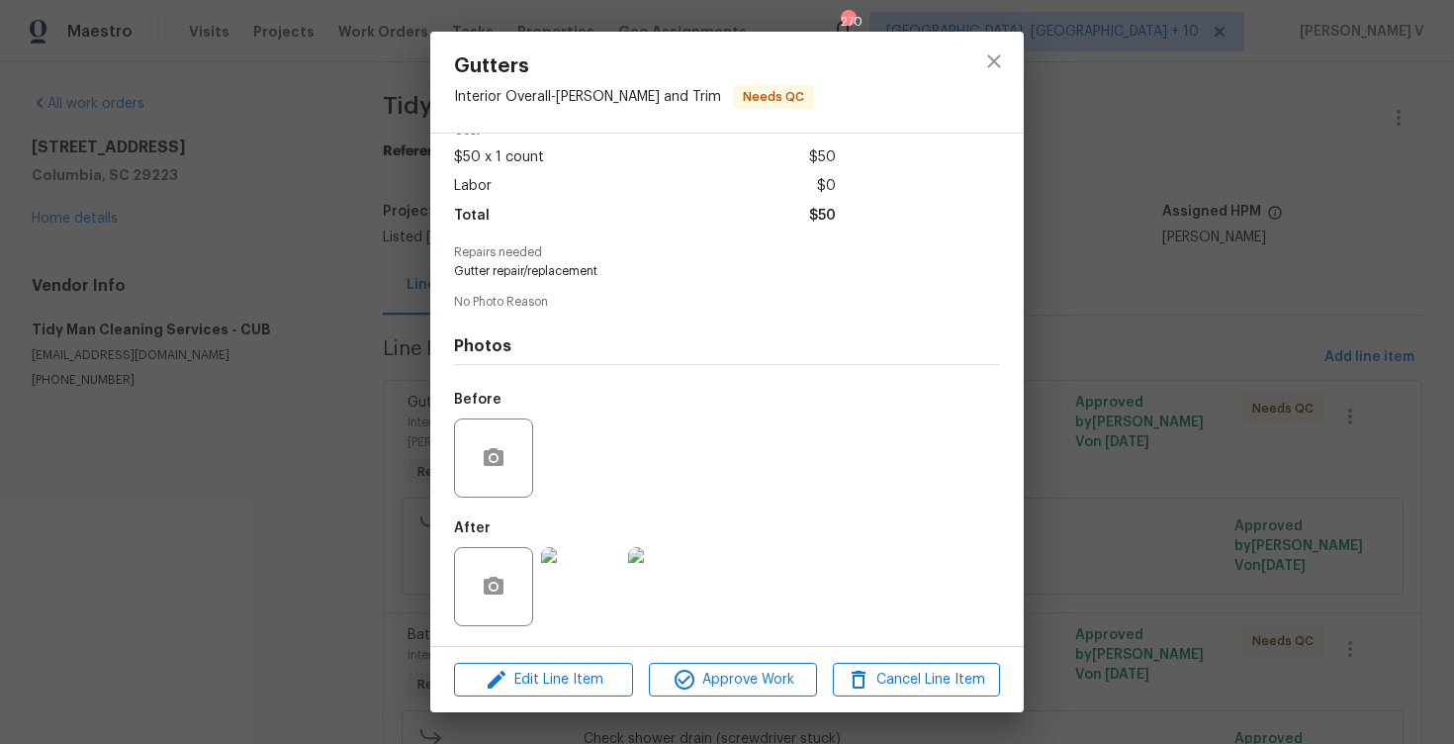
click at [341, 527] on div "Gutters Interior Overall - Eaves and Trim Needs QC Vendor Tidy Man Cleaning Ser…" at bounding box center [727, 372] width 1454 height 744
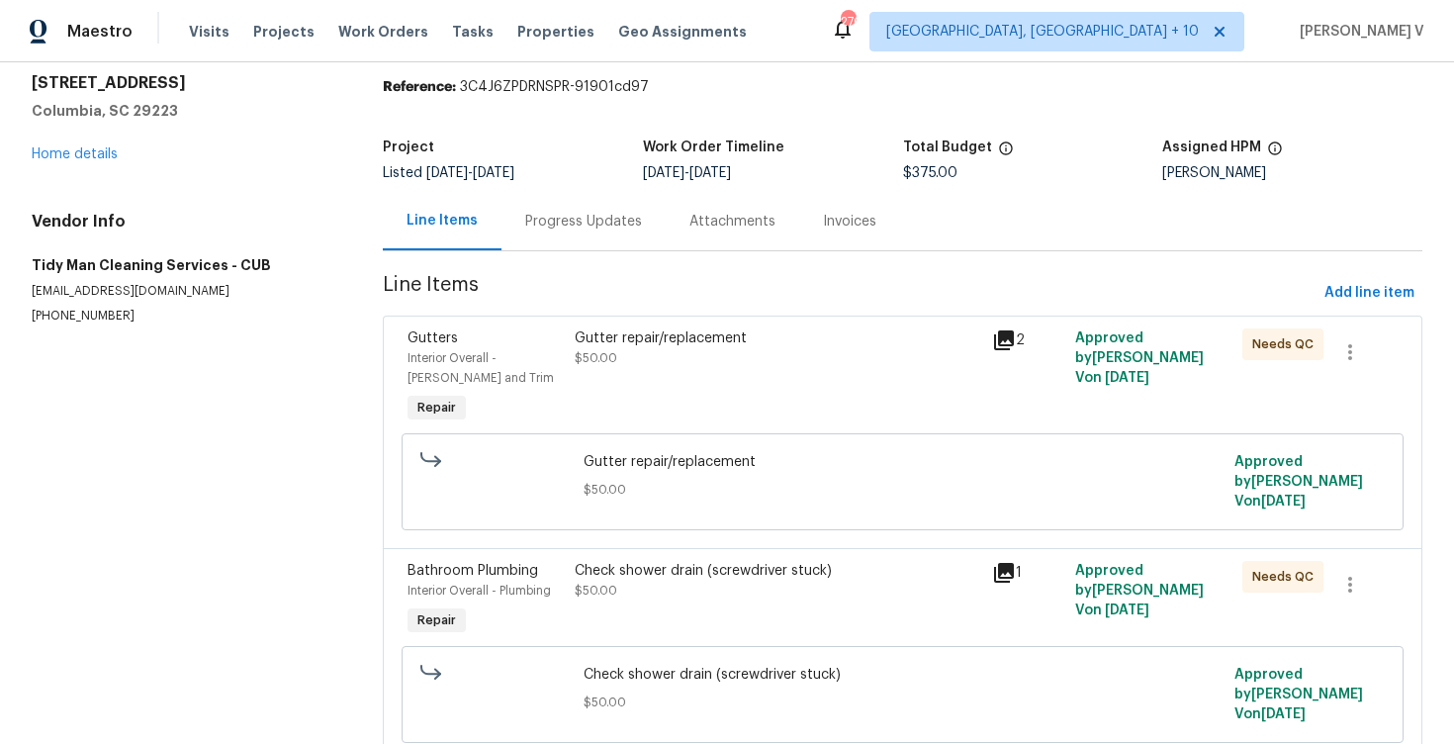
scroll to position [124, 0]
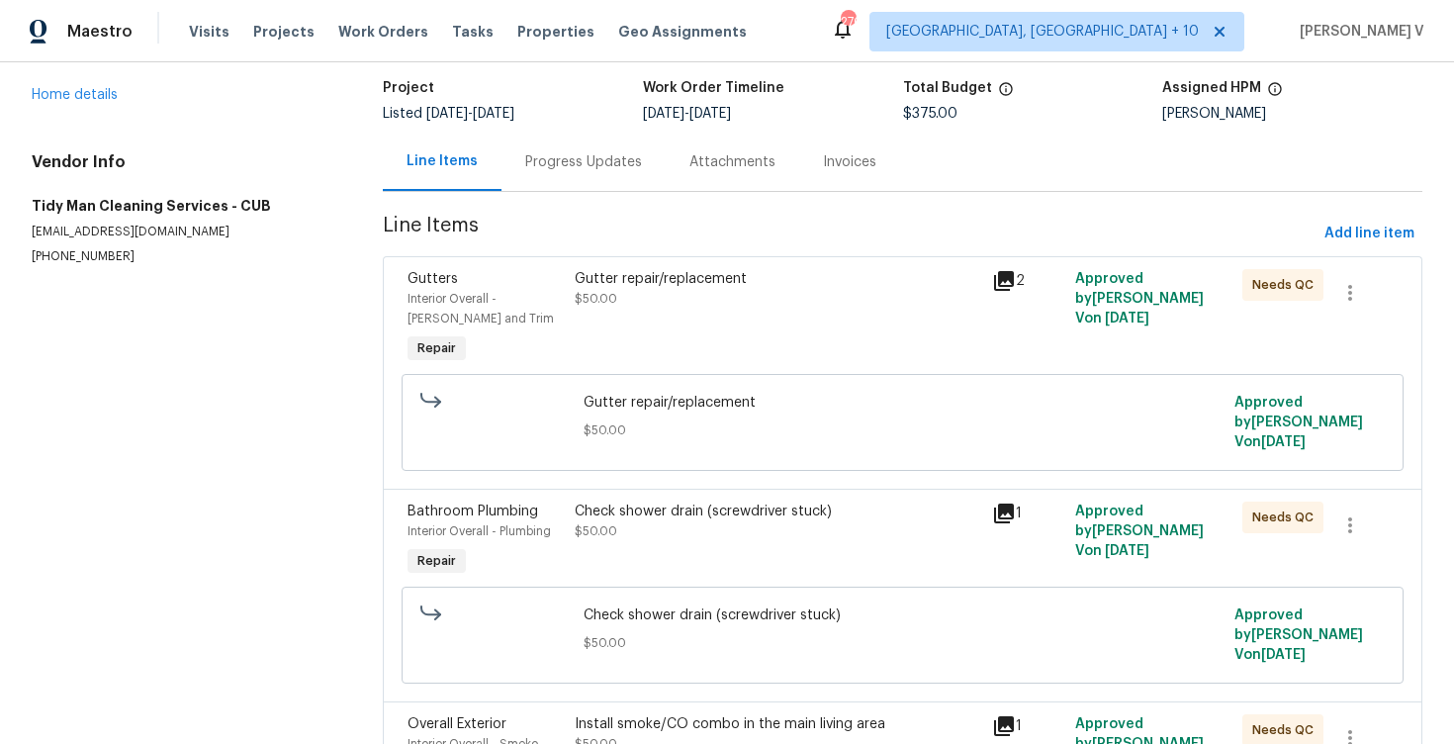
click at [705, 532] on div "Check shower drain (screwdriver stuck) $50.00" at bounding box center [777, 521] width 405 height 40
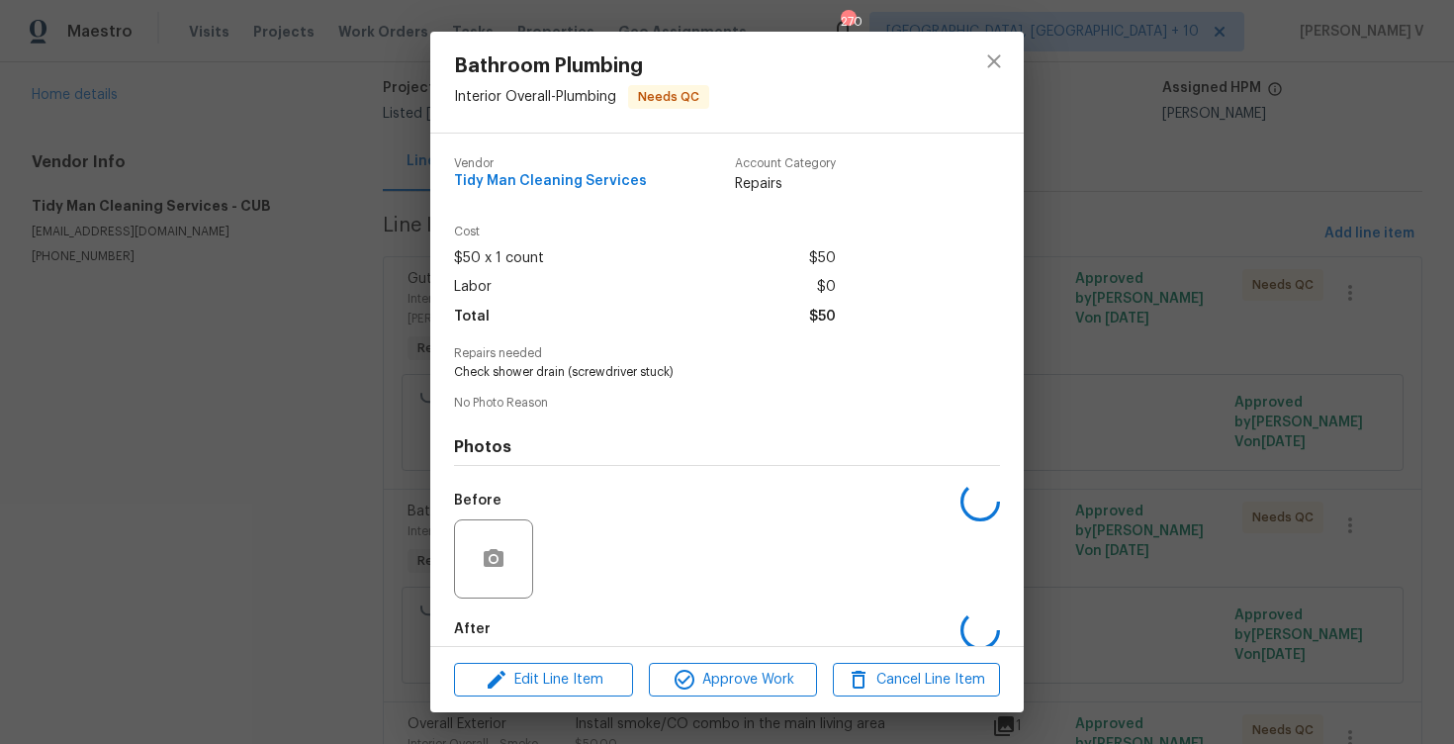
scroll to position [101, 0]
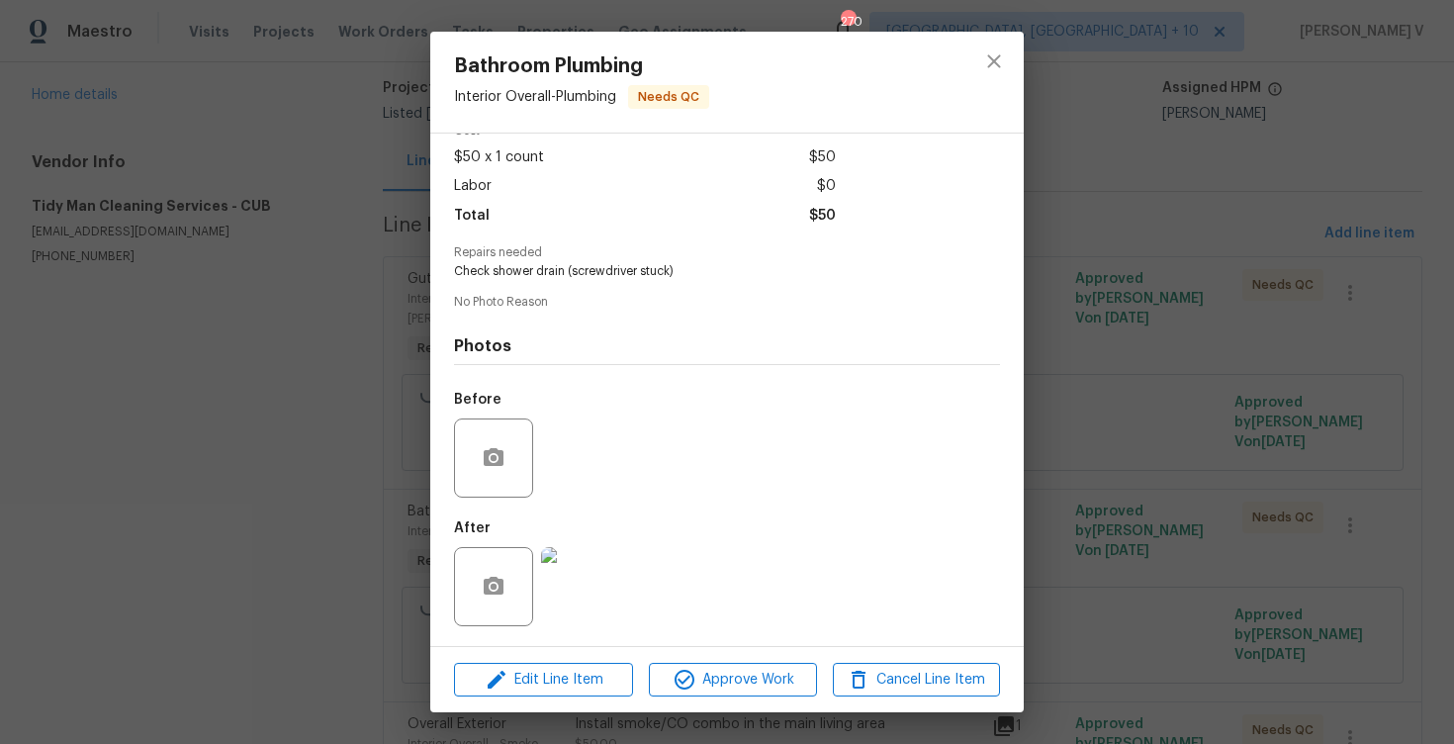
click at [375, 547] on div "Bathroom Plumbing Interior Overall - Plumbing Needs QC Vendor Tidy Man Cleaning…" at bounding box center [727, 372] width 1454 height 744
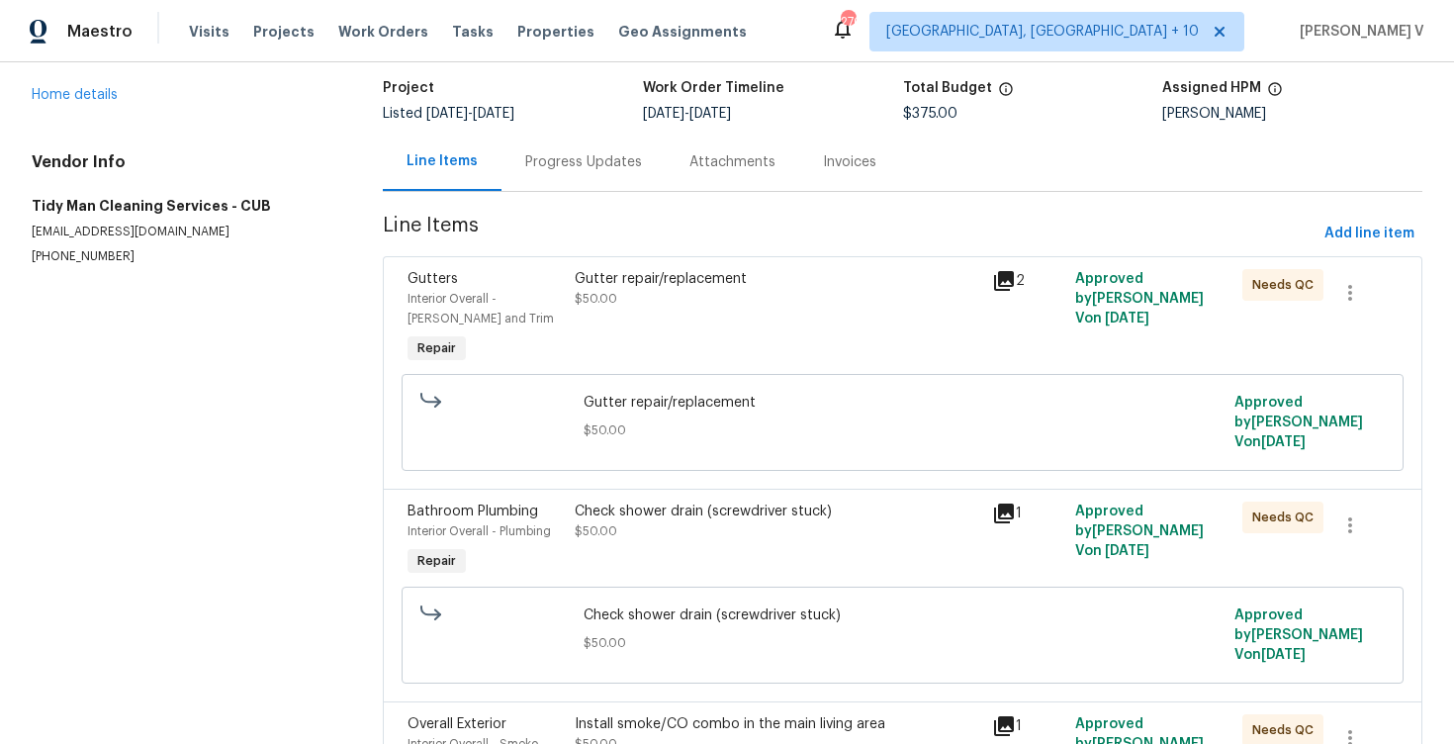
scroll to position [348, 0]
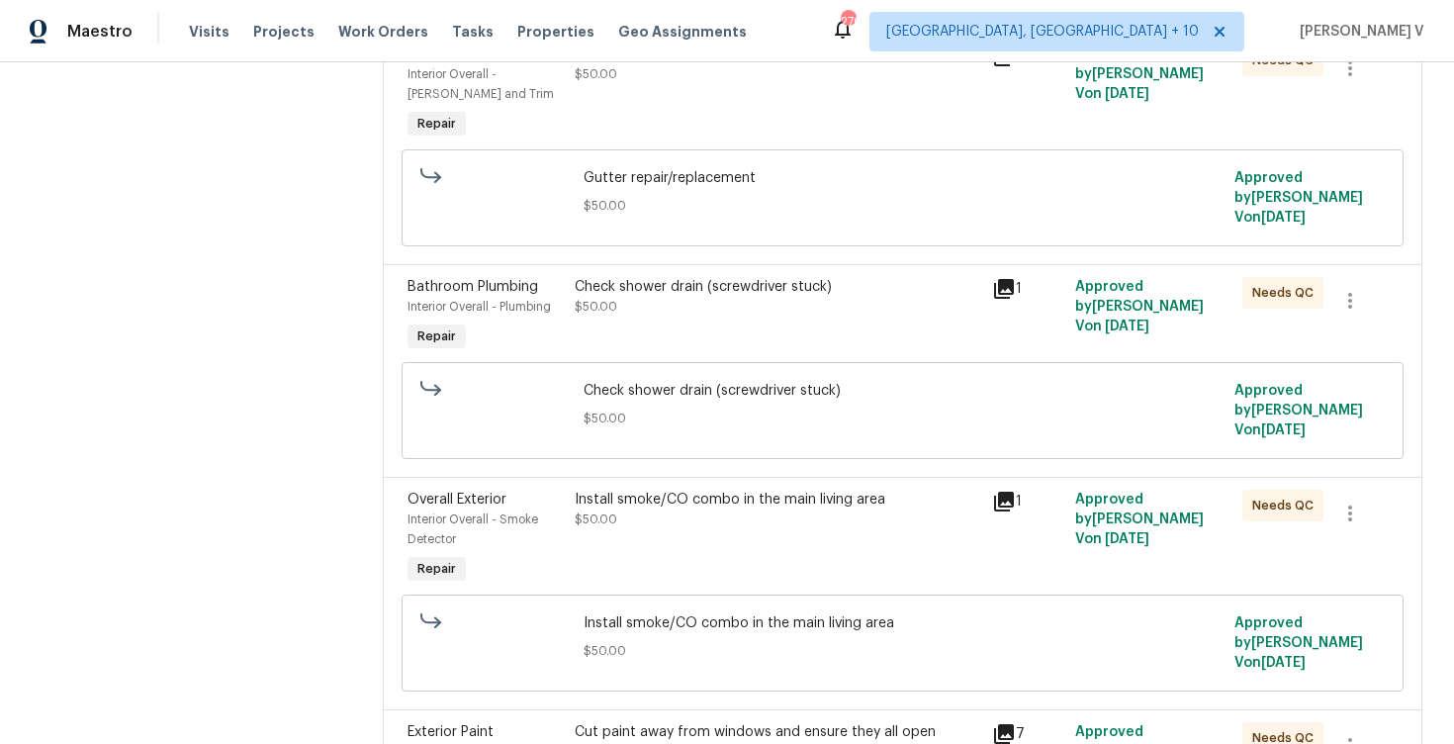
click at [709, 479] on div "Overall Exterior Interior Overall - Smoke Detector Repair Install smoke/CO comb…" at bounding box center [902, 593] width 1039 height 232
click at [699, 524] on div "Install smoke/CO combo in the main living area $50.00" at bounding box center [777, 510] width 405 height 40
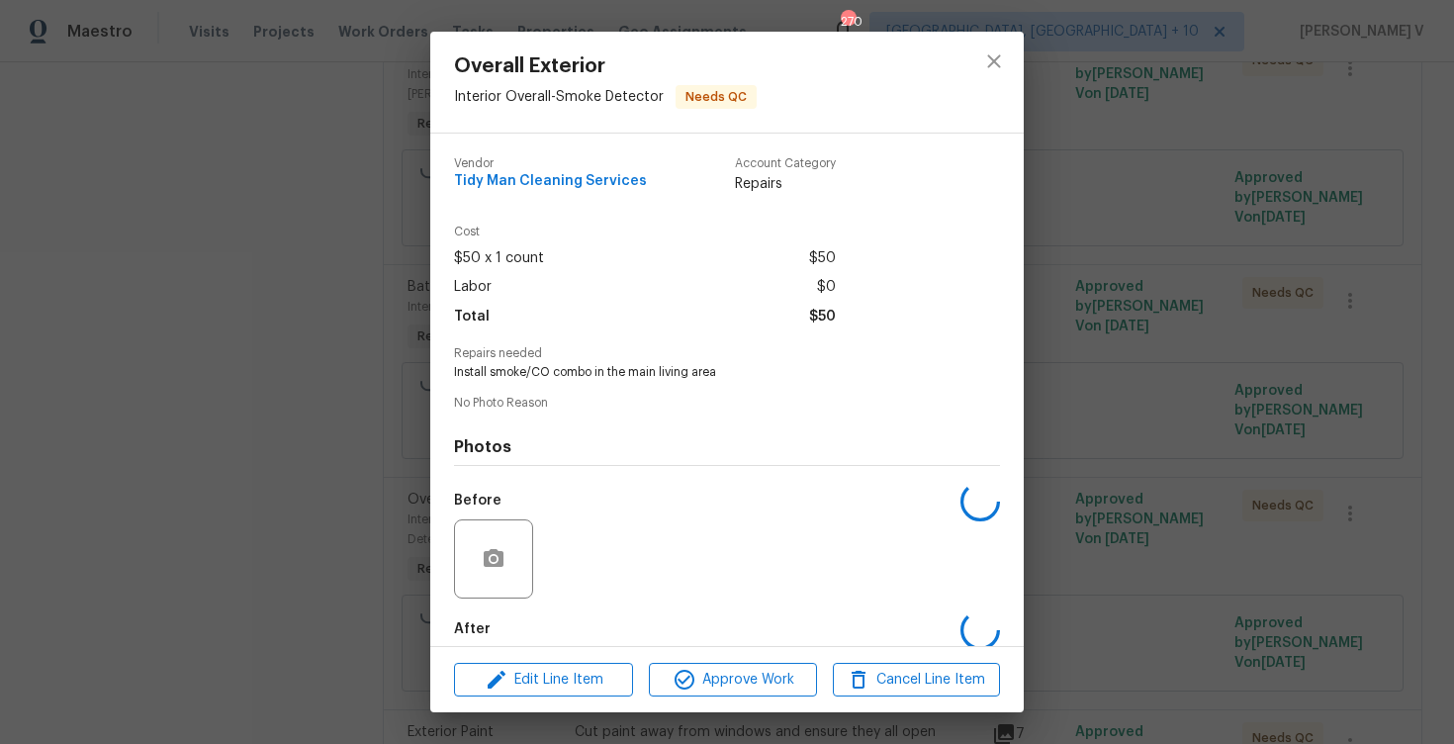
scroll to position [101, 0]
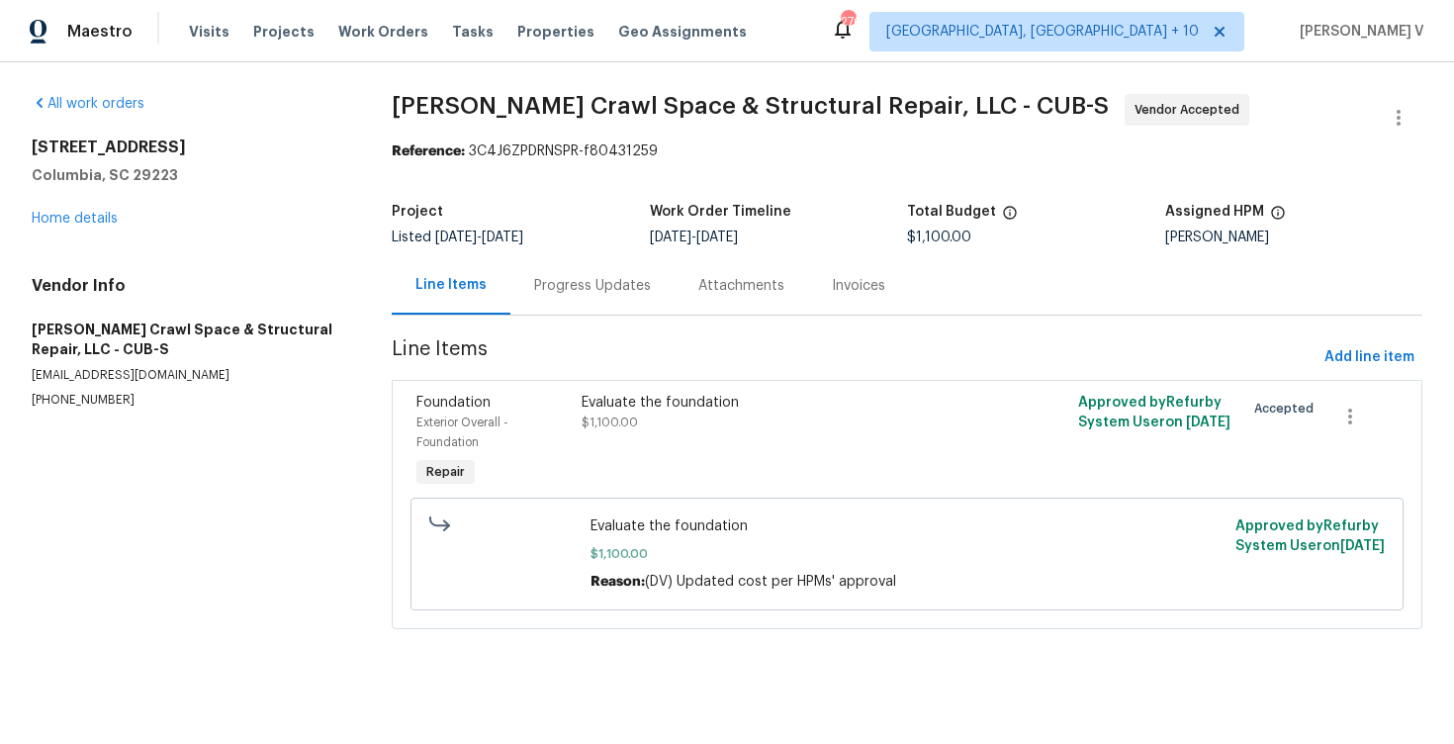
click at [632, 263] on div "Progress Updates" at bounding box center [592, 285] width 164 height 58
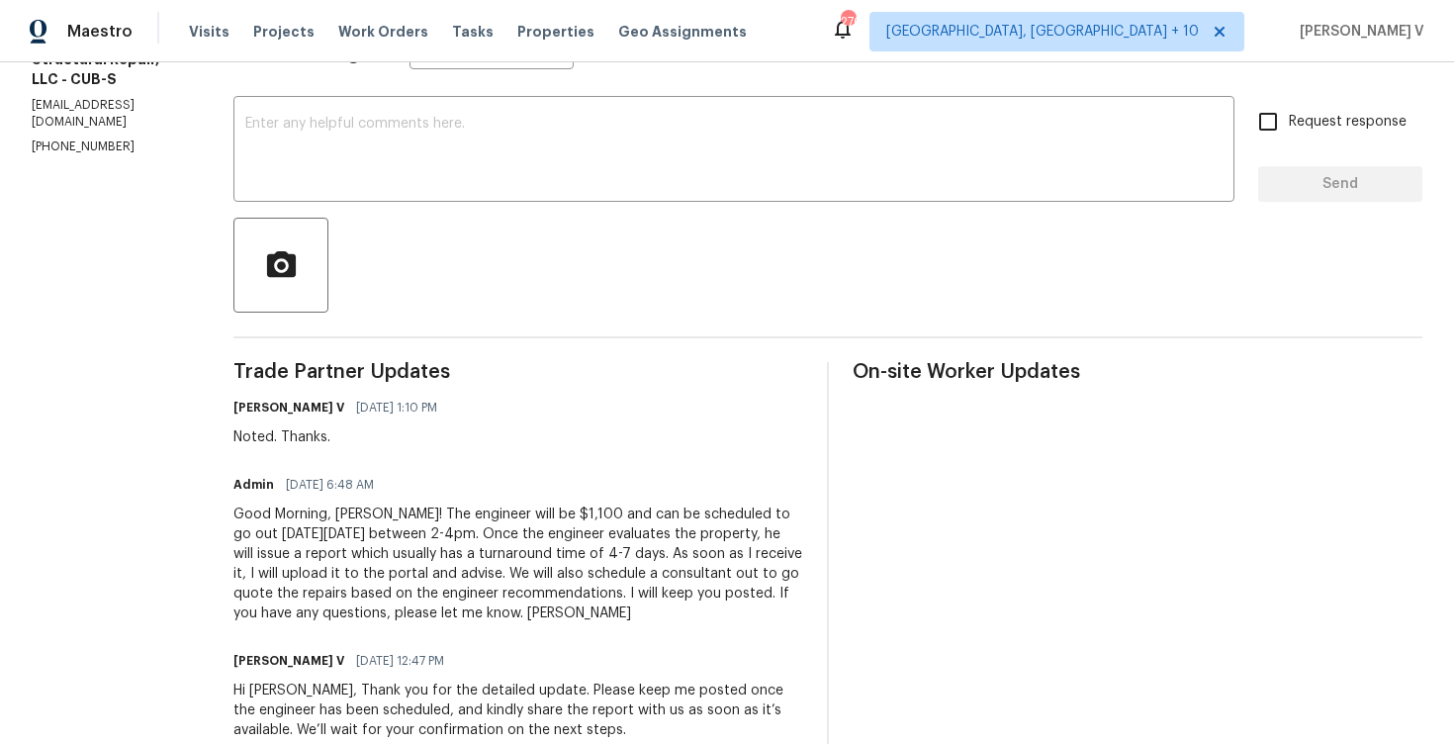
scroll to position [328, 0]
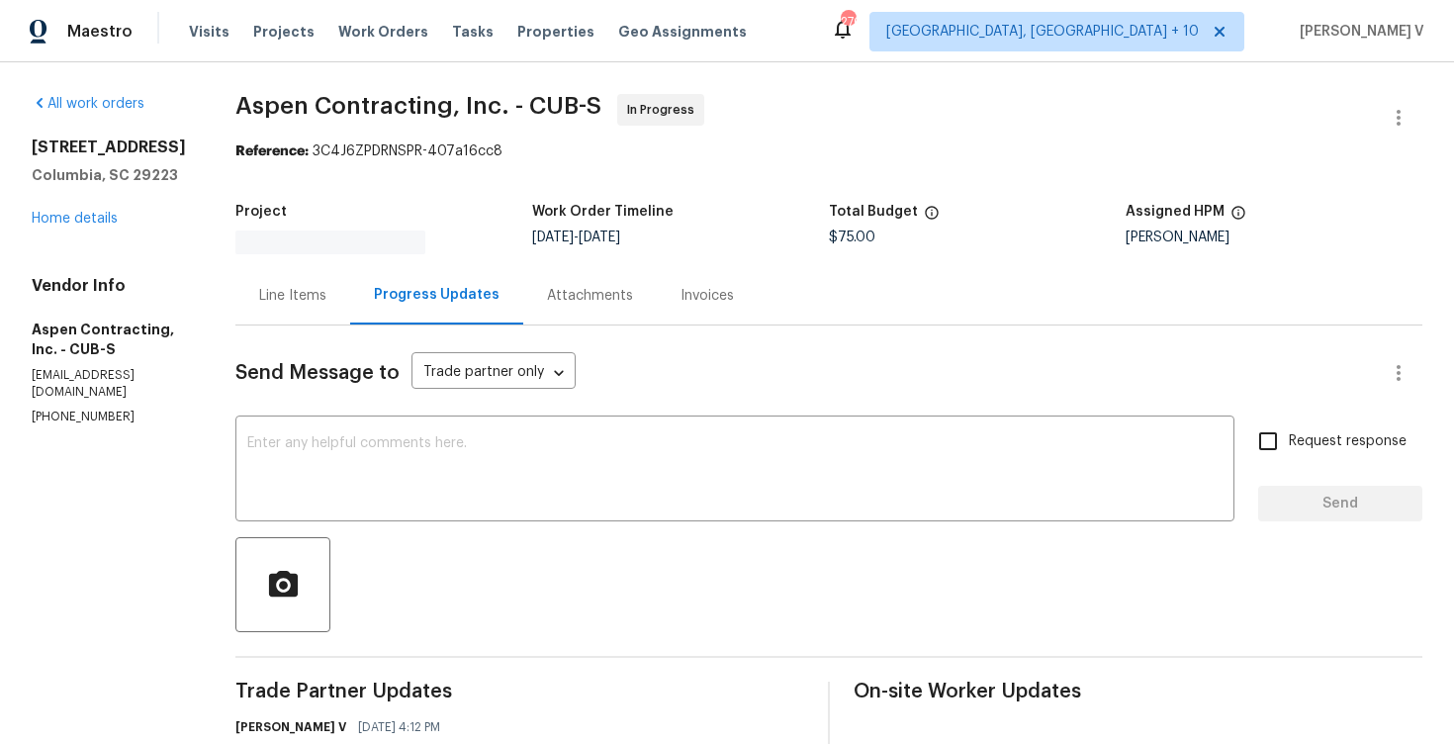
click at [350, 307] on div "Line Items" at bounding box center [292, 295] width 115 height 58
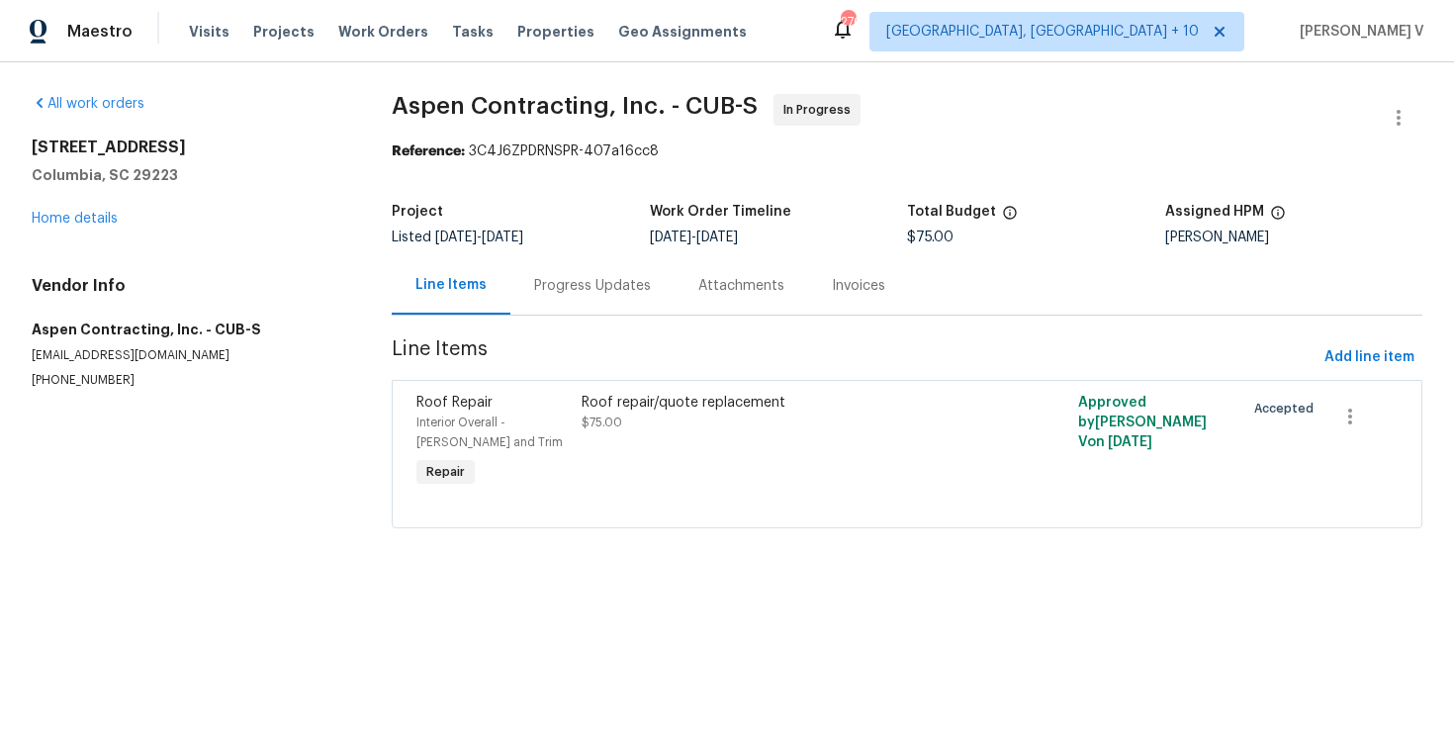
click at [553, 254] on div "Project Listed [DATE] - [DATE] Work Order Timeline [DATE] - [DATE] Total Budget…" at bounding box center [907, 224] width 1030 height 63
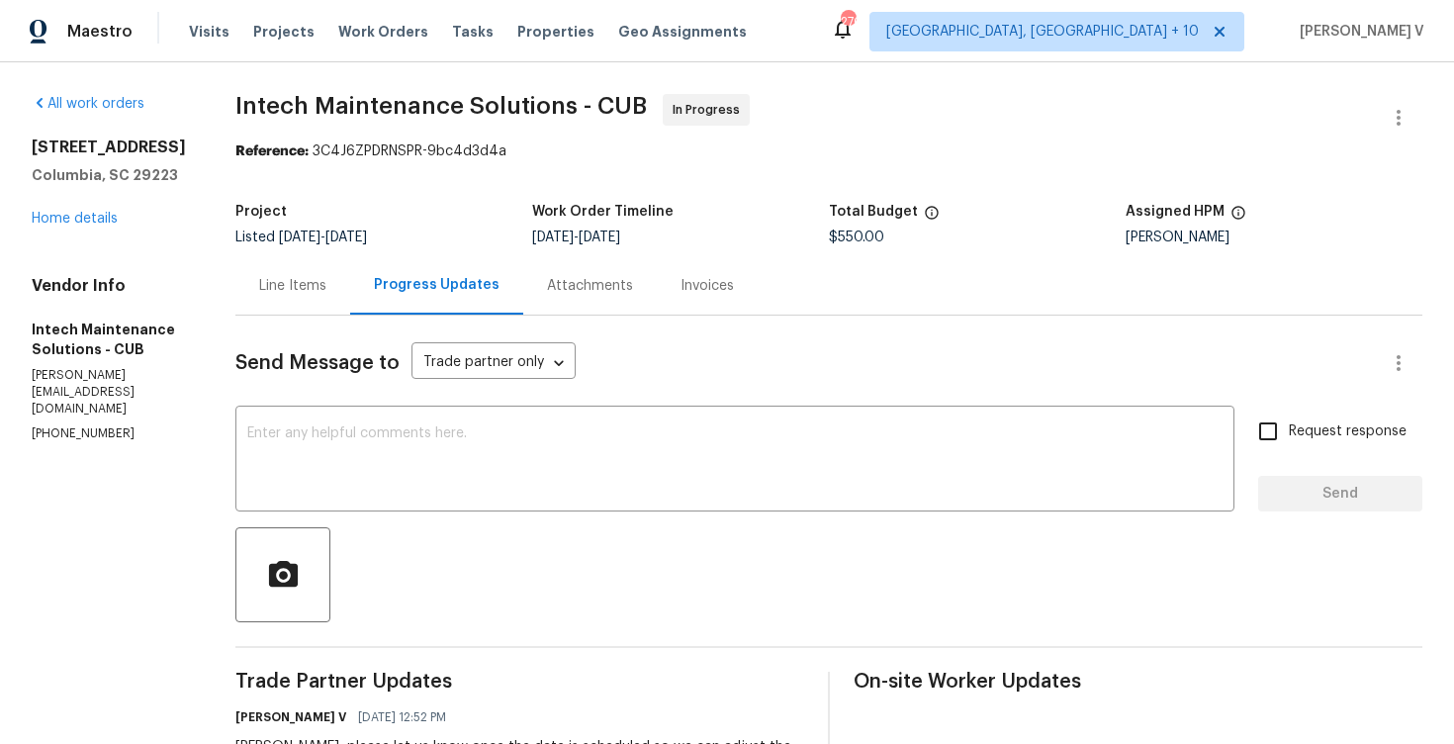
click at [310, 301] on div "Line Items" at bounding box center [292, 285] width 115 height 58
